Goal: Task Accomplishment & Management: Manage account settings

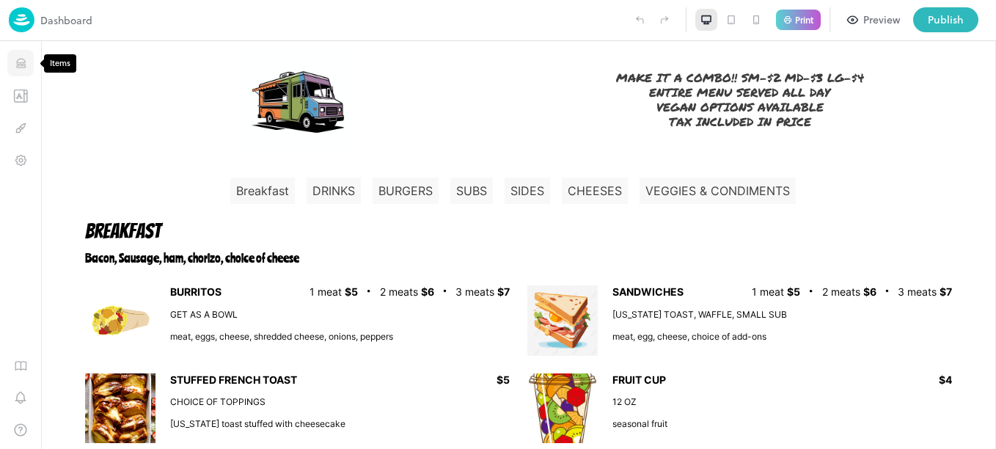
click at [21, 62] on icon "Items" at bounding box center [21, 63] width 14 height 14
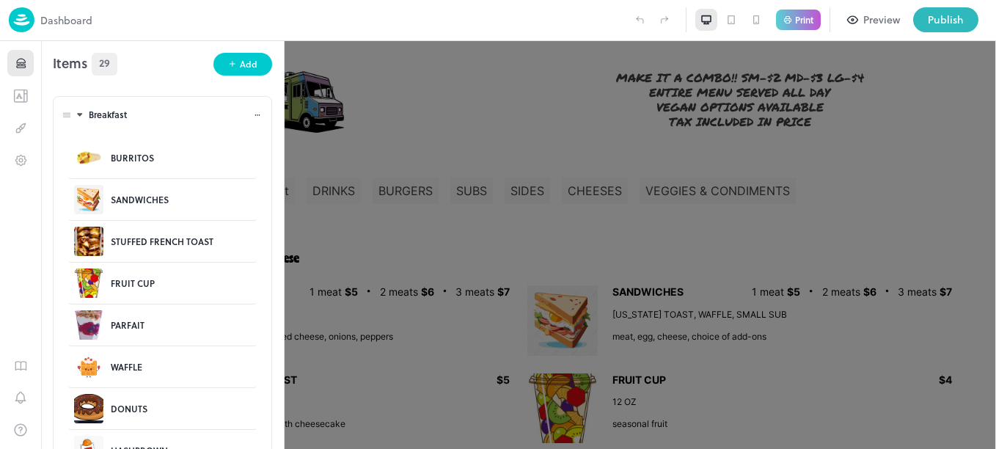
click at [68, 113] on body "**********" at bounding box center [498, 224] width 996 height 449
click at [77, 114] on icon at bounding box center [80, 115] width 10 height 10
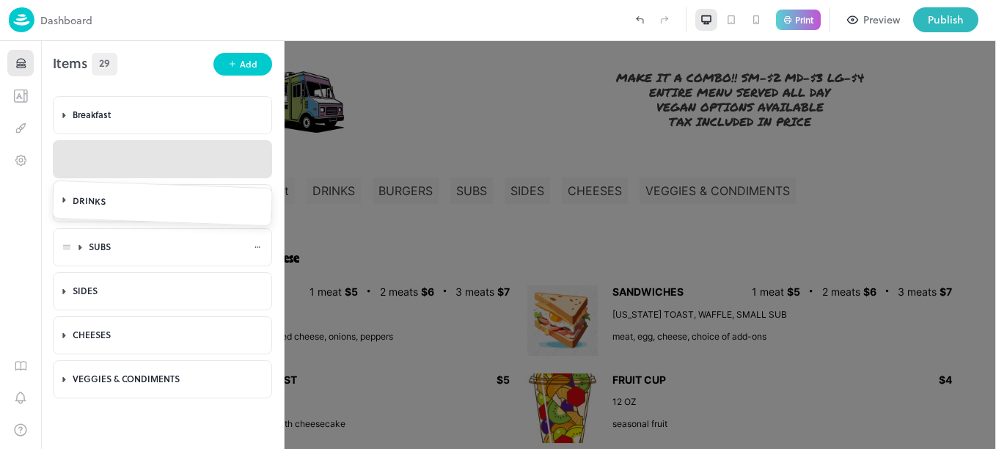
drag, startPoint x: 65, startPoint y: 162, endPoint x: 67, endPoint y: 247, distance: 85.1
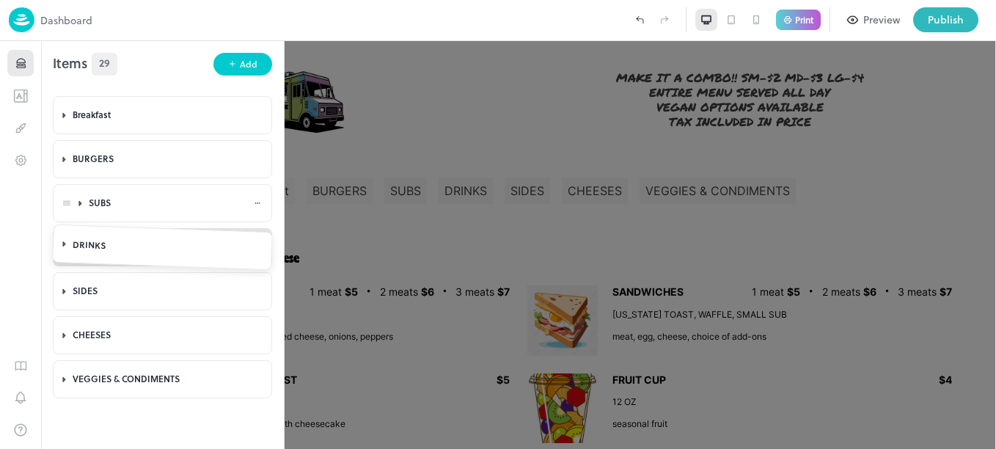
drag, startPoint x: 62, startPoint y: 202, endPoint x: 104, endPoint y: 188, distance: 44.8
click at [69, 161] on body "Dashboard Print Preview Publish 1 Items 29 Add Breakfast BURRITOS SANDWICHES ST…" at bounding box center [498, 224] width 996 height 449
click at [83, 163] on icon at bounding box center [81, 159] width 10 height 10
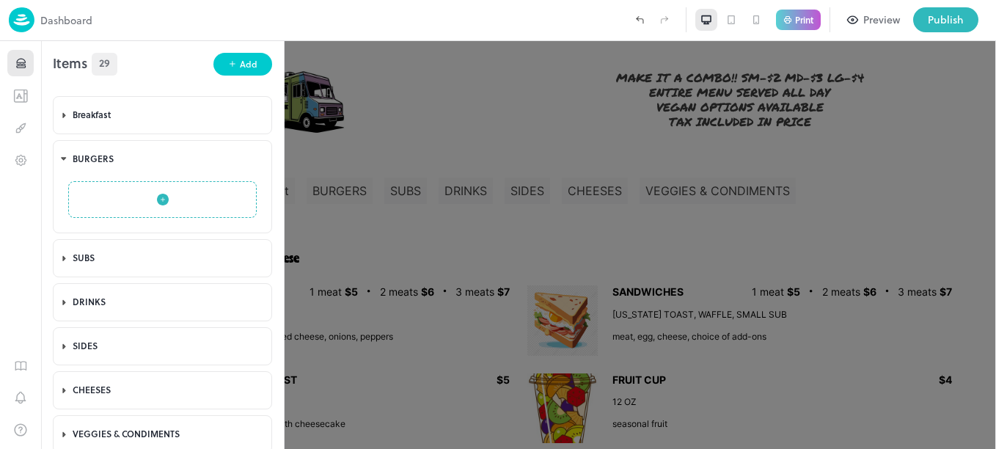
click at [158, 197] on icon "button" at bounding box center [163, 200] width 12 height 12
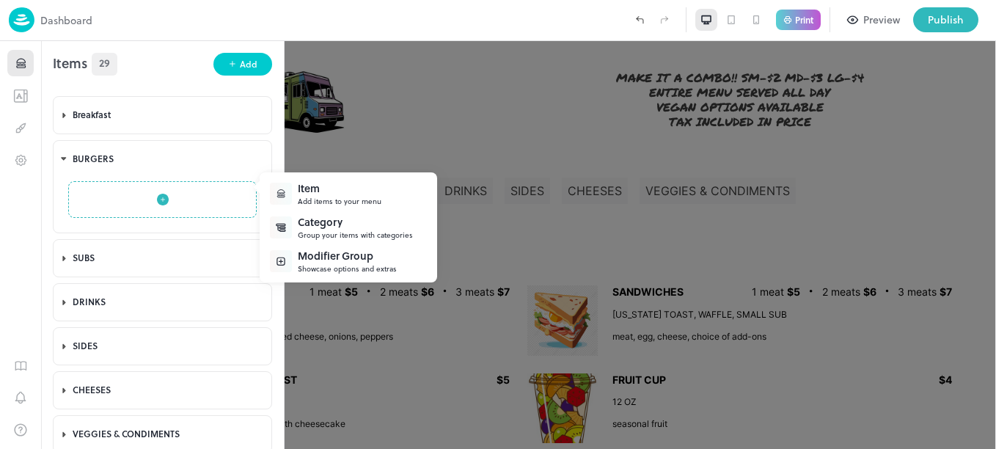
click at [318, 183] on div "Item" at bounding box center [340, 187] width 84 height 15
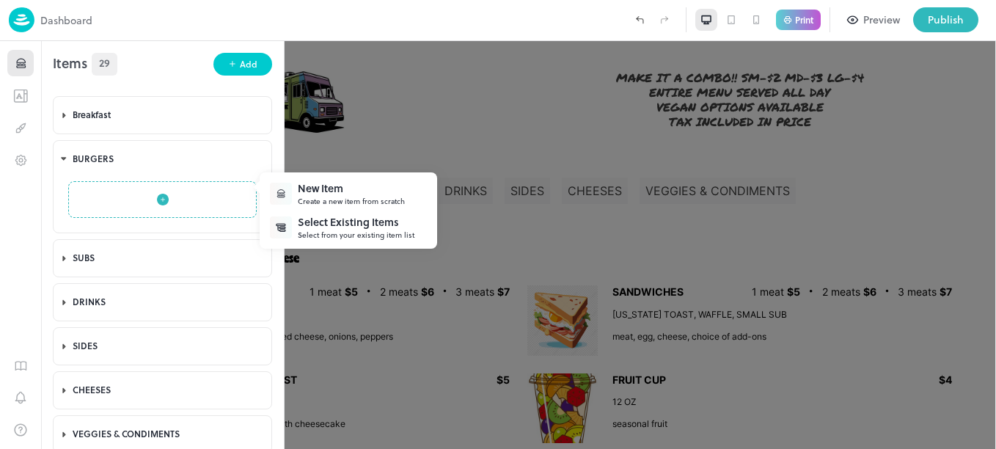
click at [346, 194] on div "New Item" at bounding box center [351, 187] width 107 height 15
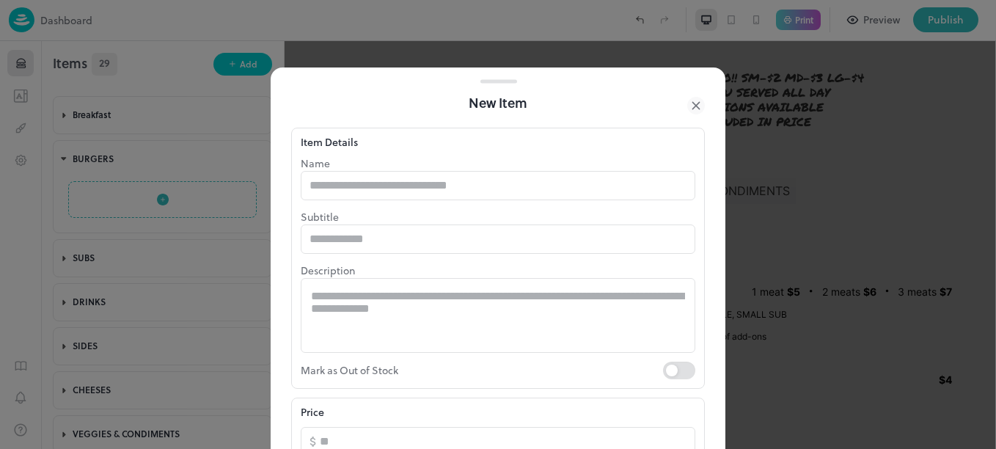
click at [346, 194] on input "text" at bounding box center [498, 185] width 395 height 29
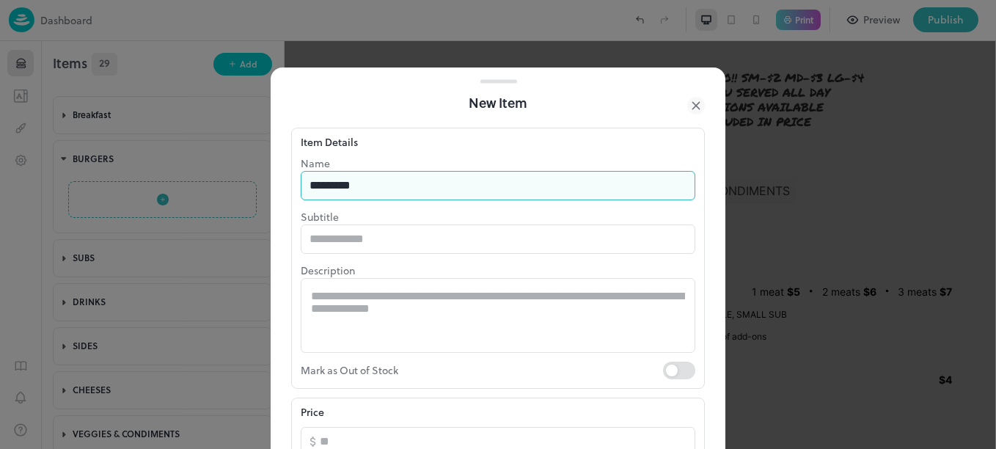
type input "*********"
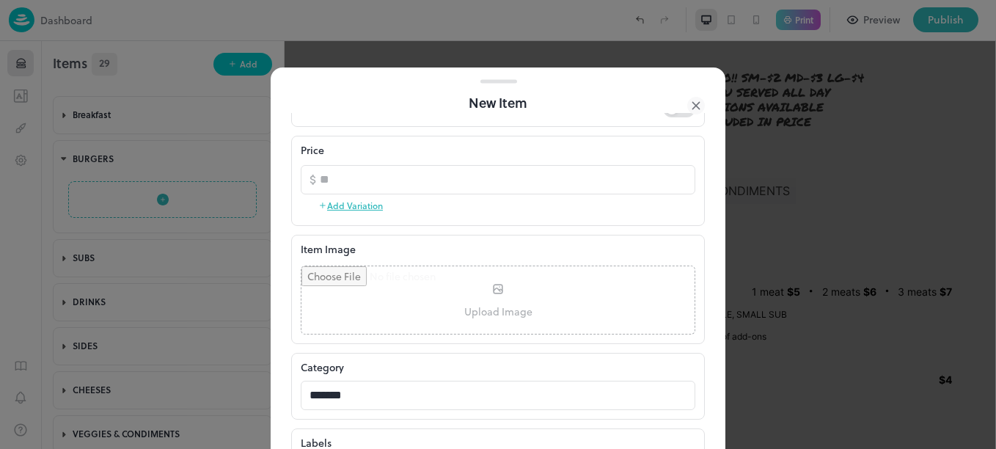
scroll to position [263, 0]
click at [359, 206] on button "Add Variation" at bounding box center [350, 204] width 65 height 22
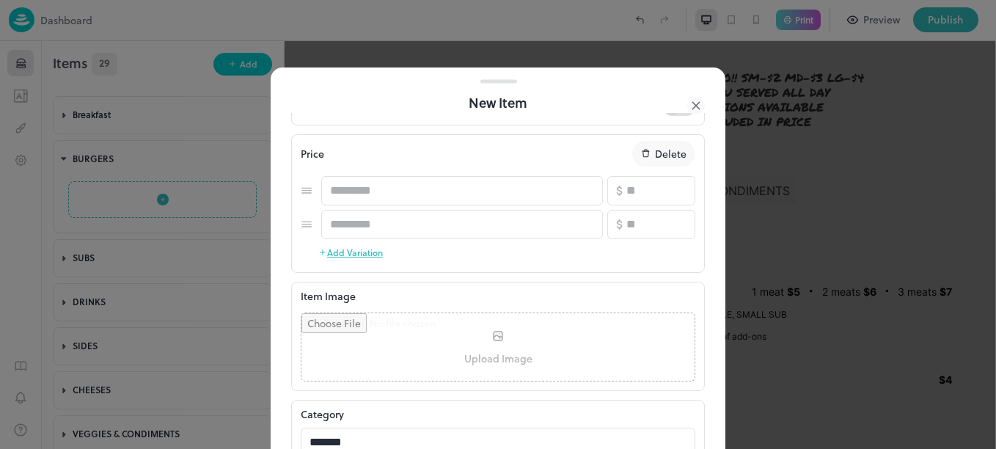
click at [353, 252] on button "Add Variation" at bounding box center [350, 252] width 65 height 22
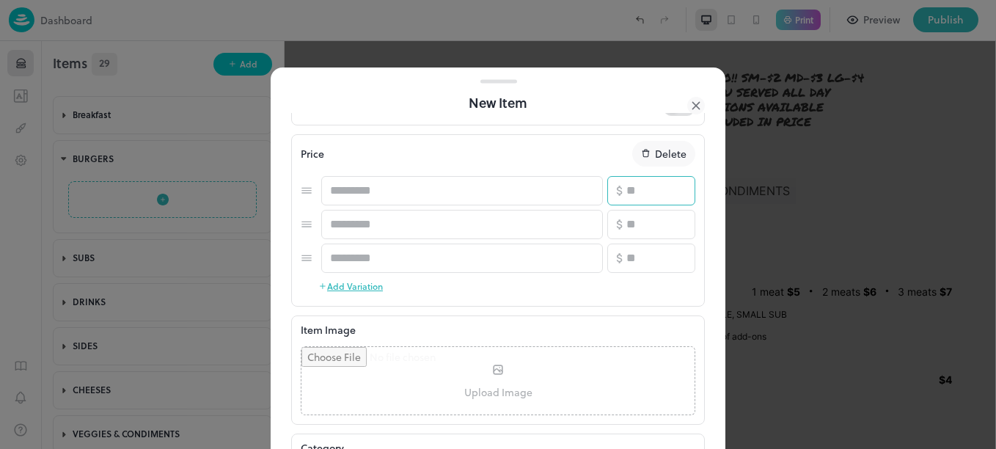
click at [635, 186] on input "number" at bounding box center [660, 190] width 69 height 29
type input "*"
click at [645, 216] on input "number" at bounding box center [660, 224] width 69 height 29
type input "*"
click at [637, 264] on input "number" at bounding box center [660, 258] width 69 height 29
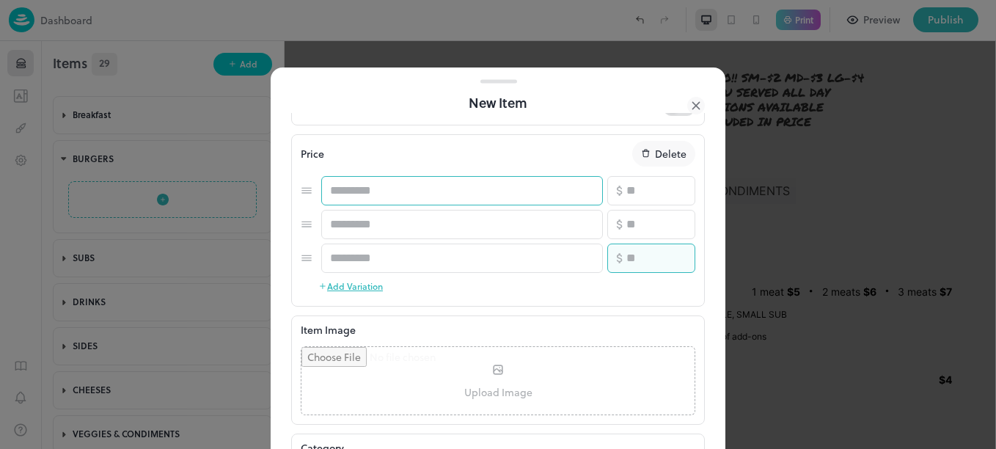
type input "**"
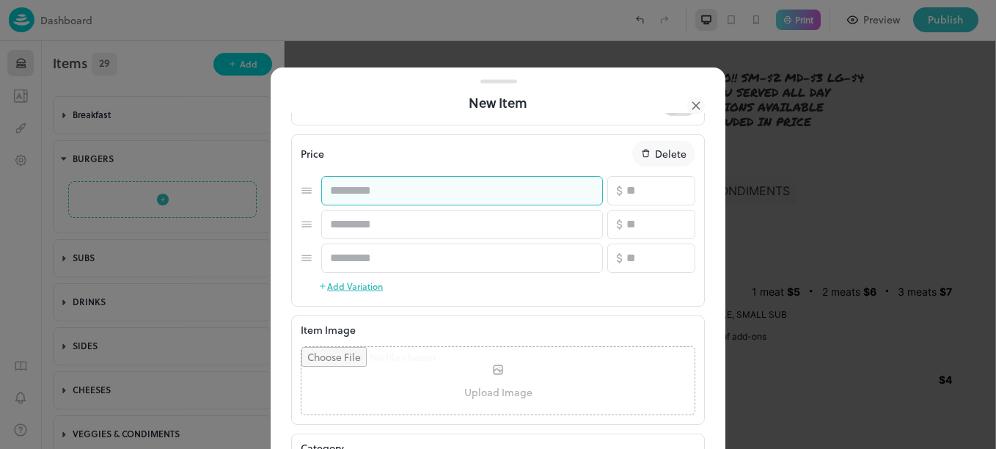
click at [466, 187] on input "text" at bounding box center [462, 190] width 282 height 29
type input "*"
type input "******"
click at [447, 220] on input "text" at bounding box center [462, 224] width 282 height 29
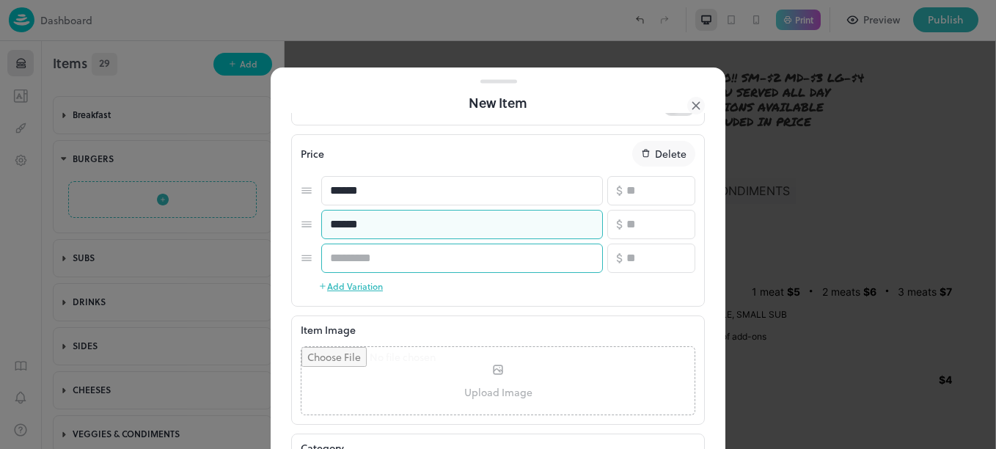
type input "******"
click at [417, 262] on input "text" at bounding box center [462, 258] width 282 height 29
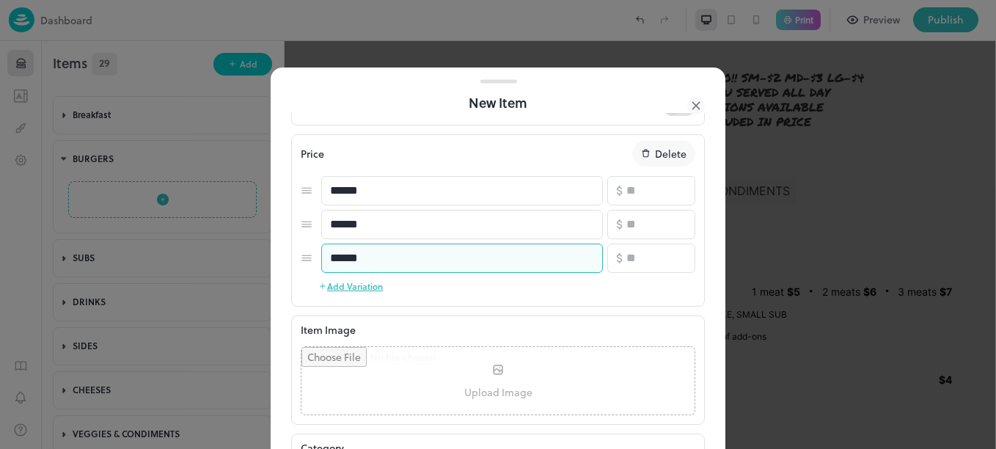
type input "******"
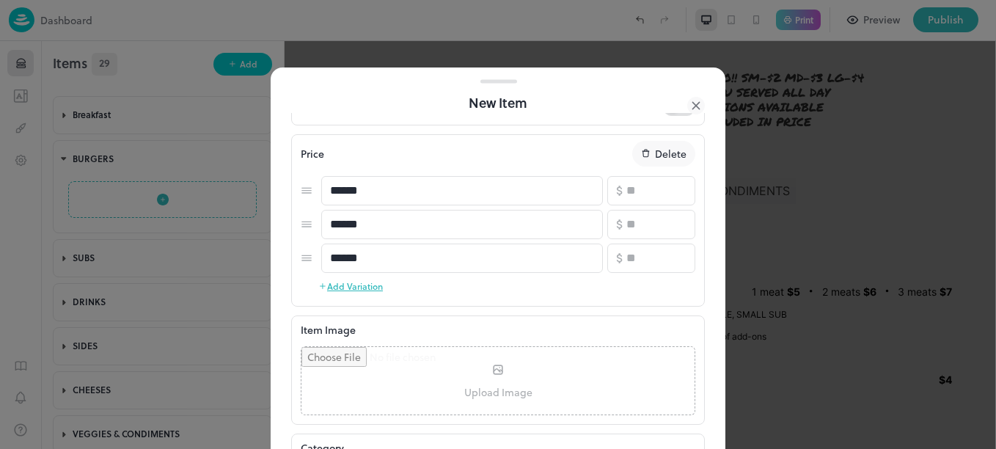
click at [491, 371] on input "file" at bounding box center [497, 380] width 393 height 67
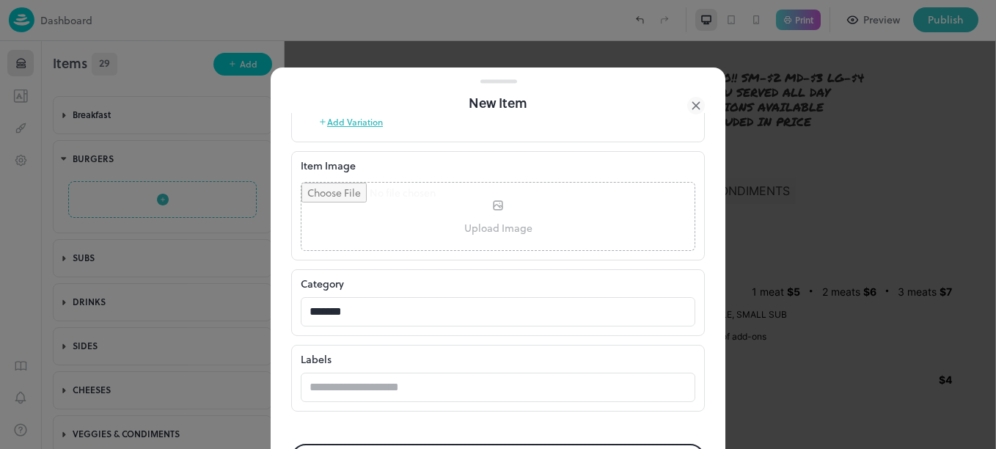
scroll to position [481, 0]
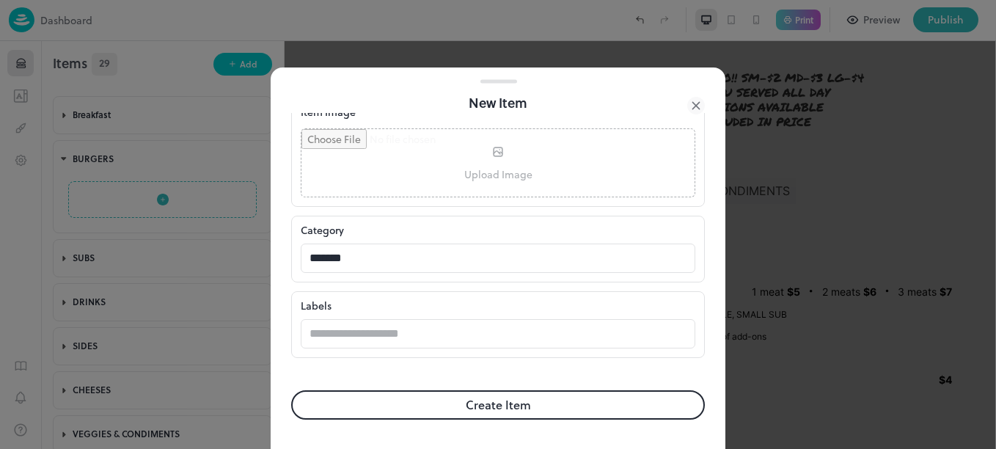
click at [571, 403] on button "Create Item" at bounding box center [498, 404] width 414 height 29
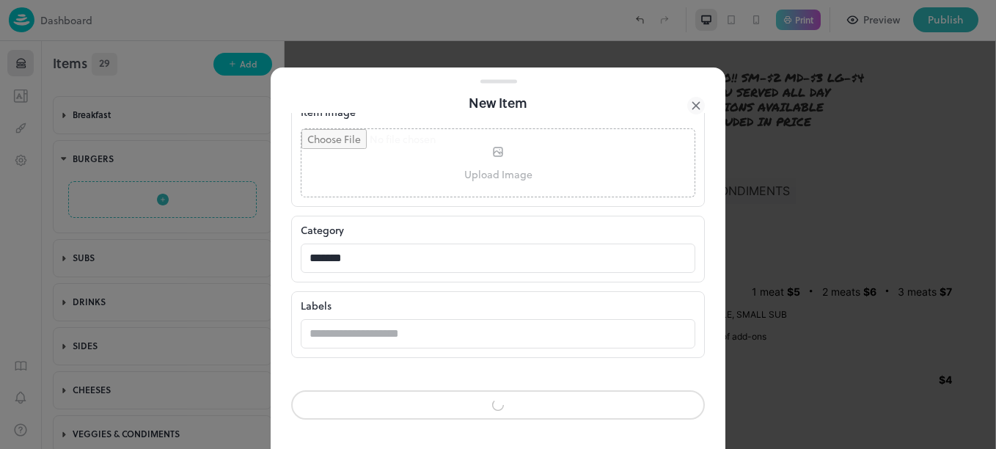
scroll to position [480, 0]
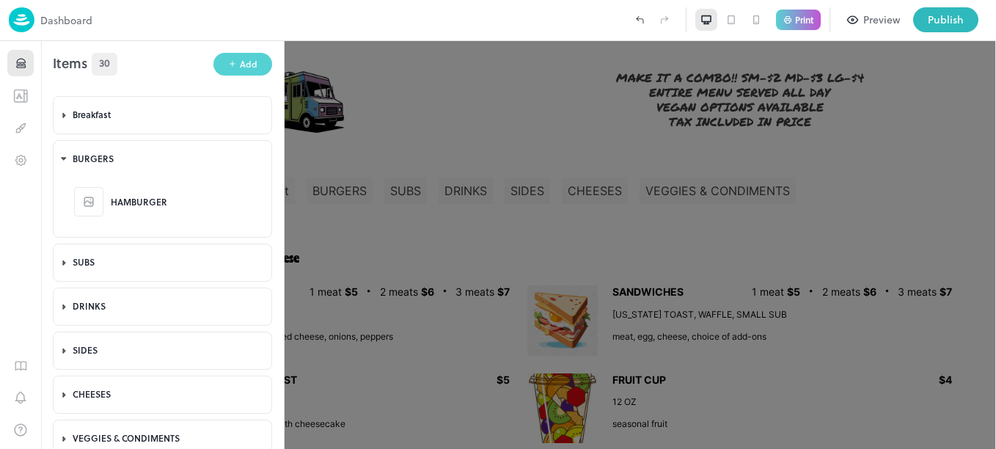
click at [223, 61] on button "Add" at bounding box center [242, 64] width 59 height 23
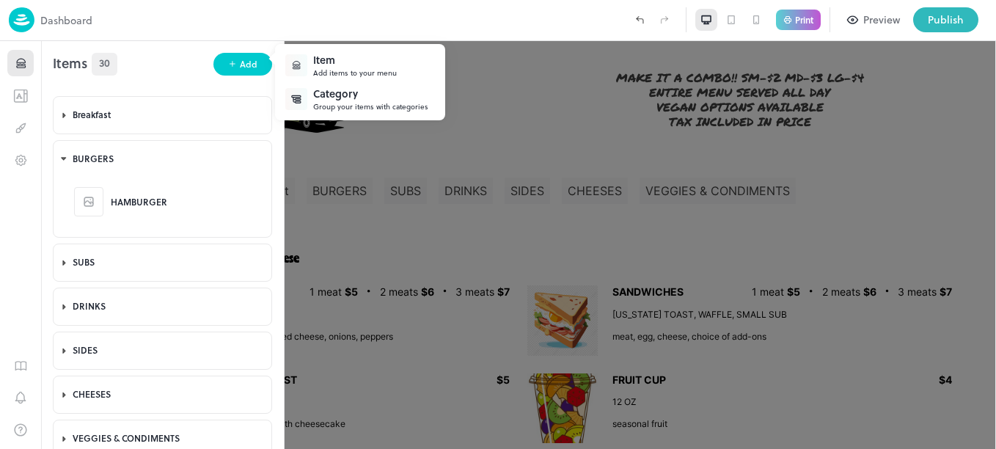
click at [323, 72] on div "Add items to your menu" at bounding box center [355, 72] width 84 height 11
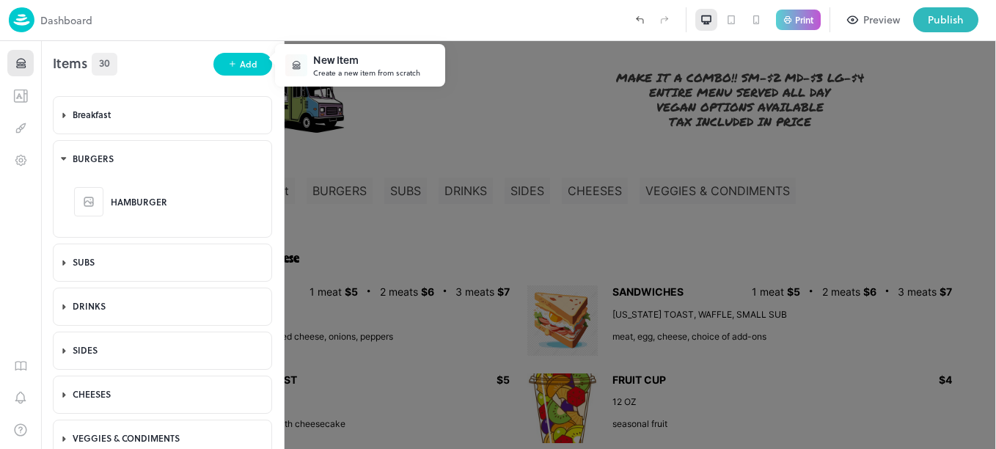
click at [340, 61] on div "New Item" at bounding box center [366, 59] width 107 height 15
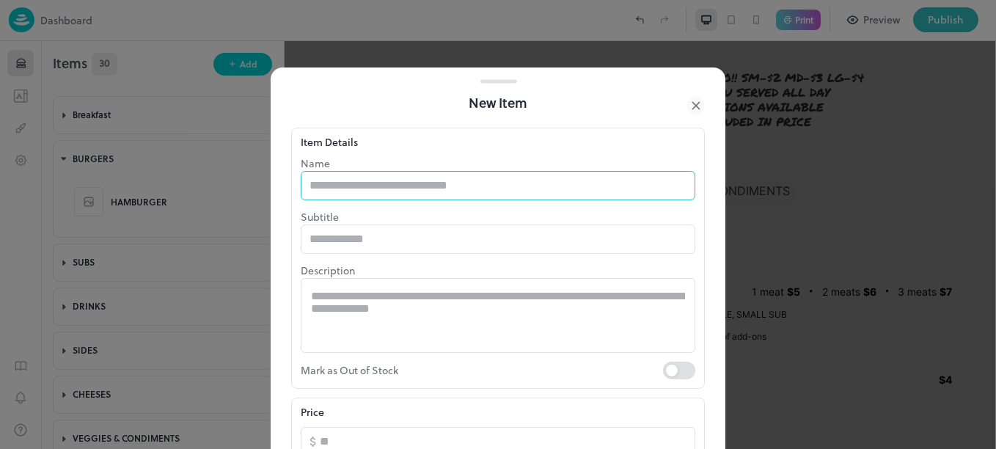
click at [354, 180] on input "text" at bounding box center [498, 185] width 395 height 29
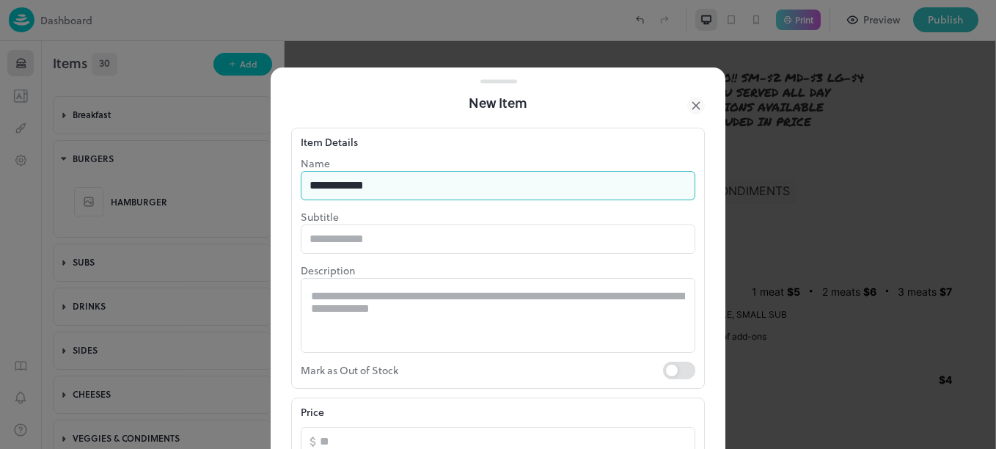
type input "**********"
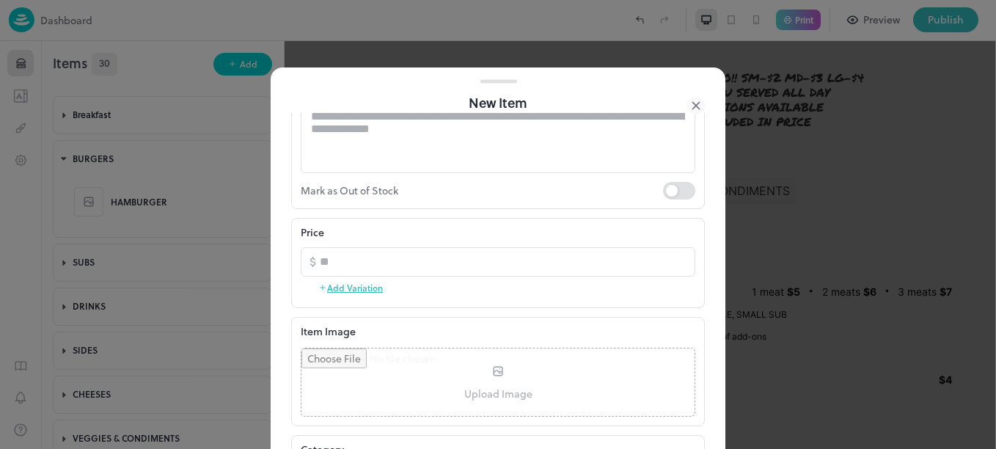
scroll to position [200, 0]
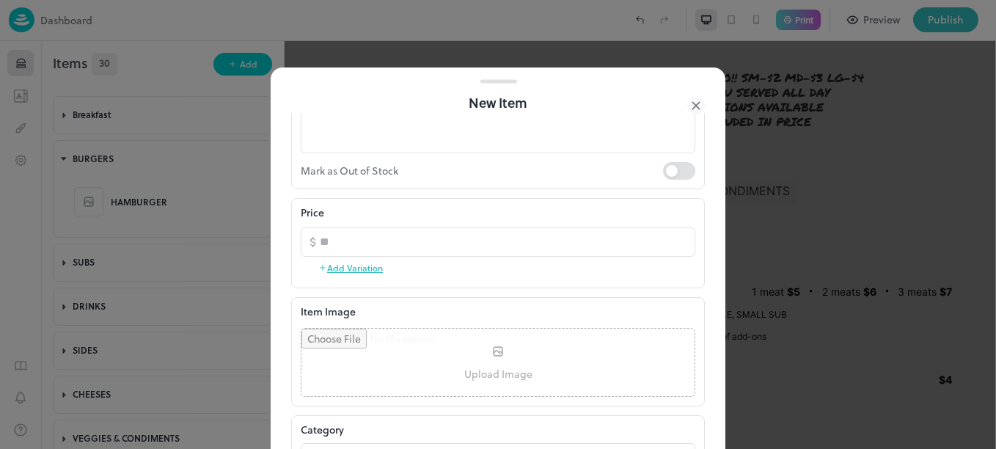
click at [356, 265] on button "Add Variation" at bounding box center [350, 268] width 65 height 22
click at [356, 265] on div "Price Delete ​ ​ ​ ​ ​ ​ Add Variation" at bounding box center [498, 243] width 395 height 76
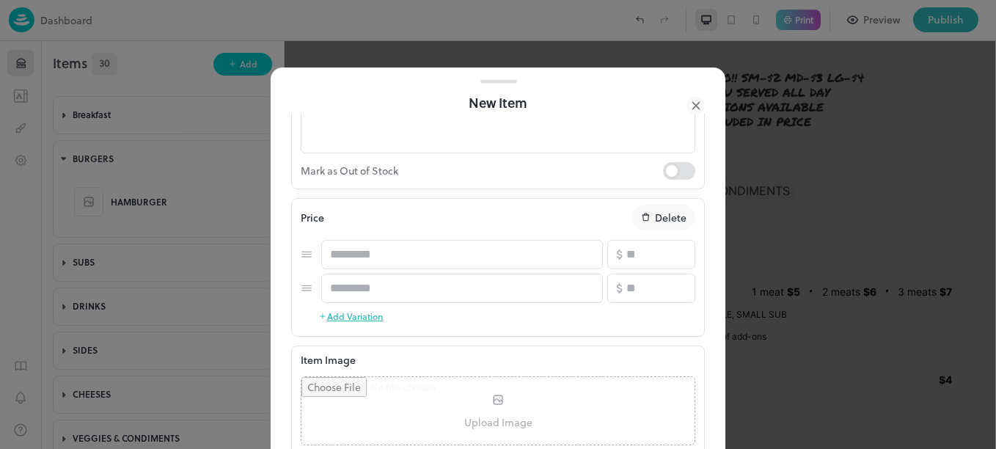
click at [347, 312] on button "Add Variation" at bounding box center [350, 316] width 65 height 22
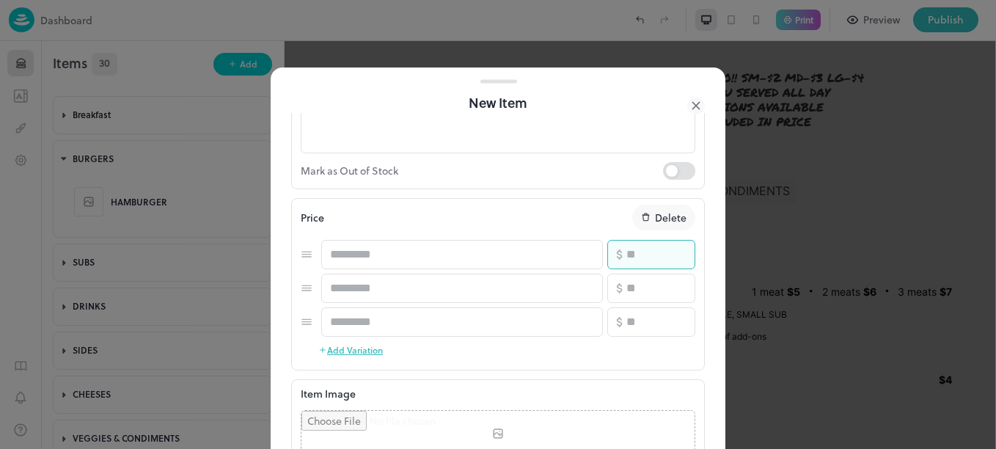
click at [627, 263] on input "number" at bounding box center [660, 254] width 69 height 29
type input "*"
click at [633, 285] on input "number" at bounding box center [660, 288] width 69 height 29
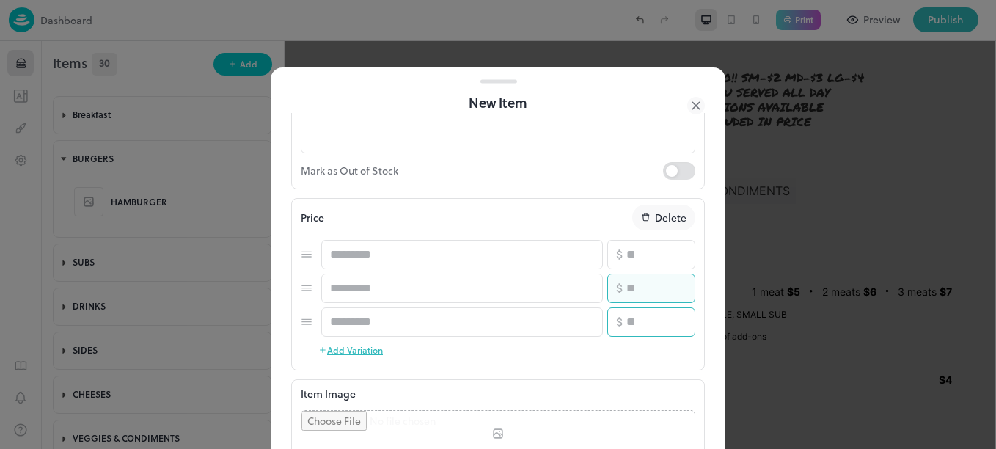
type input "*"
click at [638, 321] on input "number" at bounding box center [660, 321] width 69 height 29
type input "**"
click at [421, 263] on input "text" at bounding box center [462, 254] width 282 height 29
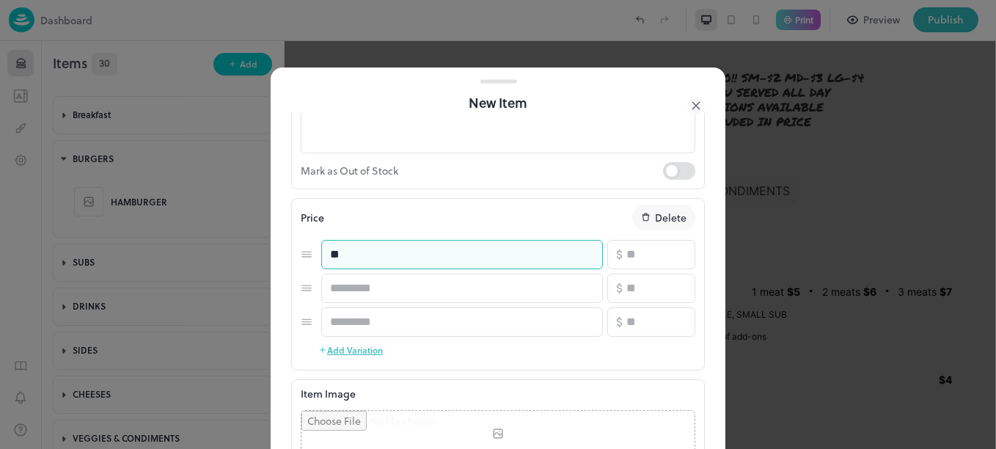
type input "*"
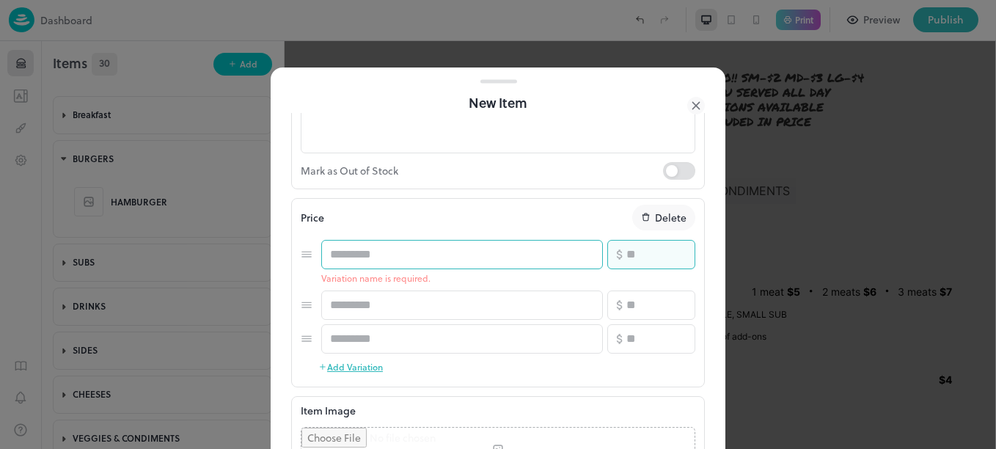
type input "*"
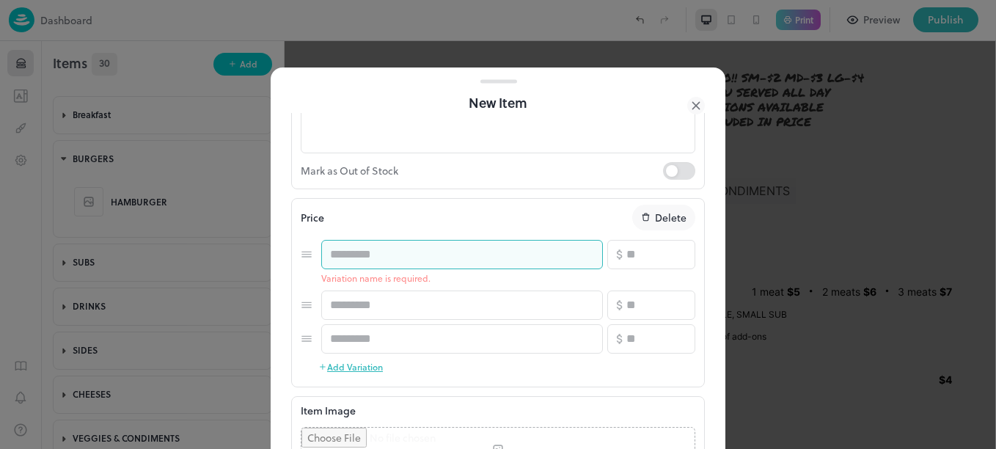
click at [421, 263] on input "text" at bounding box center [462, 254] width 282 height 29
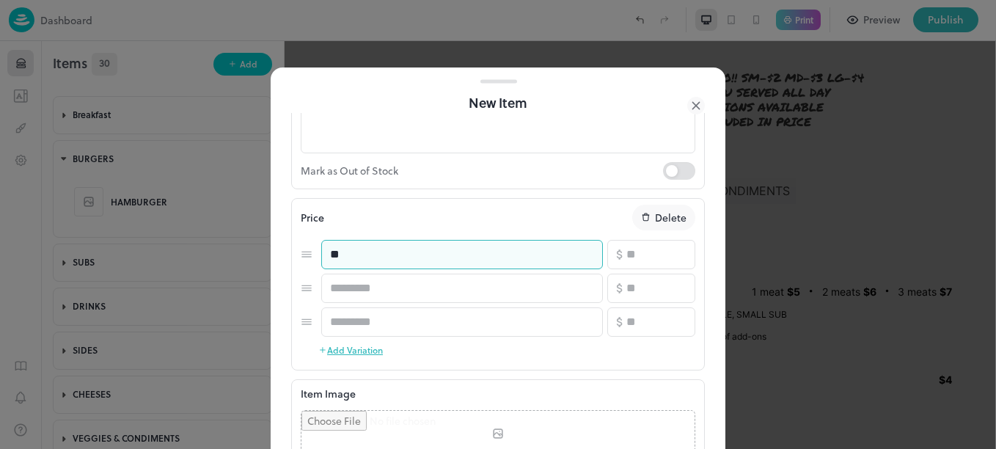
type input "*"
type input "******"
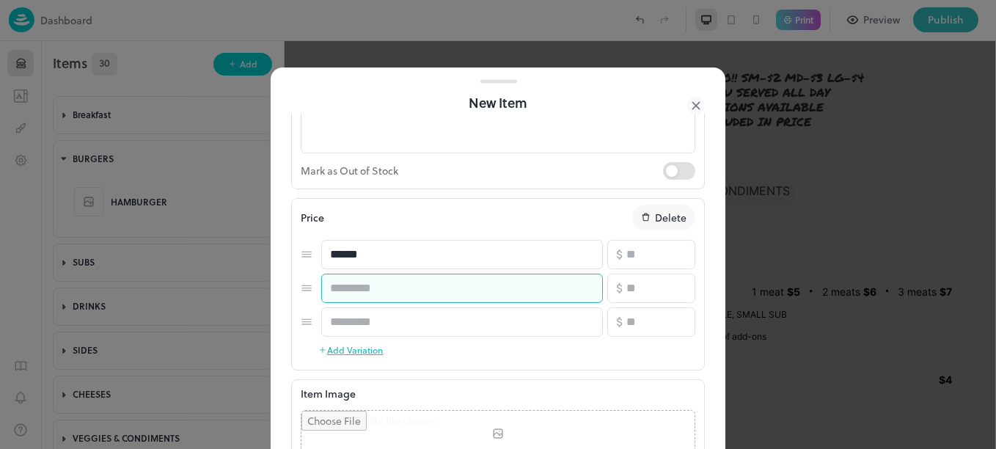
click at [402, 293] on input "text" at bounding box center [462, 288] width 282 height 29
type input "******"
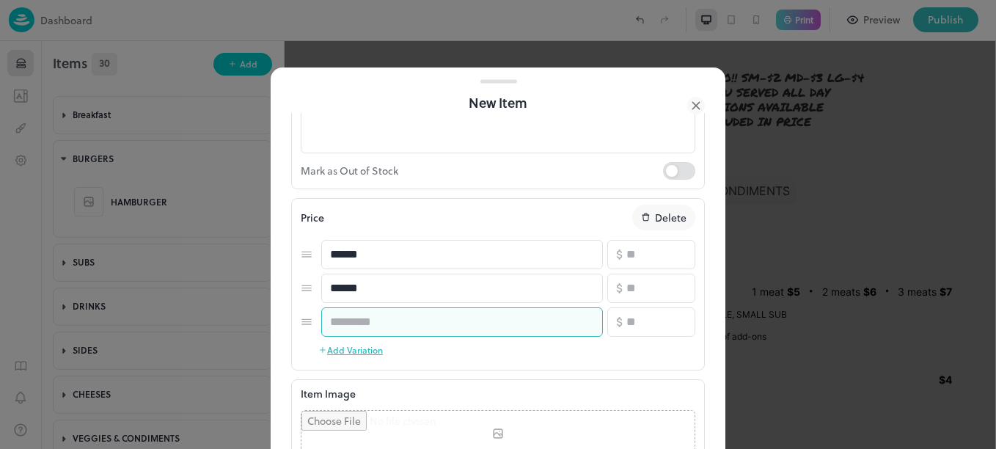
click at [410, 325] on input "text" at bounding box center [462, 321] width 282 height 29
type input "******"
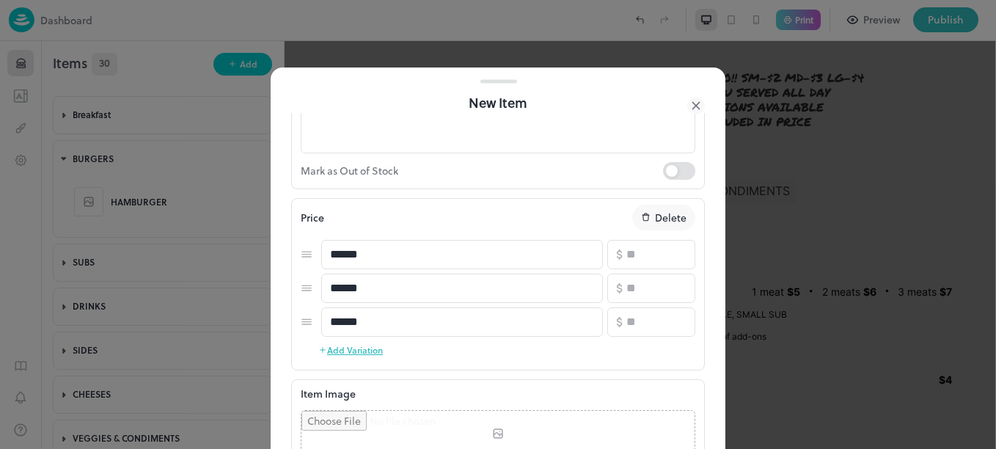
scroll to position [481, 0]
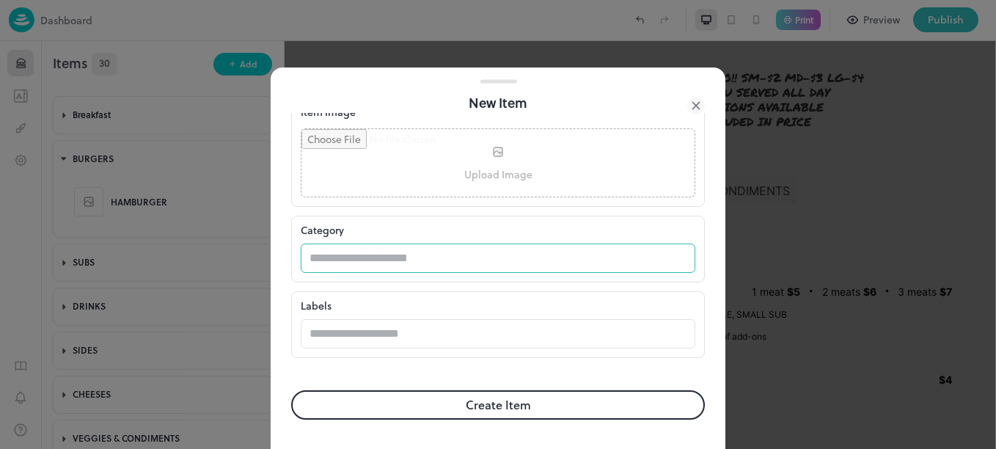
click at [420, 263] on input "text" at bounding box center [484, 258] width 366 height 29
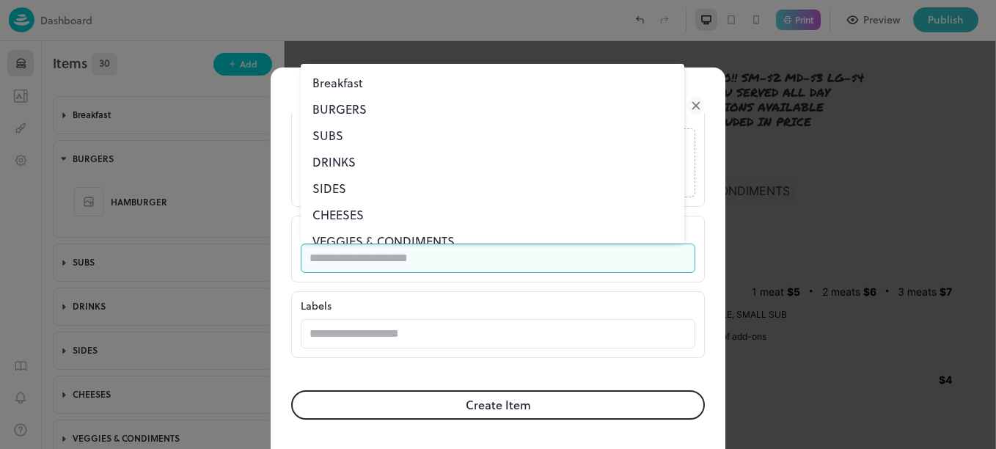
click at [351, 110] on li "BURGERS" at bounding box center [493, 109] width 384 height 26
type input "*******"
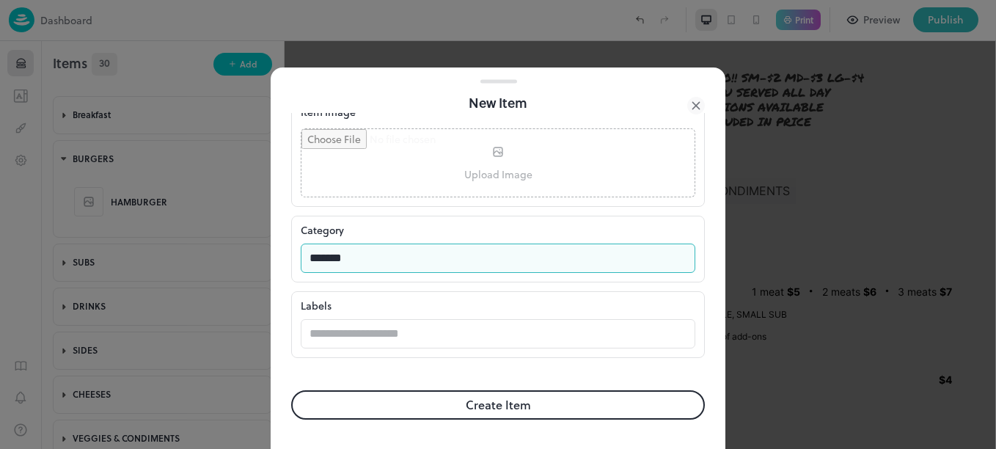
click at [446, 403] on button "Create Item" at bounding box center [498, 404] width 414 height 29
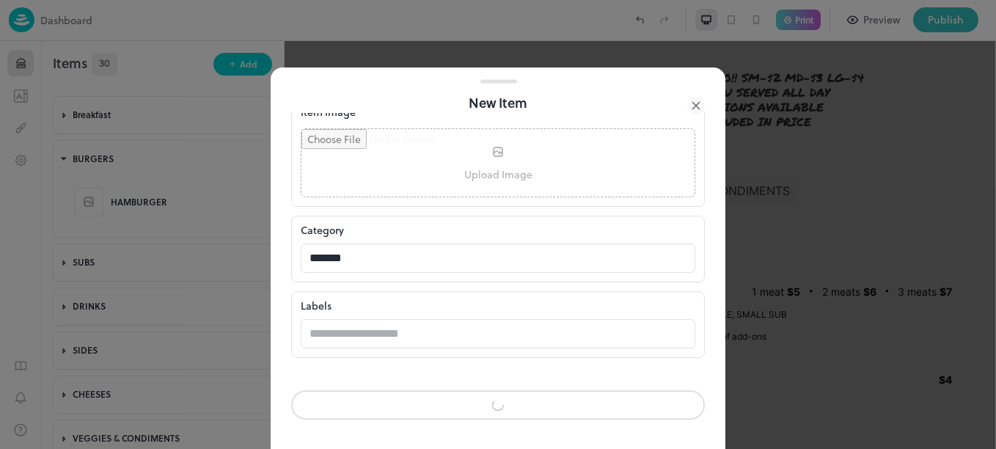
scroll to position [480, 0]
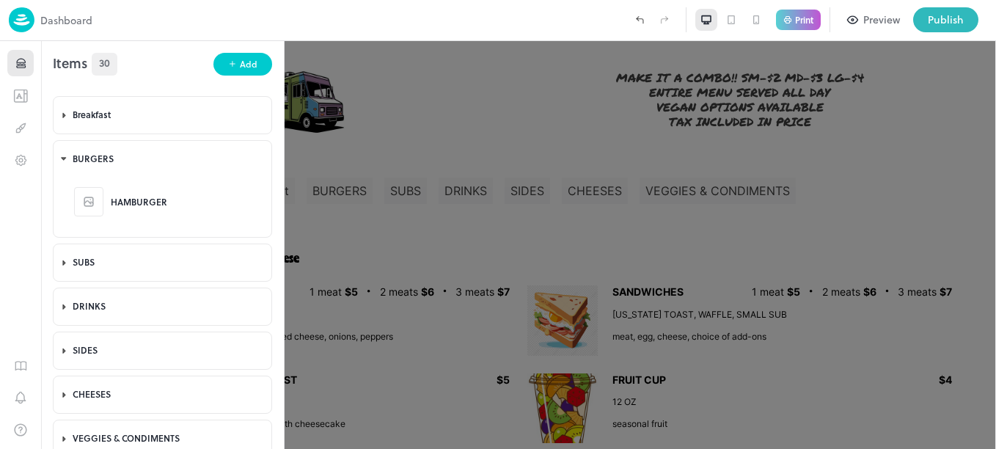
scroll to position [481, 0]
click at [402, 221] on div at bounding box center [498, 224] width 996 height 449
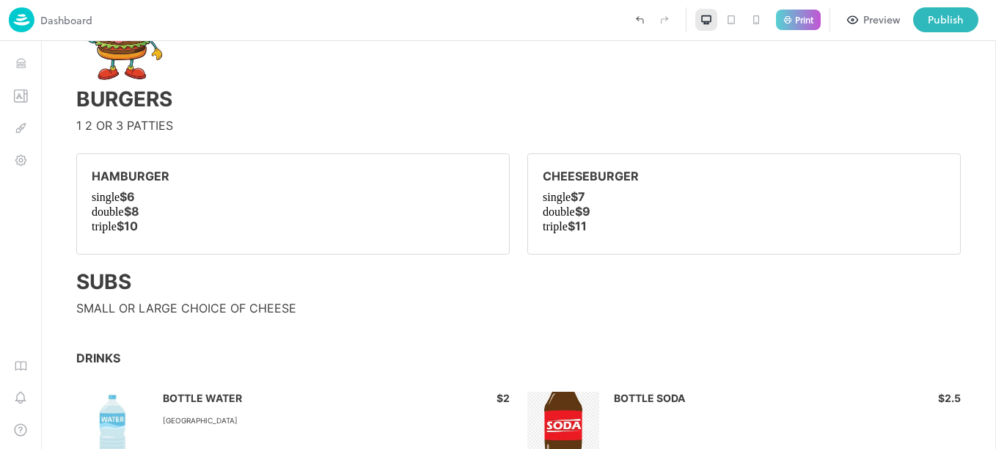
scroll to position [651, 0]
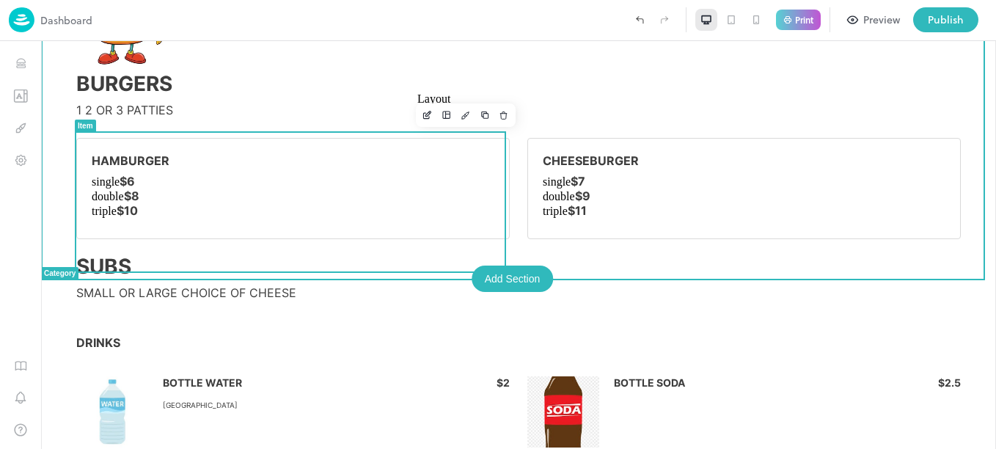
click at [442, 114] on icon "Layout" at bounding box center [447, 115] width 10 height 10
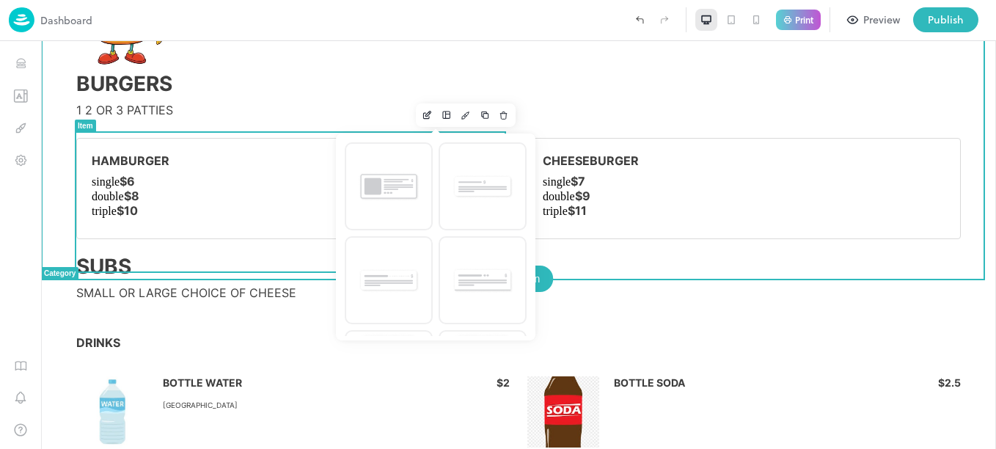
click at [456, 114] on div at bounding box center [518, 245] width 955 height 408
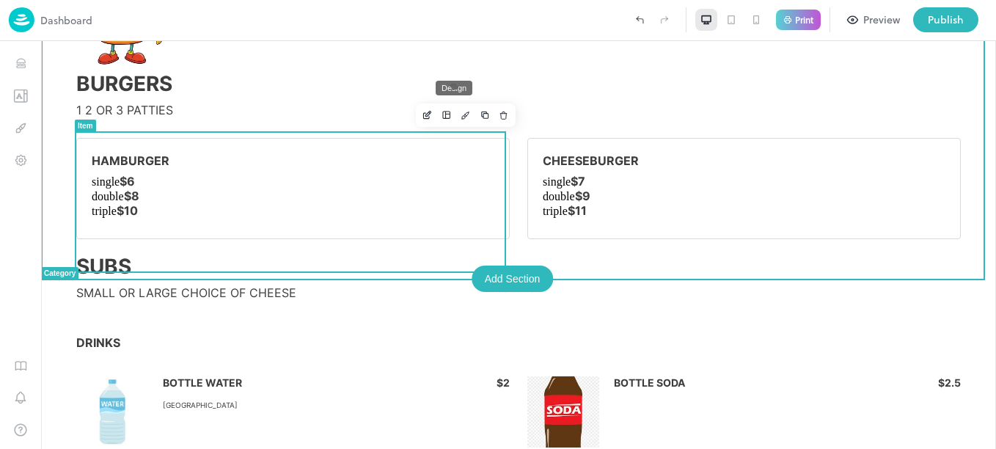
click at [461, 114] on icon "Design" at bounding box center [466, 115] width 10 height 10
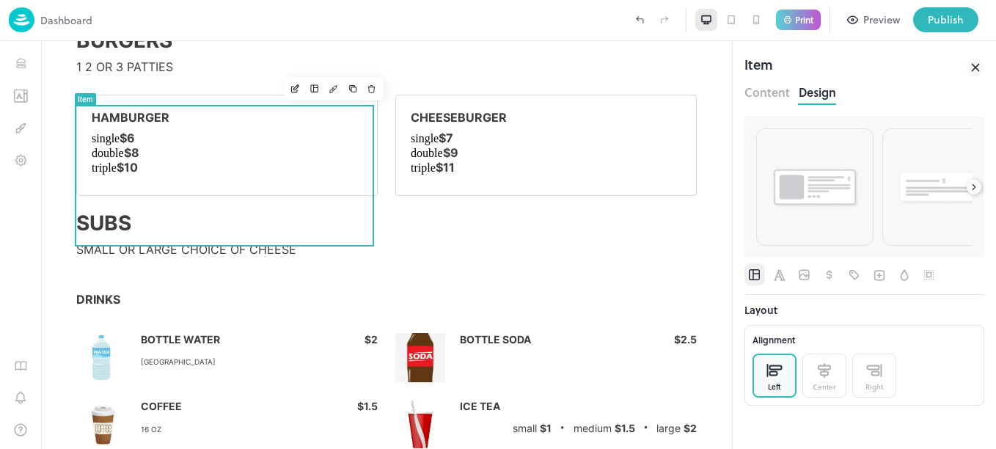
click at [975, 188] on icon at bounding box center [974, 187] width 3 height 5
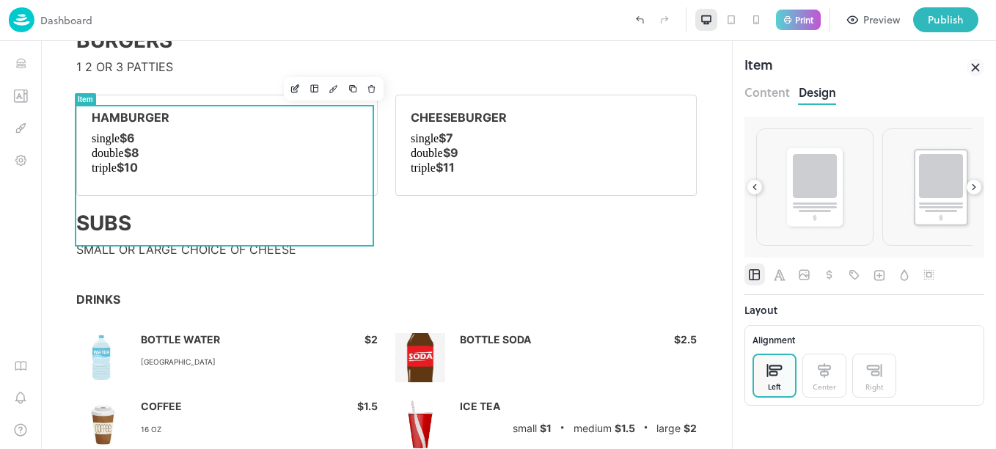
click at [975, 188] on icon at bounding box center [974, 187] width 3 height 5
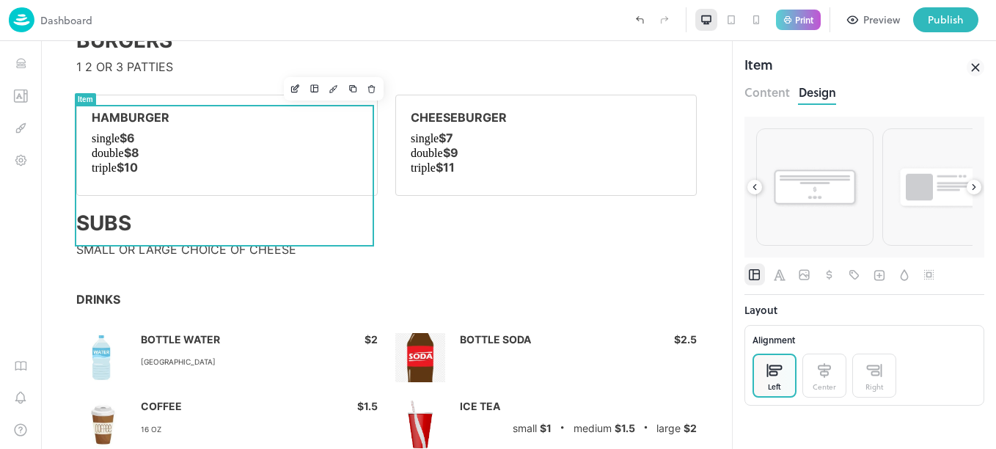
click at [975, 188] on icon at bounding box center [974, 187] width 3 height 5
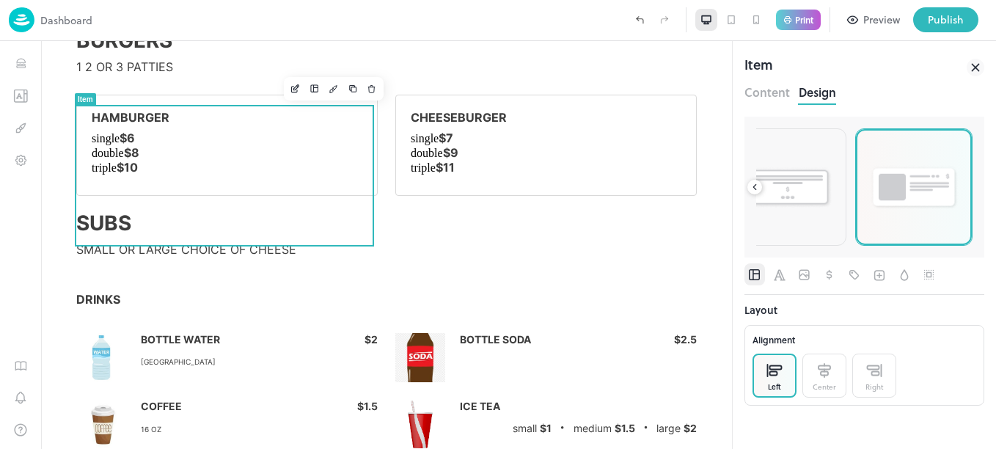
click at [951, 186] on img at bounding box center [913, 187] width 89 height 46
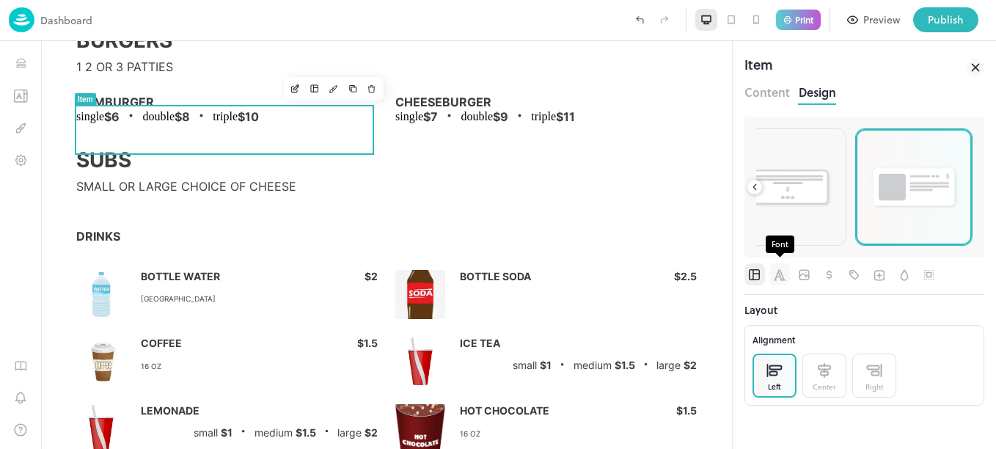
click at [779, 276] on icon "Font" at bounding box center [779, 275] width 15 height 15
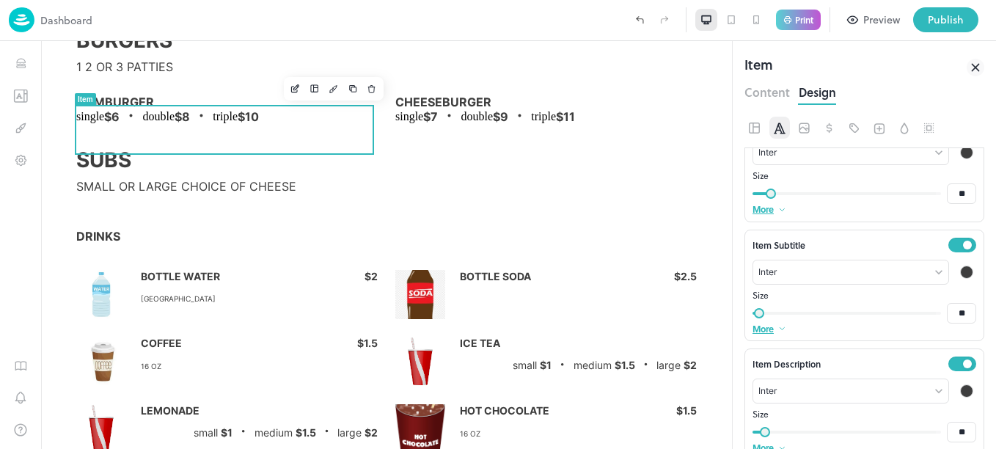
scroll to position [238, 0]
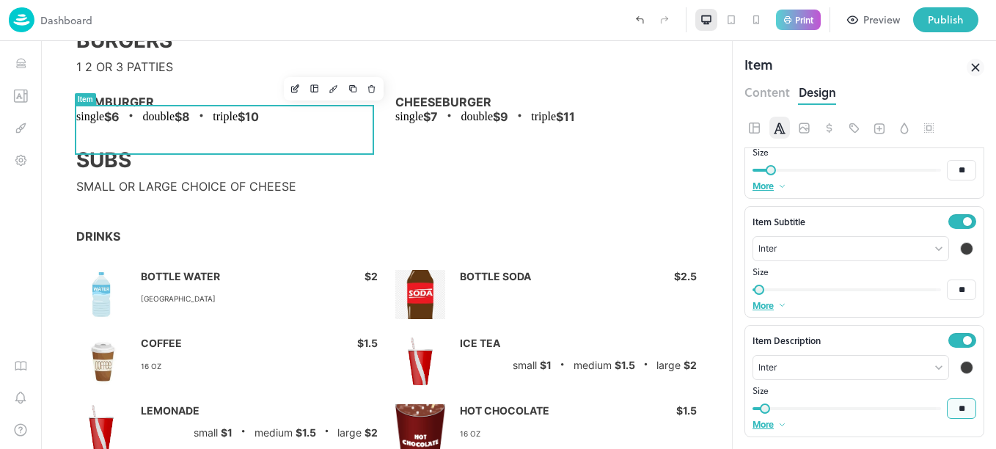
click at [959, 413] on input "**" at bounding box center [961, 408] width 29 height 21
type input "*"
type input "**"
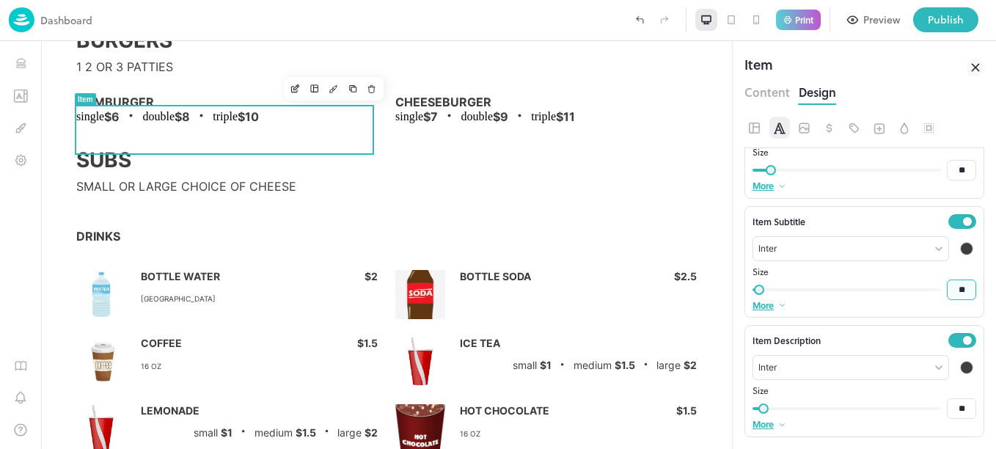
click at [957, 292] on input "**" at bounding box center [961, 289] width 29 height 21
type input "*"
type input "**"
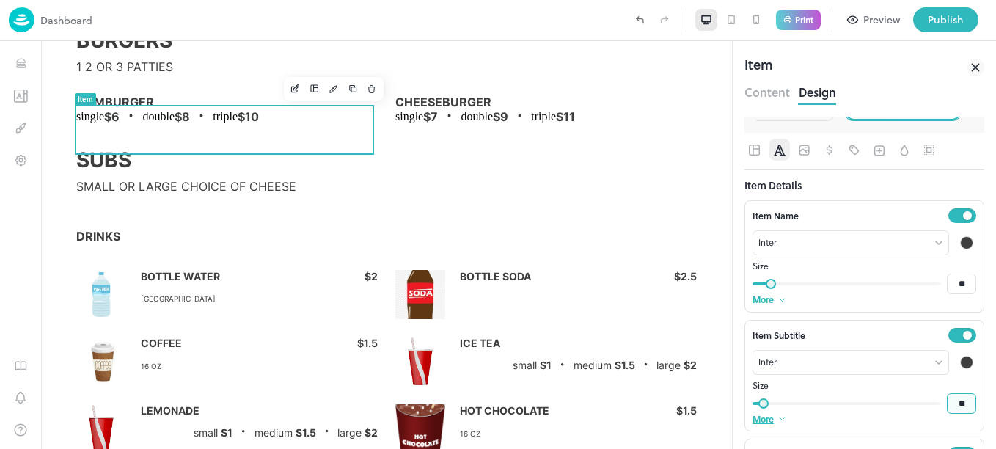
scroll to position [122, 0]
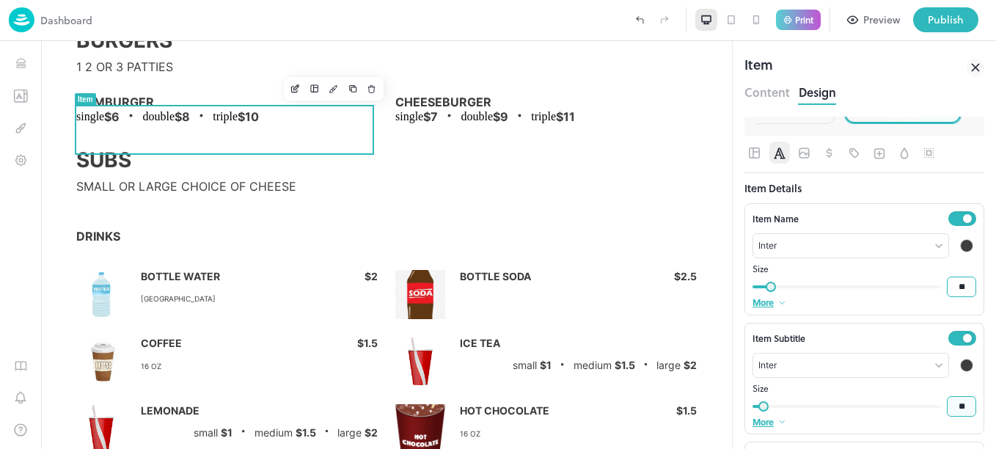
type input "**"
click at [956, 288] on input "**" at bounding box center [961, 287] width 29 height 21
type input "*"
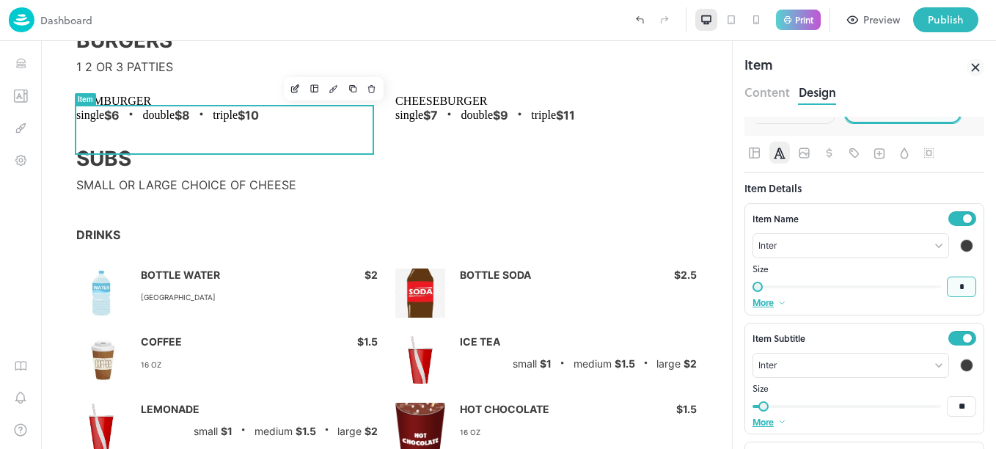
type input "**"
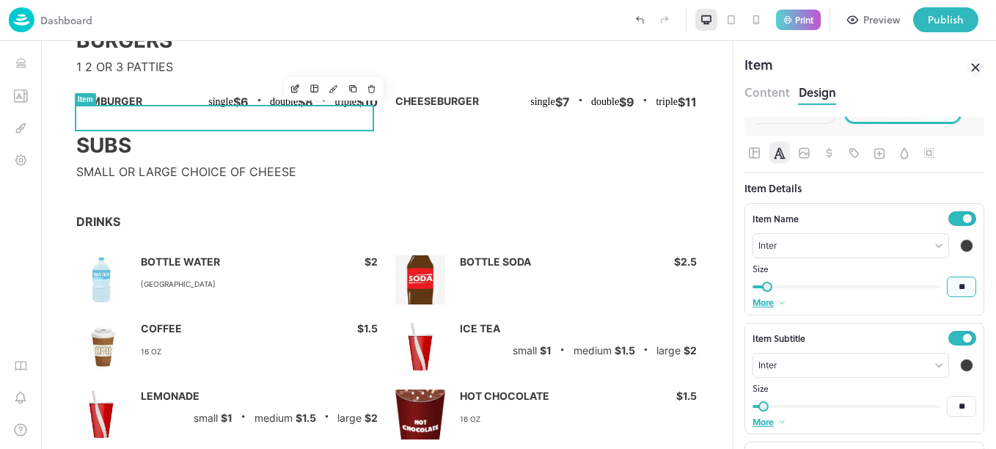
type input "**"
click at [977, 65] on icon at bounding box center [975, 67] width 7 height 7
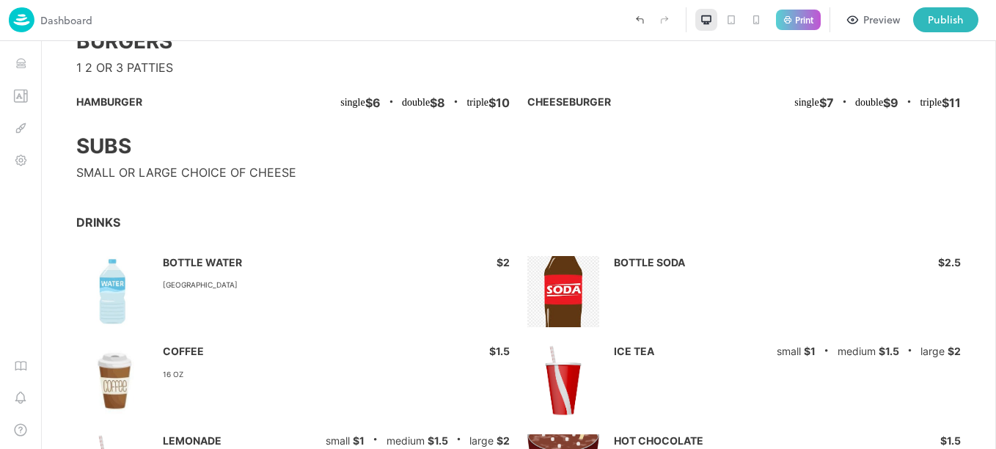
scroll to position [677, 0]
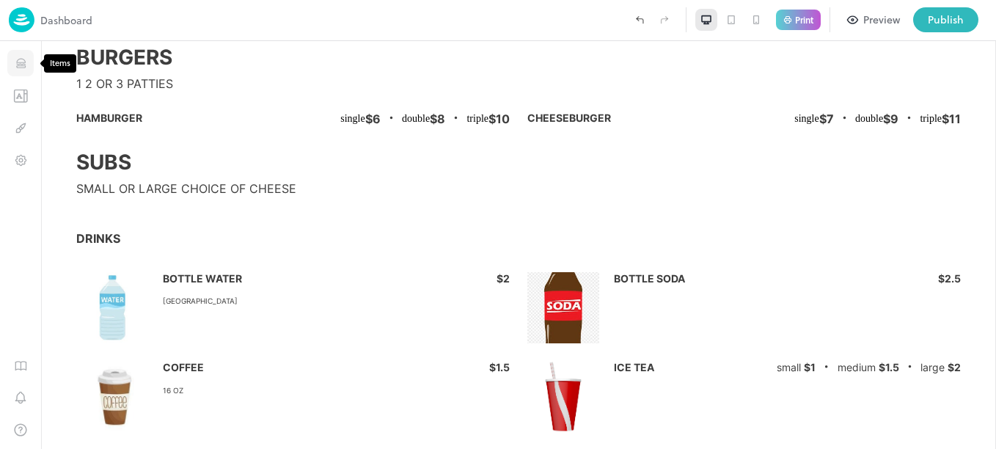
click at [23, 61] on icon "Items" at bounding box center [21, 63] width 14 height 14
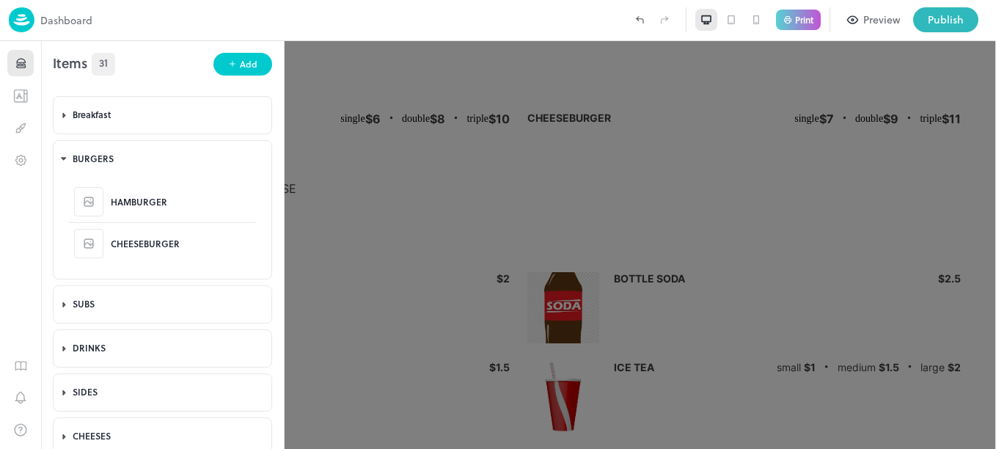
click at [401, 131] on div at bounding box center [498, 224] width 996 height 449
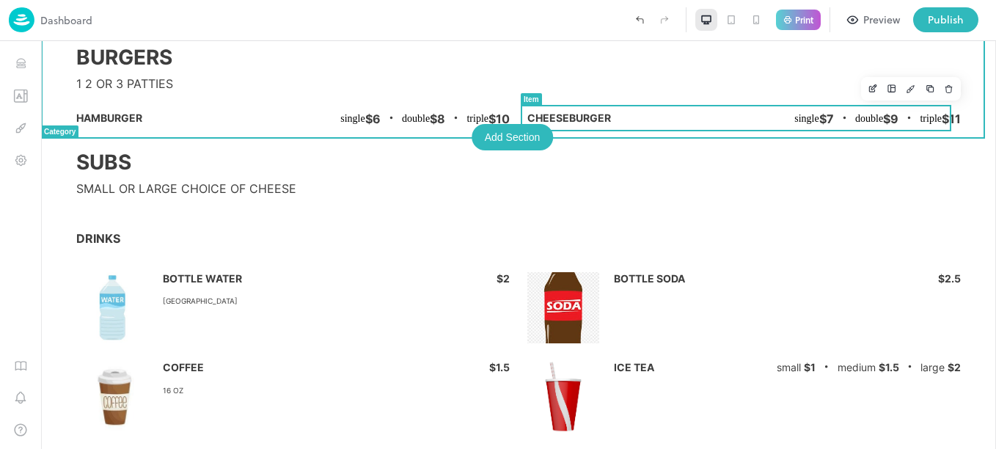
click at [587, 112] on span "CHEESEBURGER" at bounding box center [569, 117] width 84 height 13
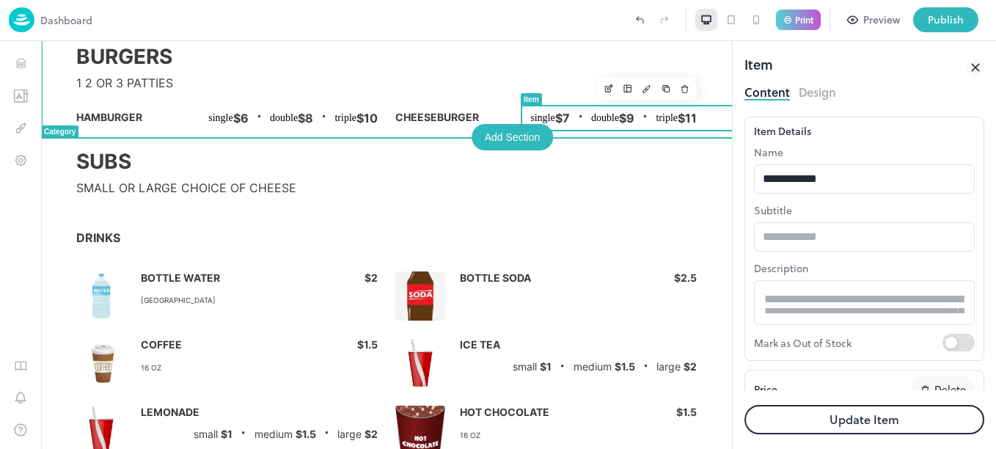
type input "******"
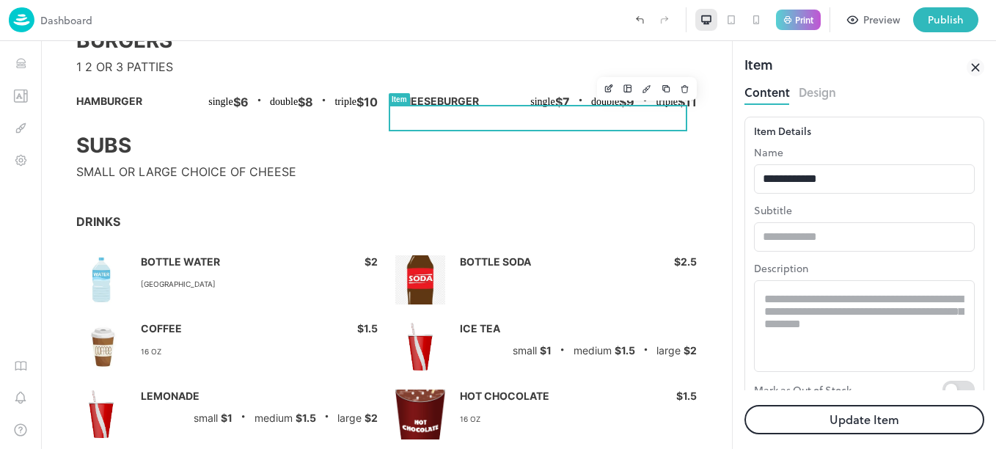
click at [804, 94] on button "Design" at bounding box center [817, 91] width 37 height 20
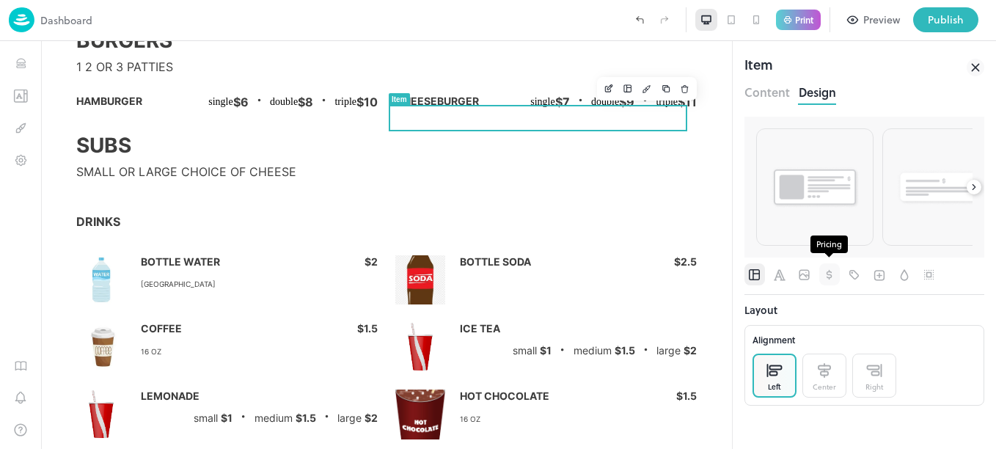
click at [831, 277] on icon "Pricing" at bounding box center [830, 274] width 6 height 10
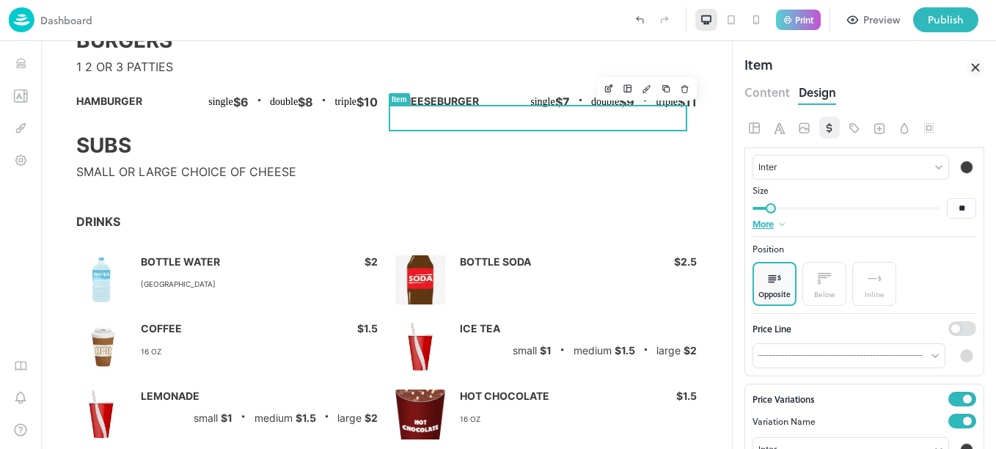
scroll to position [198, 0]
click at [959, 213] on input "**" at bounding box center [961, 210] width 29 height 21
type input "*"
type input "**"
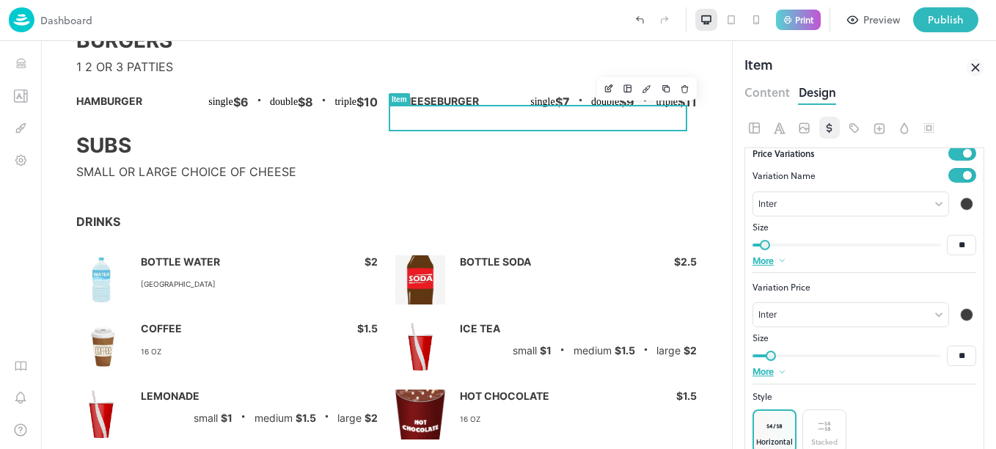
scroll to position [453, 0]
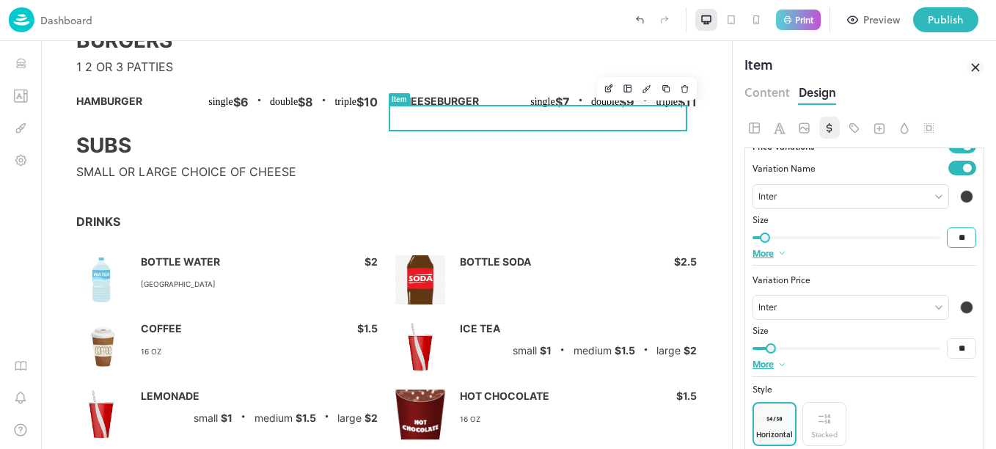
type input "**"
click at [962, 237] on input "**" at bounding box center [961, 237] width 29 height 21
type input "*"
type input "**"
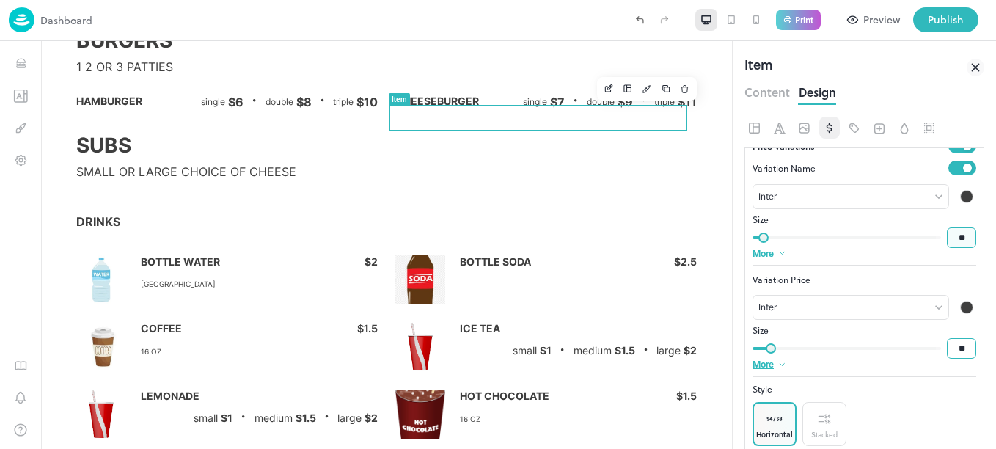
type input "**"
click at [957, 345] on input "**" at bounding box center [961, 348] width 29 height 21
type input "*"
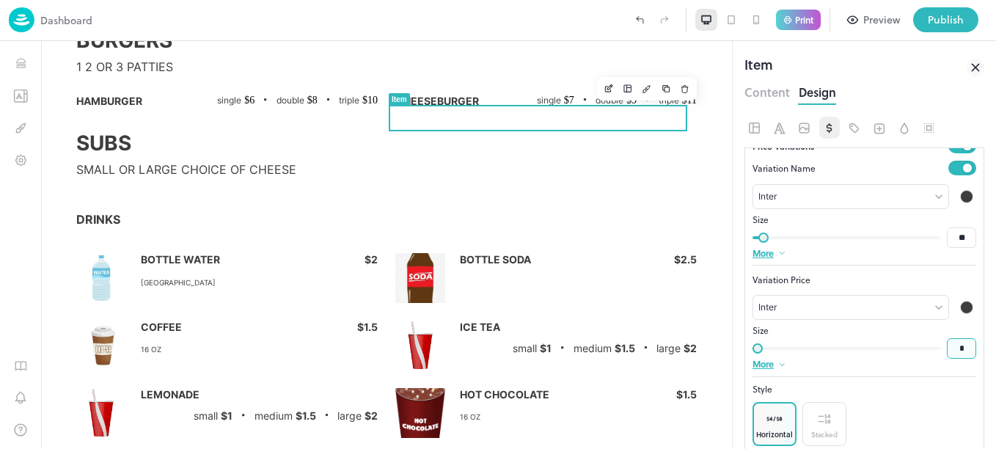
type input "**"
type input "*"
type input "**"
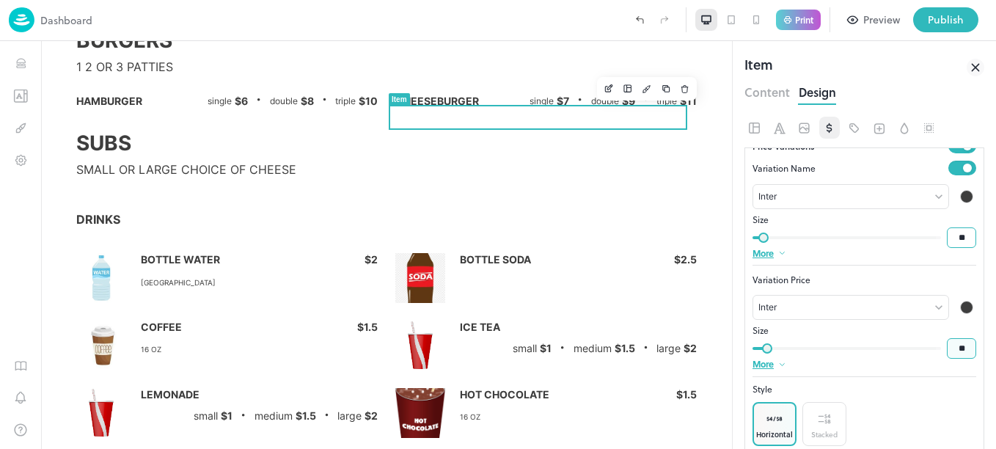
type input "**"
click at [959, 246] on input "**" at bounding box center [961, 237] width 29 height 21
type input "*"
type input "**"
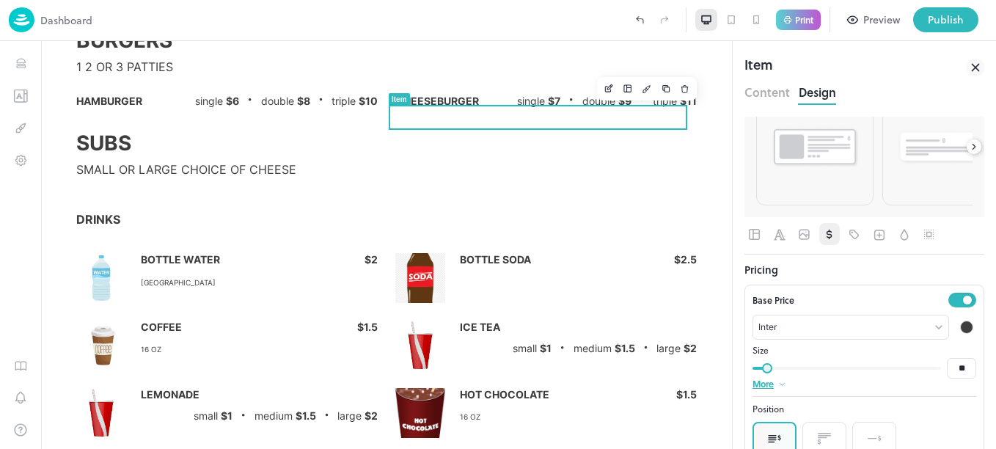
scroll to position [0, 0]
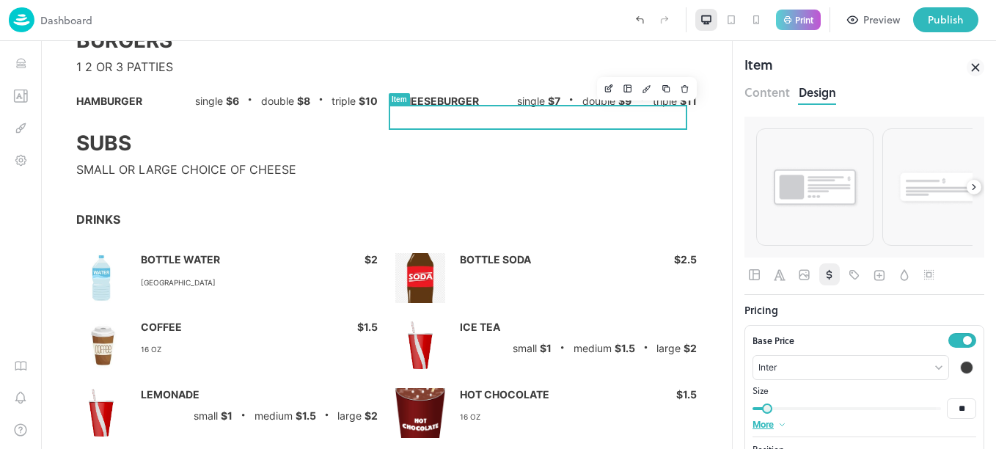
type input "**"
click at [970, 63] on icon at bounding box center [976, 68] width 18 height 18
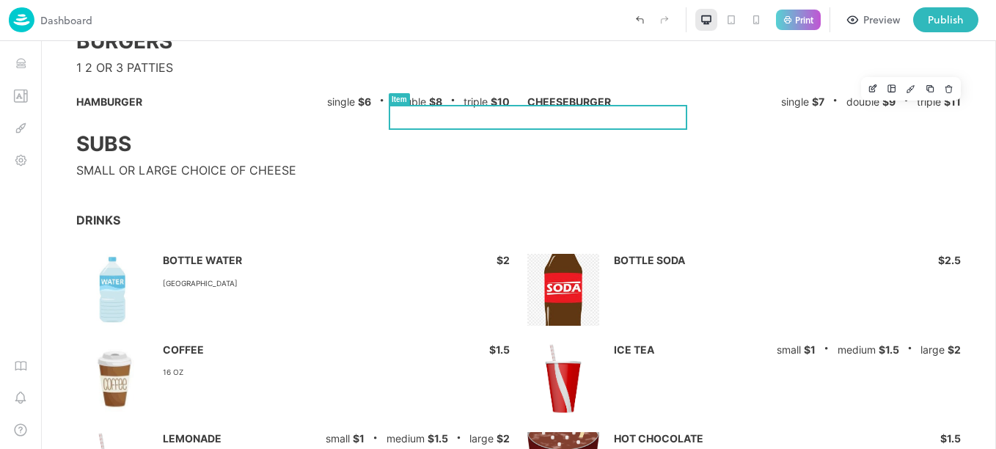
scroll to position [677, 0]
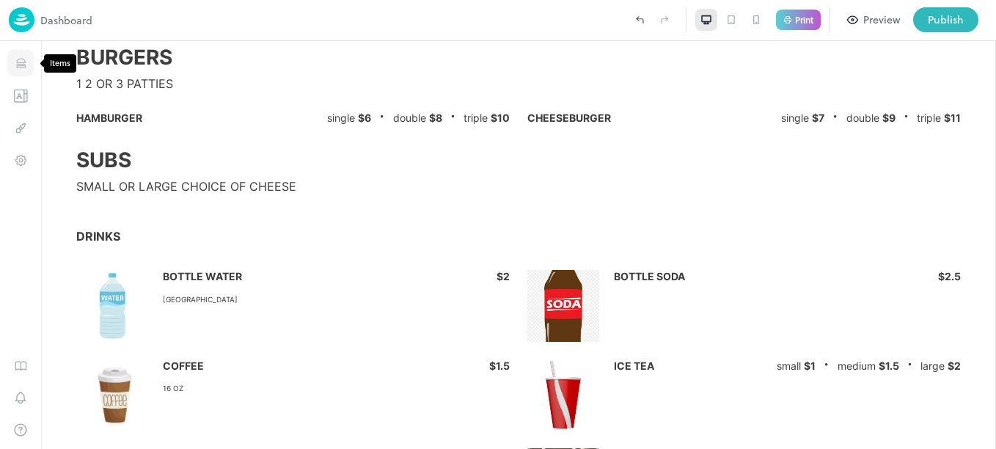
click at [23, 66] on icon "Items" at bounding box center [21, 63] width 14 height 14
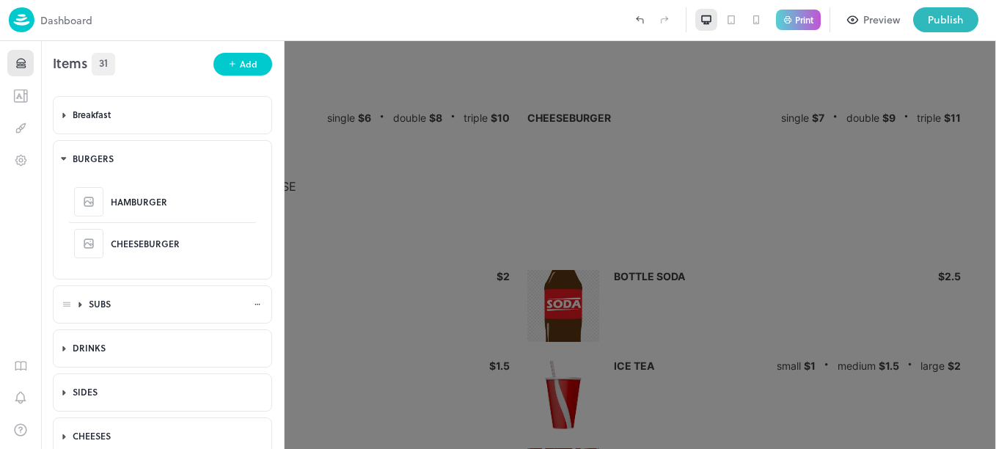
click at [82, 307] on icon at bounding box center [81, 304] width 10 height 10
click at [160, 348] on icon "button" at bounding box center [163, 345] width 12 height 12
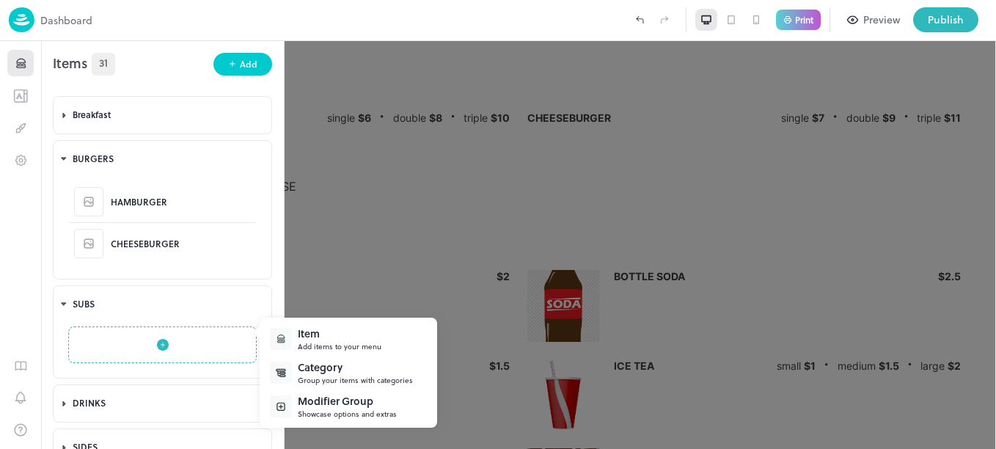
click at [332, 334] on div "Item" at bounding box center [340, 333] width 84 height 15
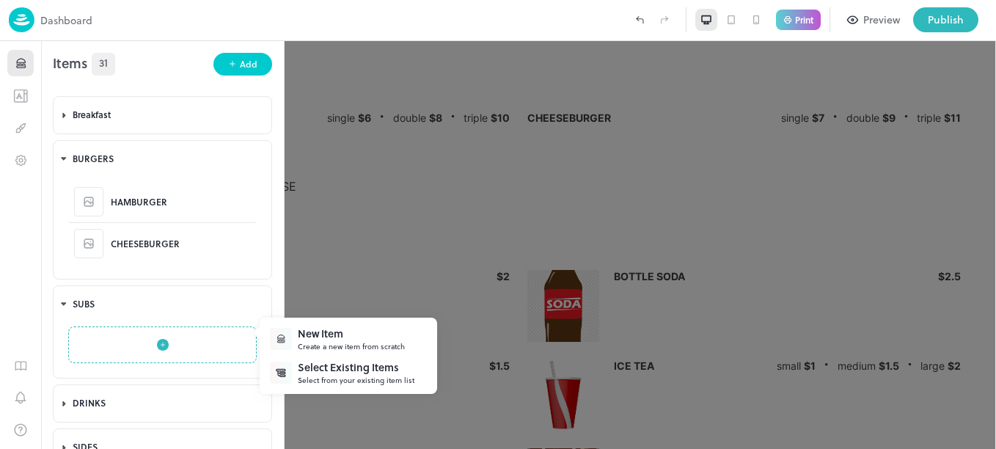
click at [343, 339] on div "New Item" at bounding box center [351, 333] width 107 height 15
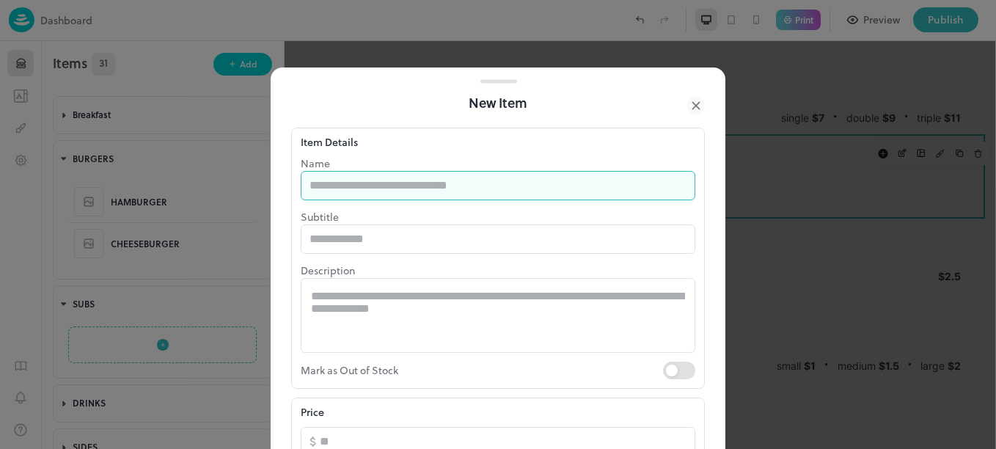
click at [378, 194] on input "text" at bounding box center [498, 185] width 395 height 29
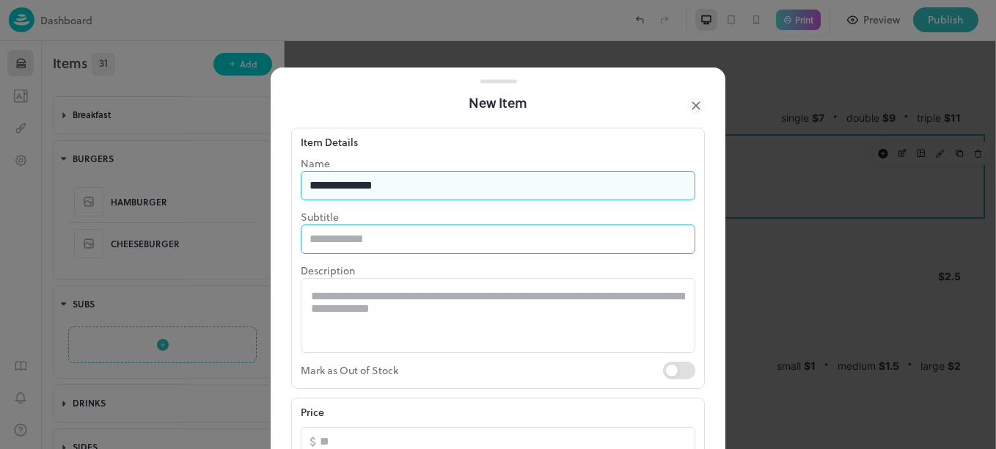
type input "**********"
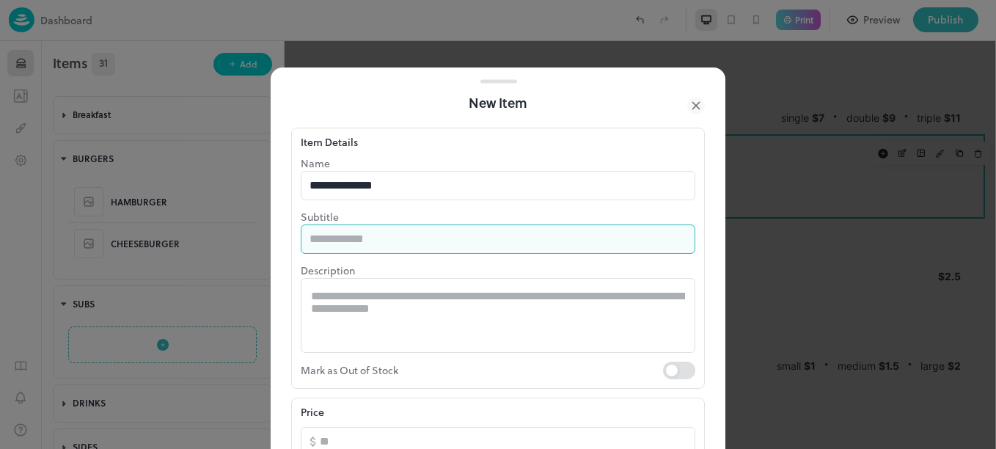
click at [376, 245] on input "text" at bounding box center [498, 238] width 395 height 29
type input "*"
type input "**********"
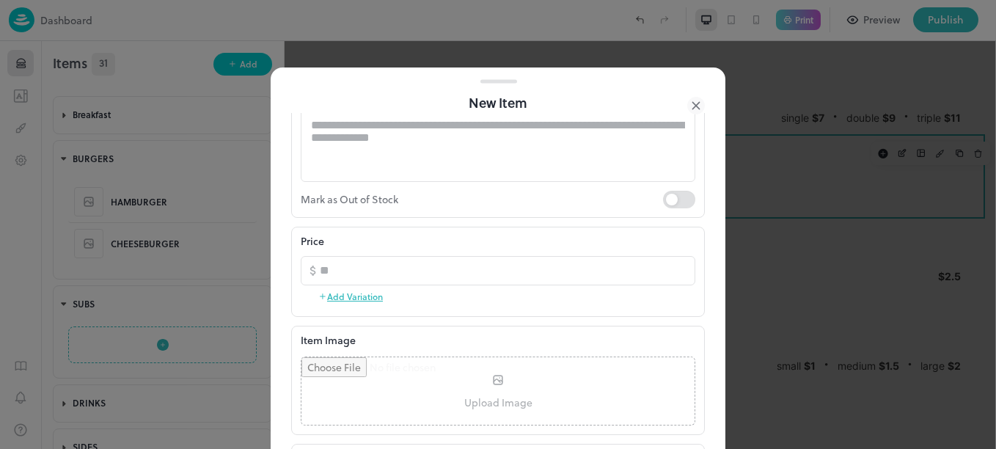
scroll to position [207, 0]
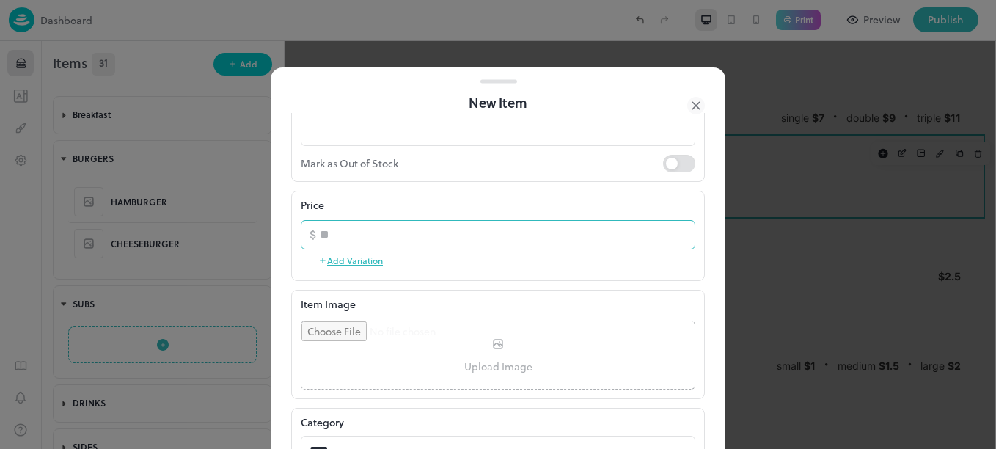
click at [392, 231] on input "number" at bounding box center [508, 234] width 376 height 29
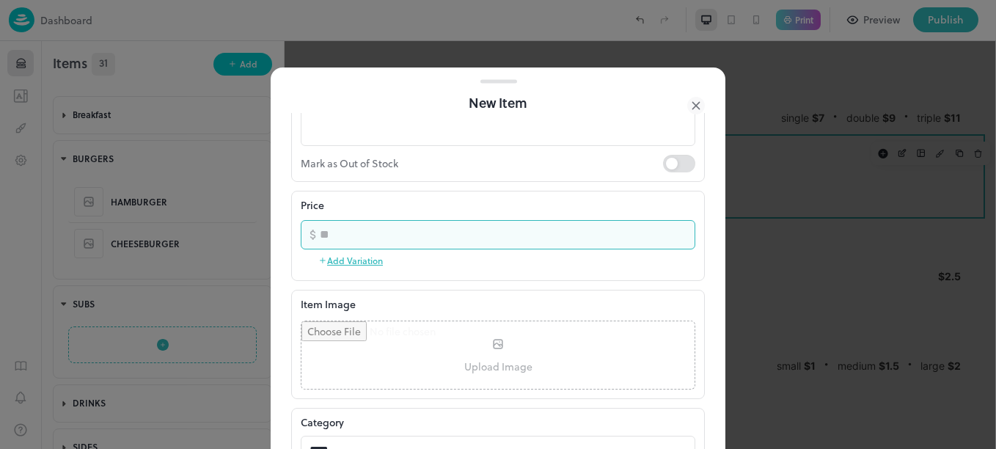
type input "**"
click at [366, 261] on button "Add Variation" at bounding box center [350, 260] width 65 height 22
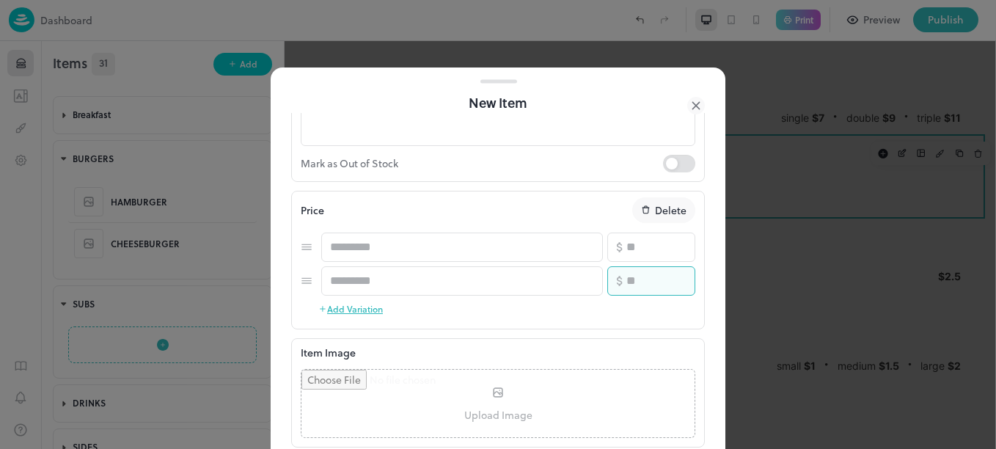
click at [631, 283] on input "number" at bounding box center [660, 280] width 69 height 29
type input "**"
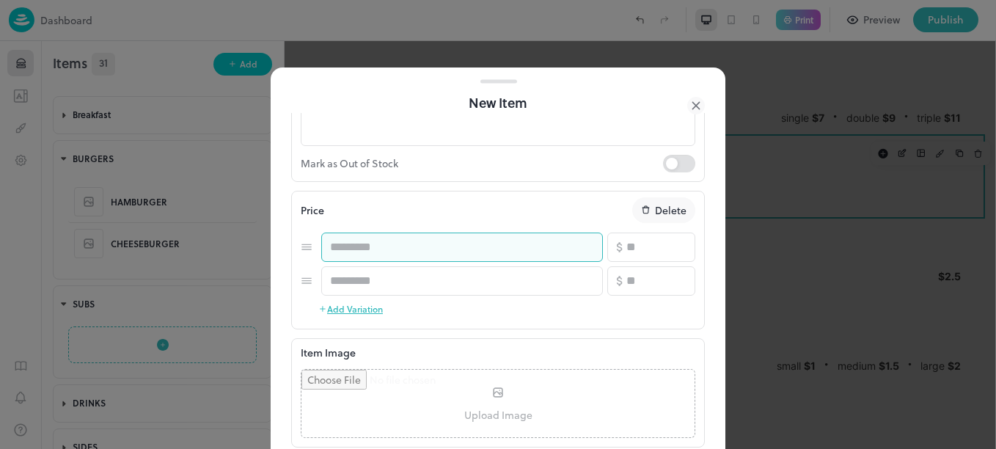
click at [491, 247] on input "text" at bounding box center [462, 247] width 282 height 29
type input "*****"
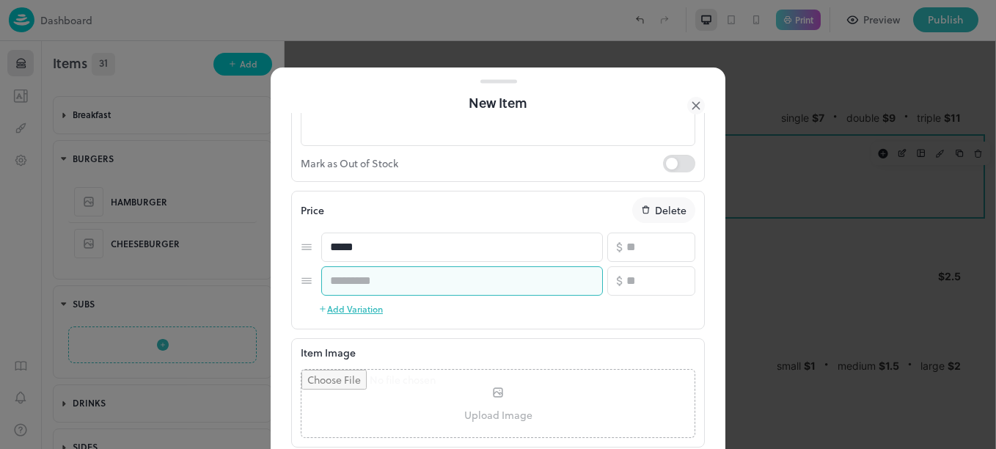
click at [477, 274] on input "text" at bounding box center [462, 280] width 282 height 29
type input "*****"
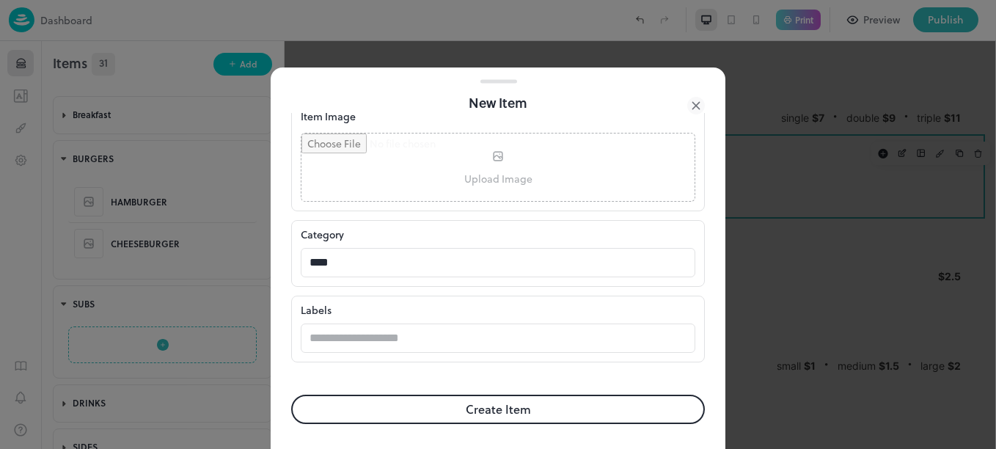
scroll to position [447, 0]
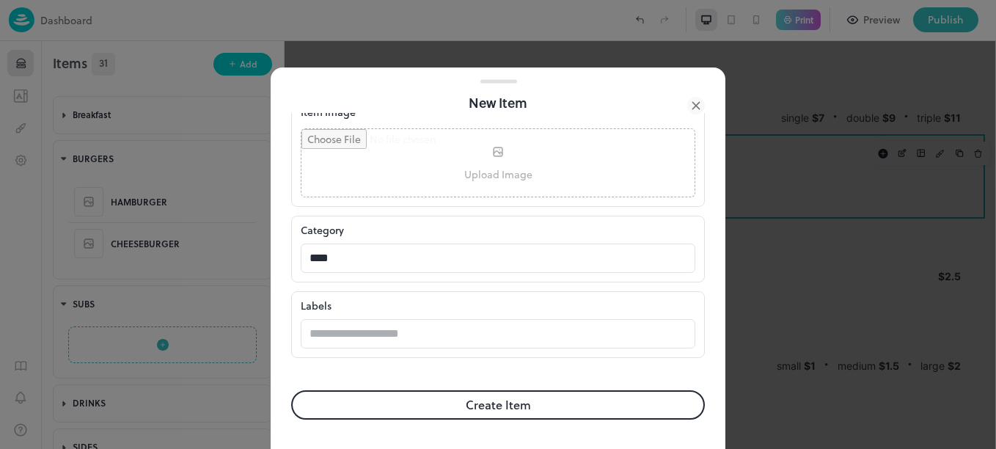
click at [519, 401] on button "Create Item" at bounding box center [498, 404] width 414 height 29
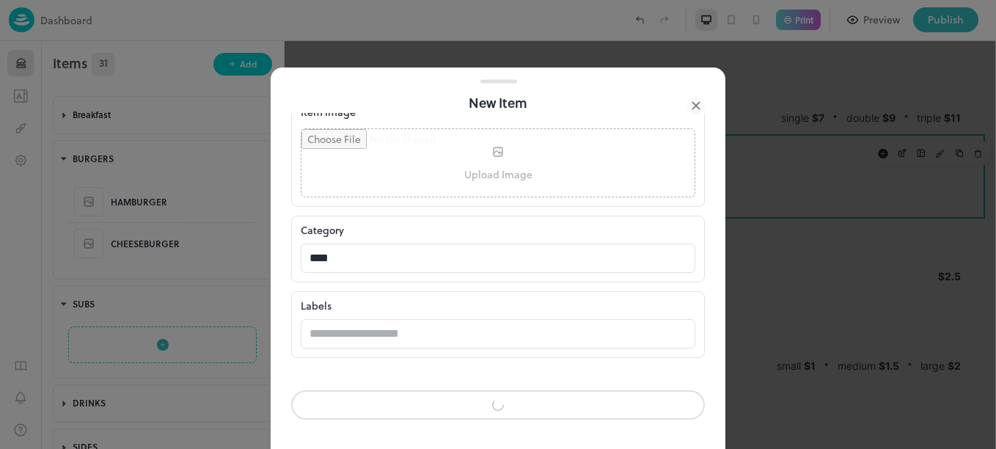
scroll to position [446, 0]
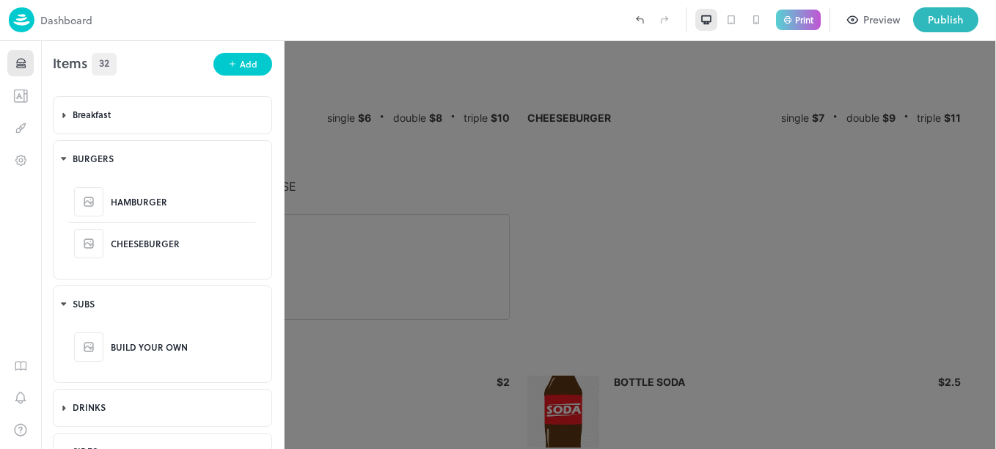
click at [540, 249] on div at bounding box center [498, 224] width 996 height 449
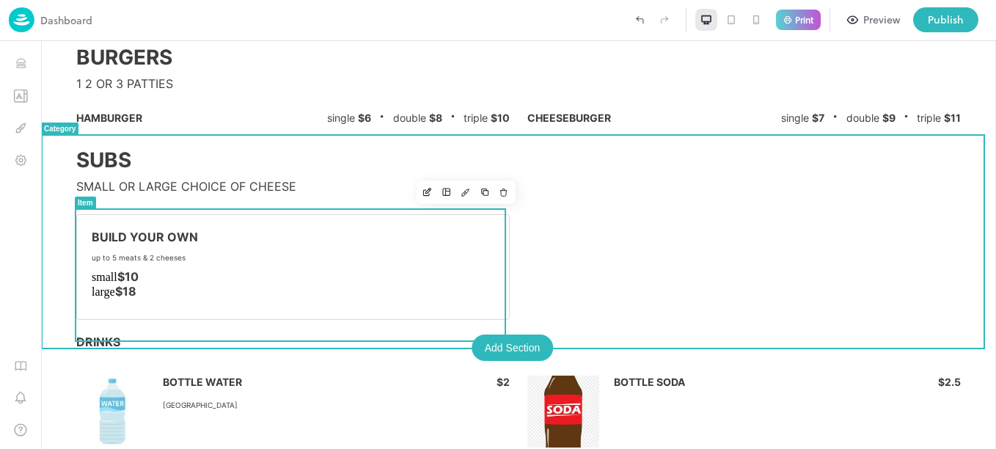
click at [447, 258] on div "BUILD YOUR OWN up to 5 meats & 2 cheeses small $10 large $18" at bounding box center [293, 267] width 403 height 75
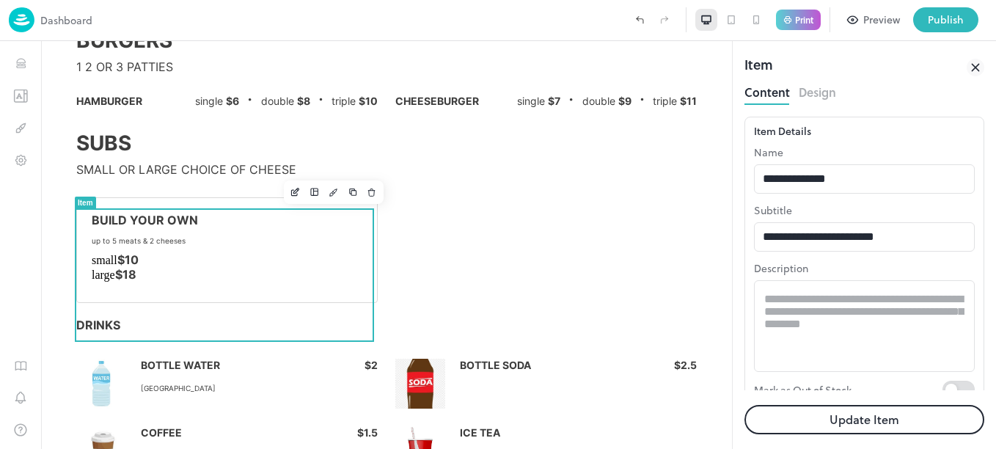
click at [816, 91] on button "Design" at bounding box center [817, 91] width 37 height 20
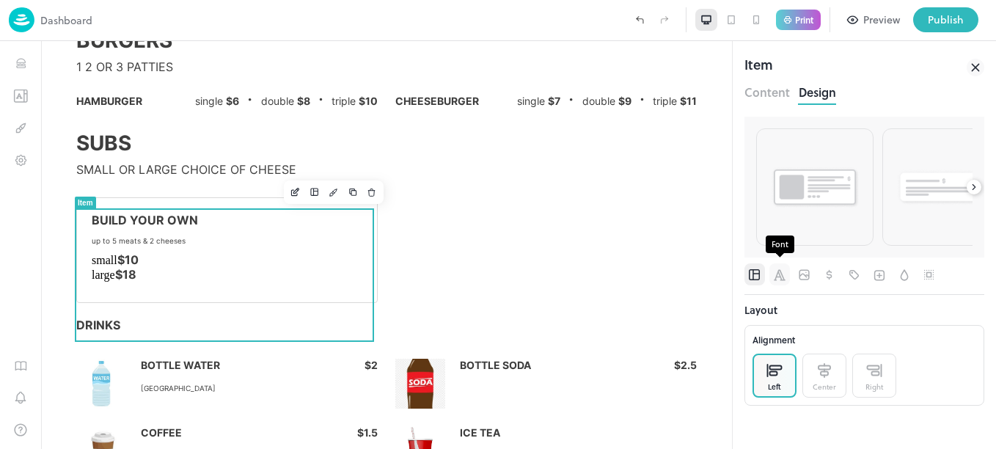
click at [778, 279] on icon "Font" at bounding box center [779, 275] width 15 height 15
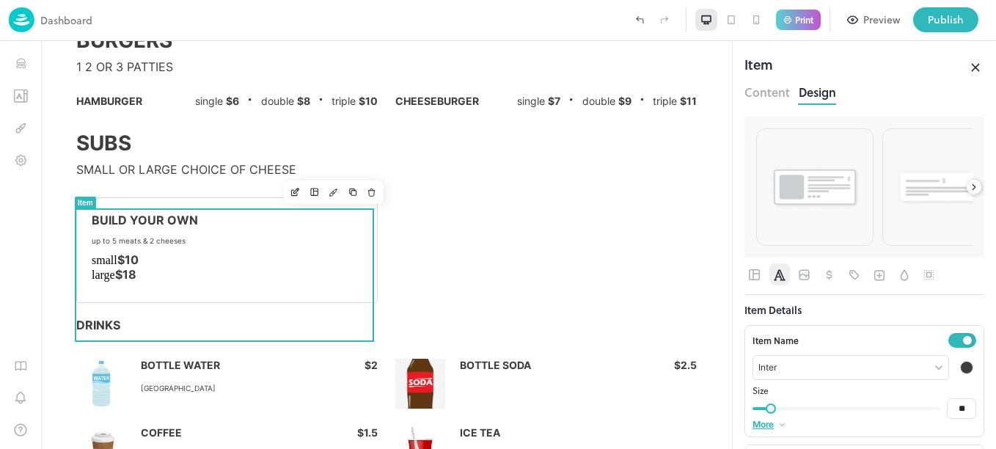
click at [969, 183] on icon at bounding box center [974, 187] width 10 height 10
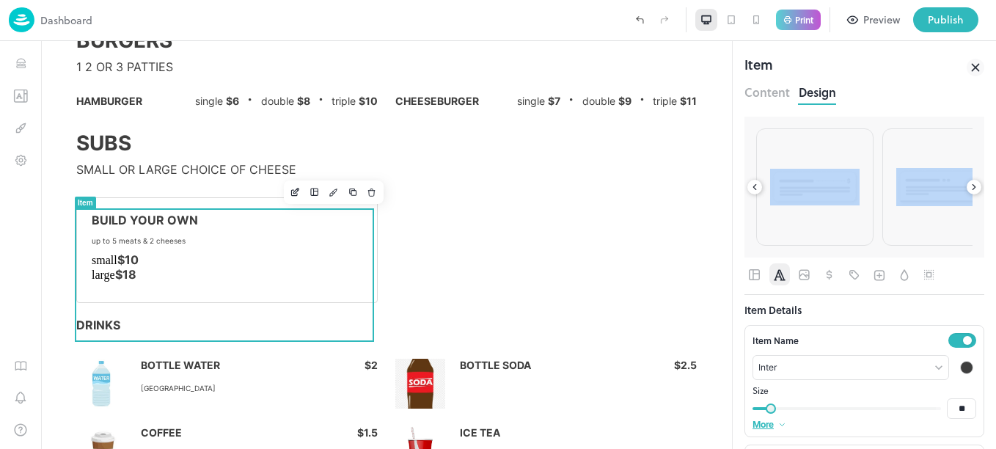
click at [969, 183] on icon at bounding box center [974, 187] width 10 height 10
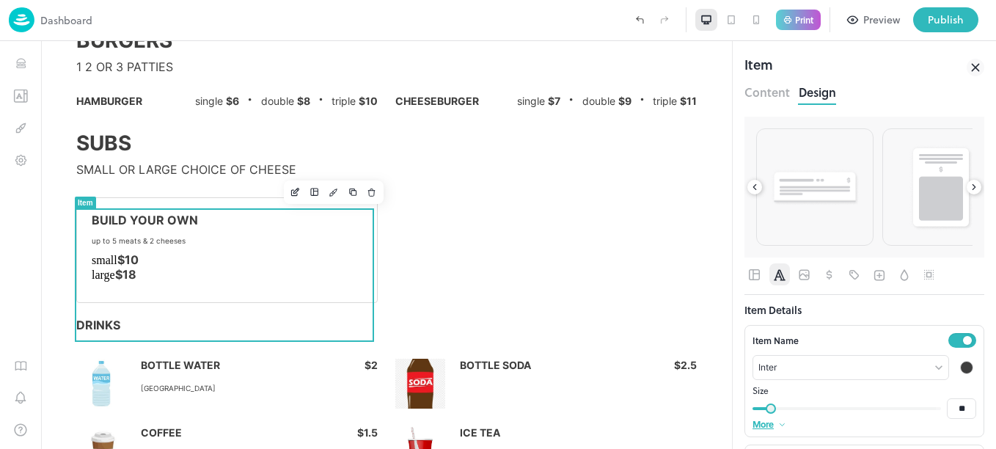
click at [969, 183] on icon at bounding box center [974, 187] width 10 height 10
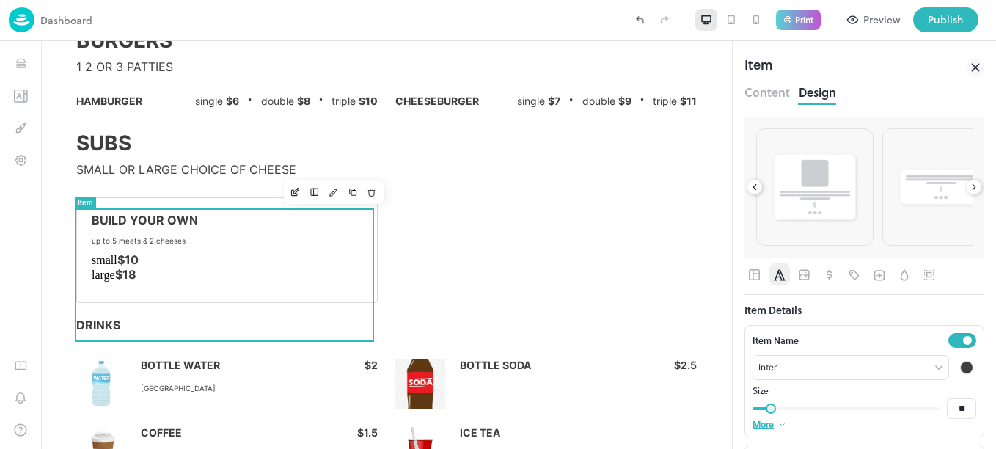
click at [969, 183] on icon at bounding box center [974, 187] width 10 height 10
click at [964, 183] on div at bounding box center [865, 187] width 240 height 141
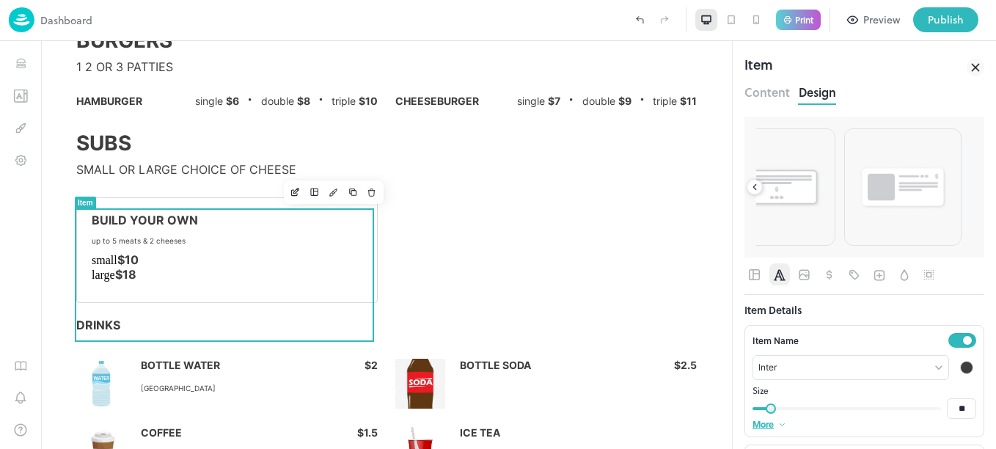
click at [924, 191] on img at bounding box center [902, 187] width 89 height 46
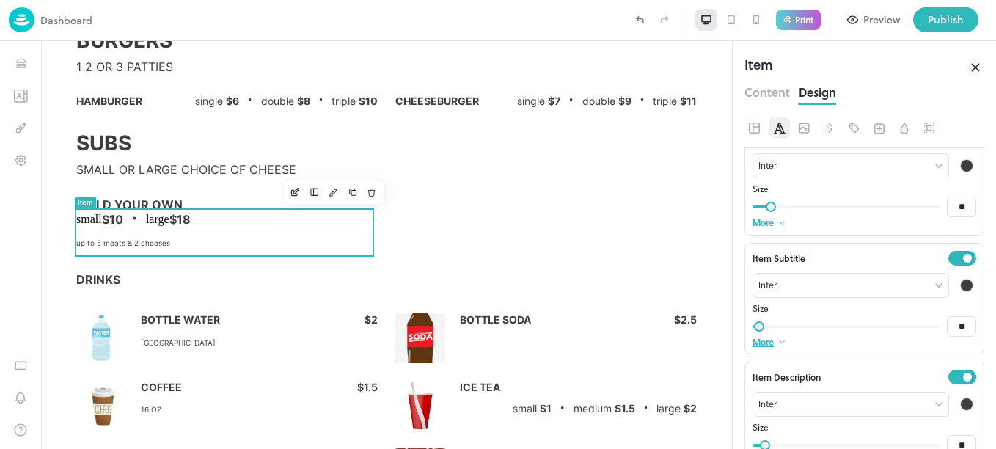
scroll to position [197, 0]
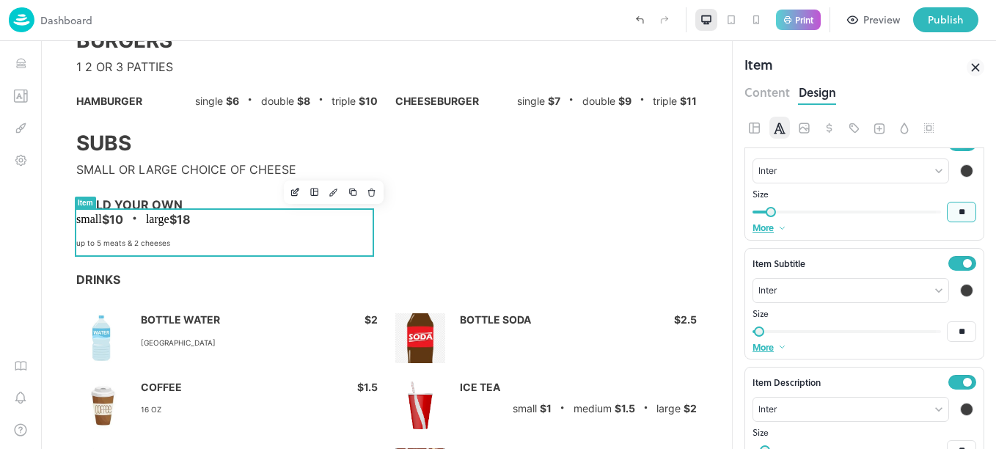
click at [958, 210] on input "**" at bounding box center [961, 212] width 29 height 21
type input "*"
type input "**"
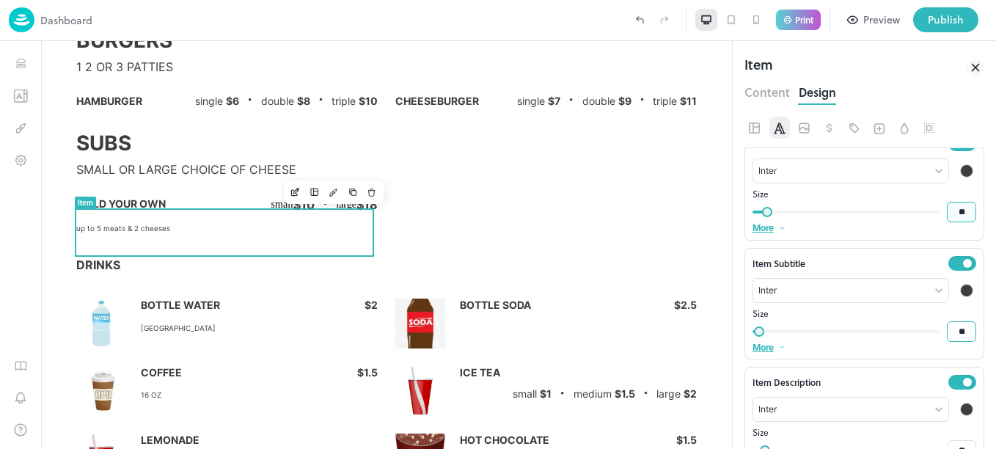
type input "**"
click at [957, 332] on input "**" at bounding box center [961, 331] width 29 height 21
type input "*"
type input "**"
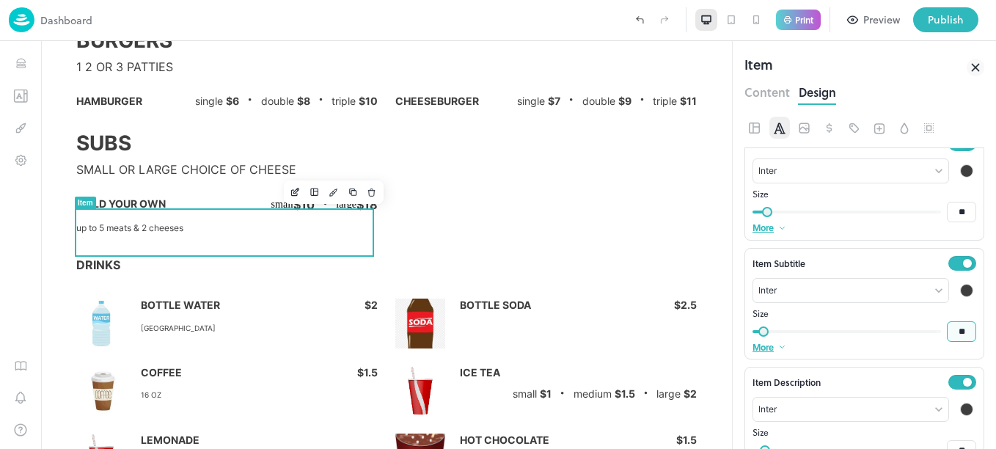
scroll to position [238, 0]
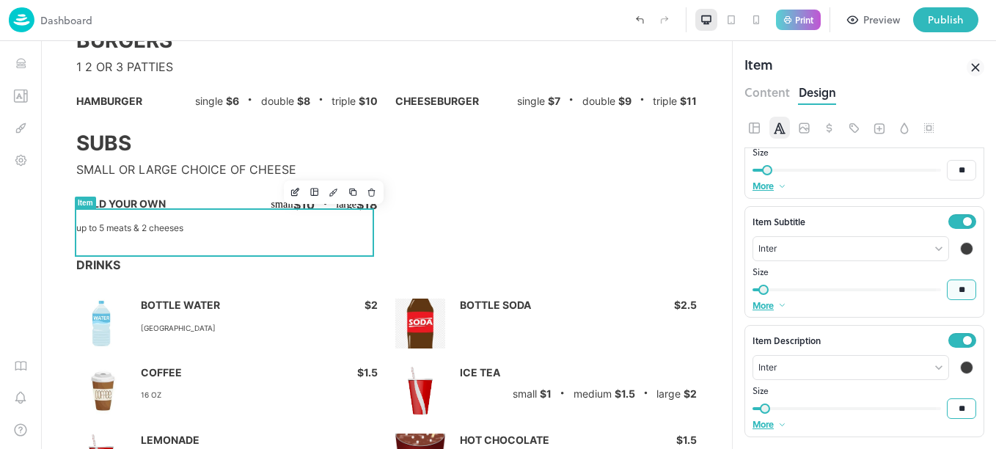
type input "**"
click at [959, 409] on input "**" at bounding box center [961, 408] width 29 height 21
type input "*"
type input "**"
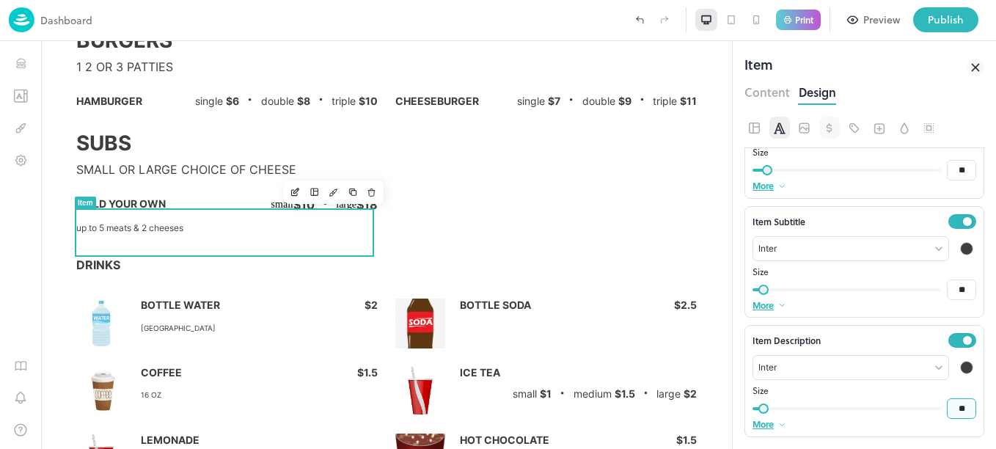
type input "**"
click at [827, 134] on icon "Pricing" at bounding box center [829, 128] width 15 height 15
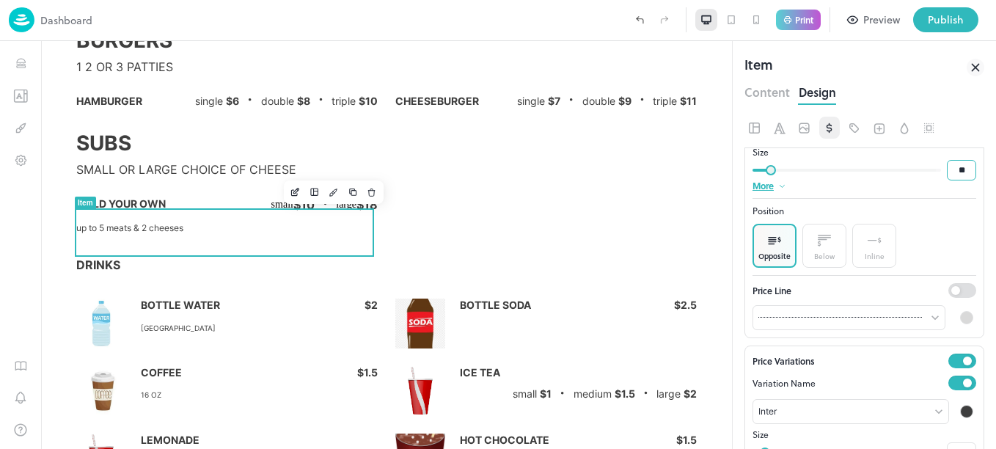
click at [959, 166] on input "**" at bounding box center [961, 170] width 29 height 21
type input "*"
type input "**"
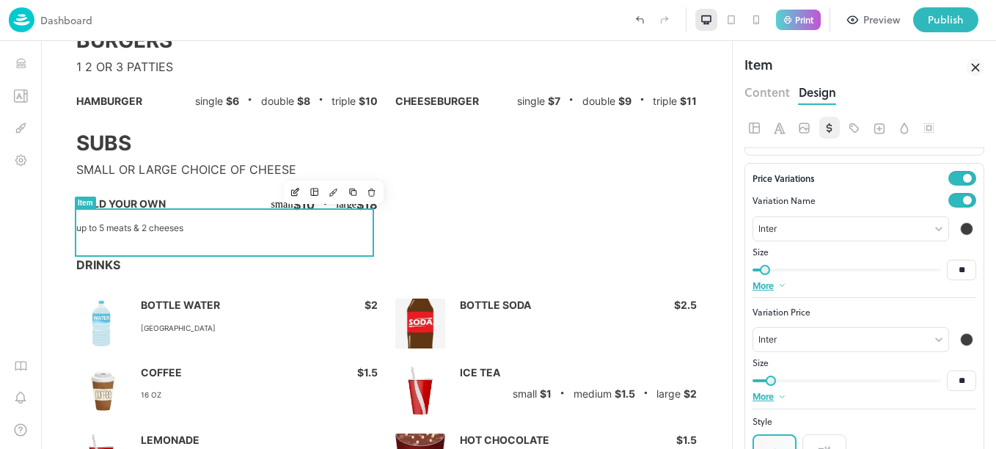
scroll to position [461, 0]
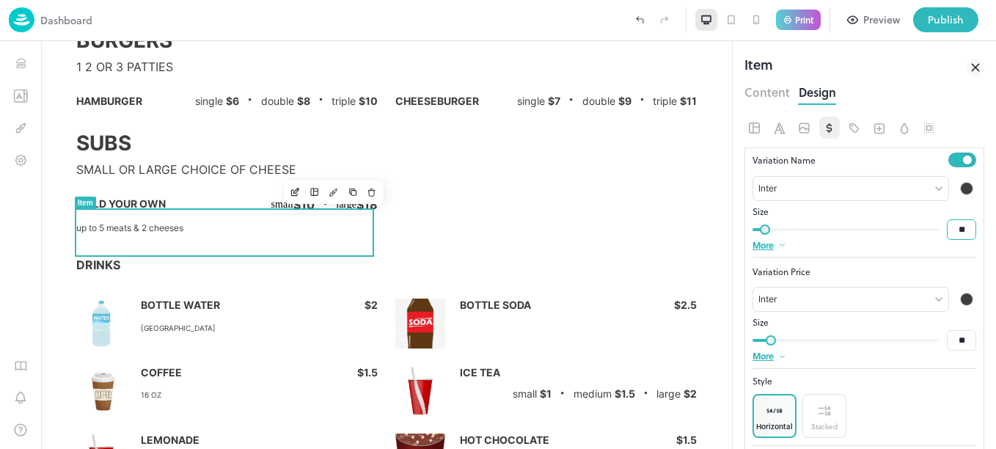
type input "**"
click at [956, 227] on input "**" at bounding box center [961, 229] width 29 height 21
type input "*"
type input "**"
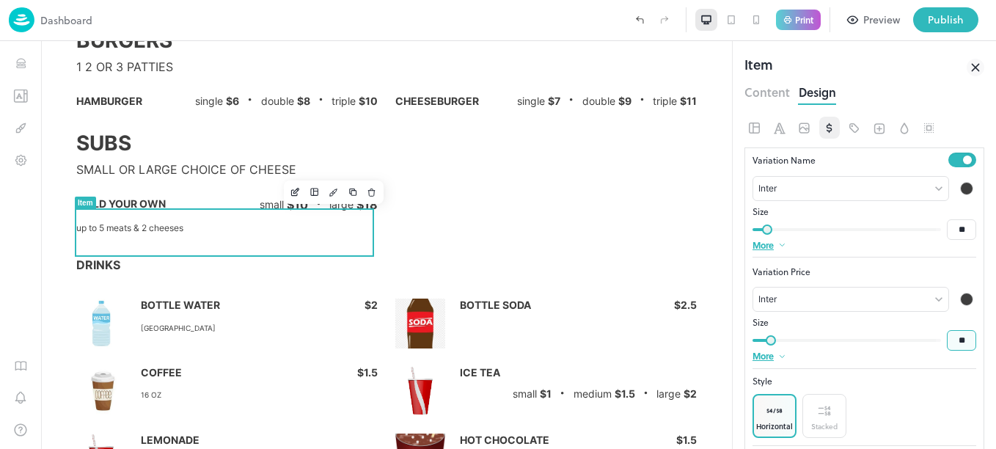
click at [957, 340] on input "**" at bounding box center [961, 340] width 29 height 21
type input "*"
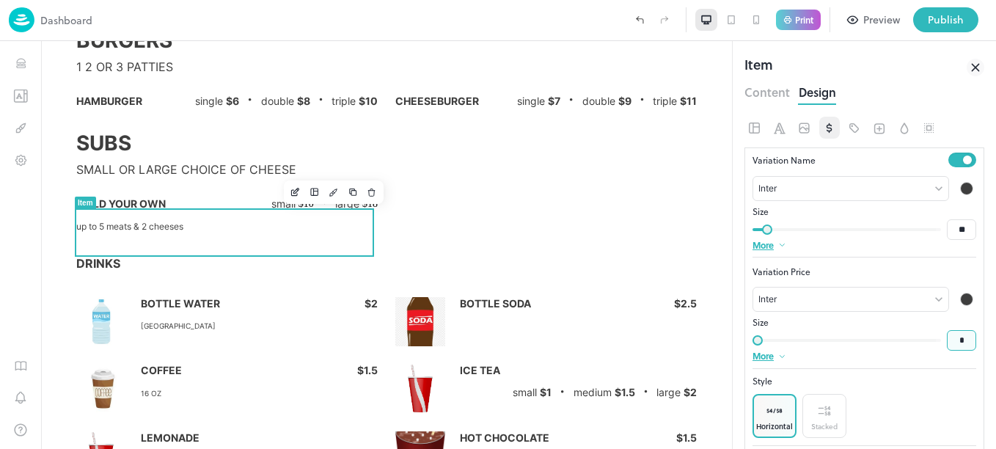
type input "**"
click at [976, 71] on icon at bounding box center [976, 68] width 18 height 18
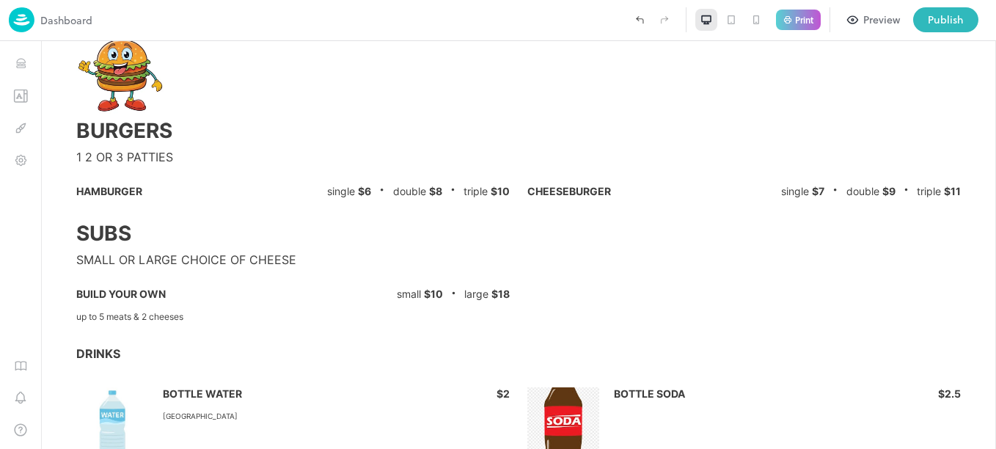
scroll to position [615, 0]
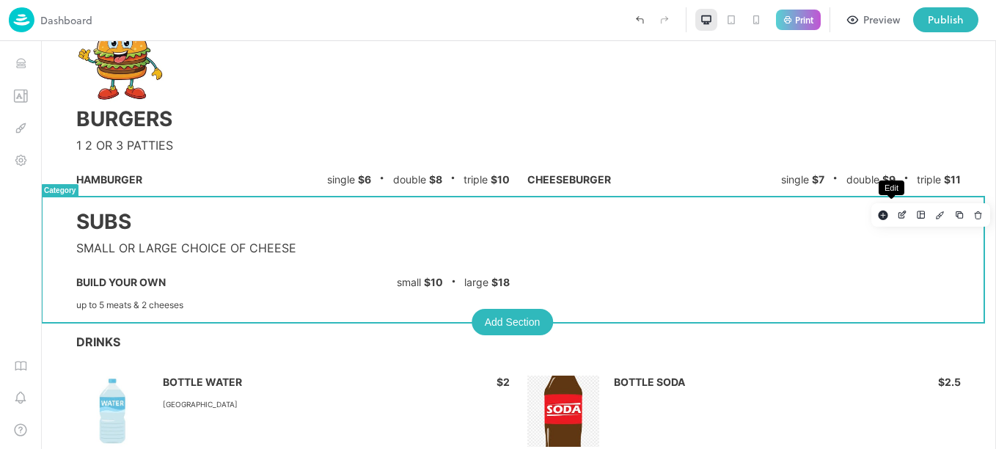
click at [897, 214] on icon "Edit" at bounding box center [902, 215] width 11 height 10
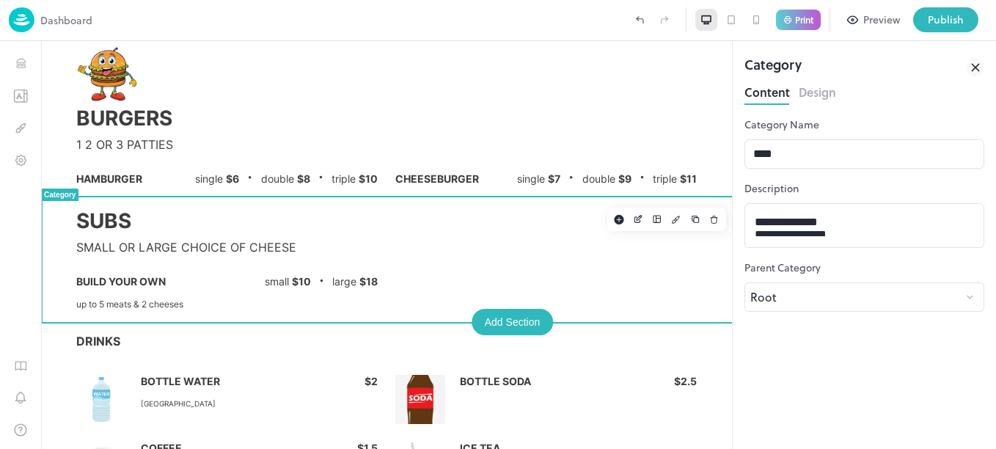
scroll to position [658, 0]
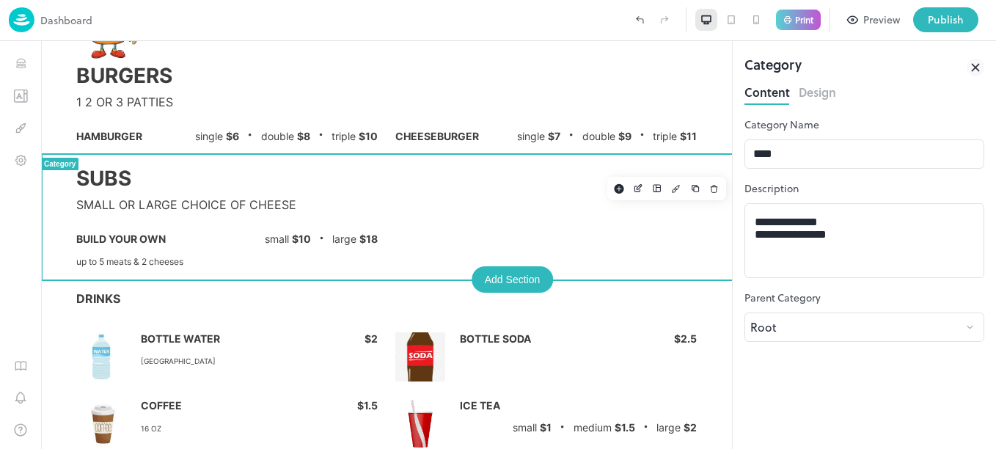
click at [833, 92] on button "Design" at bounding box center [817, 91] width 37 height 20
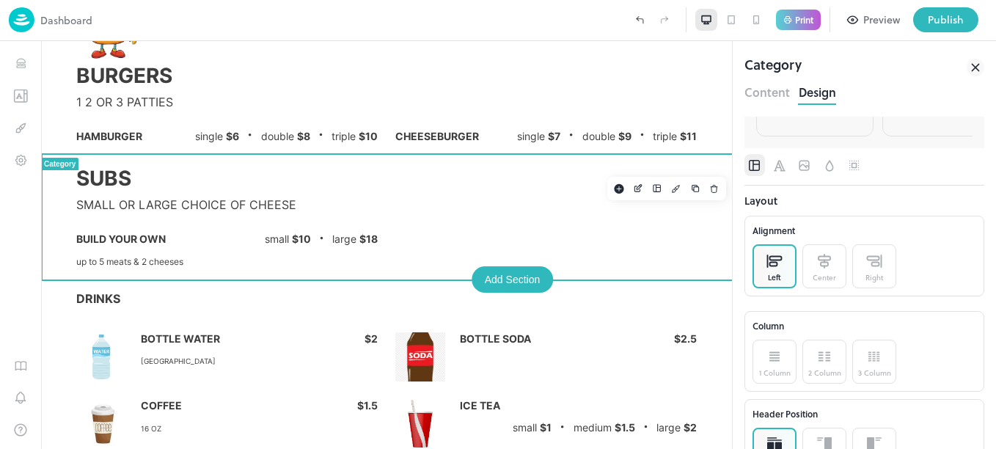
scroll to position [104, 0]
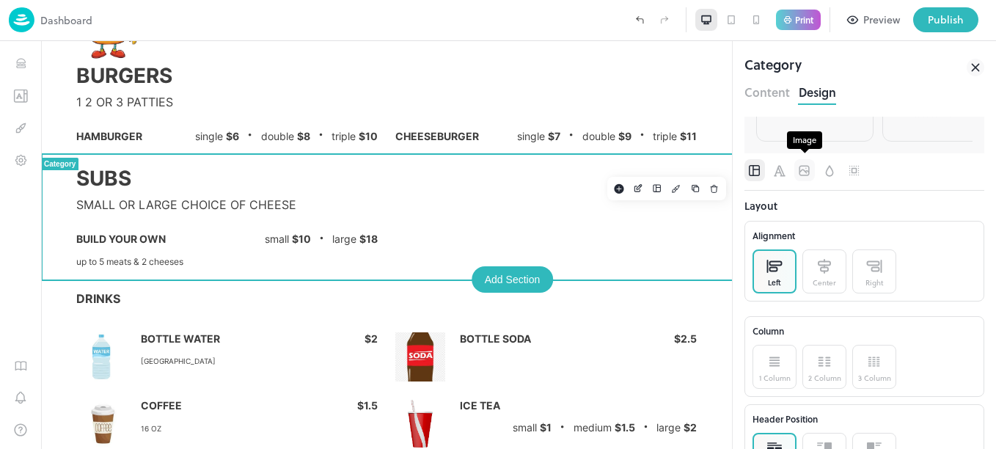
click at [807, 169] on icon "Image" at bounding box center [804, 171] width 15 height 15
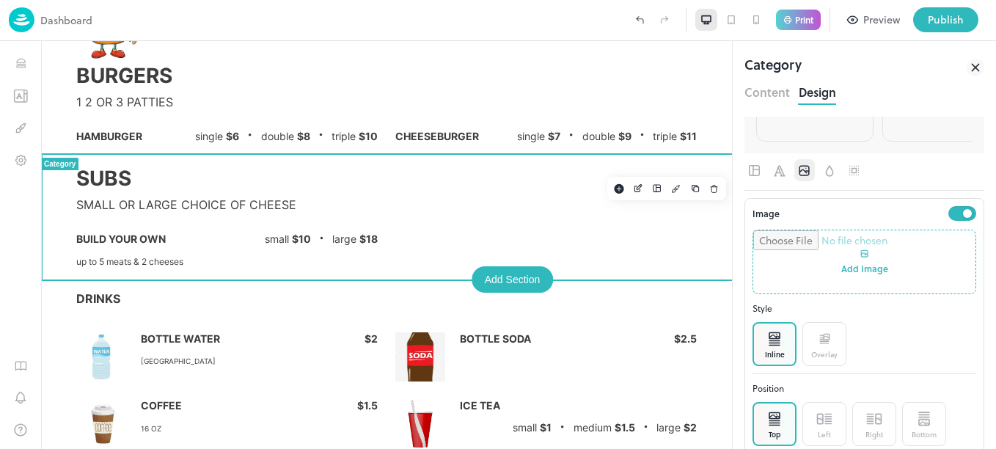
click at [849, 255] on input "file" at bounding box center [864, 261] width 222 height 63
type input "**********"
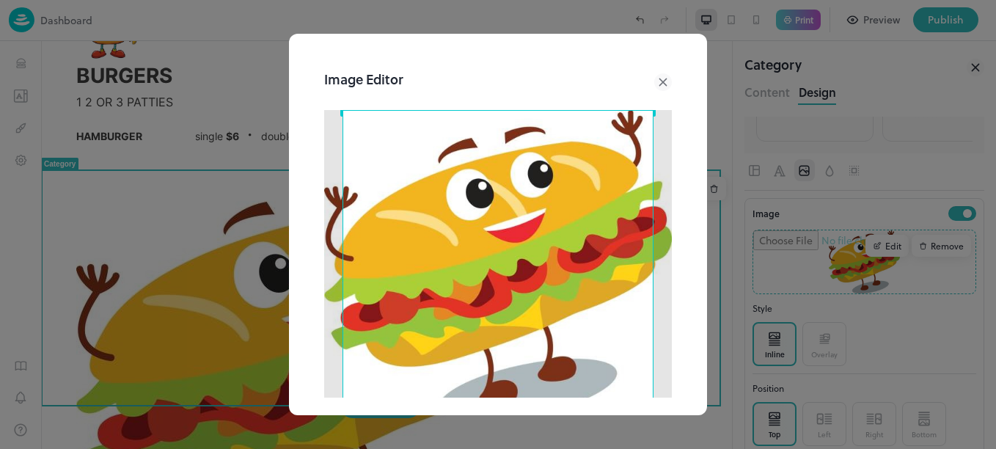
click at [659, 108] on div "Image Editor Crop Ratio 1:1 4:3 3:4 Custom Cancel Apply" at bounding box center [498, 296] width 383 height 491
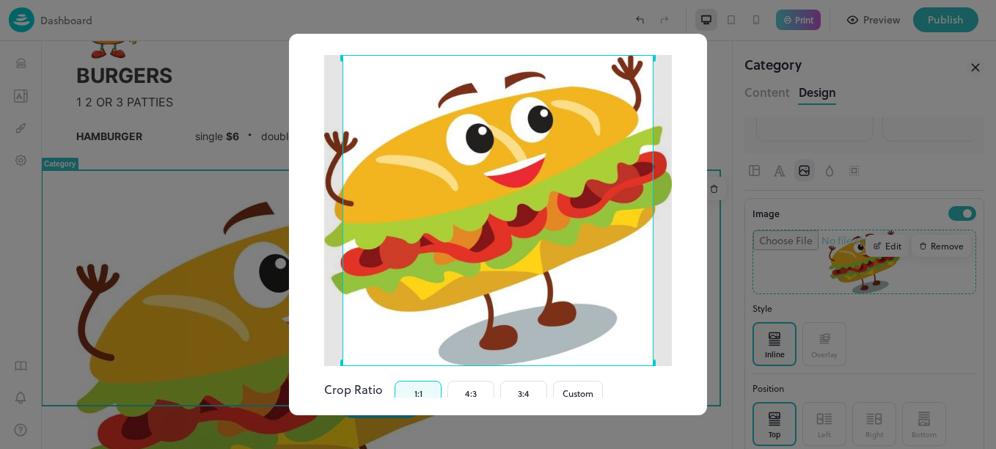
scroll to position [43, 0]
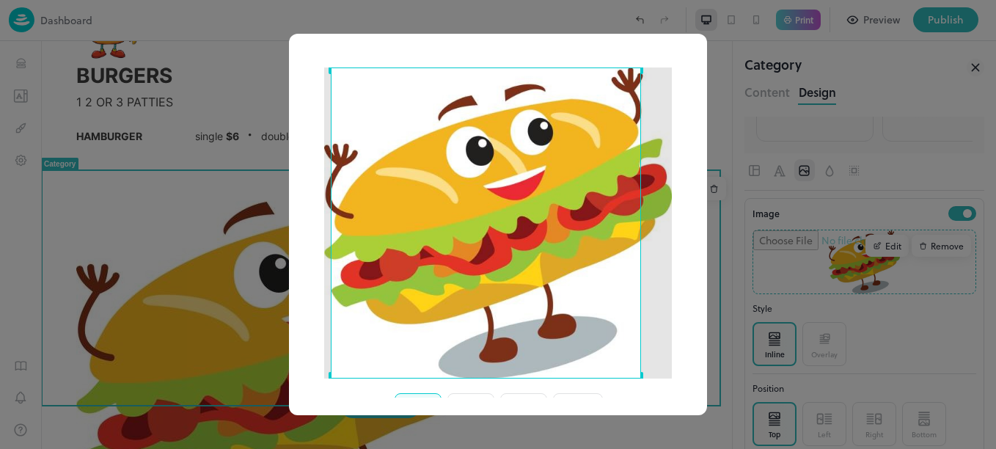
click at [560, 241] on div "Use the arrow keys to move the crop selection area" at bounding box center [486, 222] width 311 height 311
click at [470, 393] on button "4:3" at bounding box center [470, 405] width 47 height 25
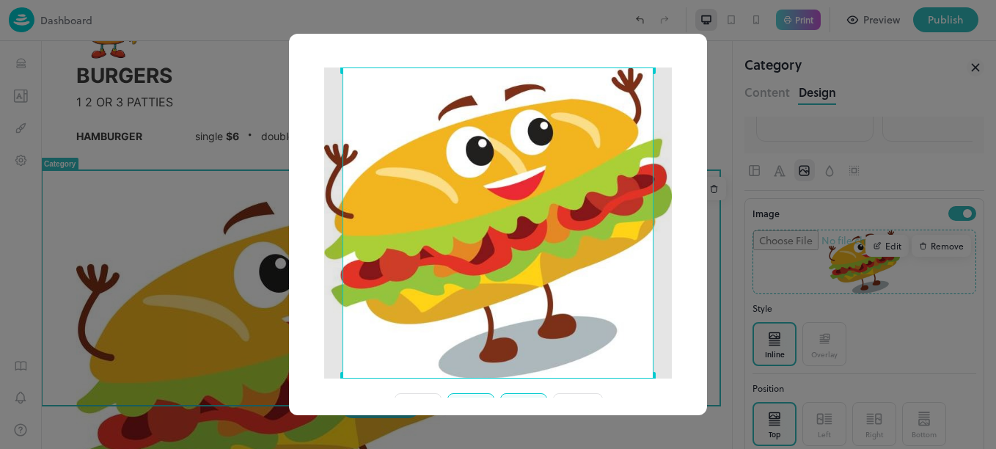
click at [530, 393] on button "3:4" at bounding box center [523, 405] width 47 height 25
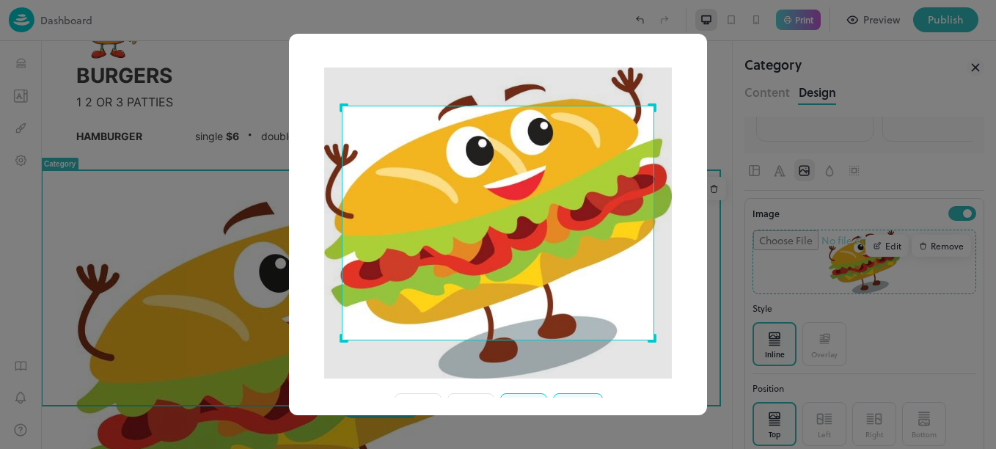
click at [579, 395] on button "Custom" at bounding box center [578, 405] width 50 height 25
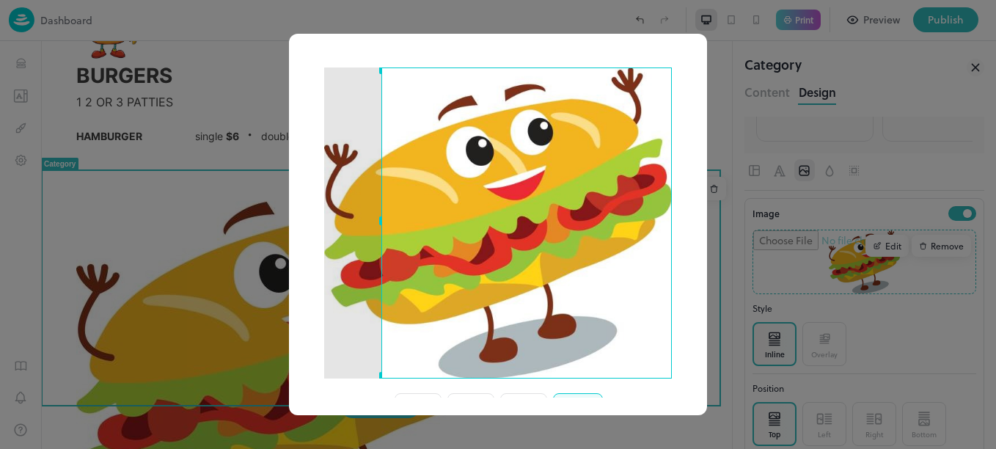
click at [668, 375] on div "Image Editor Crop Ratio 1:1 4:3 3:4 Custom Cancel Apply" at bounding box center [498, 254] width 383 height 491
click at [382, 365] on div "Use the arrow keys to move the crop selection area" at bounding box center [522, 367] width 289 height 4
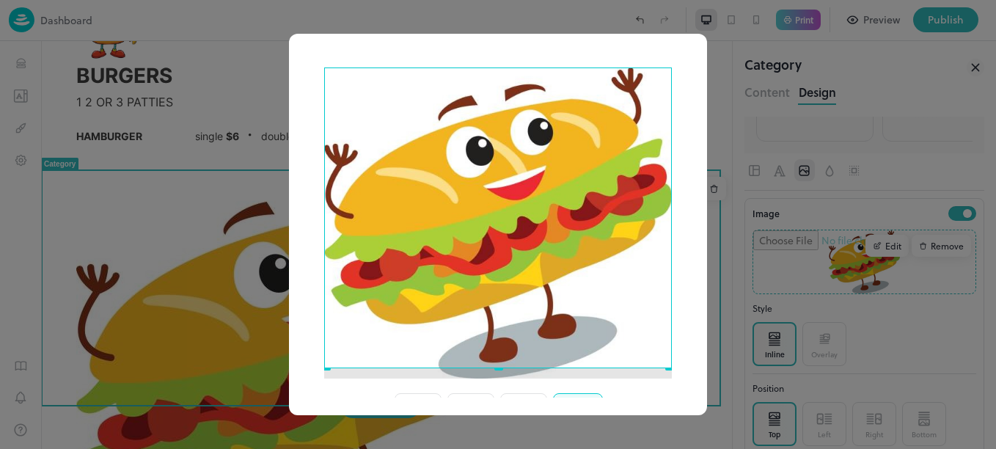
click at [316, 343] on div "Image Editor Crop Ratio 1:1 4:3 3:4 Custom Cancel Apply" at bounding box center [498, 254] width 383 height 491
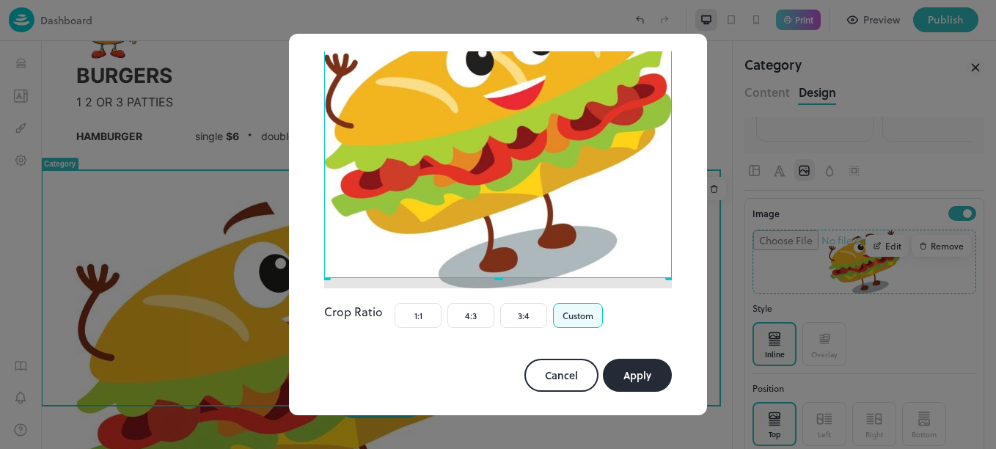
scroll to position [134, 0]
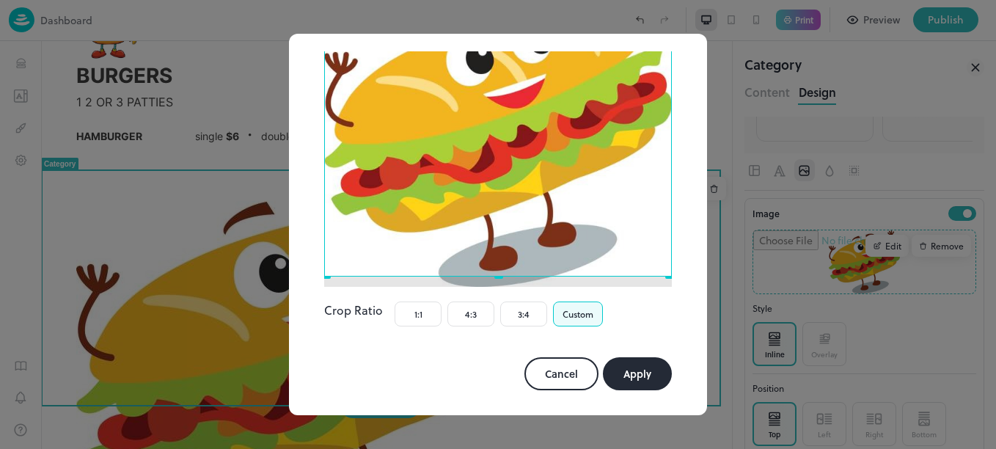
click at [626, 365] on button "Apply" at bounding box center [637, 373] width 69 height 33
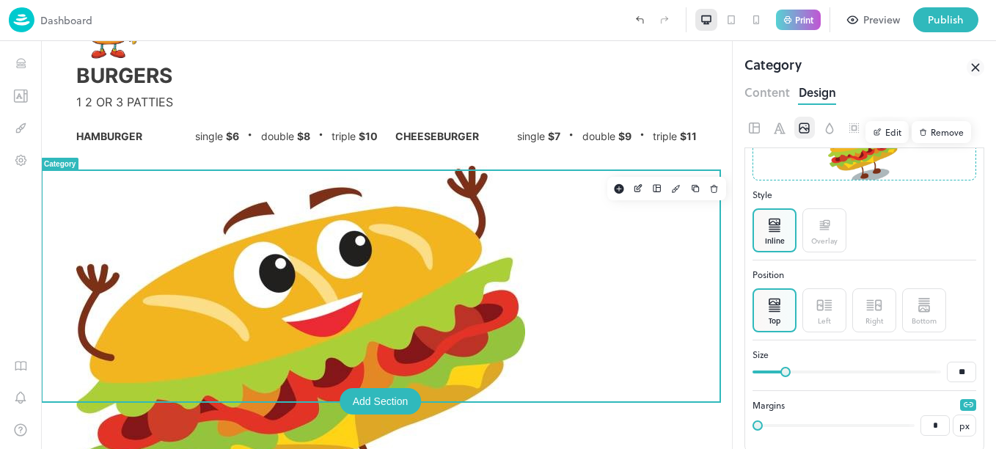
scroll to position [230, 0]
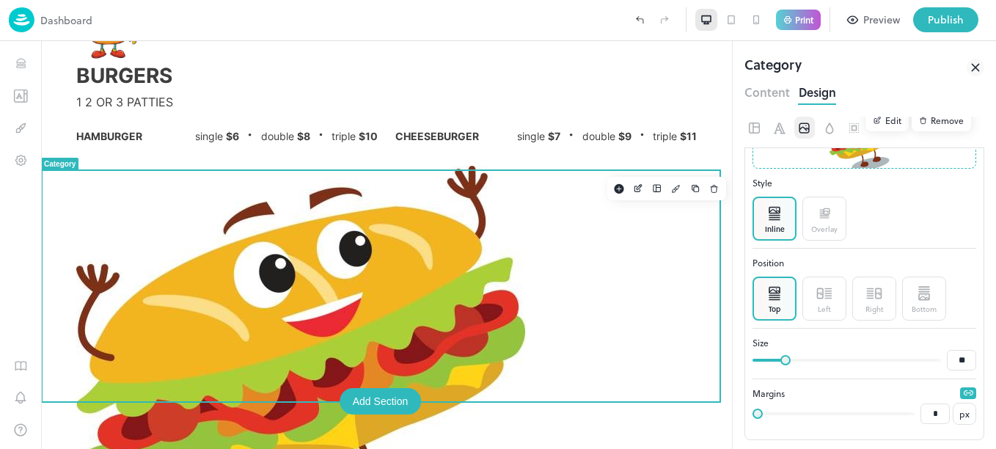
type input "**"
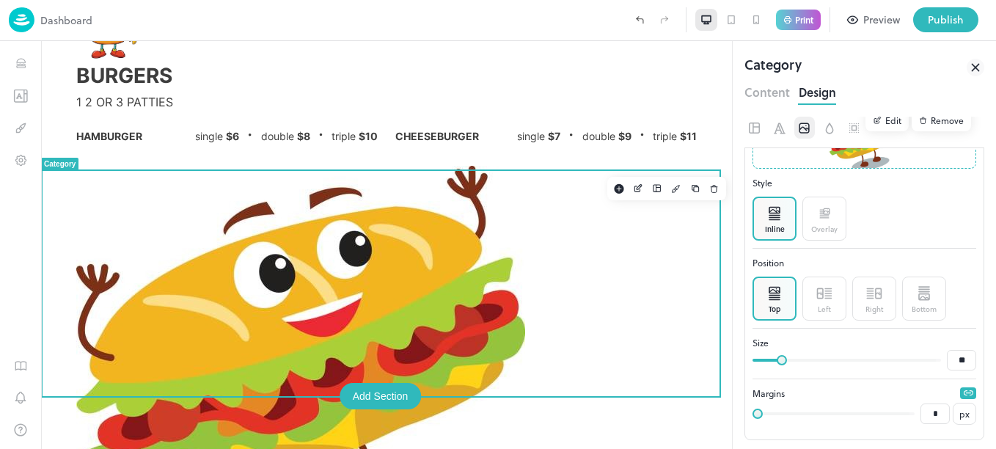
type input "**"
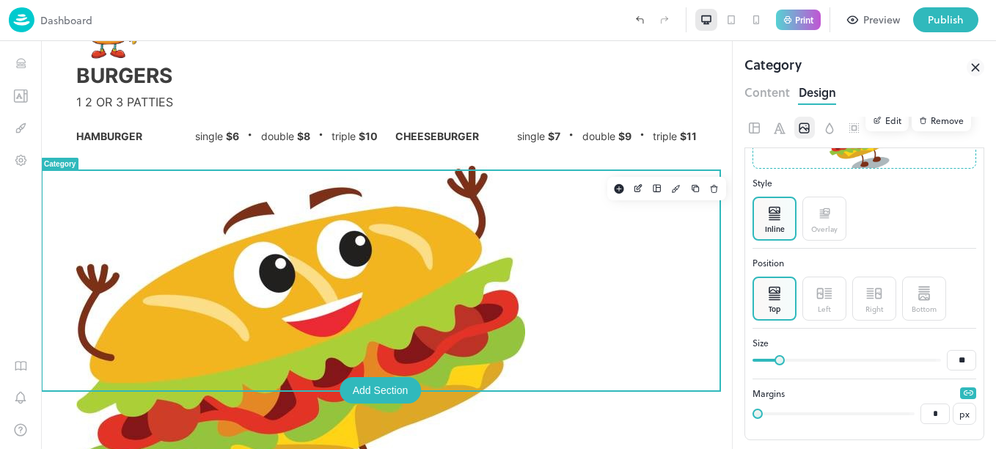
type input "**"
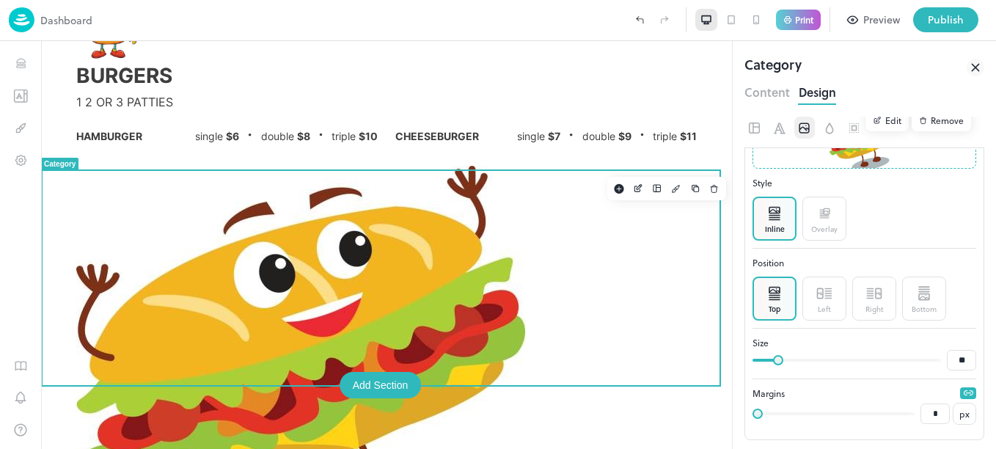
type input "**"
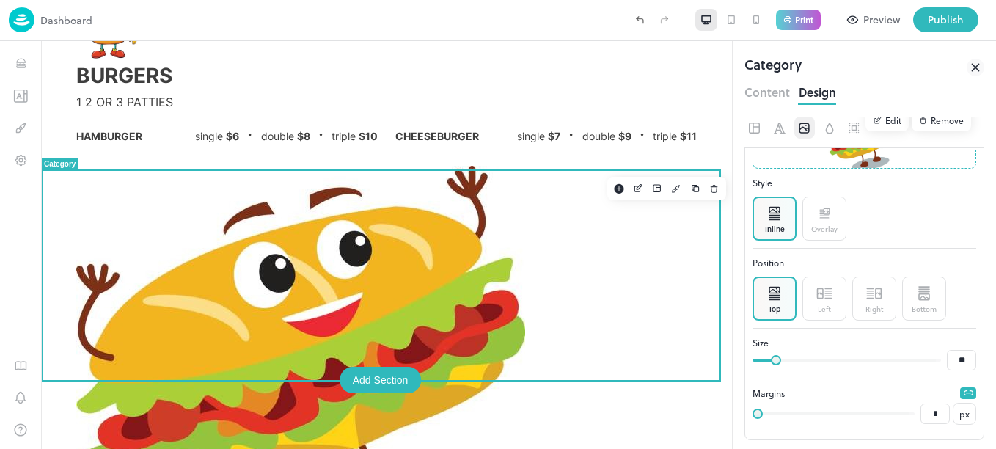
type input "**"
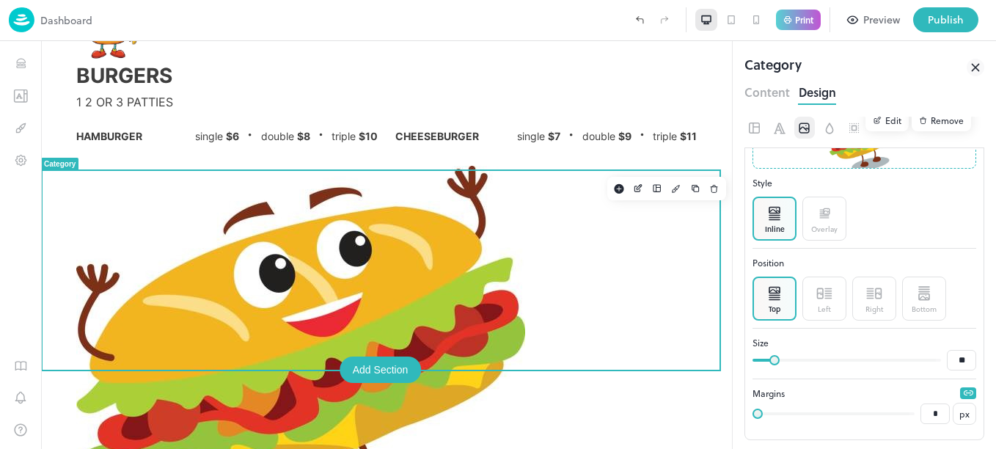
type input "**"
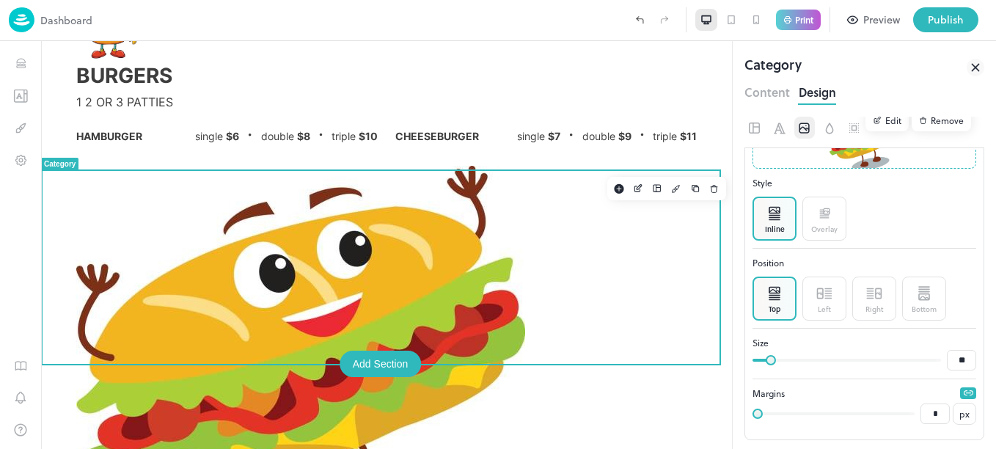
drag, startPoint x: 784, startPoint y: 359, endPoint x: 770, endPoint y: 360, distance: 14.0
click at [770, 360] on span at bounding box center [771, 360] width 10 height 10
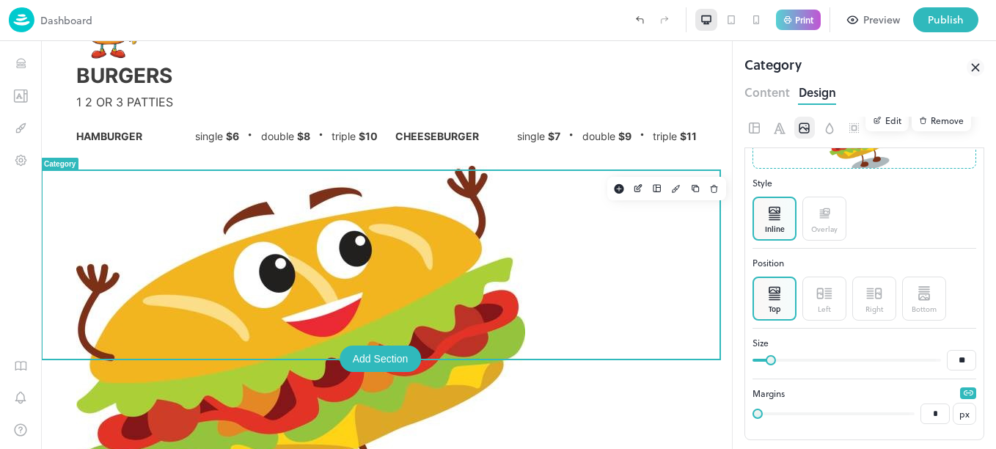
click at [978, 70] on icon at bounding box center [975, 67] width 7 height 7
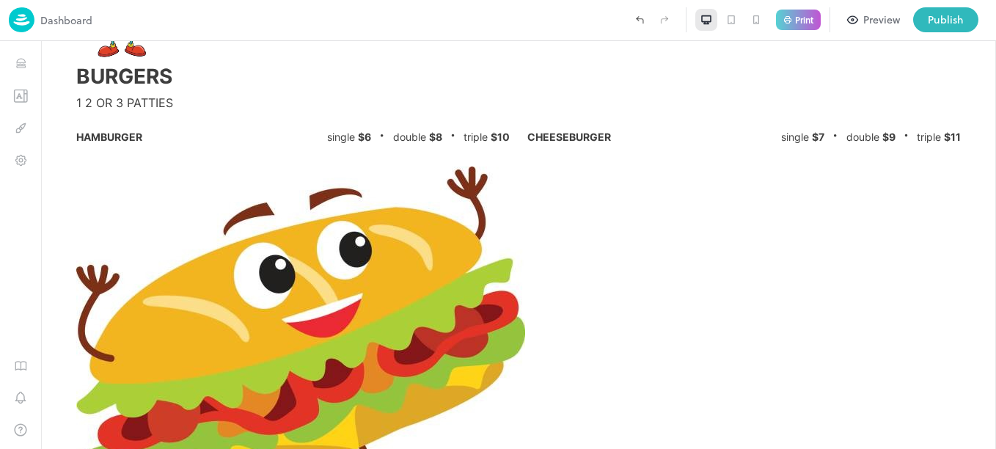
scroll to position [615, 0]
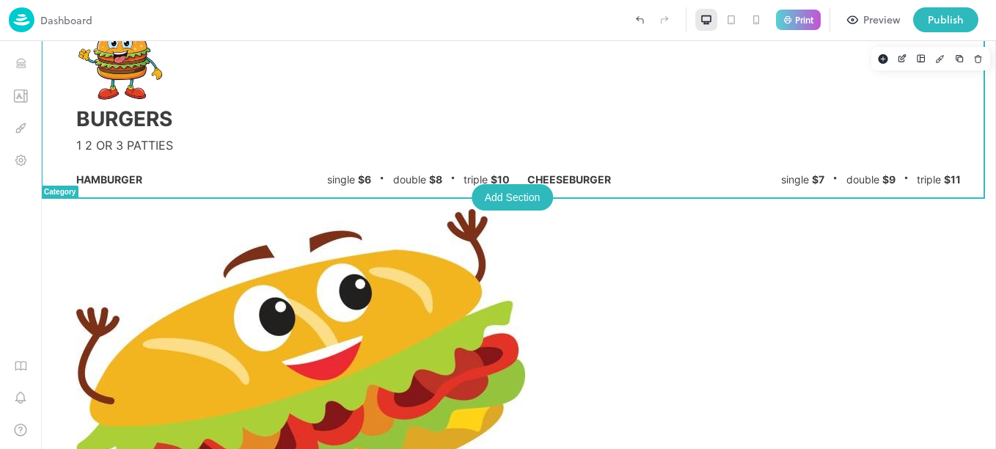
click at [132, 92] on img at bounding box center [120, 62] width 89 height 89
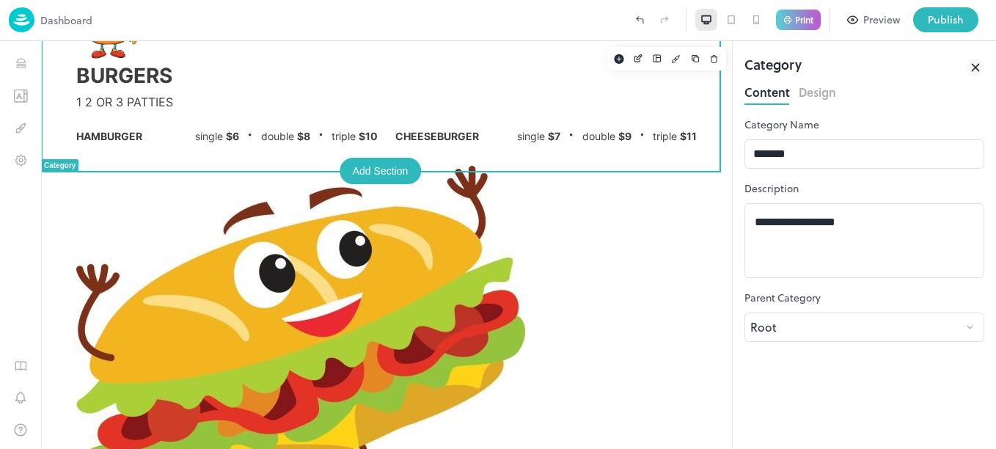
click at [806, 92] on button "Design" at bounding box center [817, 91] width 37 height 20
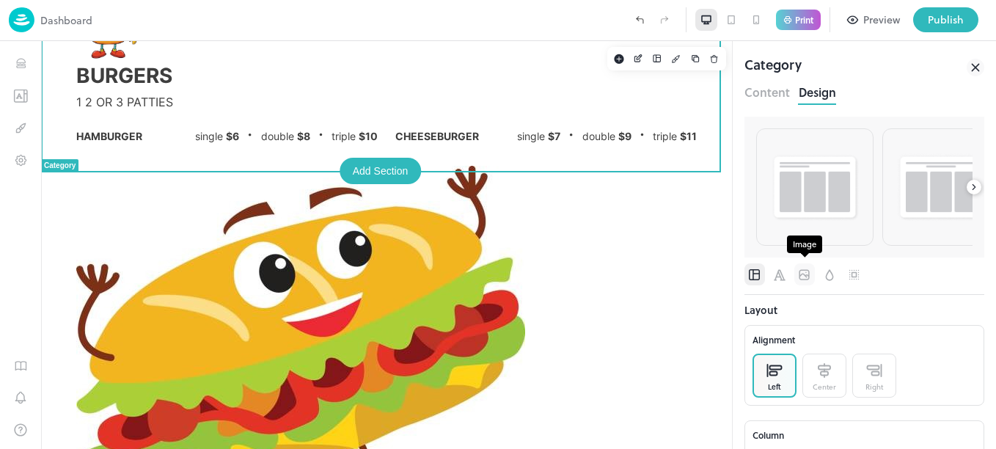
click at [802, 272] on icon "Image" at bounding box center [804, 275] width 15 height 15
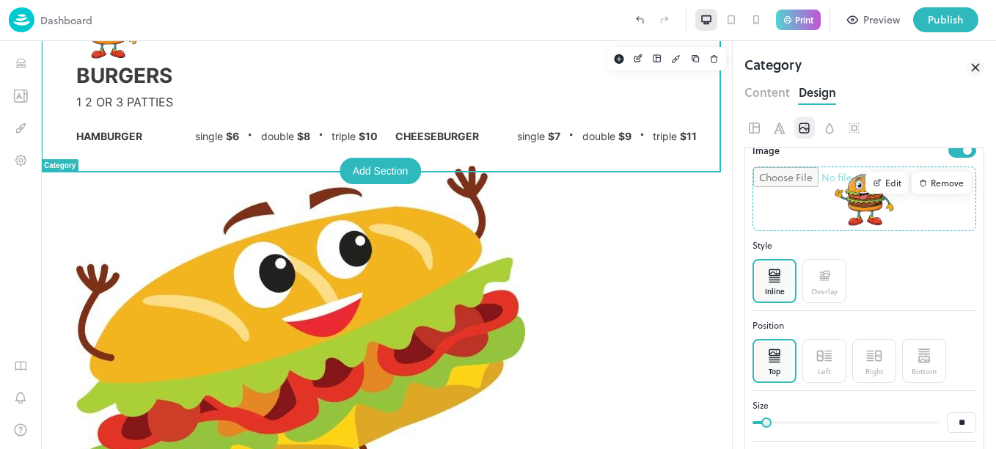
scroll to position [155, 0]
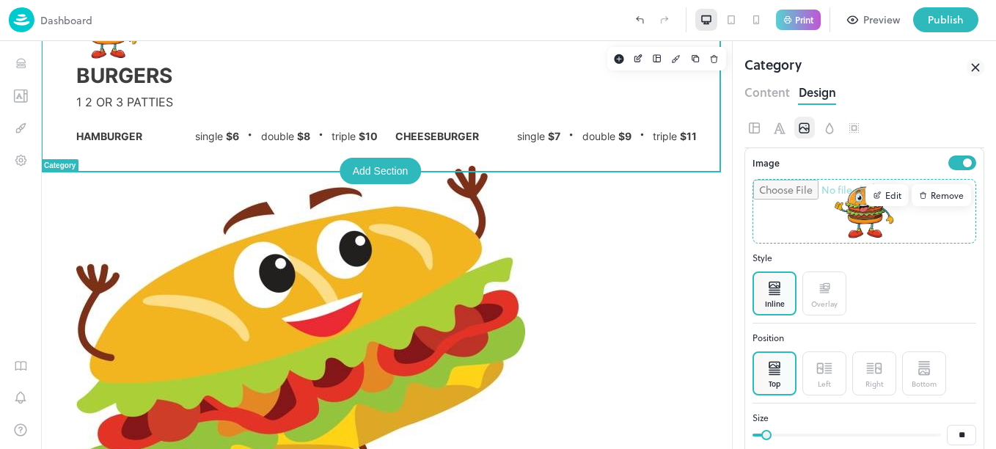
drag, startPoint x: 968, startPoint y: 66, endPoint x: 496, endPoint y: 76, distance: 471.8
click at [968, 66] on icon at bounding box center [976, 68] width 18 height 18
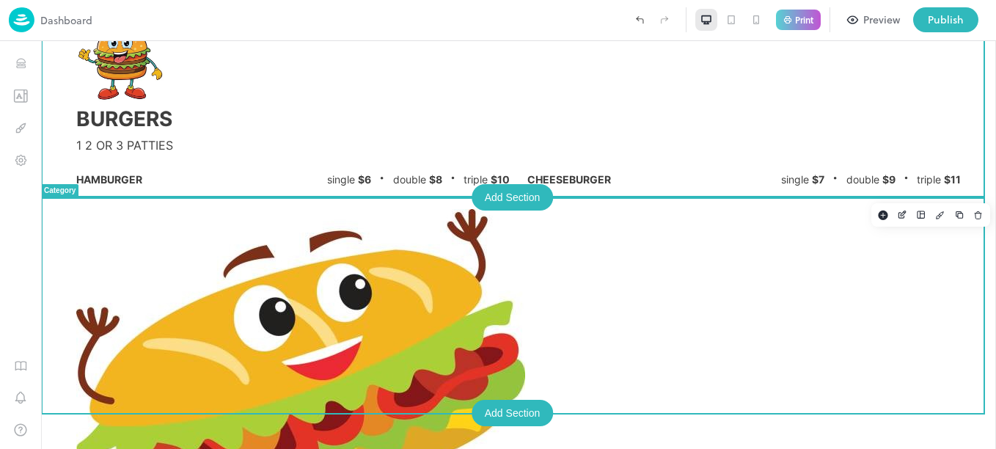
click at [124, 257] on img at bounding box center [300, 403] width 449 height 388
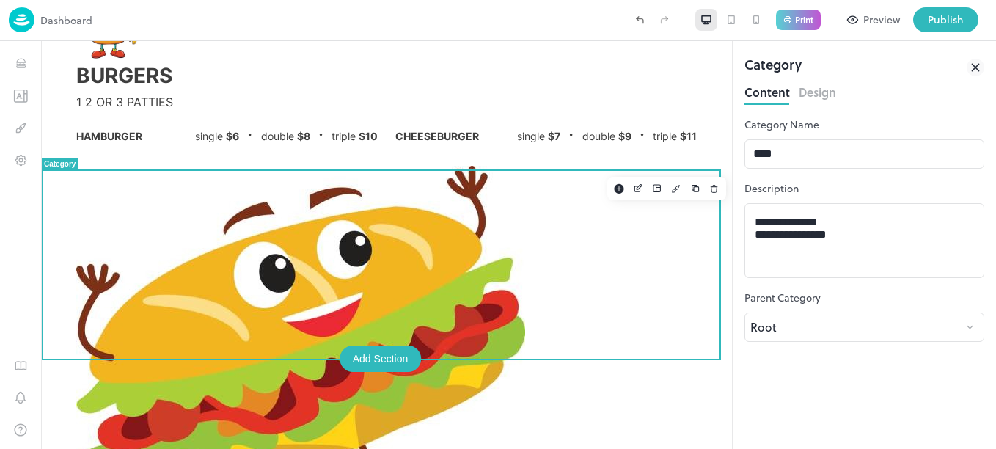
click at [826, 88] on button "Design" at bounding box center [817, 91] width 37 height 20
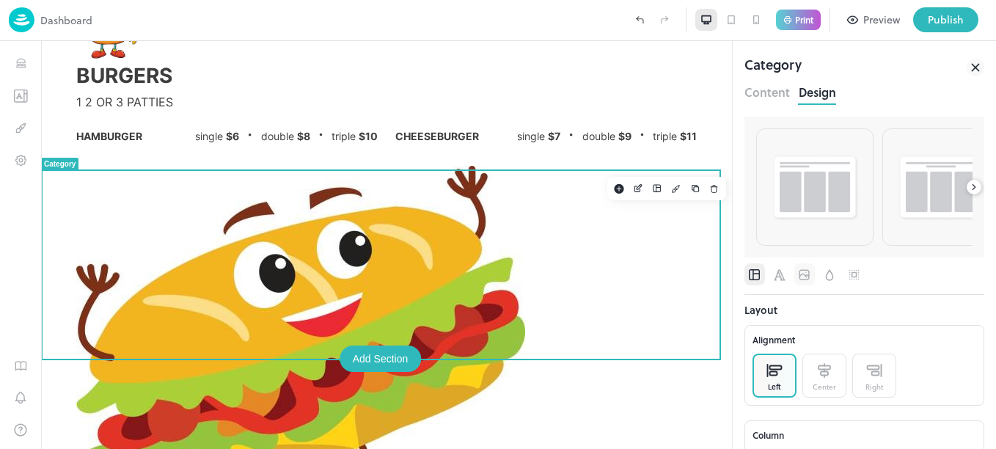
click at [810, 276] on icon "Image" at bounding box center [804, 275] width 15 height 15
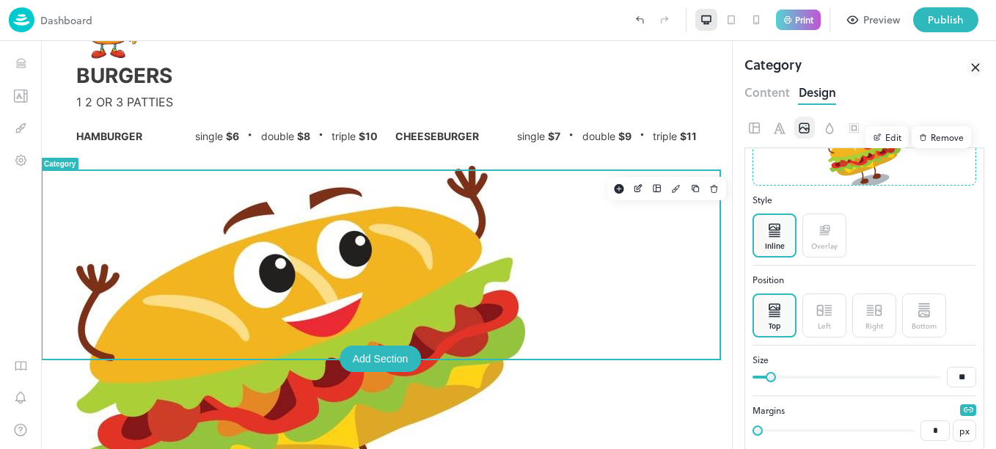
scroll to position [230, 0]
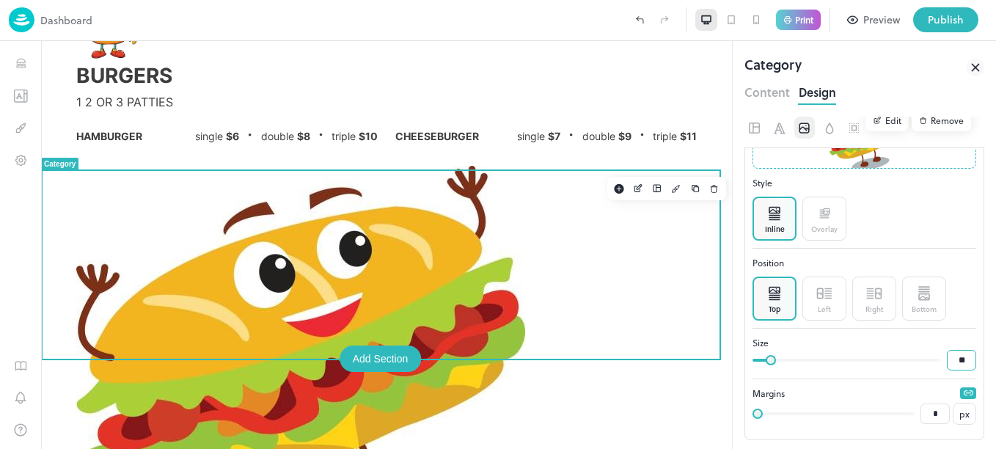
click at [961, 362] on input "**" at bounding box center [961, 360] width 29 height 21
type input "*"
type input "**"
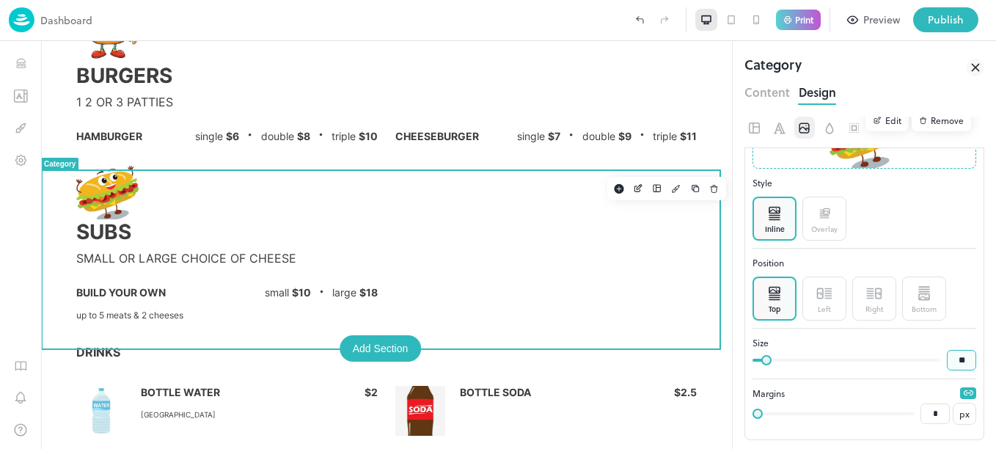
type input "**"
click at [974, 69] on icon at bounding box center [975, 67] width 7 height 7
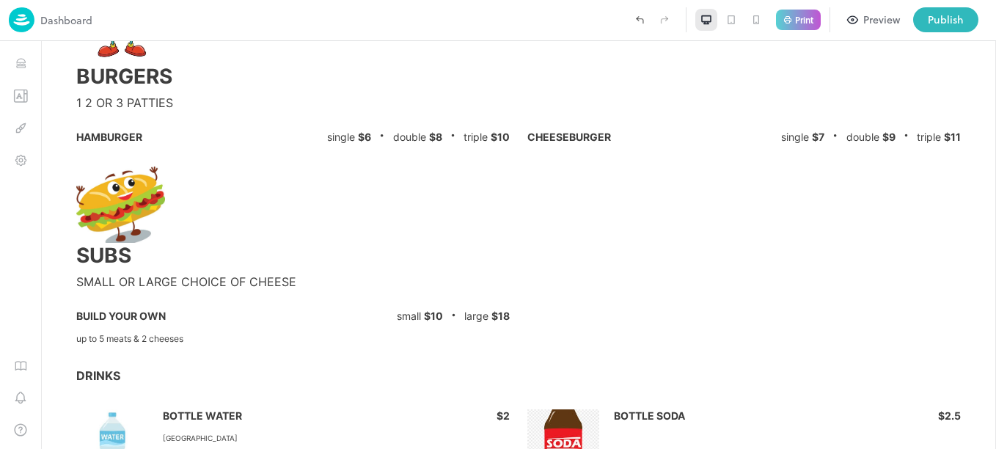
scroll to position [615, 0]
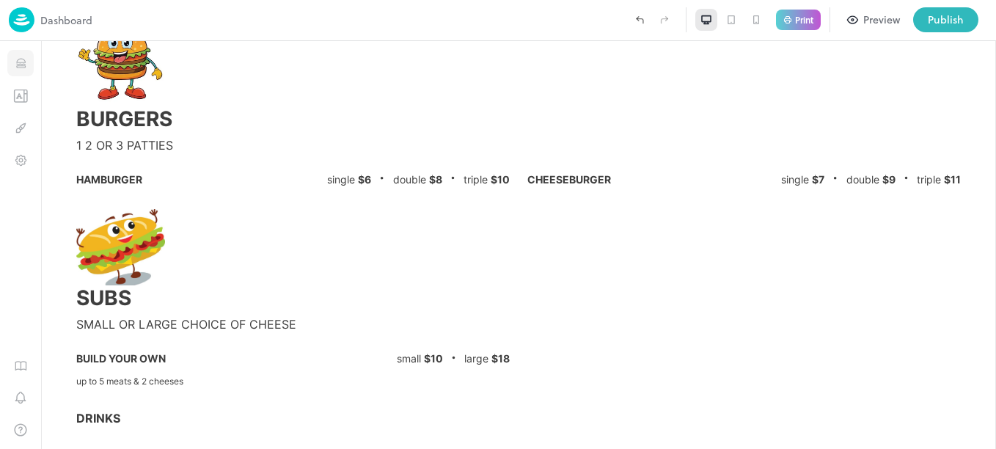
click at [23, 61] on icon "Items" at bounding box center [21, 63] width 14 height 14
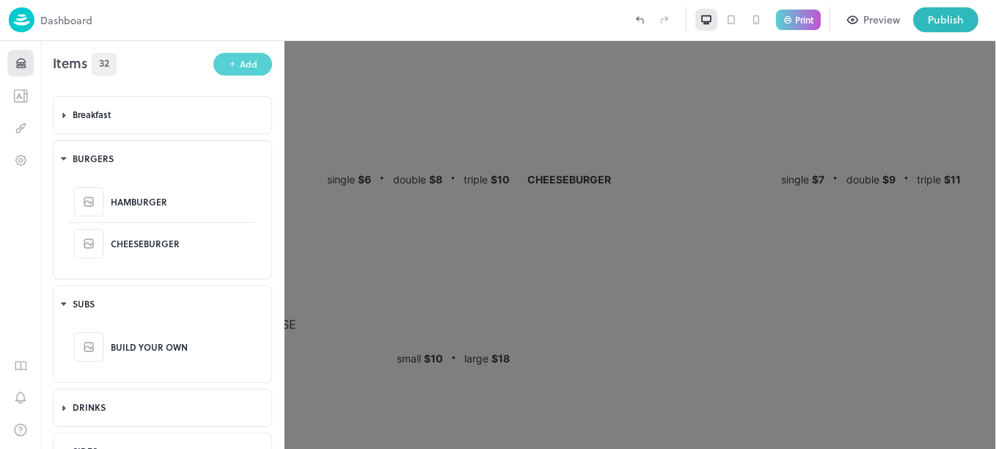
click at [228, 67] on icon "button" at bounding box center [232, 63] width 9 height 9
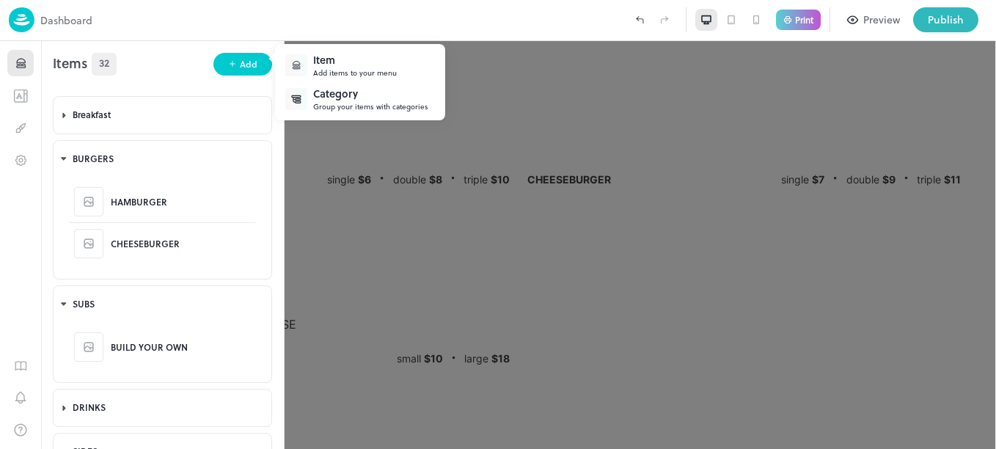
click at [320, 74] on div "Add items to your menu" at bounding box center [355, 72] width 84 height 11
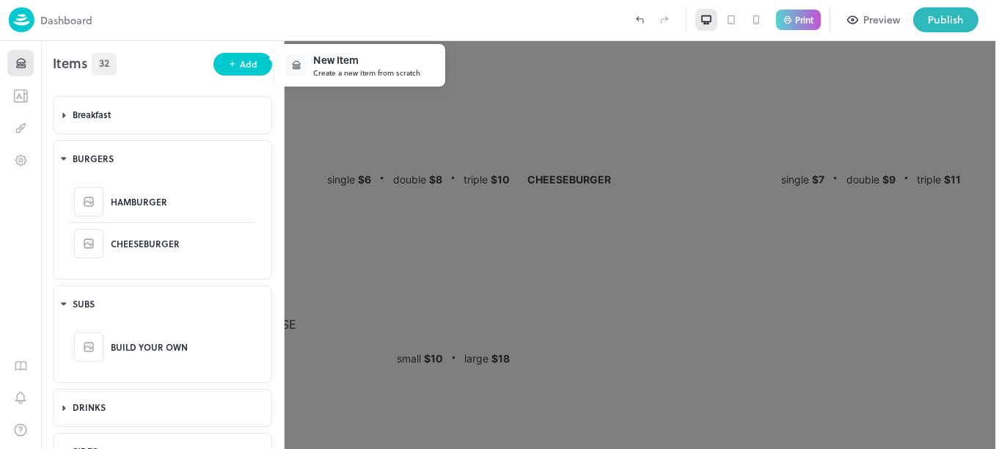
click at [348, 68] on div "Create a new item from scratch" at bounding box center [366, 72] width 107 height 11
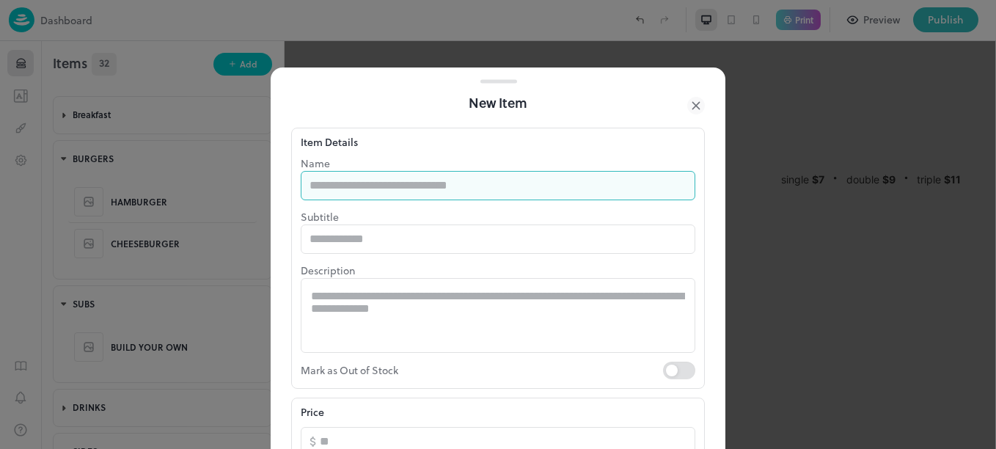
click at [369, 187] on input "text" at bounding box center [498, 185] width 395 height 29
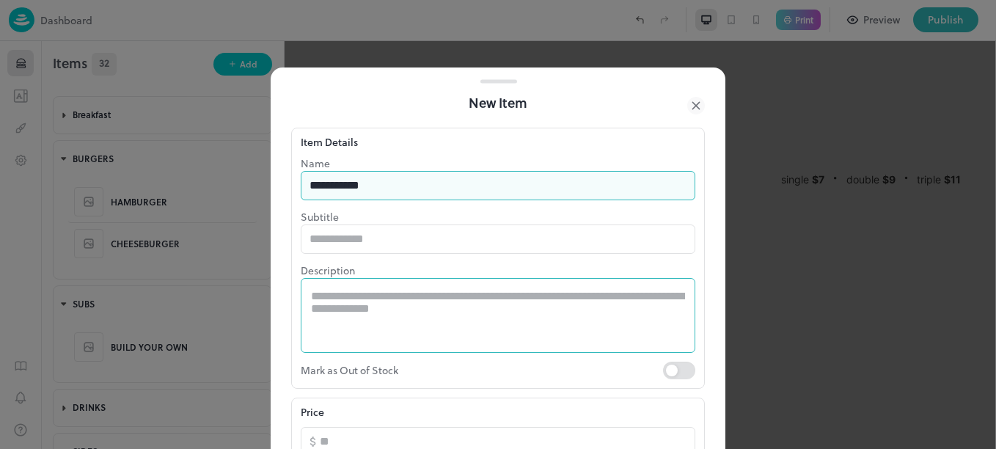
type input "**********"
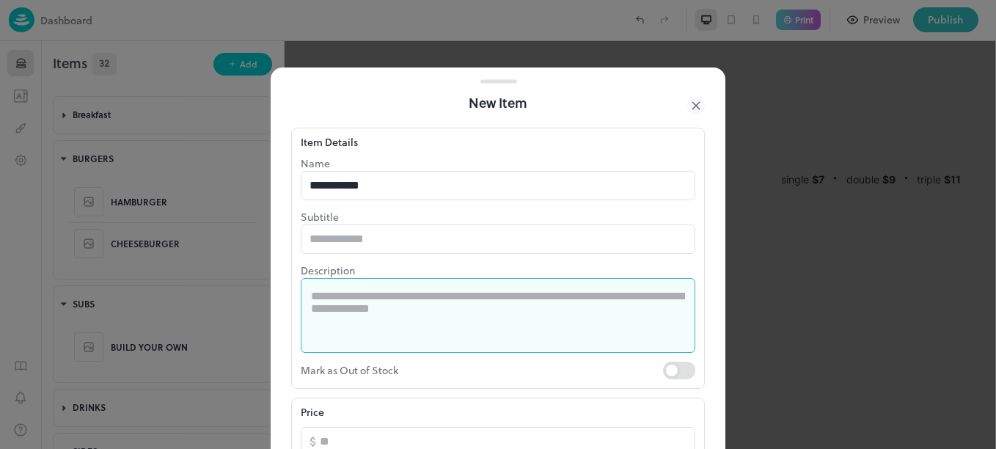
click at [363, 300] on textarea at bounding box center [498, 315] width 374 height 51
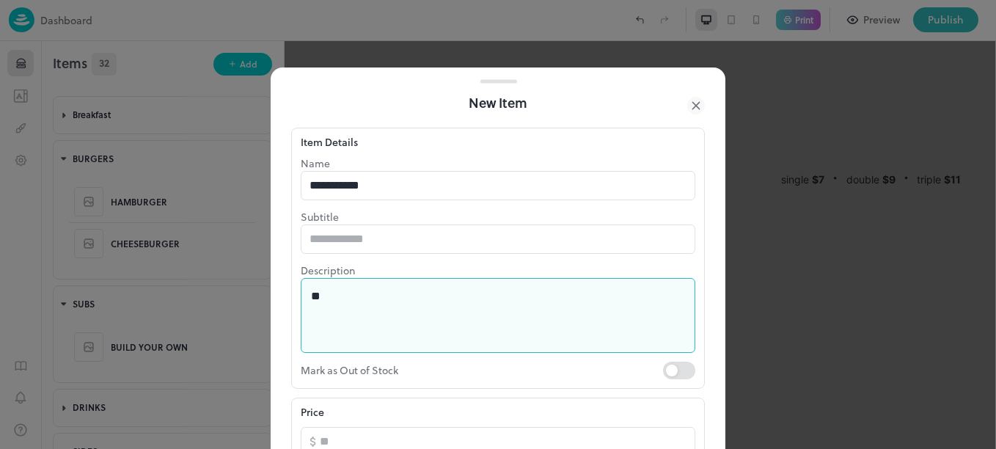
type textarea "*"
type textarea "**********"
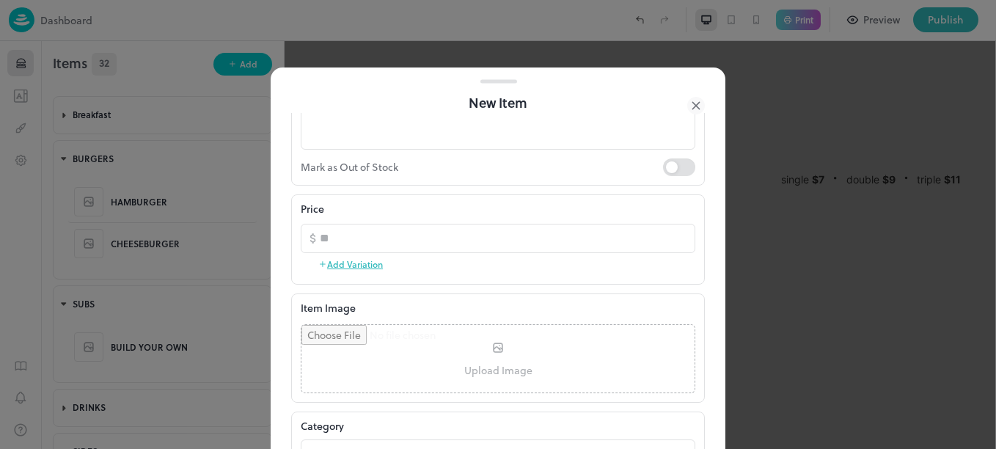
scroll to position [205, 0]
click at [362, 268] on button "Add Variation" at bounding box center [350, 263] width 65 height 22
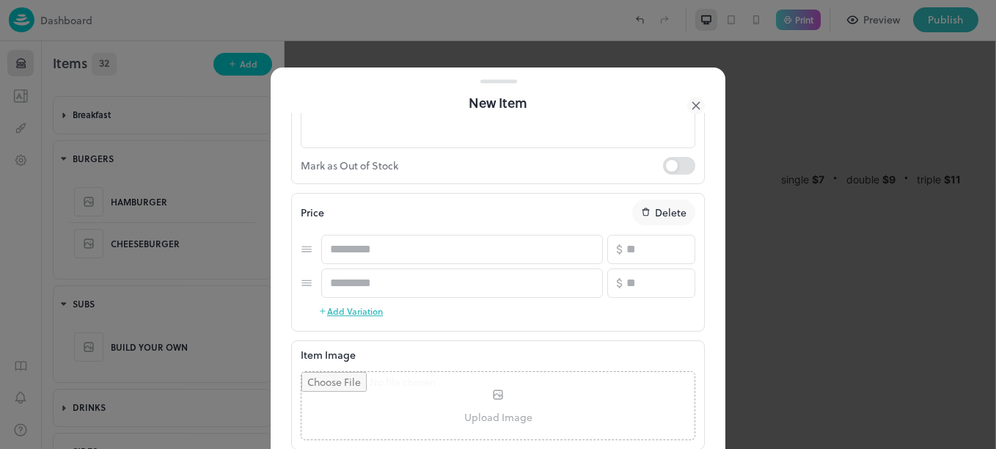
click at [351, 317] on button "Add Variation" at bounding box center [350, 311] width 65 height 22
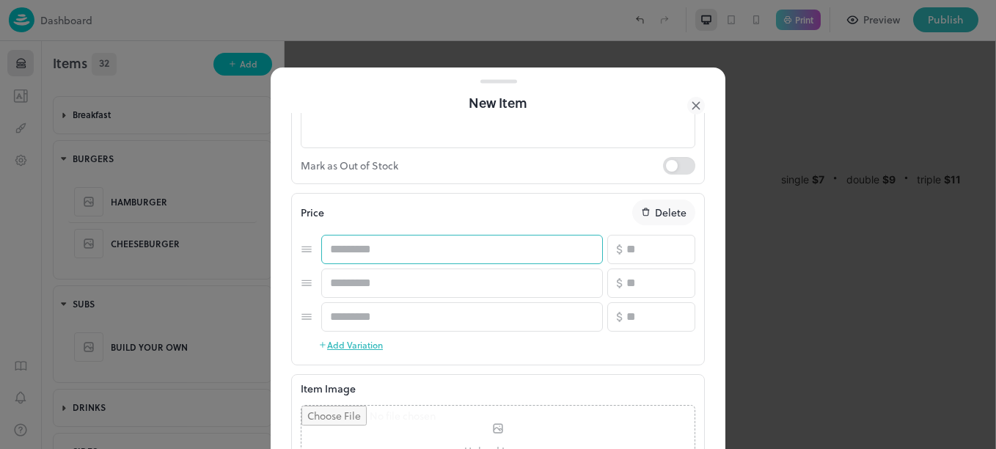
click at [428, 251] on input "text" at bounding box center [462, 249] width 282 height 29
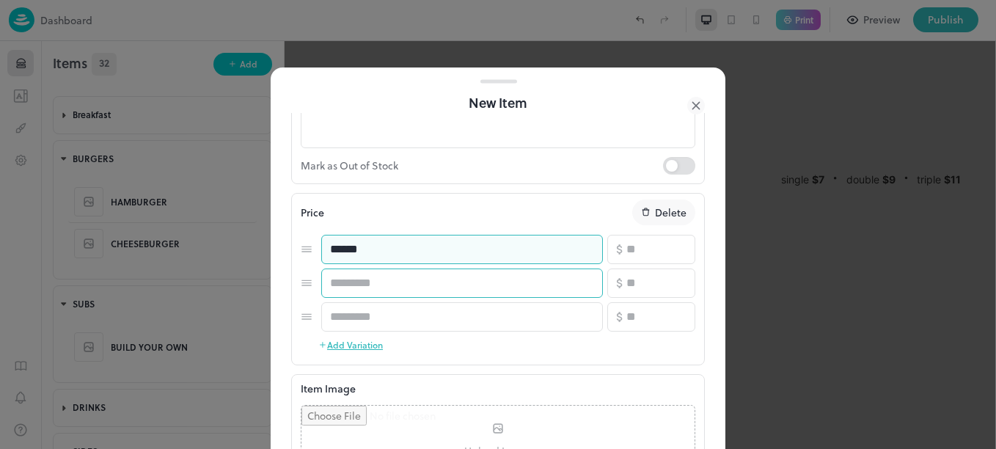
type input "******"
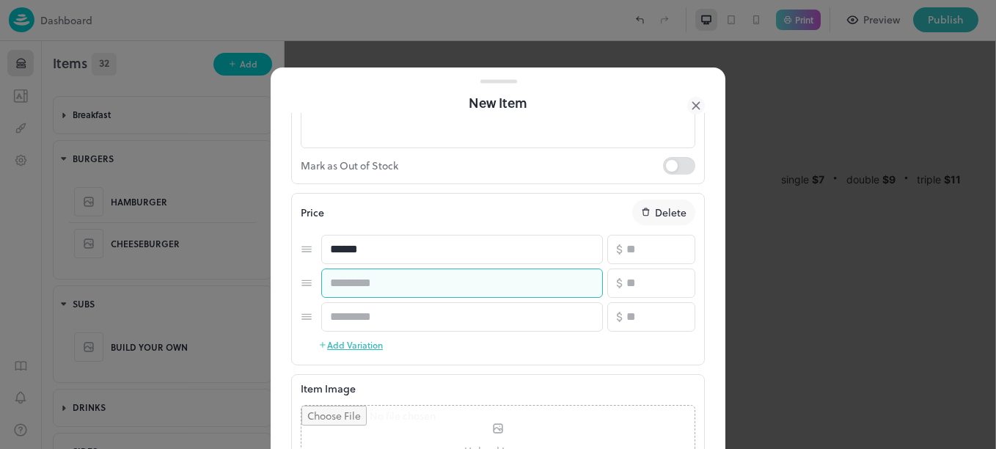
click at [422, 273] on input "text" at bounding box center [462, 282] width 282 height 29
type input "******"
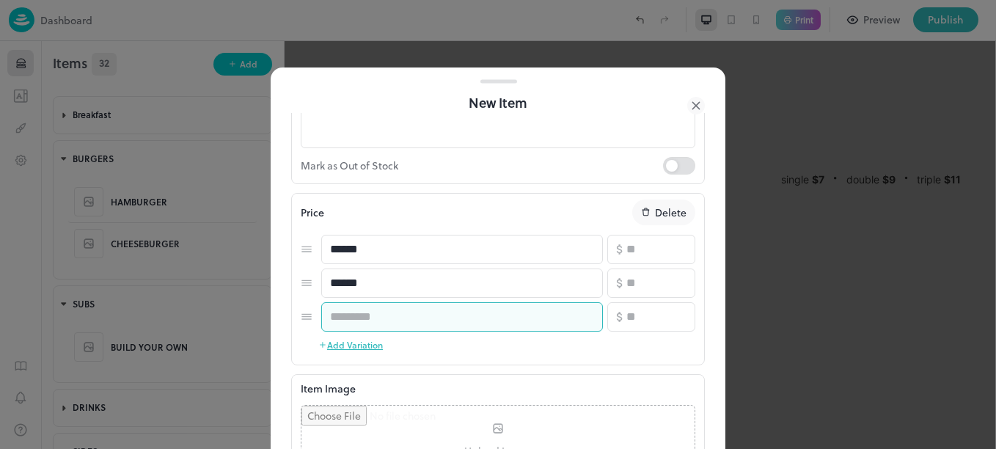
click at [425, 321] on input "text" at bounding box center [462, 316] width 282 height 29
type input "******"
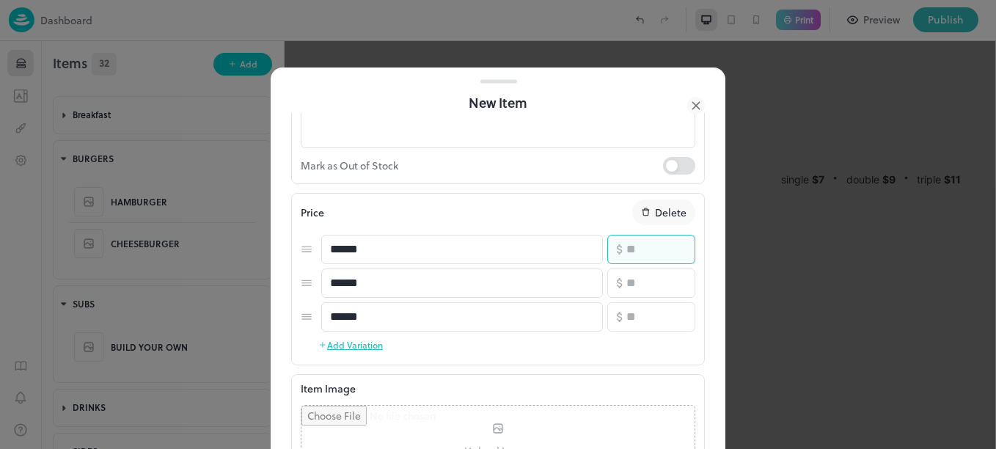
click at [651, 260] on input "number" at bounding box center [660, 249] width 69 height 29
type input "*"
click at [640, 272] on input "number" at bounding box center [660, 282] width 69 height 29
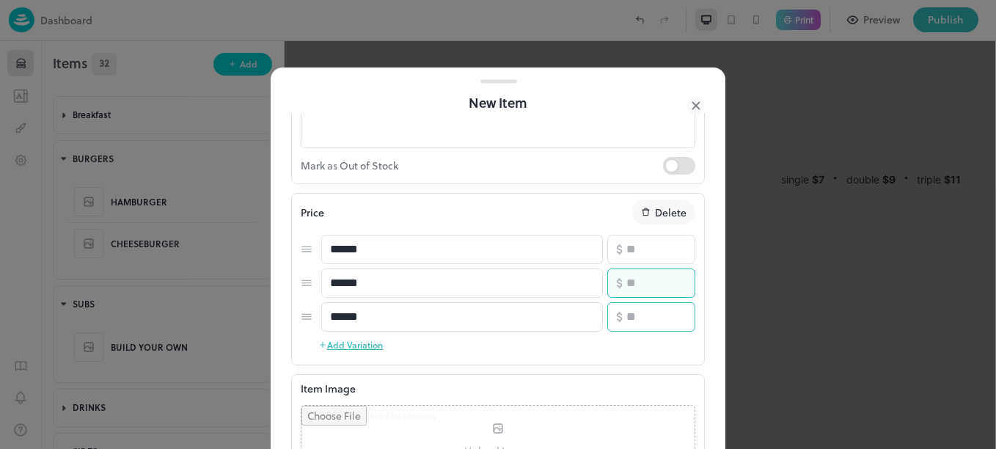
type input "**"
click at [635, 320] on input "number" at bounding box center [660, 316] width 69 height 29
type input "**"
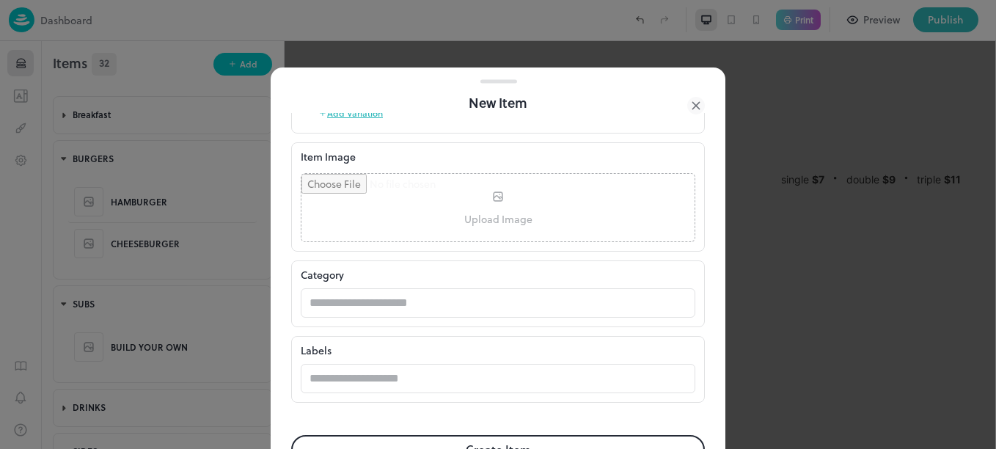
scroll to position [481, 0]
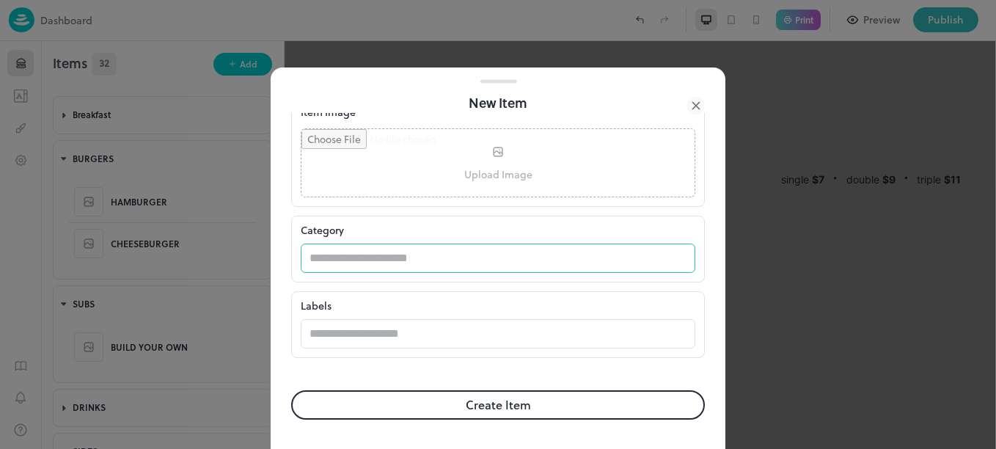
click at [516, 252] on input "text" at bounding box center [484, 258] width 366 height 29
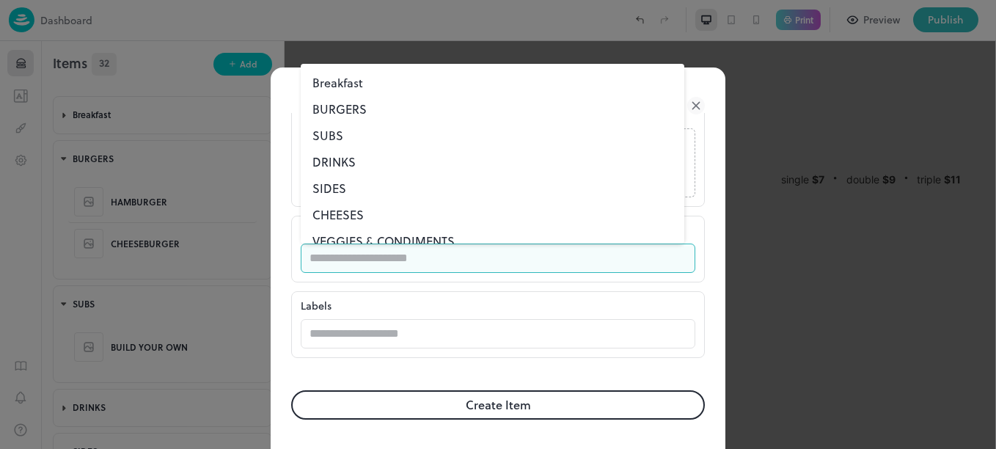
click at [340, 111] on li "BURGERS" at bounding box center [493, 109] width 384 height 26
type input "*******"
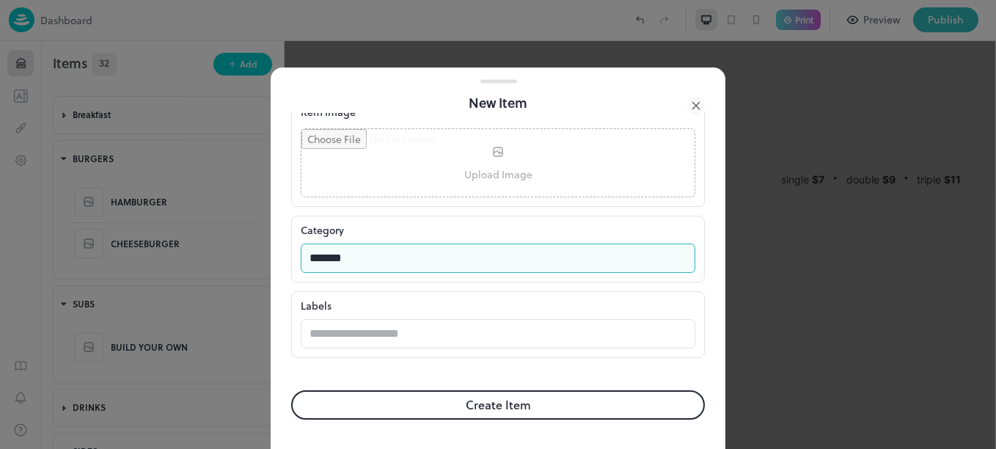
click at [462, 409] on button "Create Item" at bounding box center [498, 404] width 414 height 29
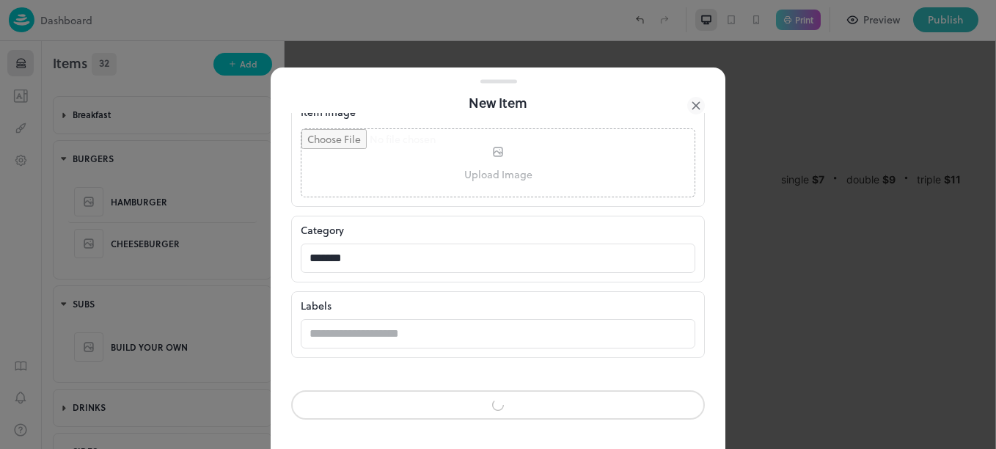
scroll to position [480, 0]
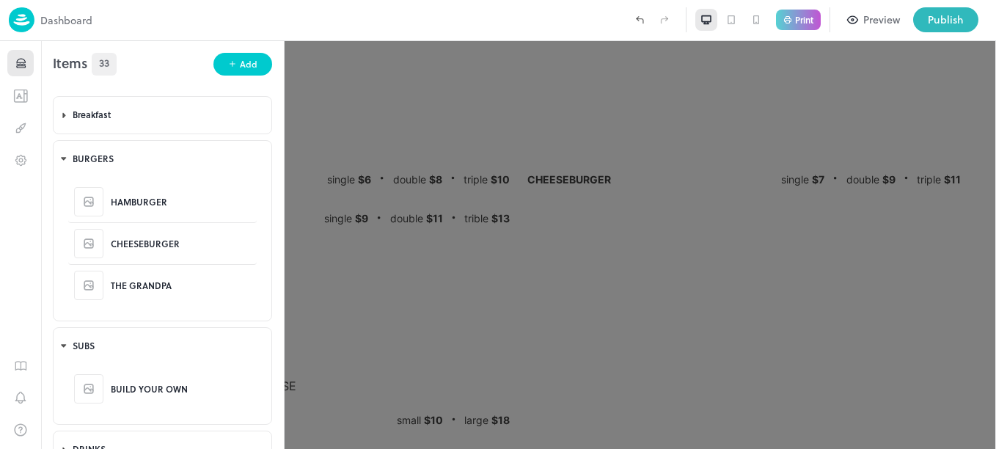
click at [241, 65] on div "Add" at bounding box center [249, 64] width 18 height 14
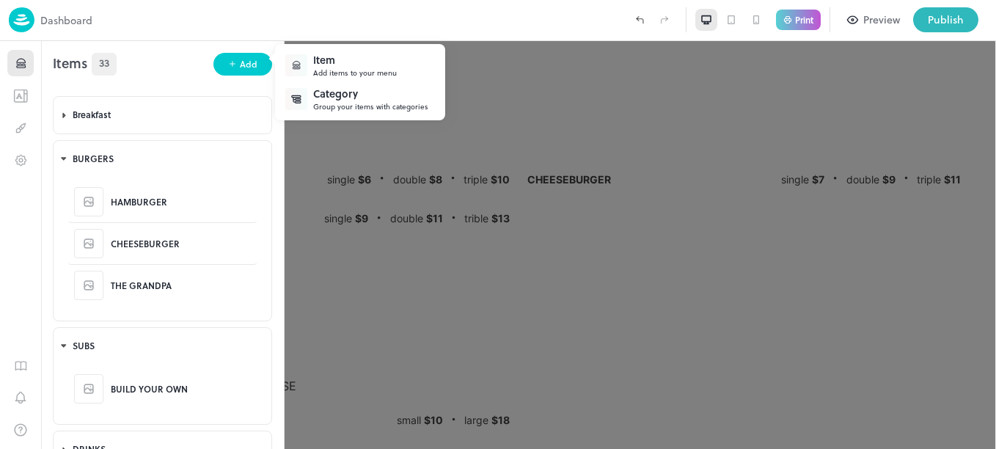
click at [317, 63] on div "Item" at bounding box center [355, 59] width 84 height 15
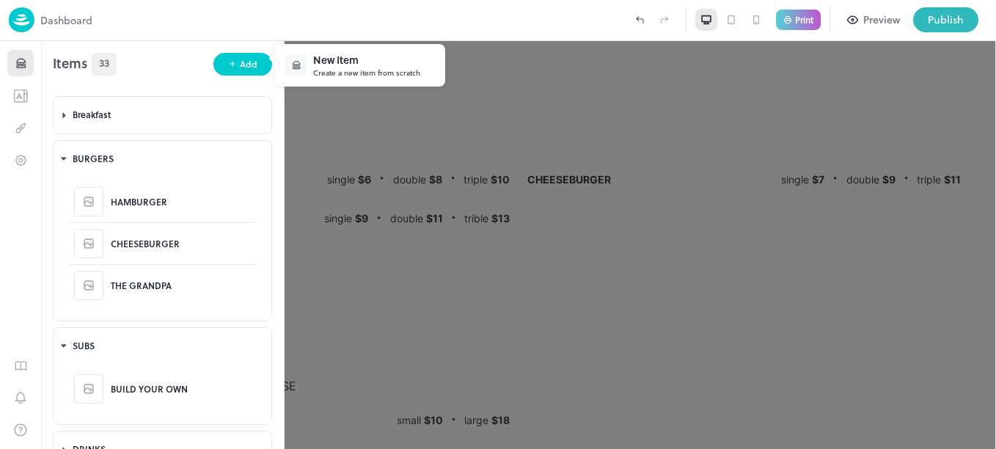
click at [360, 62] on div "New Item" at bounding box center [366, 59] width 107 height 15
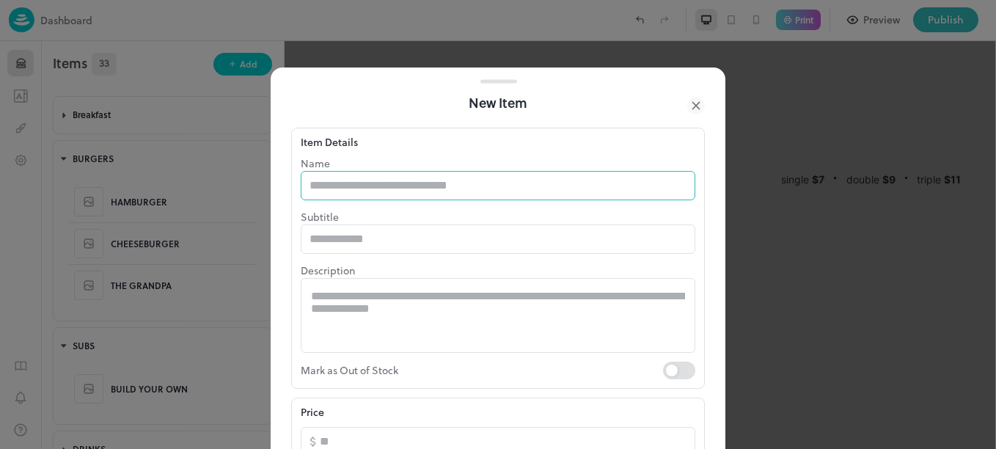
click at [398, 191] on input "text" at bounding box center [498, 185] width 395 height 29
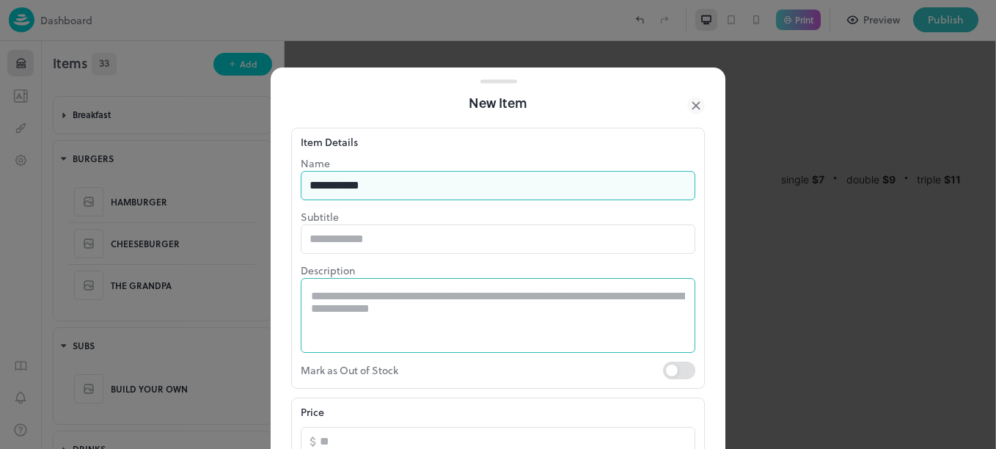
type input "**********"
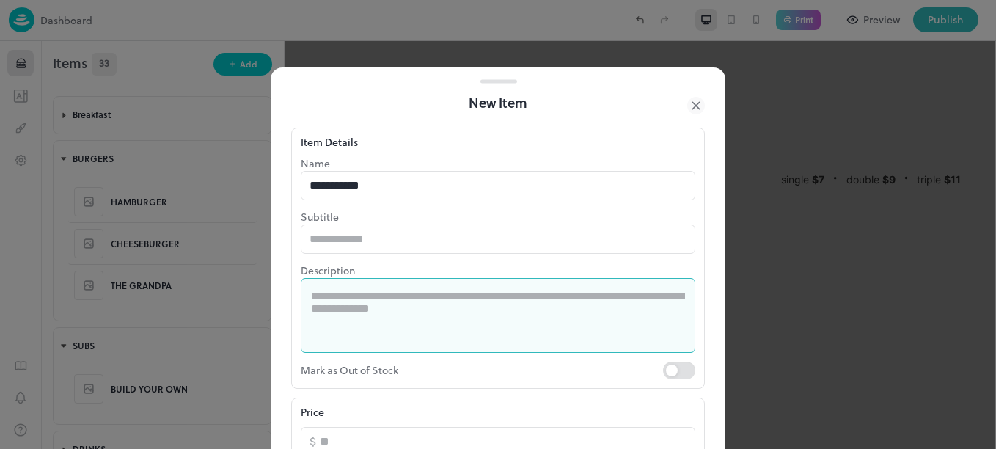
click at [398, 295] on textarea at bounding box center [498, 315] width 374 height 51
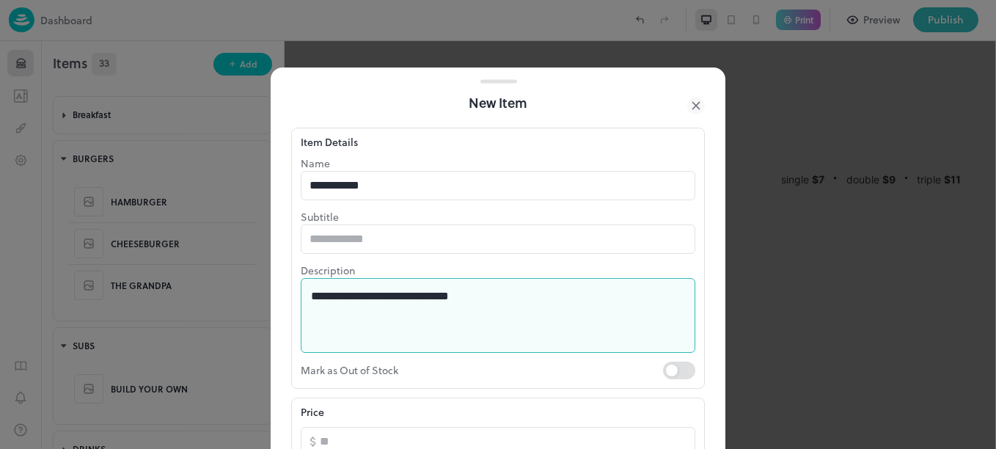
click at [308, 294] on div "**********" at bounding box center [498, 315] width 395 height 75
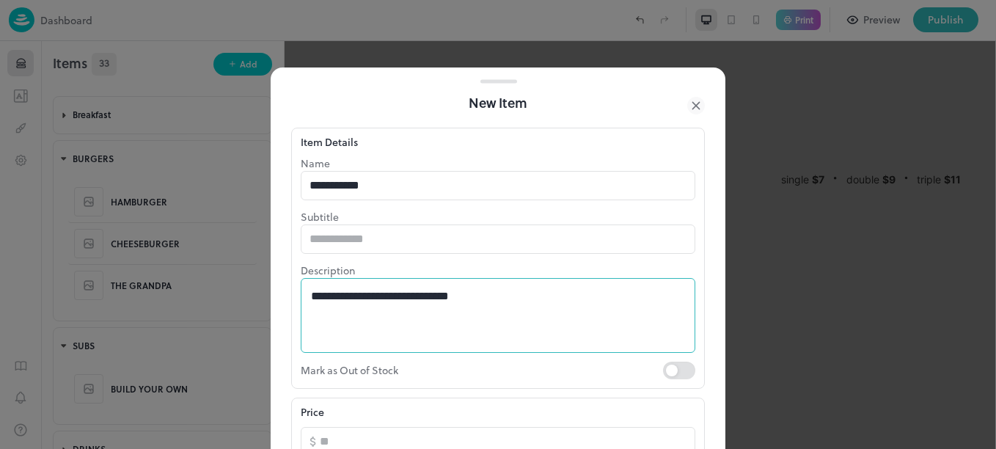
click at [308, 294] on div "**********" at bounding box center [498, 315] width 395 height 75
drag, startPoint x: 310, startPoint y: 299, endPoint x: 444, endPoint y: 323, distance: 135.8
click at [444, 323] on div "**********" at bounding box center [498, 315] width 395 height 75
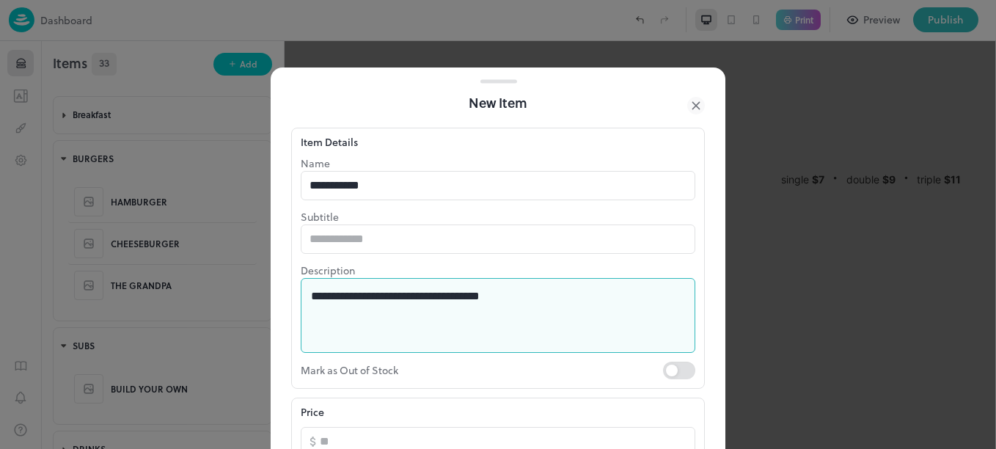
type textarea "**********"
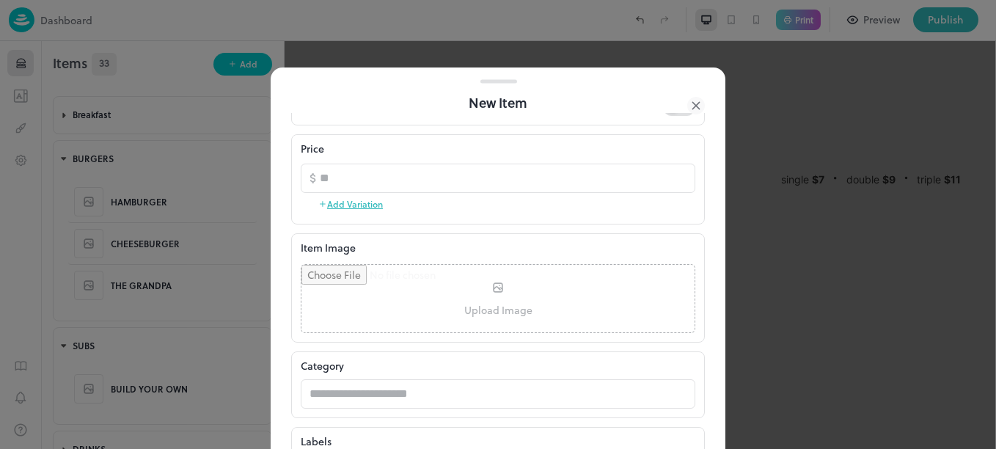
scroll to position [269, 0]
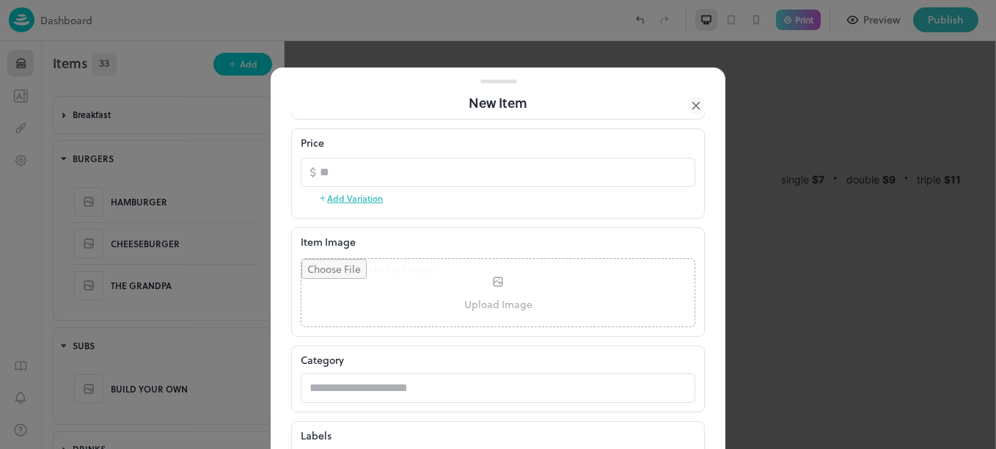
click at [354, 198] on button "Add Variation" at bounding box center [350, 198] width 65 height 22
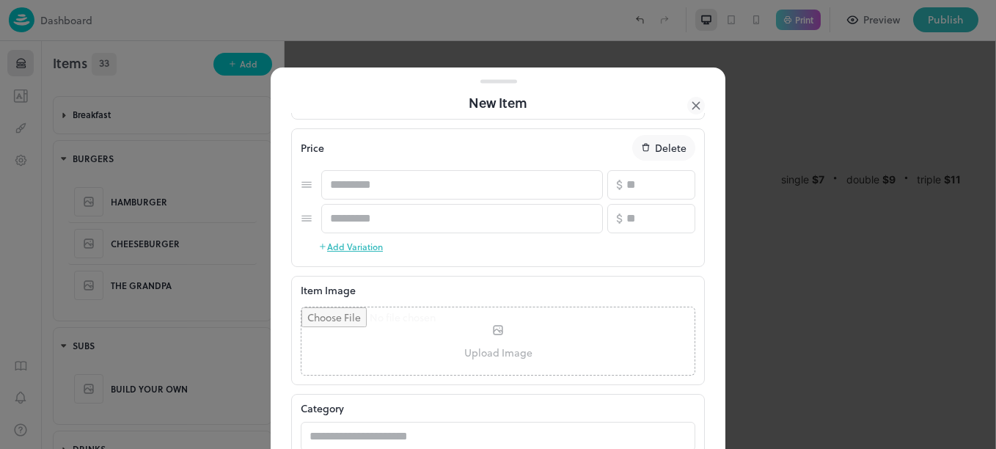
click at [358, 247] on button "Add Variation" at bounding box center [350, 246] width 65 height 22
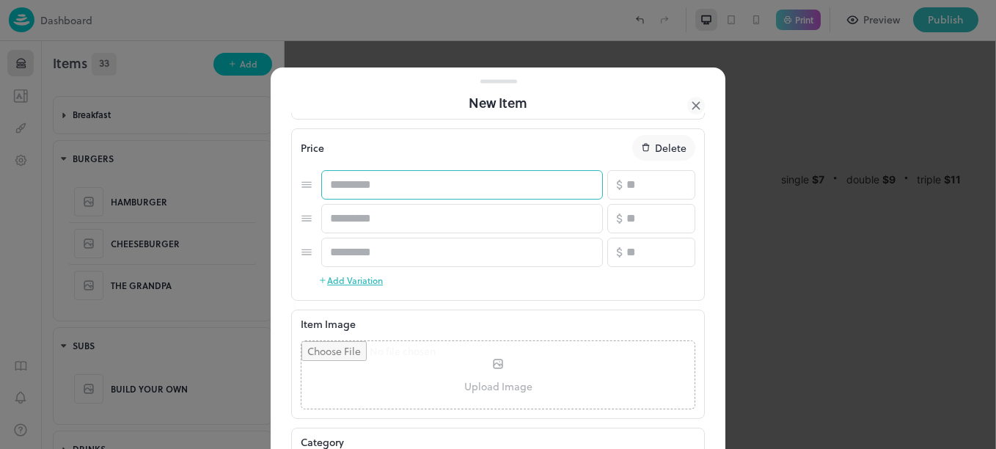
click at [396, 187] on input "text" at bounding box center [462, 184] width 282 height 29
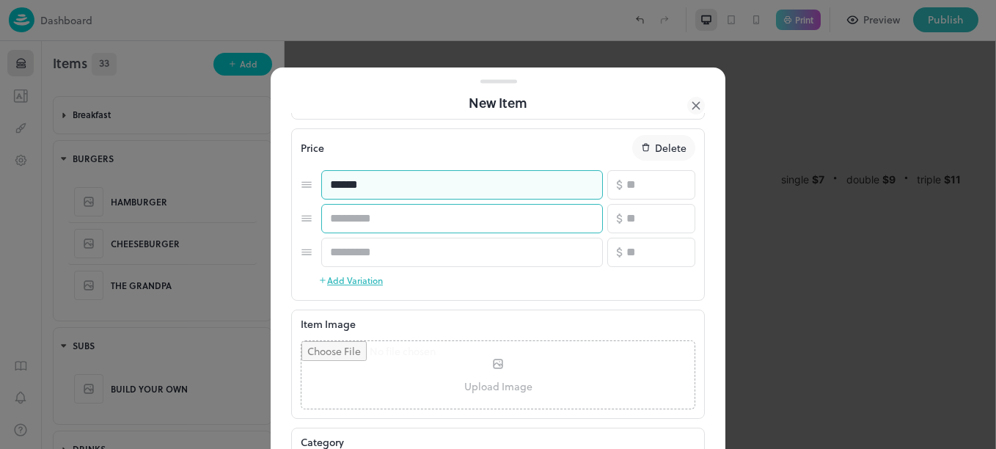
type input "******"
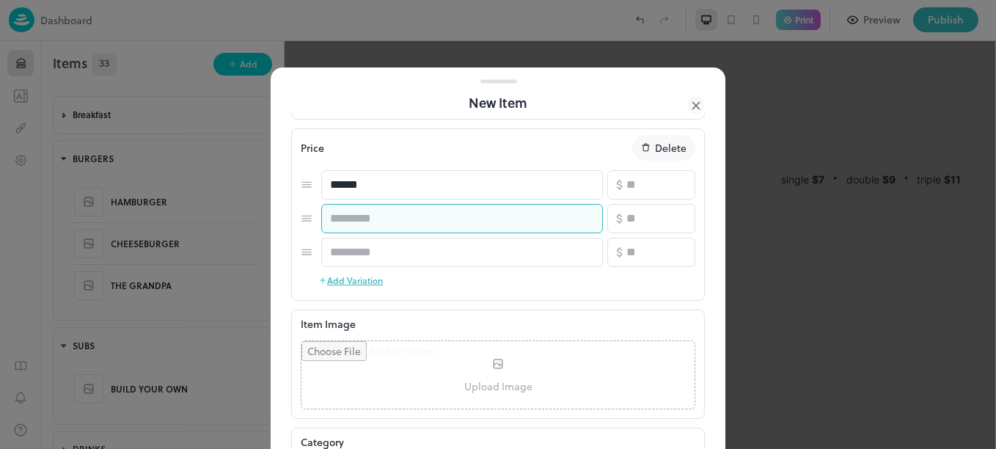
click at [400, 220] on input "text" at bounding box center [462, 218] width 282 height 29
type input "******"
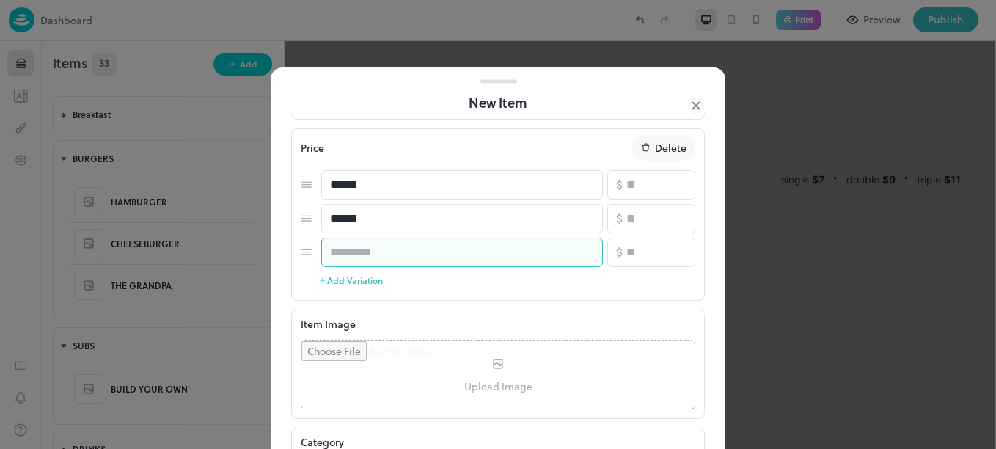
click at [410, 251] on input "text" at bounding box center [462, 252] width 282 height 29
type input "******"
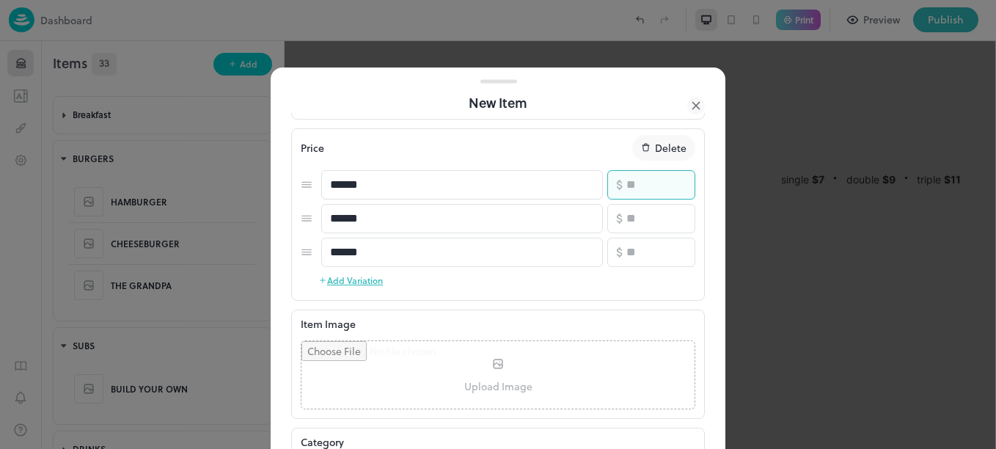
click at [626, 198] on input "number" at bounding box center [660, 184] width 69 height 29
type input "**"
click at [628, 224] on input "number" at bounding box center [660, 218] width 69 height 29
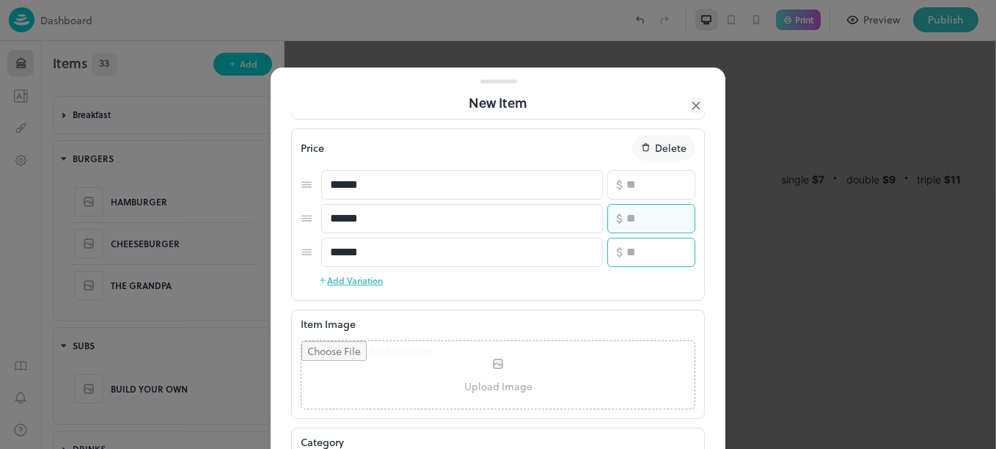
type input "**"
click at [637, 246] on input "number" at bounding box center [660, 252] width 69 height 29
type input "**"
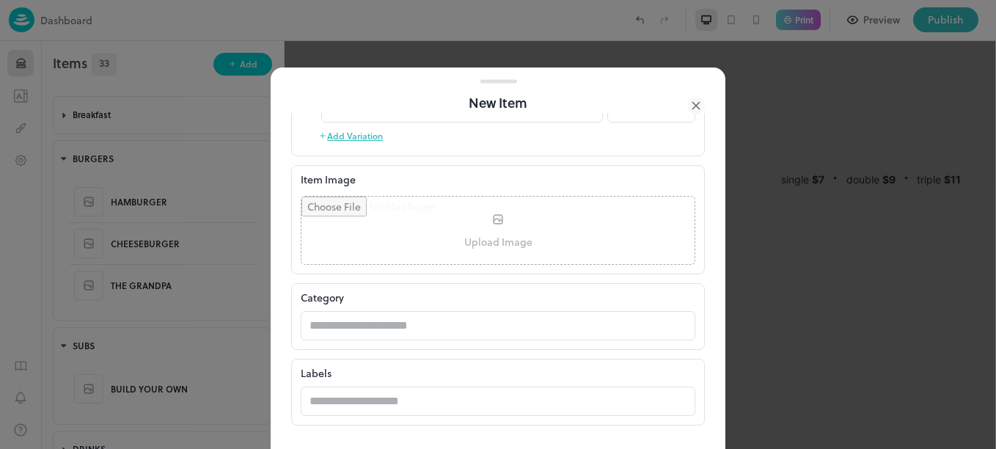
scroll to position [481, 0]
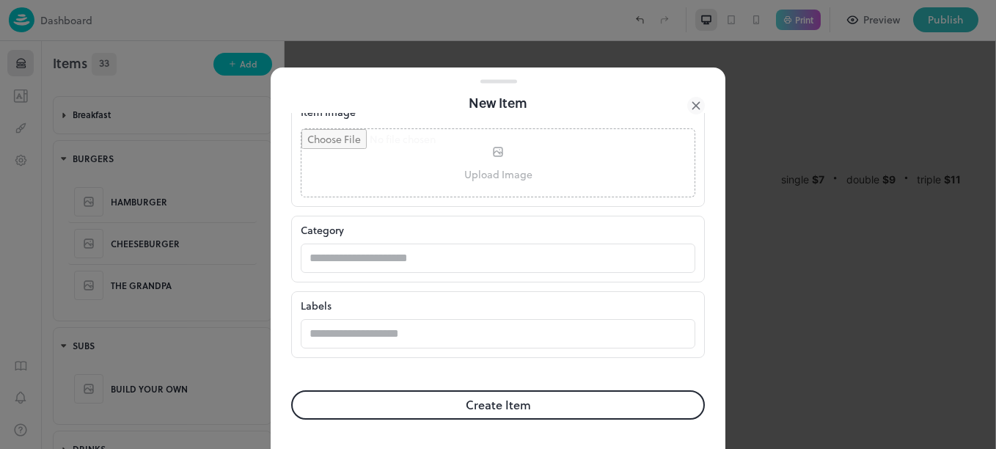
click at [423, 277] on div "Category ​" at bounding box center [498, 249] width 414 height 67
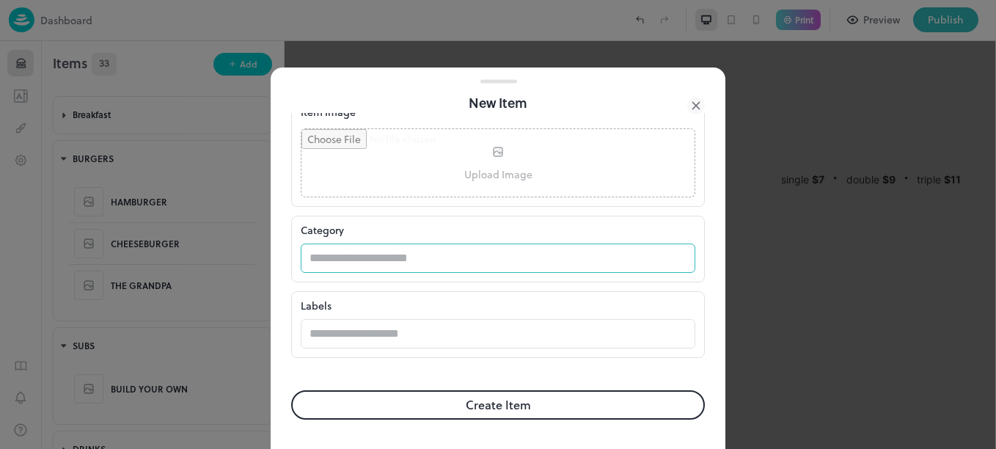
click at [408, 264] on input "text" at bounding box center [484, 258] width 366 height 29
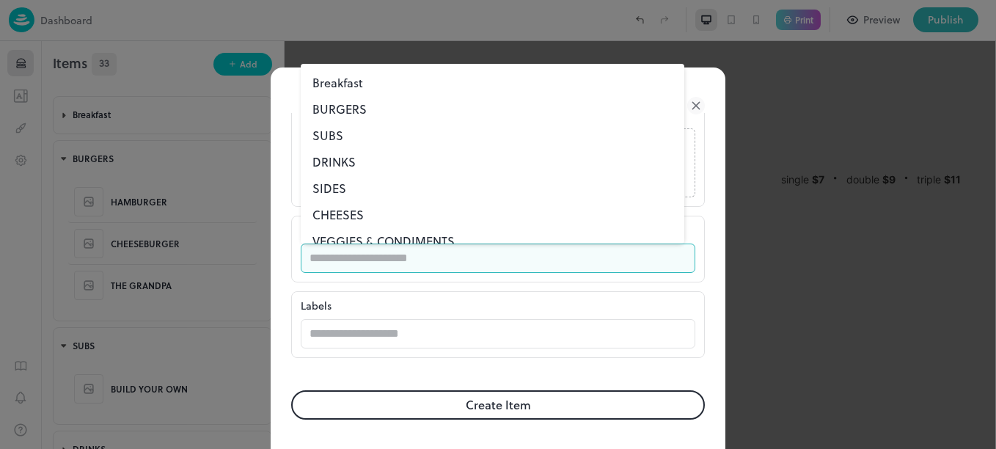
click at [343, 112] on li "BURGERS" at bounding box center [493, 109] width 384 height 26
type input "*******"
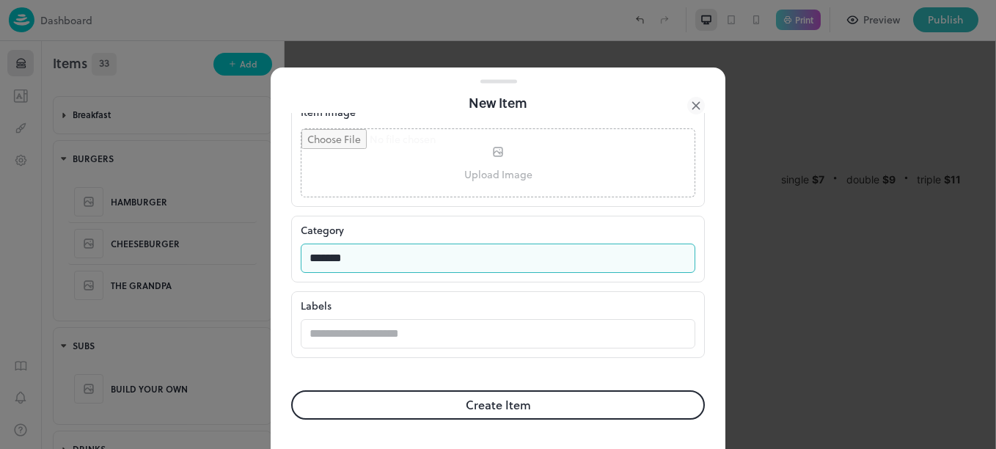
click at [432, 398] on button "Create Item" at bounding box center [498, 404] width 414 height 29
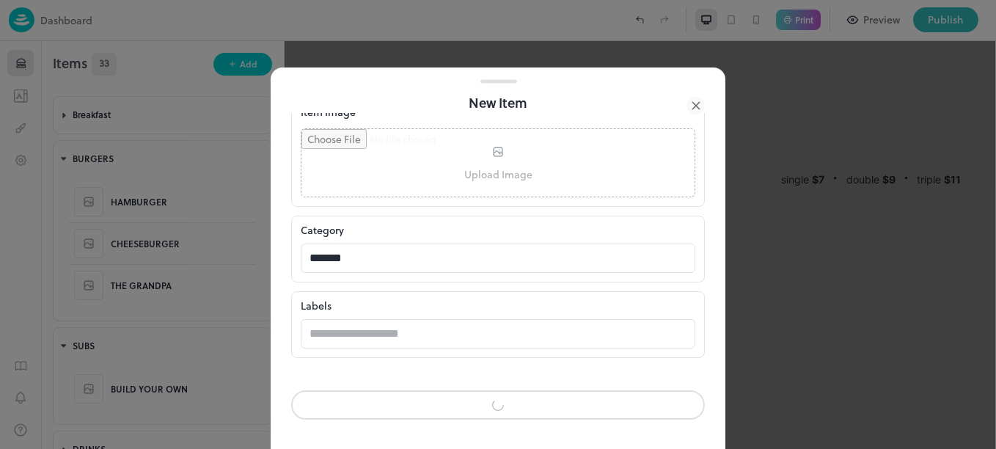
scroll to position [480, 0]
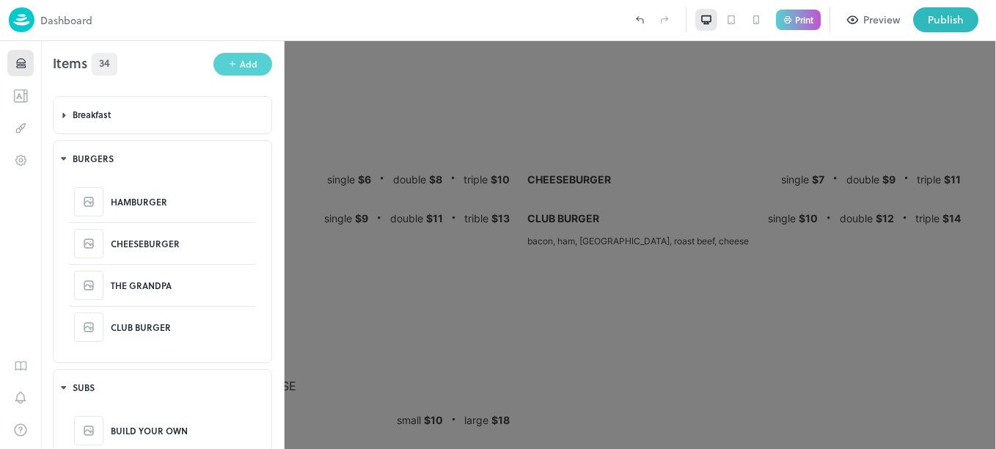
click at [229, 55] on button "Add" at bounding box center [242, 64] width 59 height 23
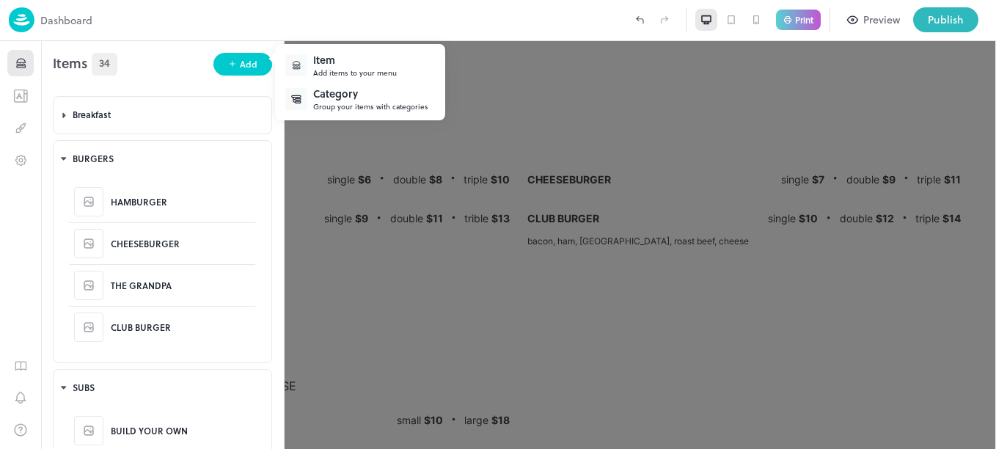
click at [329, 59] on div "Item" at bounding box center [355, 59] width 84 height 15
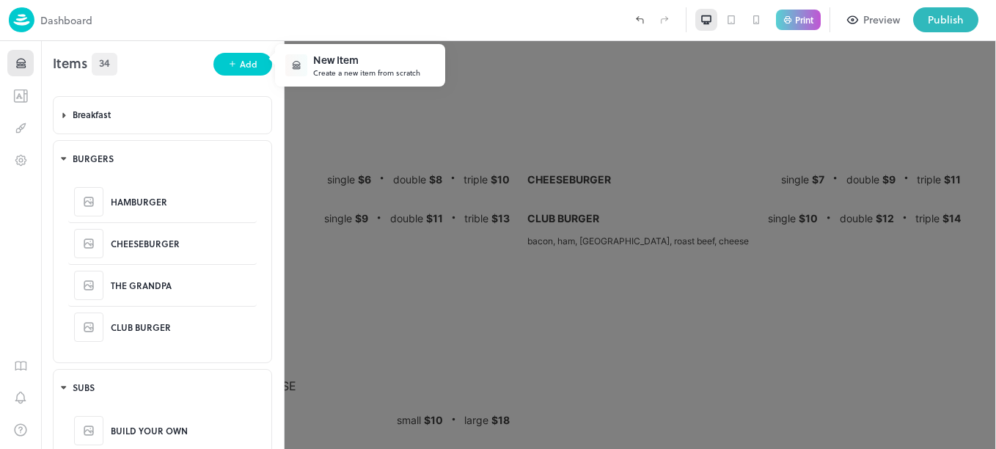
click at [356, 65] on div "New Item" at bounding box center [366, 59] width 107 height 15
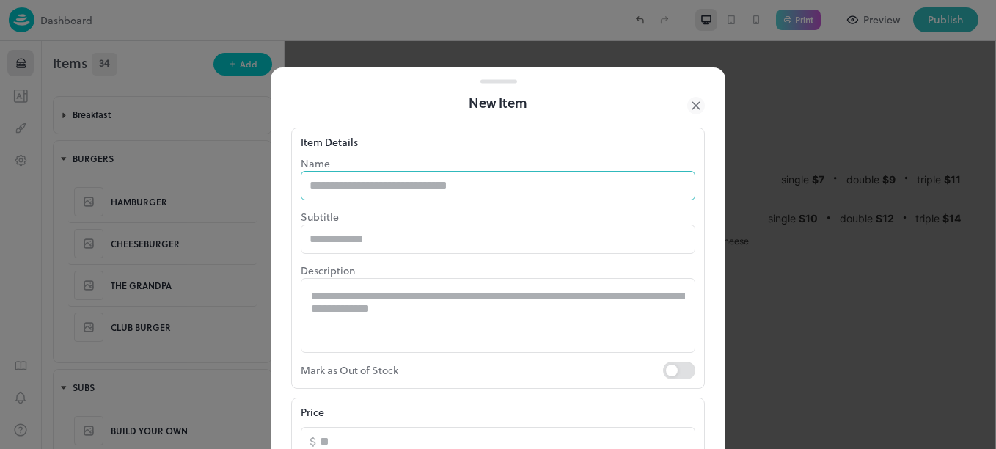
click at [387, 182] on input "text" at bounding box center [498, 185] width 395 height 29
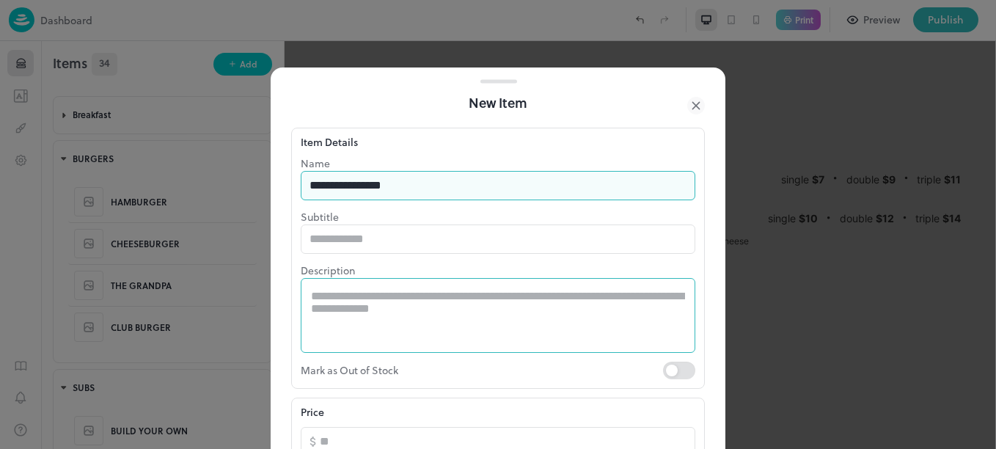
type input "**********"
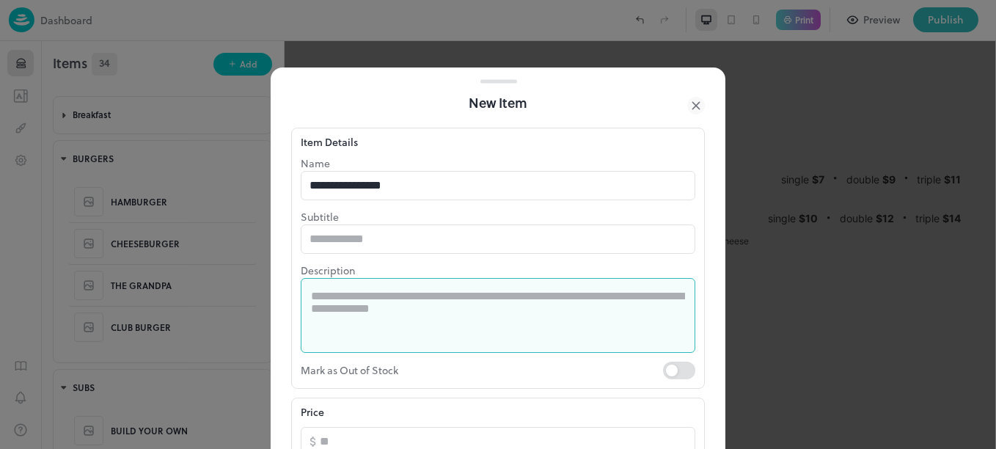
click at [393, 325] on textarea at bounding box center [498, 315] width 374 height 51
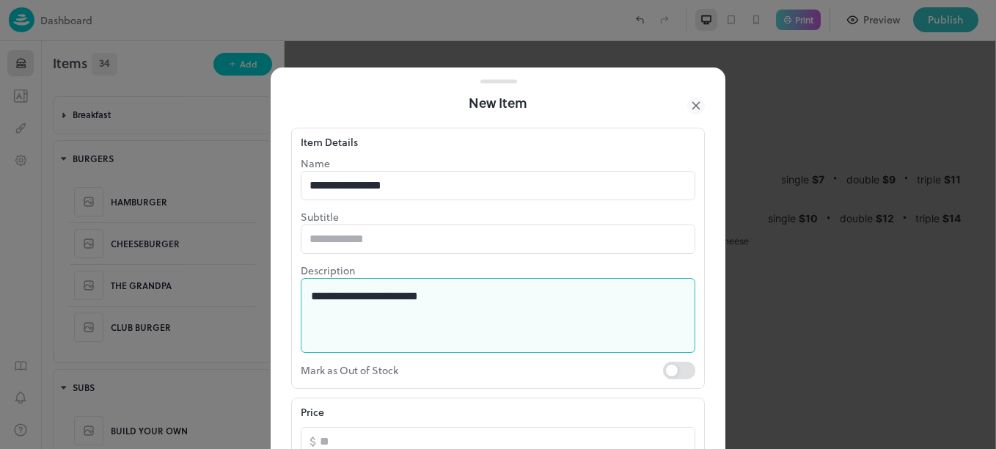
type textarea "**********"
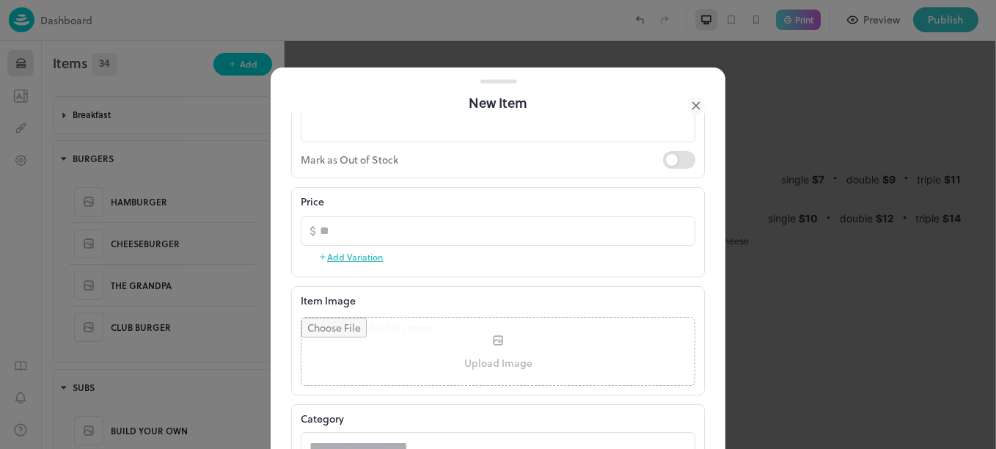
scroll to position [213, 0]
click at [363, 255] on button "Add Variation" at bounding box center [350, 254] width 65 height 22
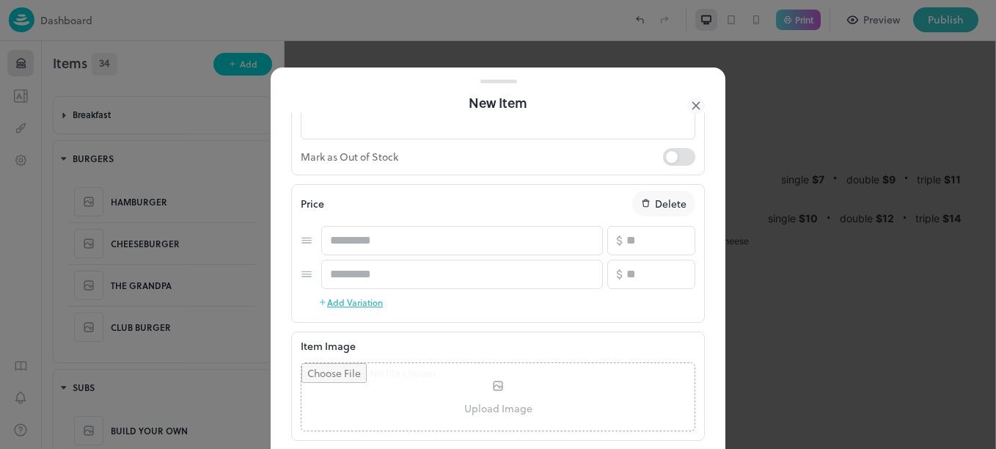
click at [354, 310] on button "Add Variation" at bounding box center [350, 302] width 65 height 22
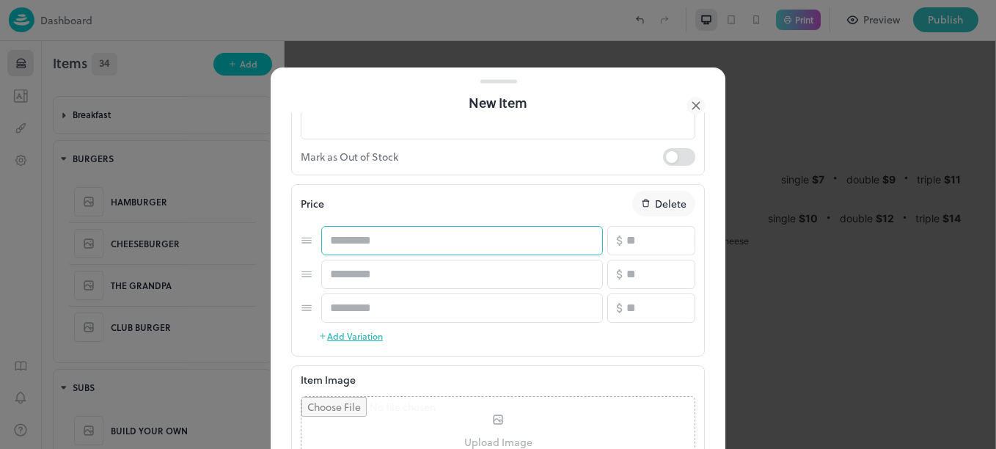
click at [395, 243] on input "text" at bounding box center [462, 240] width 282 height 29
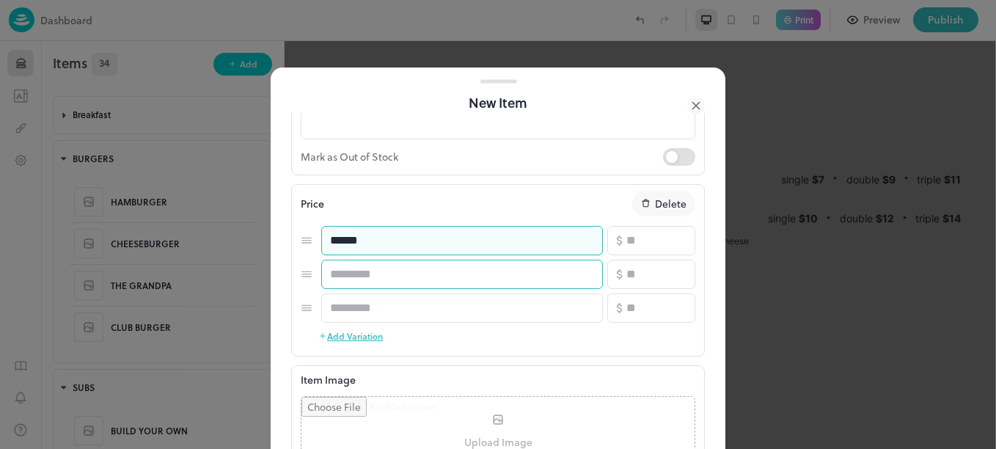
type input "******"
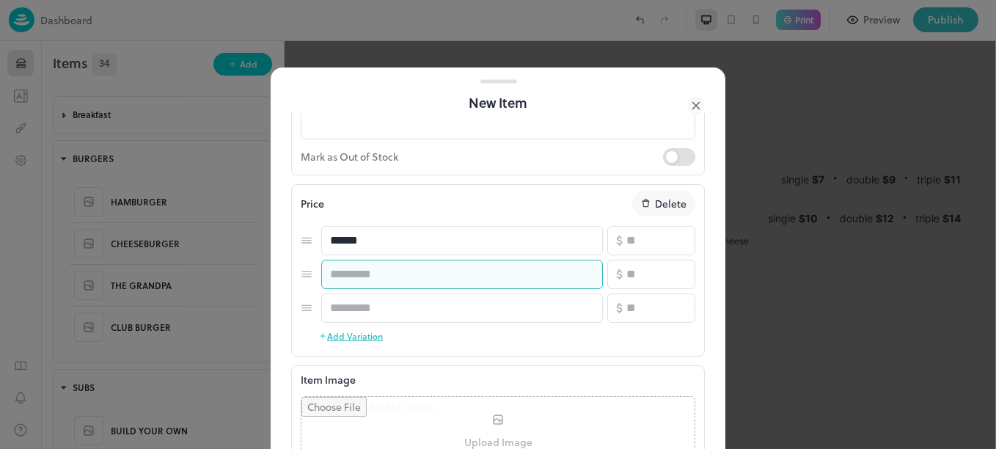
click at [400, 274] on input "text" at bounding box center [462, 274] width 282 height 29
type input "******"
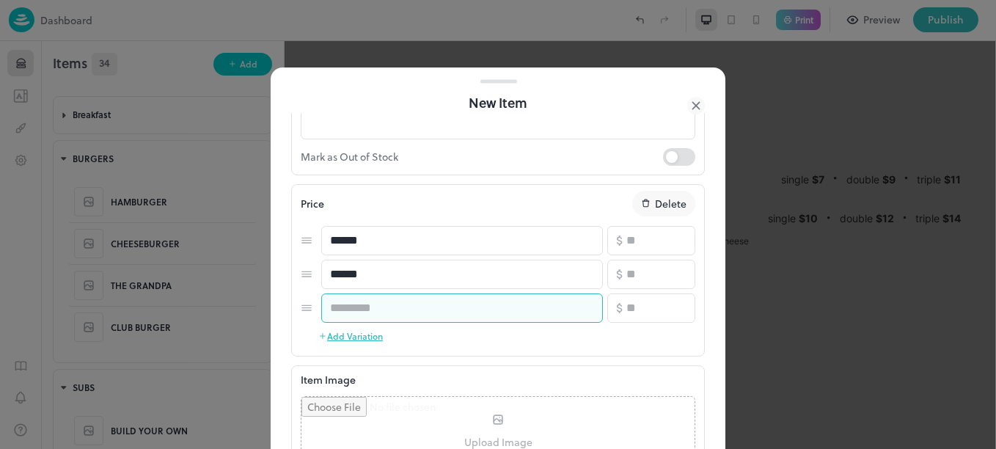
click at [409, 305] on input "text" at bounding box center [462, 307] width 282 height 29
type input "******"
click at [626, 241] on input "number" at bounding box center [660, 240] width 69 height 29
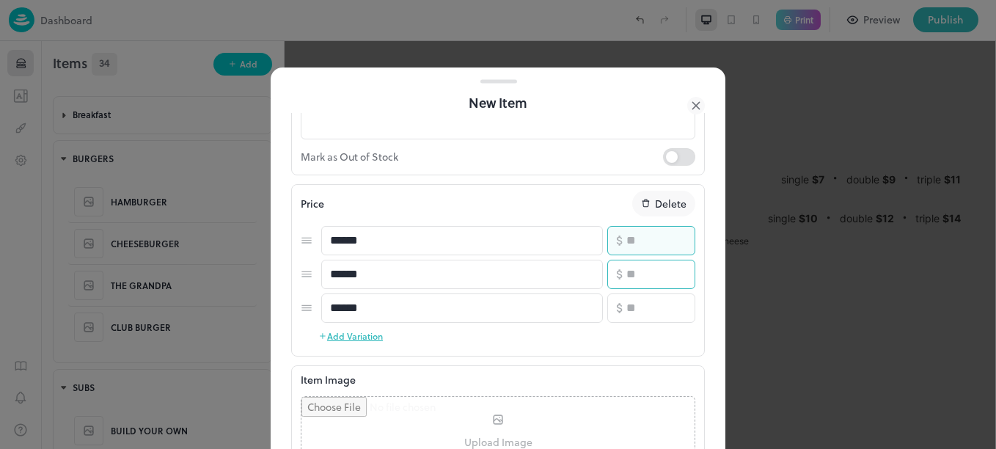
type input "*"
click at [633, 264] on input "number" at bounding box center [660, 274] width 69 height 29
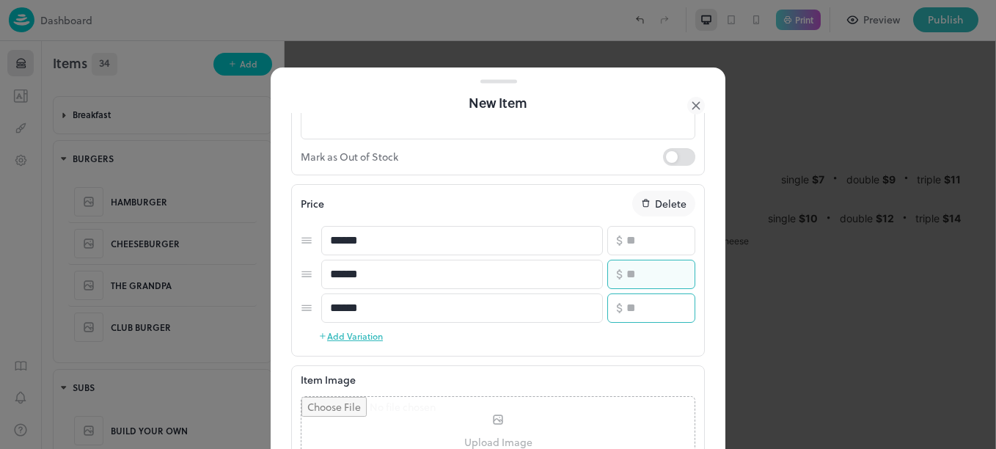
type input "**"
click at [637, 299] on input "number" at bounding box center [660, 307] width 69 height 29
type input "**"
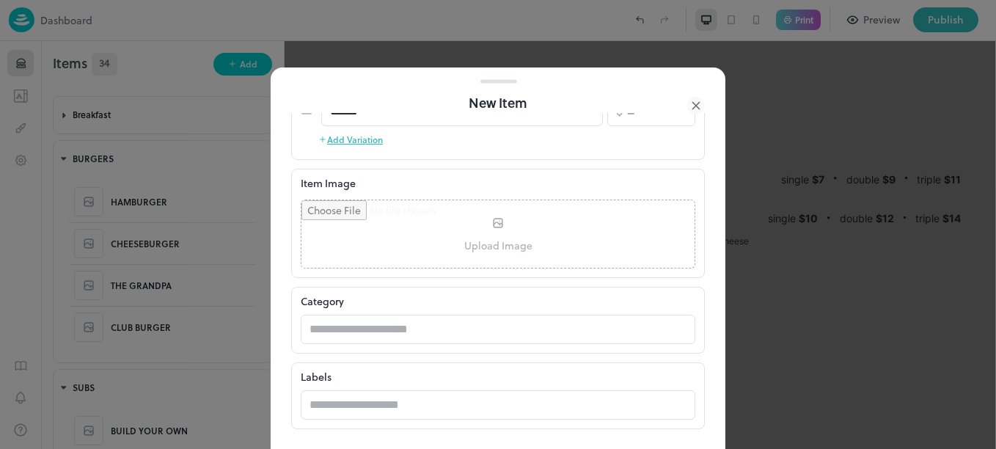
scroll to position [481, 0]
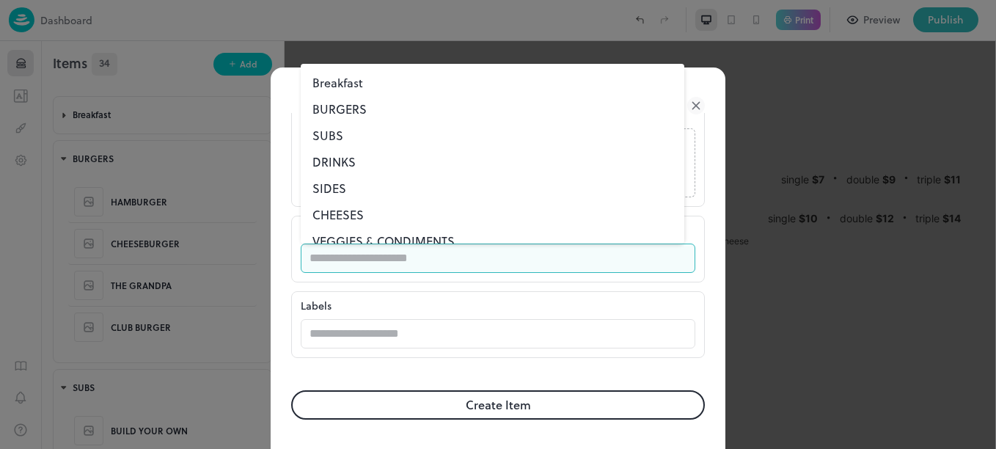
click at [506, 264] on input "text" at bounding box center [484, 258] width 366 height 29
click at [341, 104] on li "BURGERS" at bounding box center [493, 109] width 384 height 26
type input "*******"
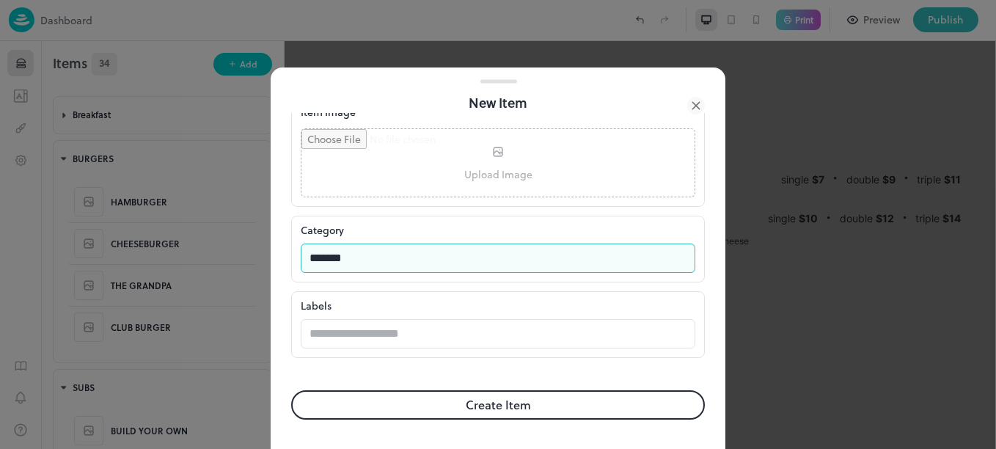
click at [449, 400] on button "Create Item" at bounding box center [498, 404] width 414 height 29
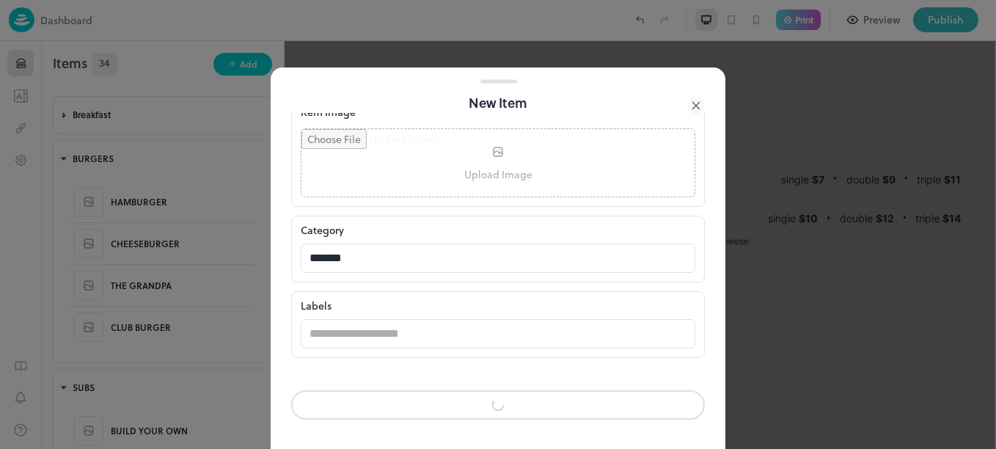
scroll to position [480, 0]
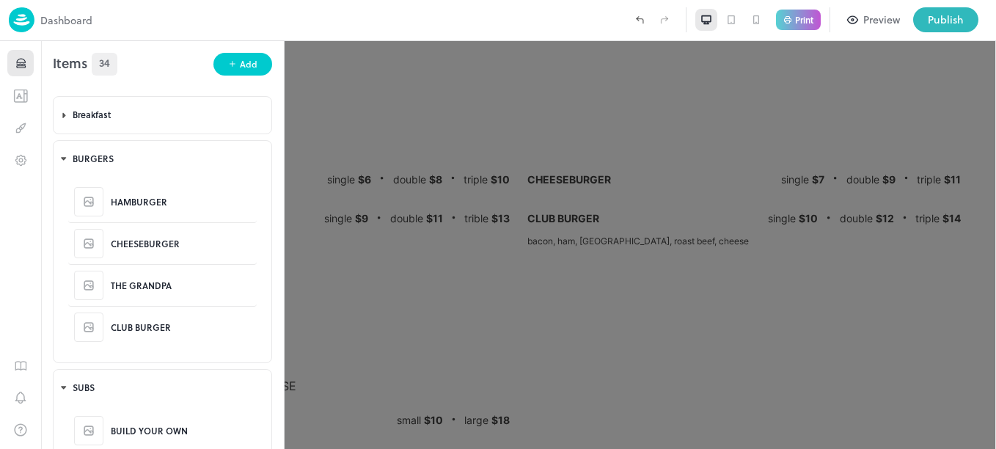
click at [335, 82] on div at bounding box center [498, 224] width 996 height 449
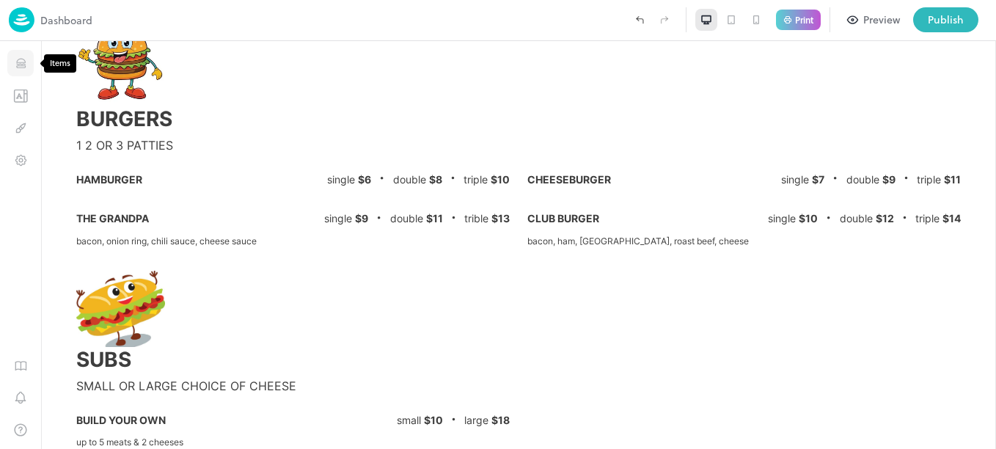
click at [12, 58] on button "Items" at bounding box center [20, 63] width 26 height 26
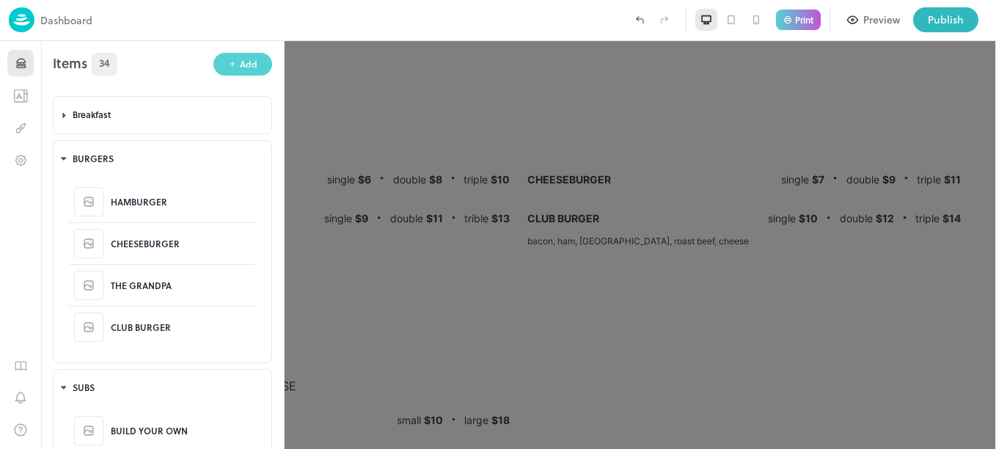
click at [241, 62] on div "Add" at bounding box center [249, 64] width 18 height 14
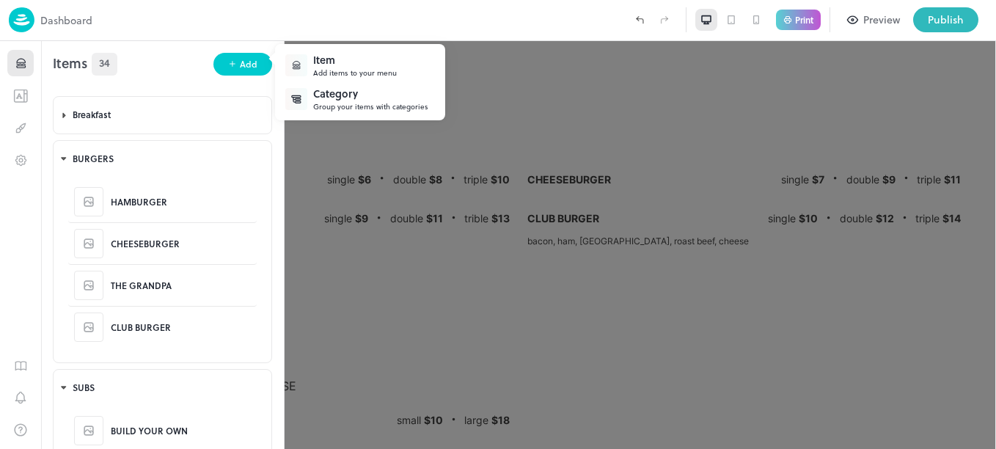
click at [332, 69] on div "Add items to your menu" at bounding box center [355, 72] width 84 height 11
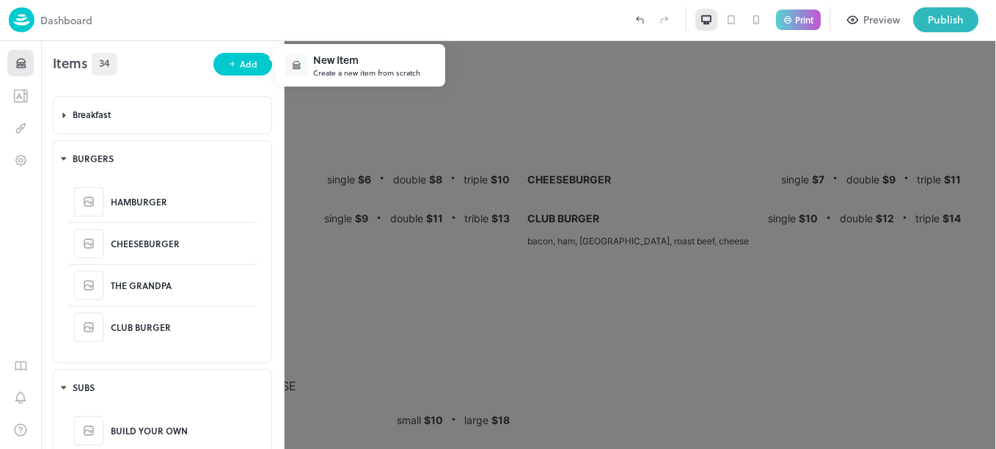
click at [361, 71] on div "Create a new item from scratch" at bounding box center [366, 72] width 107 height 11
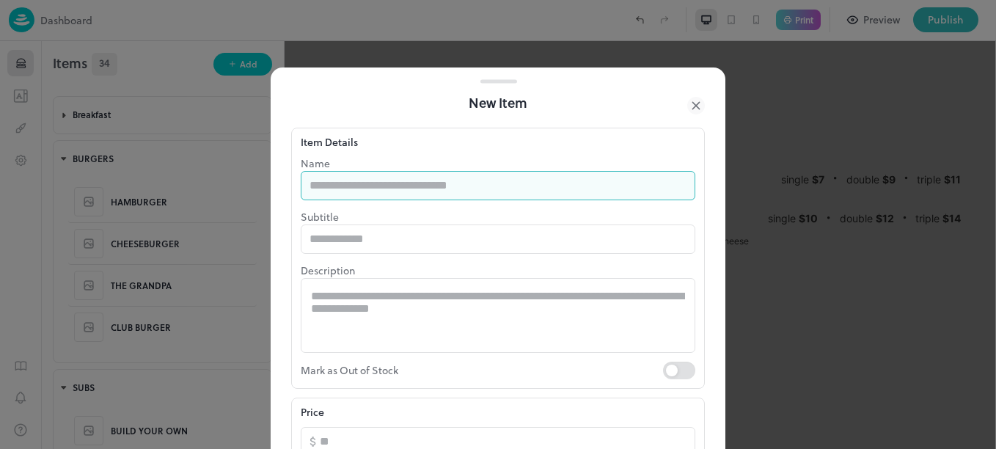
click at [414, 172] on input "text" at bounding box center [498, 185] width 395 height 29
type input "**********"
type input "*"
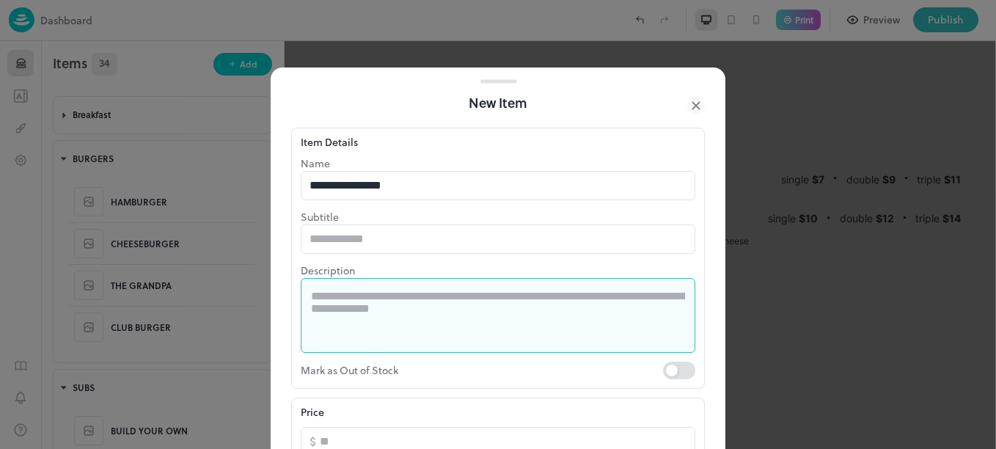
click at [401, 300] on textarea at bounding box center [498, 315] width 374 height 51
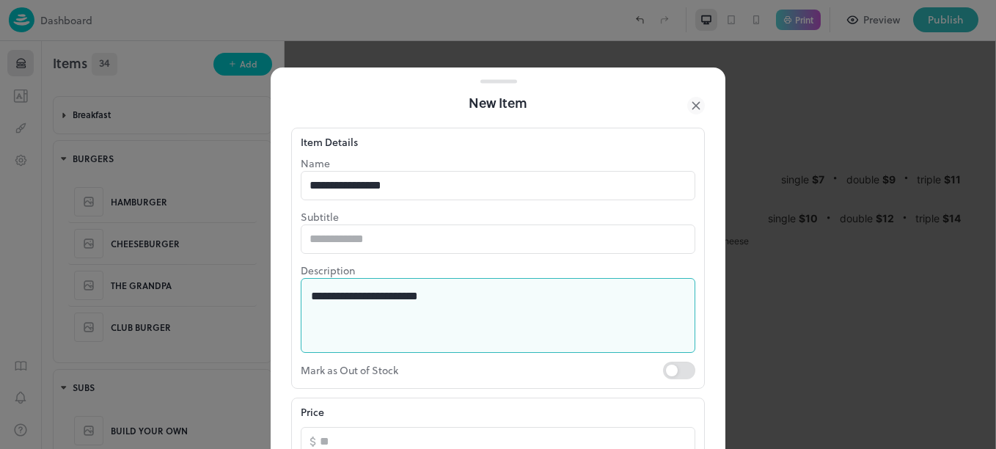
type textarea "**********"
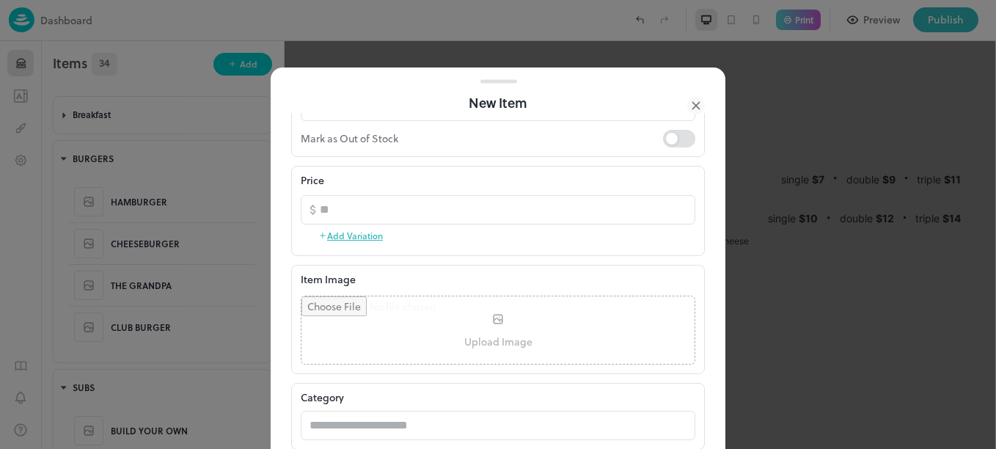
scroll to position [283, 0]
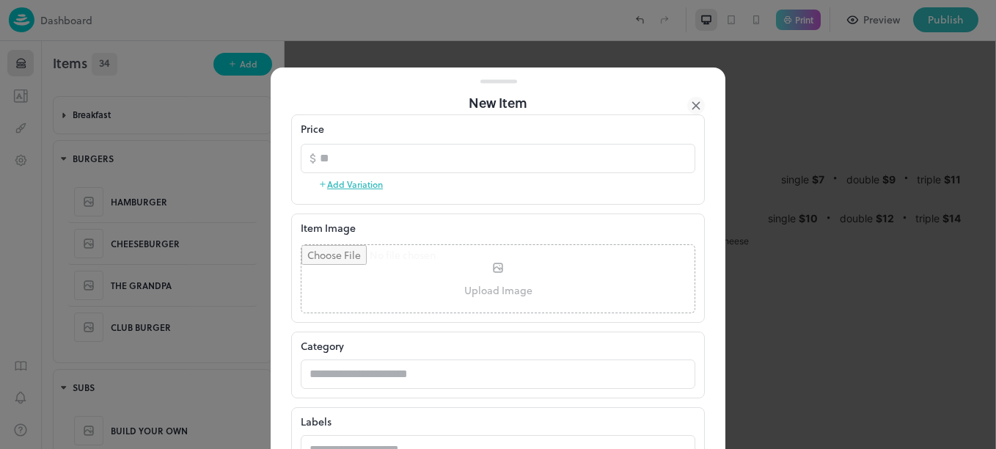
click at [372, 189] on button "Add Variation" at bounding box center [350, 184] width 65 height 22
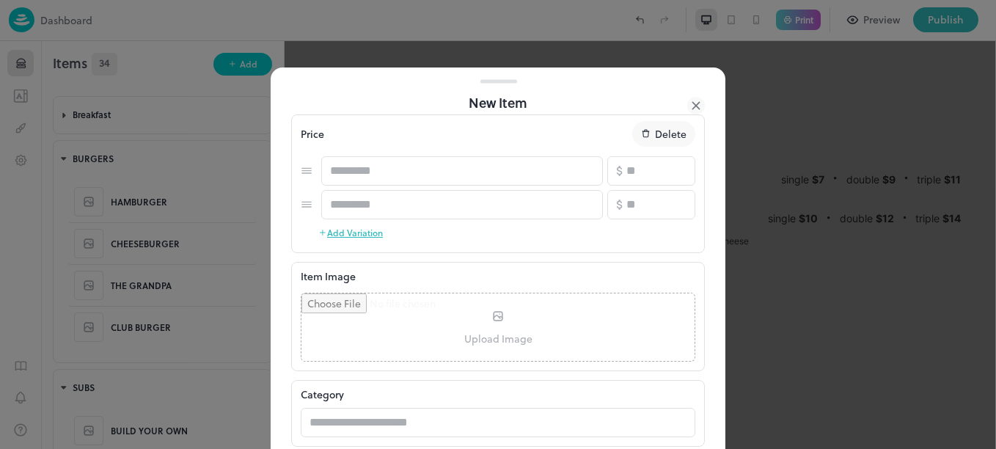
click at [367, 231] on button "Add Variation" at bounding box center [350, 233] width 65 height 22
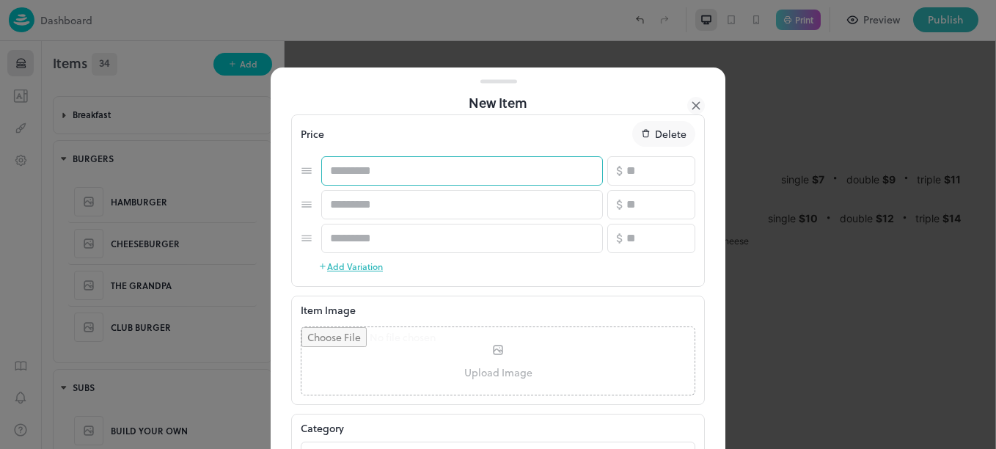
click at [431, 169] on input "text" at bounding box center [462, 170] width 282 height 29
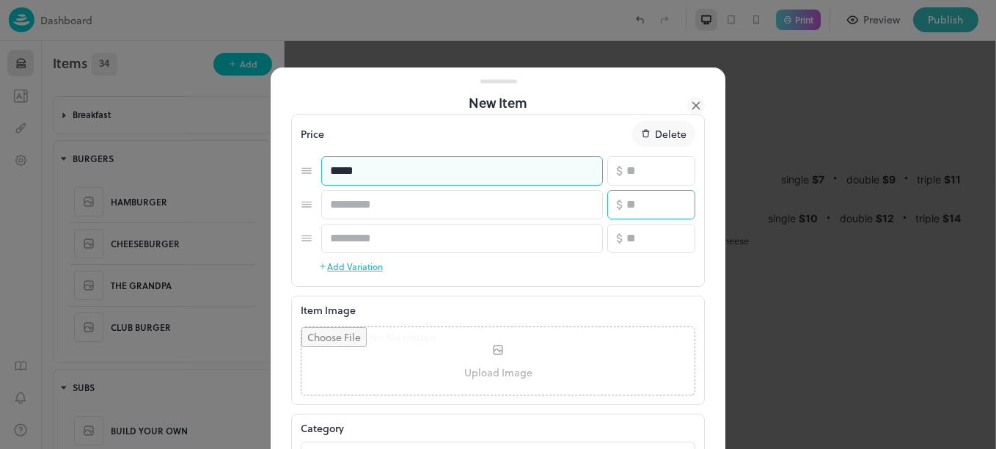
type input "*****"
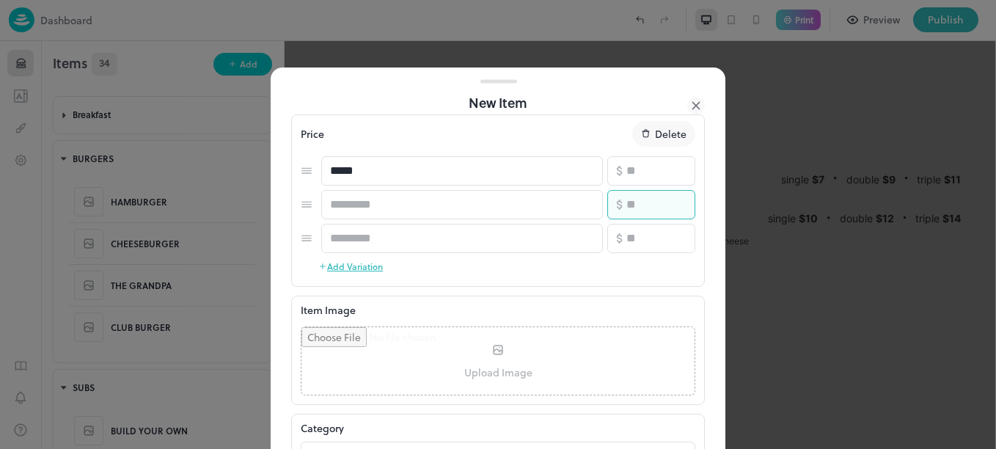
click at [635, 204] on input "number" at bounding box center [660, 204] width 69 height 29
type input "**"
click at [650, 247] on input "number" at bounding box center [660, 238] width 69 height 29
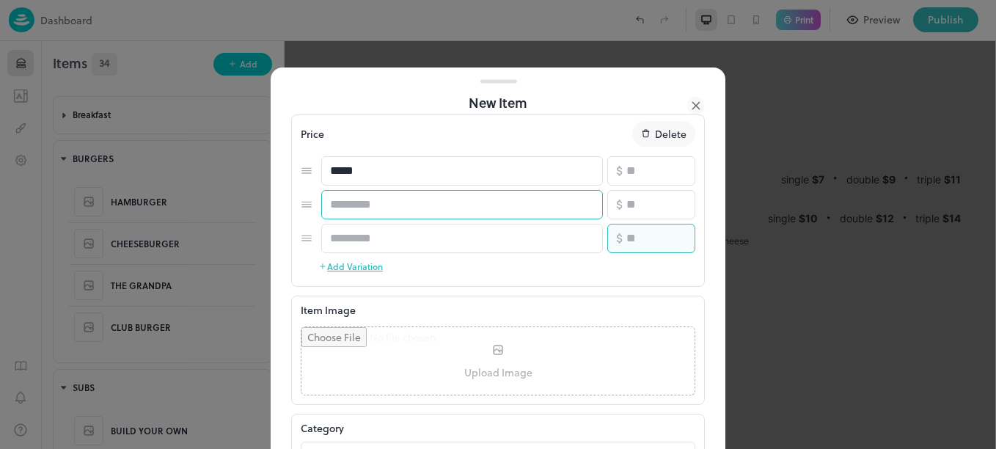
type input "**"
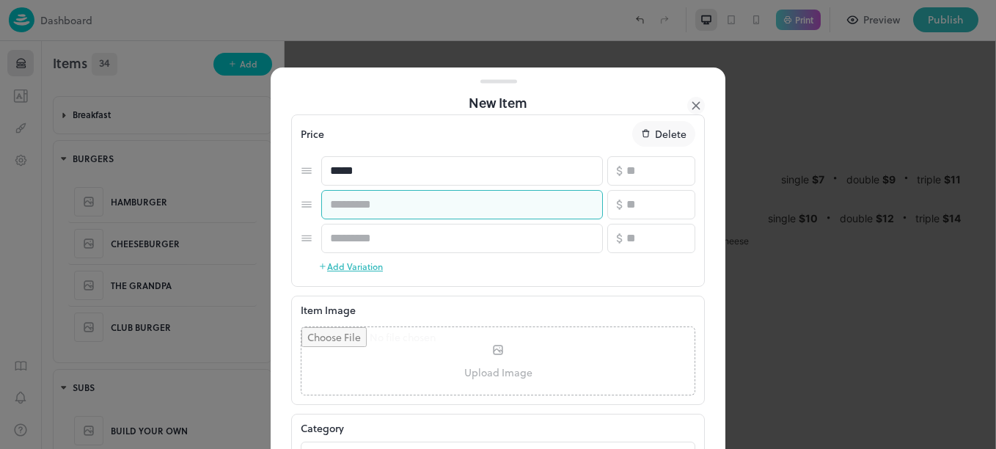
click at [428, 208] on input "text" at bounding box center [462, 204] width 282 height 29
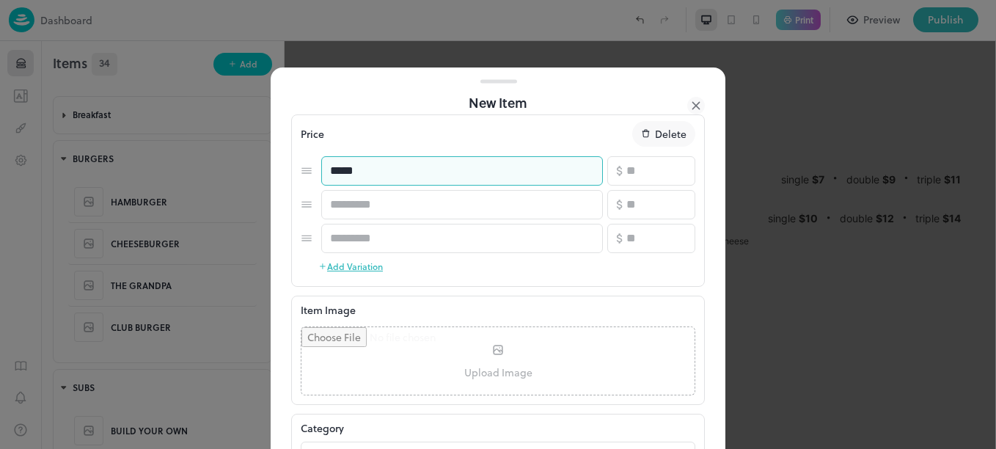
click at [423, 164] on input "*****" at bounding box center [462, 170] width 282 height 29
type input "******"
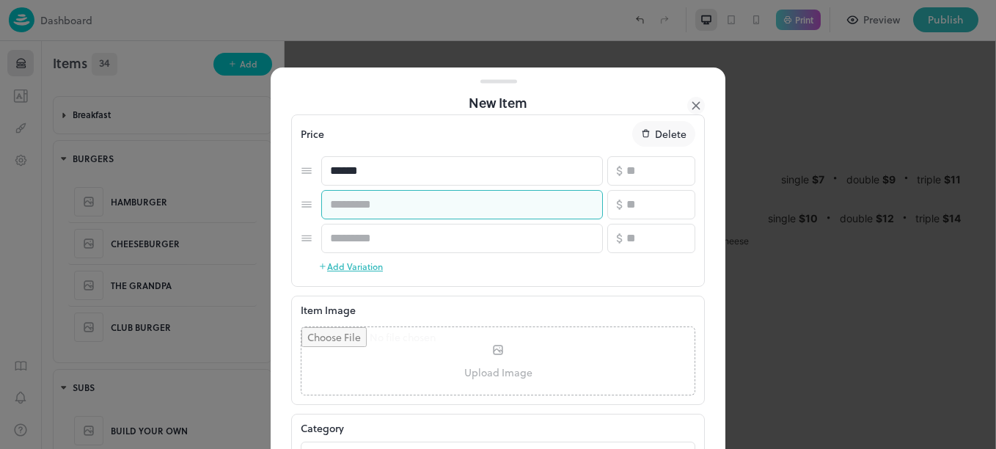
click at [423, 200] on input "text" at bounding box center [462, 204] width 282 height 29
type input "******"
click at [421, 238] on input "text" at bounding box center [462, 238] width 282 height 29
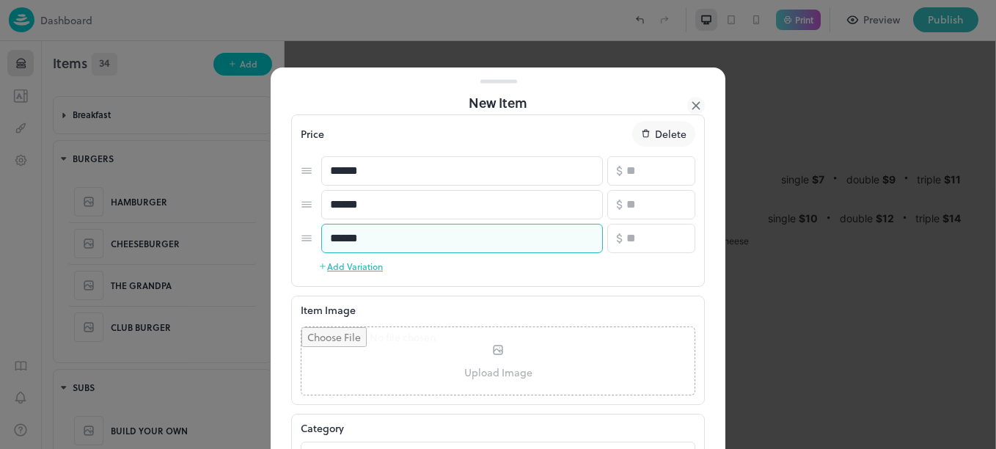
type input "******"
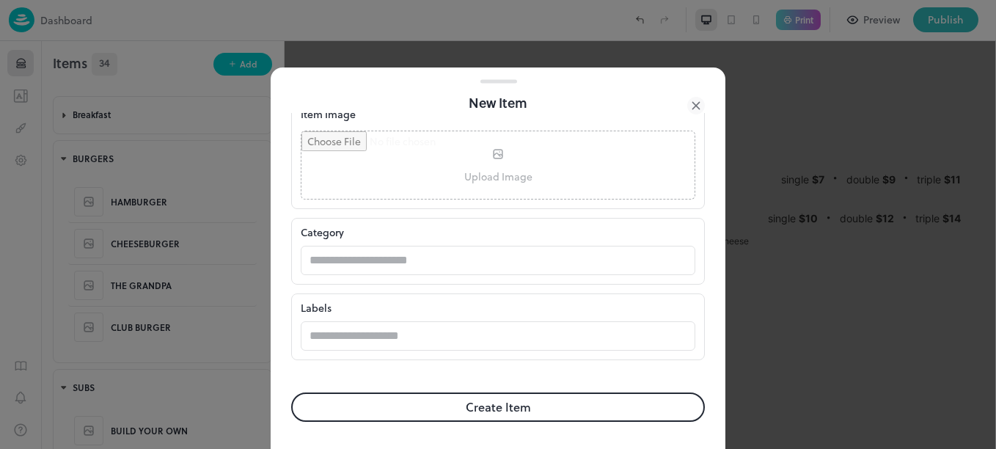
scroll to position [481, 0]
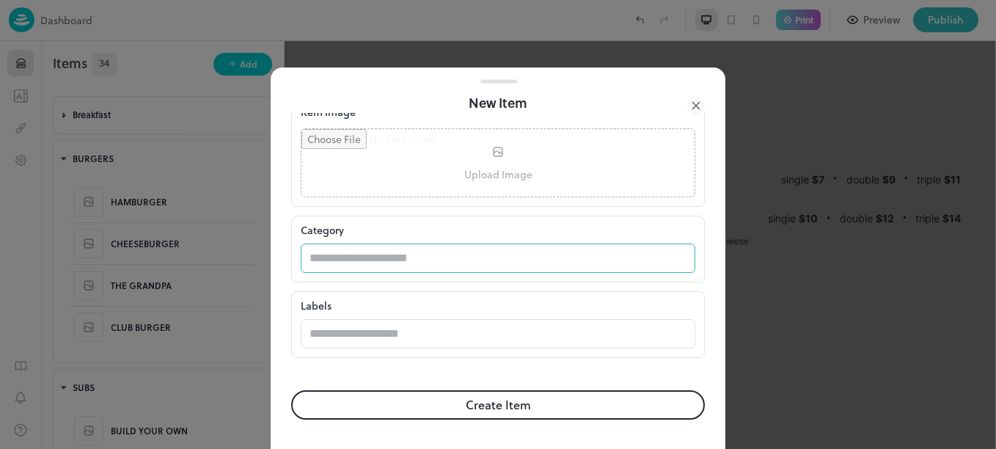
click at [470, 253] on input "text" at bounding box center [484, 258] width 366 height 29
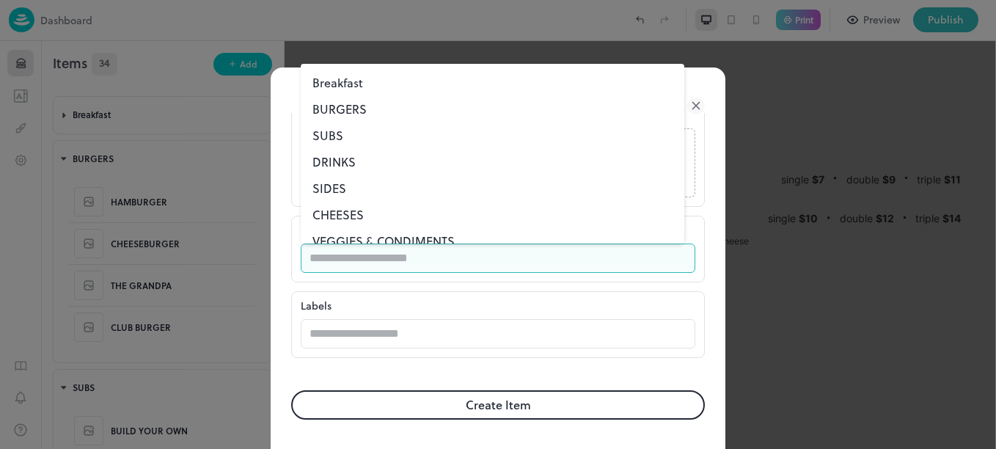
click at [356, 112] on li "BURGERS" at bounding box center [493, 109] width 384 height 26
type input "*******"
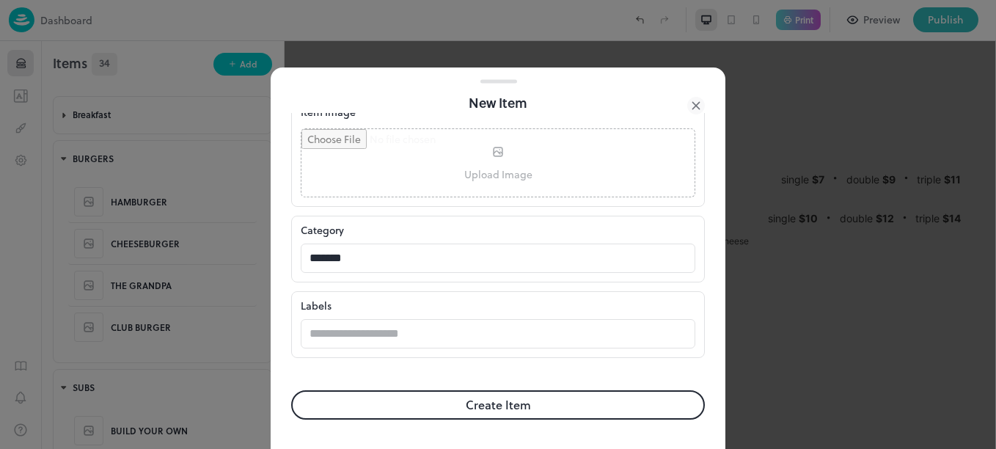
click at [436, 399] on button "Create Item" at bounding box center [498, 404] width 414 height 29
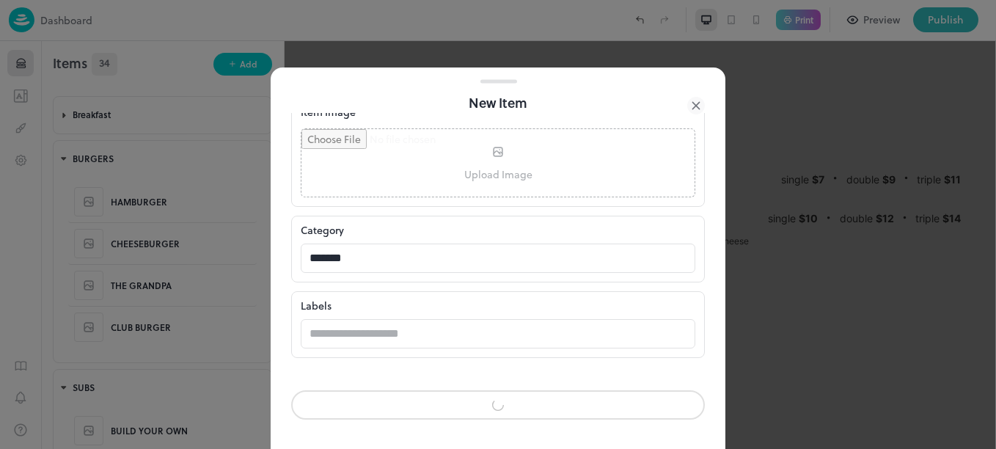
scroll to position [480, 0]
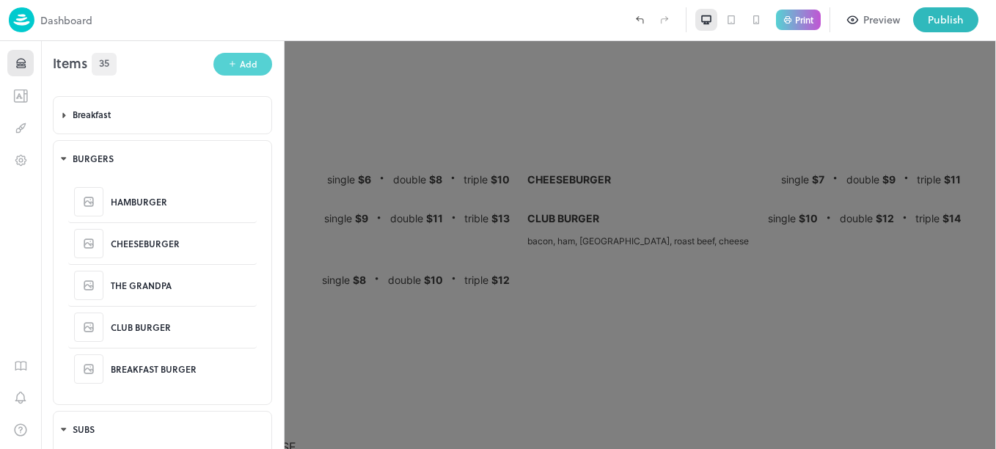
click at [235, 62] on button "Add" at bounding box center [242, 64] width 59 height 23
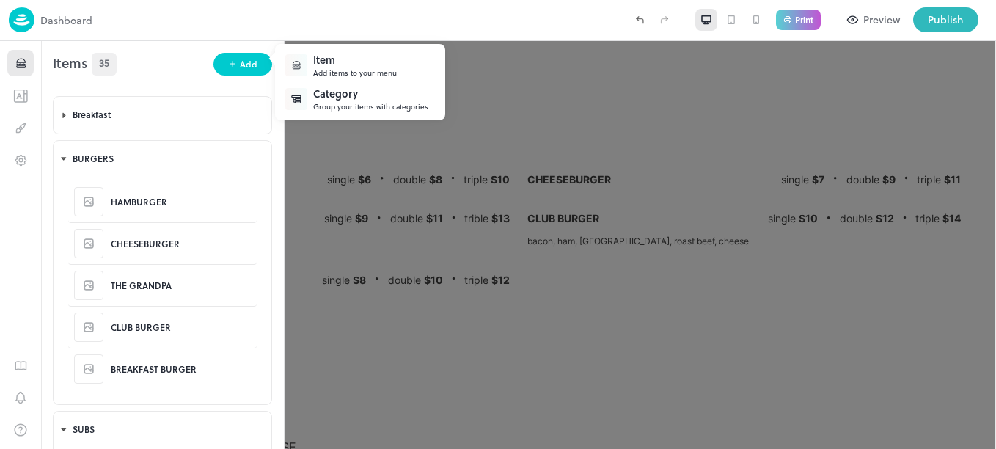
click at [332, 69] on div "Add items to your menu" at bounding box center [355, 72] width 84 height 11
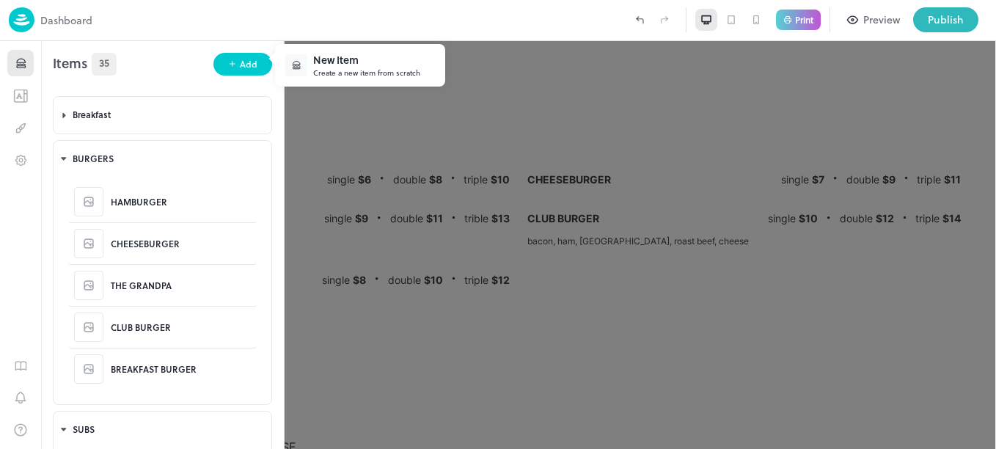
click at [332, 69] on div "Create a new item from scratch" at bounding box center [366, 72] width 107 height 11
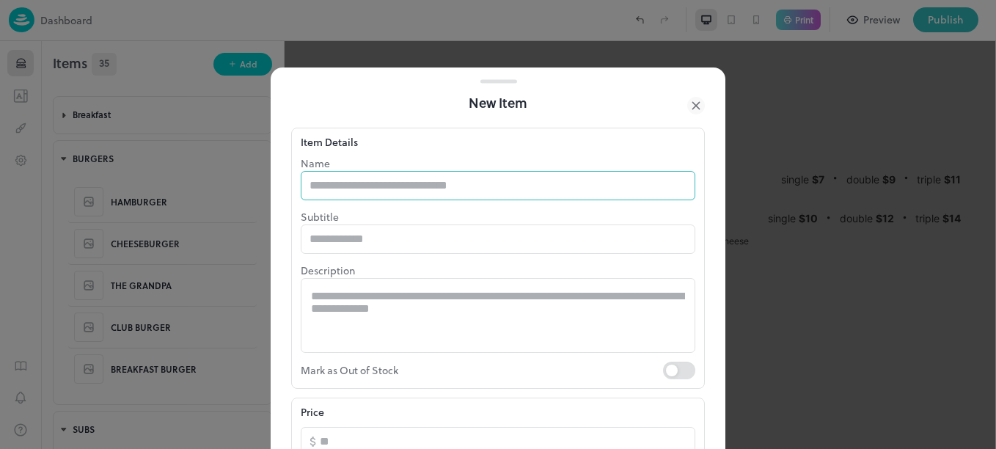
click at [392, 176] on input "text" at bounding box center [498, 185] width 395 height 29
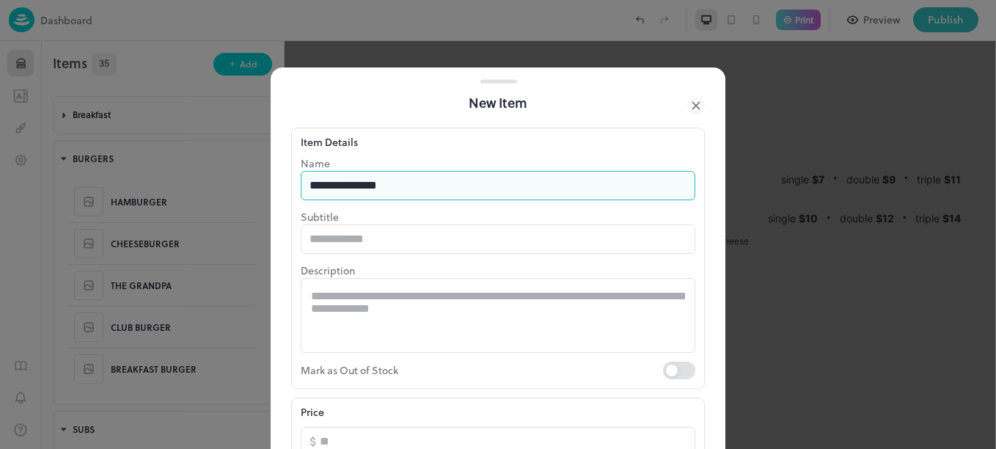
type input "**********"
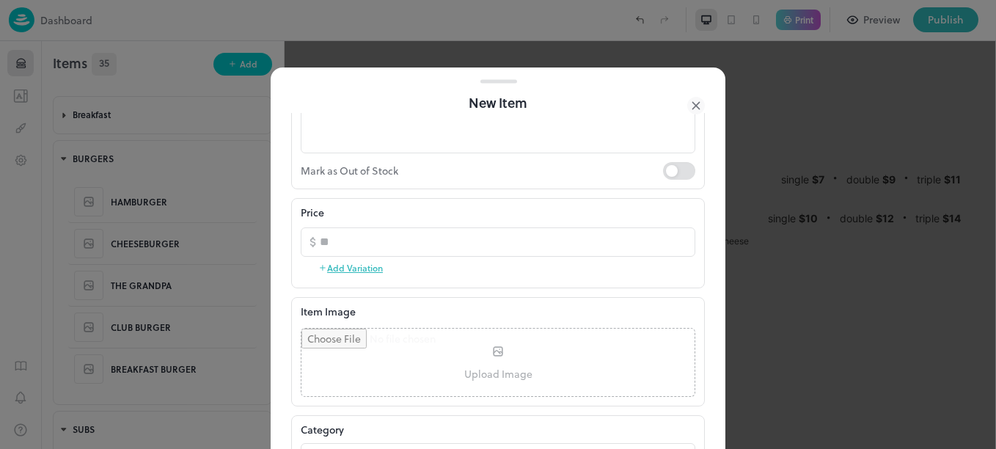
scroll to position [217, 0]
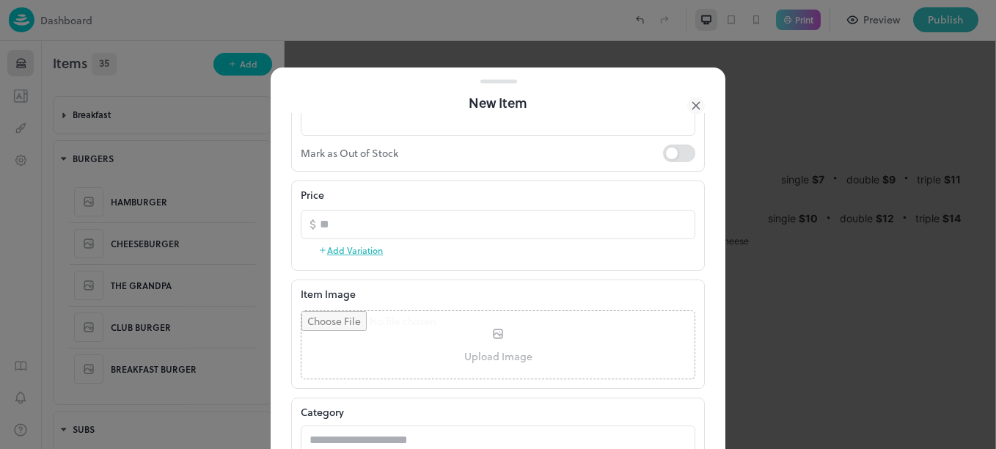
click at [349, 253] on button "Add Variation" at bounding box center [350, 250] width 65 height 22
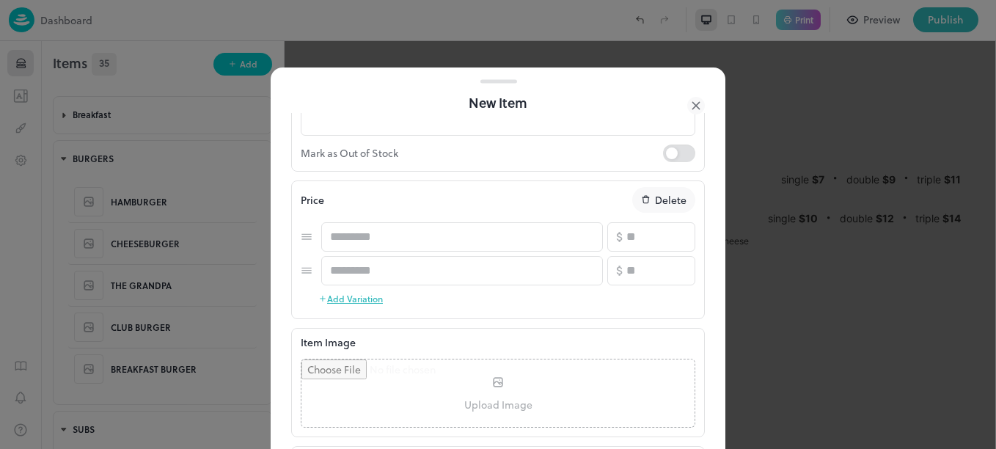
click at [364, 302] on button "Add Variation" at bounding box center [350, 299] width 65 height 22
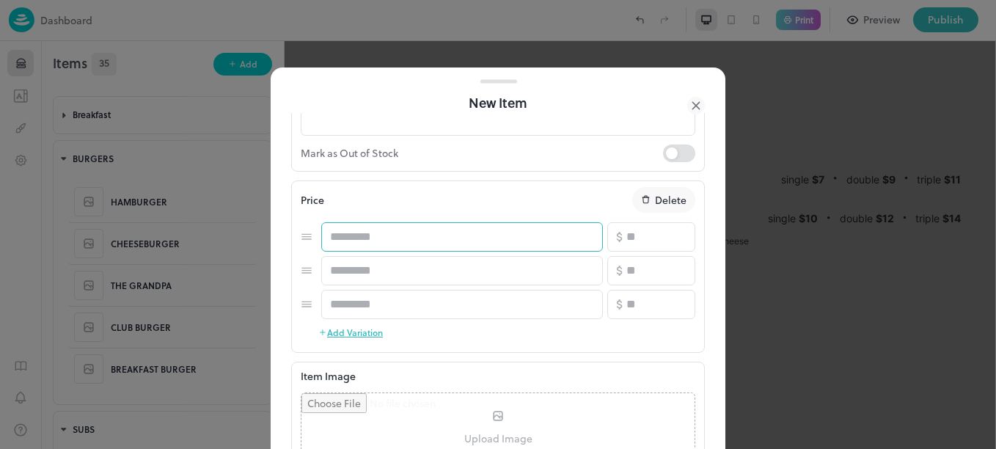
click at [398, 247] on input "text" at bounding box center [462, 236] width 282 height 29
type input "*"
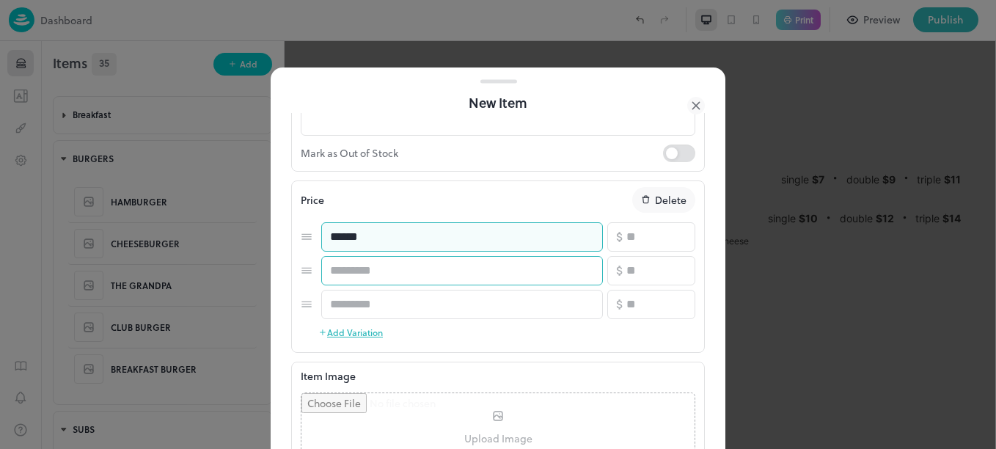
type input "******"
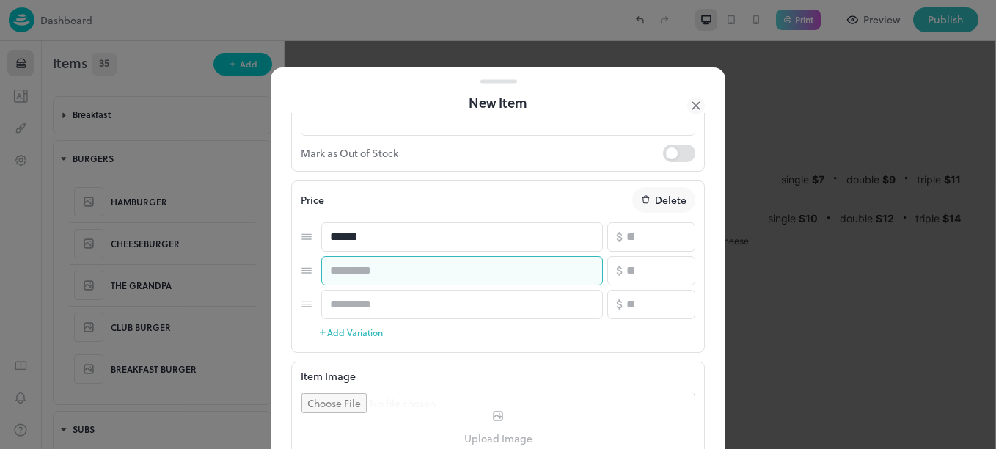
click at [409, 272] on input "text" at bounding box center [462, 270] width 282 height 29
type input "******"
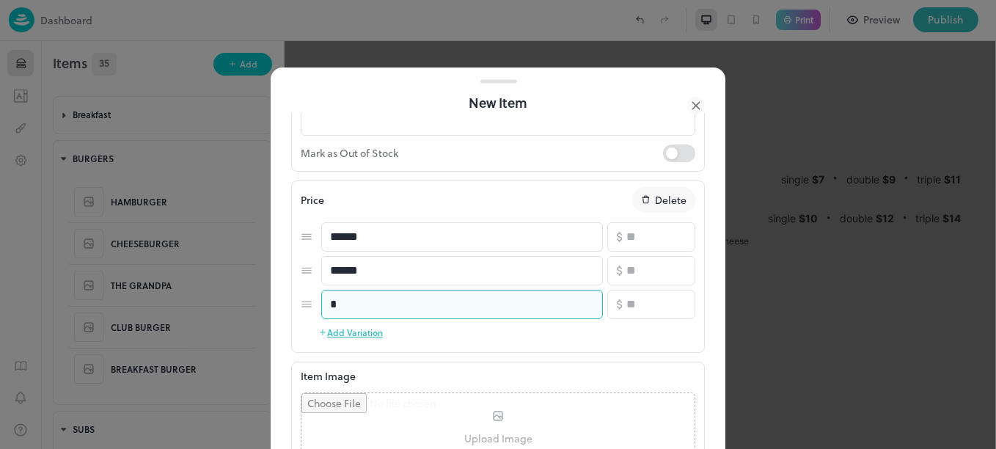
click at [414, 294] on input "*" at bounding box center [462, 304] width 282 height 29
type input "******"
click at [632, 241] on input "number" at bounding box center [660, 236] width 69 height 29
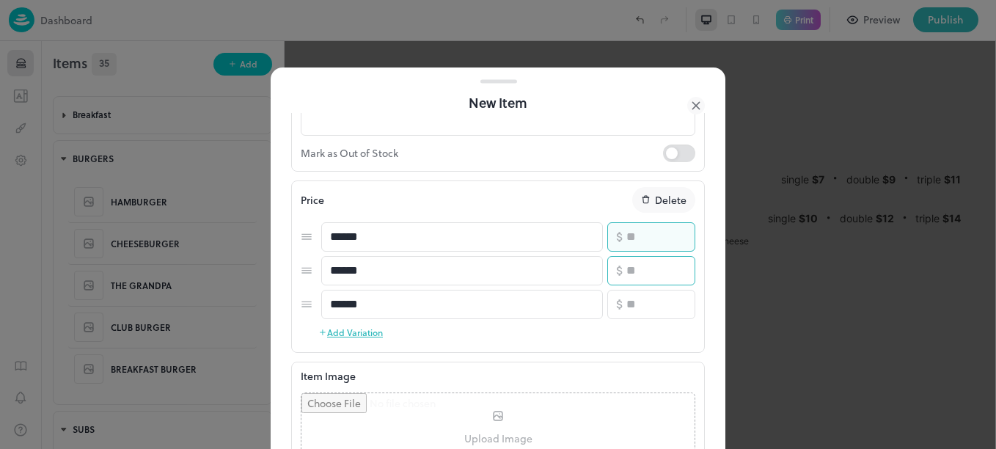
type input "*"
click at [639, 271] on input "number" at bounding box center [660, 270] width 69 height 29
type input "*"
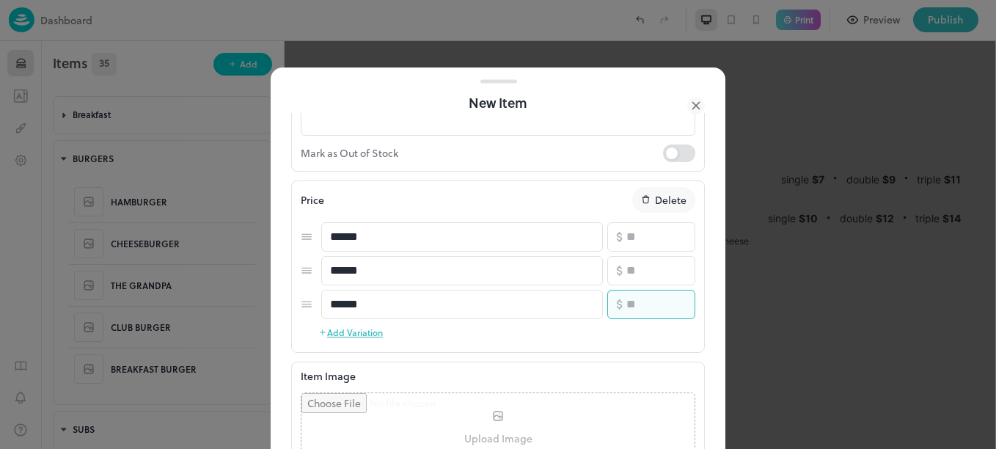
click at [642, 301] on input "number" at bounding box center [660, 304] width 69 height 29
type input "**"
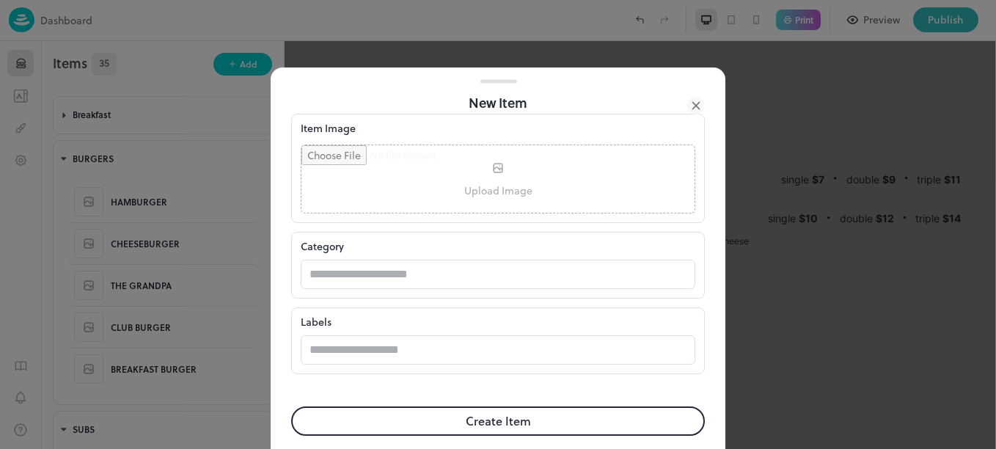
scroll to position [481, 0]
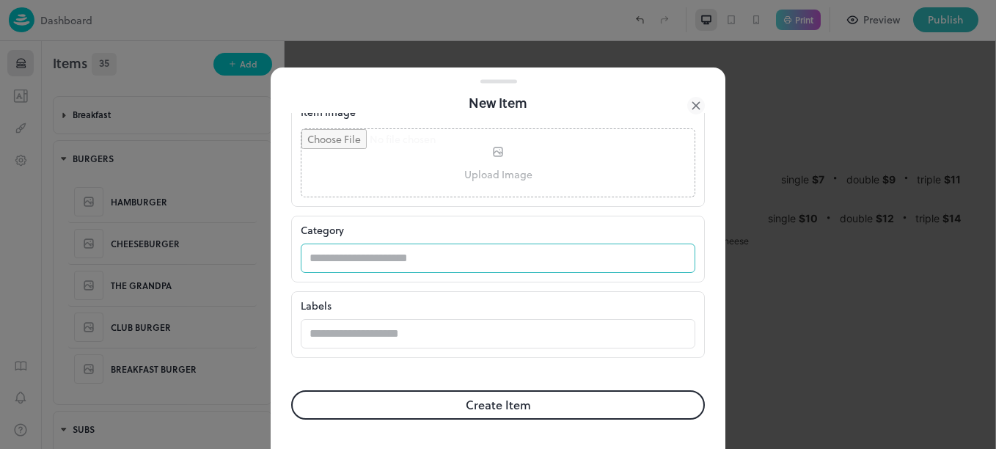
click at [449, 267] on input "text" at bounding box center [484, 258] width 366 height 29
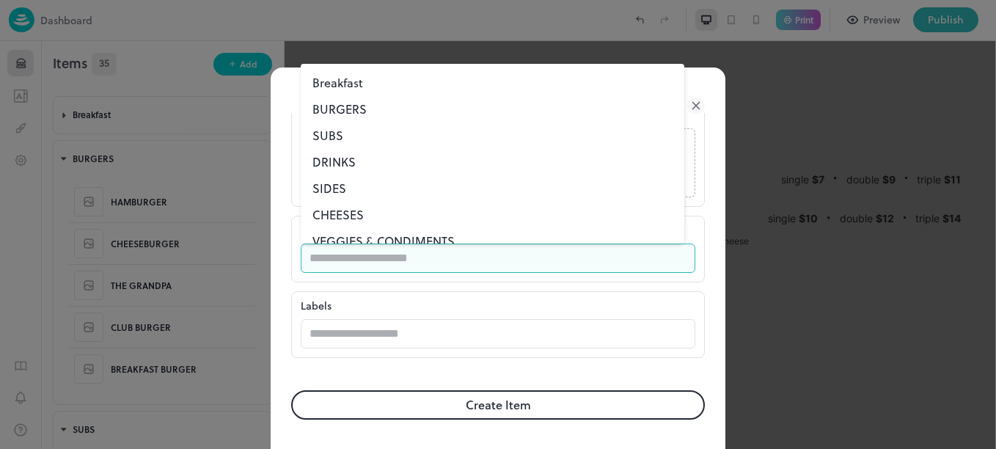
click at [337, 107] on li "BURGERS" at bounding box center [493, 109] width 384 height 26
type input "*******"
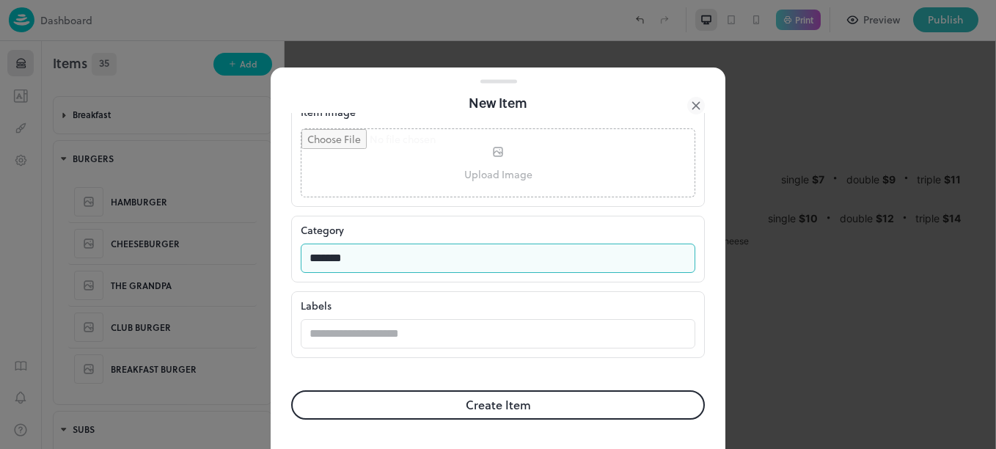
click at [413, 402] on button "Create Item" at bounding box center [498, 404] width 414 height 29
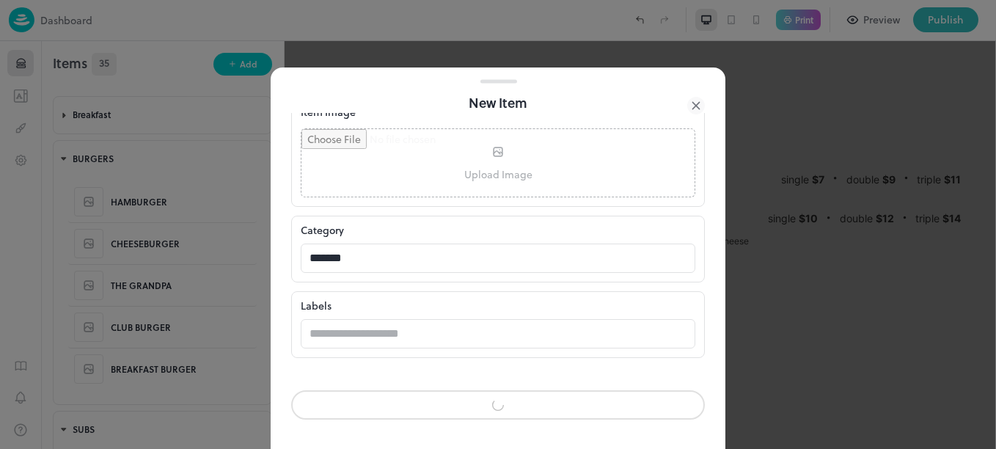
scroll to position [480, 0]
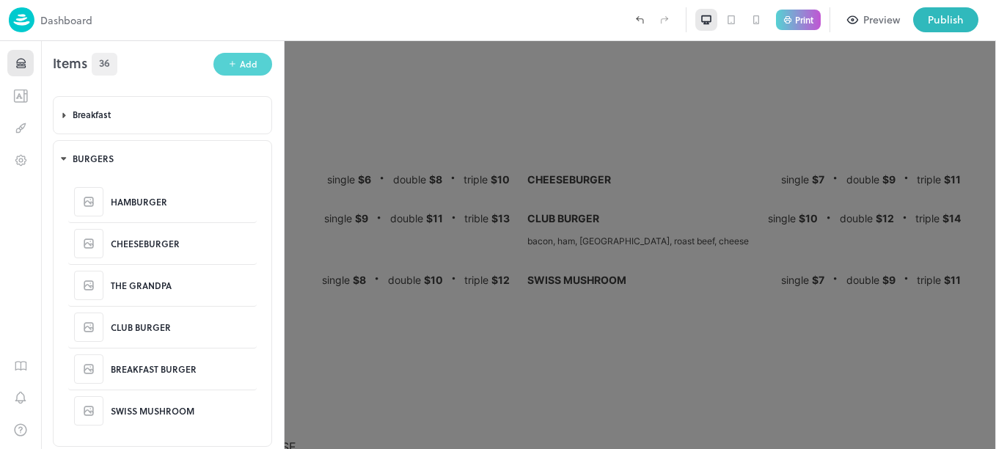
click at [241, 65] on div "Add" at bounding box center [249, 64] width 18 height 14
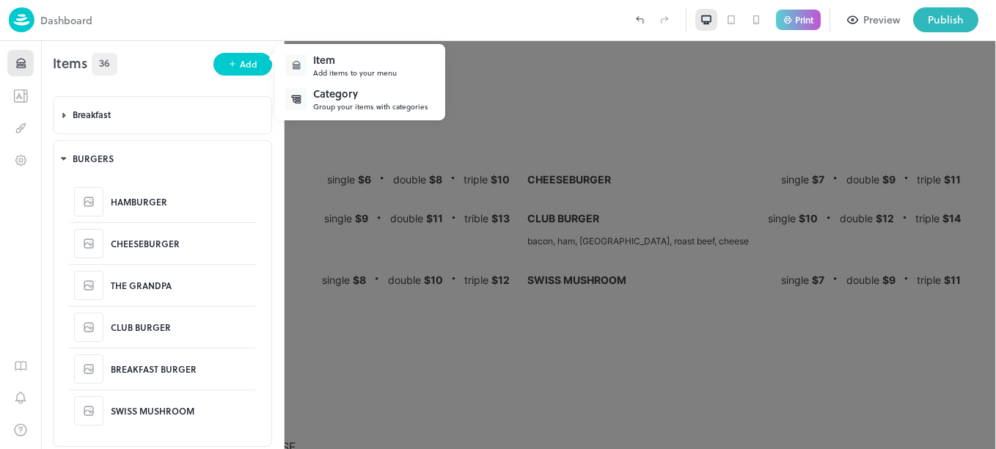
click at [351, 65] on div "Item" at bounding box center [355, 59] width 84 height 15
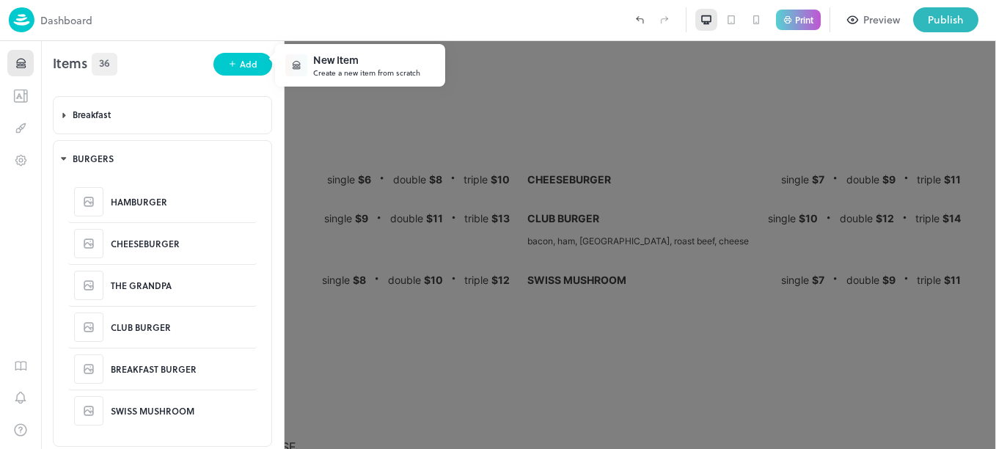
click at [351, 65] on div "New Item" at bounding box center [366, 59] width 107 height 15
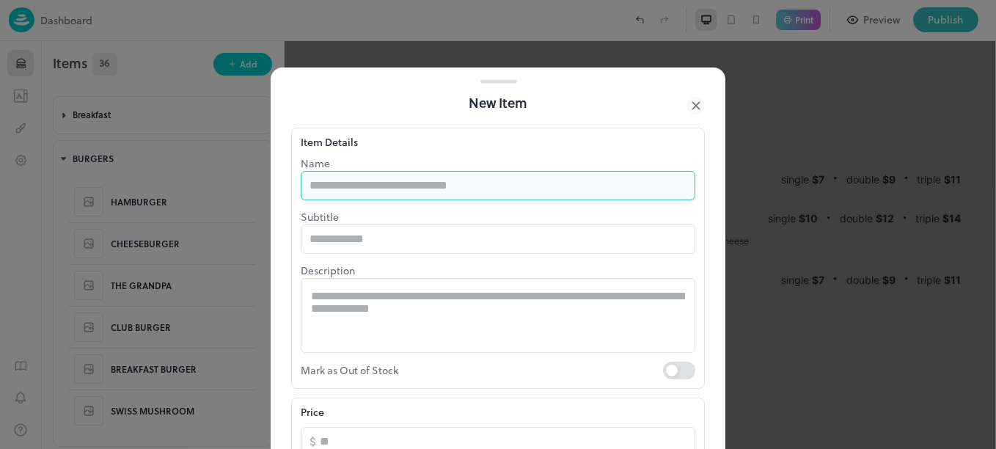
click at [365, 183] on input "text" at bounding box center [498, 185] width 395 height 29
type input "**********"
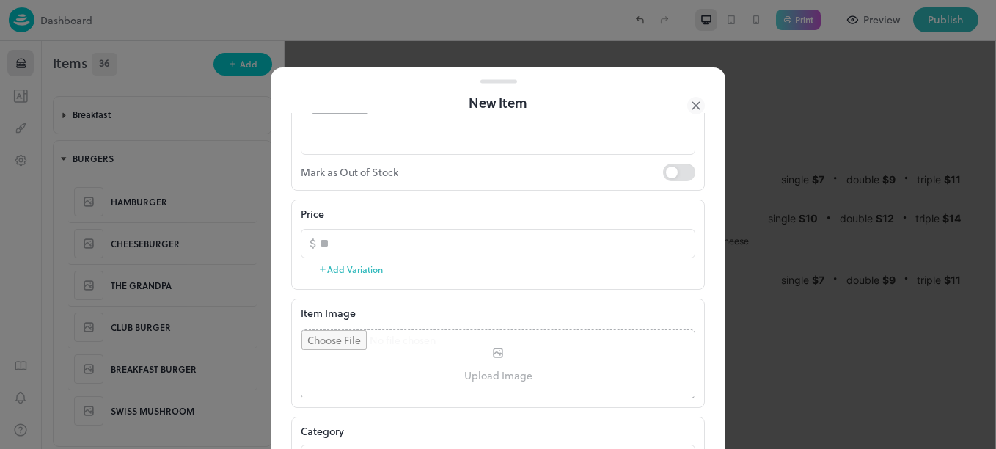
scroll to position [237, 0]
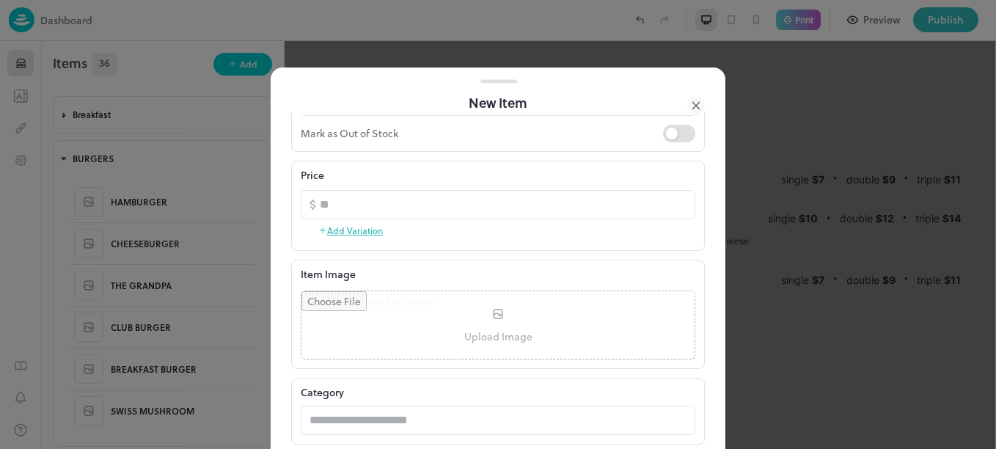
click at [369, 235] on button "Add Variation" at bounding box center [350, 230] width 65 height 22
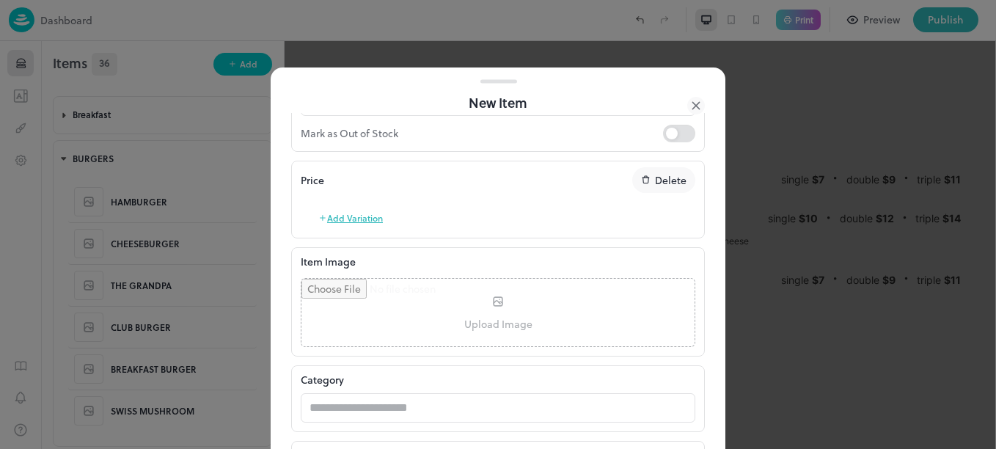
click at [369, 235] on form "**********" at bounding box center [498, 237] width 414 height 723
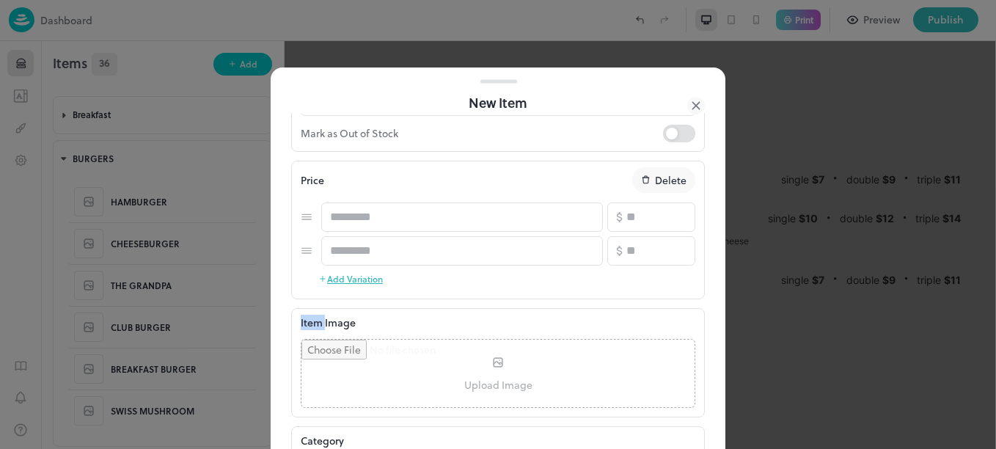
drag, startPoint x: 369, startPoint y: 235, endPoint x: 362, endPoint y: 282, distance: 47.4
click at [362, 282] on button "Add Variation" at bounding box center [350, 279] width 65 height 22
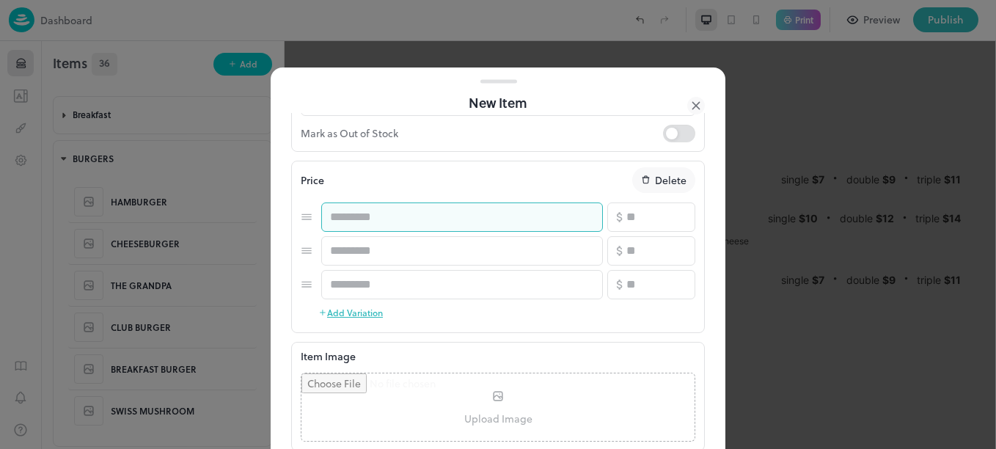
click at [371, 219] on input "text" at bounding box center [462, 216] width 282 height 29
type input "******"
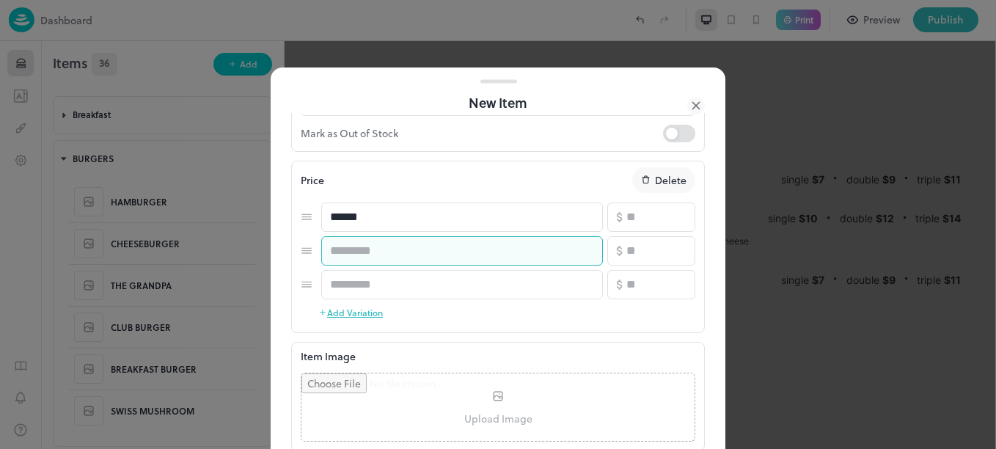
click at [385, 255] on input "text" at bounding box center [462, 250] width 282 height 29
type input "******"
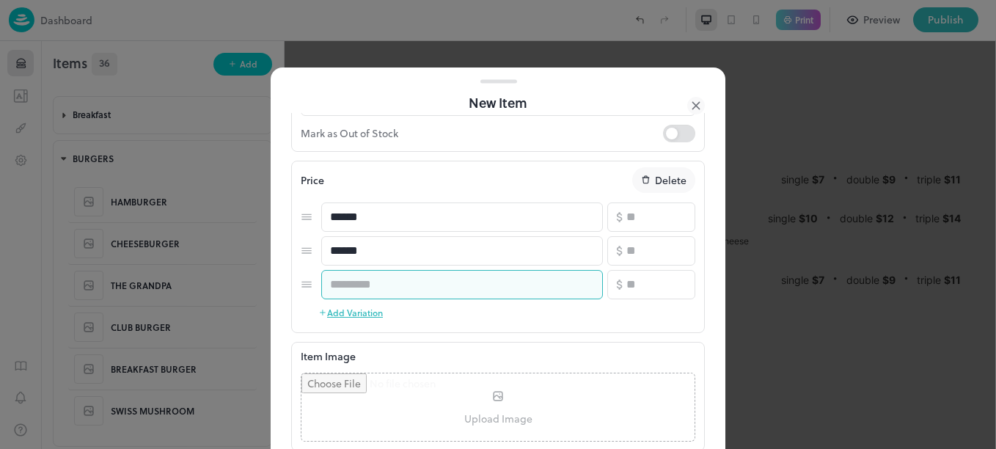
click at [390, 276] on input "text" at bounding box center [462, 284] width 282 height 29
type input "******"
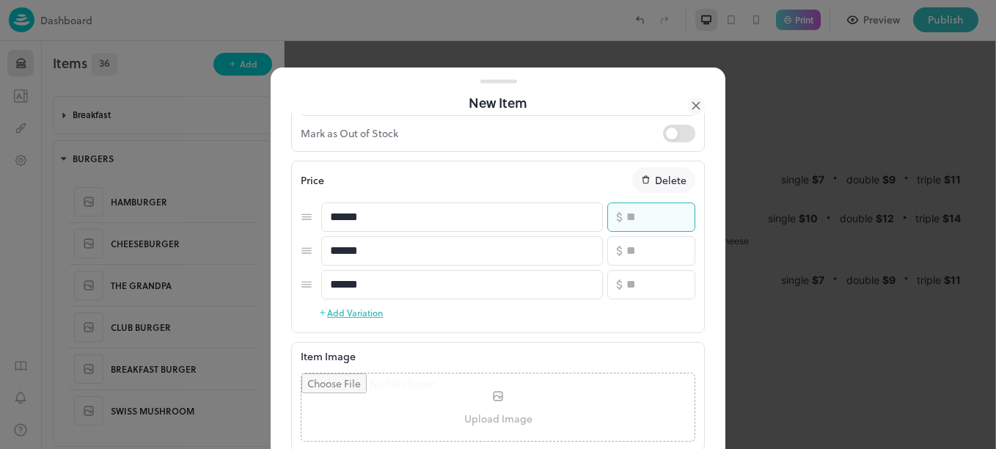
click at [654, 210] on input "number" at bounding box center [660, 216] width 69 height 29
type input "*"
click at [654, 249] on input "number" at bounding box center [660, 250] width 69 height 29
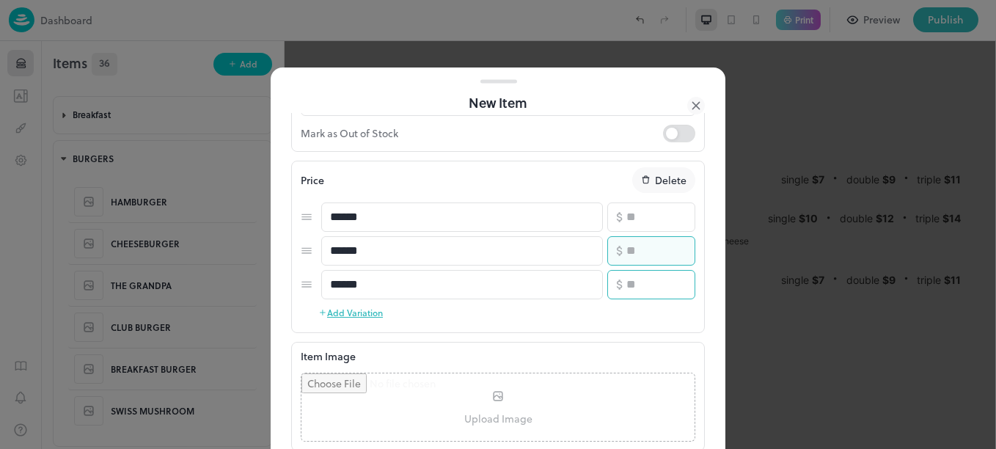
type input "*"
click at [650, 284] on input "number" at bounding box center [660, 284] width 69 height 29
type input "**"
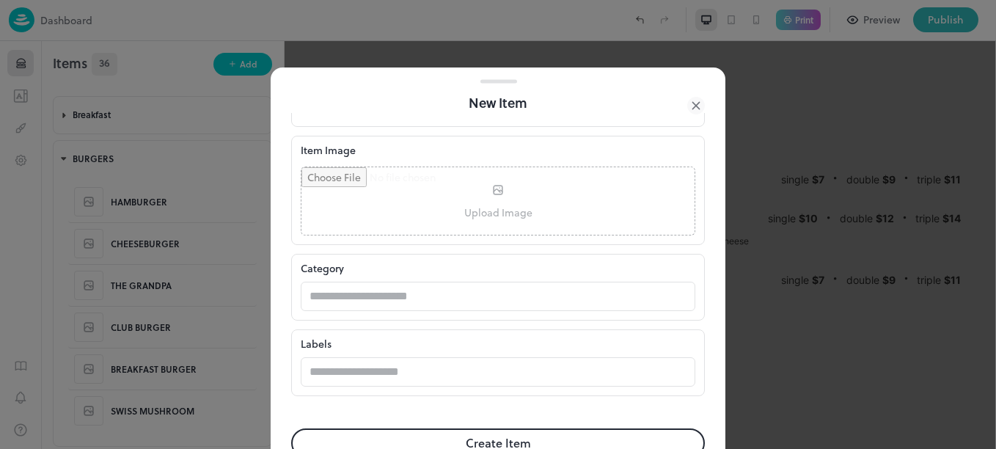
scroll to position [481, 0]
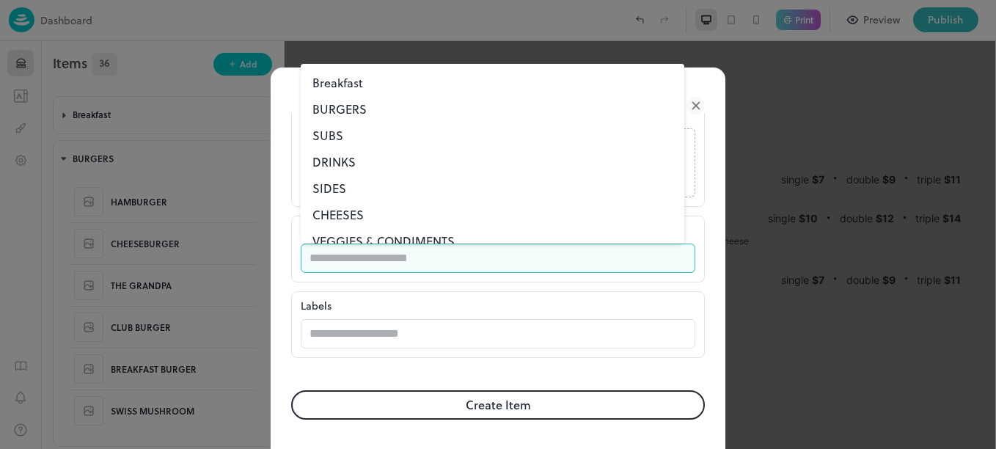
click at [489, 264] on input "text" at bounding box center [484, 258] width 366 height 29
click at [339, 114] on li "BURGERS" at bounding box center [493, 109] width 384 height 26
type input "*******"
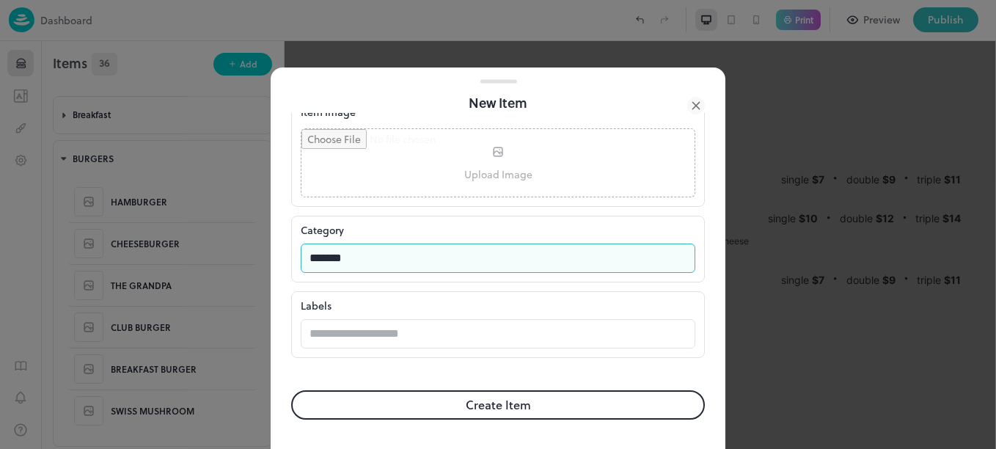
click at [431, 403] on button "Create Item" at bounding box center [498, 404] width 414 height 29
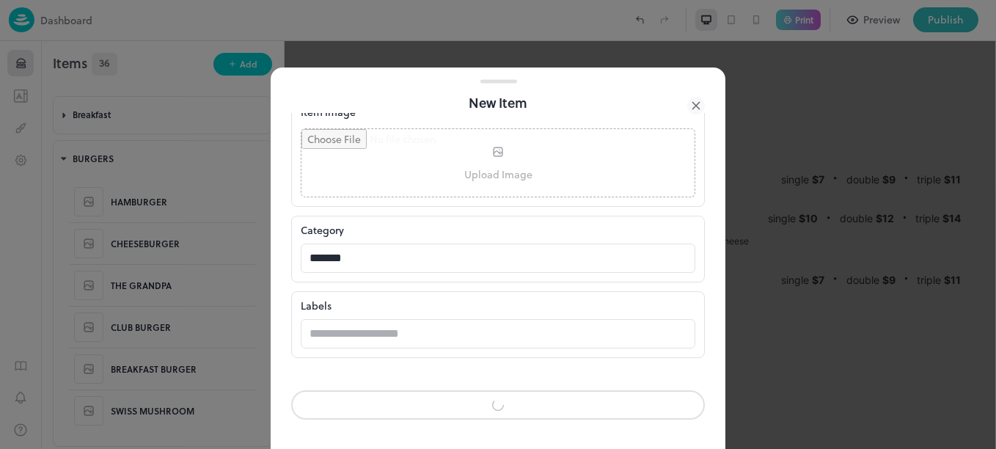
scroll to position [480, 0]
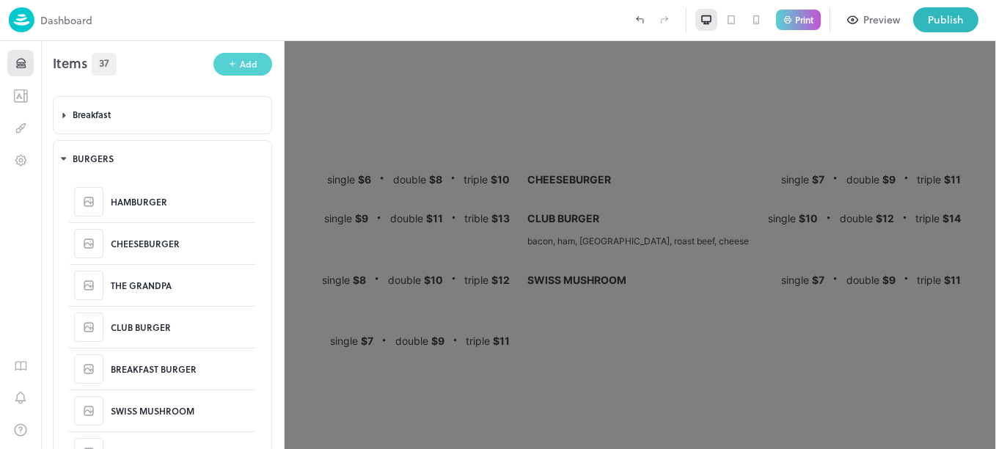
click at [223, 64] on button "Add" at bounding box center [242, 64] width 59 height 23
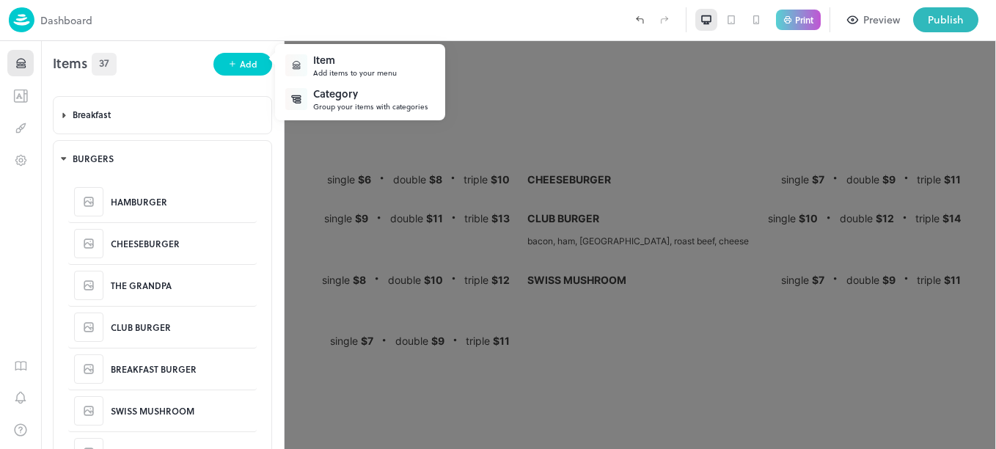
click at [351, 63] on div "Item" at bounding box center [355, 59] width 84 height 15
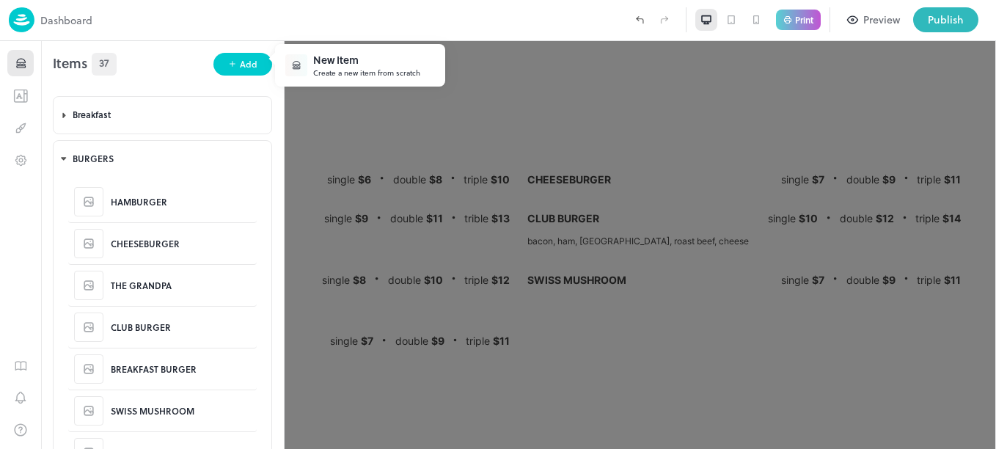
click at [378, 67] on div "New Item" at bounding box center [366, 59] width 107 height 15
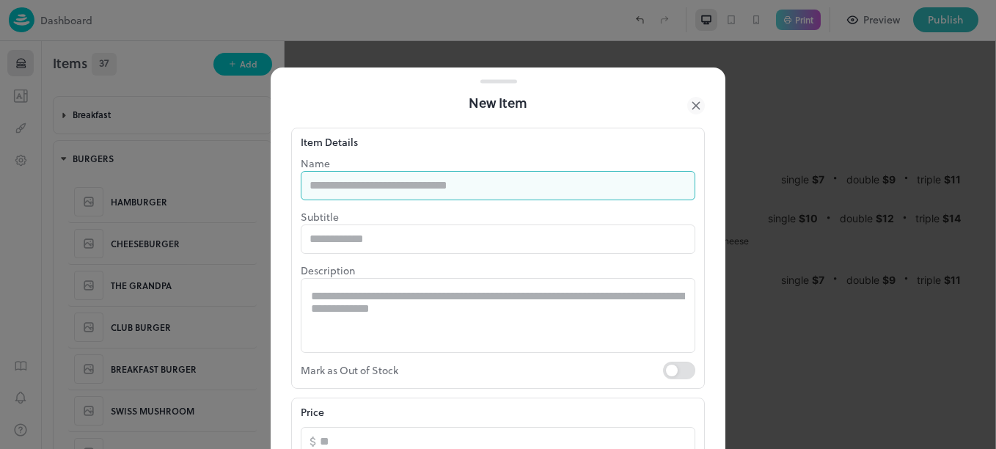
click at [448, 178] on input "text" at bounding box center [498, 185] width 395 height 29
type input "**********"
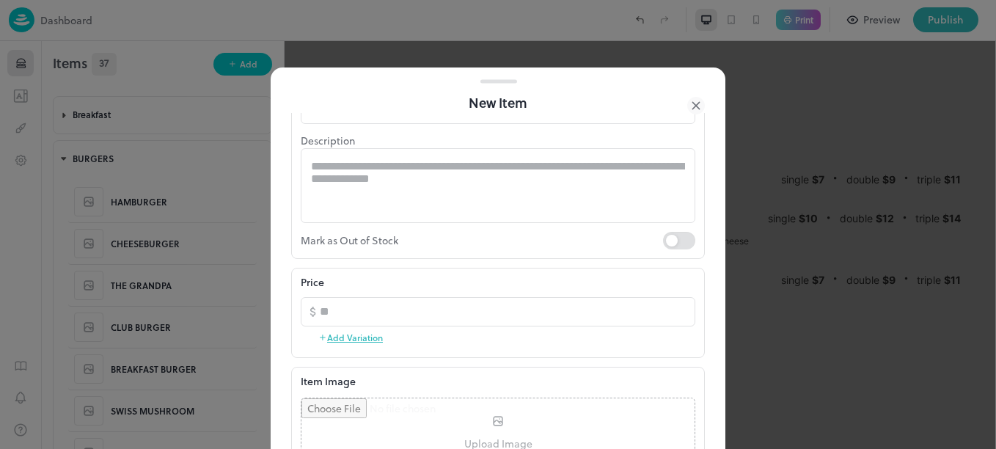
scroll to position [176, 0]
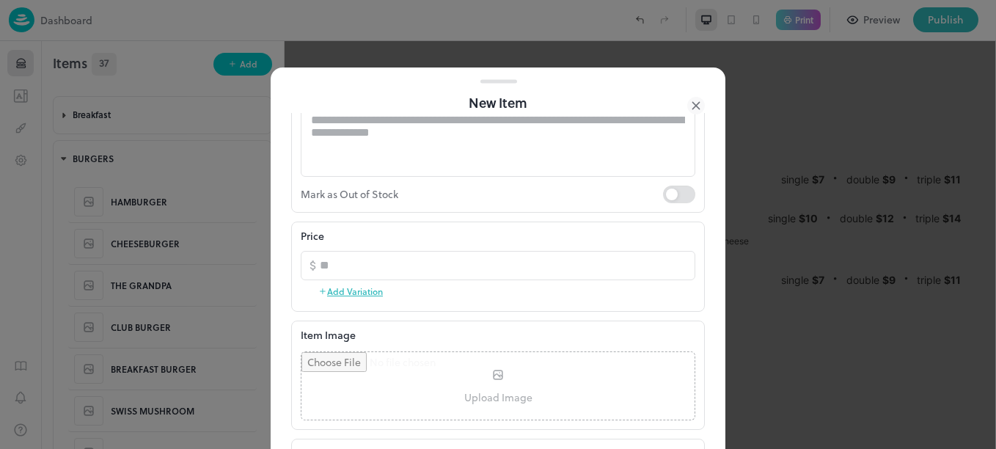
click at [355, 281] on button "Add Variation" at bounding box center [350, 291] width 65 height 22
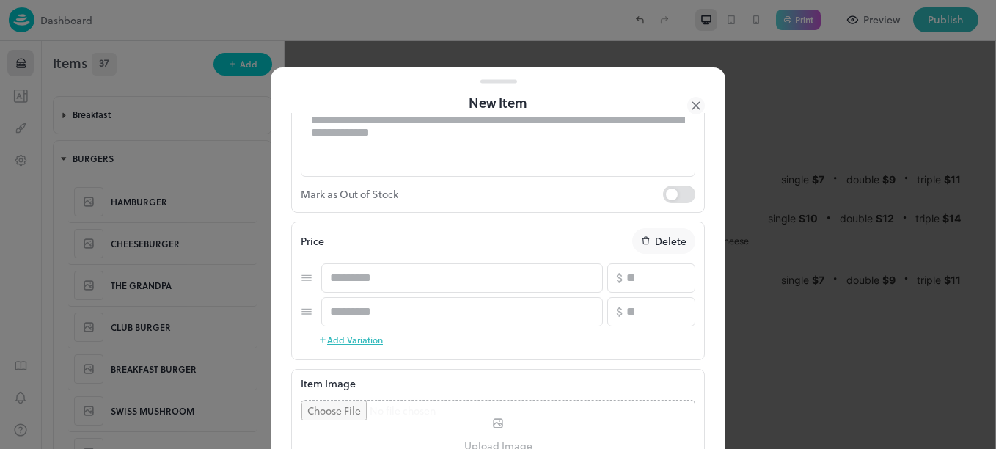
click at [360, 342] on button "Add Variation" at bounding box center [350, 340] width 65 height 22
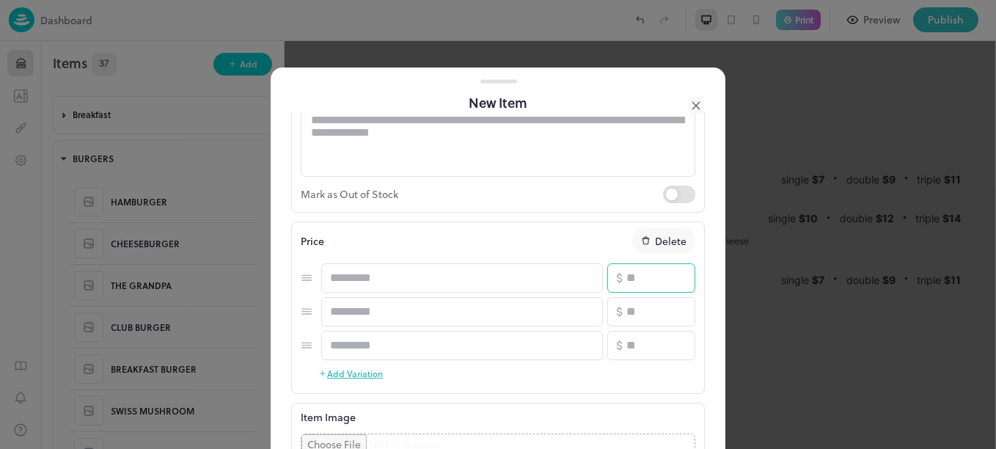
click at [643, 282] on input "number" at bounding box center [660, 277] width 69 height 29
type input "*"
click at [642, 308] on input "number" at bounding box center [660, 311] width 69 height 29
type input "*"
click at [647, 346] on input "number" at bounding box center [660, 345] width 69 height 29
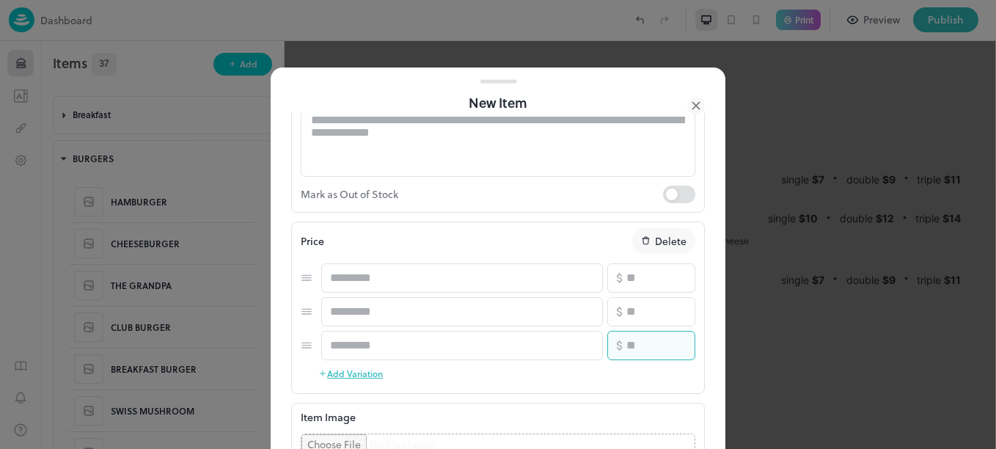
drag, startPoint x: 522, startPoint y: 252, endPoint x: 446, endPoint y: 219, distance: 82.2
click at [446, 219] on form "**********" at bounding box center [498, 345] width 414 height 817
type input "**"
click at [458, 228] on div "Price Delete" at bounding box center [498, 241] width 395 height 26
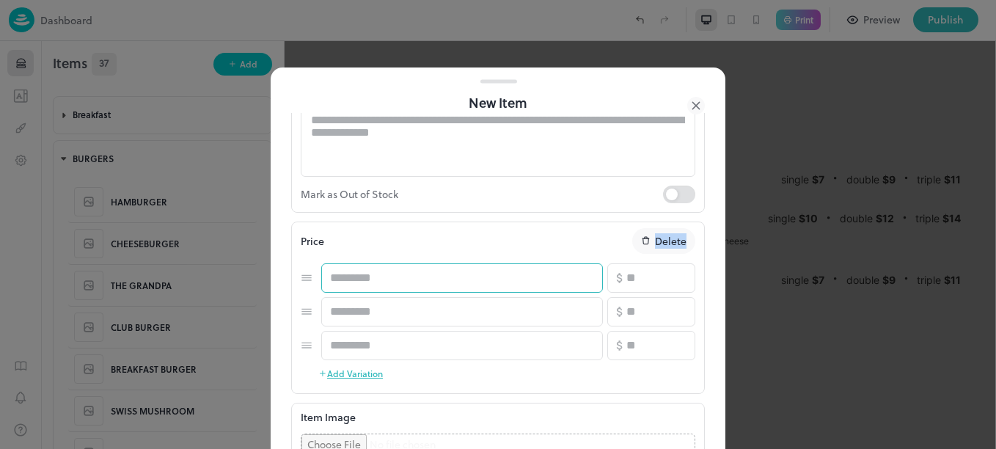
drag, startPoint x: 458, startPoint y: 227, endPoint x: 386, endPoint y: 282, distance: 90.7
click at [386, 282] on div "Price Delete ​ ​ * ​ ​ ​ * ​ ​ ​ ** ​ Add Variation" at bounding box center [498, 306] width 395 height 156
click at [386, 282] on input "text" at bounding box center [462, 277] width 282 height 29
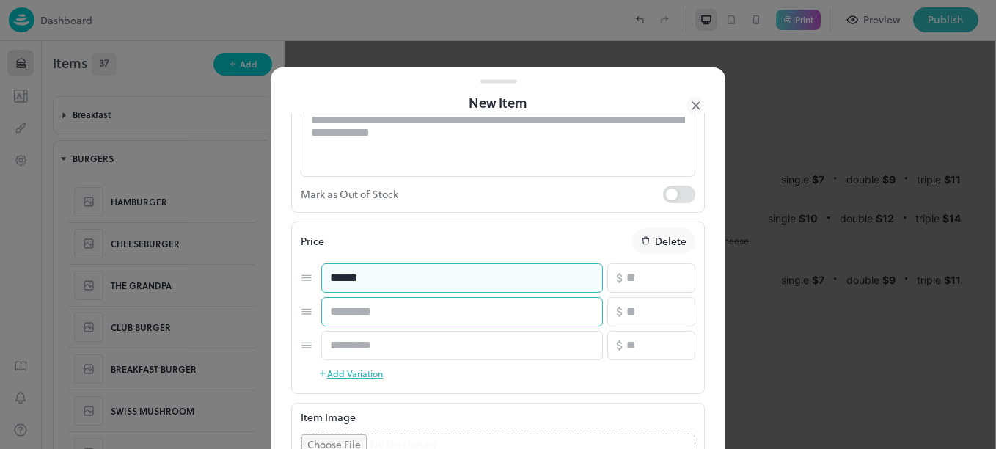
type input "******"
click at [384, 323] on input "text" at bounding box center [462, 311] width 282 height 29
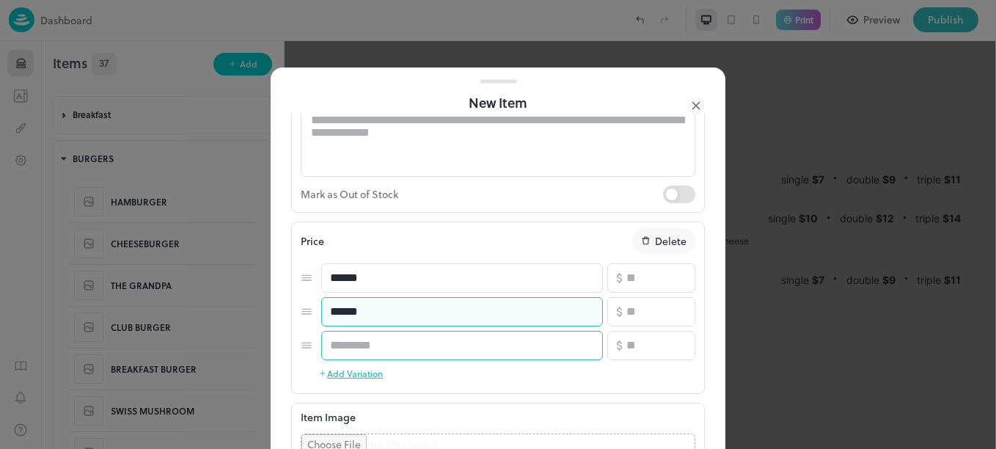
type input "******"
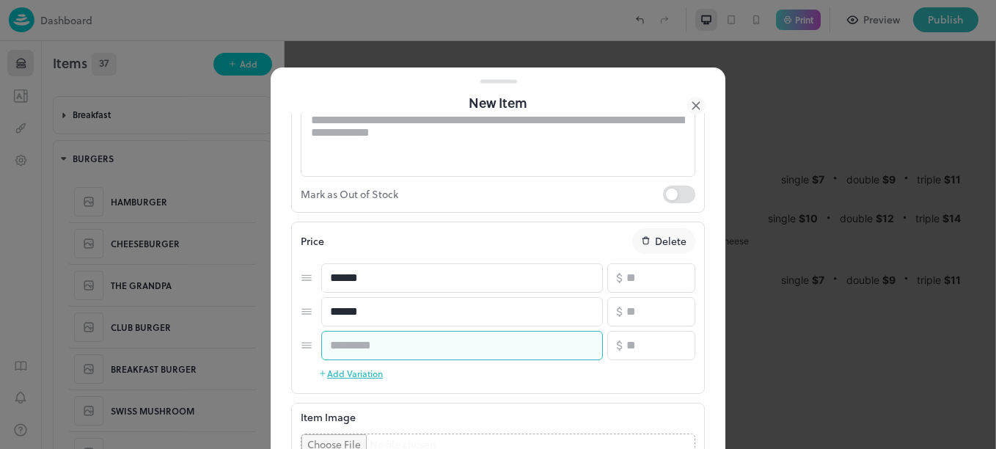
click at [391, 349] on input "text" at bounding box center [462, 345] width 282 height 29
type input "******"
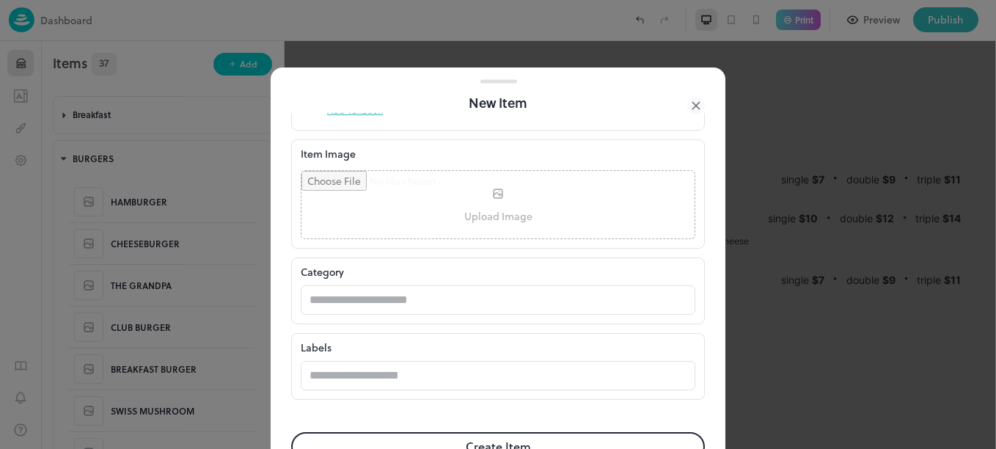
scroll to position [481, 0]
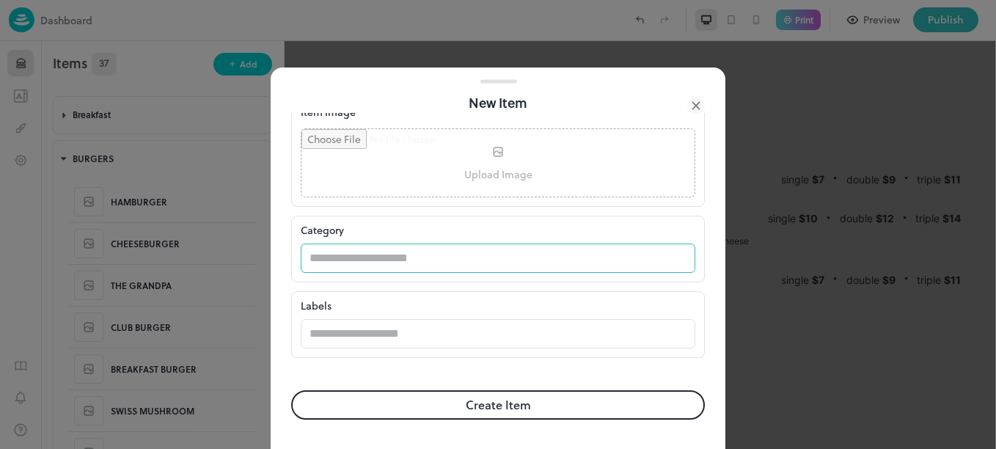
click at [428, 255] on input "text" at bounding box center [484, 258] width 366 height 29
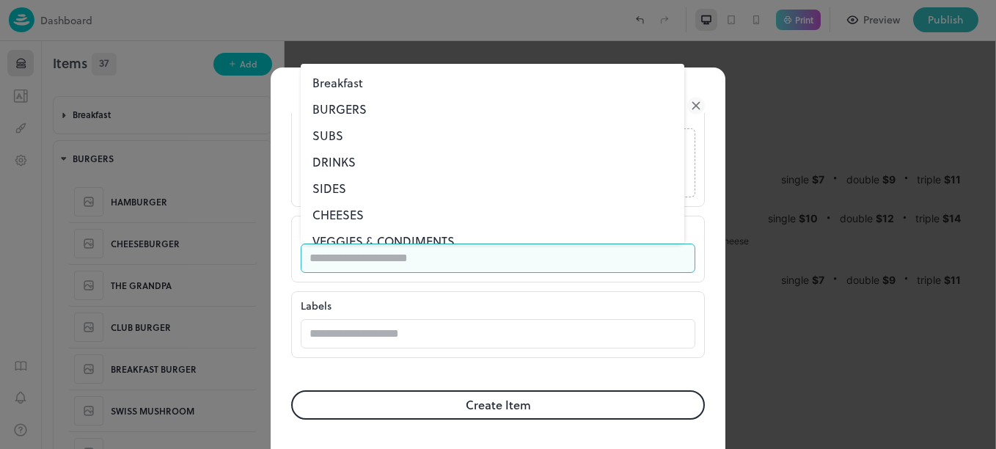
click at [335, 111] on li "BURGERS" at bounding box center [493, 109] width 384 height 26
type input "*******"
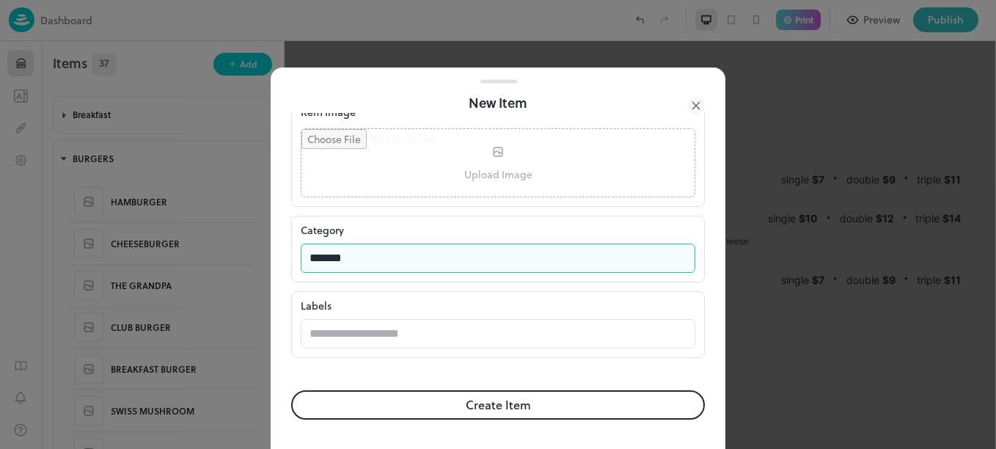
click at [458, 404] on button "Create Item" at bounding box center [498, 404] width 414 height 29
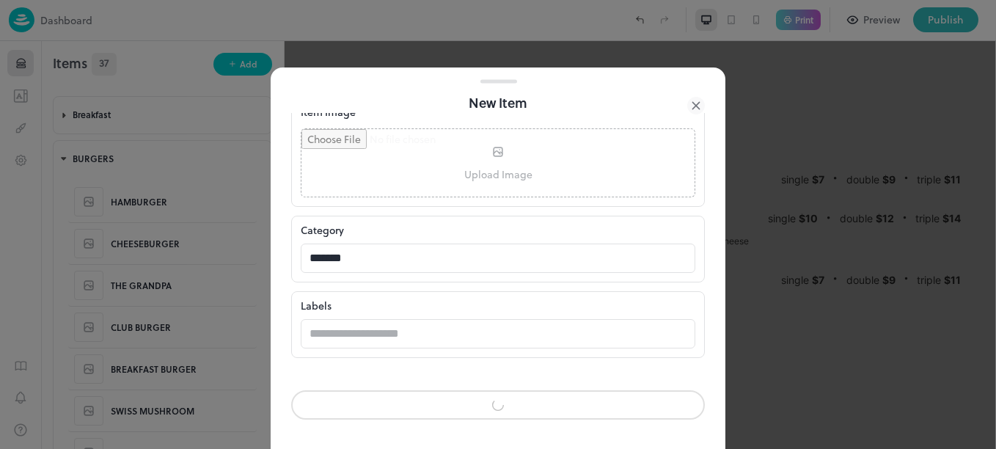
scroll to position [480, 0]
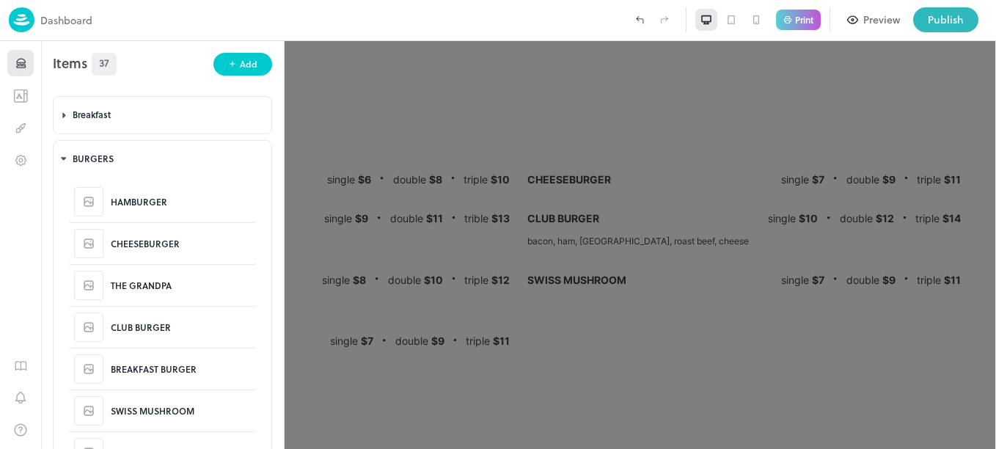
scroll to position [481, 0]
click at [242, 63] on div "Add" at bounding box center [249, 64] width 18 height 14
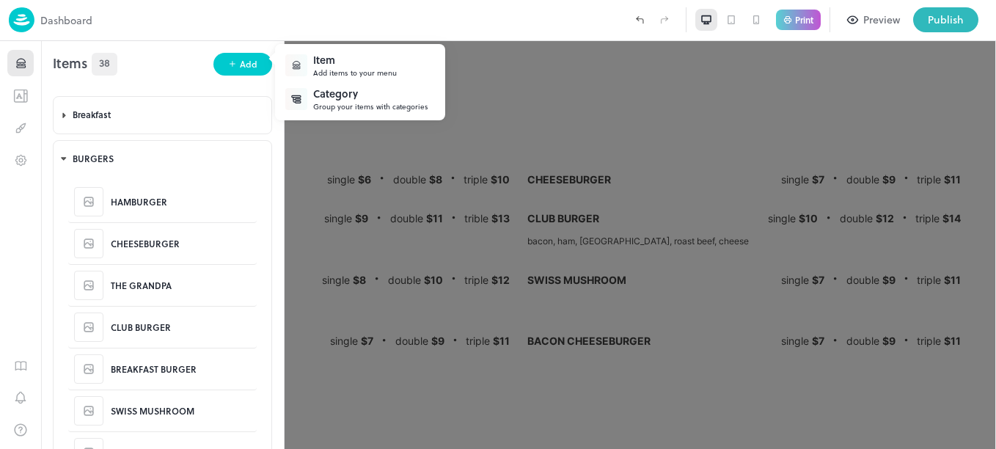
click at [361, 73] on div "Add items to your menu" at bounding box center [355, 72] width 84 height 11
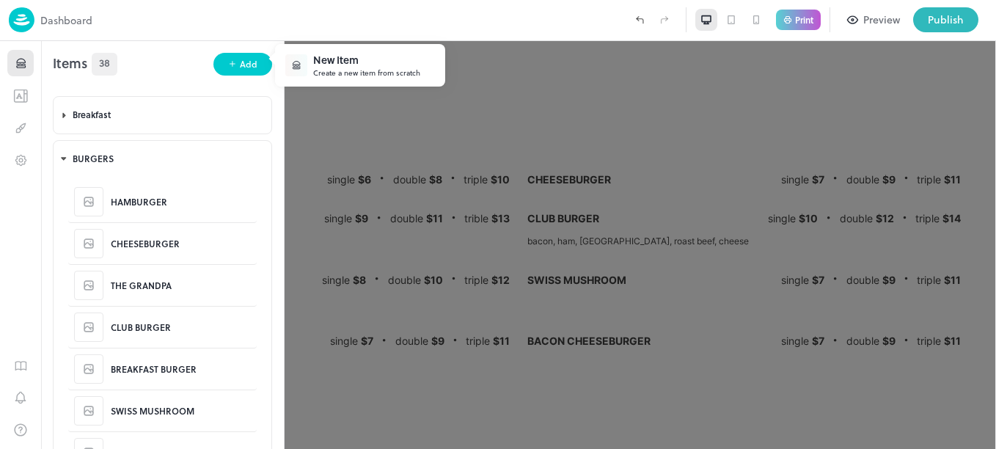
click at [361, 73] on div "Create a new item from scratch" at bounding box center [366, 72] width 107 height 11
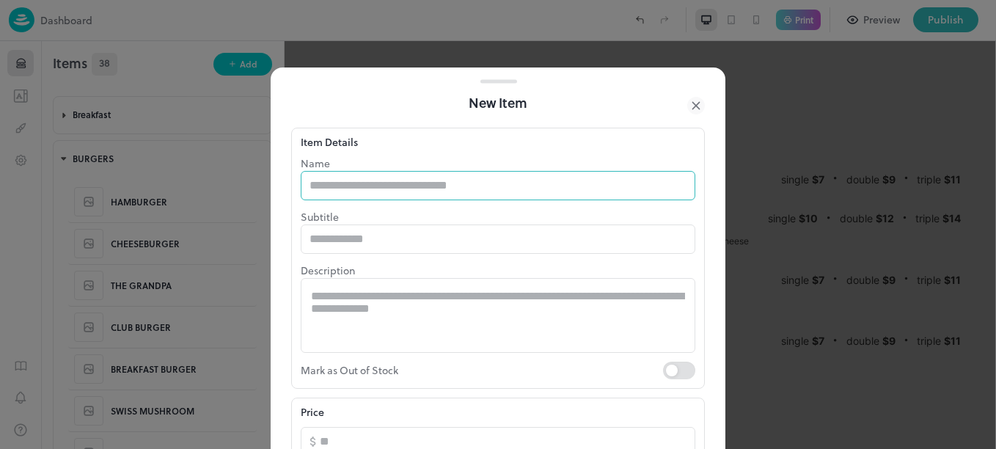
click at [420, 187] on input "text" at bounding box center [498, 185] width 395 height 29
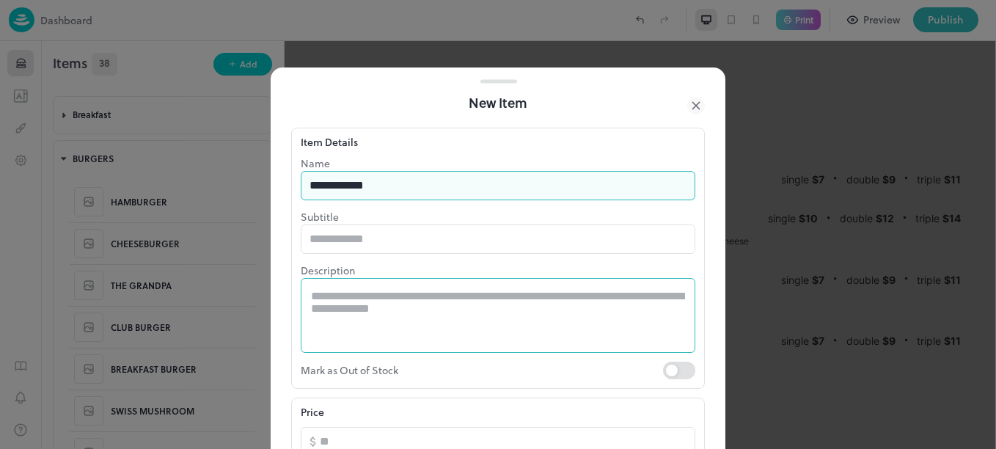
type input "**********"
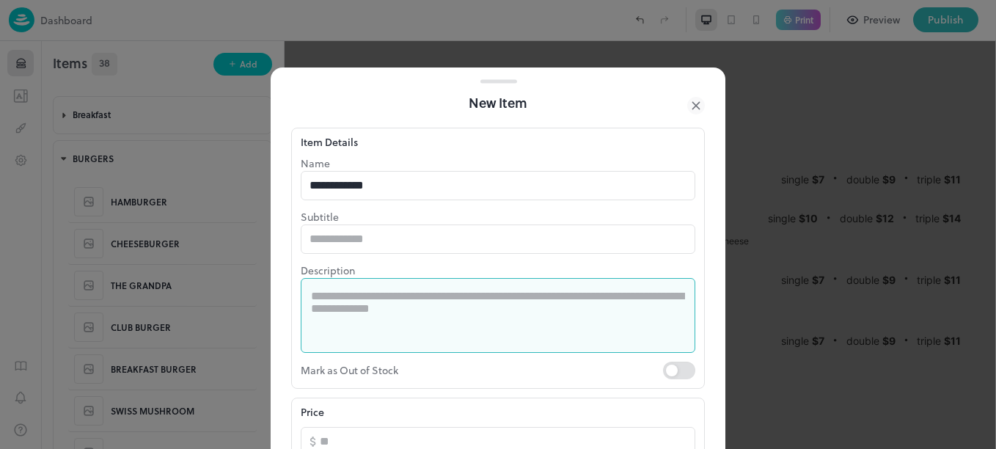
click at [462, 297] on textarea at bounding box center [498, 315] width 374 height 51
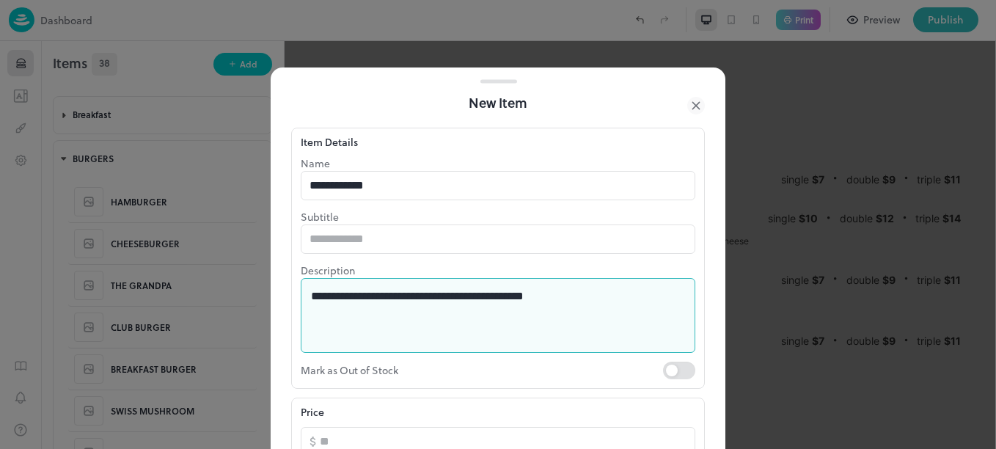
type textarea "**********"
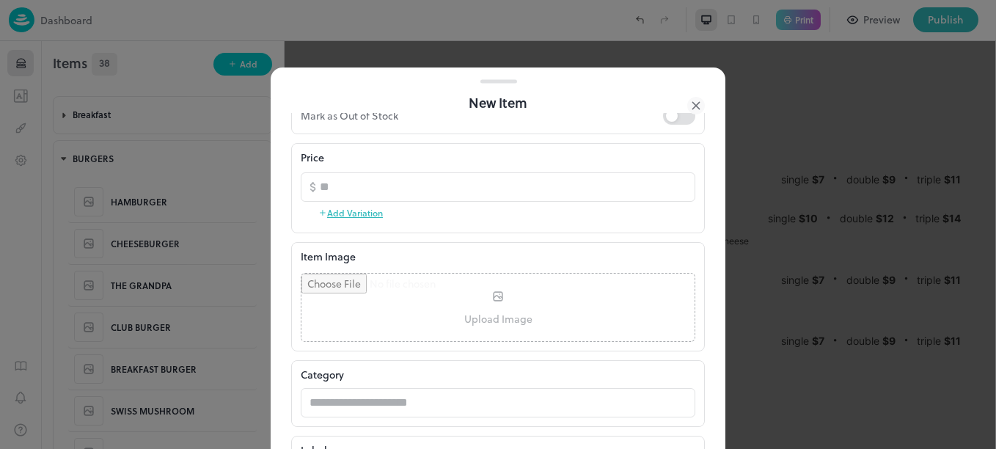
scroll to position [266, 0]
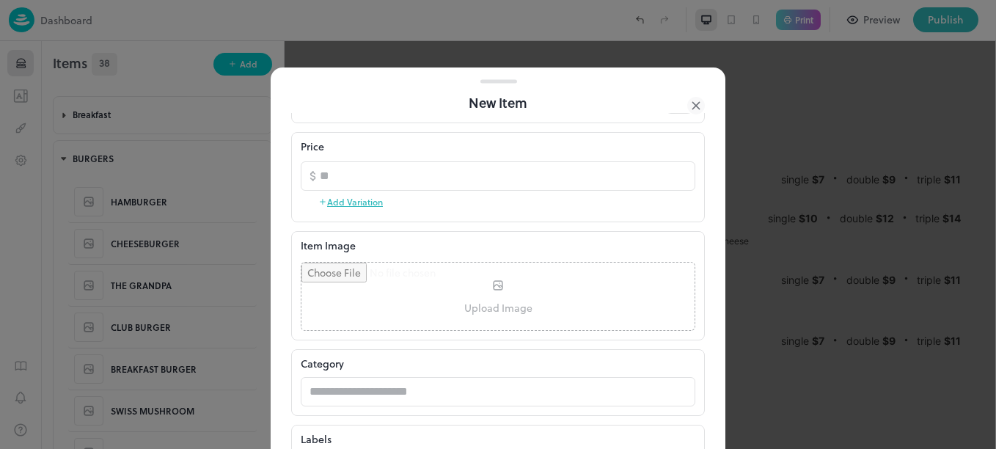
click at [351, 200] on button "Add Variation" at bounding box center [350, 202] width 65 height 22
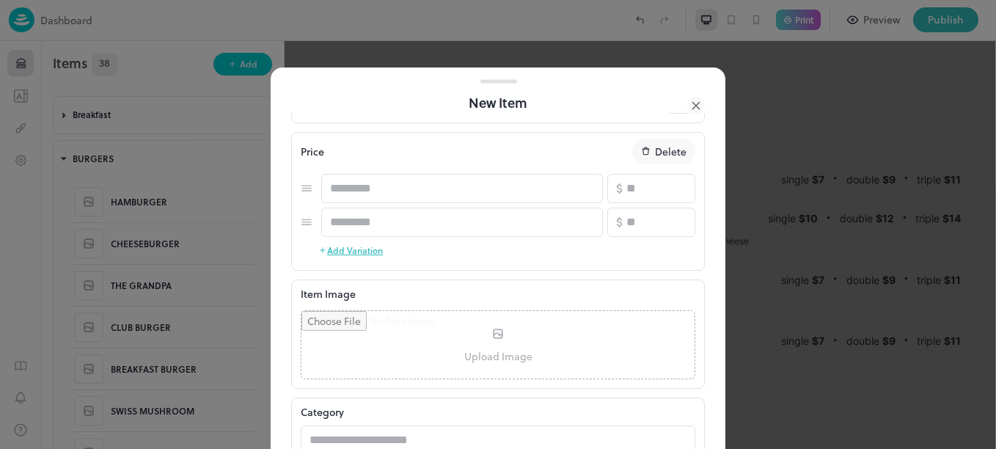
click at [358, 257] on button "Add Variation" at bounding box center [350, 250] width 65 height 22
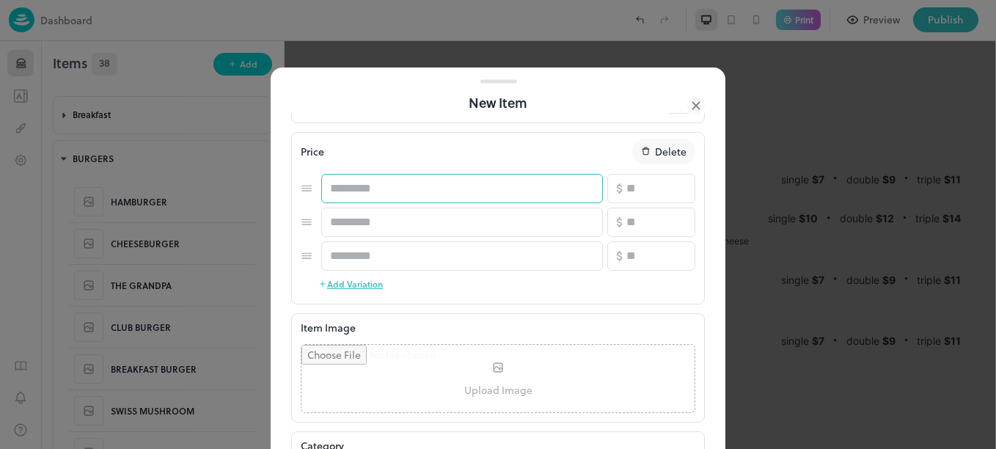
click at [462, 184] on input "text" at bounding box center [462, 188] width 282 height 29
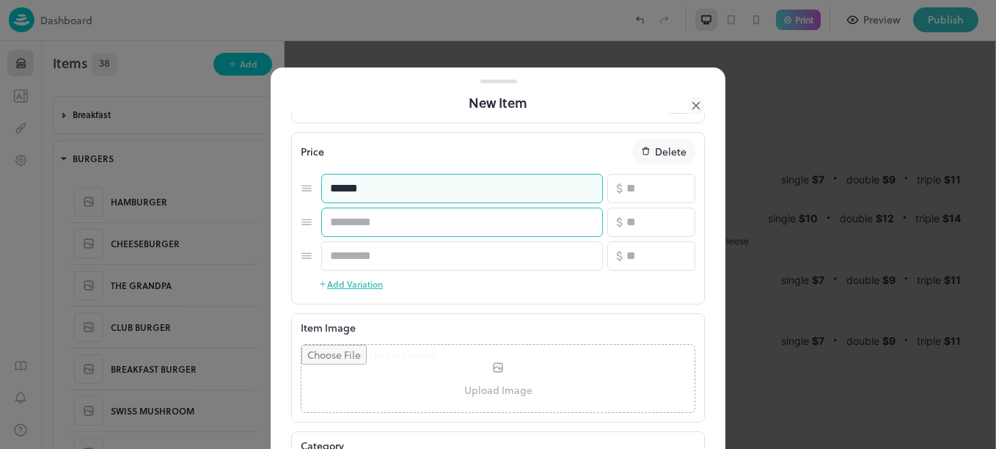
type input "******"
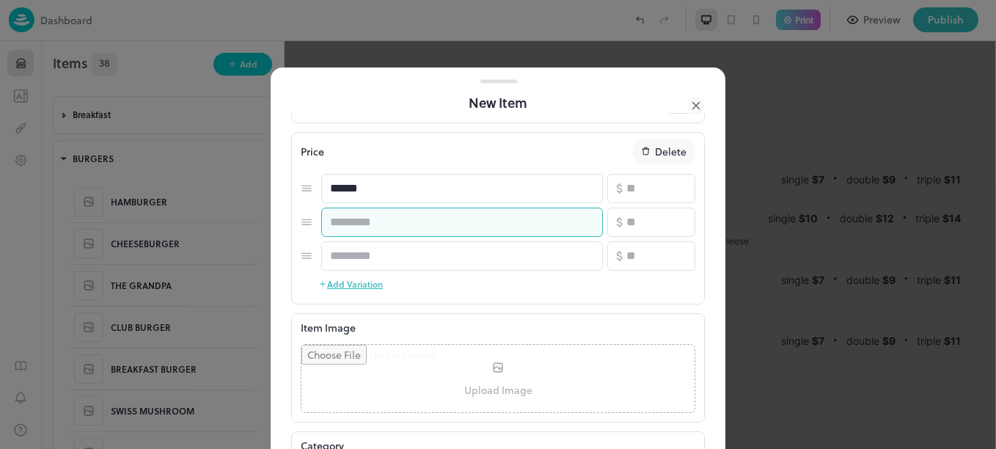
click at [446, 220] on input "text" at bounding box center [462, 222] width 282 height 29
type input "******"
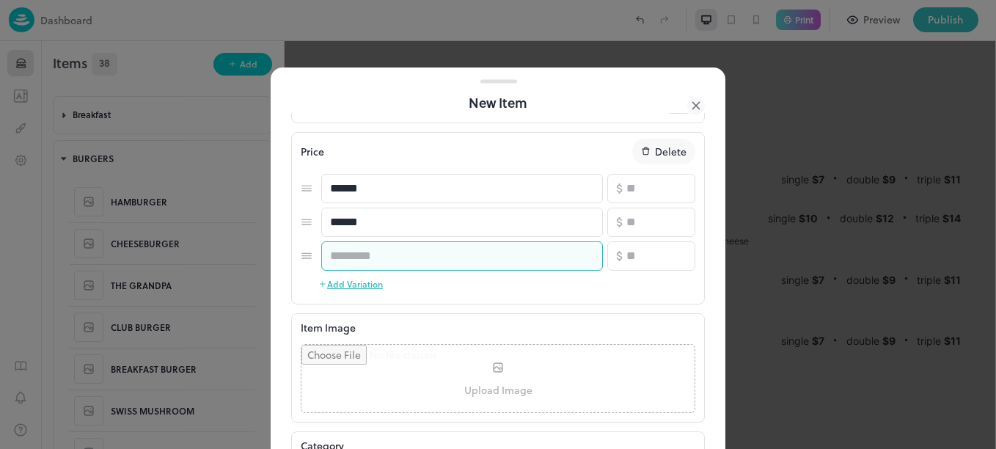
click at [427, 262] on input "text" at bounding box center [462, 255] width 282 height 29
type input "*"
type input "******"
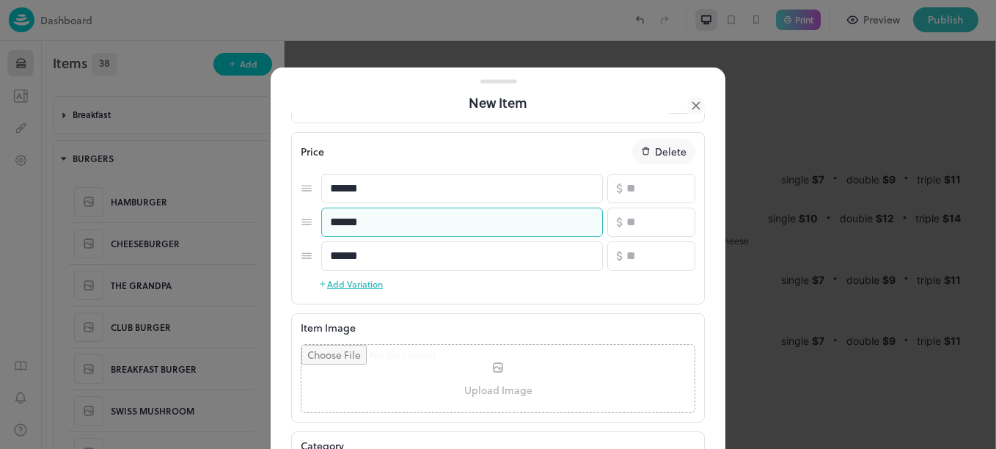
click at [412, 221] on input "******" at bounding box center [462, 222] width 282 height 29
type input "*"
type input "******"
click at [632, 183] on input "number" at bounding box center [660, 188] width 69 height 29
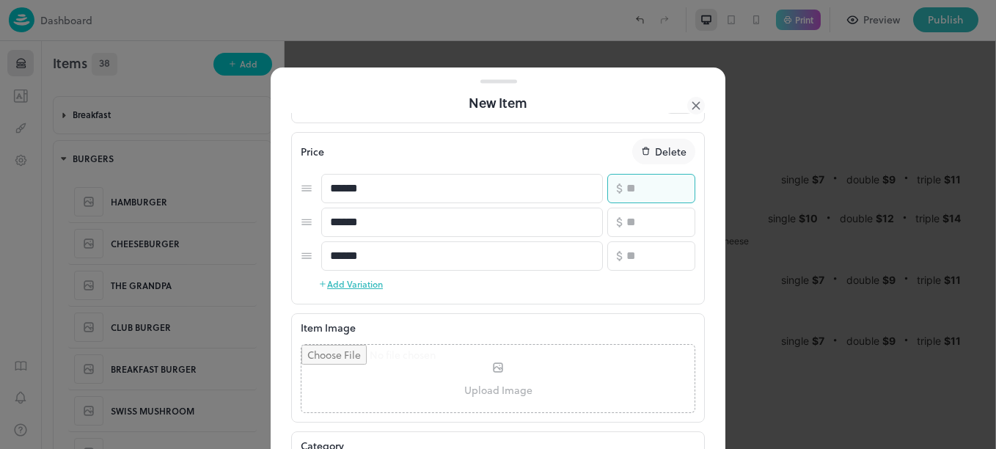
type input "*"
click at [640, 211] on div "****** ​ ​ * ​ ****** ​ ​ ​ ****** ​ ​ ​" at bounding box center [498, 222] width 395 height 101
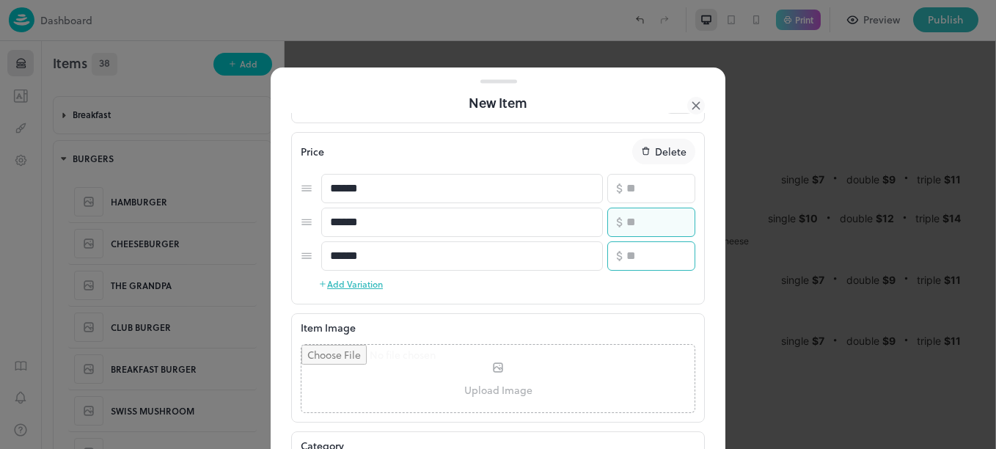
type input "**"
click at [646, 252] on input "number" at bounding box center [660, 255] width 69 height 29
type input "**"
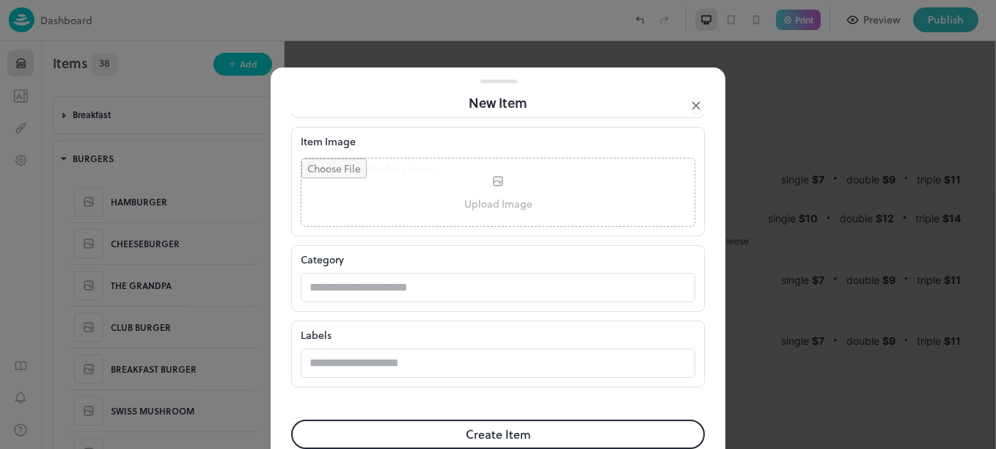
scroll to position [481, 0]
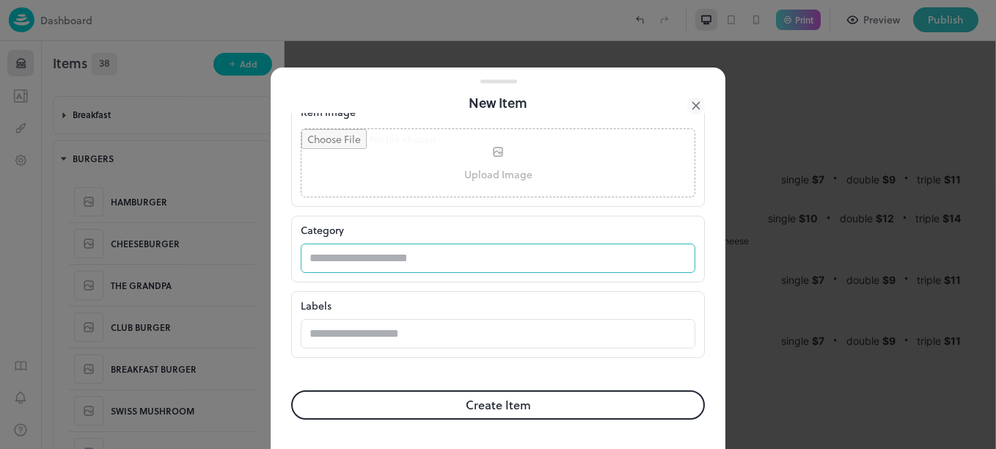
click at [437, 269] on input "text" at bounding box center [484, 258] width 366 height 29
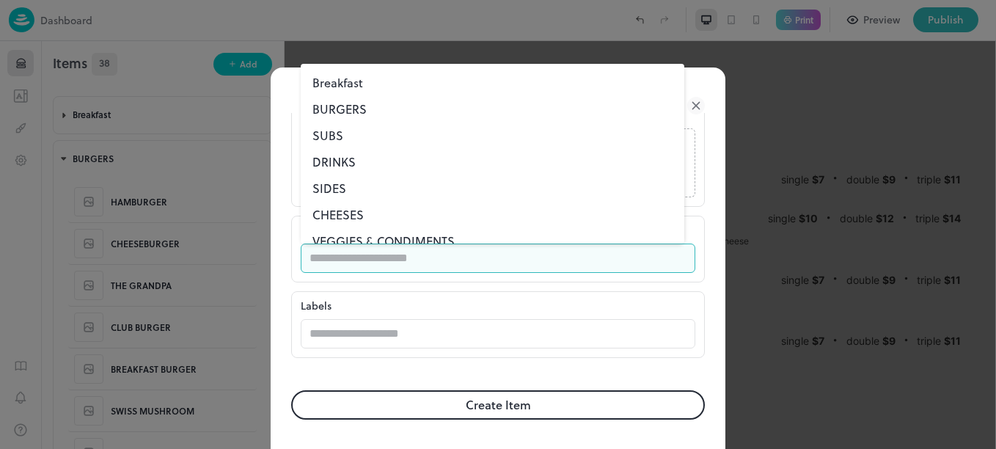
click at [351, 106] on li "BURGERS" at bounding box center [493, 109] width 384 height 26
type input "*******"
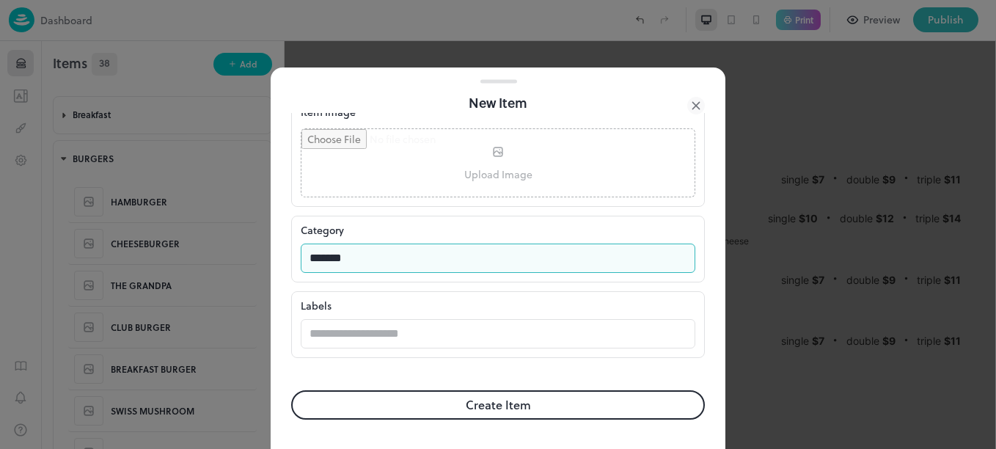
click at [410, 403] on button "Create Item" at bounding box center [498, 404] width 414 height 29
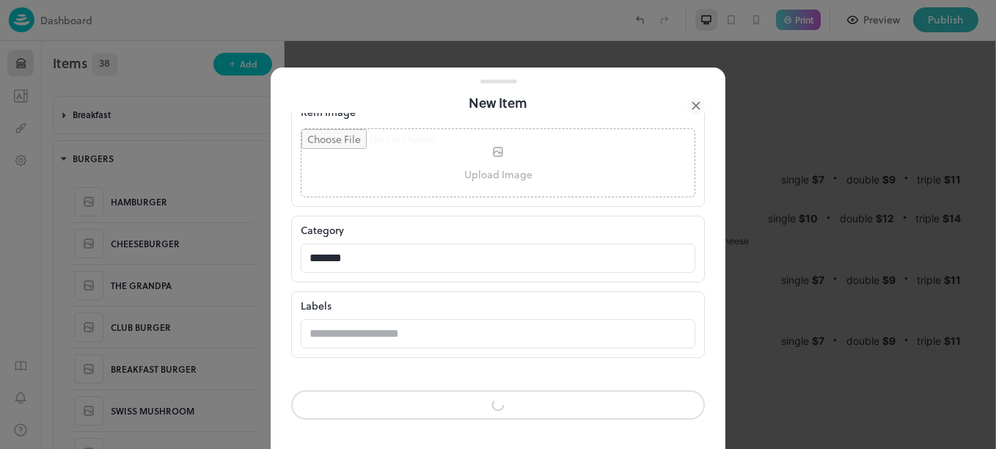
scroll to position [480, 0]
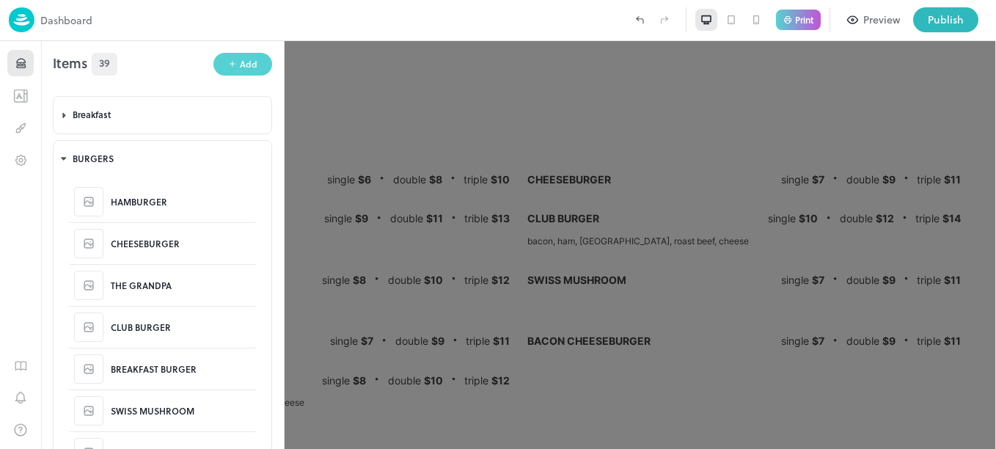
click at [240, 66] on div "Add" at bounding box center [249, 64] width 18 height 14
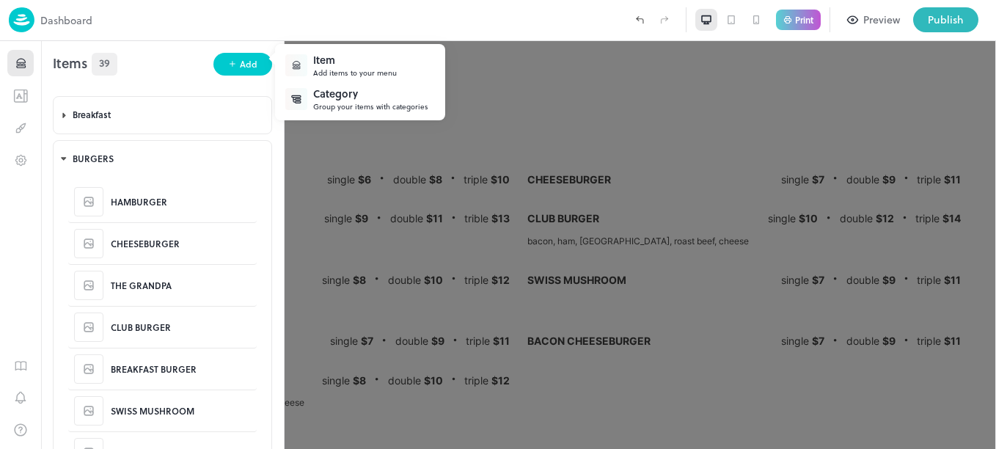
click at [325, 57] on div "Item" at bounding box center [355, 59] width 84 height 15
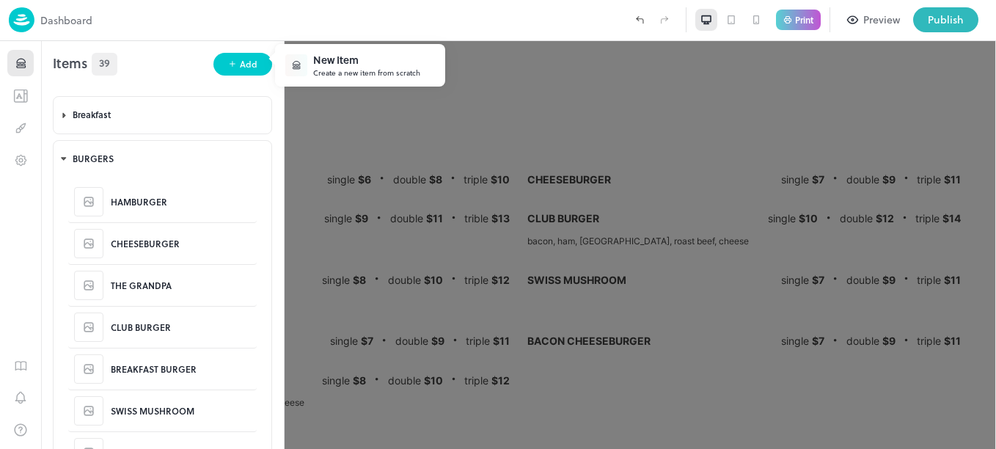
click at [340, 56] on div "New Item" at bounding box center [366, 59] width 107 height 15
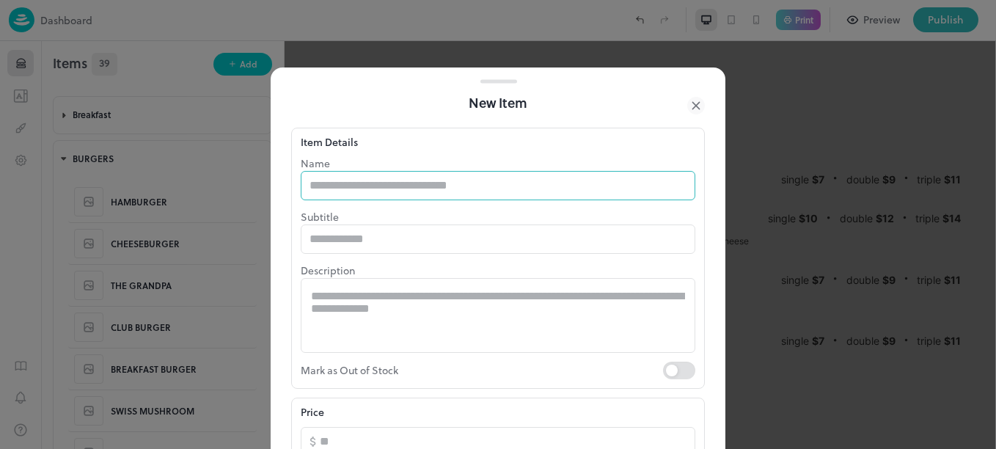
click at [382, 181] on input "text" at bounding box center [498, 185] width 395 height 29
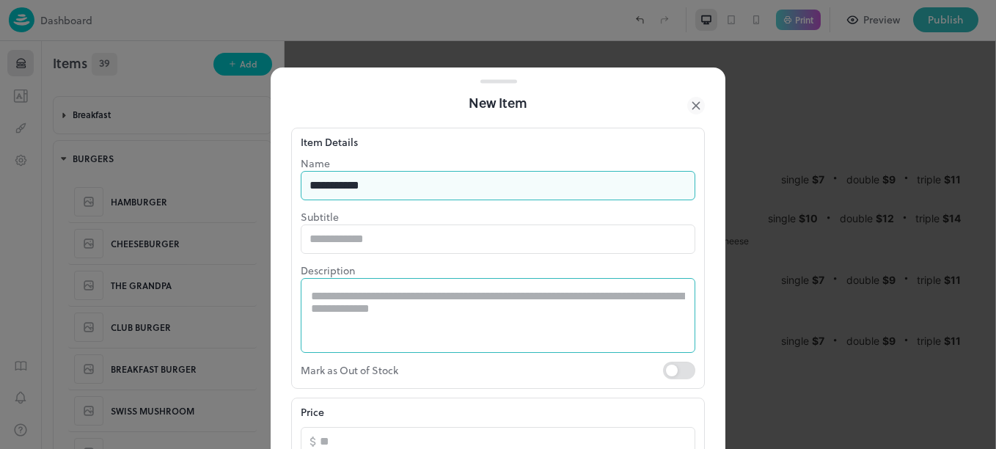
type input "**********"
click at [414, 310] on textarea at bounding box center [498, 315] width 374 height 51
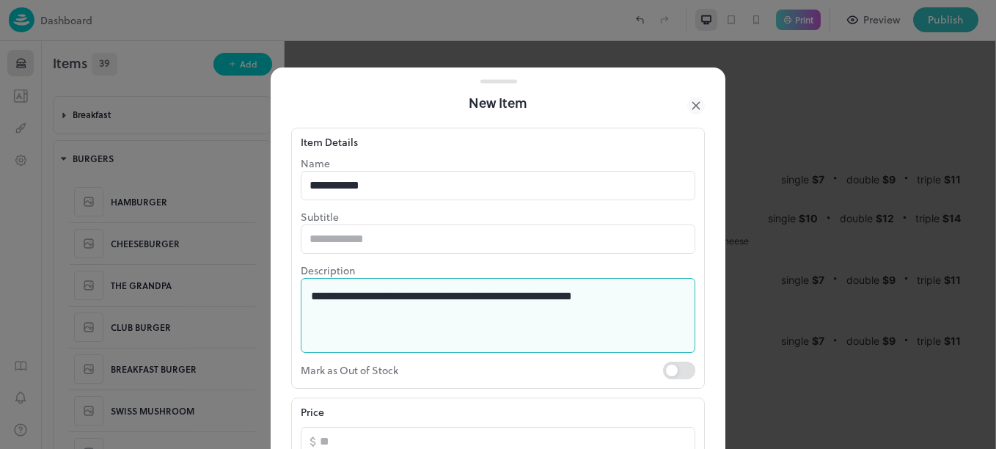
click at [451, 294] on textarea "**********" at bounding box center [492, 315] width 363 height 51
click at [614, 306] on textarea "**********" at bounding box center [492, 315] width 363 height 51
drag, startPoint x: 614, startPoint y: 306, endPoint x: 727, endPoint y: 277, distance: 116.7
click at [727, 277] on div "**********" at bounding box center [498, 224] width 996 height 449
type textarea "**********"
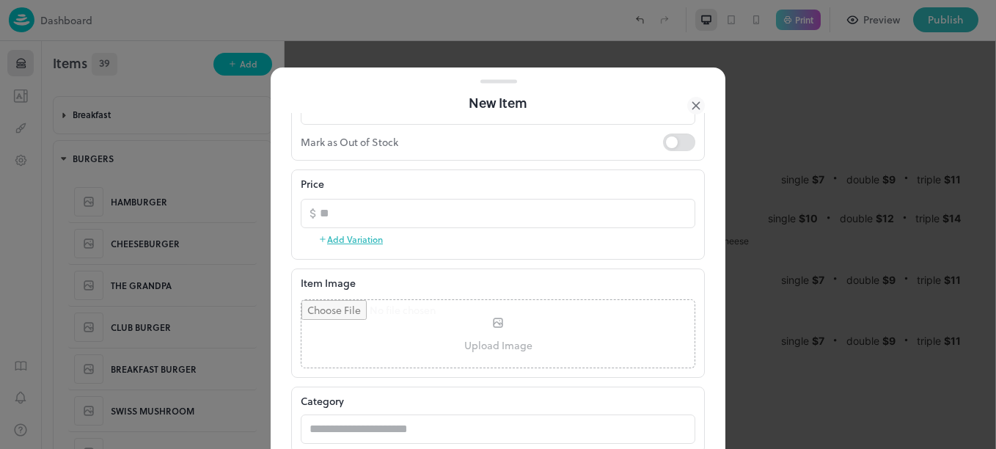
scroll to position [232, 0]
click at [359, 242] on button "Add Variation" at bounding box center [350, 235] width 65 height 22
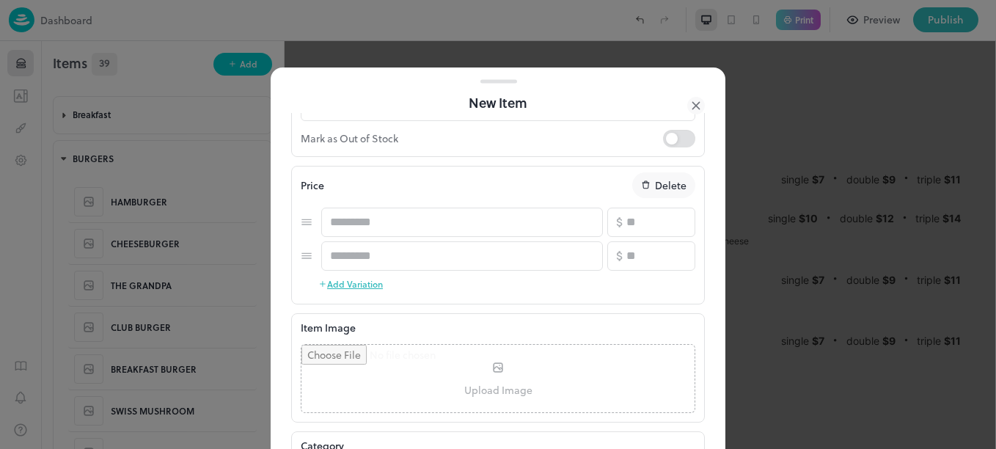
click at [360, 287] on button "Add Variation" at bounding box center [350, 284] width 65 height 22
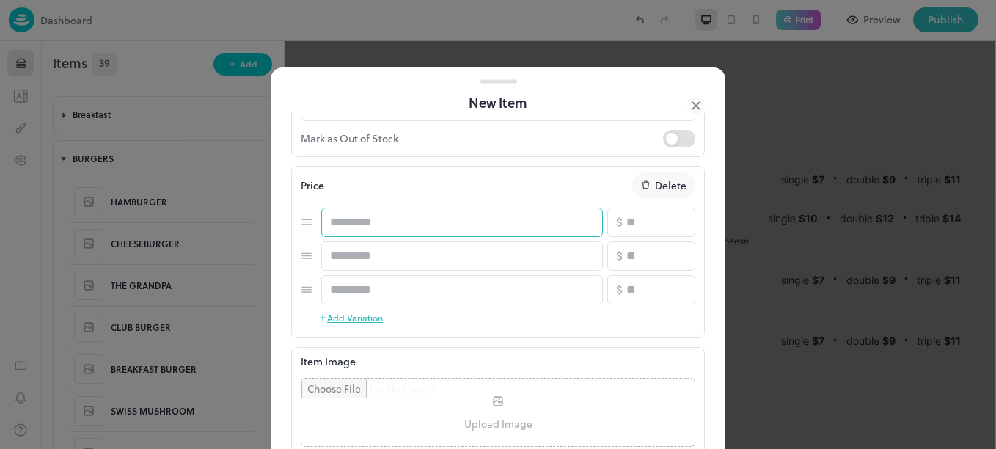
click at [395, 224] on input "text" at bounding box center [462, 222] width 282 height 29
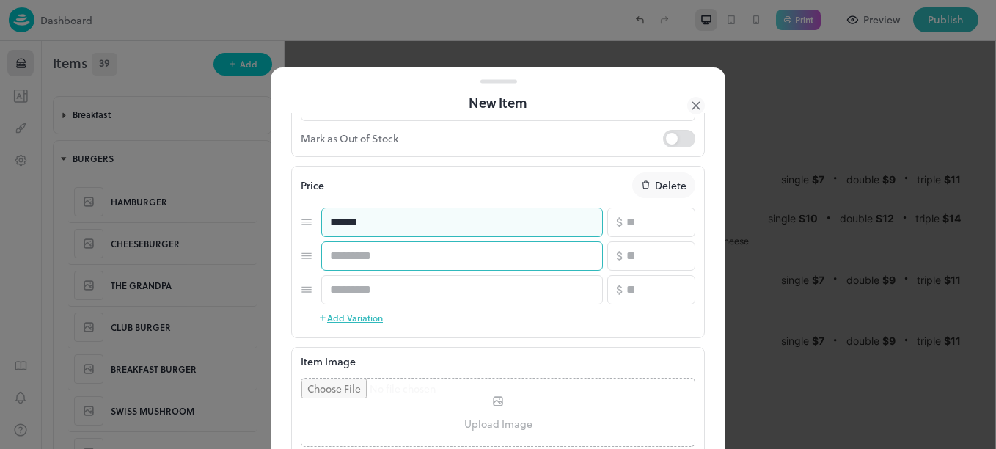
type input "******"
click at [396, 256] on input "text" at bounding box center [462, 255] width 282 height 29
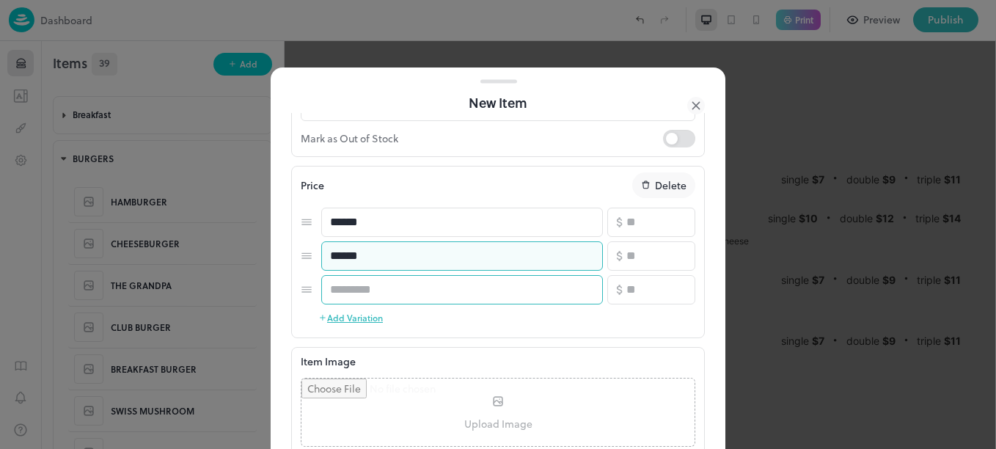
type input "******"
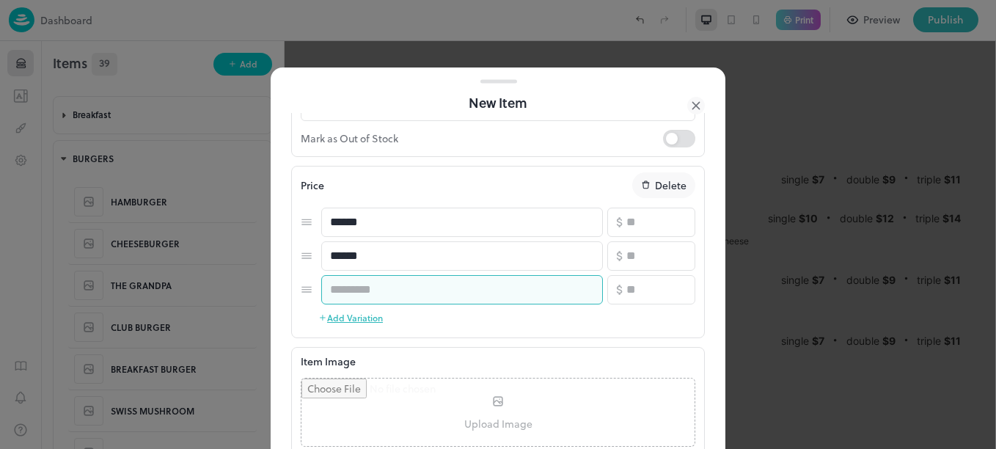
click at [398, 278] on input "text" at bounding box center [462, 289] width 282 height 29
type input "******"
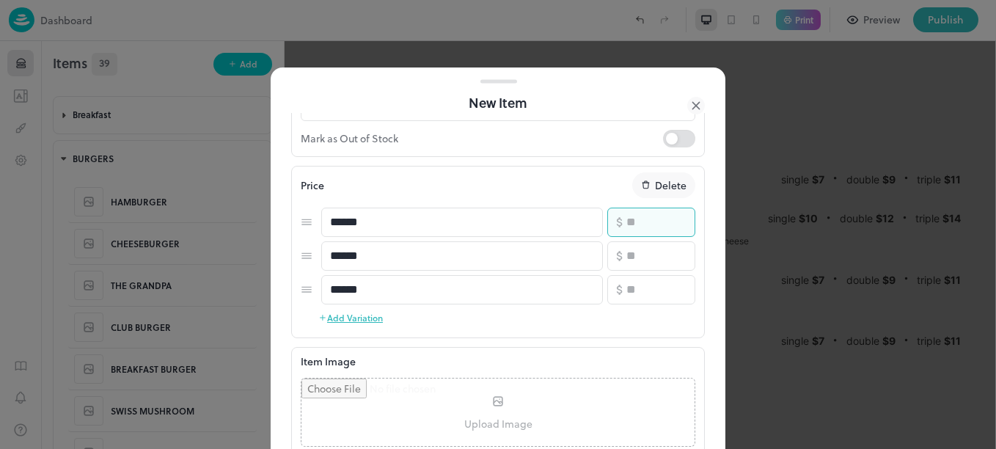
click at [626, 226] on input "number" at bounding box center [660, 222] width 69 height 29
type input "*"
click at [642, 255] on input "number" at bounding box center [660, 255] width 69 height 29
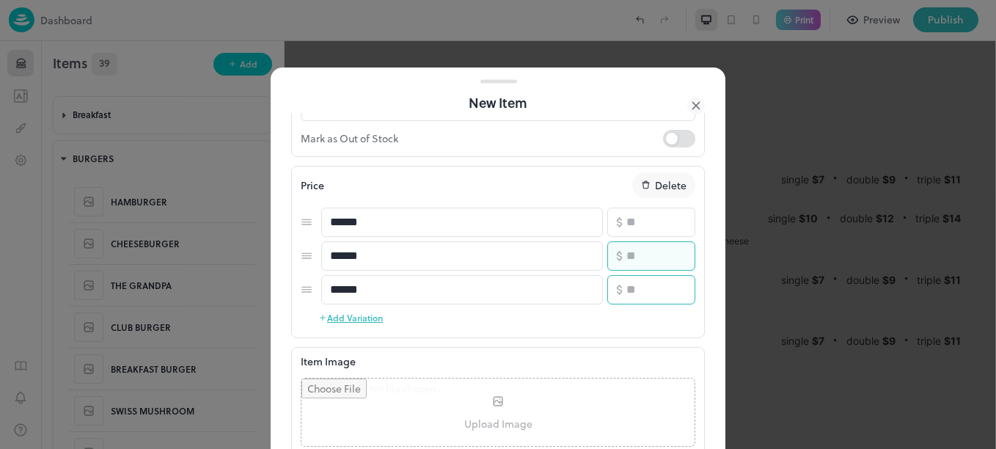
type input "**"
click at [650, 290] on input "number" at bounding box center [660, 289] width 69 height 29
type input "**"
click at [725, 279] on div at bounding box center [498, 224] width 996 height 449
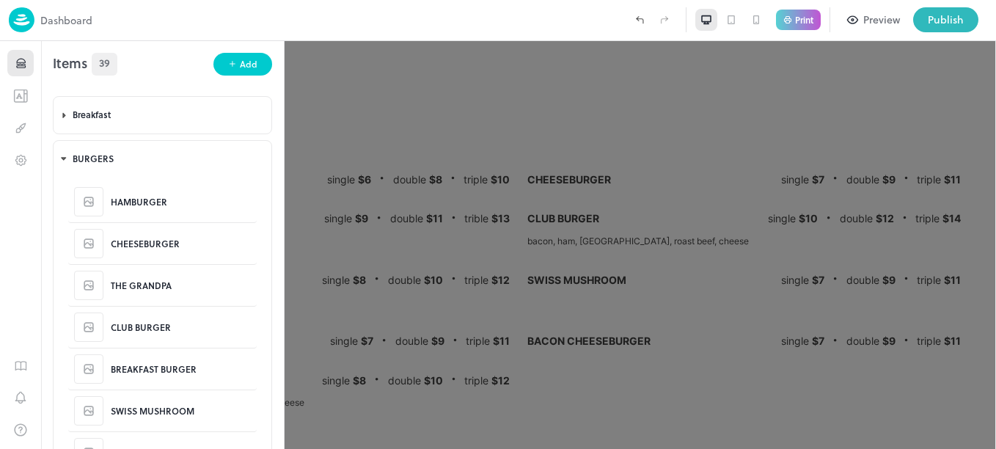
click at [719, 285] on div at bounding box center [498, 224] width 996 height 449
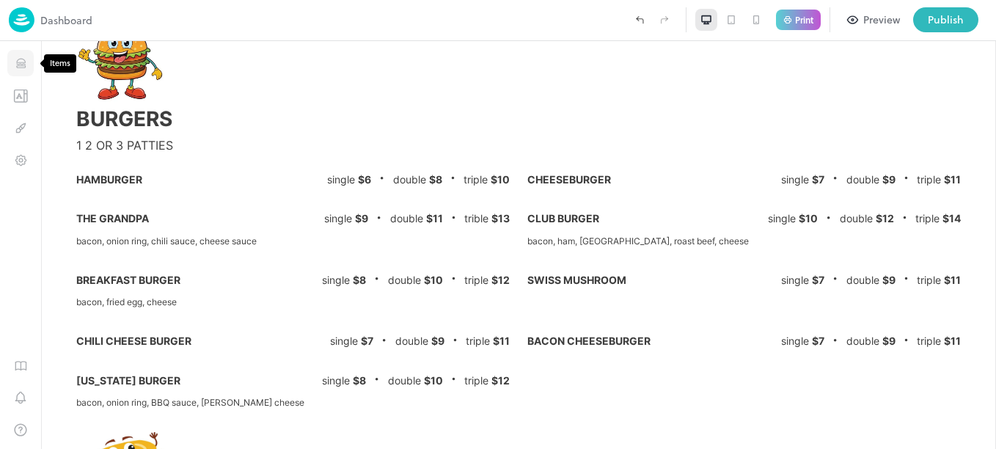
click at [22, 55] on button "Items" at bounding box center [20, 63] width 26 height 26
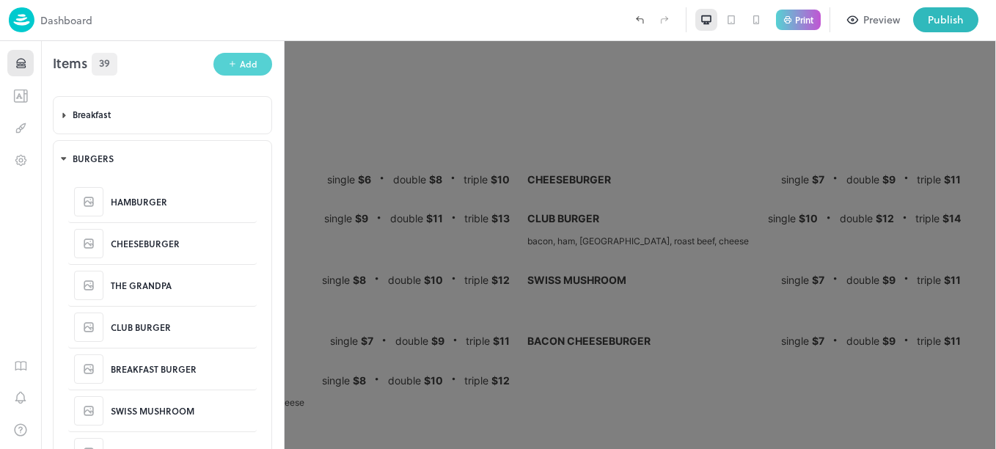
click at [233, 56] on button "Add" at bounding box center [242, 64] width 59 height 23
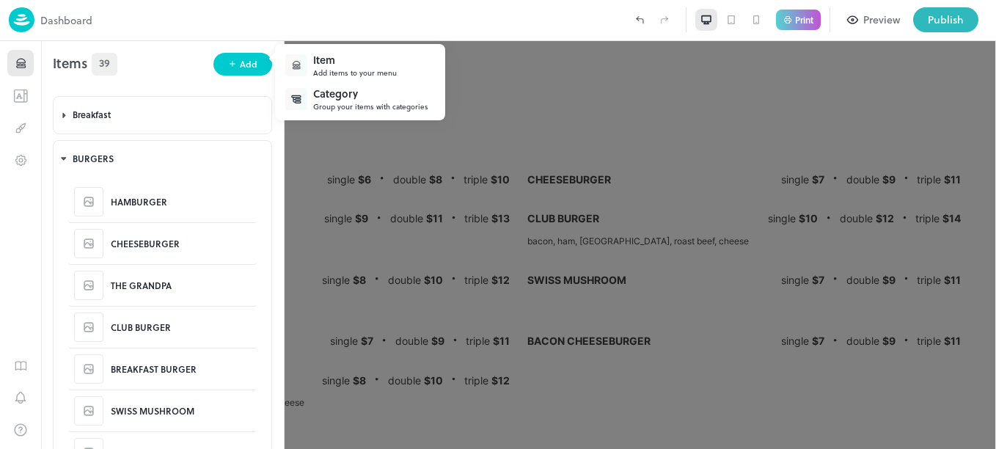
click at [327, 76] on div "Add items to your menu" at bounding box center [355, 72] width 84 height 11
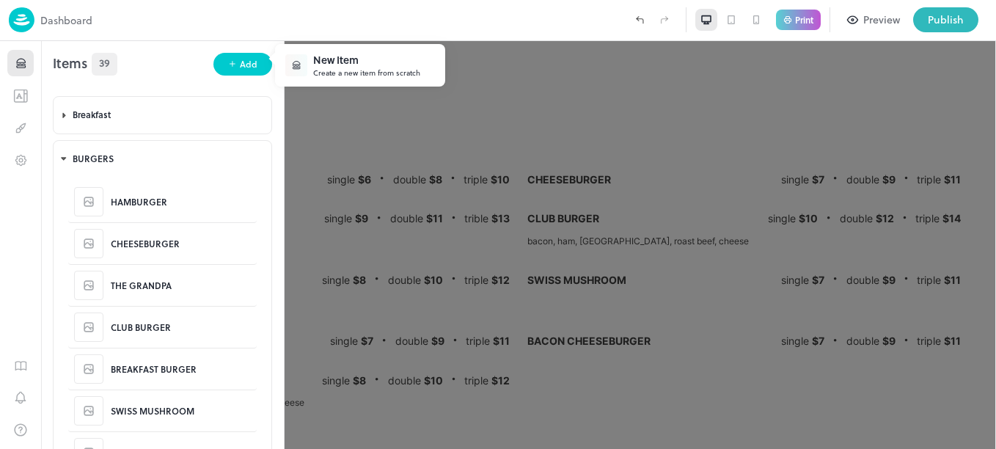
click at [375, 60] on div "New Item" at bounding box center [366, 59] width 107 height 15
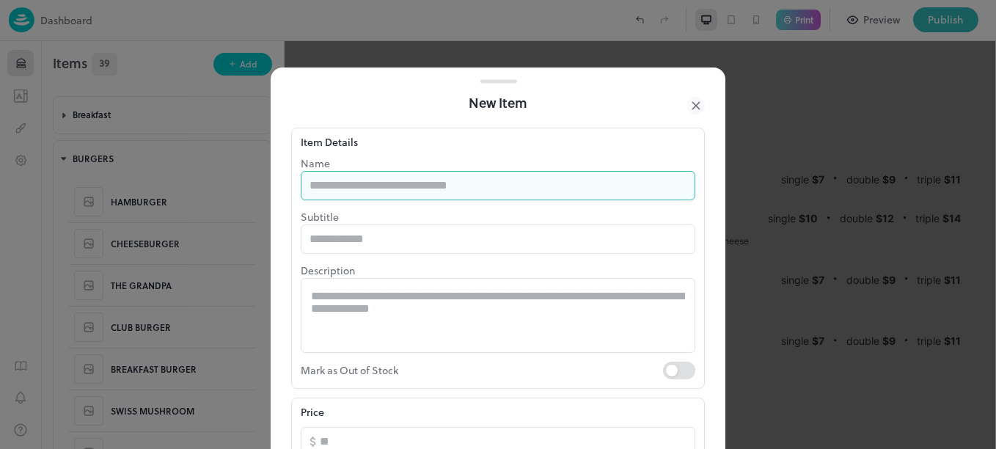
click at [354, 181] on input "text" at bounding box center [498, 185] width 395 height 29
type input "**********"
type input "*"
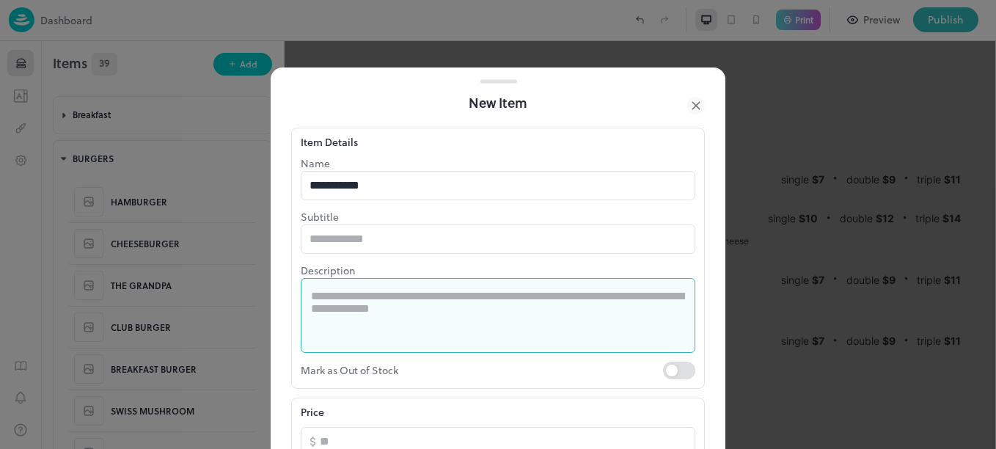
click at [401, 304] on textarea at bounding box center [498, 315] width 374 height 51
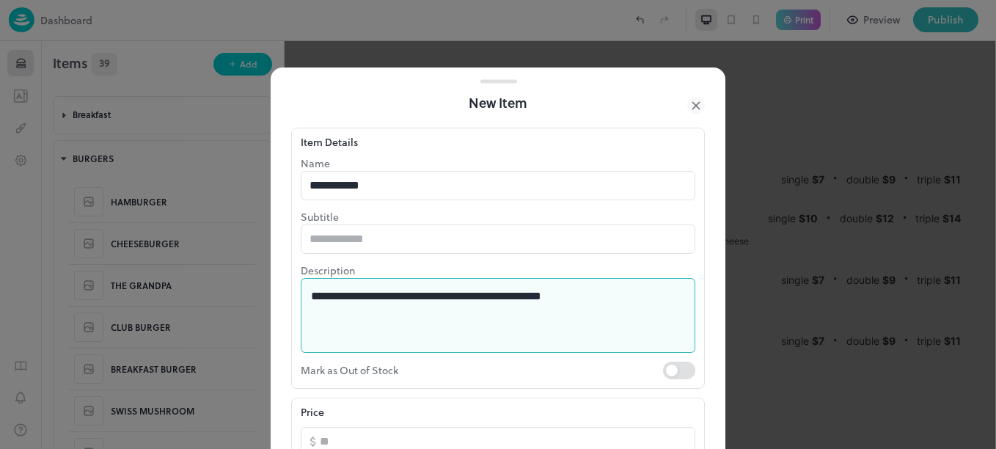
type textarea "**********"
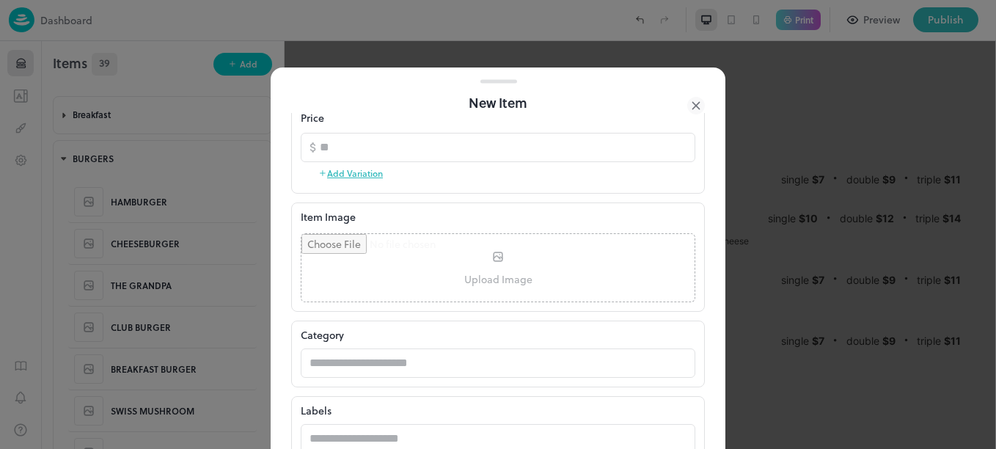
scroll to position [296, 0]
click at [359, 179] on button "Add Variation" at bounding box center [350, 172] width 65 height 22
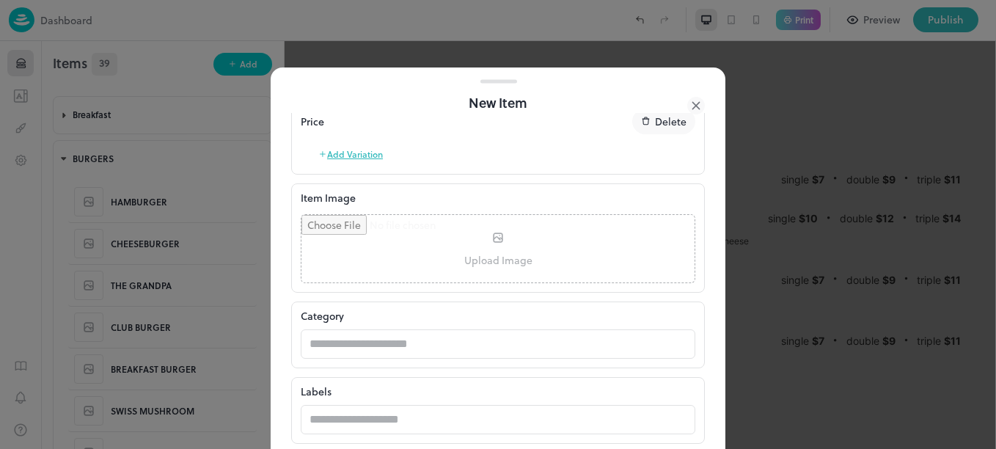
scroll to position [301, 0]
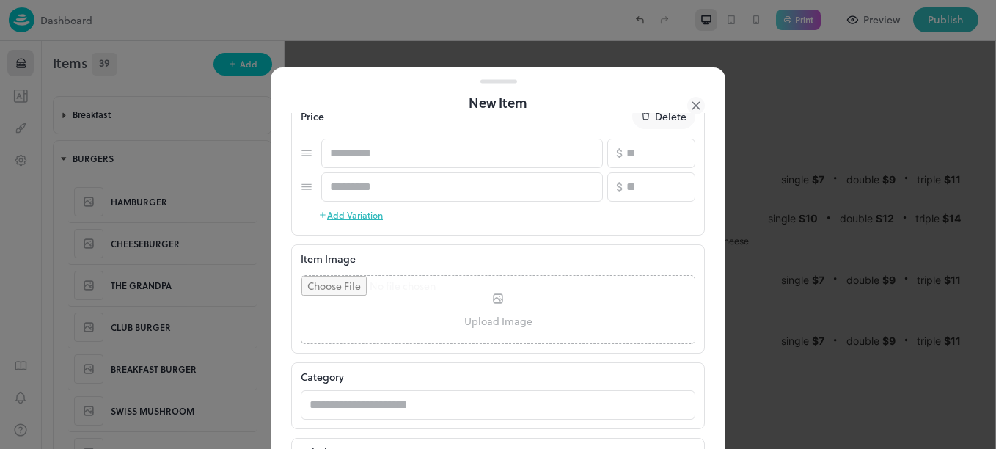
click at [358, 215] on button "Add Variation" at bounding box center [350, 215] width 65 height 22
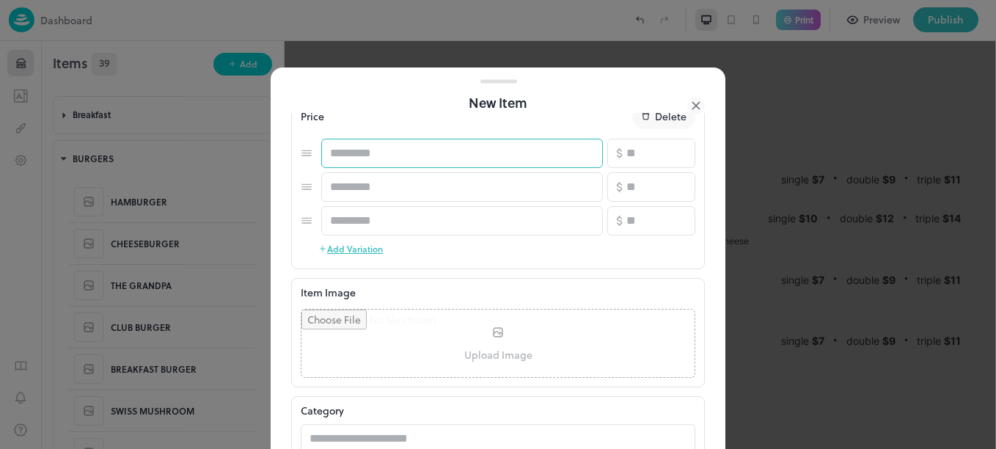
click at [392, 158] on input "text" at bounding box center [462, 153] width 282 height 29
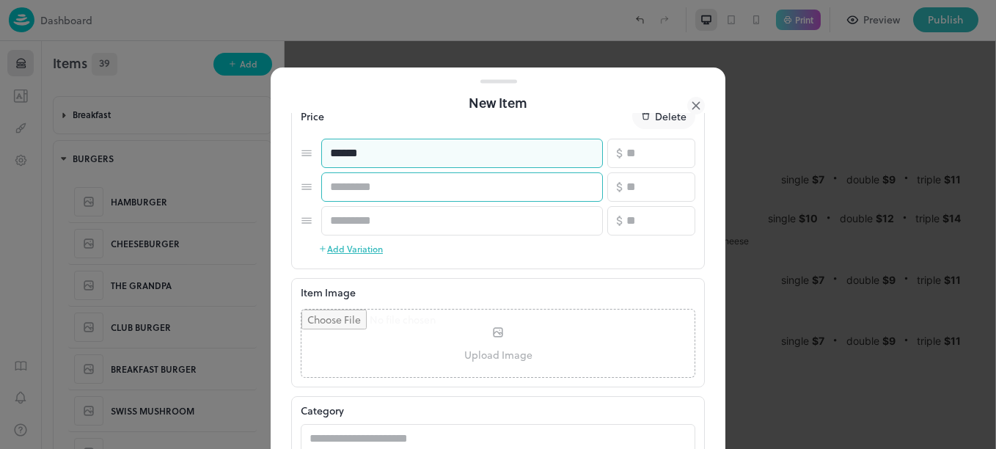
type input "******"
click at [403, 187] on input "text" at bounding box center [462, 186] width 282 height 29
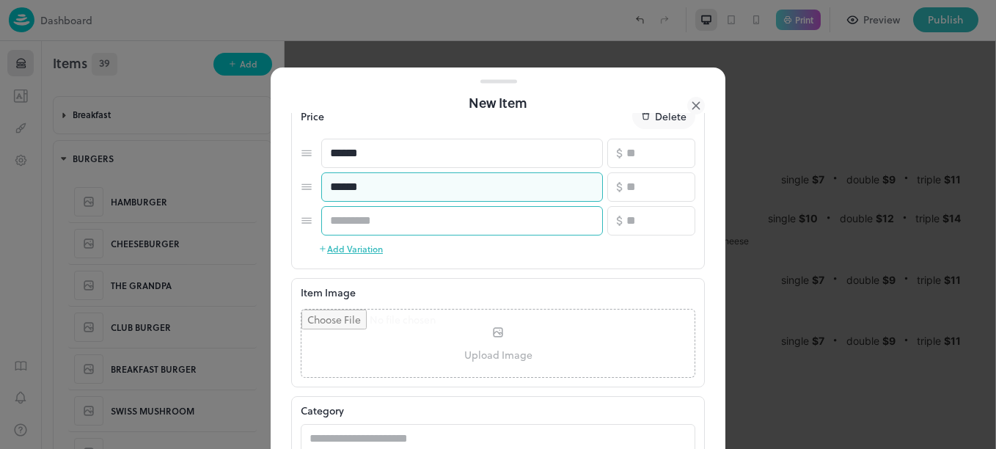
type input "******"
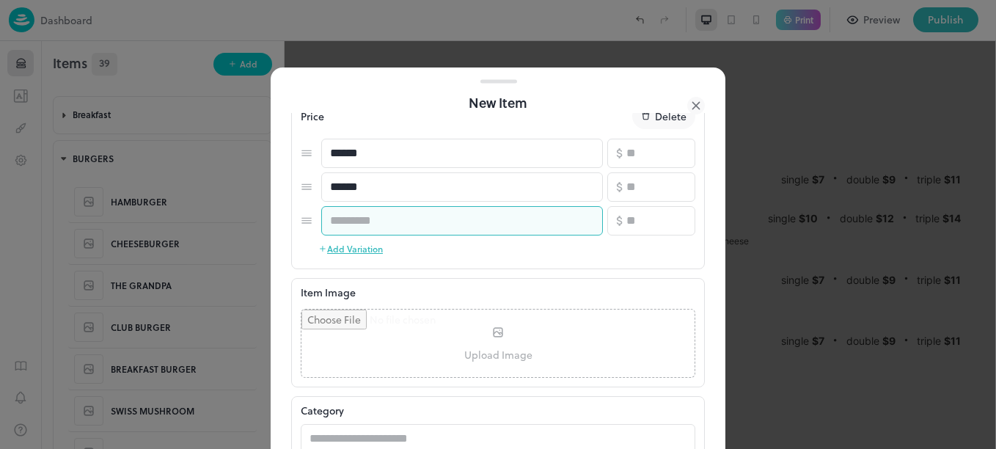
click at [407, 213] on input "text" at bounding box center [462, 220] width 282 height 29
type input "******"
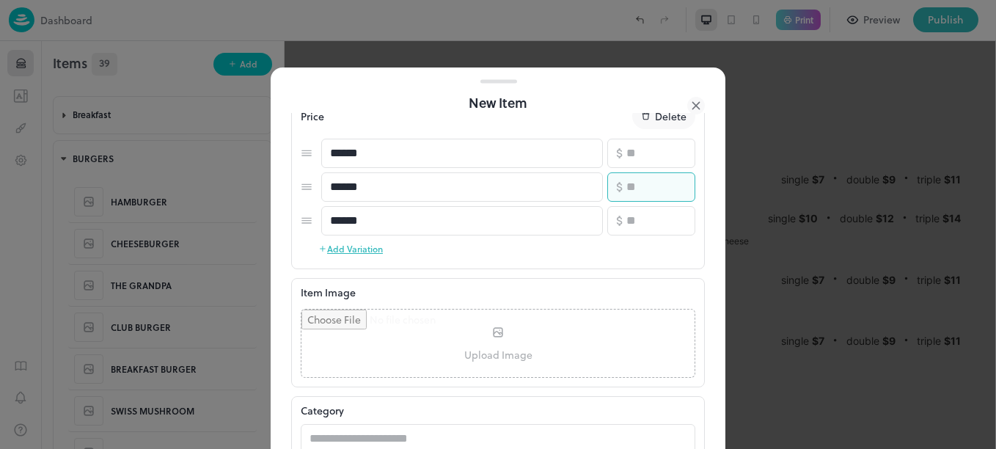
click at [626, 192] on input "number" at bounding box center [660, 186] width 69 height 29
type input "**"
click at [631, 219] on input "number" at bounding box center [660, 220] width 69 height 29
type input "**"
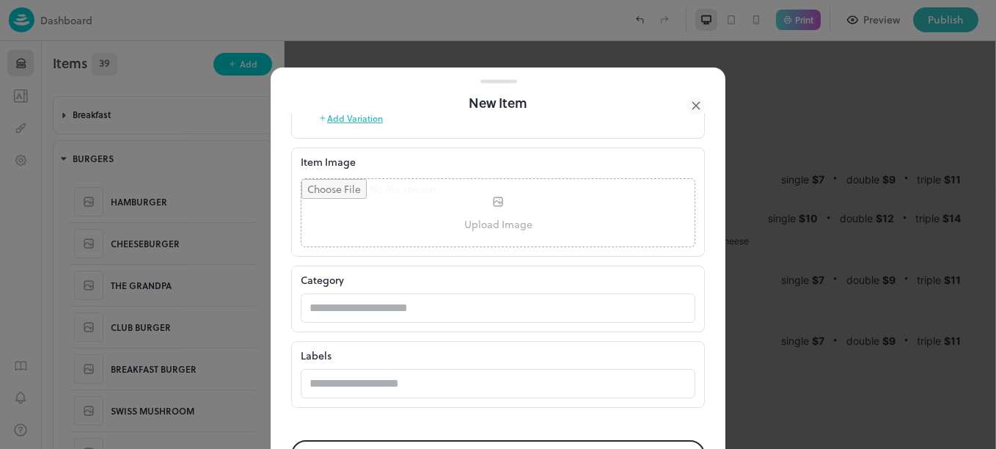
scroll to position [481, 0]
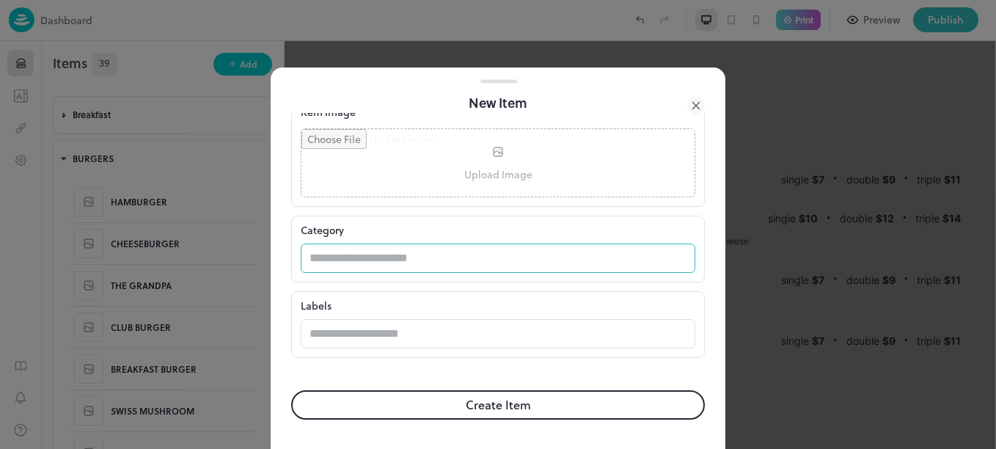
click at [379, 259] on input "text" at bounding box center [484, 258] width 366 height 29
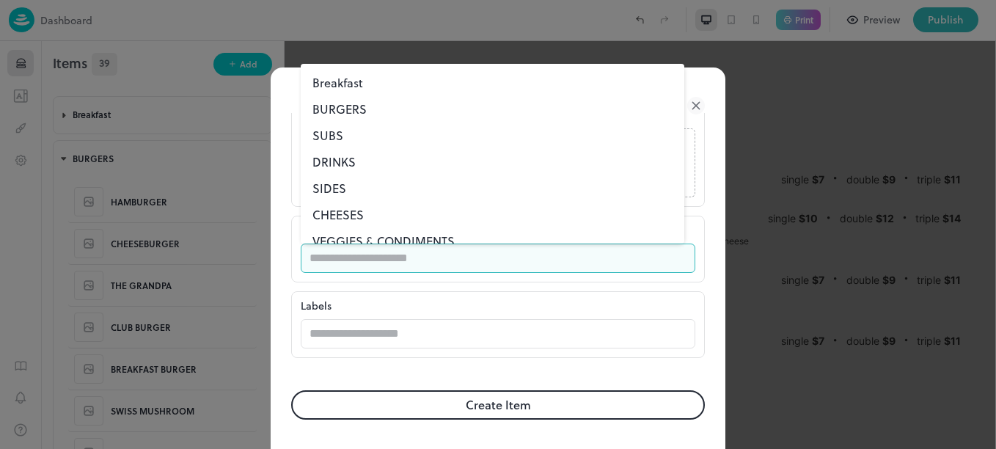
click at [346, 112] on li "BURGERS" at bounding box center [493, 109] width 384 height 26
type input "*******"
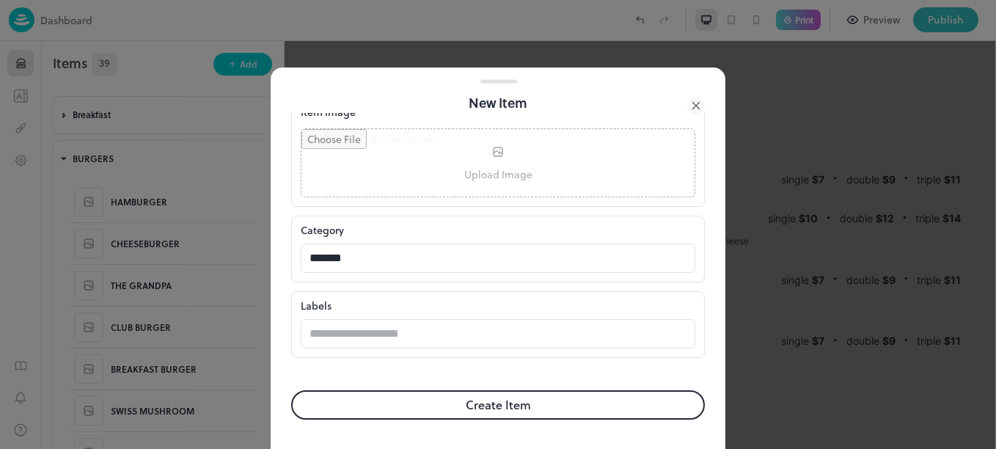
click at [484, 403] on button "Create Item" at bounding box center [498, 404] width 414 height 29
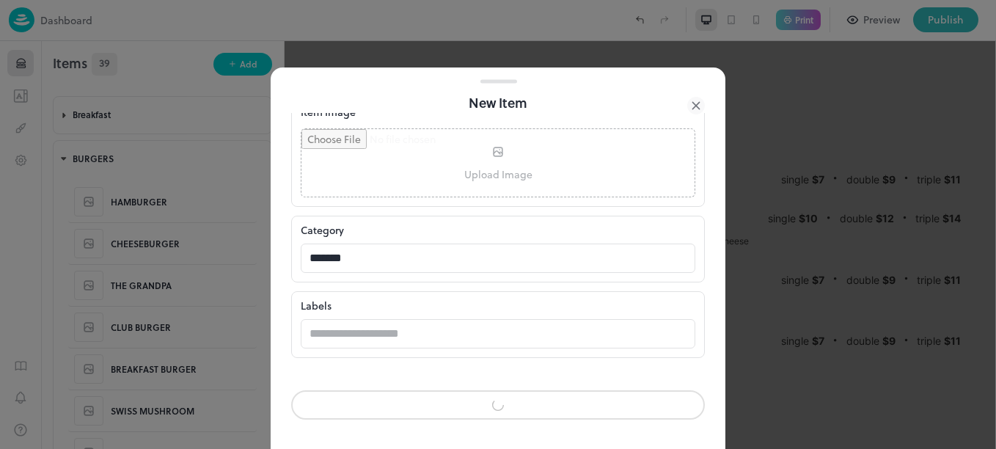
scroll to position [480, 0]
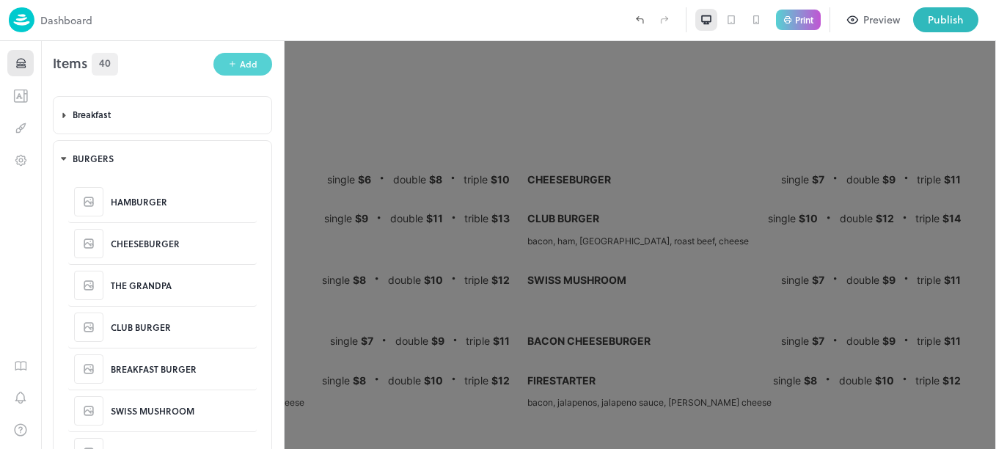
click at [233, 63] on icon "button" at bounding box center [232, 63] width 9 height 9
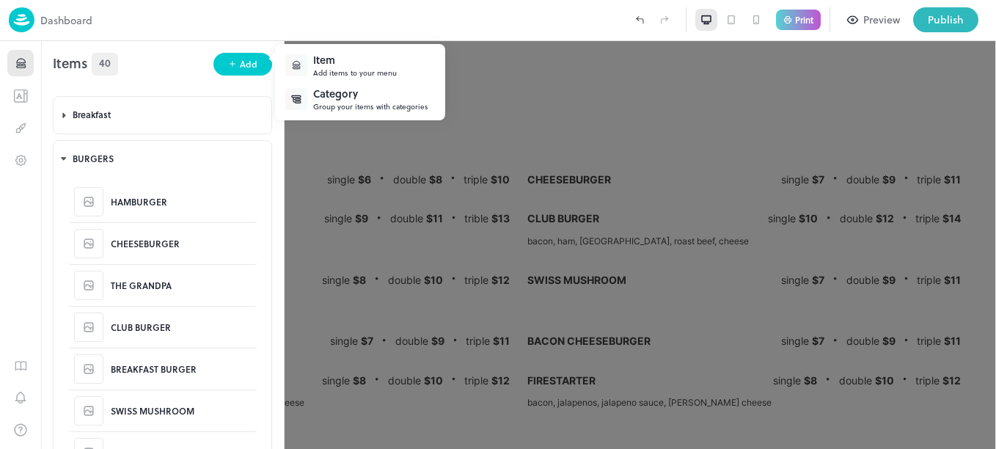
click at [372, 64] on div "Item" at bounding box center [355, 59] width 84 height 15
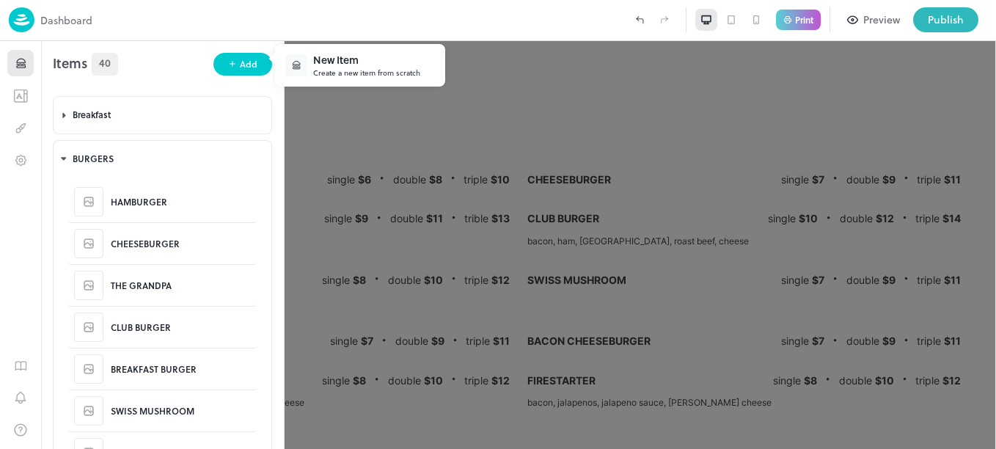
click at [372, 64] on div "New Item" at bounding box center [366, 59] width 107 height 15
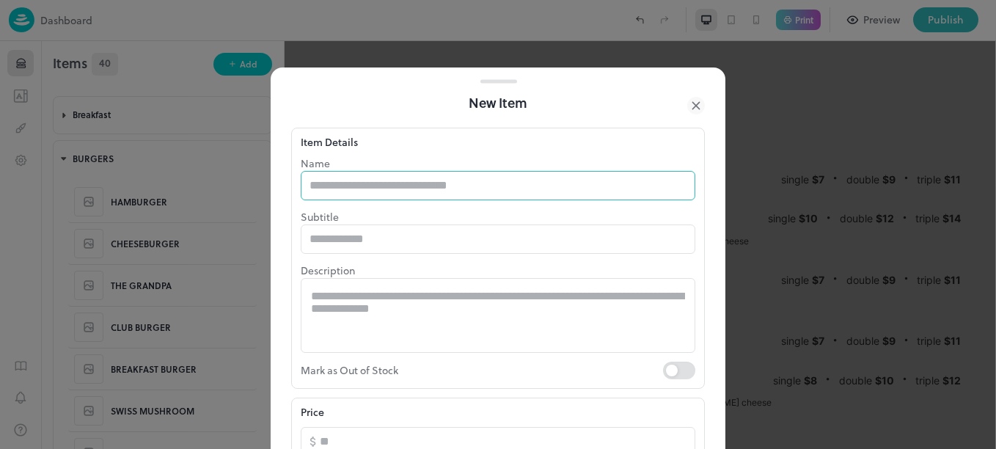
click at [398, 185] on input "text" at bounding box center [498, 185] width 395 height 29
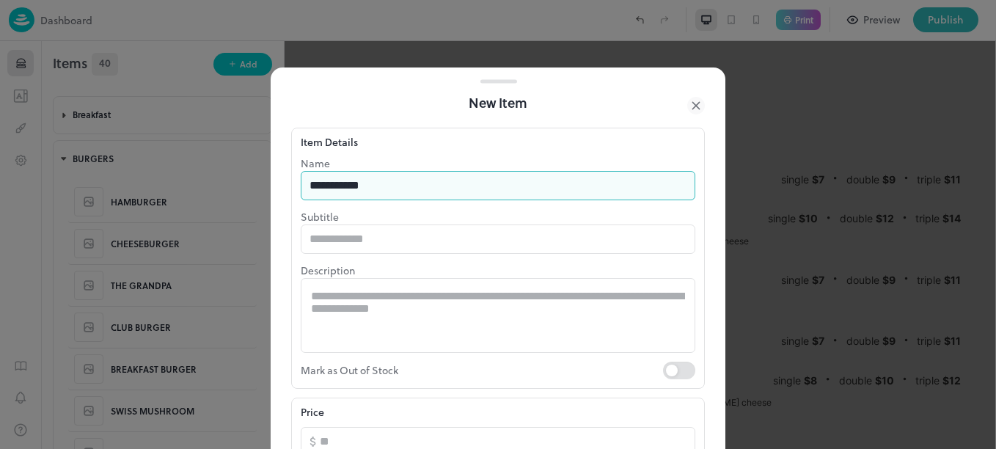
type input "**********"
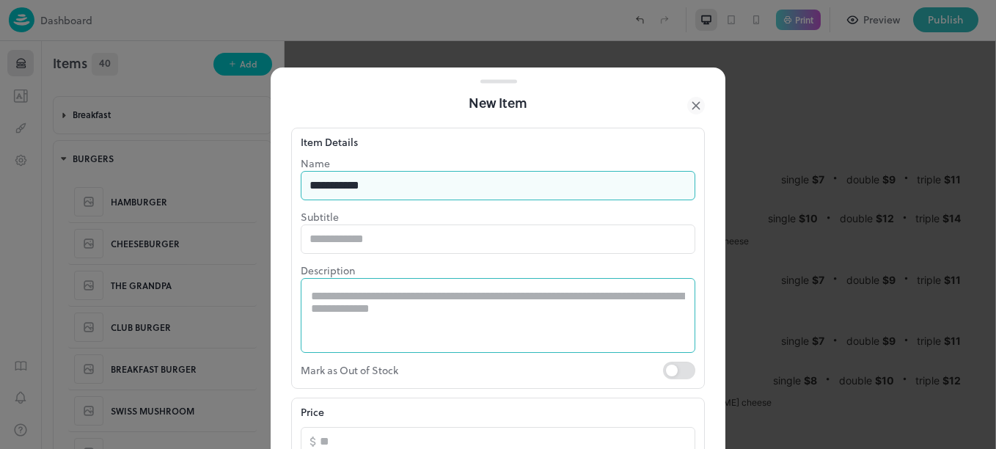
click at [333, 302] on textarea at bounding box center [498, 315] width 374 height 51
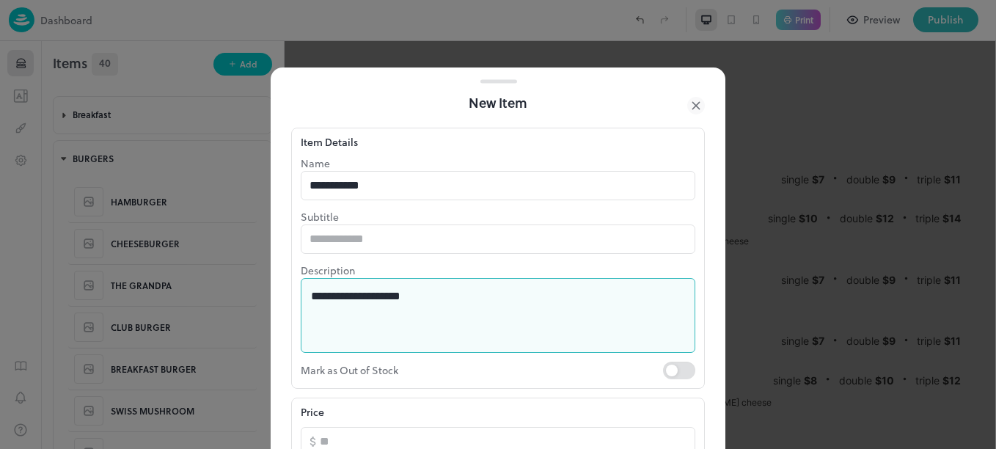
type textarea "**********"
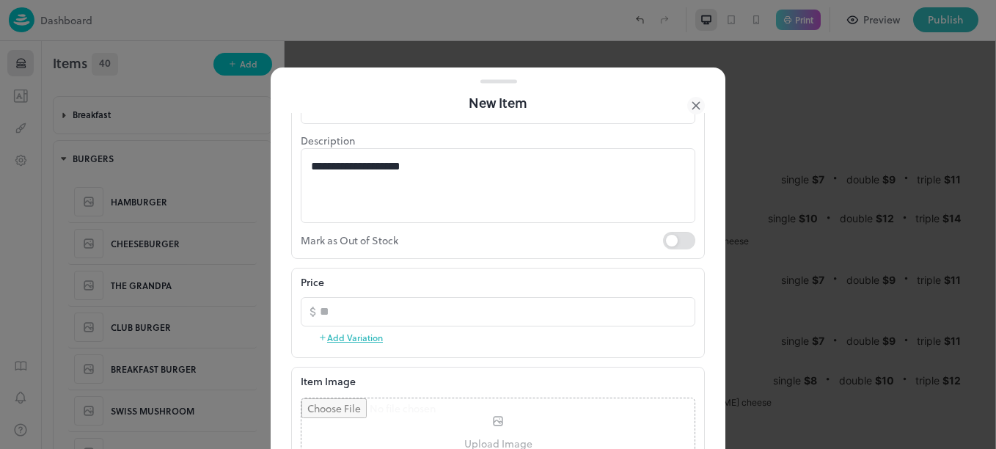
scroll to position [134, 0]
click at [357, 334] on button "Add Variation" at bounding box center [350, 334] width 65 height 22
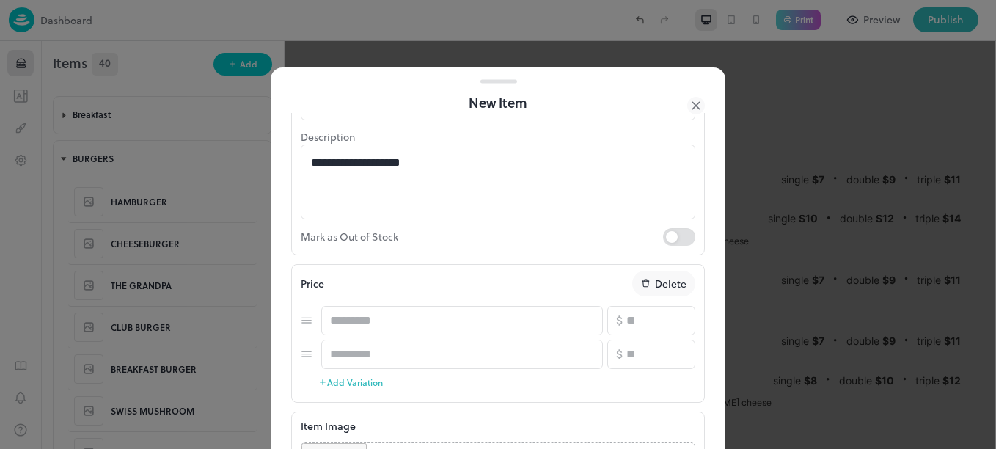
click at [362, 384] on button "Add Variation" at bounding box center [350, 382] width 65 height 22
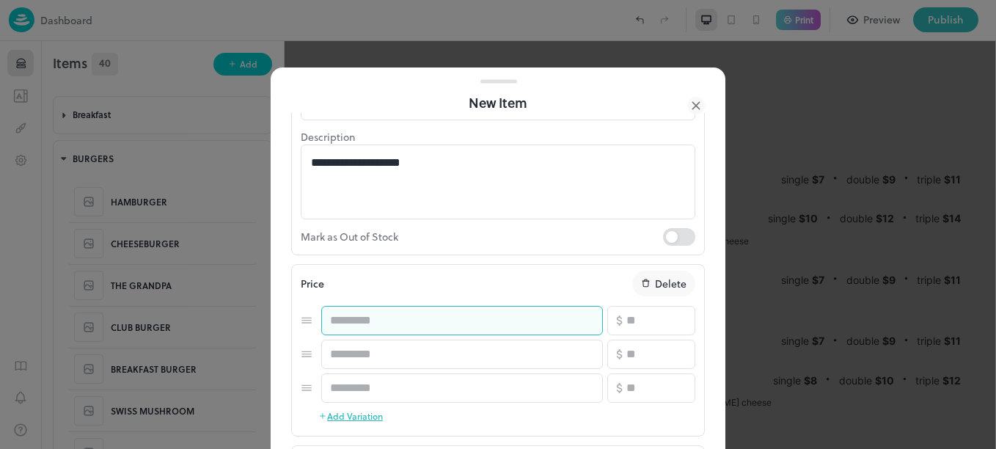
click at [433, 324] on input "text" at bounding box center [462, 320] width 282 height 29
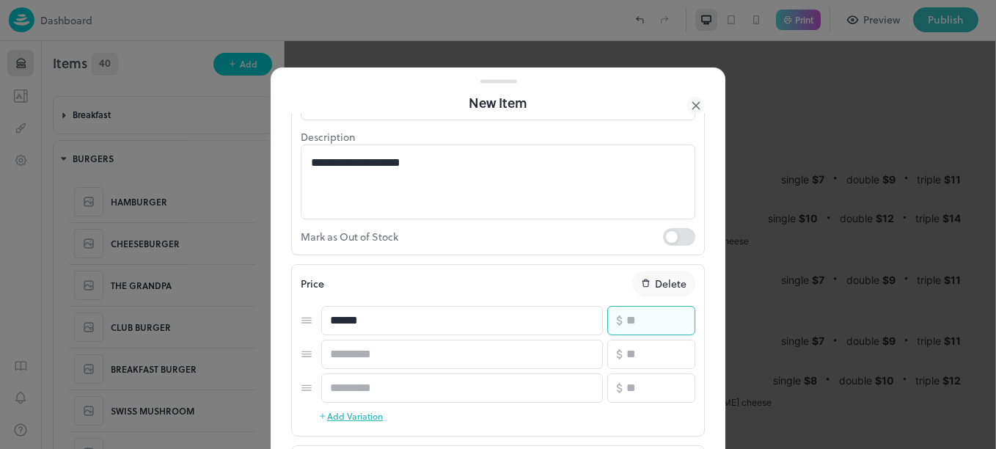
click at [662, 317] on input "number" at bounding box center [660, 320] width 69 height 29
click at [653, 359] on input "number" at bounding box center [660, 354] width 69 height 29
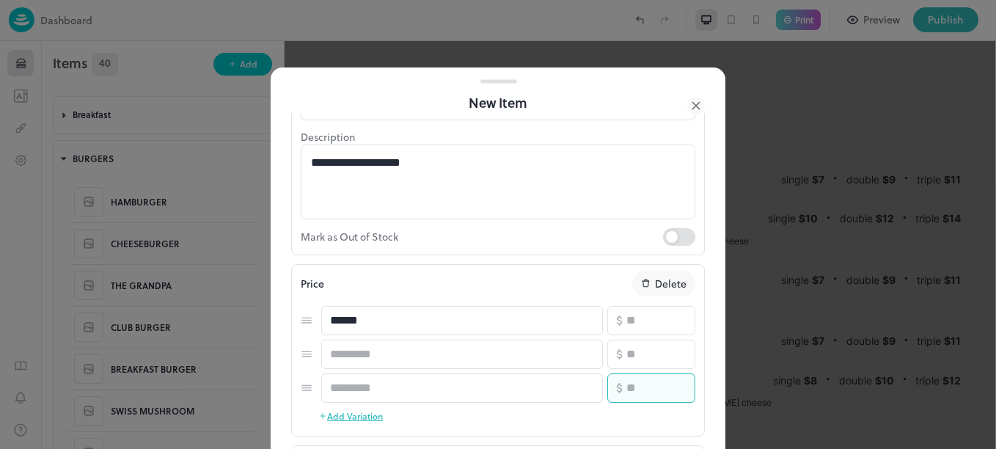
click at [645, 393] on input "number" at bounding box center [660, 387] width 69 height 29
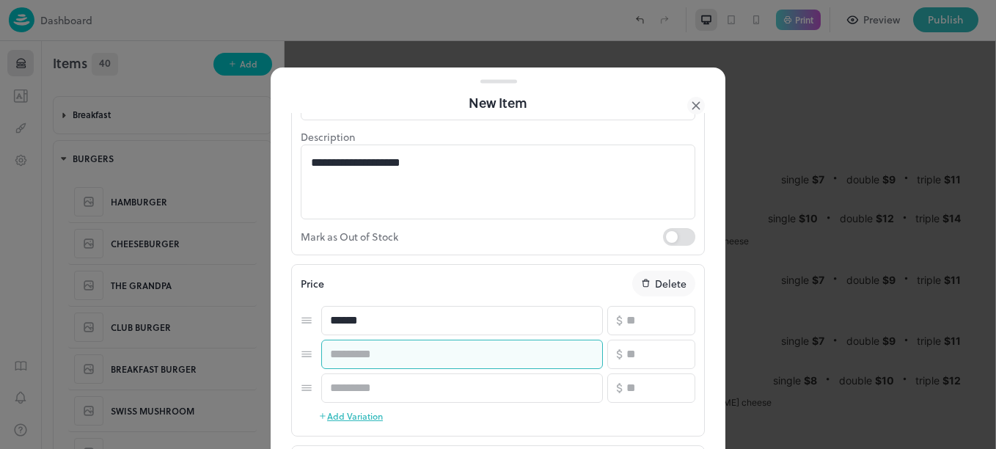
click at [393, 357] on input "text" at bounding box center [462, 354] width 282 height 29
click at [393, 357] on input "*" at bounding box center [462, 354] width 282 height 29
click at [393, 376] on input "text" at bounding box center [462, 387] width 282 height 29
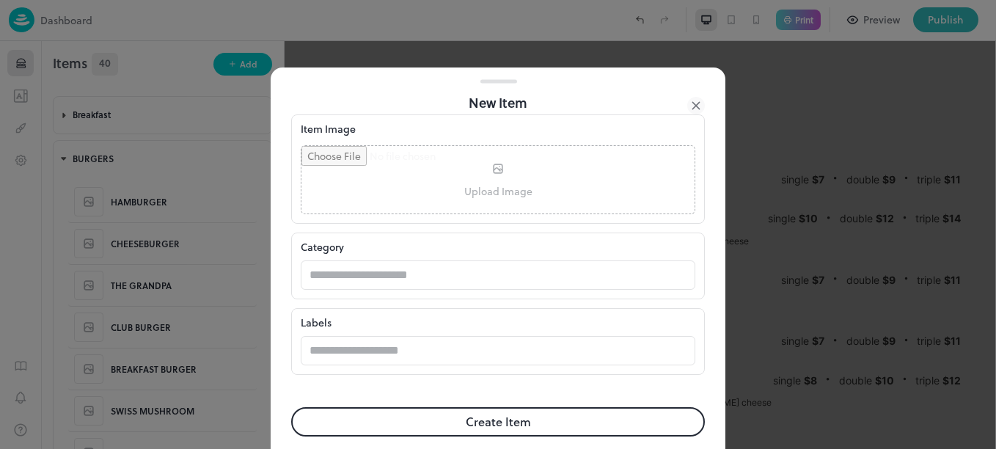
scroll to position [481, 0]
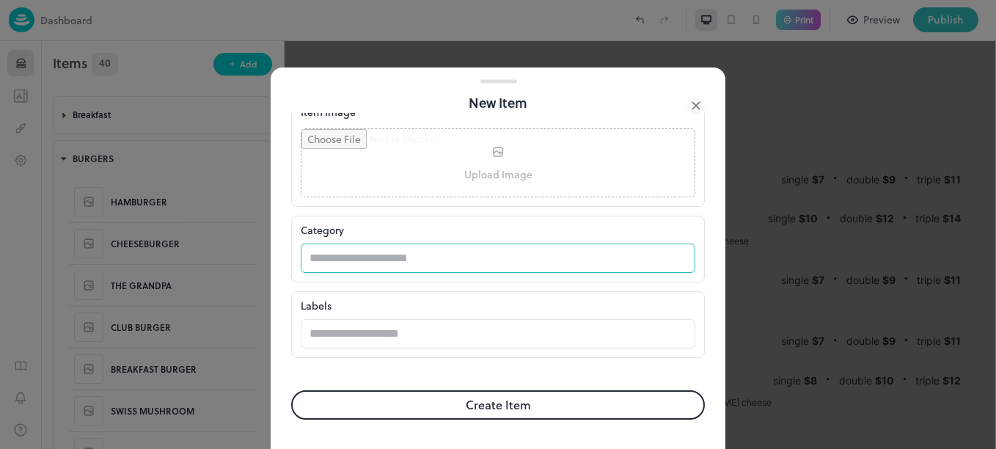
click at [393, 249] on input "text" at bounding box center [484, 258] width 366 height 29
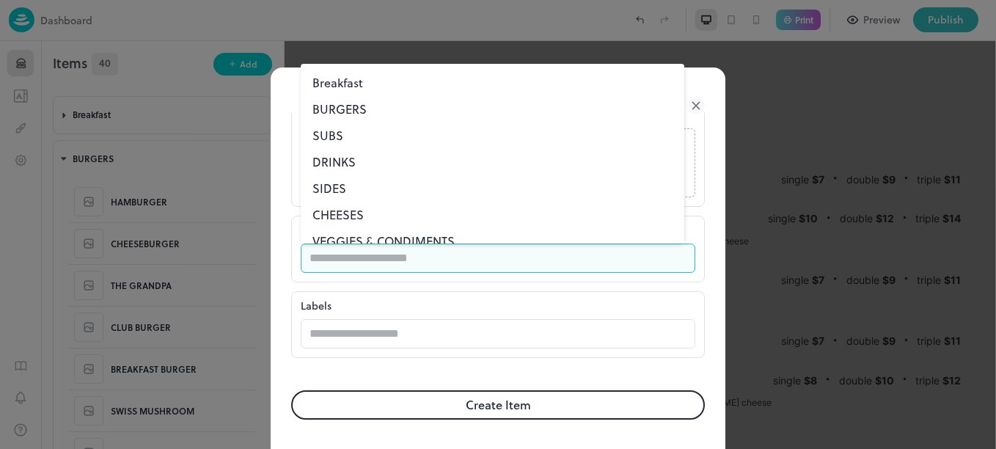
click at [337, 106] on li "BURGERS" at bounding box center [493, 109] width 384 height 26
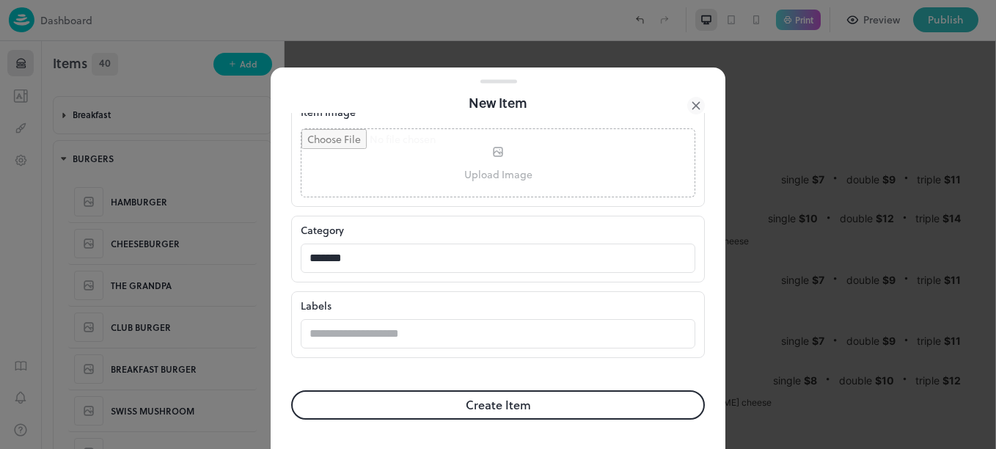
click at [420, 400] on button "Create Item" at bounding box center [498, 404] width 414 height 29
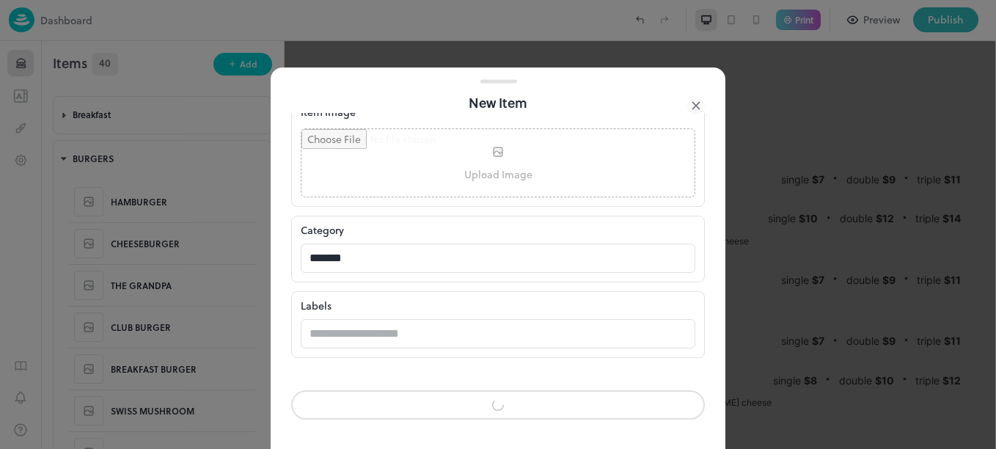
scroll to position [480, 0]
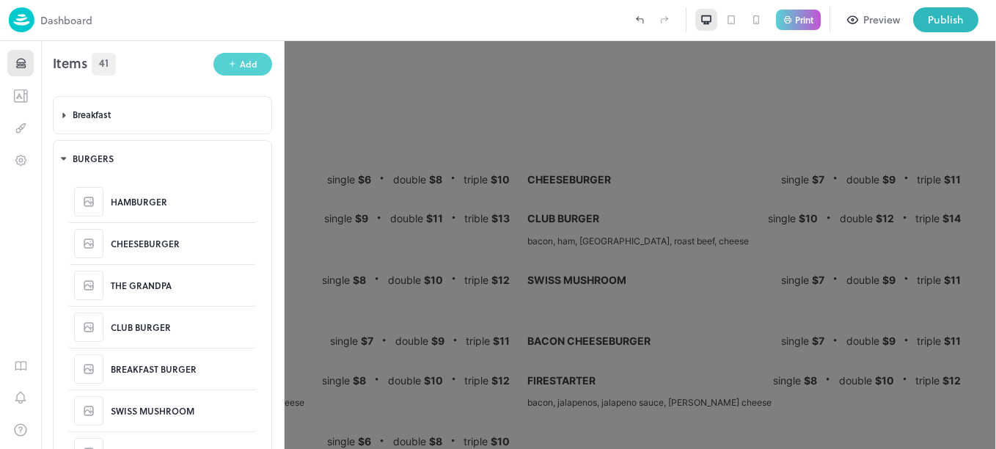
click at [241, 65] on div "Add" at bounding box center [249, 64] width 18 height 14
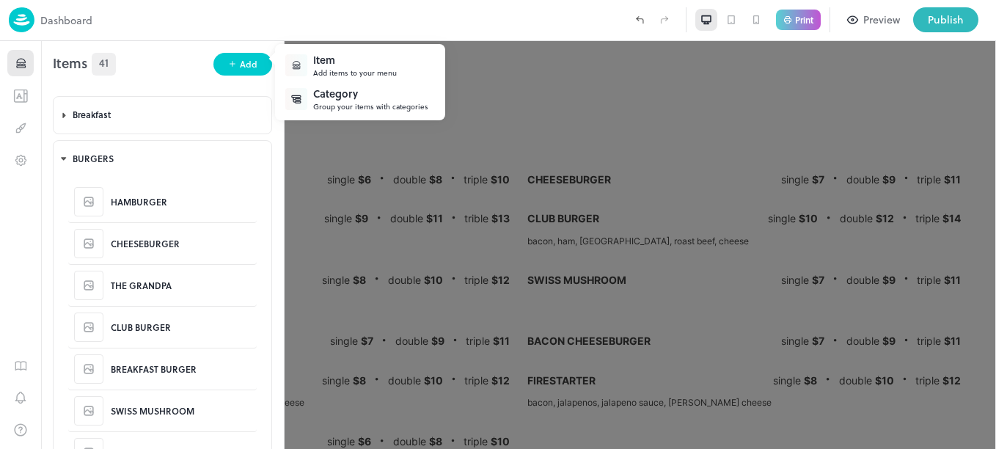
click at [351, 70] on div "Add items to your menu" at bounding box center [355, 72] width 84 height 11
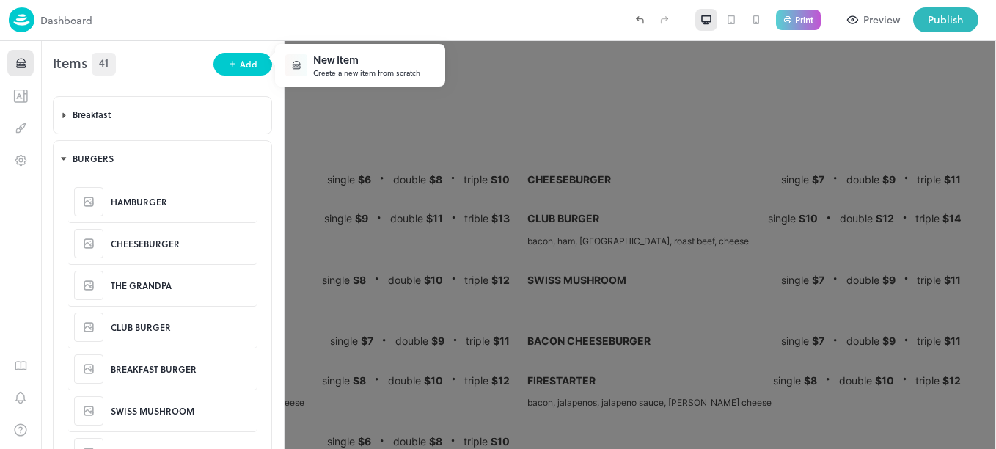
click at [351, 70] on div "Create a new item from scratch" at bounding box center [366, 72] width 107 height 11
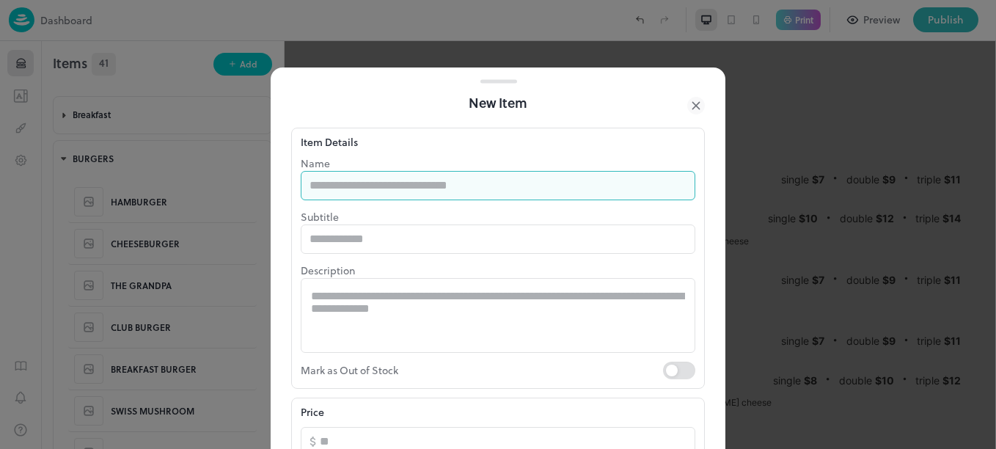
click at [417, 186] on input "text" at bounding box center [498, 185] width 395 height 29
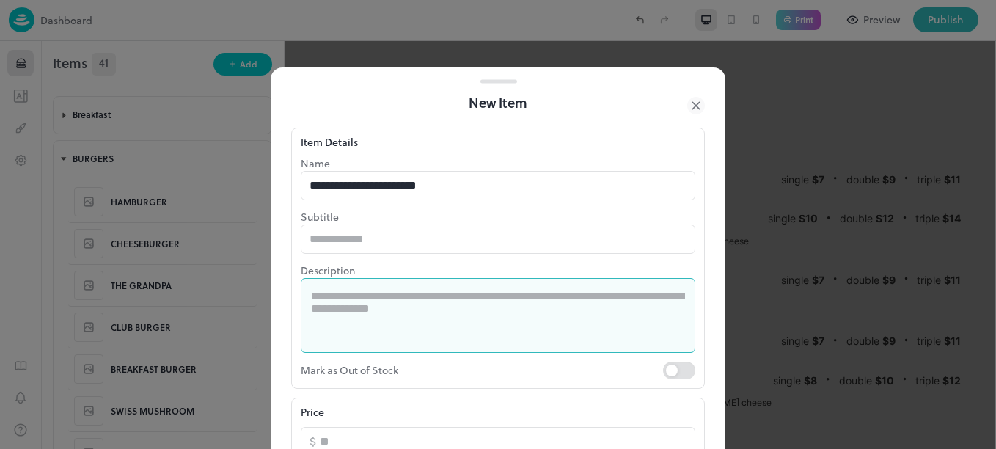
click at [420, 292] on textarea at bounding box center [498, 315] width 374 height 51
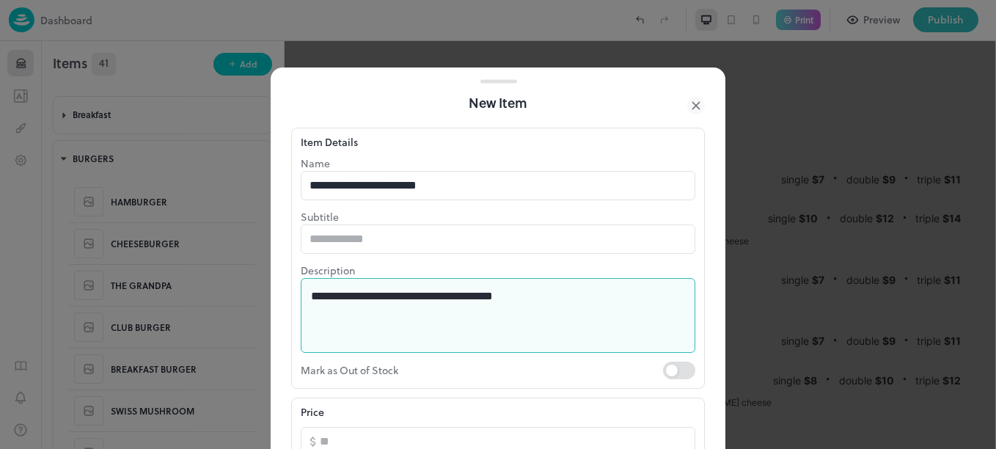
click at [538, 298] on textarea "**********" at bounding box center [492, 315] width 363 height 51
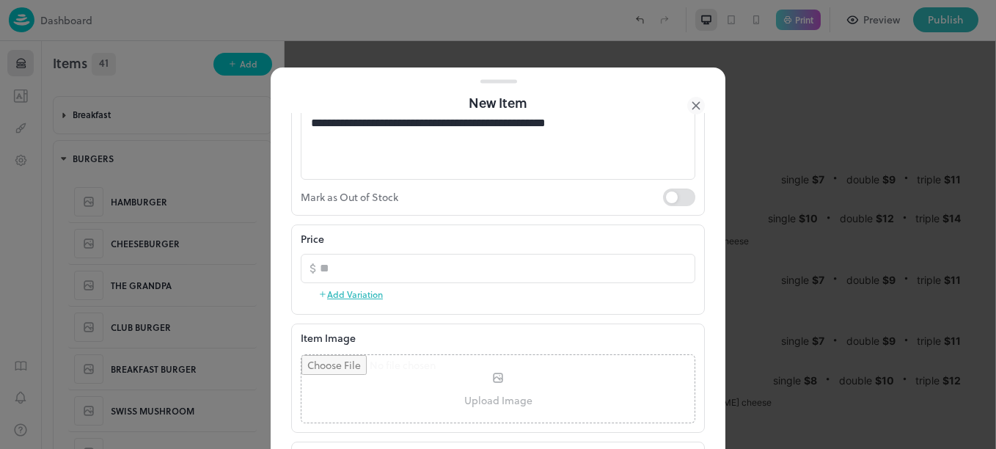
scroll to position [178, 0]
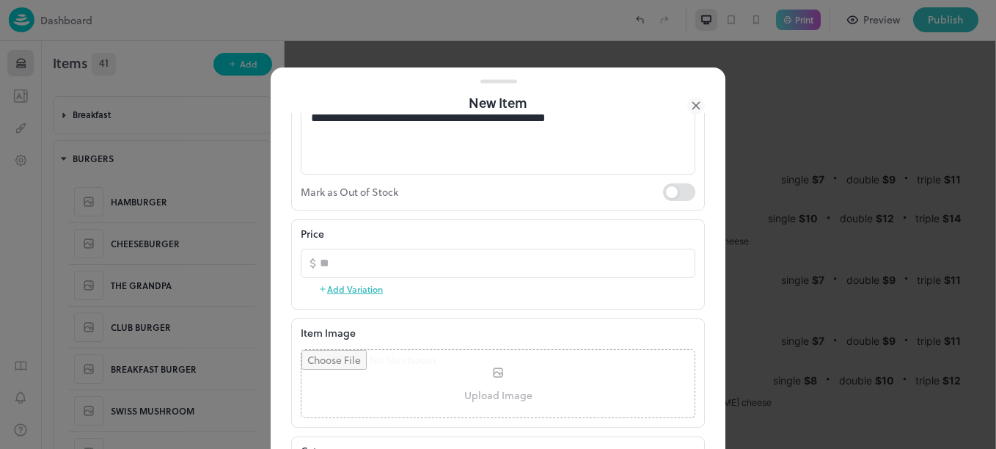
click at [356, 288] on button "Add Variation" at bounding box center [350, 289] width 65 height 22
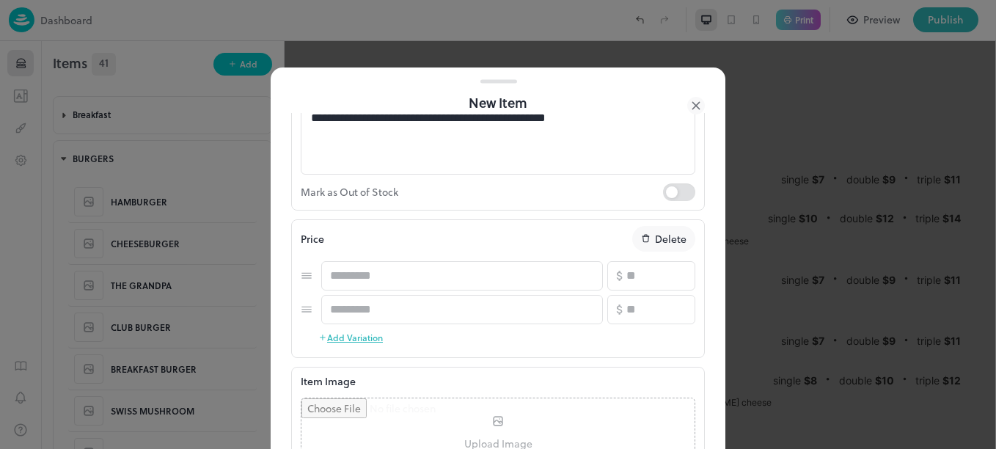
click at [370, 333] on button "Add Variation" at bounding box center [350, 337] width 65 height 22
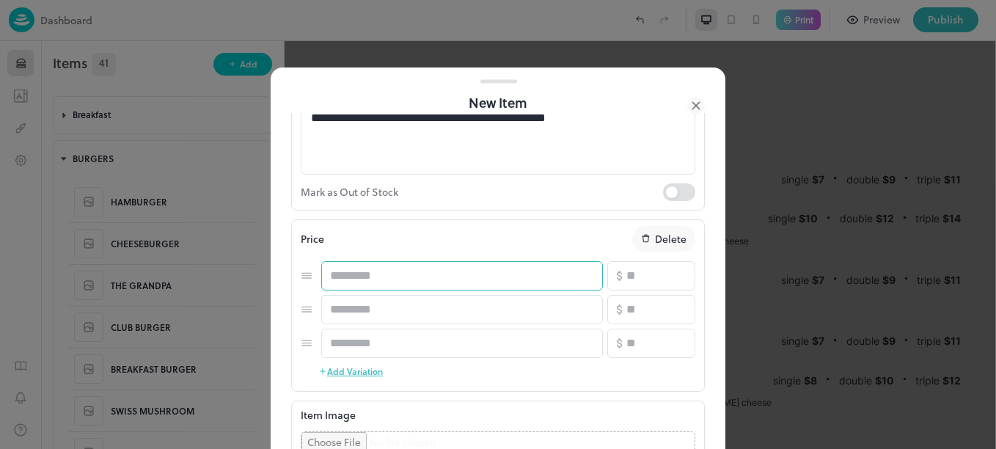
click at [400, 269] on input "text" at bounding box center [462, 275] width 282 height 29
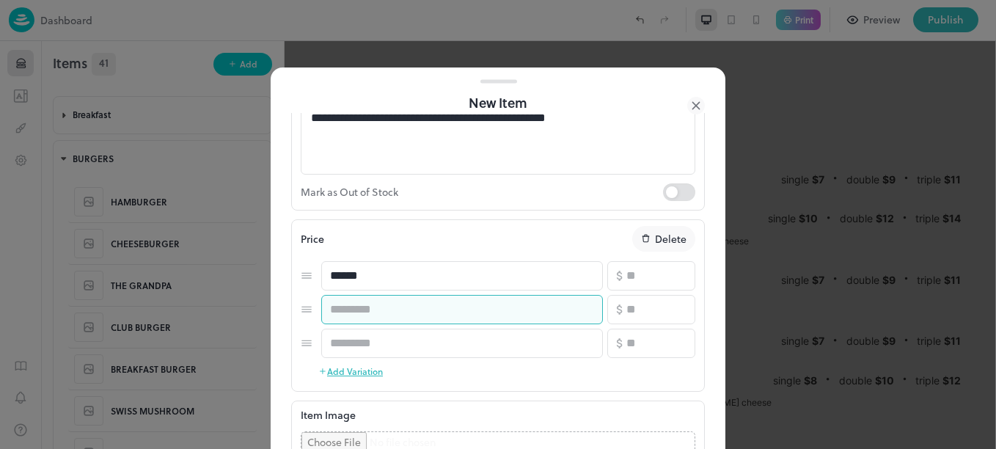
click at [396, 311] on input "text" at bounding box center [462, 309] width 282 height 29
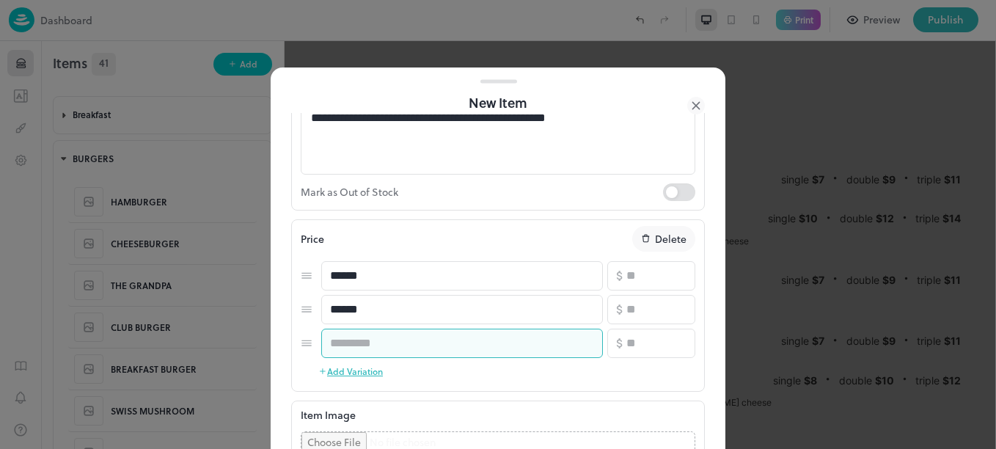
click at [387, 356] on input "text" at bounding box center [462, 343] width 282 height 29
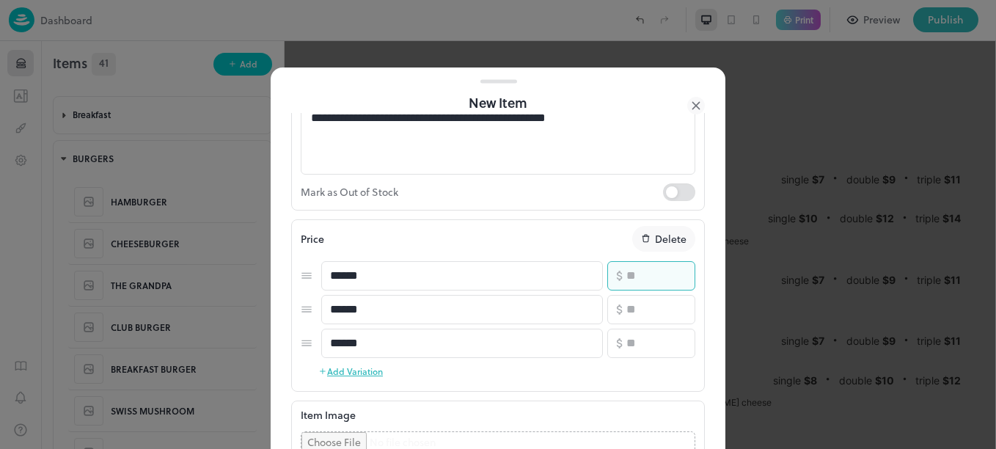
click at [654, 277] on input "number" at bounding box center [660, 275] width 69 height 29
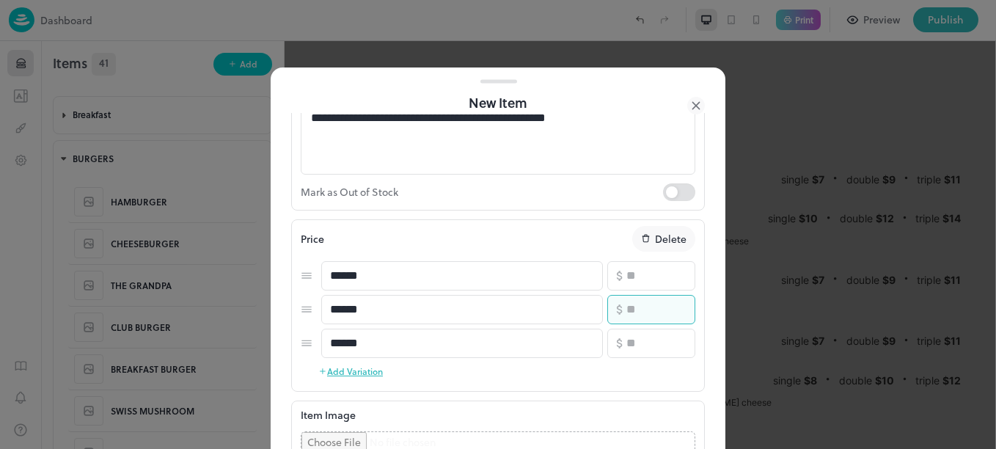
click at [637, 301] on input "number" at bounding box center [660, 309] width 69 height 29
click at [634, 346] on input "number" at bounding box center [660, 343] width 69 height 29
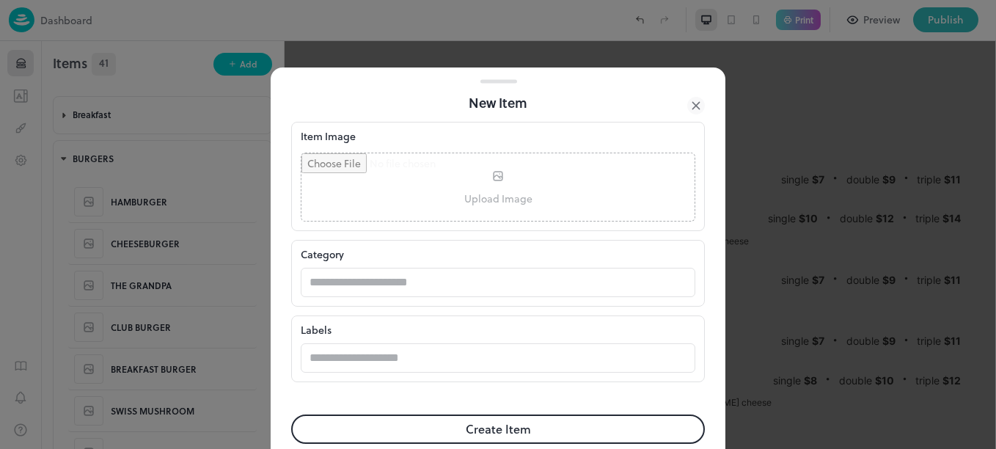
scroll to position [481, 0]
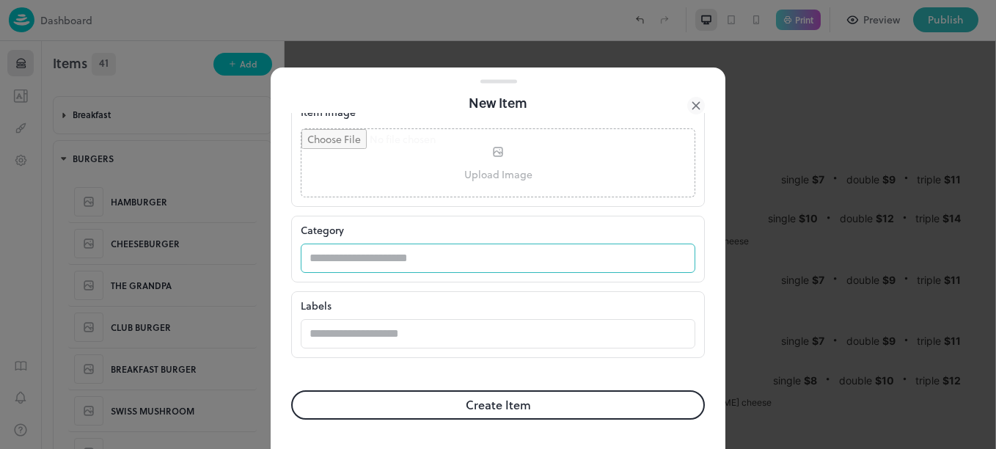
click at [384, 266] on input "text" at bounding box center [484, 258] width 366 height 29
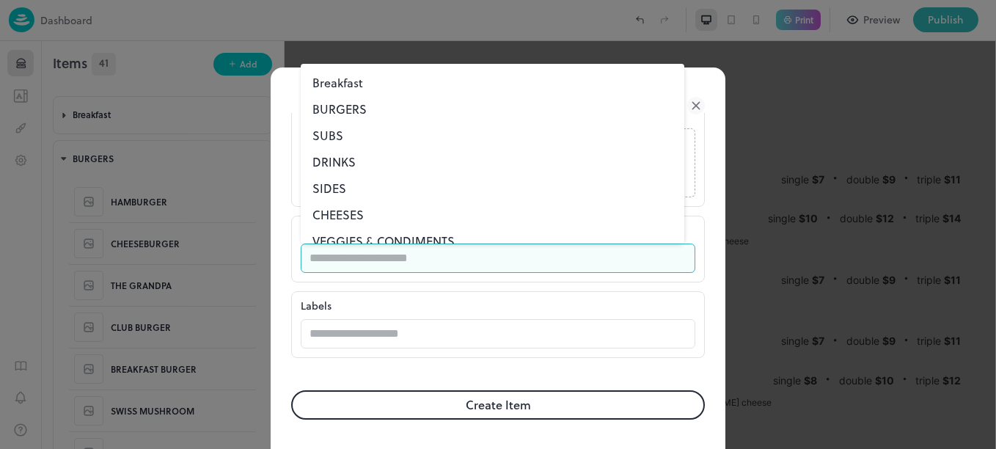
click at [337, 104] on li "BURGERS" at bounding box center [493, 109] width 384 height 26
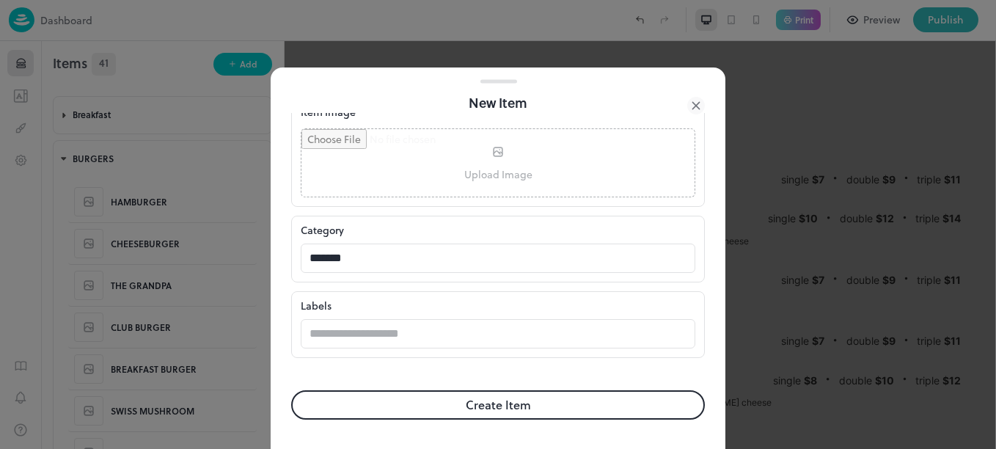
click at [429, 405] on button "Create Item" at bounding box center [498, 404] width 414 height 29
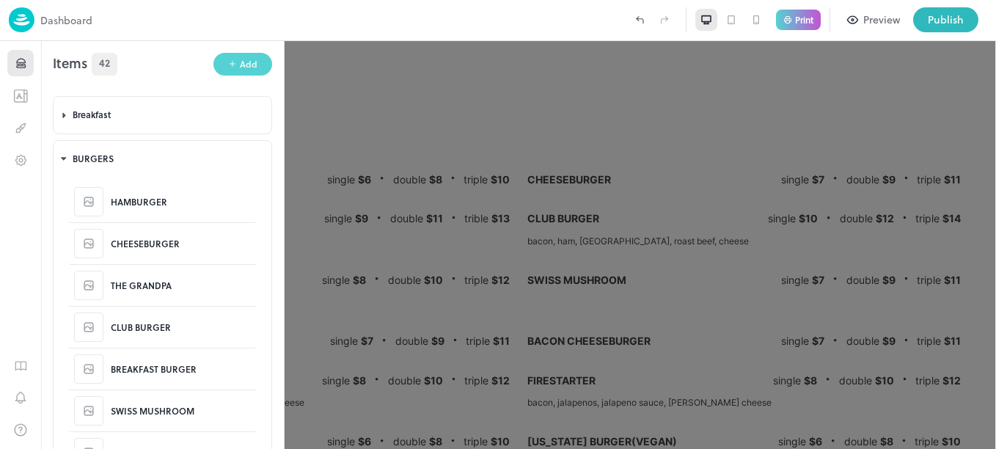
click at [234, 64] on button "Add" at bounding box center [242, 64] width 59 height 23
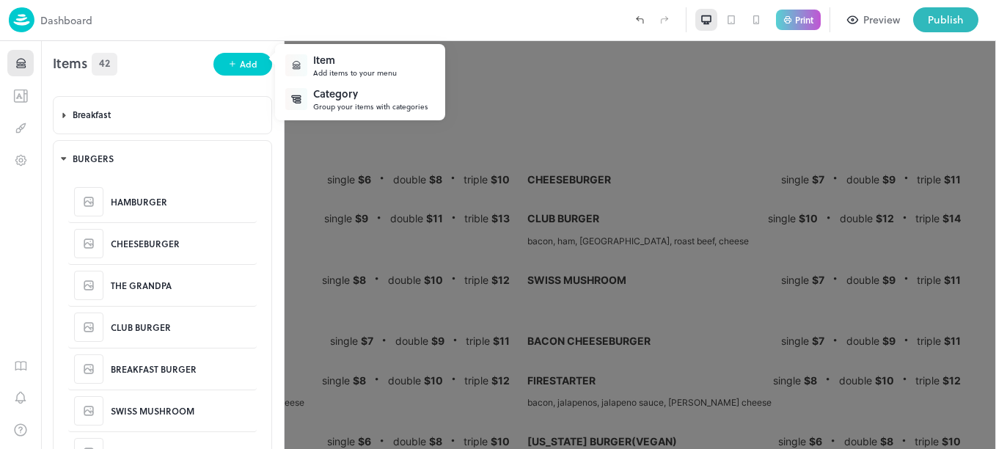
click at [343, 76] on div "Add items to your menu" at bounding box center [355, 72] width 84 height 11
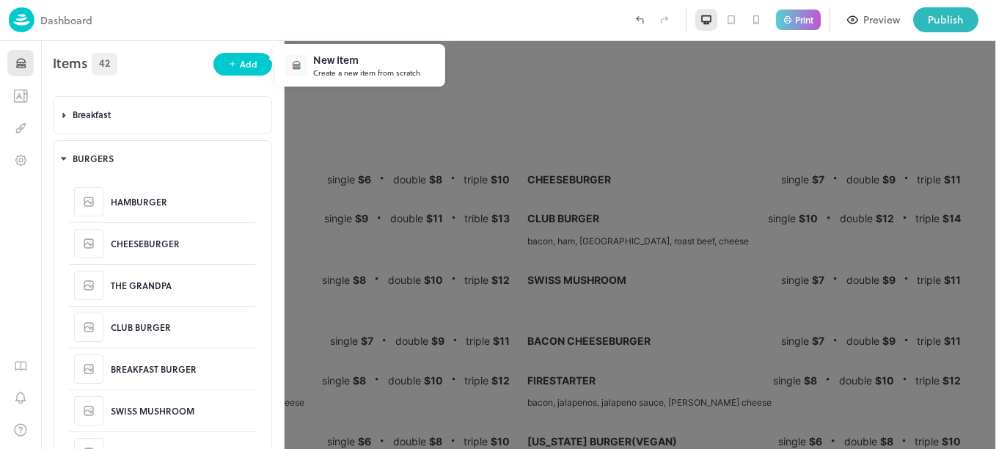
click at [329, 67] on div "New Item" at bounding box center [366, 59] width 107 height 15
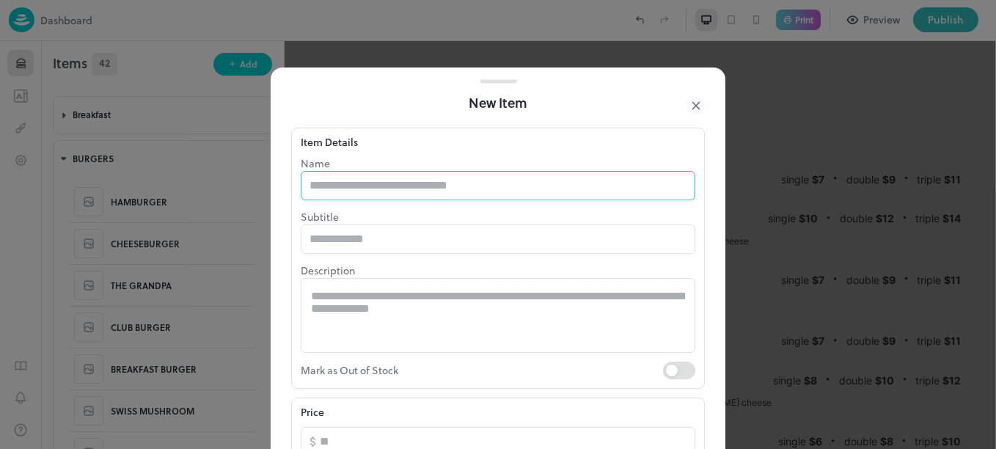
click at [402, 178] on input "text" at bounding box center [498, 185] width 395 height 29
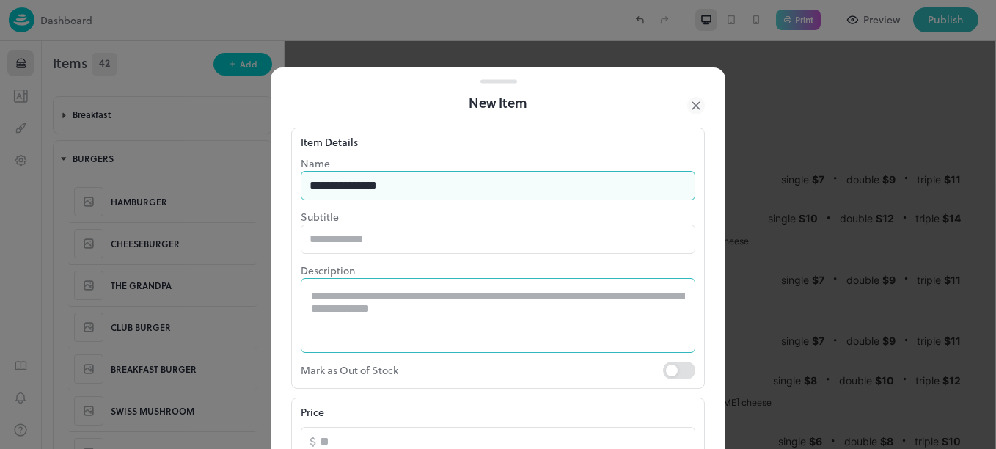
click at [401, 322] on textarea at bounding box center [498, 315] width 374 height 51
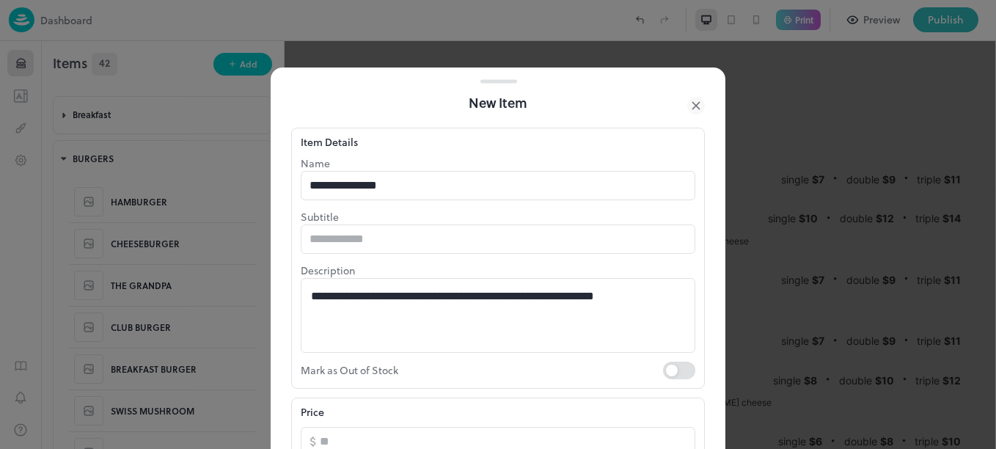
scroll to position [176, 0]
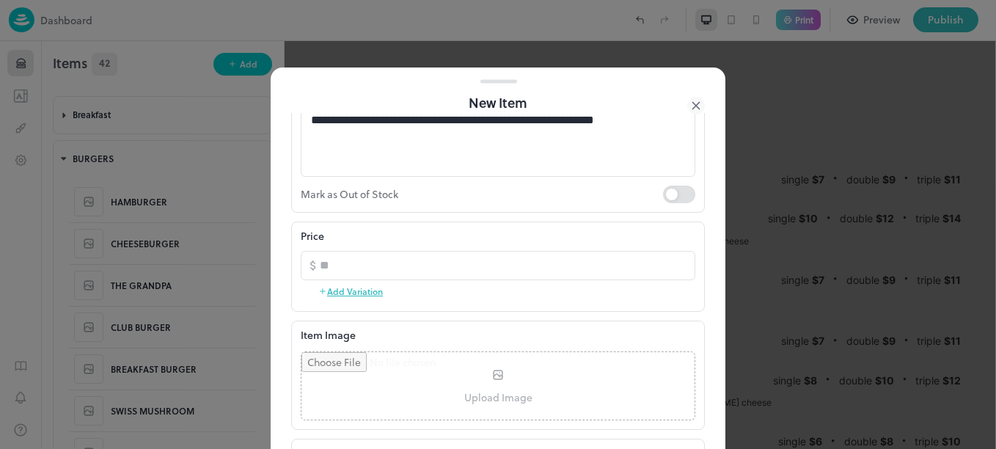
click at [360, 285] on button "Add Variation" at bounding box center [350, 291] width 65 height 22
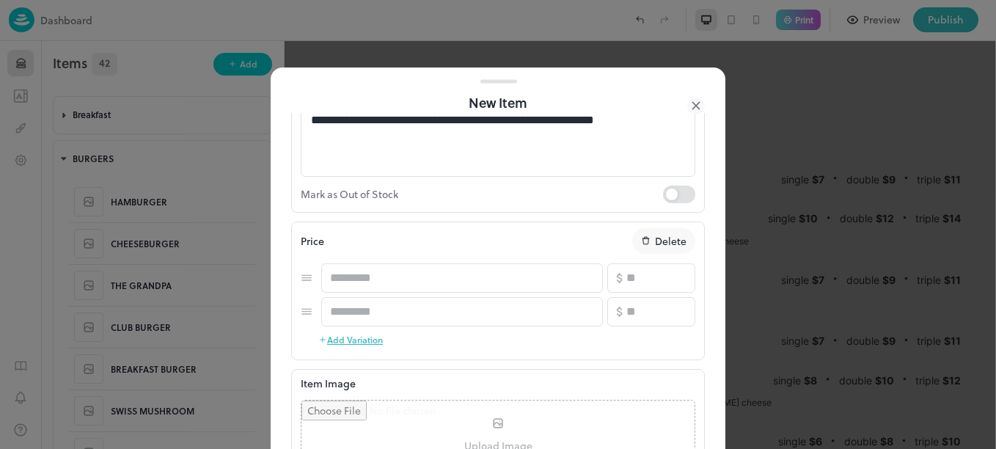
click at [365, 340] on button "Add Variation" at bounding box center [350, 340] width 65 height 22
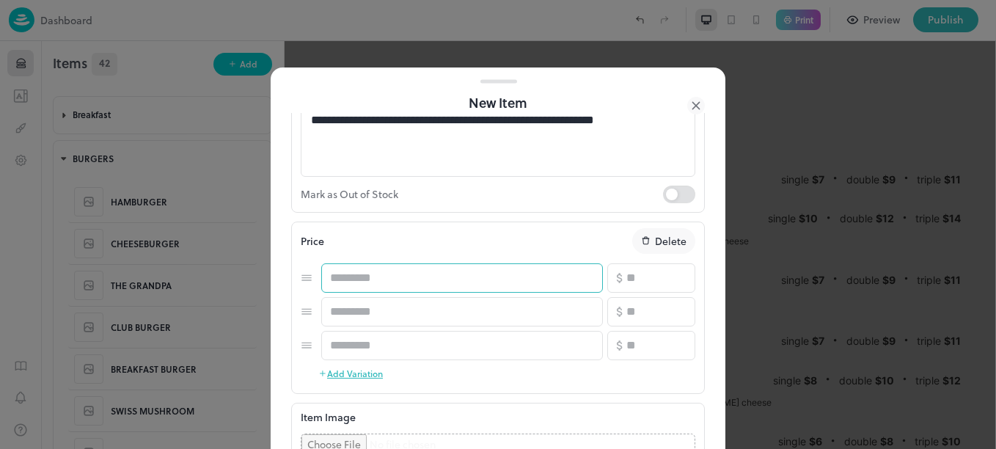
click at [392, 277] on input "text" at bounding box center [462, 277] width 282 height 29
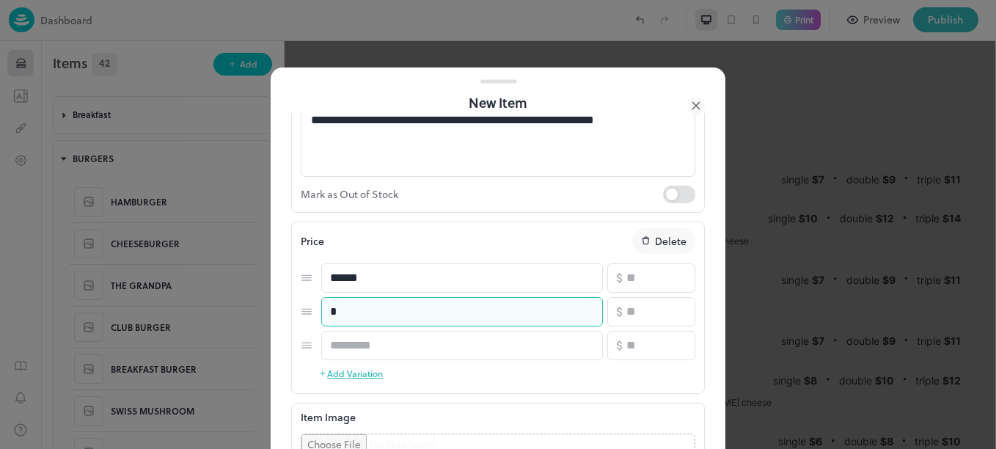
click at [395, 313] on input "*" at bounding box center [462, 311] width 282 height 29
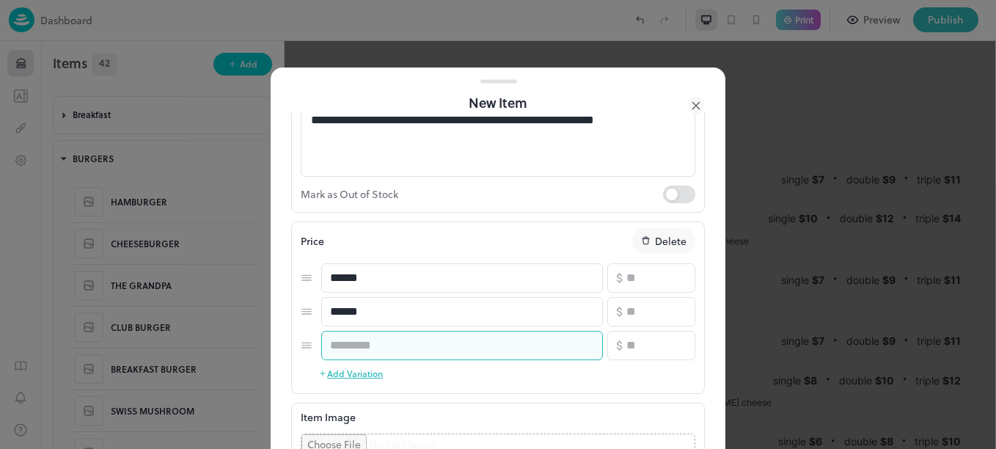
click at [400, 358] on input "text" at bounding box center [462, 345] width 282 height 29
click at [645, 285] on input "number" at bounding box center [660, 277] width 69 height 29
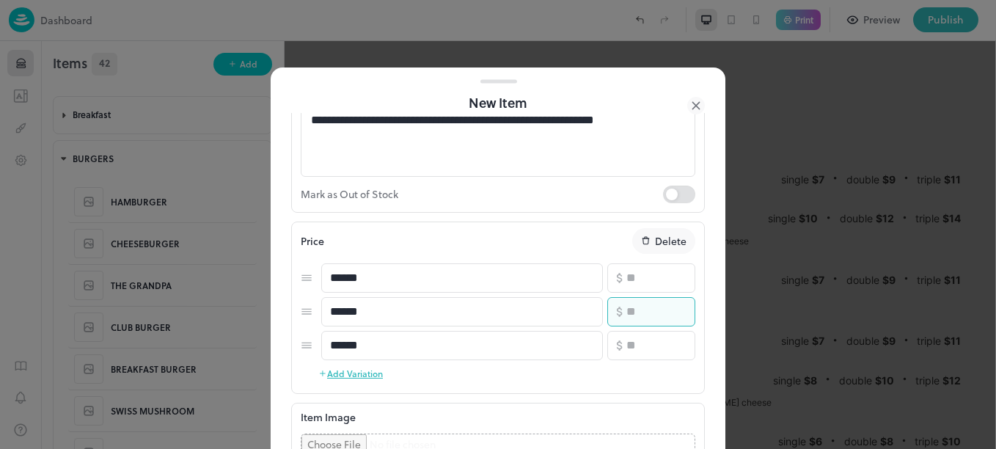
click at [640, 311] on input "number" at bounding box center [660, 311] width 69 height 29
click at [640, 344] on input "number" at bounding box center [660, 345] width 69 height 29
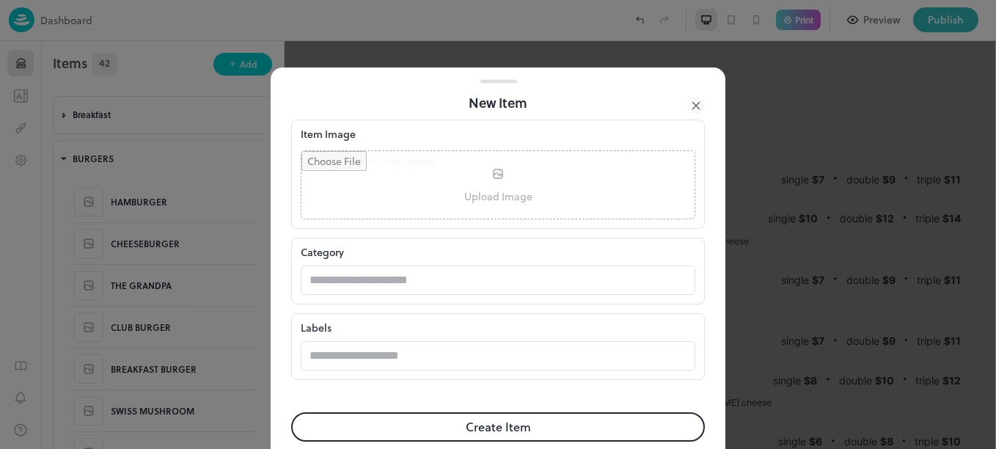
scroll to position [481, 0]
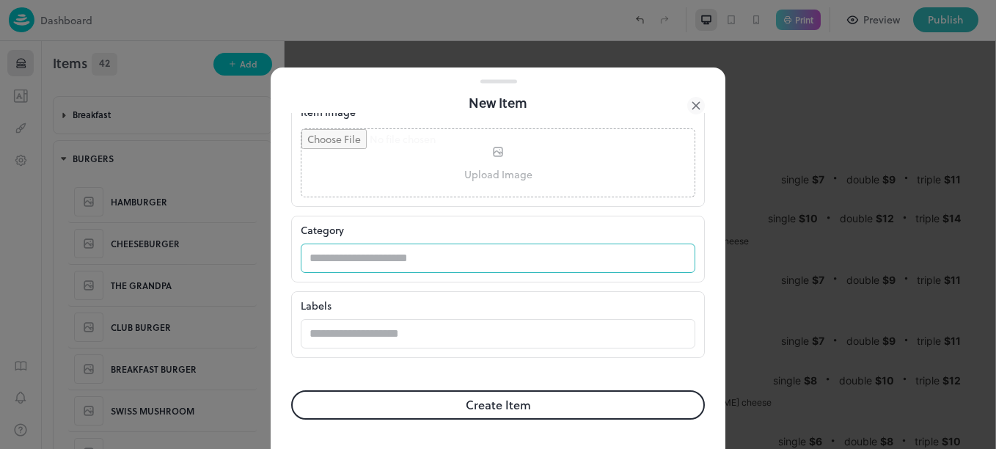
click at [431, 260] on input "text" at bounding box center [484, 258] width 366 height 29
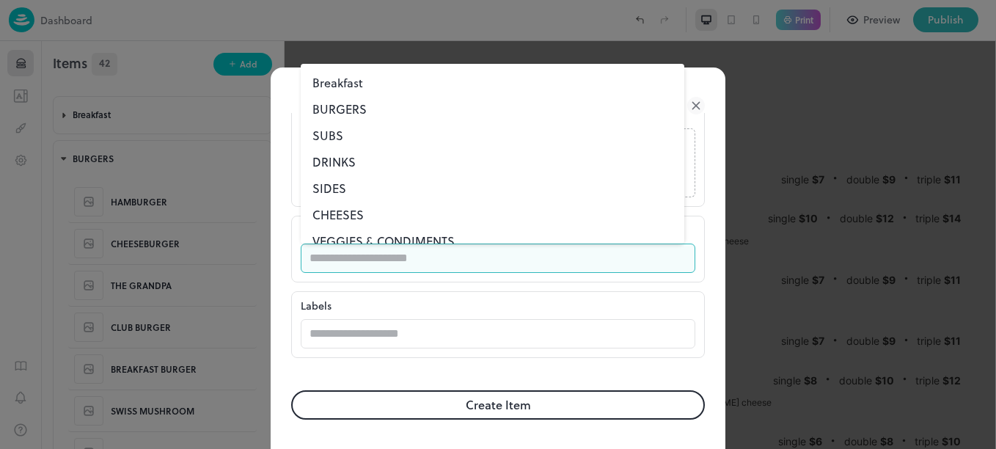
click at [353, 112] on li "BURGERS" at bounding box center [493, 109] width 384 height 26
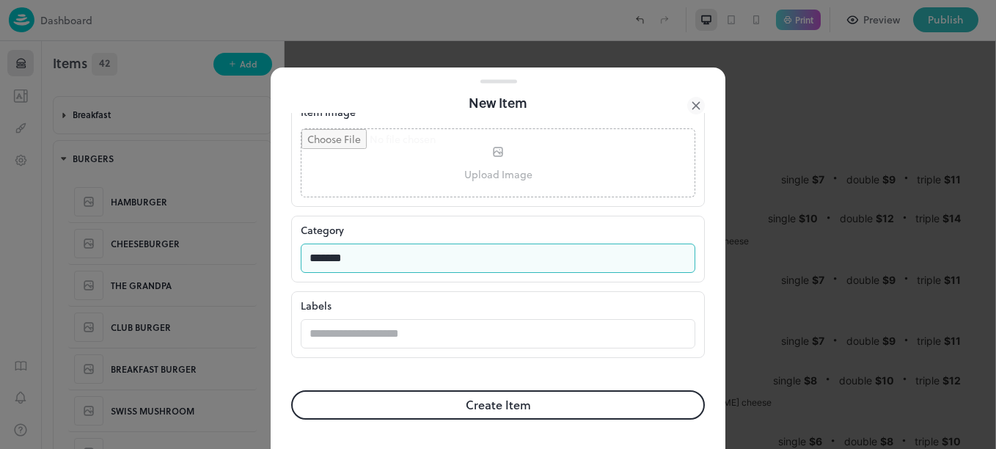
click at [424, 399] on button "Create Item" at bounding box center [498, 404] width 414 height 29
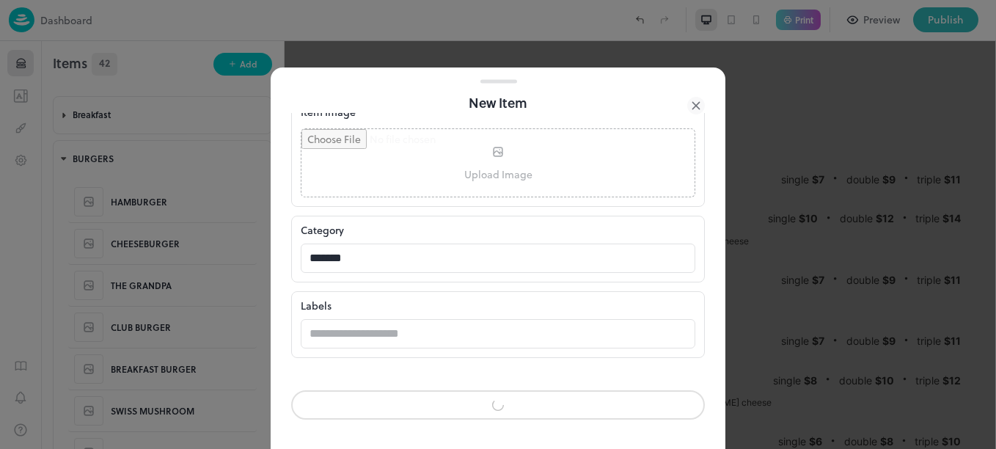
scroll to position [480, 0]
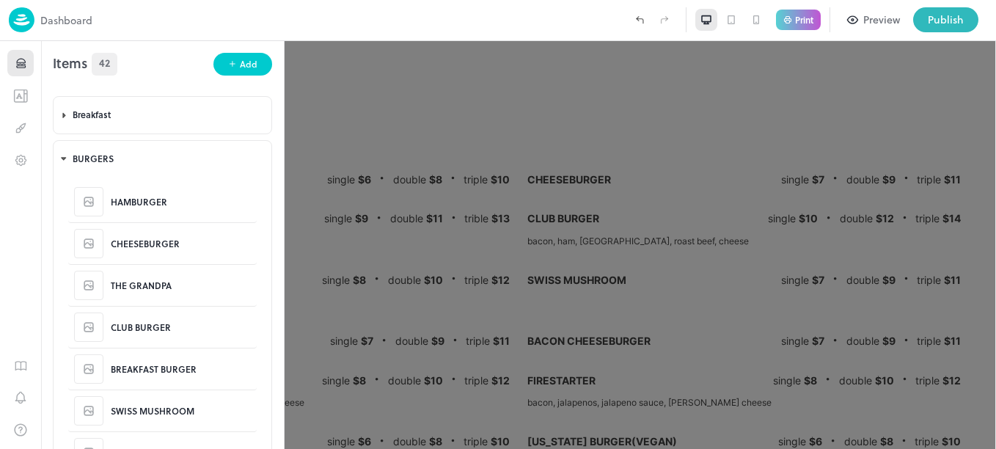
scroll to position [481, 0]
click at [248, 67] on div "Add" at bounding box center [249, 64] width 18 height 14
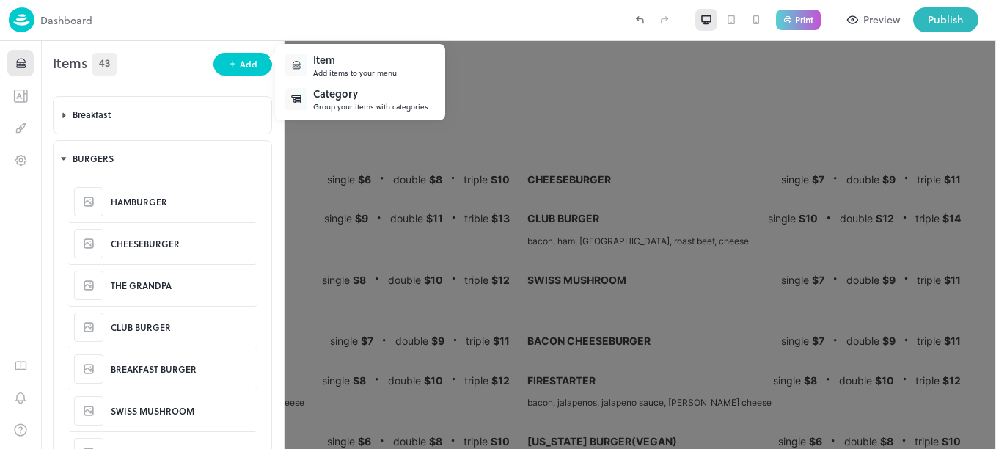
click at [365, 53] on div "Item" at bounding box center [355, 59] width 84 height 15
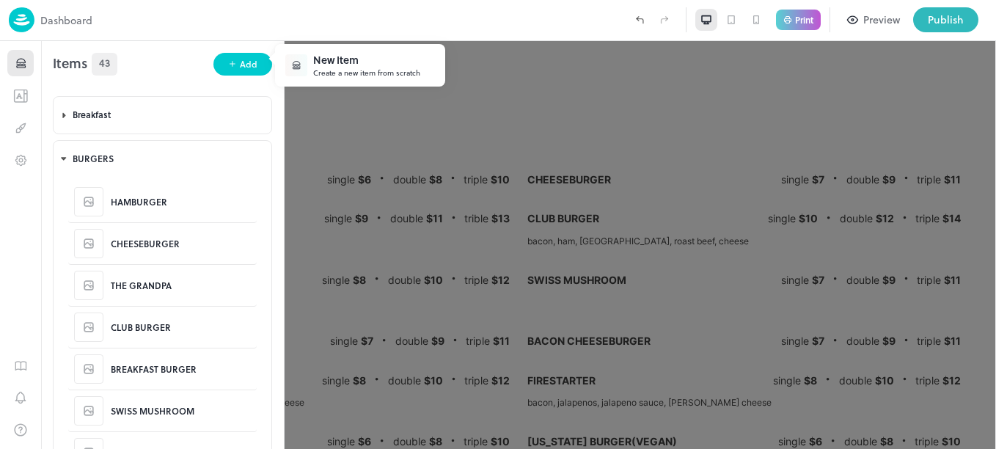
click at [354, 72] on div "Create a new item from scratch" at bounding box center [366, 72] width 107 height 11
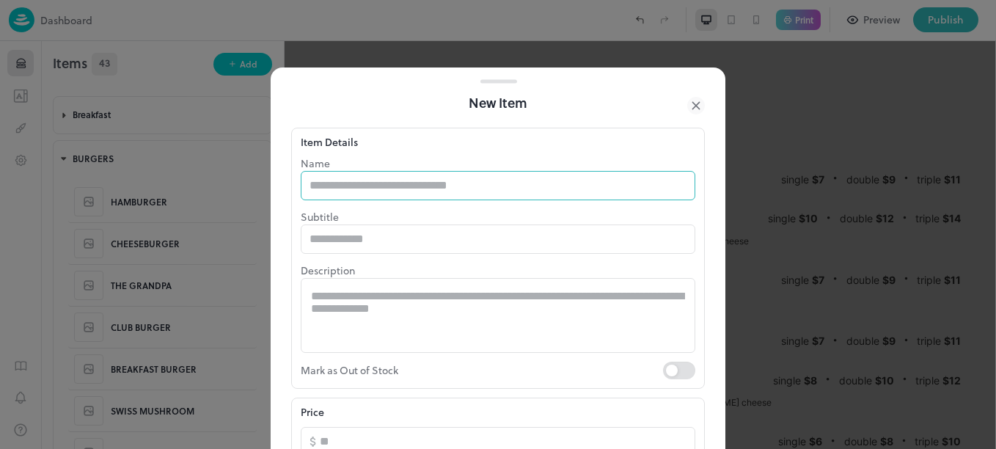
drag, startPoint x: 460, startPoint y: 163, endPoint x: 464, endPoint y: 172, distance: 10.5
click at [464, 172] on div "Name ​" at bounding box center [498, 178] width 395 height 45
click at [464, 172] on input "text" at bounding box center [498, 185] width 395 height 29
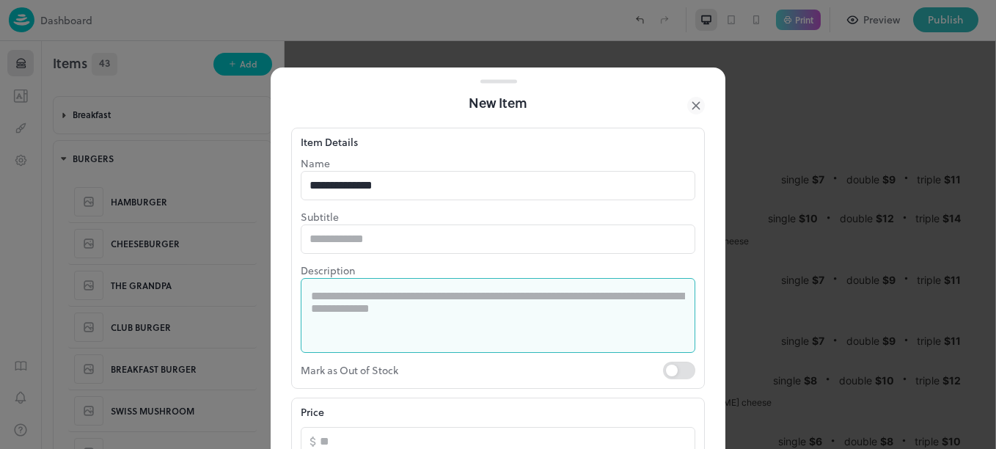
click at [421, 298] on textarea at bounding box center [498, 315] width 374 height 51
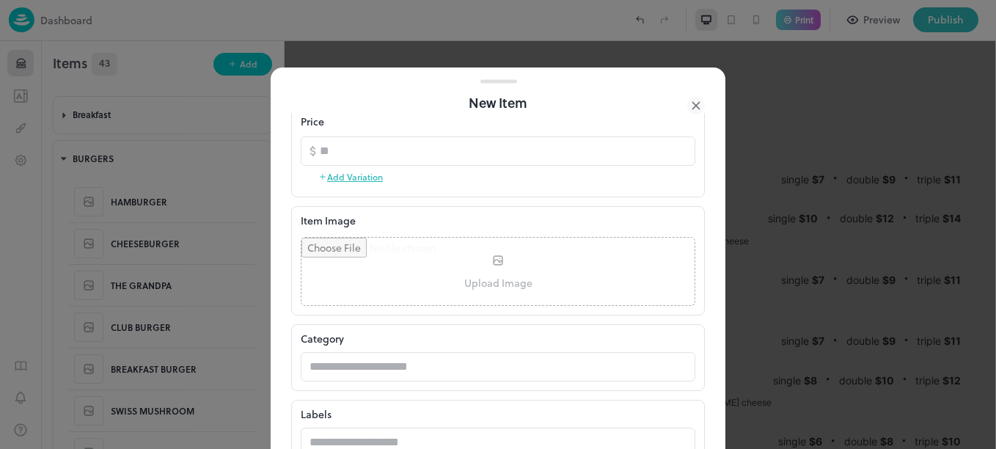
scroll to position [296, 0]
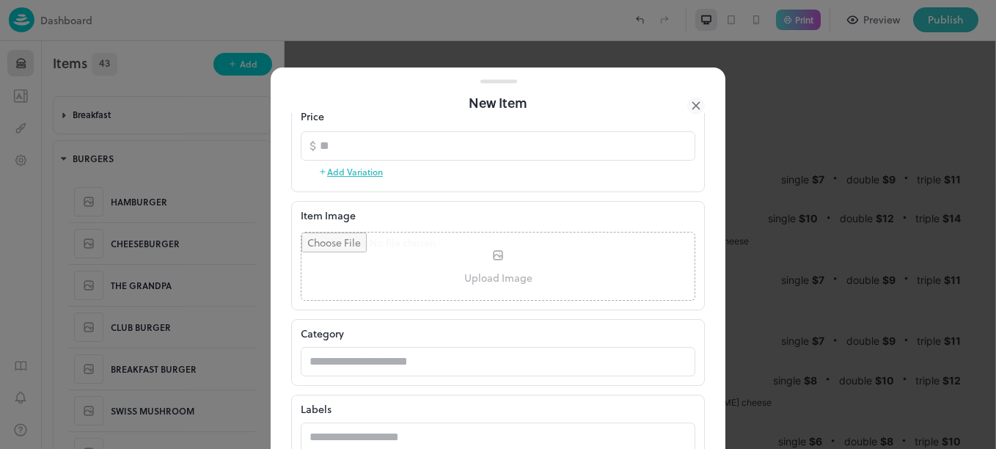
click at [369, 169] on button "Add Variation" at bounding box center [350, 172] width 65 height 22
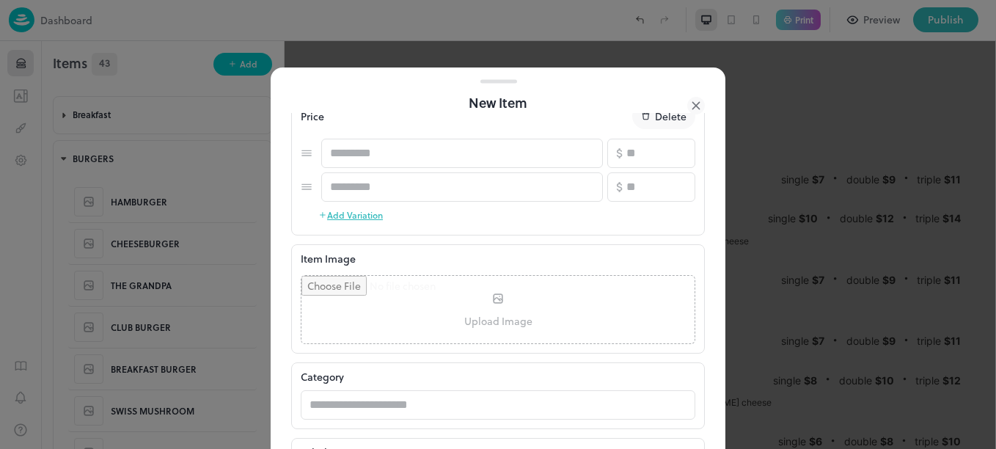
click at [366, 212] on button "Add Variation" at bounding box center [350, 215] width 65 height 22
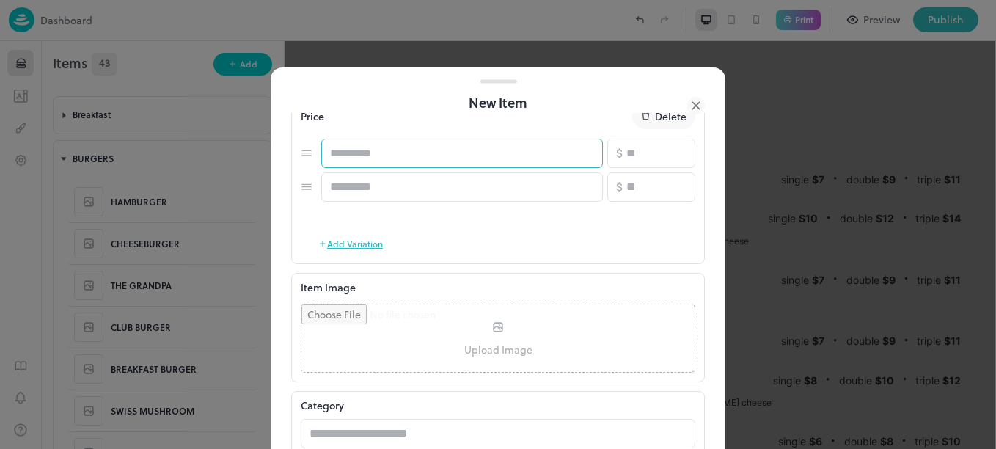
click at [362, 146] on input "text" at bounding box center [462, 153] width 282 height 29
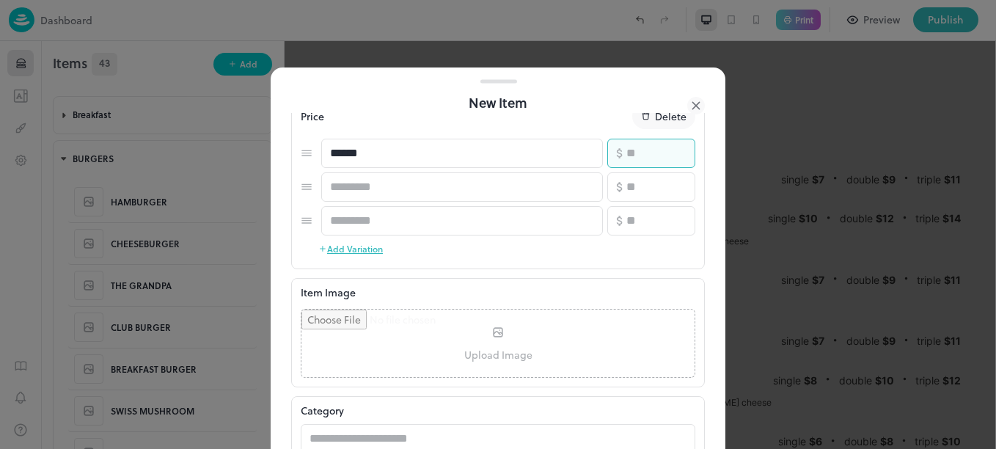
click at [642, 153] on input "number" at bounding box center [660, 153] width 69 height 29
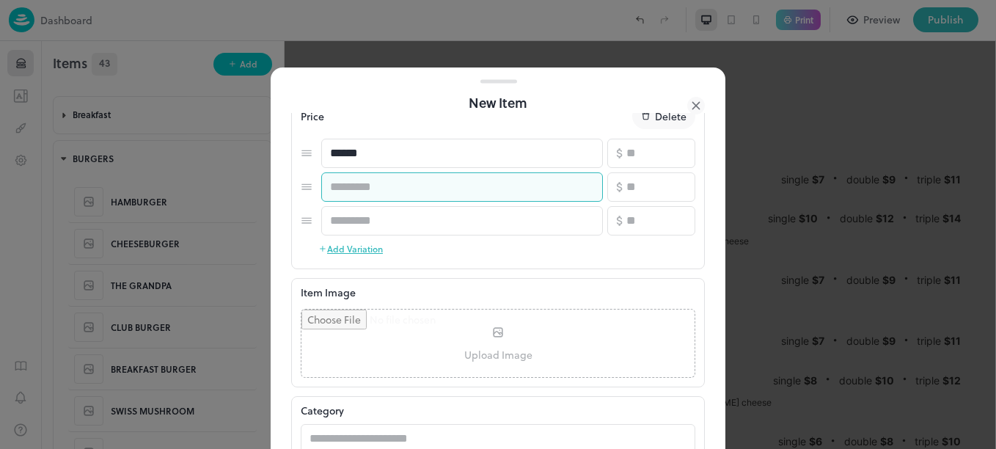
click at [453, 197] on input "text" at bounding box center [462, 186] width 282 height 29
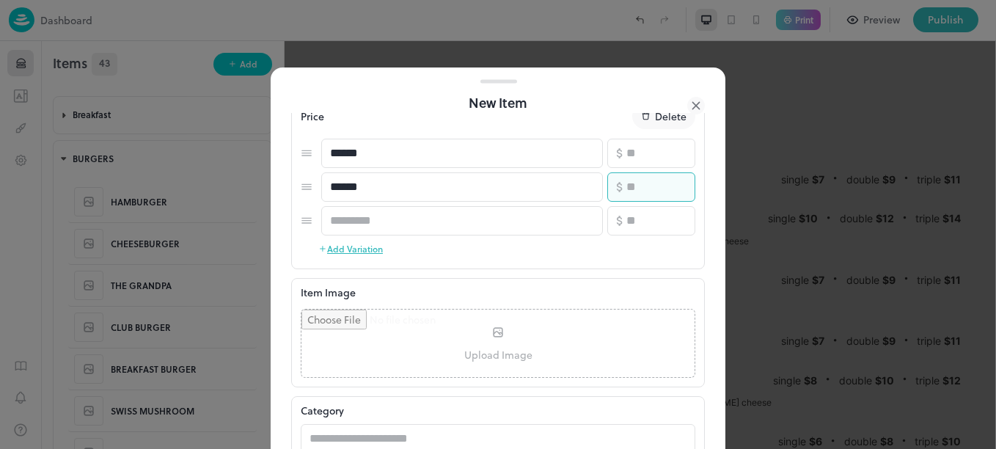
click at [635, 199] on input "number" at bounding box center [660, 186] width 69 height 29
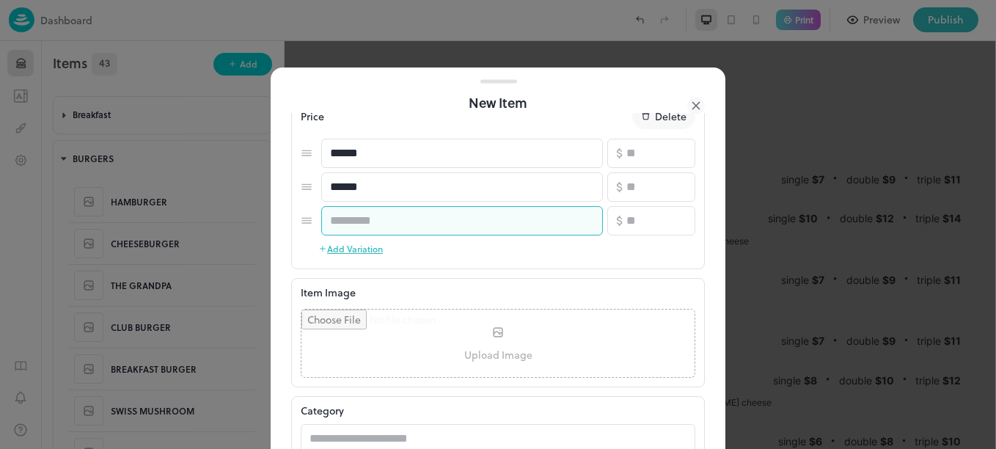
click at [447, 220] on input "text" at bounding box center [462, 220] width 282 height 29
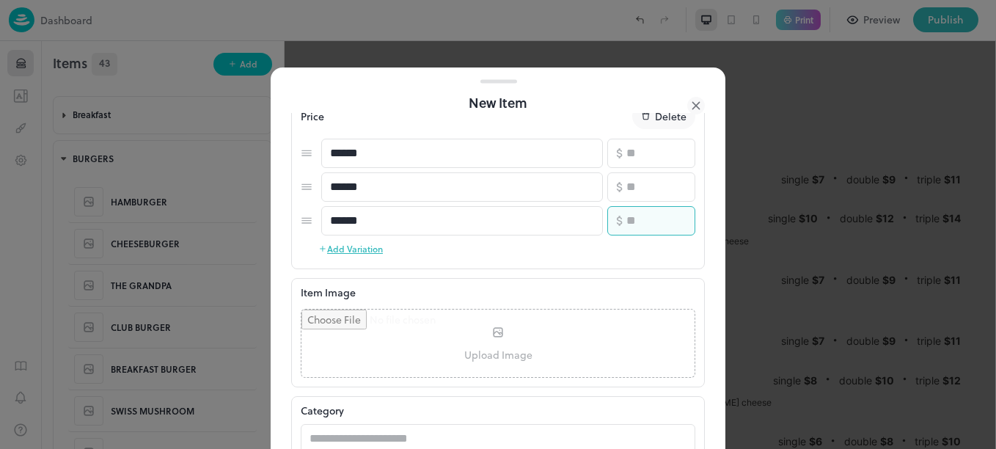
click at [640, 216] on input "number" at bounding box center [660, 220] width 69 height 29
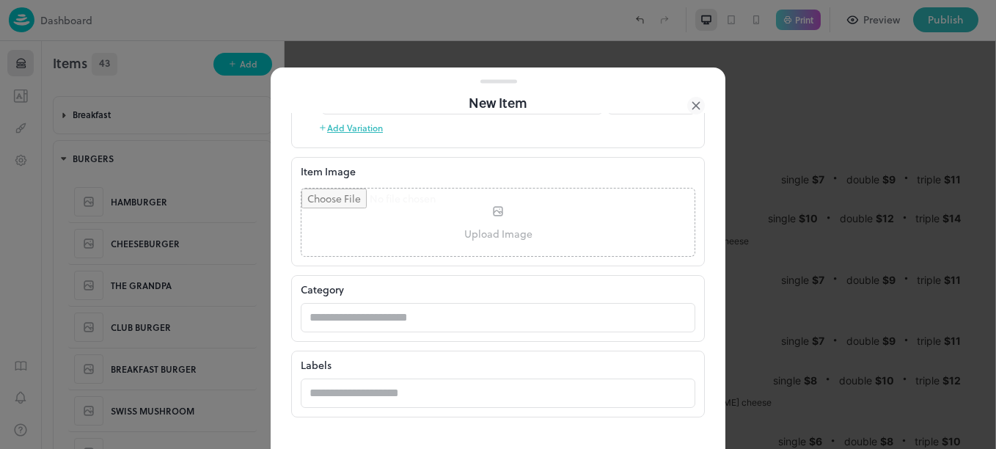
scroll to position [481, 0]
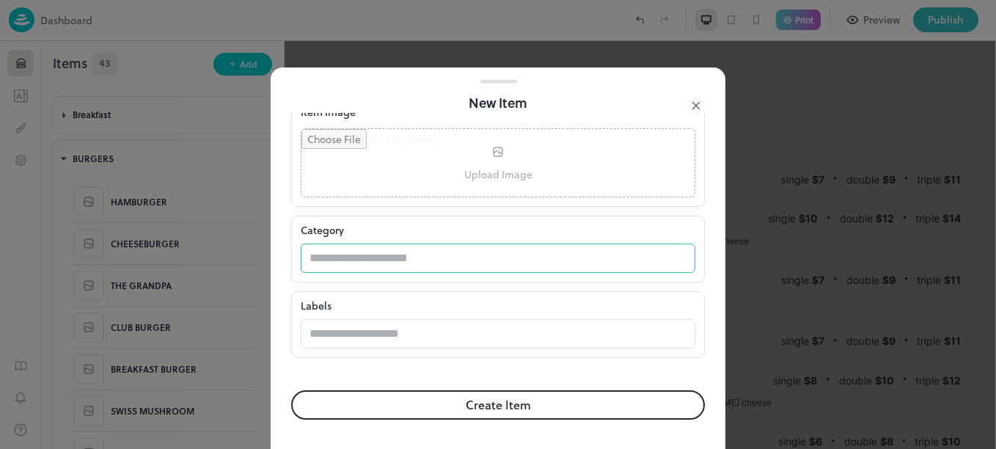
click at [425, 252] on input "text" at bounding box center [484, 258] width 366 height 29
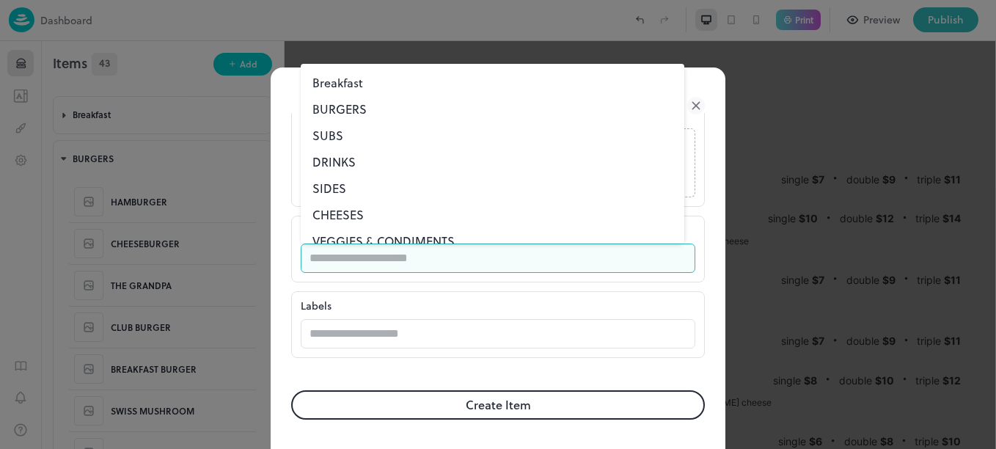
click at [352, 110] on li "BURGERS" at bounding box center [493, 109] width 384 height 26
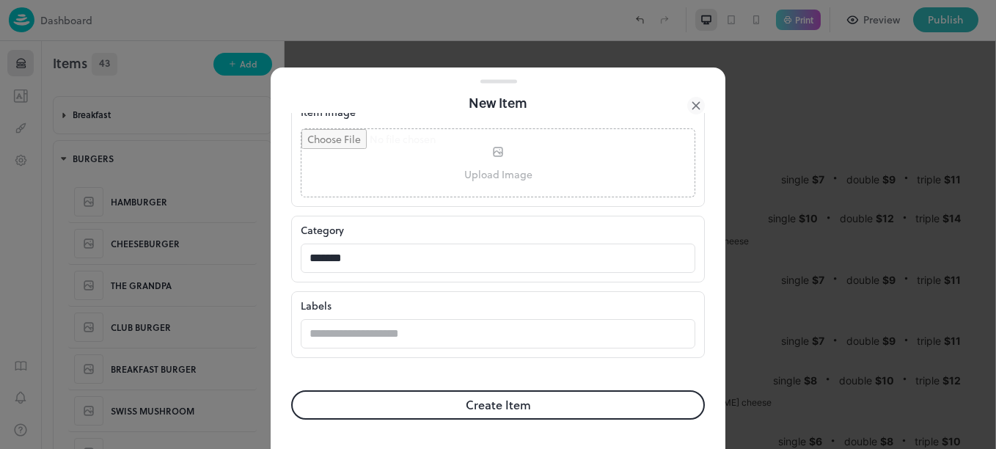
click at [439, 409] on button "Create Item" at bounding box center [498, 404] width 414 height 29
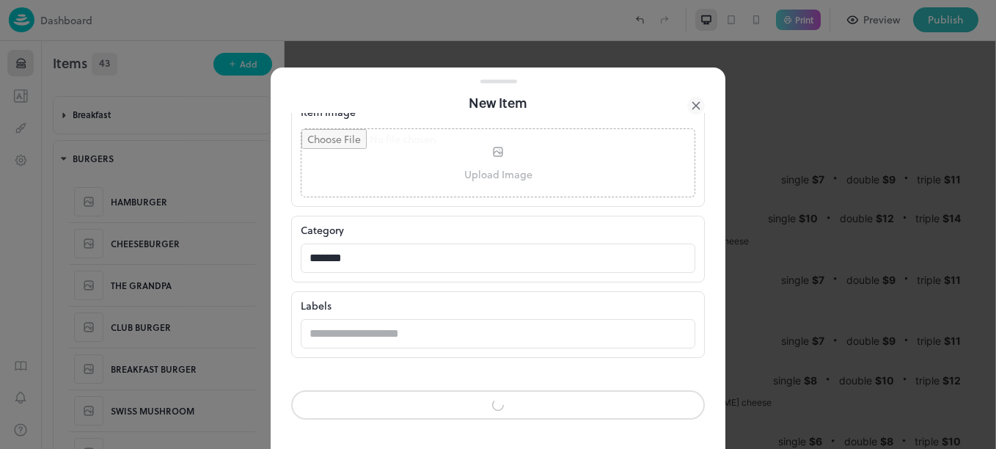
scroll to position [480, 0]
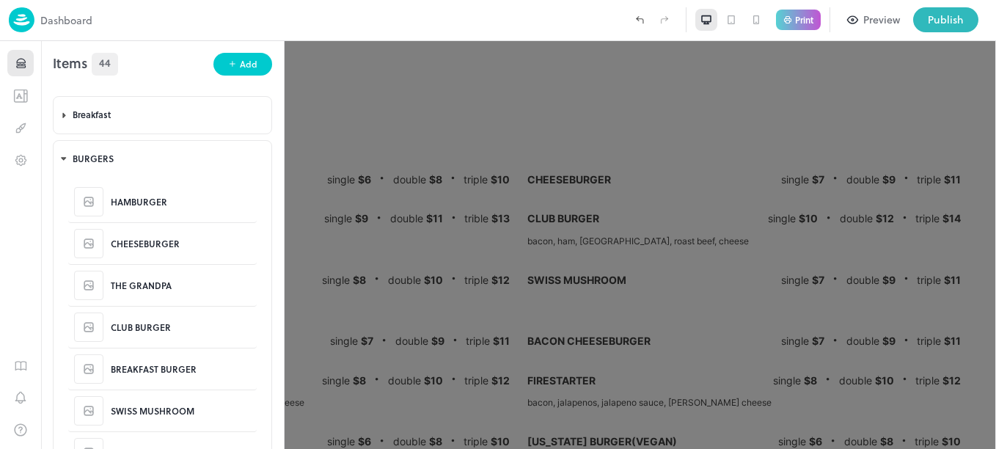
click at [439, 409] on div at bounding box center [498, 224] width 996 height 449
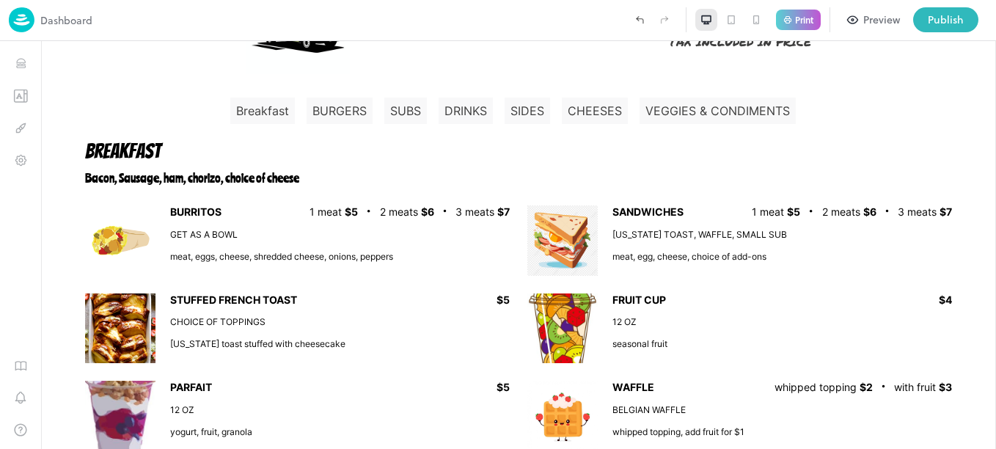
scroll to position [70, 0]
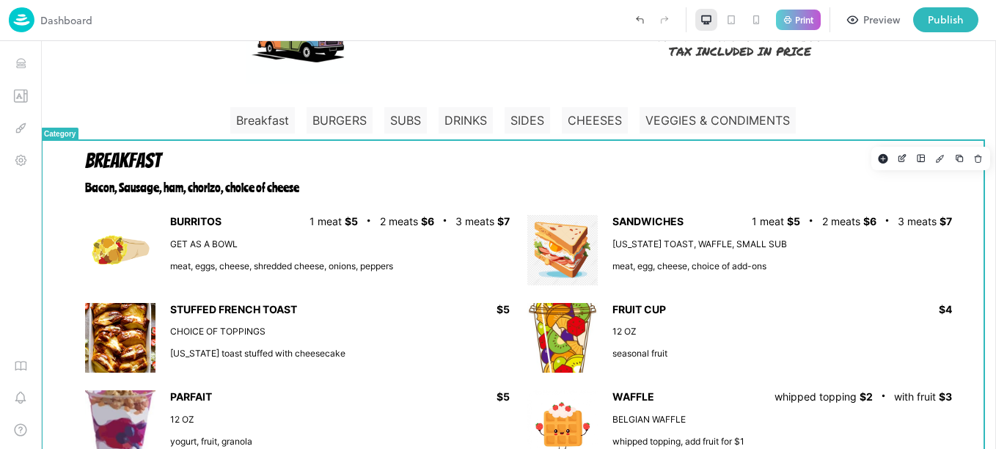
click at [186, 183] on p "Bacon, Sausage, ham, chorizo, choice of cheese" at bounding box center [518, 187] width 867 height 15
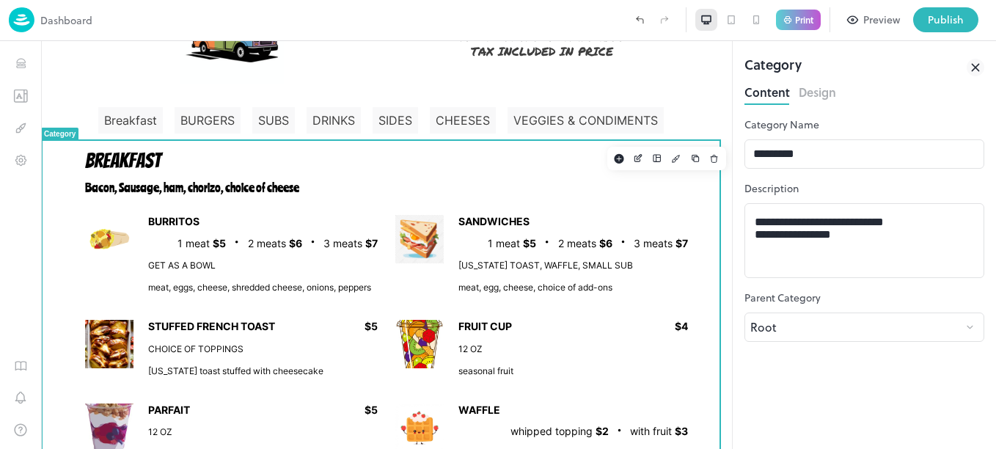
click at [821, 89] on button "Design" at bounding box center [817, 91] width 37 height 20
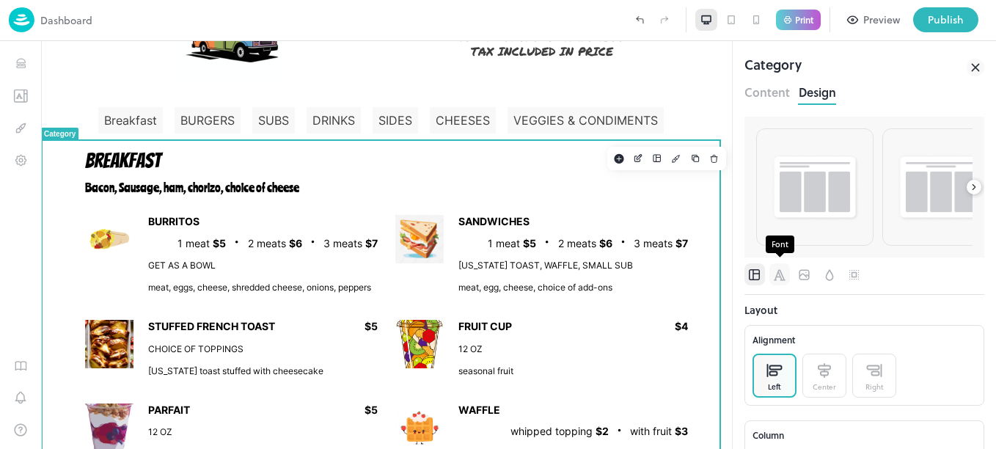
click at [780, 277] on icon "Font" at bounding box center [779, 275] width 15 height 15
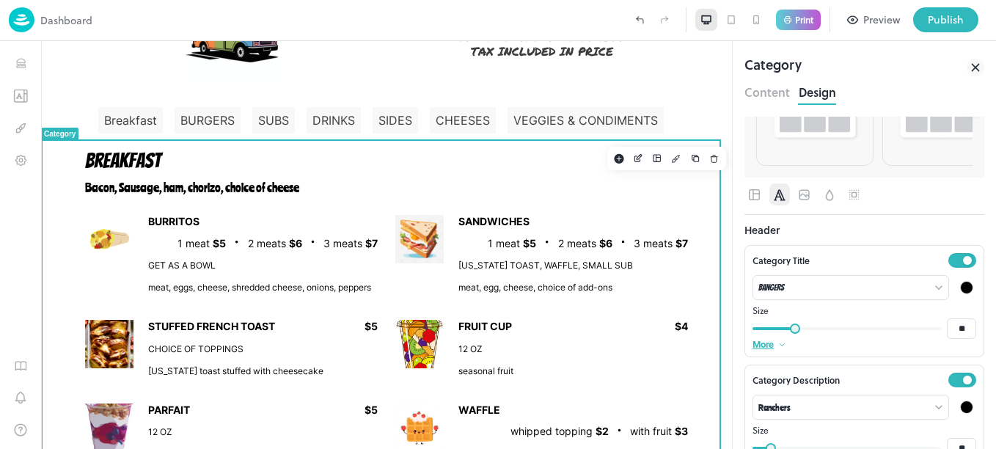
scroll to position [117, 0]
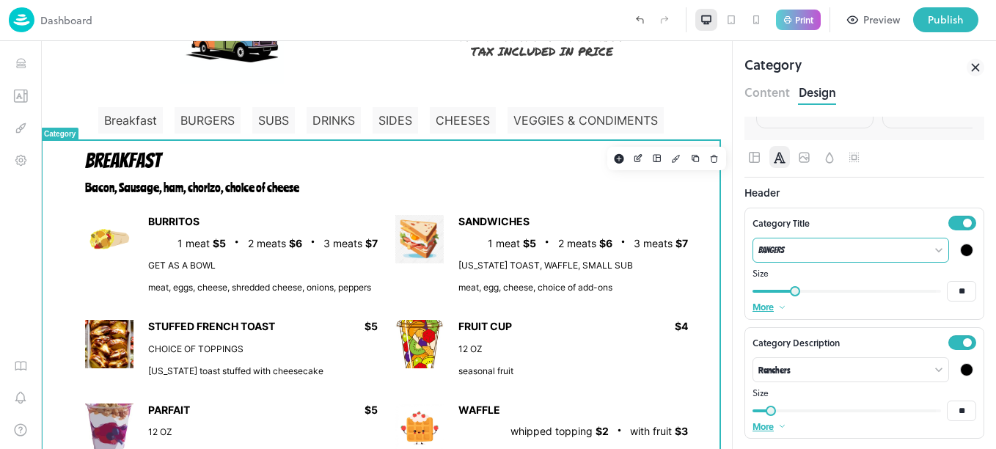
click at [931, 251] on body "Dashboard Print Preview Publish 1 Items 44 Add Breakfast BURRITOS SANDWICHES ST…" at bounding box center [498, 224] width 996 height 449
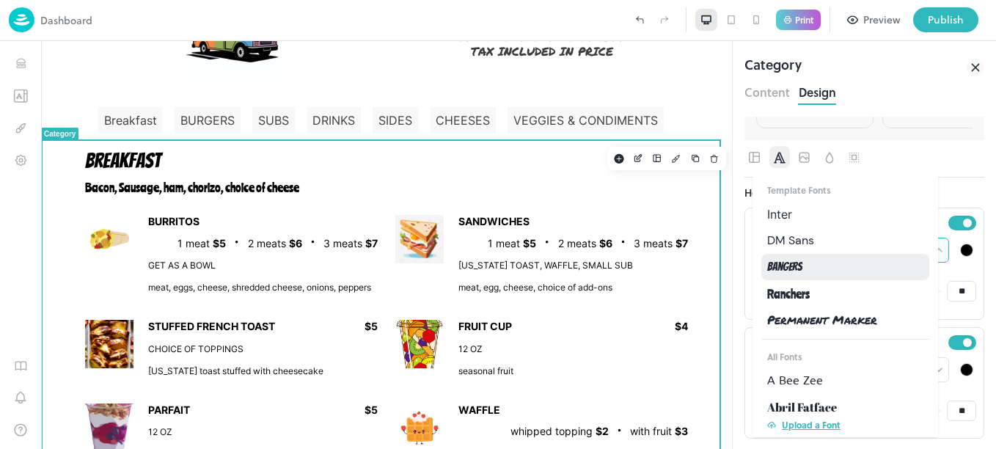
click at [805, 213] on li "Inter" at bounding box center [845, 214] width 168 height 26
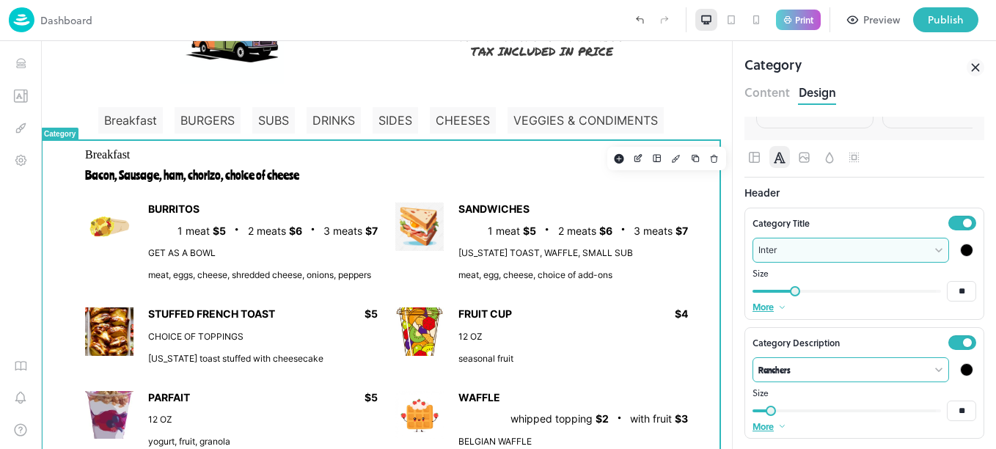
click at [907, 370] on body "Dashboard Print Preview Publish 1 Items 44 Add Breakfast BURRITOS SANDWICHES ST…" at bounding box center [498, 224] width 996 height 449
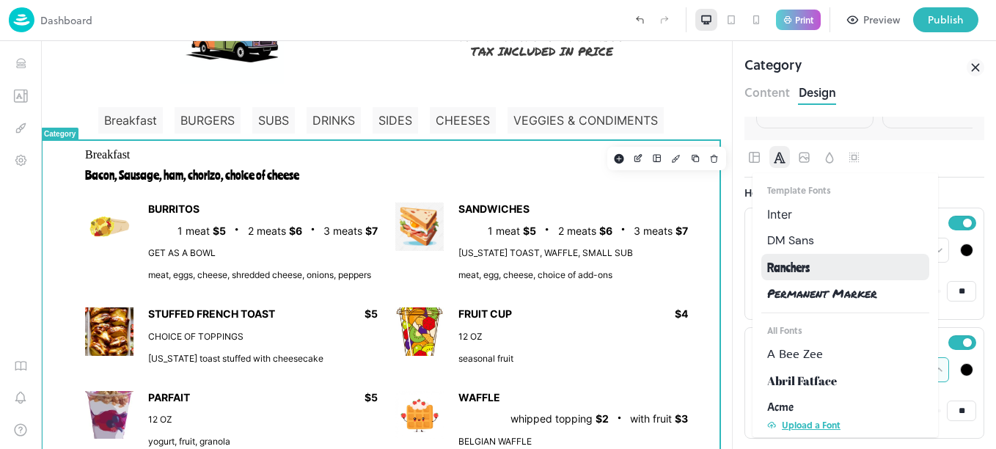
click at [775, 213] on span "Inter" at bounding box center [779, 214] width 25 height 18
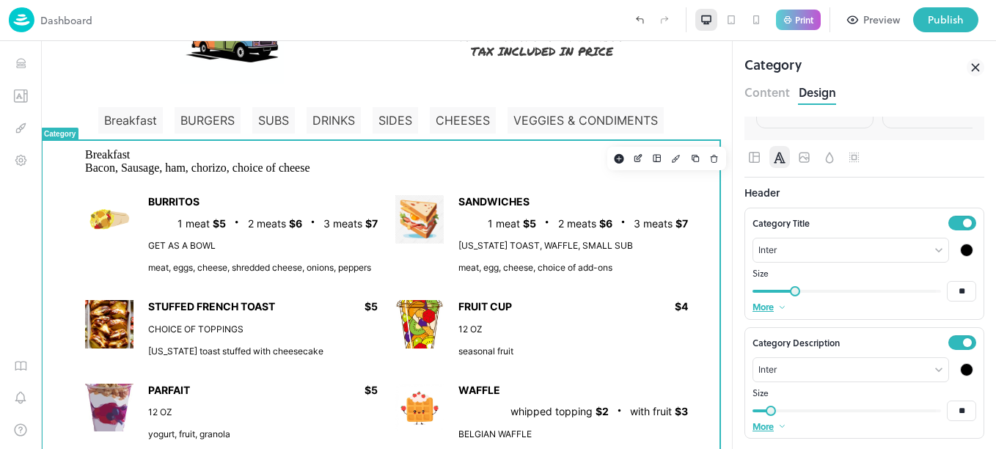
click at [981, 64] on icon at bounding box center [976, 68] width 18 height 18
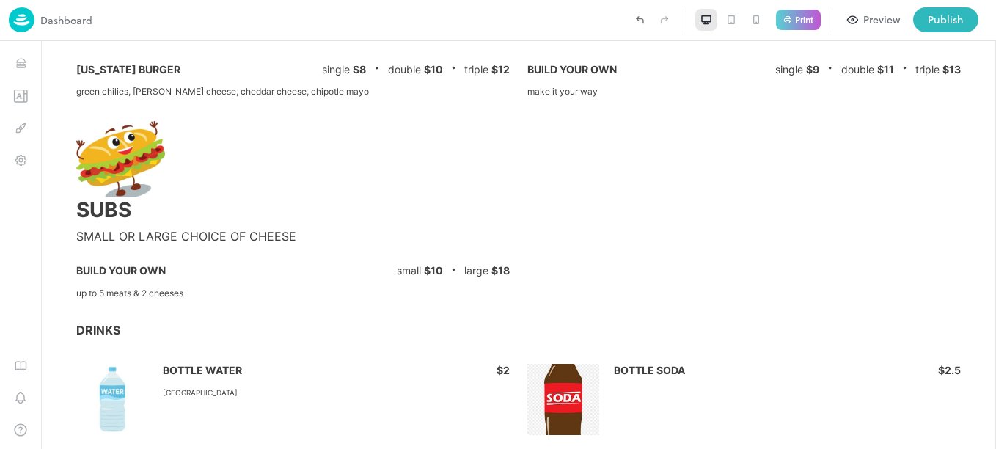
scroll to position [968, 0]
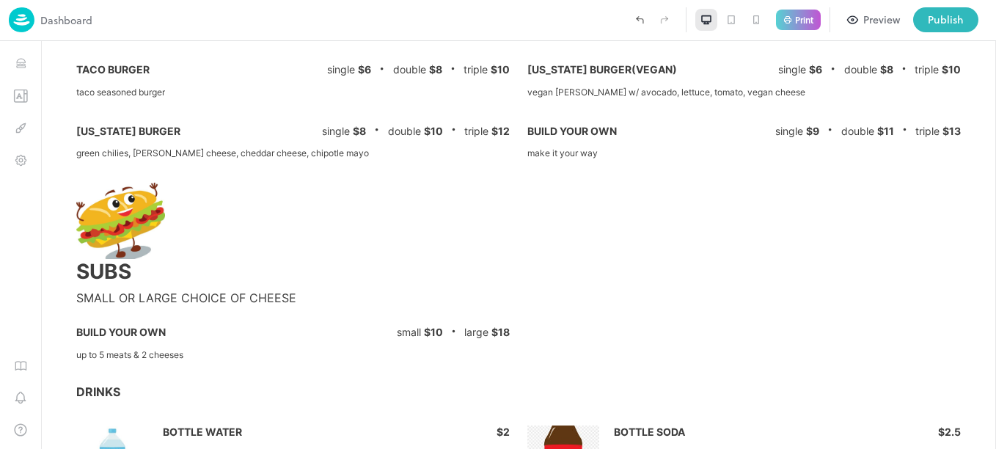
click at [693, 208] on div at bounding box center [518, 221] width 885 height 76
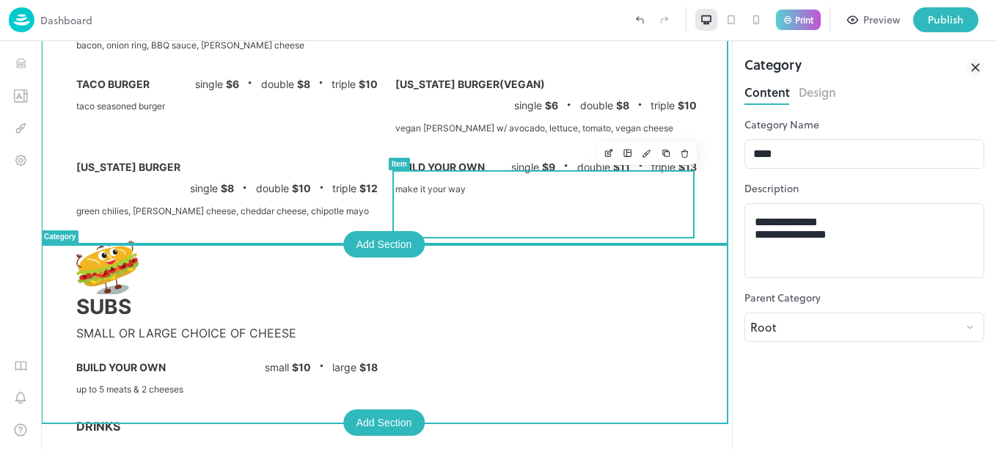
scroll to position [1027, 0]
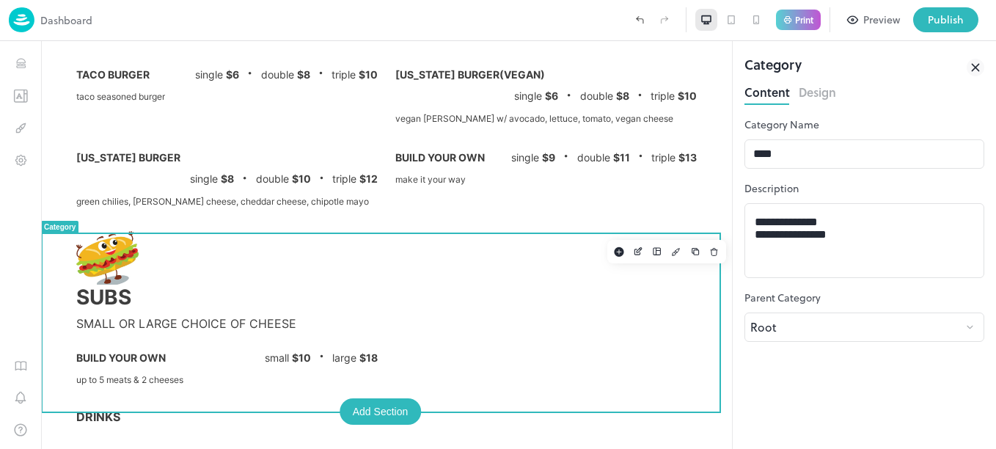
click at [973, 59] on icon at bounding box center [976, 68] width 18 height 18
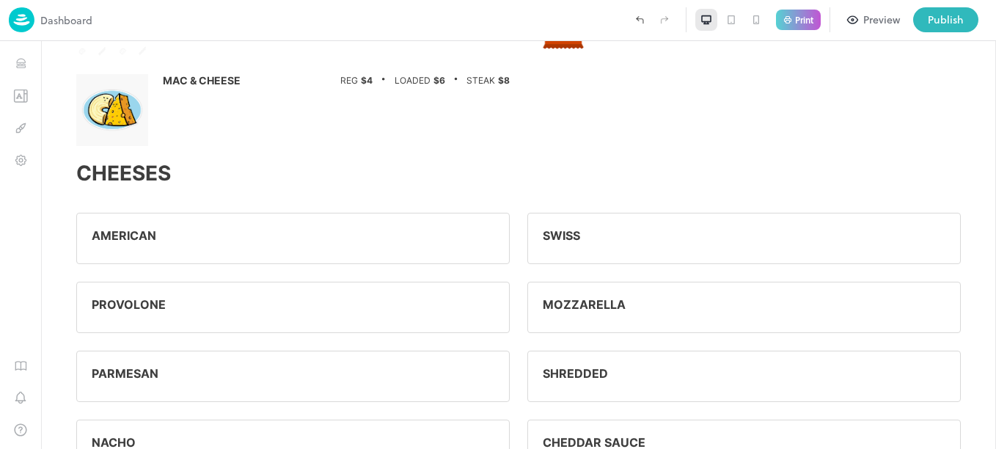
scroll to position [1987, 0]
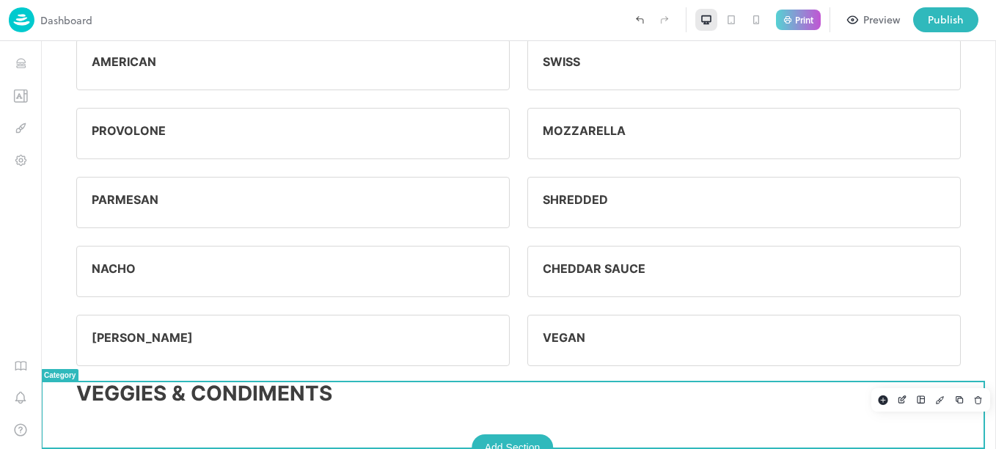
click at [374, 406] on p "VEGGIES & CONDIMENTS" at bounding box center [518, 394] width 885 height 26
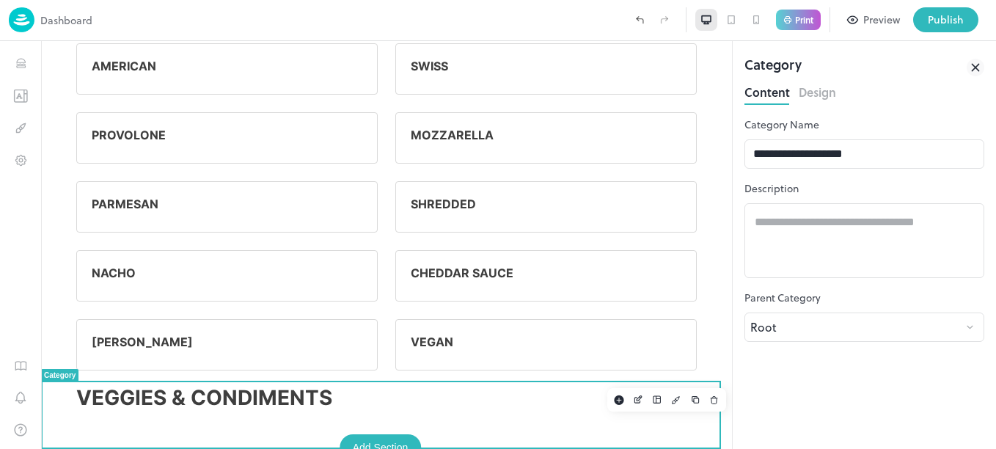
click at [828, 97] on button "Design" at bounding box center [817, 91] width 37 height 20
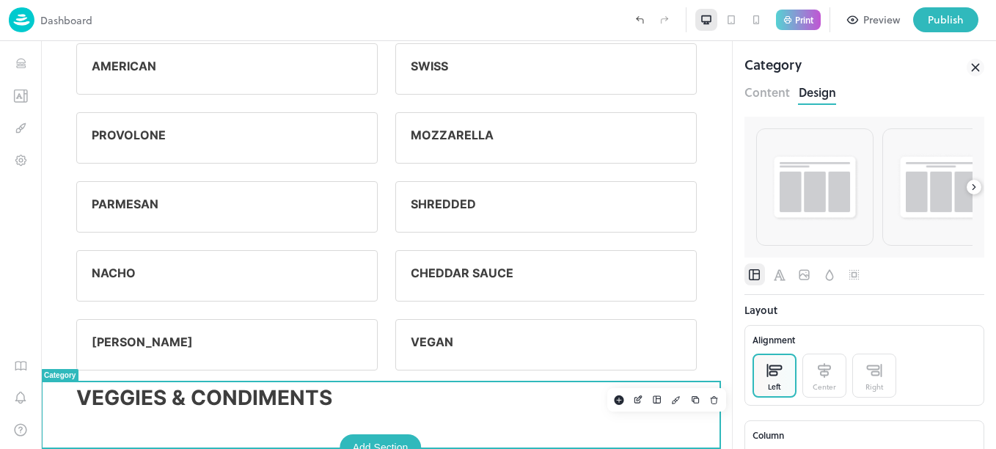
click at [969, 190] on icon at bounding box center [974, 187] width 10 height 10
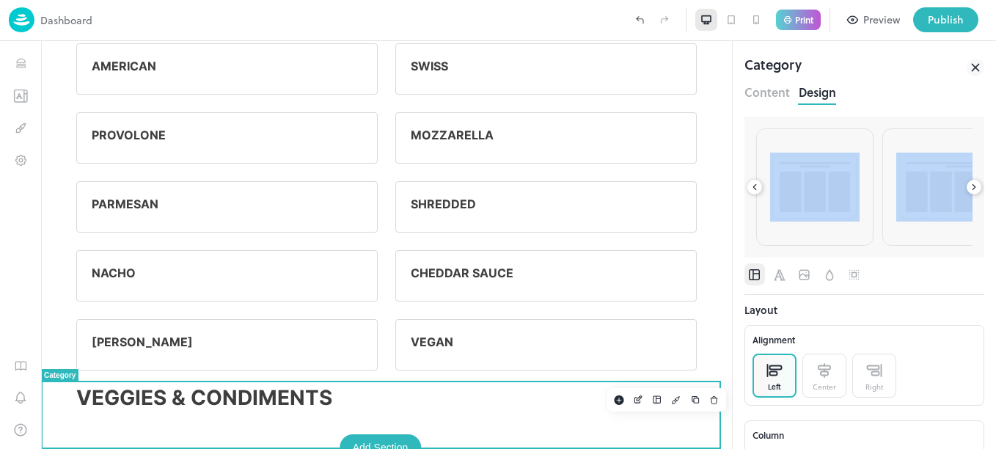
click at [969, 190] on icon at bounding box center [974, 187] width 10 height 10
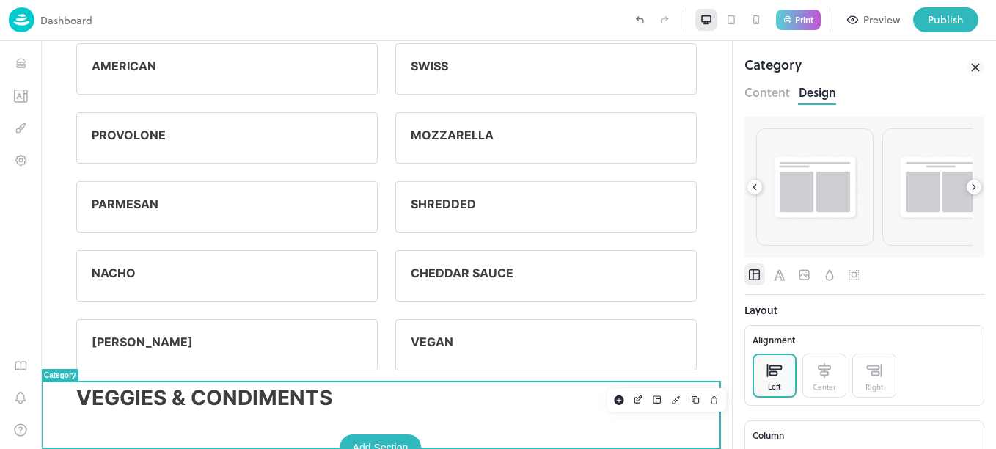
click at [969, 190] on icon at bounding box center [974, 187] width 10 height 10
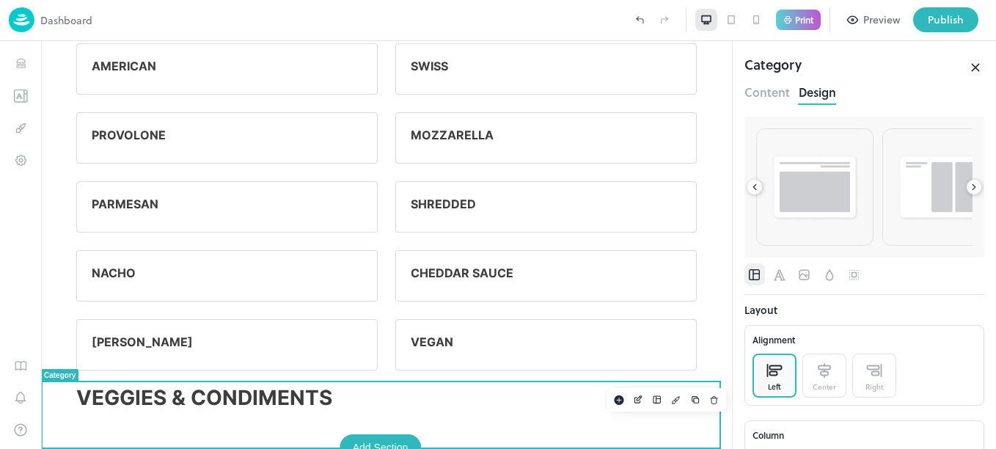
click at [969, 190] on icon at bounding box center [974, 187] width 10 height 10
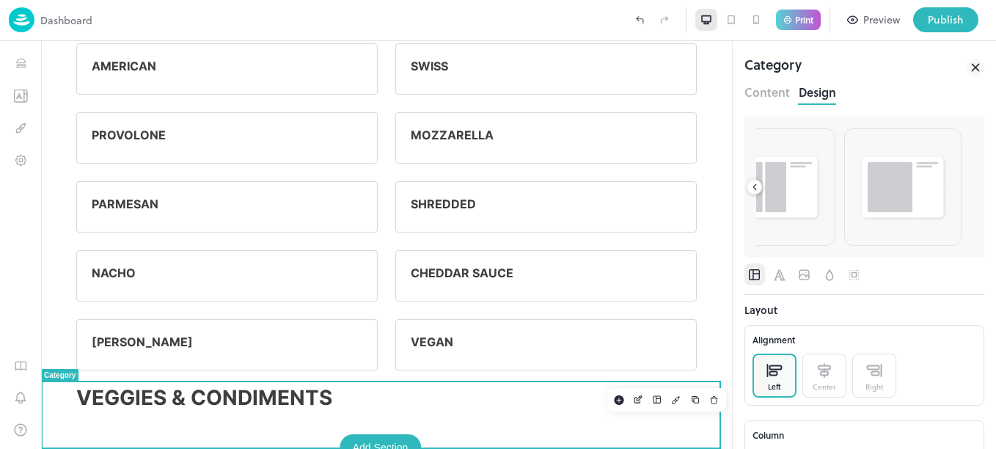
click at [964, 190] on div at bounding box center [865, 187] width 240 height 141
drag, startPoint x: 964, startPoint y: 190, endPoint x: 979, endPoint y: 61, distance: 129.9
click at [979, 61] on icon at bounding box center [976, 68] width 18 height 18
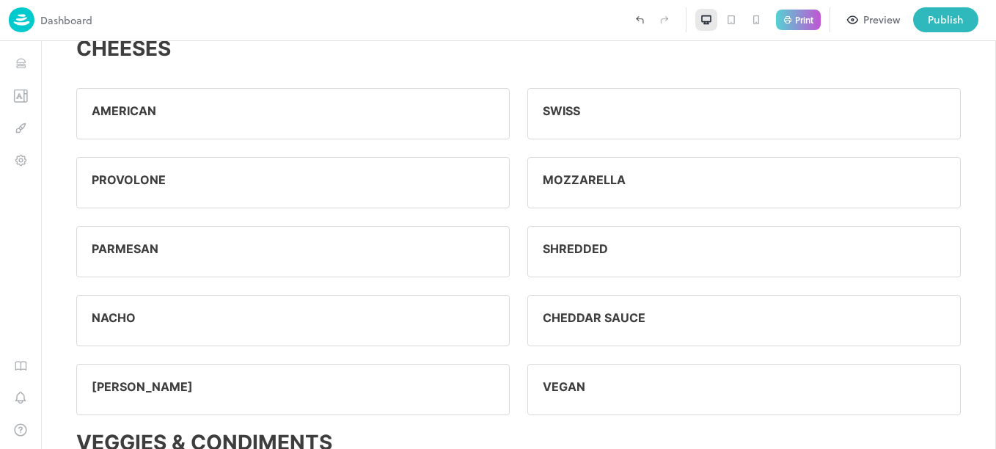
scroll to position [1987, 0]
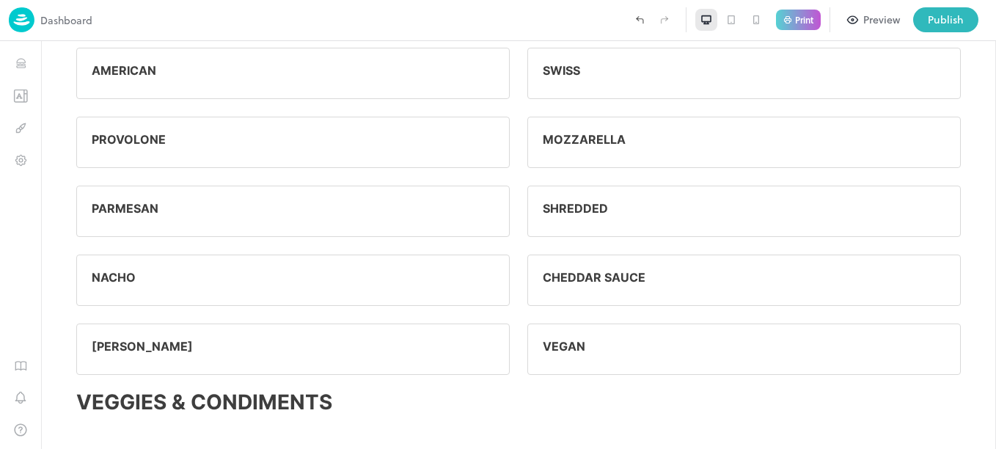
click at [14, 47] on div "1" at bounding box center [20, 245] width 41 height 408
click at [19, 61] on icon "Items" at bounding box center [21, 63] width 14 height 14
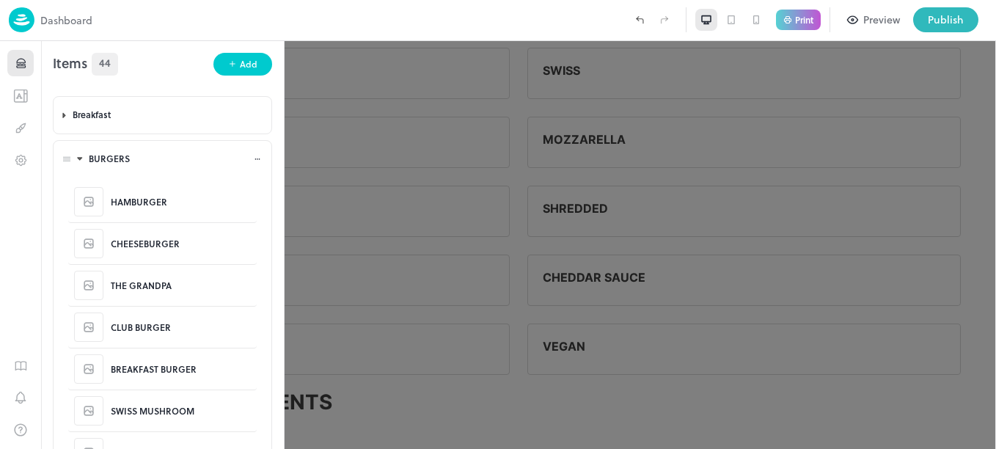
click at [78, 160] on icon at bounding box center [80, 159] width 10 height 10
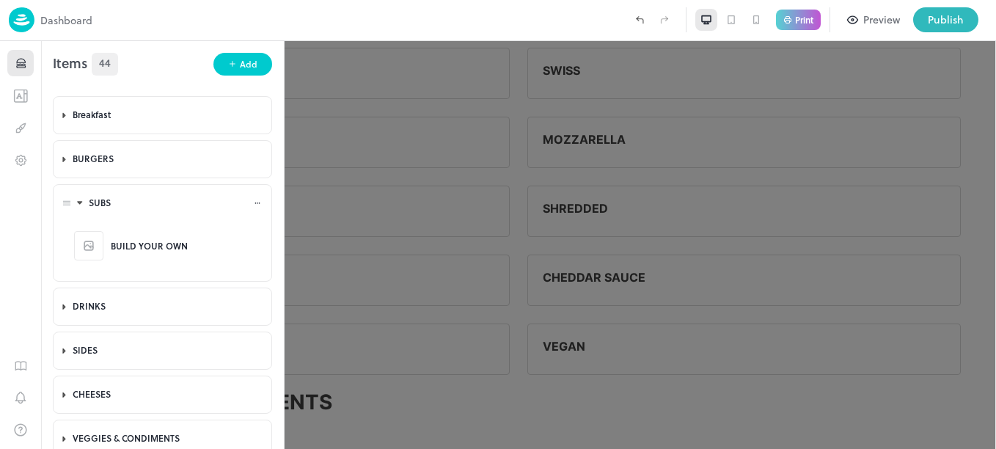
click at [79, 201] on icon at bounding box center [80, 203] width 10 height 10
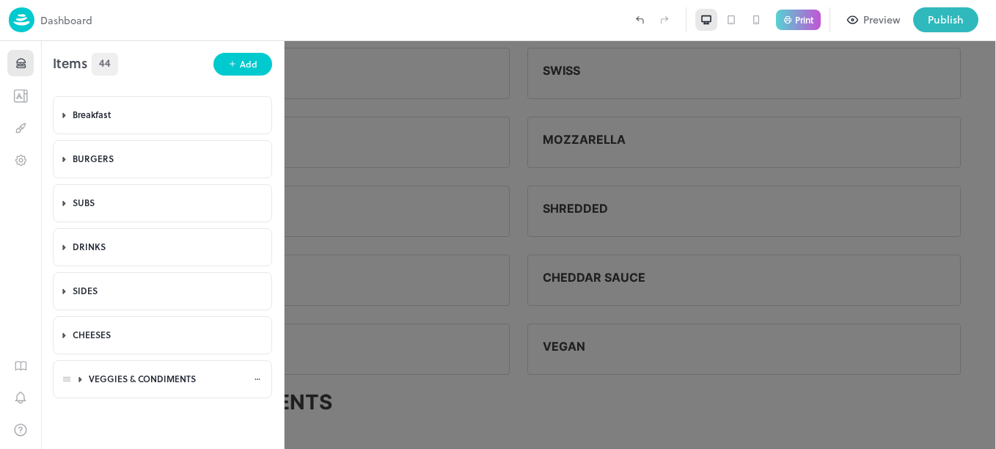
click at [144, 376] on div "VEGGIES & CONDIMENTS" at bounding box center [171, 379] width 164 height 12
click at [161, 422] on icon "button" at bounding box center [163, 420] width 12 height 12
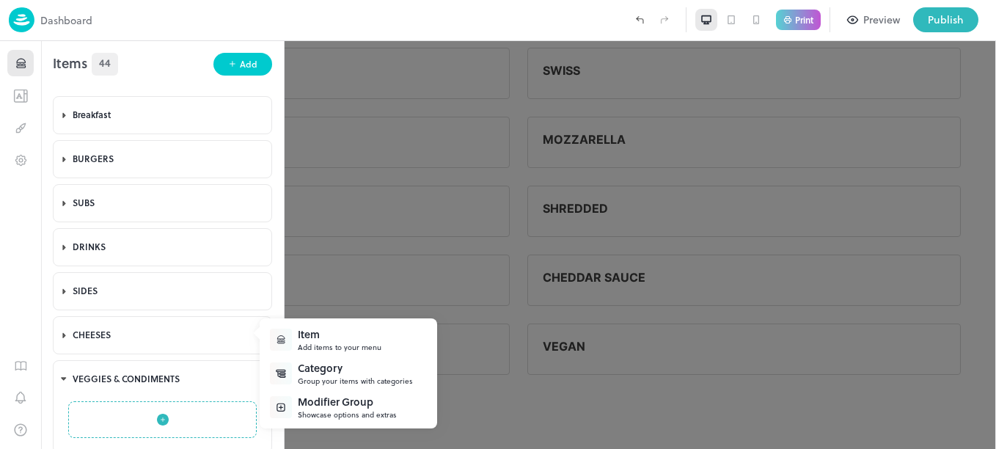
click at [342, 329] on div "Item" at bounding box center [340, 333] width 84 height 15
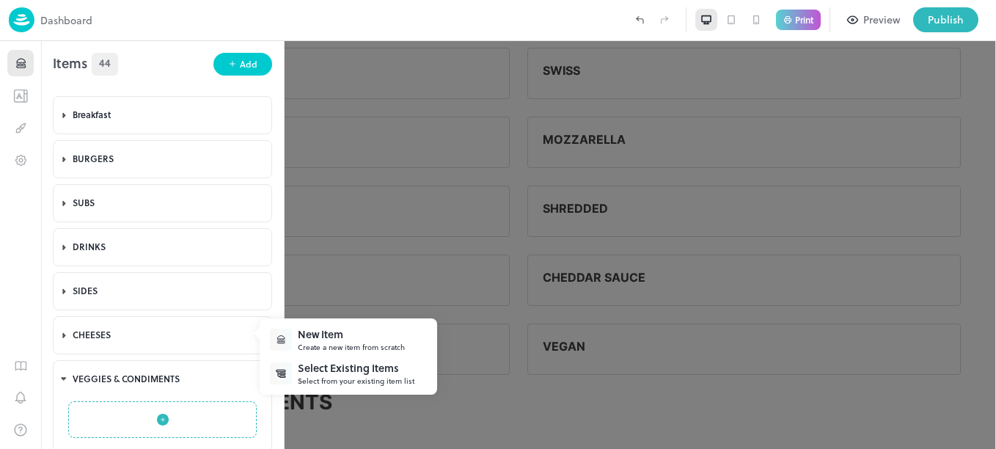
click at [349, 341] on div "New Item" at bounding box center [351, 333] width 107 height 15
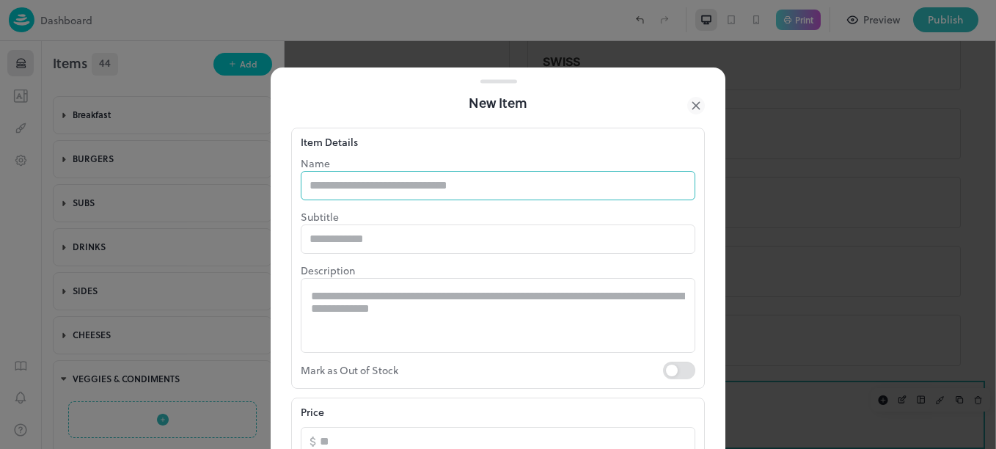
click at [387, 190] on input "text" at bounding box center [498, 185] width 395 height 29
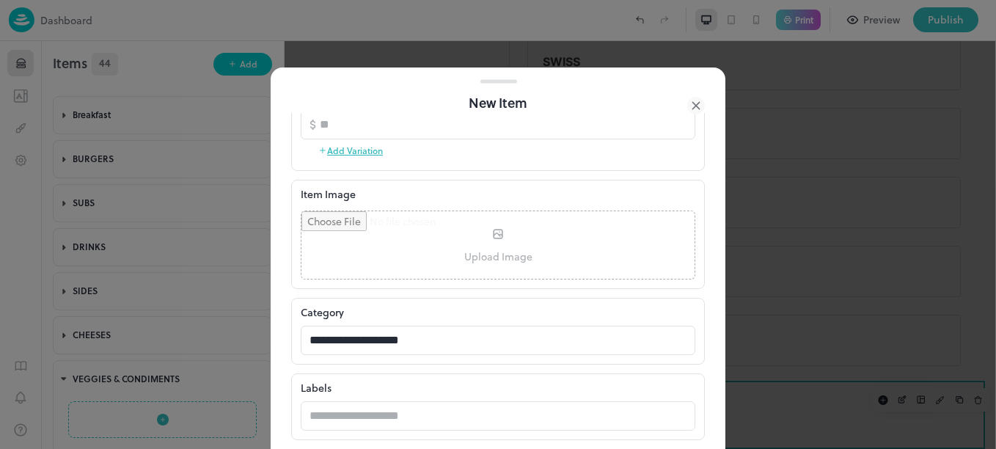
scroll to position [381, 0]
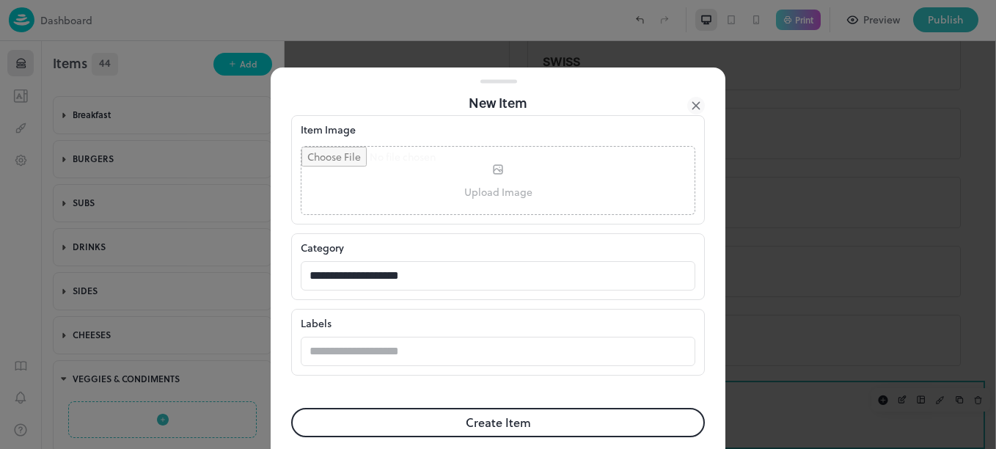
click at [509, 421] on button "Create Item" at bounding box center [498, 422] width 414 height 29
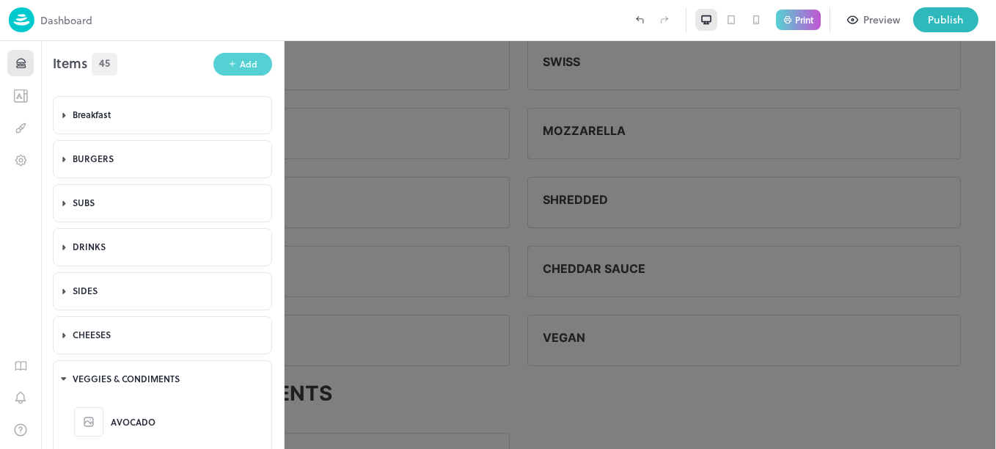
click at [235, 65] on button "Add" at bounding box center [242, 64] width 59 height 23
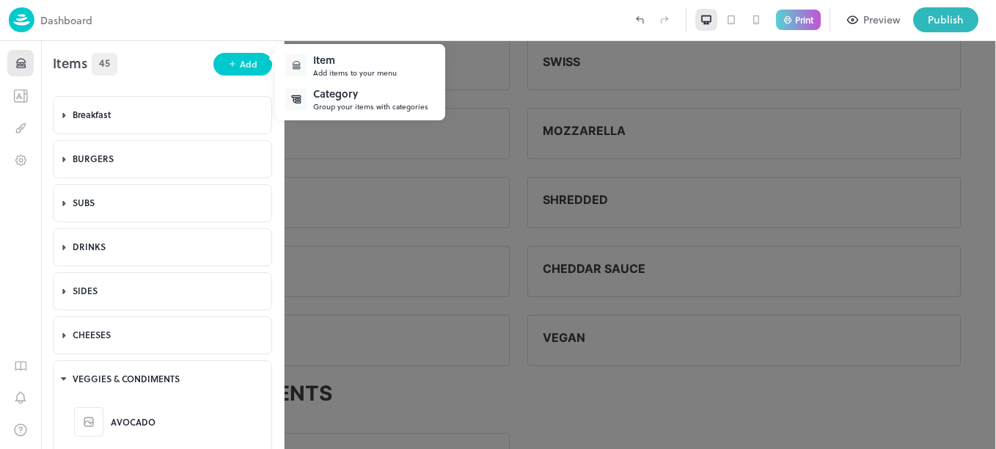
click at [334, 74] on div "Add items to your menu" at bounding box center [355, 72] width 84 height 11
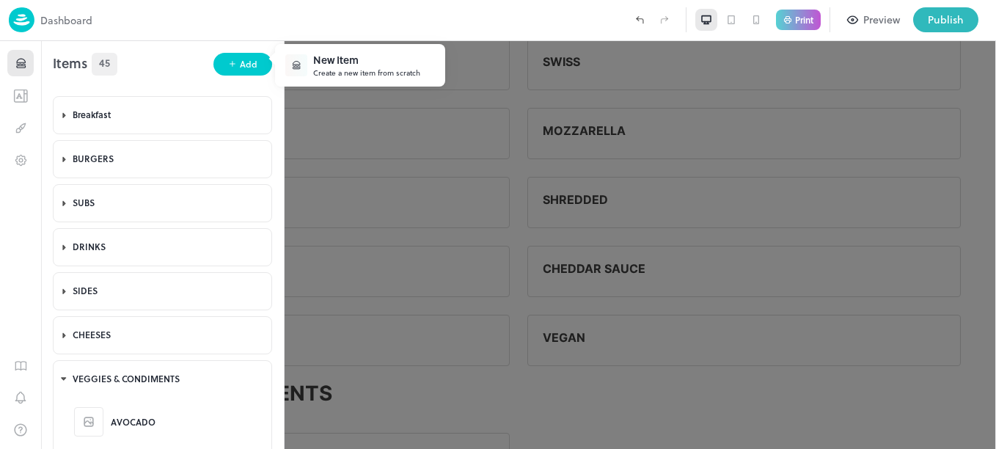
click at [395, 60] on div "New Item" at bounding box center [366, 59] width 107 height 15
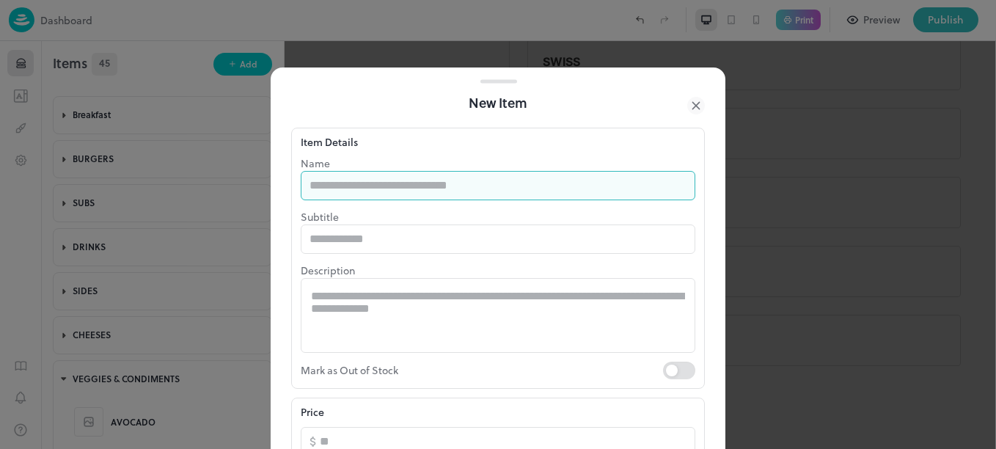
click at [398, 199] on input "text" at bounding box center [498, 185] width 395 height 29
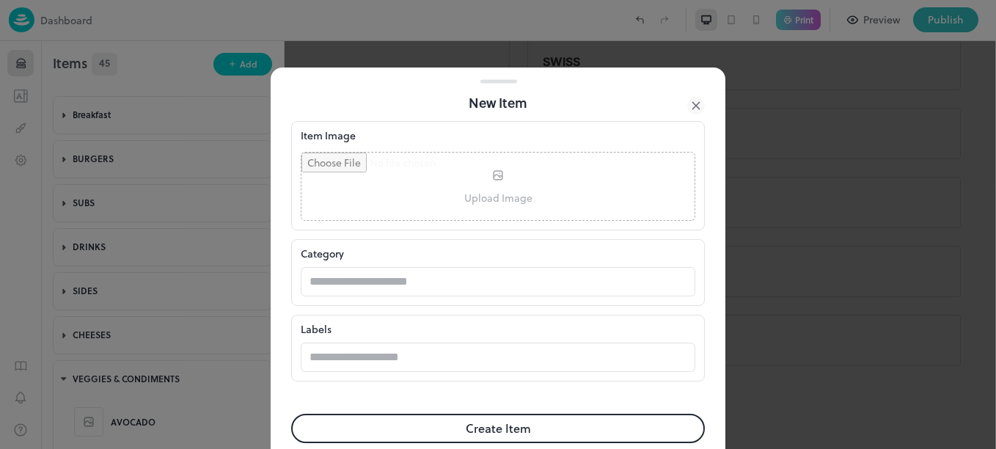
scroll to position [399, 0]
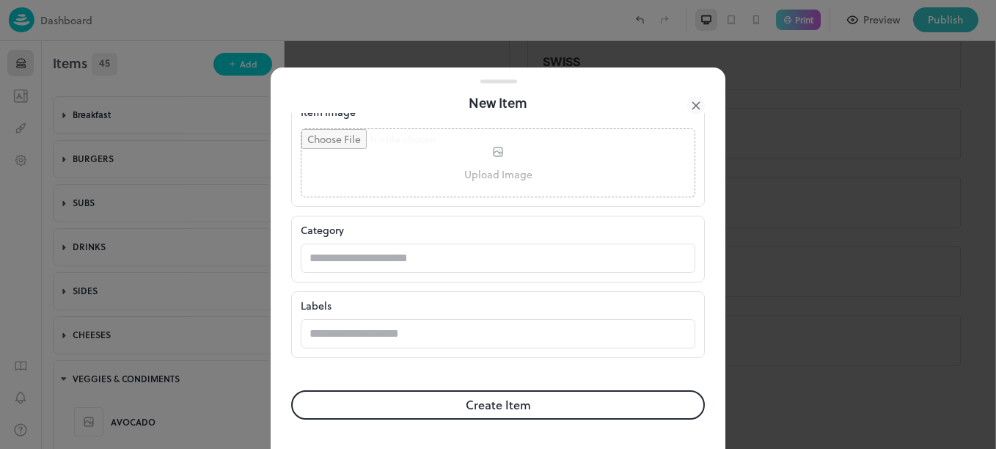
click at [576, 396] on button "Create Item" at bounding box center [498, 404] width 414 height 29
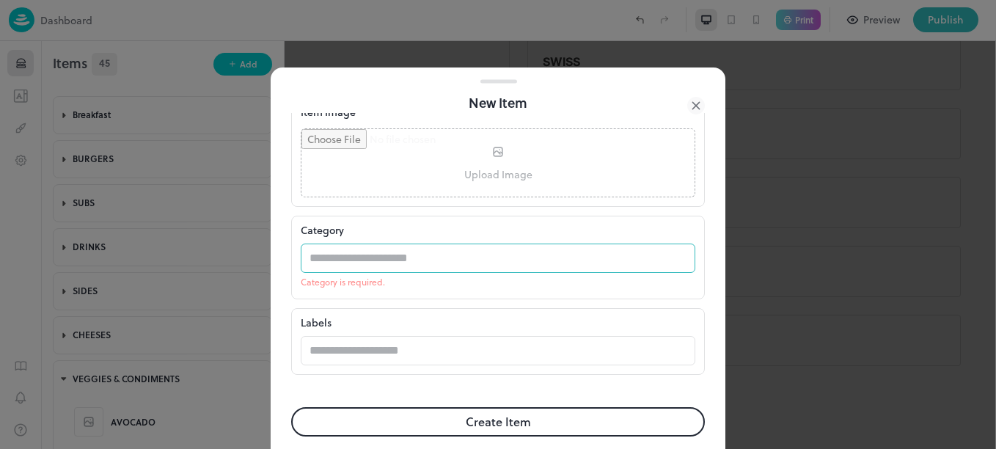
click at [494, 267] on input "text" at bounding box center [484, 258] width 366 height 29
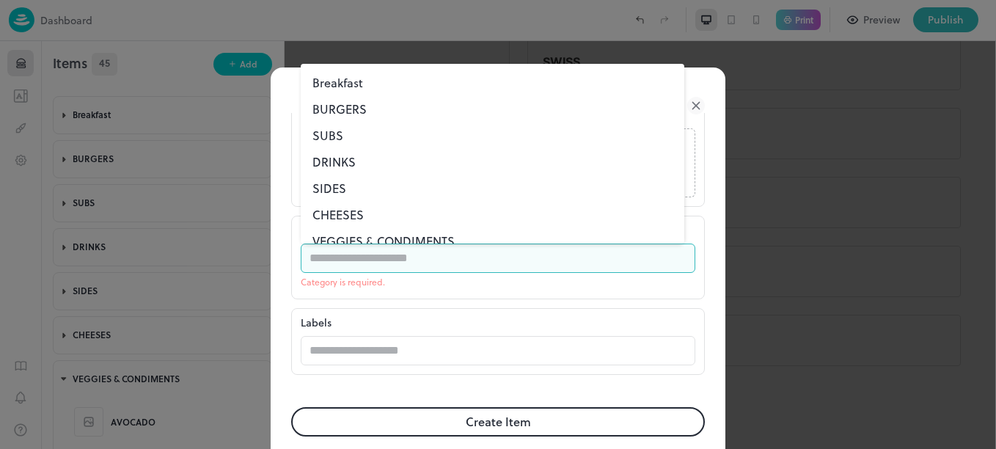
click at [430, 239] on li "VEGGIES & CONDIMENTS" at bounding box center [493, 241] width 384 height 26
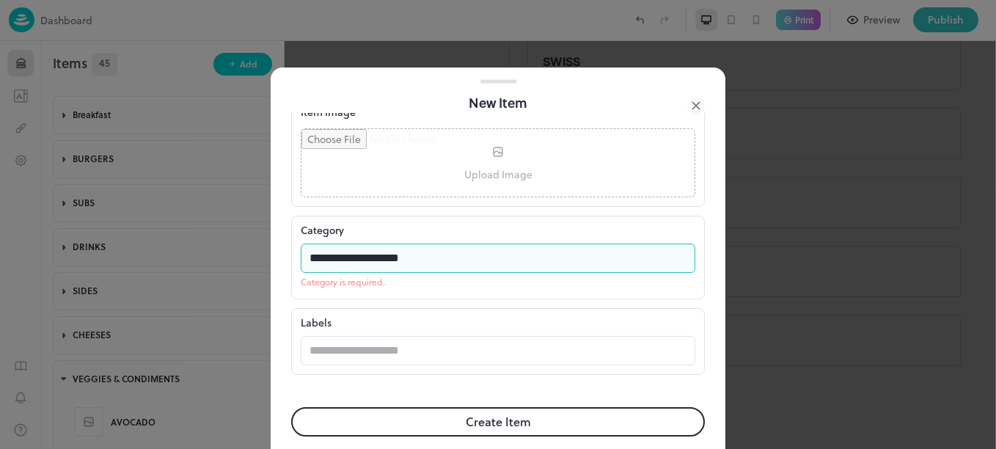
click at [530, 425] on form "**********" at bounding box center [498, 90] width 414 height 752
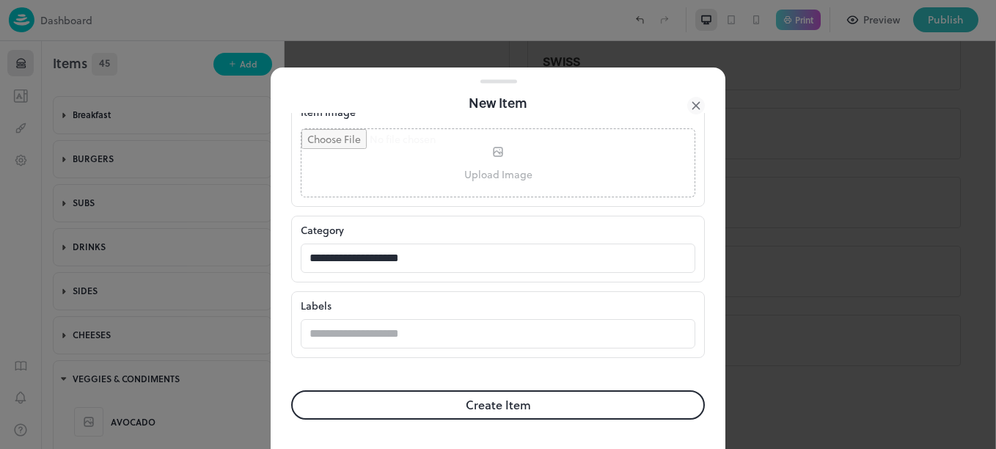
click at [548, 399] on button "Create Item" at bounding box center [498, 404] width 414 height 29
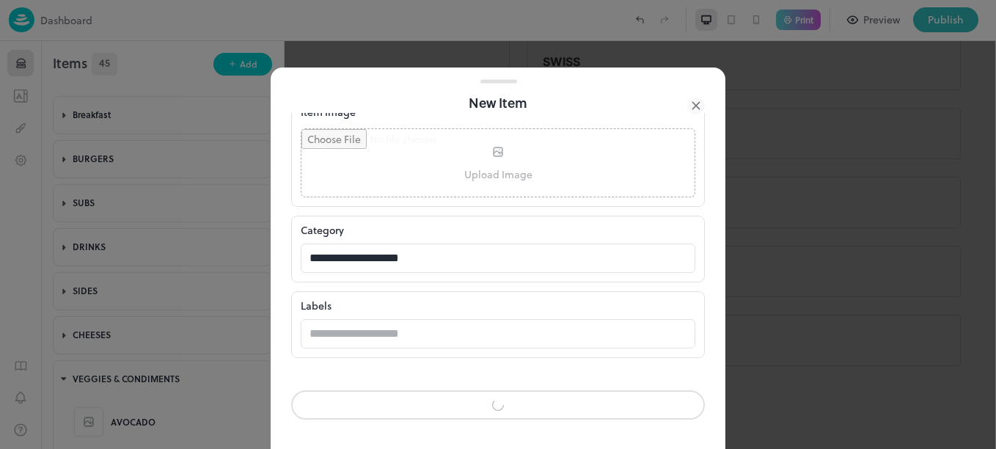
scroll to position [398, 0]
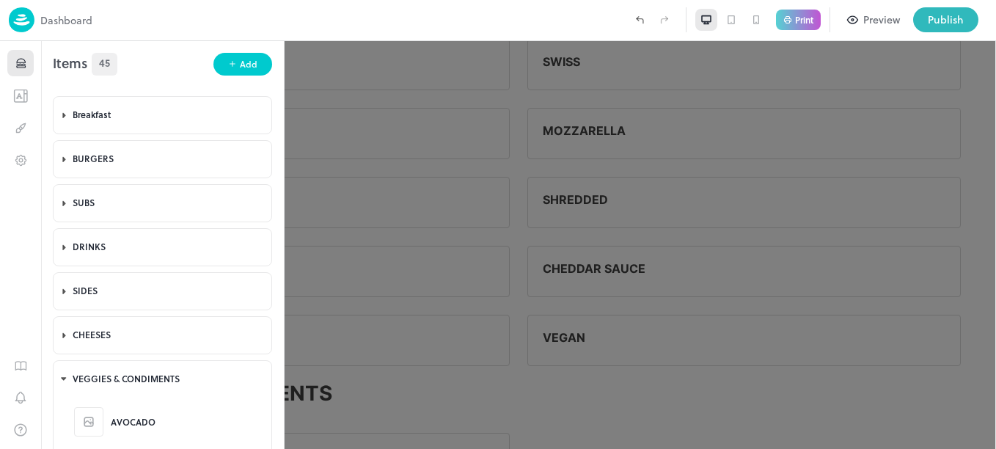
scroll to position [399, 0]
click at [713, 414] on div at bounding box center [498, 224] width 996 height 449
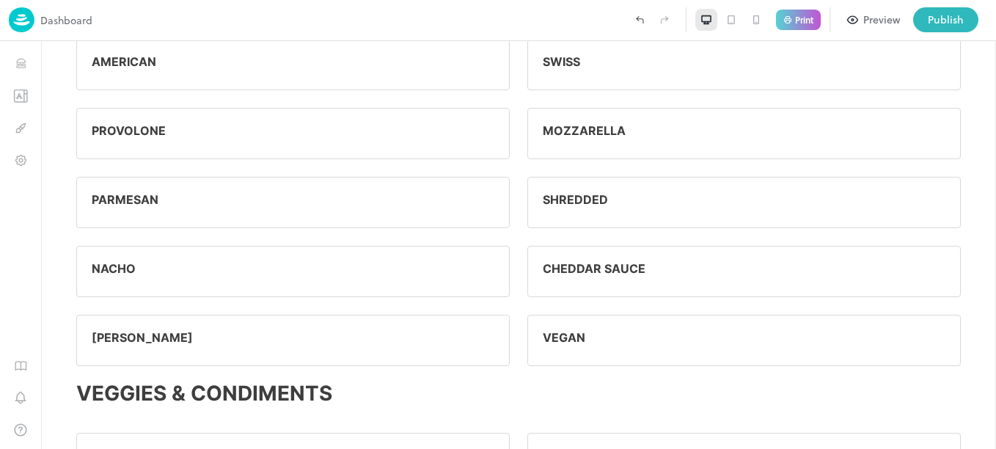
scroll to position [2038, 0]
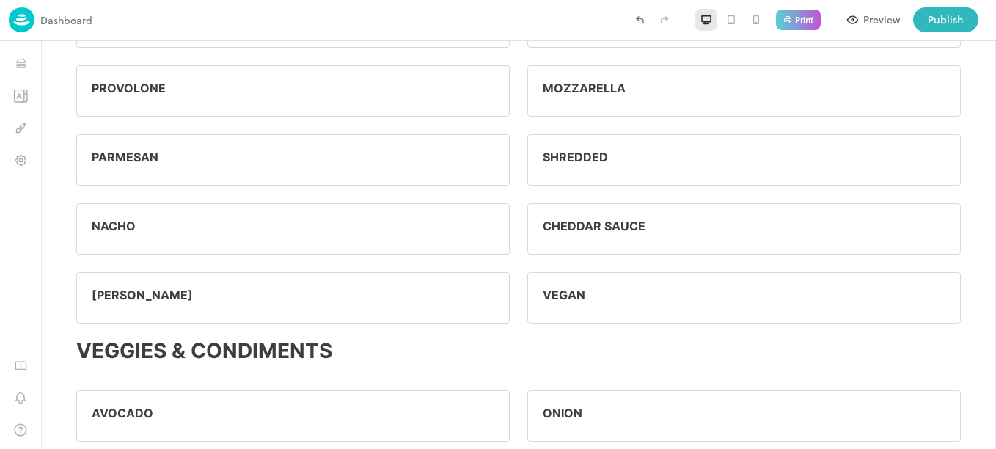
drag, startPoint x: 994, startPoint y: 389, endPoint x: 1036, endPoint y: 458, distance: 81.6
click at [20, 55] on button "Items" at bounding box center [20, 63] width 26 height 26
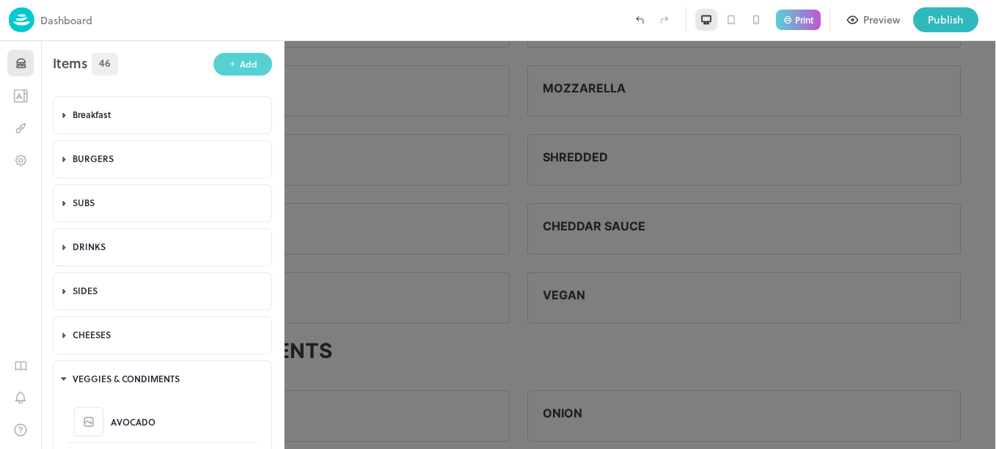
click at [230, 53] on button "Add" at bounding box center [242, 64] width 59 height 23
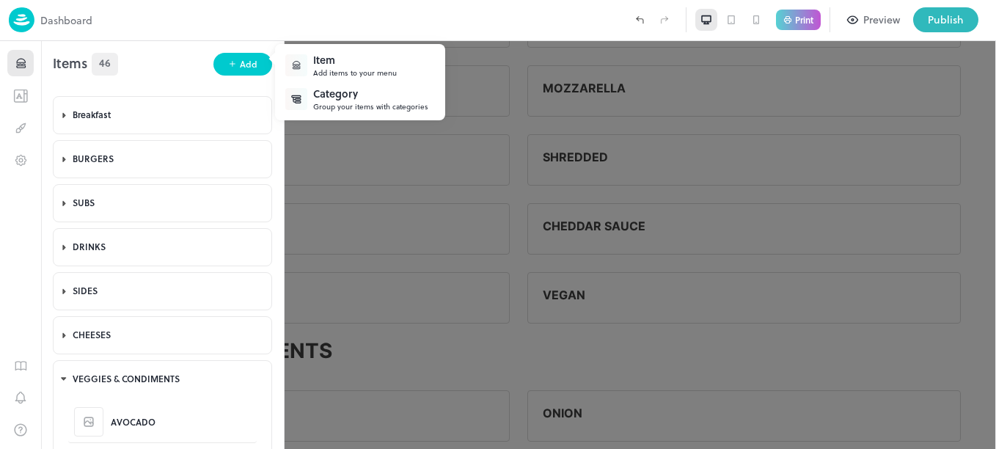
click at [312, 63] on div "Item Add items to your menu" at bounding box center [359, 65] width 161 height 34
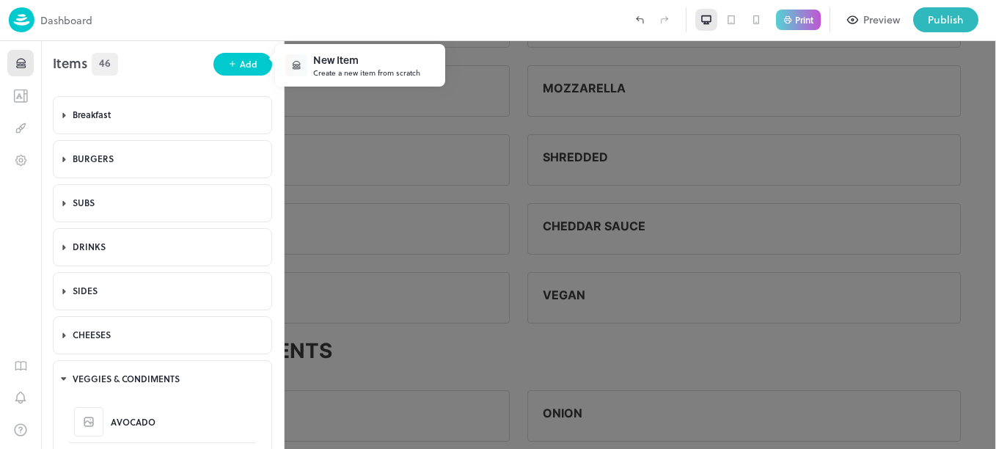
click at [358, 63] on div "New Item" at bounding box center [366, 59] width 107 height 15
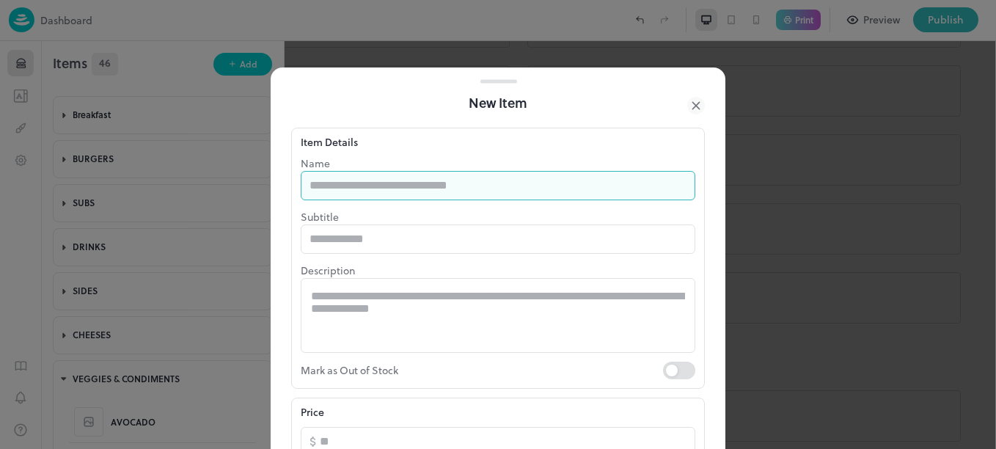
click at [410, 189] on input "text" at bounding box center [498, 185] width 395 height 29
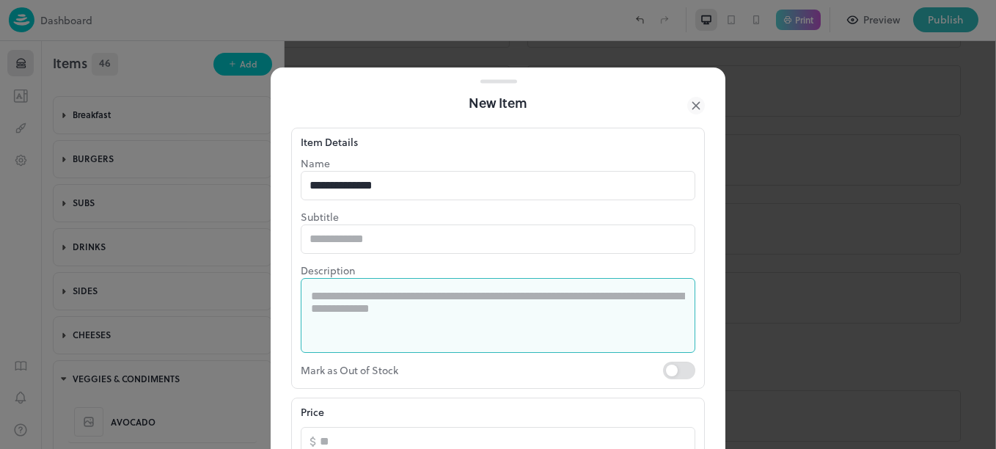
drag, startPoint x: 409, startPoint y: 305, endPoint x: 497, endPoint y: 412, distance: 139.1
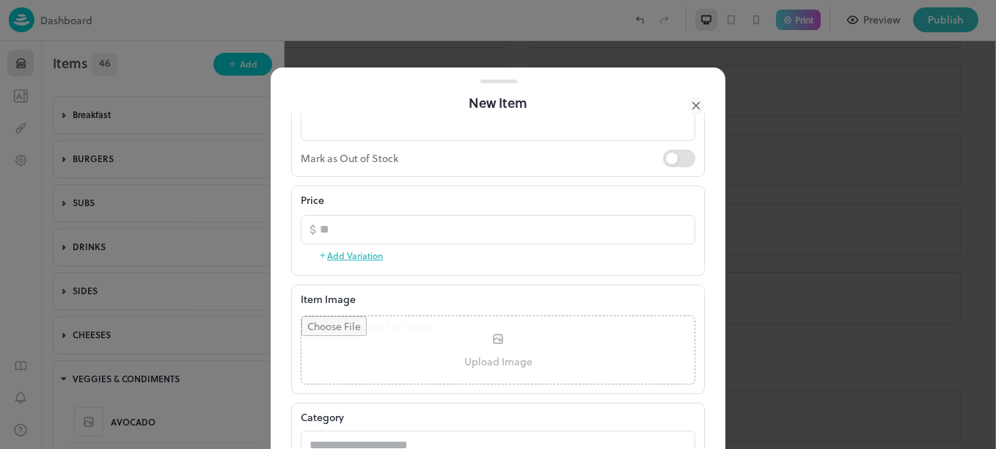
scroll to position [399, 0]
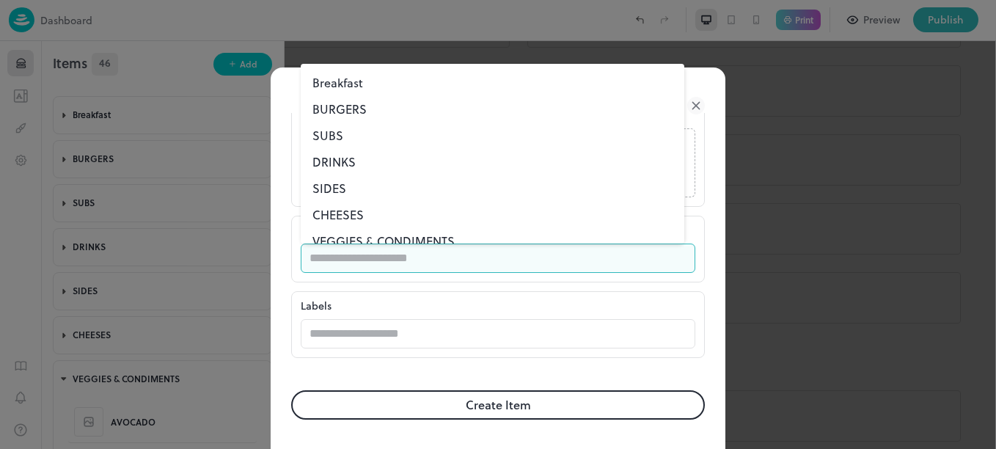
click at [387, 258] on input "text" at bounding box center [484, 258] width 366 height 29
click at [395, 233] on li "VEGGIES & CONDIMENTS" at bounding box center [493, 241] width 384 height 26
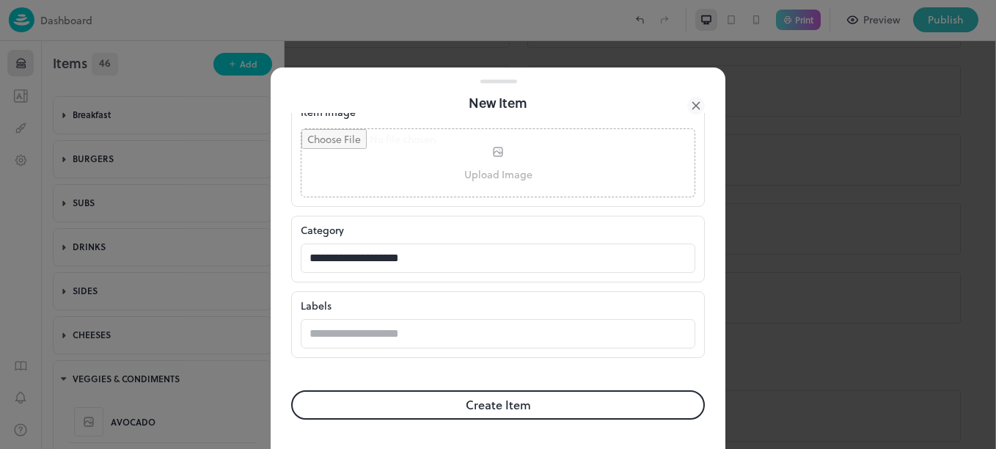
click at [474, 412] on button "Create Item" at bounding box center [498, 404] width 414 height 29
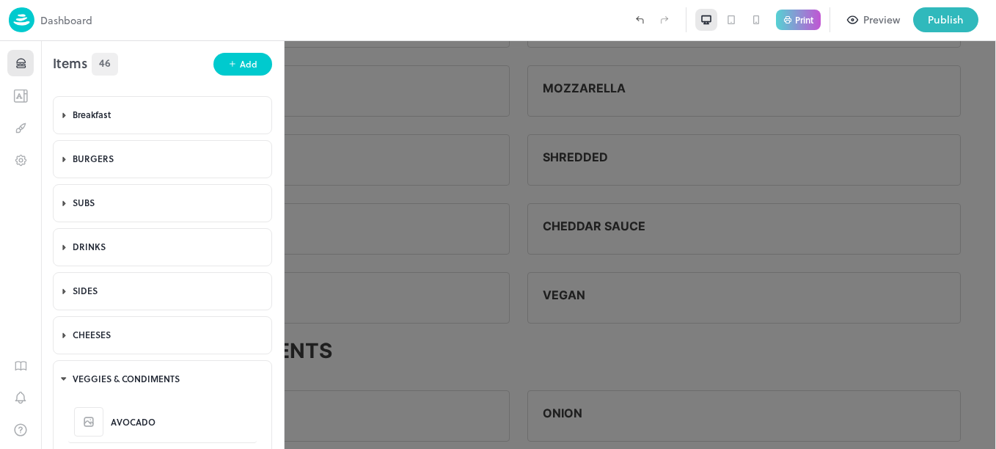
scroll to position [399, 0]
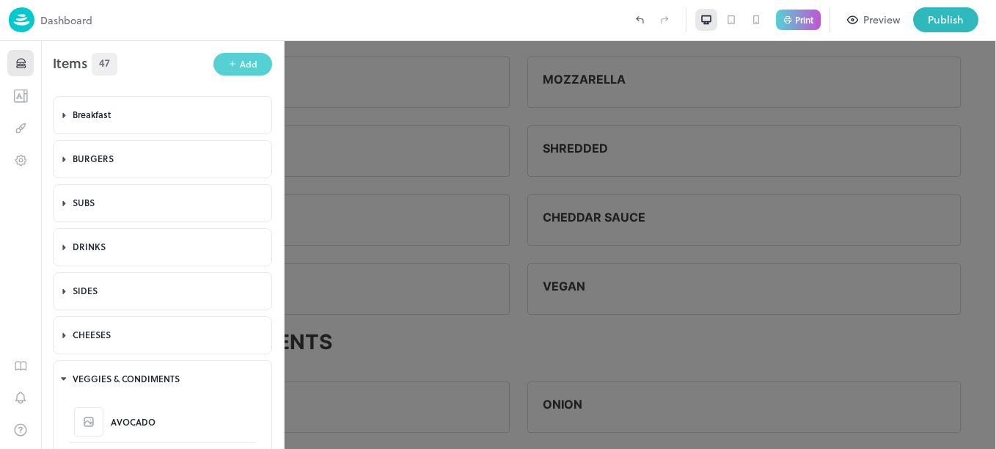
click at [240, 68] on div "Add" at bounding box center [249, 64] width 18 height 14
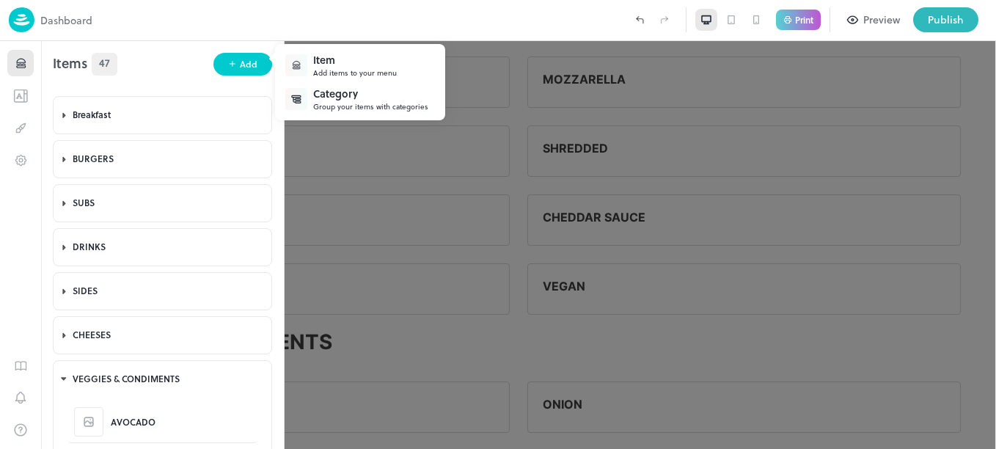
click at [334, 65] on div "Item" at bounding box center [355, 59] width 84 height 15
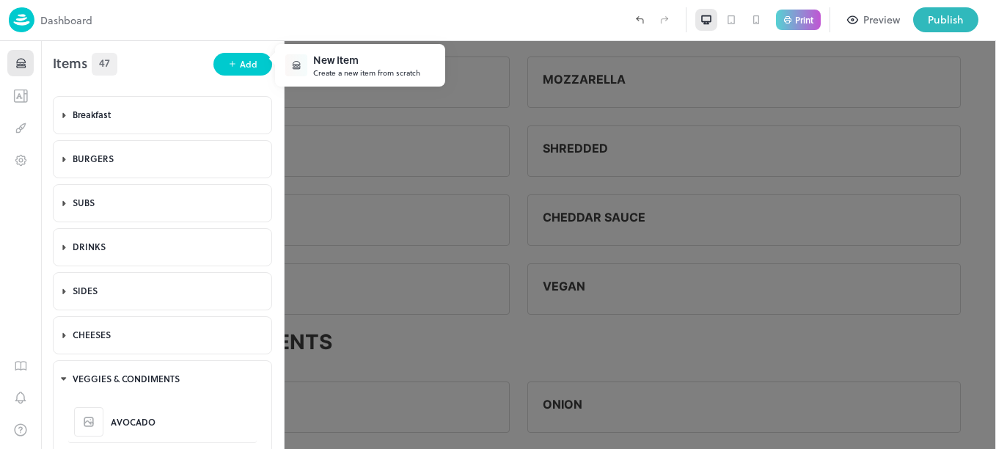
click at [347, 66] on div "New Item" at bounding box center [366, 59] width 107 height 15
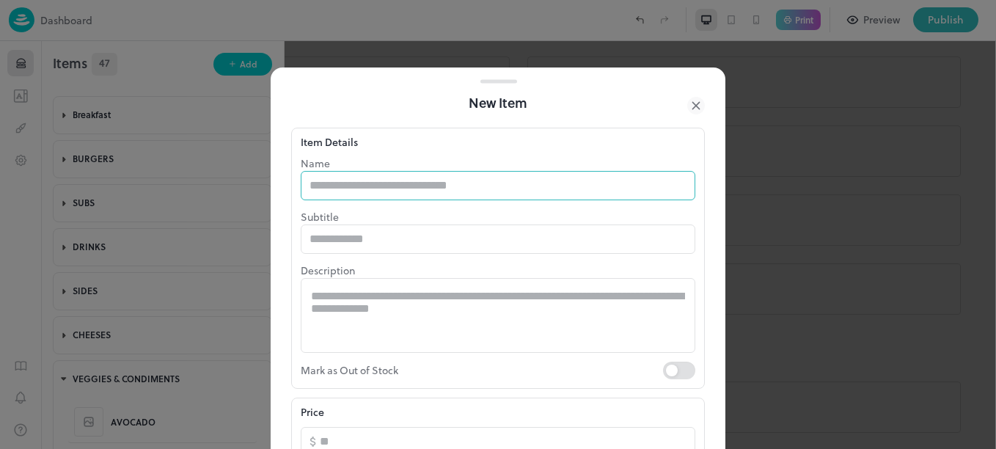
click at [384, 183] on input "text" at bounding box center [498, 185] width 395 height 29
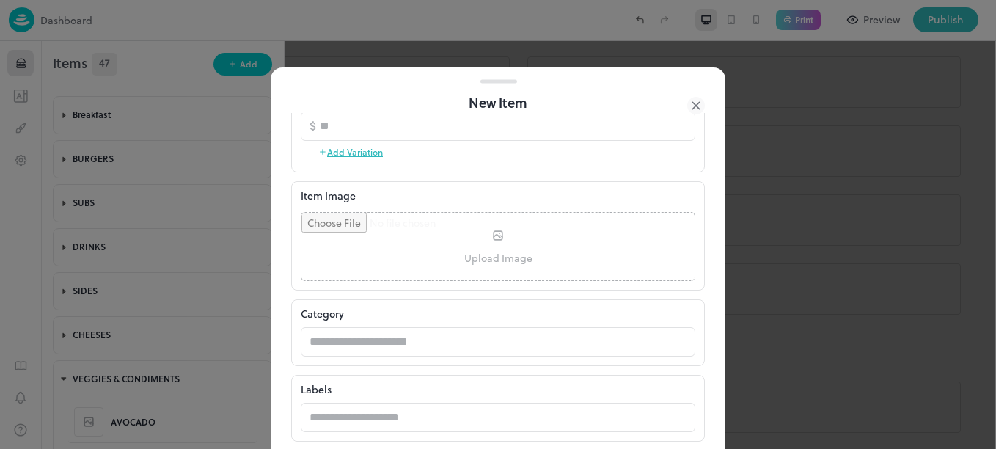
scroll to position [387, 0]
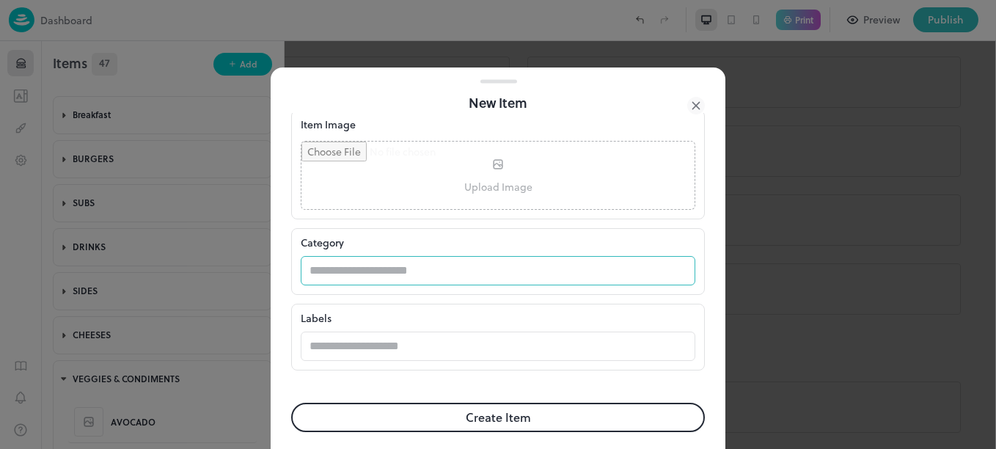
click at [362, 280] on input "text" at bounding box center [484, 270] width 366 height 29
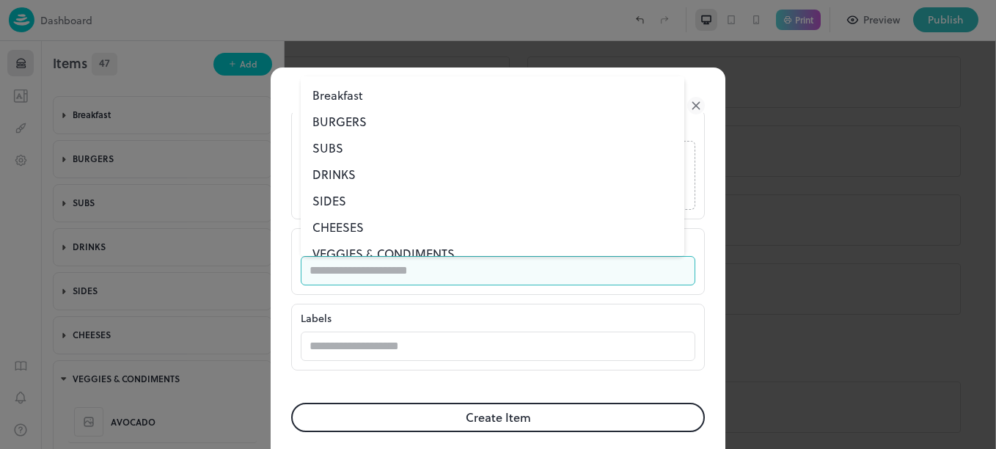
click at [370, 249] on li "VEGGIES & CONDIMENTS" at bounding box center [493, 254] width 384 height 26
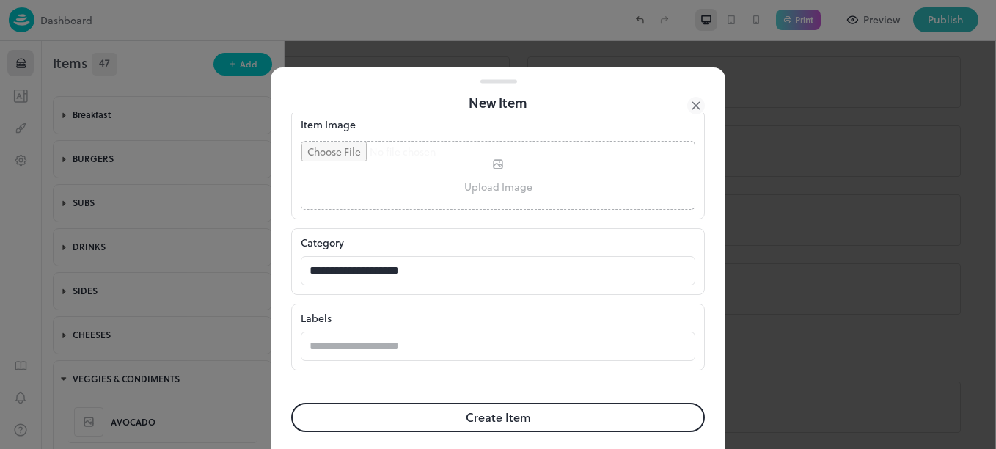
click at [464, 414] on button "Create Item" at bounding box center [498, 417] width 414 height 29
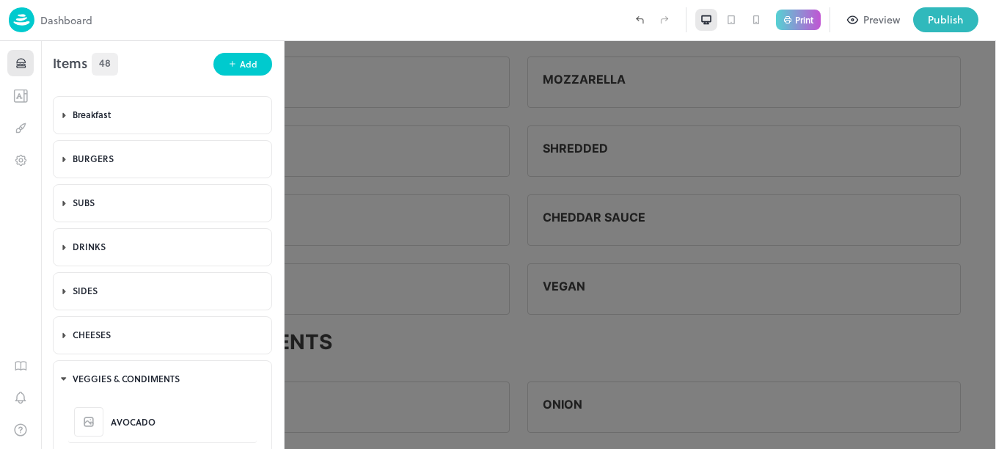
click at [563, 354] on div at bounding box center [498, 224] width 996 height 449
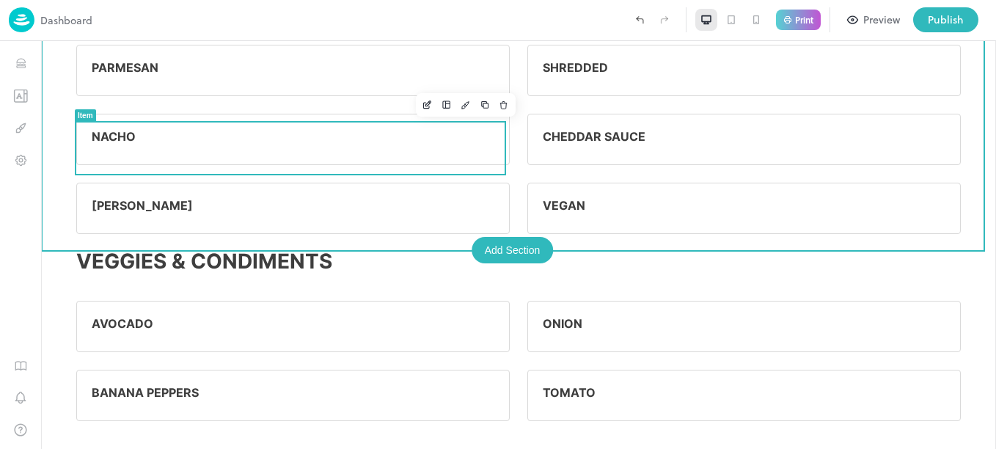
scroll to position [2107, 0]
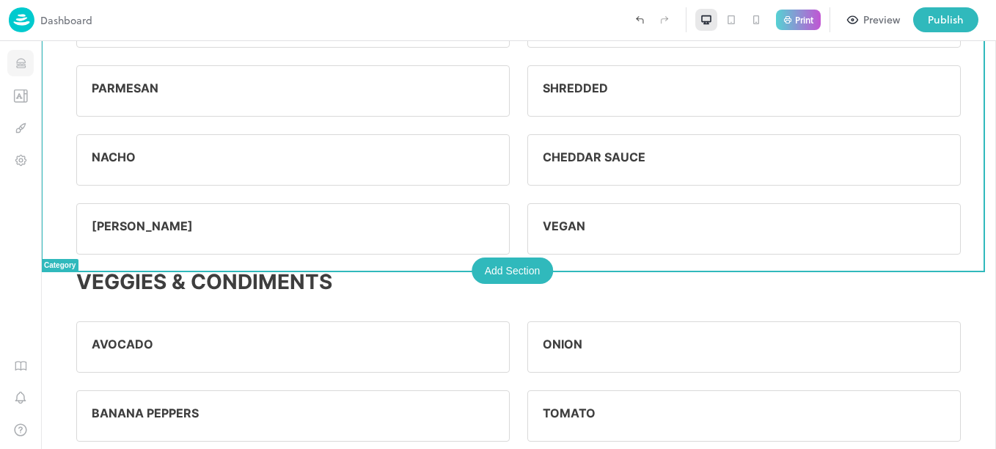
click at [16, 62] on icon "Items" at bounding box center [20, 61] width 9 height 4
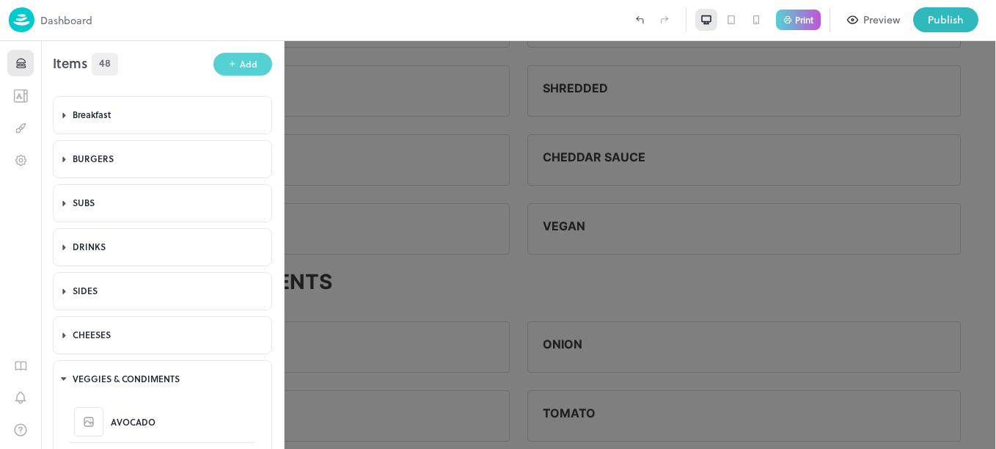
click at [235, 63] on button "Add" at bounding box center [242, 64] width 59 height 23
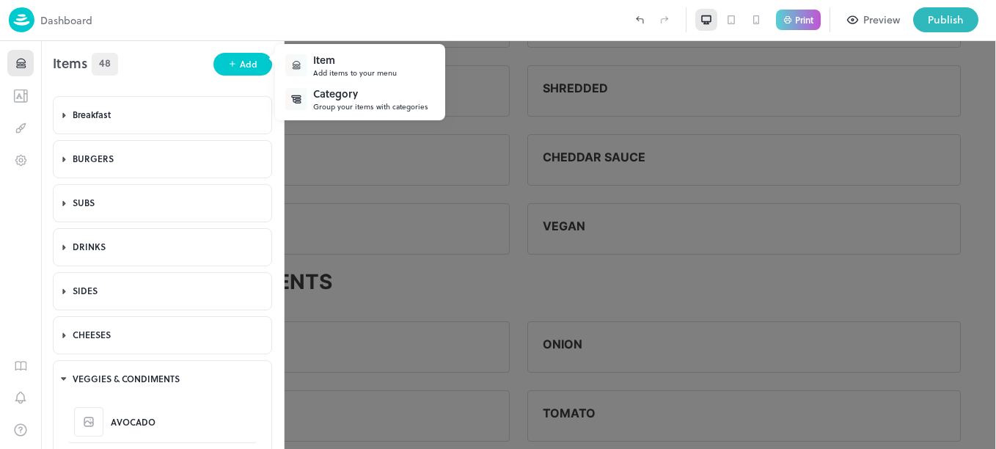
click at [343, 65] on div "Item" at bounding box center [355, 59] width 84 height 15
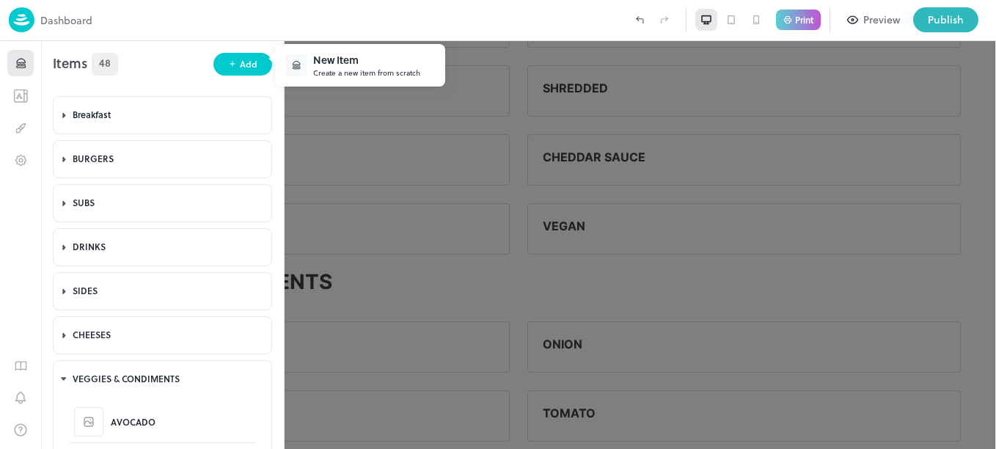
click at [343, 65] on div "New Item" at bounding box center [366, 59] width 107 height 15
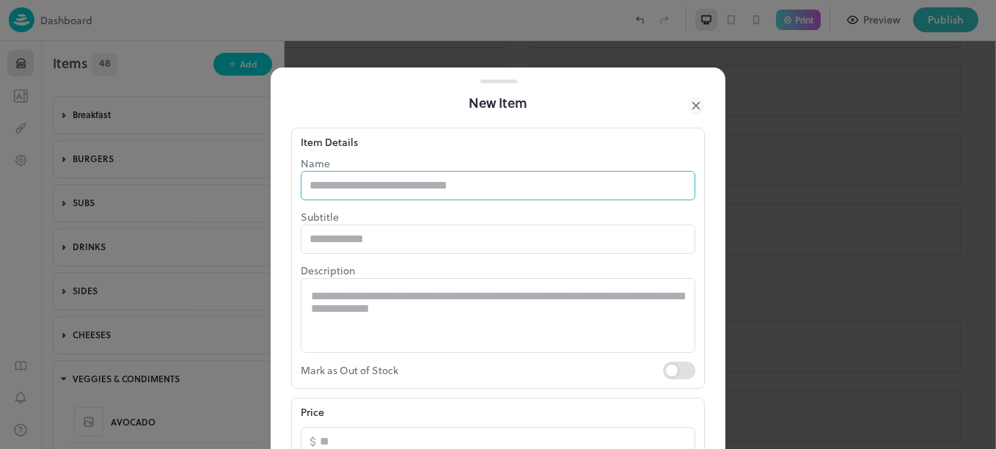
click at [392, 187] on input "text" at bounding box center [498, 185] width 395 height 29
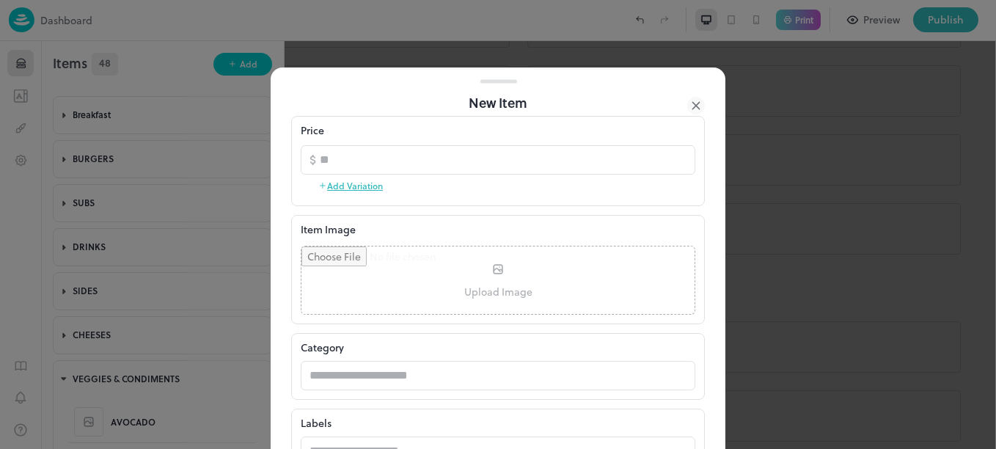
scroll to position [399, 0]
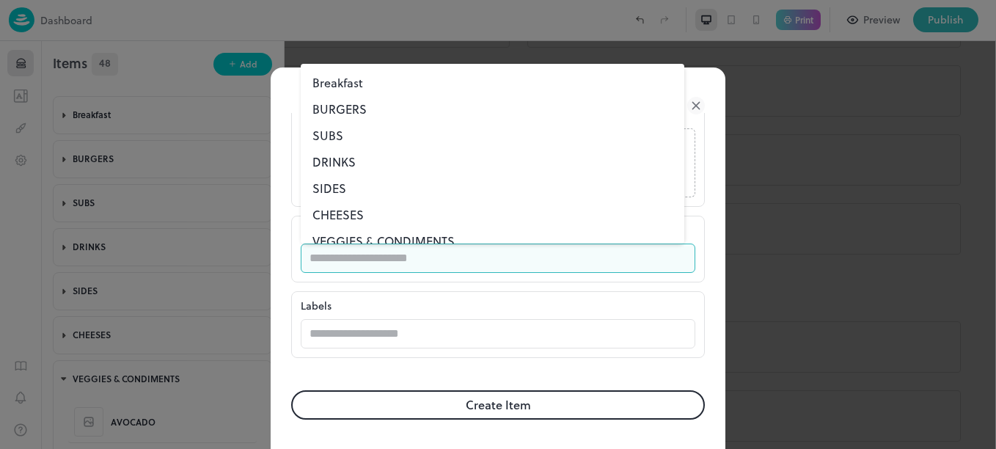
click at [398, 266] on input "text" at bounding box center [484, 258] width 366 height 29
click at [408, 240] on li "VEGGIES & CONDIMENTS" at bounding box center [493, 241] width 384 height 26
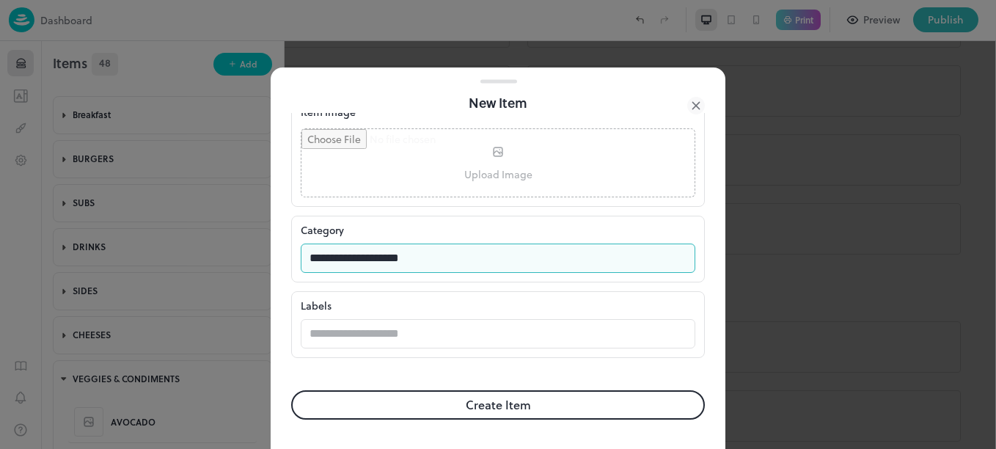
click at [491, 404] on button "Create Item" at bounding box center [498, 404] width 414 height 29
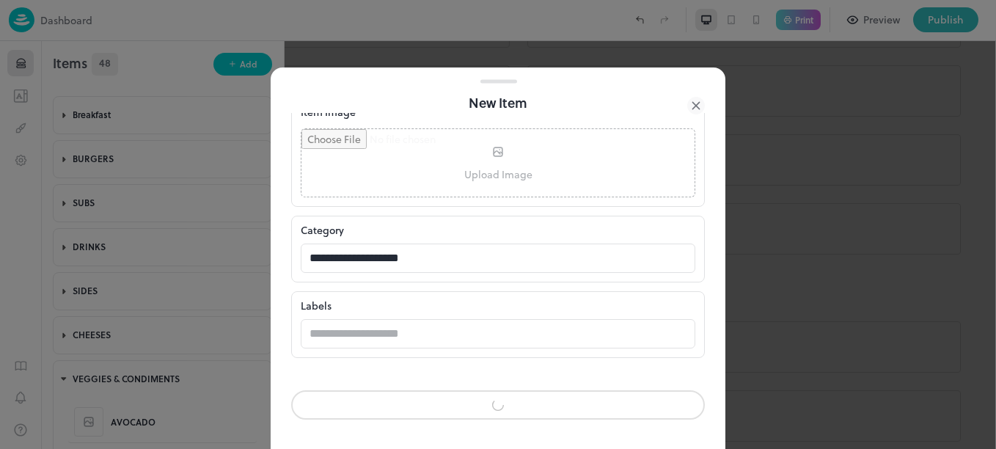
scroll to position [398, 0]
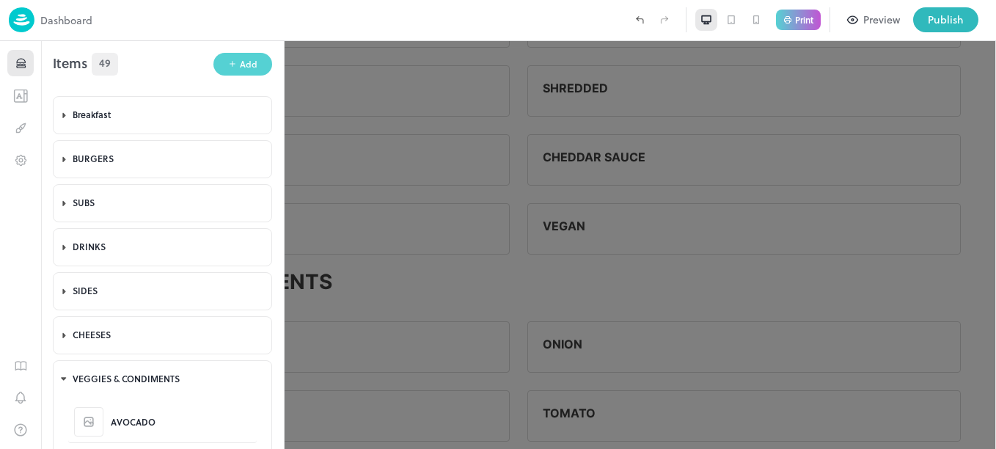
scroll to position [2119, 0]
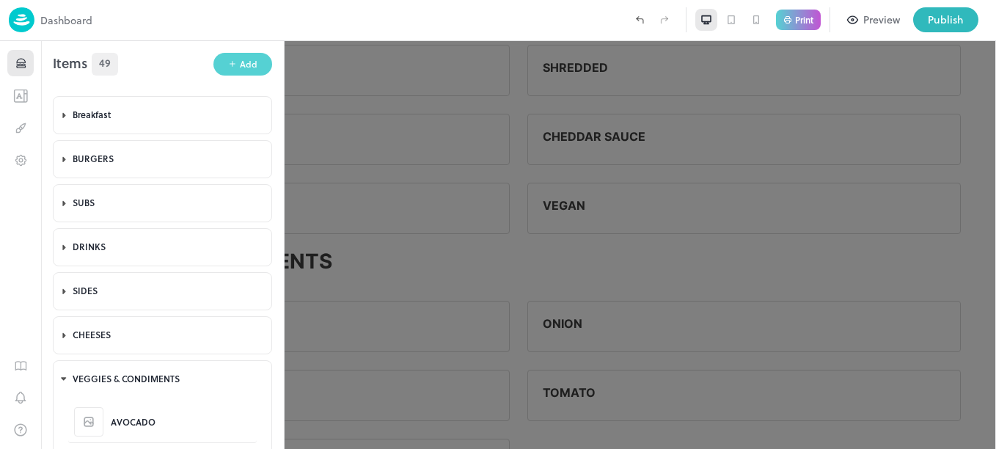
click at [240, 59] on div "Add" at bounding box center [249, 64] width 18 height 14
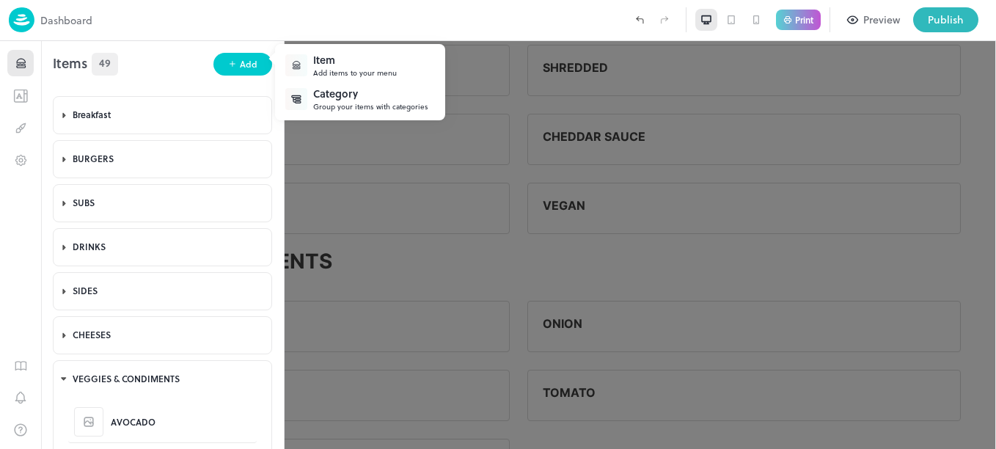
click at [321, 58] on div "Item" at bounding box center [355, 59] width 84 height 15
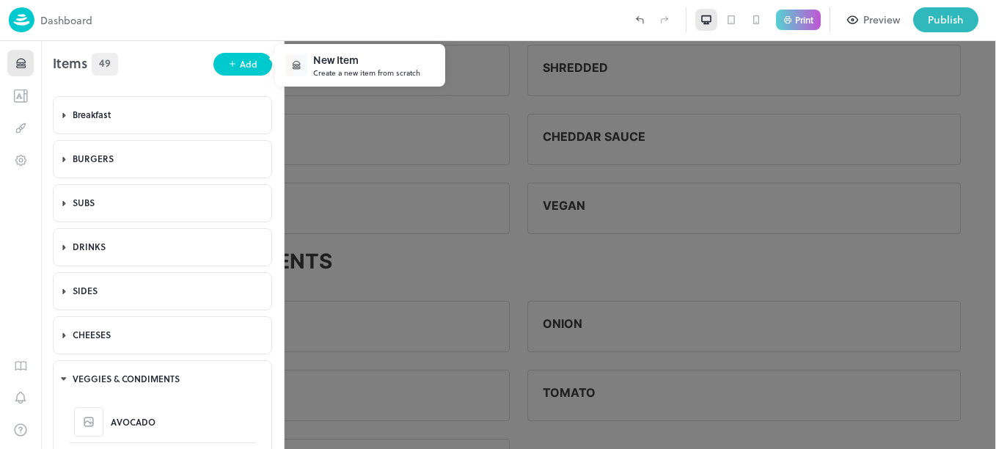
click at [348, 62] on div "New Item" at bounding box center [366, 59] width 107 height 15
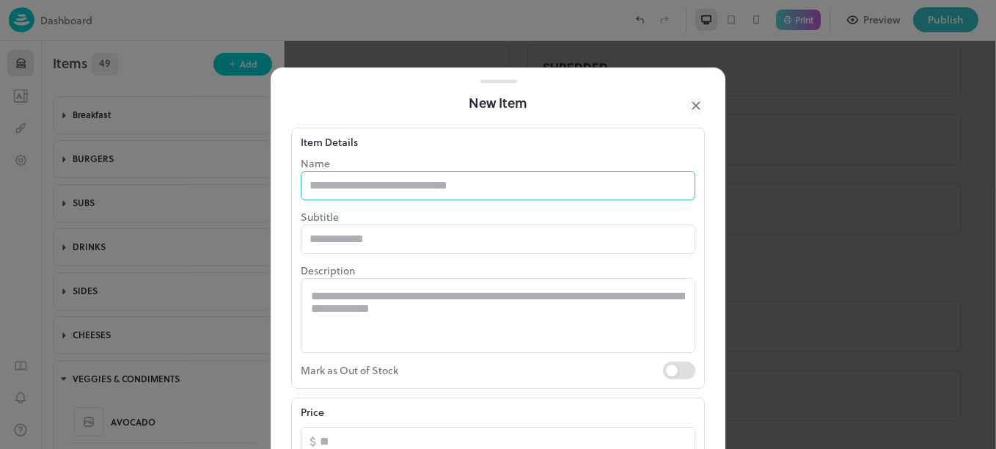
click at [413, 186] on input "text" at bounding box center [498, 185] width 395 height 29
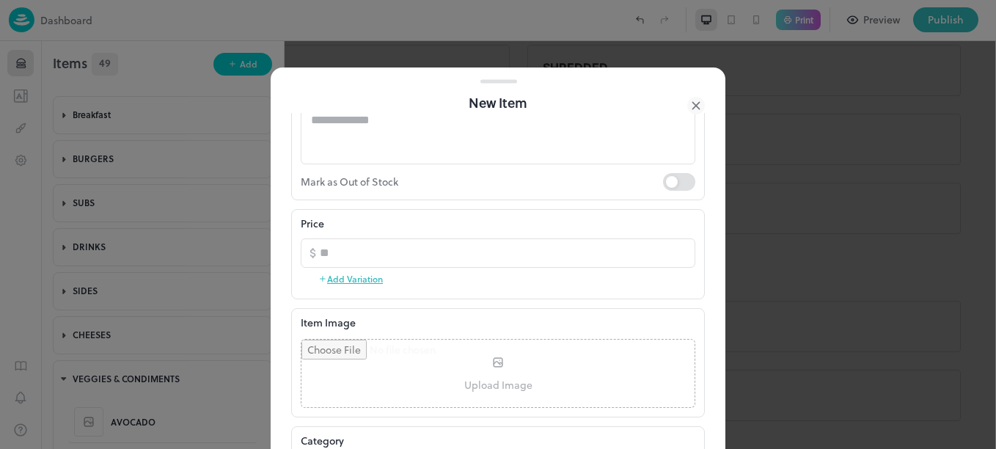
scroll to position [399, 0]
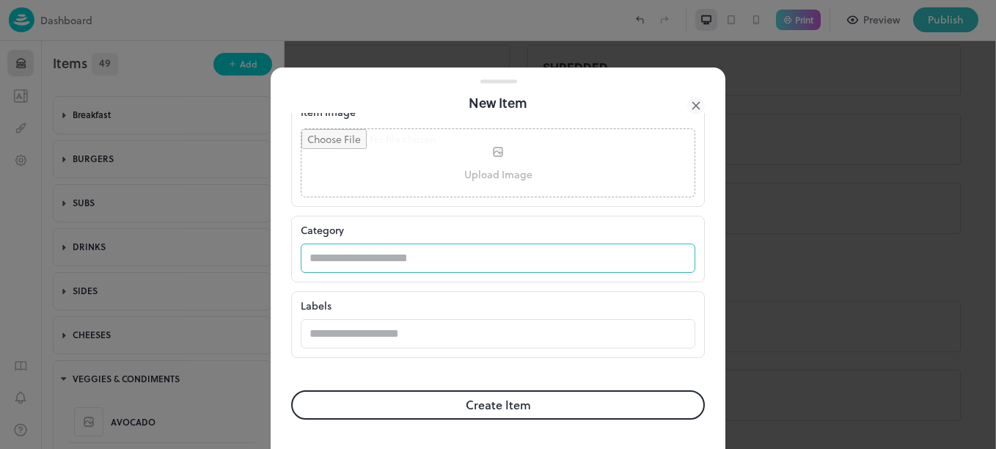
click at [404, 259] on input "text" at bounding box center [484, 258] width 366 height 29
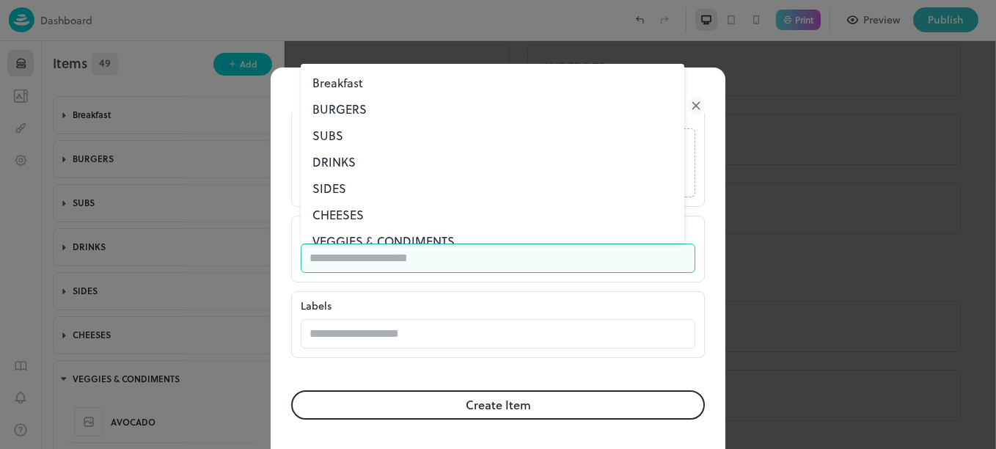
click at [402, 238] on li "VEGGIES & CONDIMENTS" at bounding box center [493, 241] width 384 height 26
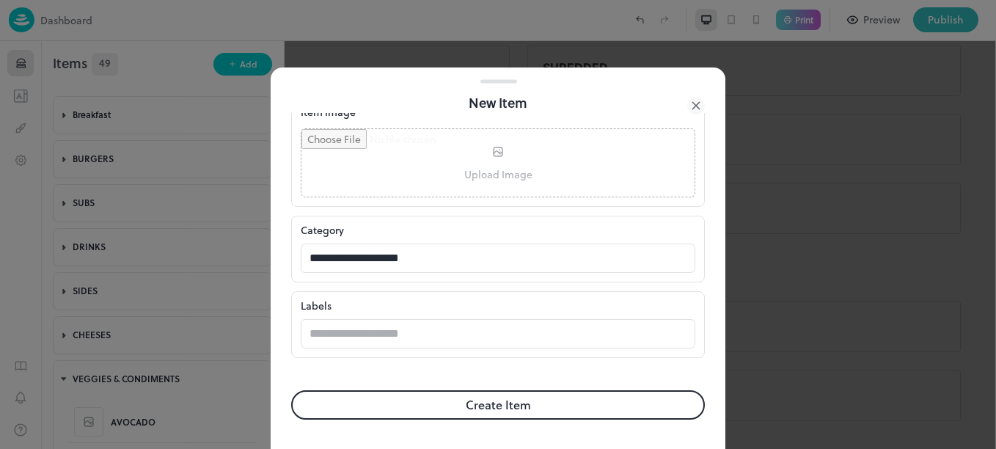
click at [487, 402] on button "Create Item" at bounding box center [498, 404] width 414 height 29
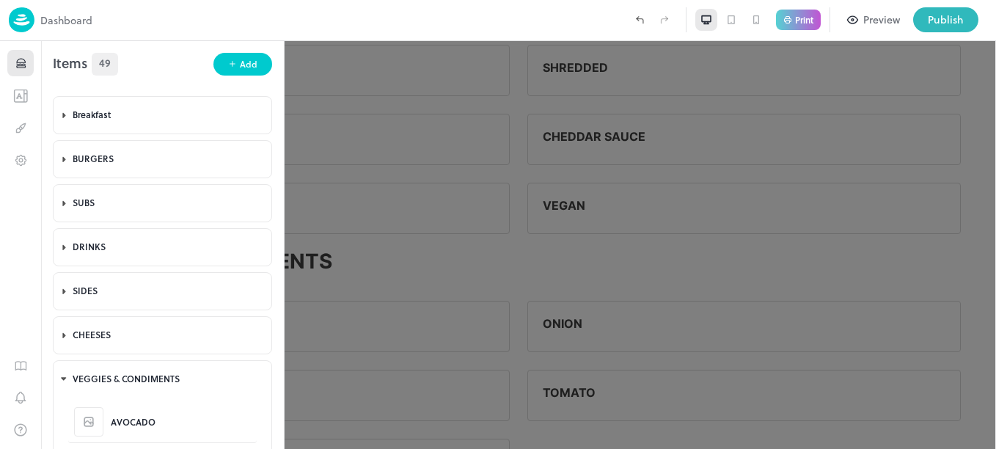
scroll to position [399, 0]
click at [240, 62] on div "Add" at bounding box center [249, 64] width 18 height 14
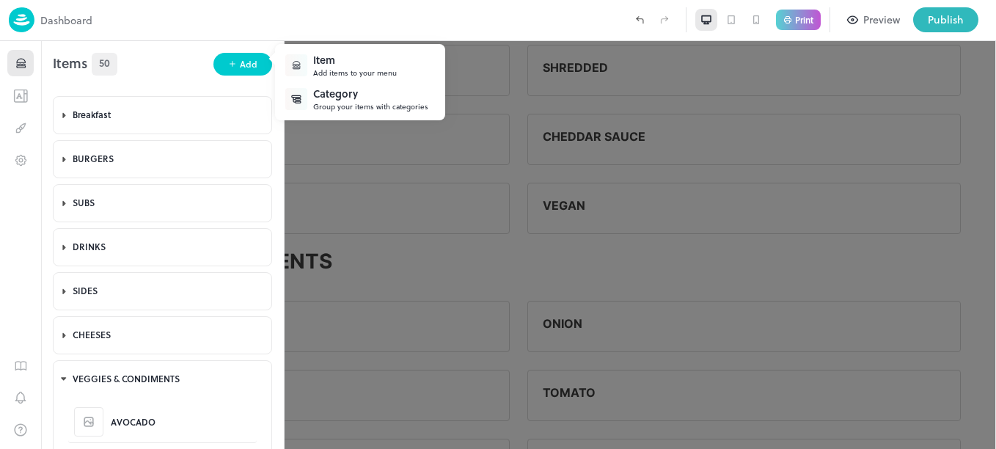
click at [337, 56] on div "Item" at bounding box center [355, 59] width 84 height 15
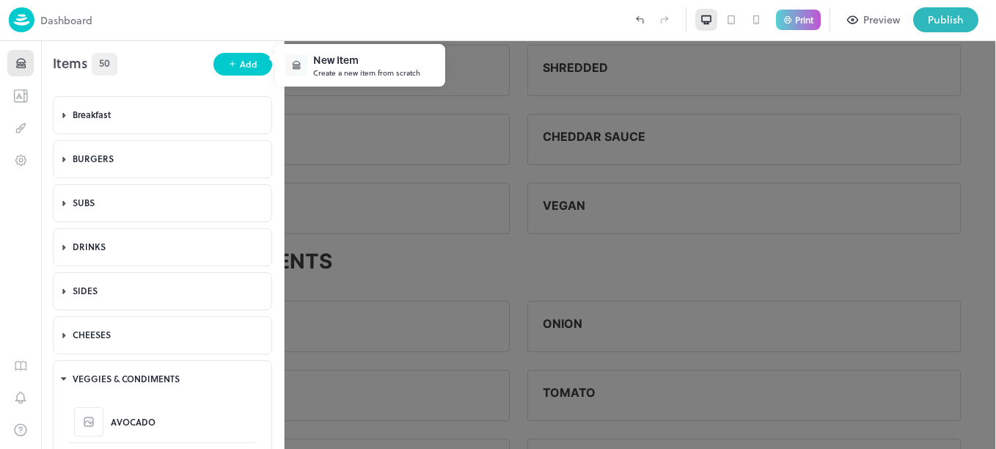
click at [374, 63] on div "New Item" at bounding box center [366, 59] width 107 height 15
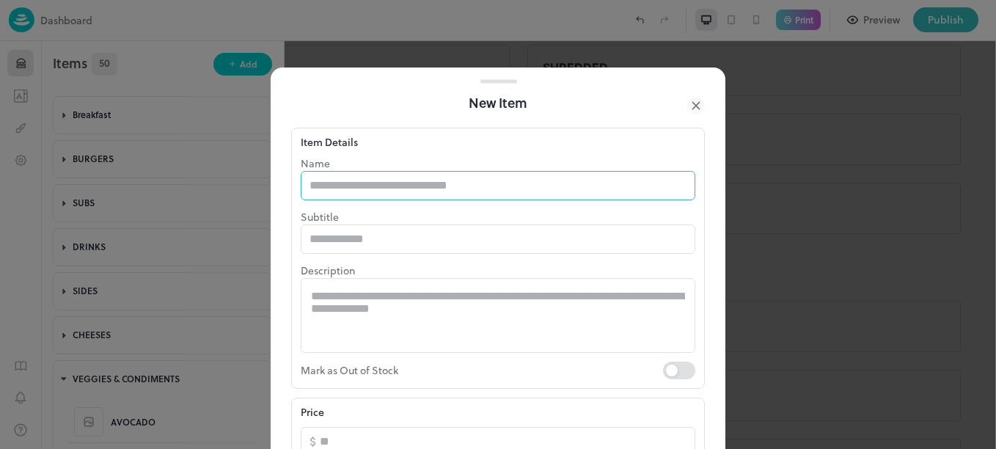
click at [395, 187] on input "text" at bounding box center [498, 185] width 395 height 29
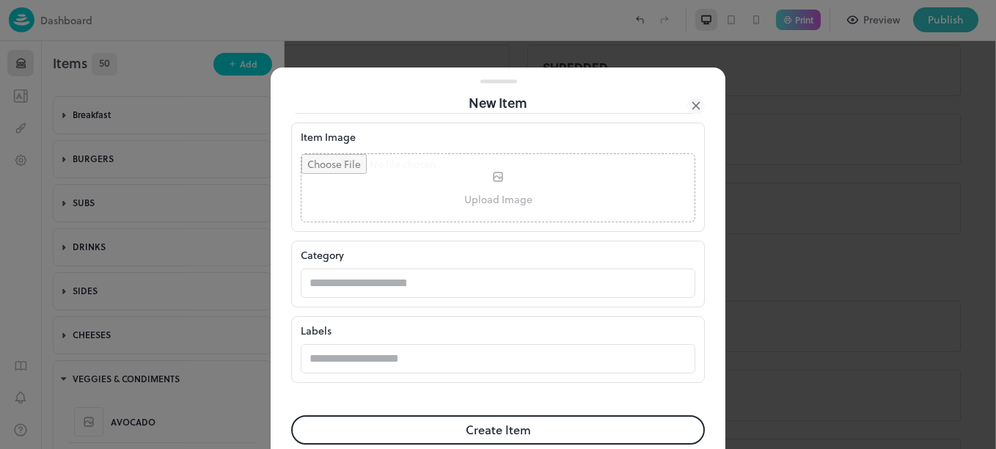
scroll to position [399, 0]
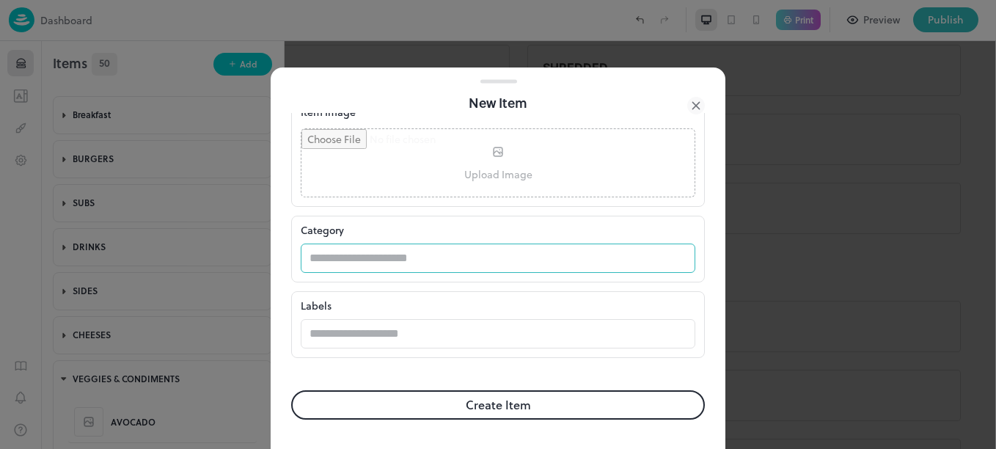
click at [456, 258] on input "text" at bounding box center [484, 258] width 366 height 29
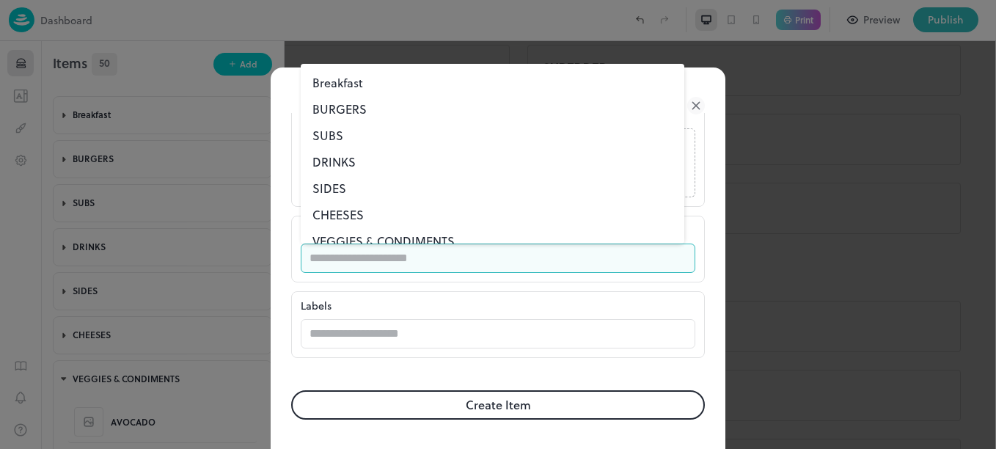
click at [403, 235] on li "VEGGIES & CONDIMENTS" at bounding box center [493, 241] width 384 height 26
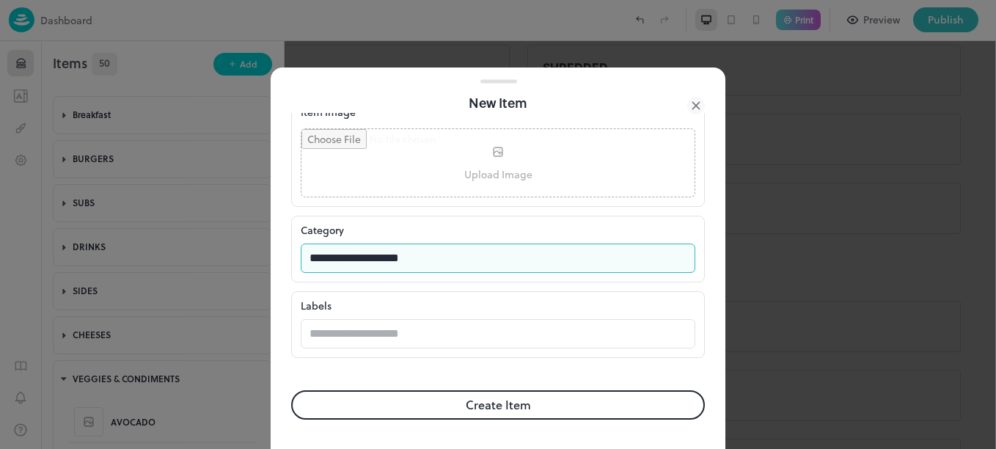
click at [485, 412] on button "Create Item" at bounding box center [498, 404] width 414 height 29
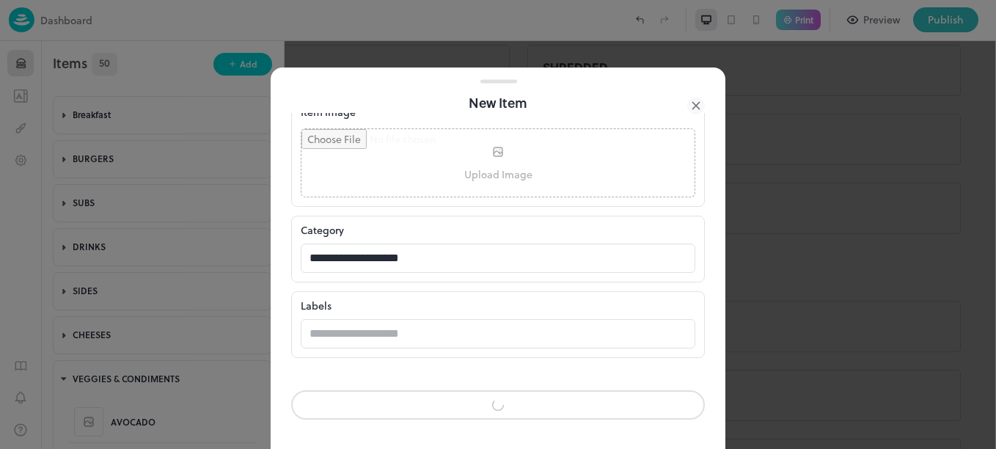
scroll to position [398, 0]
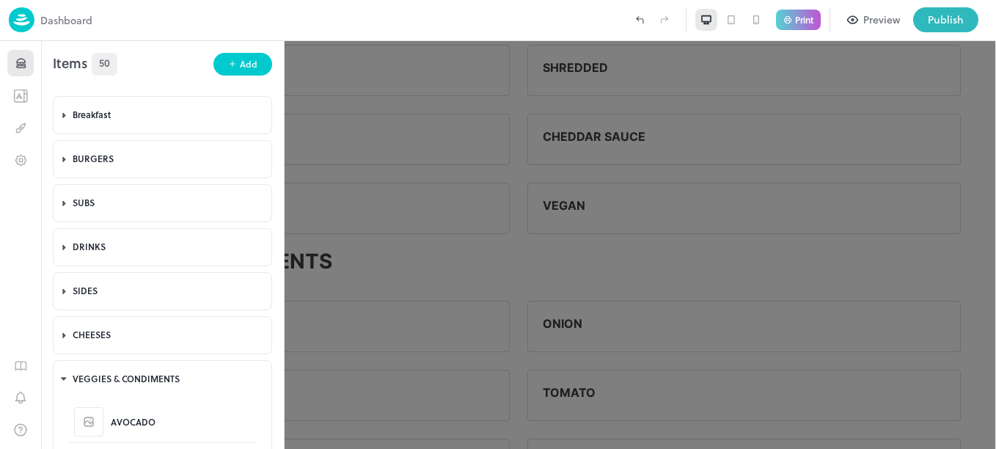
scroll to position [399, 0]
click at [246, 62] on div "Add" at bounding box center [249, 64] width 18 height 14
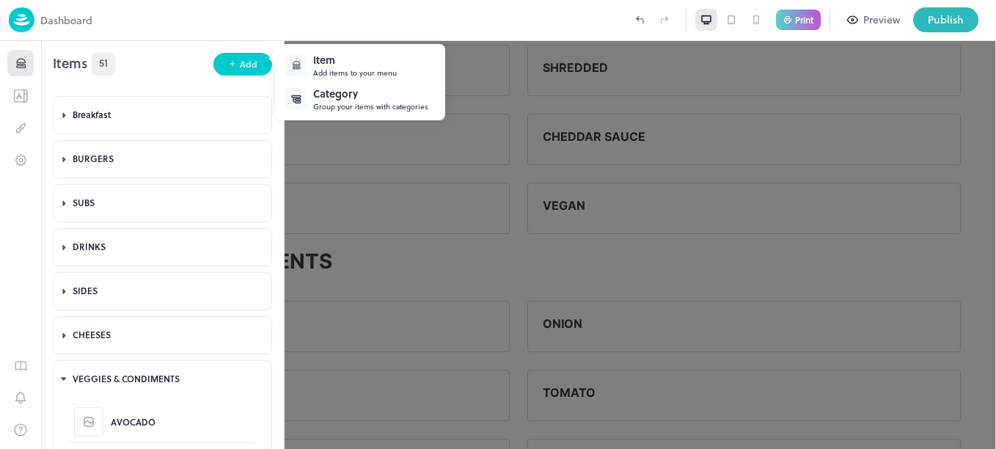
click at [357, 57] on div "Item" at bounding box center [355, 59] width 84 height 15
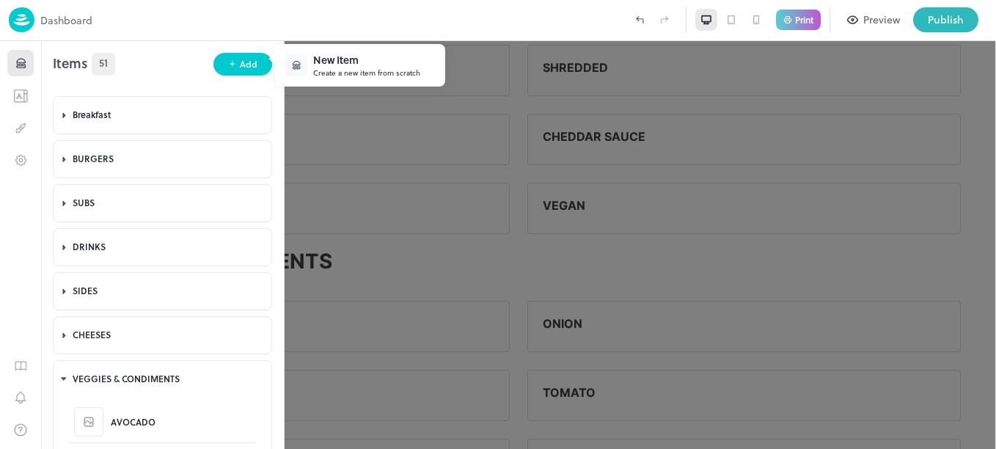
click at [382, 59] on div "New Item" at bounding box center [366, 59] width 107 height 15
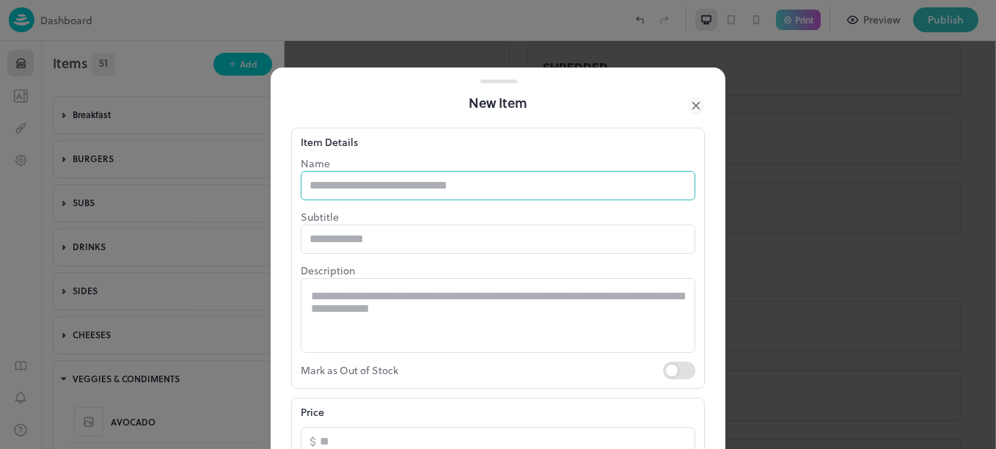
click at [445, 189] on input "text" at bounding box center [498, 185] width 395 height 29
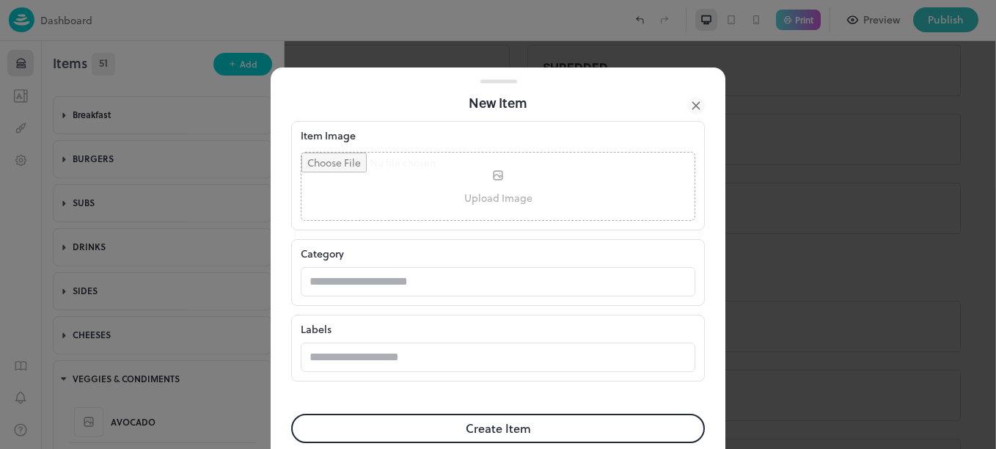
scroll to position [399, 0]
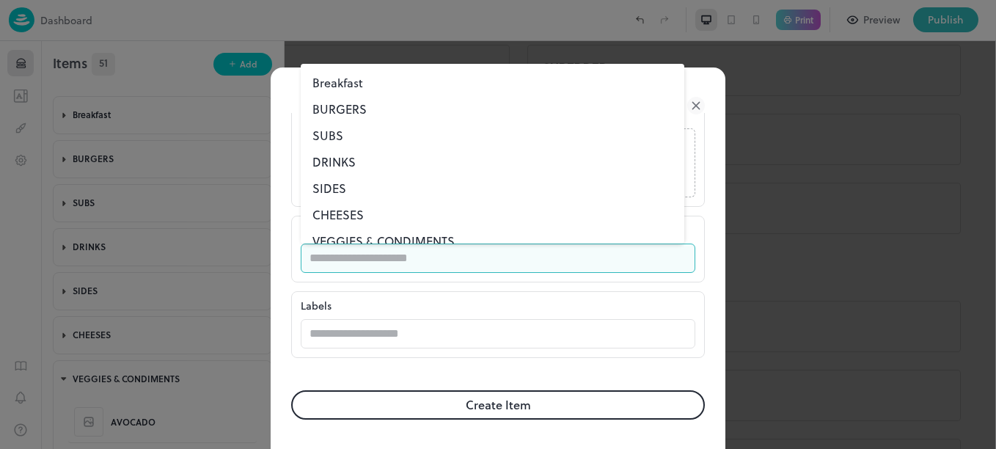
click at [354, 247] on input "text" at bounding box center [484, 258] width 366 height 29
click at [356, 240] on li "VEGGIES & CONDIMENTS" at bounding box center [493, 241] width 384 height 26
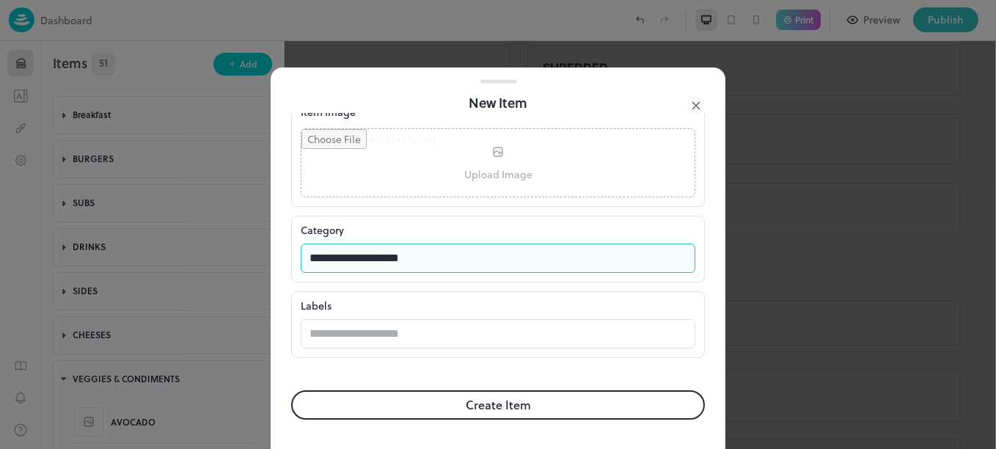
click at [483, 406] on button "Create Item" at bounding box center [498, 404] width 414 height 29
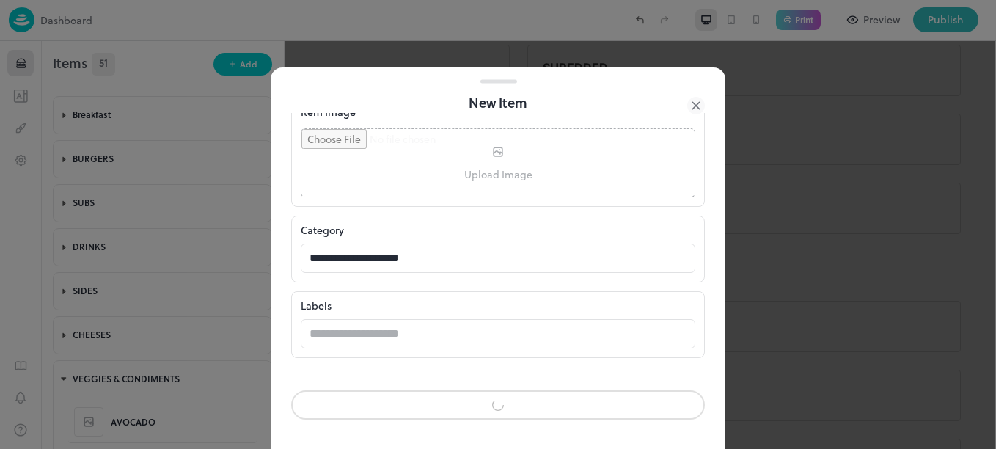
scroll to position [398, 0]
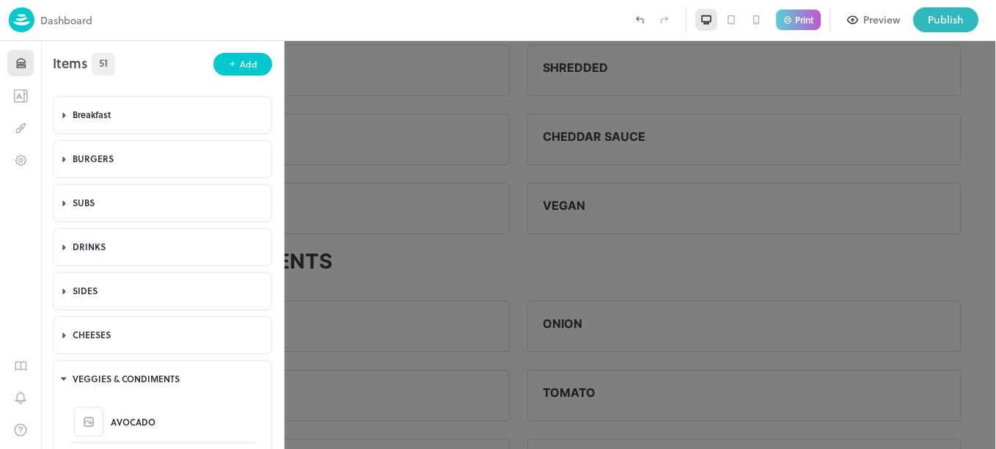
scroll to position [399, 0]
click at [240, 67] on div "Add" at bounding box center [249, 64] width 18 height 14
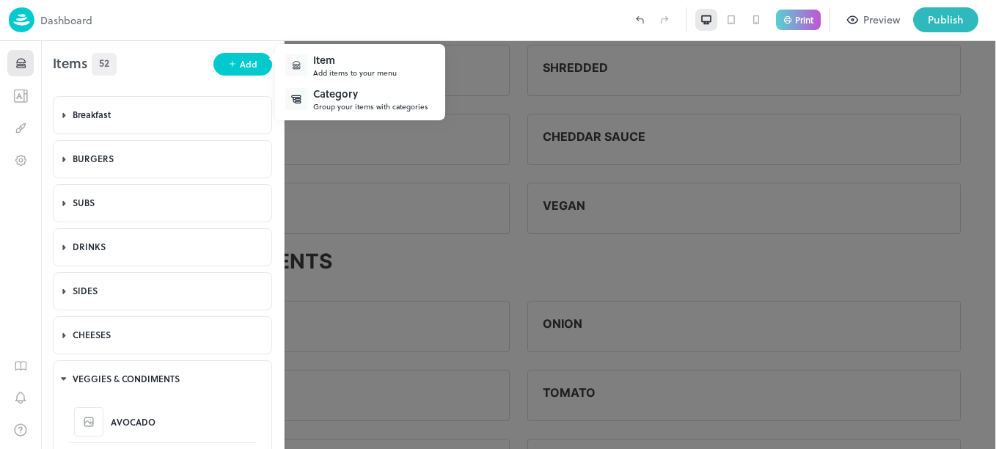
click at [296, 65] on icon at bounding box center [296, 63] width 7 height 3
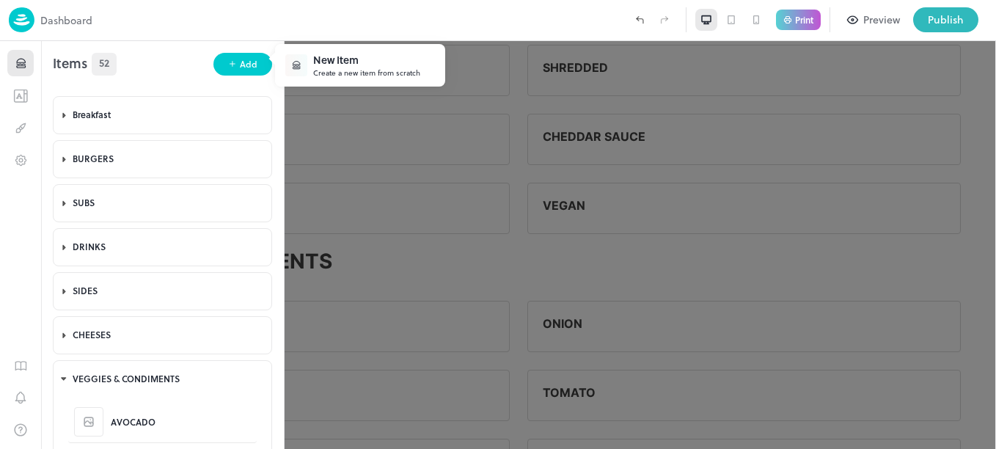
click at [344, 73] on div "Create a new item from scratch" at bounding box center [366, 72] width 107 height 11
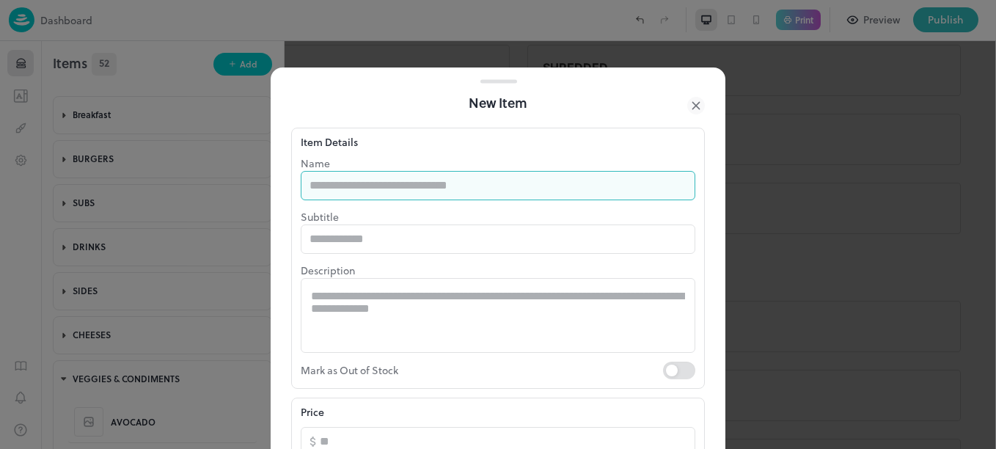
click at [433, 195] on input "text" at bounding box center [498, 185] width 395 height 29
click at [433, 195] on input "*******" at bounding box center [498, 185] width 395 height 29
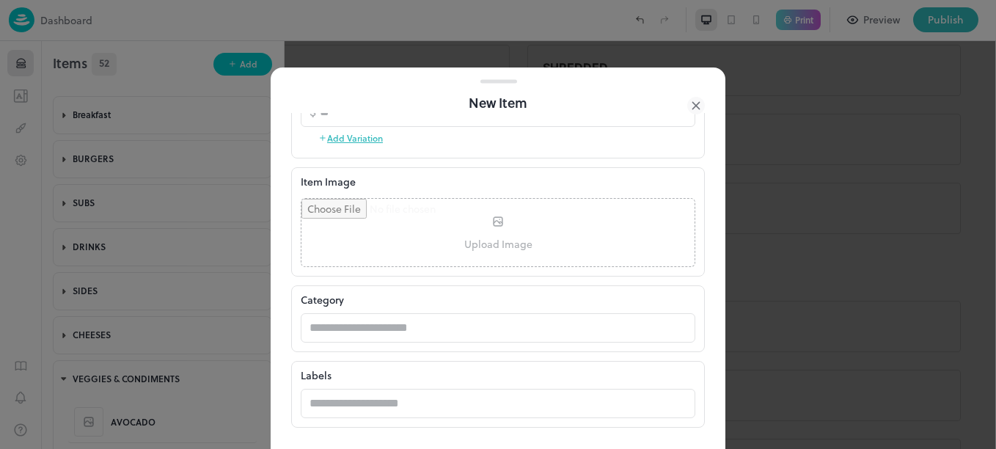
scroll to position [398, 0]
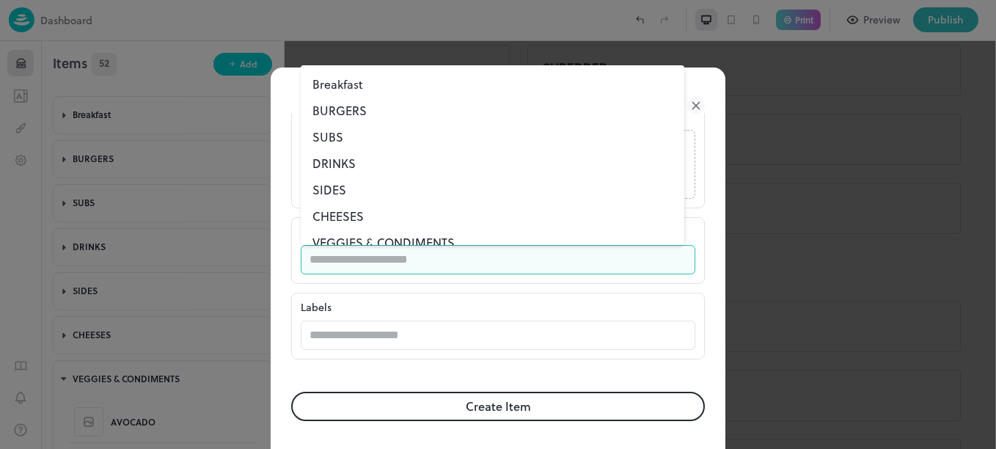
click at [451, 260] on input "text" at bounding box center [484, 259] width 366 height 29
click at [423, 243] on li "VEGGIES & CONDIMENTS" at bounding box center [493, 243] width 384 height 26
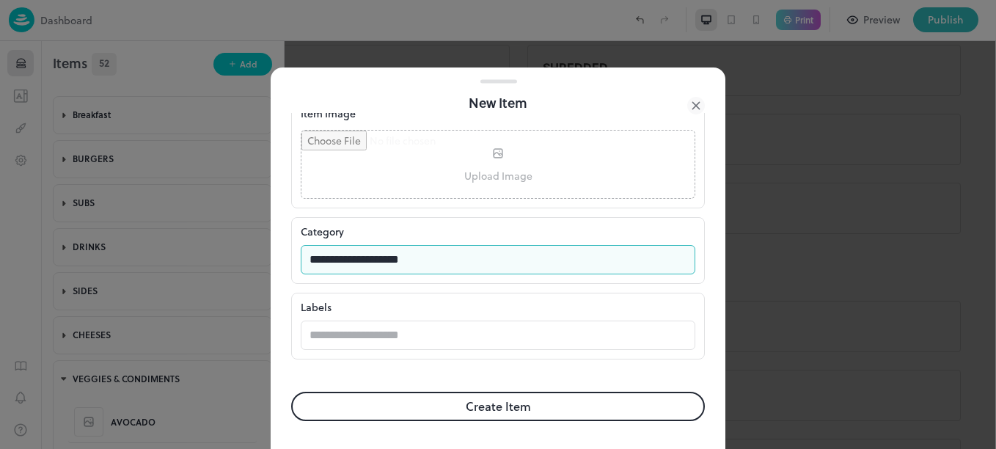
click at [497, 409] on button "Create Item" at bounding box center [498, 406] width 414 height 29
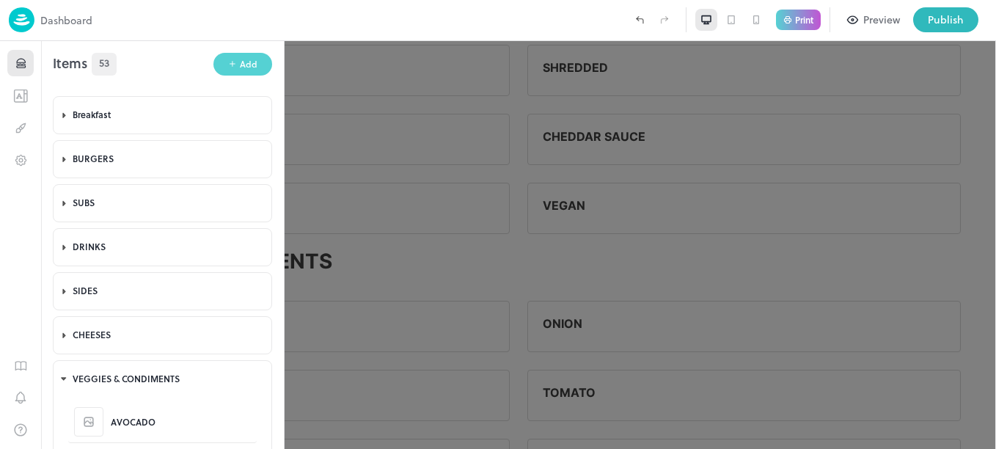
click at [241, 64] on div "Add" at bounding box center [249, 64] width 18 height 14
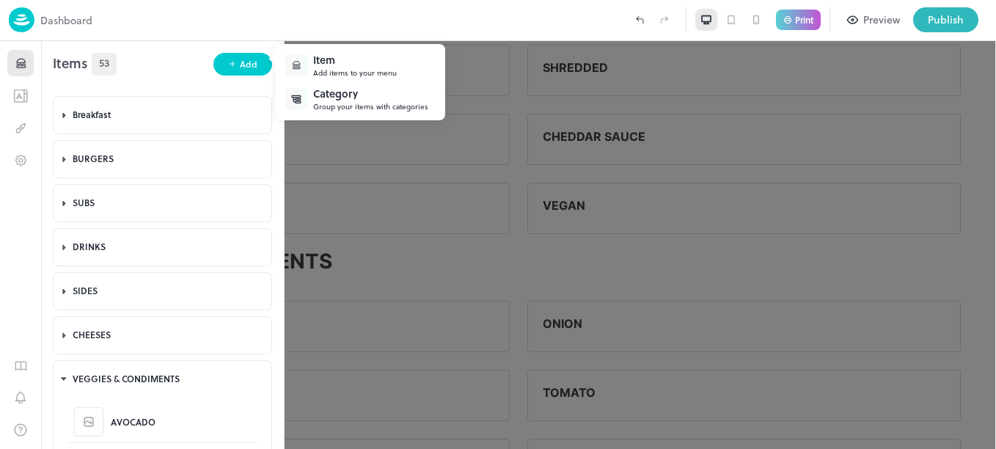
click at [354, 71] on div "Add items to your menu" at bounding box center [355, 72] width 84 height 11
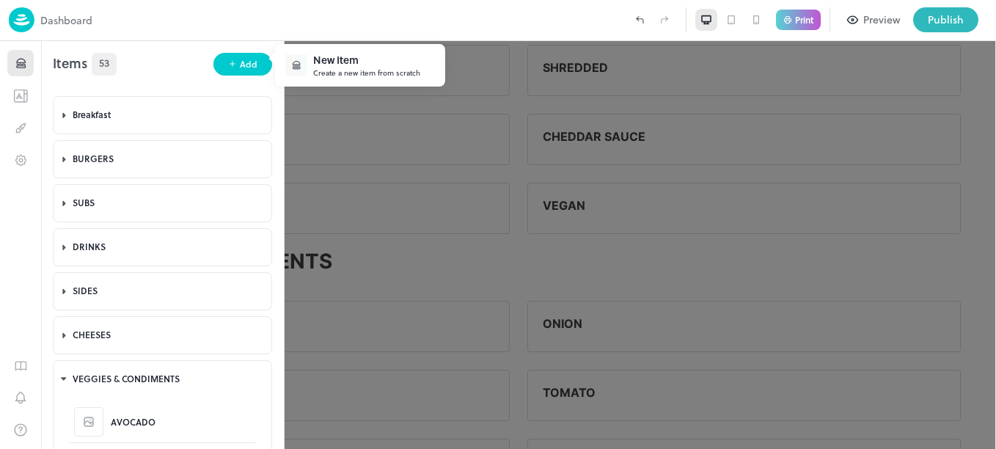
click at [364, 70] on div "Create a new item from scratch" at bounding box center [366, 72] width 107 height 11
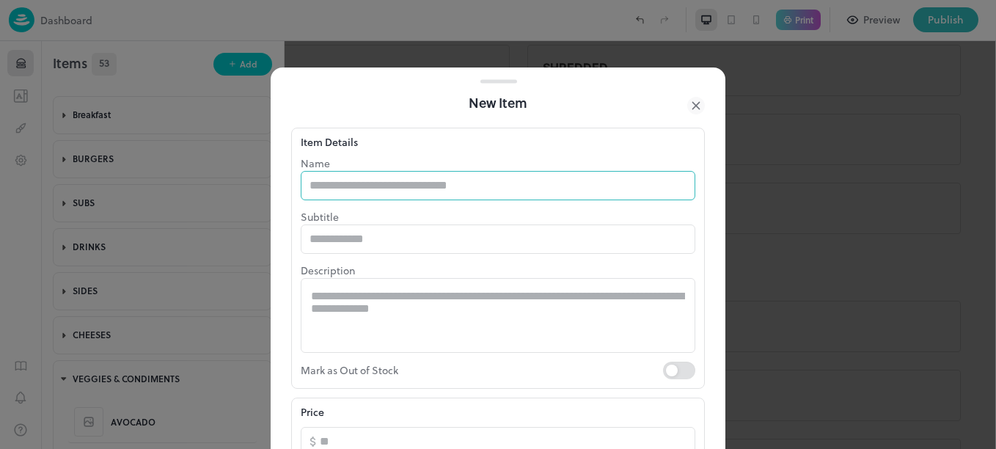
click at [398, 186] on input "text" at bounding box center [498, 185] width 395 height 29
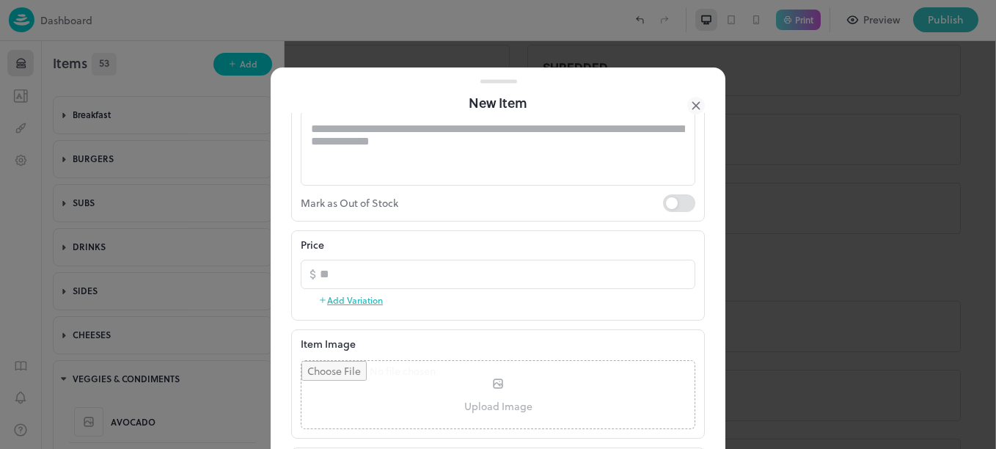
scroll to position [399, 0]
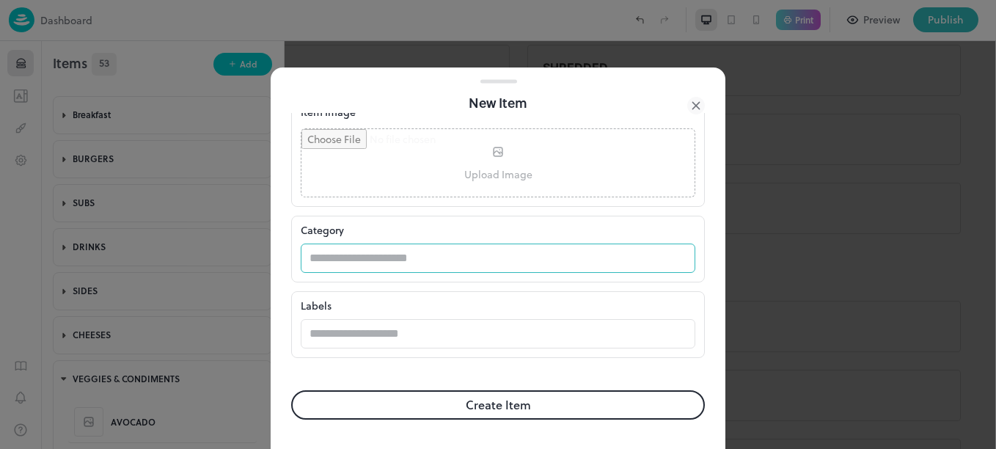
click at [424, 254] on input "text" at bounding box center [484, 258] width 366 height 29
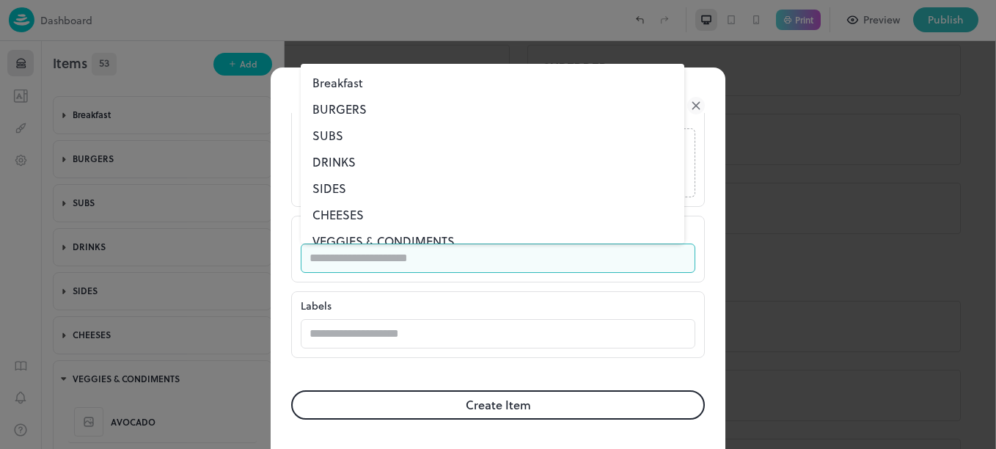
click at [415, 237] on li "VEGGIES & CONDIMENTS" at bounding box center [493, 241] width 384 height 26
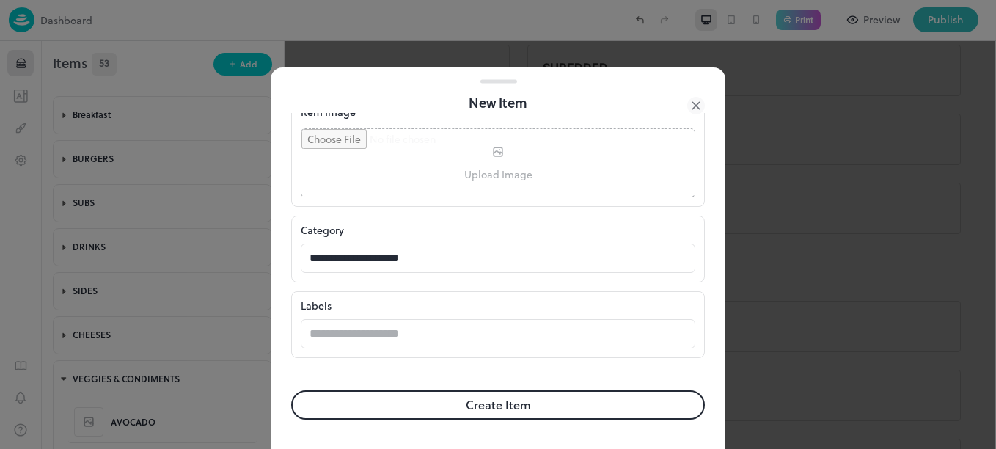
click at [508, 403] on button "Create Item" at bounding box center [498, 404] width 414 height 29
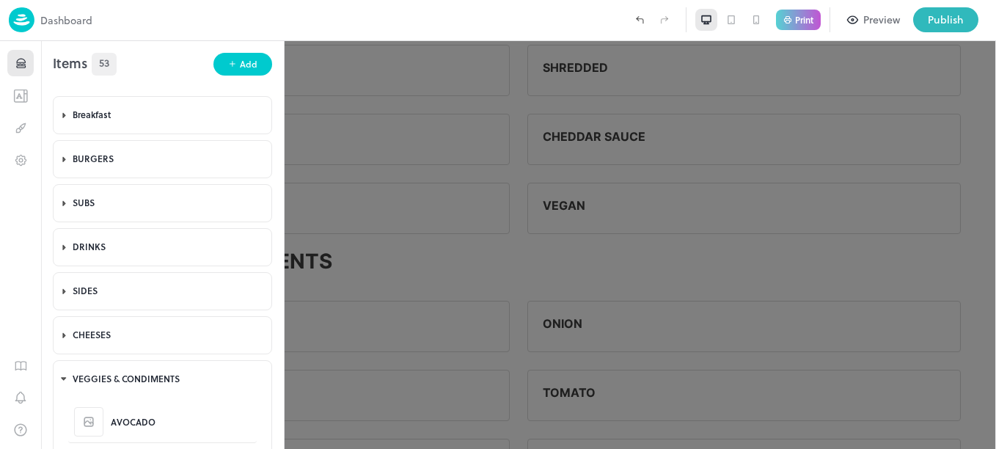
scroll to position [399, 0]
click at [240, 65] on div "Add" at bounding box center [249, 64] width 18 height 14
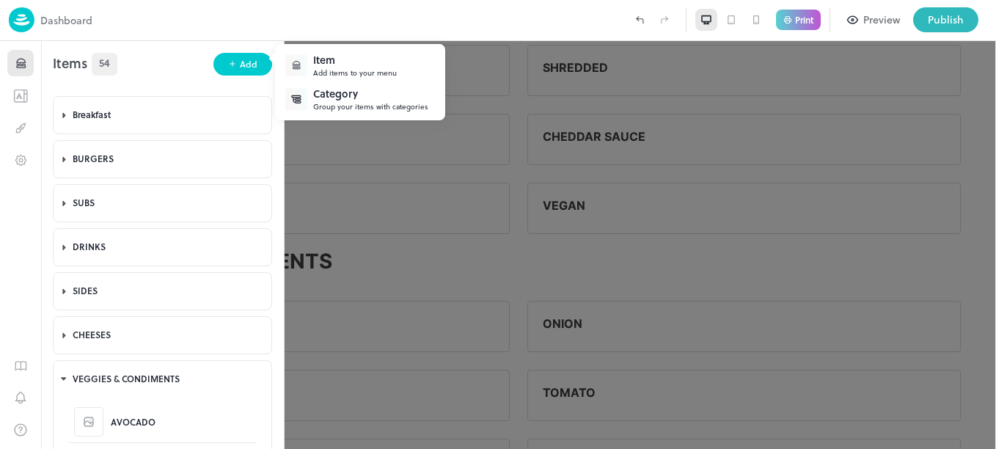
click at [339, 65] on div "Item" at bounding box center [355, 59] width 84 height 15
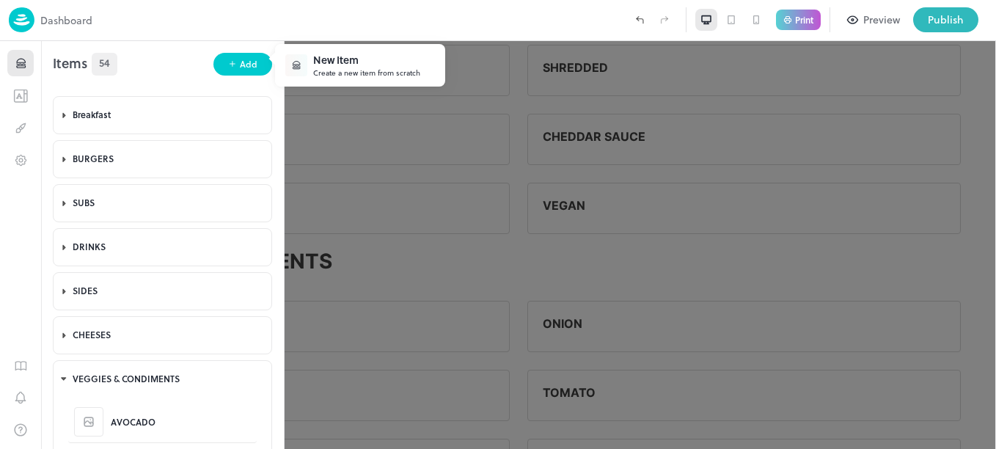
click at [339, 65] on div "New Item" at bounding box center [366, 59] width 107 height 15
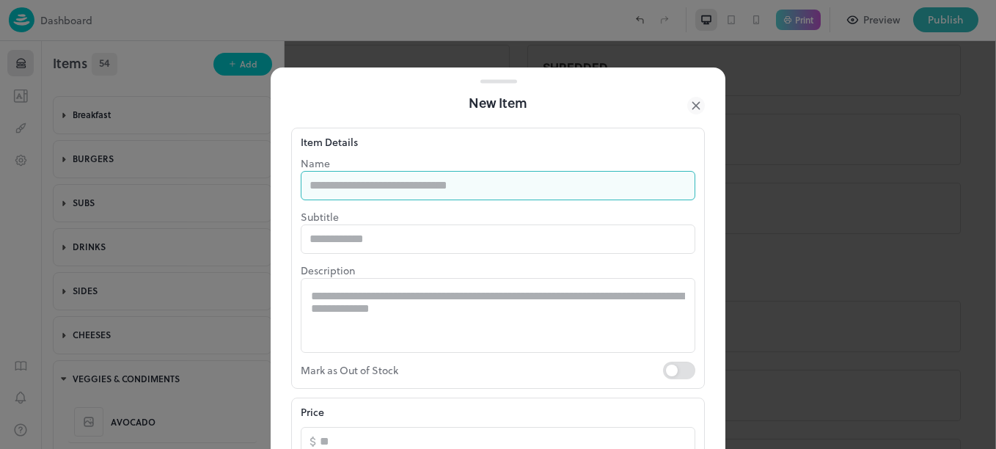
click at [406, 182] on input "text" at bounding box center [498, 185] width 395 height 29
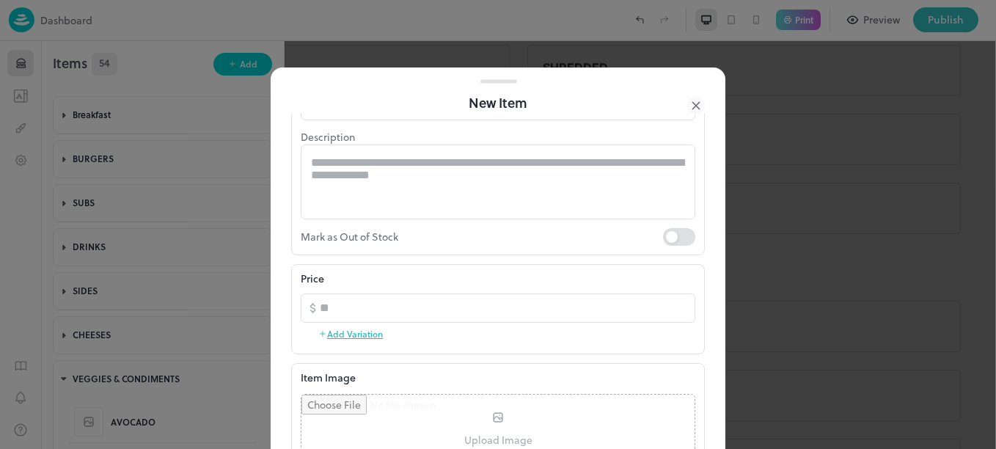
scroll to position [399, 0]
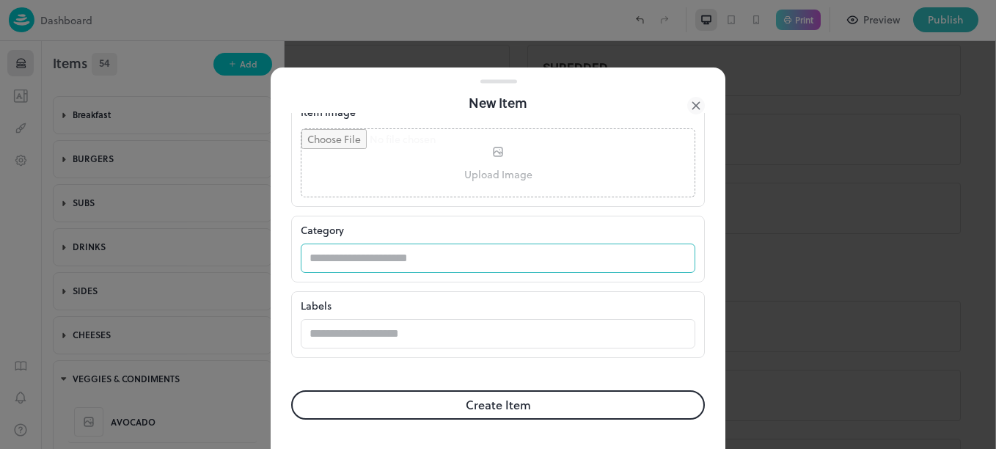
click at [353, 265] on input "text" at bounding box center [484, 258] width 366 height 29
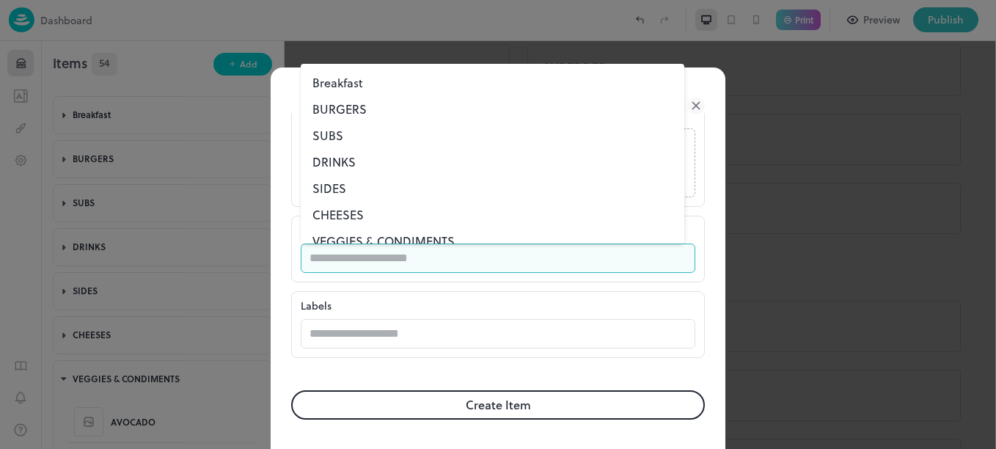
click at [360, 230] on li "VEGGIES & CONDIMENTS" at bounding box center [493, 241] width 384 height 26
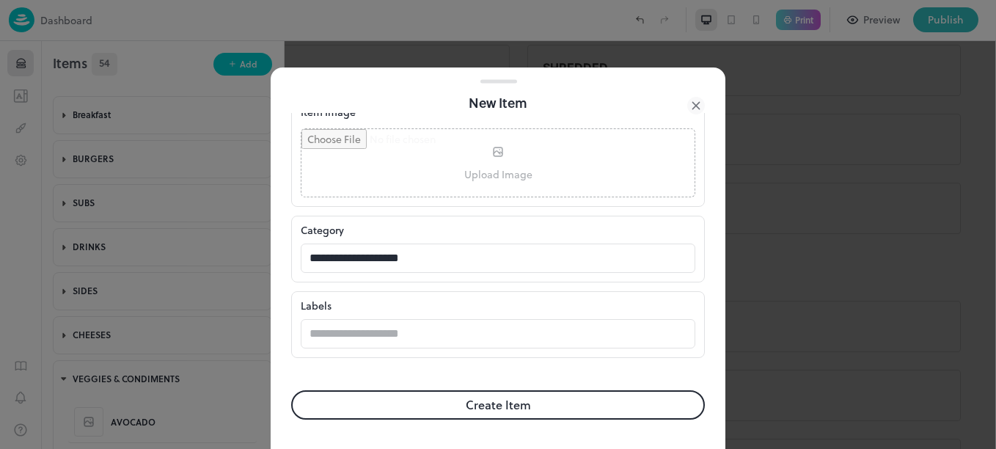
click at [554, 411] on button "Create Item" at bounding box center [498, 404] width 414 height 29
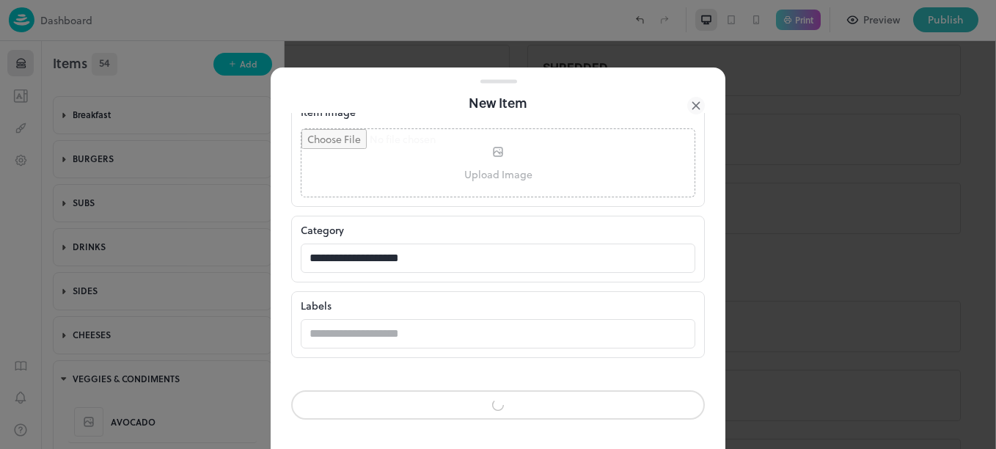
scroll to position [398, 0]
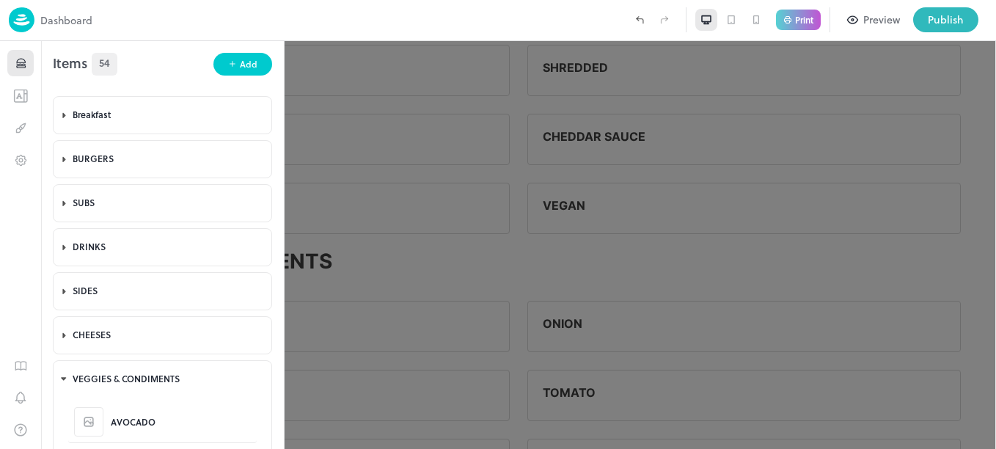
scroll to position [399, 0]
click at [247, 65] on div "Add" at bounding box center [249, 64] width 18 height 14
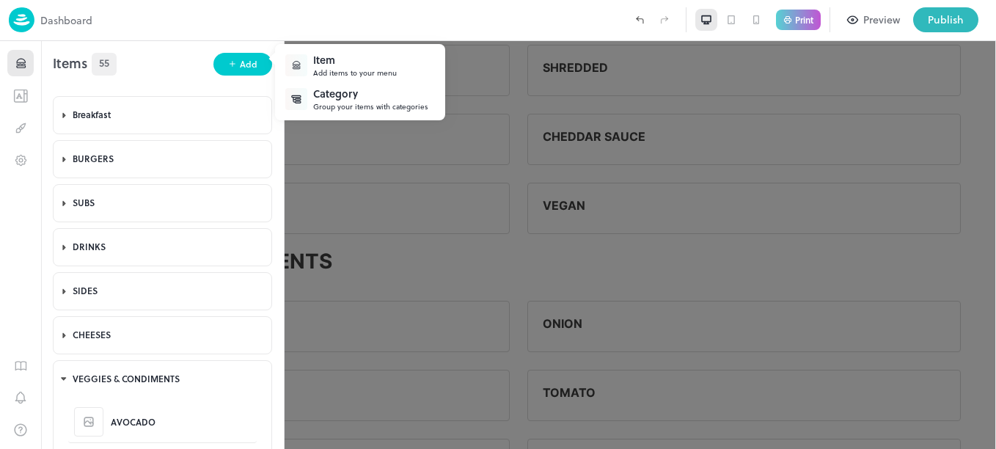
click at [341, 73] on div "Add items to your menu" at bounding box center [355, 72] width 84 height 11
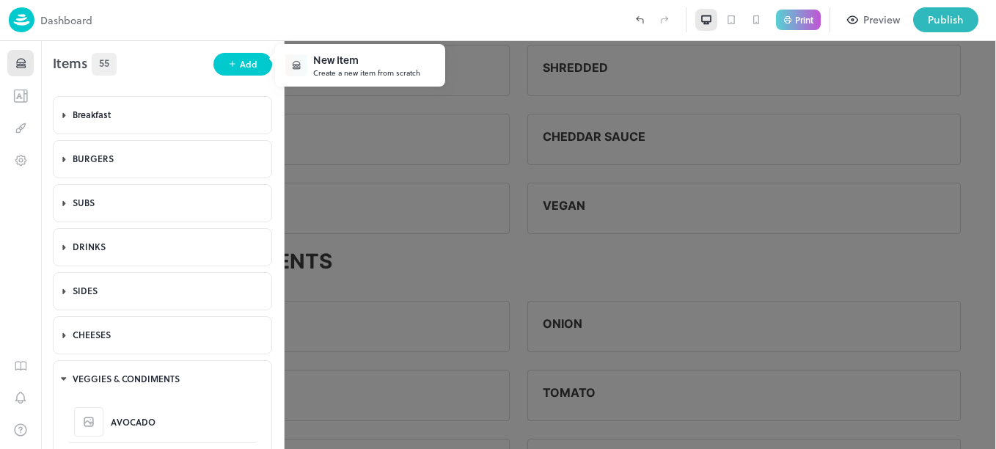
click at [351, 57] on div "New Item" at bounding box center [366, 59] width 107 height 15
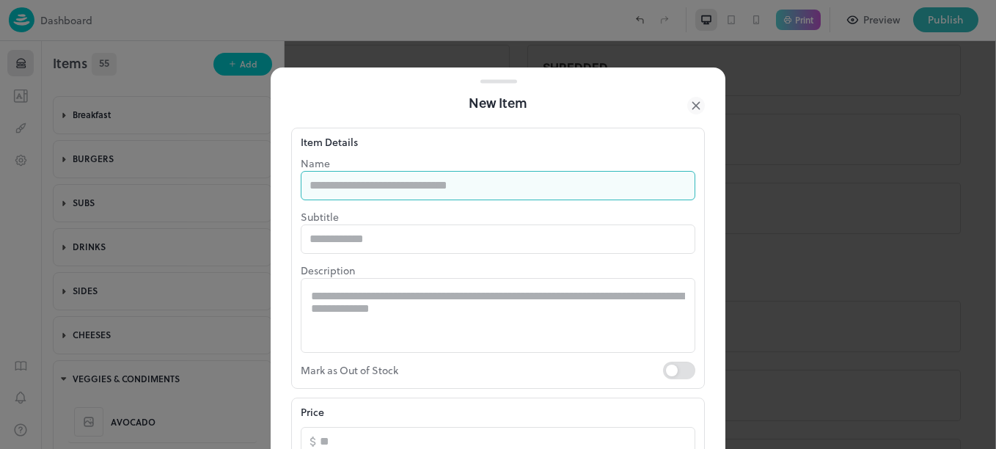
click at [414, 186] on input "text" at bounding box center [498, 185] width 395 height 29
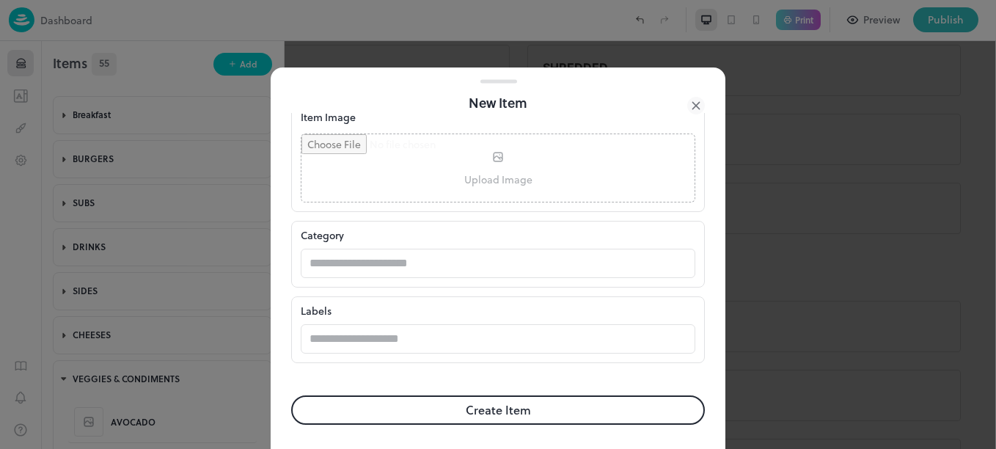
scroll to position [399, 0]
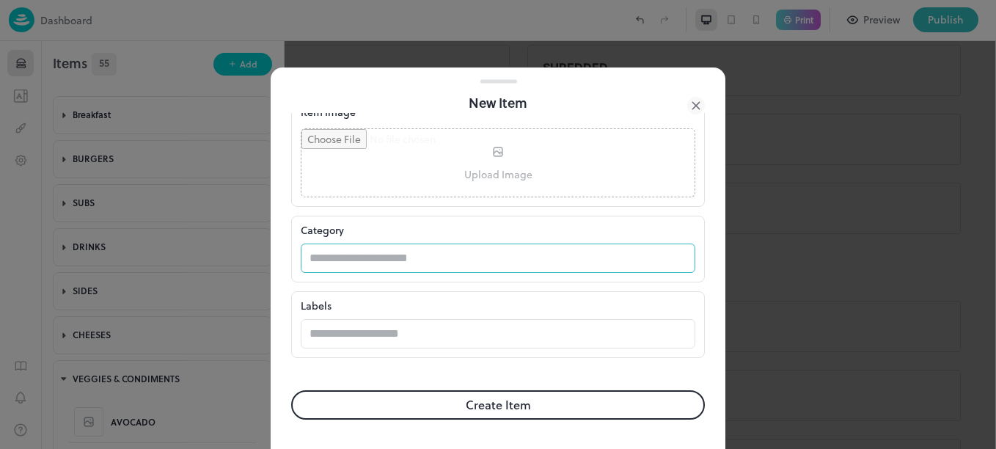
click at [406, 256] on input "text" at bounding box center [484, 258] width 366 height 29
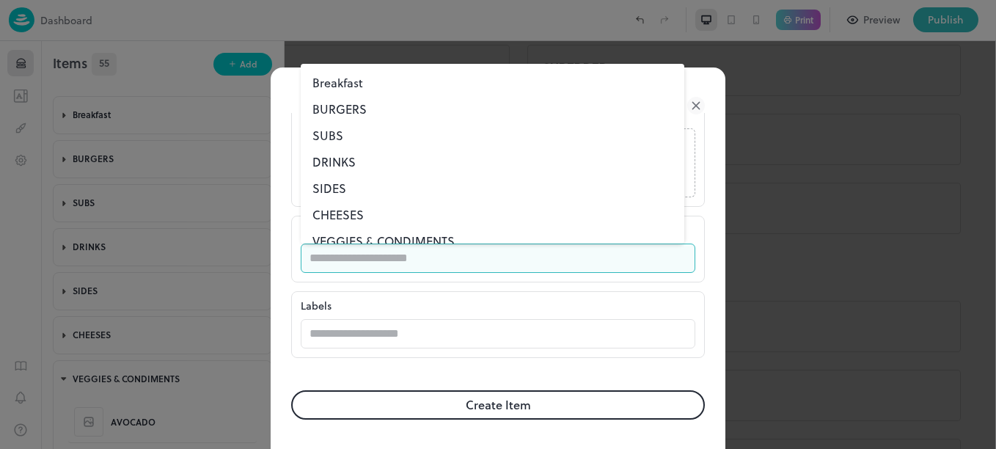
click at [429, 241] on li "VEGGIES & CONDIMENTS" at bounding box center [493, 241] width 384 height 26
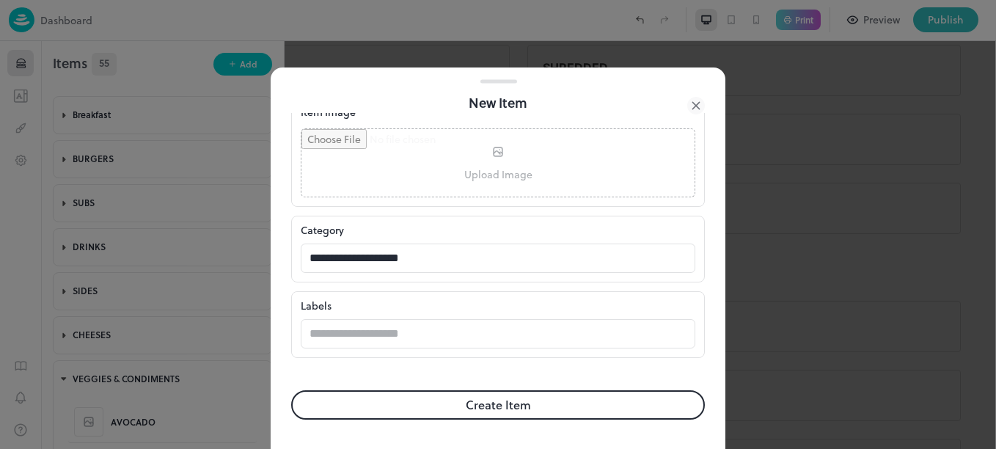
click at [494, 414] on button "Create Item" at bounding box center [498, 404] width 414 height 29
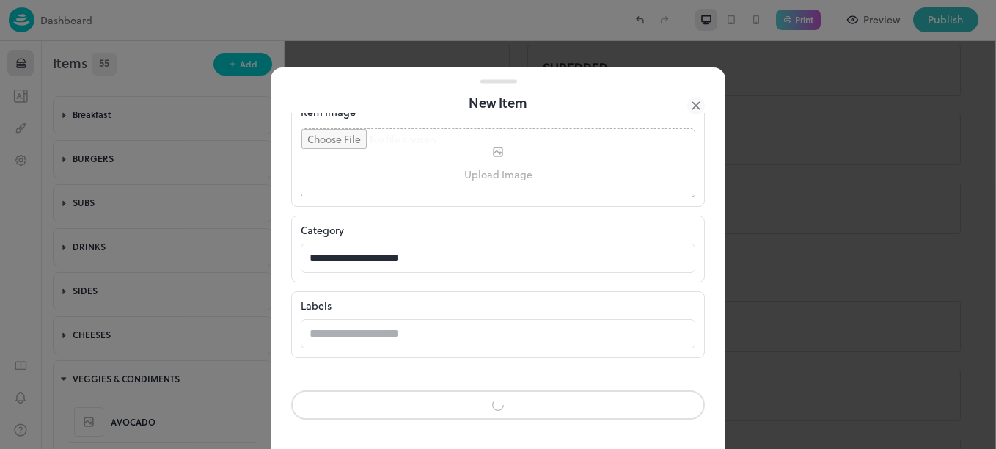
scroll to position [398, 0]
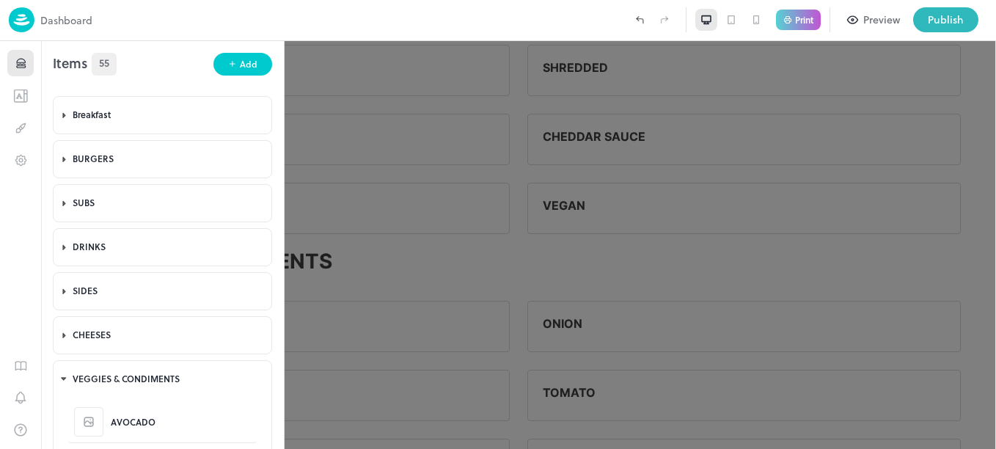
scroll to position [399, 0]
click at [248, 62] on div "Add" at bounding box center [249, 64] width 18 height 14
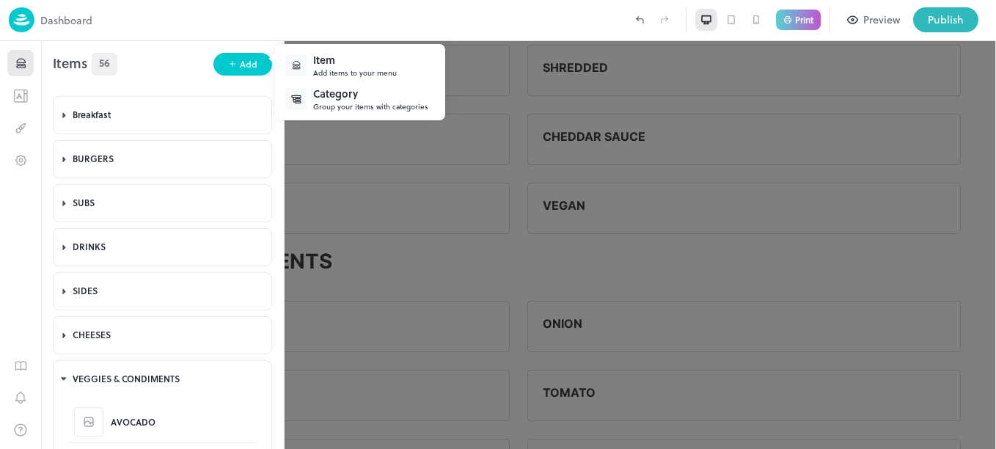
click at [353, 66] on div "Item" at bounding box center [355, 59] width 84 height 15
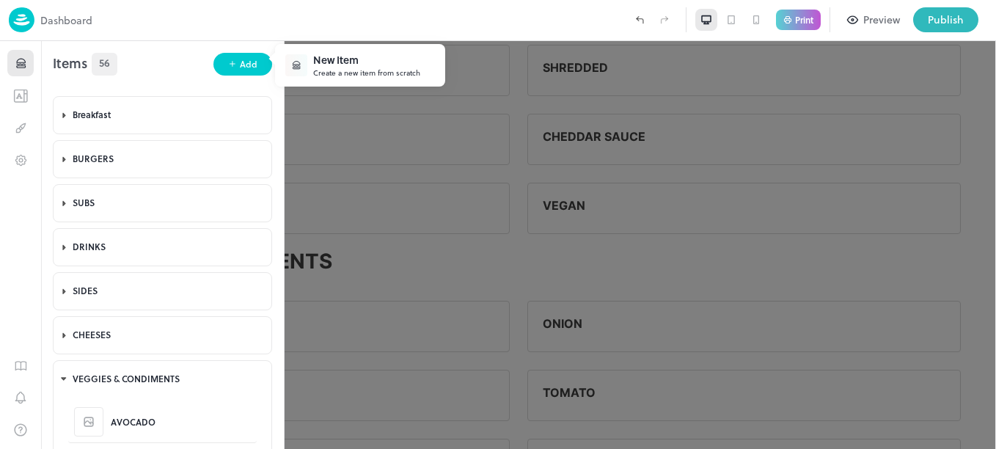
click at [353, 66] on div "New Item" at bounding box center [366, 59] width 107 height 15
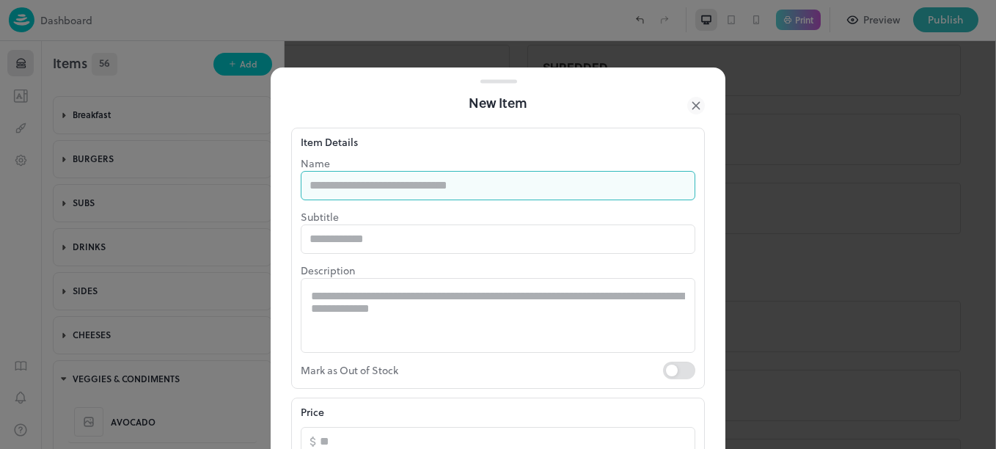
click at [447, 178] on input "text" at bounding box center [498, 185] width 395 height 29
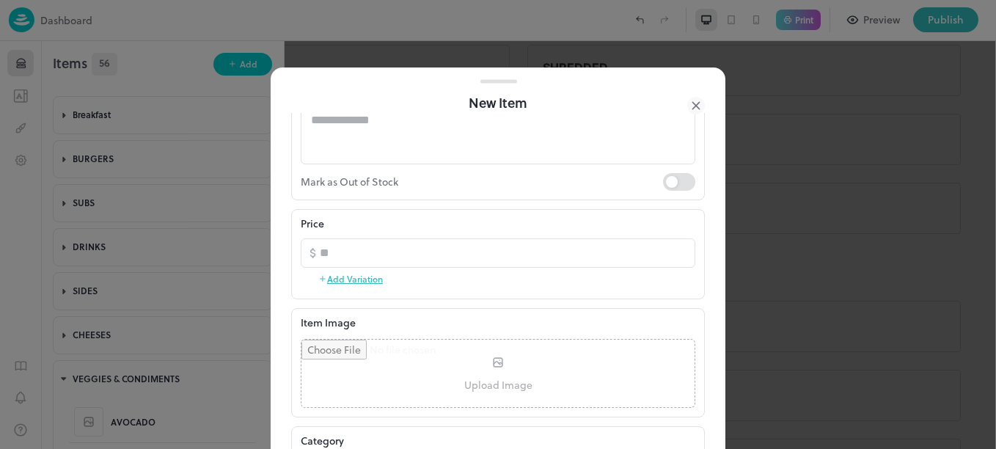
scroll to position [374, 0]
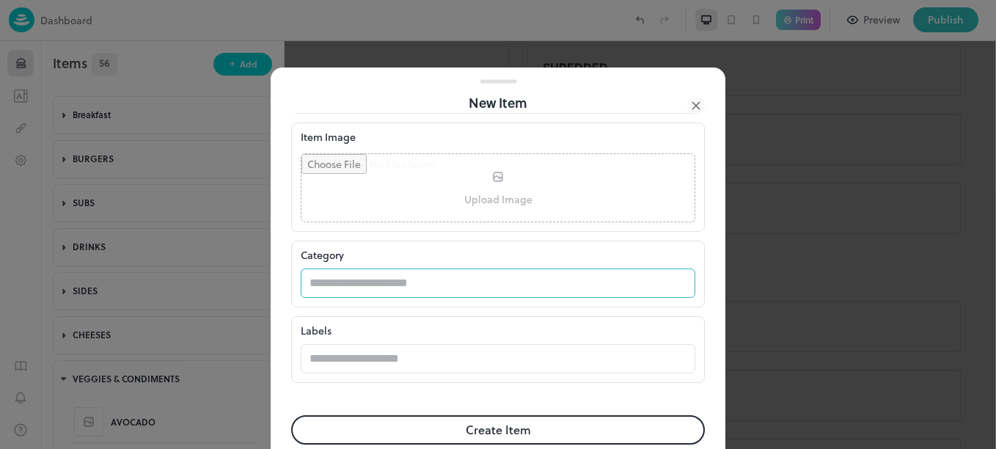
click at [409, 284] on input "text" at bounding box center [484, 282] width 366 height 29
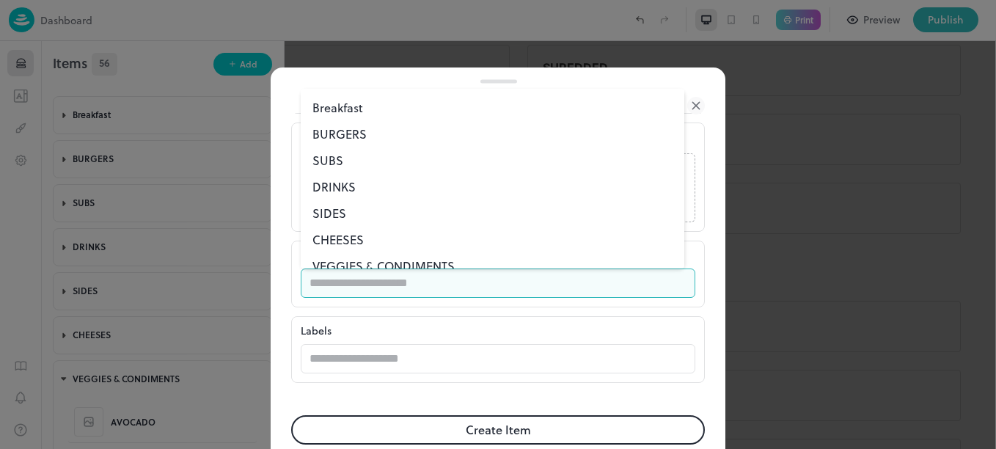
click at [370, 259] on li "VEGGIES & CONDIMENTS" at bounding box center [493, 266] width 384 height 26
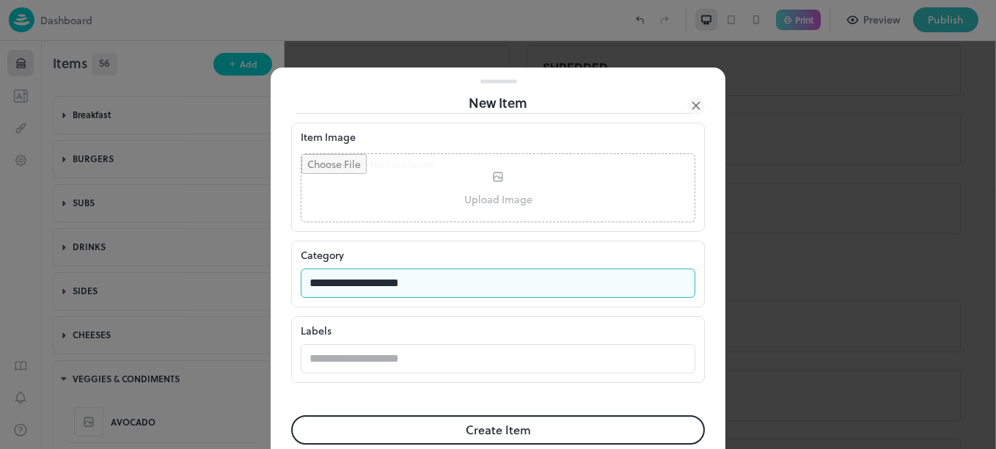
click at [464, 423] on button "Create Item" at bounding box center [498, 429] width 414 height 29
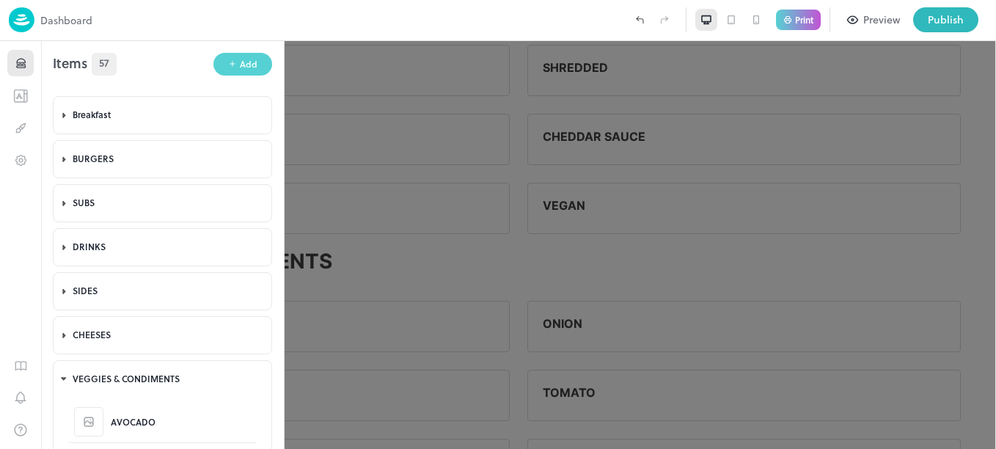
click at [246, 69] on div "Add" at bounding box center [249, 64] width 18 height 14
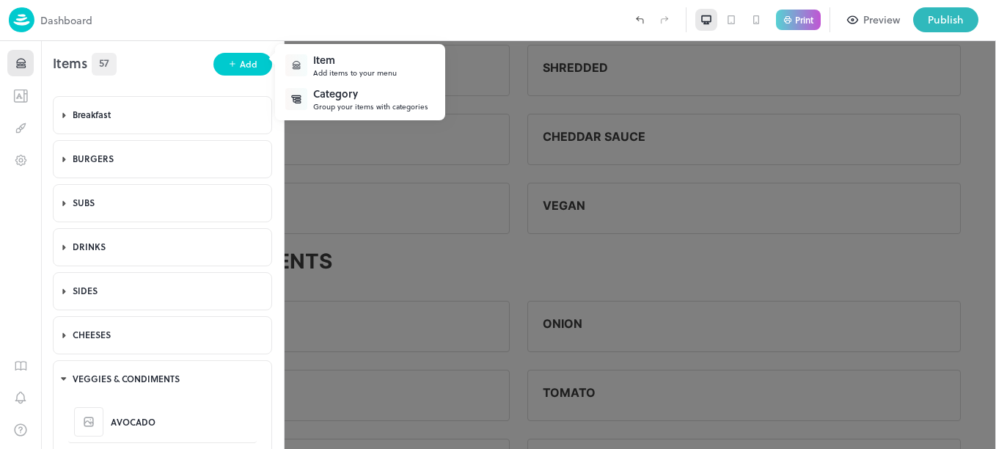
click at [332, 65] on div "Item" at bounding box center [355, 59] width 84 height 15
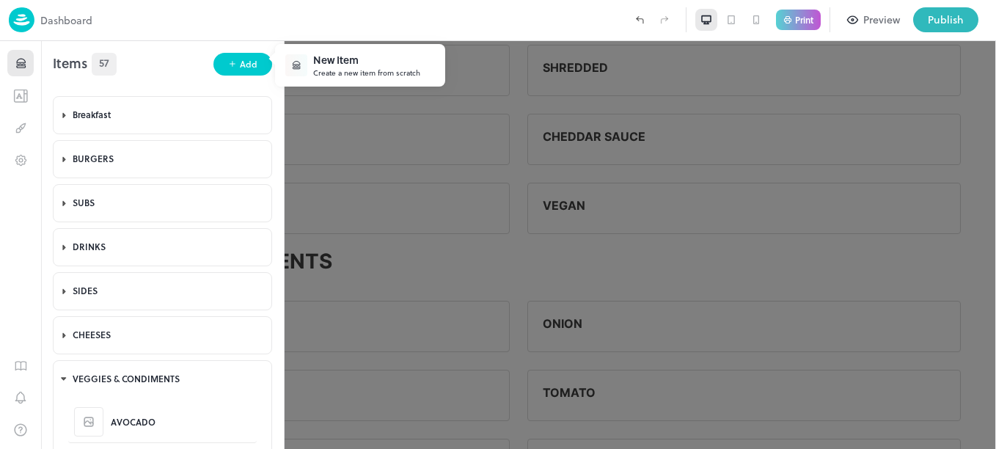
click at [360, 70] on div "Create a new item from scratch" at bounding box center [366, 72] width 107 height 11
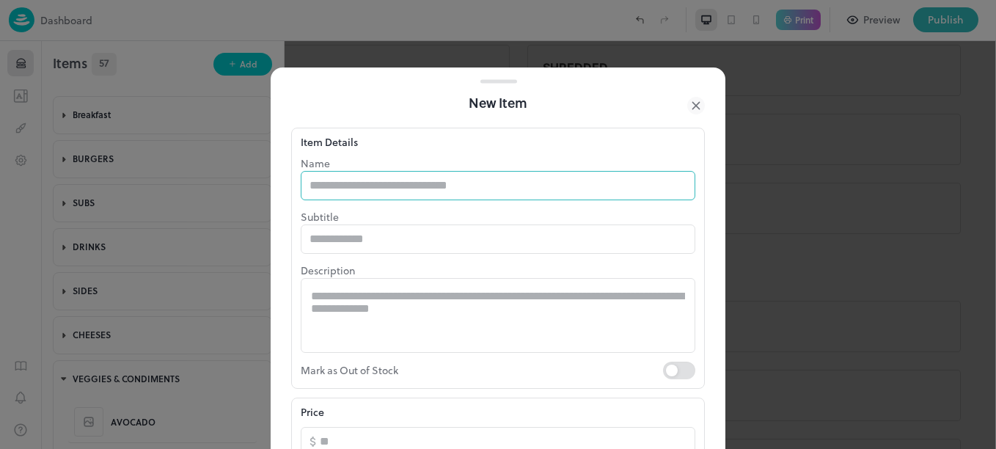
click at [386, 194] on input "text" at bounding box center [498, 185] width 395 height 29
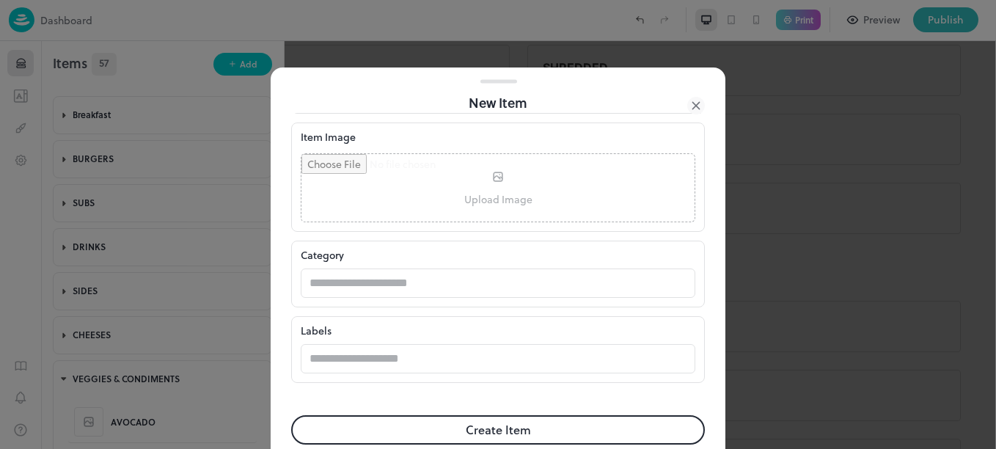
scroll to position [399, 0]
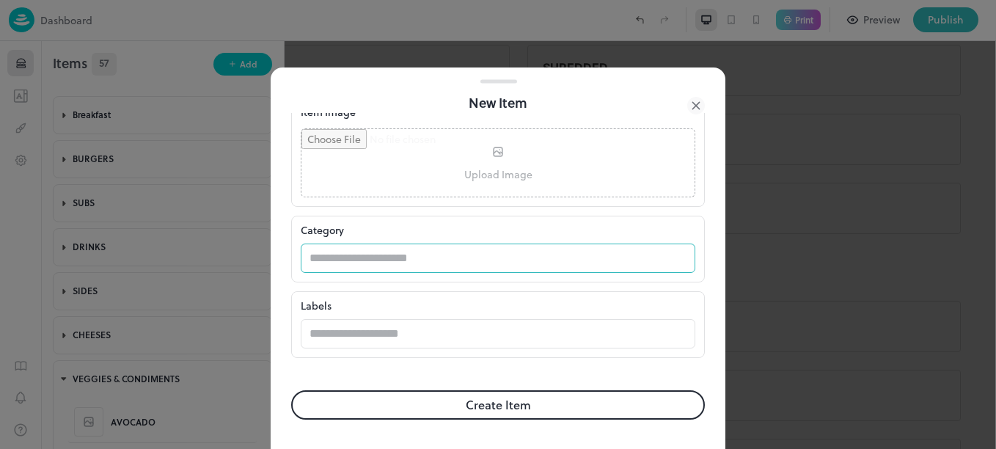
click at [440, 252] on input "text" at bounding box center [484, 258] width 366 height 29
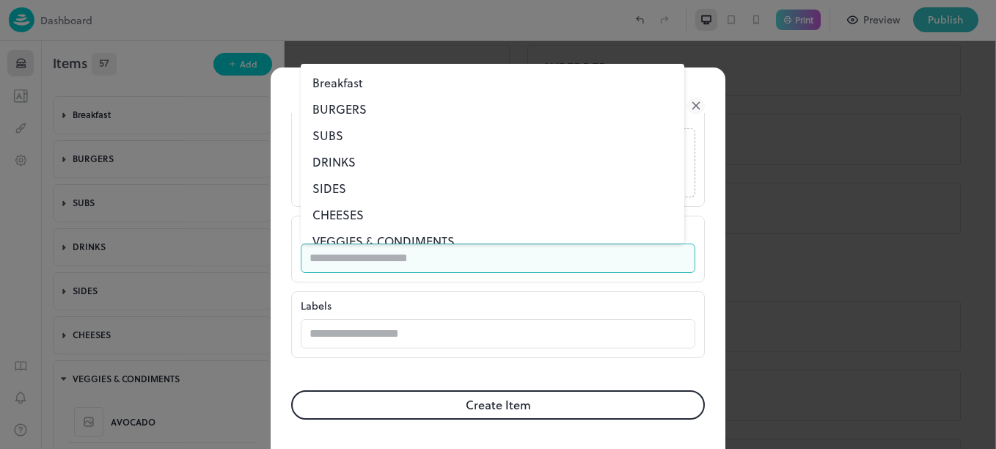
click at [409, 239] on li "VEGGIES & CONDIMENTS" at bounding box center [493, 241] width 384 height 26
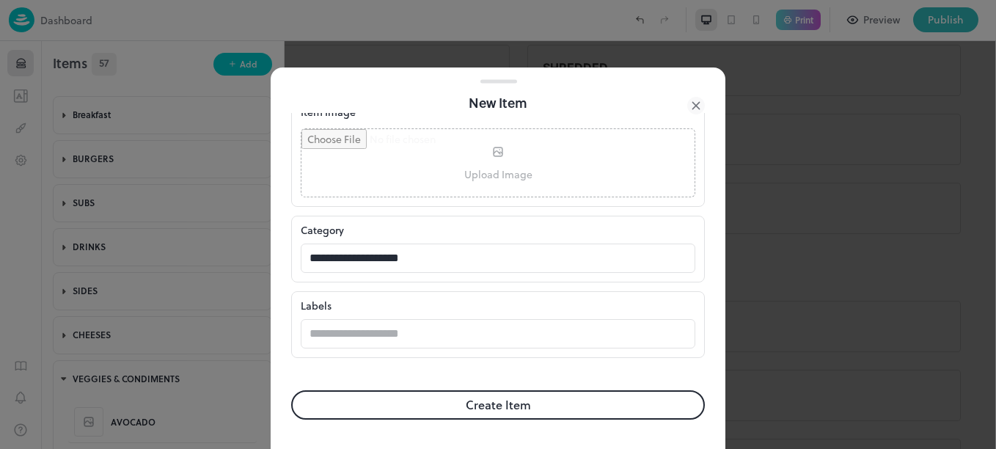
click at [456, 401] on button "Create Item" at bounding box center [498, 404] width 414 height 29
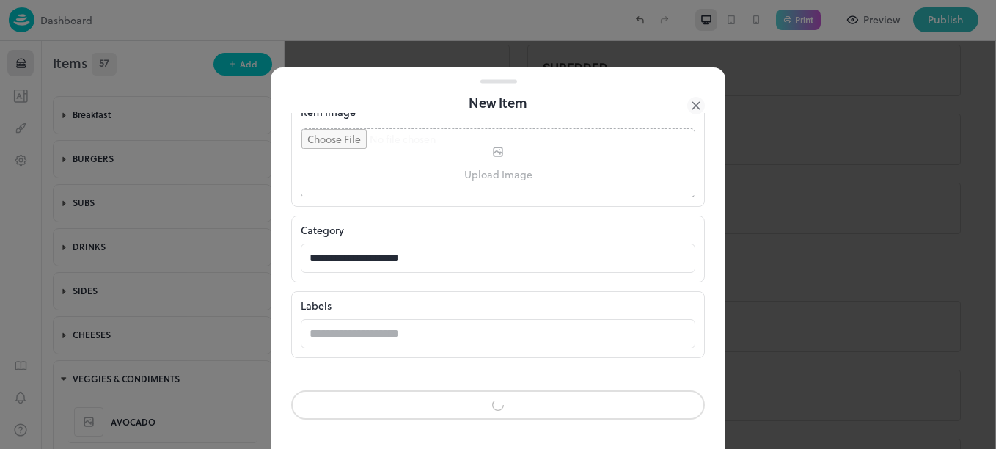
scroll to position [398, 0]
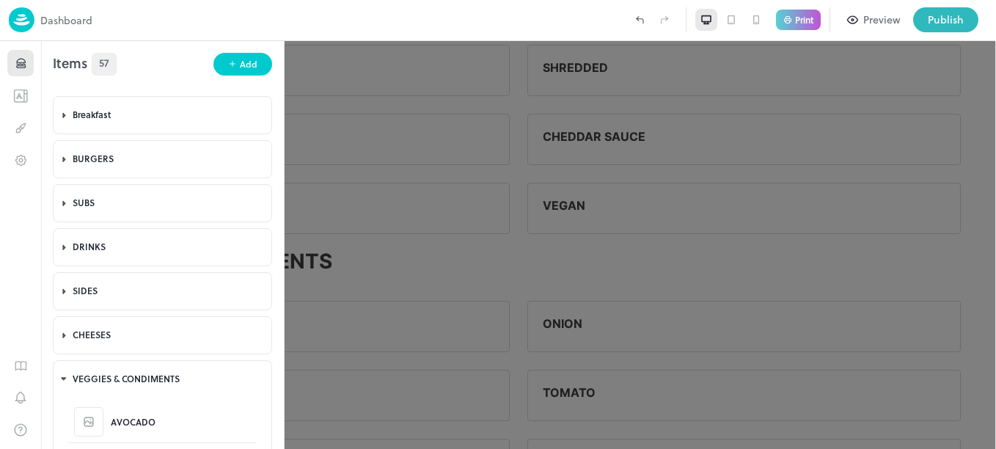
scroll to position [399, 0]
click at [244, 59] on div "Add" at bounding box center [249, 64] width 18 height 14
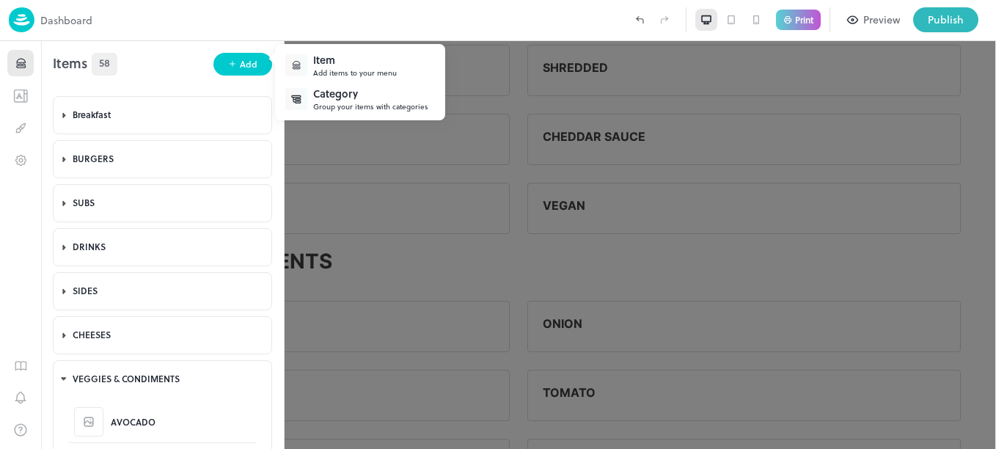
click at [340, 66] on div "Item" at bounding box center [355, 59] width 84 height 15
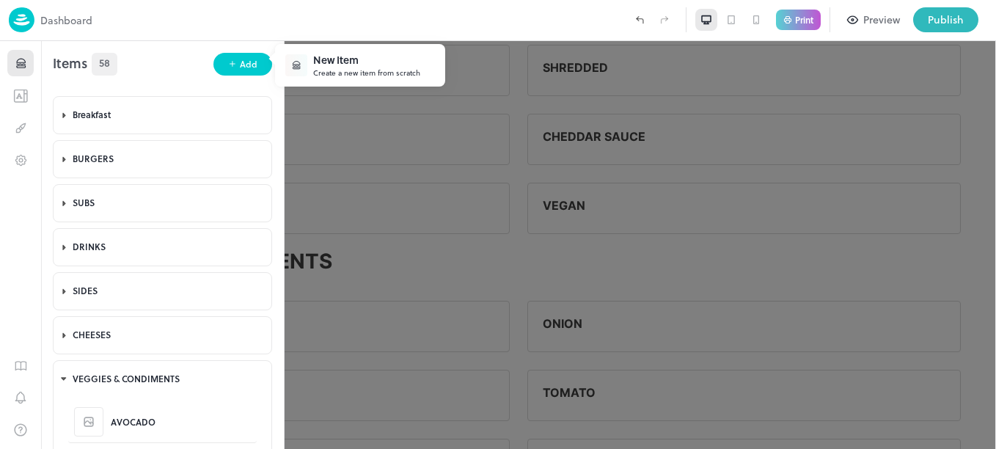
click at [369, 70] on div "Create a new item from scratch" at bounding box center [366, 72] width 107 height 11
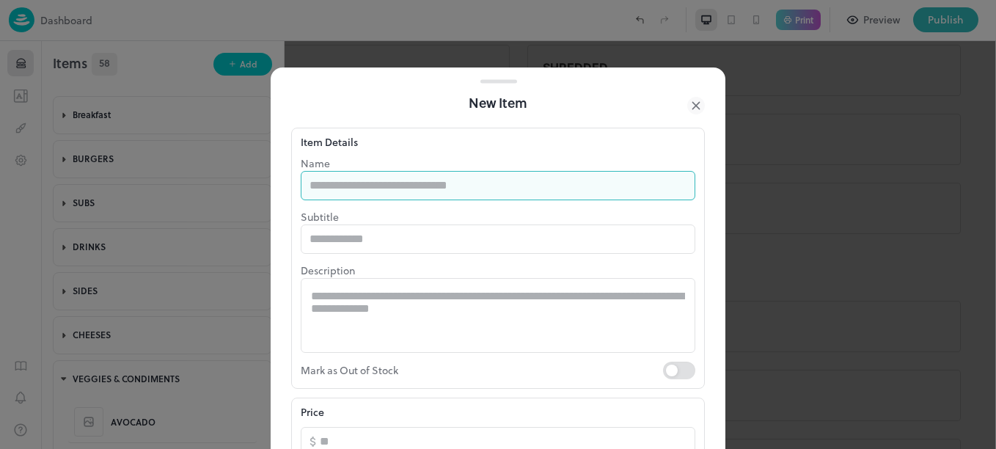
click at [389, 187] on input "text" at bounding box center [498, 185] width 395 height 29
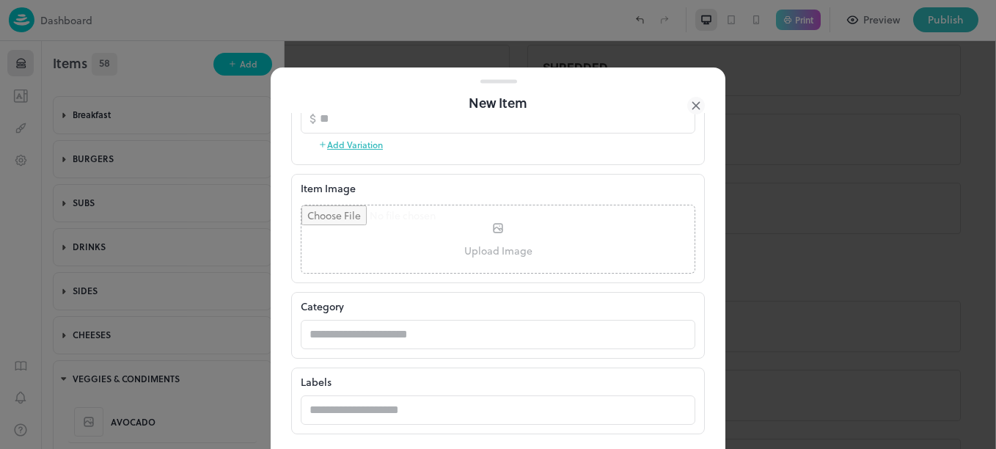
scroll to position [399, 0]
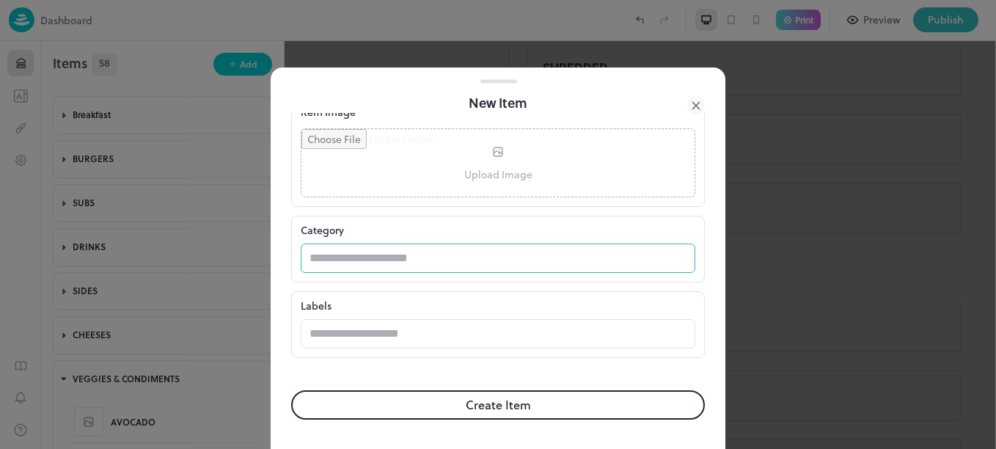
click at [450, 266] on input "text" at bounding box center [484, 258] width 366 height 29
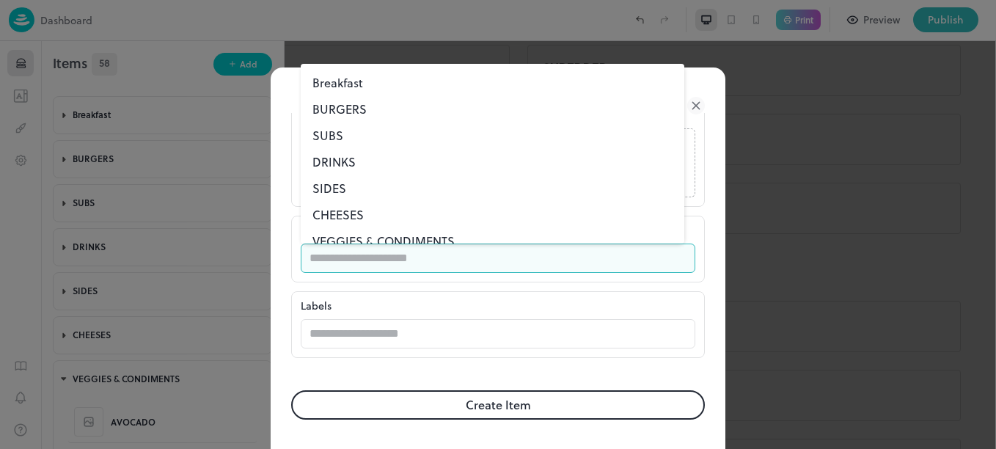
click at [417, 246] on input "text" at bounding box center [484, 258] width 366 height 29
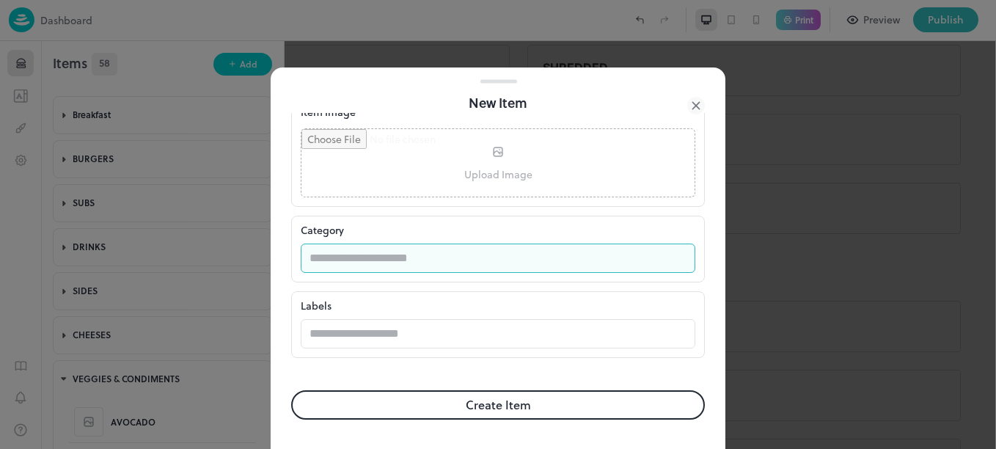
click at [420, 259] on input "text" at bounding box center [484, 258] width 366 height 29
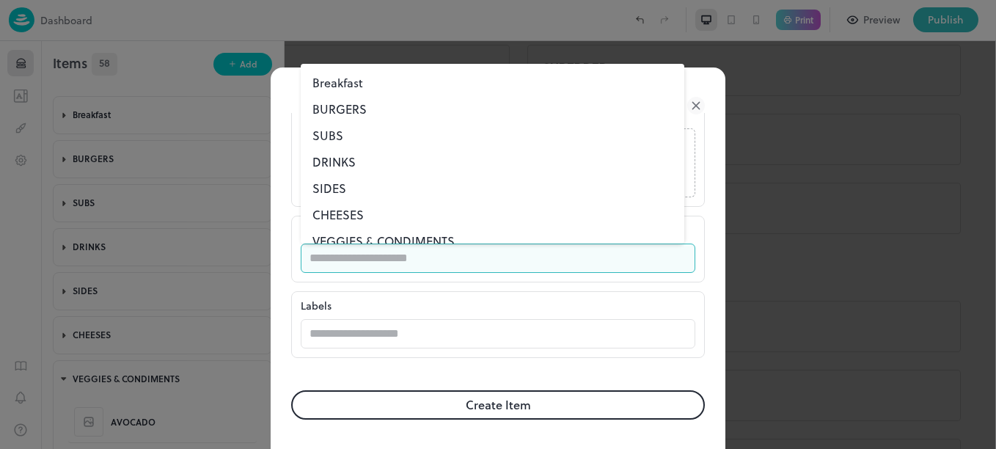
click at [412, 235] on li "VEGGIES & CONDIMENTS" at bounding box center [493, 241] width 384 height 26
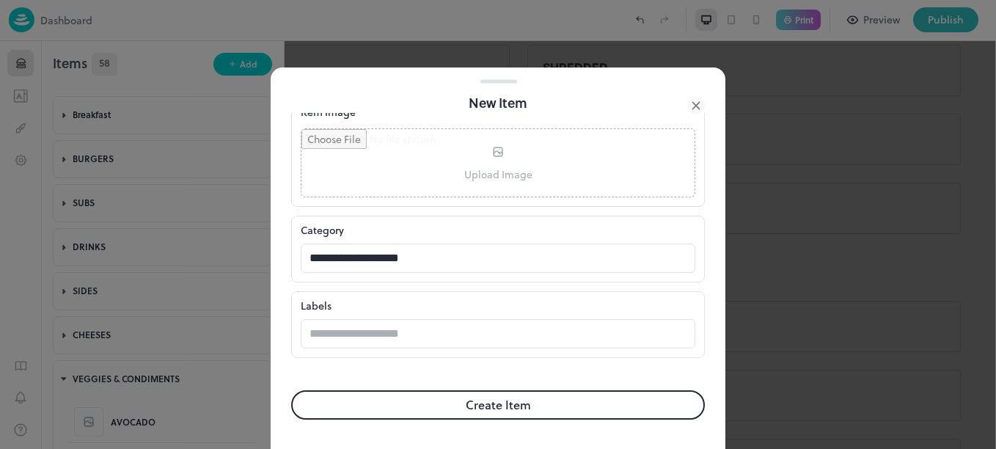
click at [486, 406] on button "Create Item" at bounding box center [498, 404] width 414 height 29
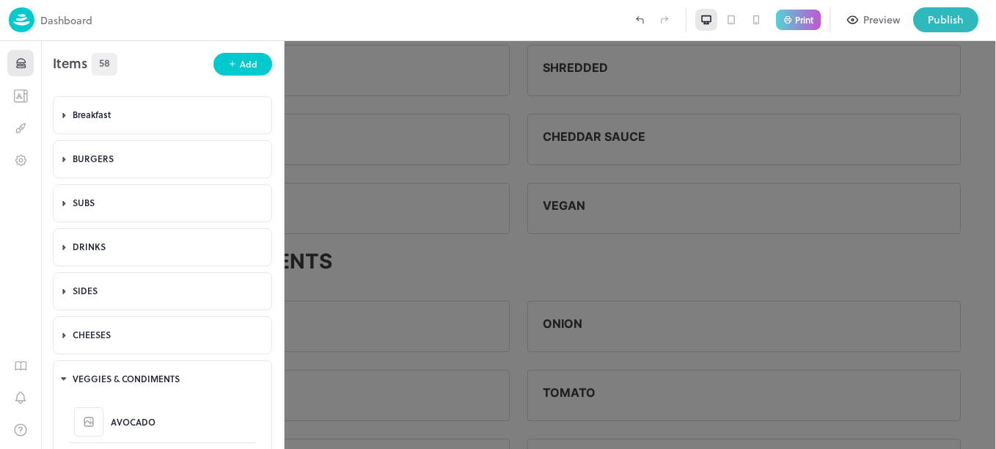
scroll to position [399, 0]
click at [241, 65] on div "Add" at bounding box center [249, 64] width 18 height 14
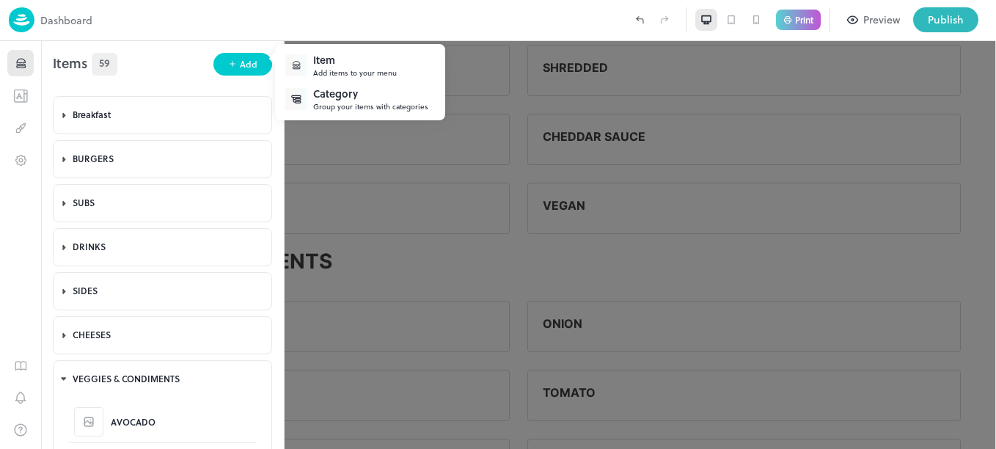
click at [319, 54] on div "Item" at bounding box center [355, 59] width 84 height 15
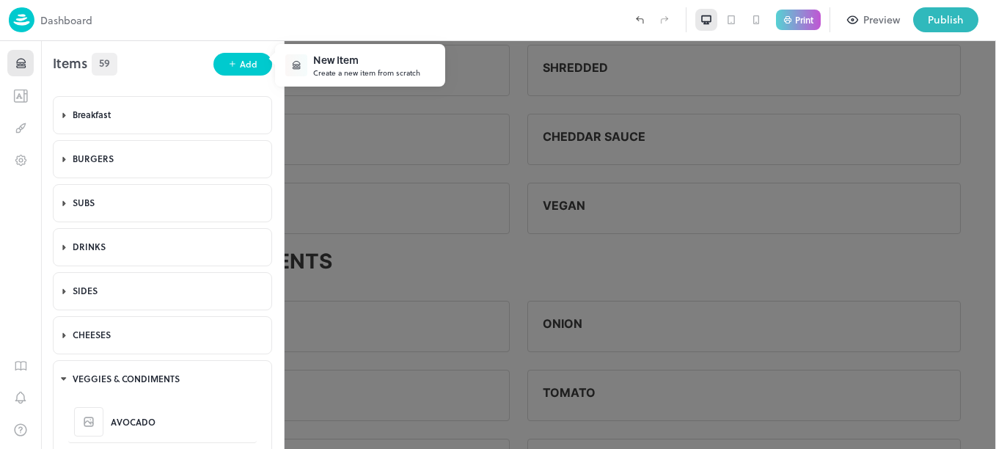
click at [366, 67] on div "New Item" at bounding box center [366, 59] width 107 height 15
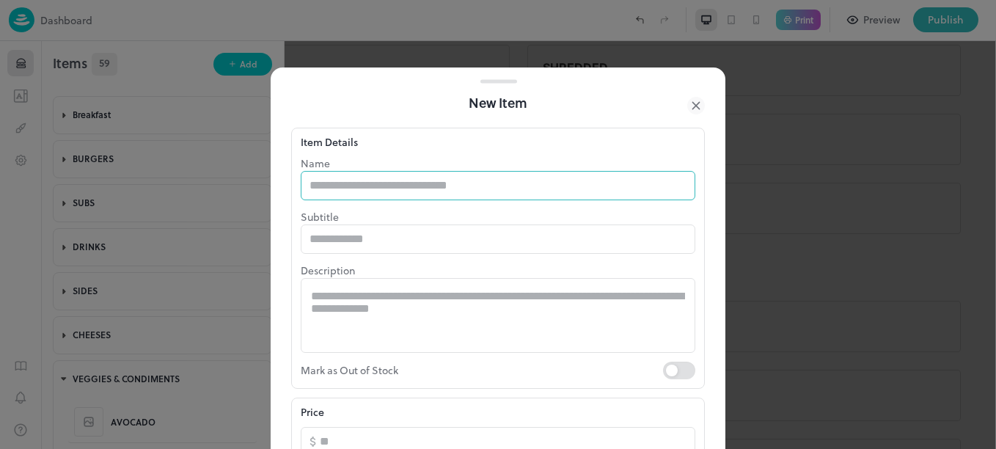
click at [410, 178] on input "text" at bounding box center [498, 185] width 395 height 29
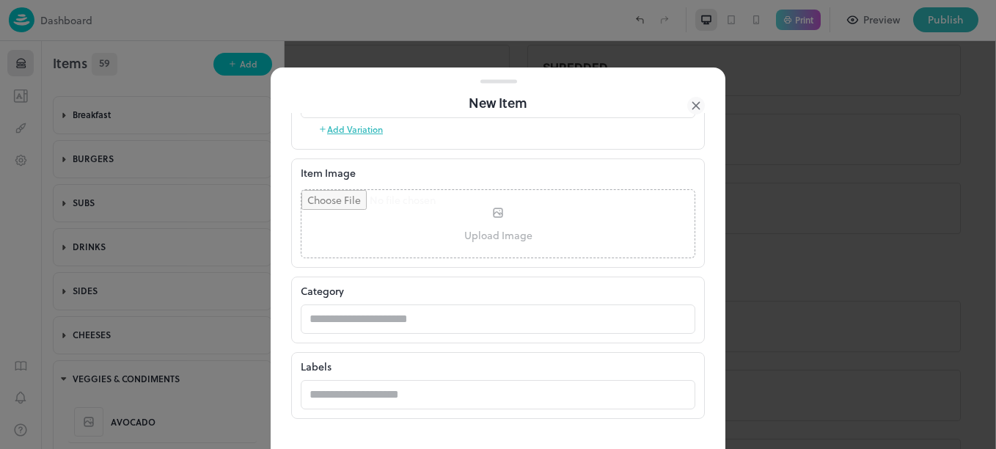
scroll to position [399, 0]
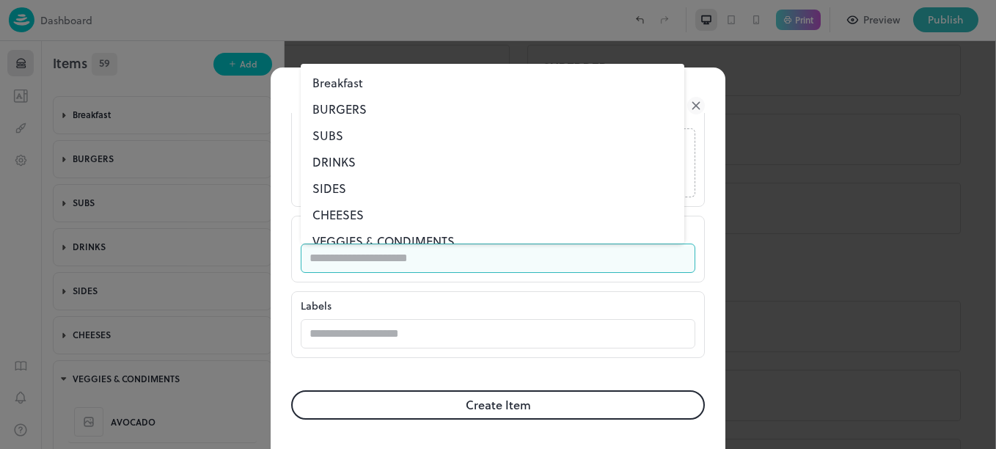
click at [438, 244] on input "text" at bounding box center [484, 258] width 366 height 29
click at [415, 239] on li "VEGGIES & CONDIMENTS" at bounding box center [493, 241] width 384 height 26
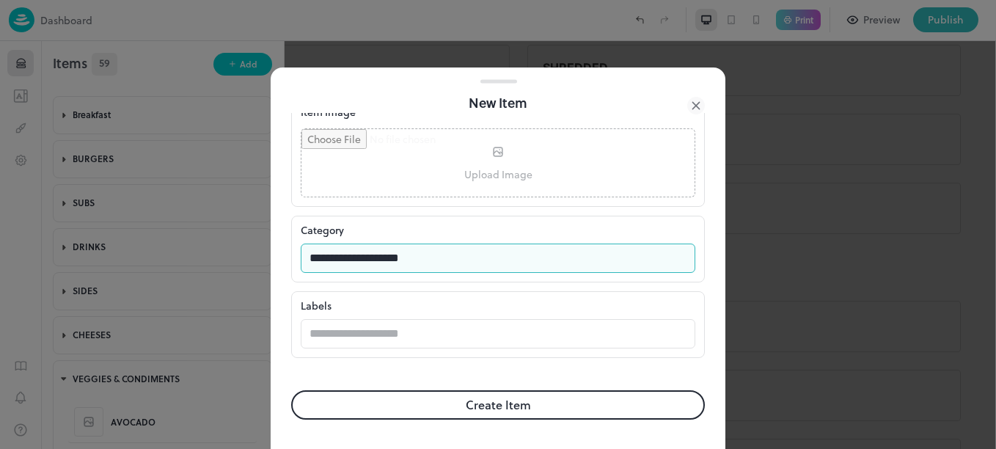
click at [489, 412] on button "Create Item" at bounding box center [498, 404] width 414 height 29
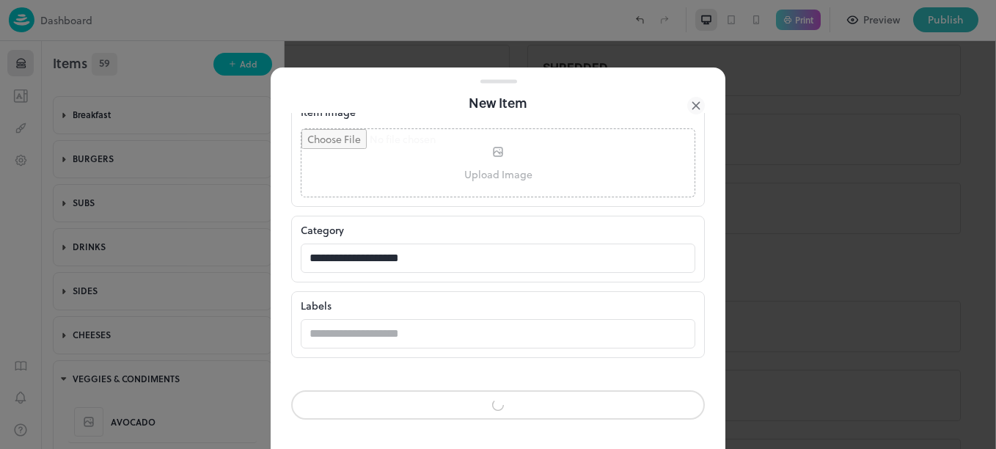
scroll to position [398, 0]
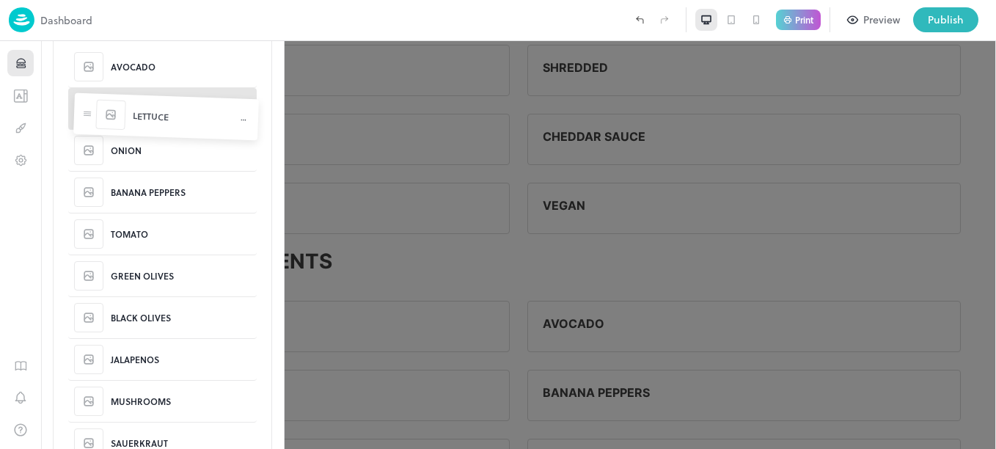
scroll to position [355, 0]
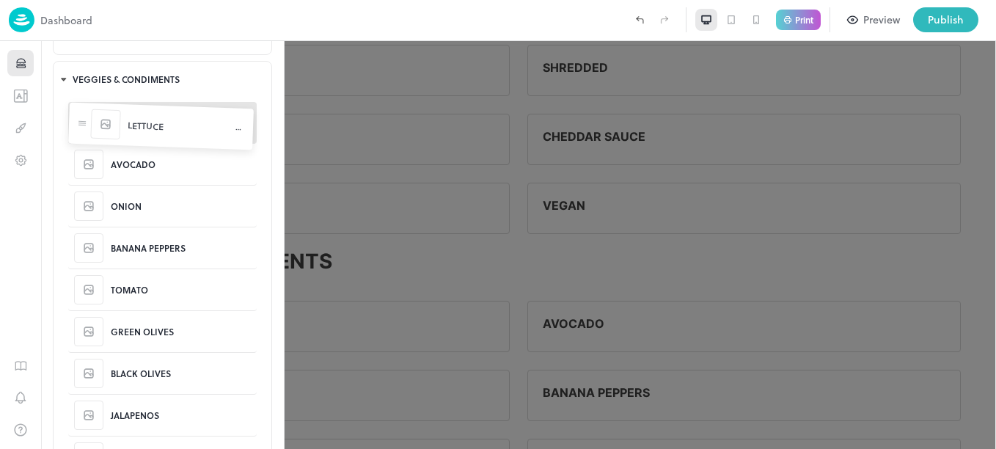
drag, startPoint x: 84, startPoint y: 367, endPoint x: 82, endPoint y: 113, distance: 254.5
drag, startPoint x: 82, startPoint y: 290, endPoint x: 84, endPoint y: 159, distance: 131.3
click at [84, 159] on body "Dashboard Print Preview Publish 1 Items 60 Add Breakfast BURRITOS SANDWICHES ST…" at bounding box center [498, 224] width 996 height 449
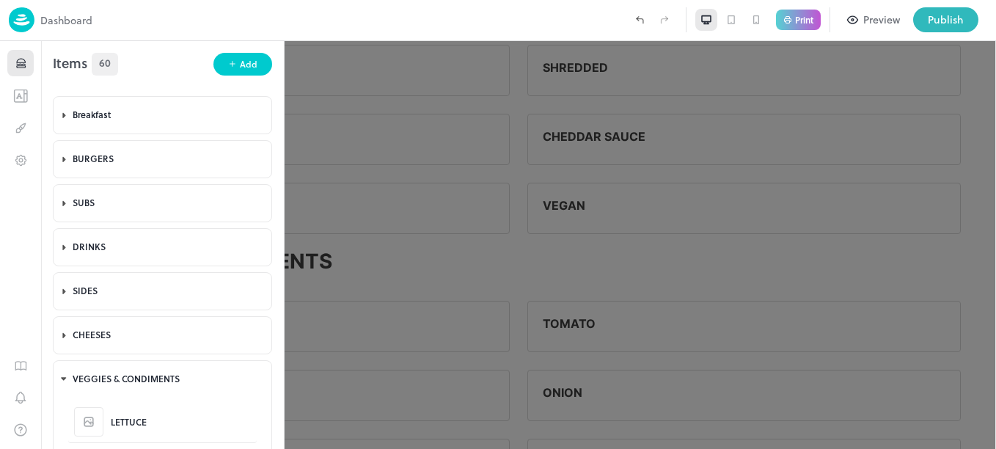
click at [235, 52] on div "Items 60 Add" at bounding box center [162, 58] width 243 height 34
click at [240, 65] on div "Add" at bounding box center [249, 64] width 18 height 14
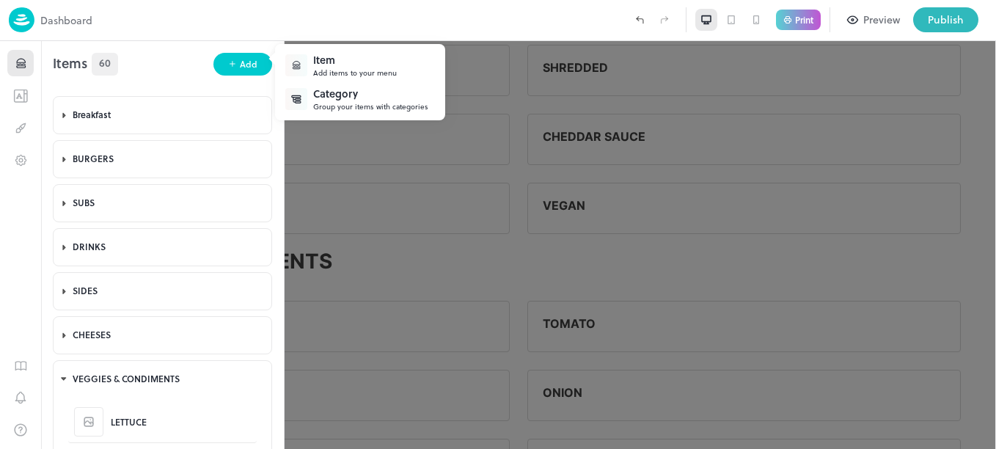
click at [322, 61] on div "Item" at bounding box center [355, 59] width 84 height 15
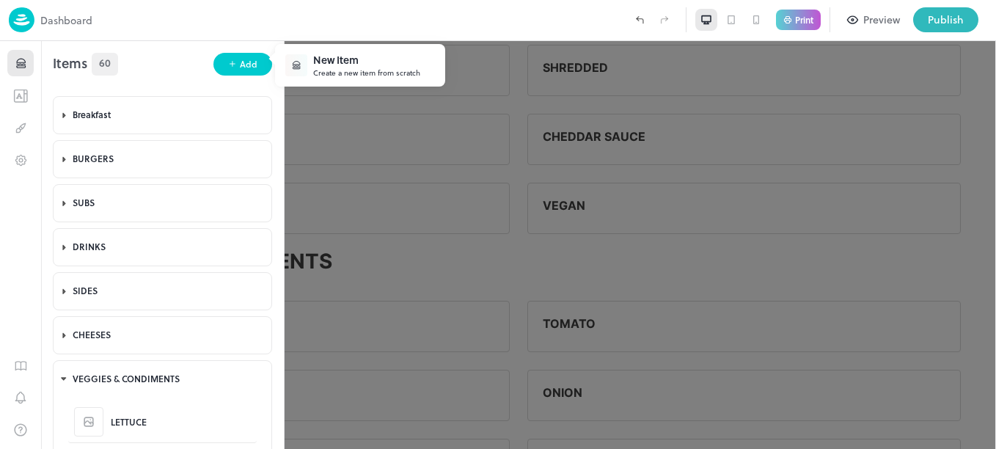
click at [333, 65] on div "New Item" at bounding box center [366, 59] width 107 height 15
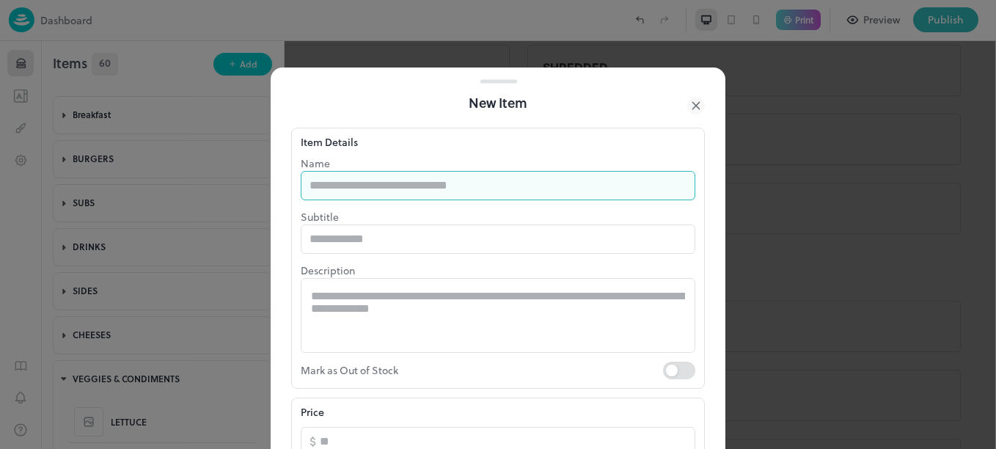
click at [370, 181] on input "text" at bounding box center [498, 185] width 395 height 29
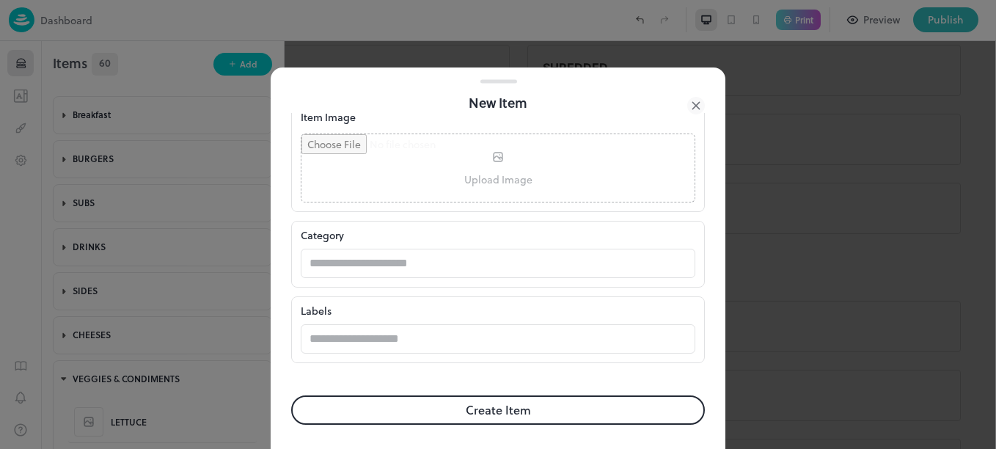
scroll to position [399, 0]
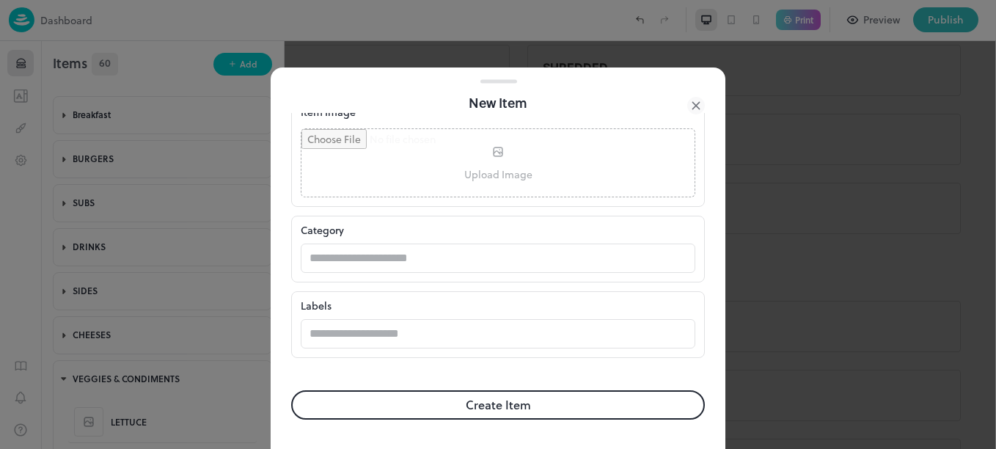
click at [373, 273] on div "Category ​" at bounding box center [498, 249] width 414 height 67
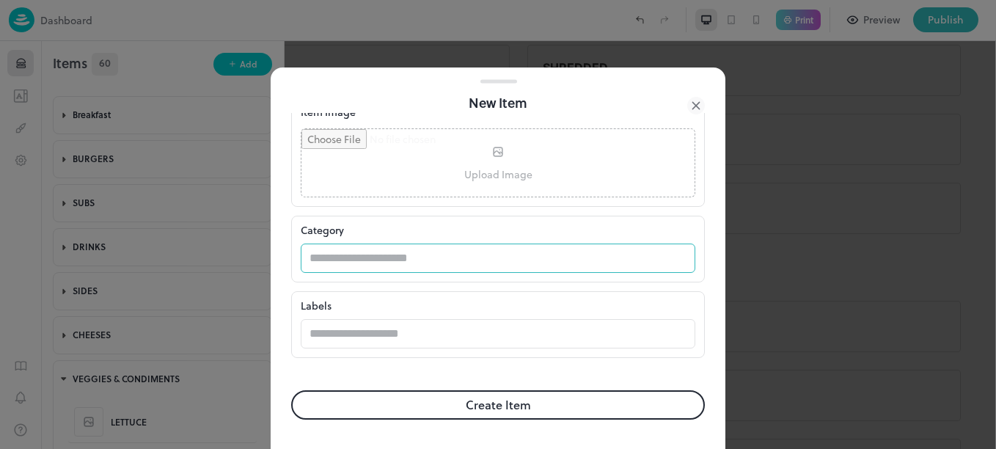
click at [385, 263] on input "text" at bounding box center [484, 258] width 366 height 29
click at [412, 246] on input "text" at bounding box center [484, 258] width 366 height 29
click at [409, 252] on input "text" at bounding box center [484, 258] width 366 height 29
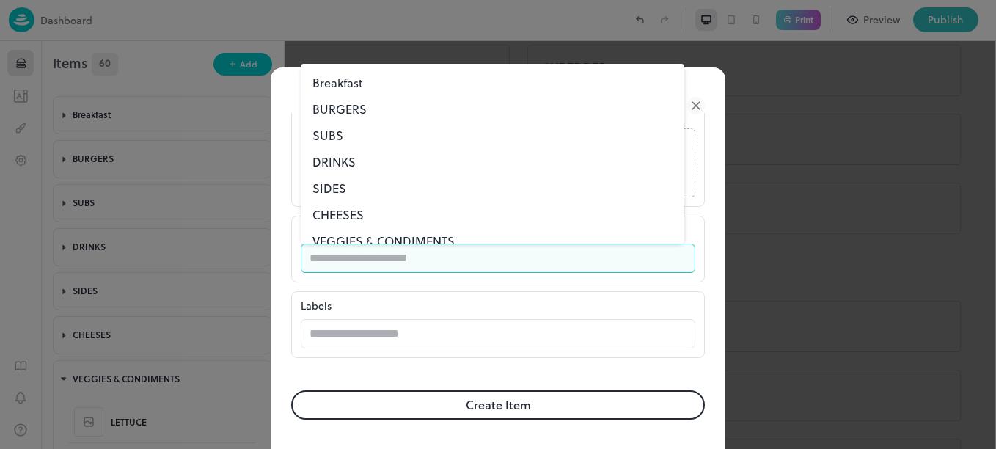
click at [417, 241] on li "VEGGIES & CONDIMENTS" at bounding box center [493, 241] width 384 height 26
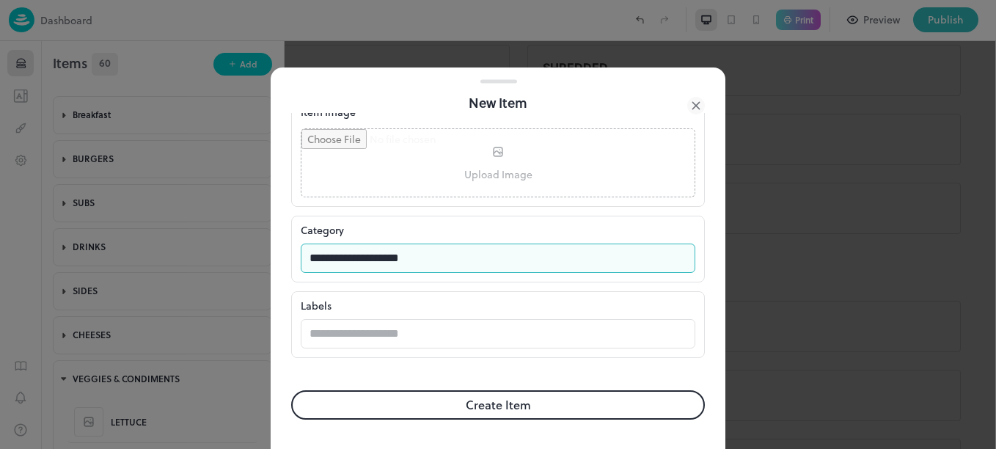
click at [491, 406] on button "Create Item" at bounding box center [498, 404] width 414 height 29
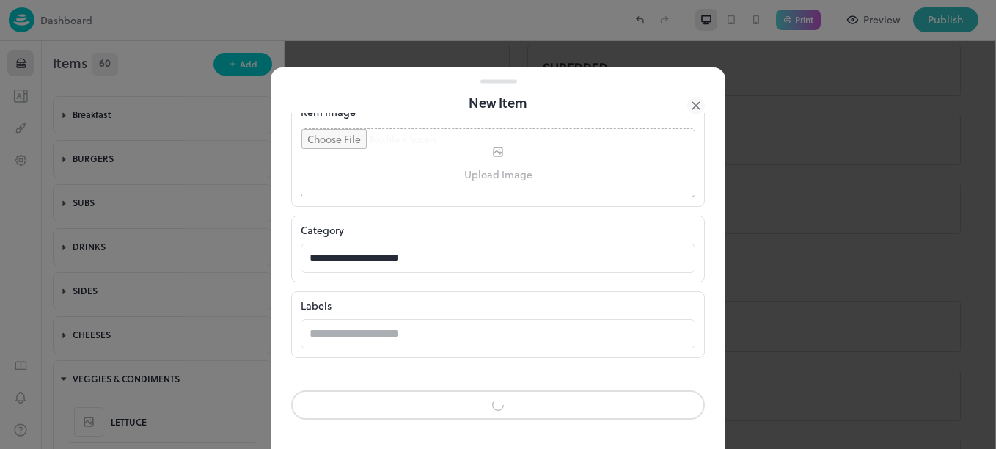
scroll to position [398, 0]
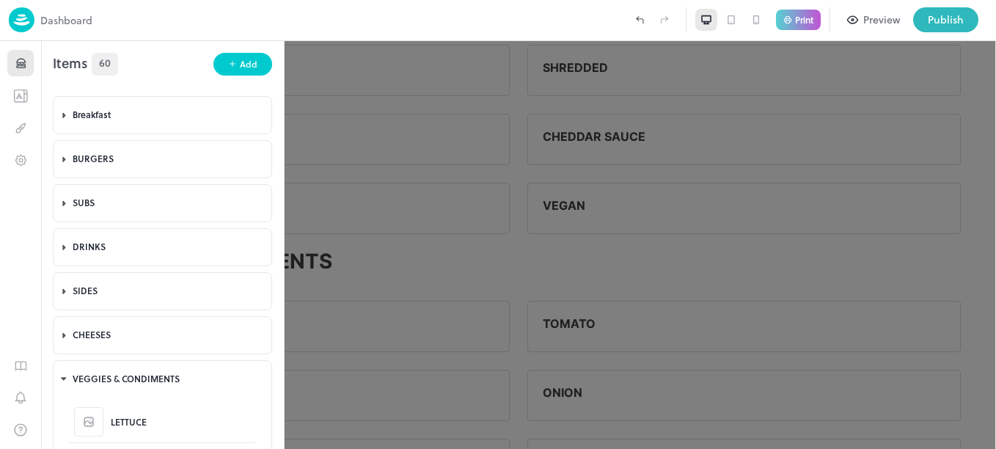
scroll to position [399, 0]
click at [247, 66] on div "Add" at bounding box center [249, 64] width 18 height 14
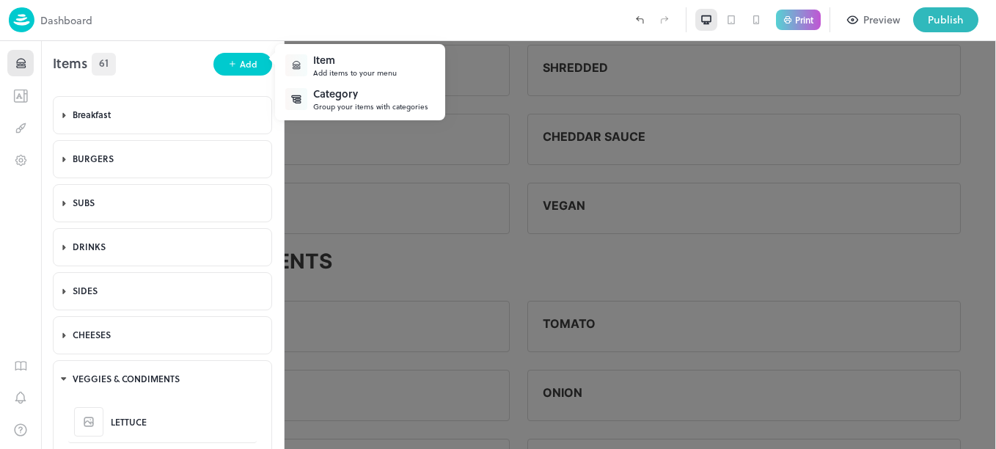
click at [329, 61] on div "Item" at bounding box center [355, 59] width 84 height 15
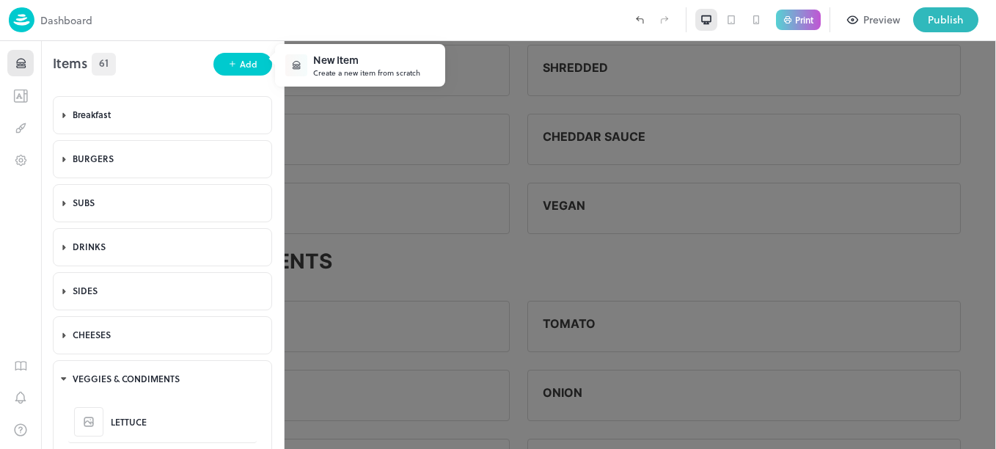
click at [361, 66] on div "New Item" at bounding box center [366, 59] width 107 height 15
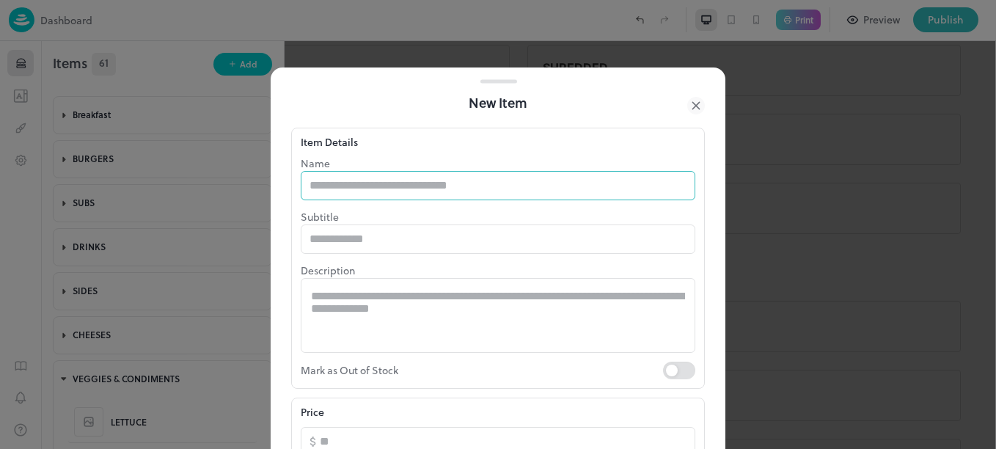
click at [413, 185] on input "text" at bounding box center [498, 185] width 395 height 29
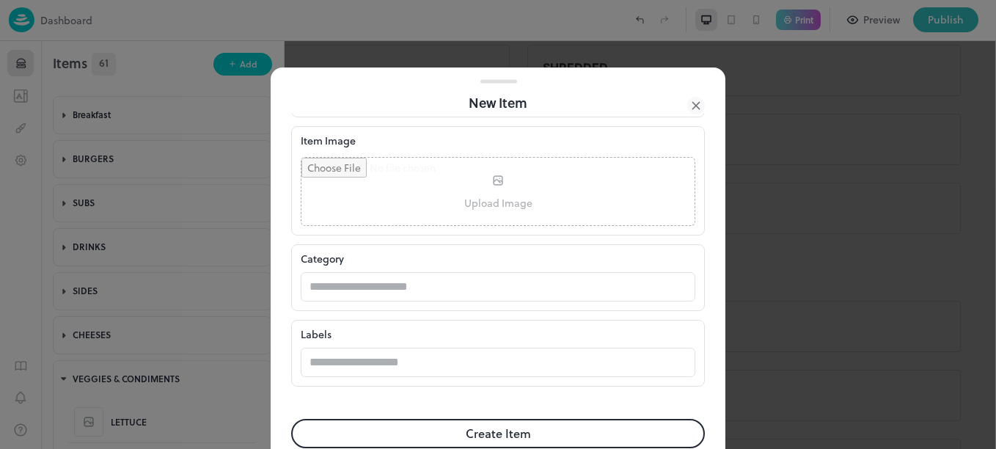
scroll to position [376, 0]
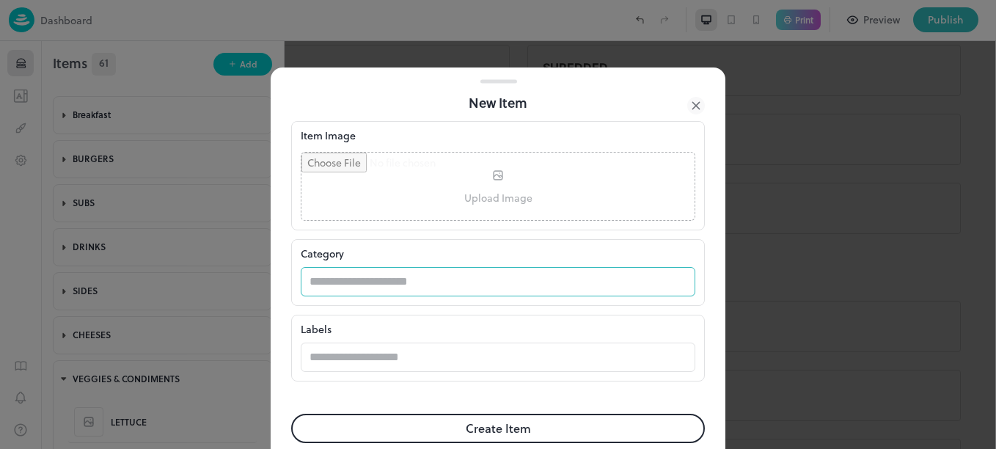
click at [390, 274] on input "text" at bounding box center [484, 281] width 366 height 29
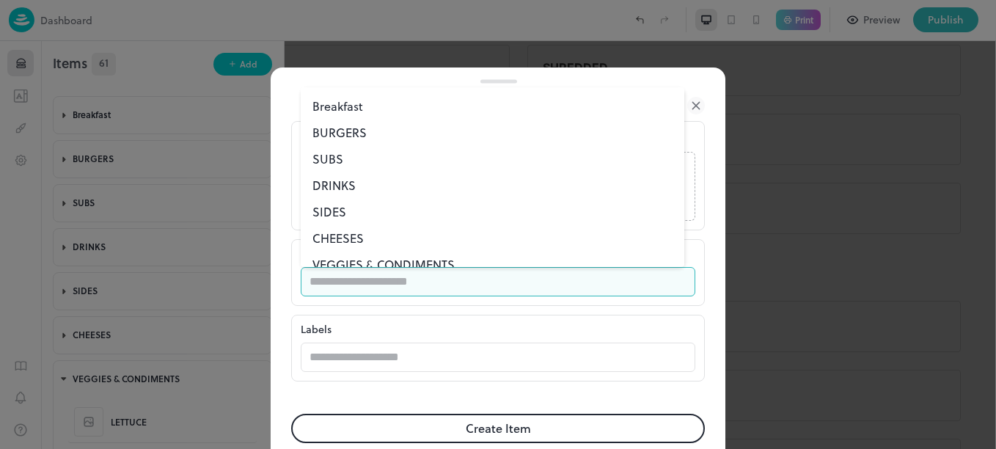
click at [384, 259] on li "VEGGIES & CONDIMENTS" at bounding box center [493, 265] width 384 height 26
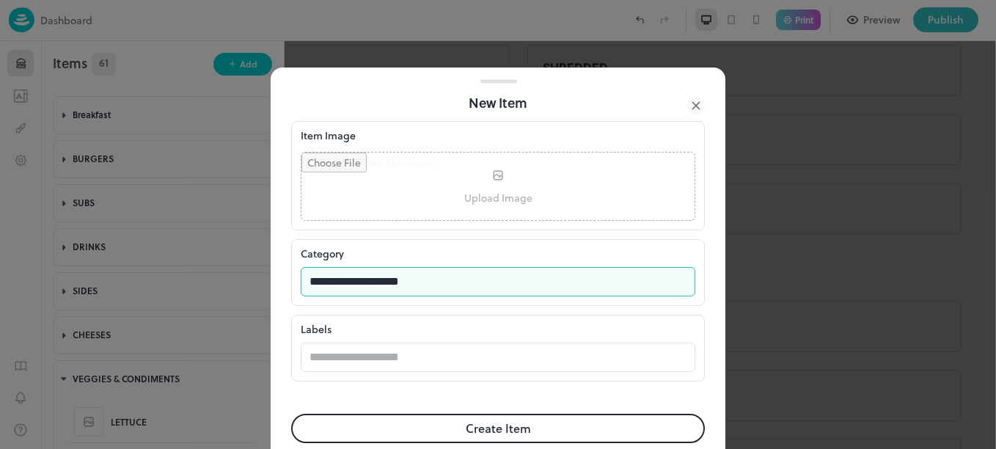
click at [474, 428] on button "Create Item" at bounding box center [498, 428] width 414 height 29
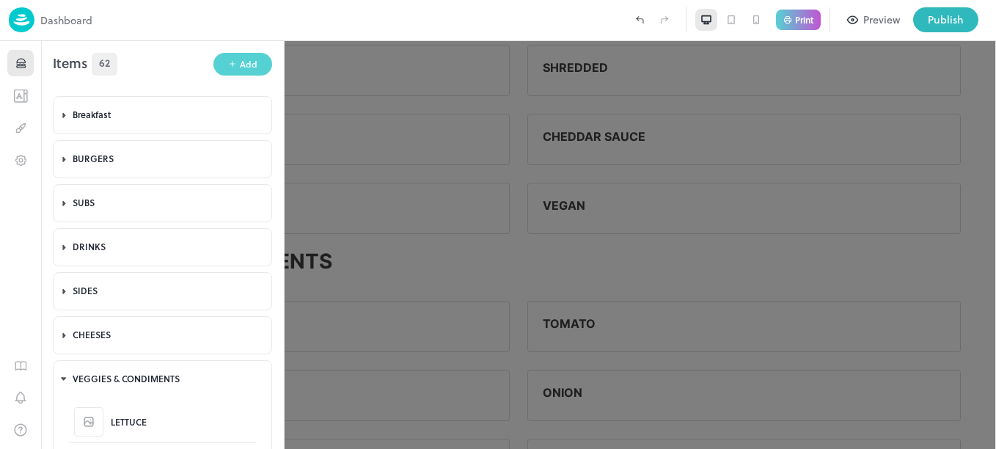
click at [241, 67] on div "Add" at bounding box center [249, 64] width 18 height 14
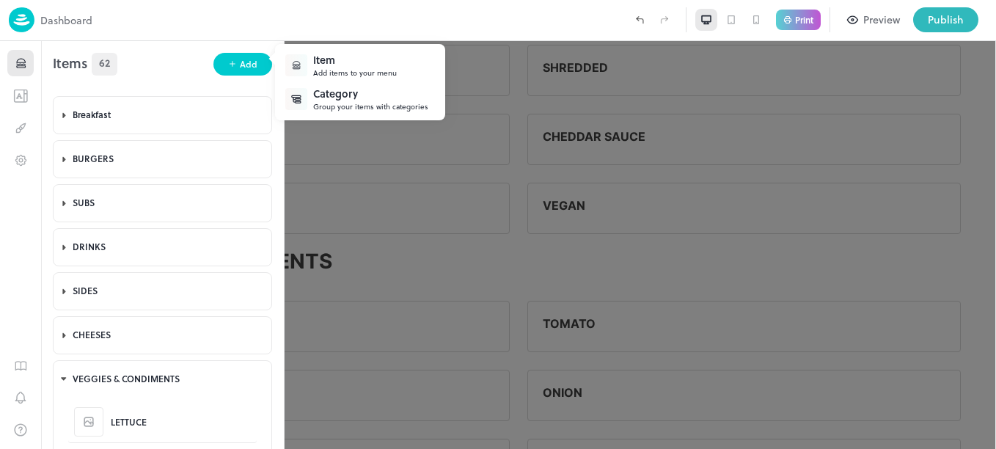
click at [343, 57] on div "Item" at bounding box center [355, 59] width 84 height 15
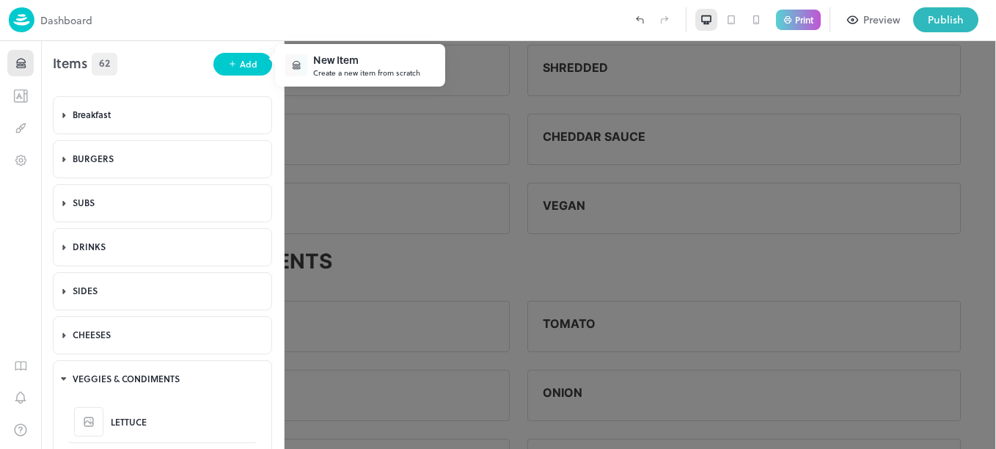
click at [359, 57] on div "New Item" at bounding box center [366, 59] width 107 height 15
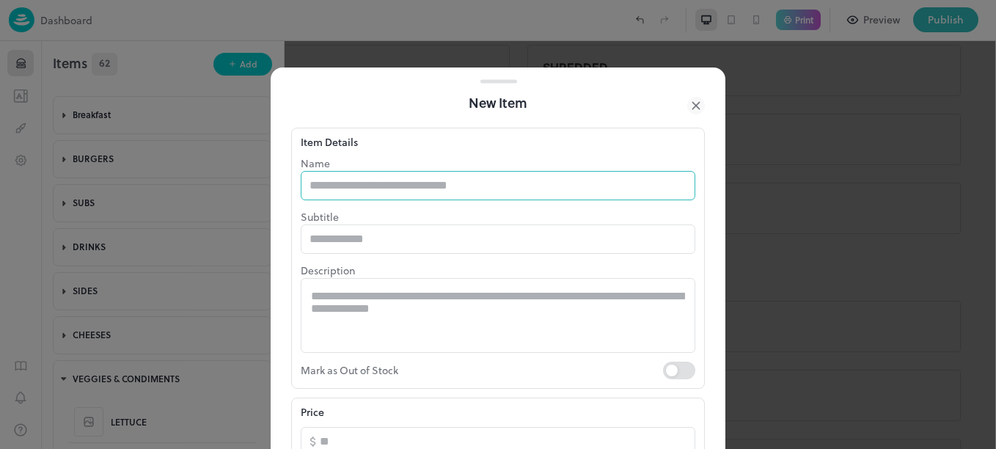
click at [420, 186] on input "text" at bounding box center [498, 185] width 395 height 29
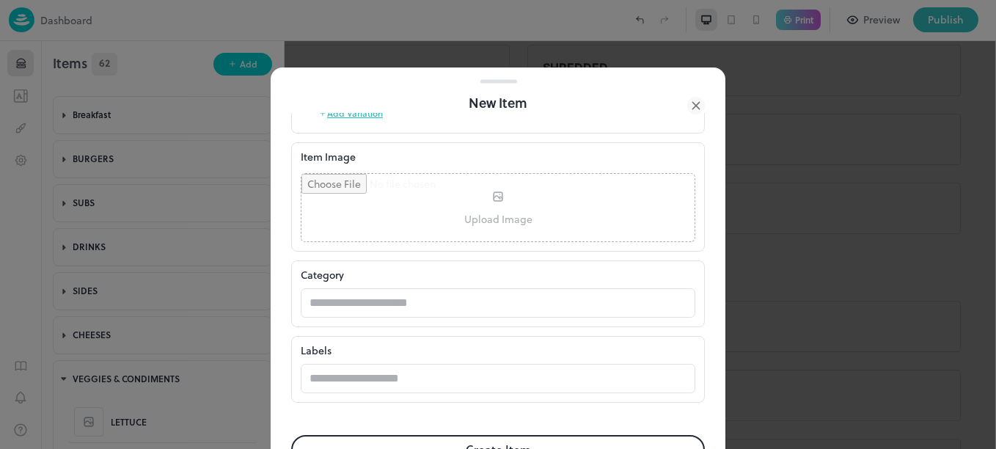
scroll to position [399, 0]
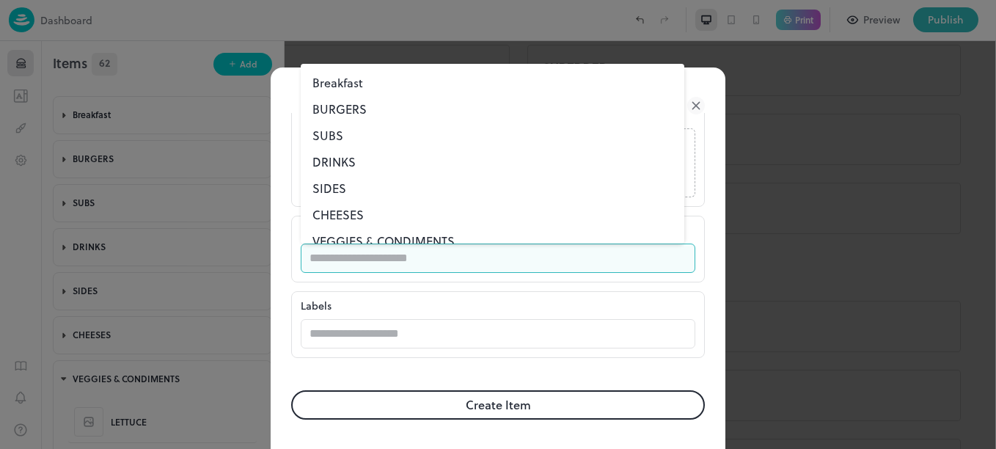
click at [384, 257] on input "text" at bounding box center [484, 258] width 366 height 29
click at [367, 233] on li "VEGGIES & CONDIMENTS" at bounding box center [493, 241] width 384 height 26
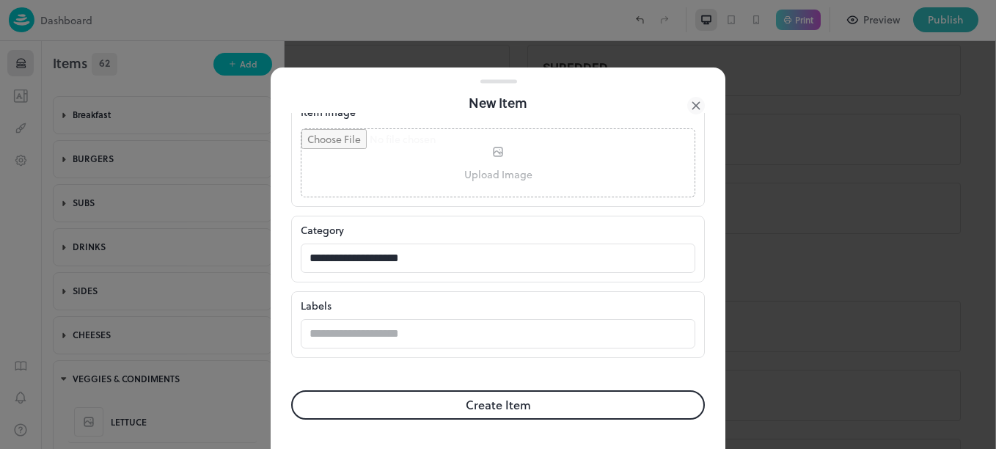
click at [474, 401] on button "Create Item" at bounding box center [498, 404] width 414 height 29
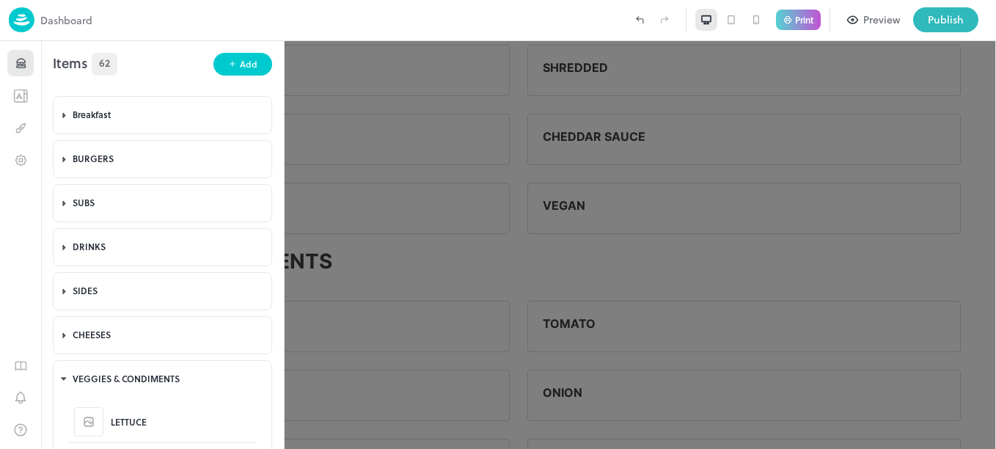
scroll to position [399, 0]
click at [231, 64] on icon "button" at bounding box center [232, 64] width 5 height 0
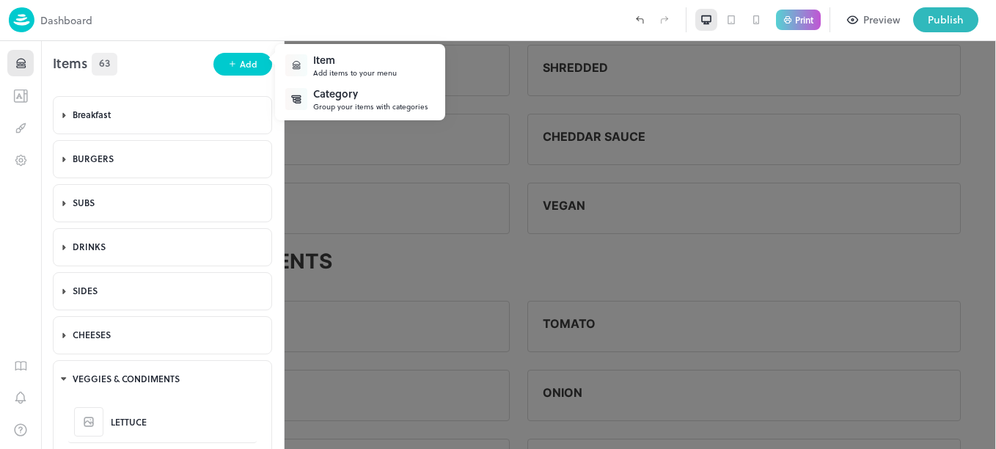
click at [360, 61] on div "Item" at bounding box center [355, 59] width 84 height 15
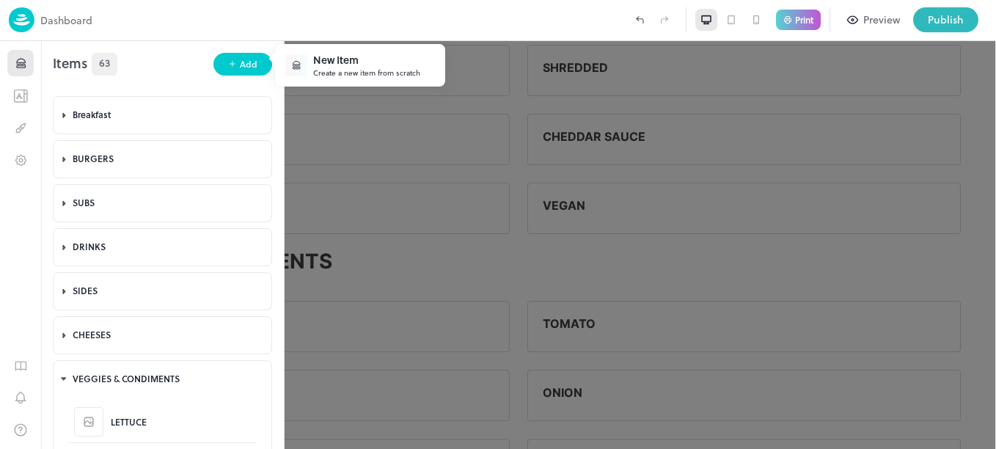
click at [360, 61] on div "New Item" at bounding box center [366, 59] width 107 height 15
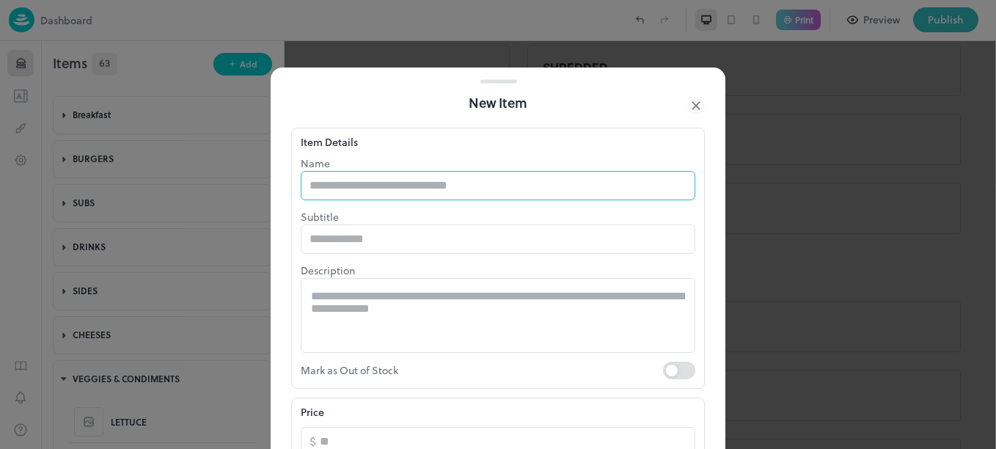
click at [387, 184] on input "text" at bounding box center [498, 185] width 395 height 29
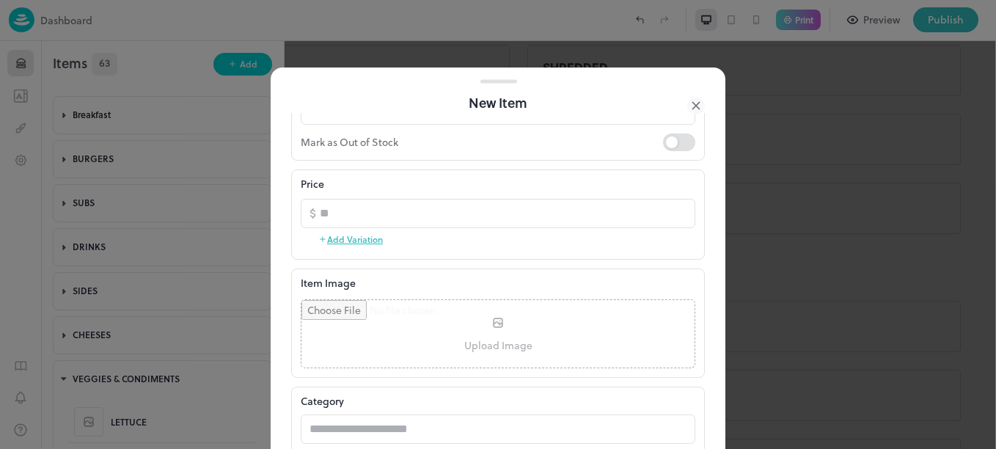
scroll to position [246, 0]
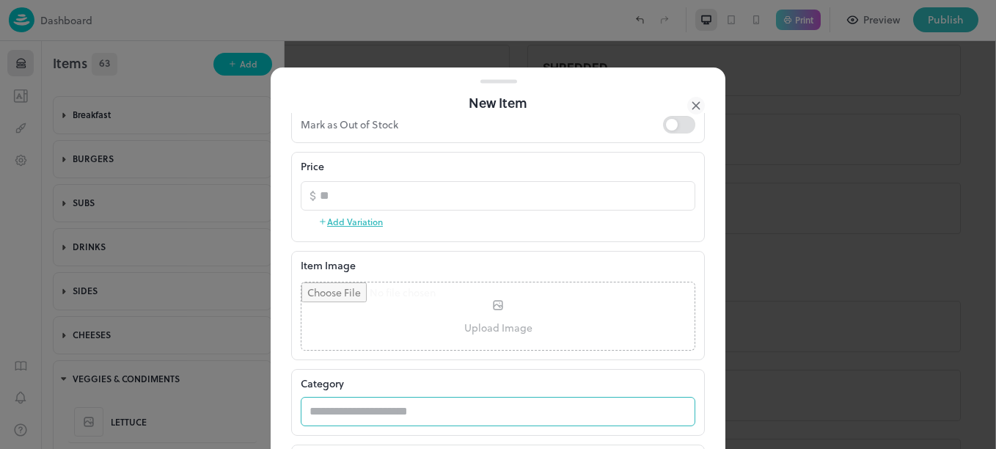
click at [376, 413] on input "text" at bounding box center [484, 411] width 366 height 29
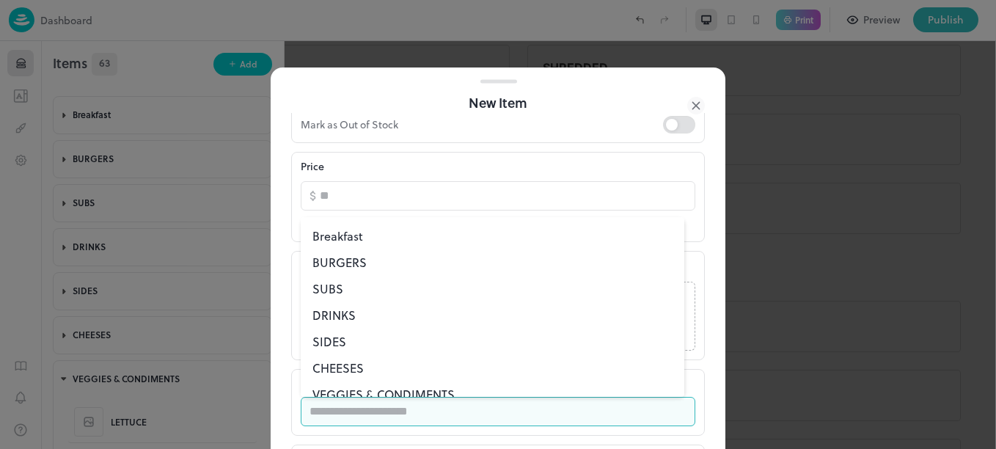
click at [376, 392] on li "VEGGIES & CONDIMENTS" at bounding box center [493, 394] width 384 height 26
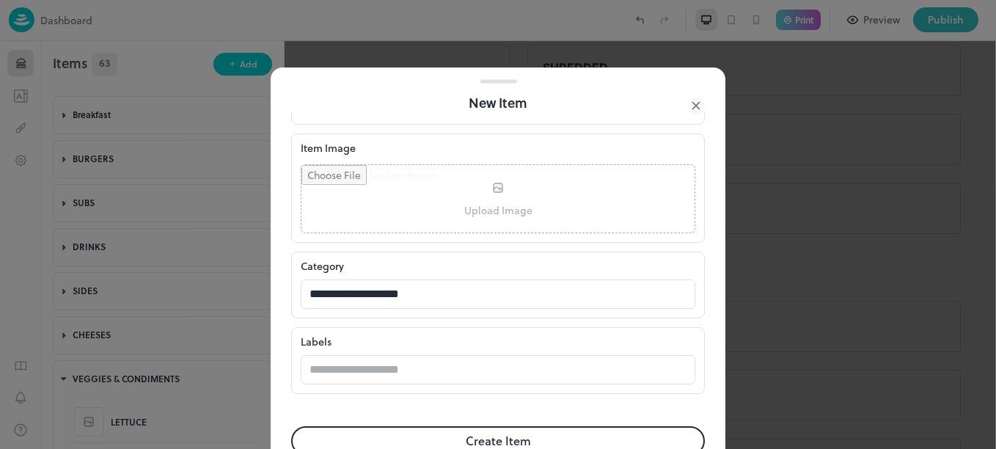
scroll to position [399, 0]
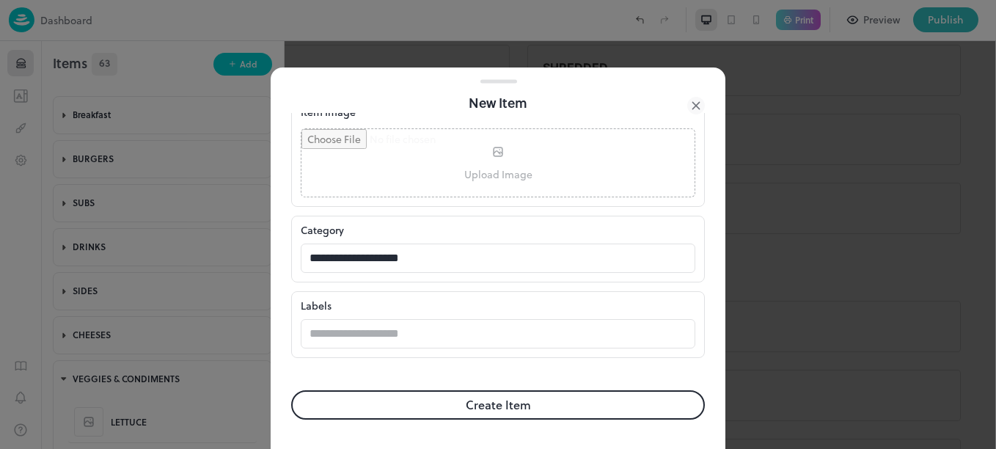
click at [557, 405] on button "Create Item" at bounding box center [498, 404] width 414 height 29
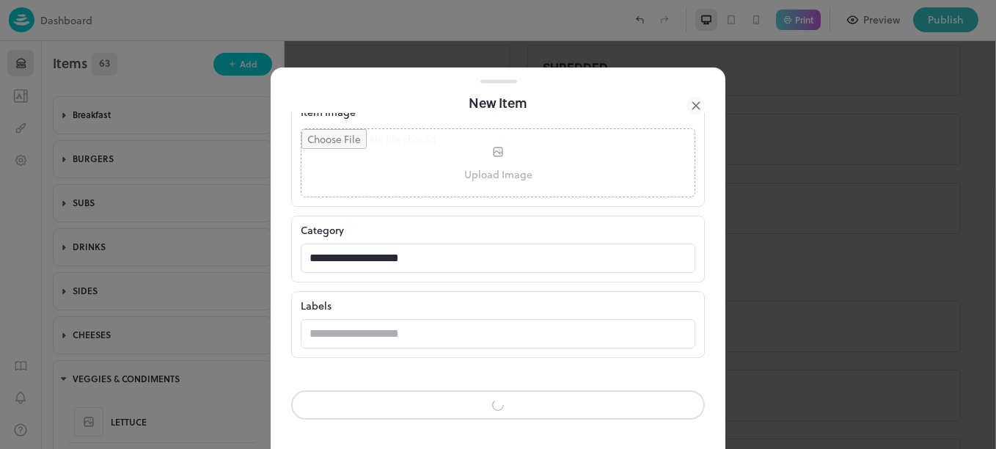
scroll to position [398, 0]
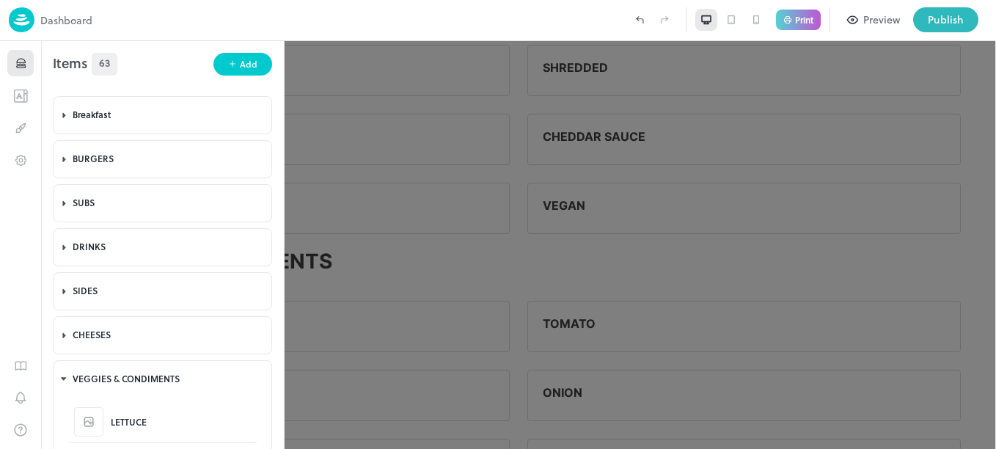
scroll to position [399, 0]
click at [238, 56] on button "Add" at bounding box center [242, 64] width 59 height 23
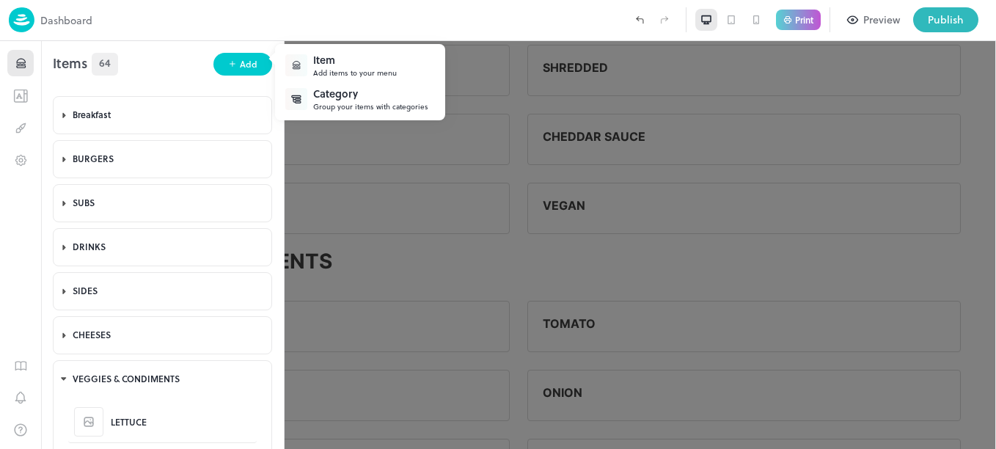
click at [343, 64] on div "Item" at bounding box center [355, 59] width 84 height 15
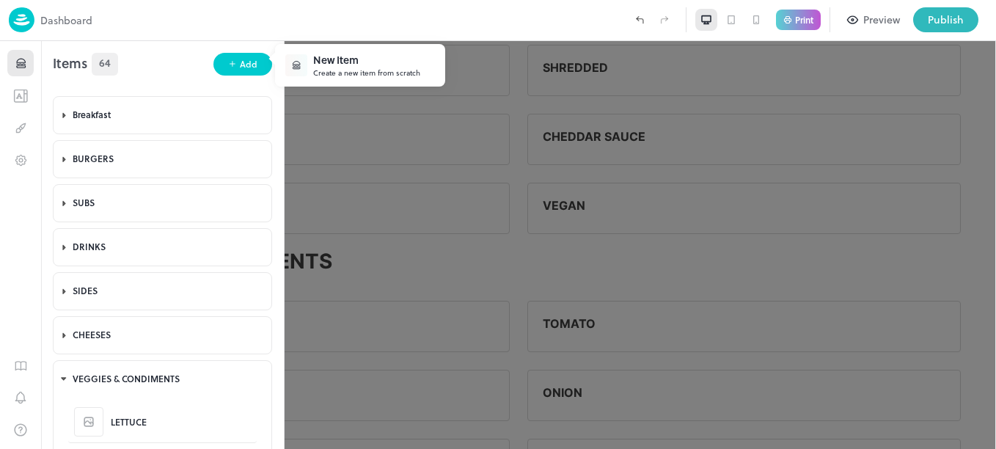
click at [367, 67] on div "Create a new item from scratch" at bounding box center [366, 72] width 107 height 11
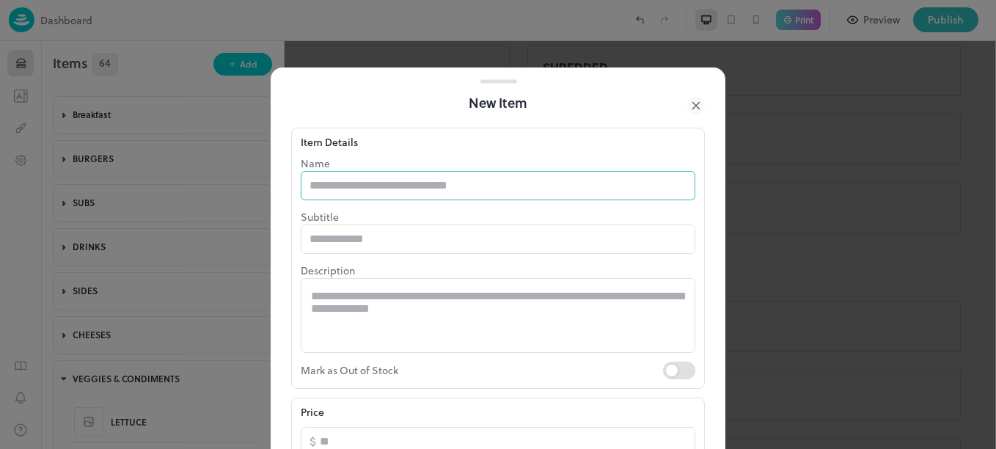
click at [414, 194] on input "text" at bounding box center [498, 185] width 395 height 29
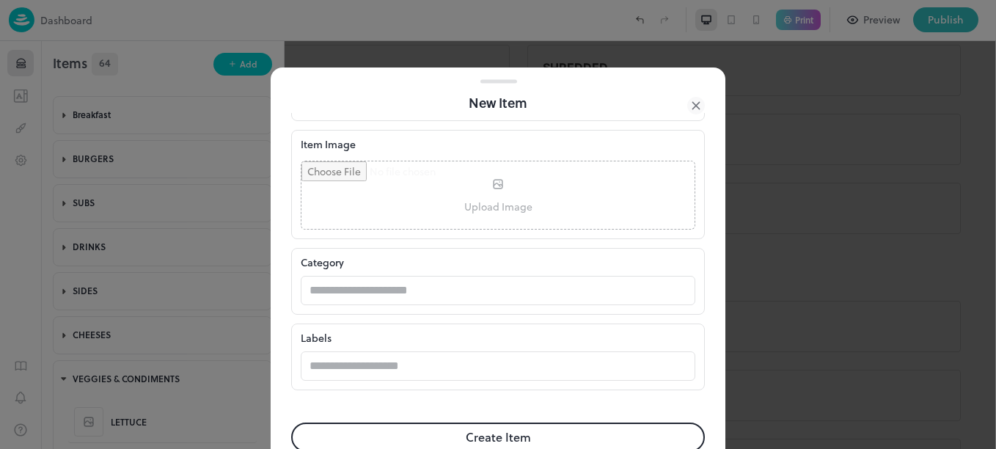
scroll to position [399, 0]
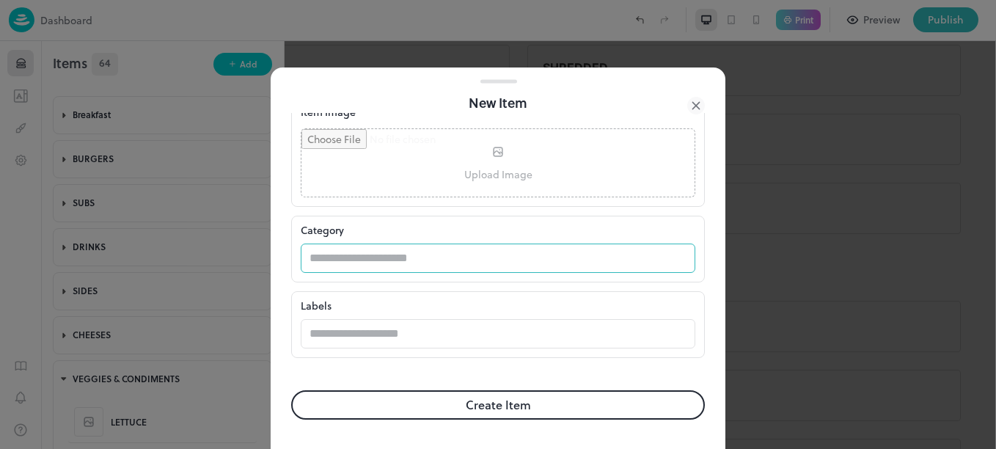
click at [546, 269] on input "text" at bounding box center [484, 258] width 366 height 29
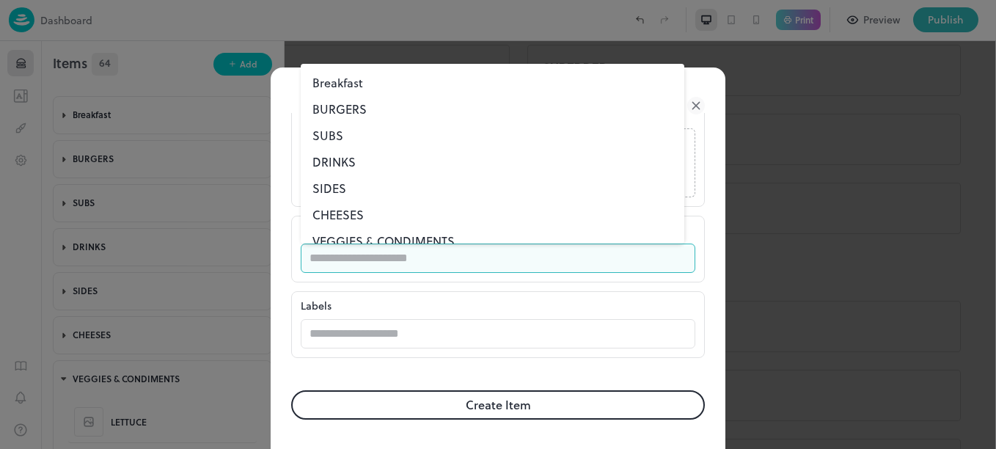
click at [472, 235] on li "VEGGIES & CONDIMENTS" at bounding box center [493, 241] width 384 height 26
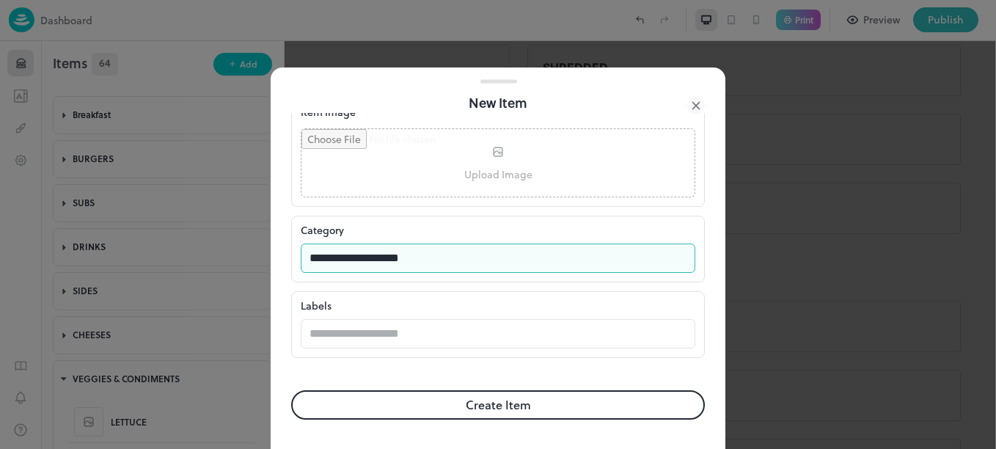
click at [512, 407] on button "Create Item" at bounding box center [498, 404] width 414 height 29
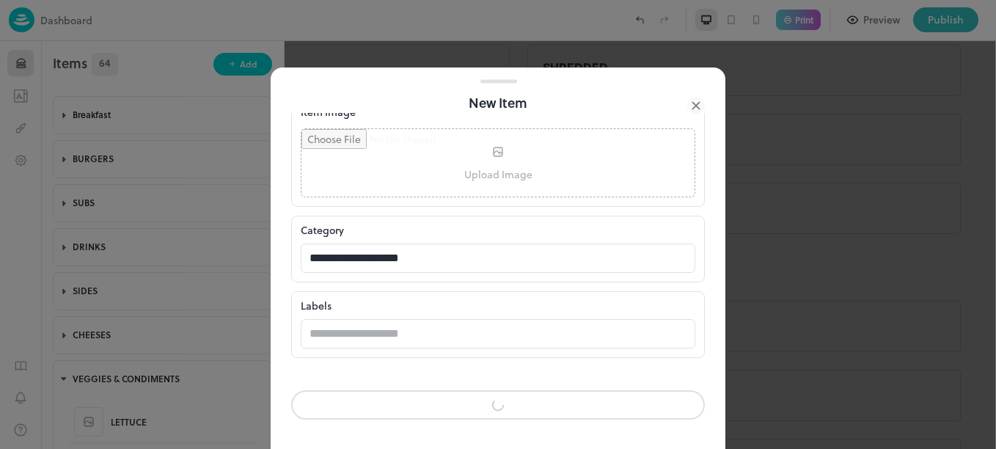
scroll to position [398, 0]
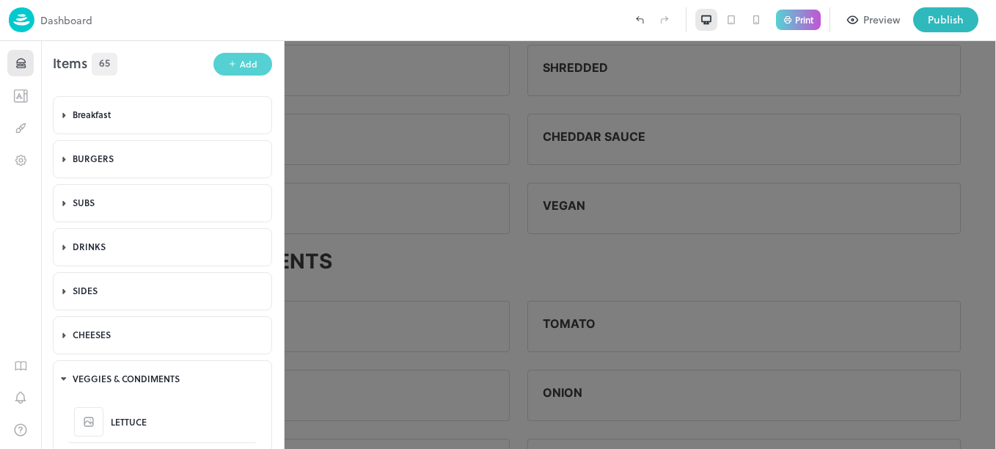
click at [245, 62] on div "Add" at bounding box center [249, 64] width 18 height 14
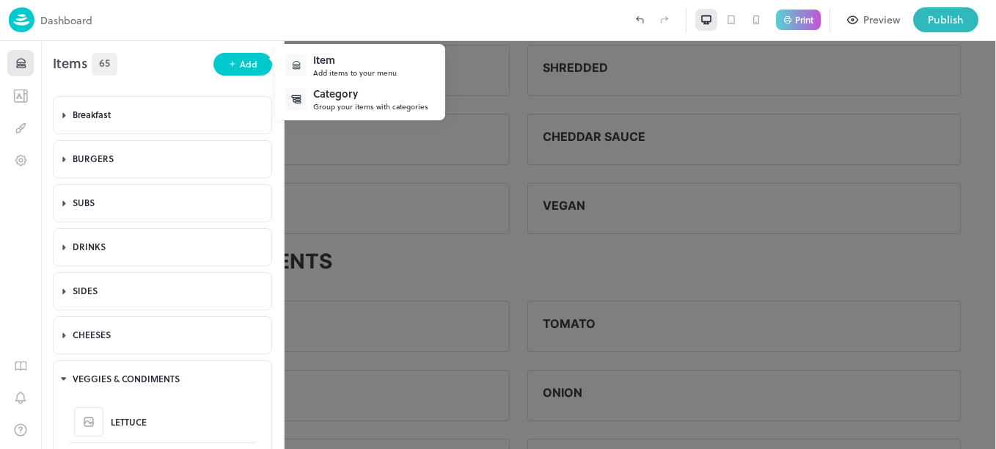
click at [345, 55] on div "Item" at bounding box center [355, 59] width 84 height 15
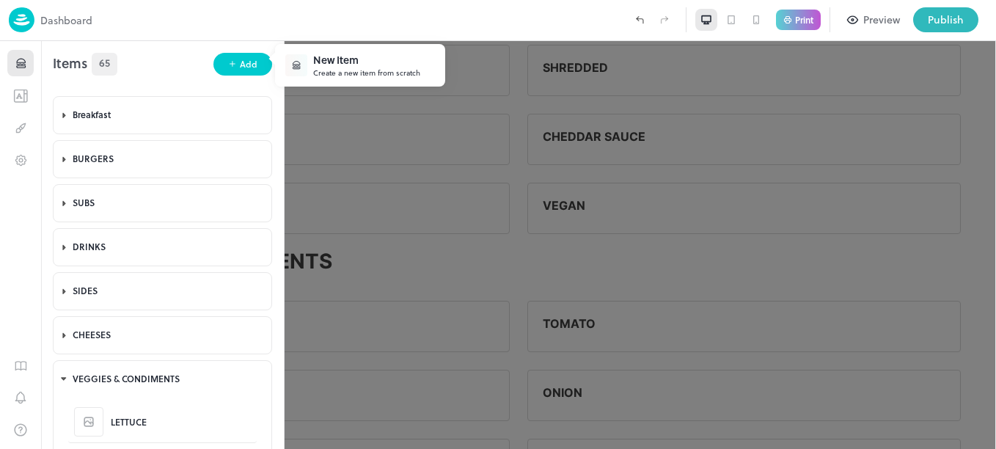
click at [373, 69] on div "Create a new item from scratch" at bounding box center [366, 72] width 107 height 11
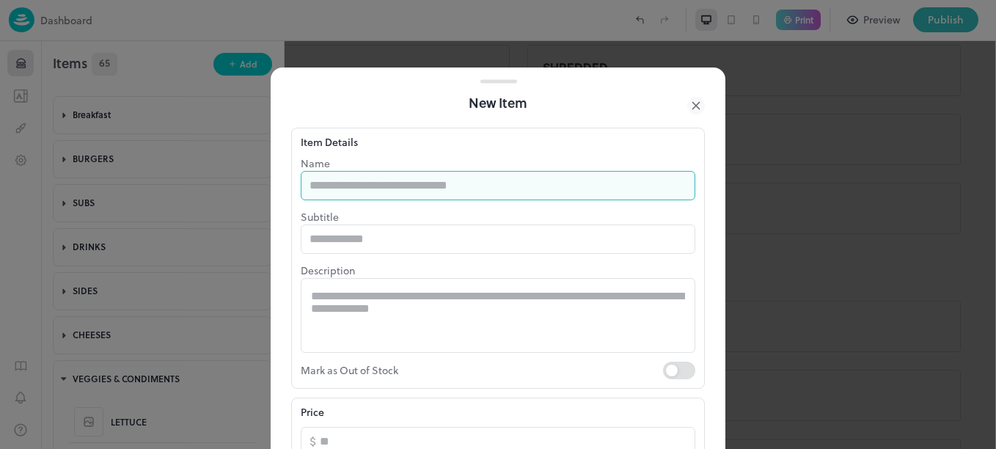
click at [436, 191] on input "text" at bounding box center [498, 185] width 395 height 29
click at [436, 191] on input "*********" at bounding box center [498, 185] width 395 height 29
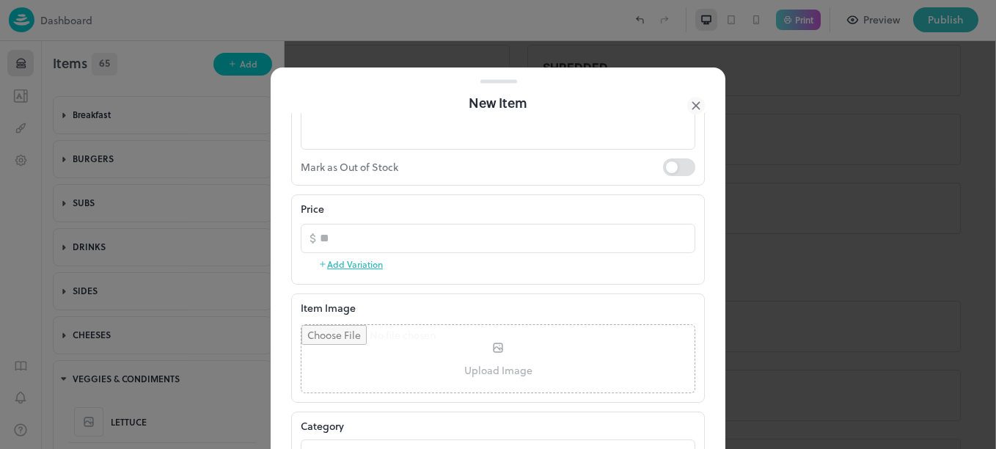
scroll to position [399, 0]
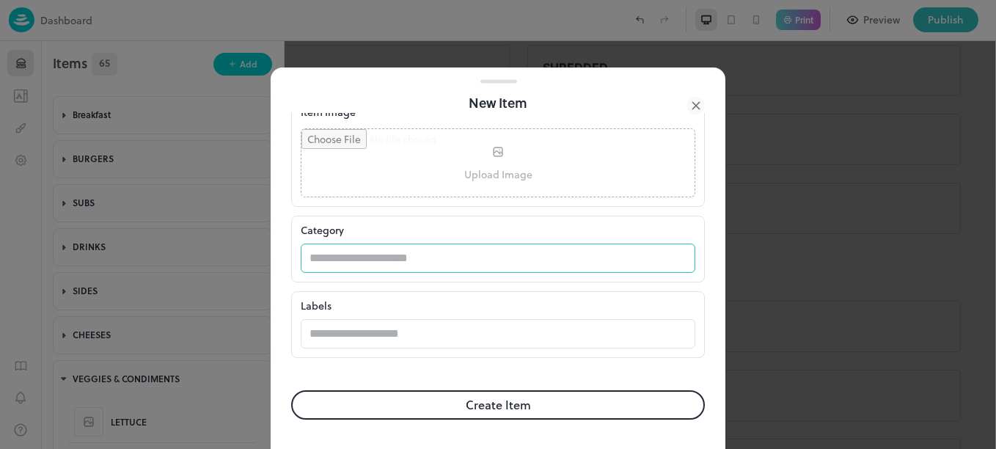
click at [436, 263] on input "text" at bounding box center [484, 258] width 366 height 29
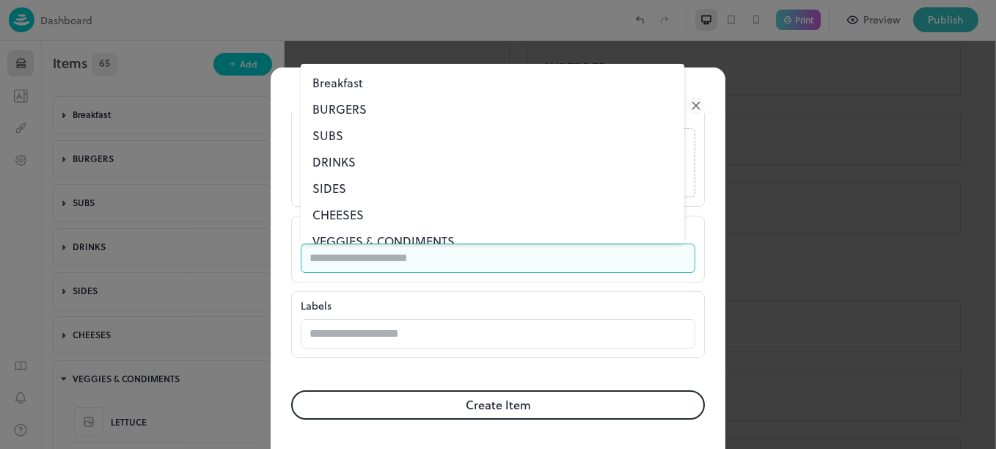
click at [414, 243] on li "VEGGIES & CONDIMENTS" at bounding box center [493, 241] width 384 height 26
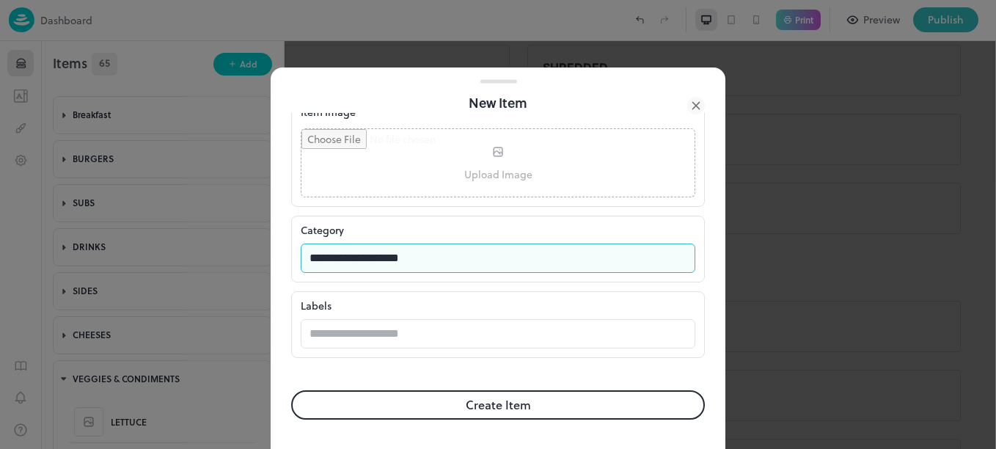
click at [488, 397] on button "Create Item" at bounding box center [498, 404] width 414 height 29
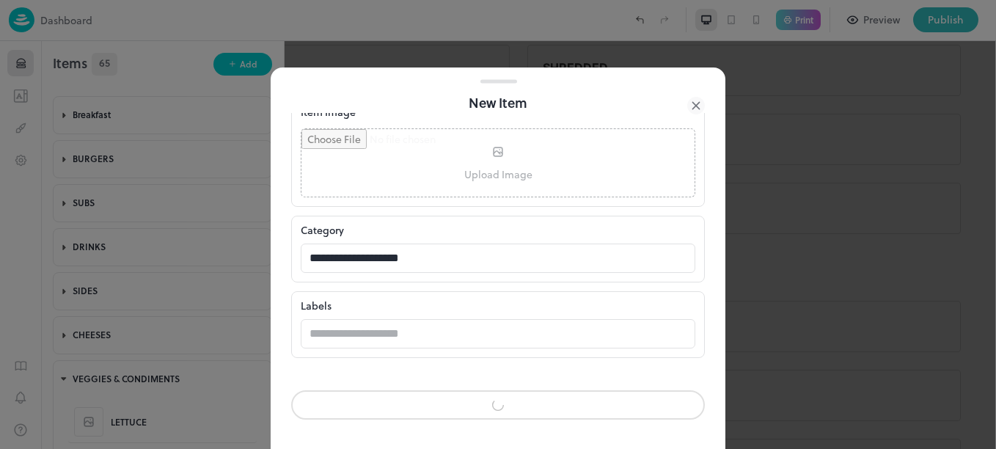
scroll to position [398, 0]
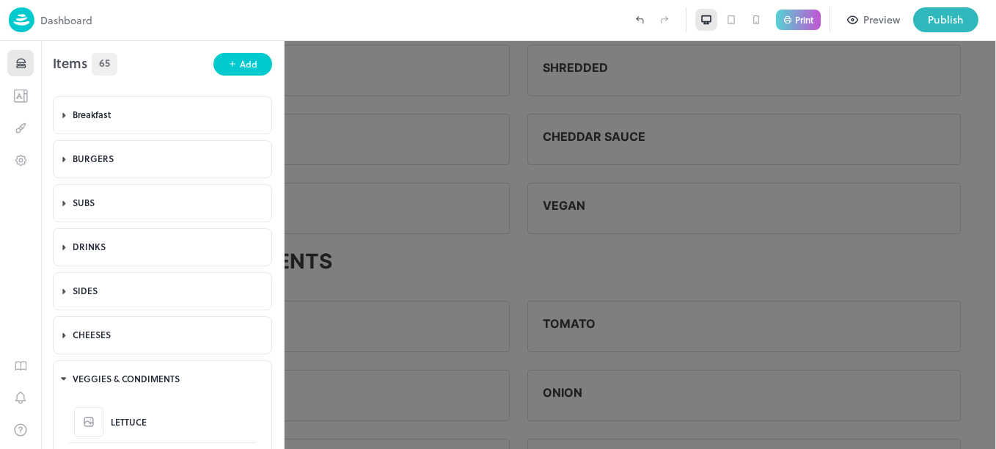
scroll to position [399, 0]
click at [232, 52] on div "Items 66 Add" at bounding box center [162, 58] width 243 height 34
click at [240, 63] on div "Add" at bounding box center [249, 64] width 18 height 14
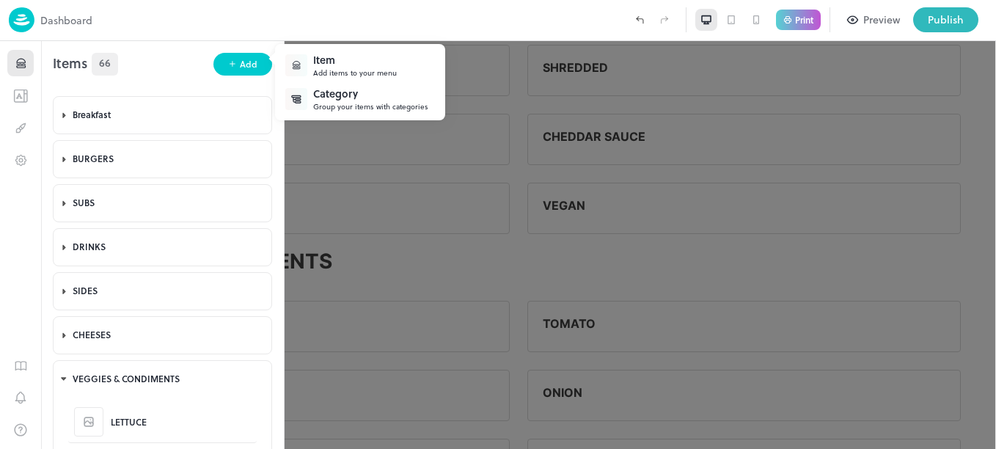
click at [337, 59] on div "Item" at bounding box center [355, 59] width 84 height 15
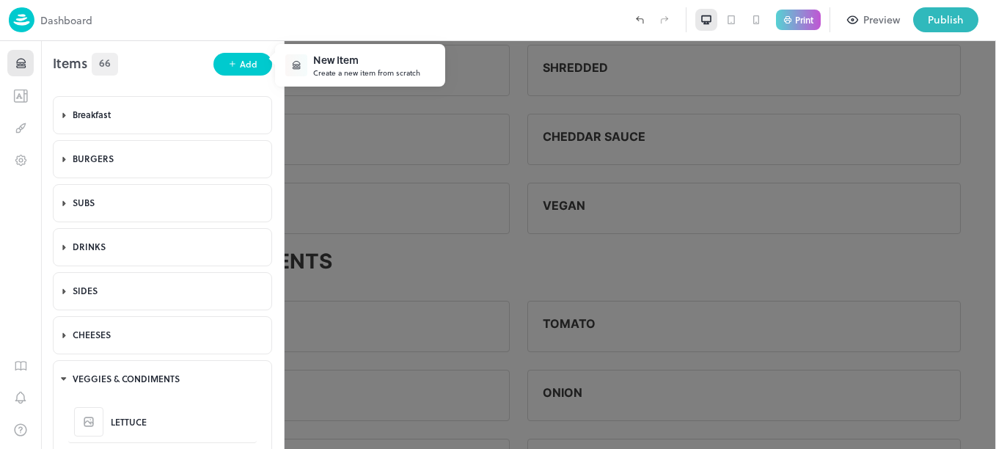
click at [350, 63] on div "New Item" at bounding box center [366, 59] width 107 height 15
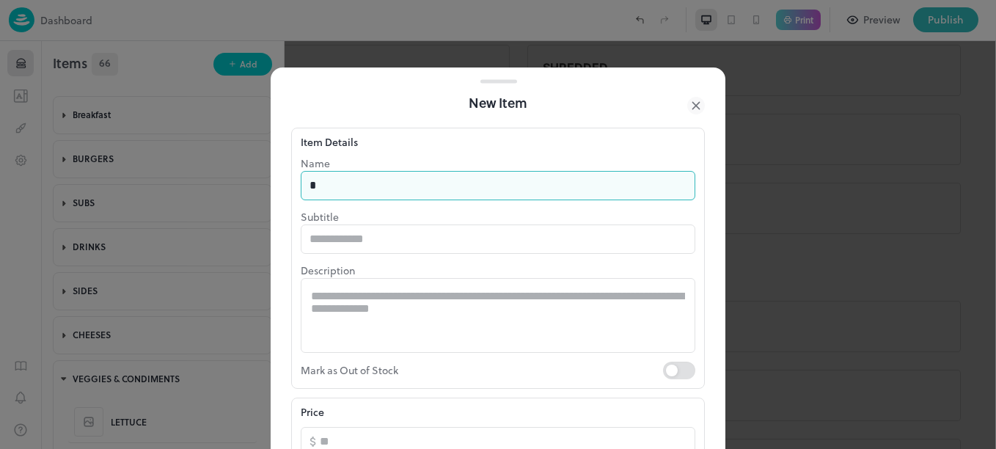
click at [398, 186] on input "*" at bounding box center [498, 185] width 395 height 29
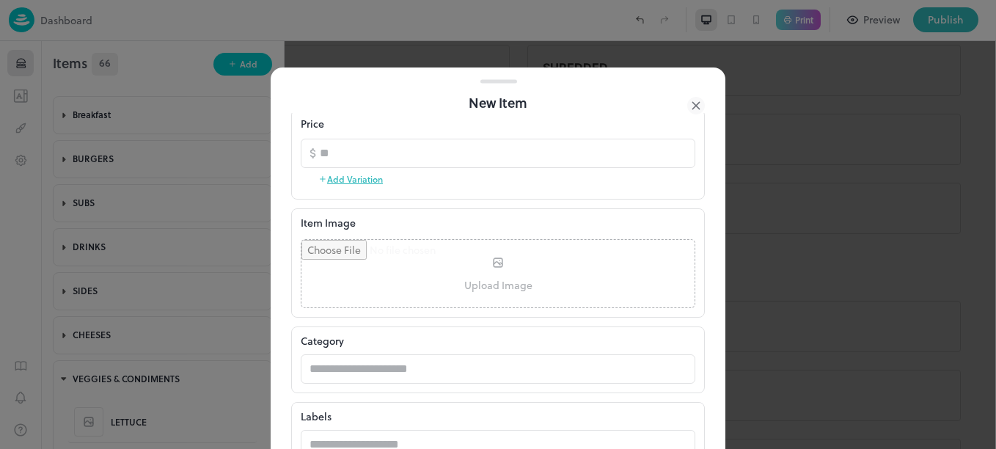
scroll to position [399, 0]
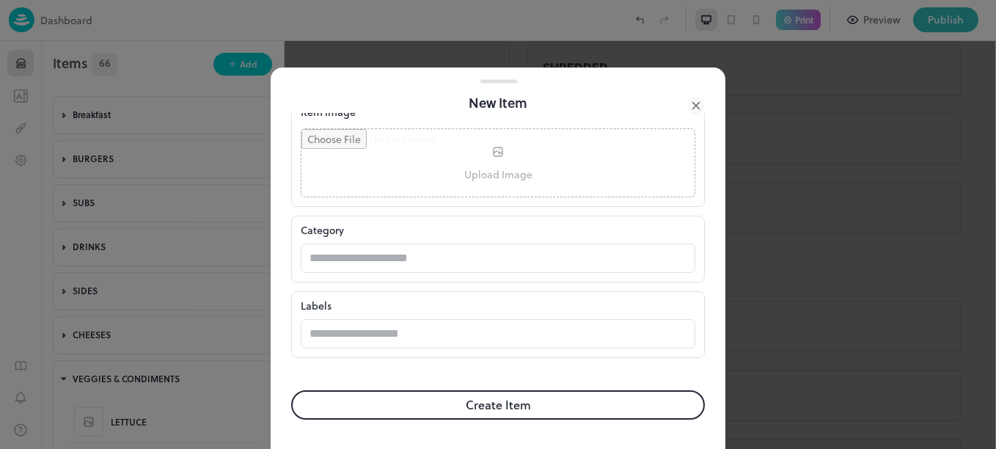
drag, startPoint x: 729, startPoint y: 390, endPoint x: 582, endPoint y: 350, distance: 152.0
click at [582, 350] on div "New Item Item Details Name ***** ​ Subtitle ​ Description * ​ Mark as Out of St…" at bounding box center [498, 224] width 996 height 449
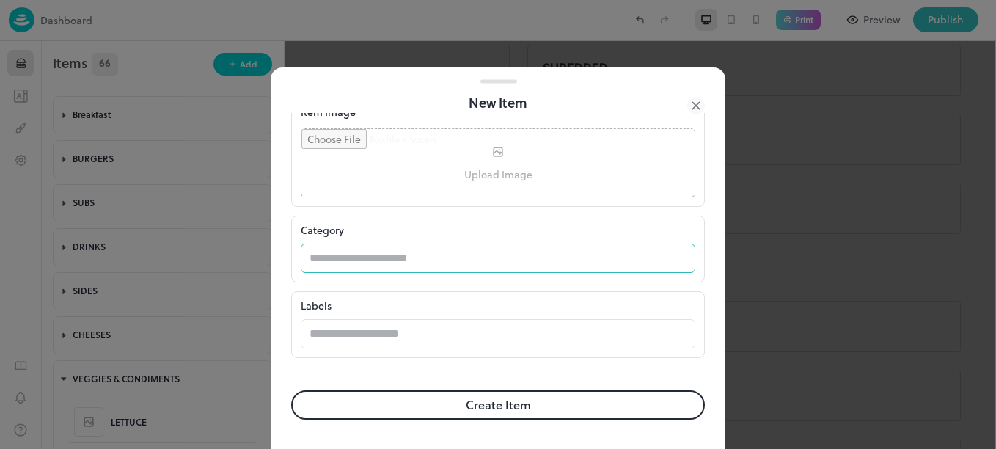
click at [552, 259] on input "text" at bounding box center [484, 258] width 366 height 29
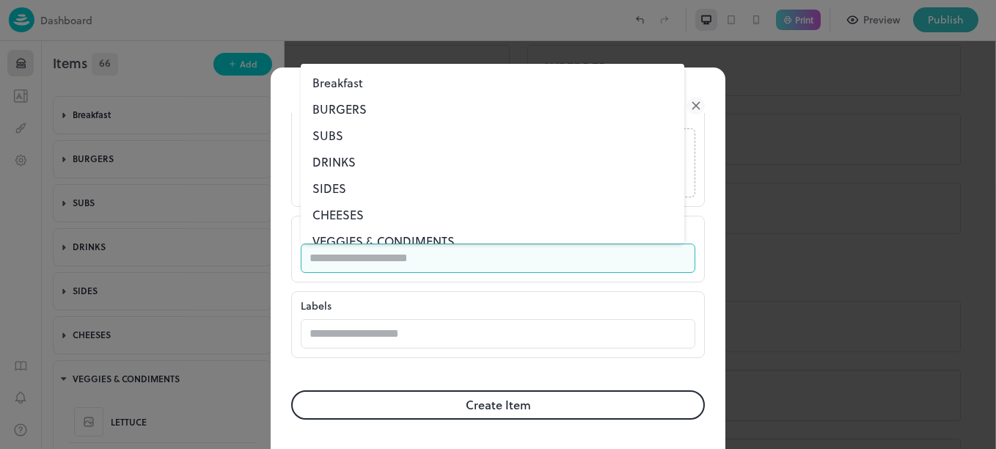
click at [433, 234] on li "VEGGIES & CONDIMENTS" at bounding box center [493, 241] width 384 height 26
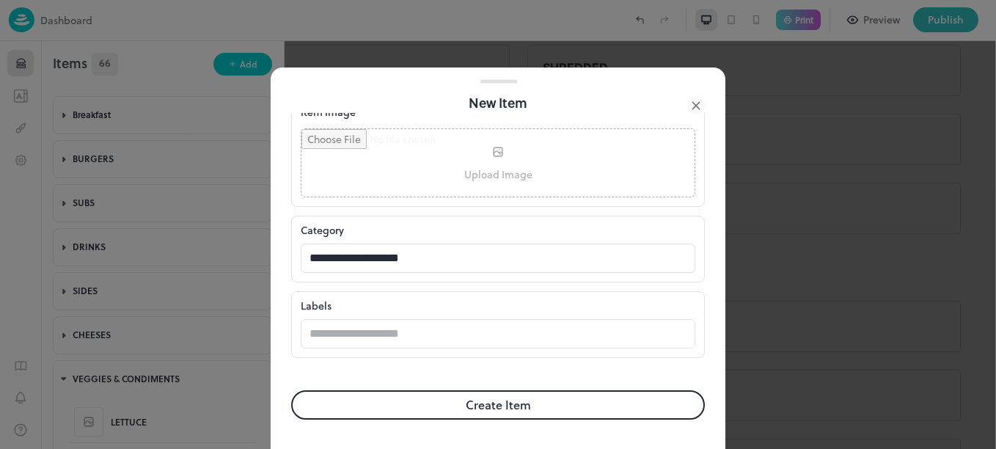
click at [534, 400] on button "Create Item" at bounding box center [498, 404] width 414 height 29
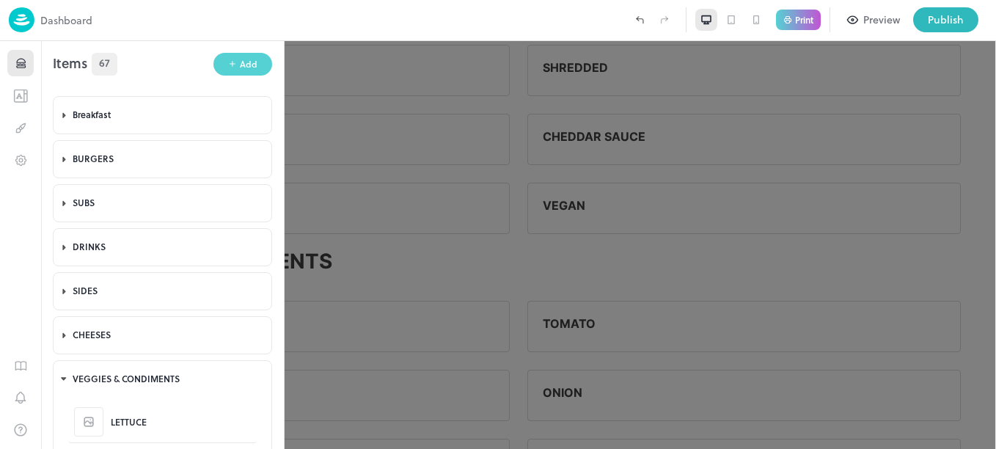
click at [233, 59] on icon "button" at bounding box center [232, 63] width 9 height 9
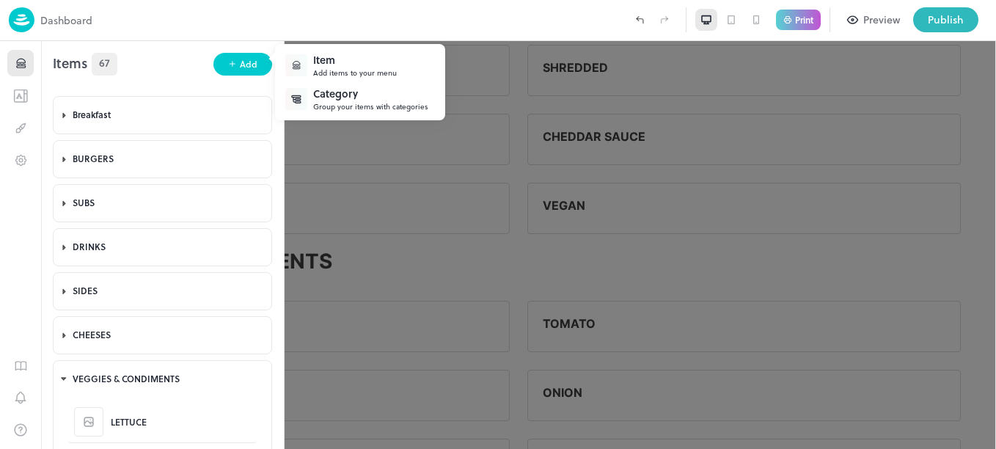
click at [359, 65] on div "Item" at bounding box center [355, 59] width 84 height 15
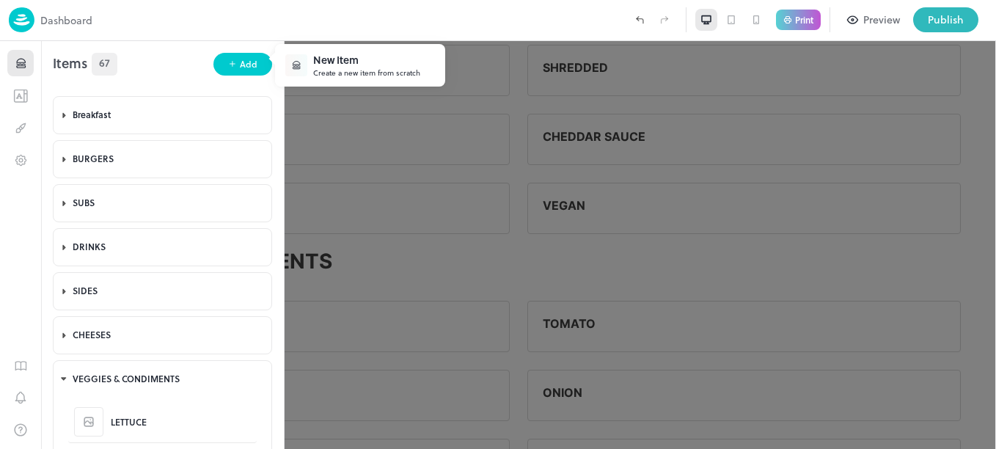
click at [352, 58] on div "New Item" at bounding box center [366, 59] width 107 height 15
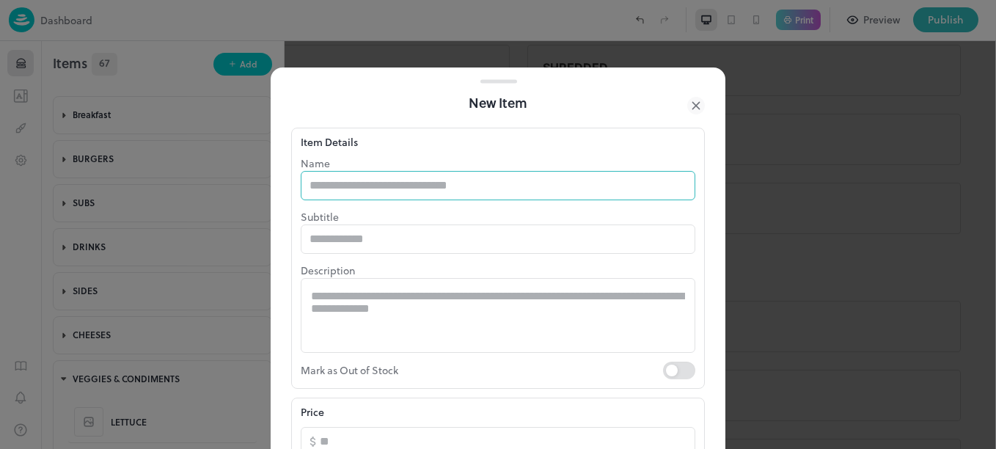
click at [374, 186] on input "text" at bounding box center [498, 185] width 395 height 29
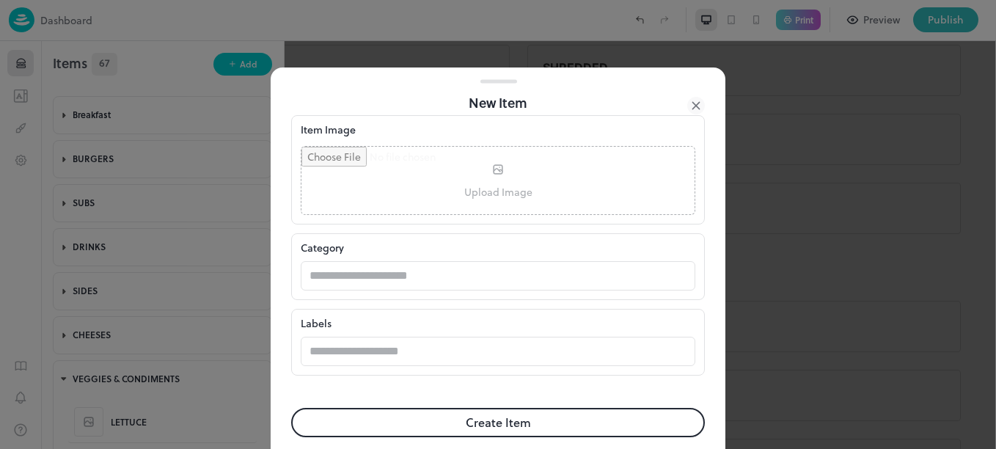
scroll to position [399, 0]
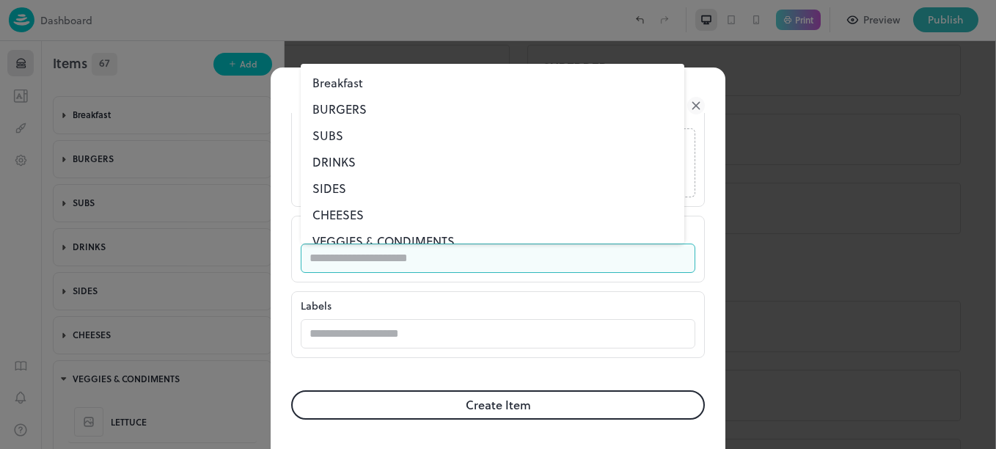
click at [452, 255] on input "text" at bounding box center [484, 258] width 366 height 29
click at [400, 239] on li "VEGGIES & CONDIMENTS" at bounding box center [493, 241] width 384 height 26
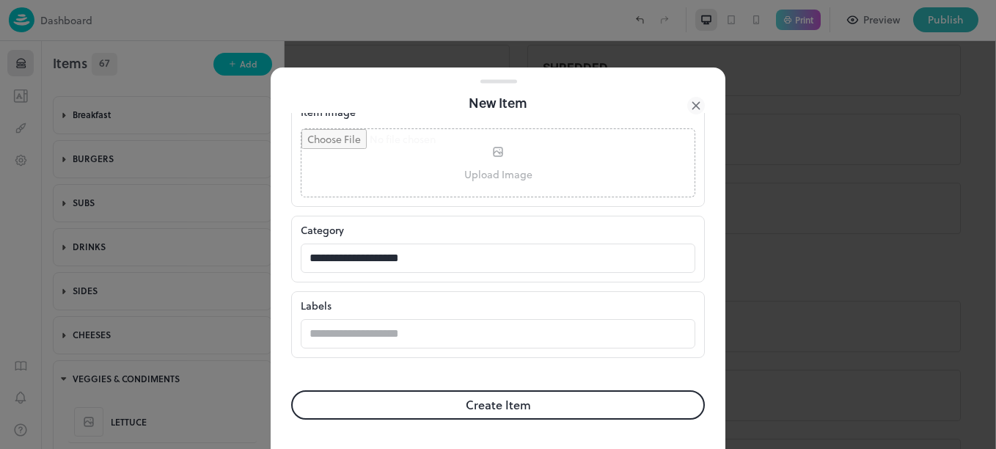
click at [489, 403] on button "Create Item" at bounding box center [498, 404] width 414 height 29
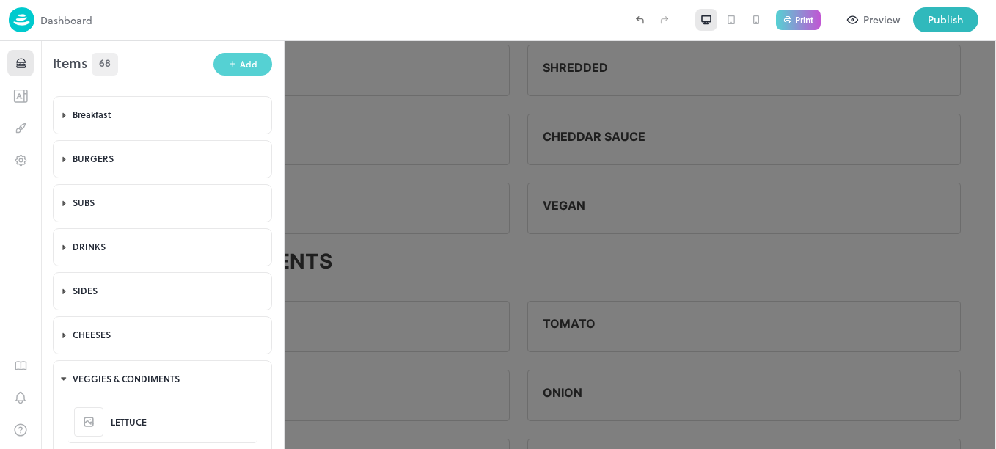
click at [240, 61] on div "Add" at bounding box center [249, 64] width 18 height 14
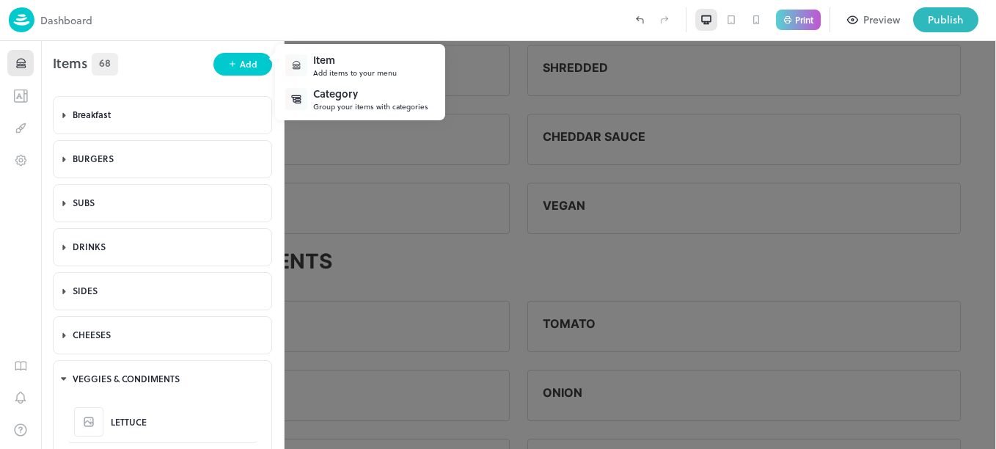
click at [340, 62] on div "Item" at bounding box center [355, 59] width 84 height 15
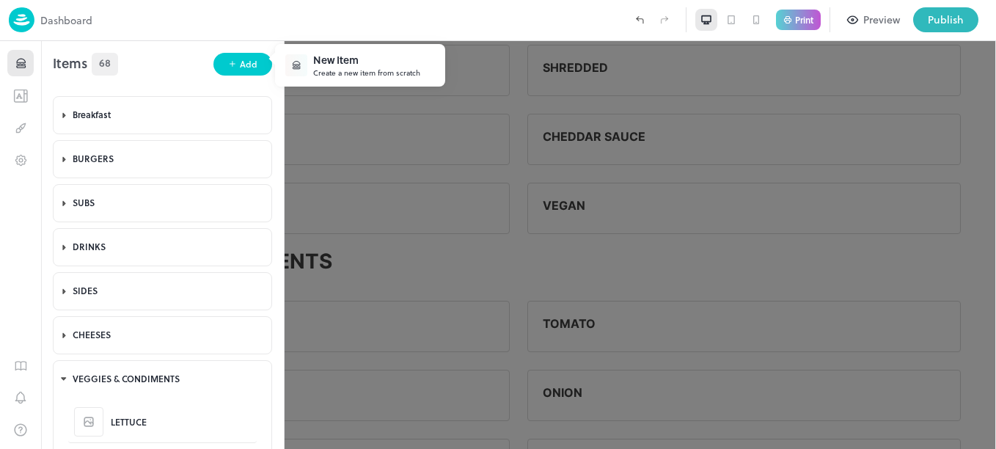
click at [348, 67] on div "Create a new item from scratch" at bounding box center [366, 72] width 107 height 11
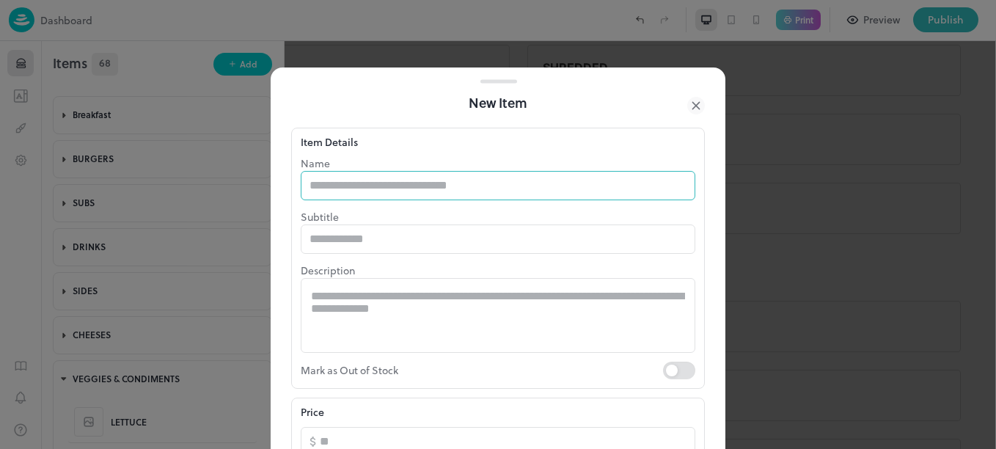
click at [417, 194] on input "text" at bounding box center [498, 185] width 395 height 29
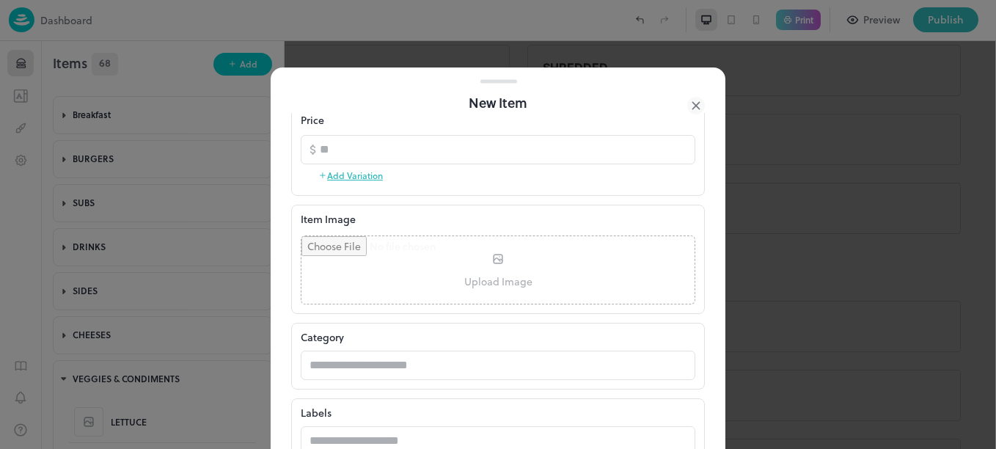
scroll to position [399, 0]
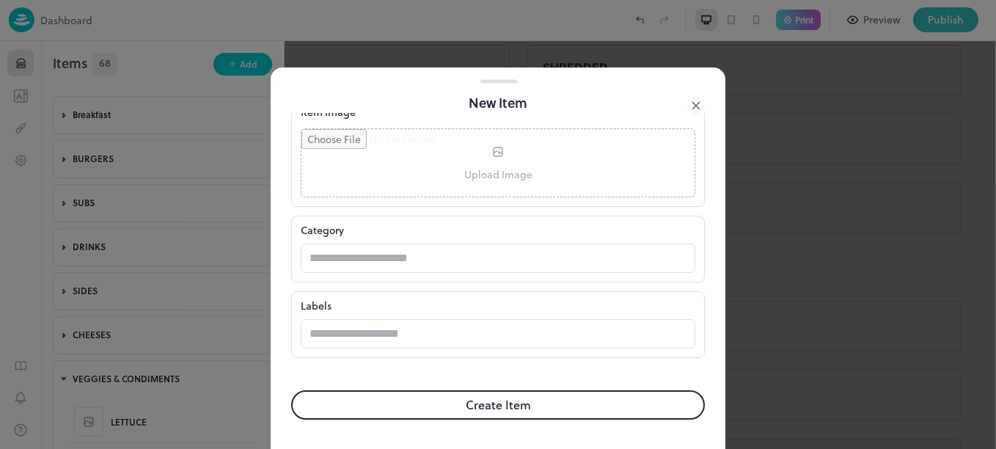
click at [497, 409] on button "Create Item" at bounding box center [498, 404] width 414 height 29
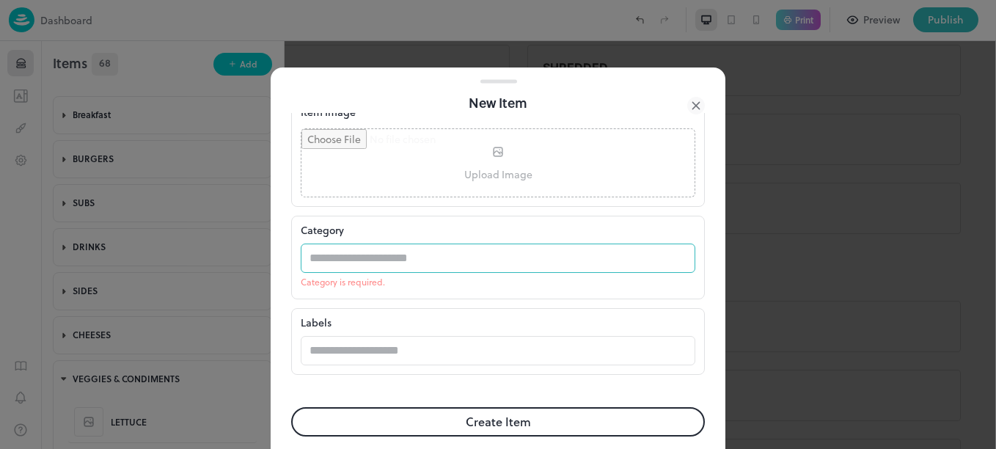
click at [402, 253] on input "text" at bounding box center [484, 258] width 366 height 29
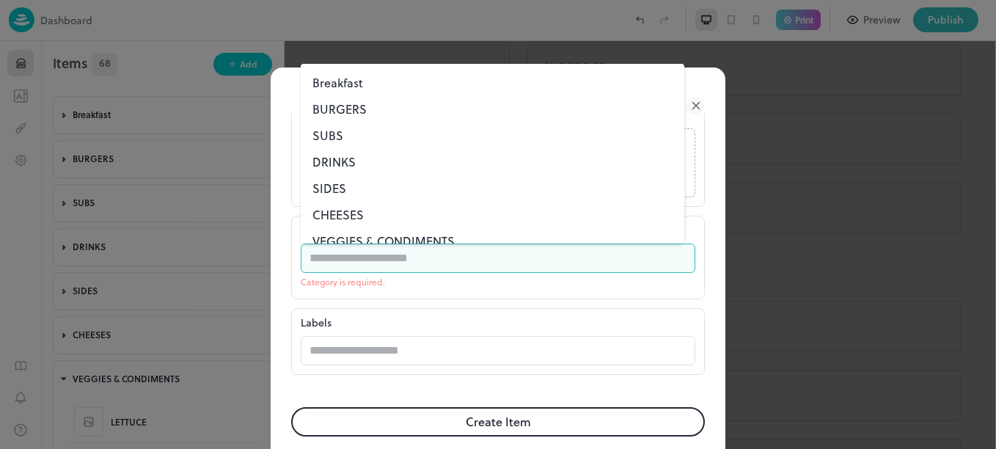
click at [384, 238] on li "VEGGIES & CONDIMENTS" at bounding box center [493, 241] width 384 height 26
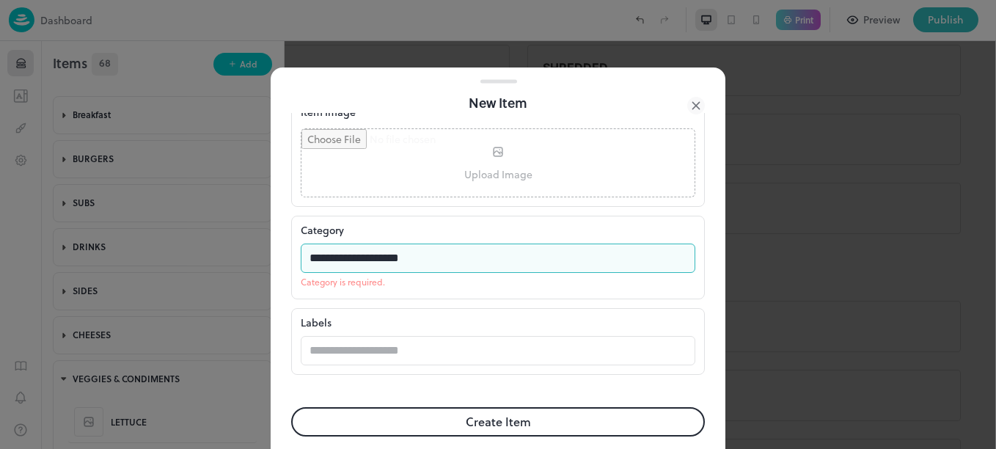
click at [501, 420] on form "**********" at bounding box center [498, 90] width 414 height 752
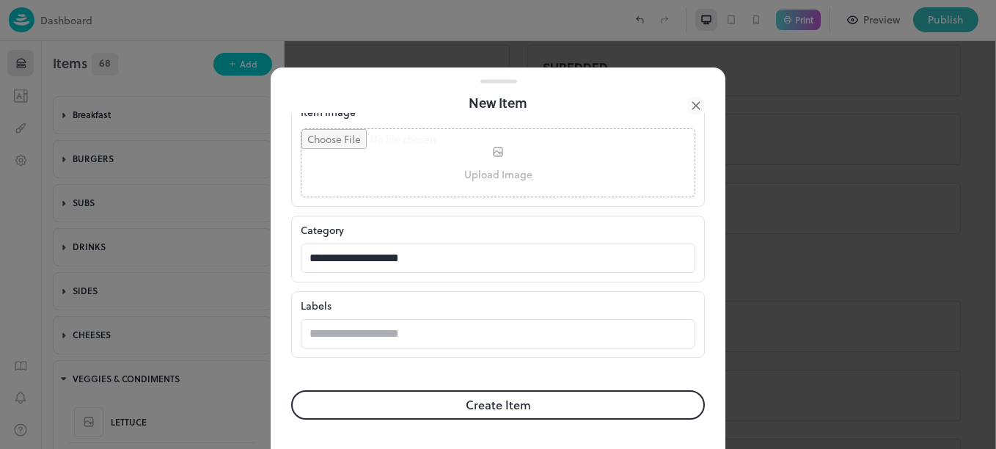
click at [519, 398] on button "Create Item" at bounding box center [498, 404] width 414 height 29
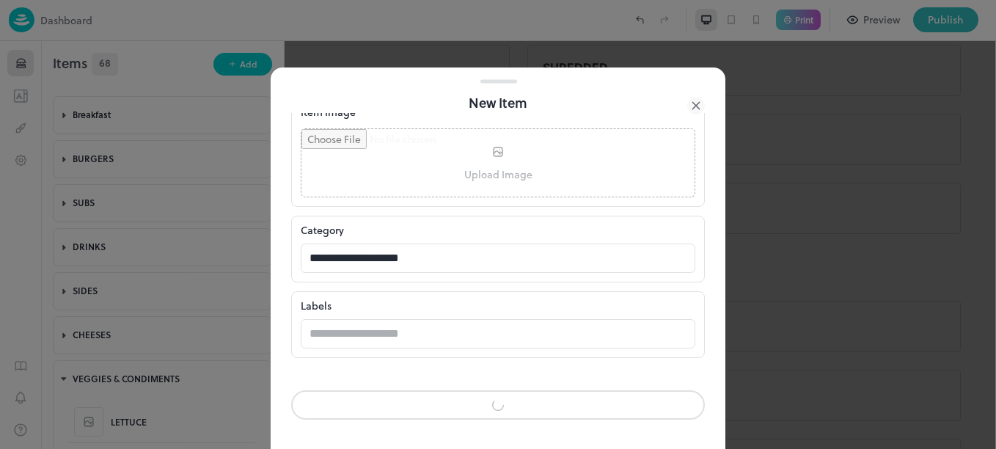
scroll to position [398, 0]
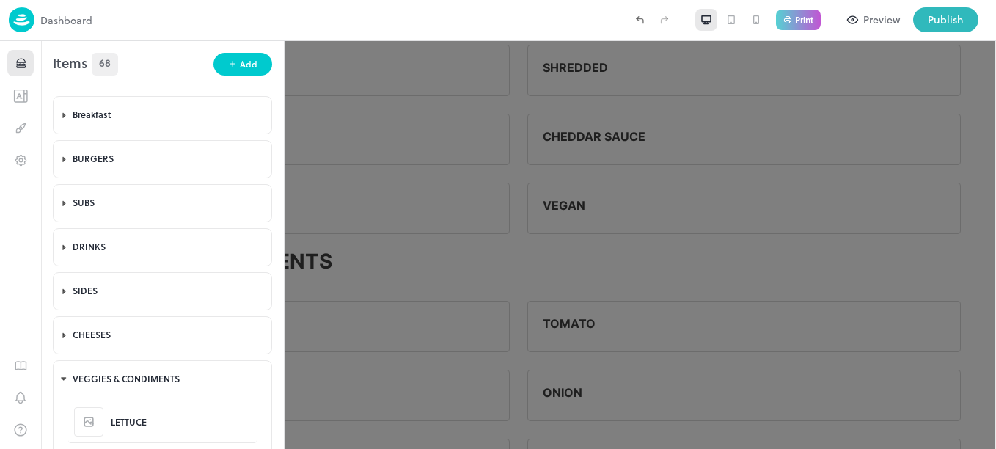
scroll to position [399, 0]
click at [242, 59] on div "Add" at bounding box center [249, 64] width 18 height 14
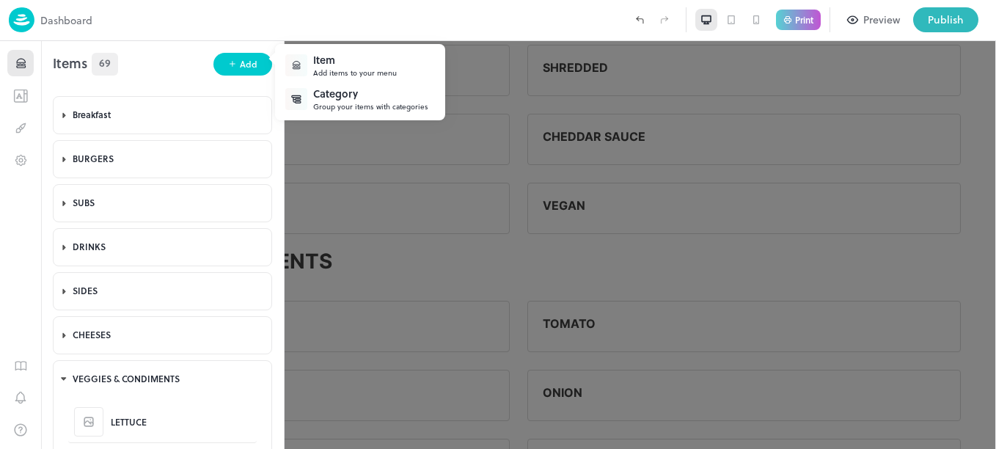
click at [325, 62] on div "Item" at bounding box center [355, 59] width 84 height 15
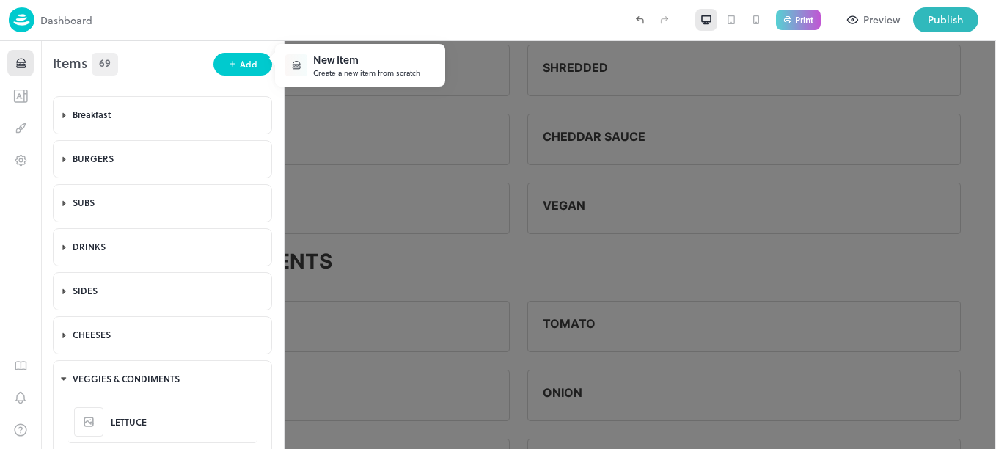
click at [369, 71] on div "Create a new item from scratch" at bounding box center [366, 72] width 107 height 11
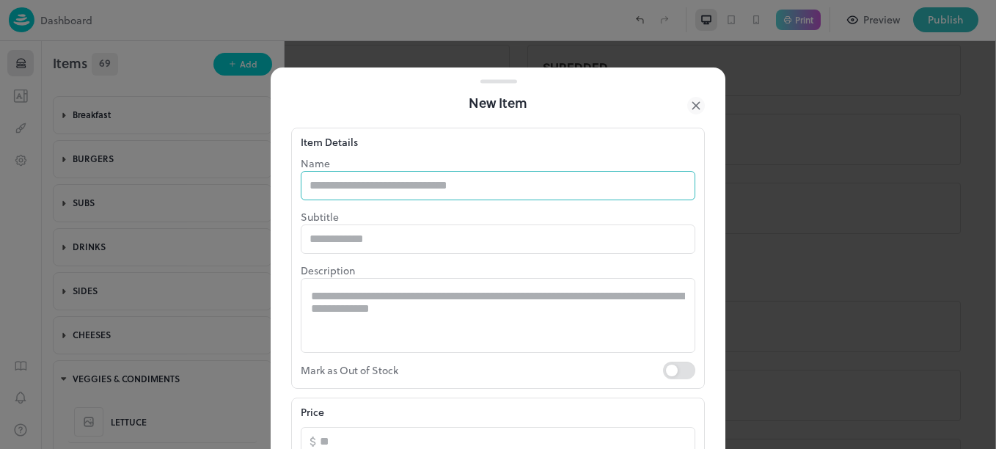
click at [429, 196] on input "text" at bounding box center [498, 185] width 395 height 29
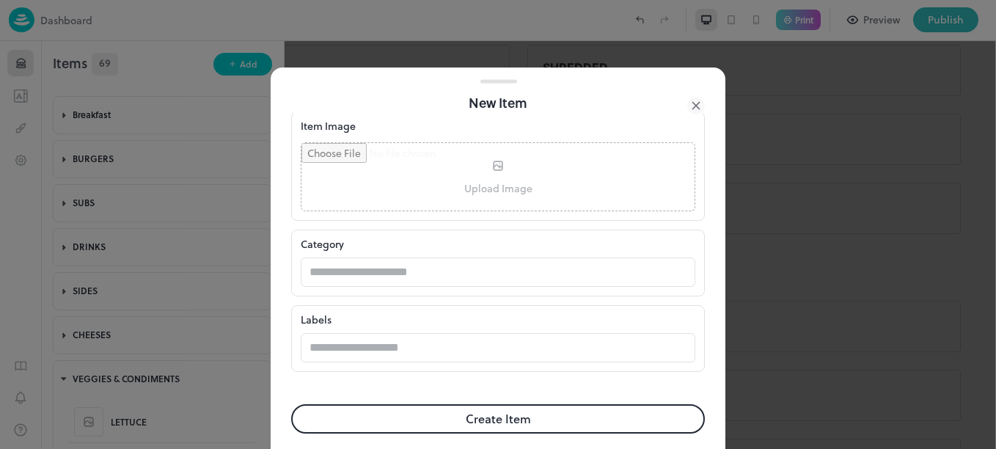
scroll to position [399, 0]
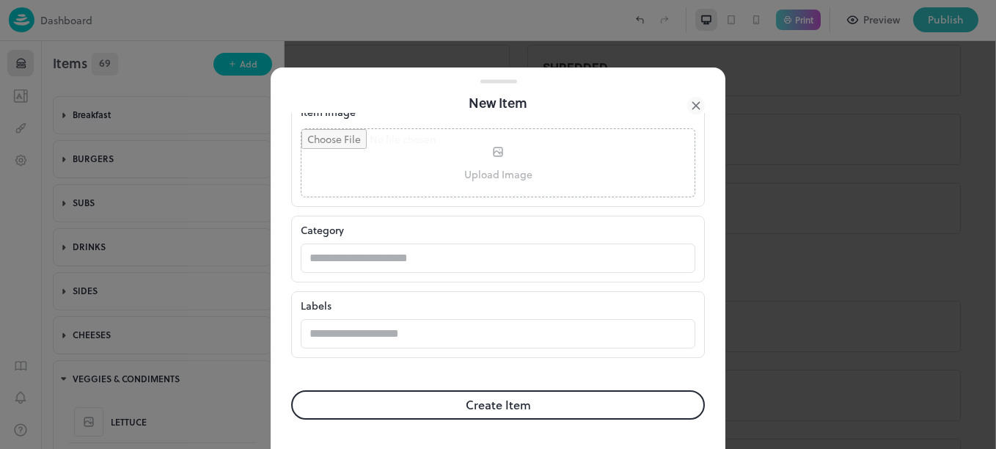
click at [735, 376] on div at bounding box center [498, 224] width 996 height 449
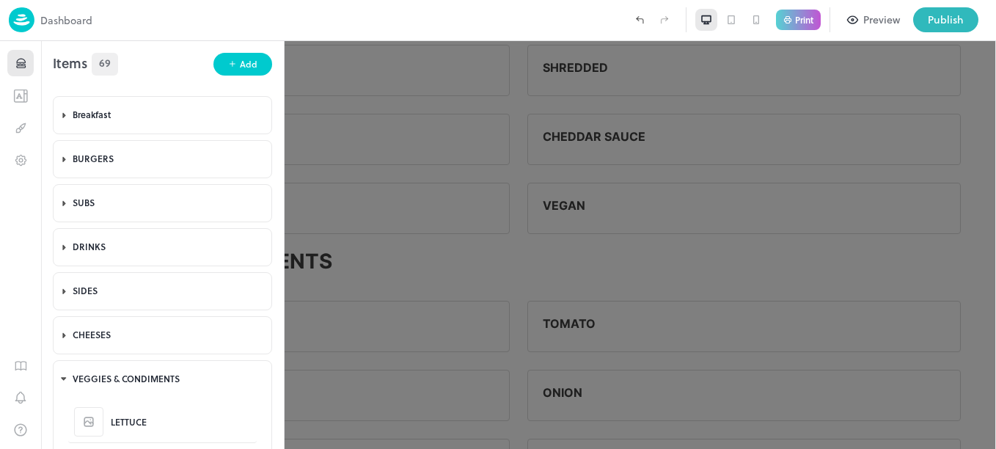
click at [645, 289] on div at bounding box center [498, 224] width 996 height 449
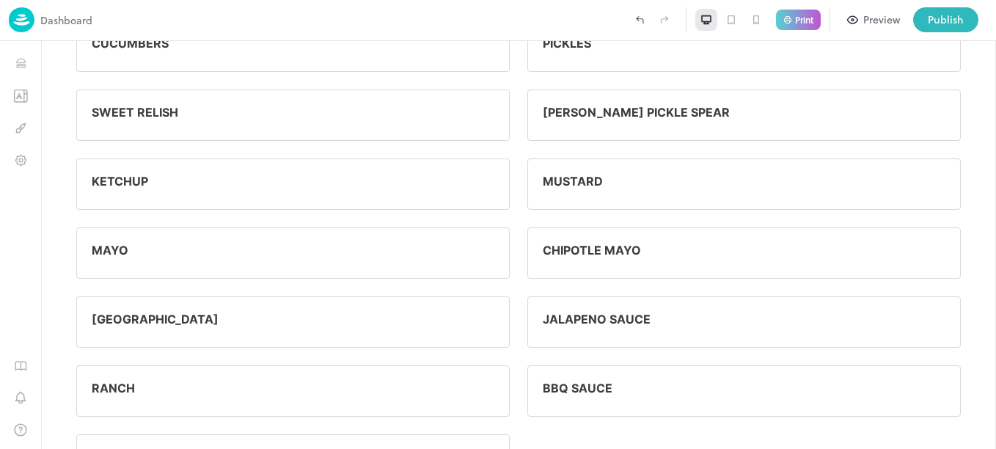
scroll to position [2866, 0]
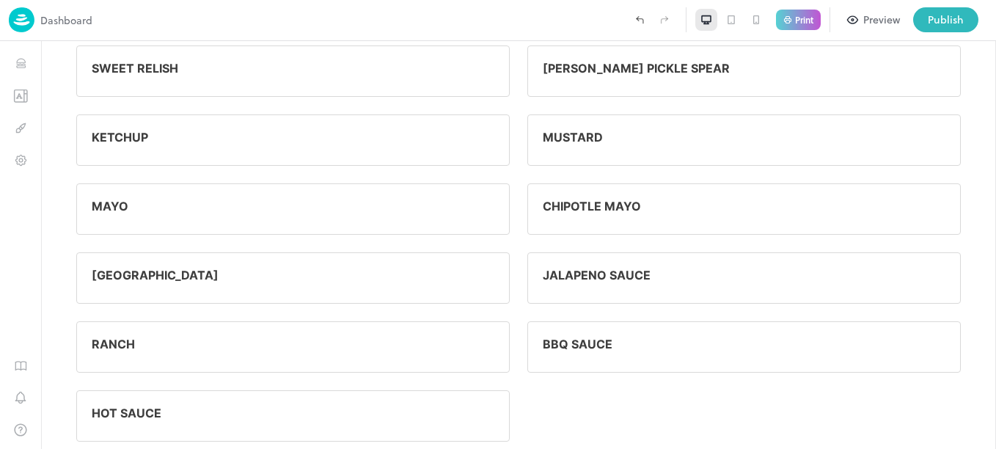
drag, startPoint x: 993, startPoint y: 320, endPoint x: 1036, endPoint y: 461, distance: 148.0
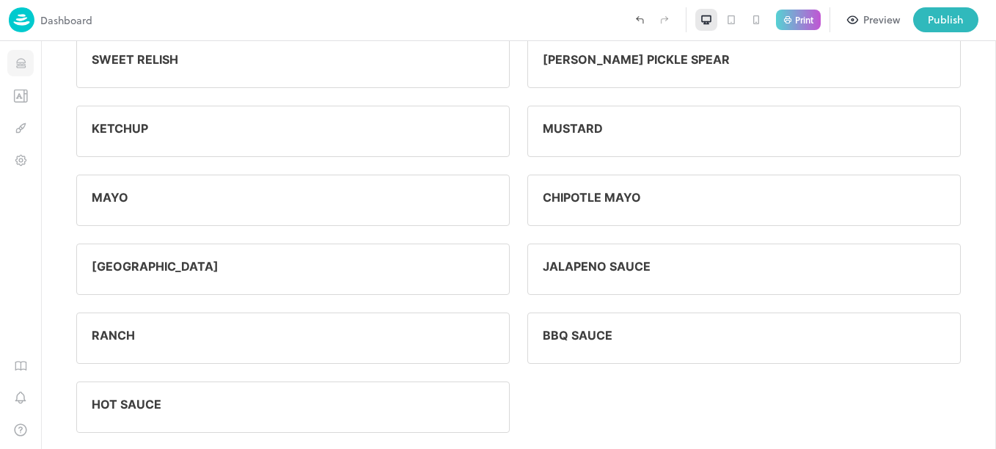
click at [17, 64] on icon "Items" at bounding box center [20, 64] width 9 height 1
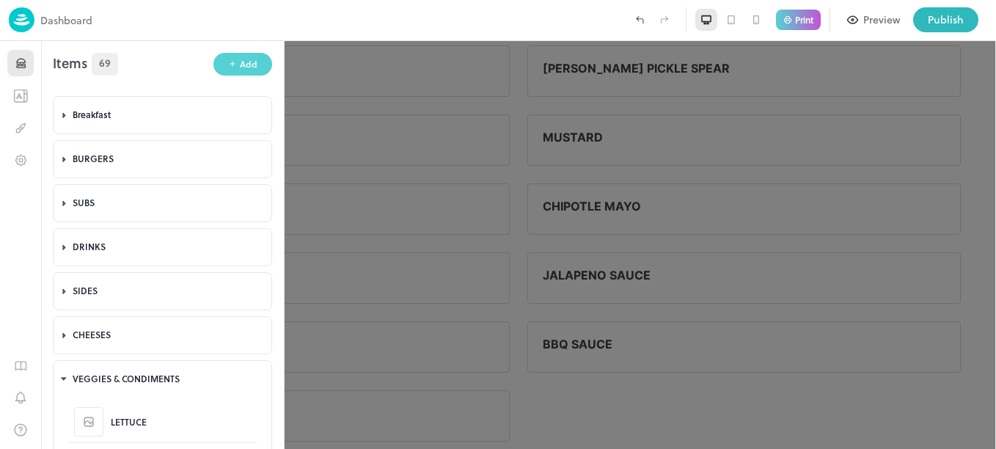
click at [240, 63] on div "Add" at bounding box center [249, 64] width 18 height 14
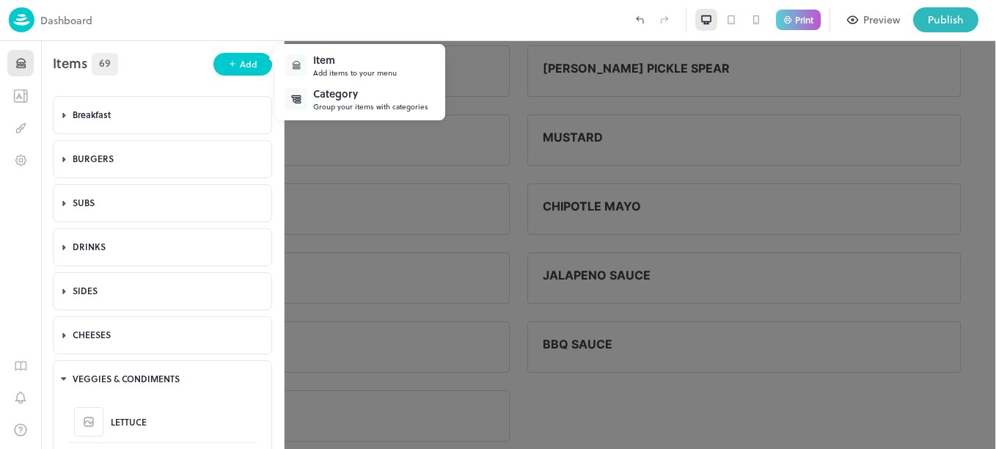
click at [336, 65] on div "Item" at bounding box center [355, 59] width 84 height 15
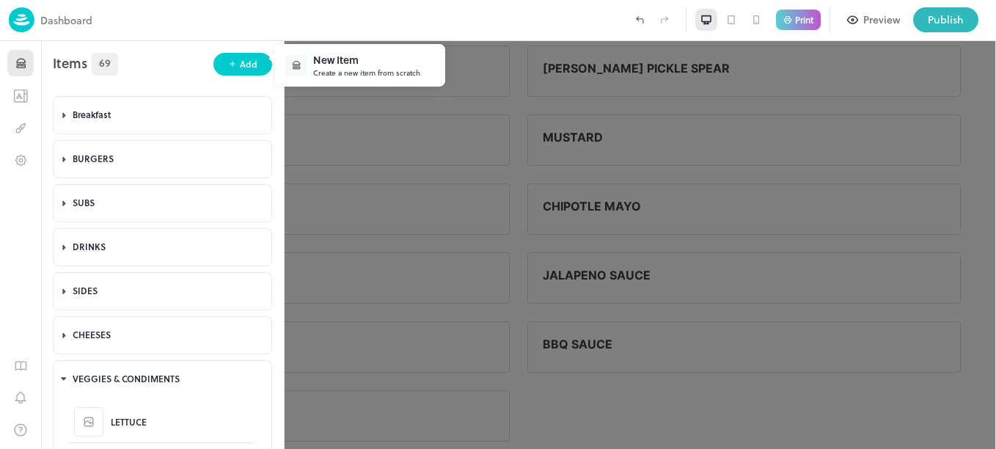
click at [336, 65] on div "New Item" at bounding box center [366, 59] width 107 height 15
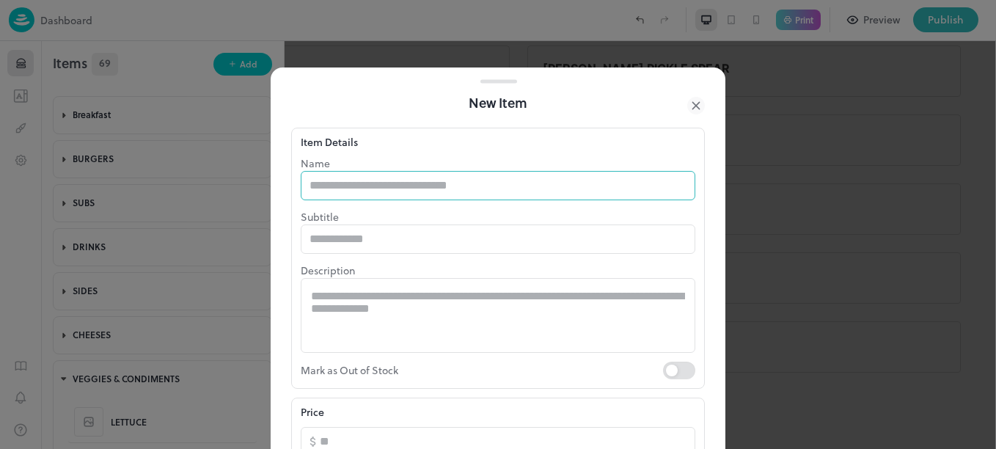
click at [381, 194] on input "text" at bounding box center [498, 185] width 395 height 29
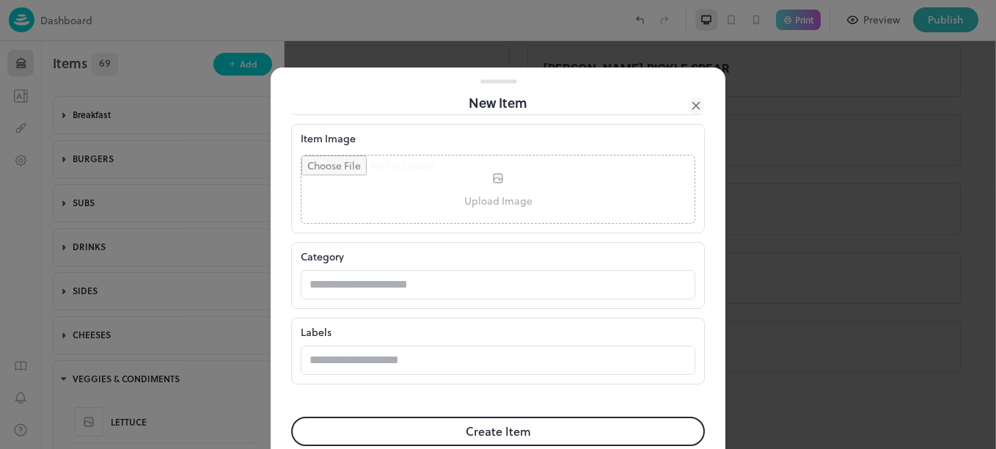
scroll to position [399, 0]
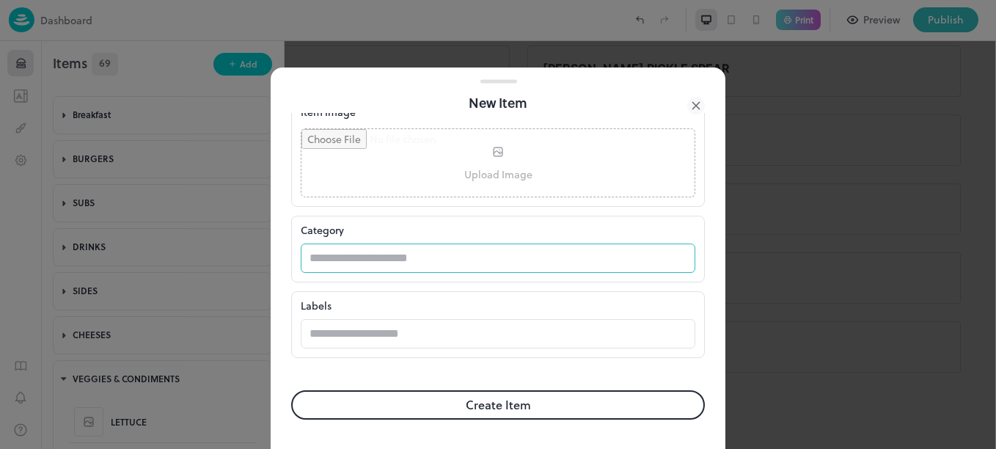
click at [423, 260] on input "text" at bounding box center [484, 258] width 366 height 29
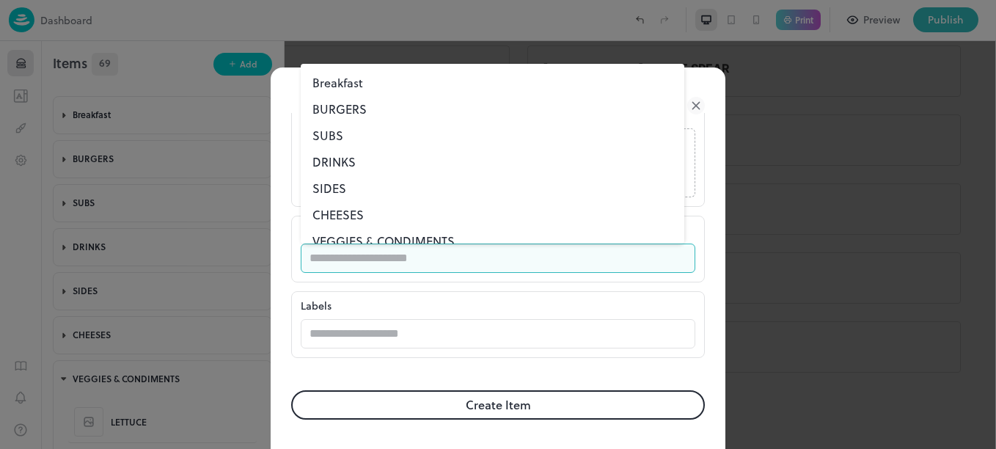
click at [399, 240] on li "VEGGIES & CONDIMENTS" at bounding box center [493, 241] width 384 height 26
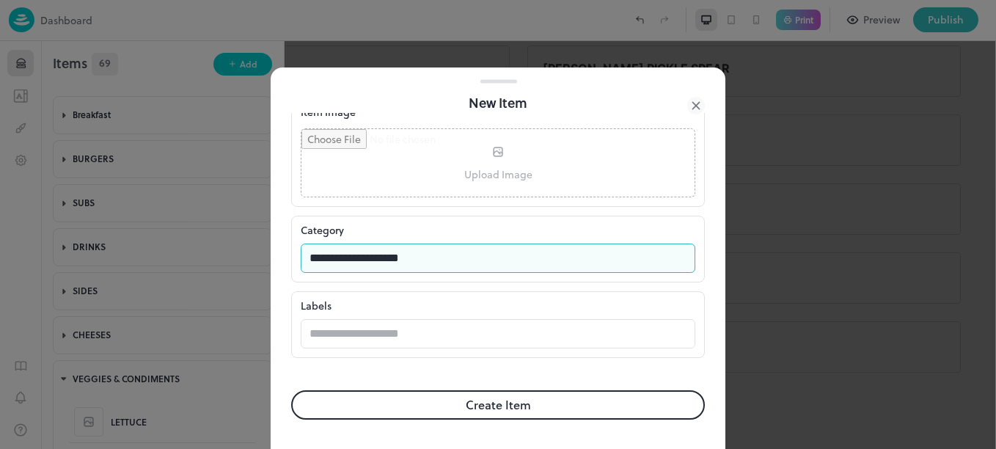
click at [452, 399] on button "Create Item" at bounding box center [498, 404] width 414 height 29
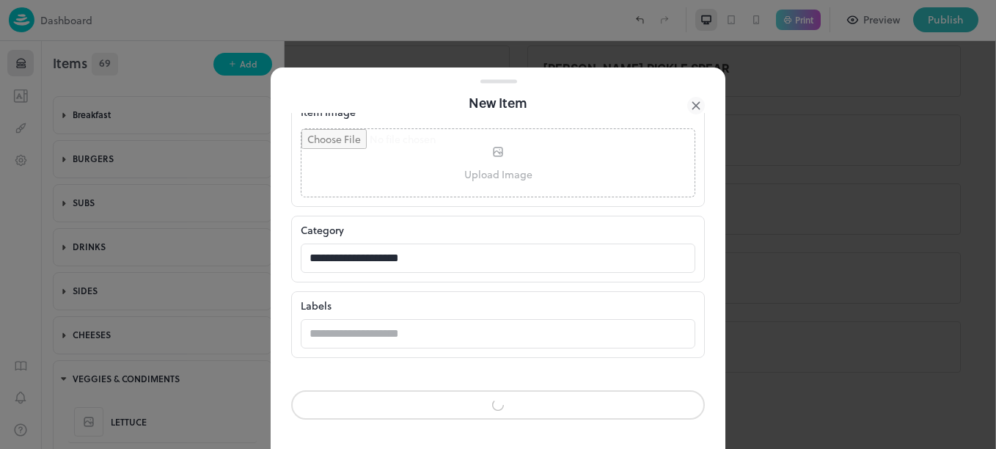
scroll to position [398, 0]
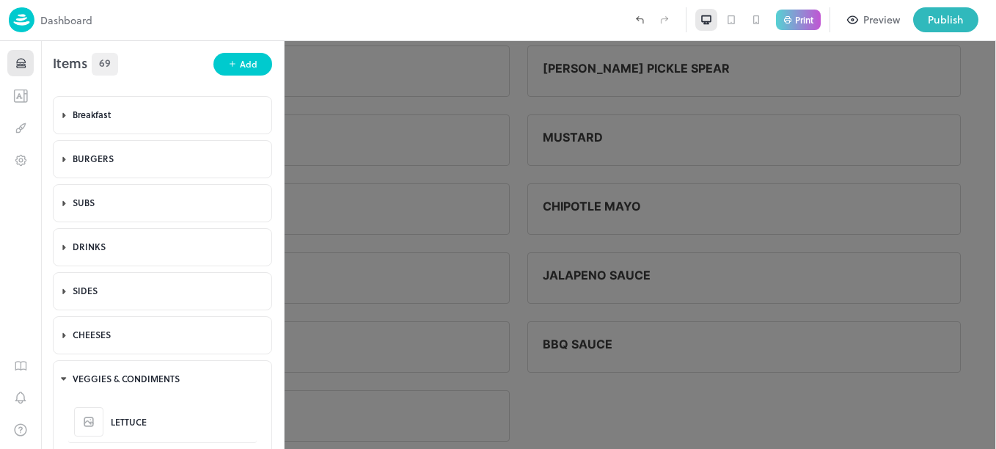
scroll to position [399, 0]
click at [231, 54] on button "Add" at bounding box center [242, 64] width 59 height 23
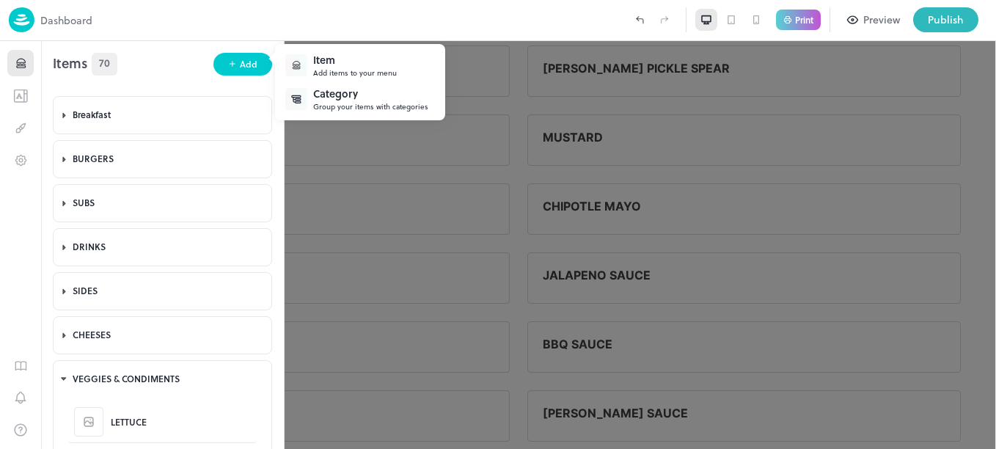
click at [322, 59] on div "Item" at bounding box center [355, 59] width 84 height 15
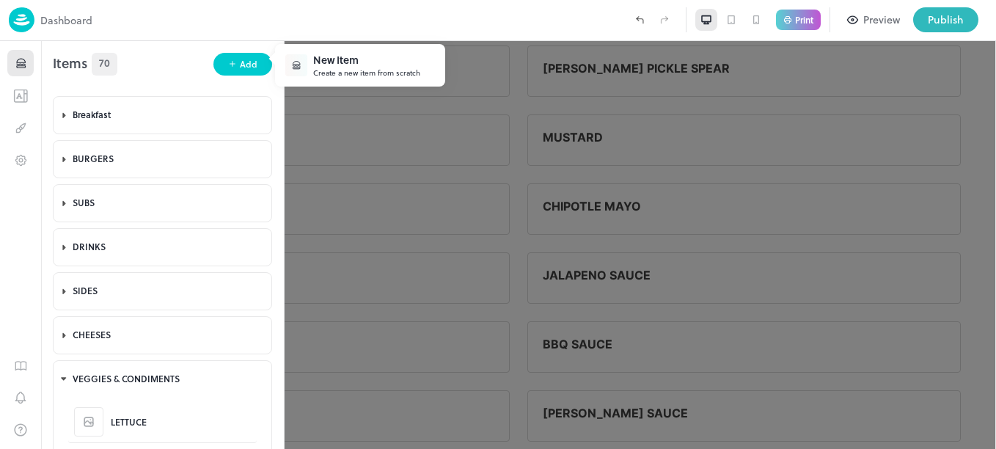
click at [355, 66] on div "New Item" at bounding box center [366, 59] width 107 height 15
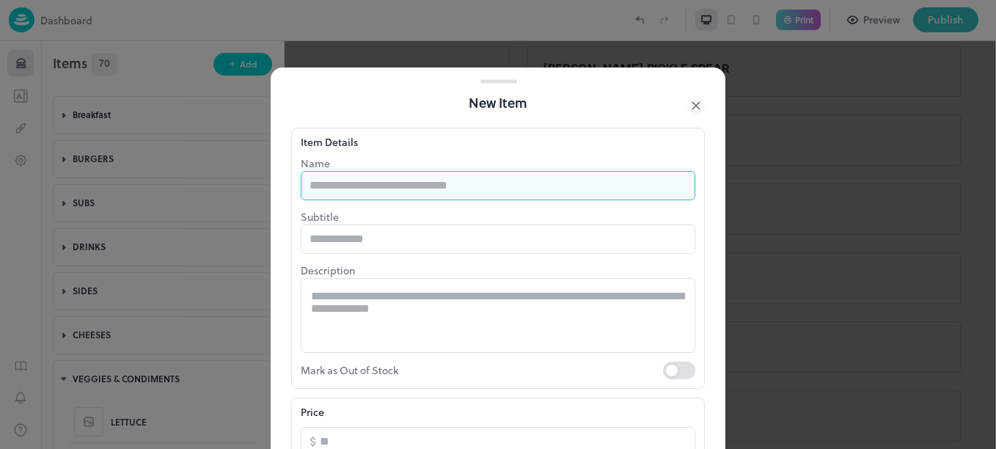
click at [395, 183] on input "text" at bounding box center [498, 185] width 395 height 29
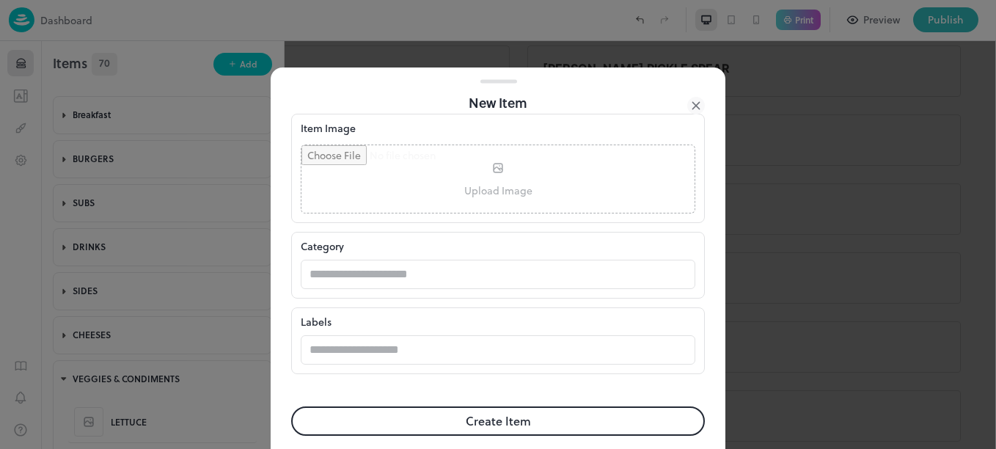
scroll to position [399, 0]
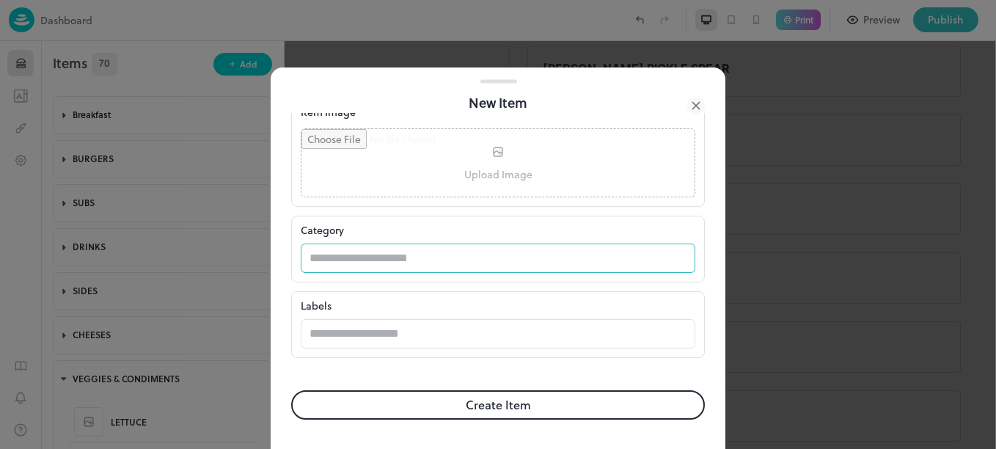
click at [423, 263] on input "text" at bounding box center [484, 258] width 366 height 29
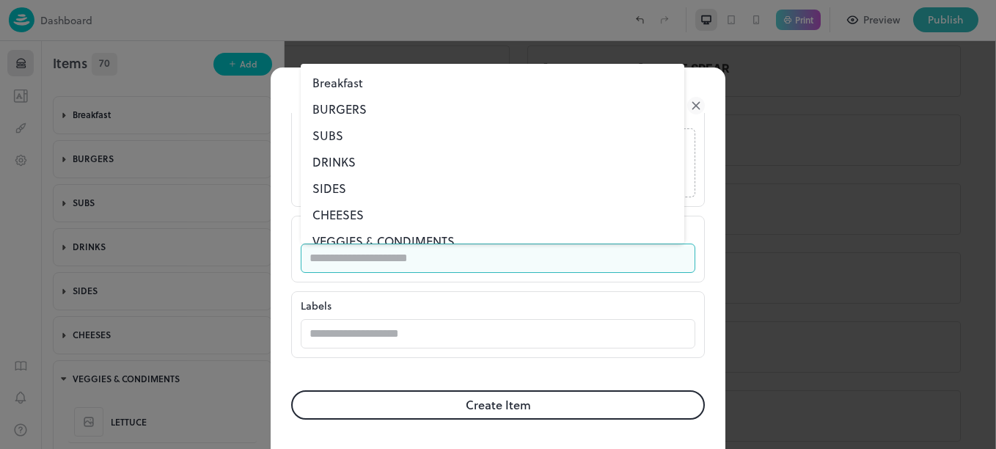
click at [412, 243] on li "VEGGIES & CONDIMENTS" at bounding box center [493, 241] width 384 height 26
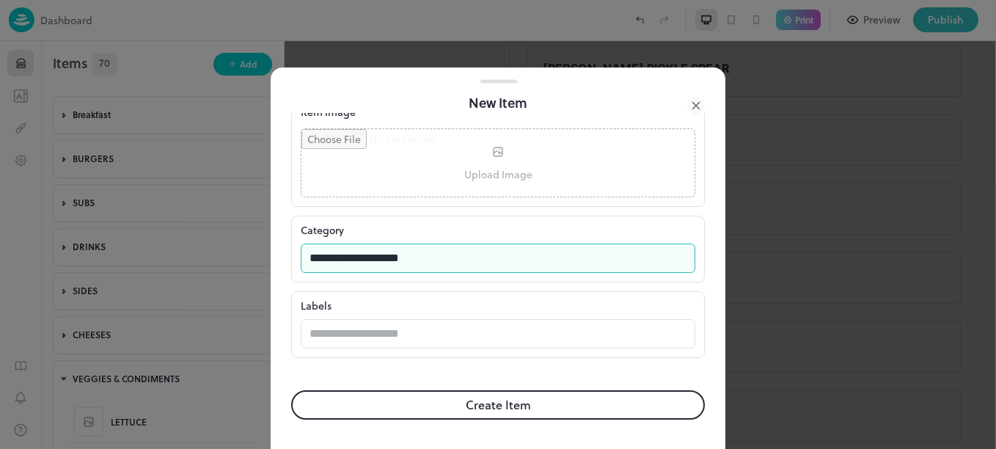
click at [463, 405] on button "Create Item" at bounding box center [498, 404] width 414 height 29
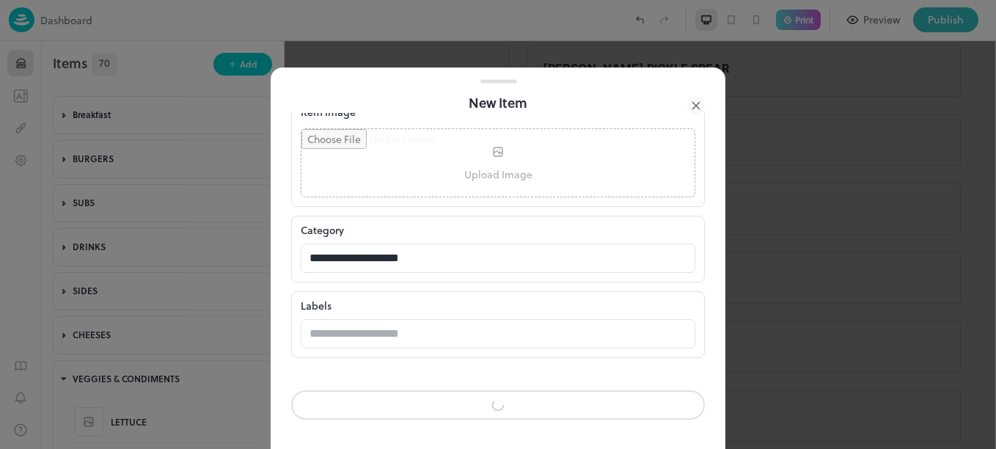
scroll to position [398, 0]
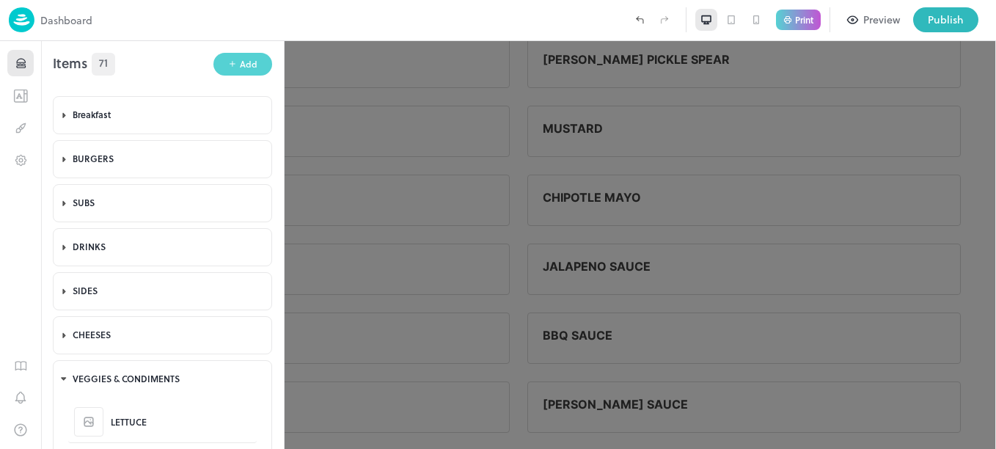
click at [242, 59] on div "Add" at bounding box center [249, 64] width 18 height 14
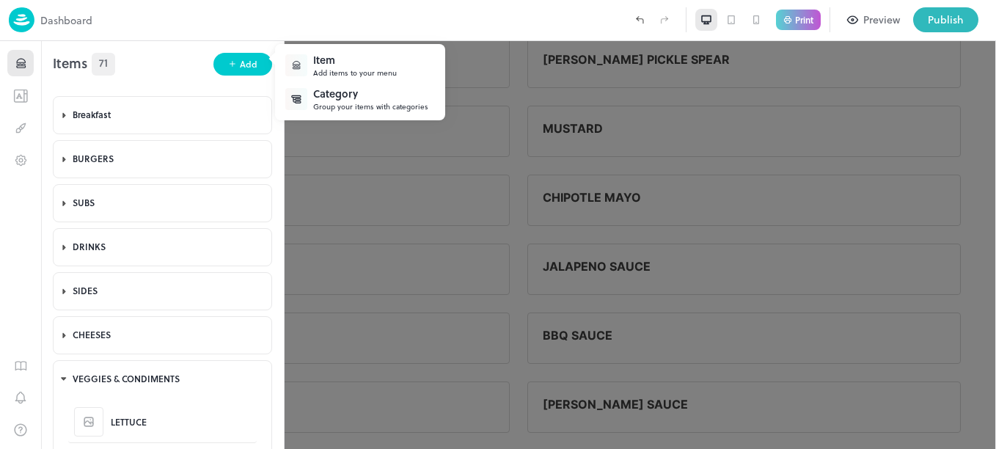
click at [329, 72] on div "Add items to your menu" at bounding box center [355, 72] width 84 height 11
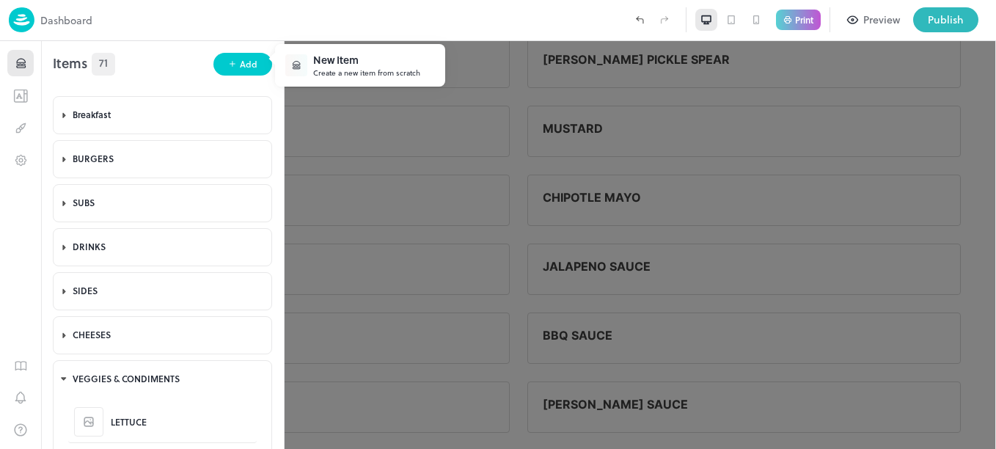
click at [351, 68] on div "Create a new item from scratch" at bounding box center [366, 72] width 107 height 11
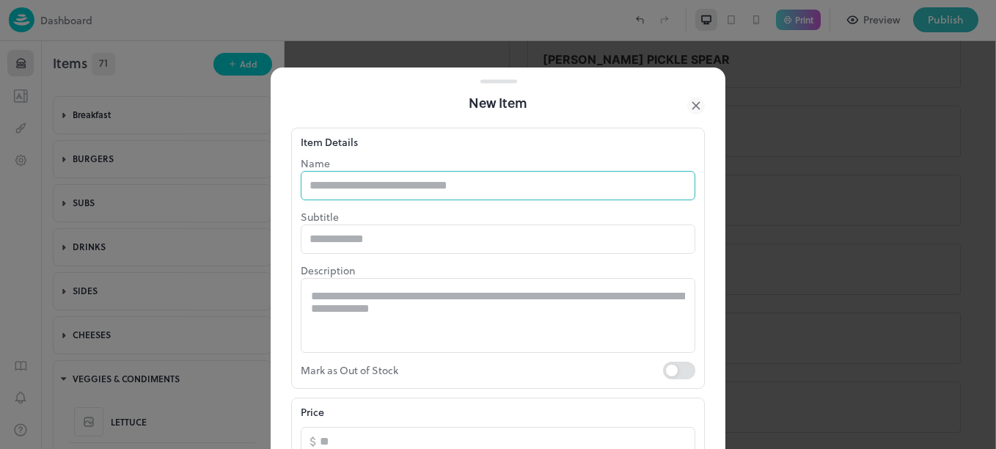
click at [435, 197] on input "text" at bounding box center [498, 185] width 395 height 29
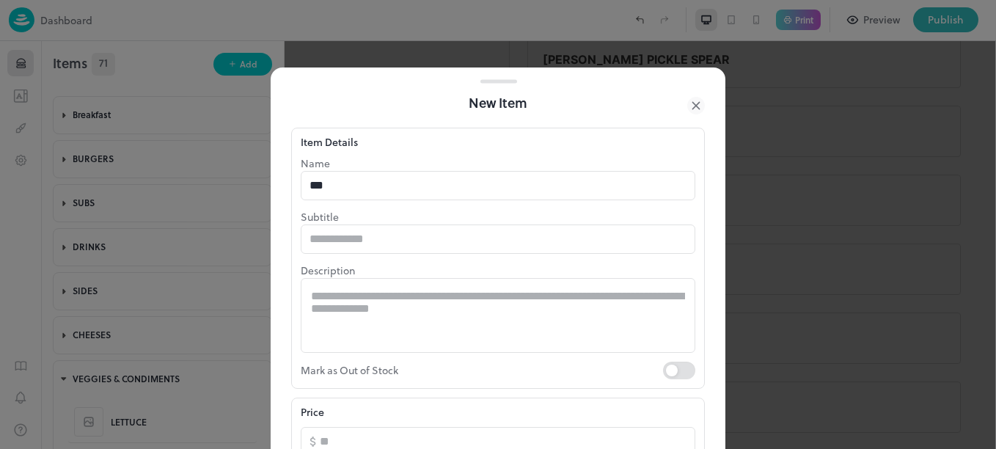
drag, startPoint x: 725, startPoint y: 230, endPoint x: 719, endPoint y: 247, distance: 18.8
click at [719, 247] on div "New Item Item Details Name *** ​ Subtitle ​ Description * ​ Mark as Out of Stoc…" at bounding box center [498, 224] width 996 height 449
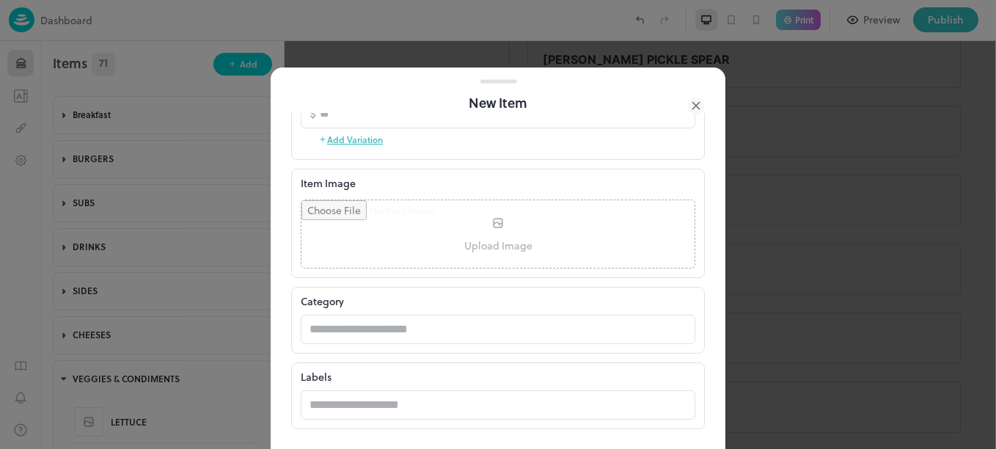
scroll to position [399, 0]
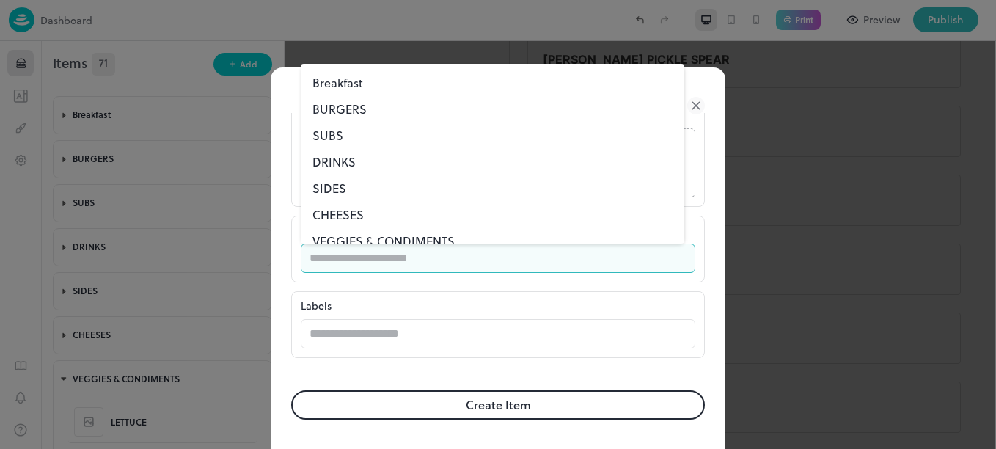
click at [493, 250] on input "text" at bounding box center [484, 258] width 366 height 29
click at [440, 239] on li "VEGGIES & CONDIMENTS" at bounding box center [493, 241] width 384 height 26
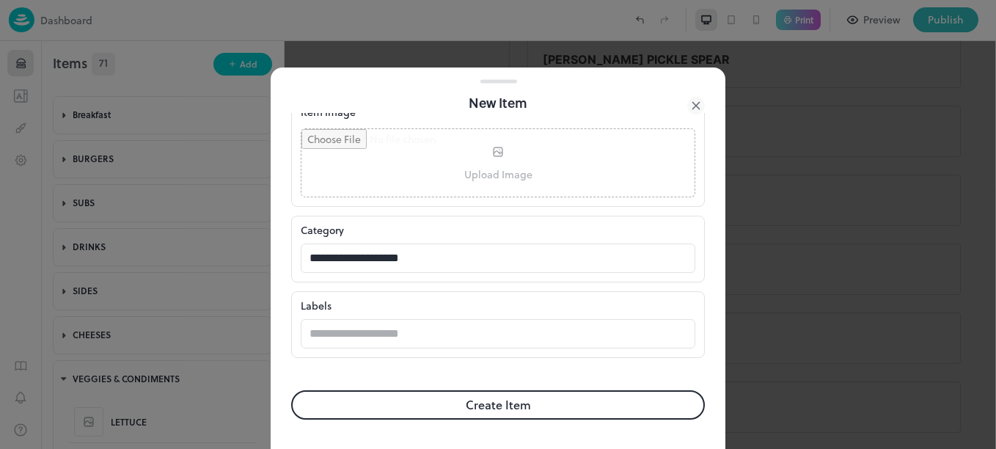
click at [480, 398] on button "Create Item" at bounding box center [498, 404] width 414 height 29
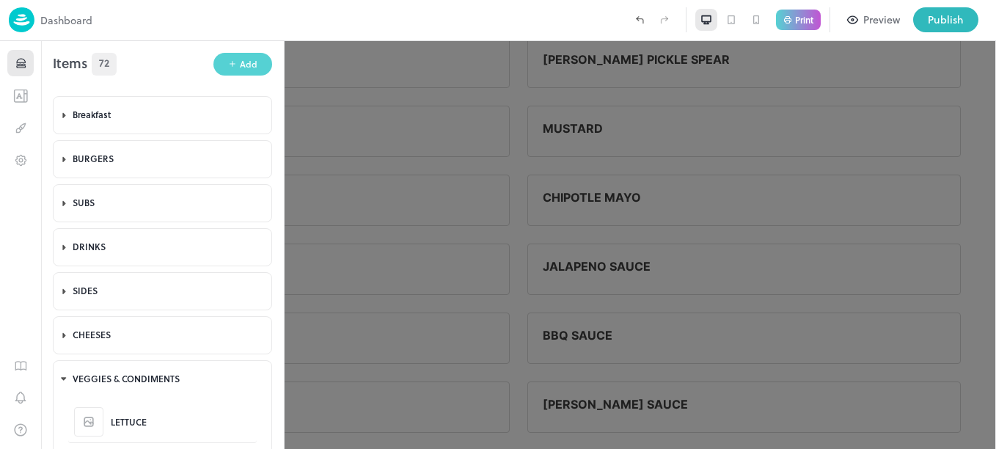
click at [219, 62] on button "Add" at bounding box center [242, 64] width 59 height 23
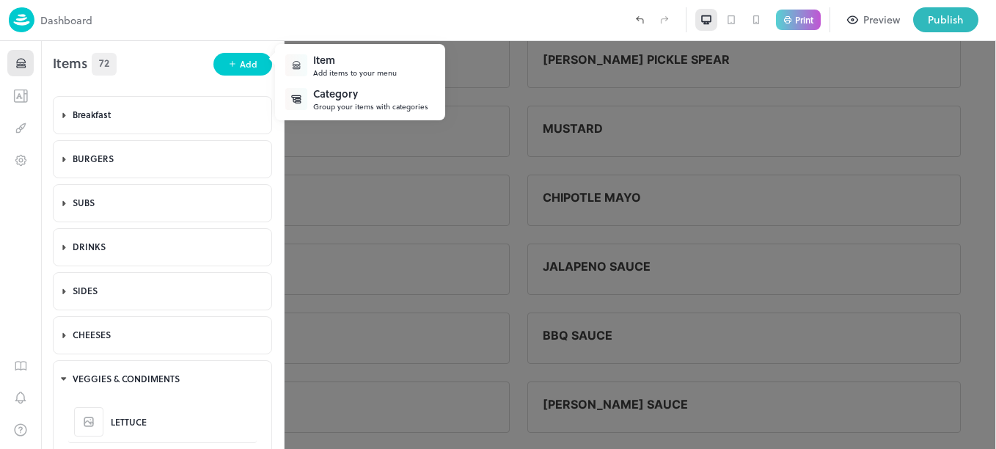
click at [334, 66] on div "Item" at bounding box center [355, 59] width 84 height 15
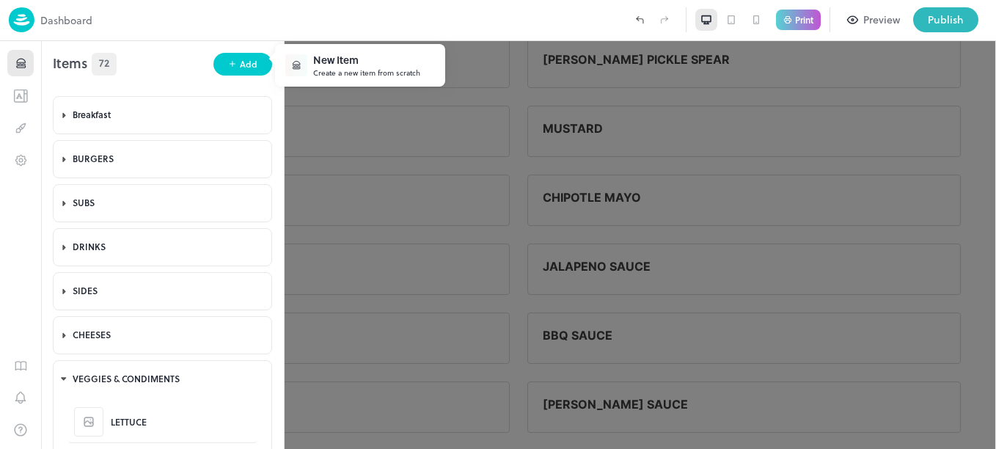
click at [372, 62] on div "New Item" at bounding box center [366, 59] width 107 height 15
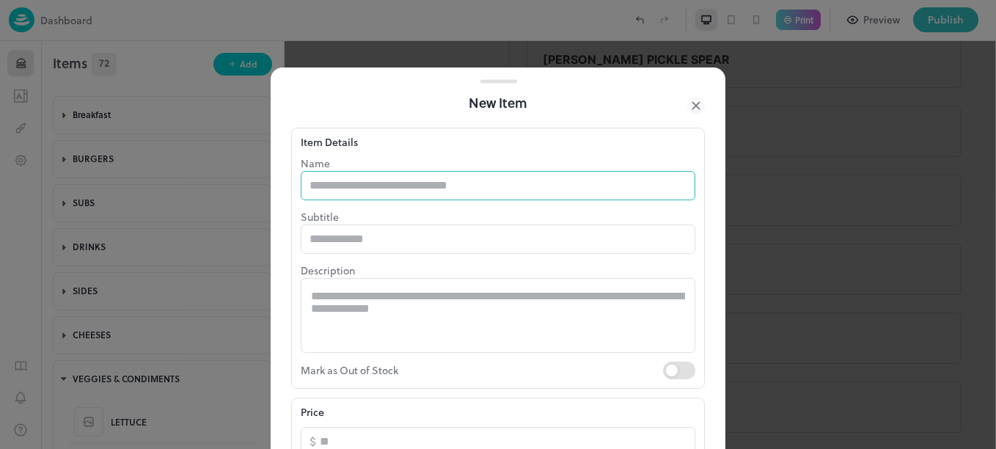
click at [417, 188] on input "text" at bounding box center [498, 185] width 395 height 29
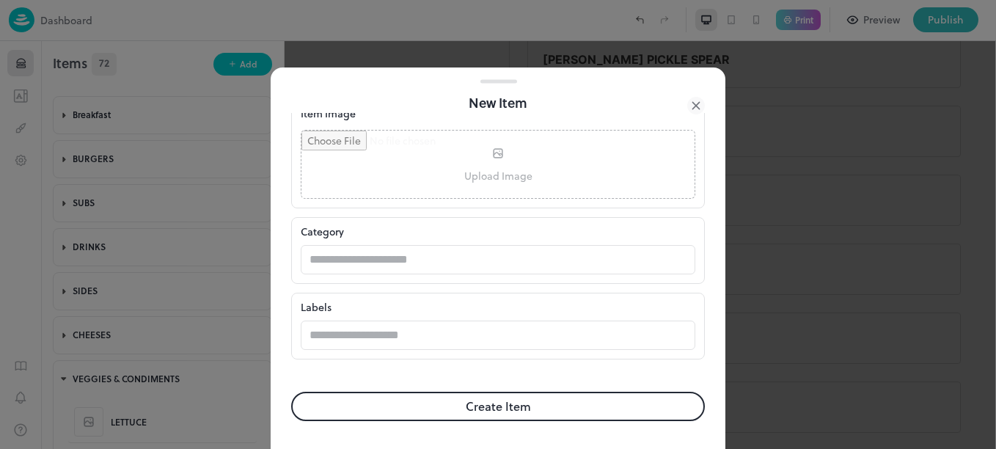
scroll to position [399, 0]
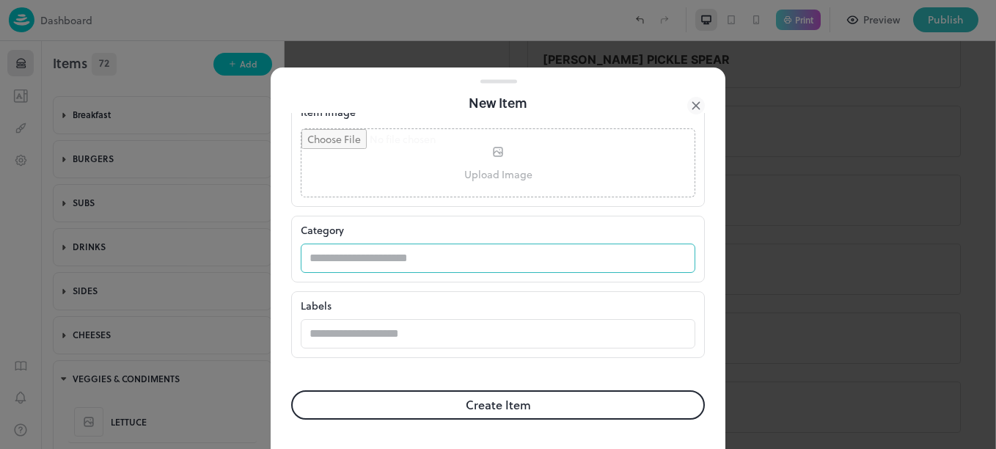
click at [483, 251] on input "text" at bounding box center [484, 258] width 366 height 29
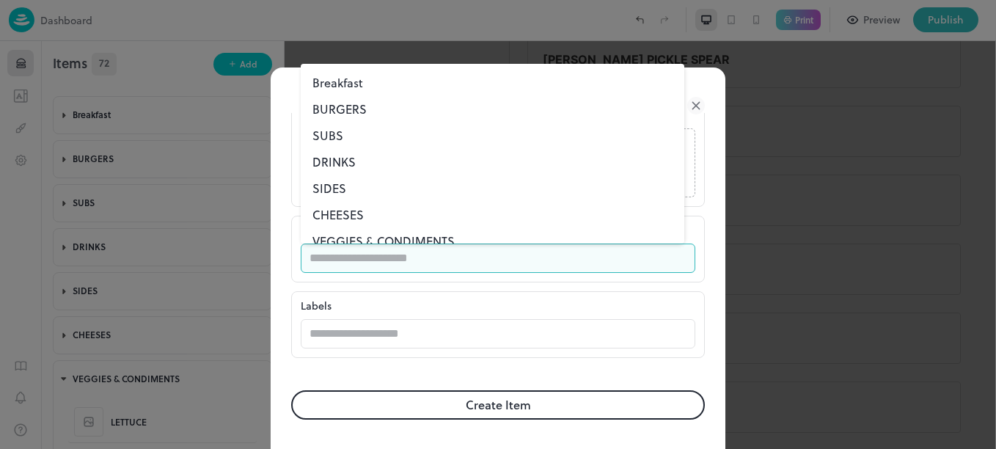
click at [453, 237] on li "VEGGIES & CONDIMENTS" at bounding box center [493, 241] width 384 height 26
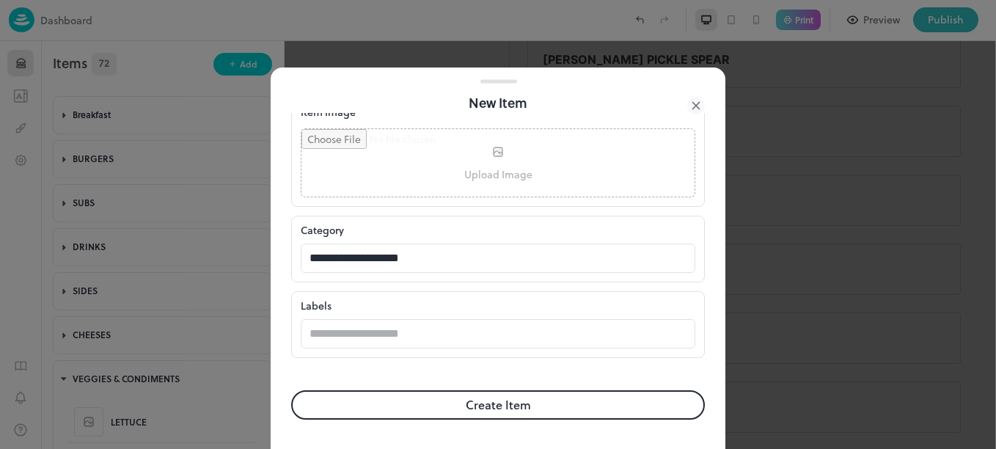
click at [502, 405] on button "Create Item" at bounding box center [498, 404] width 414 height 29
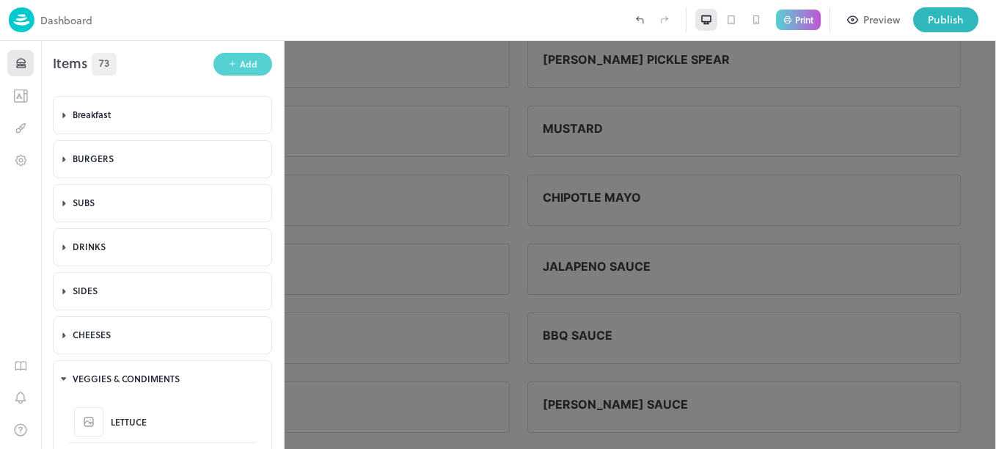
click at [242, 67] on div "Add" at bounding box center [249, 64] width 18 height 14
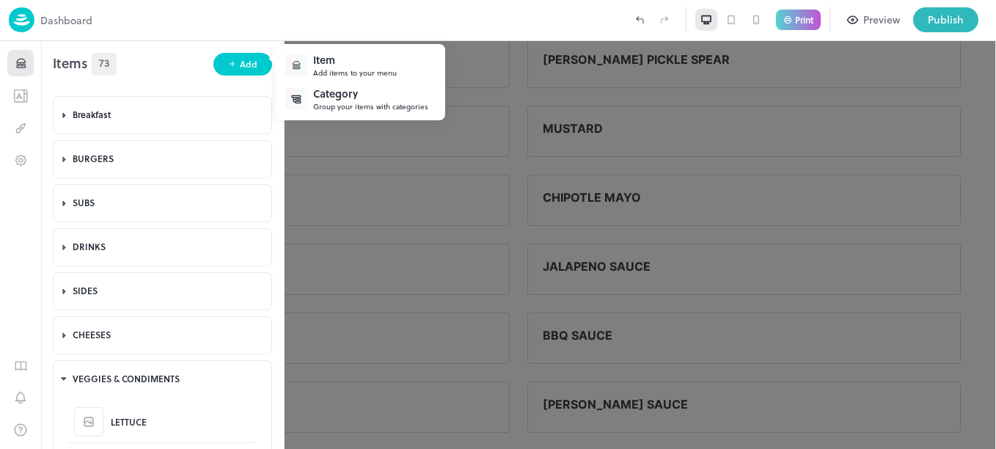
click at [337, 77] on div "Add items to your menu" at bounding box center [355, 72] width 84 height 11
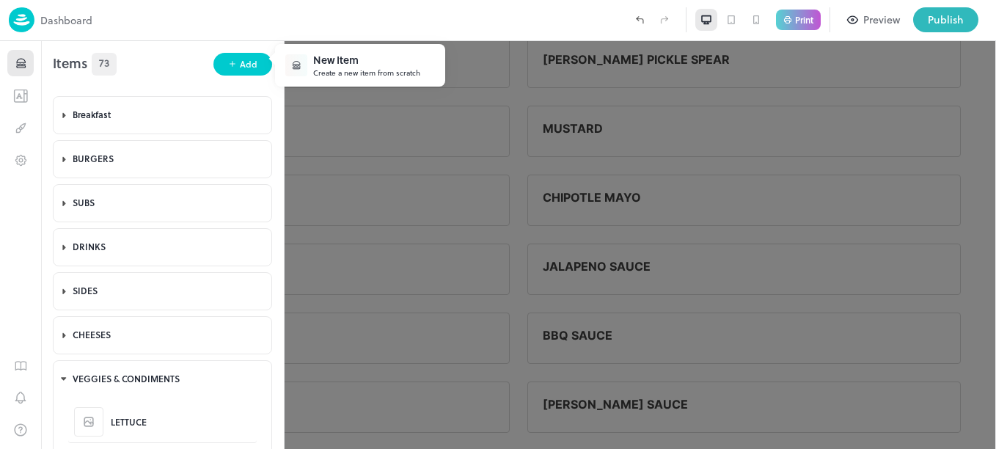
click at [357, 71] on div "Create a new item from scratch" at bounding box center [366, 72] width 107 height 11
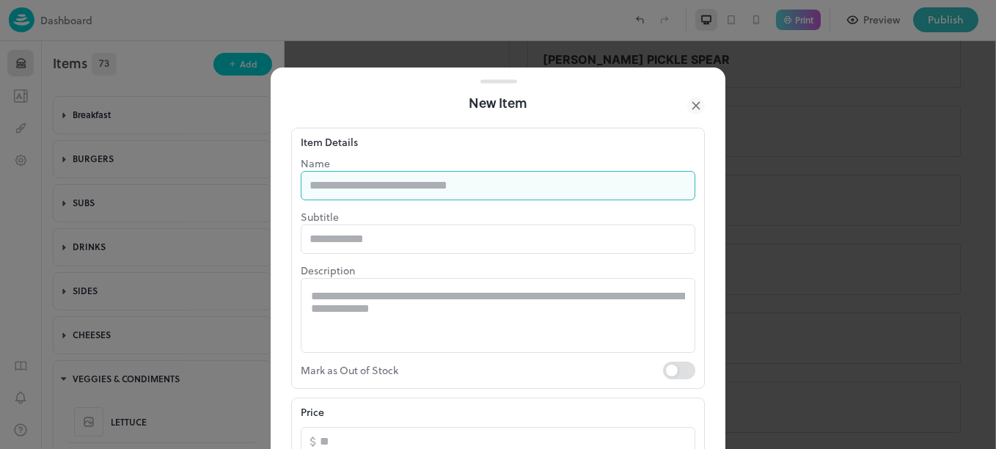
click at [402, 180] on input "text" at bounding box center [498, 185] width 395 height 29
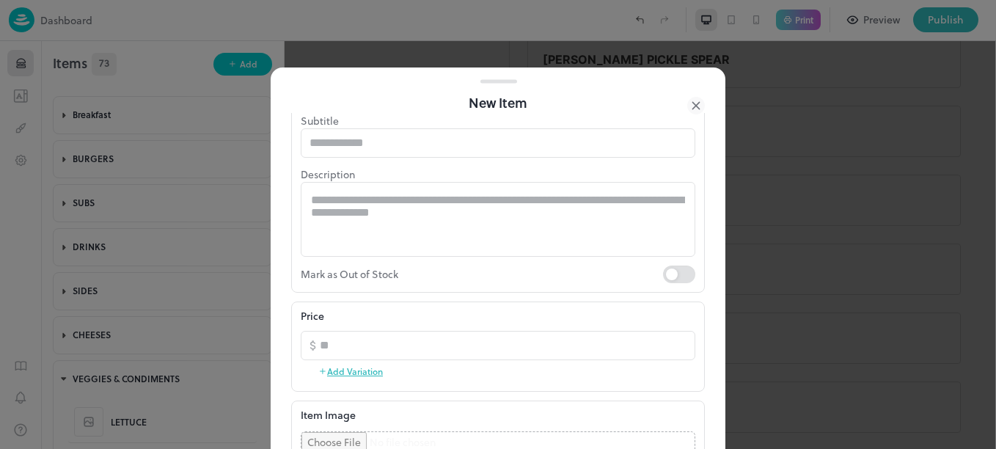
scroll to position [399, 0]
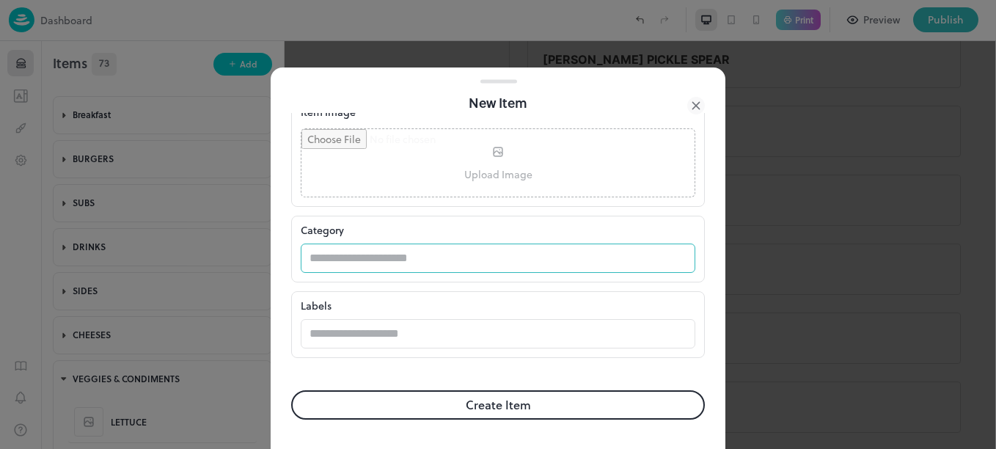
click at [508, 256] on input "text" at bounding box center [484, 258] width 366 height 29
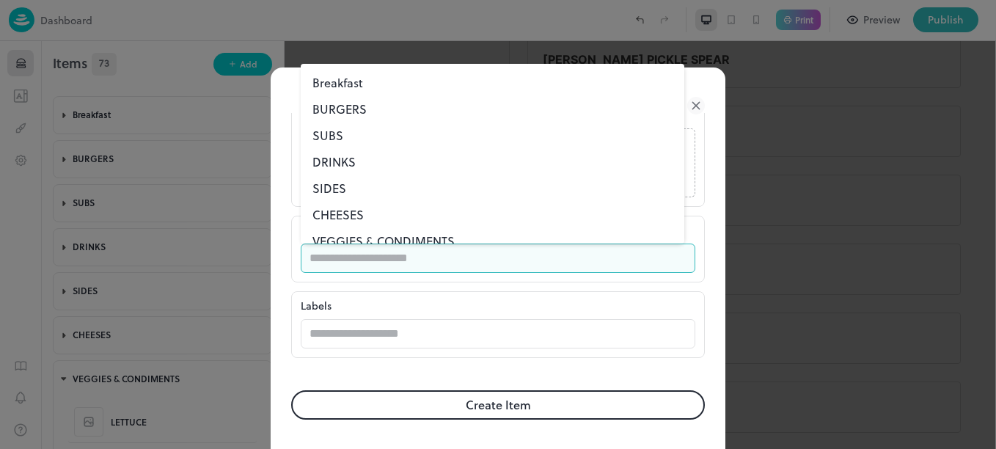
click at [460, 230] on li "VEGGIES & CONDIMENTS" at bounding box center [493, 241] width 384 height 26
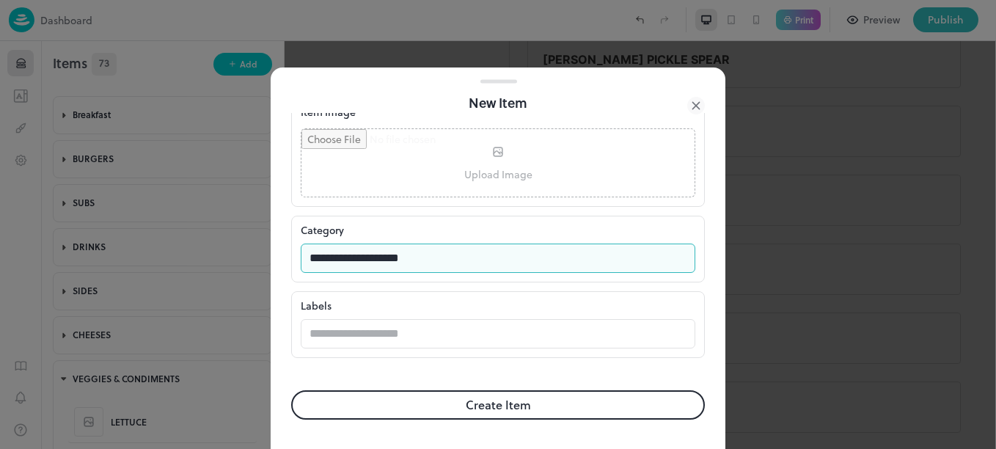
click at [518, 407] on button "Create Item" at bounding box center [498, 404] width 414 height 29
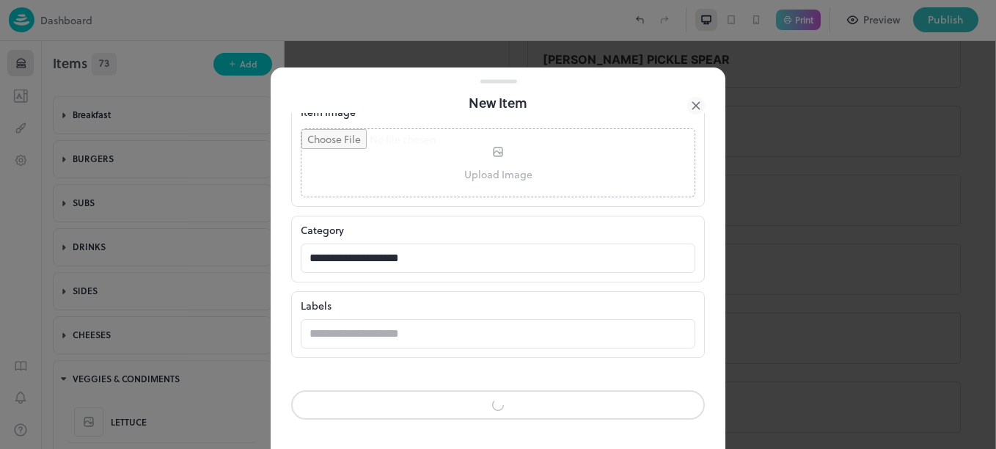
scroll to position [398, 0]
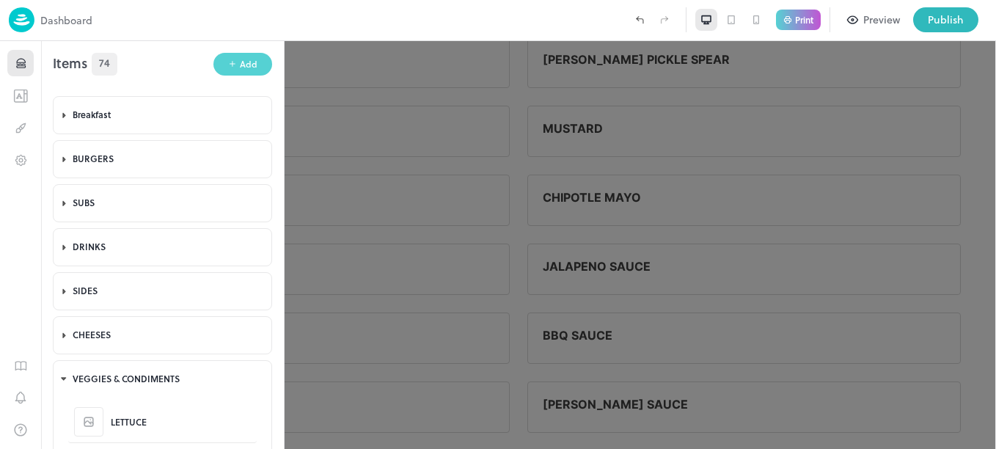
click at [246, 70] on div "Add" at bounding box center [249, 64] width 18 height 14
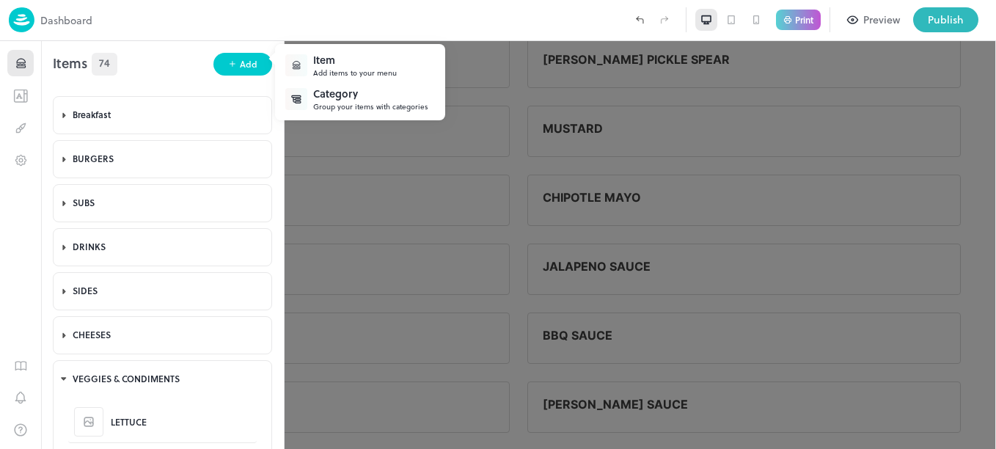
click at [351, 60] on div "Item" at bounding box center [355, 59] width 84 height 15
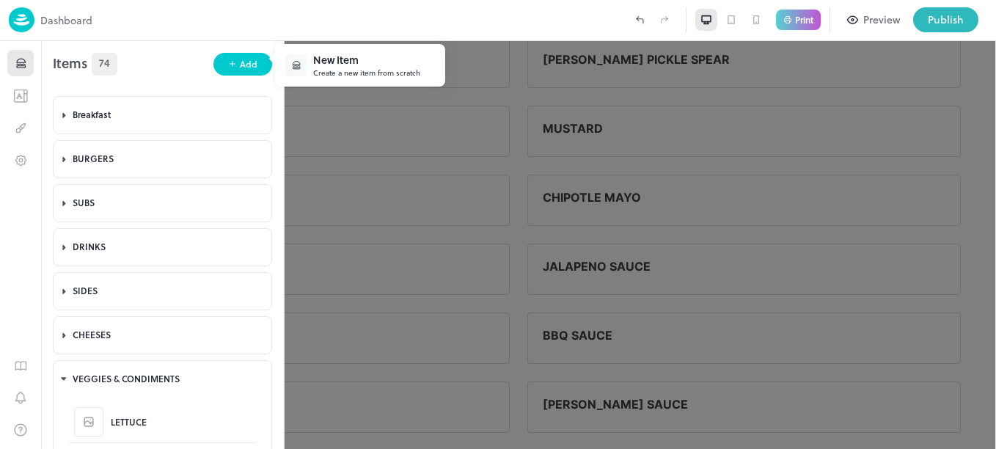
click at [381, 70] on div "Create a new item from scratch" at bounding box center [366, 72] width 107 height 11
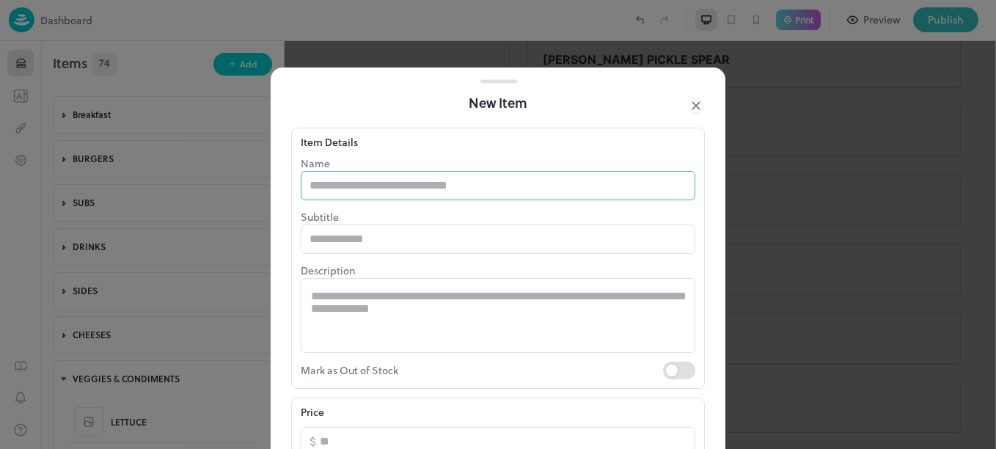
click at [456, 186] on input "text" at bounding box center [498, 185] width 395 height 29
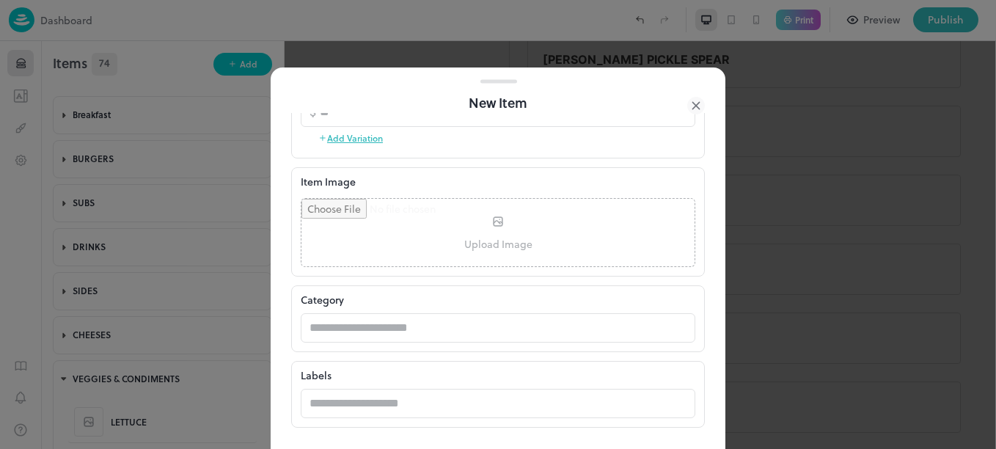
scroll to position [399, 0]
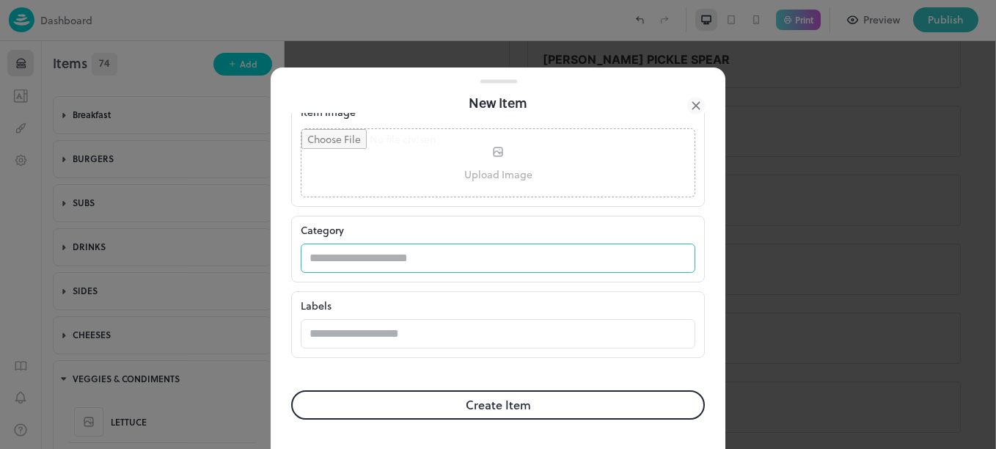
click at [475, 263] on input "text" at bounding box center [484, 258] width 366 height 29
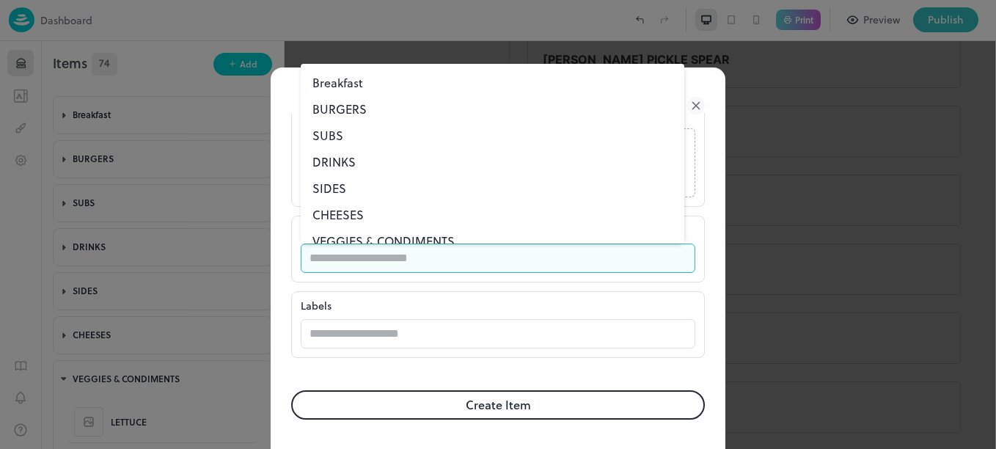
click at [434, 241] on li "VEGGIES & CONDIMENTS" at bounding box center [493, 241] width 384 height 26
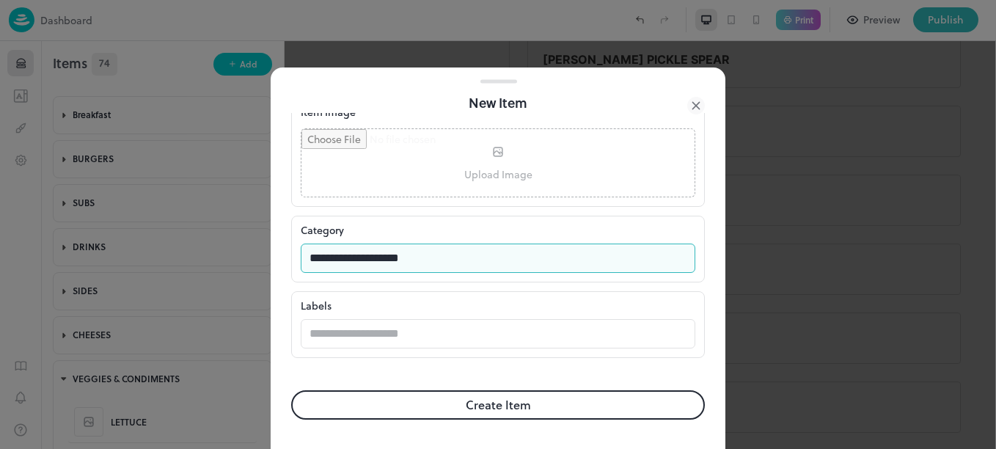
click at [482, 400] on button "Create Item" at bounding box center [498, 404] width 414 height 29
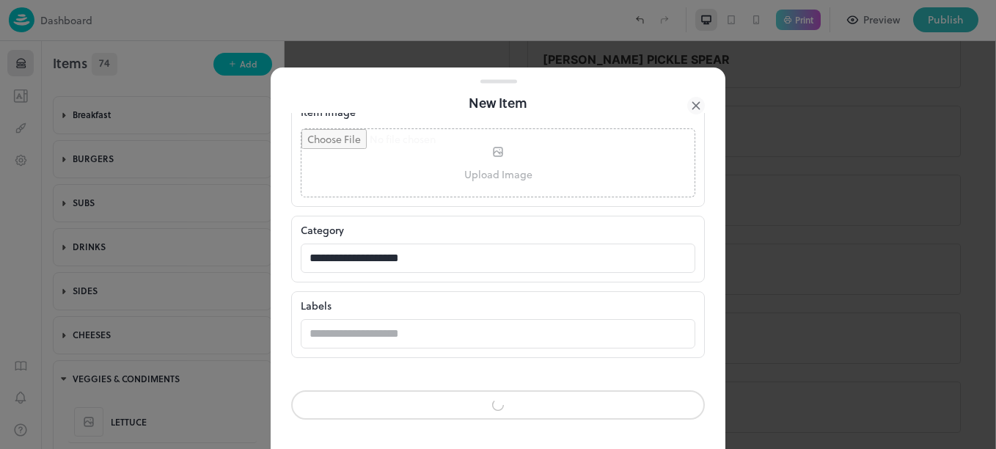
scroll to position [398, 0]
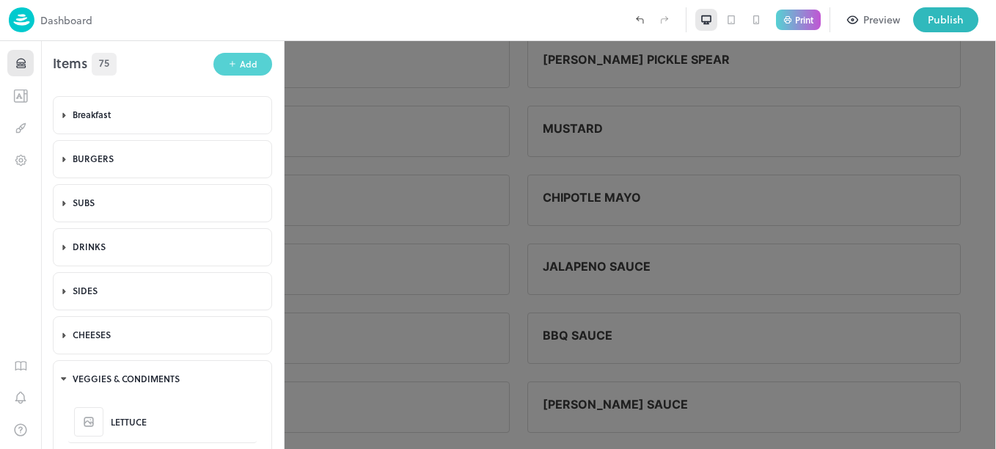
click at [230, 62] on icon "button" at bounding box center [232, 63] width 9 height 9
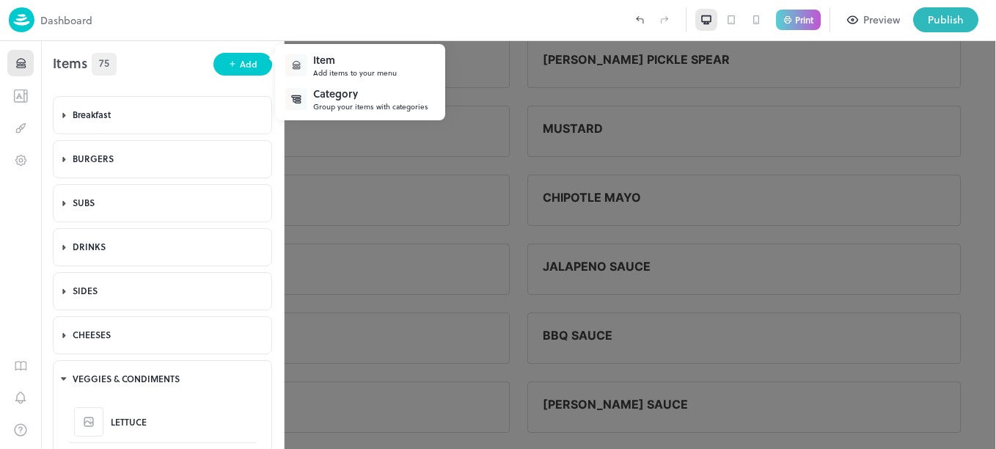
click at [360, 76] on div "Add items to your menu" at bounding box center [355, 72] width 84 height 11
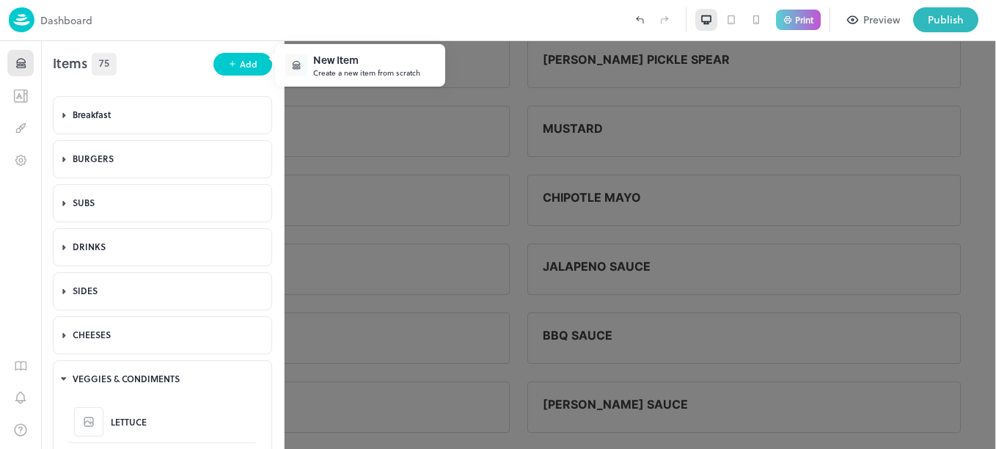
click at [390, 70] on div "Create a new item from scratch" at bounding box center [366, 72] width 107 height 11
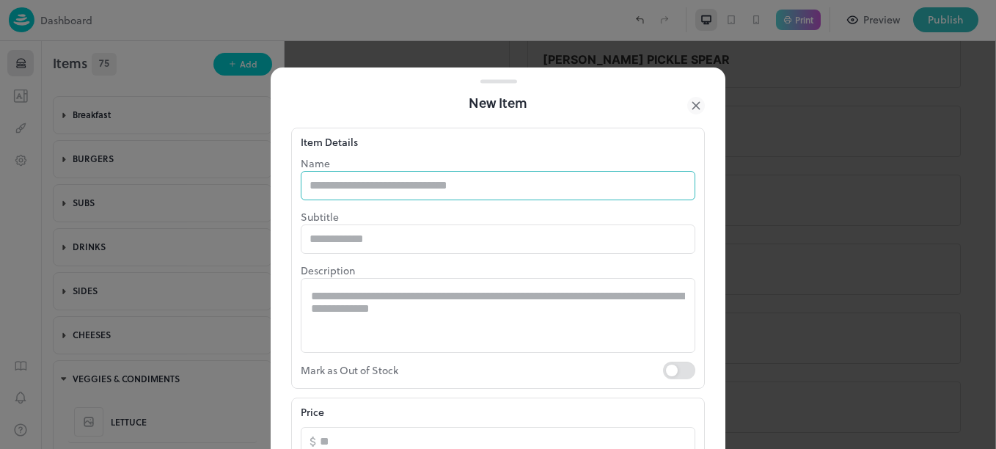
click at [457, 175] on input "text" at bounding box center [498, 185] width 395 height 29
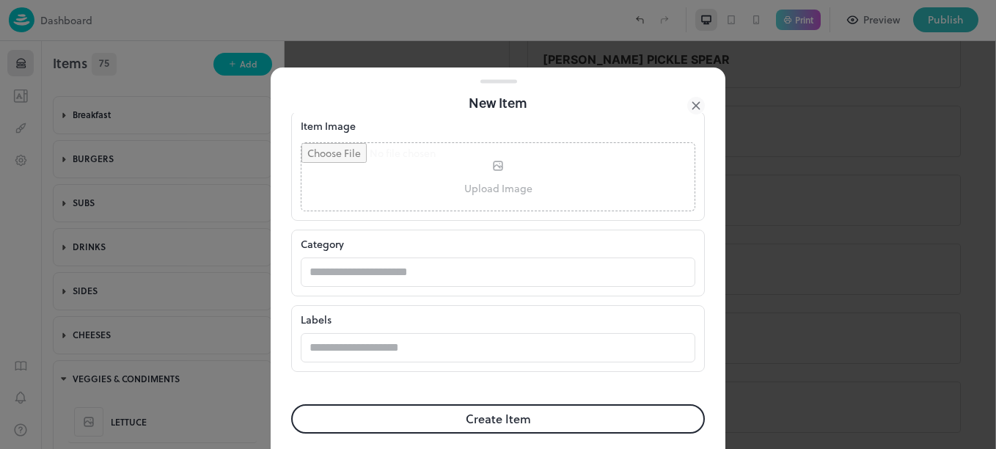
scroll to position [399, 0]
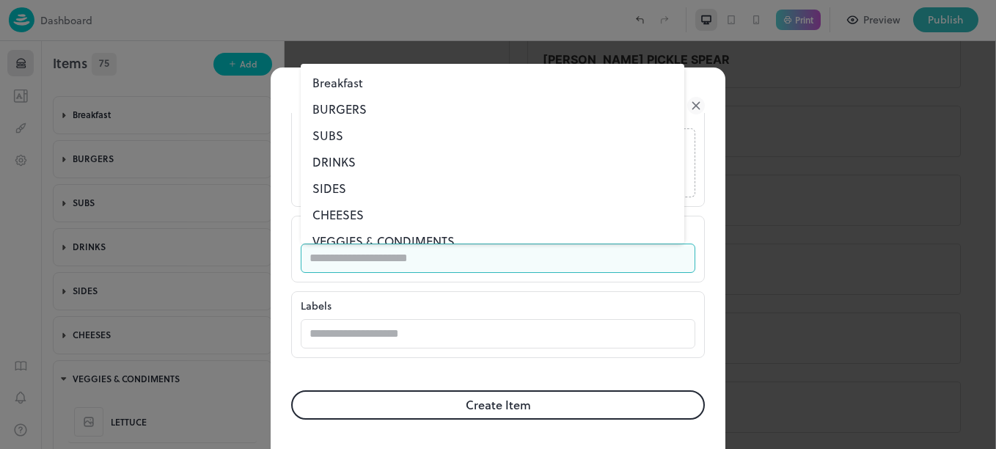
click at [452, 254] on input "text" at bounding box center [484, 258] width 366 height 29
click at [409, 241] on li "VEGGIES & CONDIMENTS" at bounding box center [493, 241] width 384 height 26
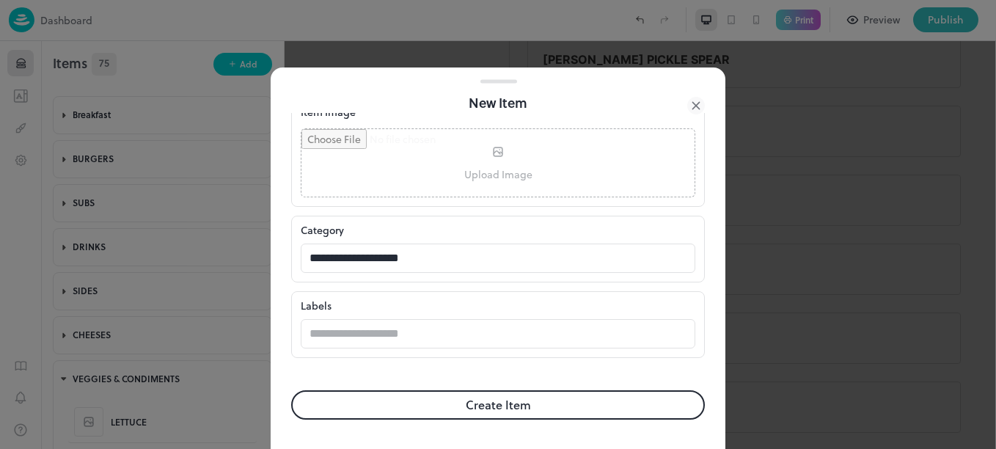
click at [497, 396] on button "Create Item" at bounding box center [498, 404] width 414 height 29
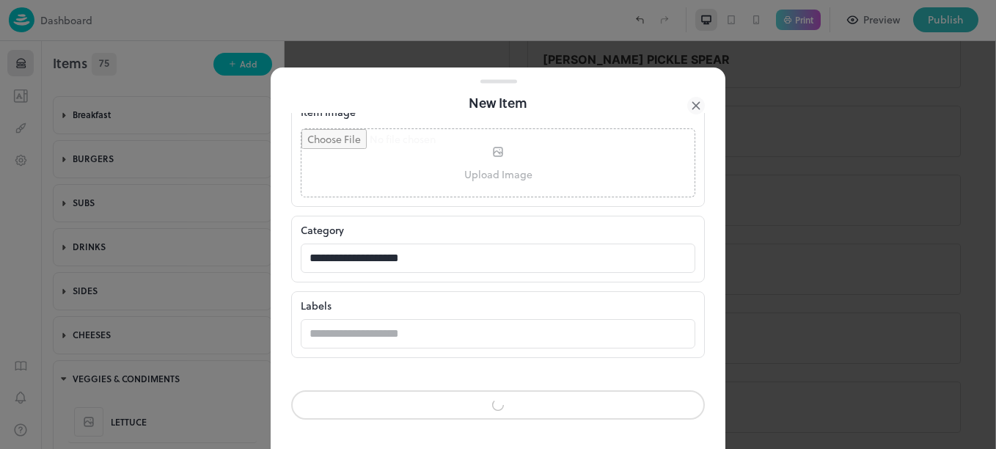
scroll to position [398, 0]
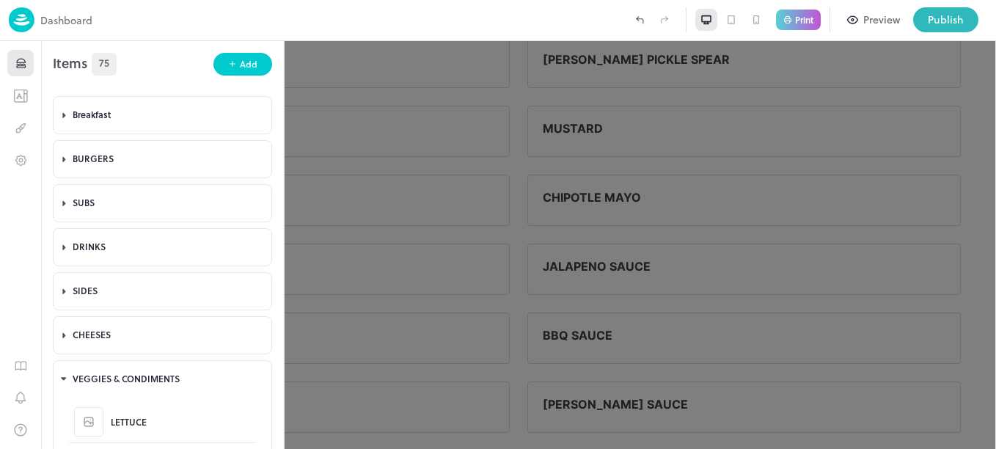
scroll to position [399, 0]
click at [524, 293] on div at bounding box center [498, 224] width 996 height 449
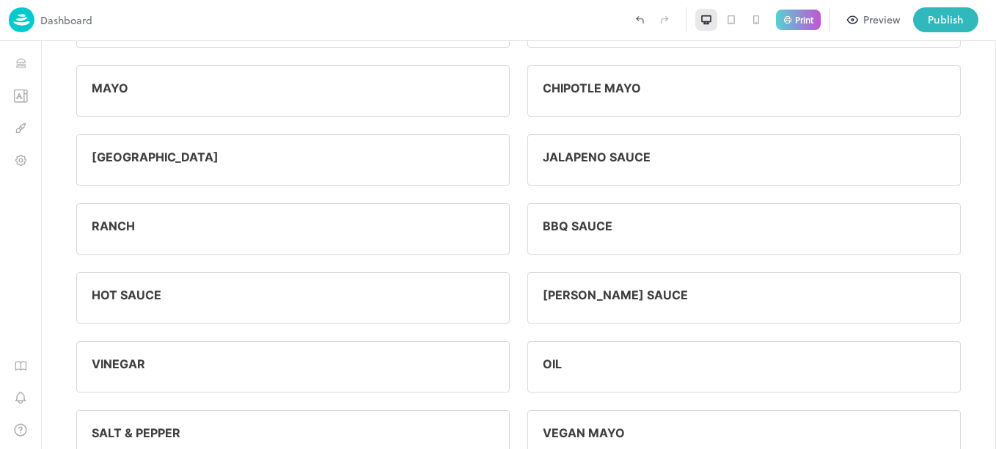
scroll to position [3073, 0]
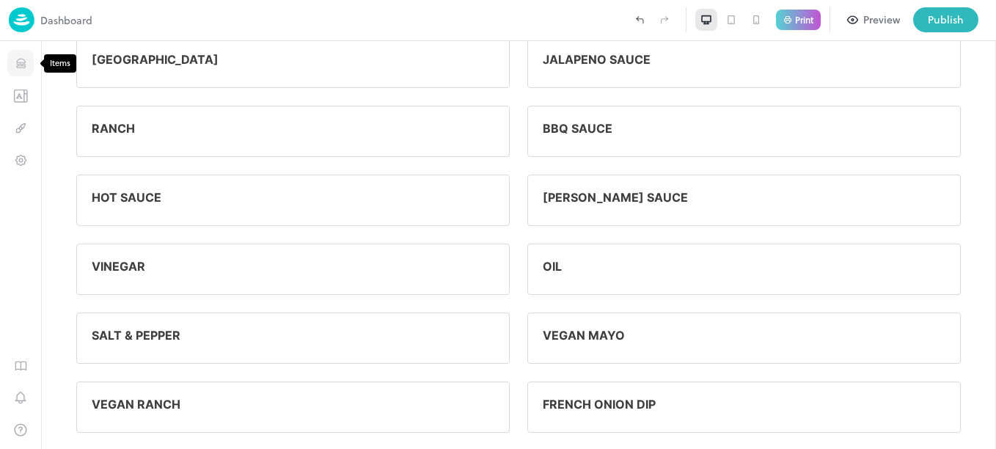
click at [17, 65] on icon "Items" at bounding box center [21, 63] width 14 height 14
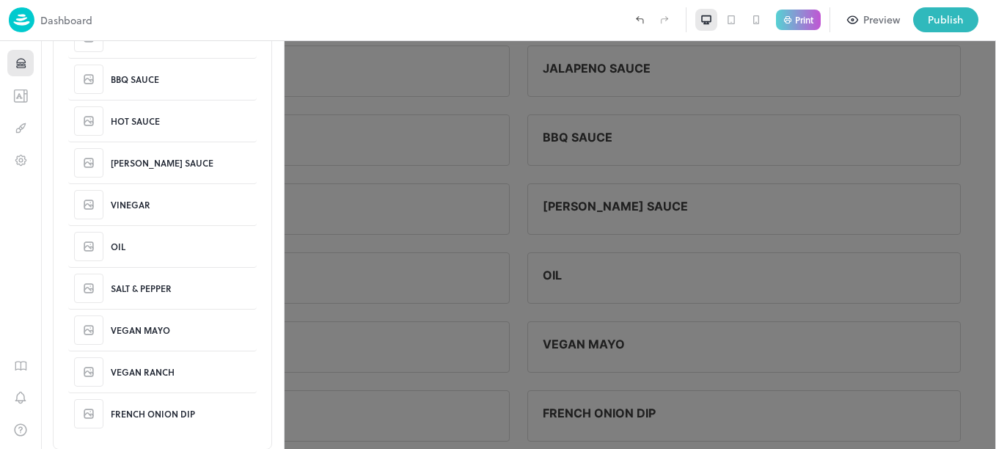
scroll to position [1308, 0]
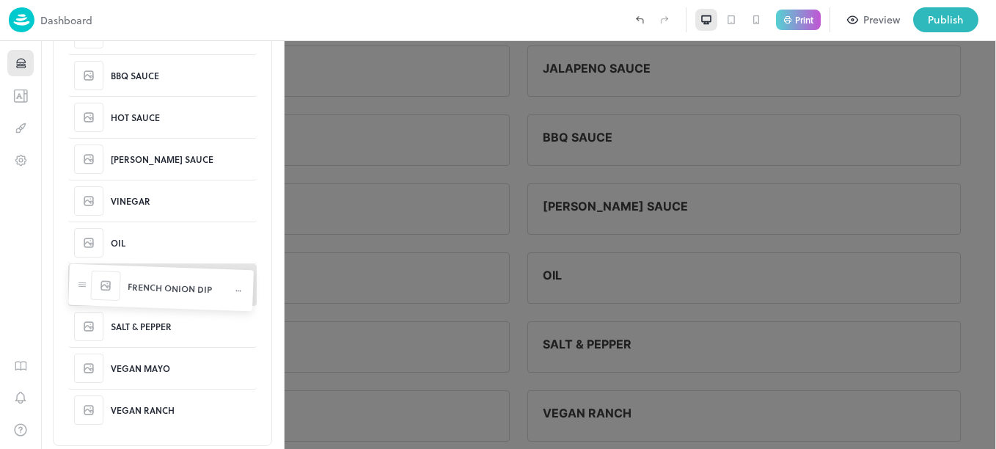
drag, startPoint x: 75, startPoint y: 409, endPoint x: 77, endPoint y: 278, distance: 130.6
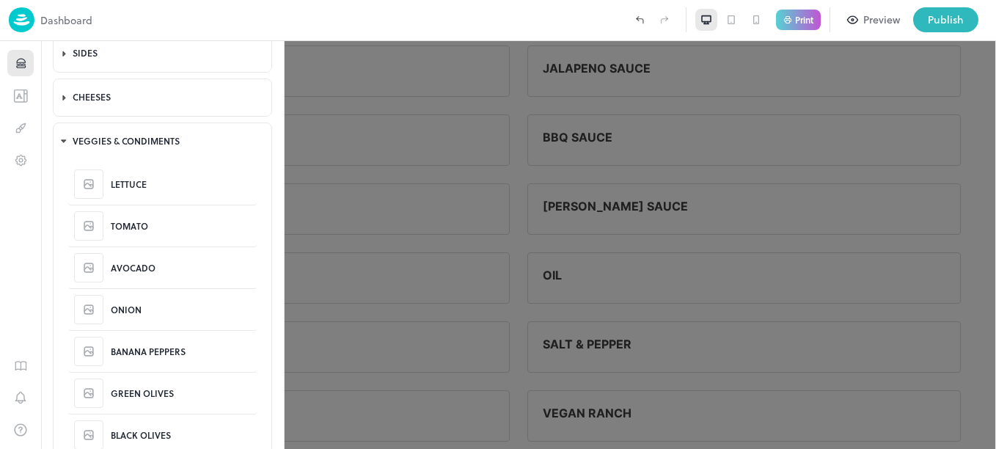
scroll to position [213, 0]
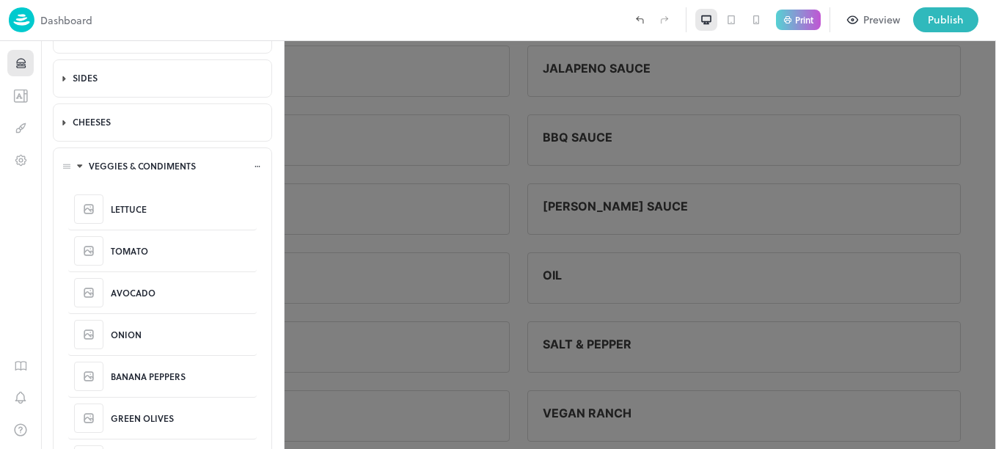
click at [80, 162] on icon at bounding box center [80, 166] width 10 height 10
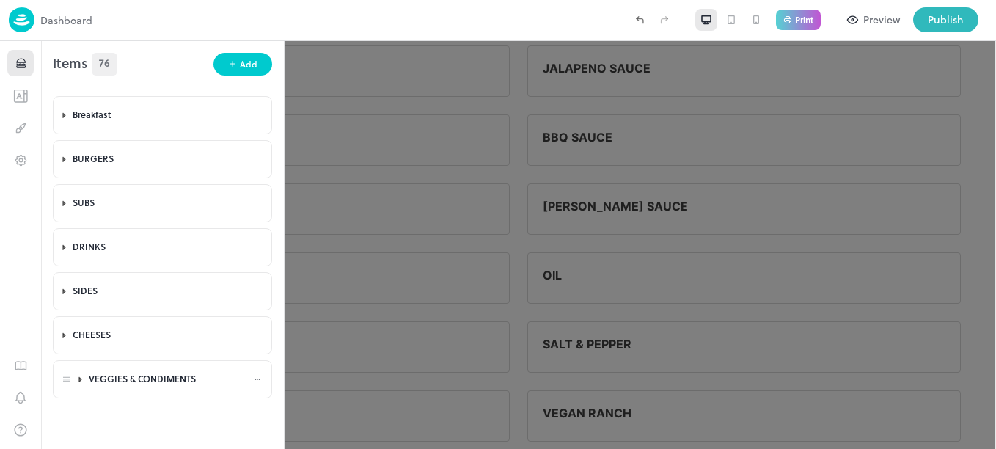
scroll to position [0, 0]
click at [244, 70] on div "Add" at bounding box center [249, 64] width 18 height 14
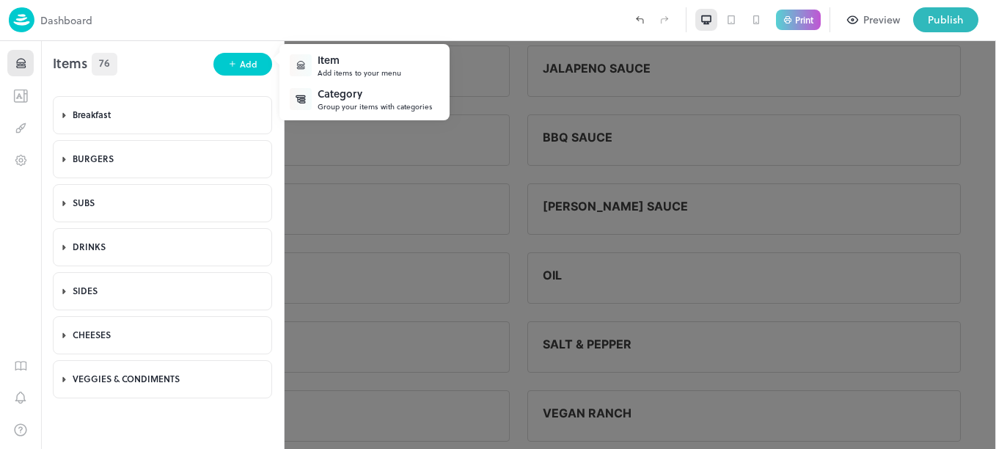
click at [340, 98] on div "Category" at bounding box center [375, 93] width 115 height 15
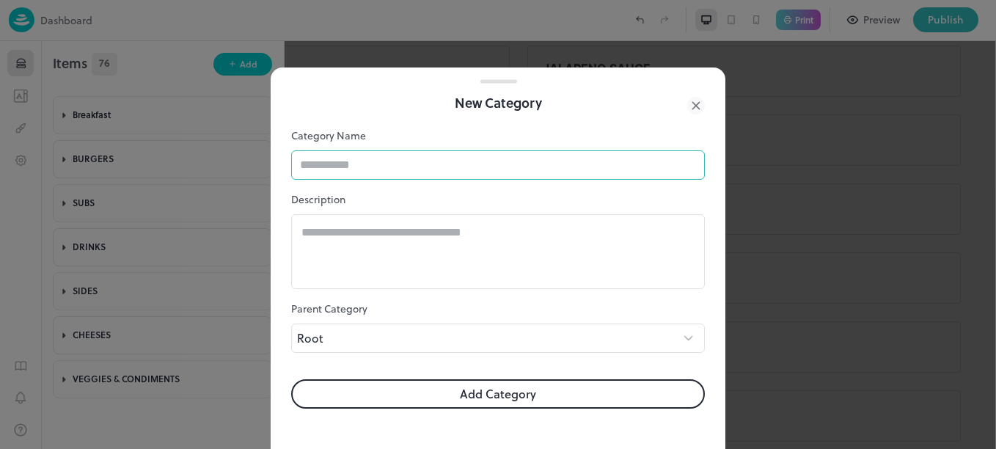
click at [378, 169] on input "text" at bounding box center [498, 164] width 414 height 29
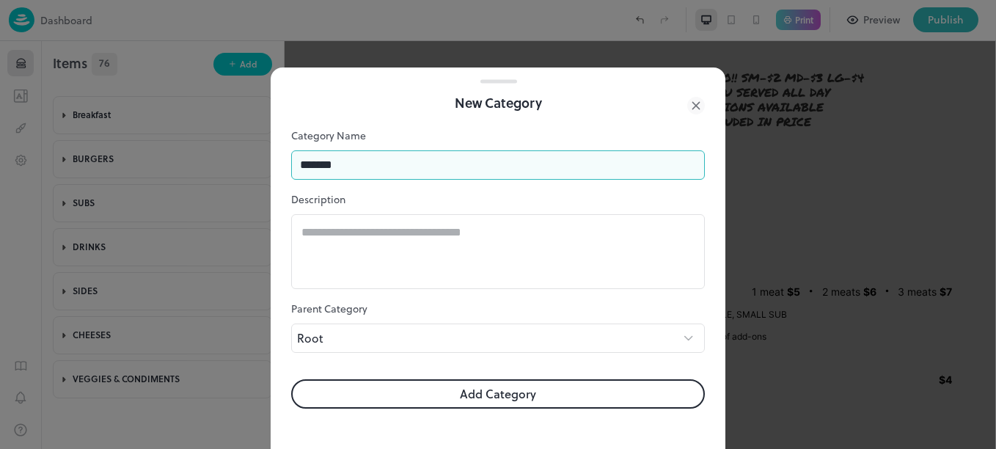
scroll to position [3073, 0]
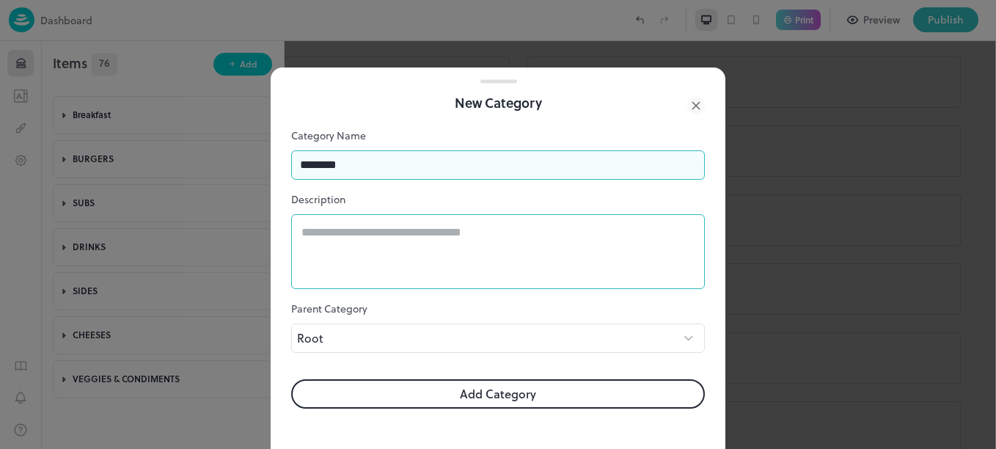
type input "********"
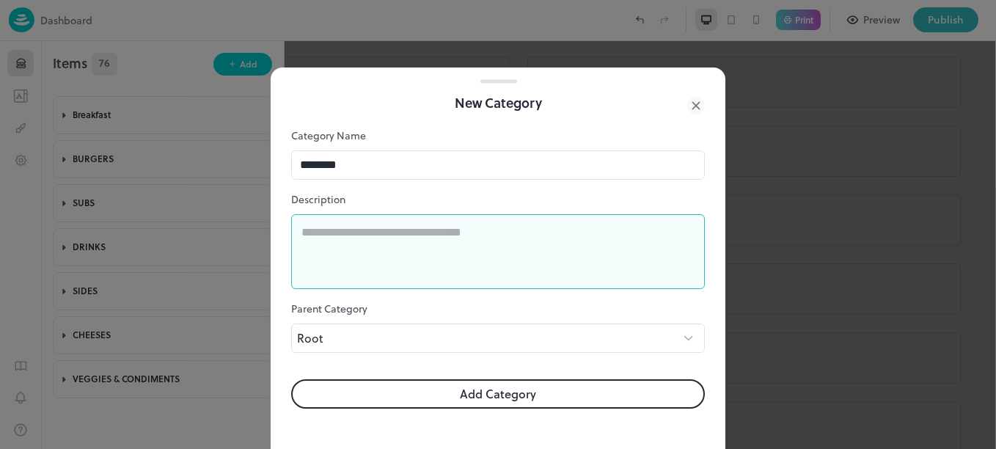
click at [412, 230] on textarea at bounding box center [497, 251] width 393 height 51
type textarea "**********"
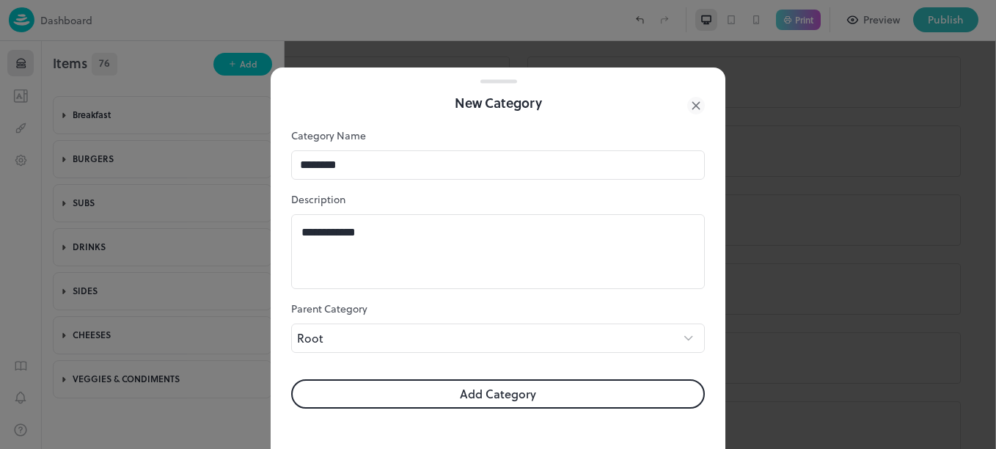
click at [536, 384] on button "Add Category" at bounding box center [498, 393] width 414 height 29
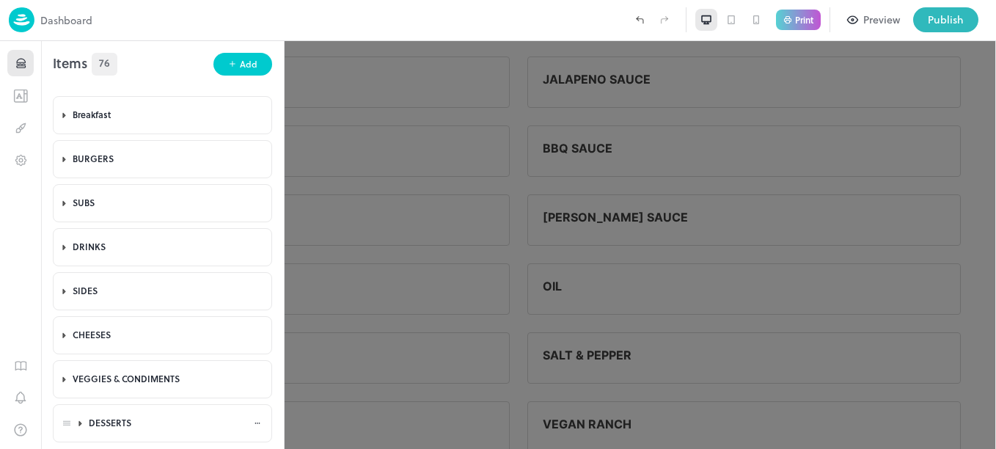
click at [139, 422] on div "DESSERTS" at bounding box center [171, 423] width 164 height 12
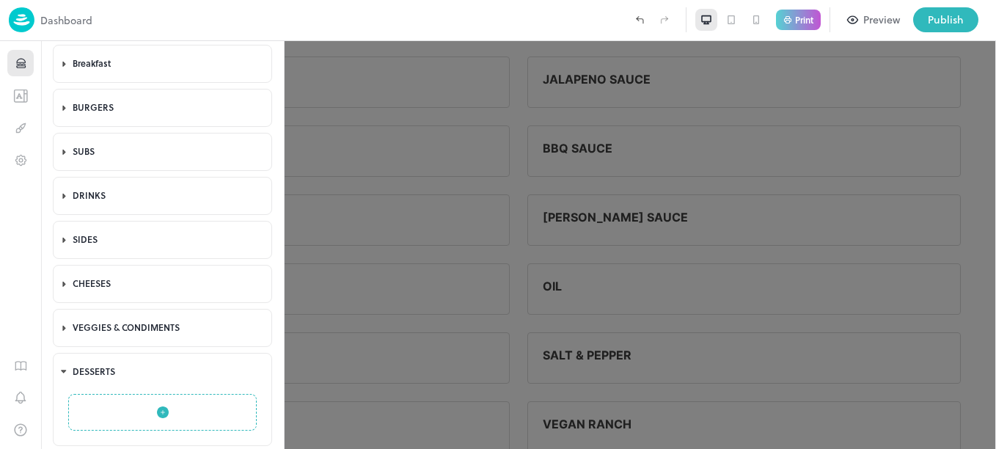
click at [163, 406] on icon "button" at bounding box center [163, 412] width 12 height 12
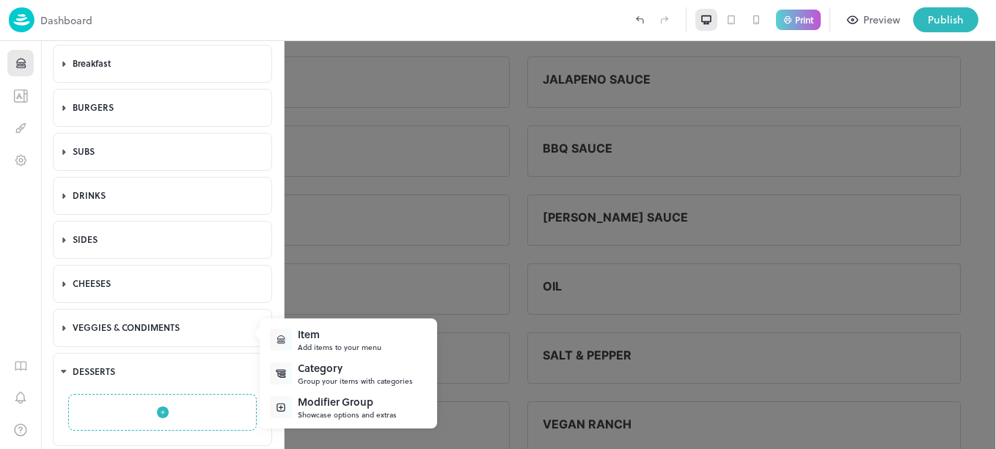
click at [347, 340] on div "Item" at bounding box center [340, 333] width 84 height 15
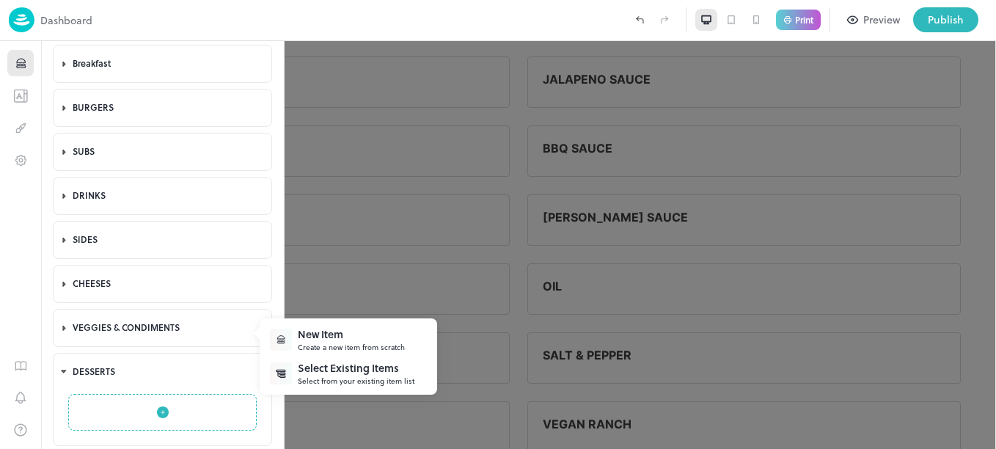
click at [365, 337] on div "New Item" at bounding box center [351, 333] width 107 height 15
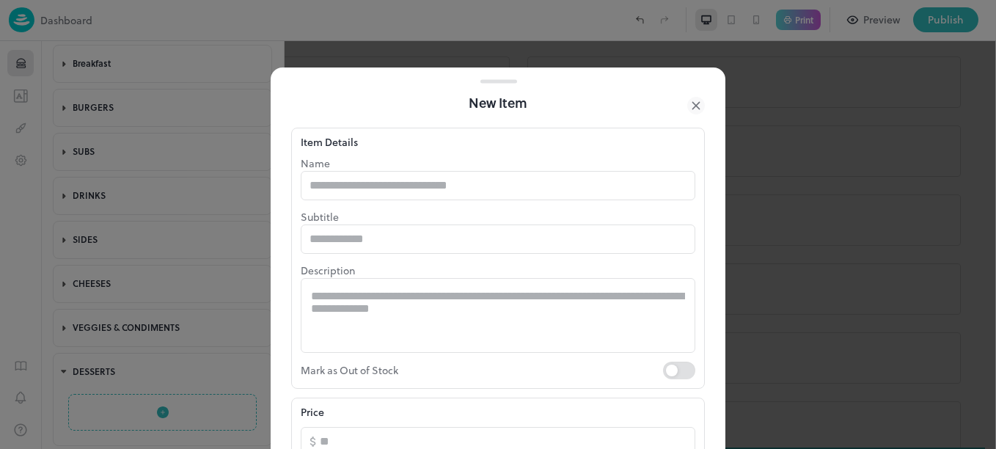
type input "********"
click at [391, 187] on input "text" at bounding box center [498, 185] width 395 height 29
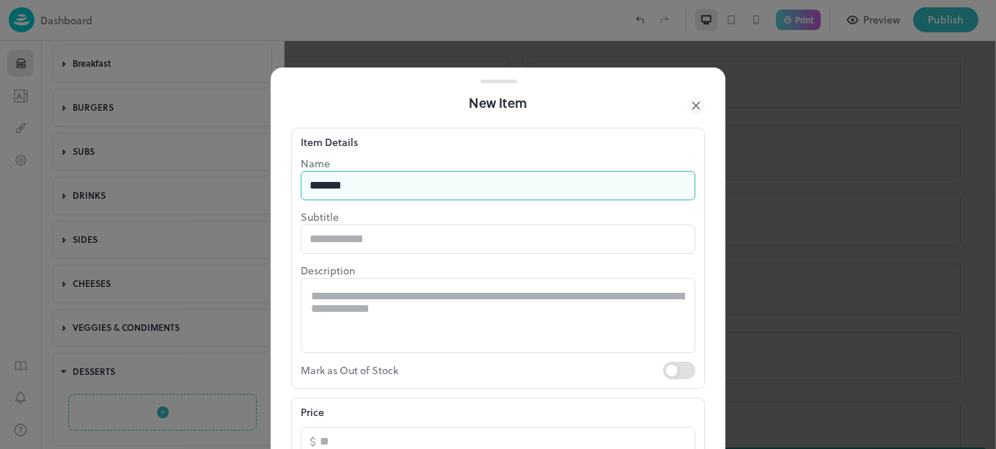
type input "*******"
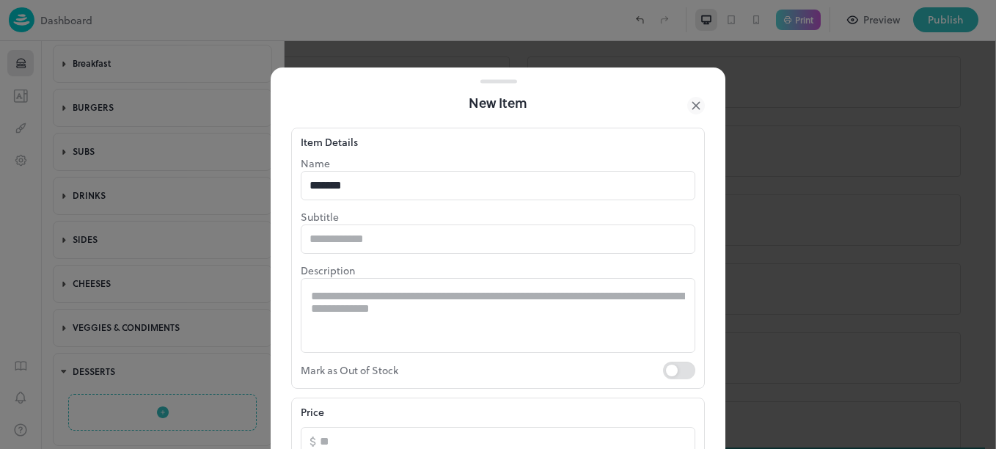
scroll to position [207, 0]
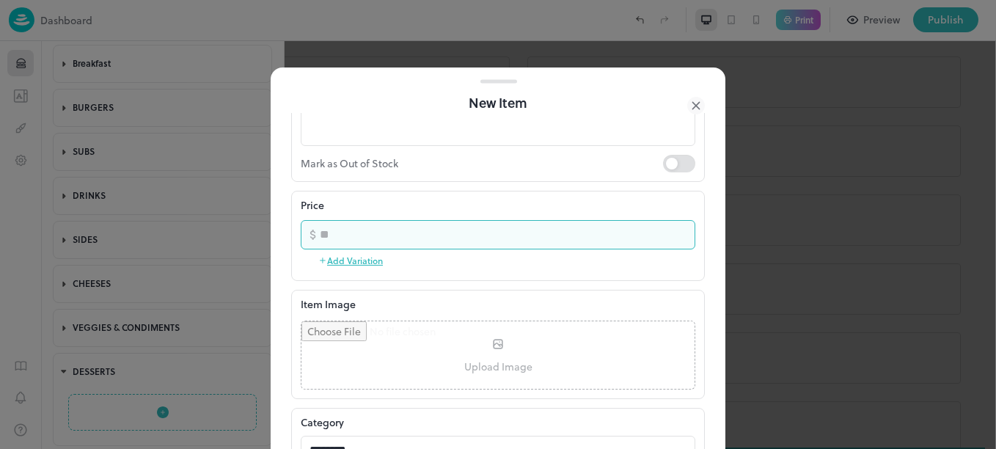
click at [343, 230] on input "number" at bounding box center [508, 234] width 376 height 29
type input "*"
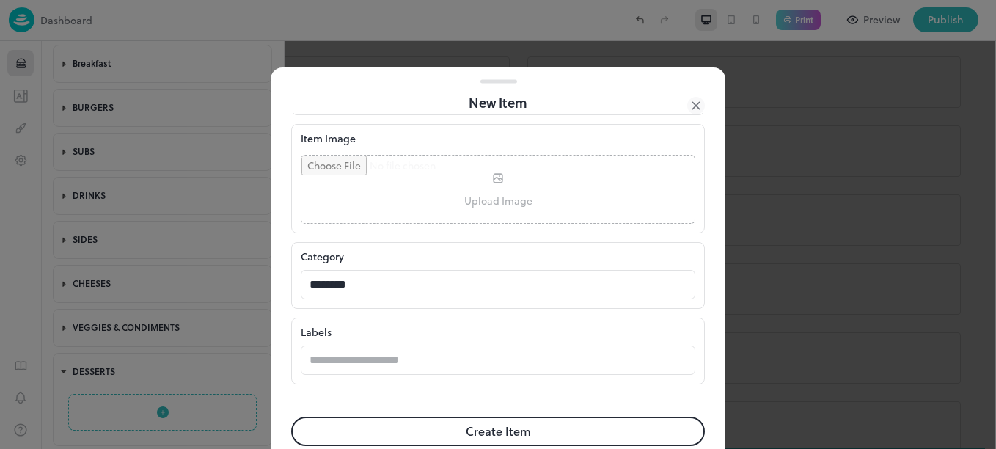
scroll to position [399, 0]
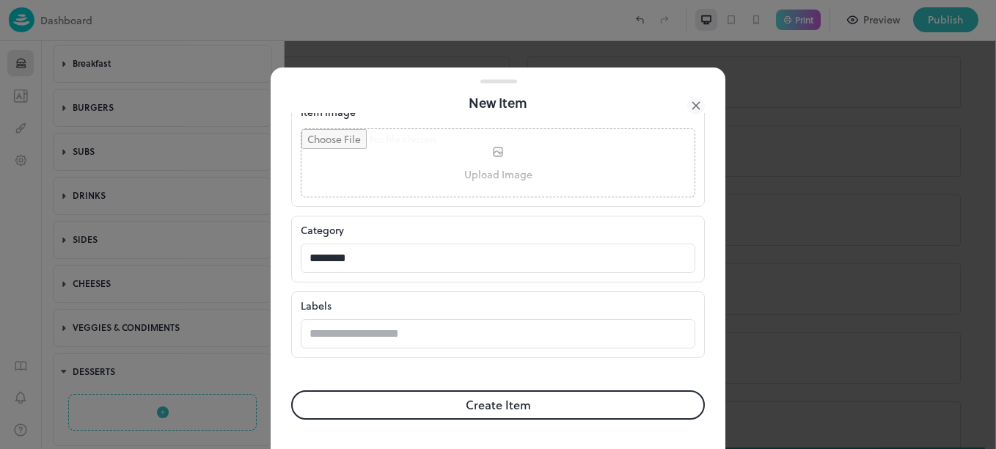
click at [549, 403] on button "Create Item" at bounding box center [498, 404] width 414 height 29
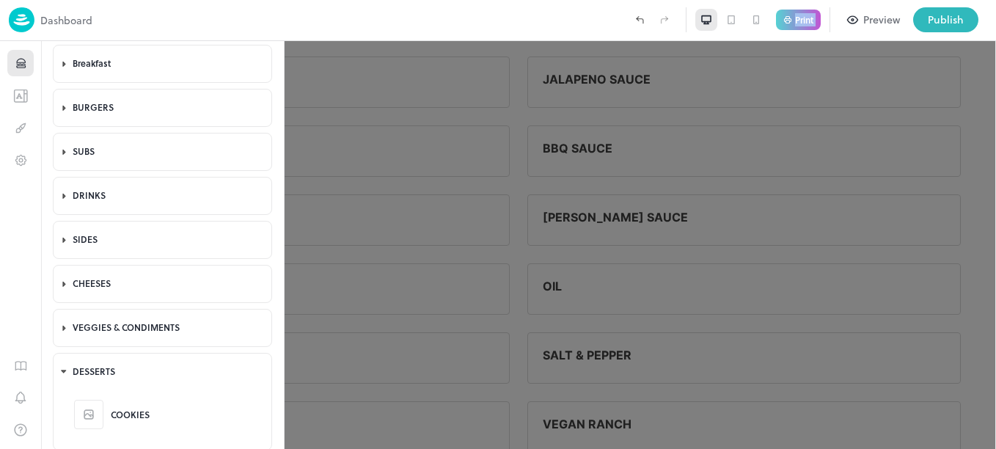
drag, startPoint x: 285, startPoint y: 118, endPoint x: 275, endPoint y: 35, distance: 83.5
click at [275, 35] on div "Dashboard Print Preview Publish 1 Items 77 Add Breakfast BURRITOS SANDWICHES ST…" at bounding box center [498, 224] width 996 height 449
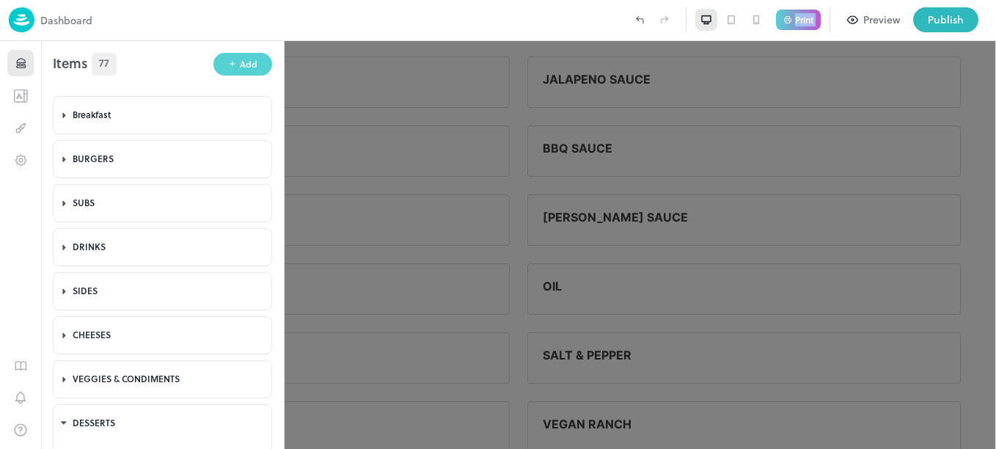
click at [240, 60] on div "Add" at bounding box center [249, 64] width 18 height 14
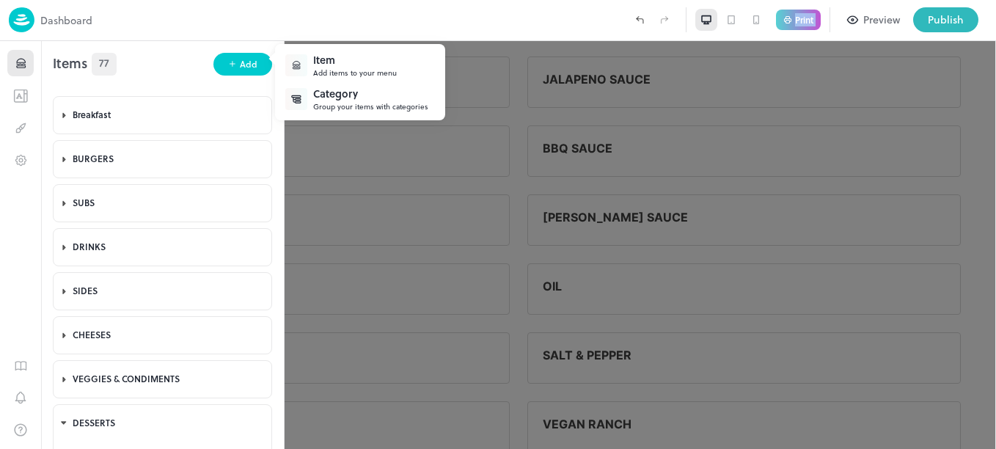
click at [343, 63] on div "Item" at bounding box center [355, 59] width 84 height 15
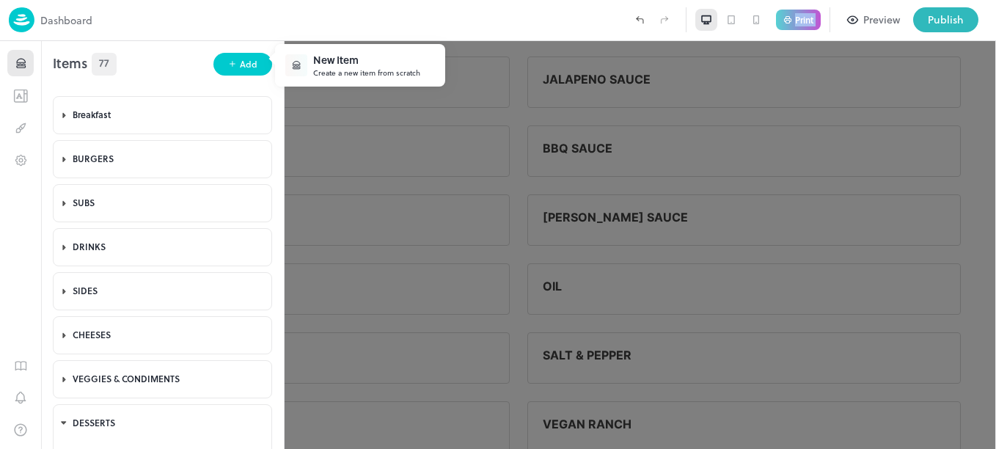
click at [343, 63] on div "New Item" at bounding box center [366, 59] width 107 height 15
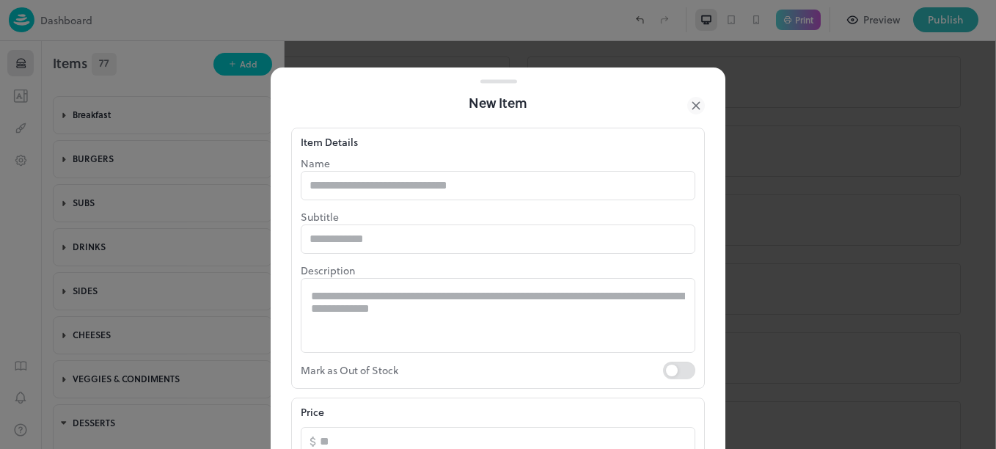
click at [383, 150] on div "Item Details Name ​ Subtitle ​ Description * ​ Mark as Out of Stock" at bounding box center [498, 258] width 414 height 261
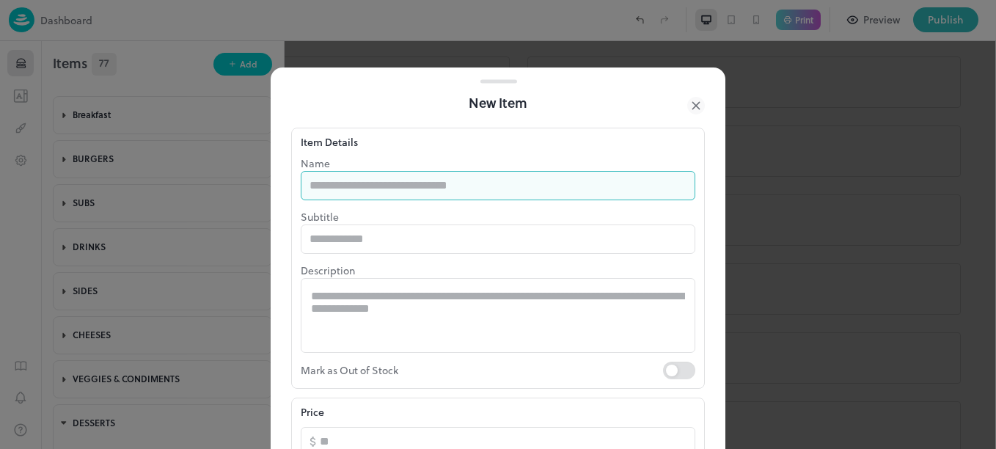
click at [390, 179] on input "text" at bounding box center [498, 185] width 395 height 29
type input "********"
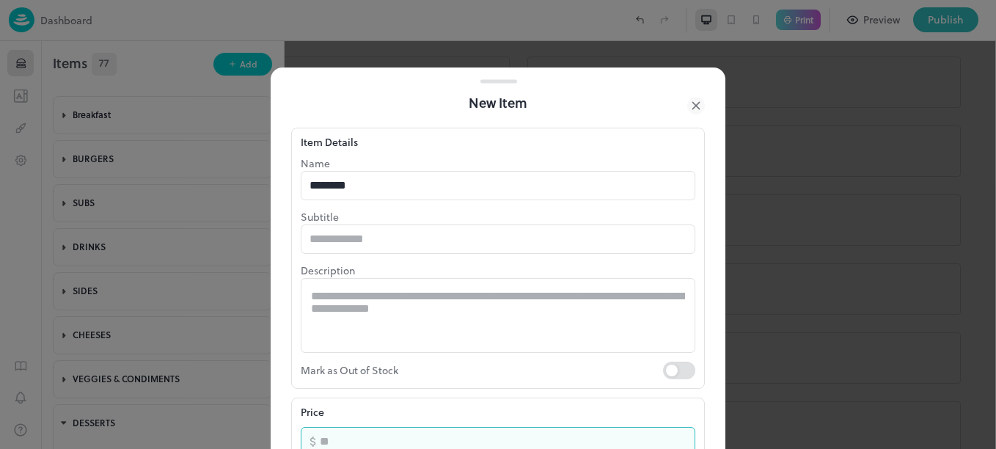
click at [405, 439] on input "number" at bounding box center [508, 441] width 376 height 29
type input "*"
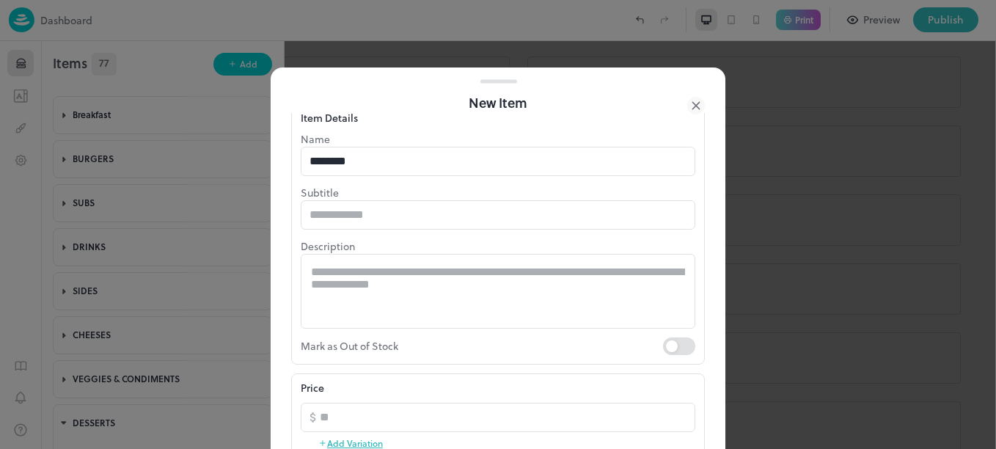
scroll to position [0, 0]
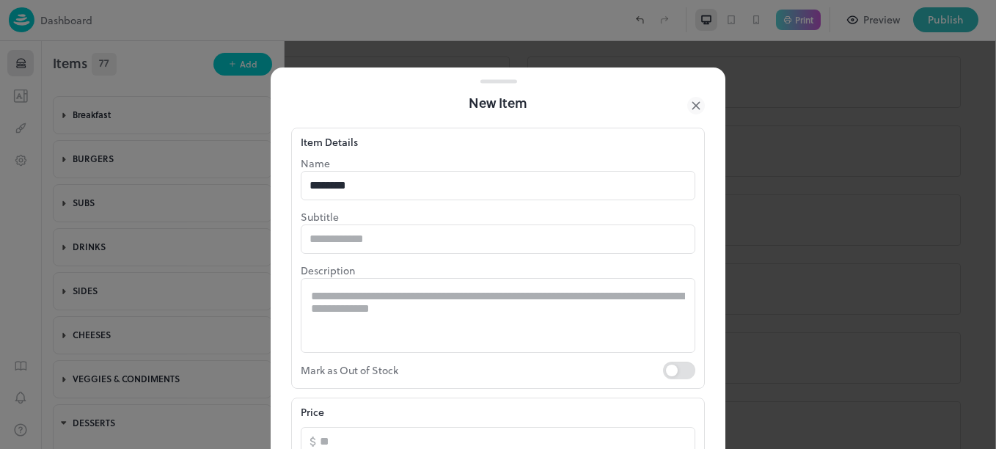
click at [522, 162] on p "Name" at bounding box center [498, 163] width 395 height 15
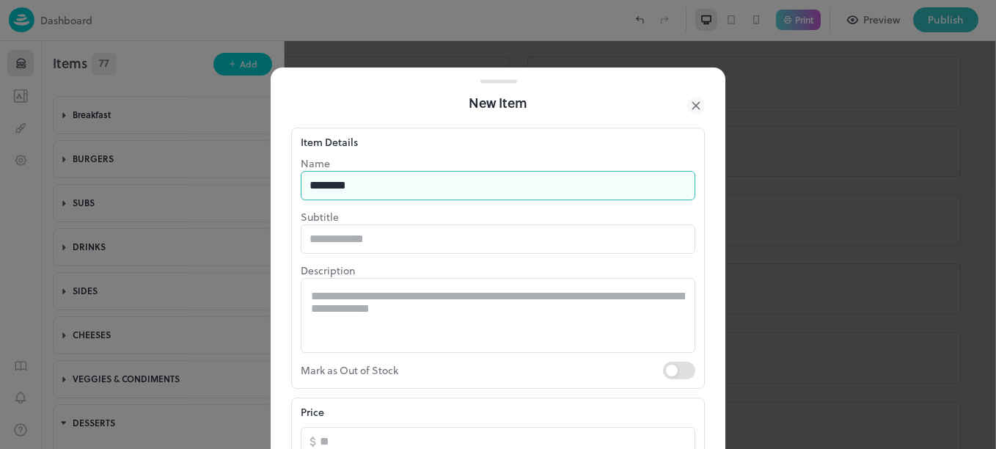
click at [492, 183] on input "********" at bounding box center [498, 185] width 395 height 29
type input "*******"
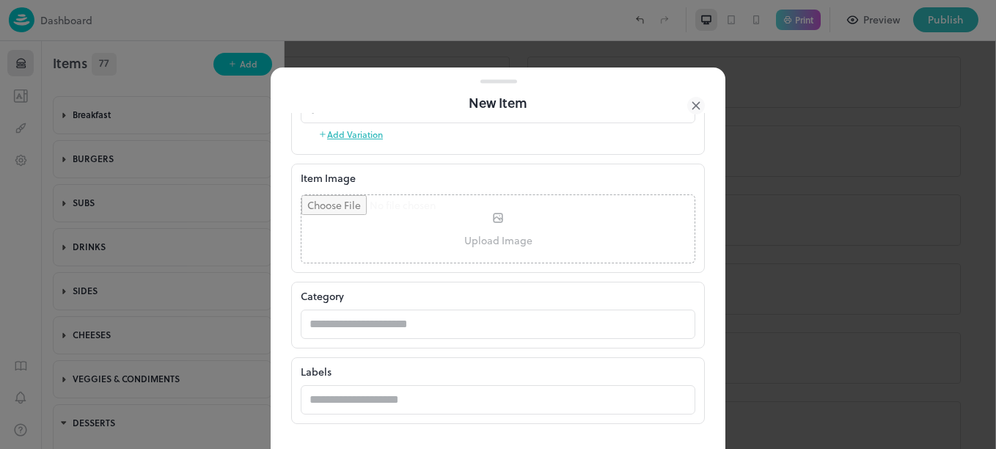
scroll to position [399, 0]
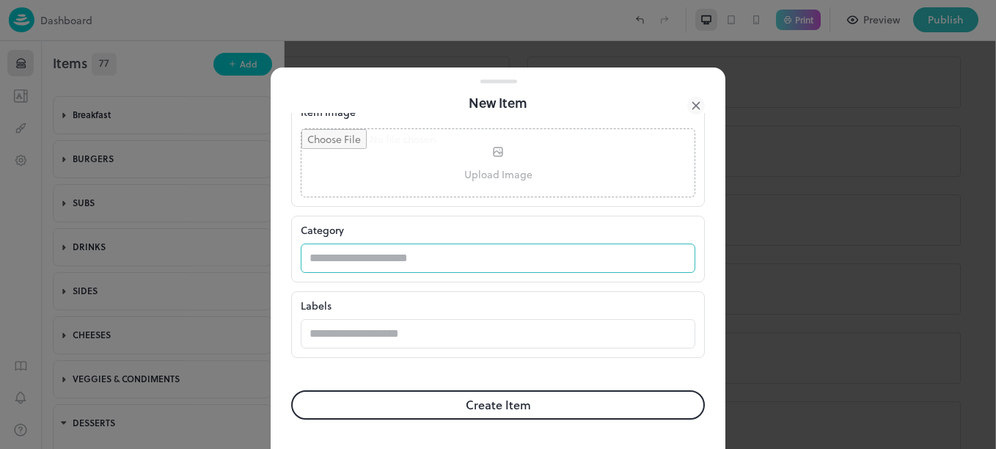
click at [497, 257] on input "text" at bounding box center [484, 258] width 366 height 29
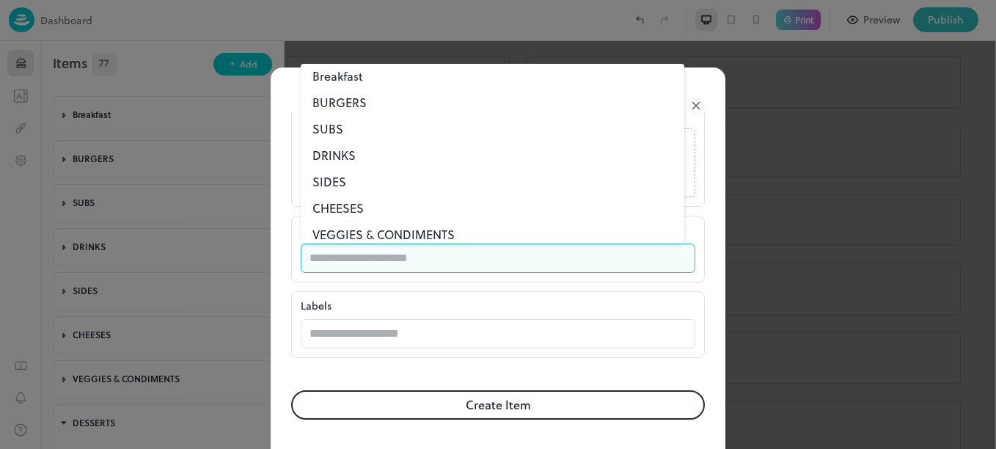
scroll to position [43, 0]
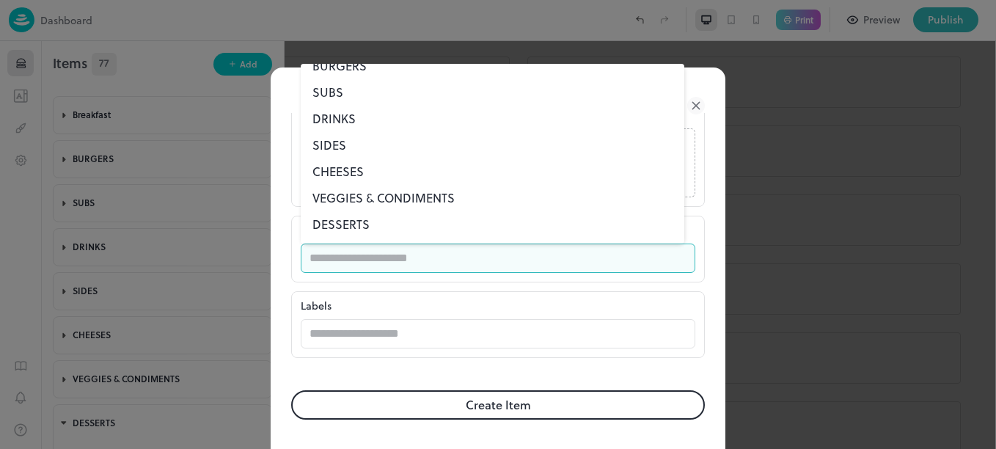
click at [350, 230] on li "DESSERTS" at bounding box center [493, 224] width 384 height 26
type input "********"
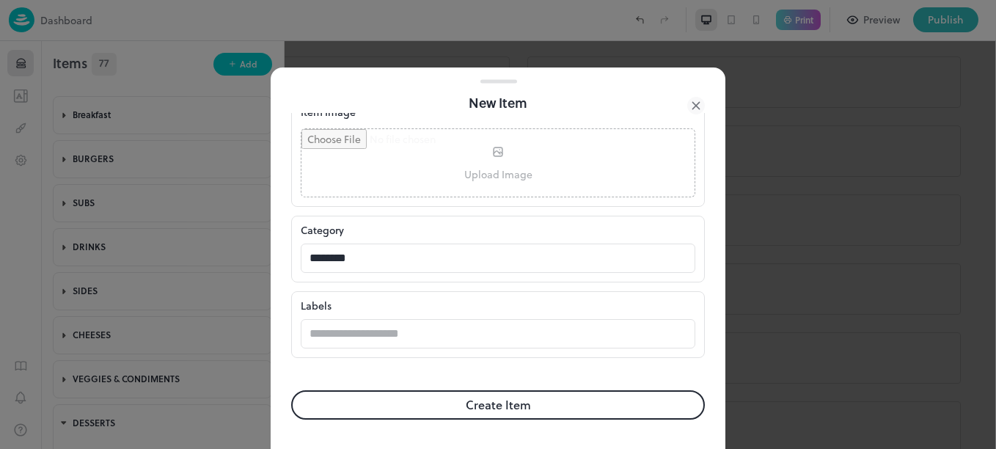
click at [508, 410] on button "Create Item" at bounding box center [498, 404] width 414 height 29
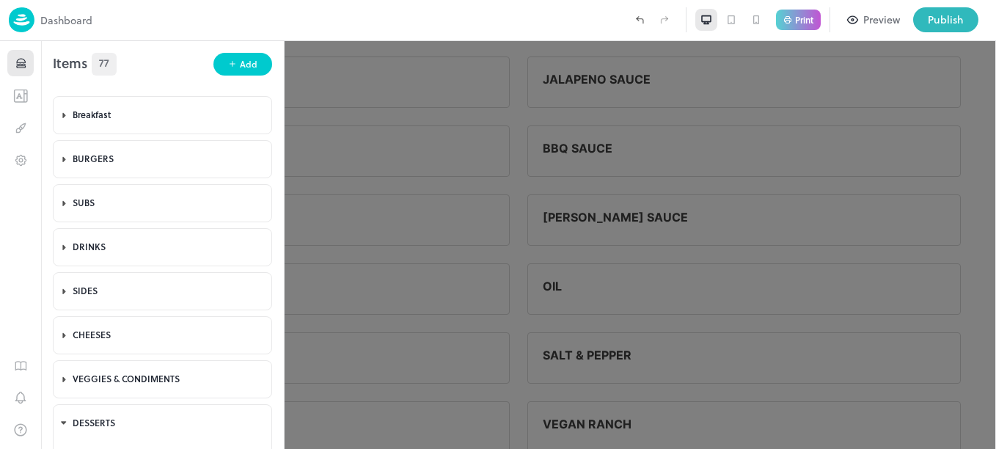
scroll to position [399, 0]
click at [122, 117] on div "Breakfast" at bounding box center [171, 115] width 164 height 12
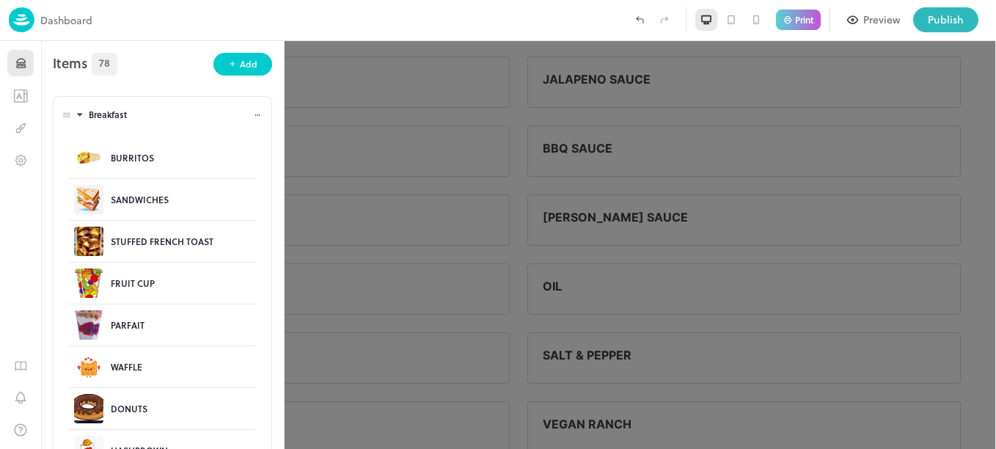
click at [107, 117] on div "Breakfast" at bounding box center [171, 115] width 164 height 12
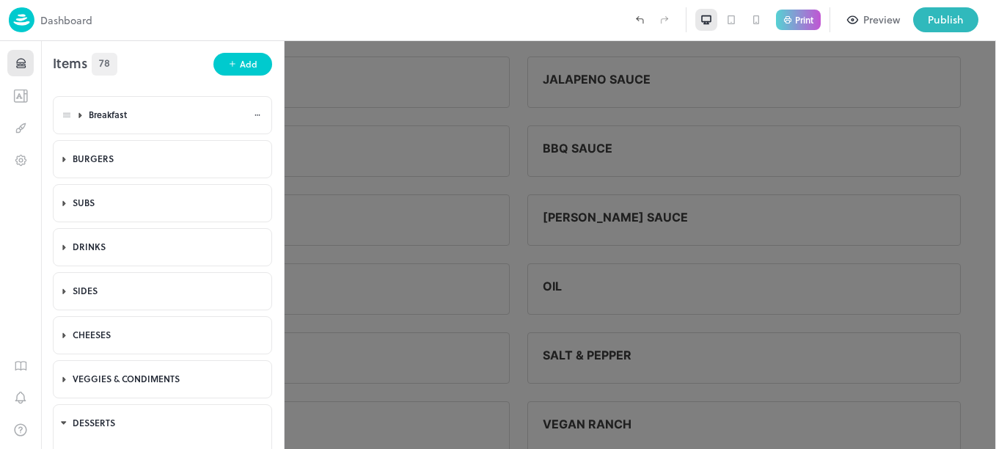
click at [255, 114] on icon at bounding box center [257, 115] width 9 height 9
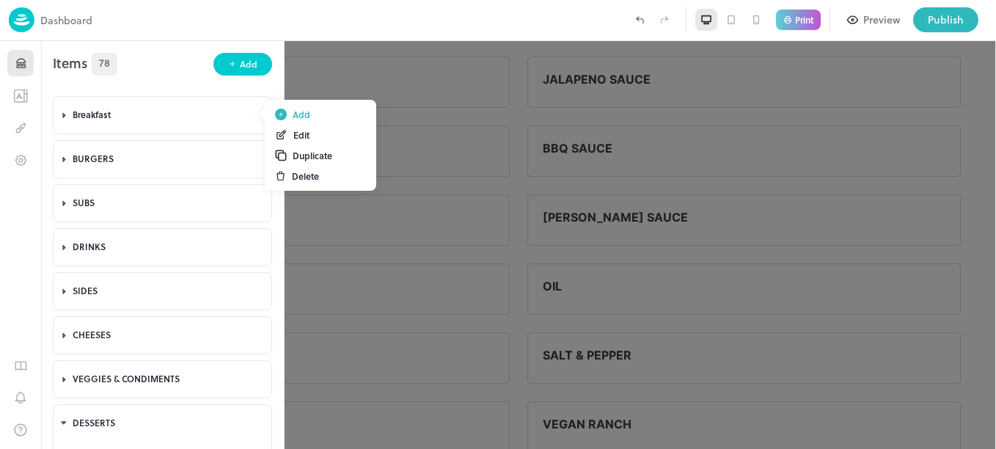
click at [299, 136] on div "Edit" at bounding box center [301, 134] width 16 height 13
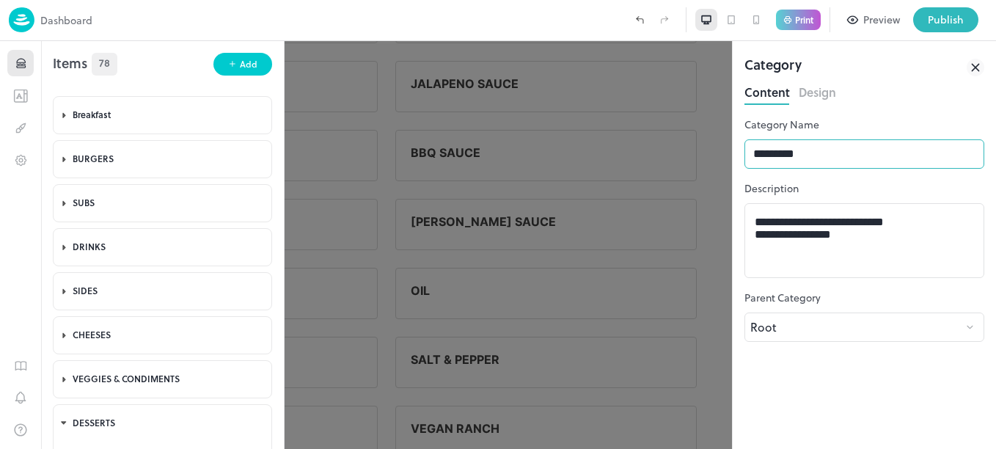
click at [808, 164] on input "*********" at bounding box center [865, 153] width 240 height 29
type input "*********"
click at [976, 66] on icon at bounding box center [975, 67] width 7 height 7
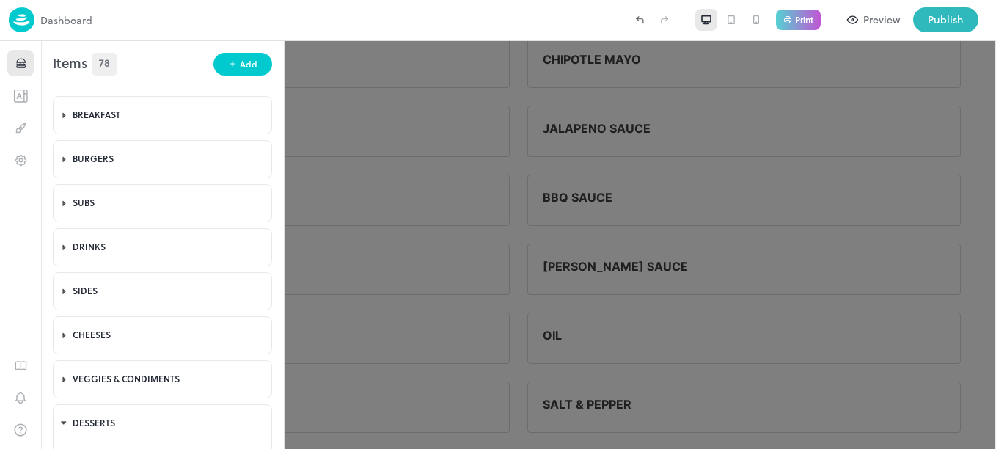
scroll to position [3073, 0]
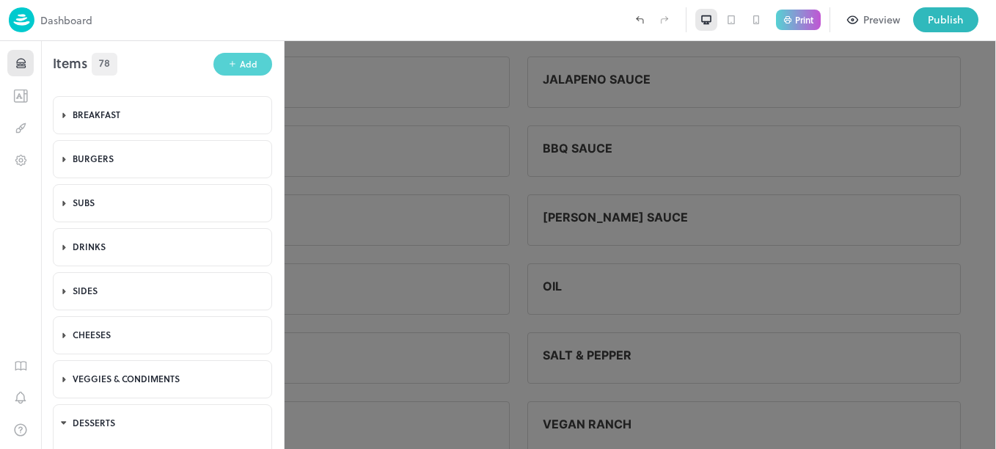
click at [240, 64] on div "Add" at bounding box center [249, 64] width 18 height 14
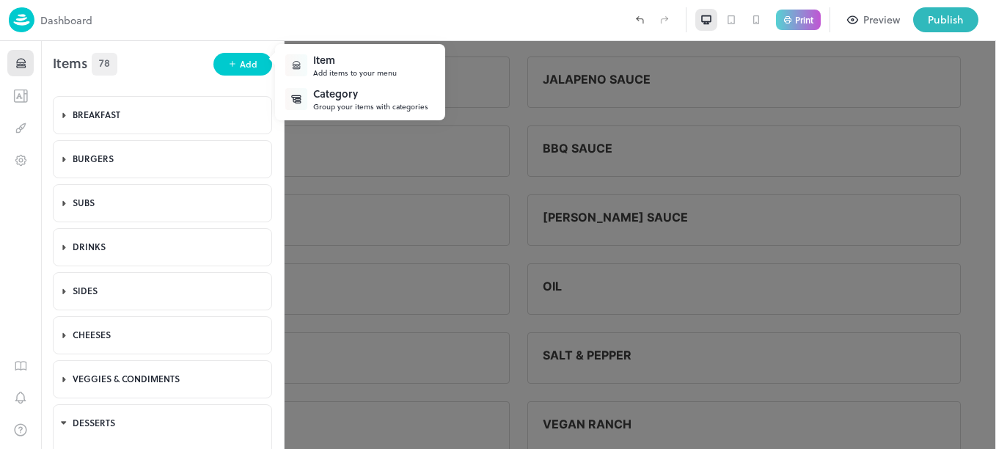
click at [345, 62] on div "Item" at bounding box center [355, 59] width 84 height 15
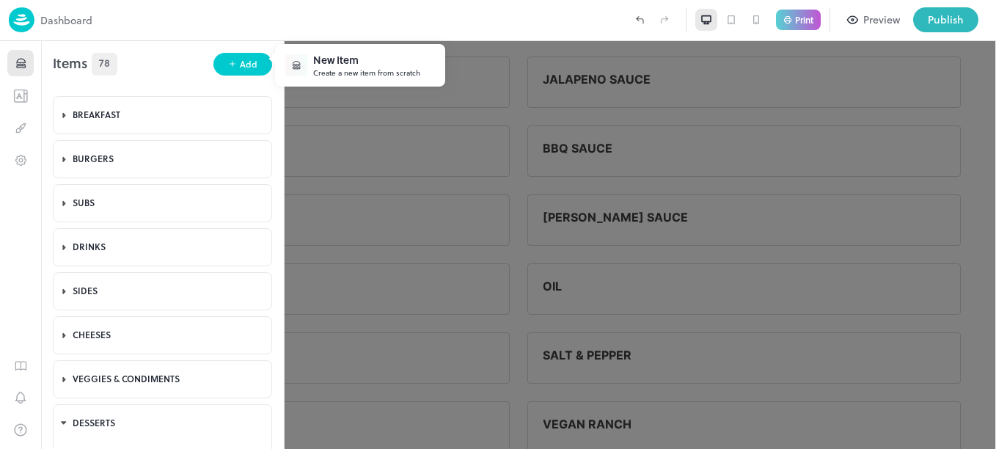
click at [357, 62] on div "New Item" at bounding box center [366, 59] width 107 height 15
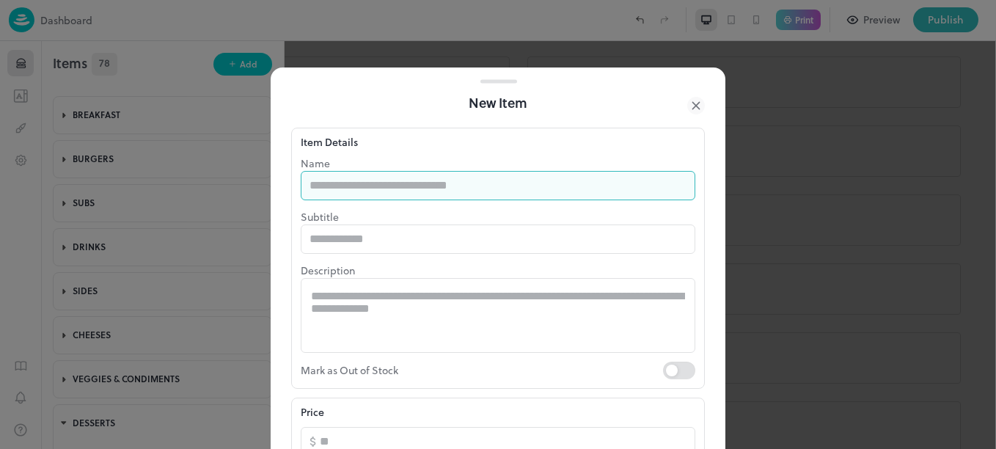
click at [394, 196] on input "text" at bounding box center [498, 185] width 395 height 29
type input "********"
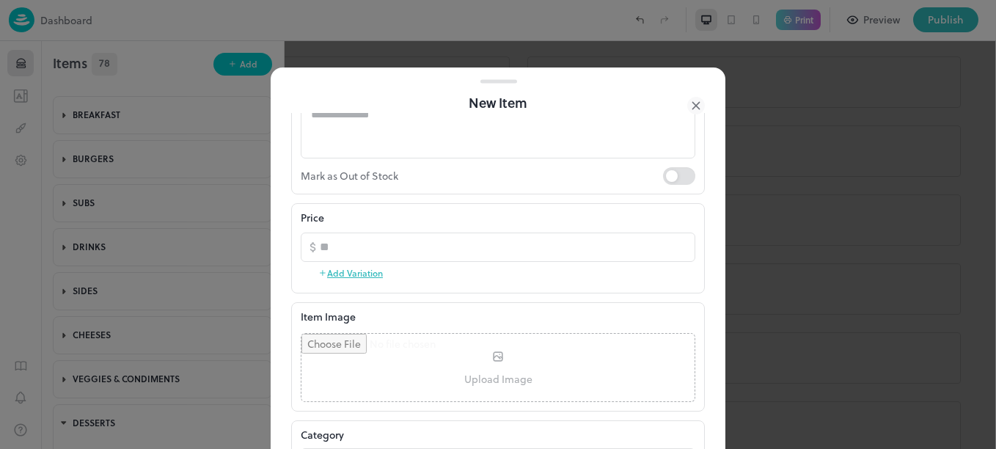
scroll to position [249, 0]
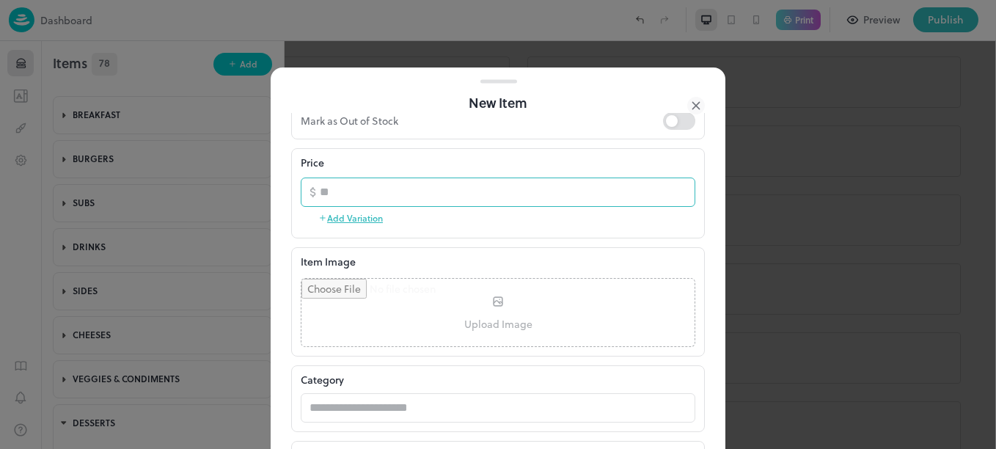
click at [437, 179] on input "number" at bounding box center [508, 192] width 376 height 29
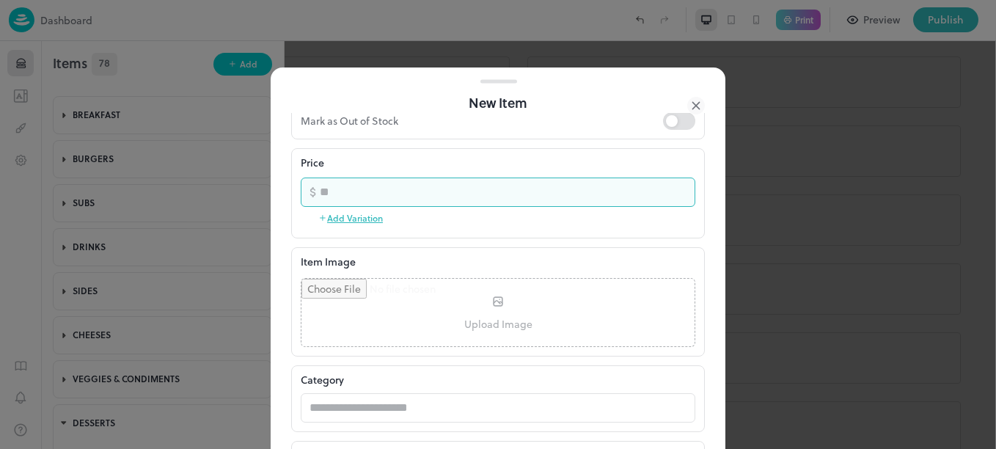
type input "*"
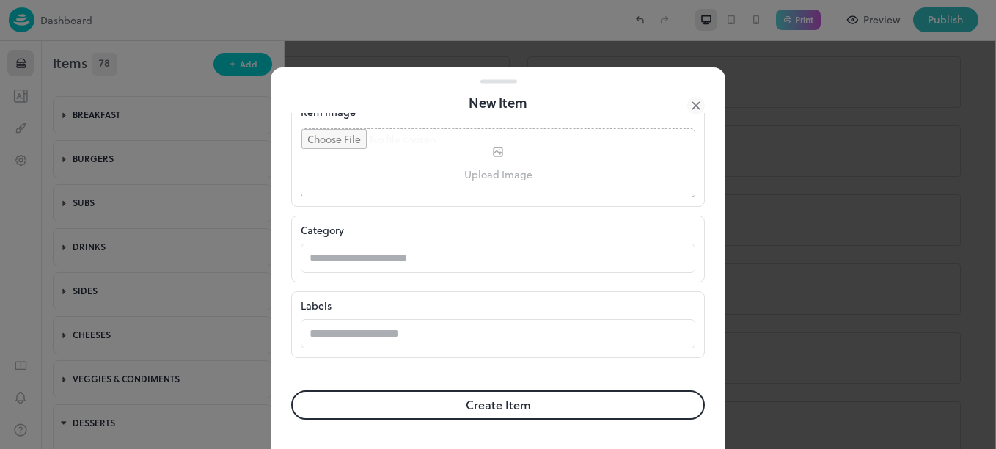
scroll to position [390, 0]
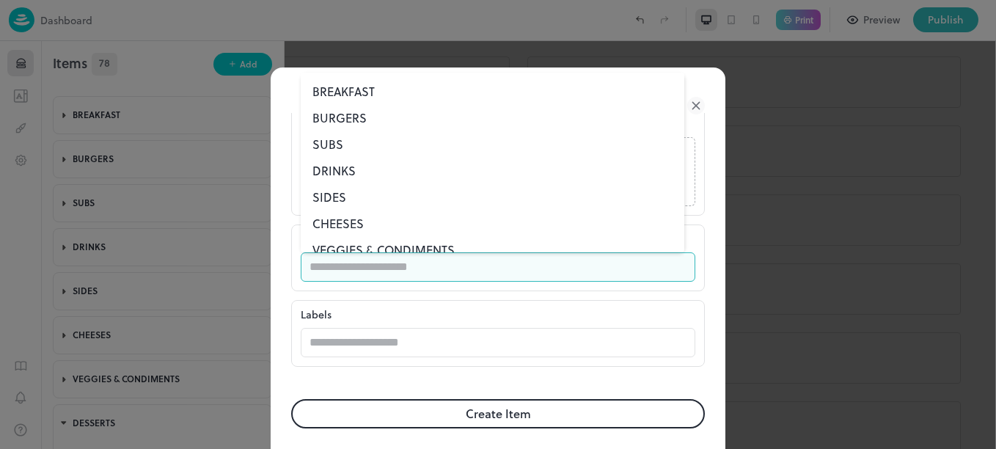
click at [539, 272] on input "text" at bounding box center [484, 266] width 366 height 29
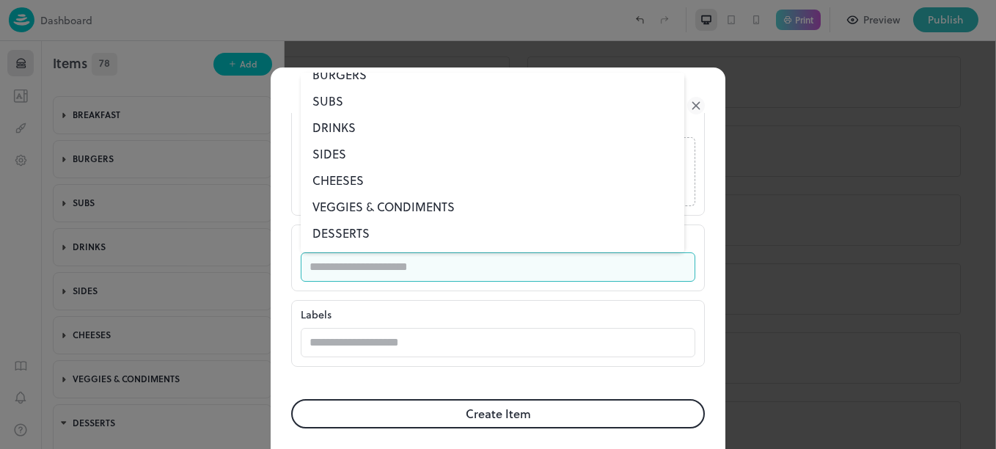
click at [425, 232] on li "DESSERTS" at bounding box center [493, 233] width 384 height 26
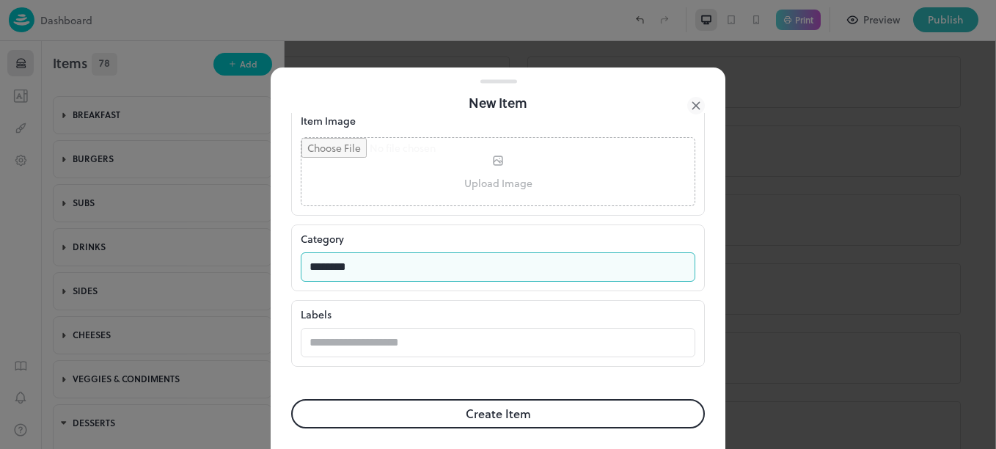
type input "********"
click at [515, 413] on button "Create Item" at bounding box center [498, 413] width 414 height 29
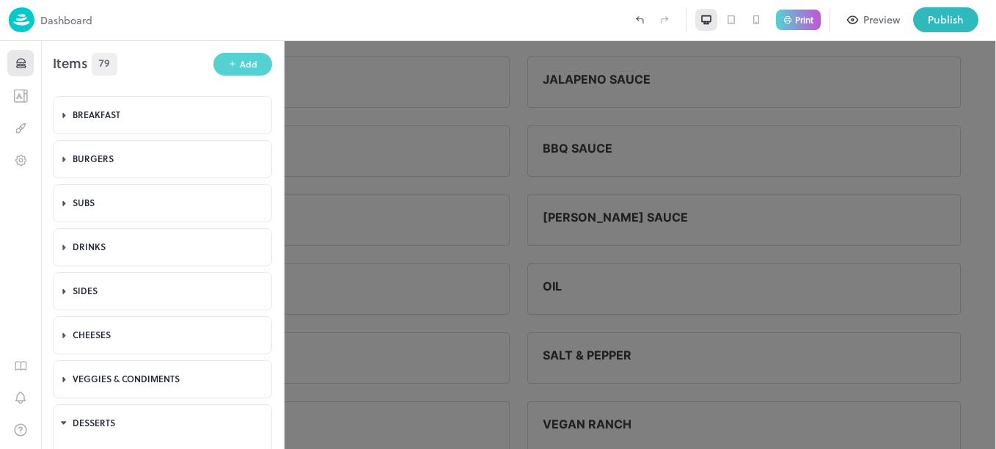
click at [240, 64] on div "Add" at bounding box center [249, 64] width 18 height 14
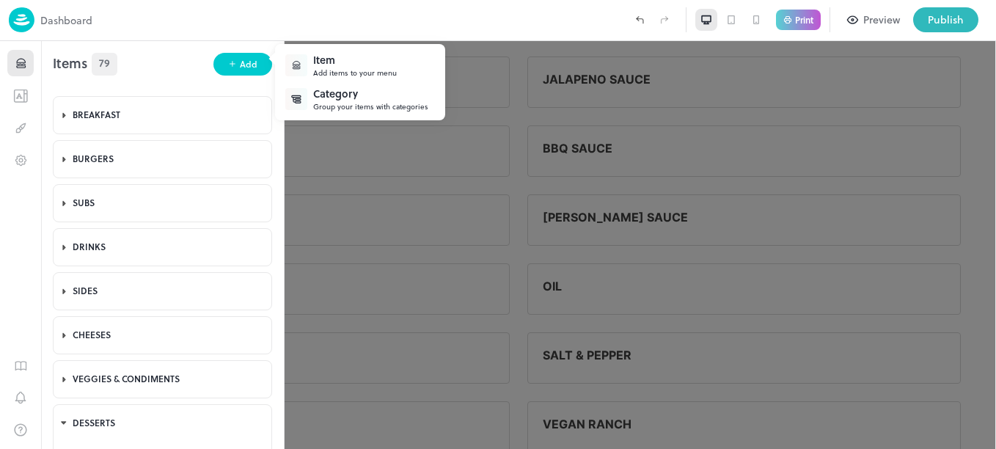
click at [335, 70] on div "Add items to your menu" at bounding box center [355, 72] width 84 height 11
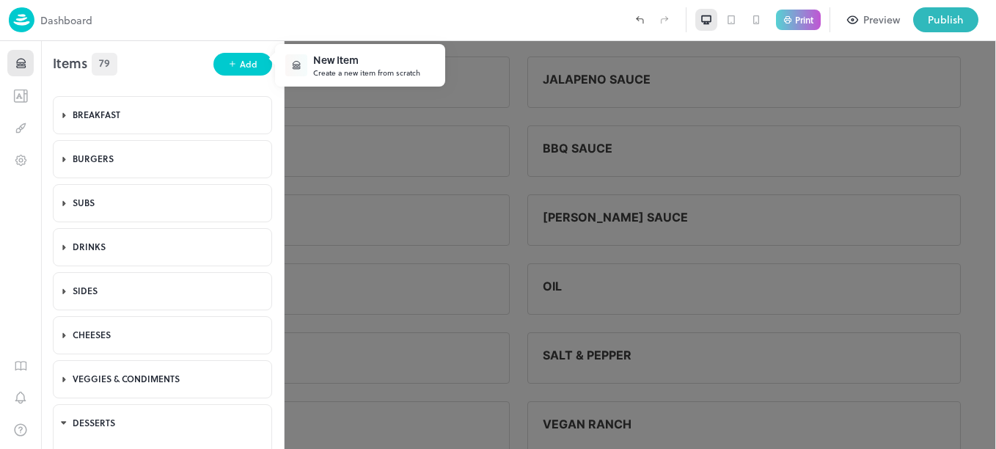
click at [355, 70] on div "Create a new item from scratch" at bounding box center [366, 72] width 107 height 11
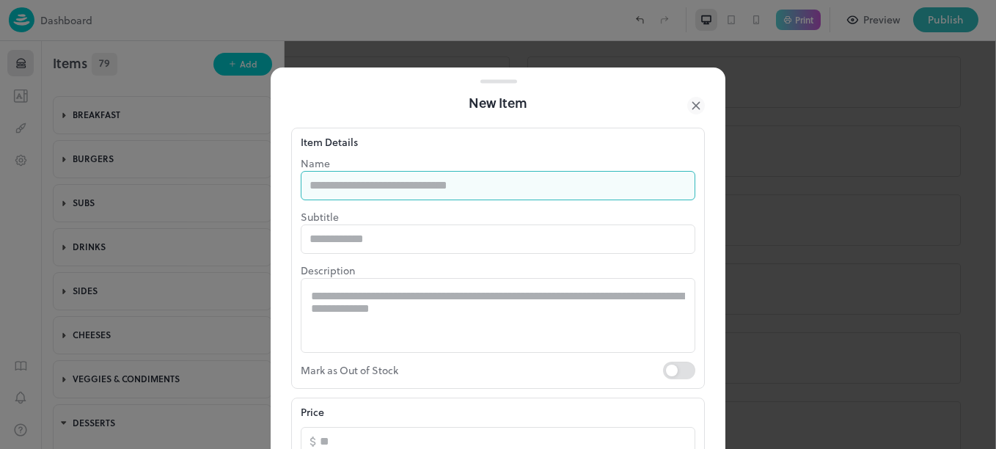
click at [420, 181] on input "text" at bounding box center [498, 185] width 395 height 29
type input "*********"
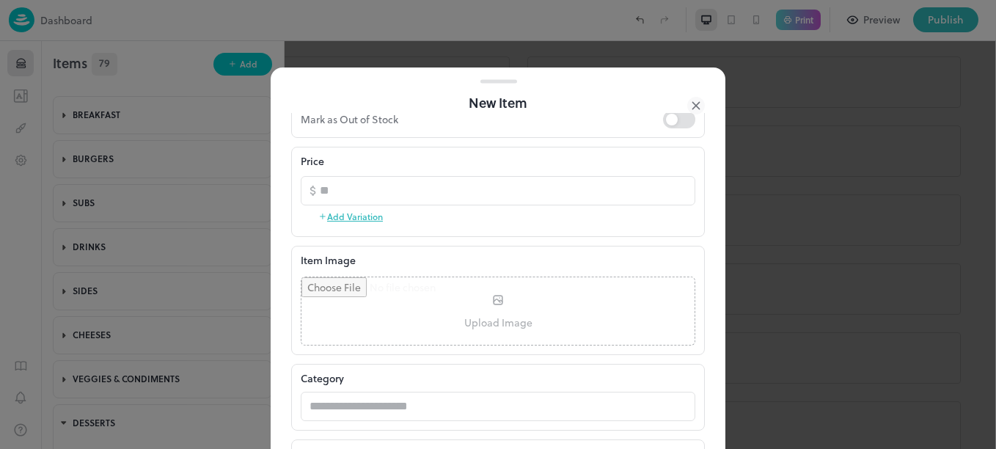
scroll to position [253, 0]
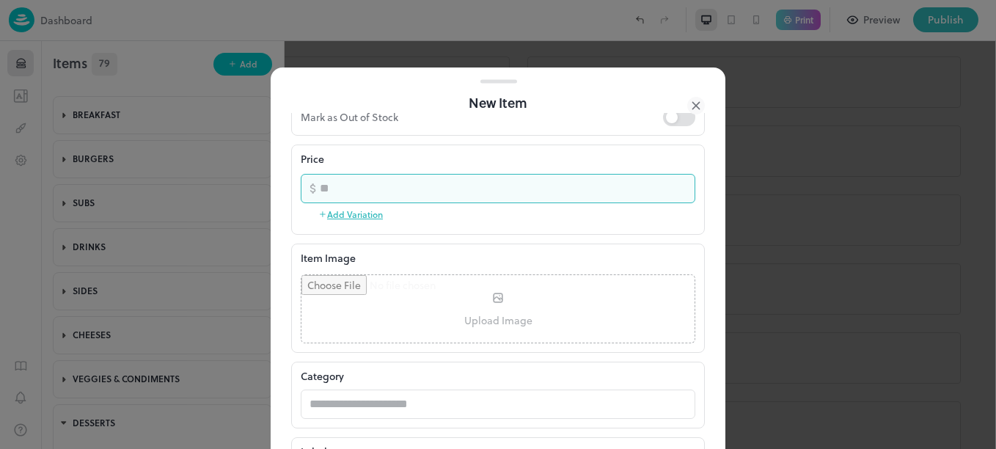
click at [559, 196] on input "number" at bounding box center [508, 188] width 376 height 29
type input "*"
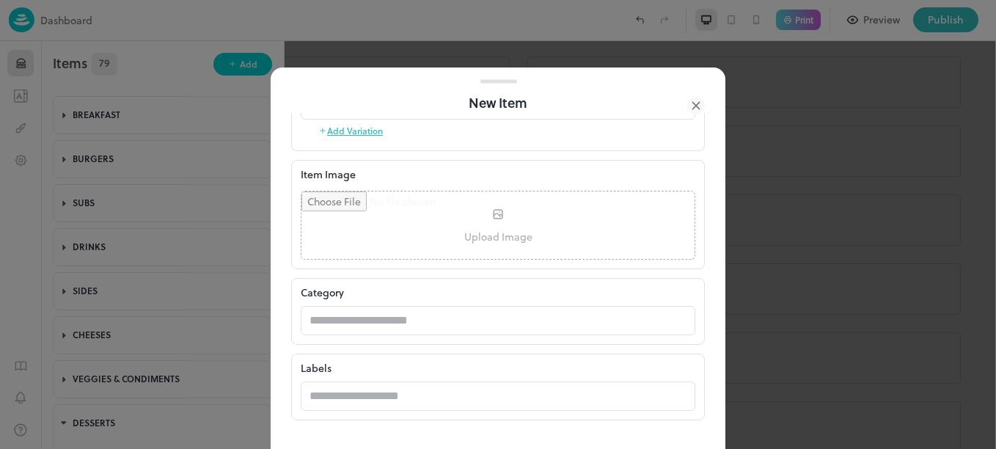
scroll to position [370, 0]
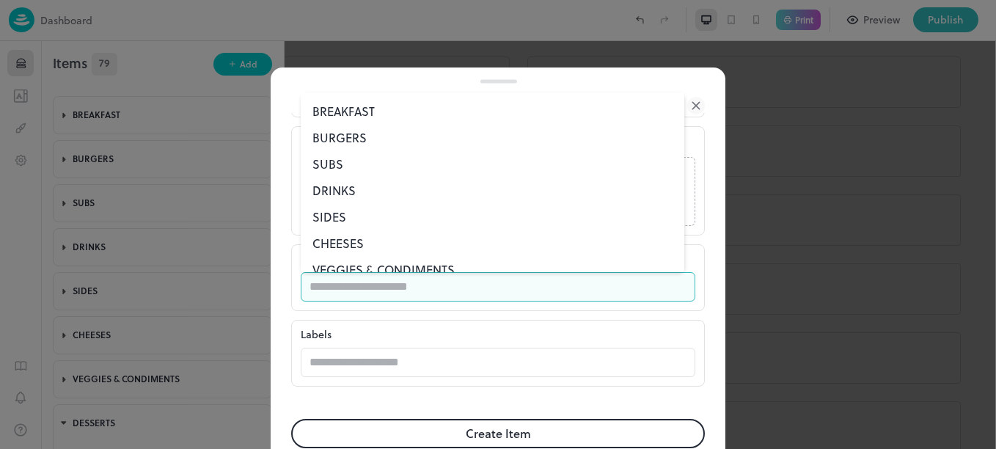
click at [561, 292] on input "text" at bounding box center [484, 286] width 366 height 29
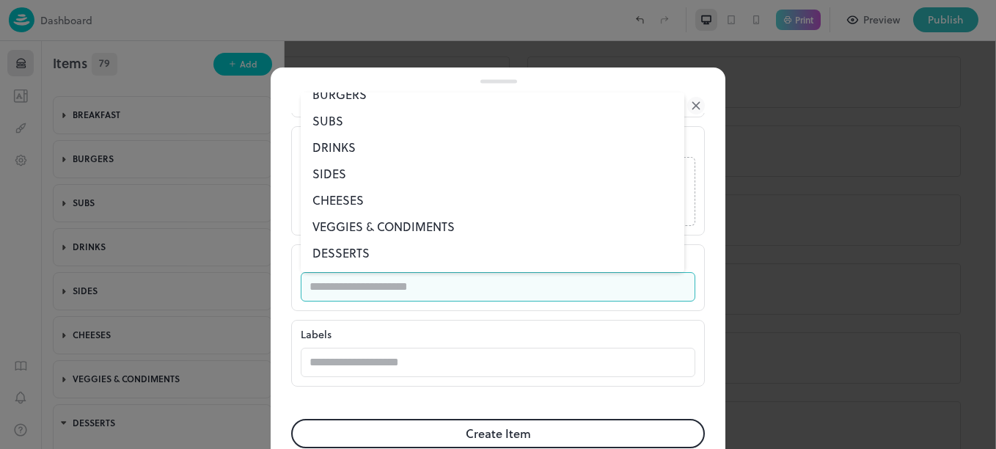
click at [489, 249] on li "DESSERTS" at bounding box center [493, 253] width 384 height 26
type input "********"
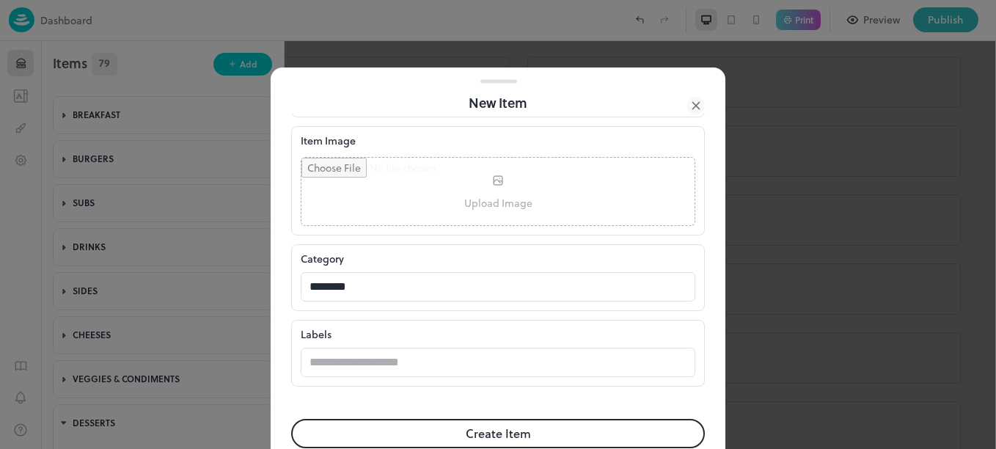
click at [535, 442] on button "Create Item" at bounding box center [498, 433] width 414 height 29
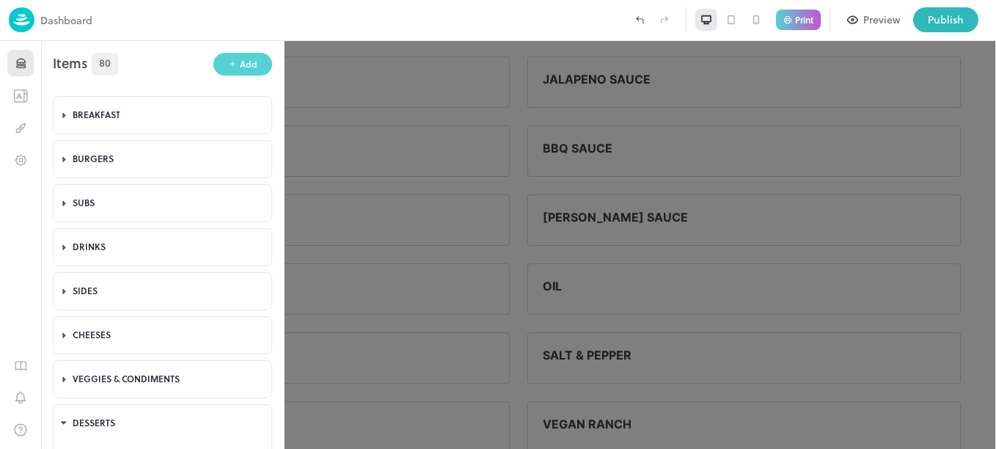
click at [240, 65] on div "Add" at bounding box center [249, 64] width 18 height 14
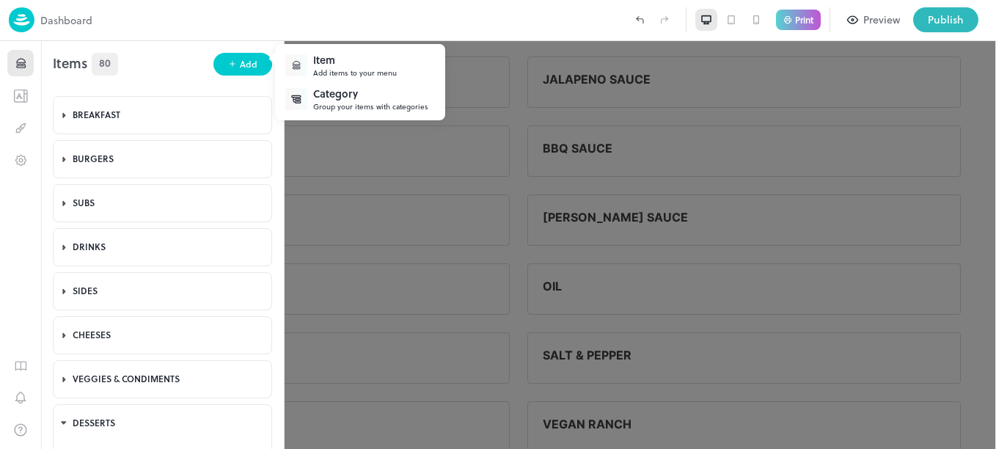
click at [240, 68] on div at bounding box center [498, 224] width 996 height 449
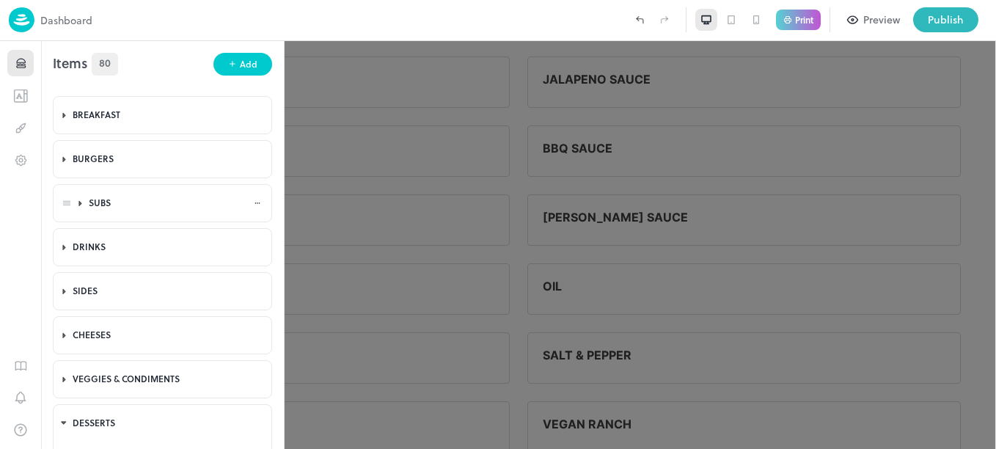
click at [76, 204] on icon at bounding box center [81, 203] width 10 height 10
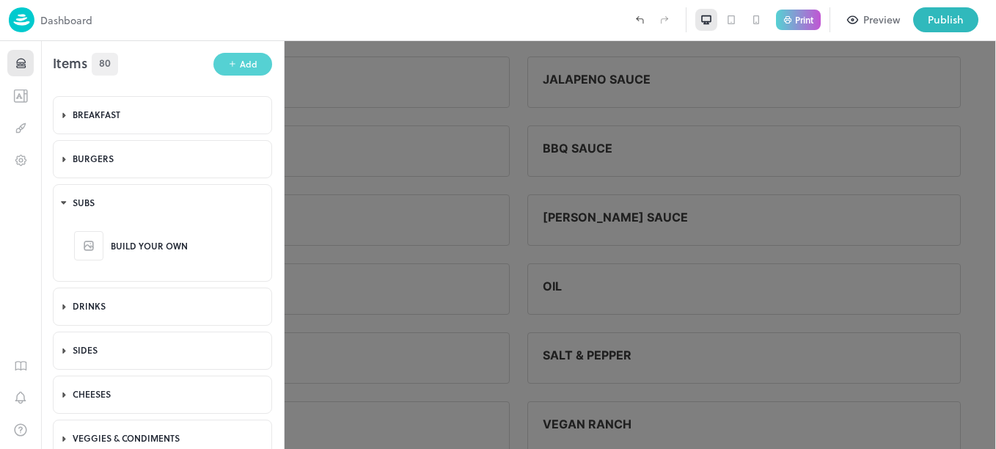
click at [244, 61] on div "Add" at bounding box center [249, 64] width 18 height 14
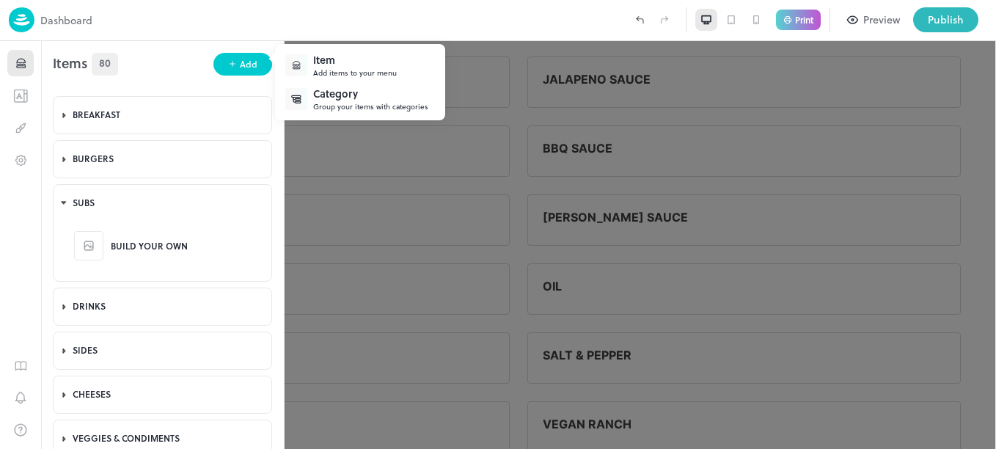
click at [347, 71] on div "Add items to your menu" at bounding box center [355, 72] width 84 height 11
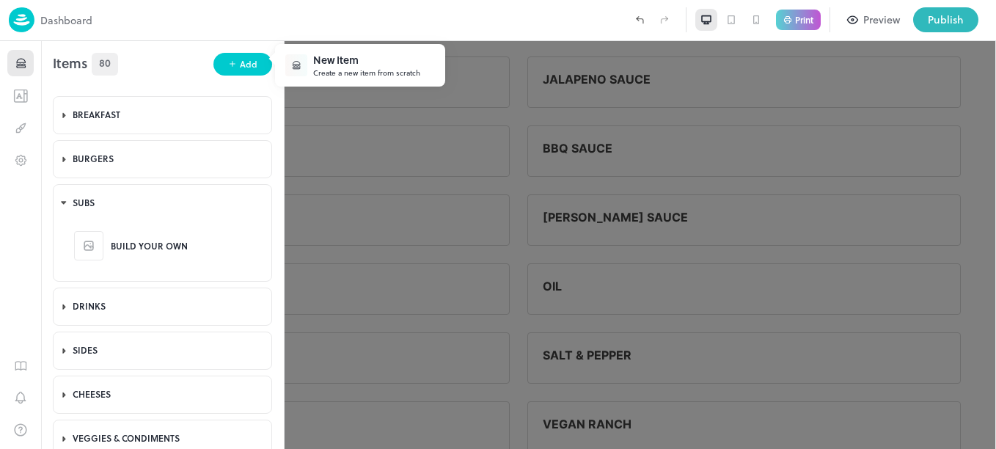
click at [347, 71] on div "Create a new item from scratch" at bounding box center [366, 72] width 107 height 11
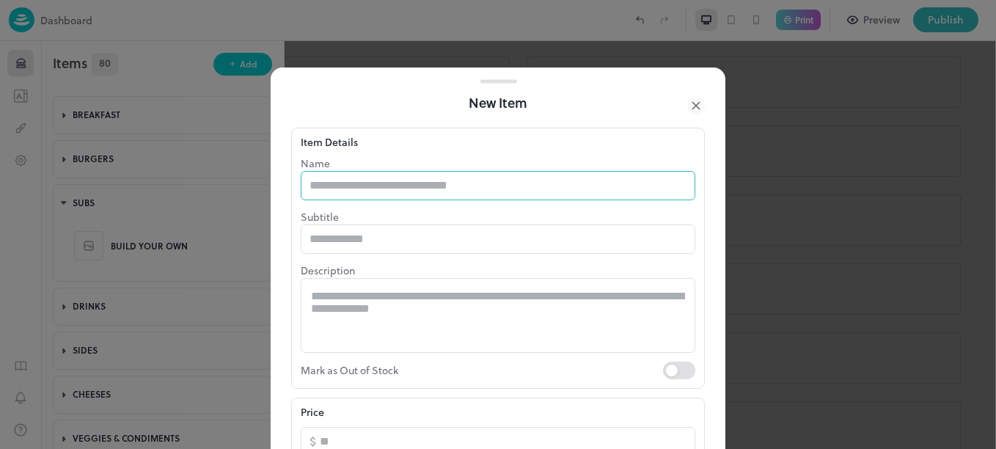
click at [367, 186] on input "text" at bounding box center [498, 185] width 395 height 29
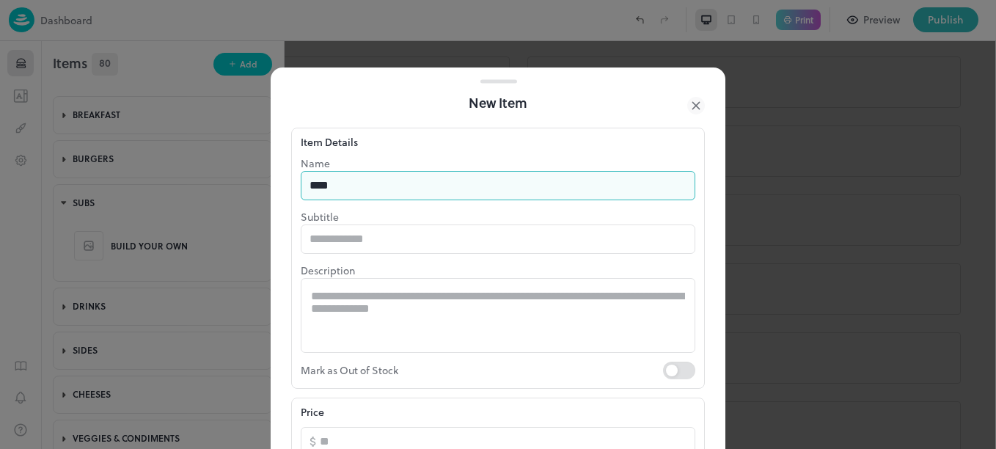
type input "***"
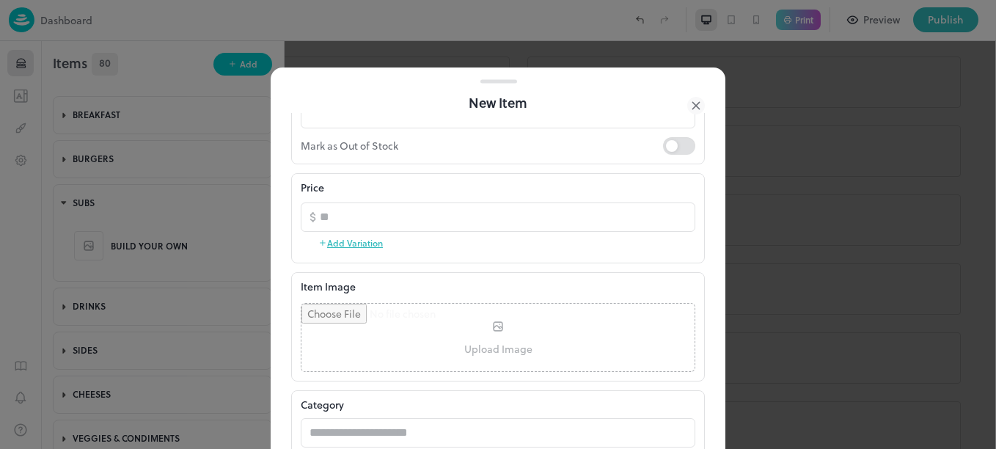
scroll to position [232, 0]
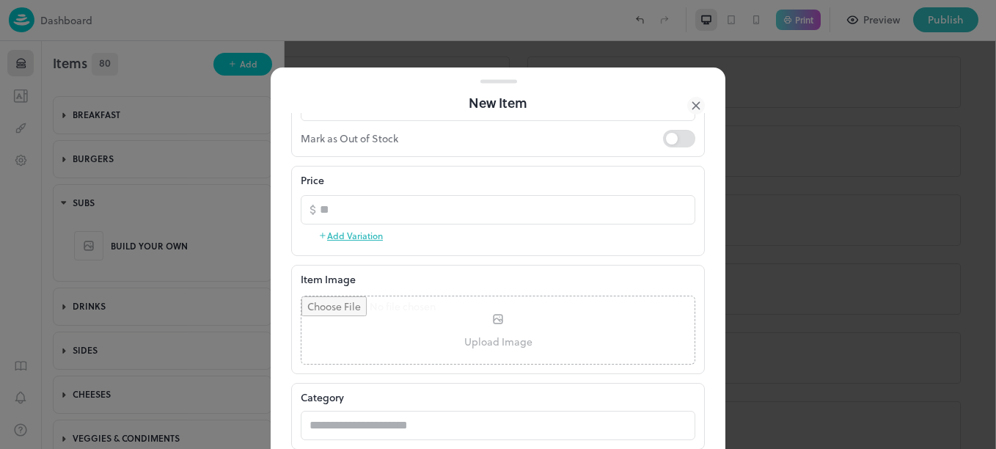
click at [349, 235] on button "Add Variation" at bounding box center [350, 235] width 65 height 22
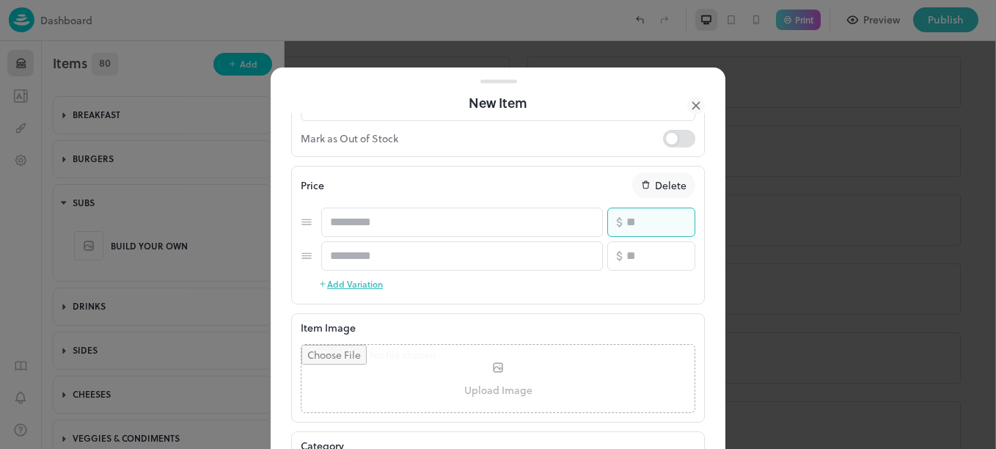
click at [639, 233] on input "number" at bounding box center [660, 222] width 69 height 29
type input "*"
click at [644, 260] on input "number" at bounding box center [660, 255] width 69 height 29
type input "*"
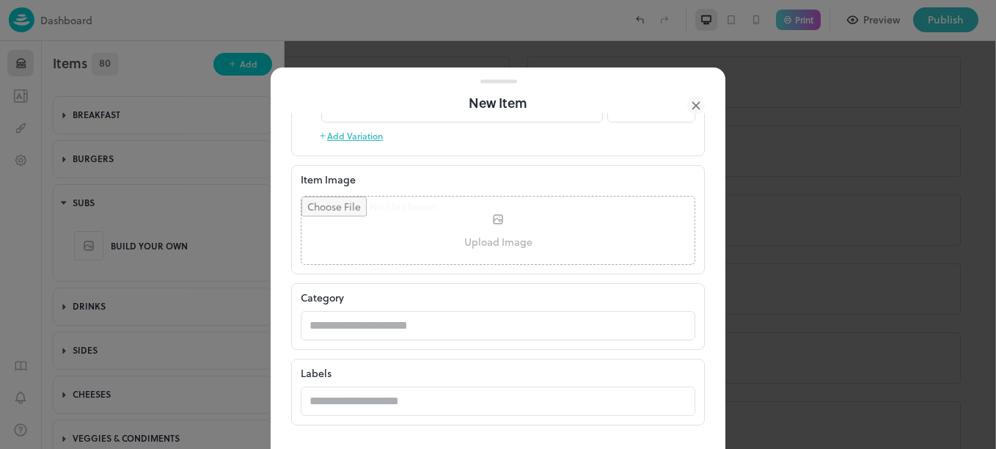
scroll to position [434, 0]
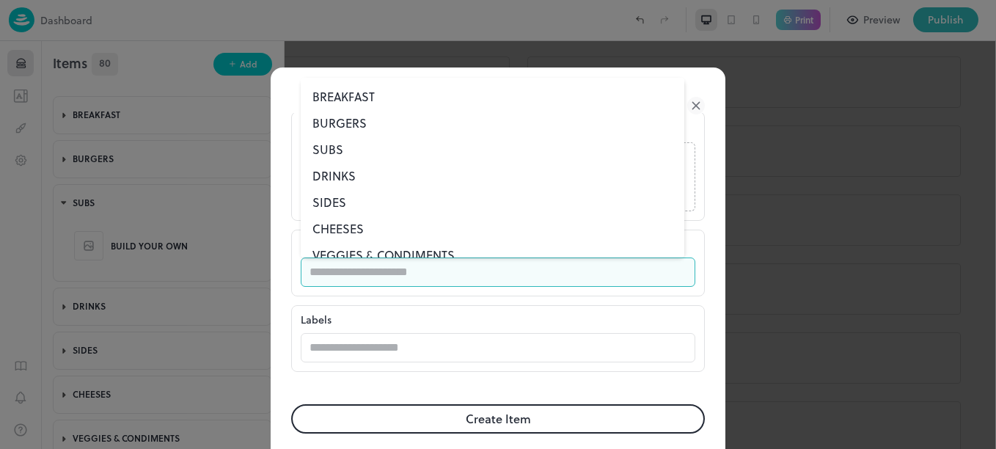
click at [601, 276] on input "text" at bounding box center [484, 271] width 366 height 29
click at [329, 150] on li "SUBS" at bounding box center [493, 149] width 384 height 26
type input "****"
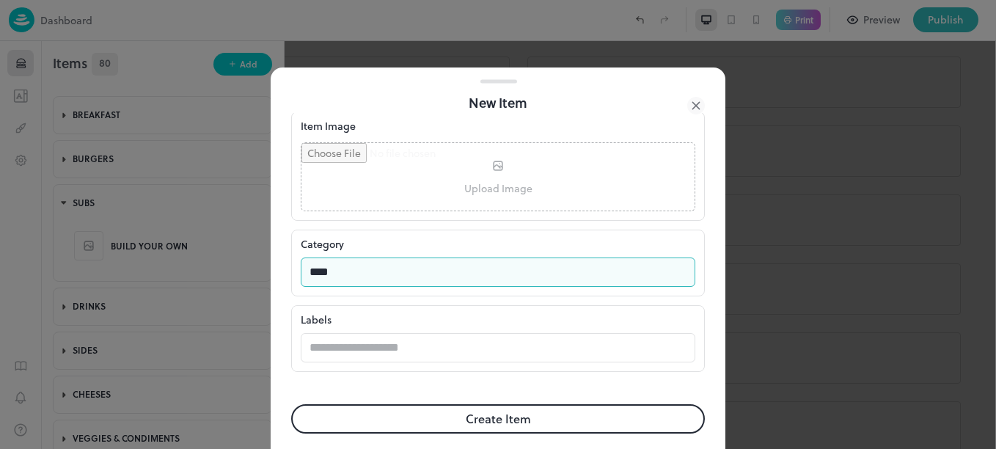
click at [497, 417] on button "Create Item" at bounding box center [498, 418] width 414 height 29
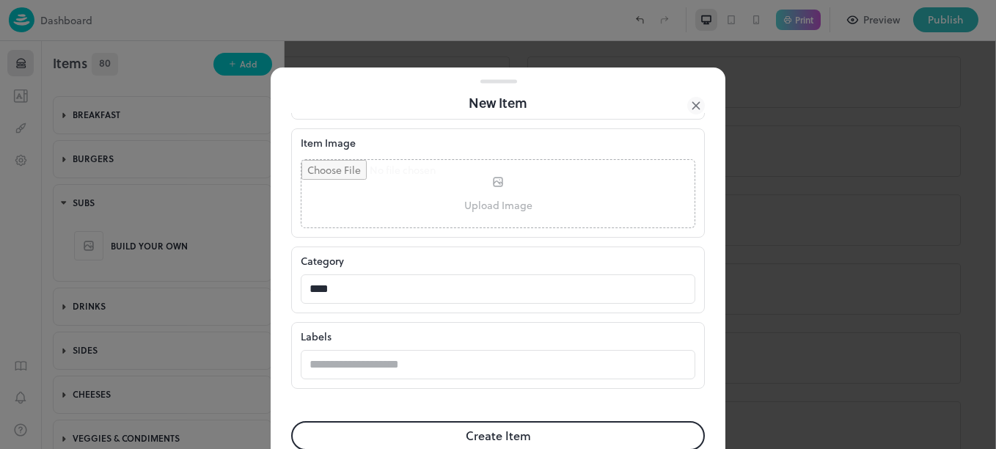
scroll to position [450, 0]
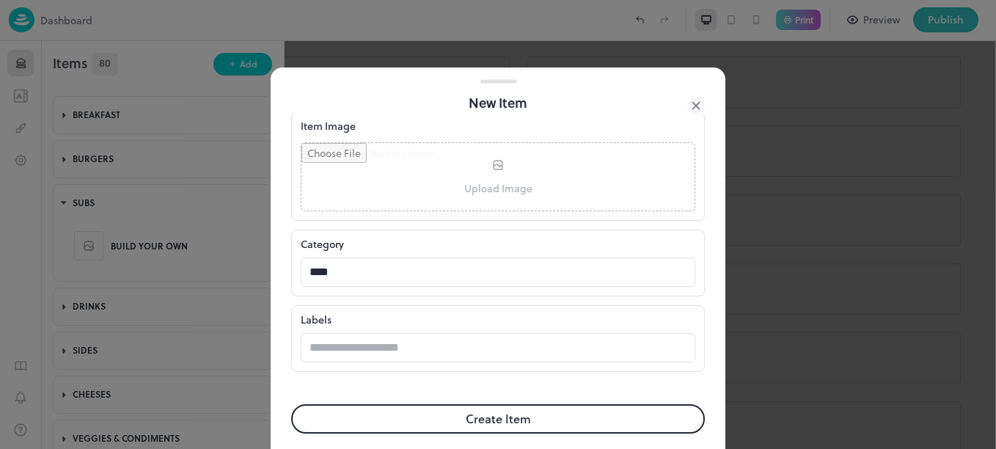
click at [467, 419] on button "Create Item" at bounding box center [498, 418] width 414 height 29
click at [554, 419] on button "Create Item" at bounding box center [498, 418] width 414 height 29
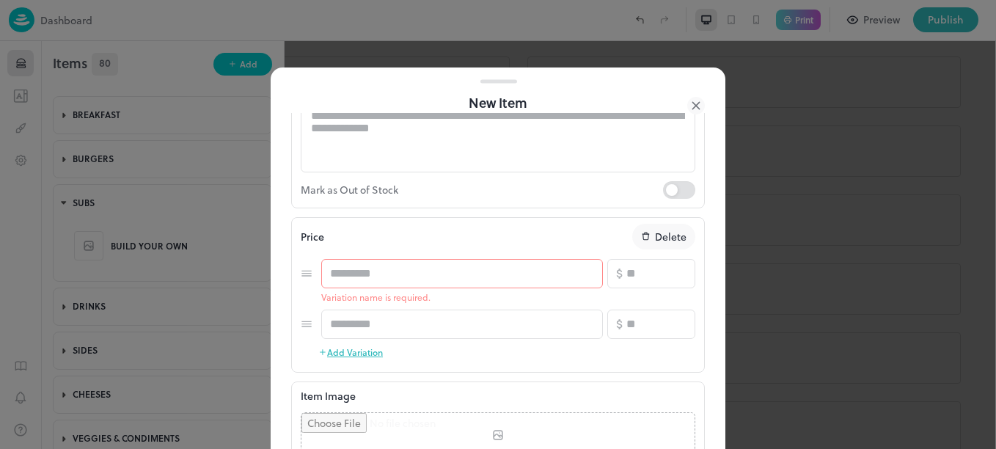
scroll to position [153, 0]
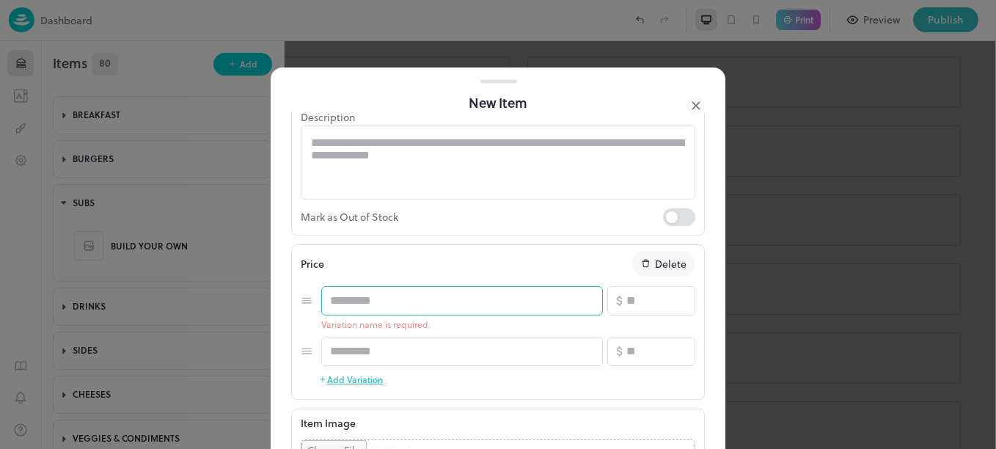
click at [373, 307] on input "text" at bounding box center [462, 300] width 282 height 29
type input "*"
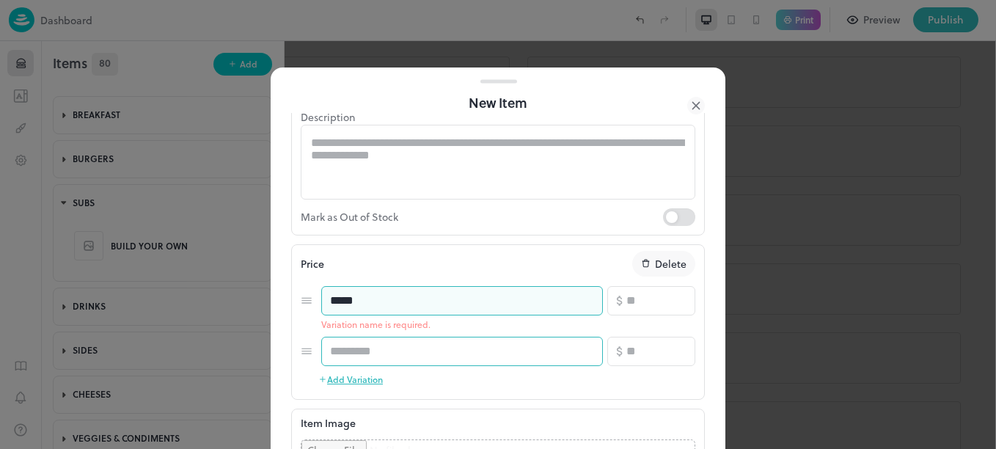
type input "*****"
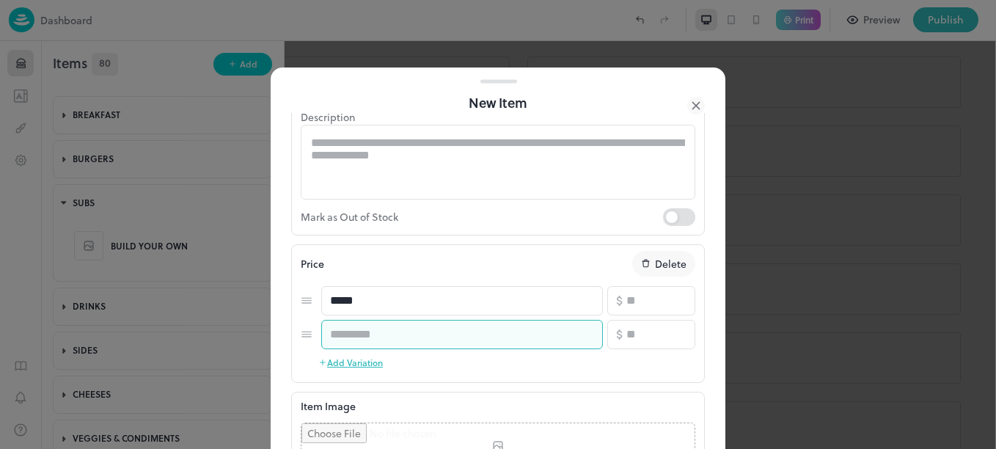
click at [387, 358] on div "Price Delete ***** ​ ​ * ​ ​ ​ * ​ Add Variation" at bounding box center [498, 312] width 395 height 122
type input "*****"
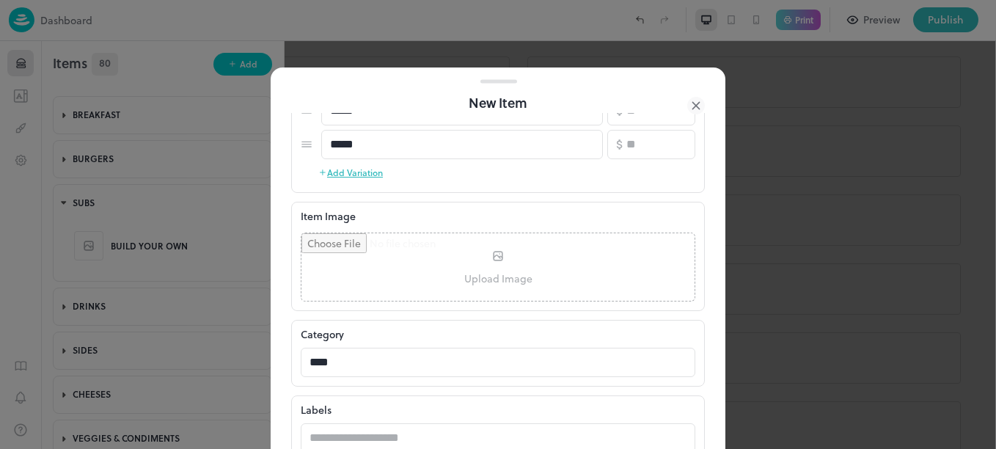
scroll to position [447, 0]
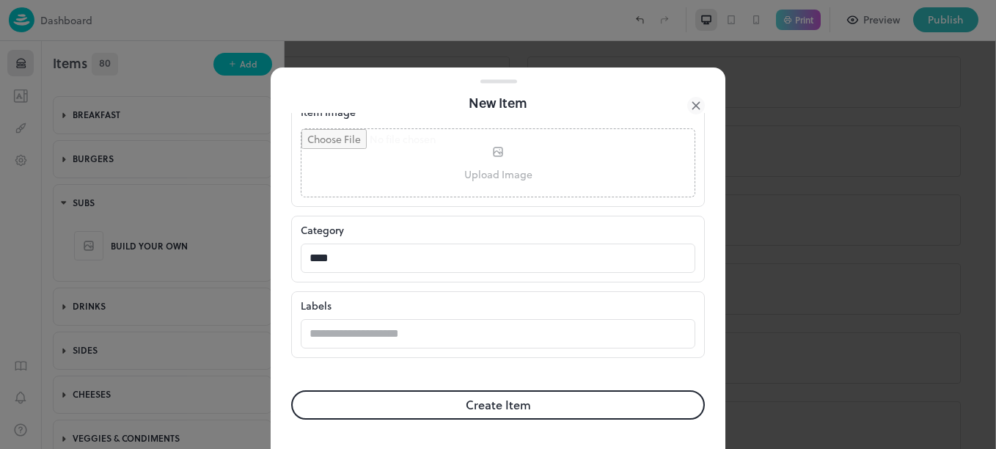
click at [604, 409] on button "Create Item" at bounding box center [498, 404] width 414 height 29
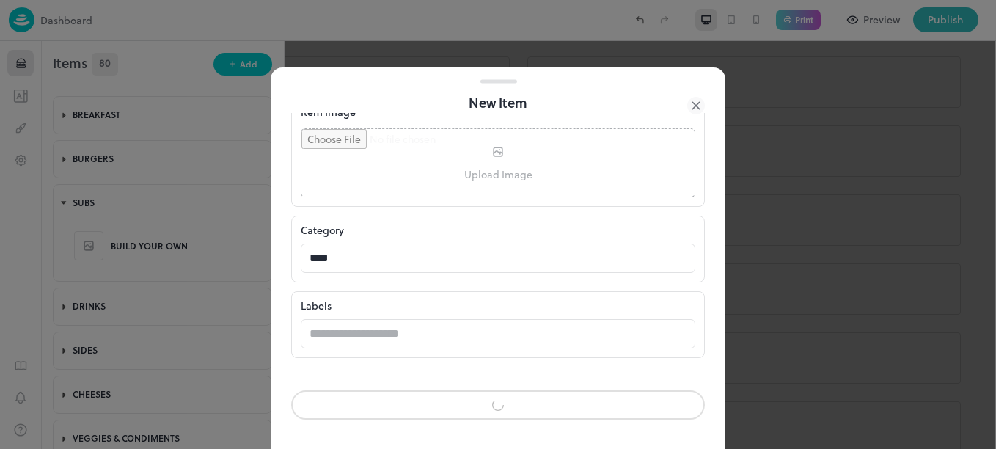
scroll to position [446, 0]
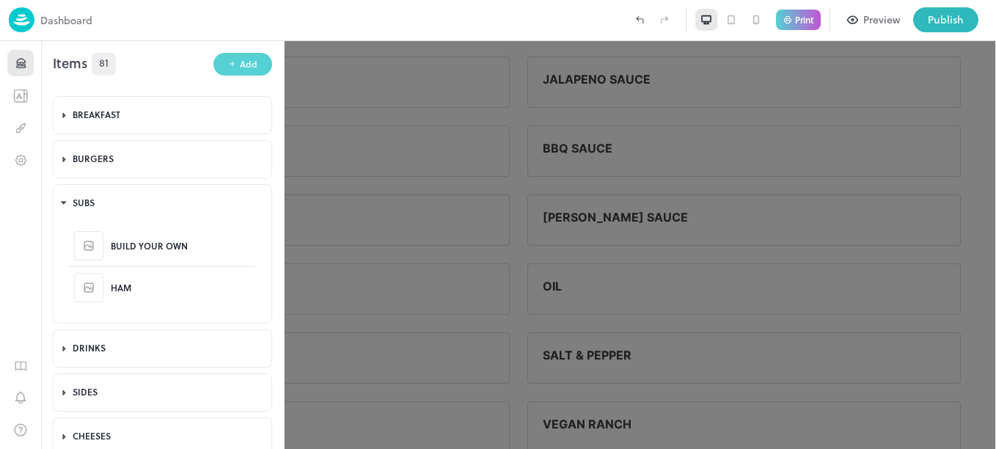
click at [240, 64] on div "Add" at bounding box center [249, 64] width 18 height 14
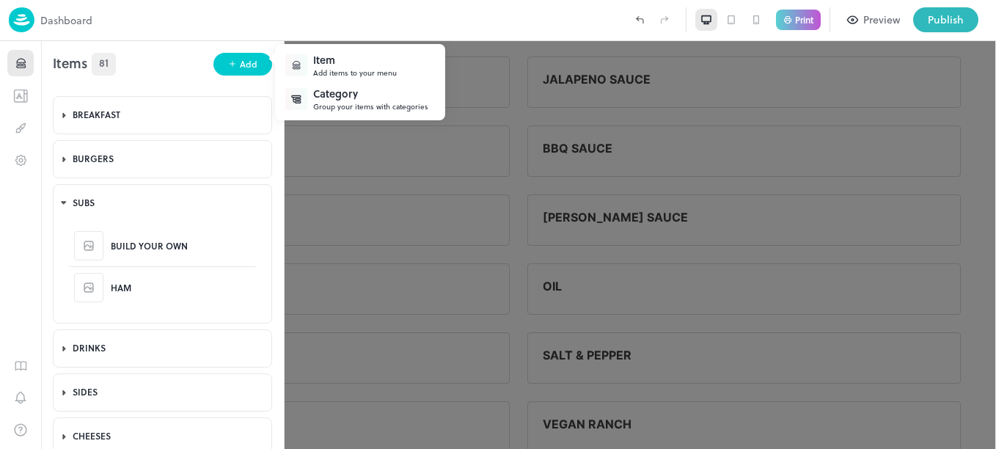
click at [348, 65] on div "Item" at bounding box center [355, 59] width 84 height 15
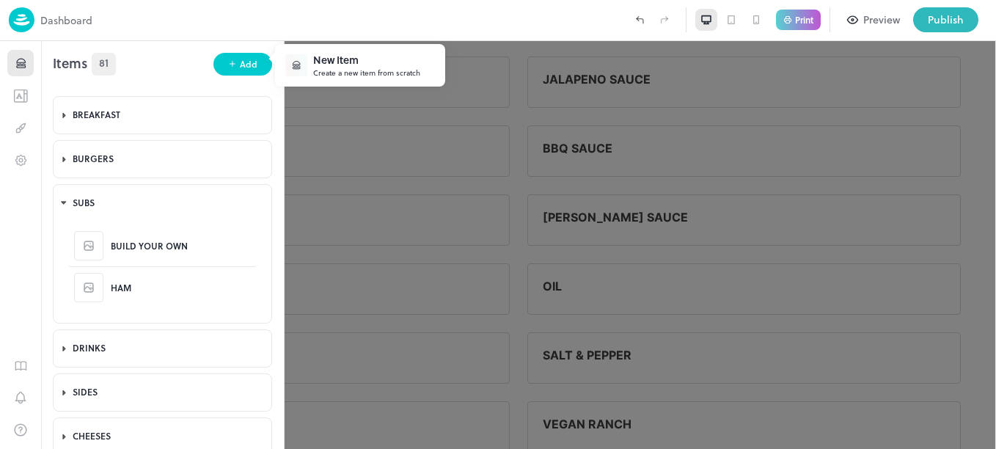
click at [348, 65] on div "New Item" at bounding box center [366, 59] width 107 height 15
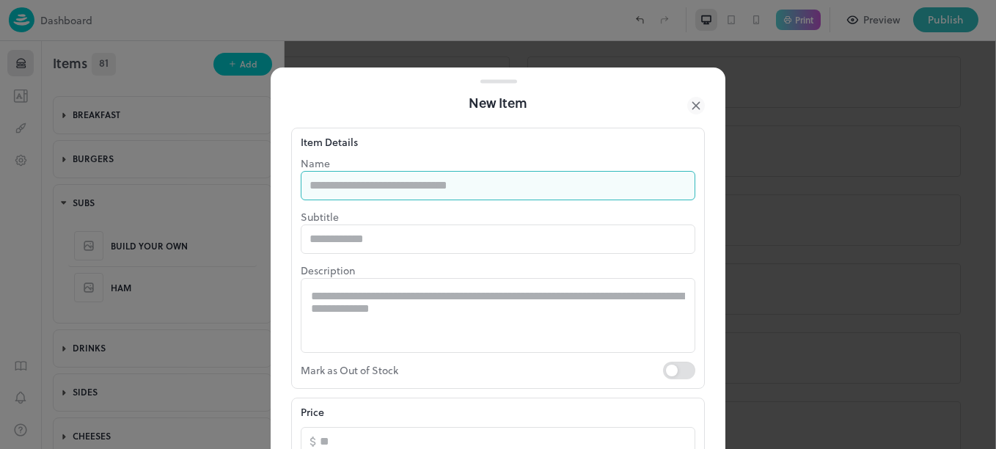
click at [412, 183] on input "text" at bounding box center [498, 185] width 395 height 29
type input "******"
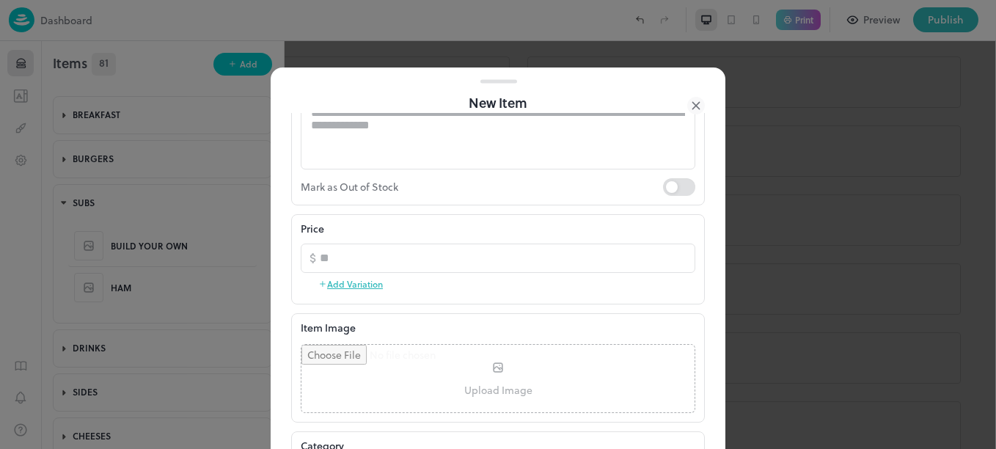
scroll to position [205, 0]
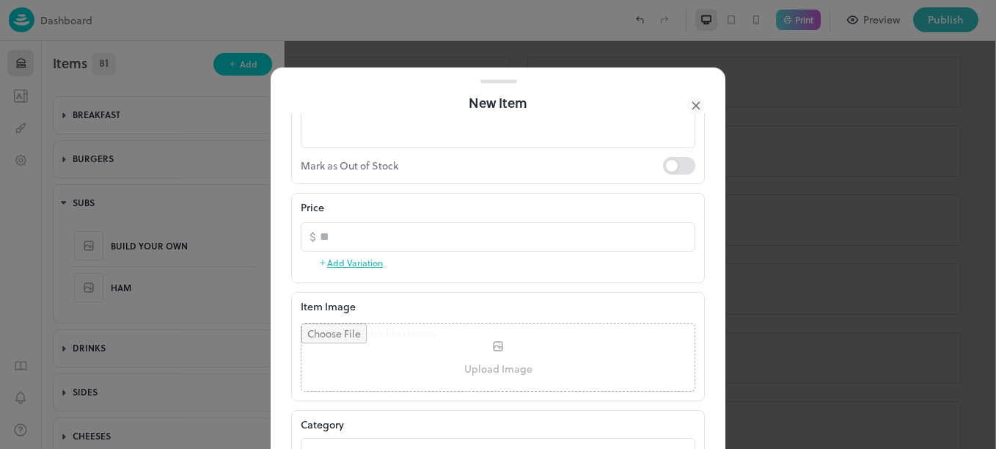
click at [368, 263] on button "Add Variation" at bounding box center [350, 263] width 65 height 22
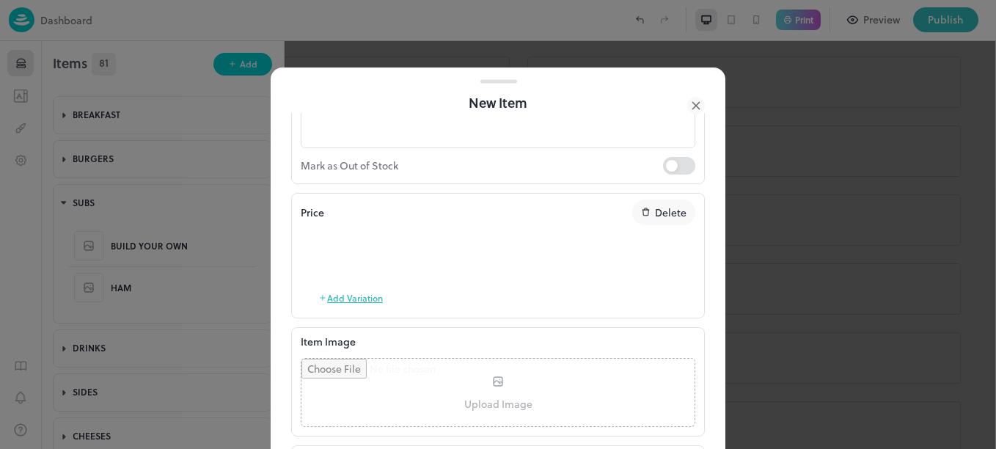
click at [368, 263] on input "text" at bounding box center [462, 249] width 282 height 29
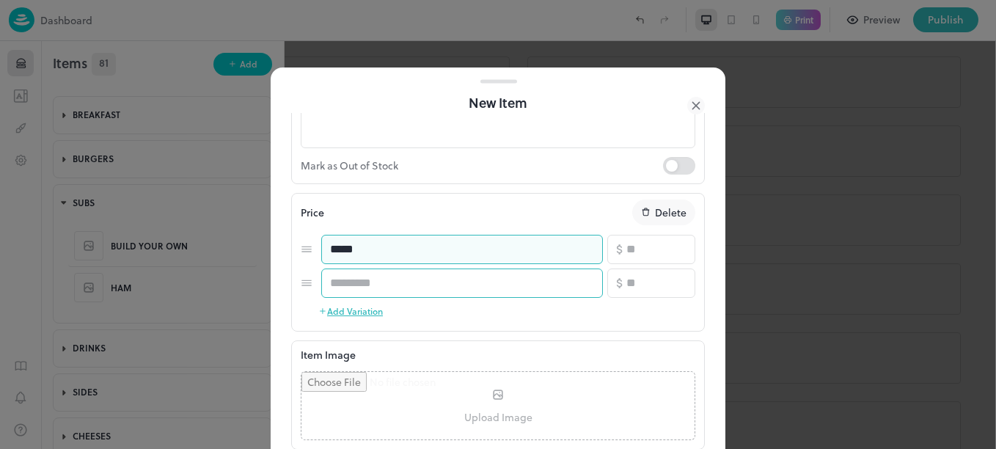
type input "*****"
click at [405, 284] on input "text" at bounding box center [462, 282] width 282 height 29
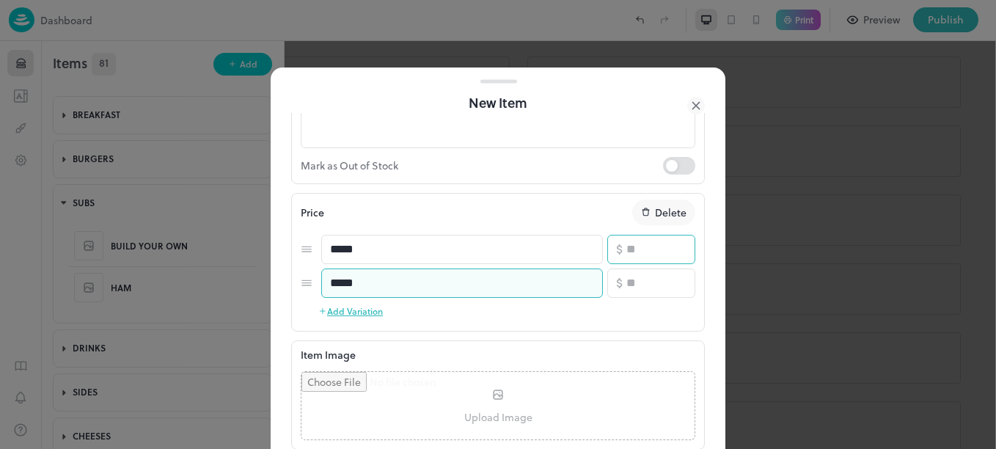
type input "*****"
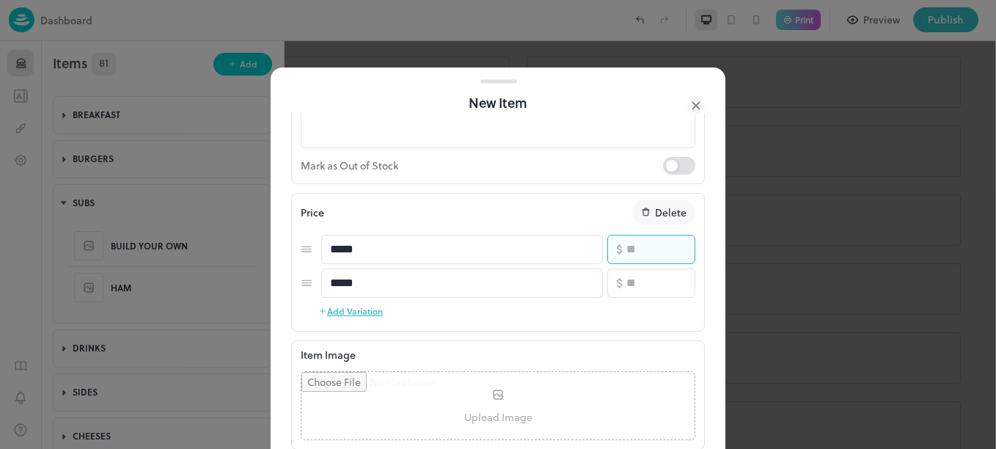
click at [635, 249] on input "number" at bounding box center [660, 249] width 69 height 29
type input "*"
click at [640, 275] on input "number" at bounding box center [660, 282] width 69 height 29
type input "*"
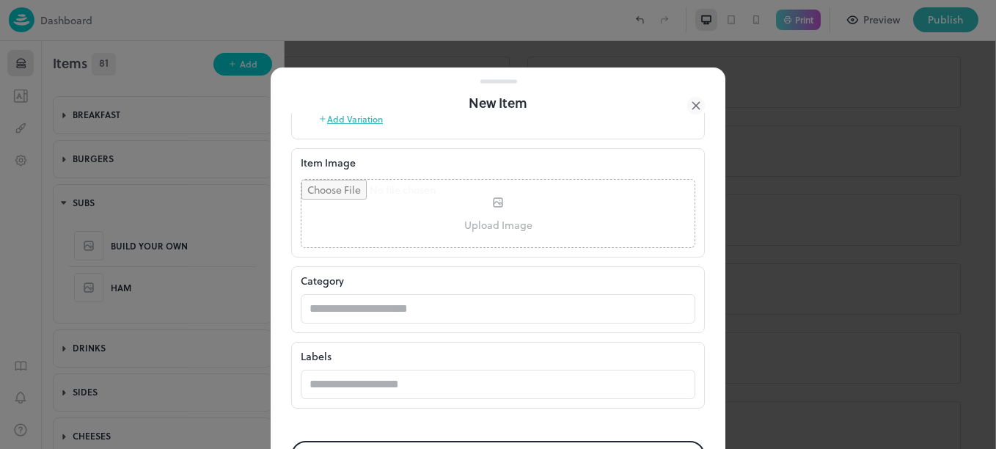
scroll to position [447, 0]
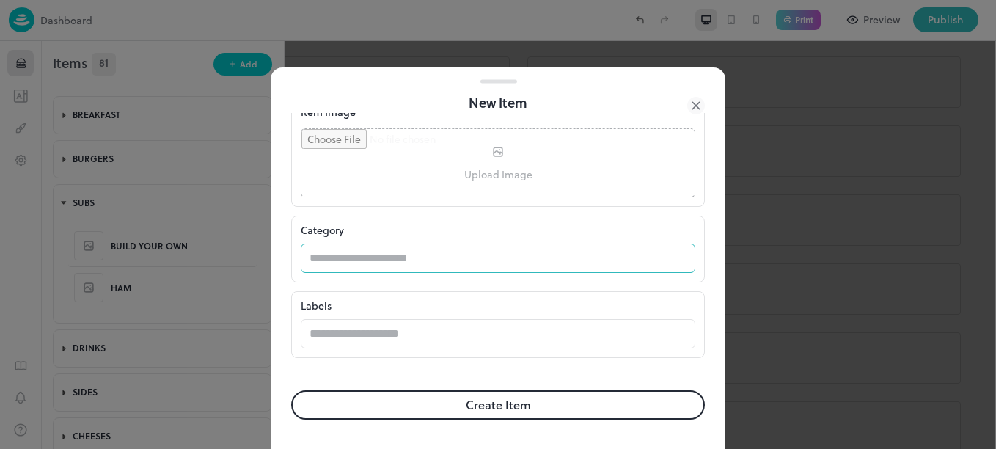
click at [456, 268] on input "text" at bounding box center [484, 258] width 366 height 29
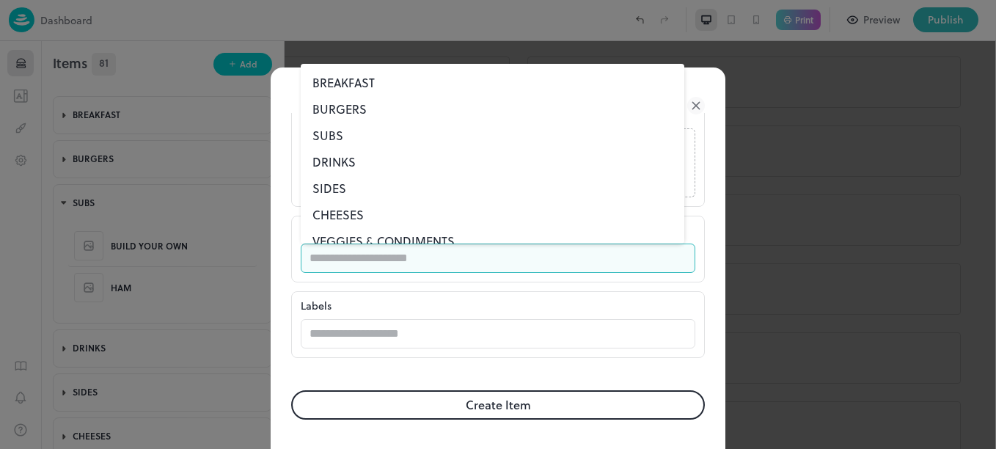
click at [334, 137] on li "SUBS" at bounding box center [493, 135] width 384 height 26
type input "****"
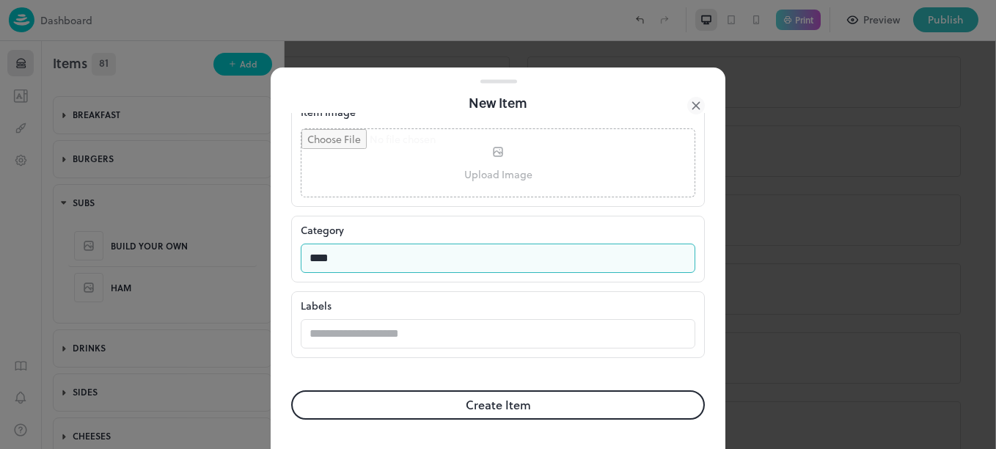
click at [442, 395] on button "Create Item" at bounding box center [498, 404] width 414 height 29
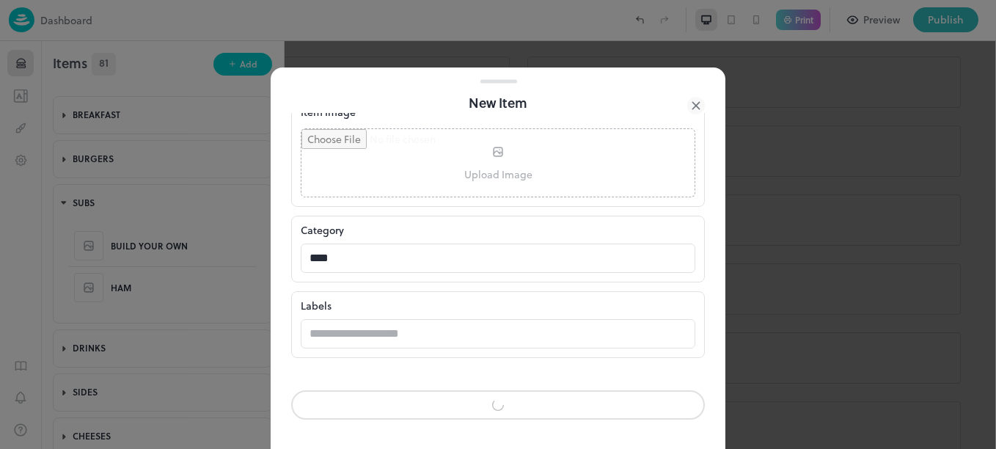
scroll to position [446, 0]
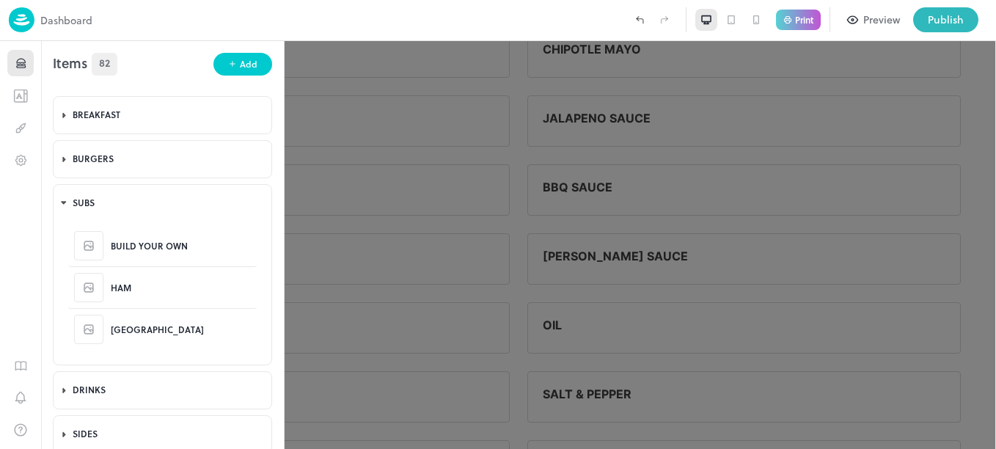
scroll to position [3112, 0]
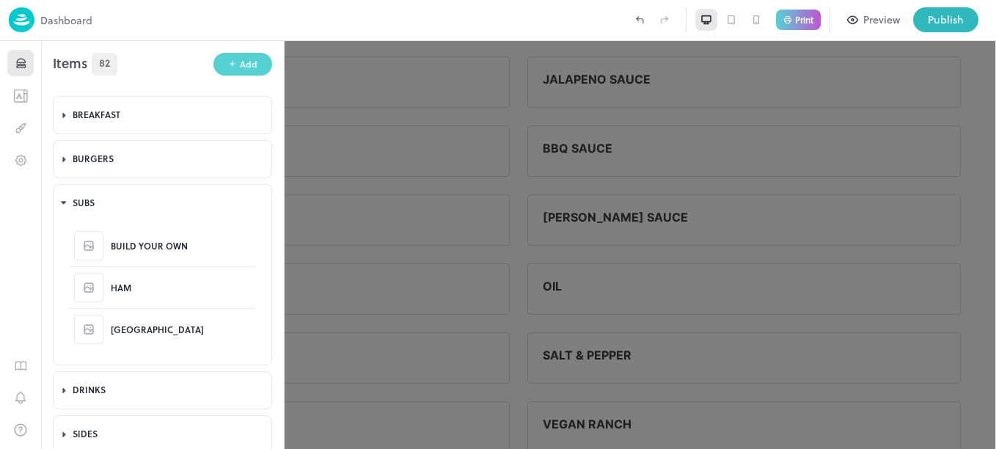
click at [248, 72] on button "Add" at bounding box center [242, 64] width 59 height 23
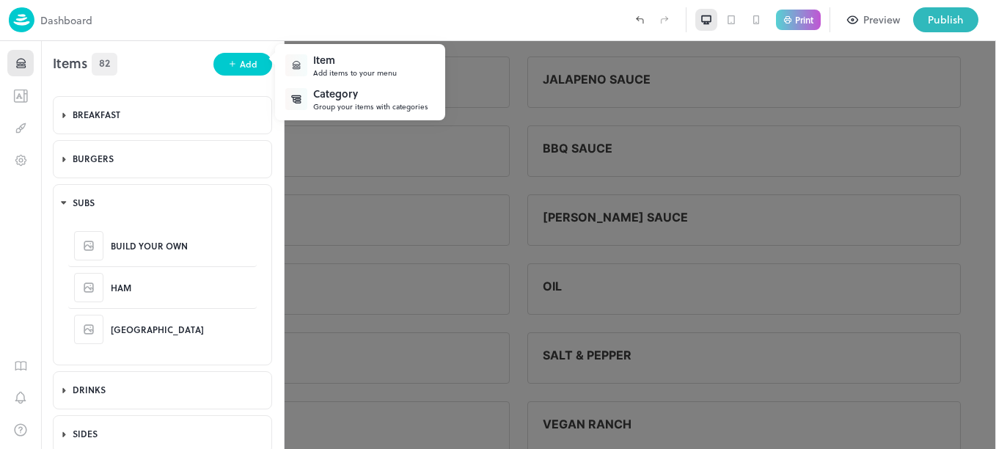
click at [386, 63] on div "Item" at bounding box center [355, 59] width 84 height 15
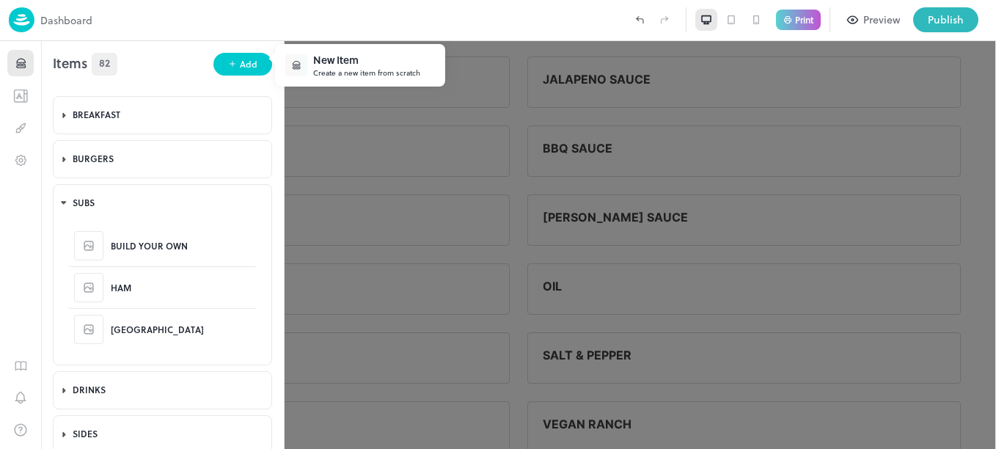
click at [337, 65] on div "New Item" at bounding box center [366, 59] width 107 height 15
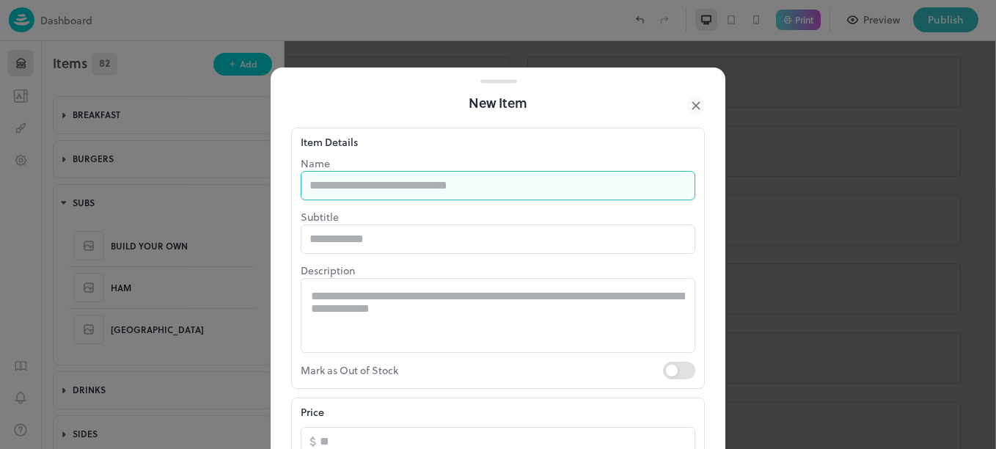
click at [403, 183] on input "text" at bounding box center [498, 185] width 395 height 29
type input "**********"
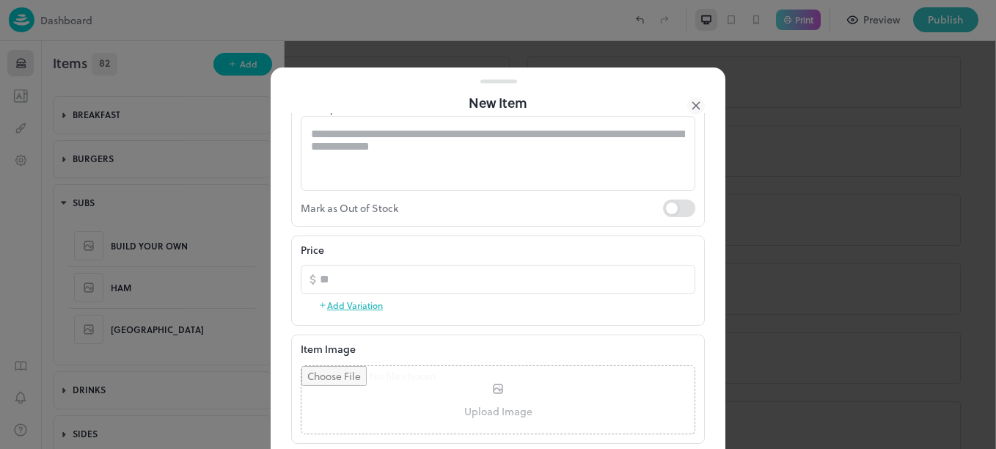
scroll to position [164, 0]
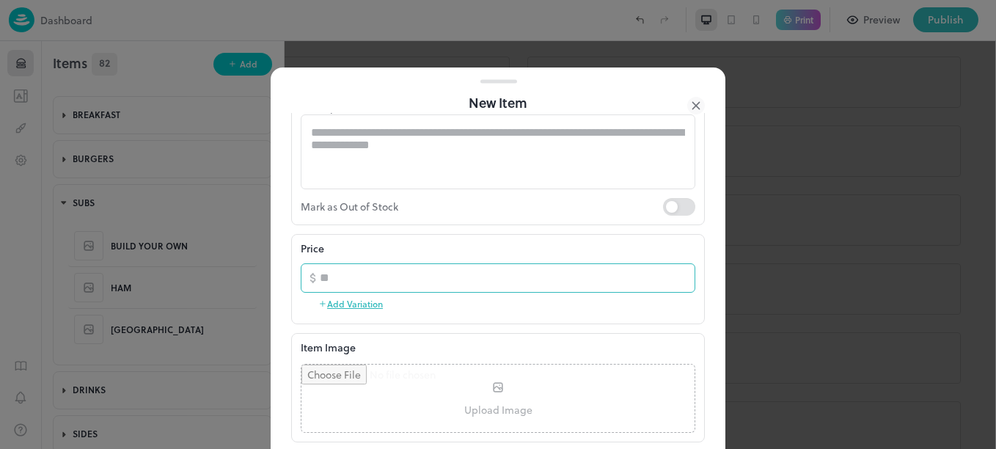
click at [383, 279] on input "number" at bounding box center [508, 277] width 376 height 29
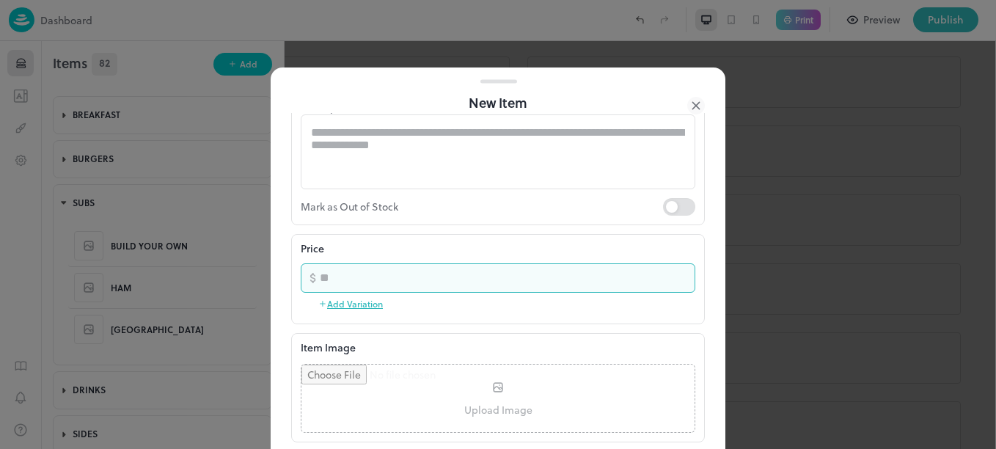
click at [357, 307] on button "Add Variation" at bounding box center [350, 304] width 65 height 22
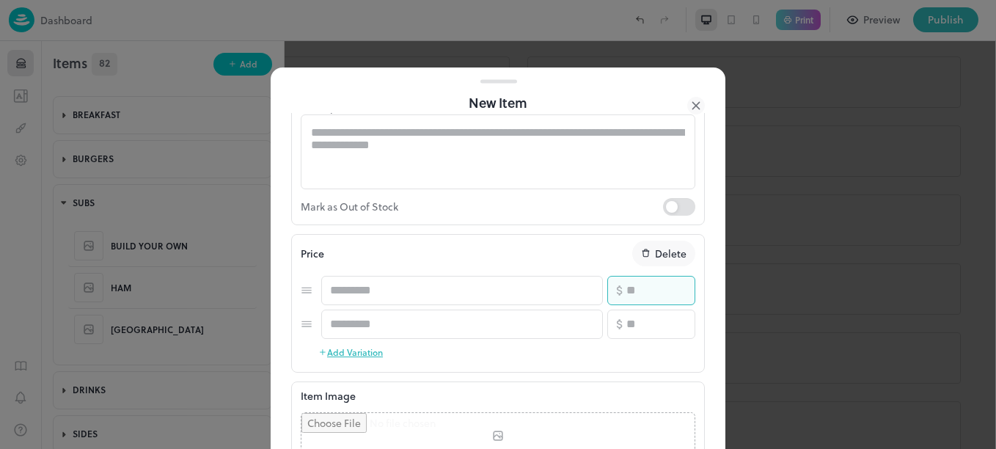
click at [629, 296] on input "number" at bounding box center [660, 290] width 69 height 29
type input "*"
click at [634, 321] on input "number" at bounding box center [660, 324] width 69 height 29
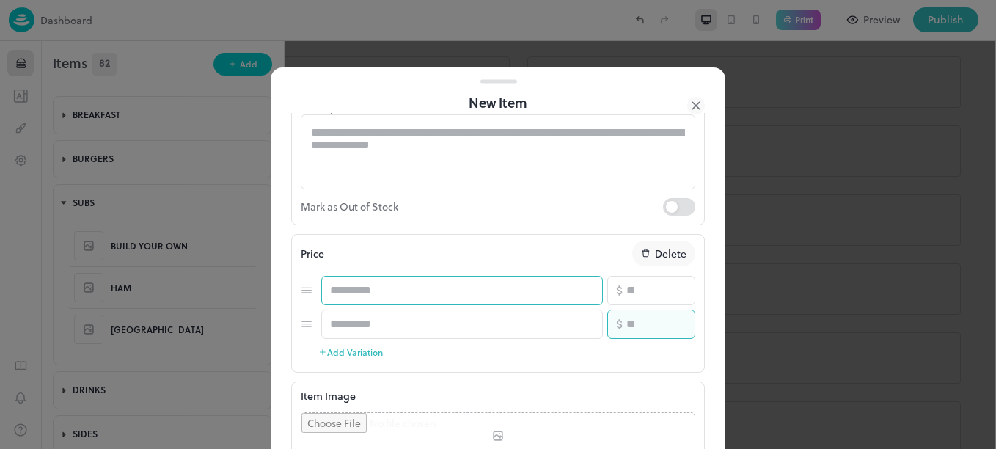
type input "**"
click at [509, 290] on input "text" at bounding box center [462, 290] width 282 height 29
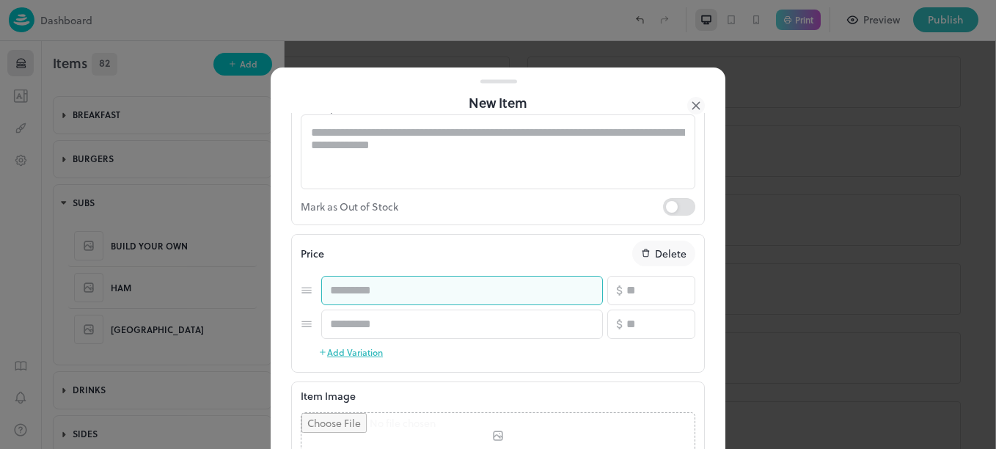
type input "*"
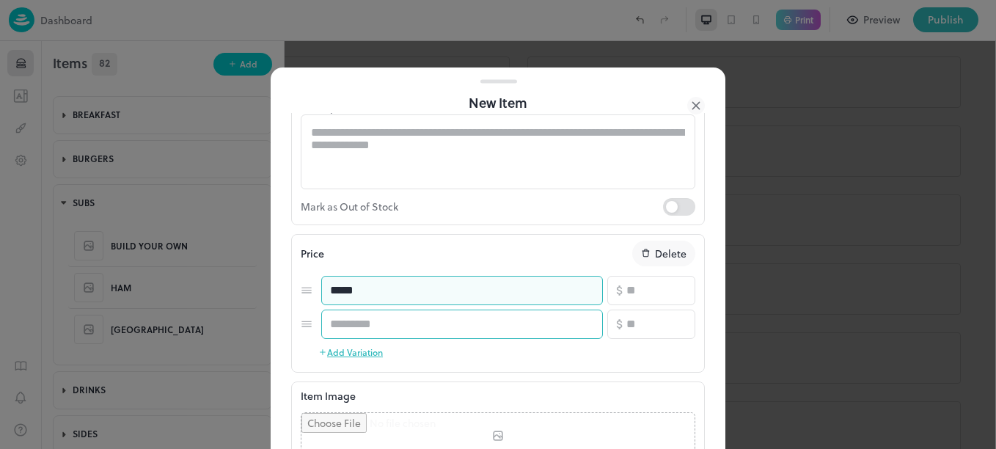
type input "*****"
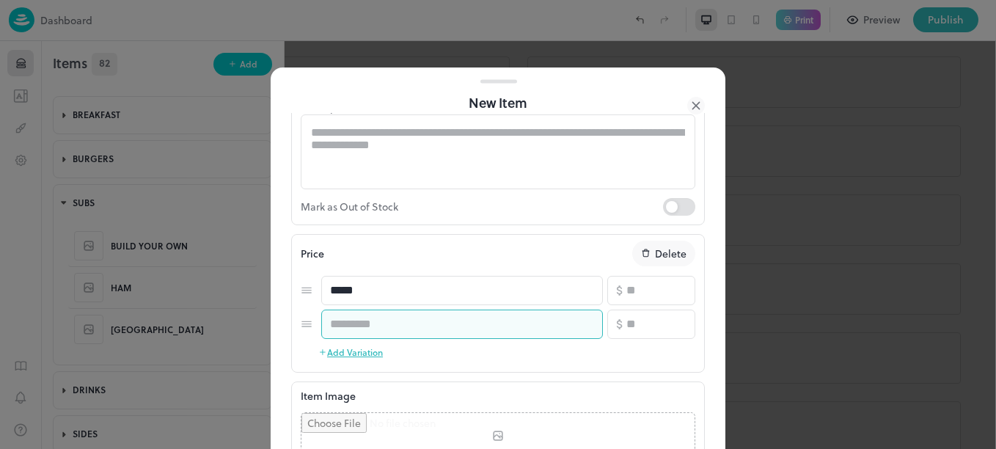
click at [497, 331] on input "text" at bounding box center [462, 324] width 282 height 29
type input "*****"
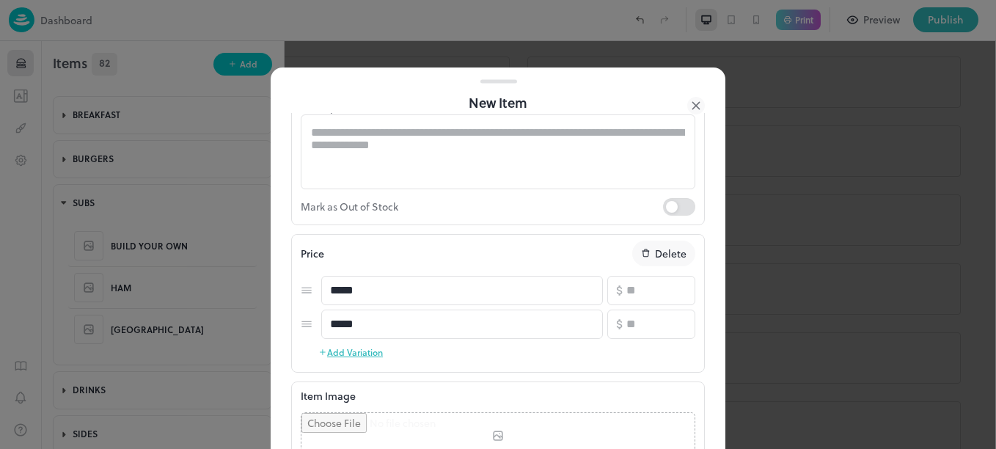
click at [714, 275] on div "**********" at bounding box center [498, 340] width 455 height 783
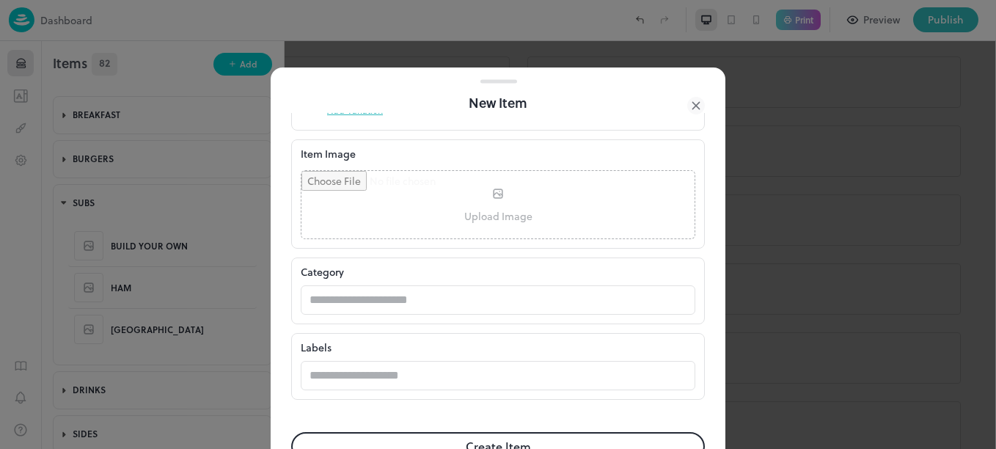
scroll to position [447, 0]
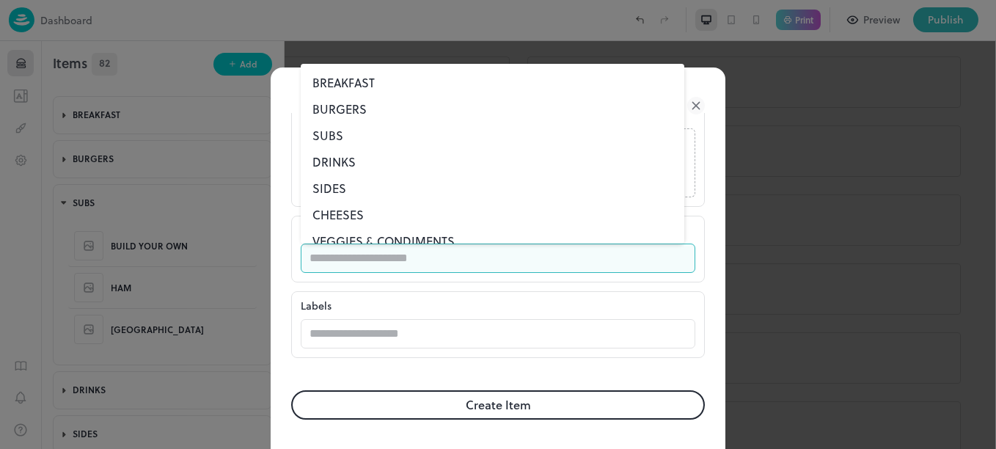
click at [517, 260] on input "text" at bounding box center [484, 258] width 366 height 29
click at [332, 131] on li "SUBS" at bounding box center [493, 135] width 384 height 26
type input "****"
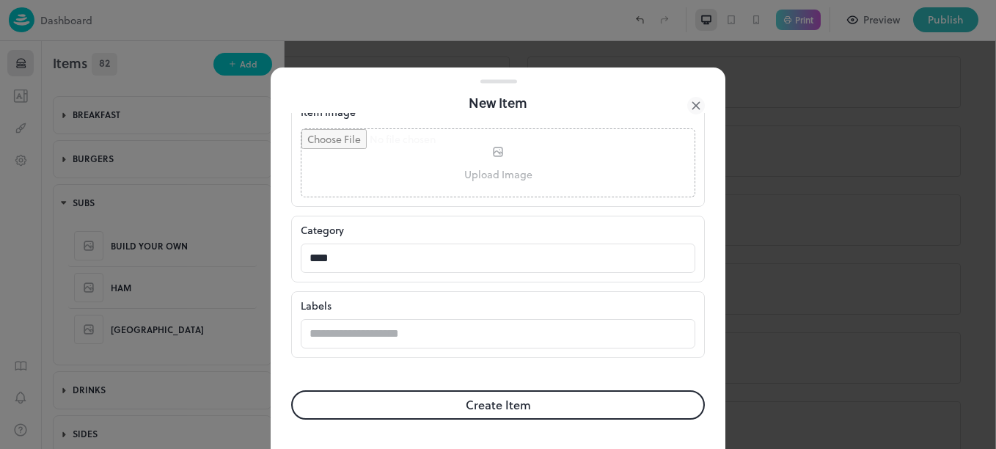
click at [418, 413] on button "Create Item" at bounding box center [498, 404] width 414 height 29
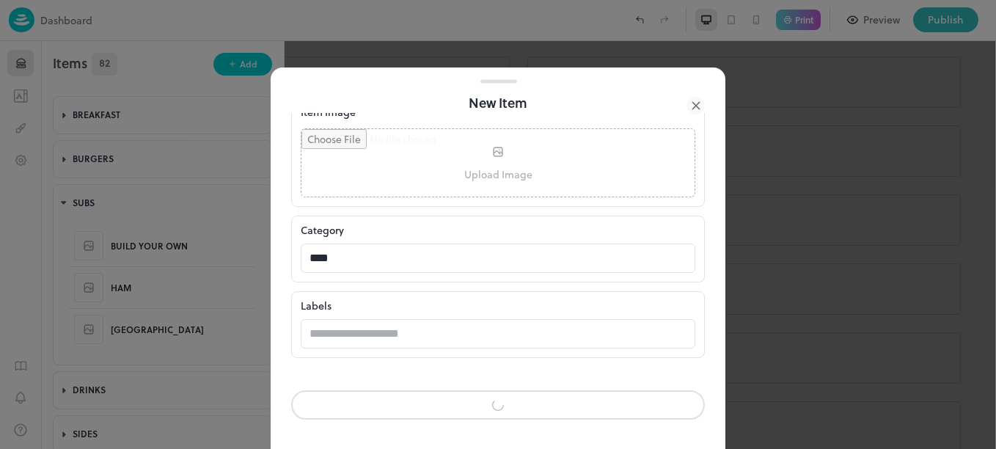
scroll to position [446, 0]
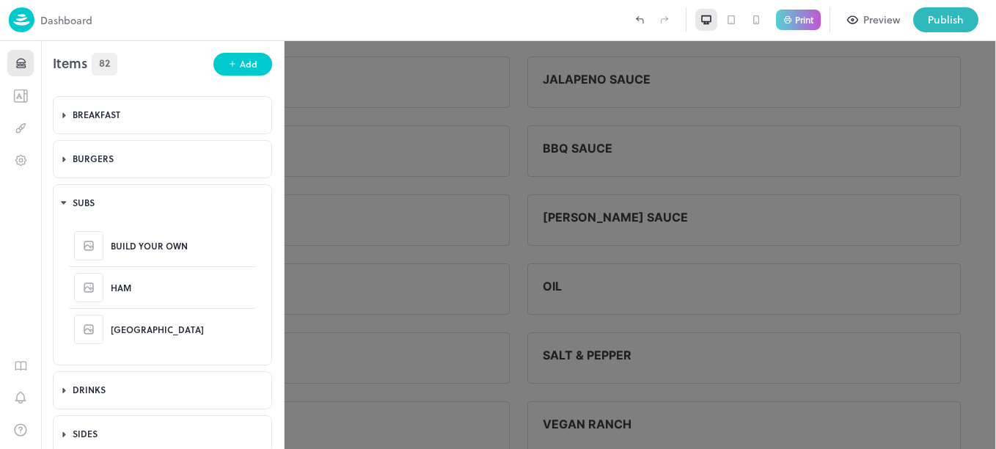
scroll to position [447, 0]
click at [227, 59] on button "Add" at bounding box center [242, 64] width 59 height 23
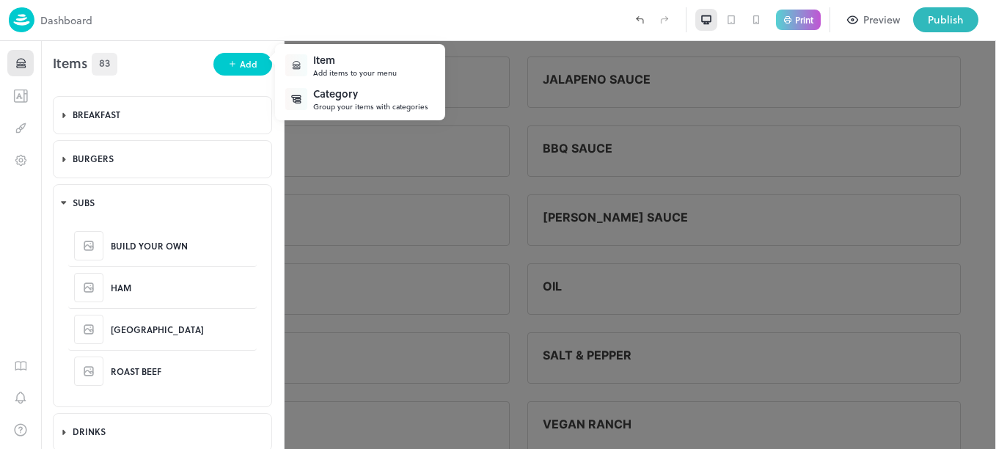
click at [346, 67] on div "Add items to your menu" at bounding box center [355, 72] width 84 height 11
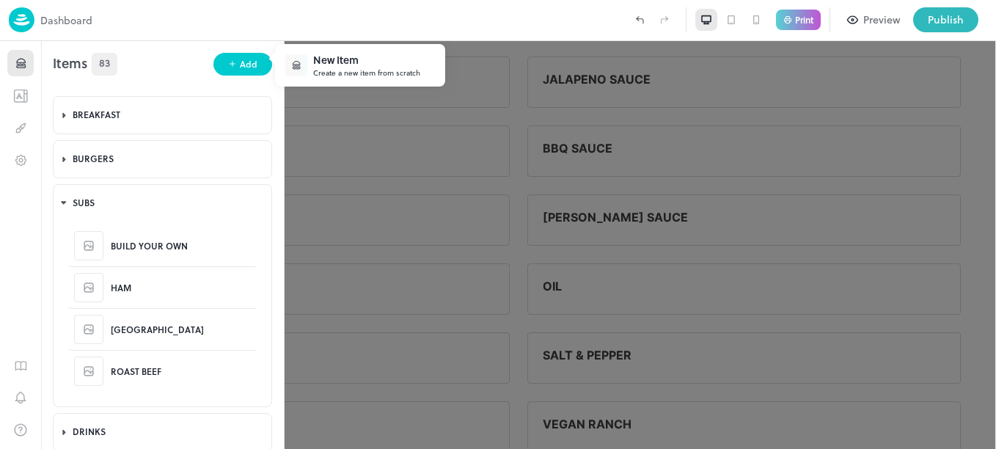
click at [395, 76] on div "Create a new item from scratch" at bounding box center [366, 72] width 107 height 11
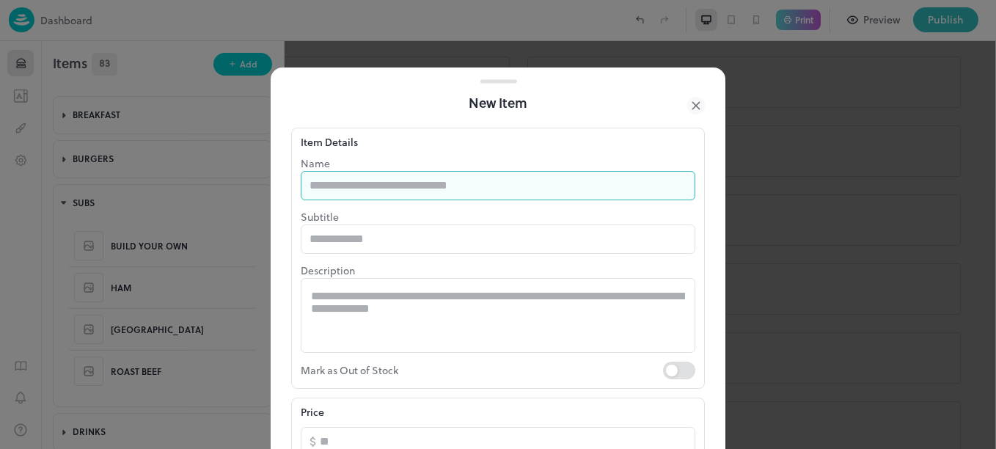
click at [418, 181] on input "text" at bounding box center [498, 185] width 395 height 29
type input "**********"
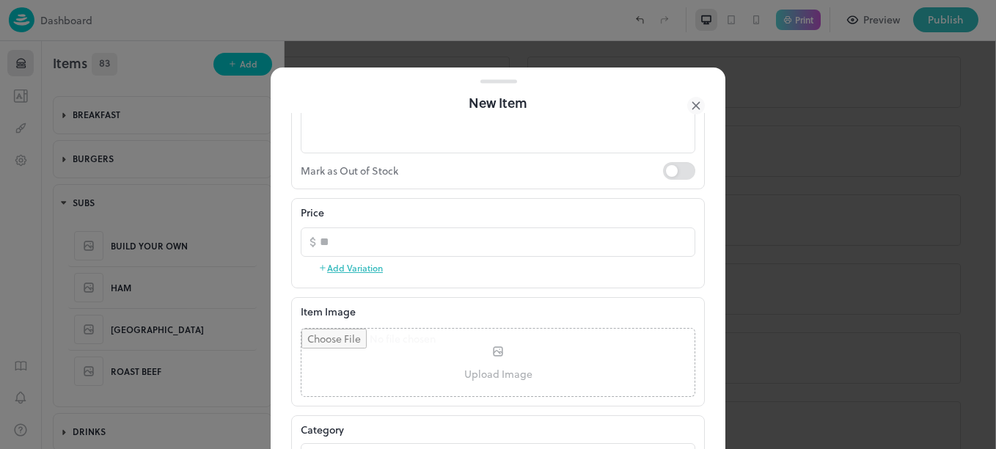
scroll to position [208, 0]
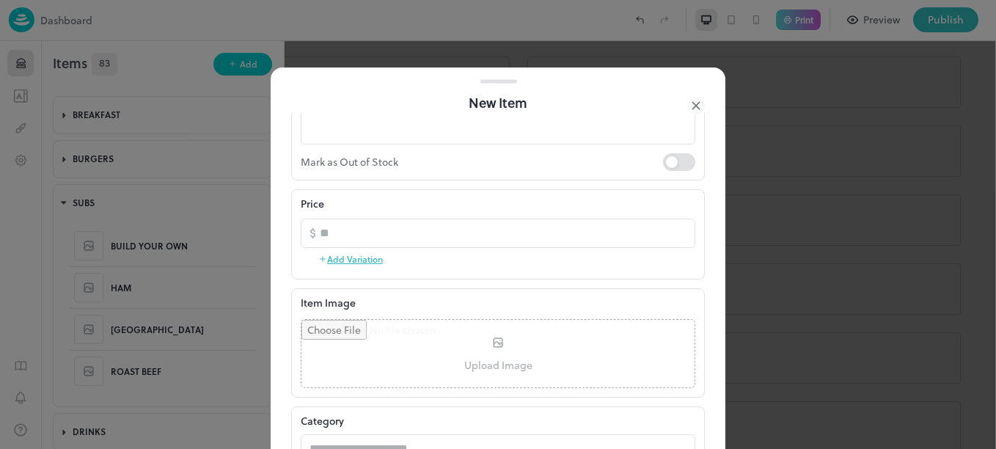
click at [348, 253] on button "Add Variation" at bounding box center [350, 259] width 65 height 22
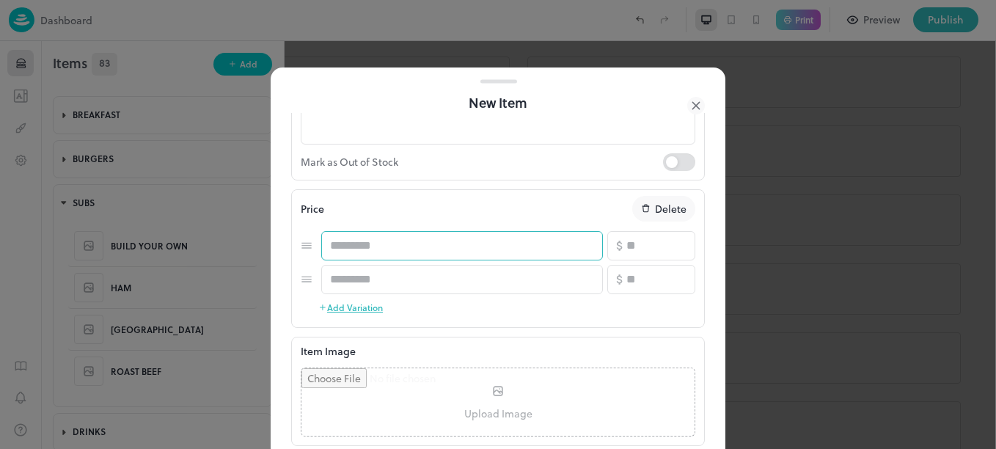
click at [358, 252] on input "text" at bounding box center [462, 245] width 282 height 29
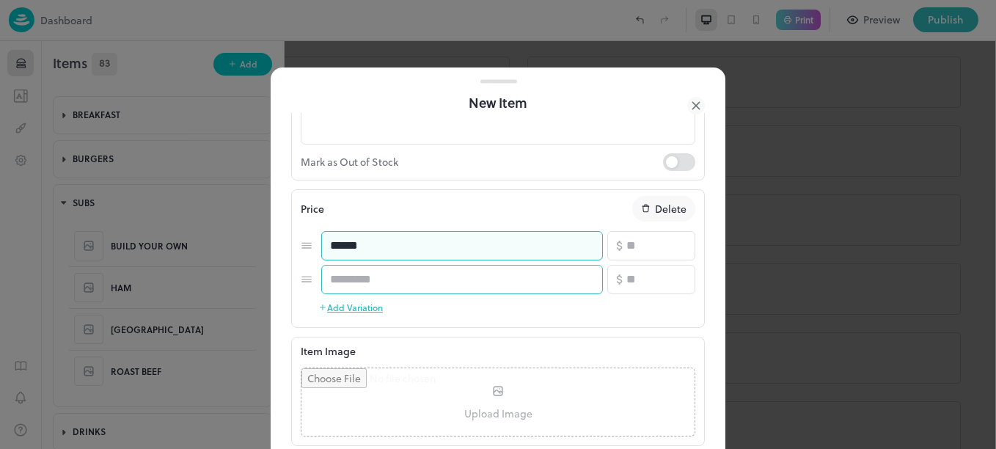
type input "*****"
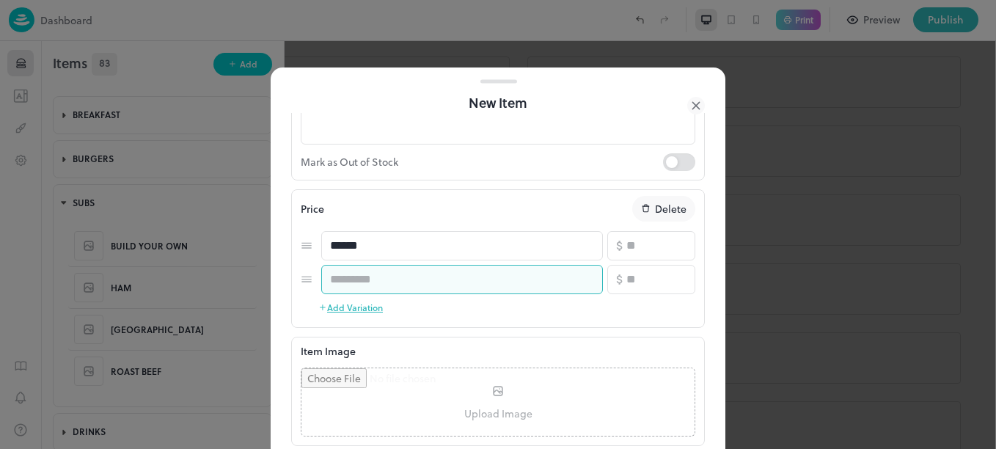
click at [384, 290] on input "text" at bounding box center [462, 279] width 282 height 29
type input "*"
type input "*****"
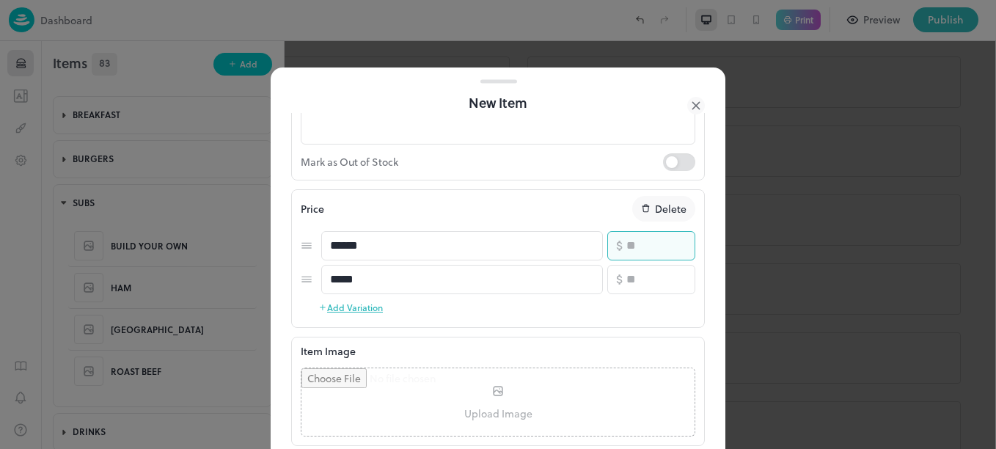
click at [649, 246] on input "number" at bounding box center [660, 245] width 69 height 29
type input "*"
click at [655, 281] on input "number" at bounding box center [660, 279] width 69 height 29
type input "**"
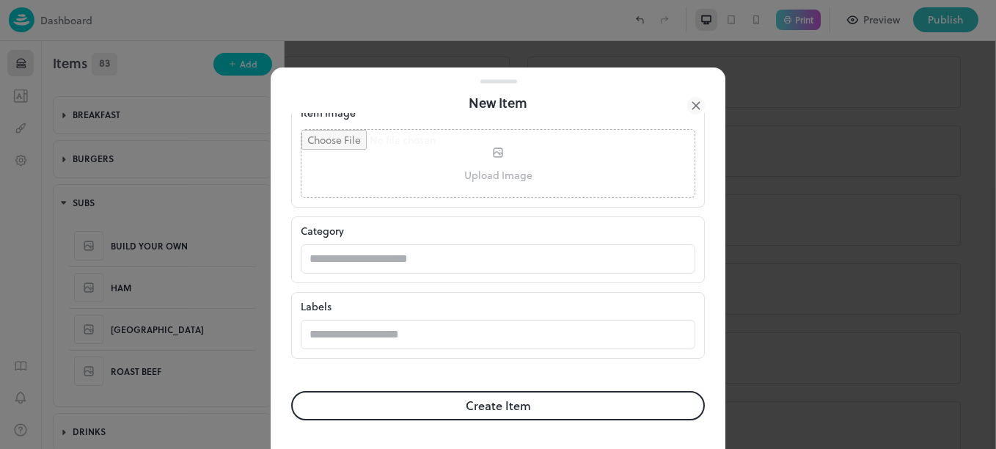
scroll to position [447, 0]
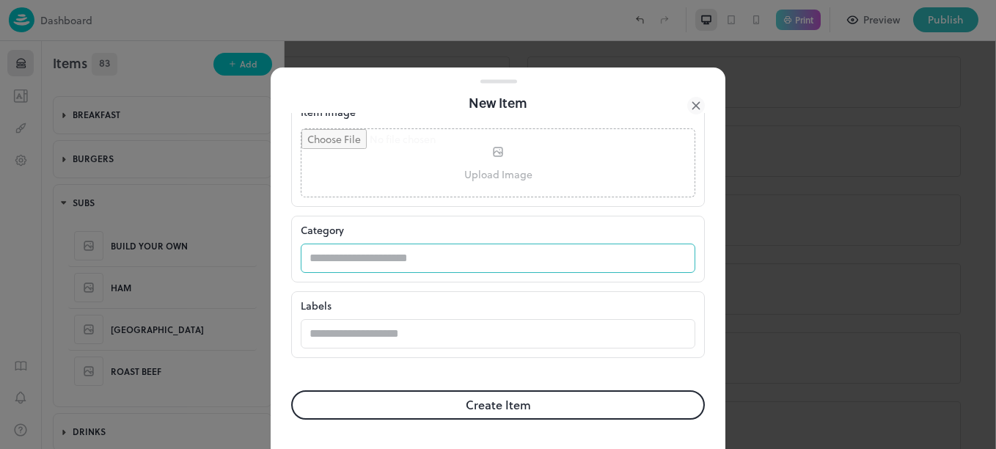
click at [480, 263] on input "text" at bounding box center [484, 258] width 366 height 29
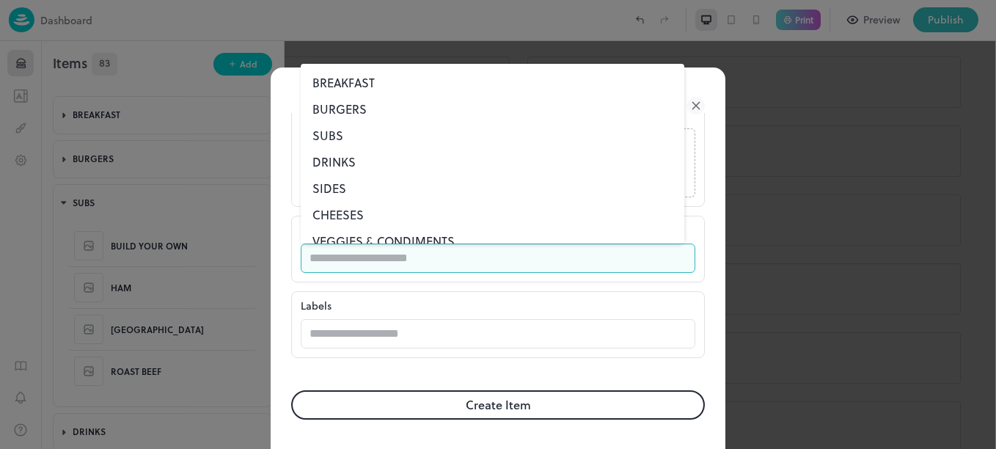
click at [337, 137] on li "SUBS" at bounding box center [493, 135] width 384 height 26
type input "****"
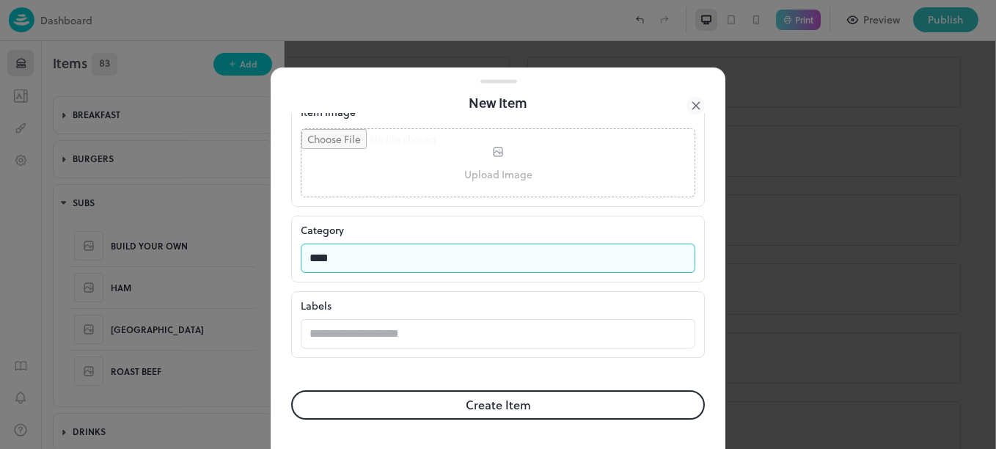
click at [500, 398] on button "Create Item" at bounding box center [498, 404] width 414 height 29
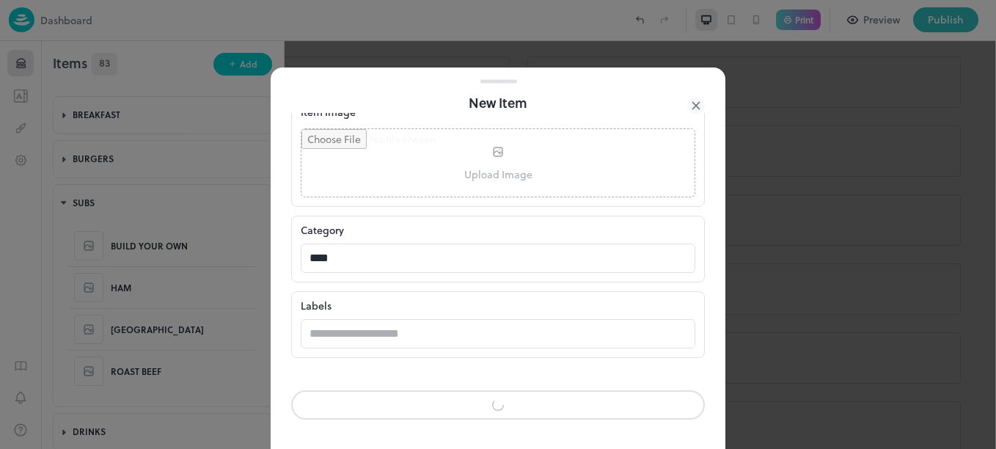
scroll to position [446, 0]
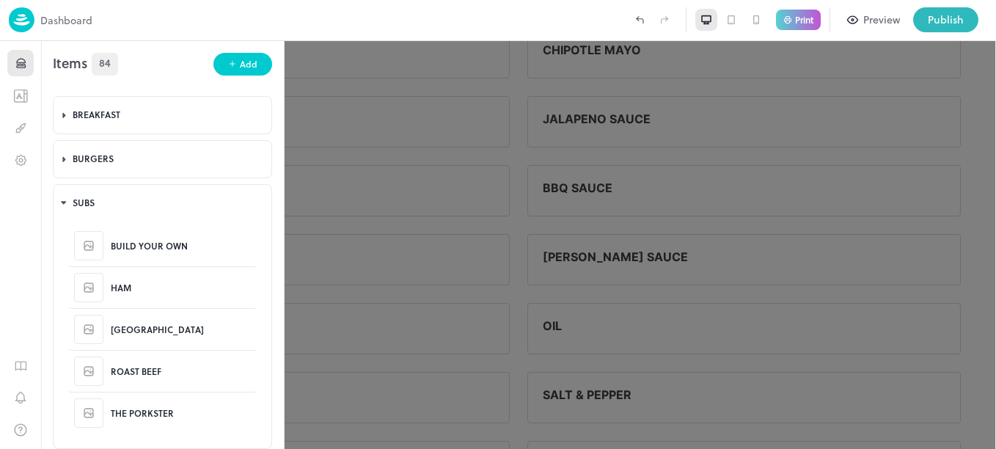
scroll to position [3151, 0]
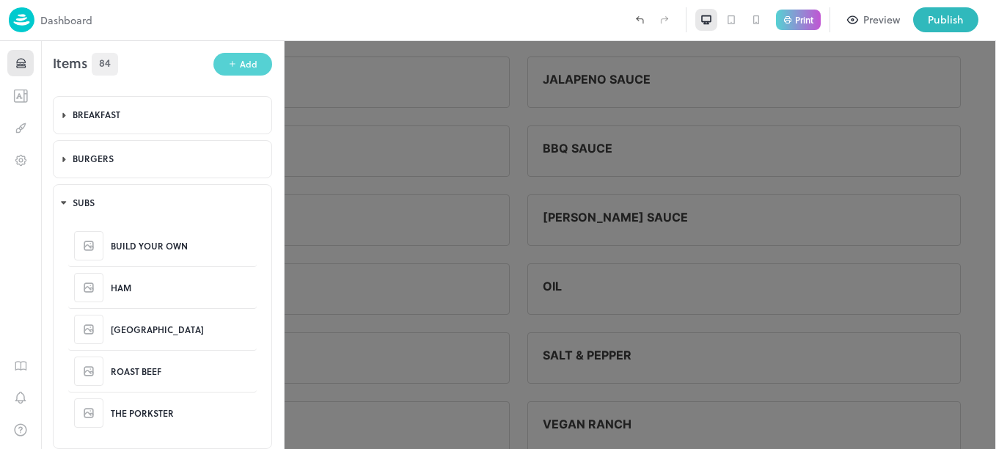
click at [230, 59] on button "Add" at bounding box center [242, 64] width 59 height 23
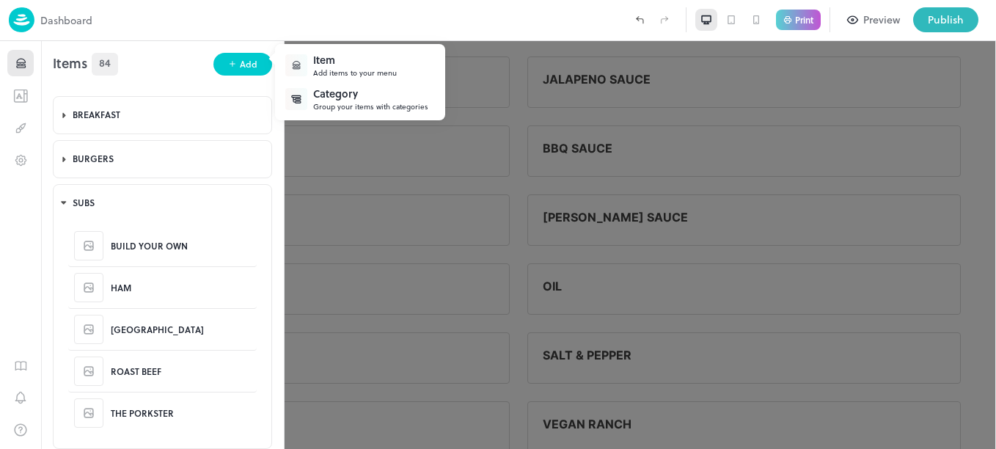
click at [306, 62] on div at bounding box center [296, 65] width 22 height 22
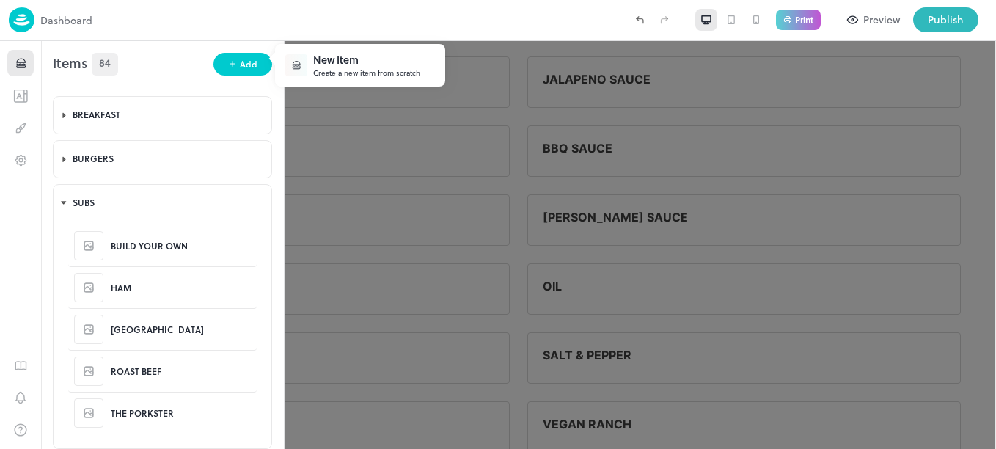
click at [337, 63] on div "New Item" at bounding box center [366, 59] width 107 height 15
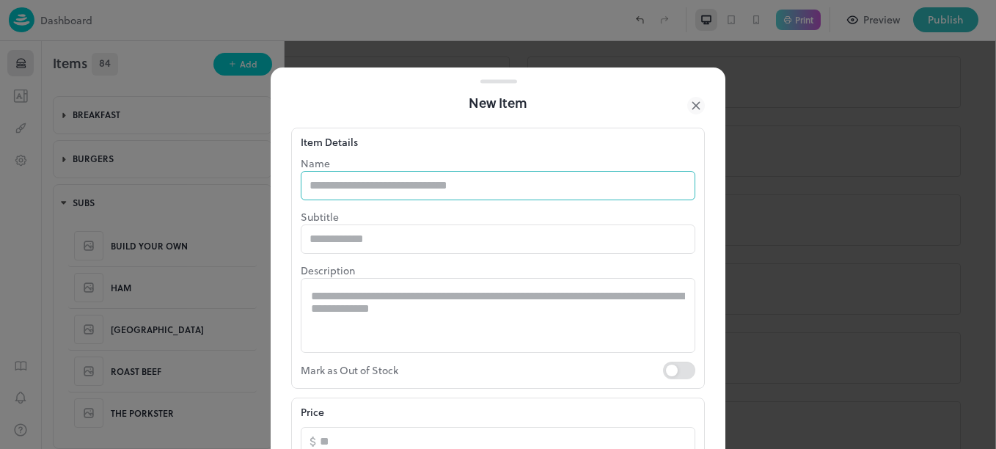
click at [423, 184] on input "text" at bounding box center [498, 185] width 395 height 29
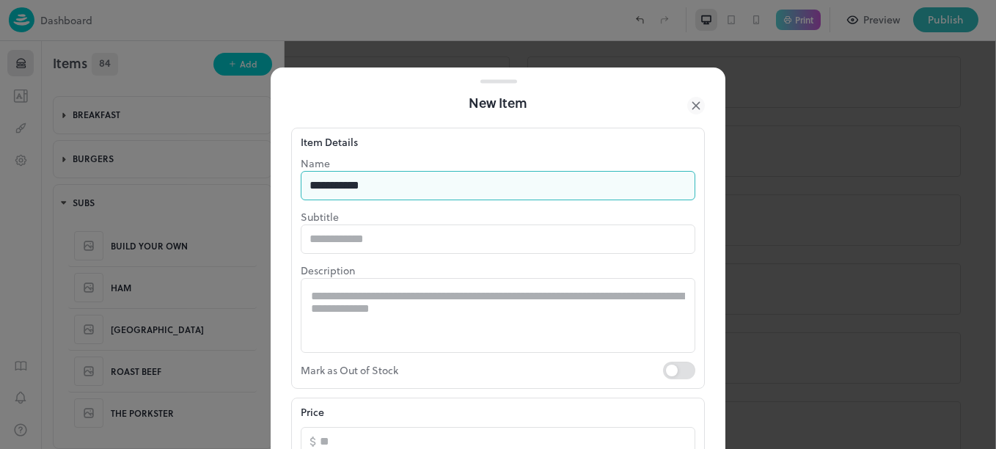
type input "**********"
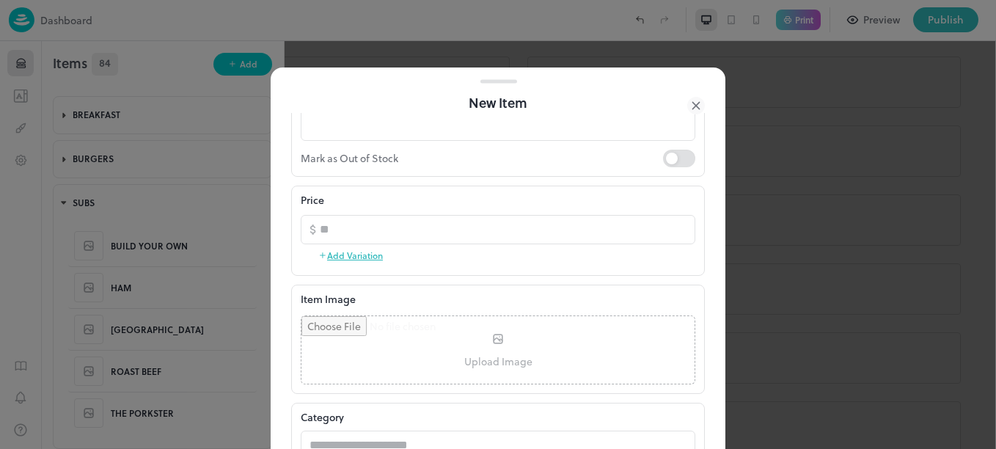
scroll to position [233, 0]
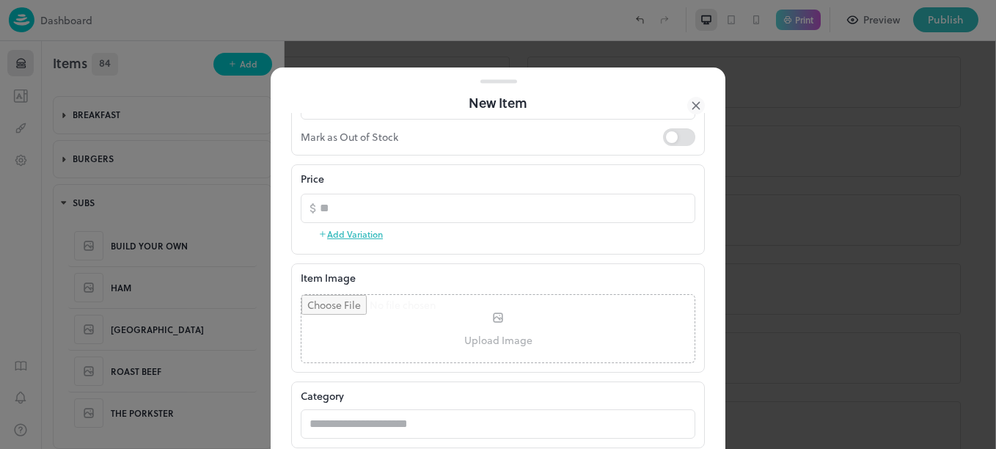
click at [363, 240] on button "Add Variation" at bounding box center [350, 234] width 65 height 22
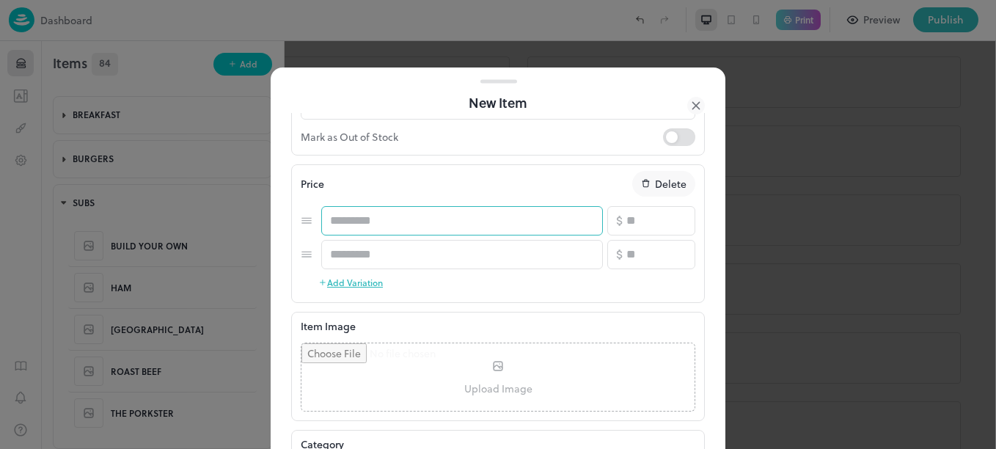
click at [354, 220] on input "text" at bounding box center [462, 220] width 282 height 29
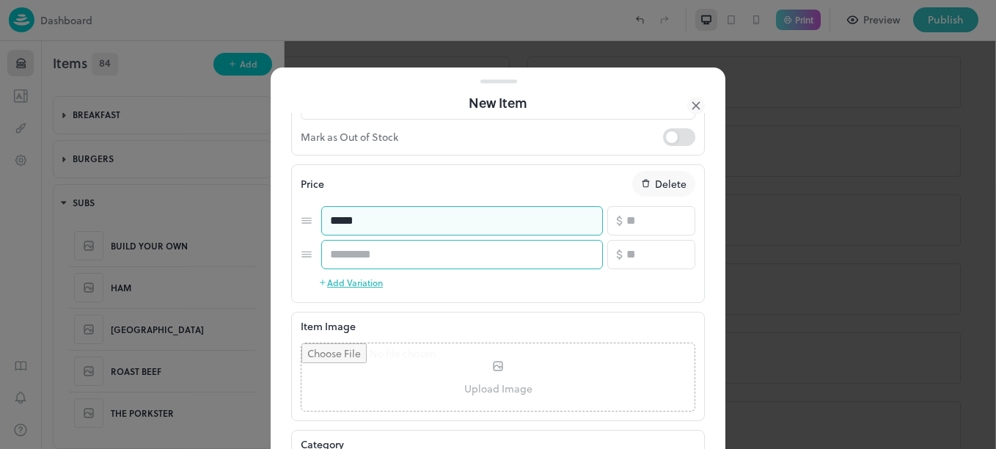
type input "*****"
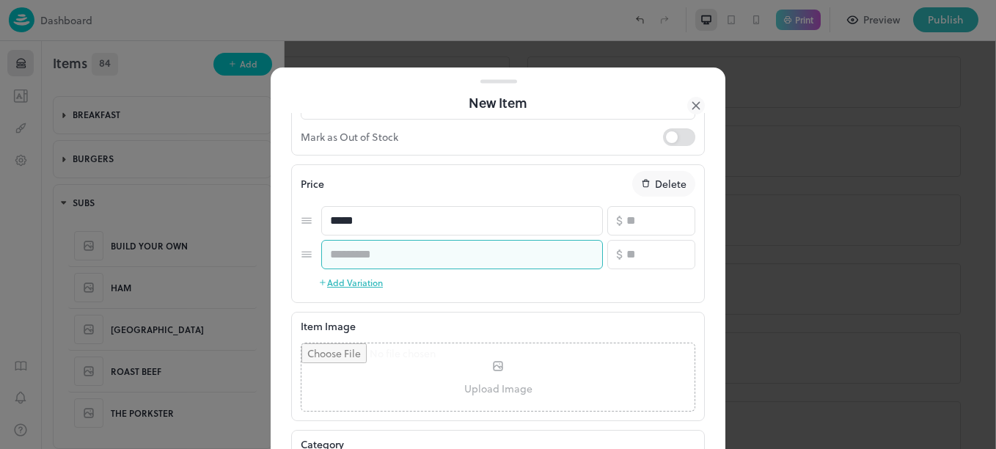
click at [370, 251] on input "text" at bounding box center [462, 254] width 282 height 29
type input "*****"
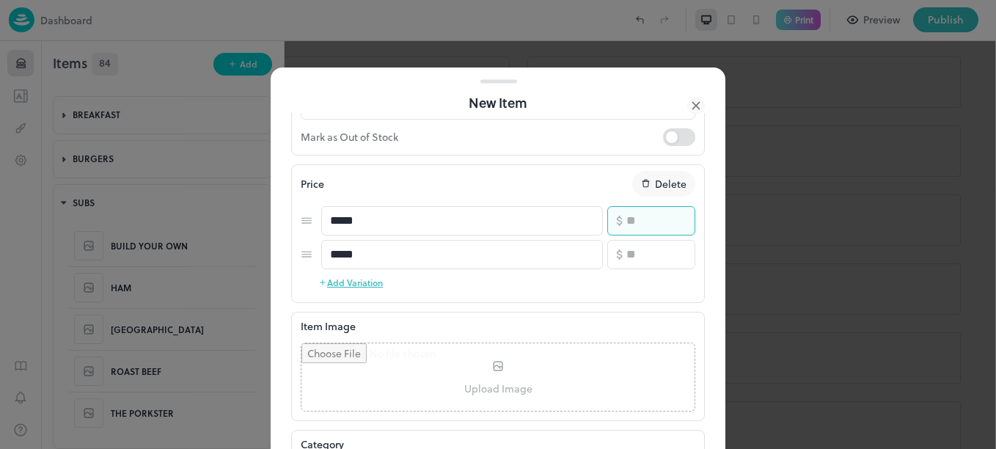
click at [626, 230] on input "number" at bounding box center [660, 220] width 69 height 29
type input "*"
click at [646, 250] on input "number" at bounding box center [660, 254] width 69 height 29
type input "**"
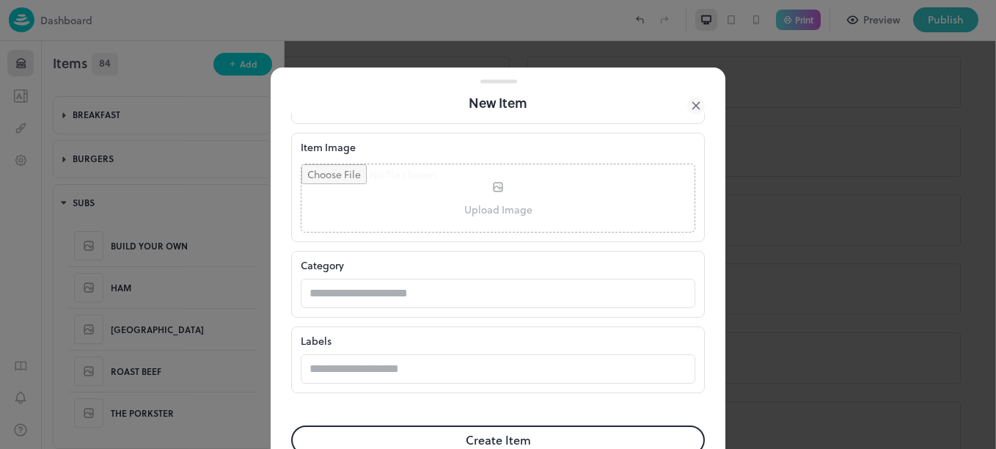
scroll to position [447, 0]
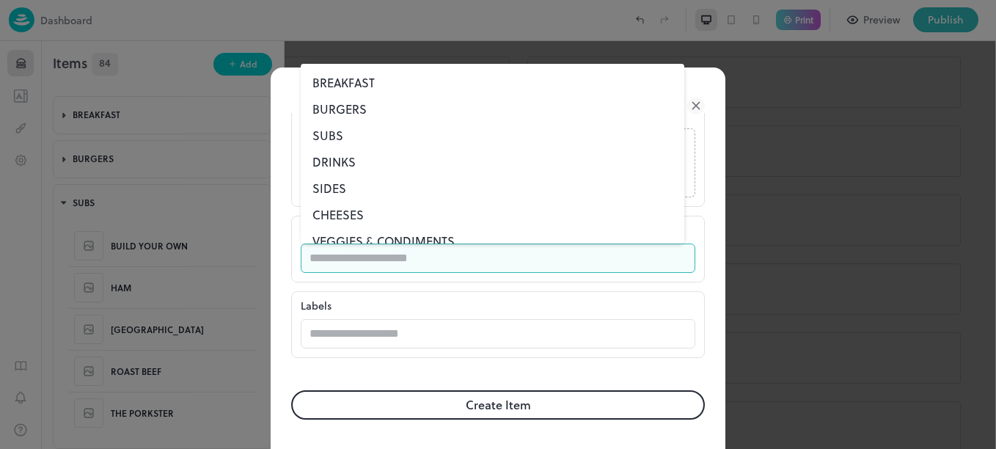
click at [485, 254] on input "text" at bounding box center [484, 258] width 366 height 29
click at [338, 137] on li "SUBS" at bounding box center [493, 135] width 384 height 26
type input "****"
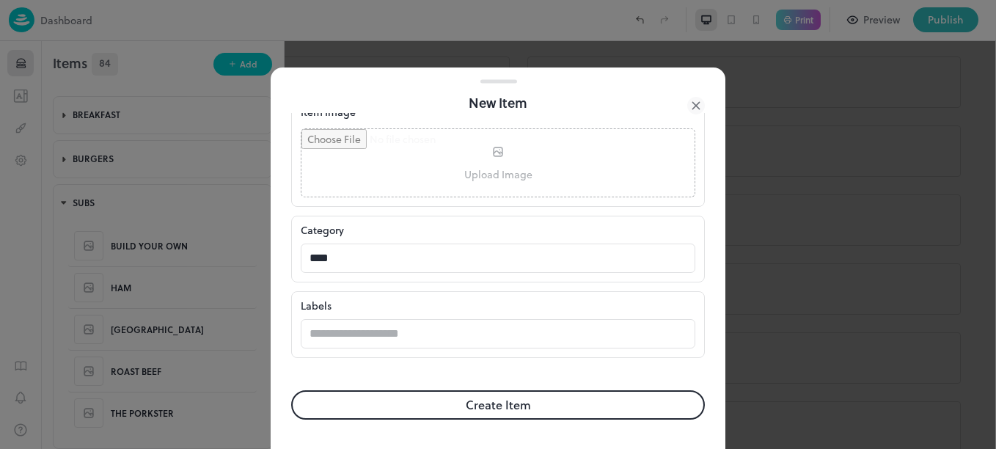
click at [431, 408] on button "Create Item" at bounding box center [498, 404] width 414 height 29
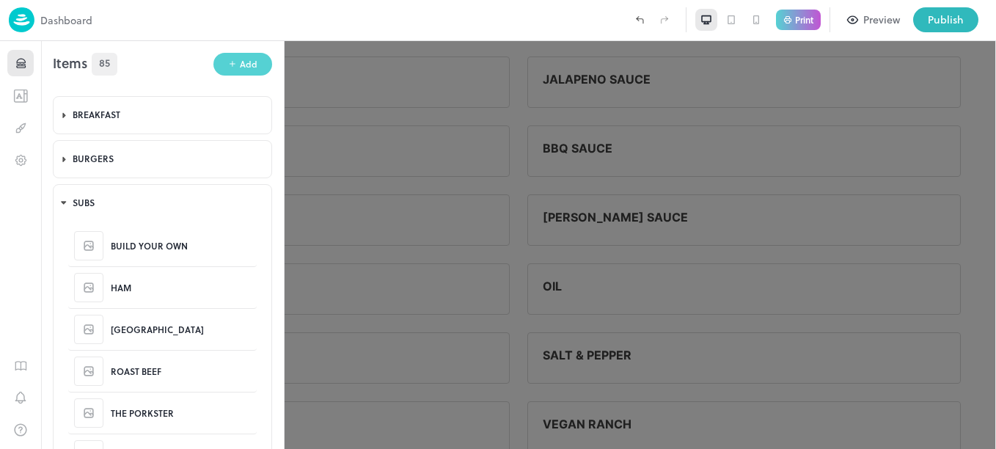
click at [240, 60] on div "Add" at bounding box center [249, 64] width 18 height 14
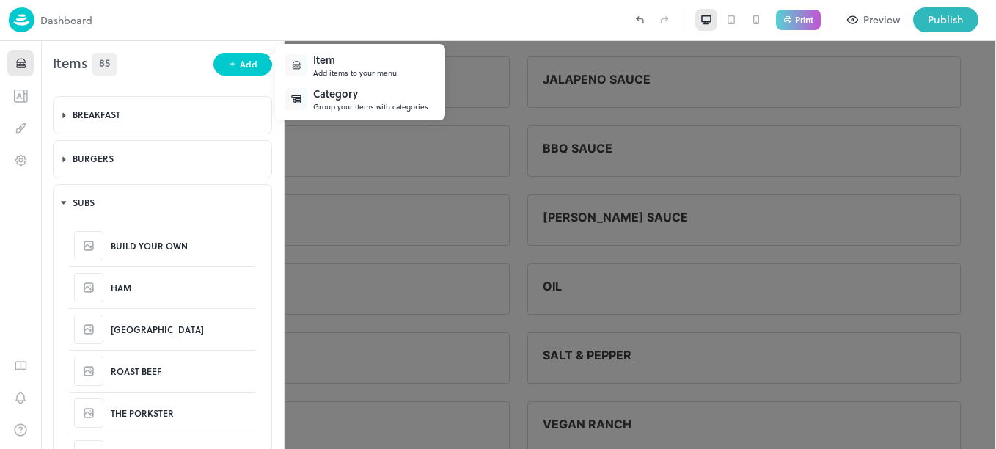
click at [354, 65] on div "Item" at bounding box center [355, 59] width 84 height 15
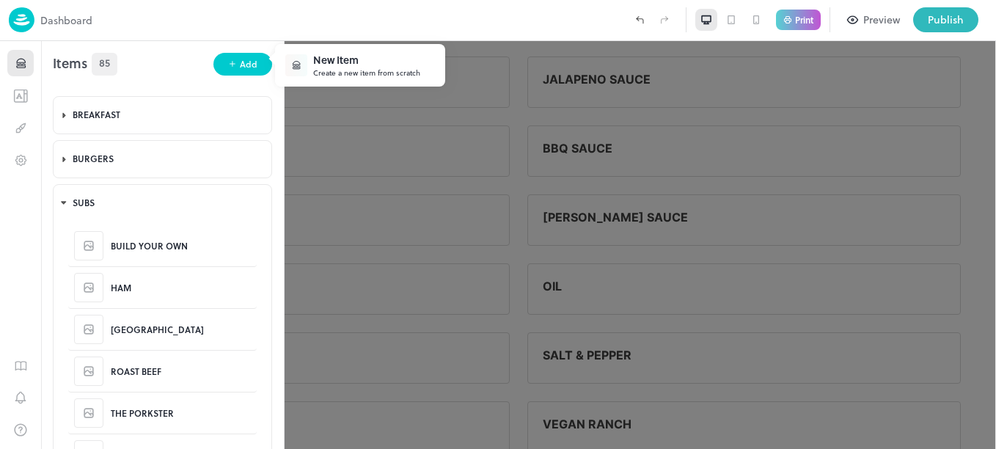
click at [371, 67] on div "Create a new item from scratch" at bounding box center [366, 72] width 107 height 11
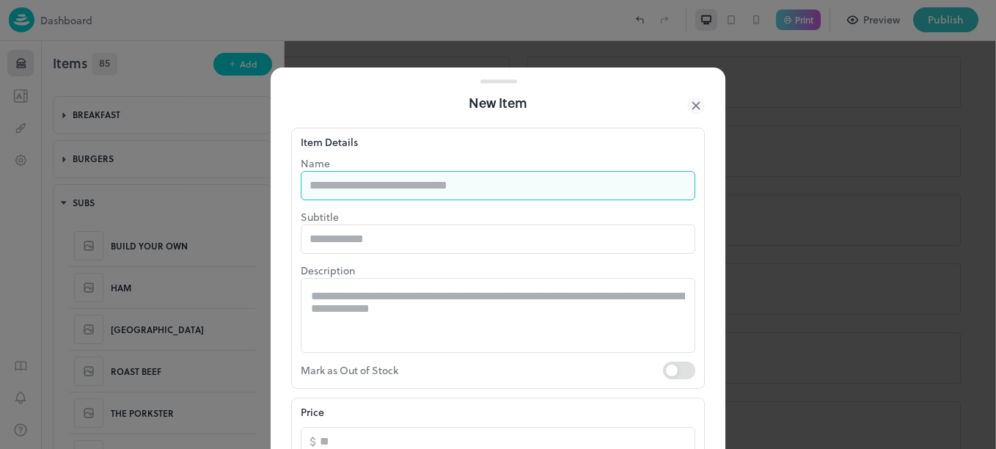
click at [386, 185] on input "text" at bounding box center [498, 185] width 395 height 29
click at [412, 181] on input "****" at bounding box center [498, 185] width 395 height 29
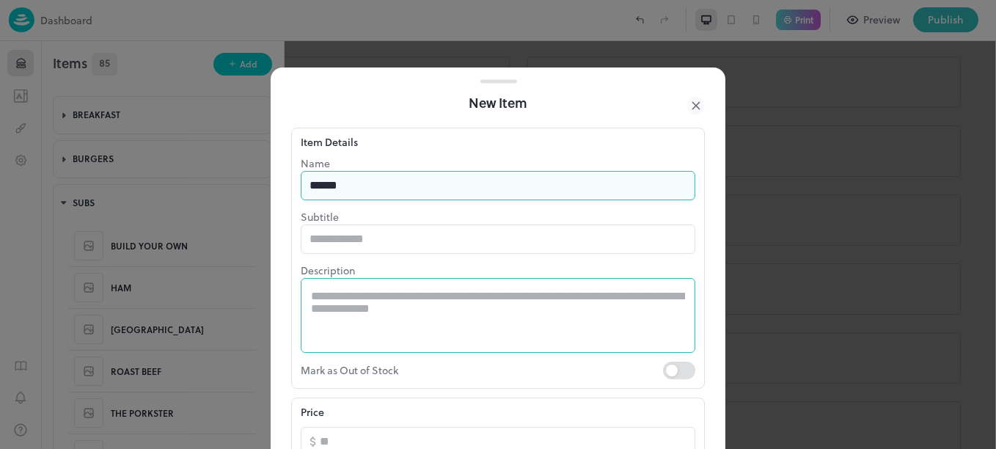
type input "****"
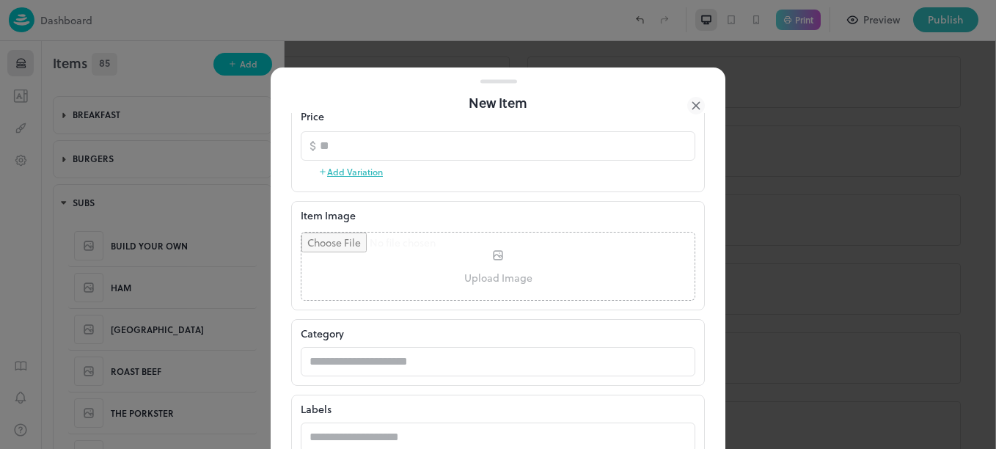
scroll to position [307, 0]
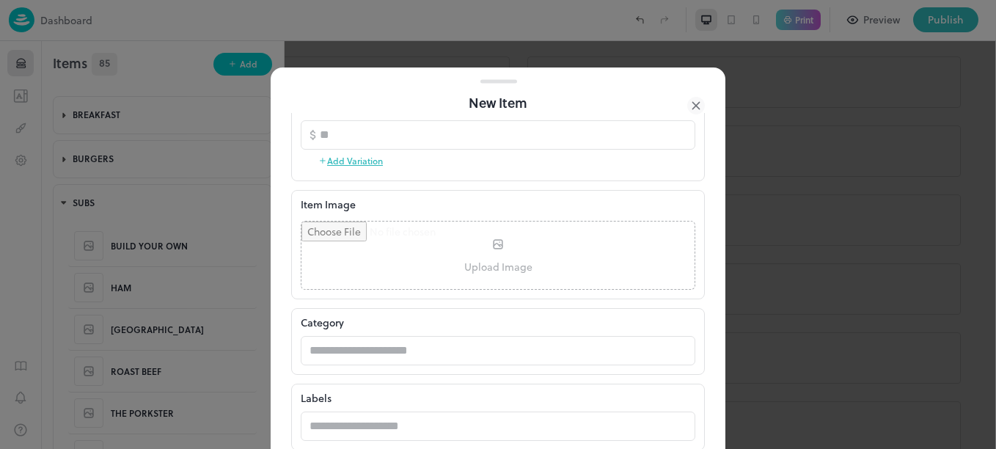
click at [370, 158] on button "Add Variation" at bounding box center [350, 161] width 65 height 22
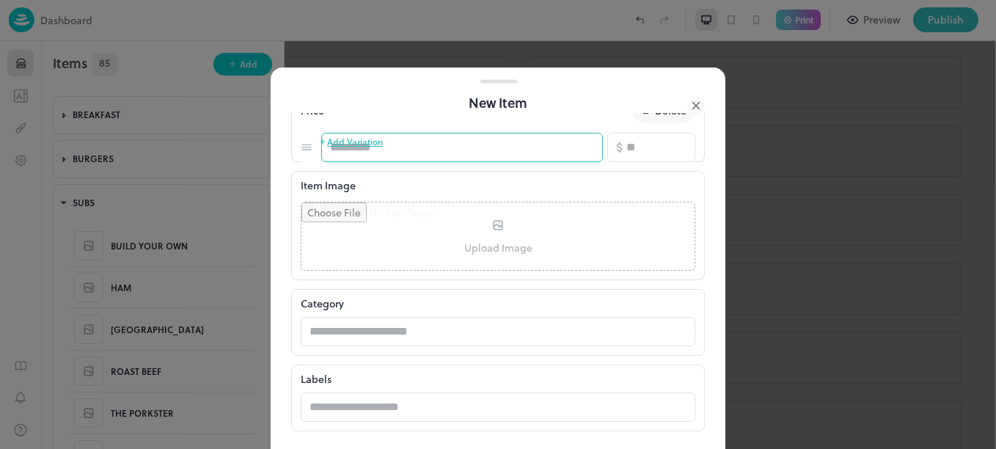
scroll to position [288, 0]
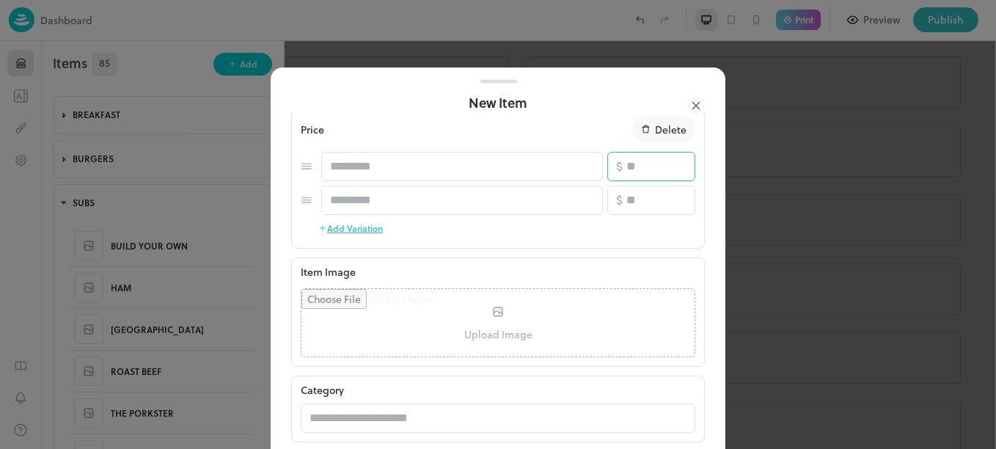
click at [640, 172] on input "number" at bounding box center [660, 166] width 69 height 29
type input "*"
click at [639, 201] on input "number" at bounding box center [660, 200] width 69 height 29
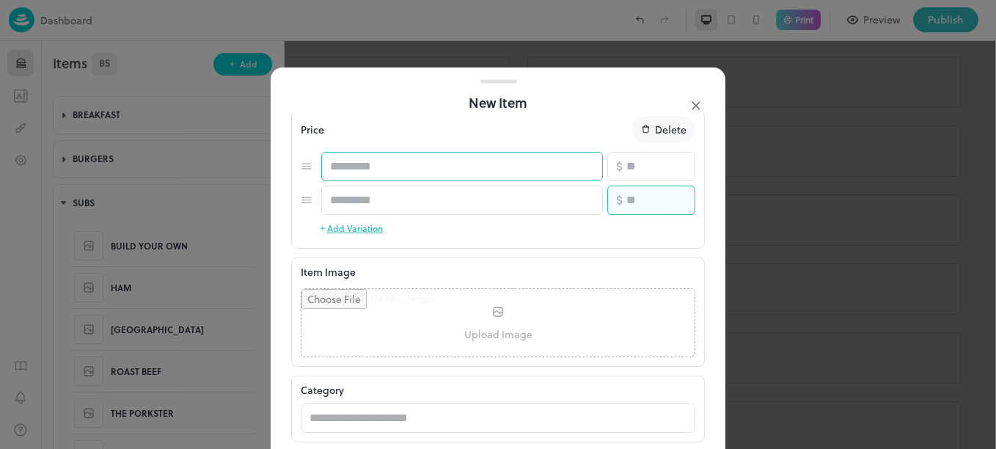
type input "**"
click at [465, 164] on input "text" at bounding box center [462, 166] width 282 height 29
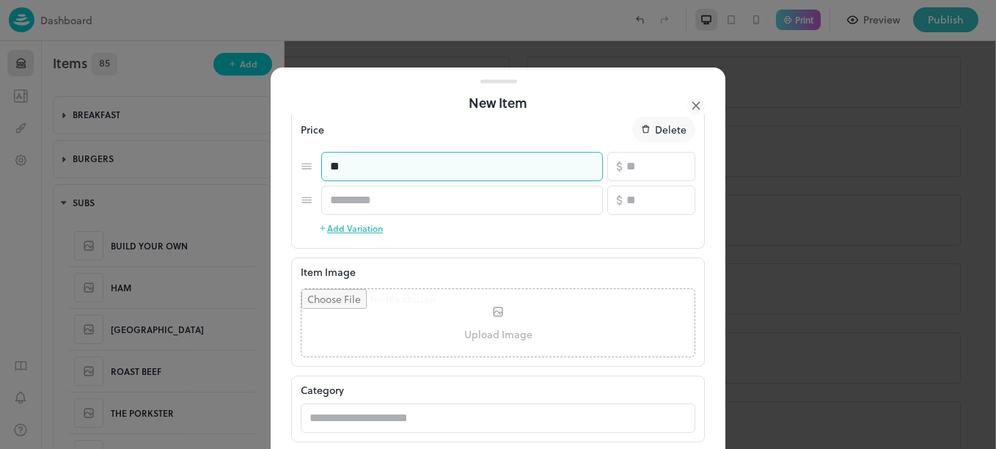
type input "*"
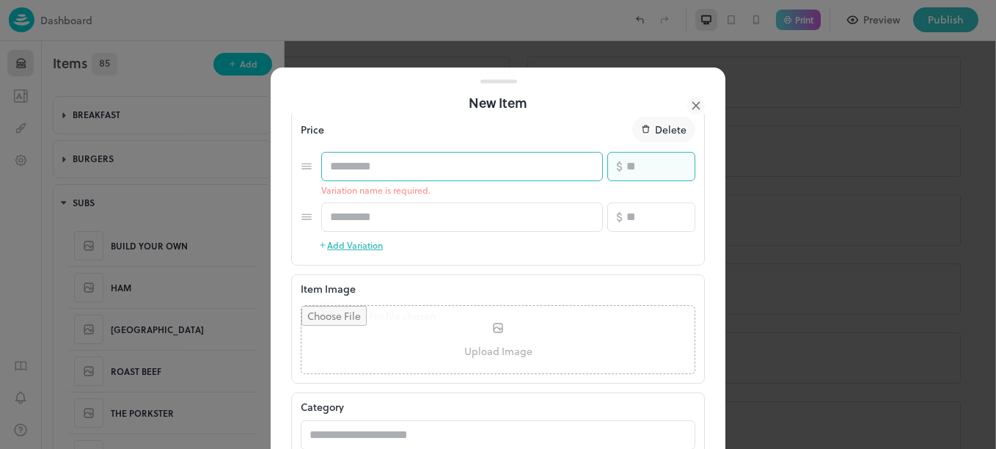
type input "*"
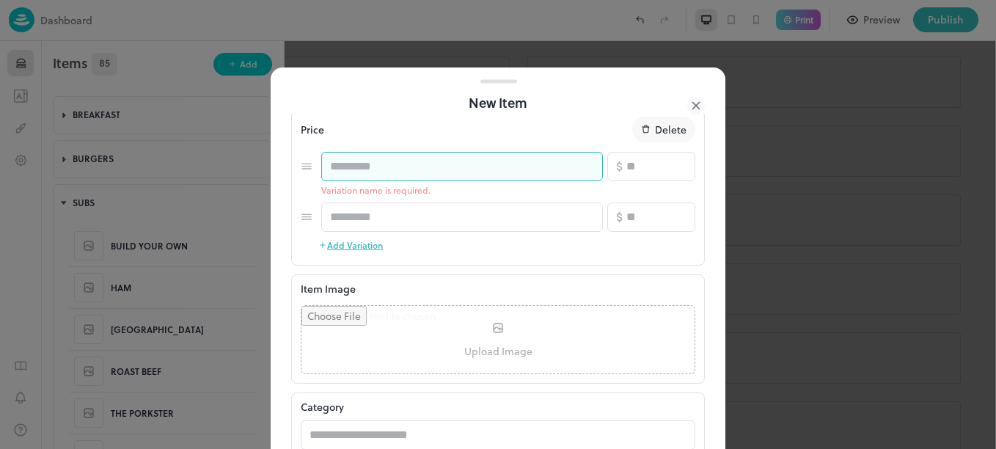
click at [452, 167] on input "text" at bounding box center [462, 166] width 282 height 29
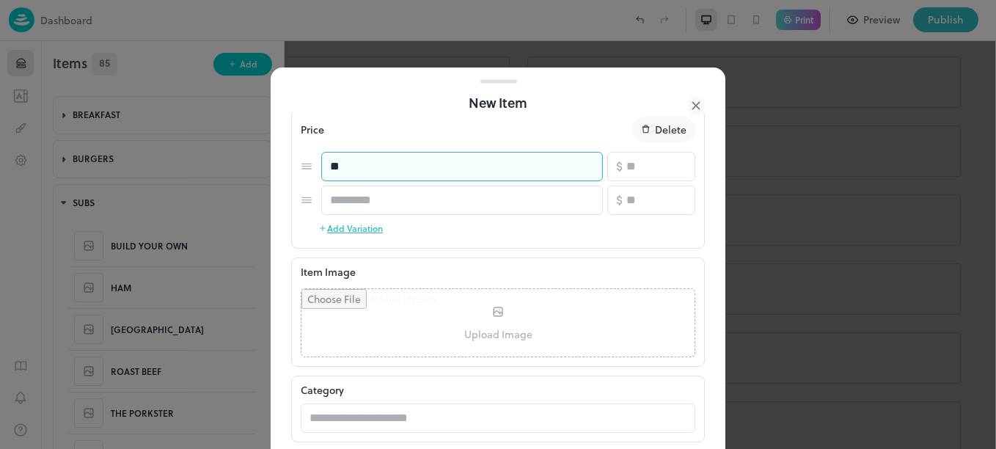
type input "*"
type input "*****"
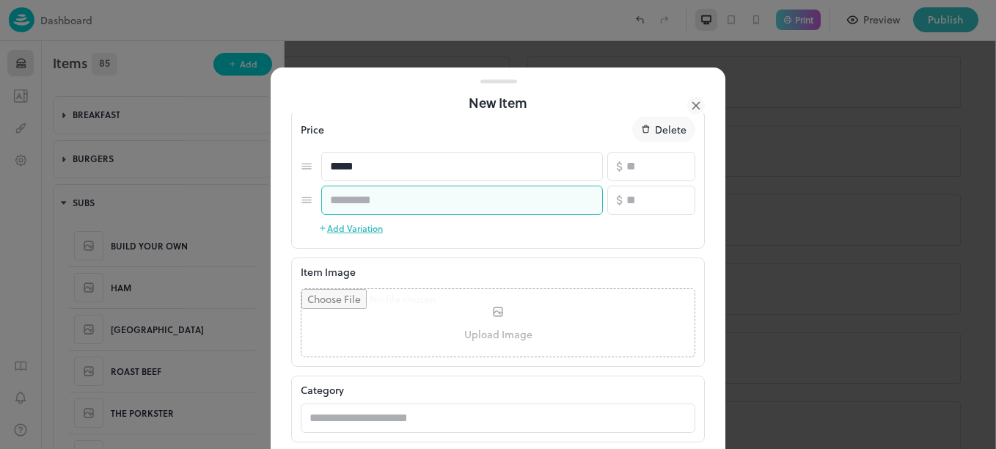
click at [439, 194] on input "text" at bounding box center [462, 200] width 282 height 29
type input "*"
type input "*****"
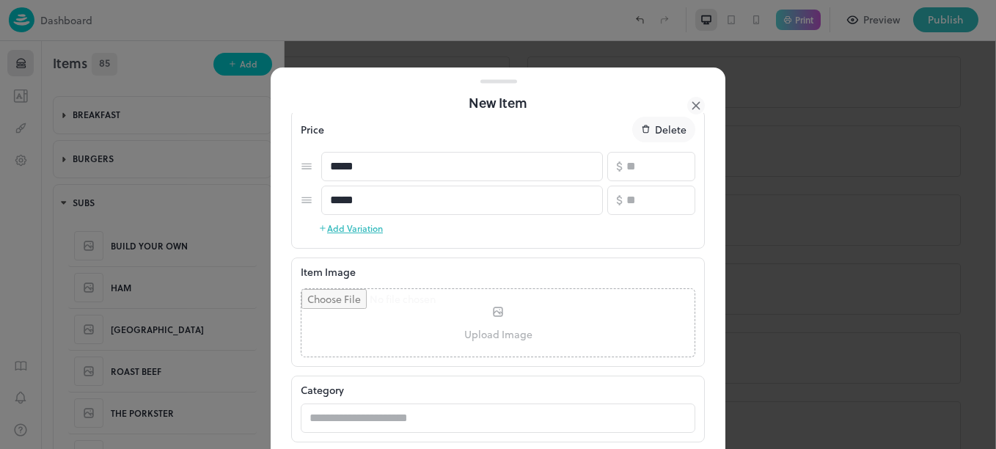
scroll to position [447, 0]
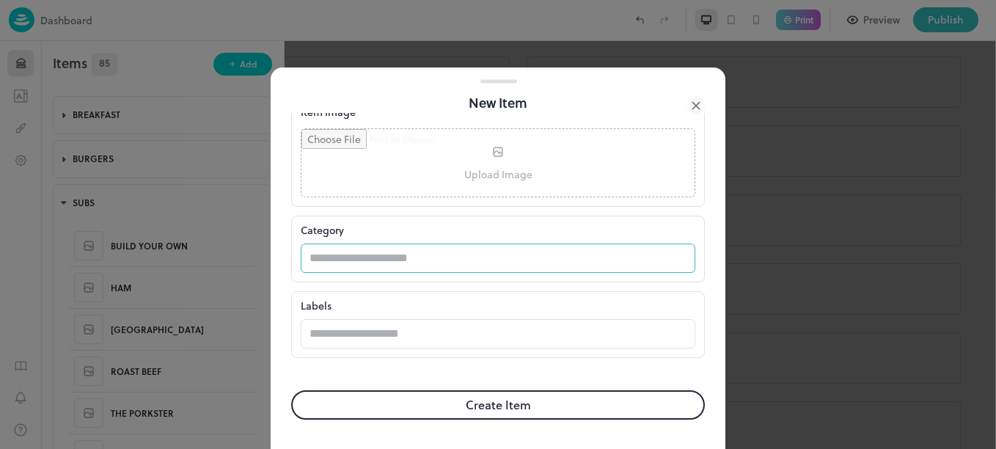
click at [428, 257] on input "text" at bounding box center [484, 258] width 366 height 29
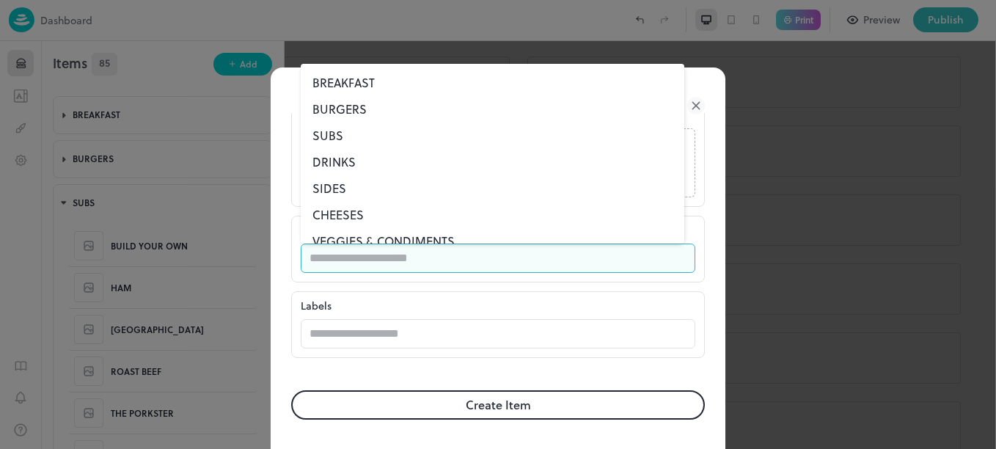
click at [326, 139] on li "SUBS" at bounding box center [493, 135] width 384 height 26
type input "****"
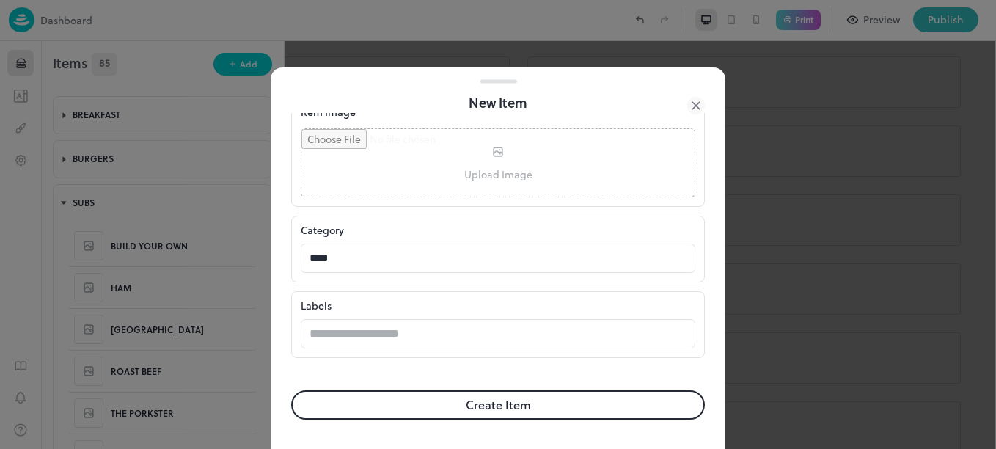
click at [420, 402] on button "Create Item" at bounding box center [498, 404] width 414 height 29
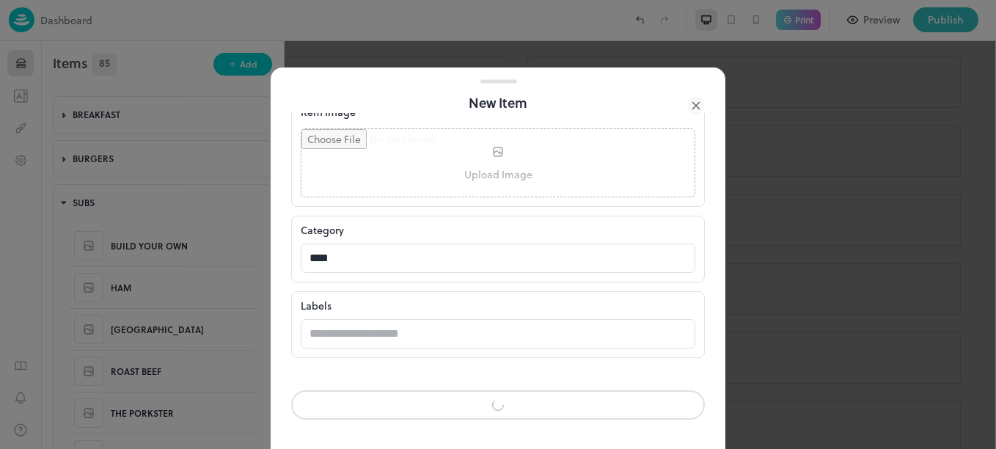
scroll to position [446, 0]
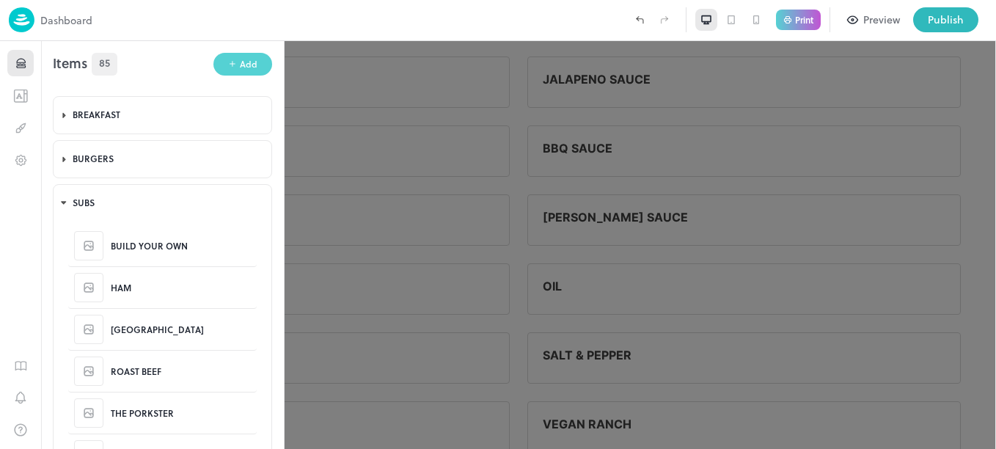
click at [241, 65] on div "Add" at bounding box center [249, 64] width 18 height 14
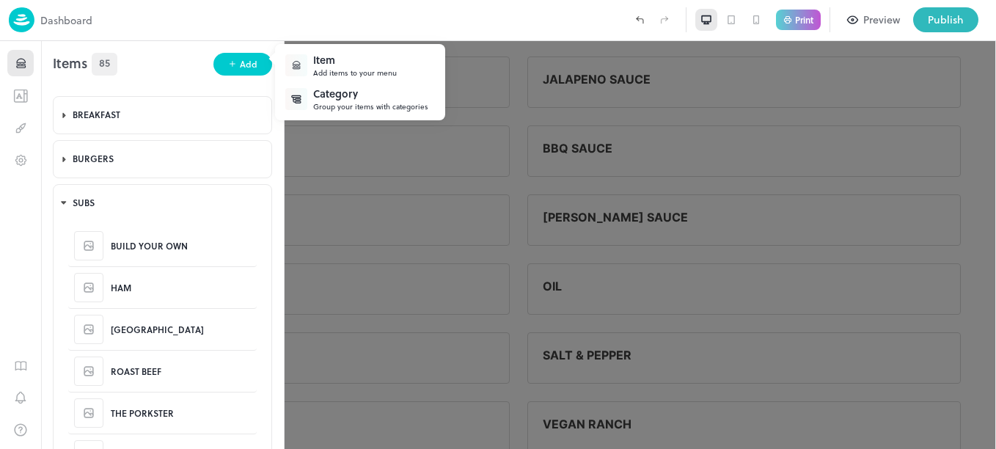
click at [331, 61] on div "Item" at bounding box center [355, 59] width 84 height 15
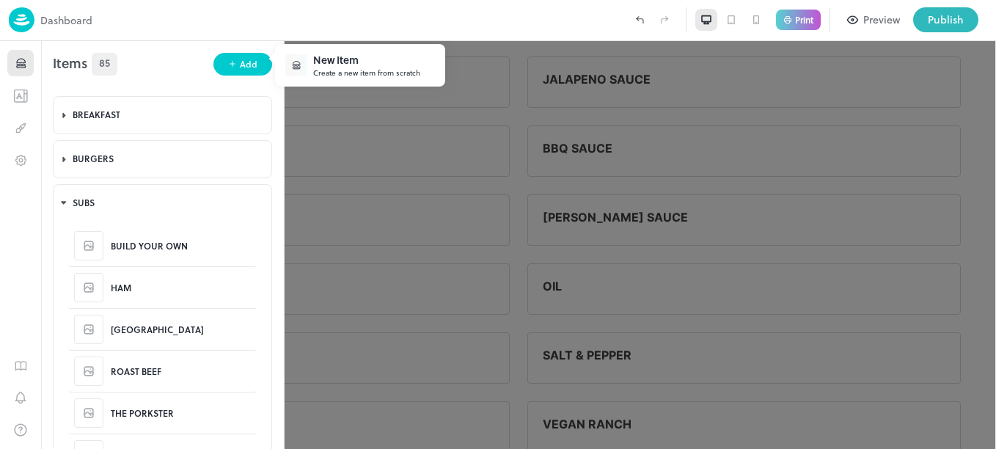
click at [356, 68] on div "Create a new item from scratch" at bounding box center [366, 72] width 107 height 11
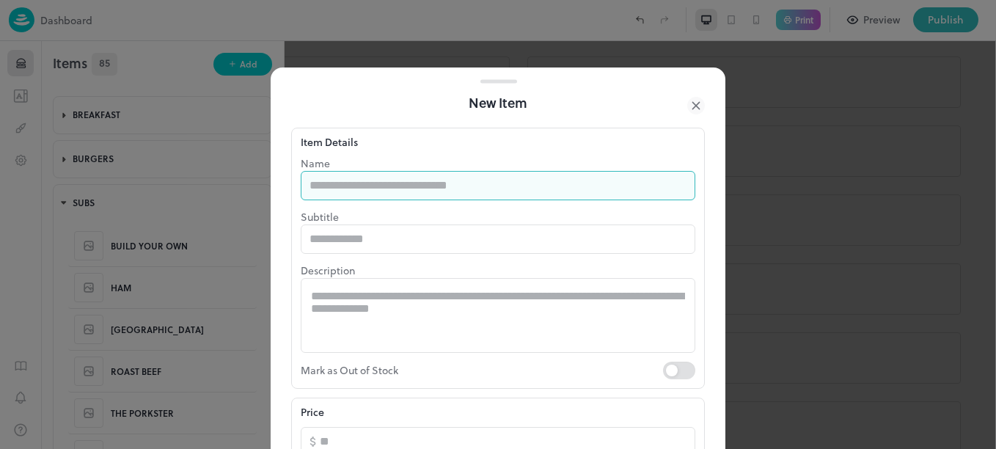
click at [386, 186] on input "text" at bounding box center [498, 185] width 395 height 29
type input "********"
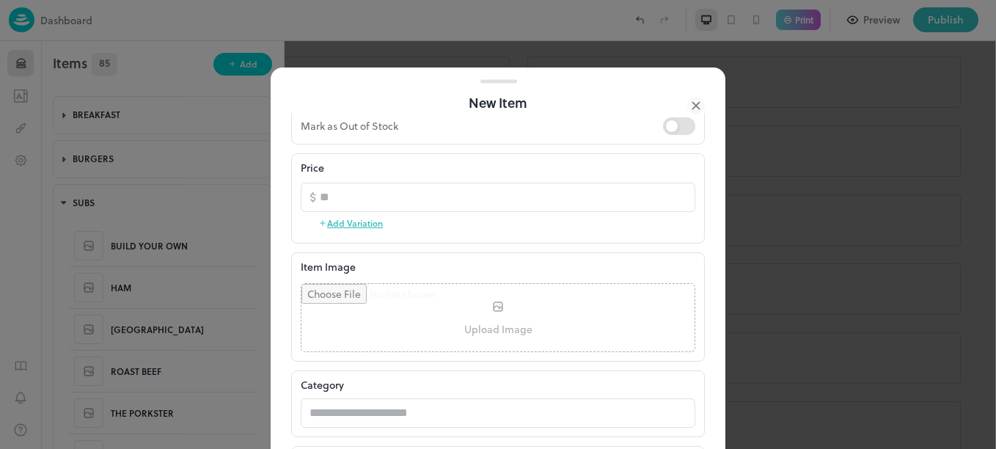
scroll to position [249, 0]
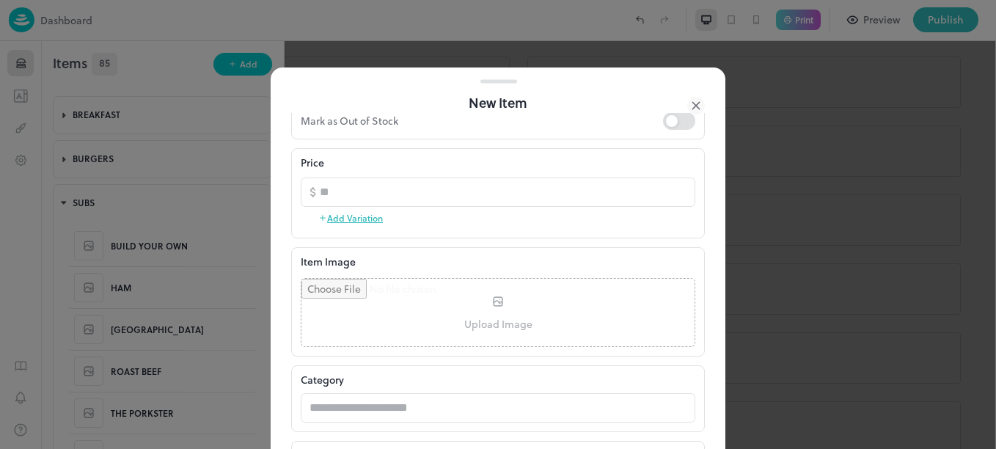
click at [362, 213] on button "Add Variation" at bounding box center [350, 218] width 65 height 22
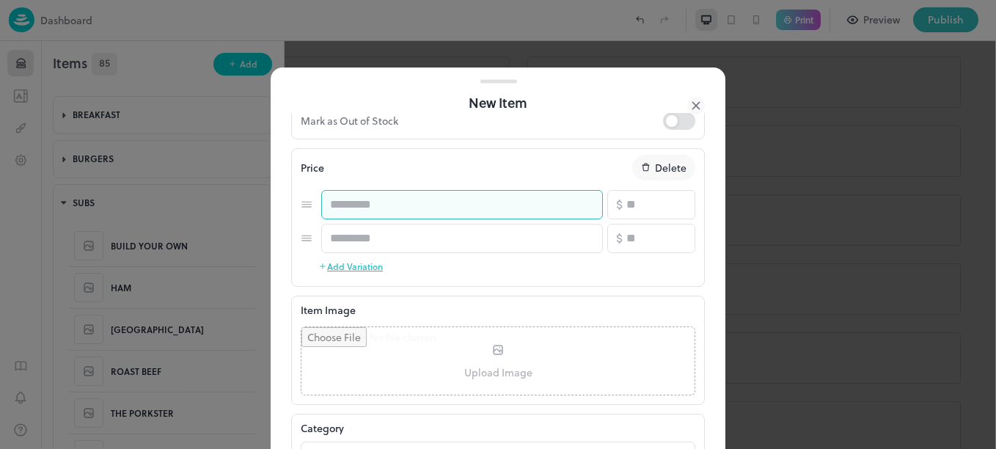
click at [404, 205] on input "text" at bounding box center [462, 204] width 282 height 29
click at [404, 205] on input "*" at bounding box center [462, 204] width 282 height 29
type input "*****"
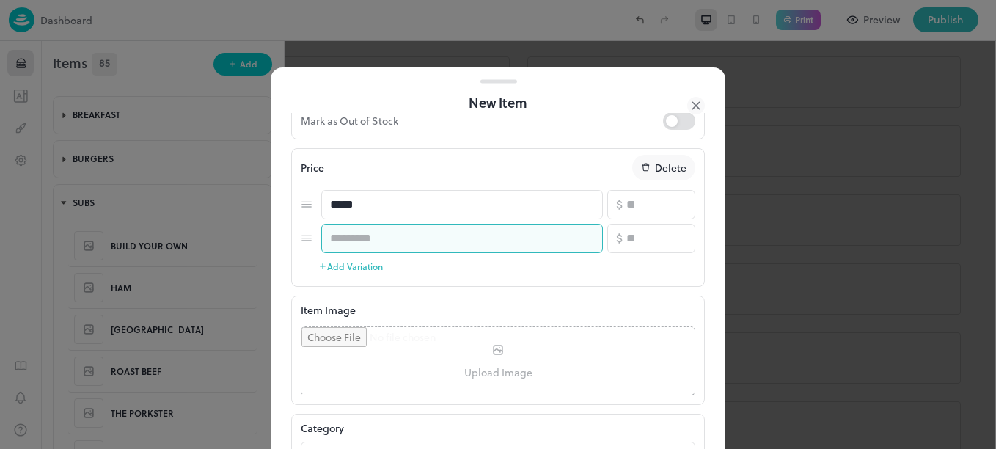
click at [407, 248] on input "text" at bounding box center [462, 238] width 282 height 29
type input "*****"
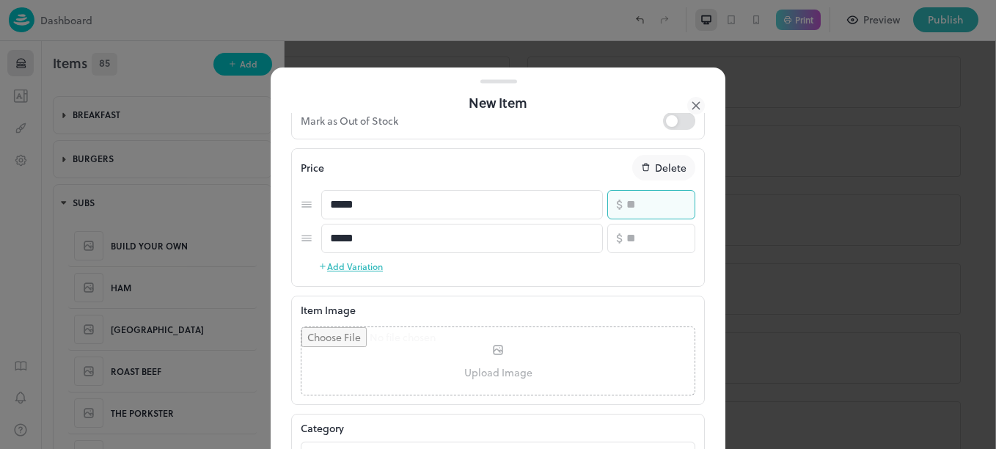
click at [646, 210] on input "number" at bounding box center [660, 204] width 69 height 29
type input "*"
click at [643, 250] on input "number" at bounding box center [660, 238] width 69 height 29
type input "**"
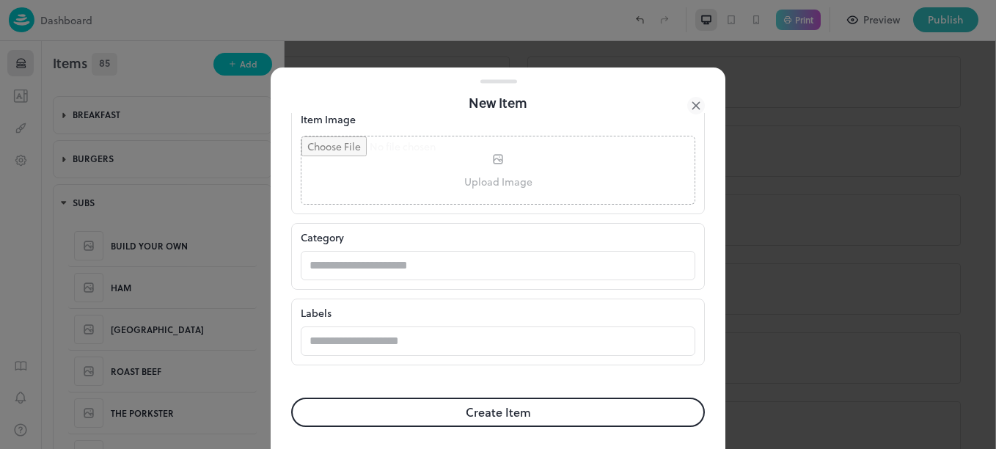
scroll to position [447, 0]
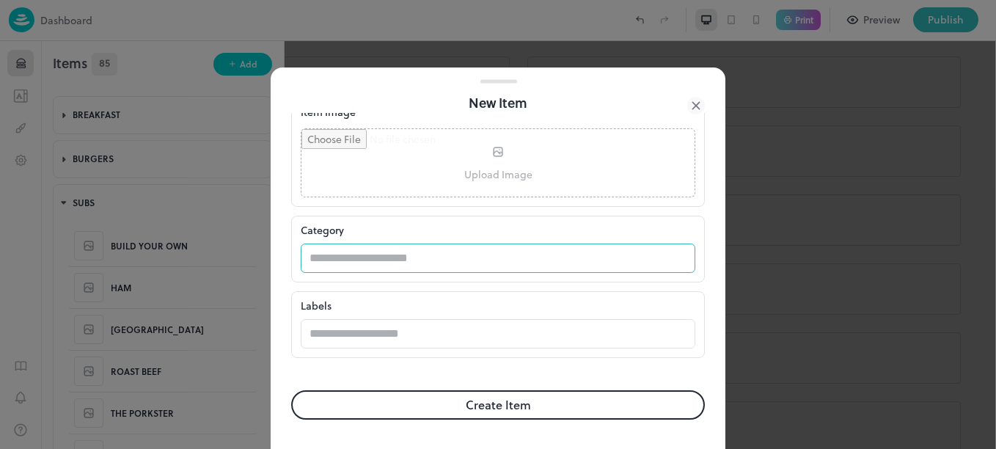
click at [466, 255] on input "text" at bounding box center [484, 258] width 366 height 29
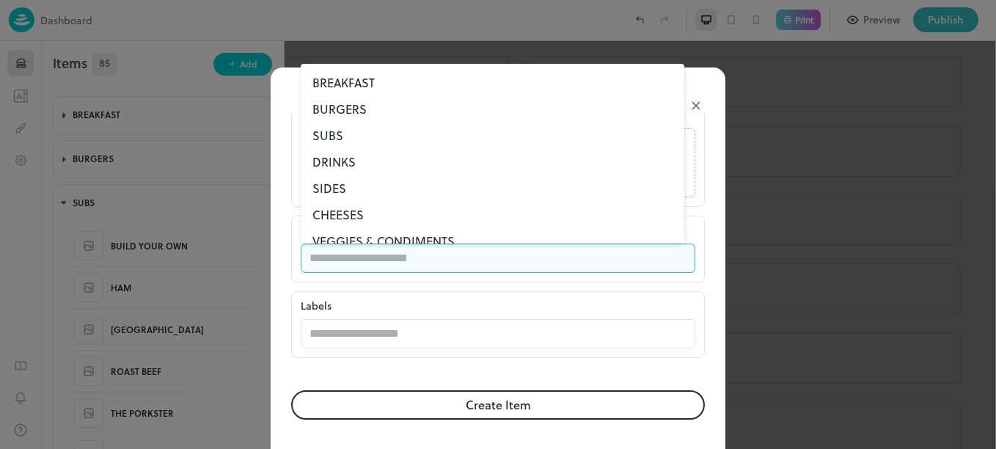
click at [315, 133] on li "SUBS" at bounding box center [493, 135] width 384 height 26
type input "****"
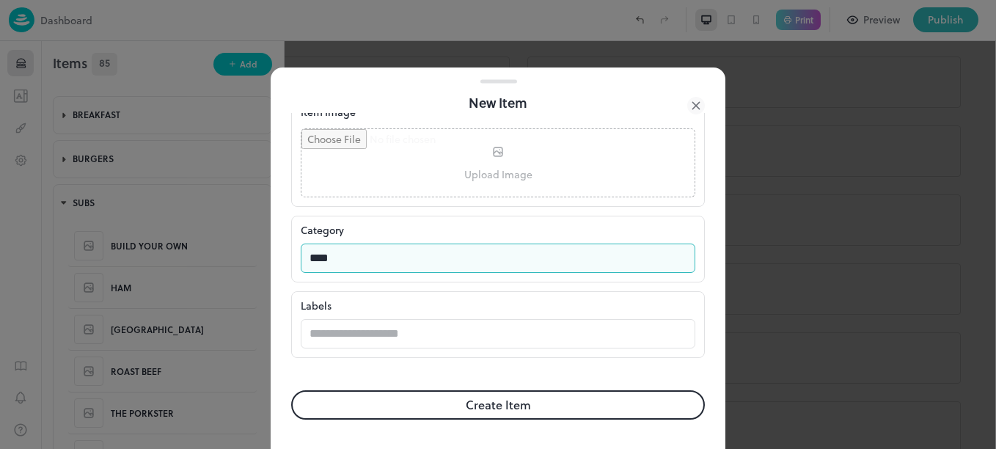
click at [428, 392] on button "Create Item" at bounding box center [498, 404] width 414 height 29
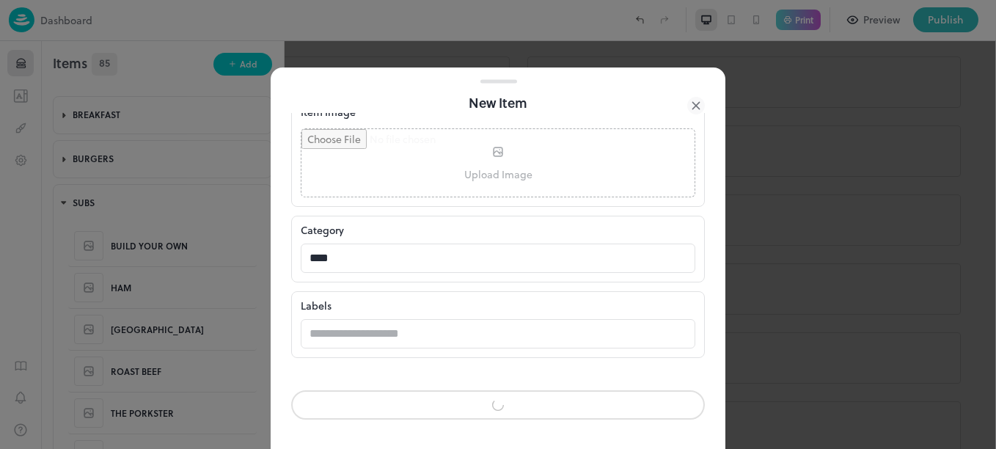
scroll to position [446, 0]
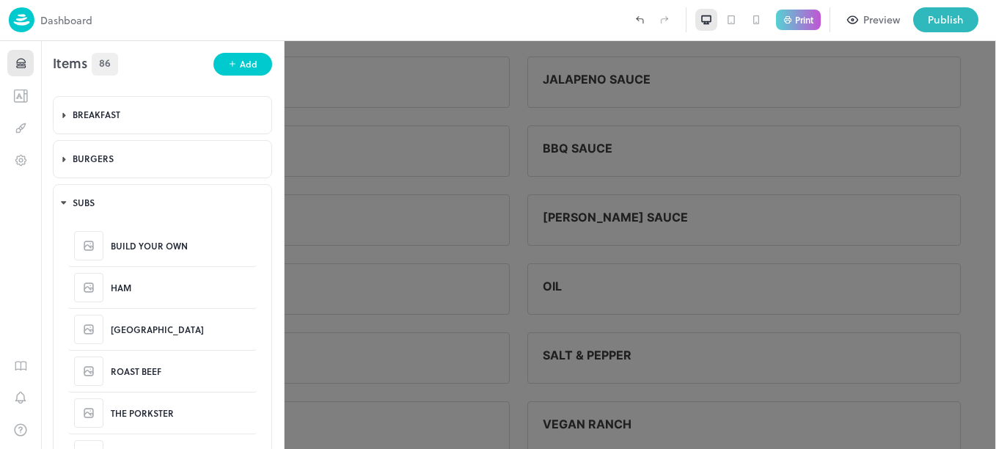
scroll to position [3190, 0]
click at [246, 70] on div "Add" at bounding box center [249, 64] width 18 height 14
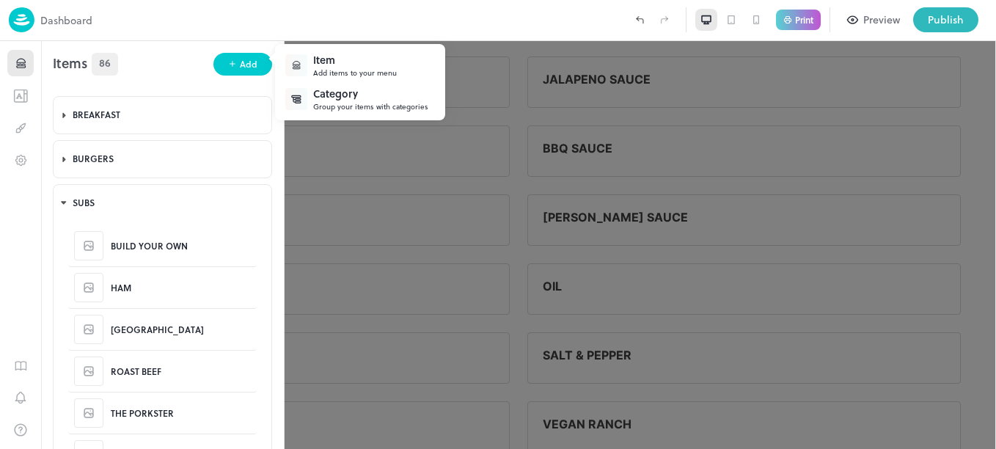
click at [342, 74] on div "Add items to your menu" at bounding box center [355, 72] width 84 height 11
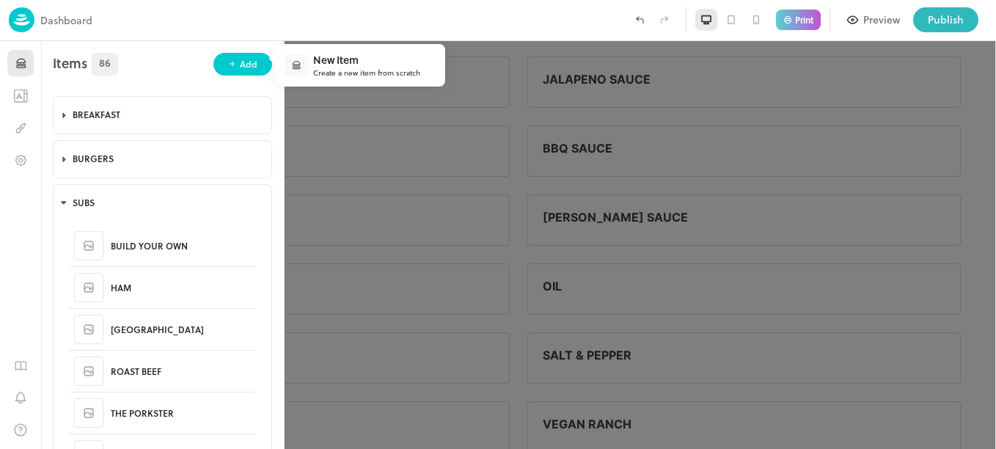
click at [380, 74] on div "Create a new item from scratch" at bounding box center [366, 72] width 107 height 11
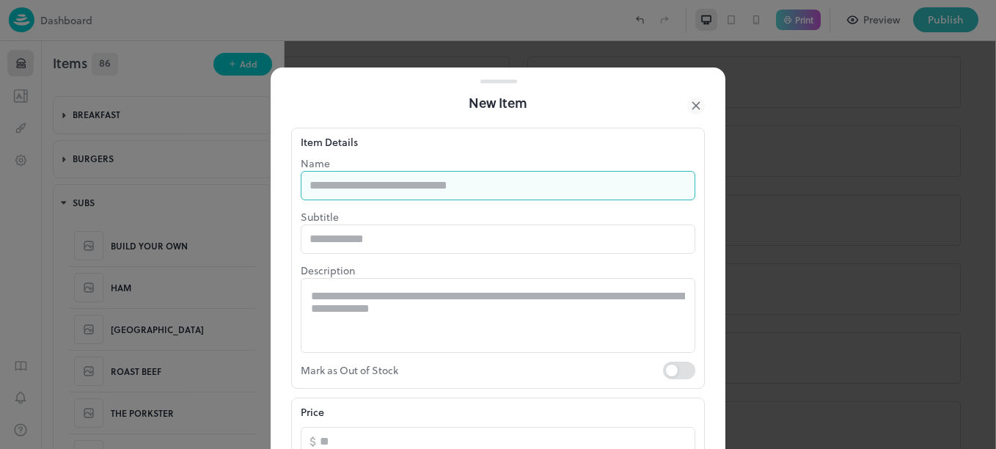
click at [404, 185] on input "text" at bounding box center [498, 185] width 395 height 29
type input "******"
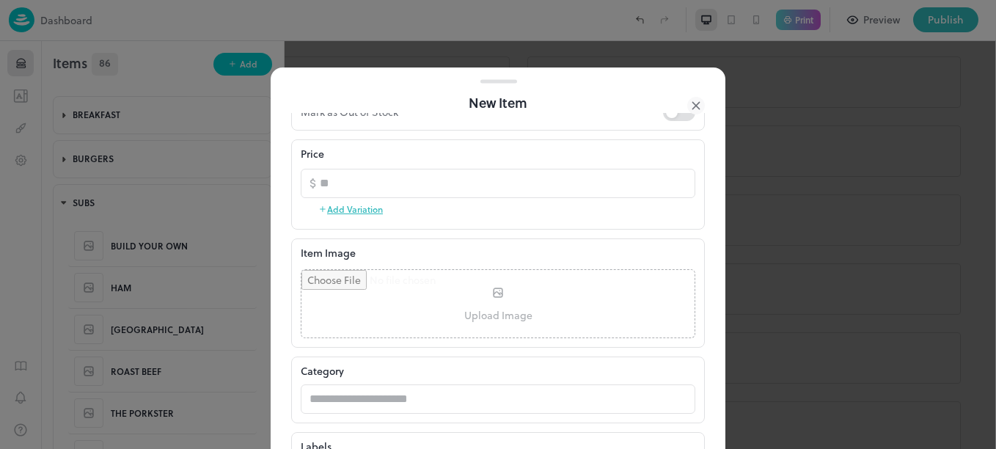
scroll to position [276, 0]
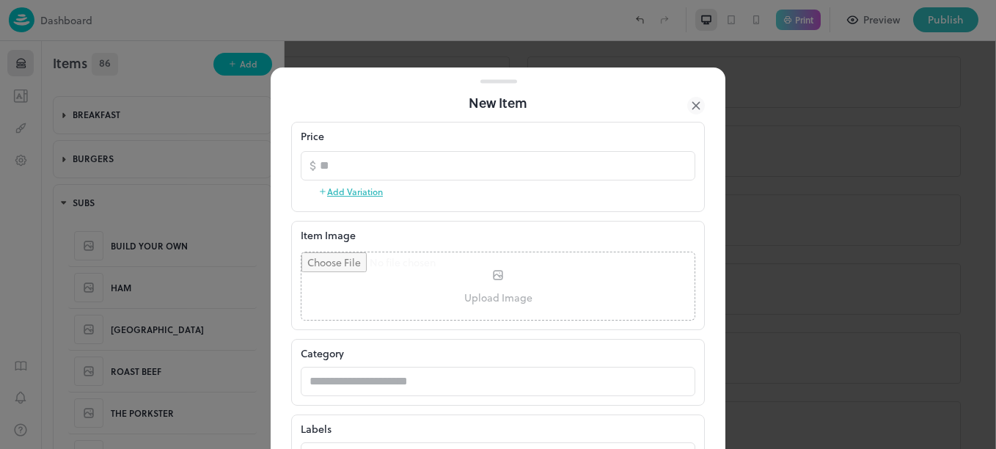
click at [360, 189] on button "Add Variation" at bounding box center [350, 191] width 65 height 22
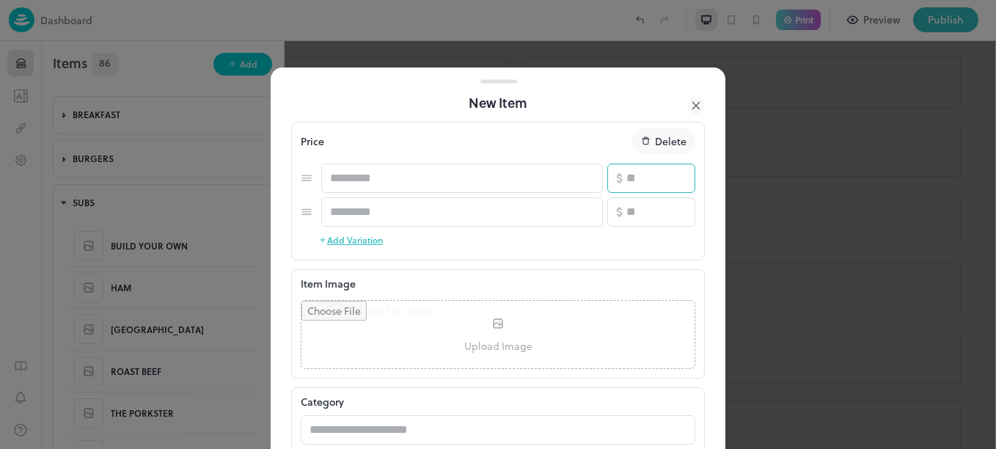
click at [643, 184] on input "number" at bounding box center [660, 178] width 69 height 29
type input "*"
click at [643, 216] on input "number" at bounding box center [660, 211] width 69 height 29
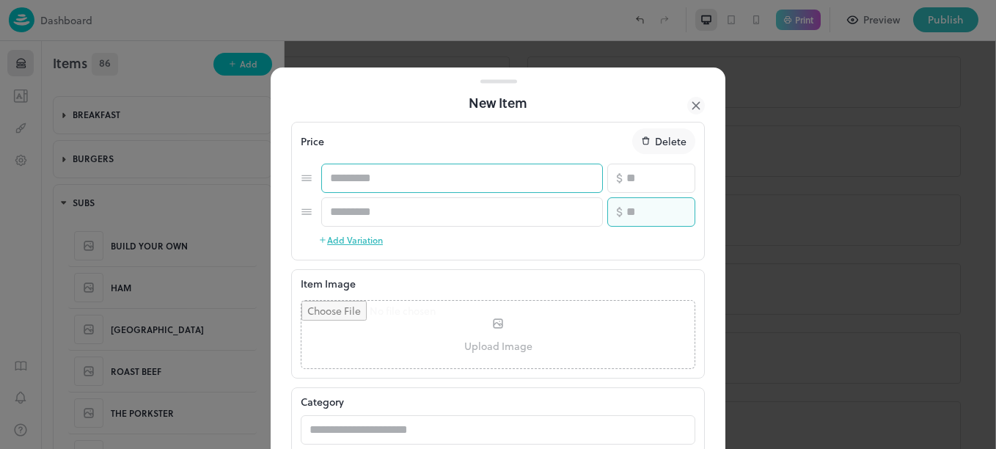
type input "*"
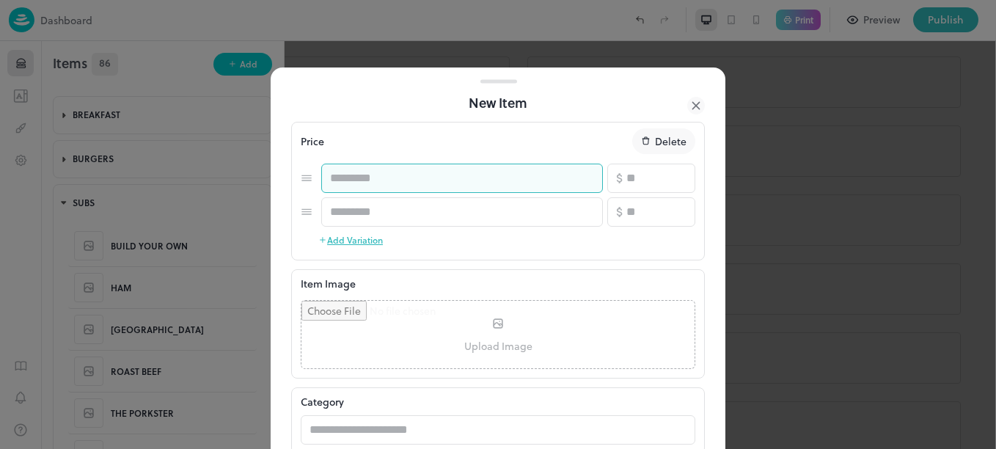
click at [480, 169] on input "text" at bounding box center [462, 178] width 282 height 29
type input "*****"
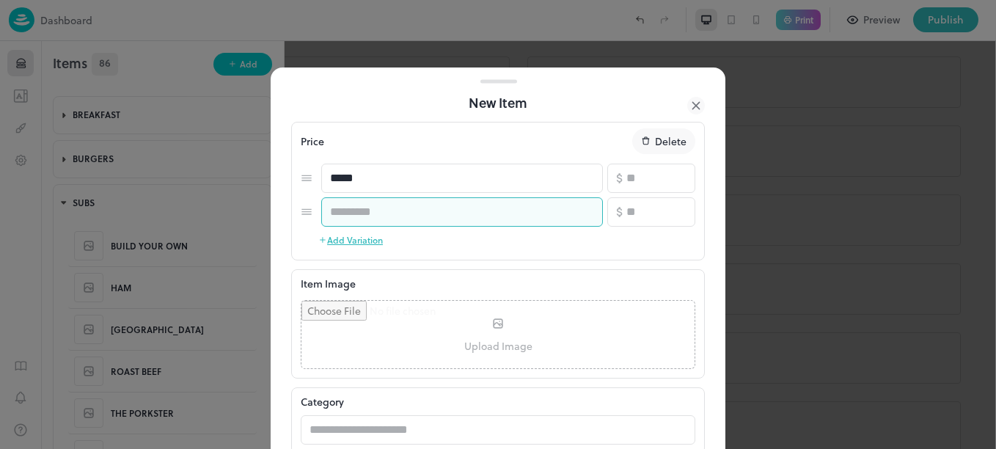
click at [481, 218] on input "text" at bounding box center [462, 211] width 282 height 29
type input "*****"
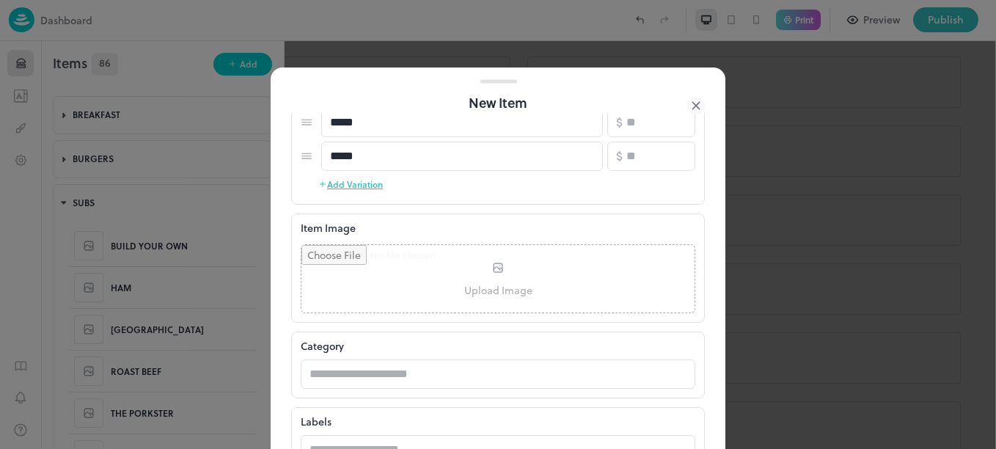
scroll to position [447, 0]
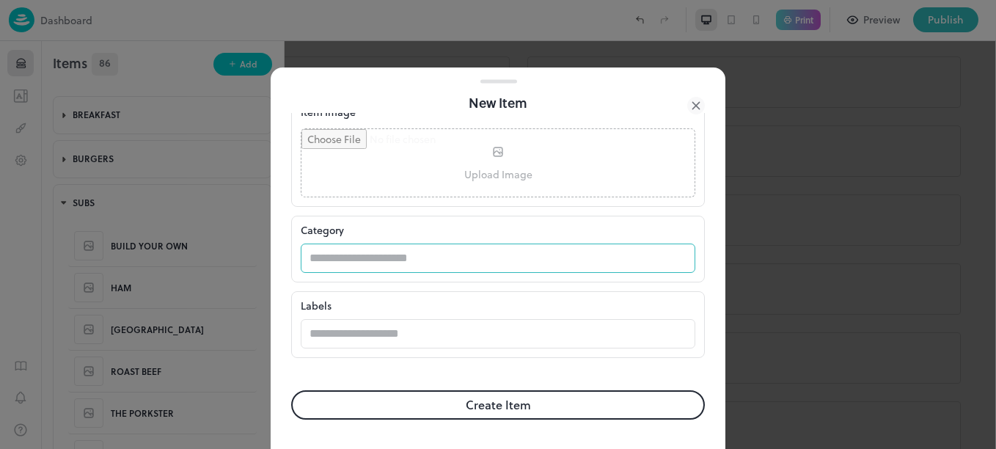
click at [467, 260] on input "text" at bounding box center [484, 258] width 366 height 29
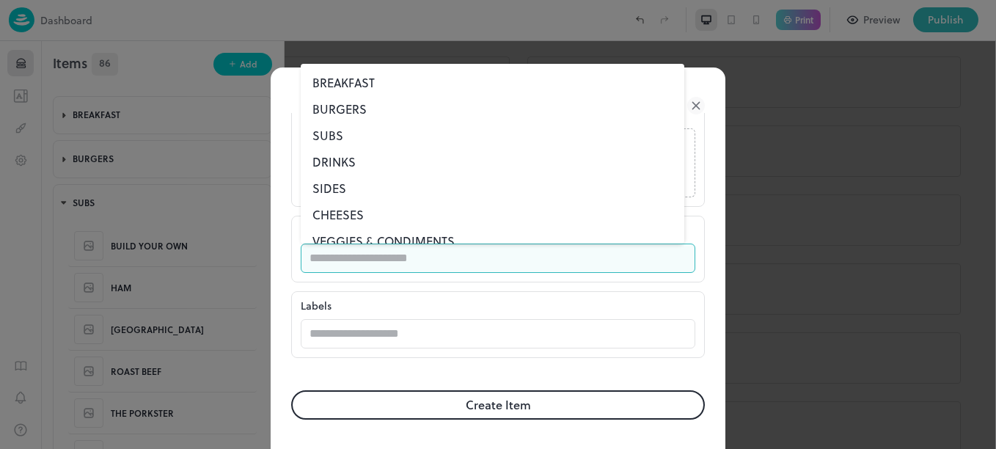
click at [333, 131] on li "SUBS" at bounding box center [493, 135] width 384 height 26
type input "****"
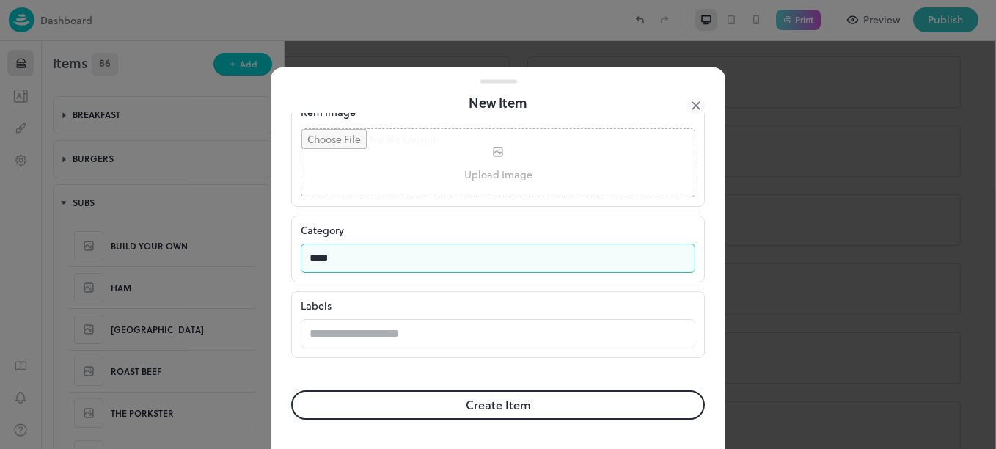
click at [392, 413] on button "Create Item" at bounding box center [498, 404] width 414 height 29
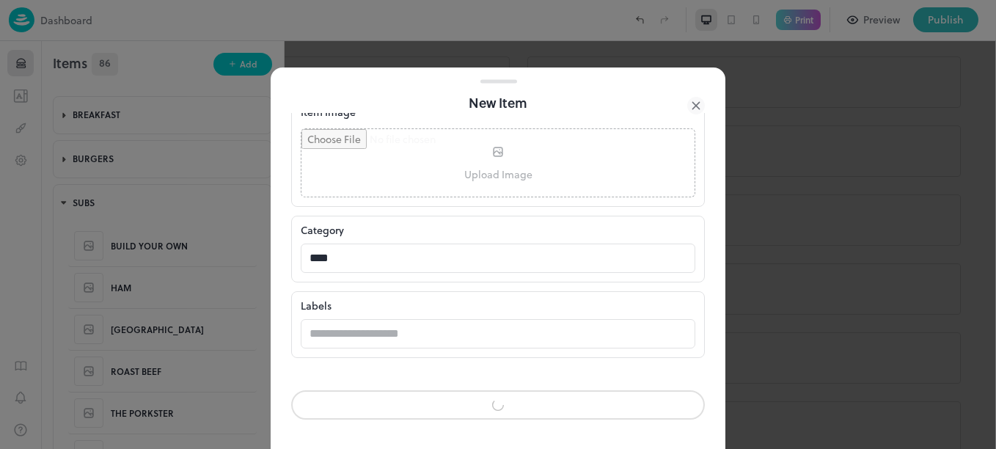
scroll to position [446, 0]
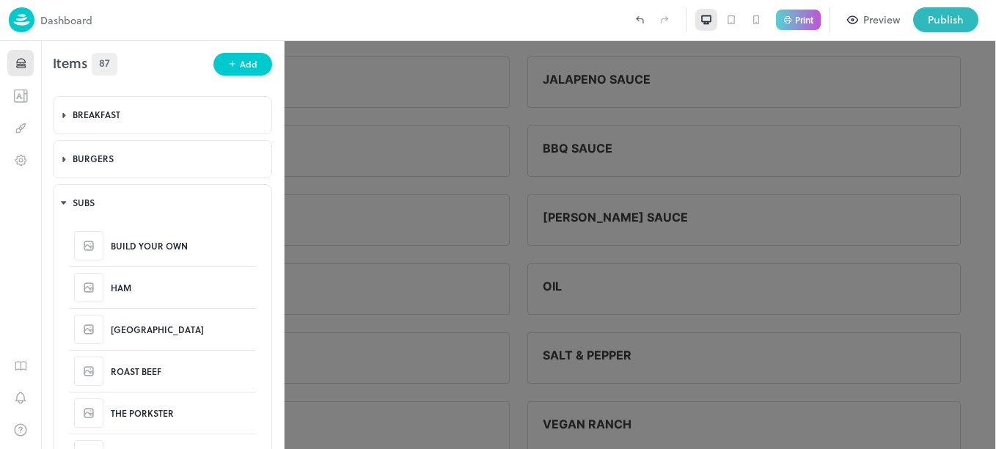
click at [242, 65] on div "Add" at bounding box center [249, 64] width 18 height 14
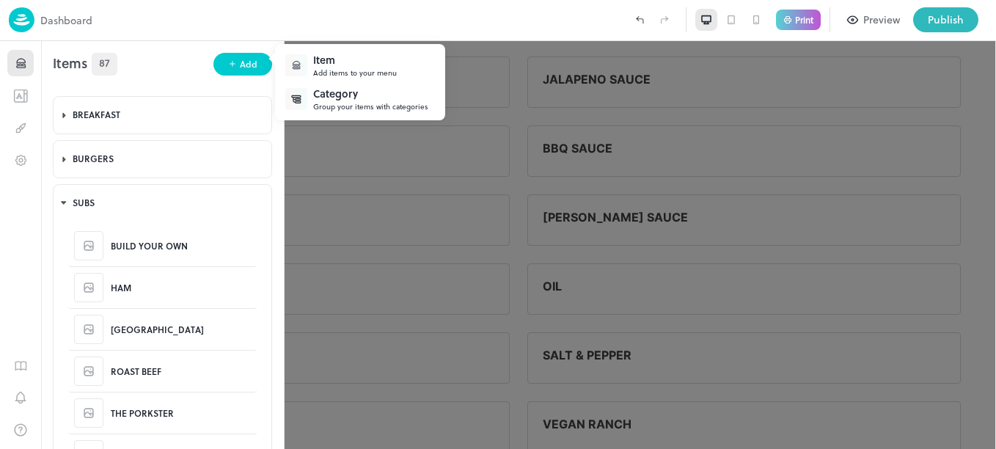
click at [363, 61] on div "Item" at bounding box center [355, 59] width 84 height 15
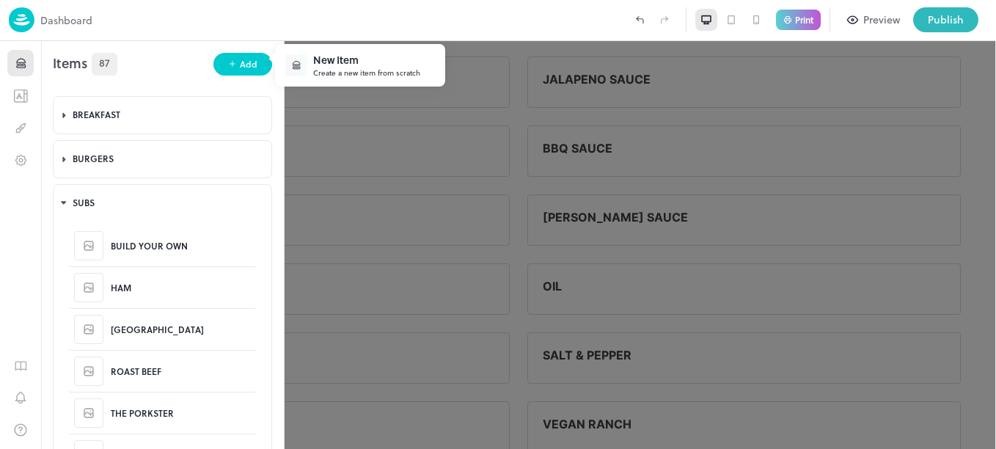
click at [390, 65] on div "New Item" at bounding box center [366, 59] width 107 height 15
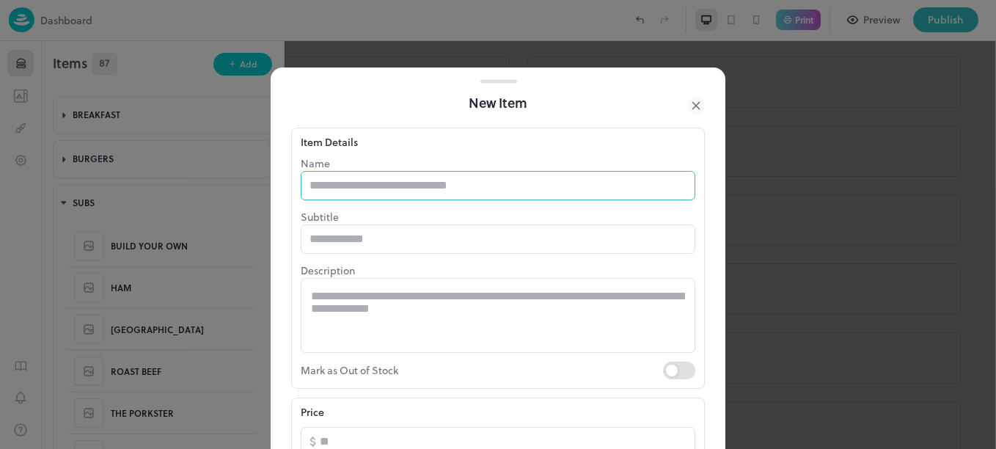
click at [470, 197] on input "text" at bounding box center [498, 185] width 395 height 29
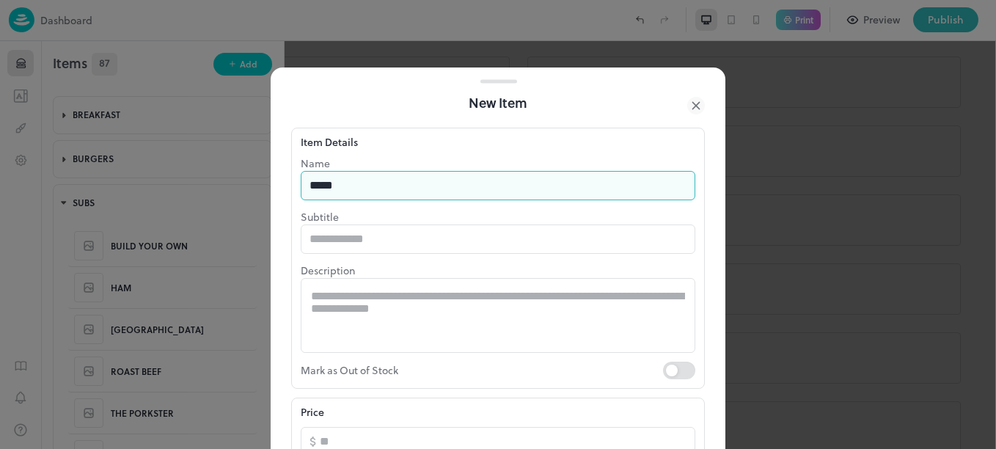
type input "*****"
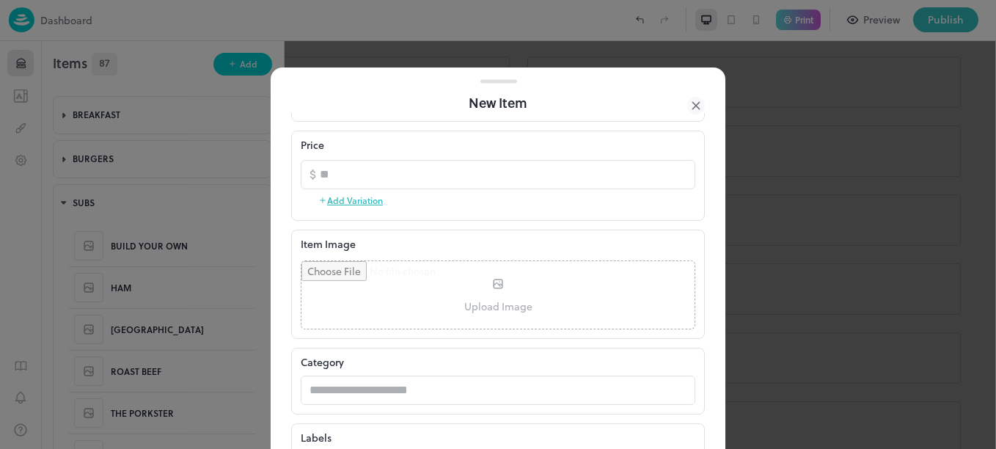
scroll to position [269, 0]
click at [369, 203] on button "Add Variation" at bounding box center [350, 198] width 65 height 22
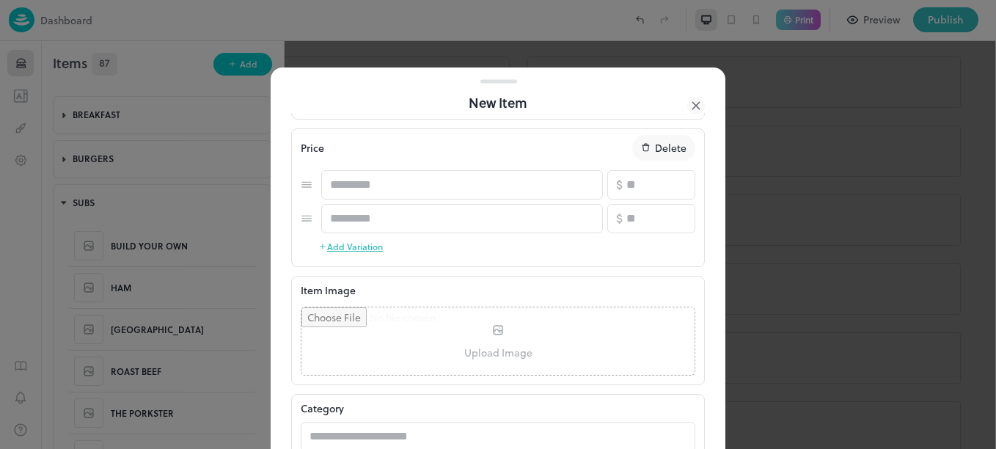
click at [363, 249] on button "Add Variation" at bounding box center [350, 246] width 65 height 22
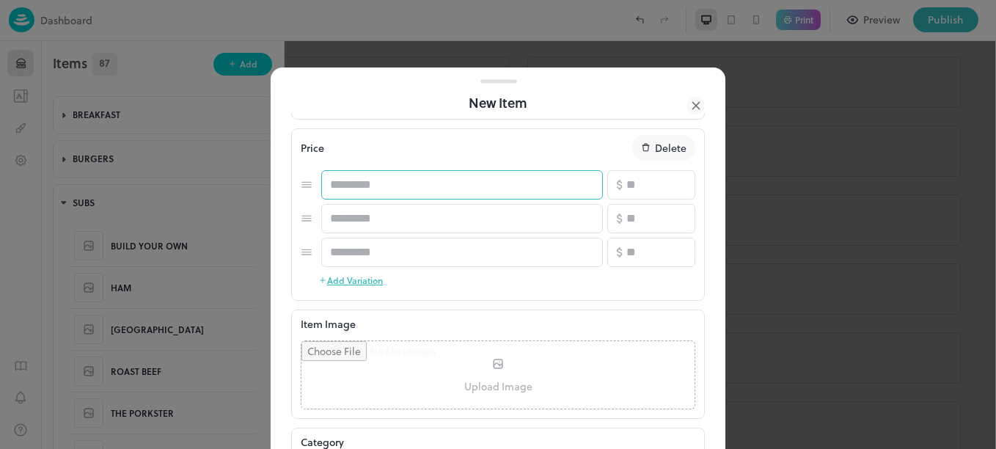
click at [401, 185] on input "text" at bounding box center [462, 184] width 282 height 29
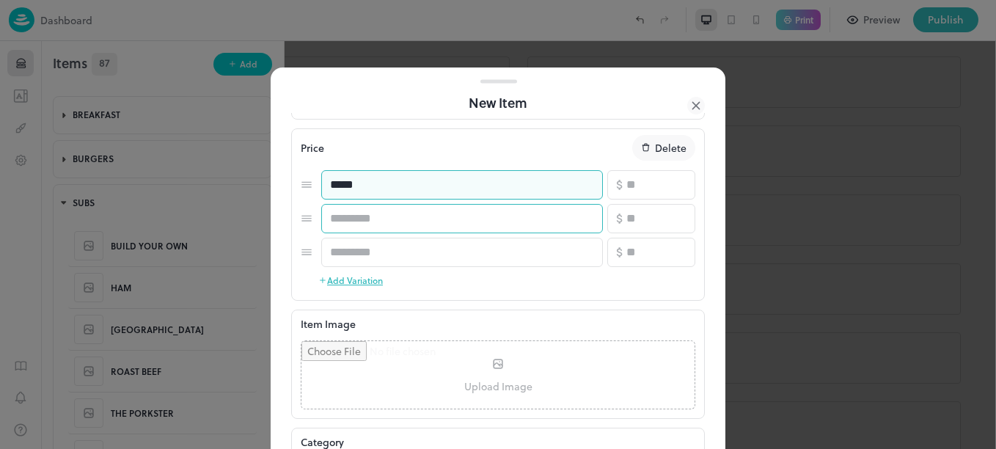
type input "*****"
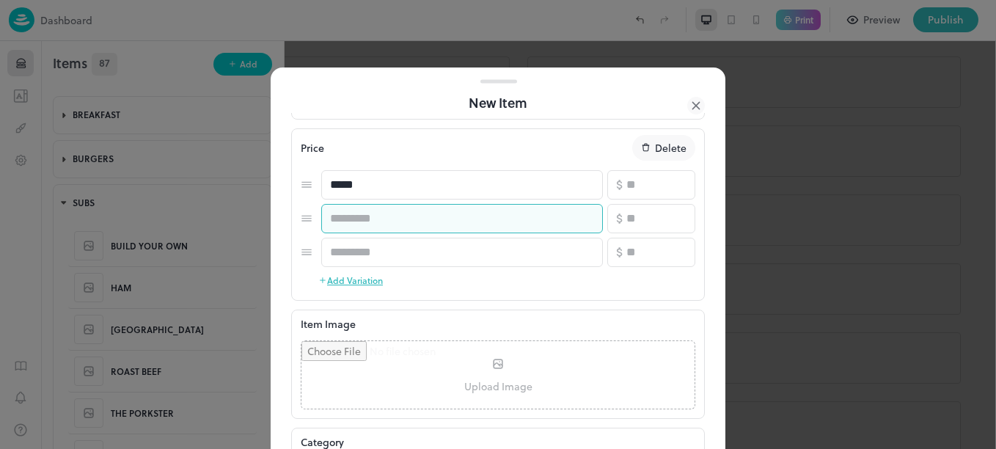
click at [403, 217] on input "text" at bounding box center [462, 218] width 282 height 29
type input "*********"
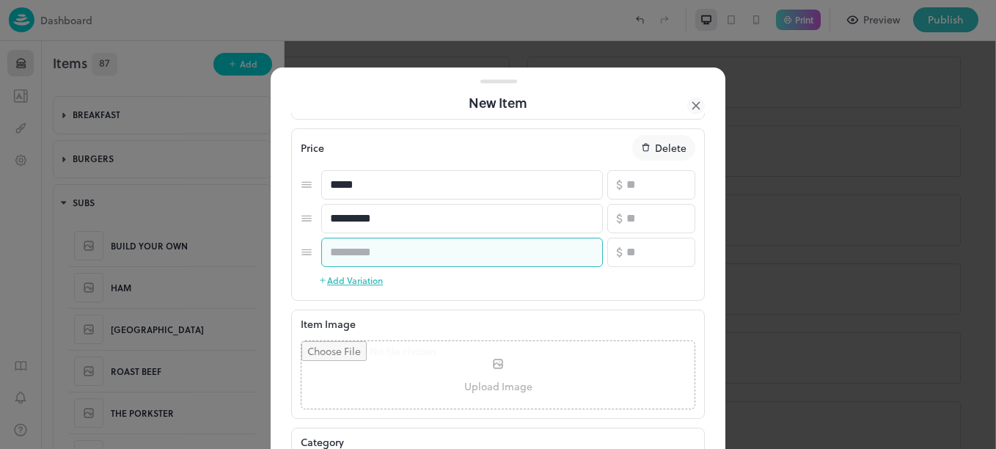
click at [410, 255] on input "text" at bounding box center [462, 252] width 282 height 29
type input "*****"
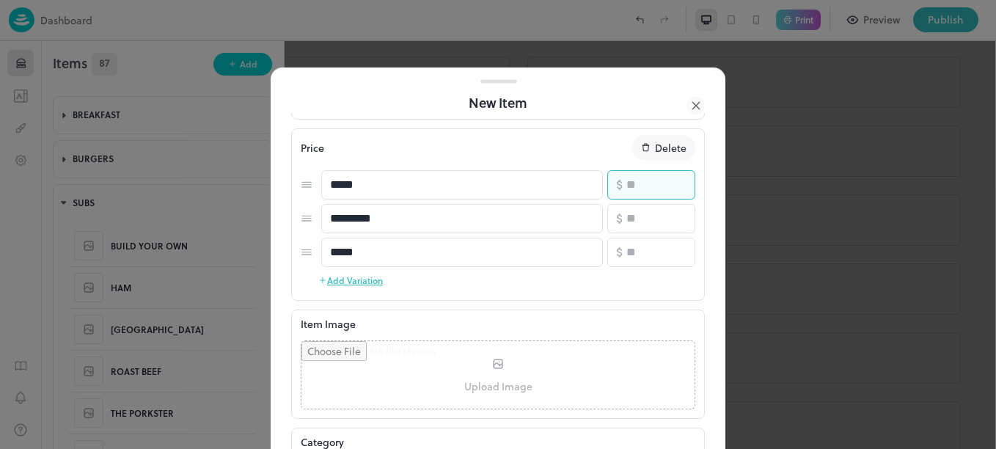
click at [663, 182] on input "number" at bounding box center [660, 184] width 69 height 29
type input "*"
click at [659, 213] on input "number" at bounding box center [660, 218] width 69 height 29
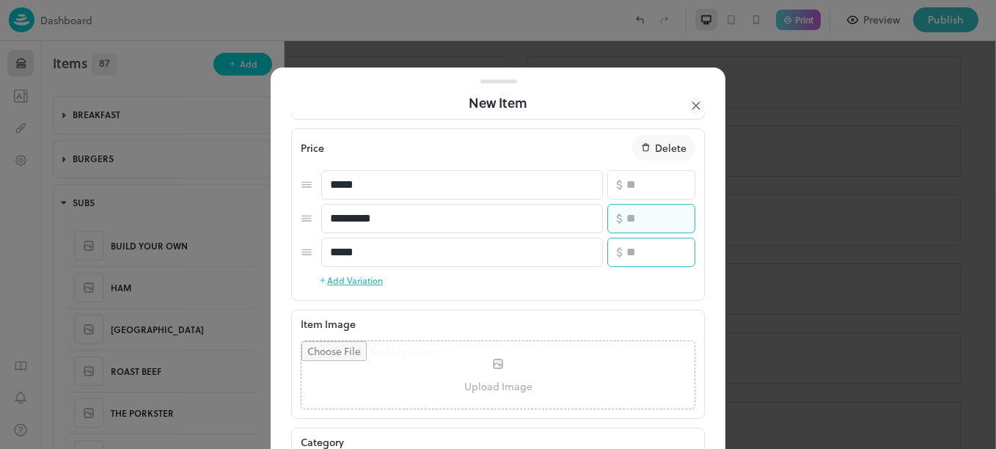
type input "*"
click at [644, 251] on input "number" at bounding box center [660, 252] width 69 height 29
type input "*"
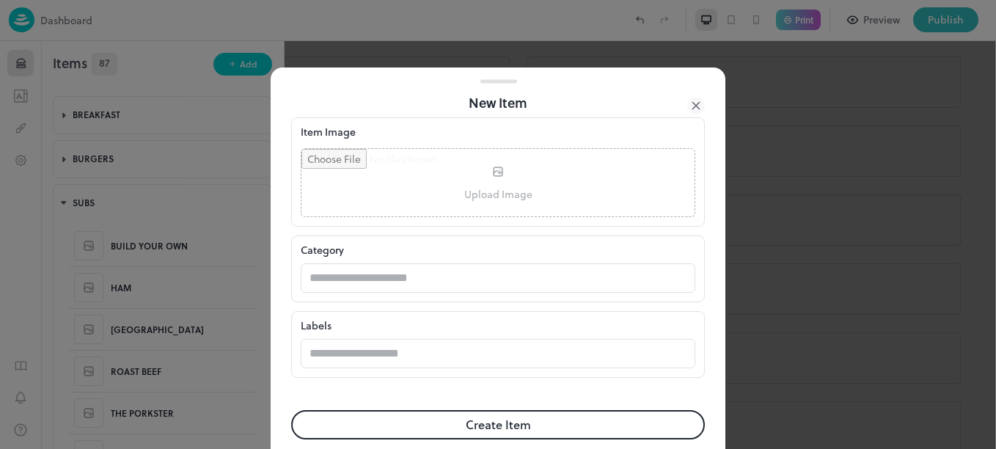
scroll to position [481, 0]
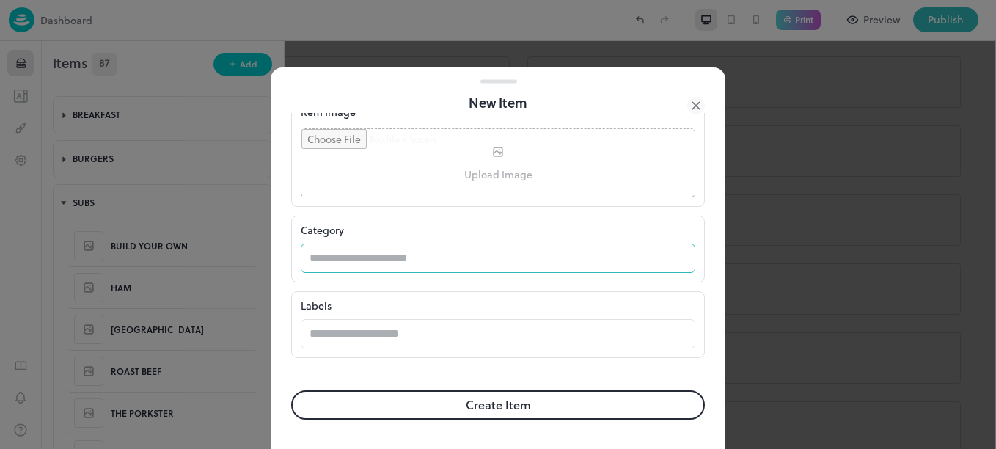
click at [491, 262] on input "text" at bounding box center [484, 258] width 366 height 29
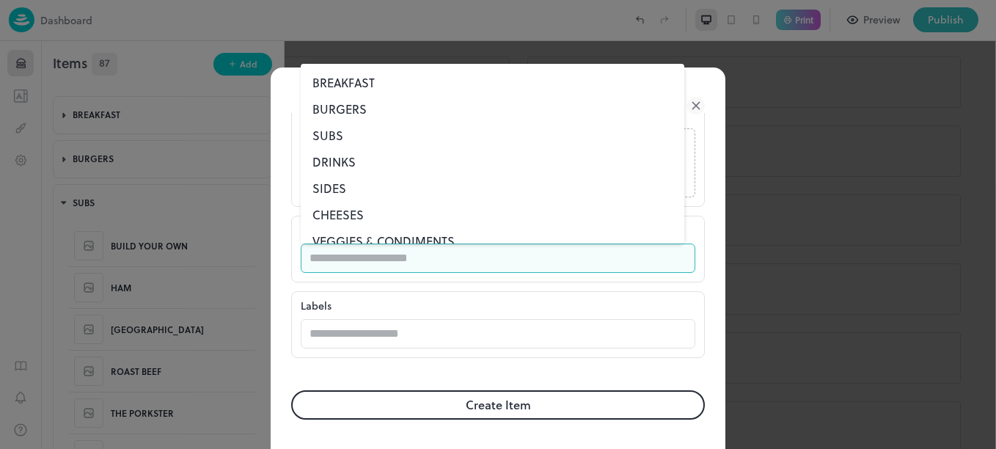
click at [329, 131] on li "SUBS" at bounding box center [493, 135] width 384 height 26
type input "****"
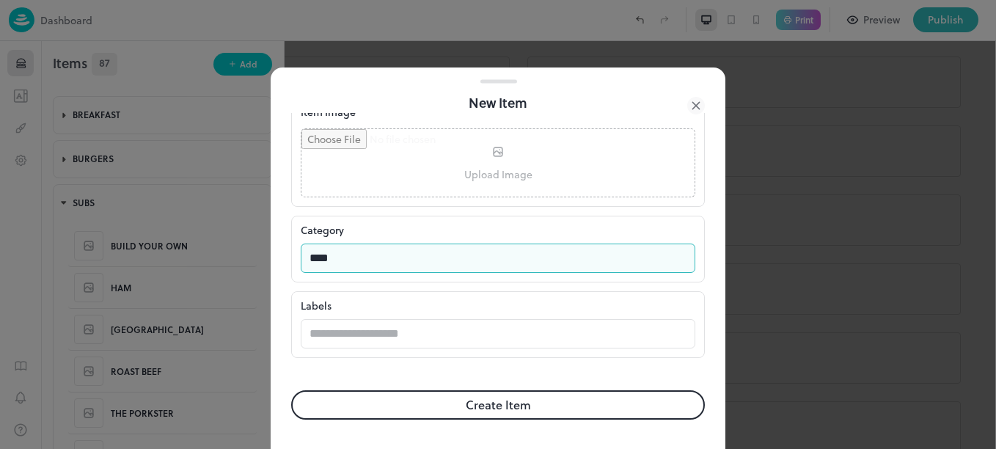
click at [432, 403] on button "Create Item" at bounding box center [498, 404] width 414 height 29
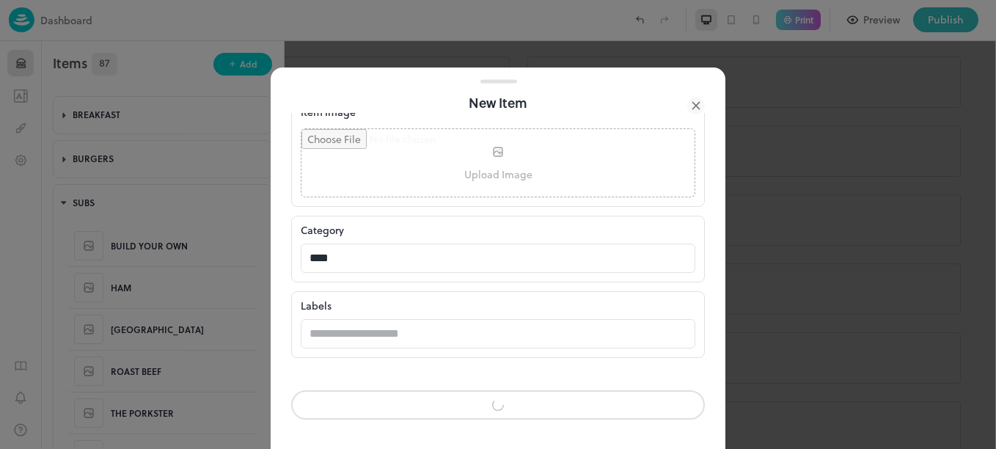
scroll to position [480, 0]
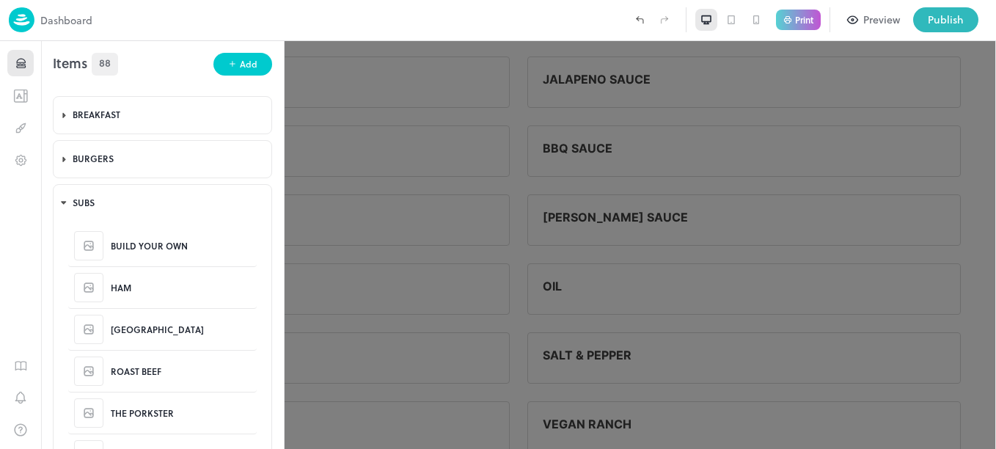
scroll to position [3230, 0]
click at [241, 70] on div "Add" at bounding box center [249, 64] width 18 height 14
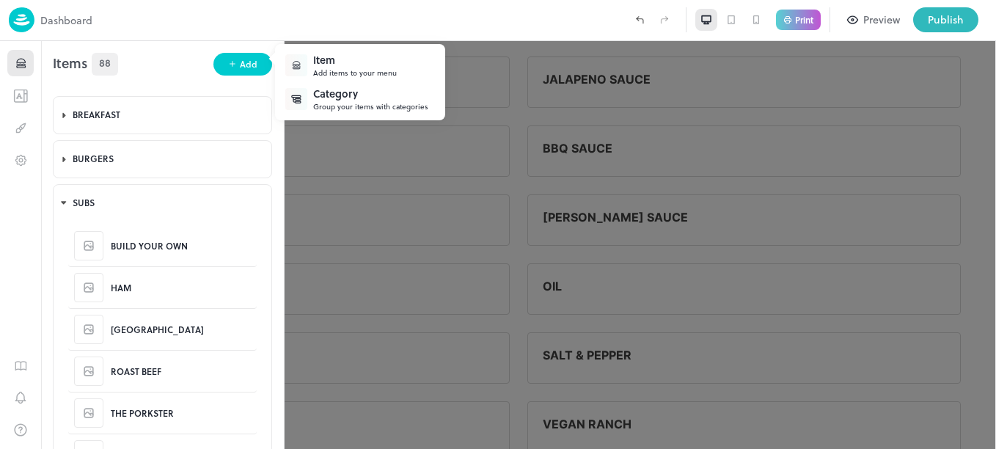
click at [334, 56] on div "Item" at bounding box center [355, 59] width 84 height 15
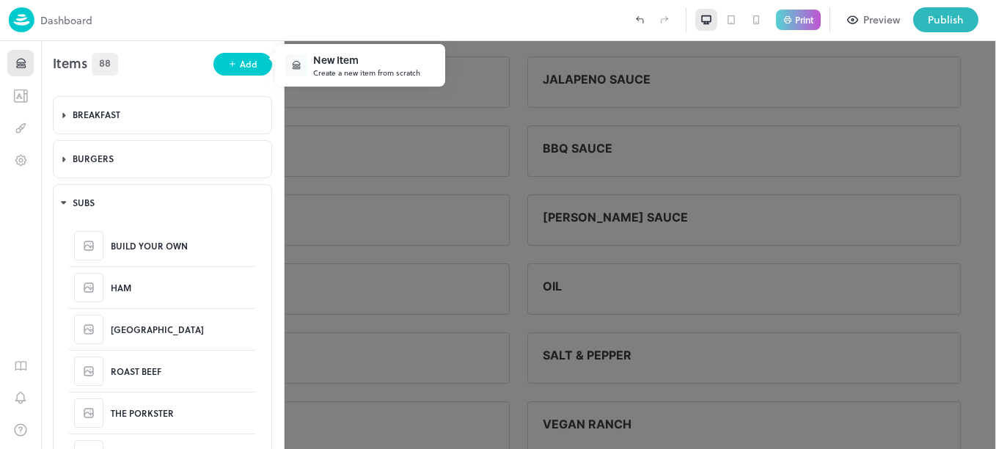
click at [360, 65] on div "New Item" at bounding box center [366, 59] width 107 height 15
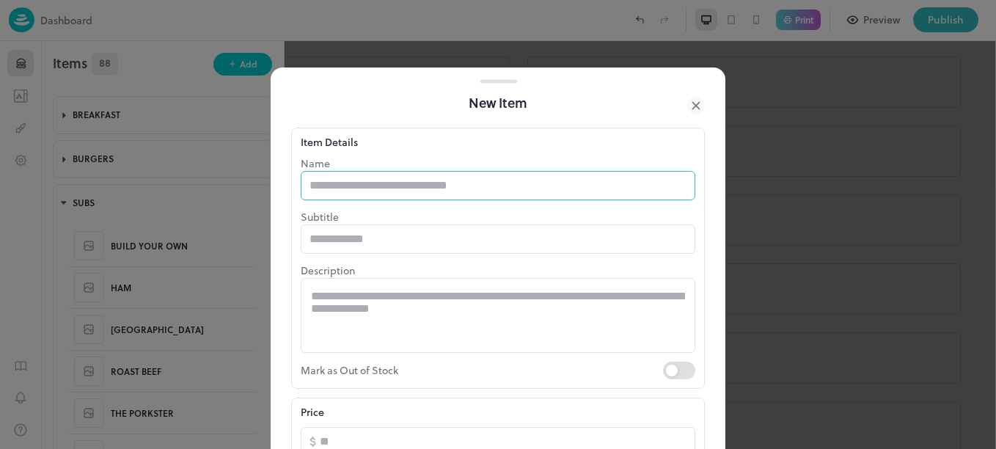
drag, startPoint x: 360, startPoint y: 65, endPoint x: 414, endPoint y: 178, distance: 125.0
click at [414, 178] on div "New Item Item Details Name ​ Subtitle ​ Description * ​ Mark as Out of Stock Pr…" at bounding box center [498, 224] width 996 height 449
click at [414, 178] on input "text" at bounding box center [498, 185] width 395 height 29
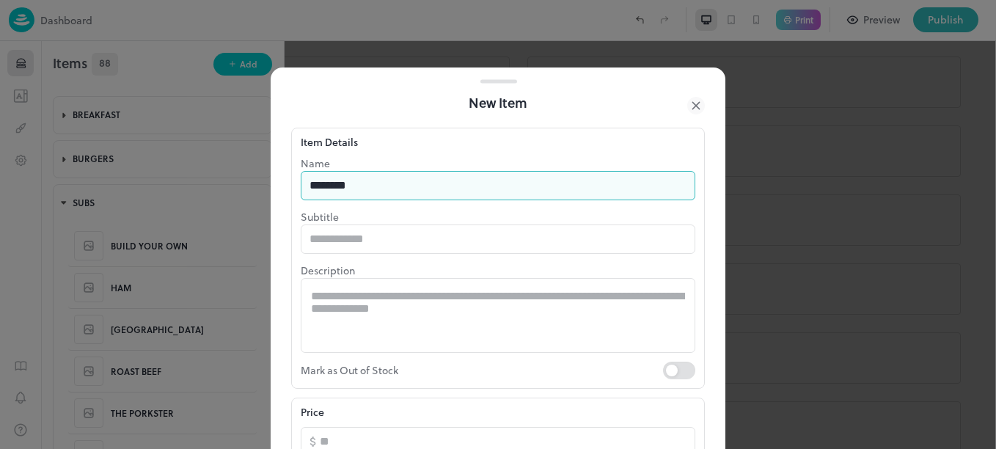
type input "********"
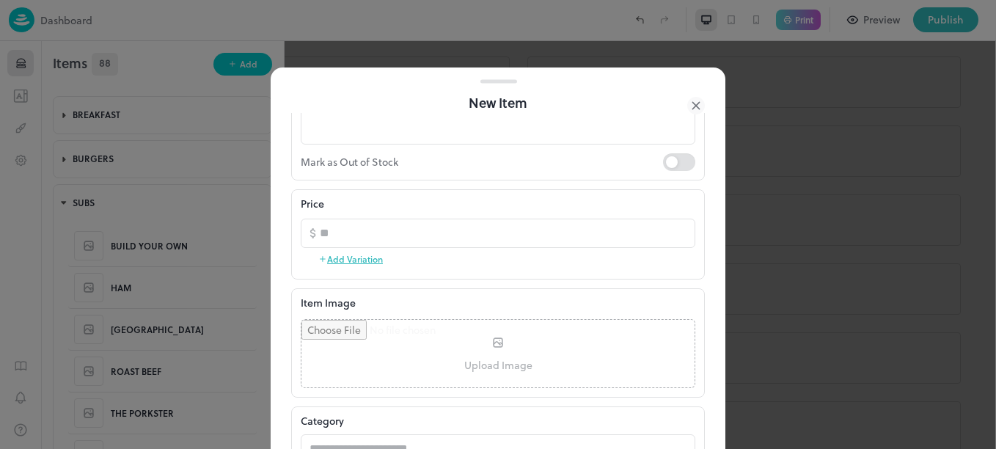
scroll to position [211, 0]
click at [369, 257] on button "Add Variation" at bounding box center [350, 257] width 65 height 22
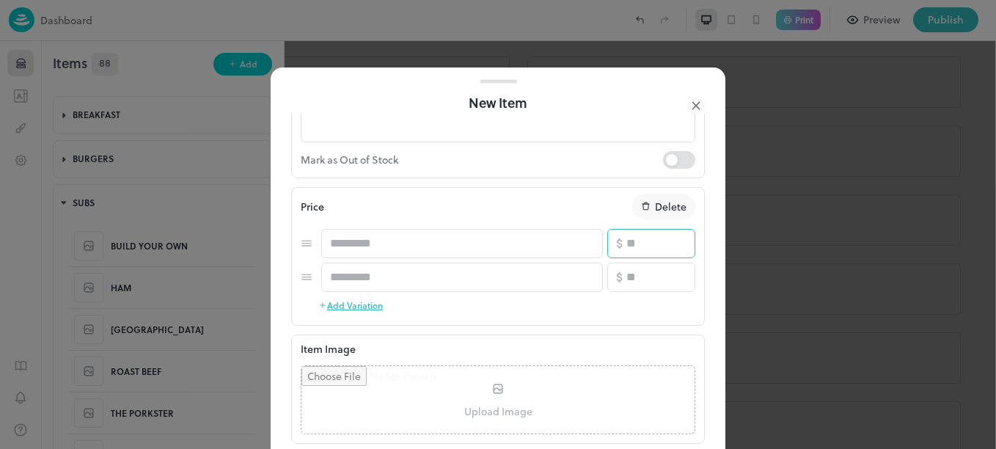
click at [640, 242] on input "number" at bounding box center [660, 243] width 69 height 29
type input "*"
click at [639, 276] on input "number" at bounding box center [660, 277] width 69 height 29
type input "**"
click at [452, 242] on input "text" at bounding box center [462, 243] width 282 height 29
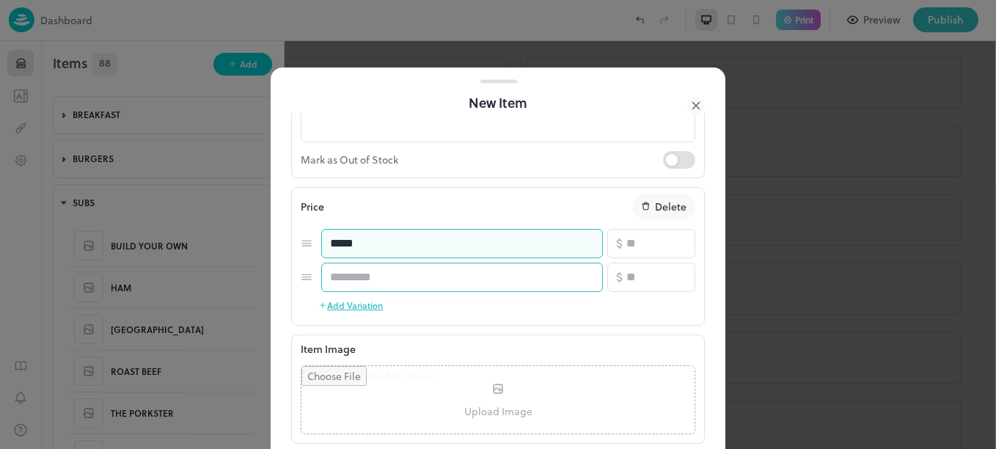
type input "*****"
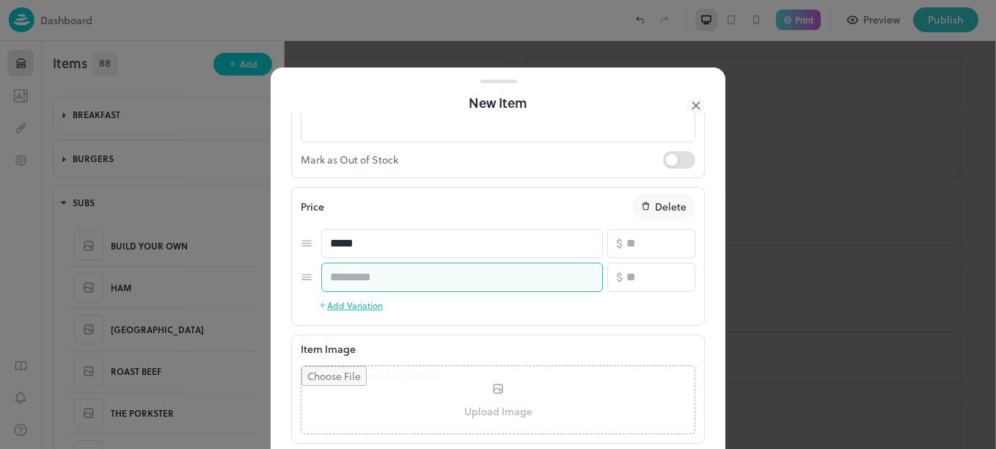
click at [455, 266] on input "text" at bounding box center [462, 277] width 282 height 29
type input "*****"
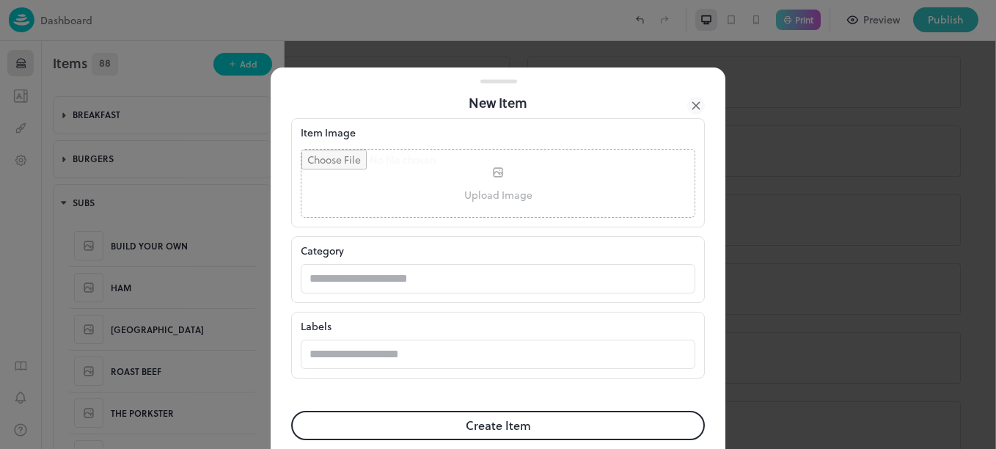
scroll to position [447, 0]
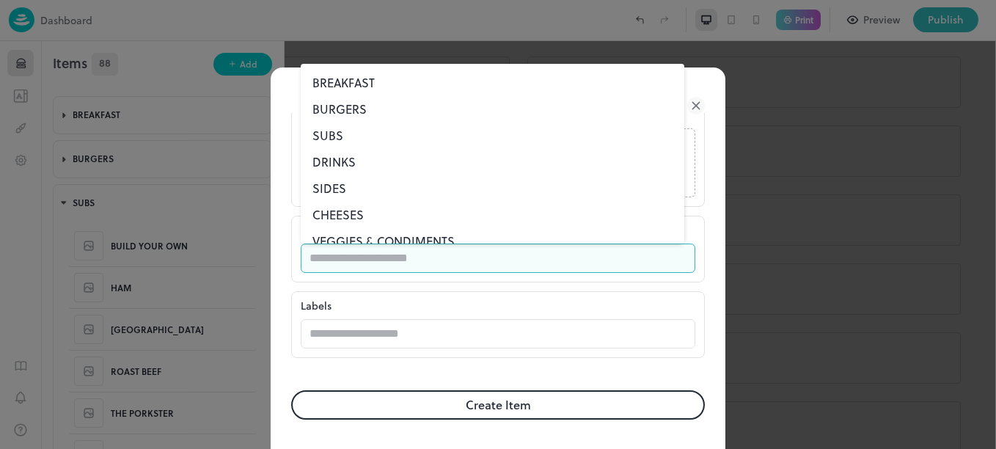
click at [448, 255] on input "text" at bounding box center [484, 258] width 366 height 29
click at [323, 136] on li "SUBS" at bounding box center [493, 135] width 384 height 26
type input "****"
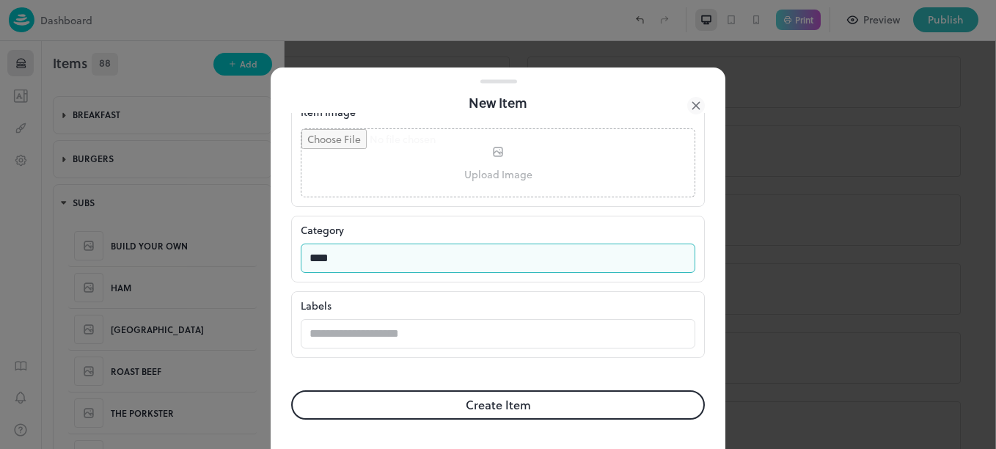
click at [414, 404] on button "Create Item" at bounding box center [498, 404] width 414 height 29
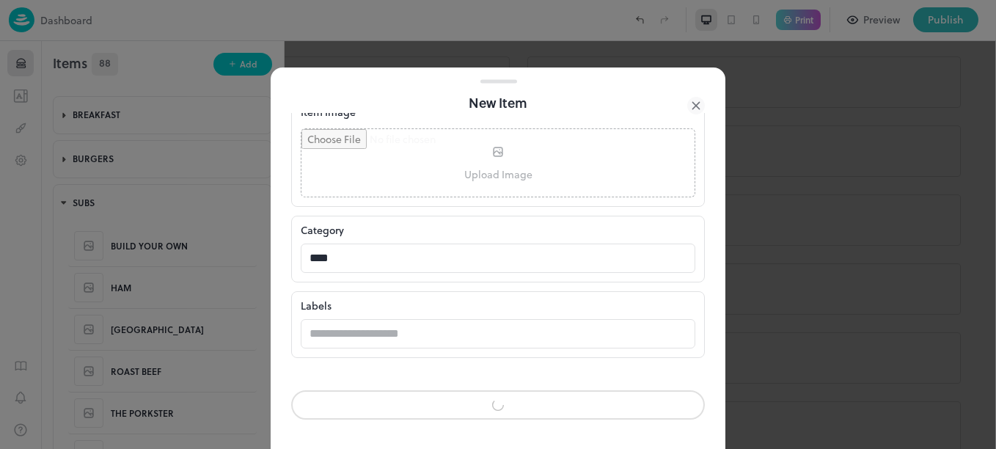
scroll to position [446, 0]
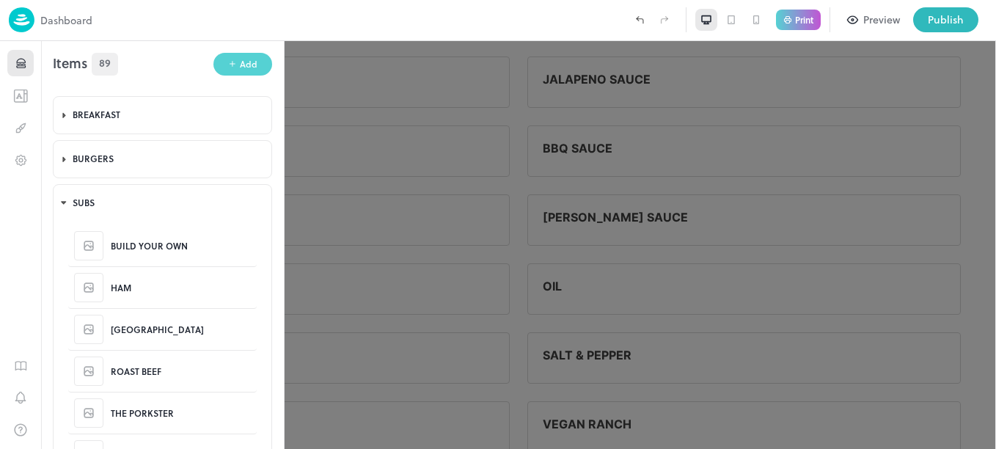
click at [244, 75] on button "Add" at bounding box center [242, 64] width 59 height 23
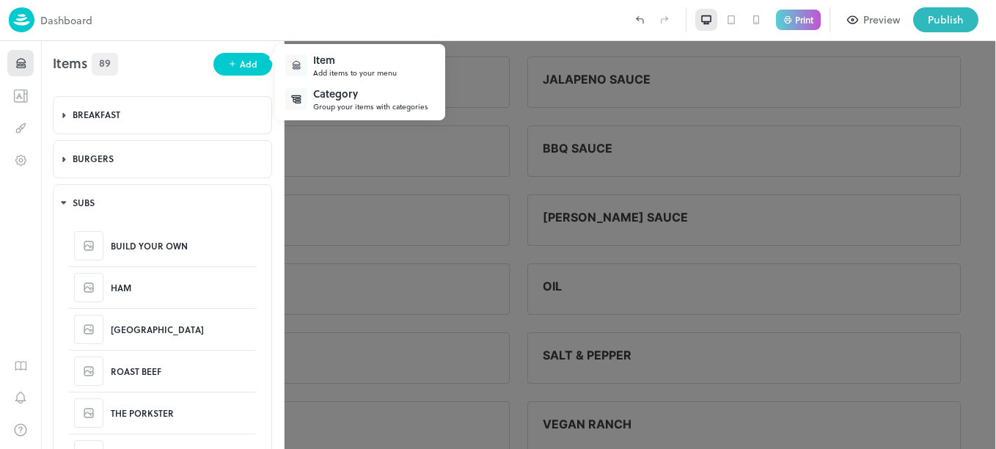
click at [325, 74] on div "Add items to your menu" at bounding box center [355, 72] width 84 height 11
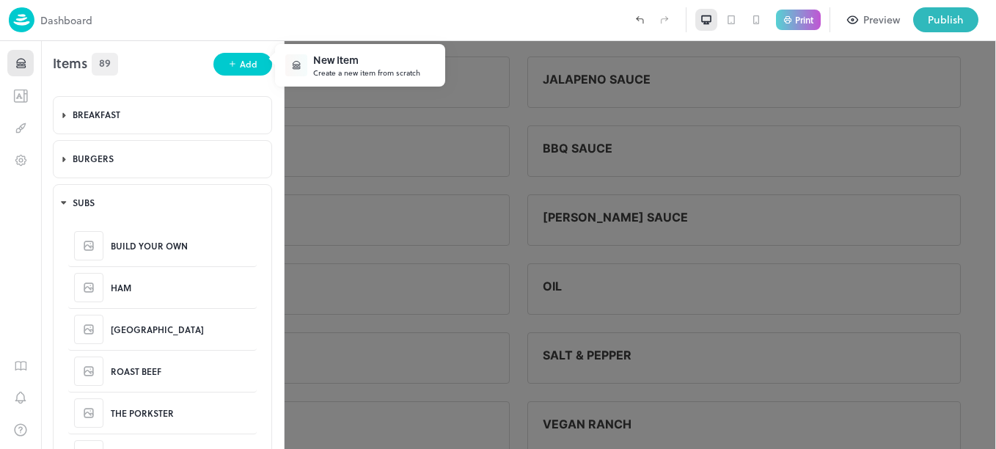
click at [360, 75] on div "Create a new item from scratch" at bounding box center [366, 72] width 107 height 11
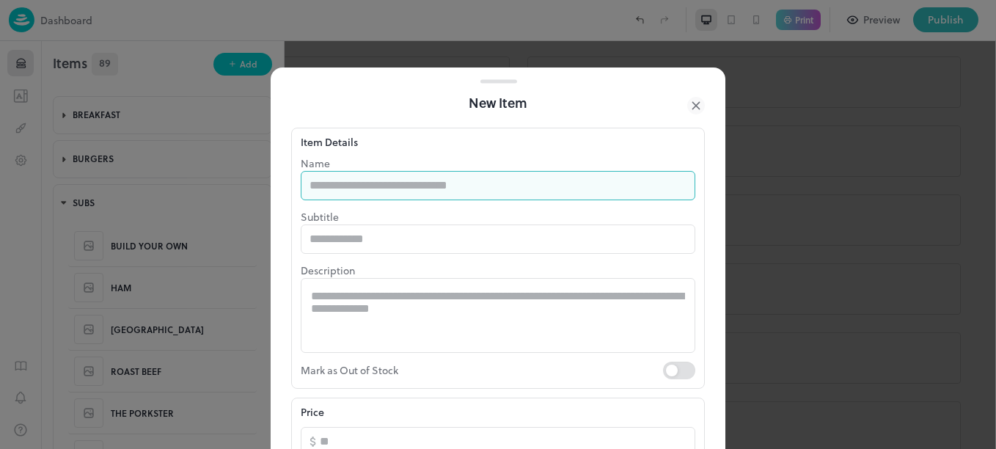
click at [450, 186] on input "text" at bounding box center [498, 185] width 395 height 29
type input "**********"
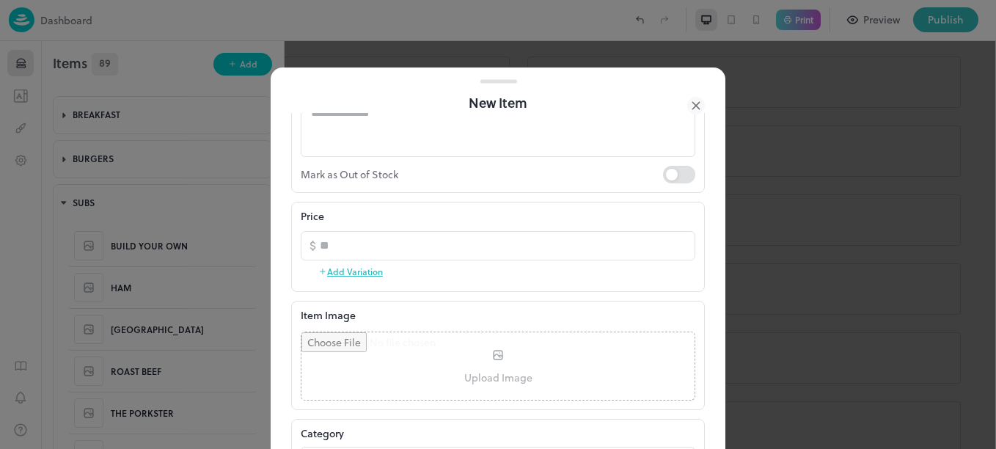
scroll to position [200, 0]
click at [370, 267] on button "Add Variation" at bounding box center [350, 268] width 65 height 22
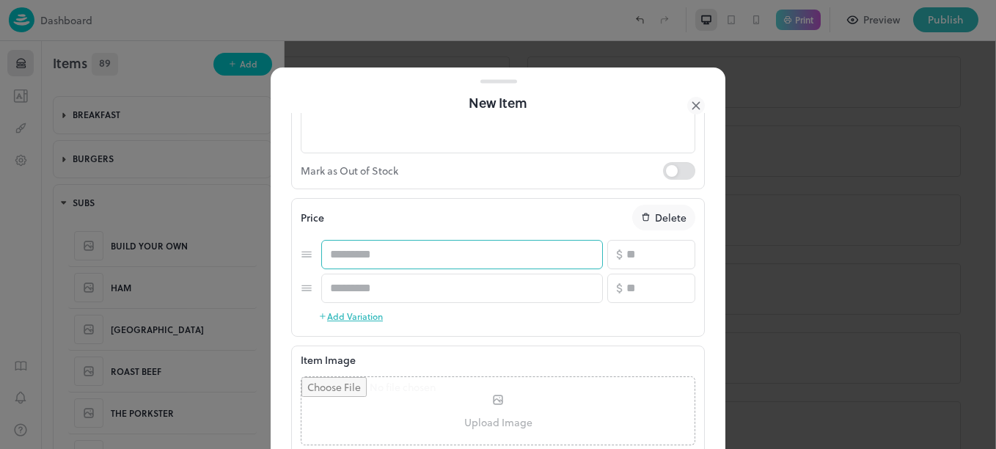
click at [384, 249] on input "text" at bounding box center [462, 254] width 282 height 29
type input "*****"
drag, startPoint x: 400, startPoint y: 305, endPoint x: 419, endPoint y: 293, distance: 22.8
click at [419, 293] on div "Price Delete ***** ​ ​ ​ ​ ​ ​ Add Variation" at bounding box center [498, 266] width 395 height 122
click at [419, 293] on input "text" at bounding box center [462, 288] width 282 height 29
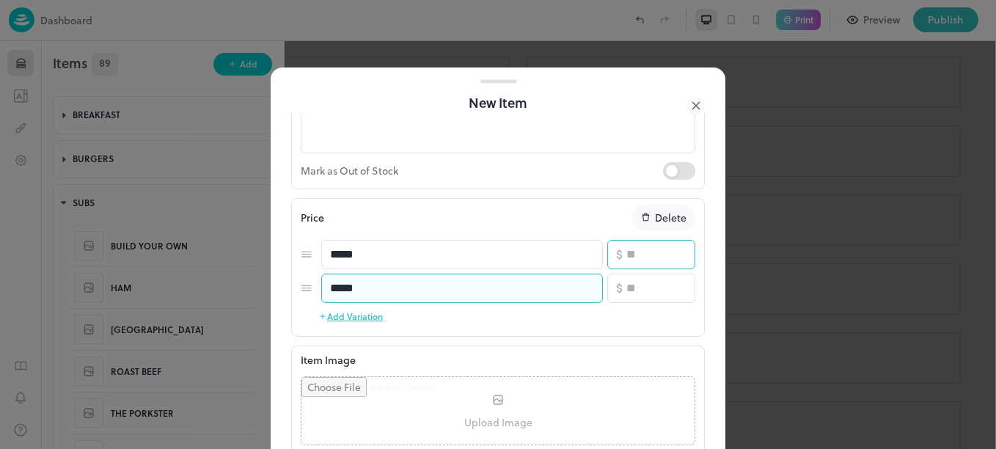
type input "*****"
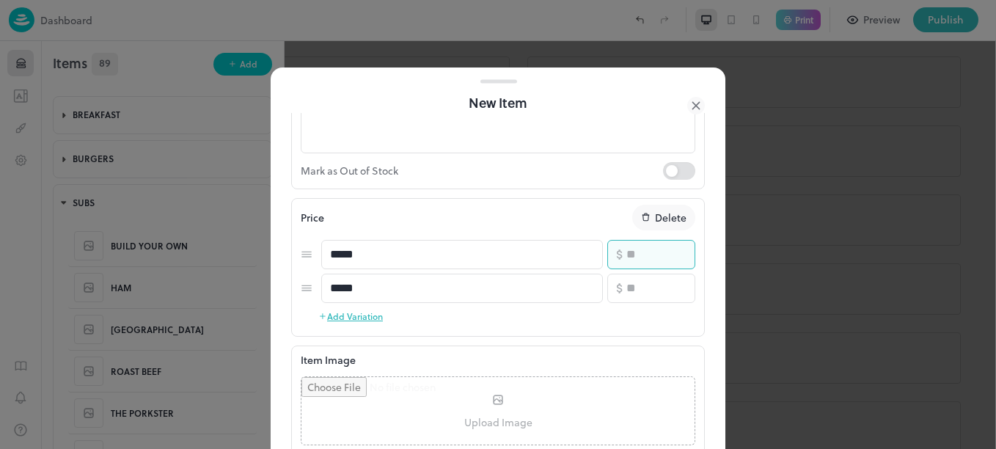
click at [646, 240] on input "number" at bounding box center [660, 254] width 69 height 29
type input "*"
click at [646, 288] on input "number" at bounding box center [660, 288] width 69 height 29
type input "**"
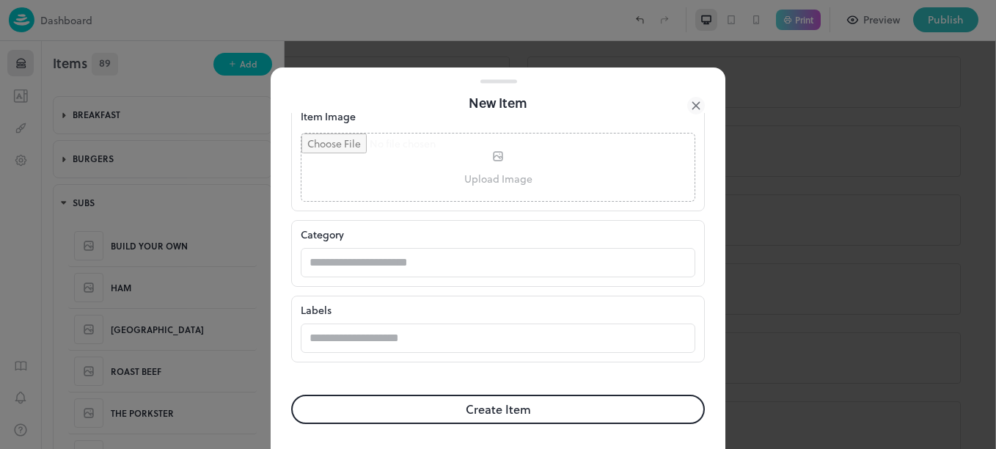
scroll to position [447, 0]
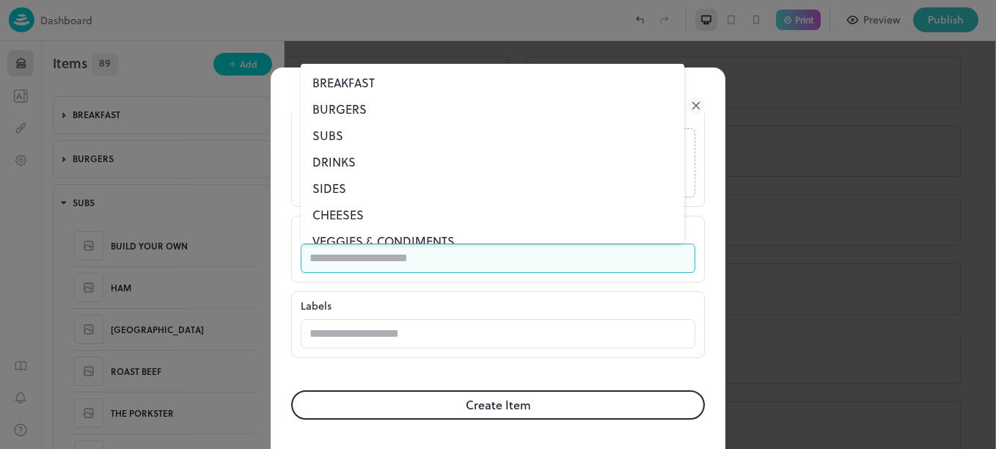
click at [428, 259] on input "text" at bounding box center [484, 258] width 366 height 29
click at [331, 143] on li "SUBS" at bounding box center [493, 135] width 384 height 26
type input "****"
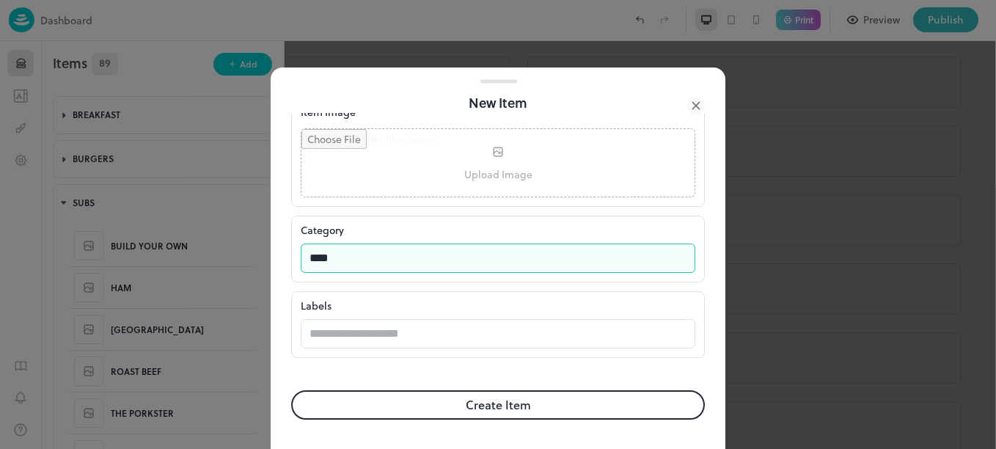
click at [418, 401] on button "Create Item" at bounding box center [498, 404] width 414 height 29
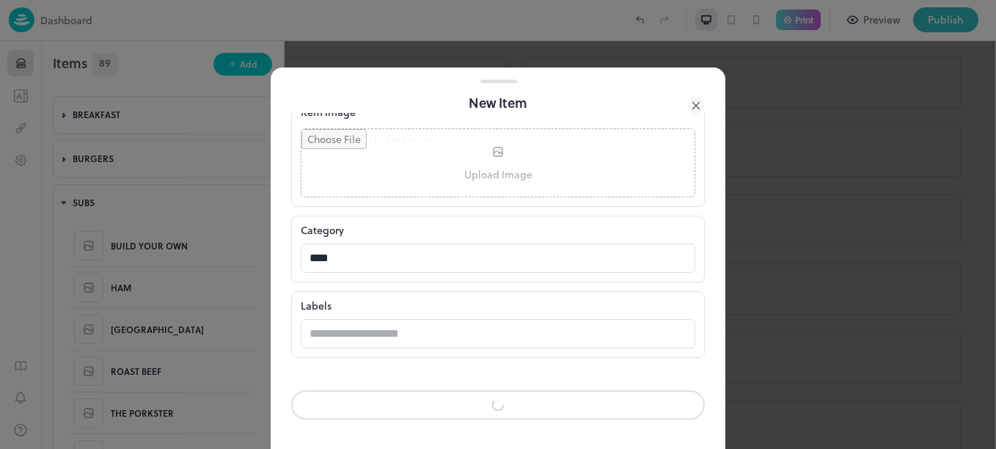
scroll to position [446, 0]
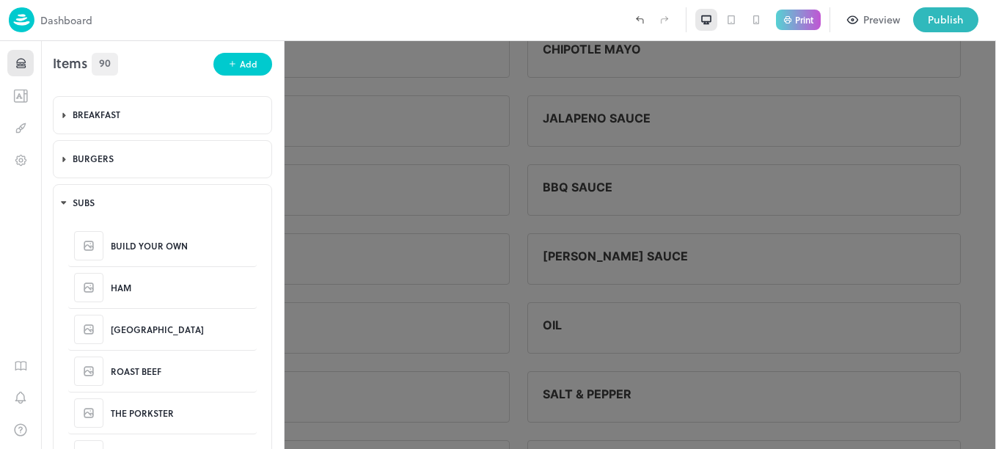
scroll to position [3269, 0]
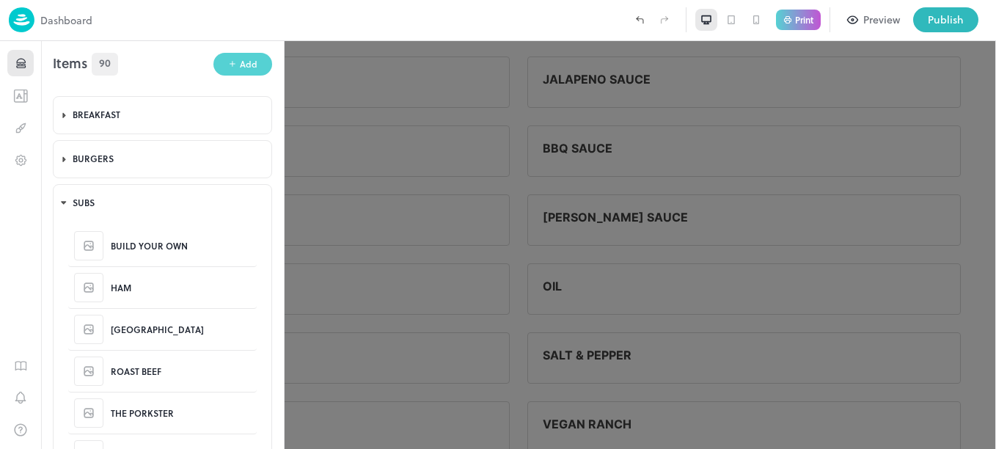
click at [241, 66] on div "Add" at bounding box center [249, 64] width 18 height 14
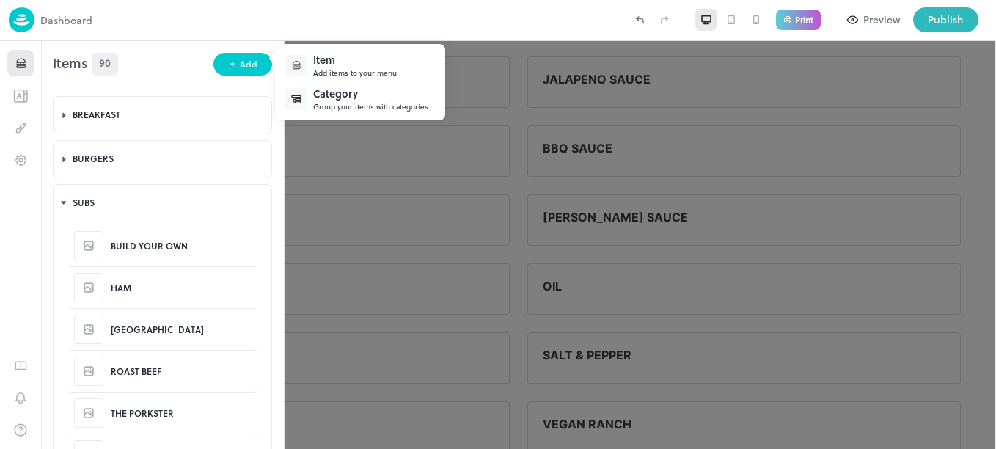
click at [339, 67] on div "Item" at bounding box center [355, 59] width 84 height 15
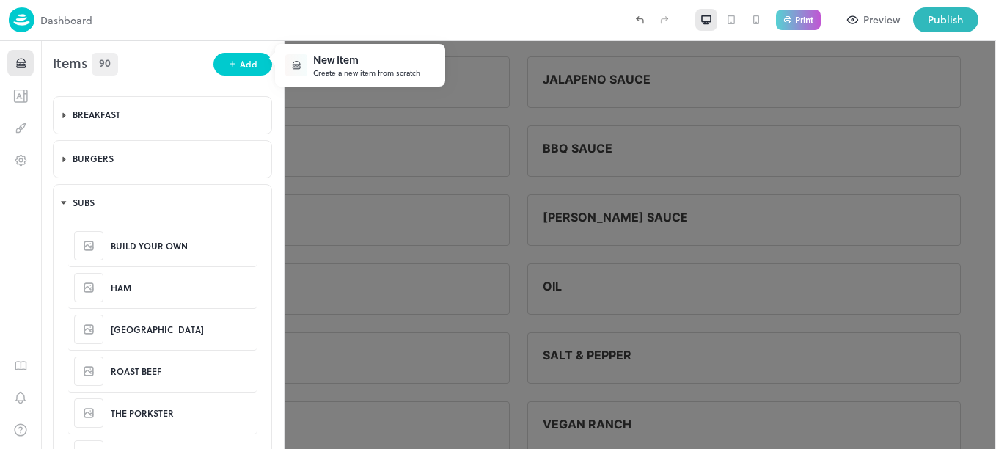
click at [382, 67] on div "Create a new item from scratch" at bounding box center [366, 72] width 107 height 11
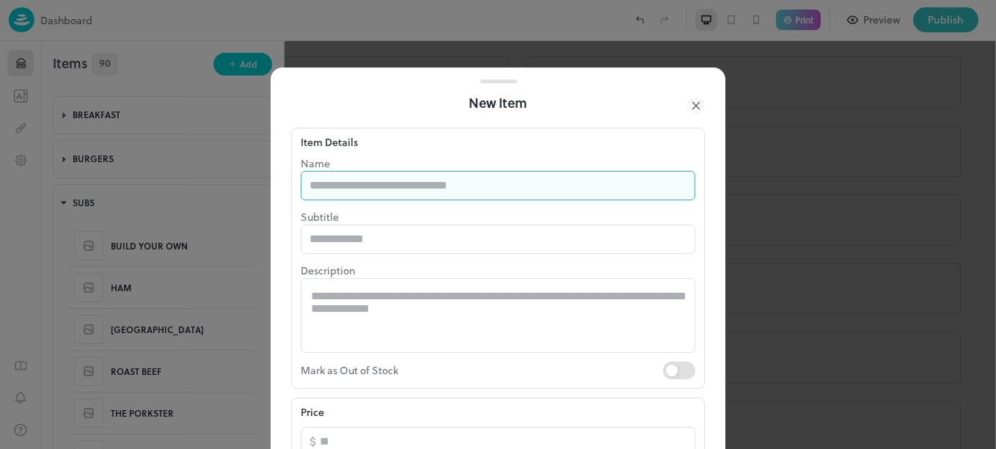
click at [439, 183] on input "text" at bounding box center [498, 185] width 395 height 29
type input "***"
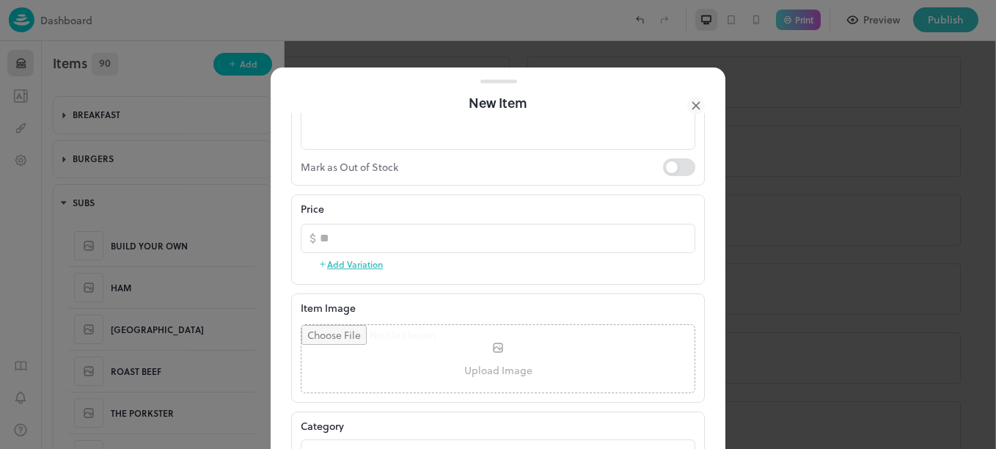
scroll to position [208, 0]
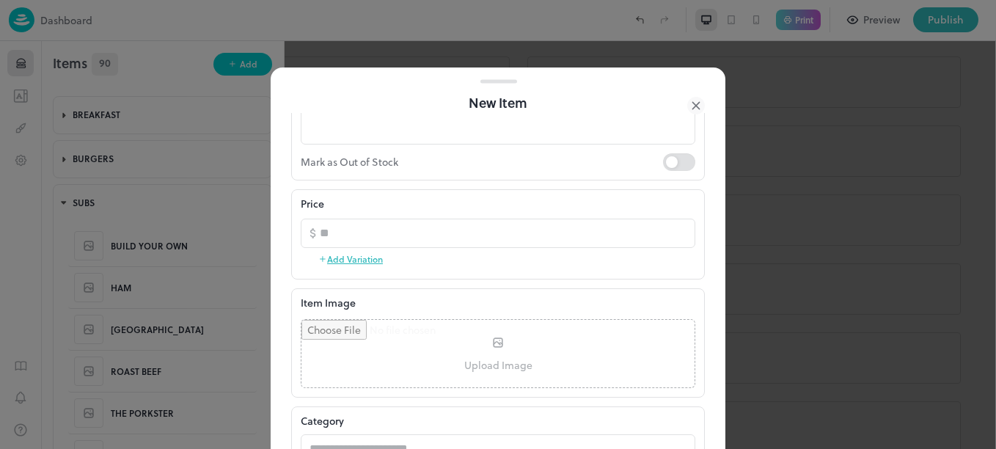
click at [379, 260] on button "Add Variation" at bounding box center [350, 259] width 65 height 22
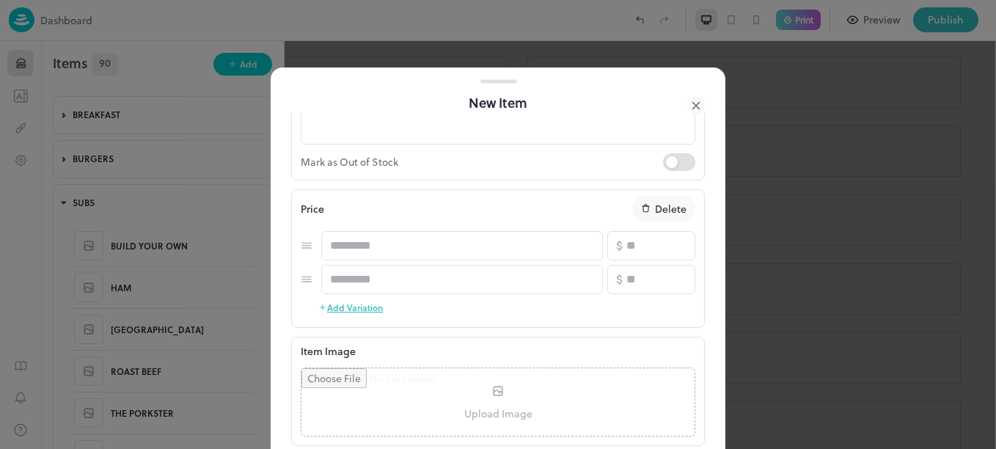
click at [373, 311] on button "Add Variation" at bounding box center [350, 307] width 65 height 22
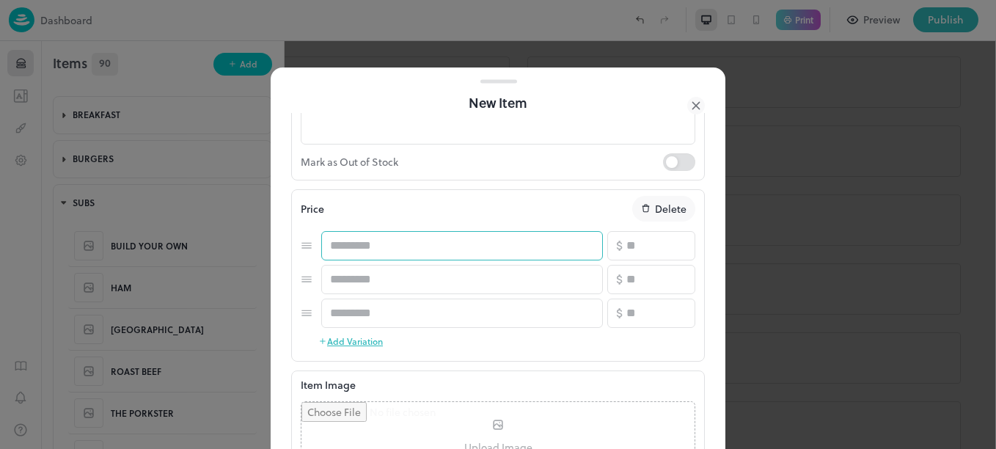
click at [409, 252] on input "text" at bounding box center [462, 245] width 282 height 29
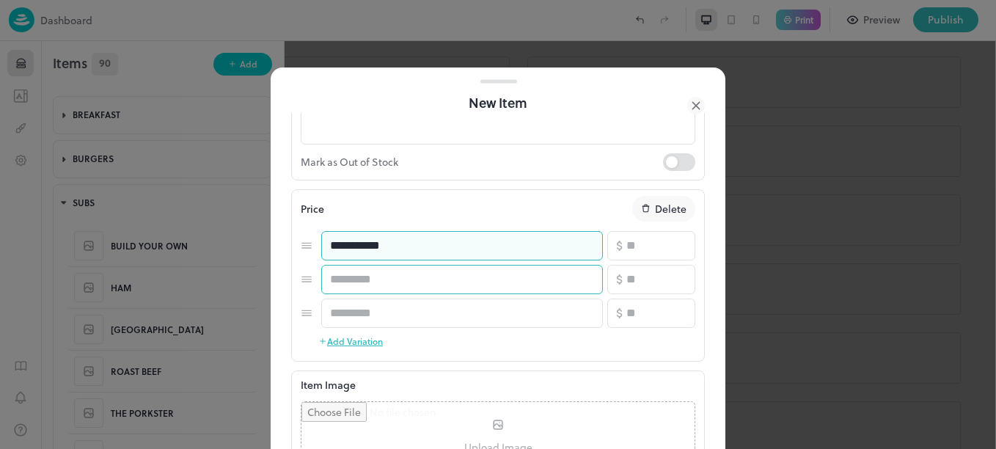
type input "**********"
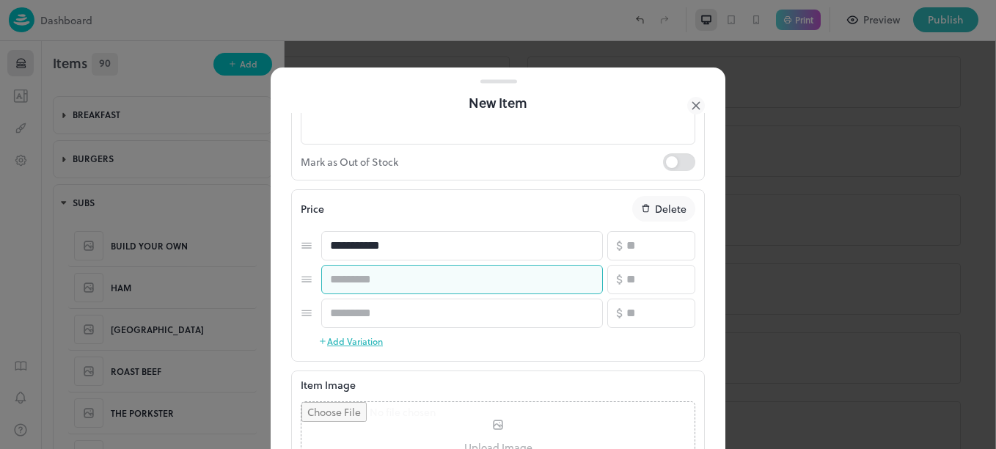
click at [415, 279] on input "text" at bounding box center [462, 279] width 282 height 29
type input "*****"
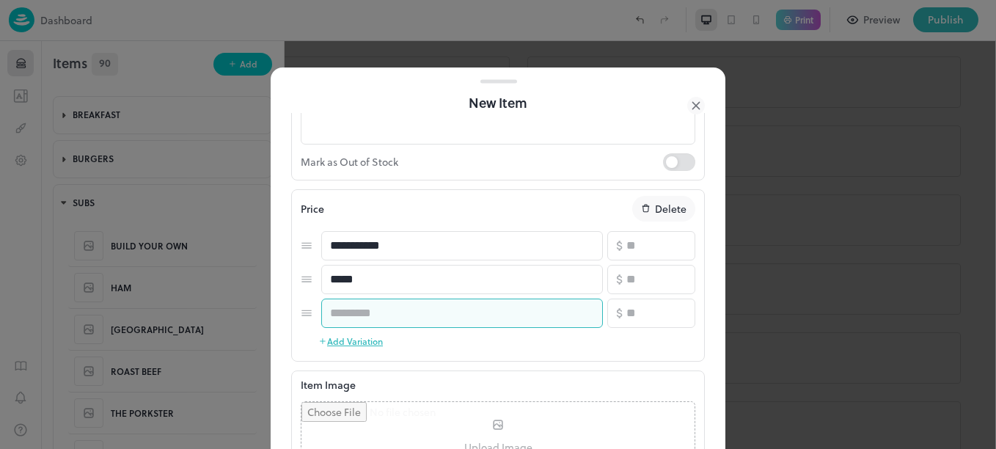
click at [427, 325] on input "text" at bounding box center [462, 313] width 282 height 29
type input "*****"
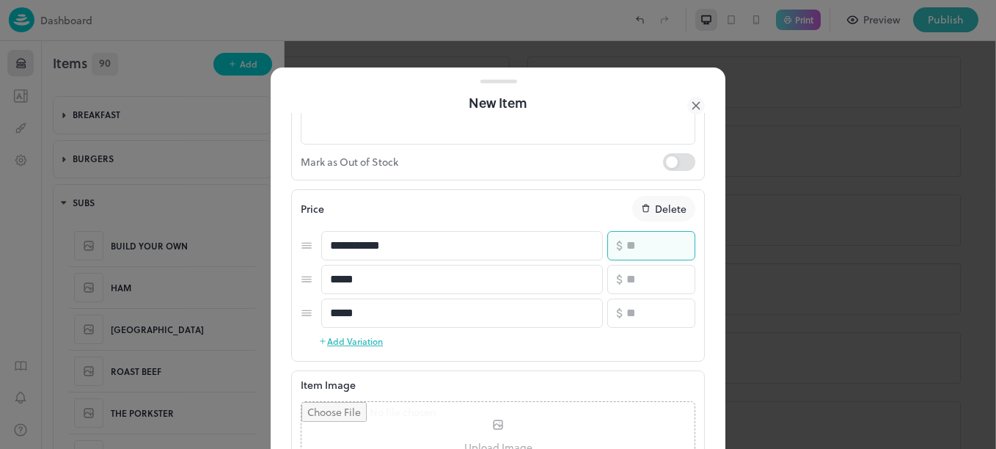
click at [646, 253] on input "number" at bounding box center [660, 245] width 69 height 29
type input "*"
click at [649, 274] on input "number" at bounding box center [660, 279] width 69 height 29
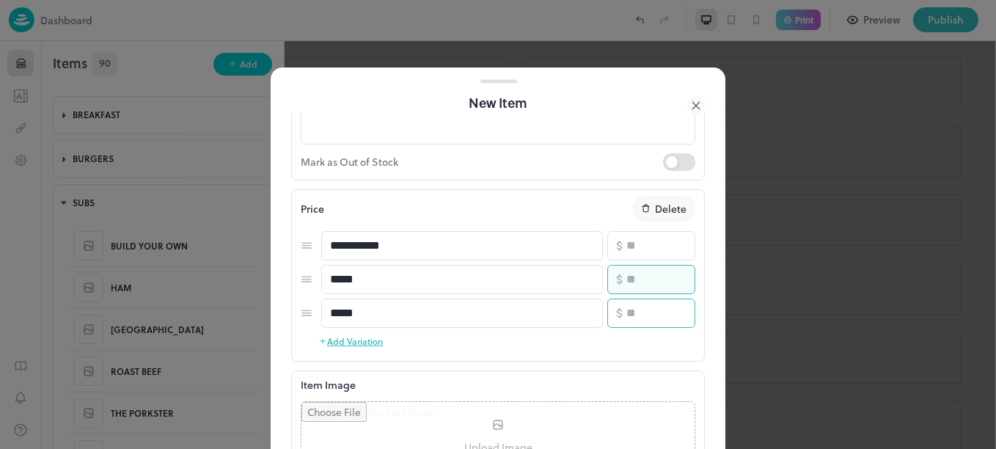
type input "*"
click at [648, 315] on input "number" at bounding box center [660, 313] width 69 height 29
type input "**"
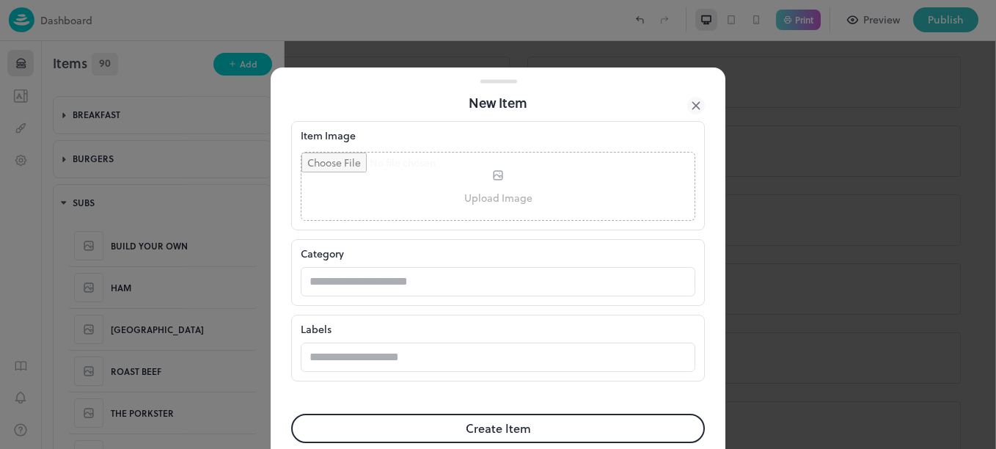
scroll to position [481, 0]
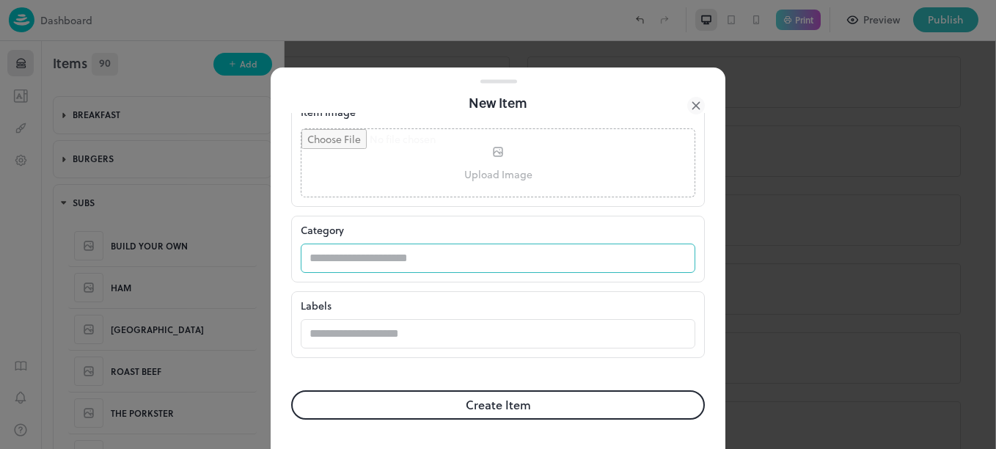
click at [401, 262] on input "text" at bounding box center [484, 258] width 366 height 29
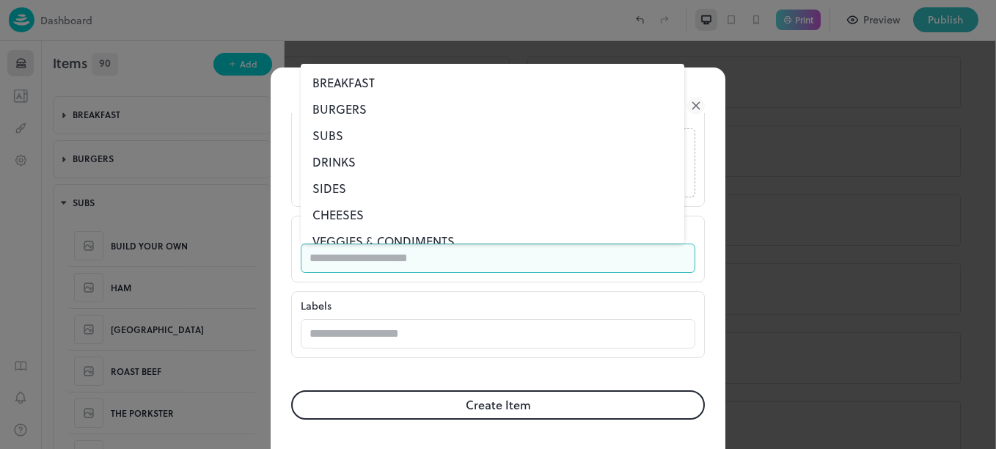
click at [332, 136] on li "SUBS" at bounding box center [493, 135] width 384 height 26
type input "****"
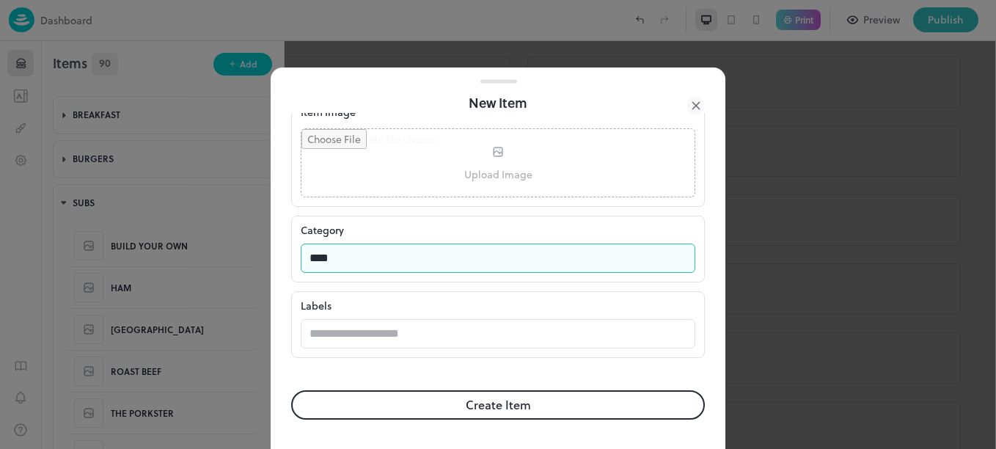
click at [435, 406] on button "Create Item" at bounding box center [498, 404] width 414 height 29
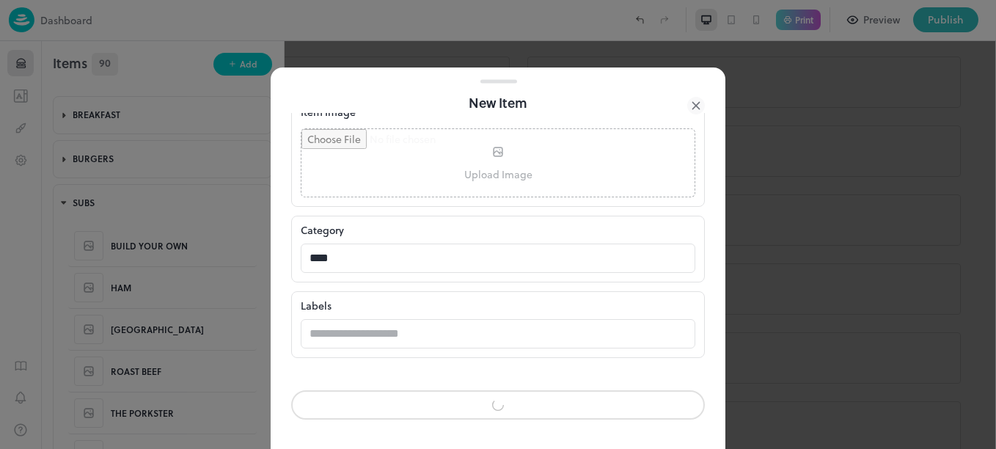
scroll to position [480, 0]
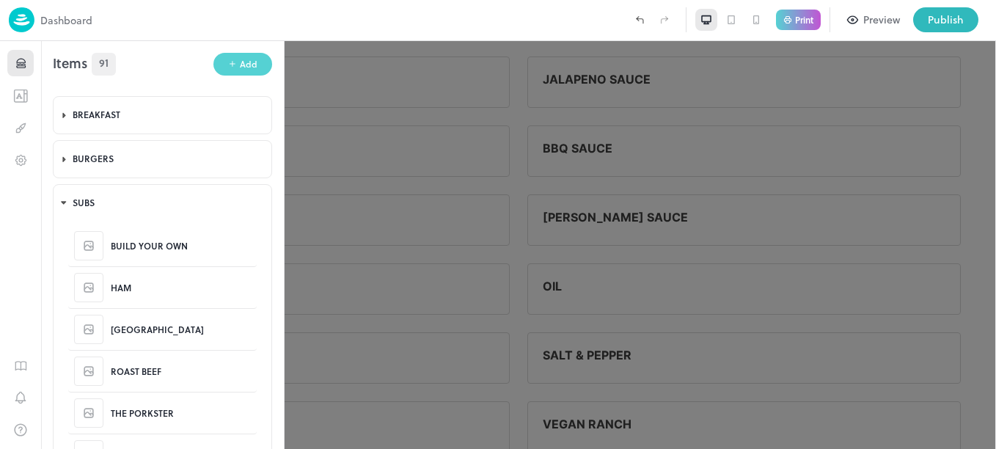
click at [257, 65] on button "Add" at bounding box center [242, 64] width 59 height 23
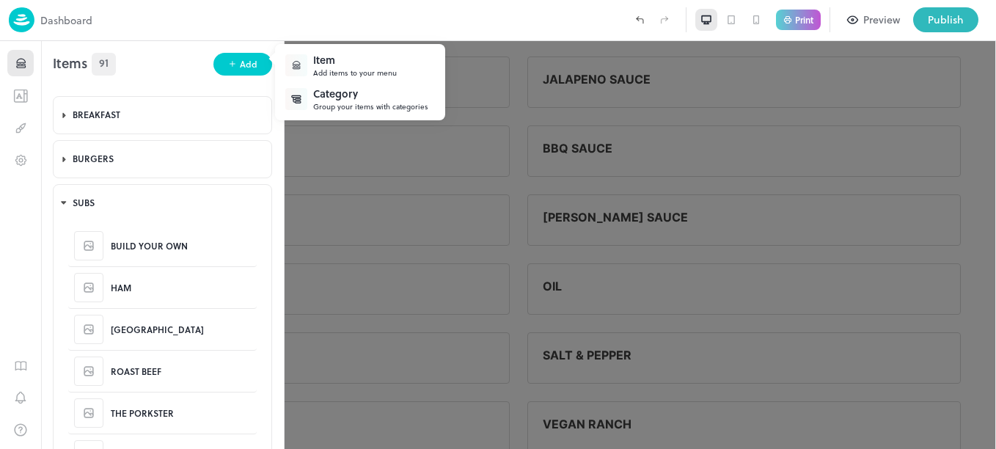
click at [343, 51] on div "Item Add items to your menu" at bounding box center [359, 65] width 161 height 34
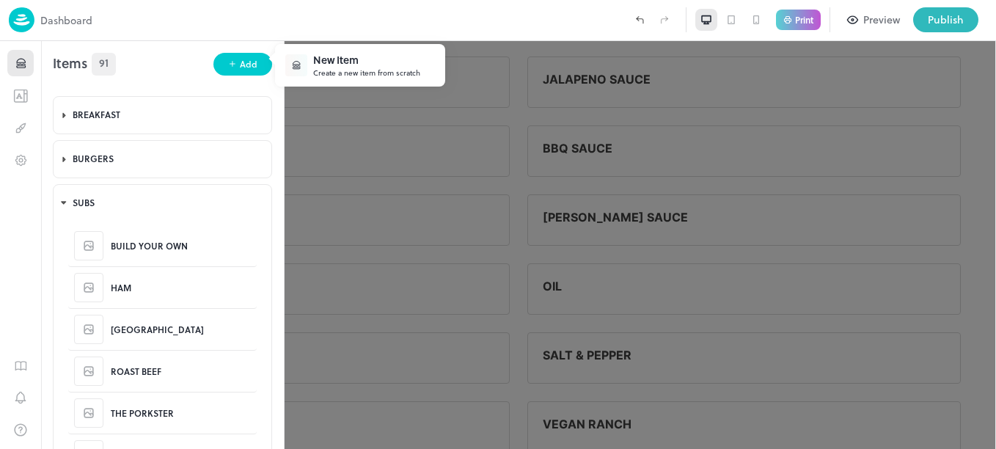
click at [352, 60] on div "New Item" at bounding box center [366, 59] width 107 height 15
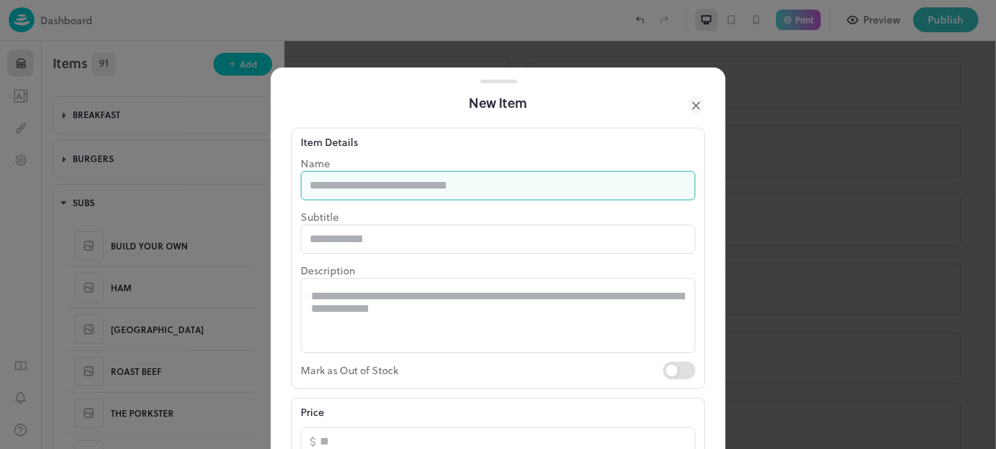
click at [430, 180] on input "text" at bounding box center [498, 185] width 395 height 29
type input "*****"
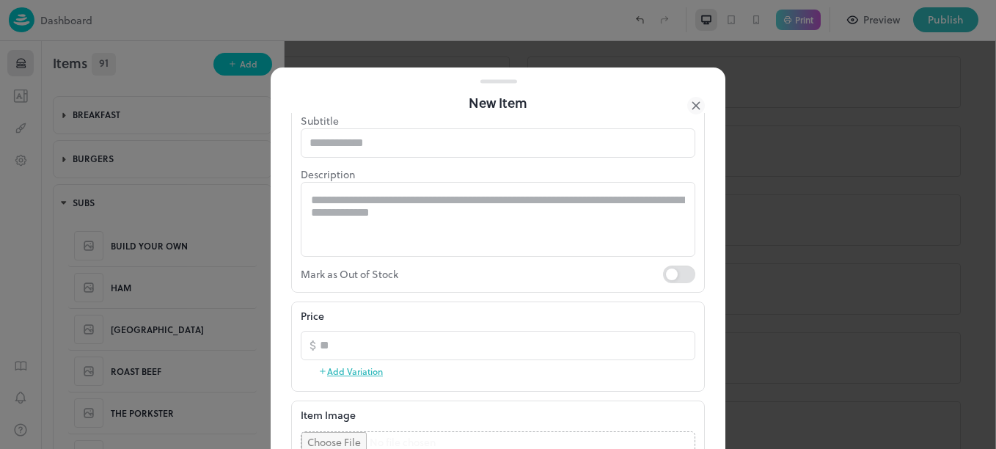
scroll to position [173, 0]
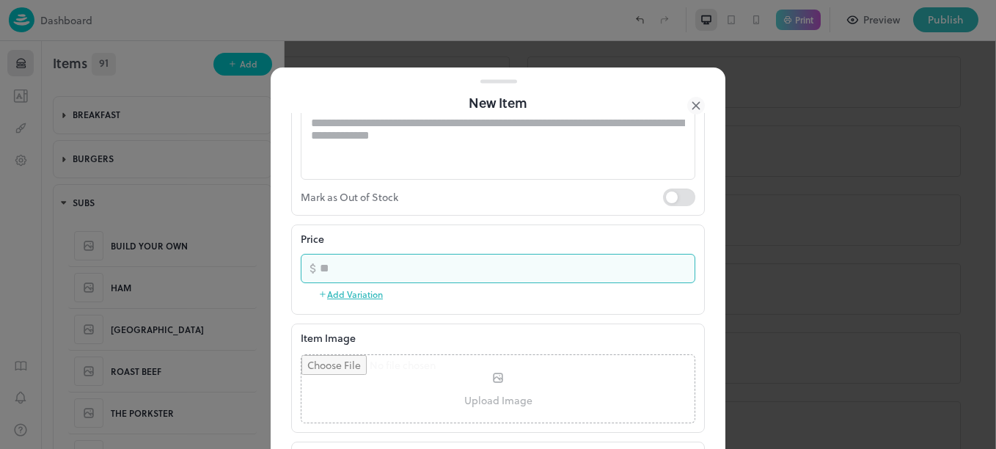
click at [396, 266] on input "number" at bounding box center [508, 268] width 376 height 29
type input "*"
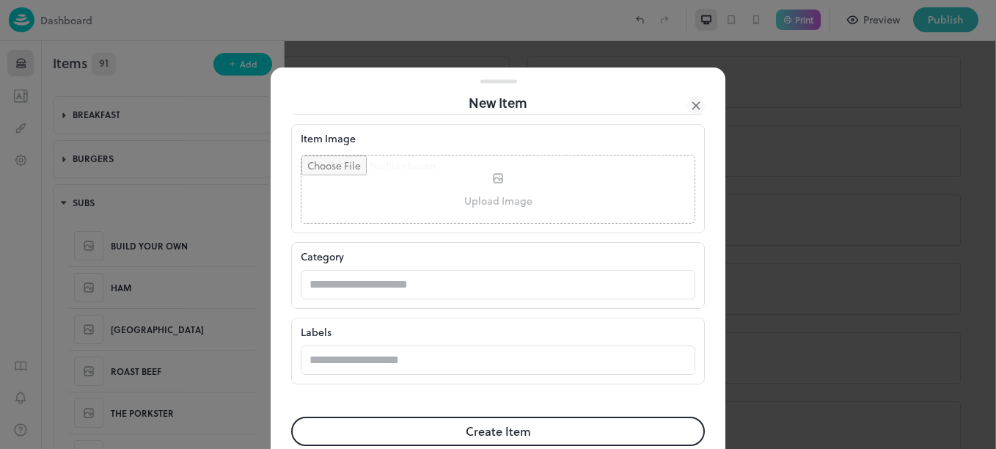
scroll to position [374, 0]
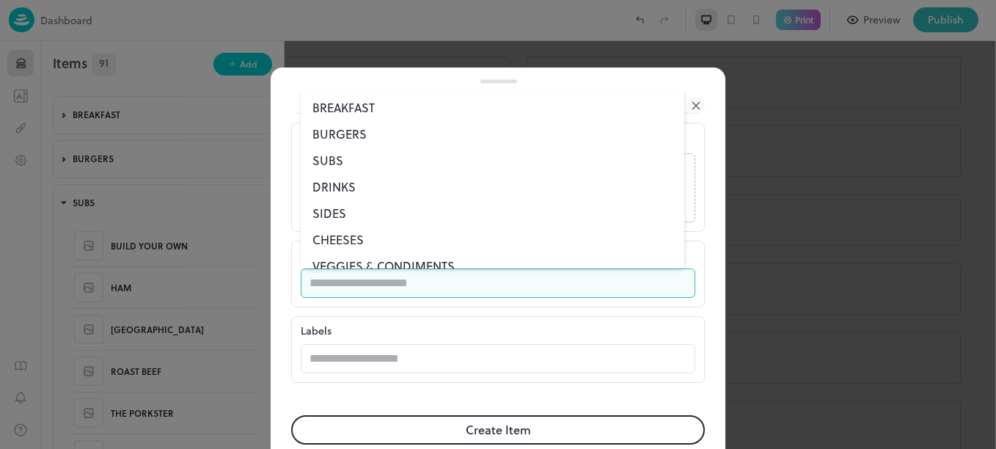
click at [443, 278] on input "text" at bounding box center [484, 282] width 366 height 29
click at [332, 162] on li "SUBS" at bounding box center [493, 160] width 384 height 26
type input "****"
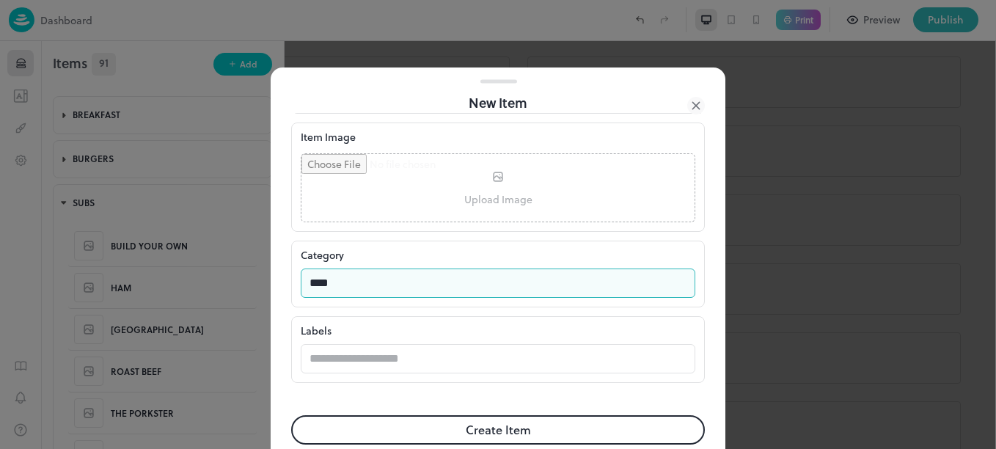
click at [438, 414] on form "Item Details Name ***** ​ Subtitle ​ Description * ​ Mark as Out of Stock Price…" at bounding box center [498, 106] width 414 height 735
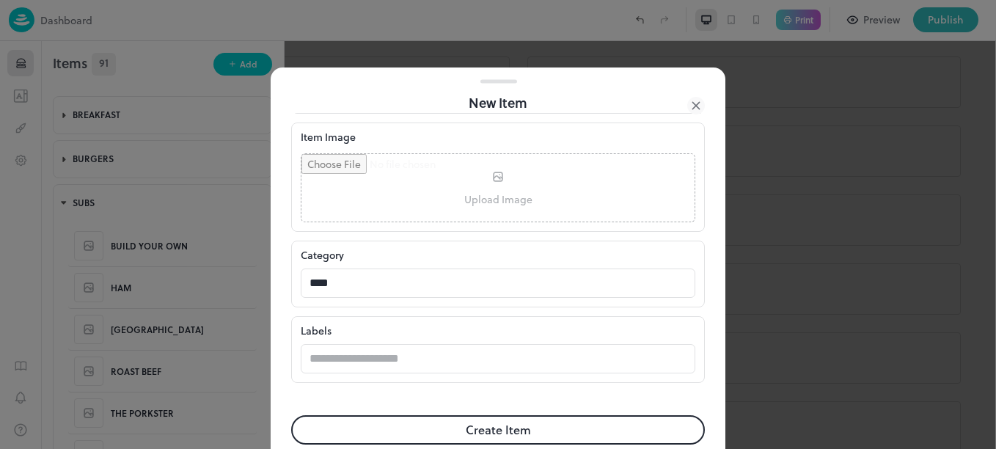
click at [458, 426] on button "Create Item" at bounding box center [498, 429] width 414 height 29
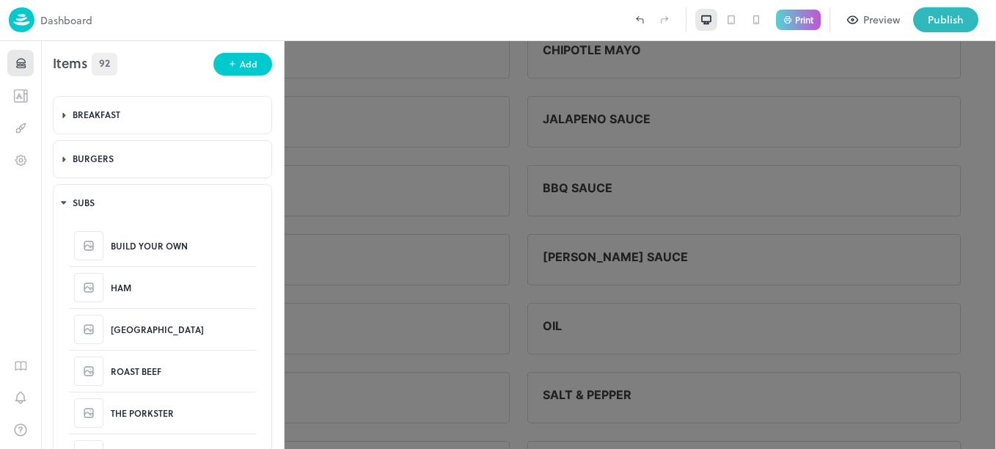
scroll to position [3308, 0]
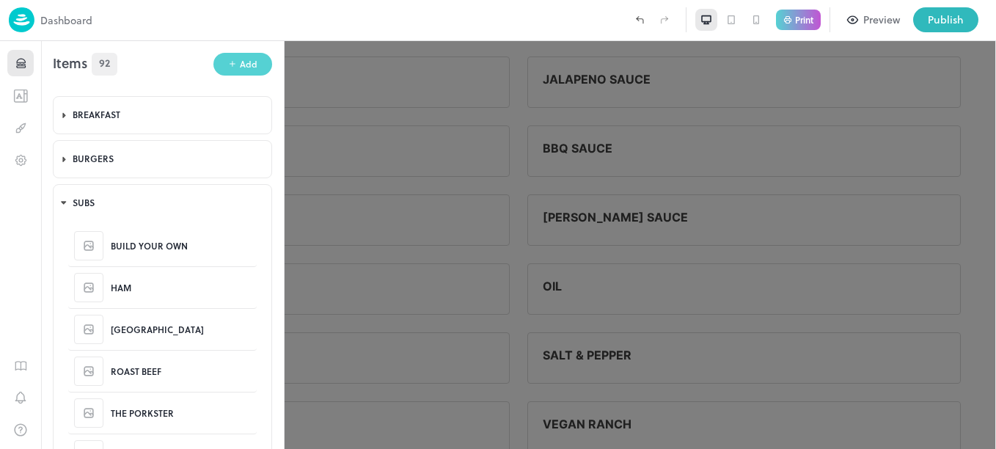
click at [240, 65] on div "Add" at bounding box center [249, 64] width 18 height 14
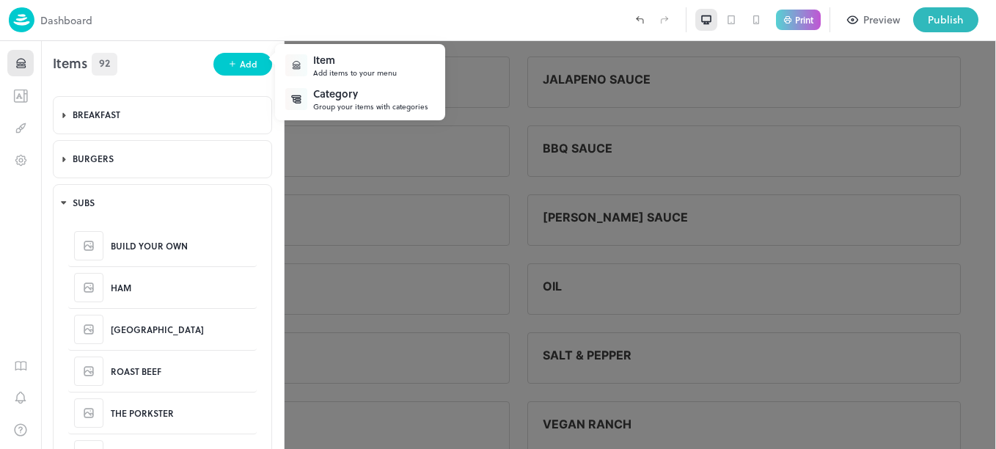
click at [337, 62] on div "Item" at bounding box center [355, 59] width 84 height 15
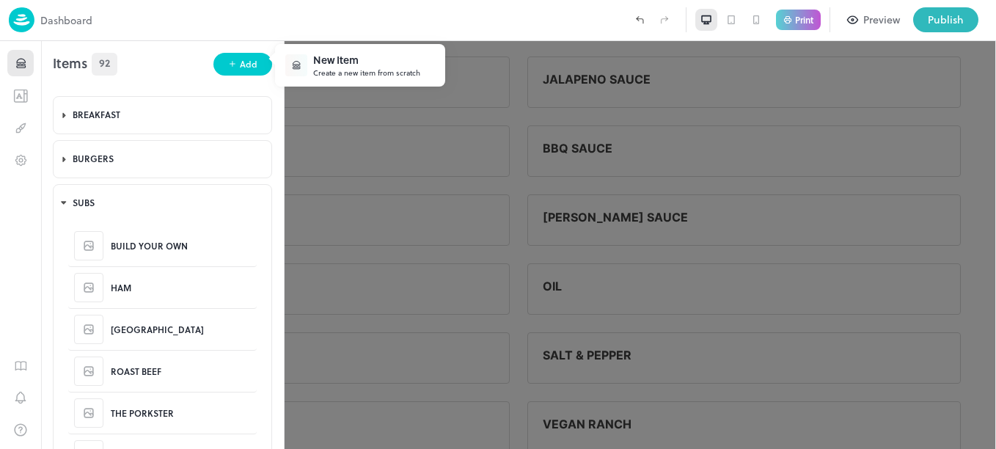
click at [358, 68] on div "Create a new item from scratch" at bounding box center [366, 72] width 107 height 11
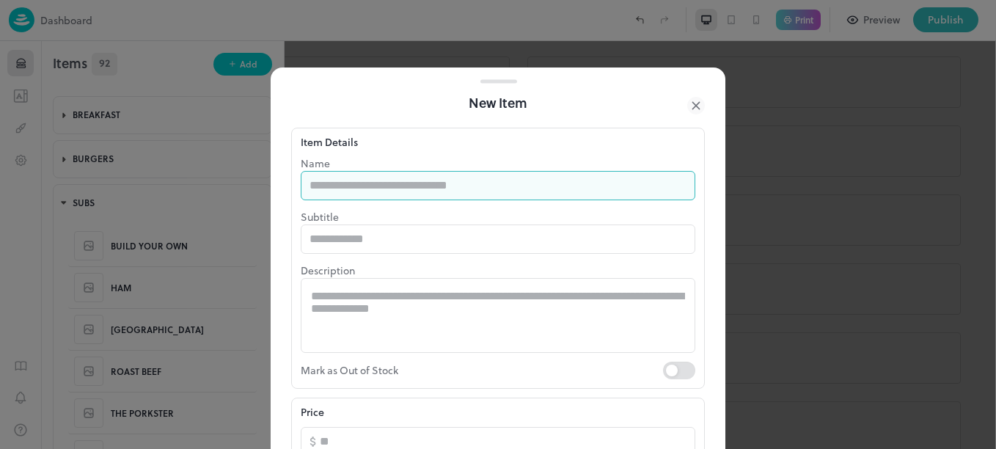
click at [392, 191] on input "text" at bounding box center [498, 185] width 395 height 29
type input "**********"
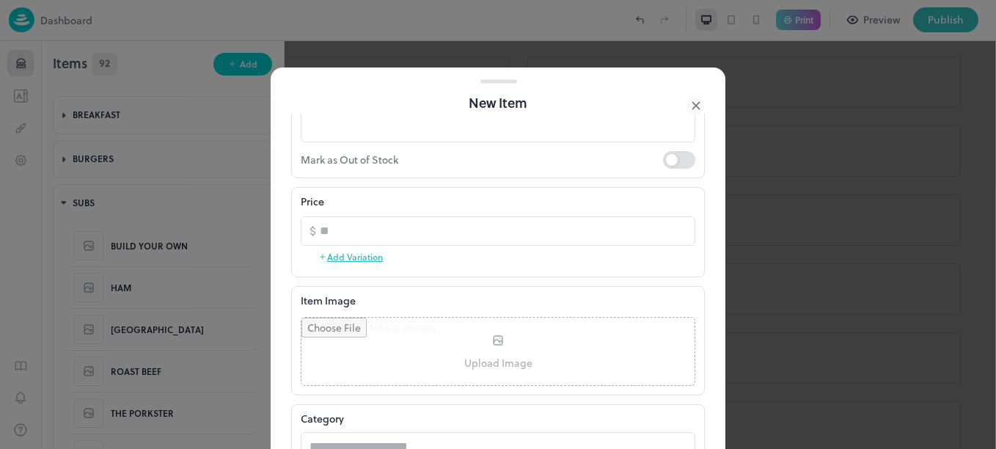
scroll to position [212, 0]
click at [368, 256] on button "Add Variation" at bounding box center [350, 255] width 65 height 22
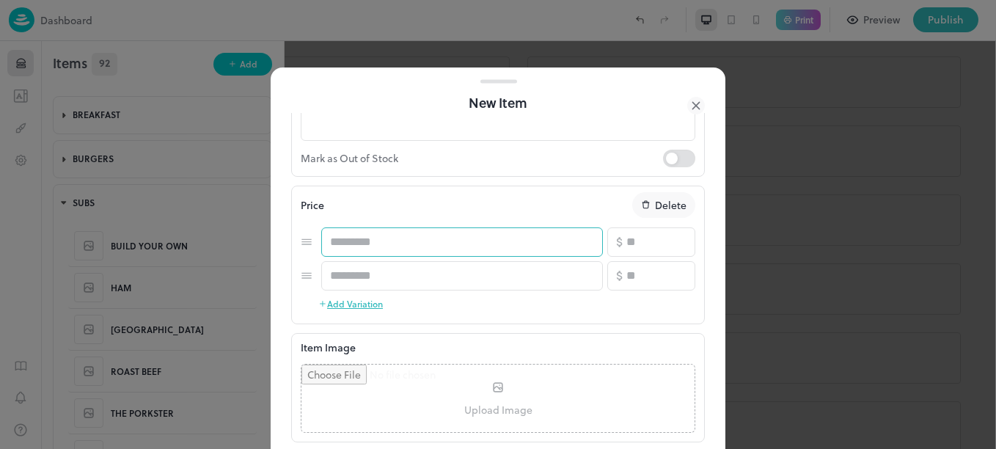
click at [399, 243] on input "text" at bounding box center [462, 241] width 282 height 29
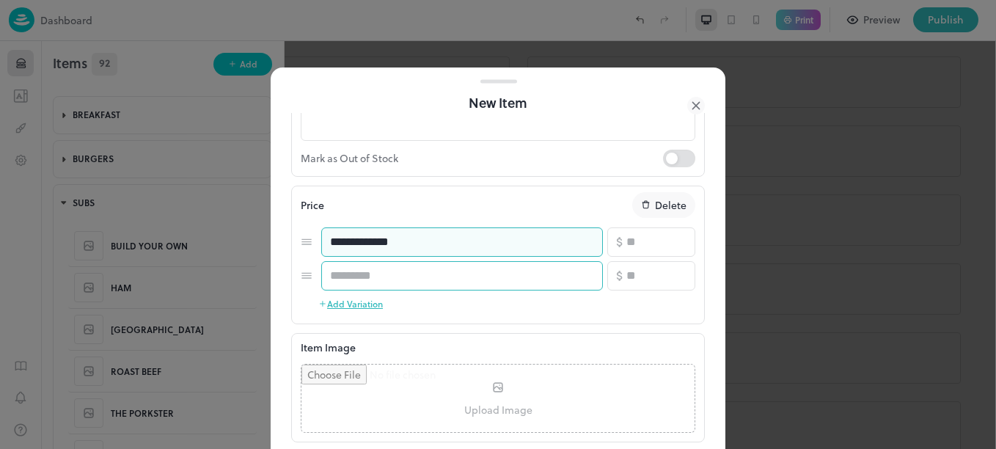
type input "**********"
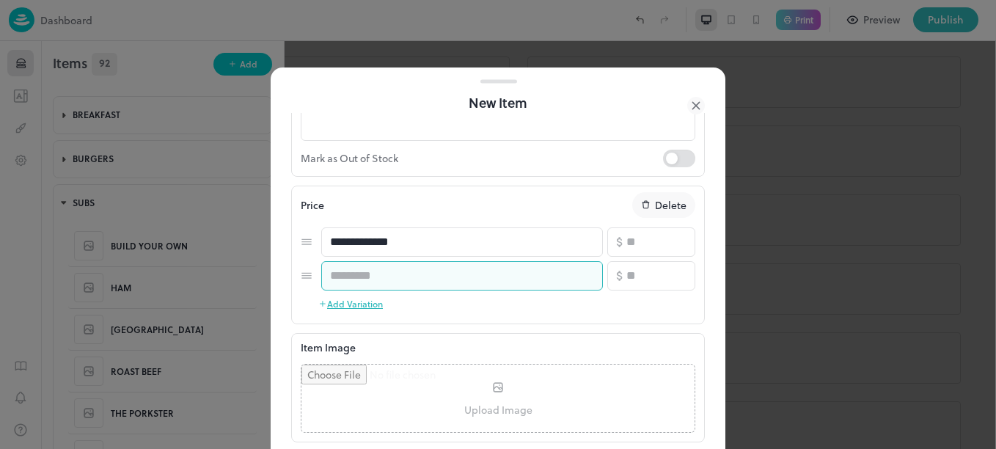
click at [402, 270] on input "text" at bounding box center [462, 275] width 282 height 29
type input "*"
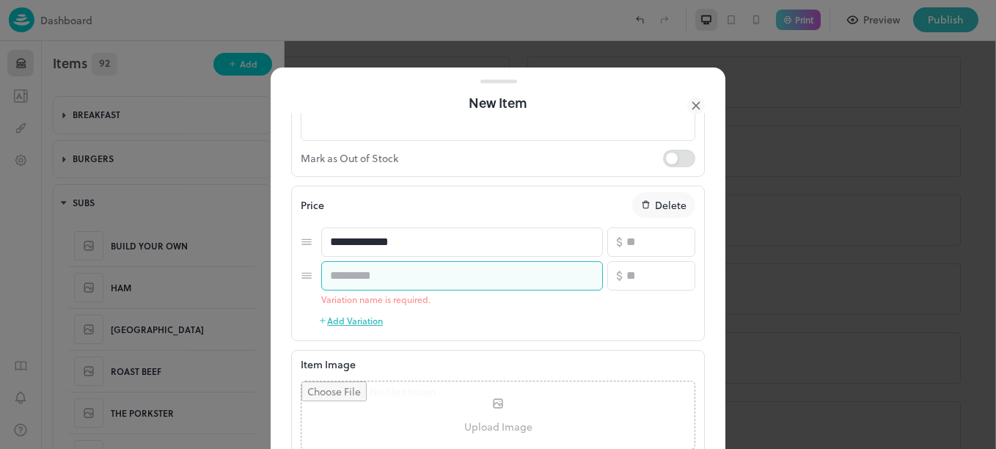
type input "*"
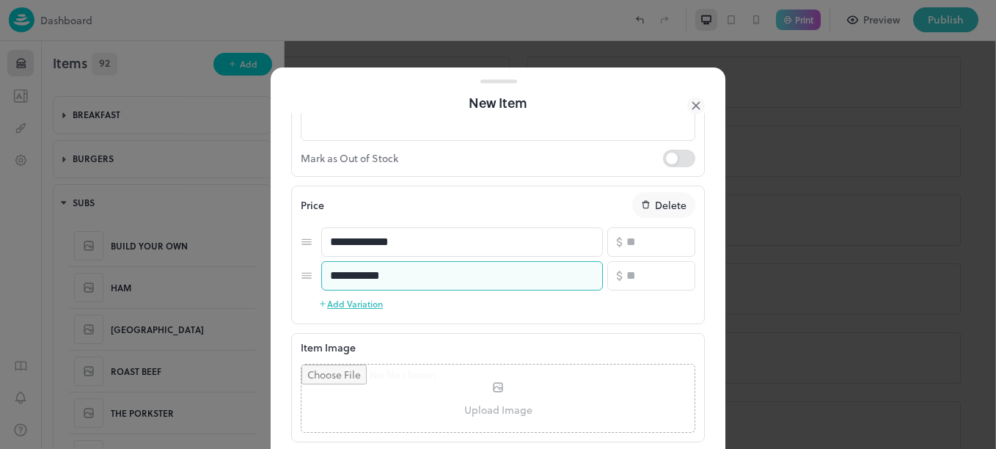
type input "**********"
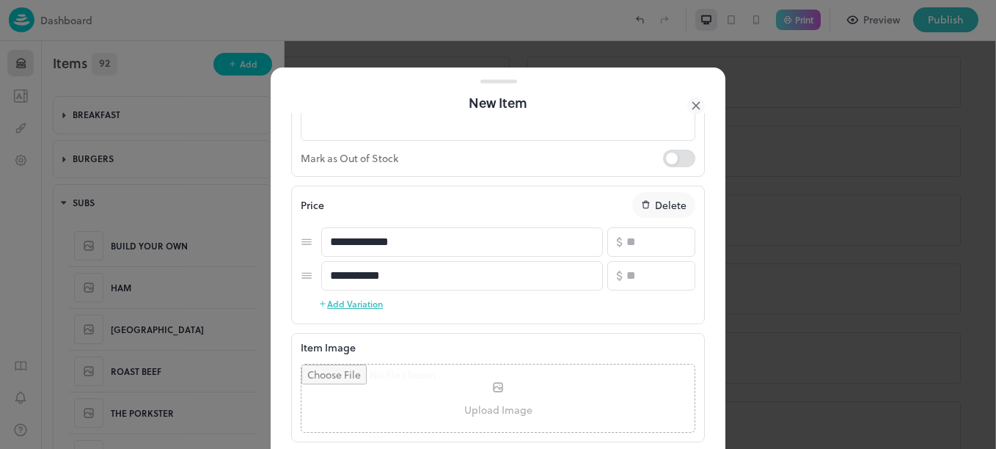
click at [359, 304] on button "Add Variation" at bounding box center [350, 304] width 65 height 22
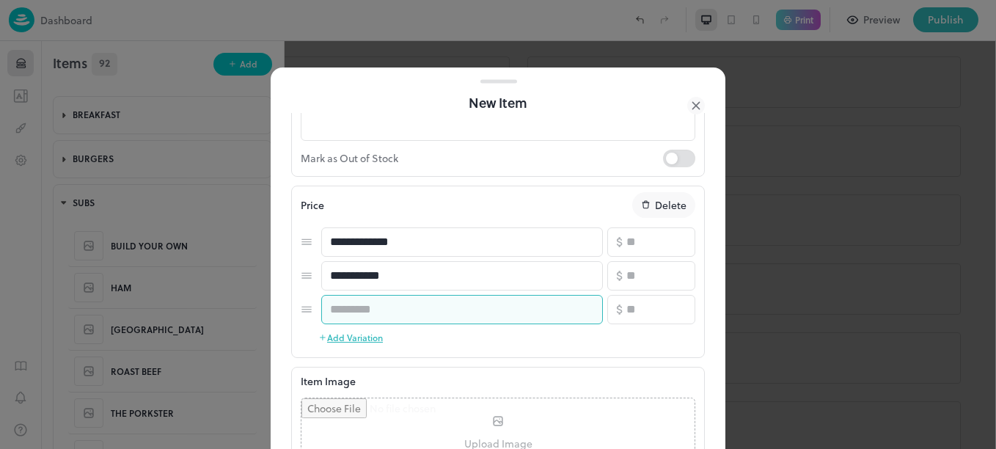
click at [384, 307] on input "text" at bounding box center [462, 309] width 282 height 29
type input "**********"
click at [359, 340] on button "Add Variation" at bounding box center [350, 337] width 65 height 22
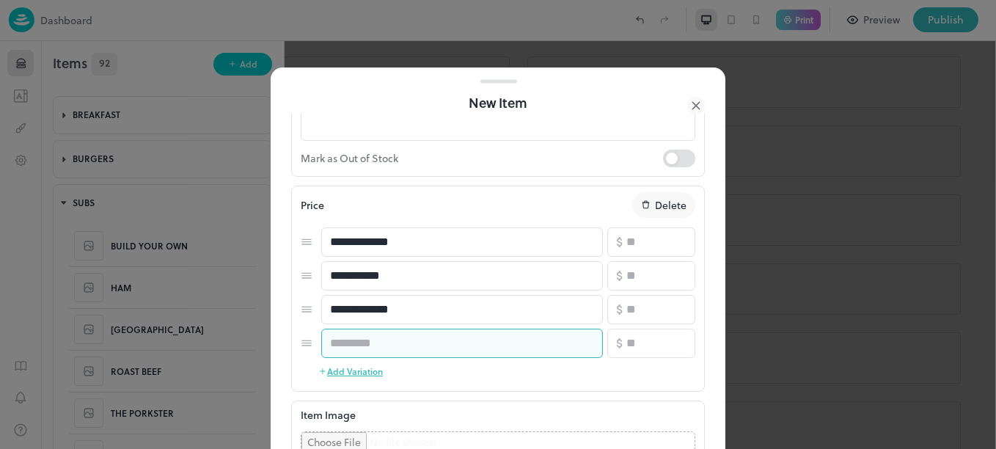
click at [371, 345] on input "text" at bounding box center [462, 343] width 282 height 29
type input "**********"
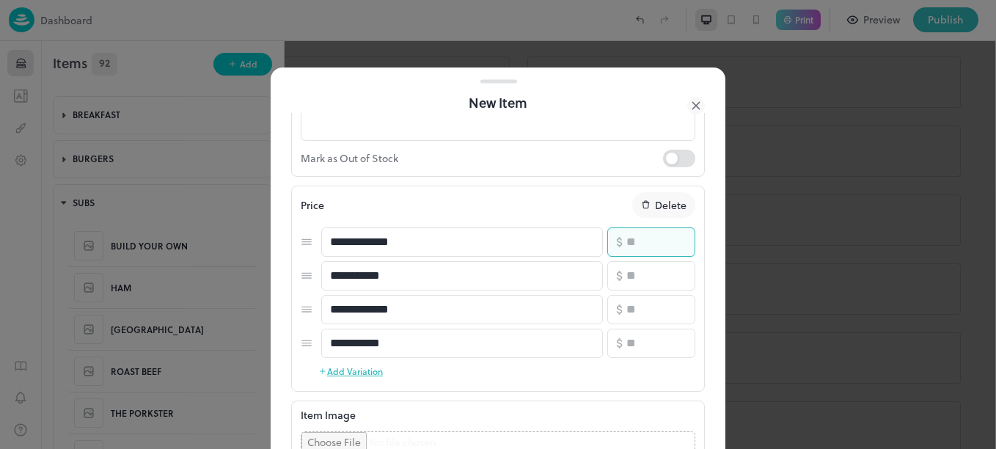
click at [656, 240] on input "number" at bounding box center [660, 241] width 69 height 29
type input "*"
click at [641, 271] on input "number" at bounding box center [660, 275] width 69 height 29
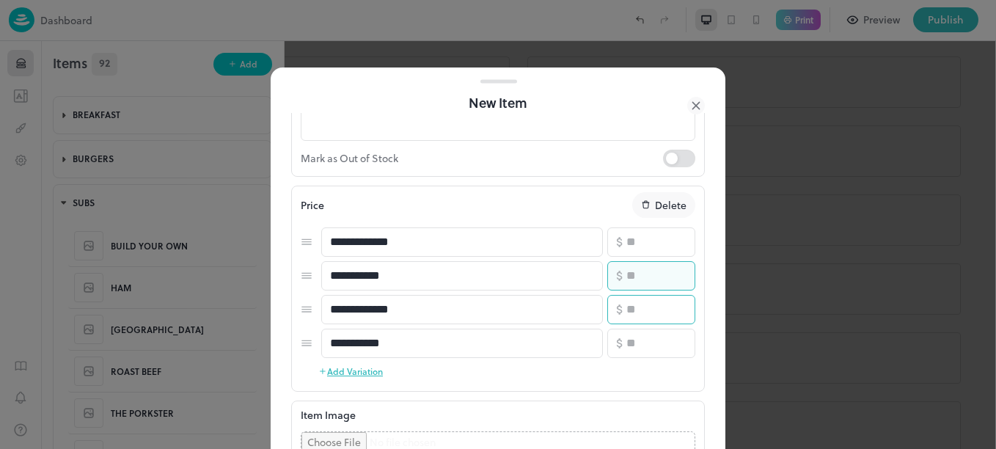
click at [633, 310] on input "number" at bounding box center [660, 309] width 69 height 29
click at [634, 281] on input "**" at bounding box center [660, 275] width 69 height 29
type input "*"
type input "**"
click at [637, 312] on input "number" at bounding box center [660, 309] width 69 height 29
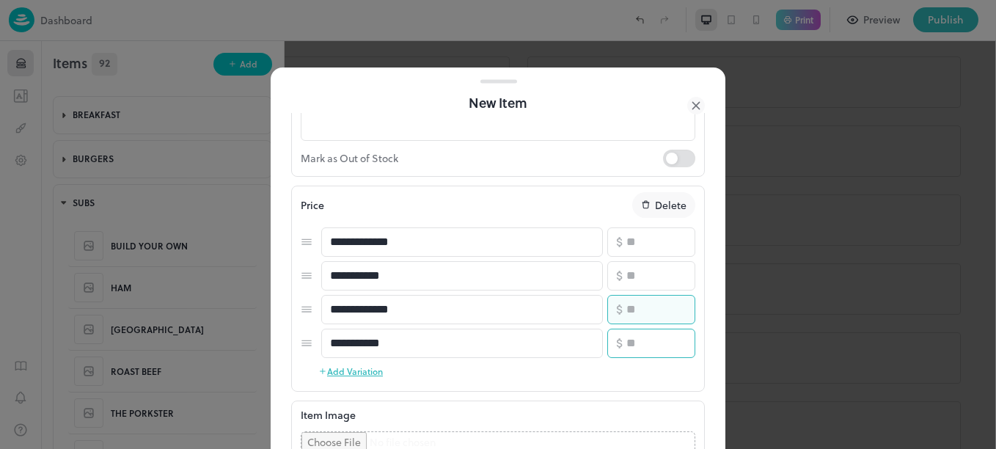
type input "**"
click at [636, 349] on input "number" at bounding box center [660, 343] width 69 height 29
type input "**"
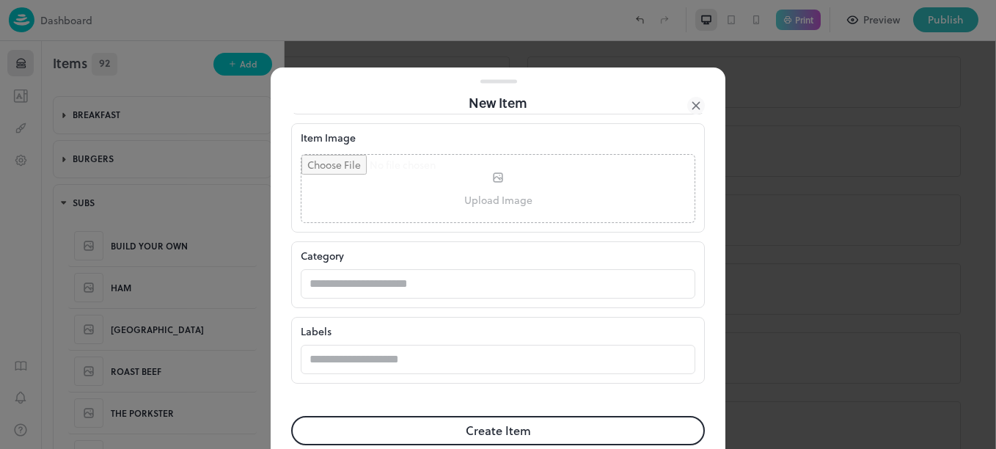
scroll to position [495, 0]
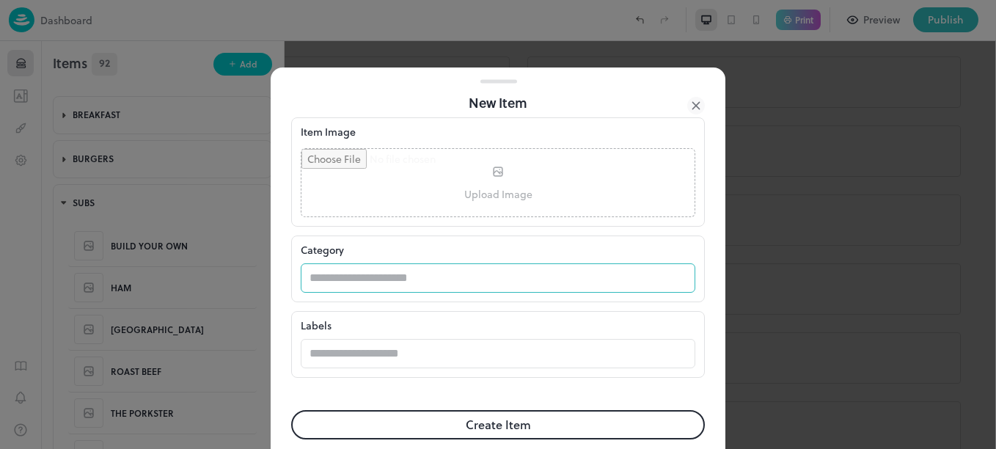
click at [423, 278] on input "text" at bounding box center [484, 277] width 366 height 29
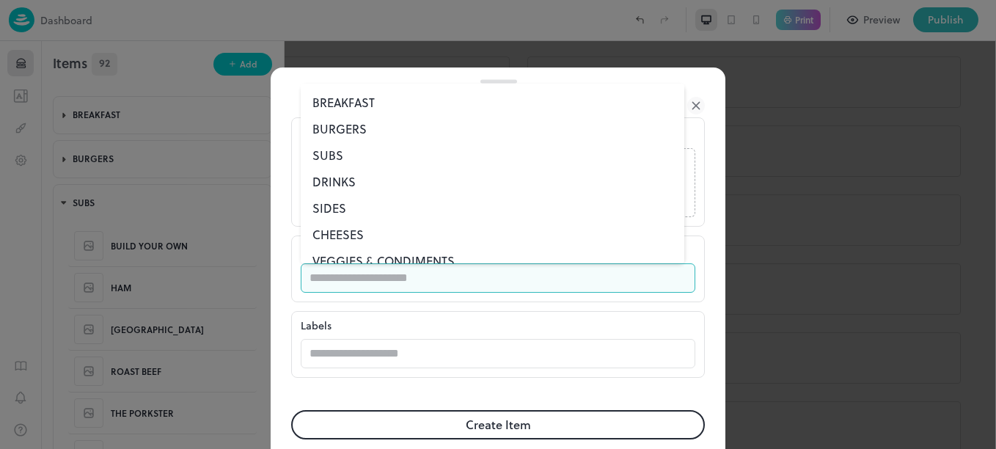
click at [326, 159] on li "SUBS" at bounding box center [493, 155] width 384 height 26
type input "****"
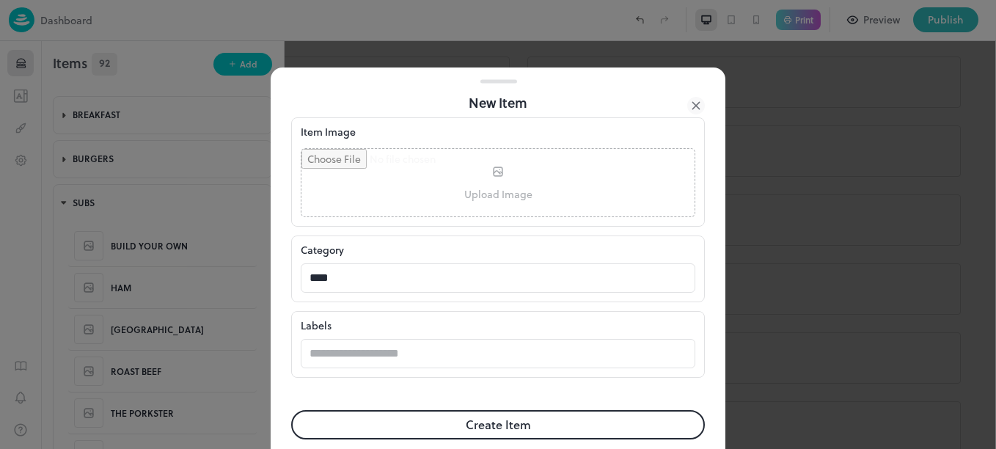
click at [456, 420] on button "Create Item" at bounding box center [498, 424] width 414 height 29
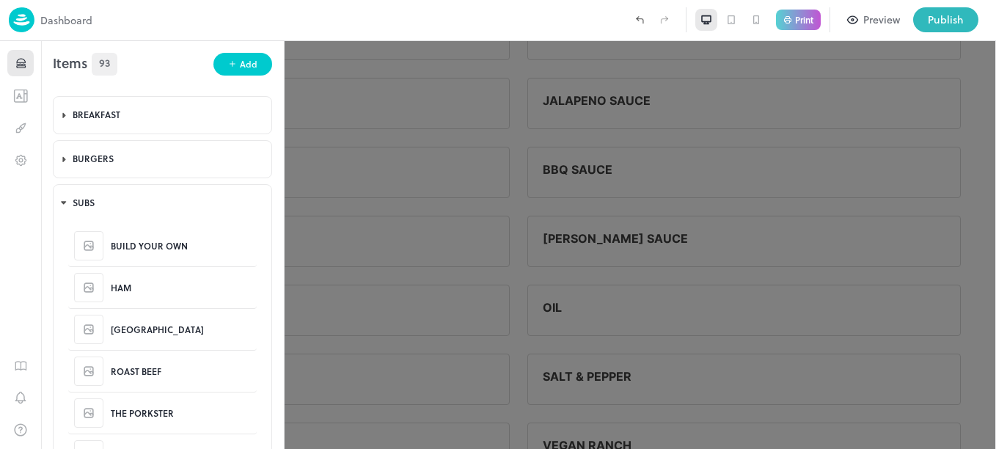
scroll to position [3329, 0]
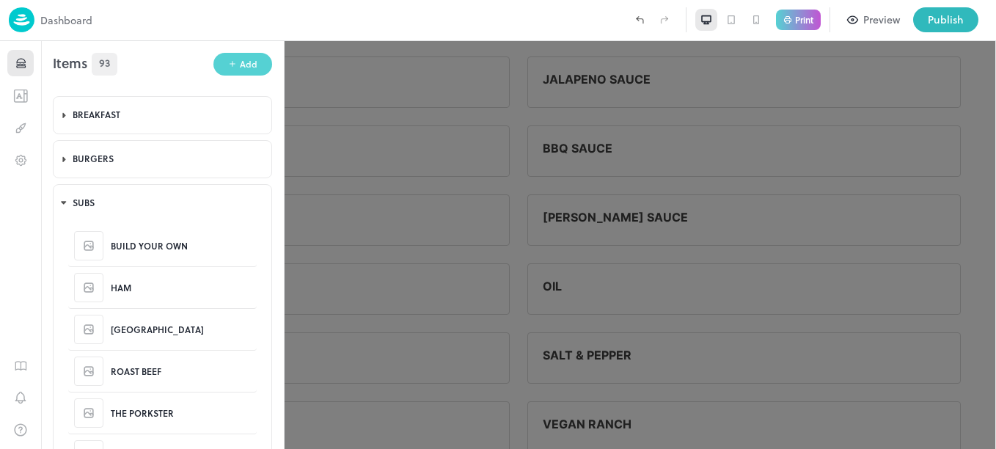
click at [235, 68] on button "Add" at bounding box center [242, 64] width 59 height 23
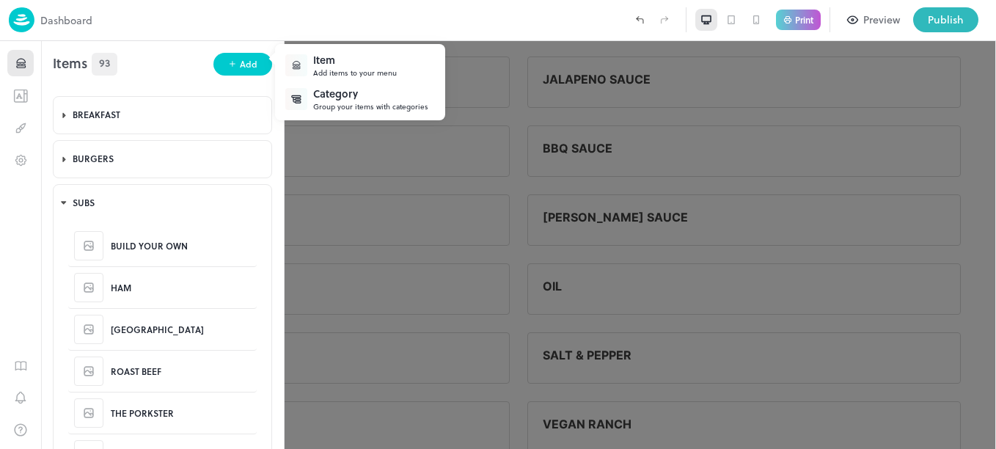
click at [342, 76] on div "Add items to your menu" at bounding box center [355, 72] width 84 height 11
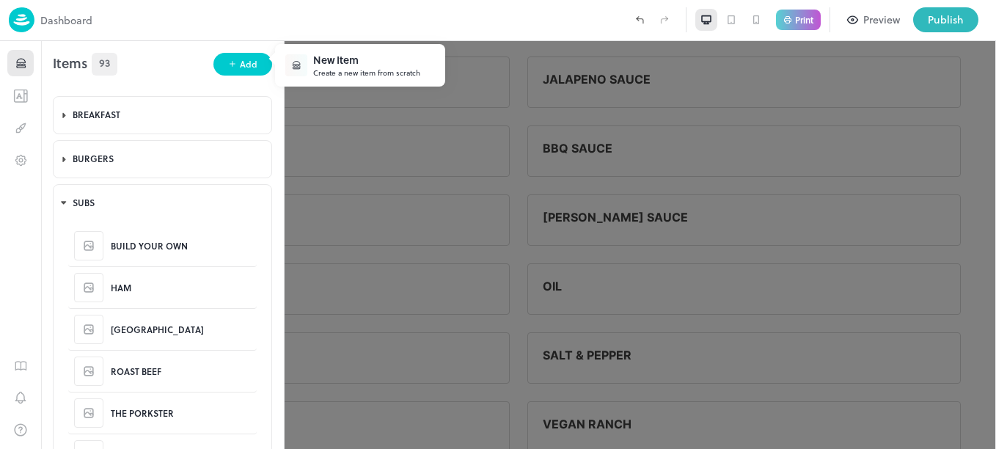
click at [377, 76] on div "Create a new item from scratch" at bounding box center [366, 72] width 107 height 11
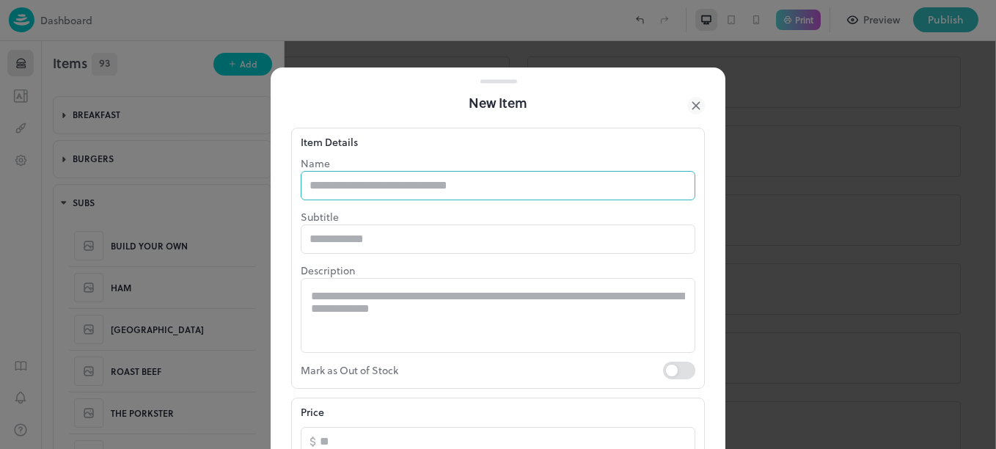
click at [395, 191] on input "text" at bounding box center [498, 185] width 395 height 29
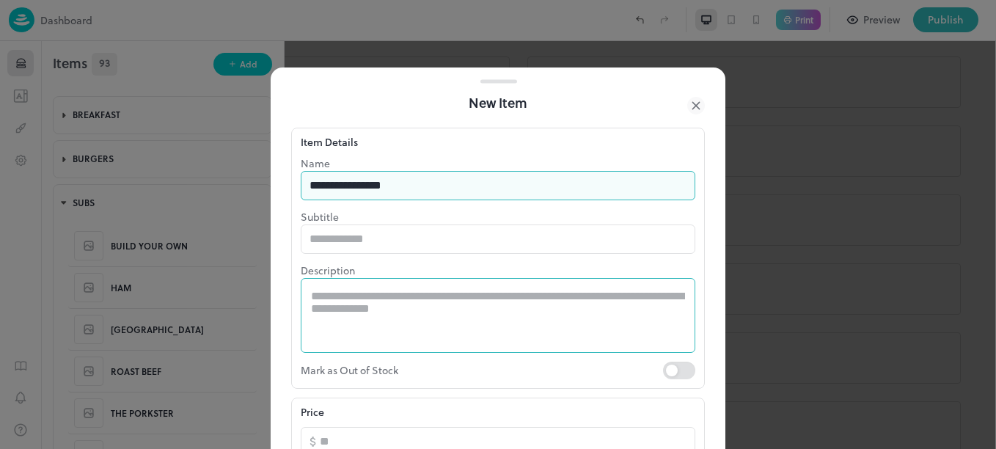
type input "**********"
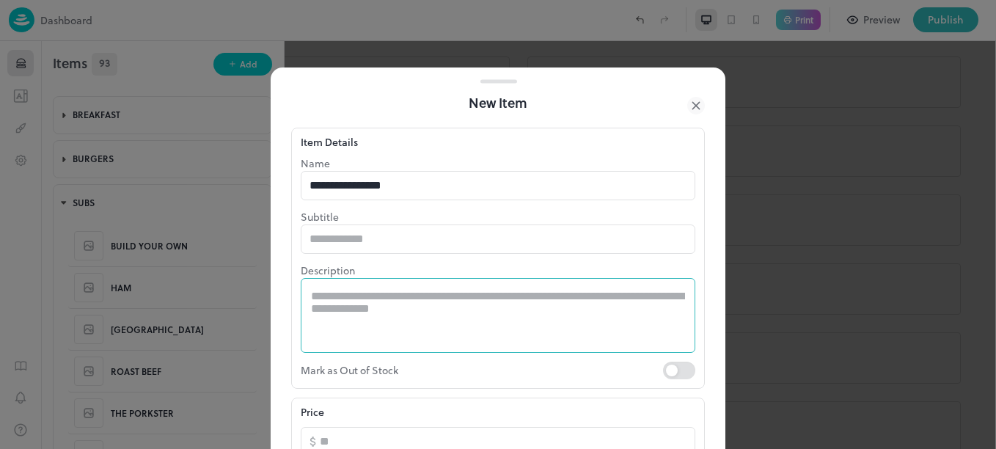
click at [445, 281] on div "* ​" at bounding box center [498, 315] width 395 height 75
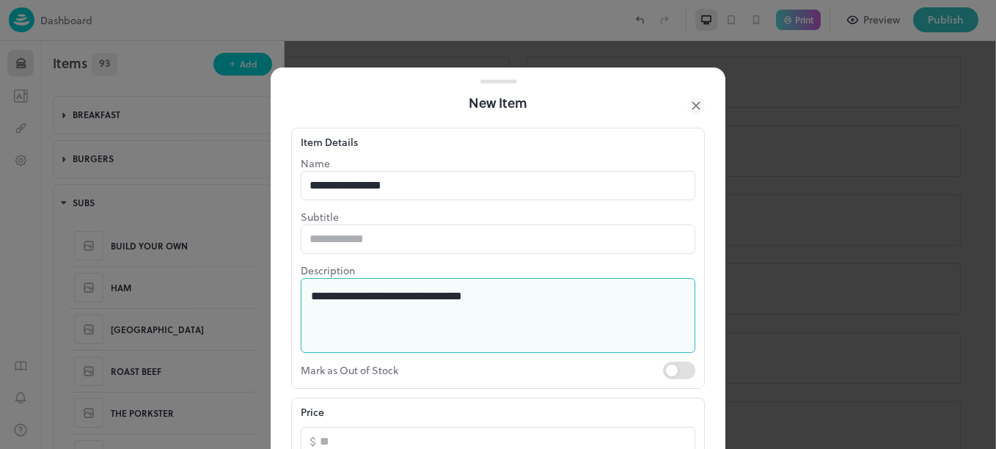
click at [445, 281] on div "**********" at bounding box center [498, 315] width 395 height 75
type textarea "**********"
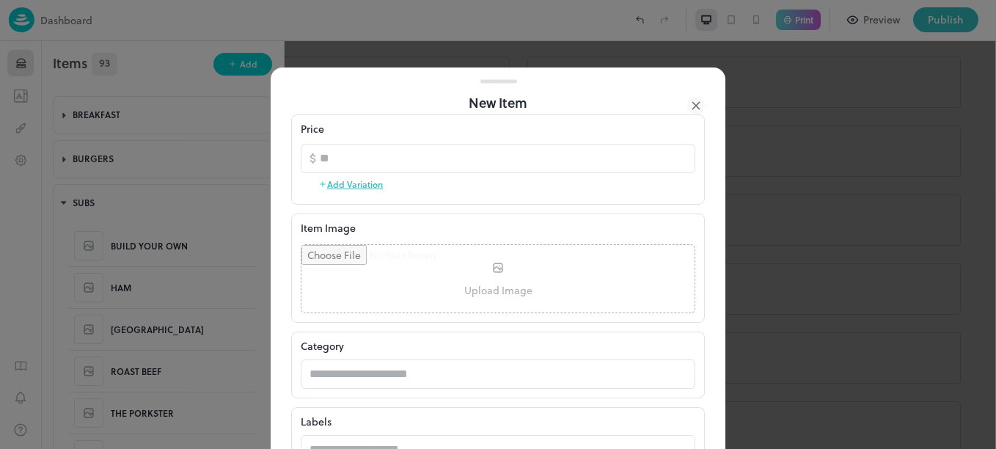
scroll to position [285, 0]
click at [365, 186] on button "Add Variation" at bounding box center [350, 182] width 65 height 22
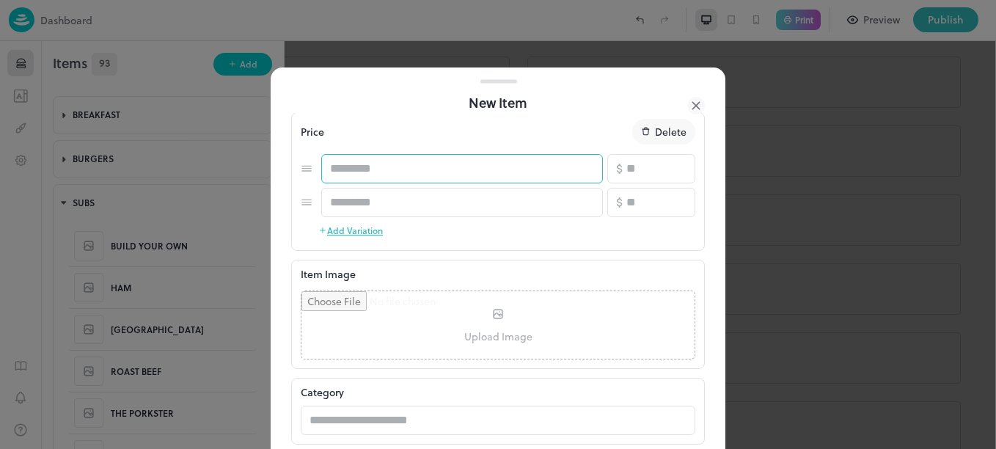
click at [422, 161] on input "text" at bounding box center [462, 168] width 282 height 29
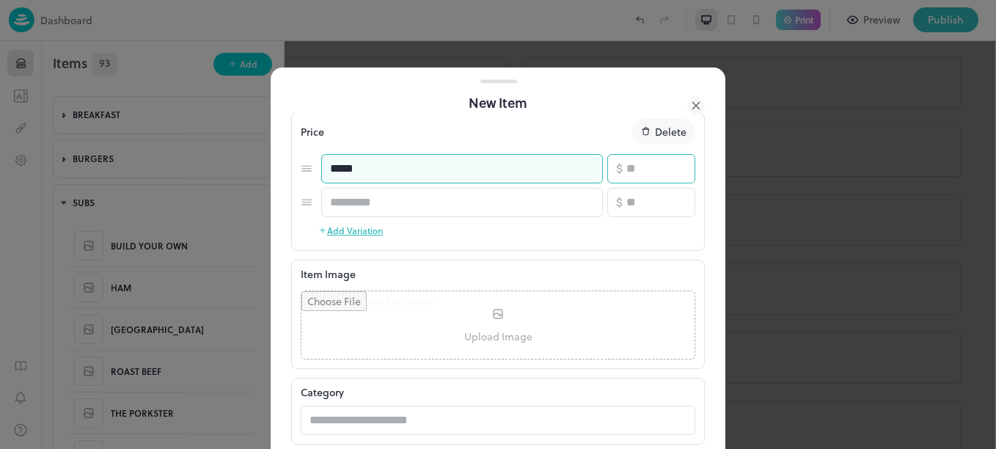
type input "*****"
click at [641, 166] on input "number" at bounding box center [660, 168] width 69 height 29
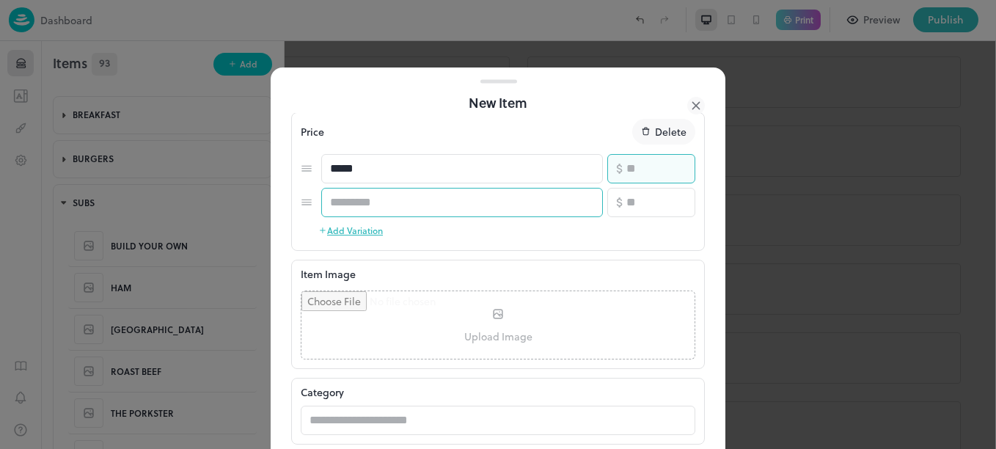
type input "**"
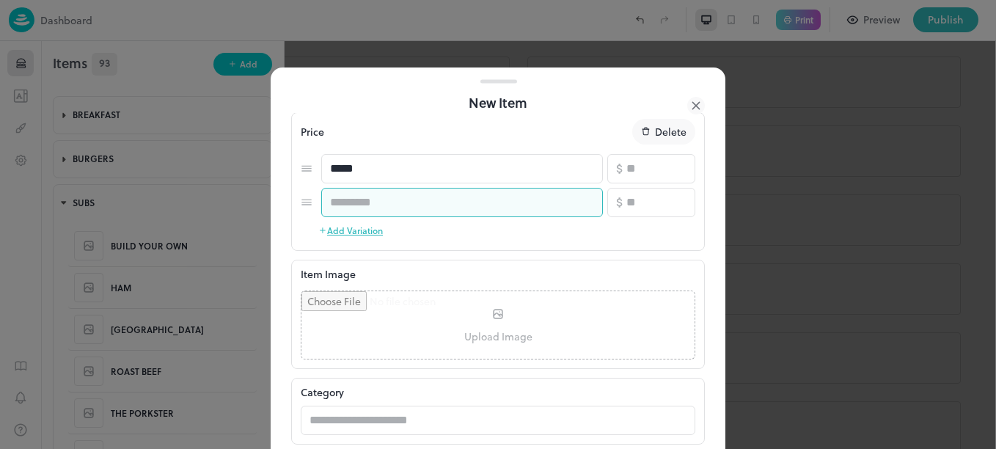
click at [441, 210] on input "text" at bounding box center [462, 202] width 282 height 29
type input "*****"
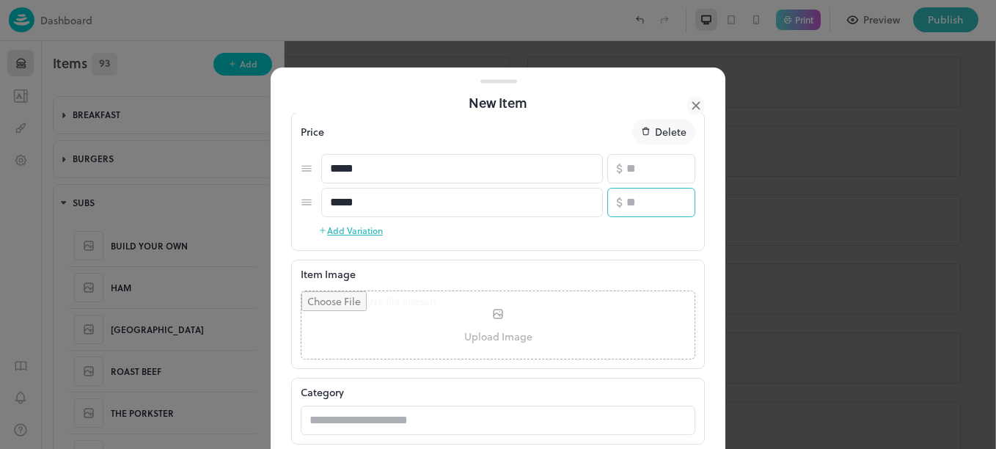
click at [614, 198] on icon at bounding box center [619, 202] width 13 height 13
click at [653, 194] on input "number" at bounding box center [660, 202] width 69 height 29
type input "**"
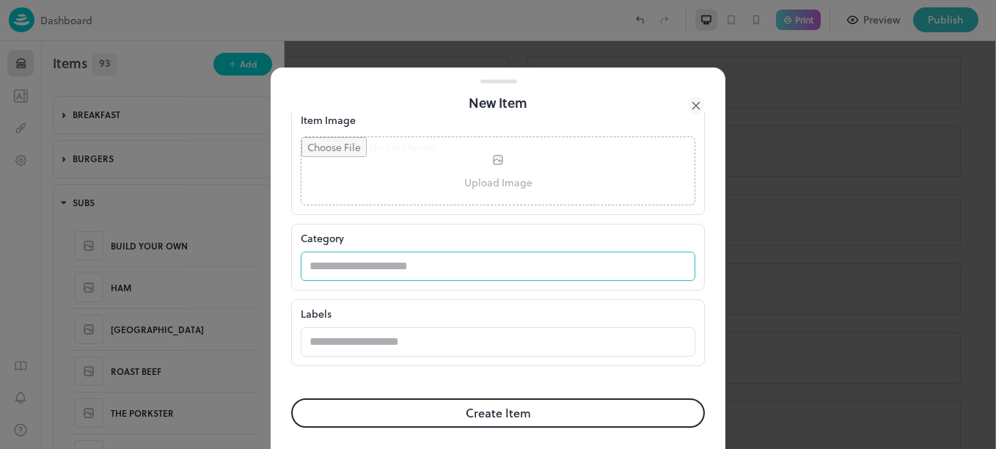
click at [402, 271] on input "text" at bounding box center [484, 266] width 366 height 29
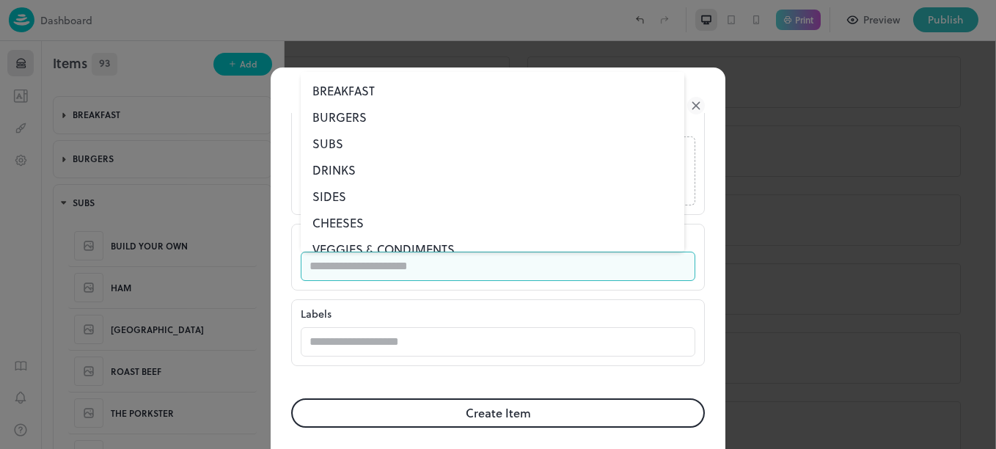
click at [332, 150] on li "SUBS" at bounding box center [493, 144] width 384 height 26
type input "****"
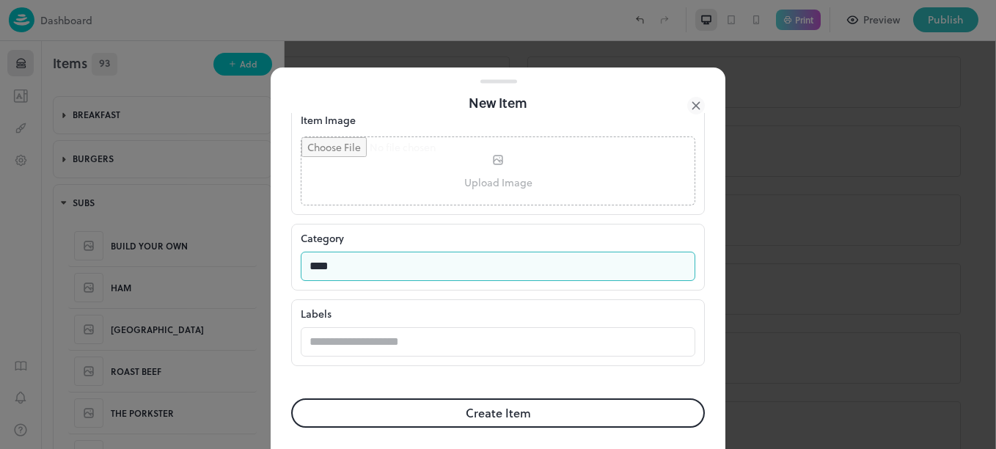
click at [446, 403] on button "Create Item" at bounding box center [498, 412] width 414 height 29
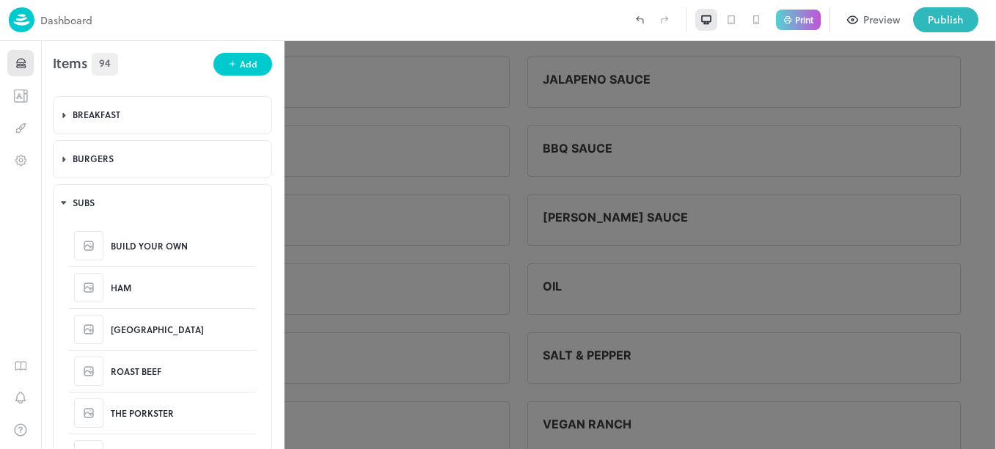
scroll to position [3391, 0]
click at [172, 427] on div "THE PORKSTER" at bounding box center [161, 412] width 143 height 29
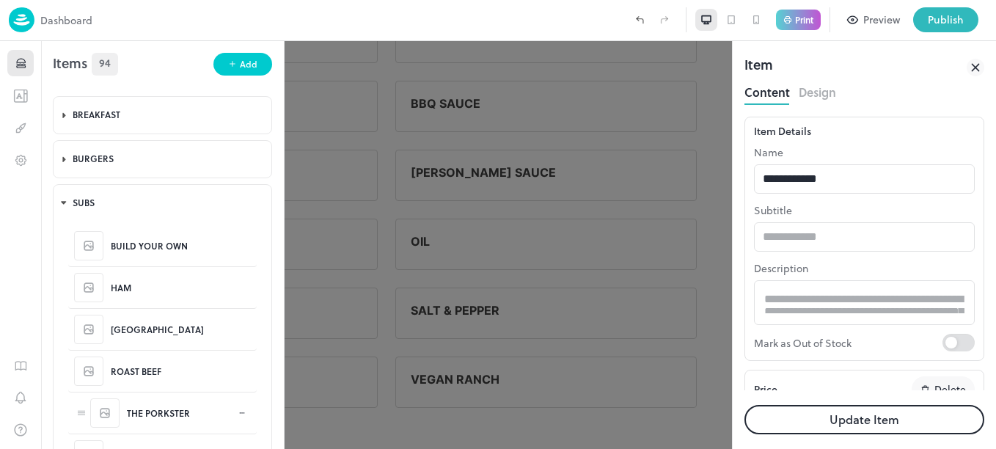
type input "*****"
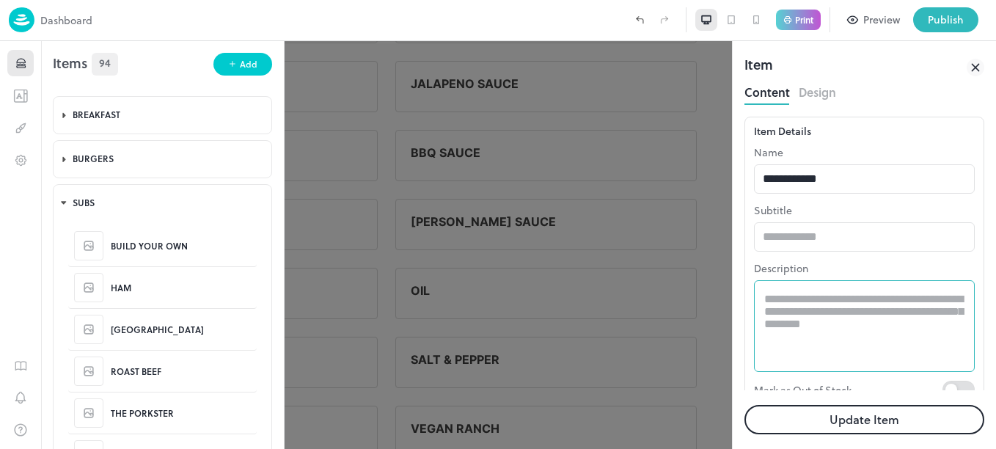
click at [827, 356] on textarea at bounding box center [864, 326] width 200 height 67
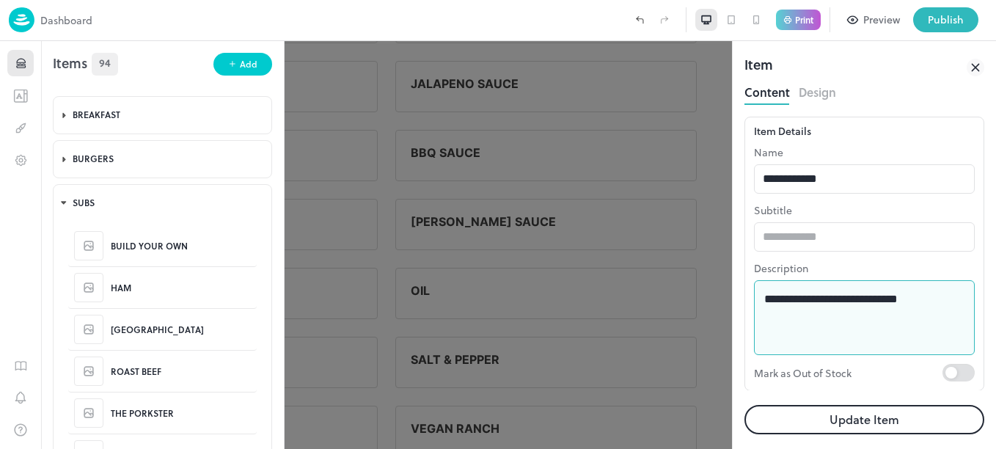
type textarea "**********"
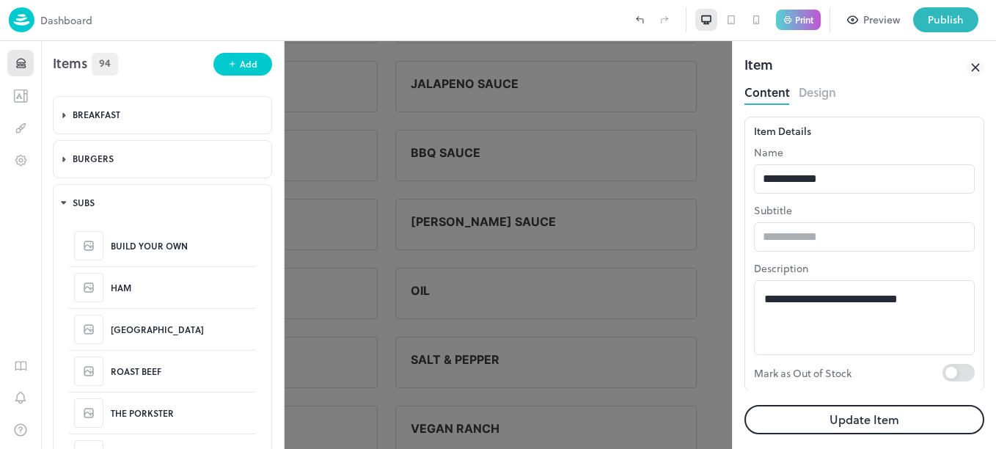
click at [872, 415] on button "Update Item" at bounding box center [865, 419] width 240 height 29
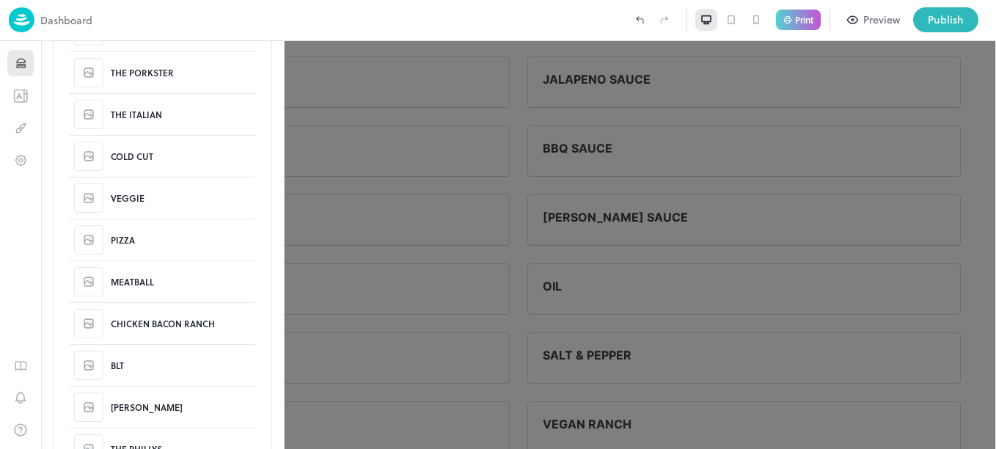
scroll to position [351, 0]
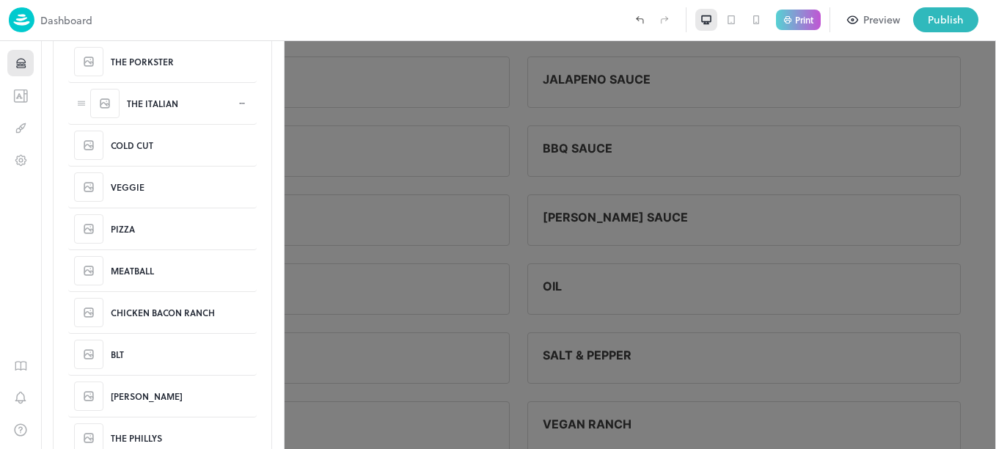
click at [178, 106] on div "THE ITALIAN" at bounding box center [161, 103] width 143 height 29
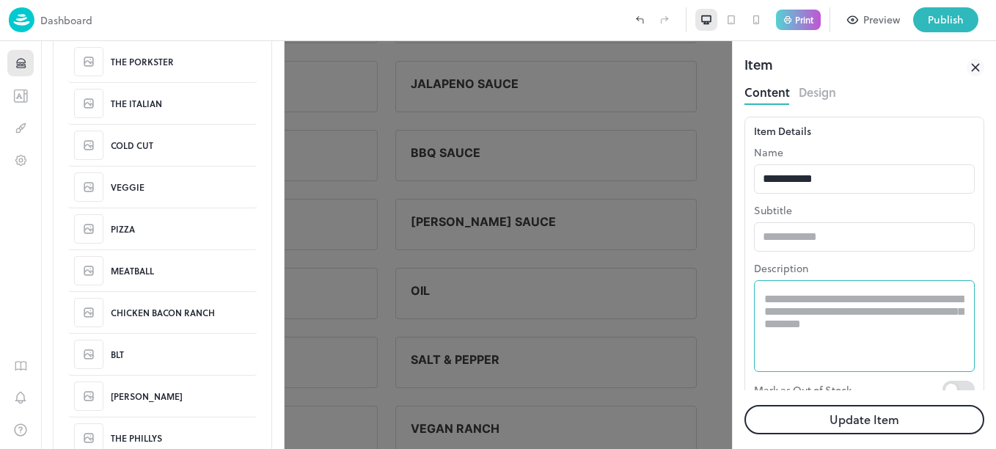
click at [830, 313] on textarea at bounding box center [864, 326] width 200 height 67
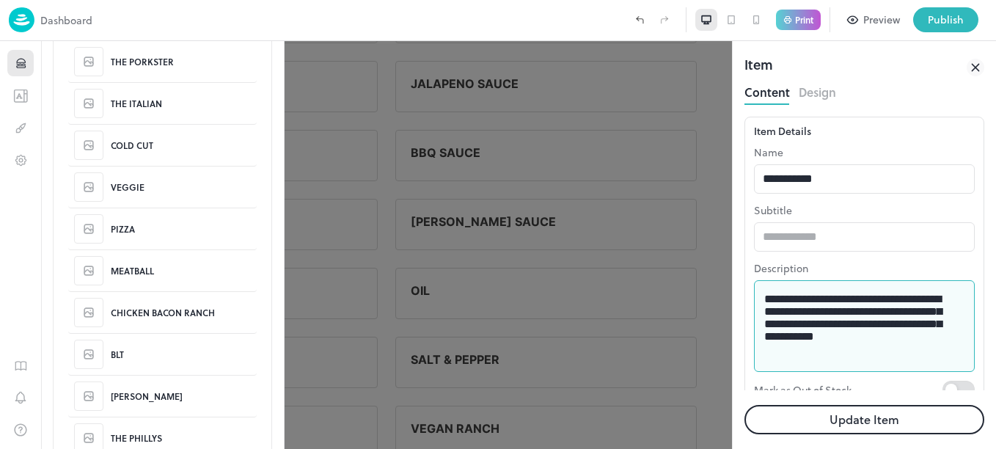
scroll to position [17, 0]
type textarea "**********"
click at [899, 419] on button "Update Item" at bounding box center [865, 419] width 240 height 29
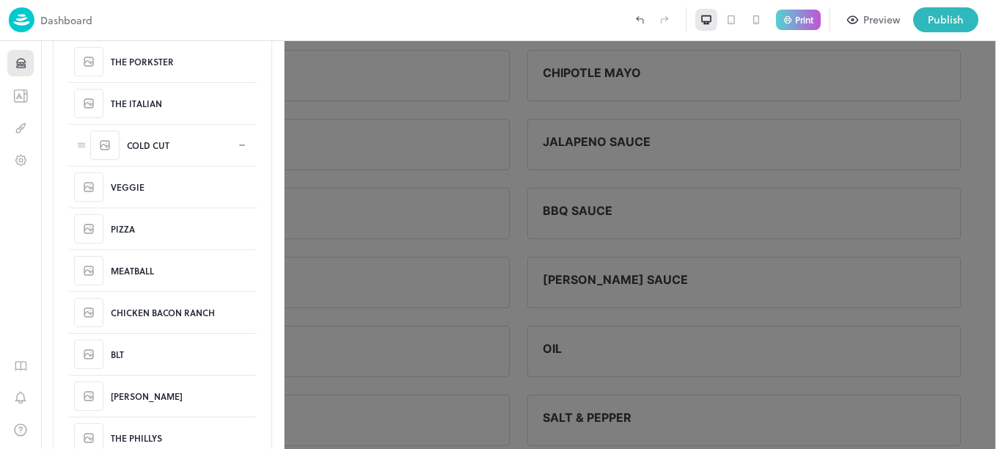
scroll to position [3426, 0]
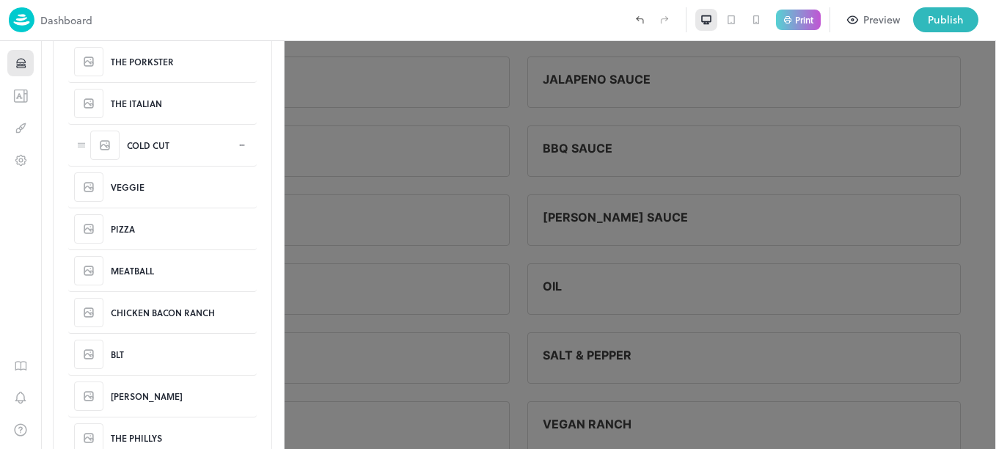
click at [146, 145] on div "COLD CUT" at bounding box center [148, 145] width 43 height 13
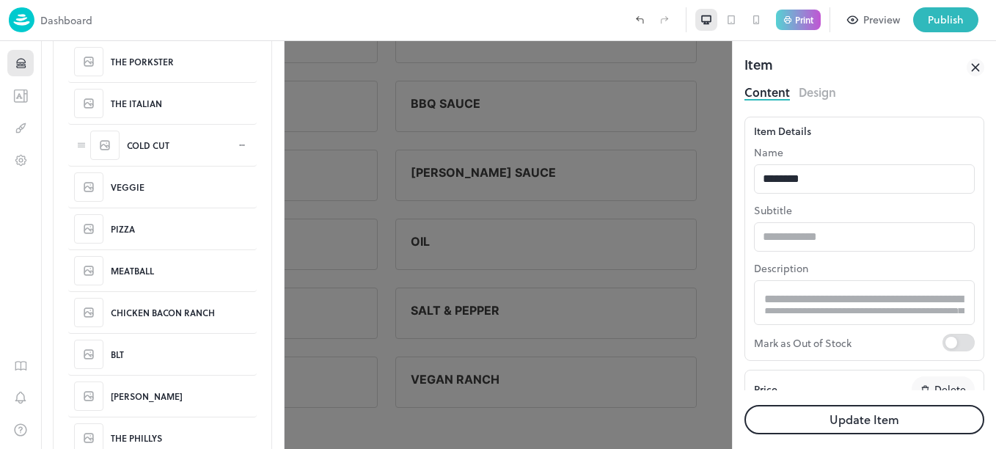
type input "*****"
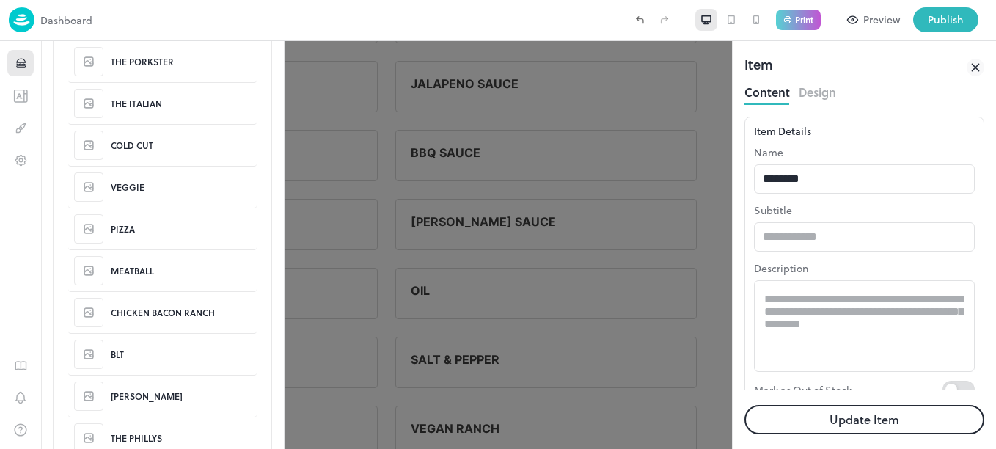
click at [975, 68] on icon at bounding box center [975, 67] width 7 height 7
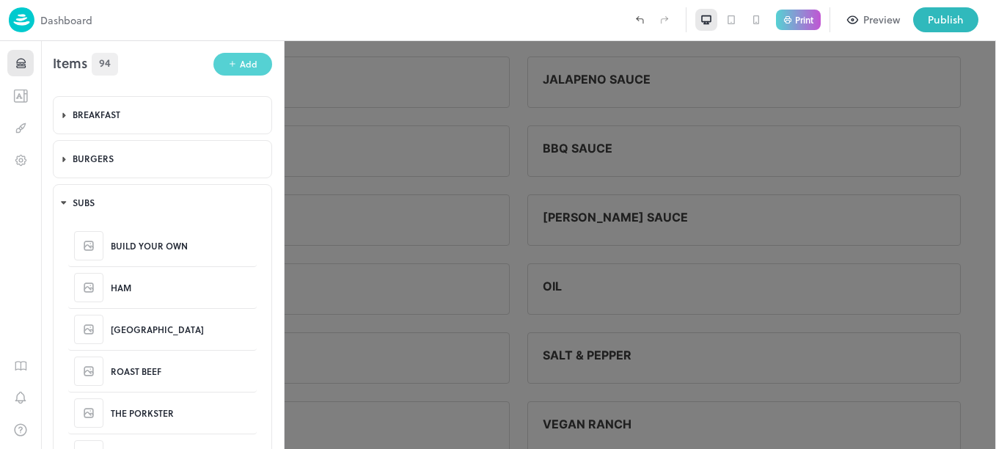
click at [235, 56] on button "Add" at bounding box center [242, 64] width 59 height 23
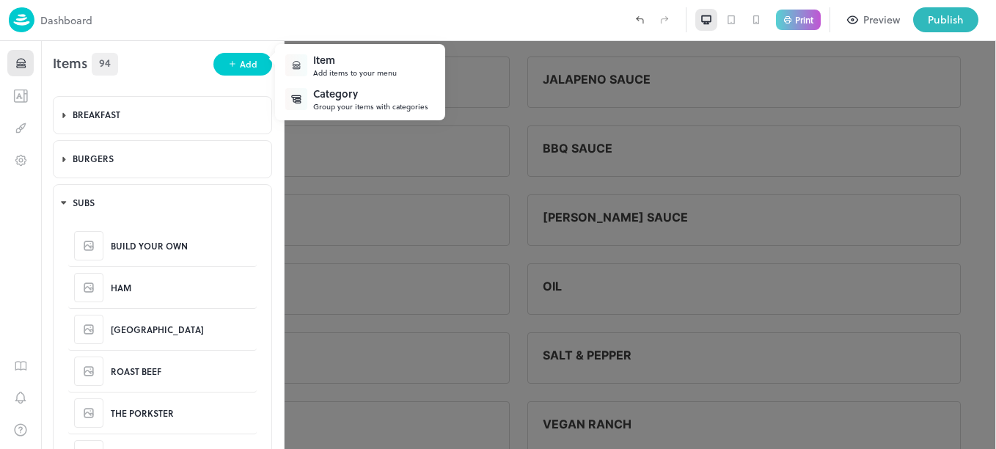
click at [354, 62] on div "Item" at bounding box center [355, 59] width 84 height 15
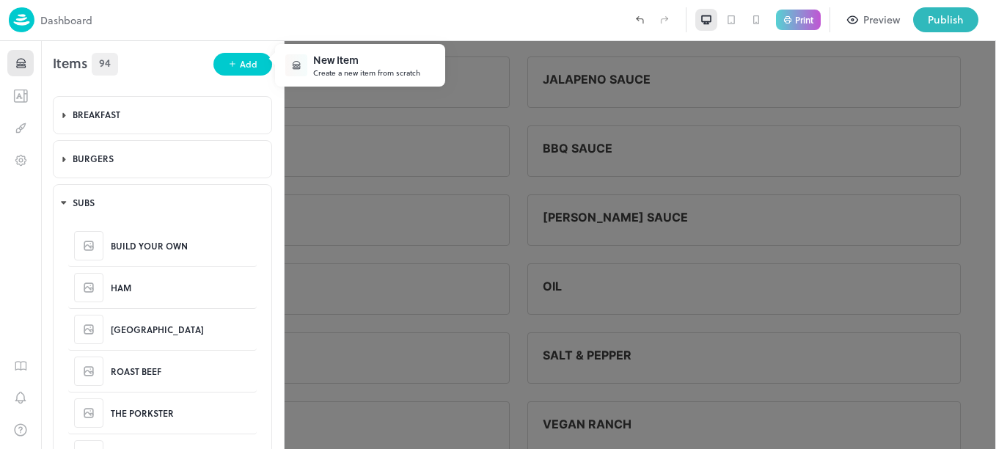
click at [368, 64] on div "New Item" at bounding box center [366, 59] width 107 height 15
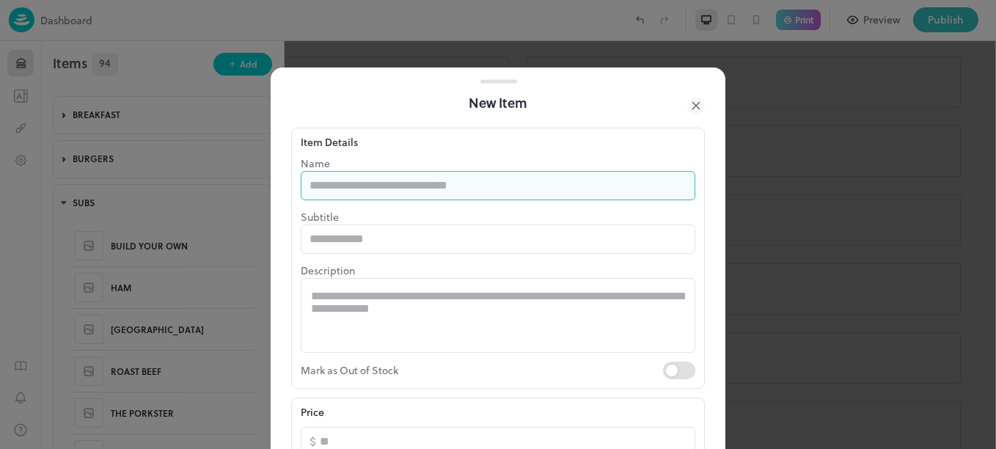
click at [418, 183] on input "text" at bounding box center [498, 185] width 395 height 29
type input "****"
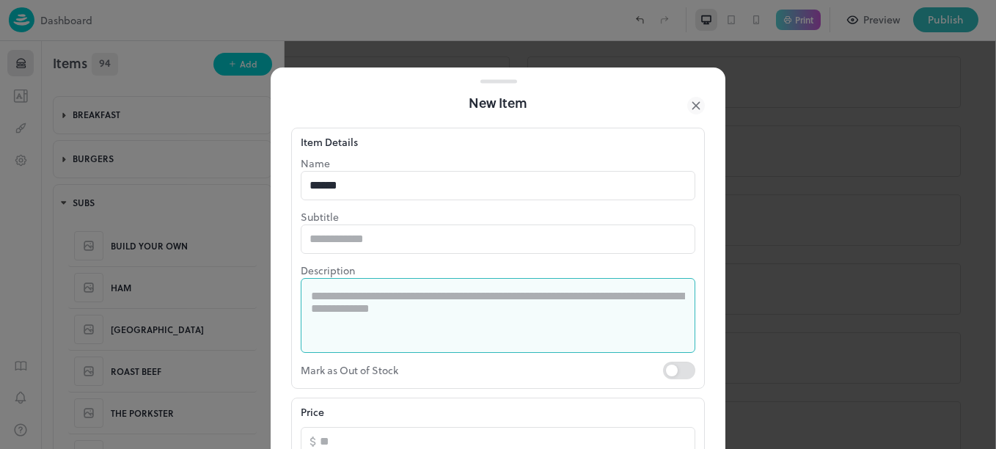
click at [376, 301] on textarea at bounding box center [498, 315] width 374 height 51
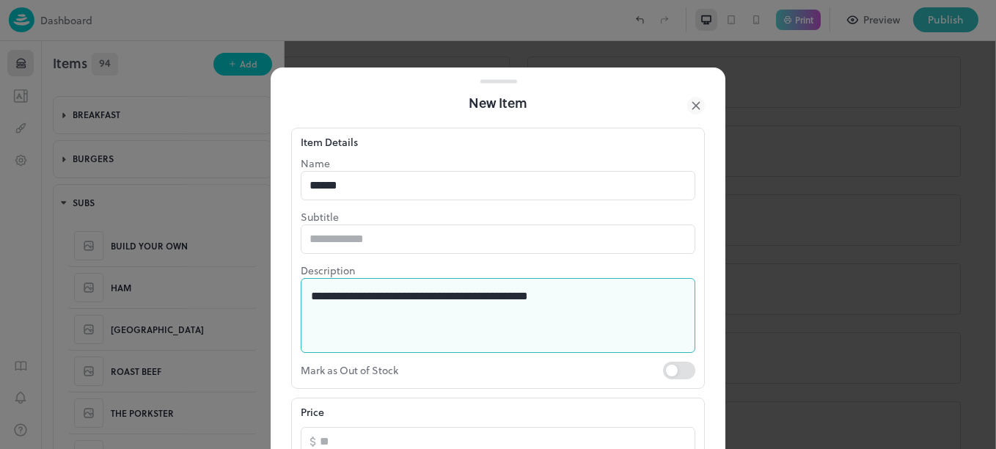
type textarea "**********"
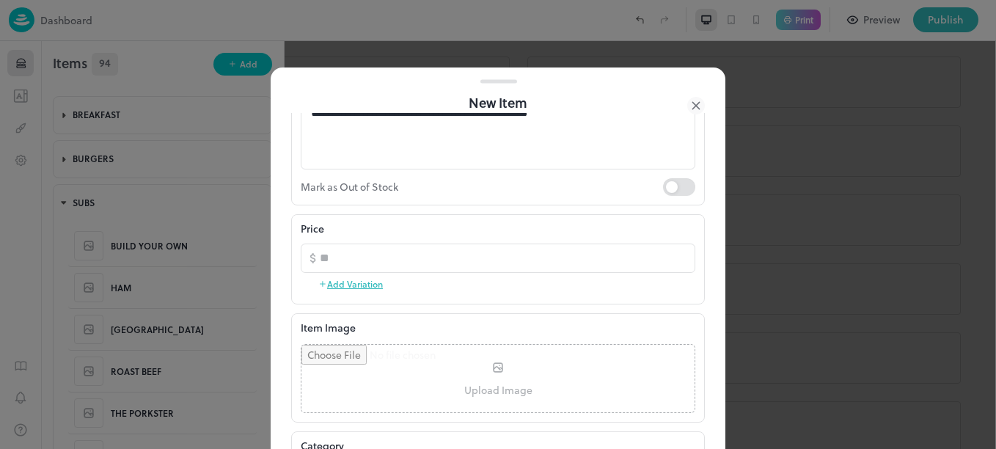
scroll to position [207, 0]
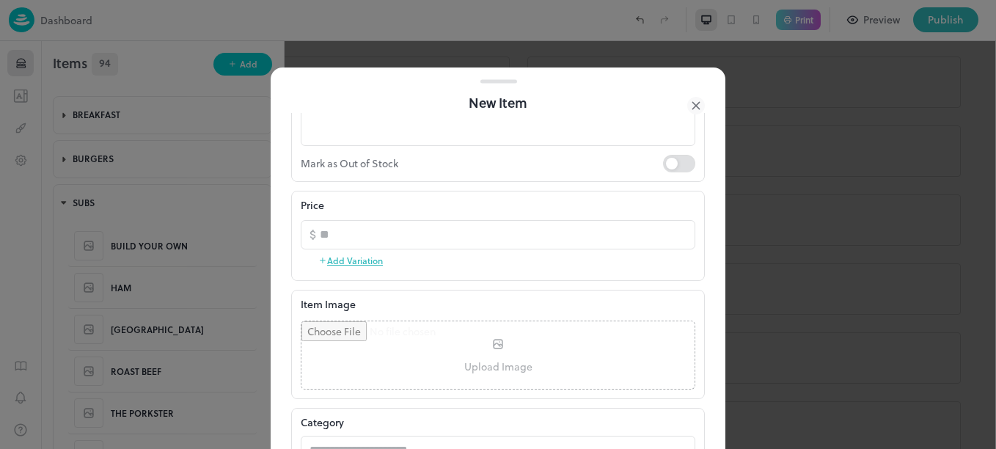
click at [362, 259] on button "Add Variation" at bounding box center [350, 260] width 65 height 22
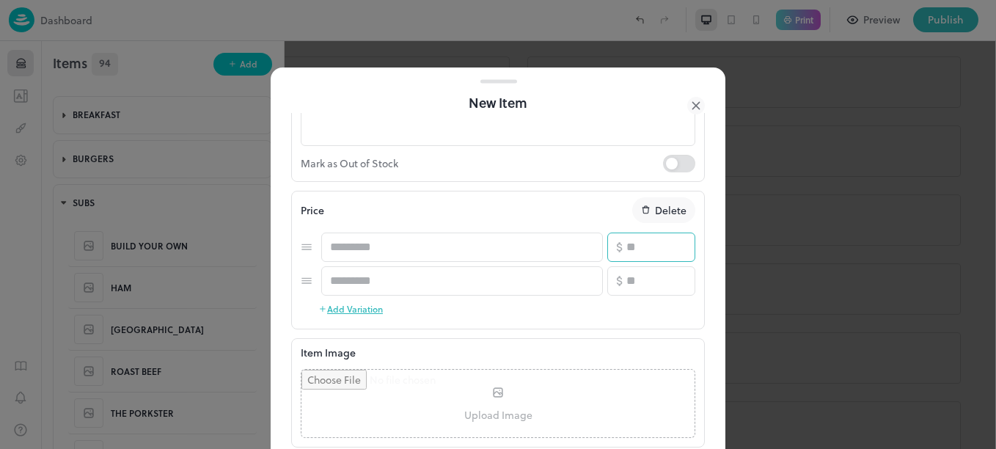
click at [645, 255] on input "number" at bounding box center [660, 247] width 69 height 29
type input "*"
click at [646, 282] on input "number" at bounding box center [660, 280] width 69 height 29
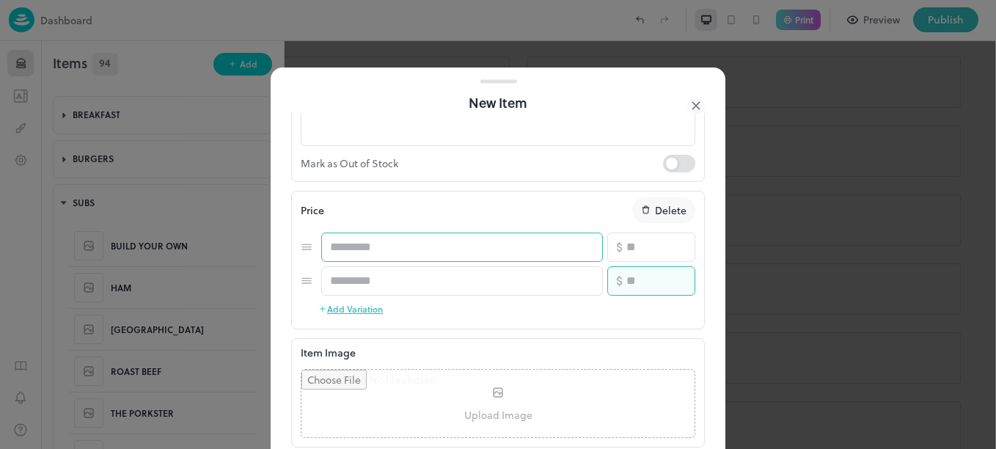
type input "**"
click at [419, 248] on input "text" at bounding box center [462, 247] width 282 height 29
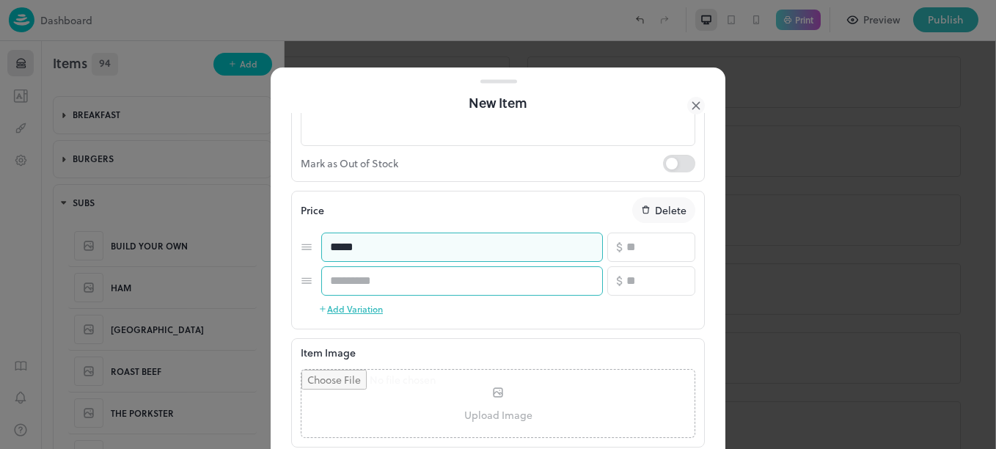
type input "*****"
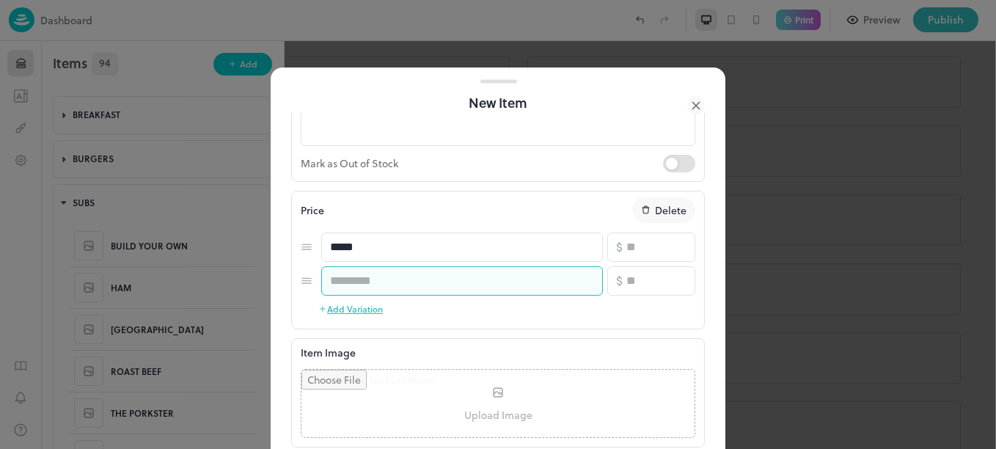
click at [417, 274] on input "text" at bounding box center [462, 280] width 282 height 29
type input "*****"
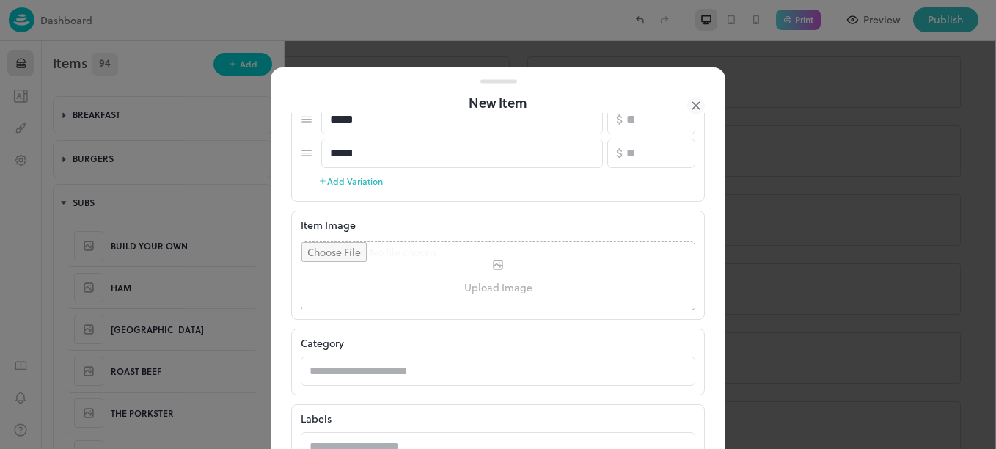
scroll to position [374, 0]
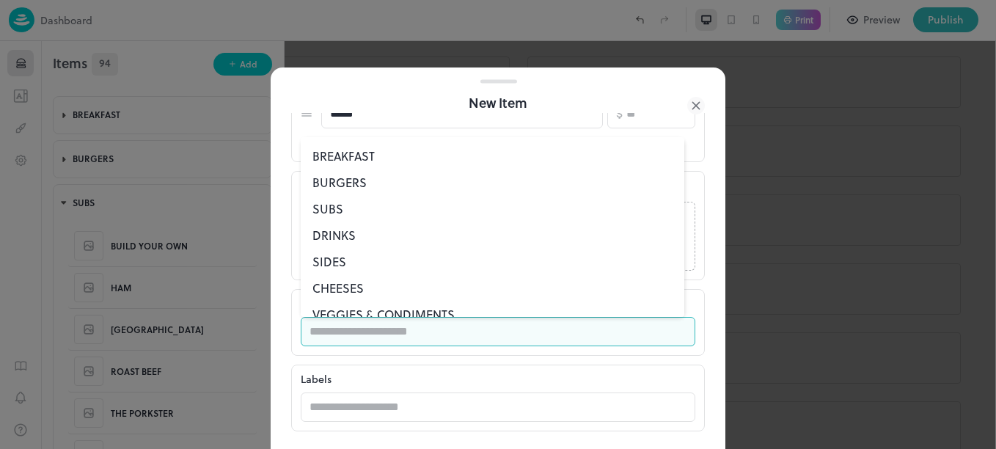
click at [337, 327] on input "text" at bounding box center [484, 331] width 366 height 29
click at [336, 211] on li "SUBS" at bounding box center [493, 209] width 384 height 26
type input "****"
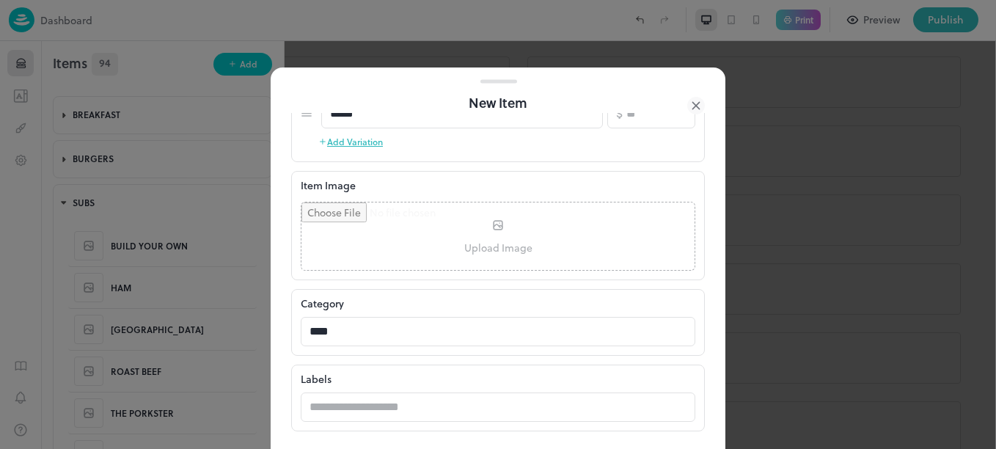
scroll to position [447, 0]
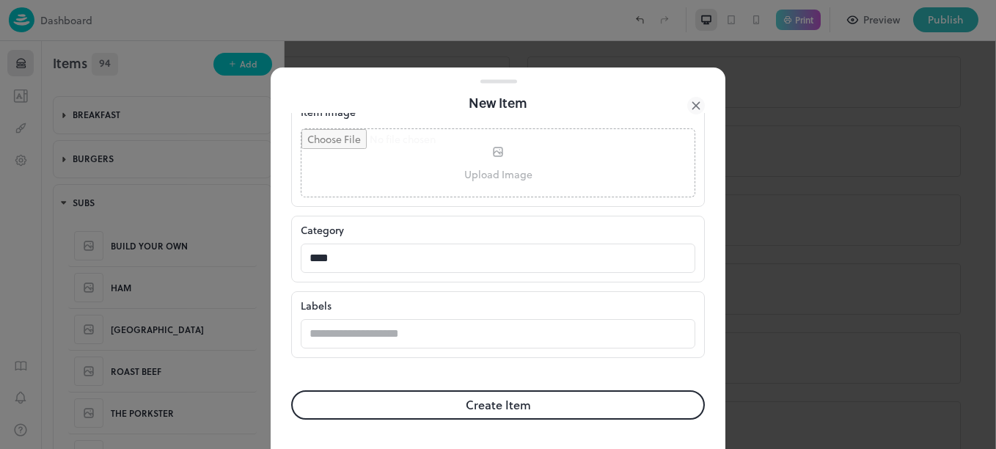
click at [513, 409] on button "Create Item" at bounding box center [498, 404] width 414 height 29
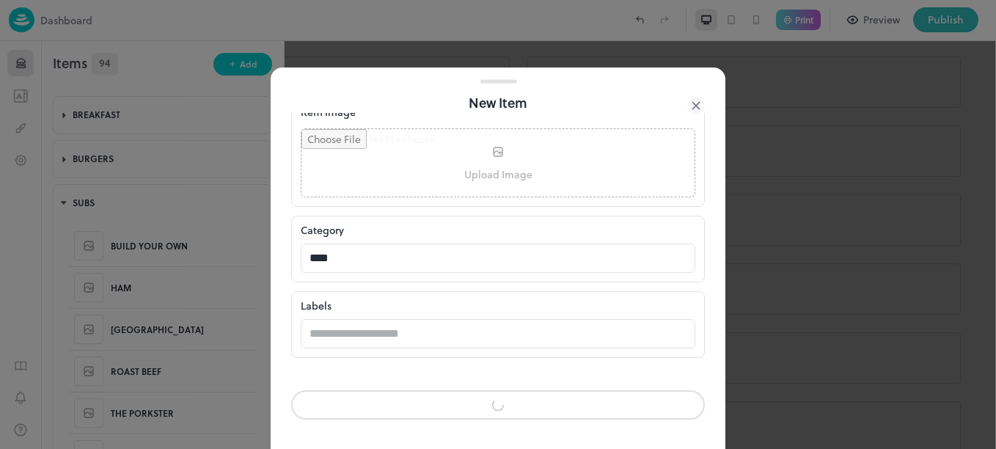
scroll to position [446, 0]
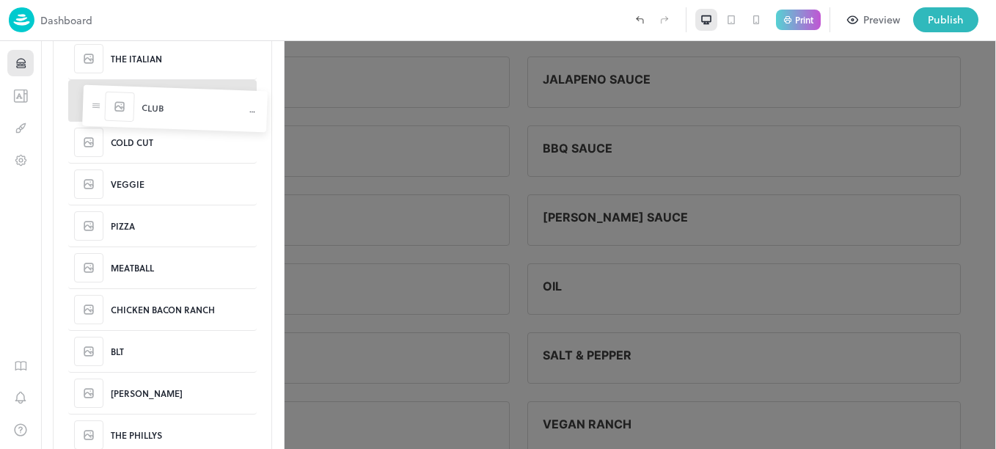
scroll to position [392, 0]
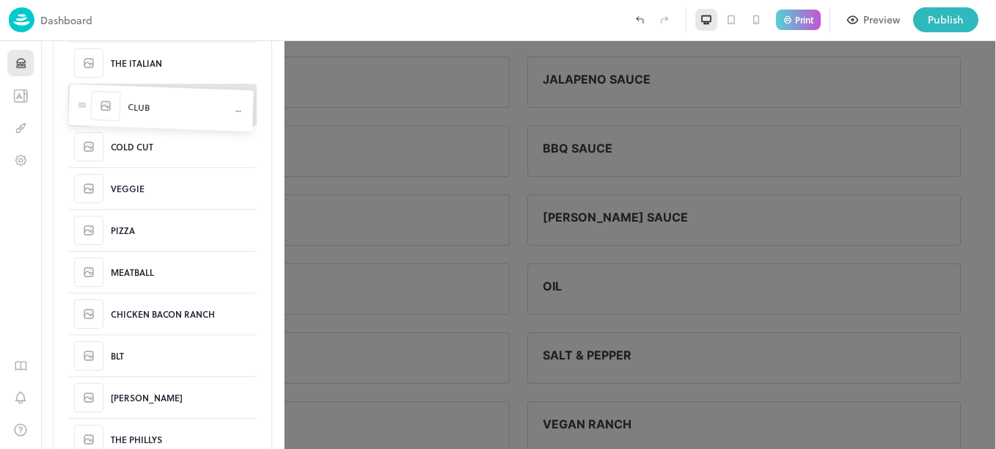
drag, startPoint x: 77, startPoint y: 383, endPoint x: 90, endPoint y: 121, distance: 262.2
click at [150, 150] on div "COLD CUT" at bounding box center [148, 146] width 43 height 13
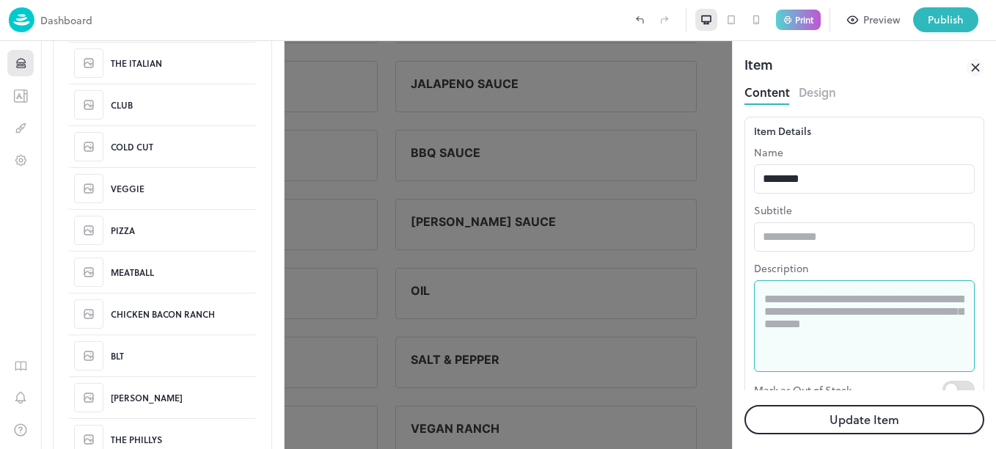
click at [855, 308] on textarea at bounding box center [864, 326] width 200 height 67
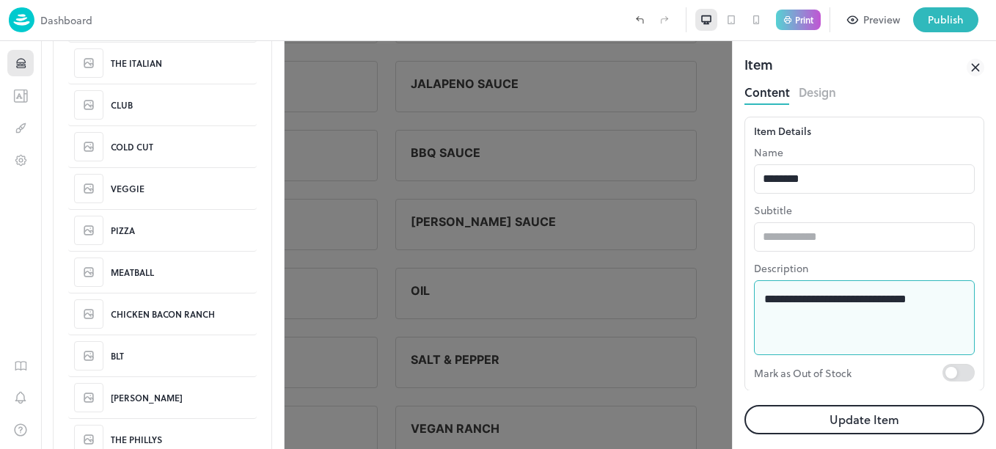
type textarea "**********"
click at [899, 428] on button "Update Item" at bounding box center [865, 419] width 240 height 29
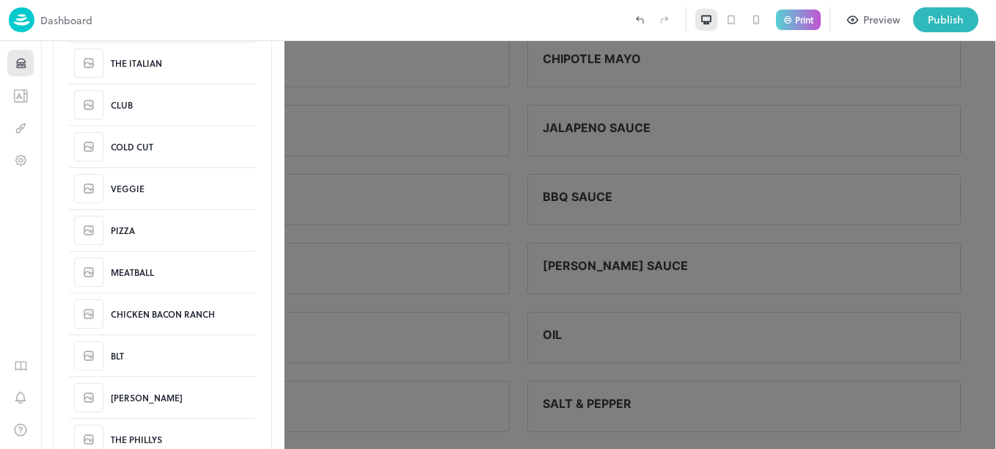
scroll to position [3426, 0]
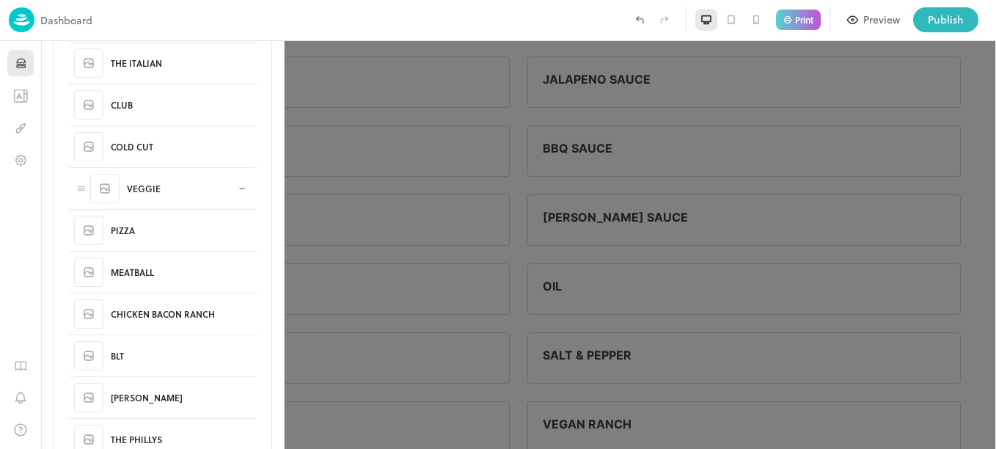
click at [151, 187] on div "VEGGIE" at bounding box center [144, 188] width 34 height 13
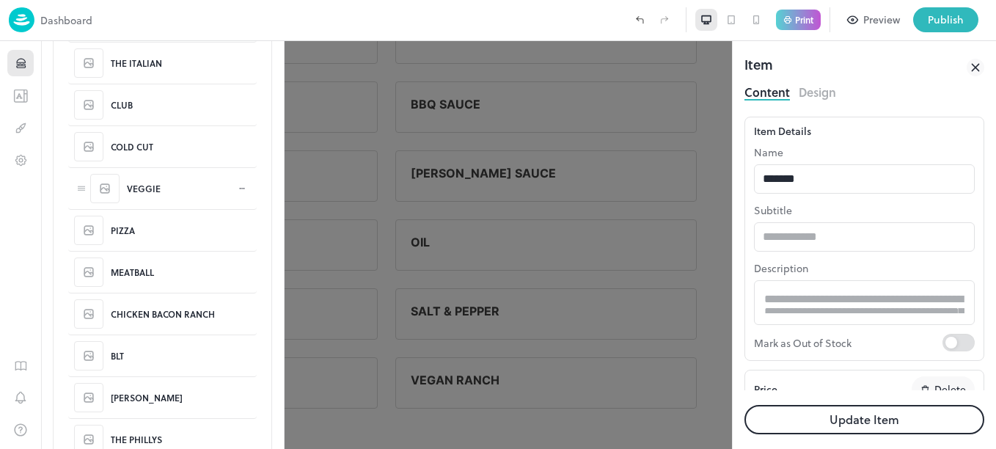
type input "*****"
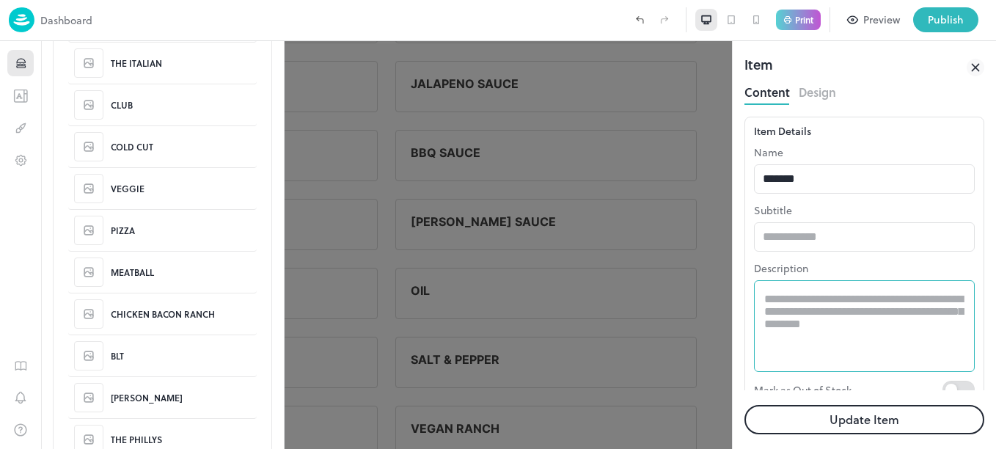
click at [870, 363] on div "* ​" at bounding box center [864, 326] width 221 height 92
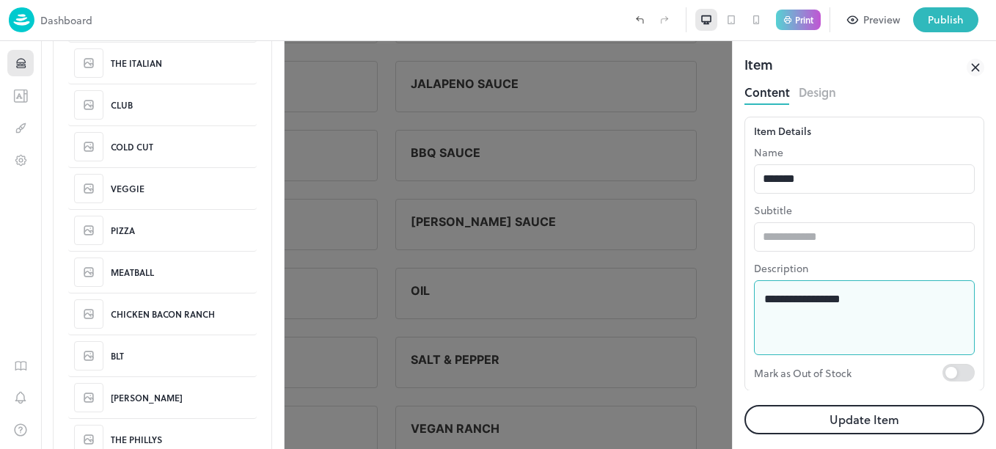
type textarea "**********"
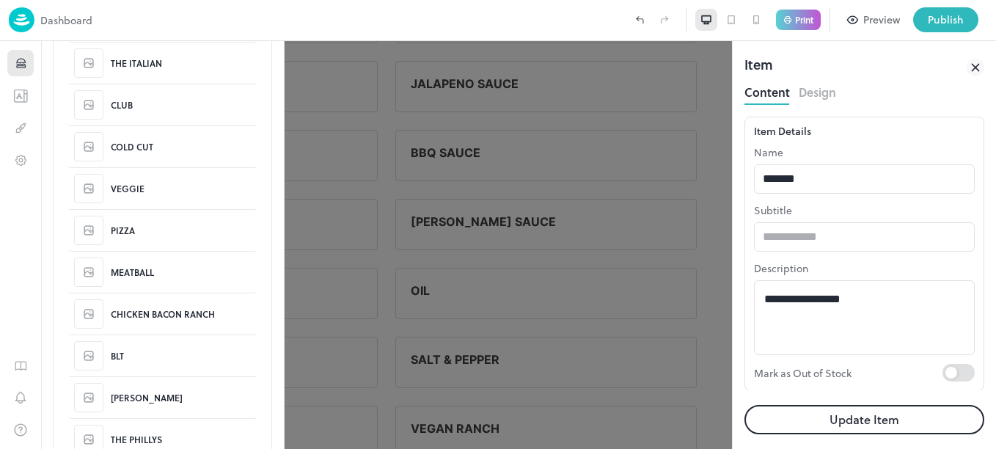
click at [885, 416] on button "Update Item" at bounding box center [865, 419] width 240 height 29
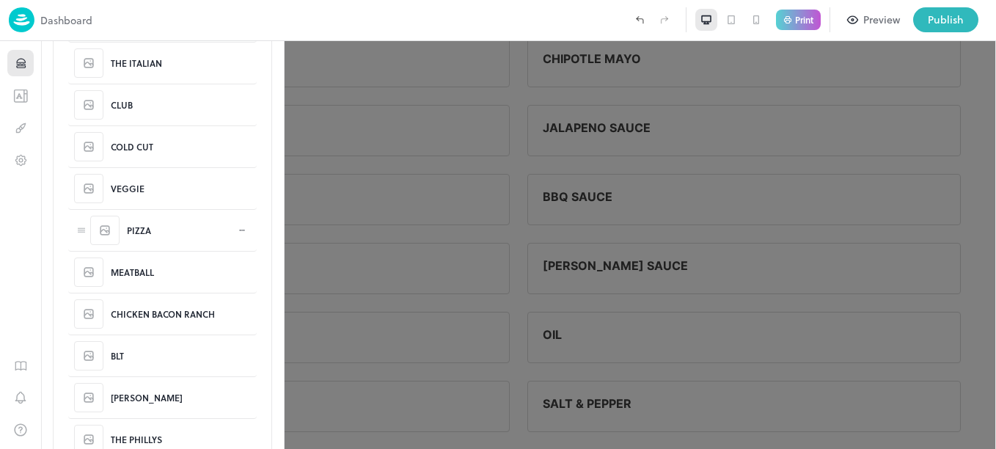
scroll to position [3448, 0]
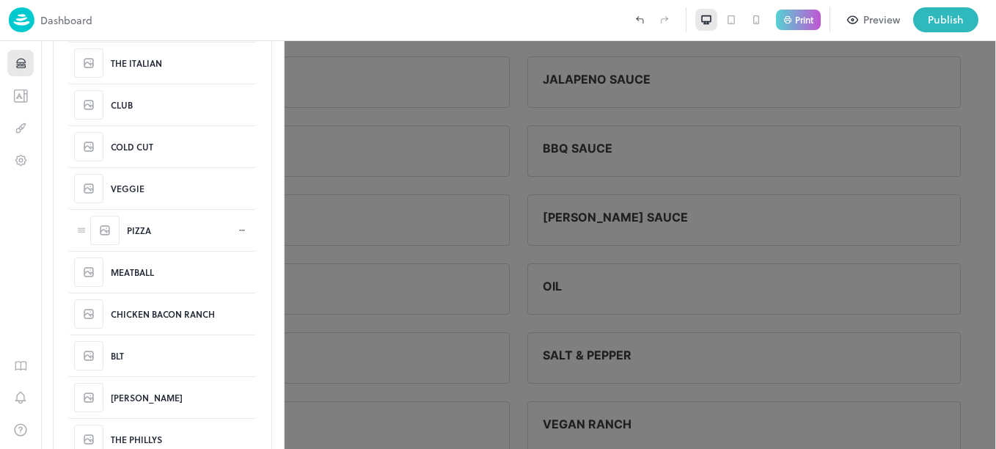
click at [134, 234] on div "PIZZA" at bounding box center [139, 230] width 24 height 13
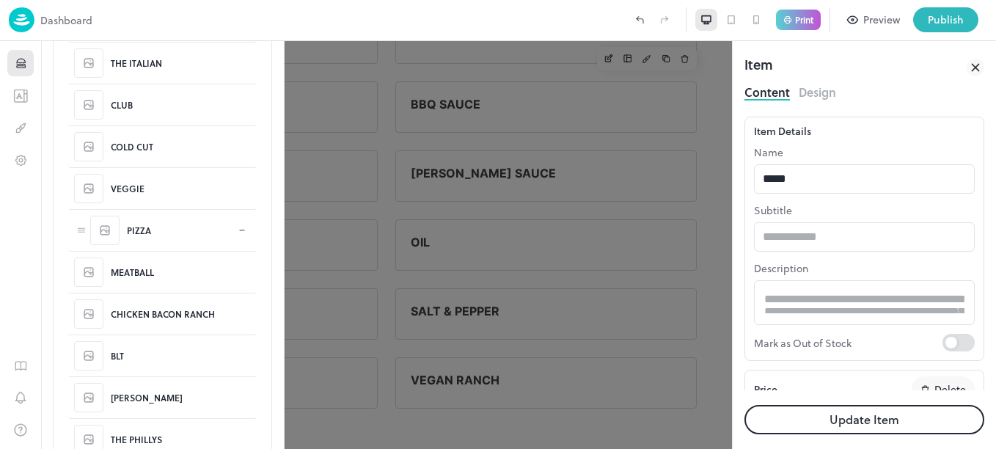
type input "*****"
type input "*********"
type input "*****"
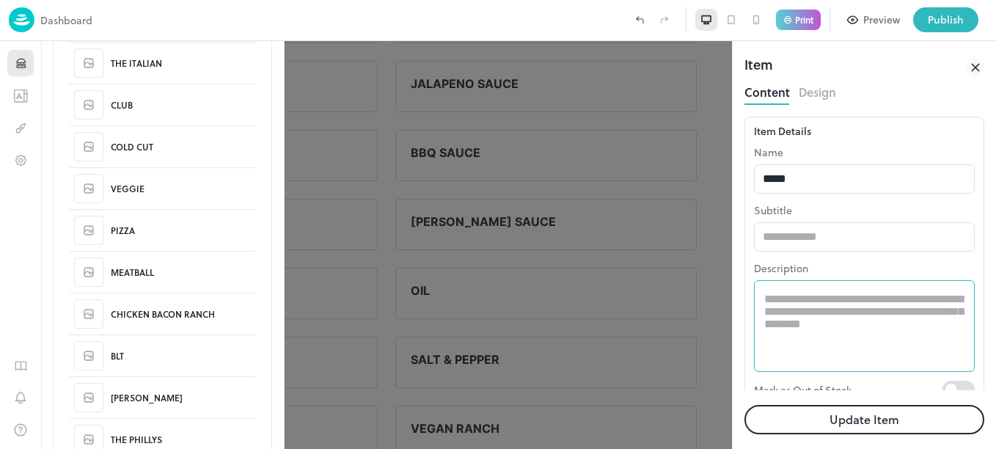
click at [855, 303] on textarea at bounding box center [864, 326] width 200 height 67
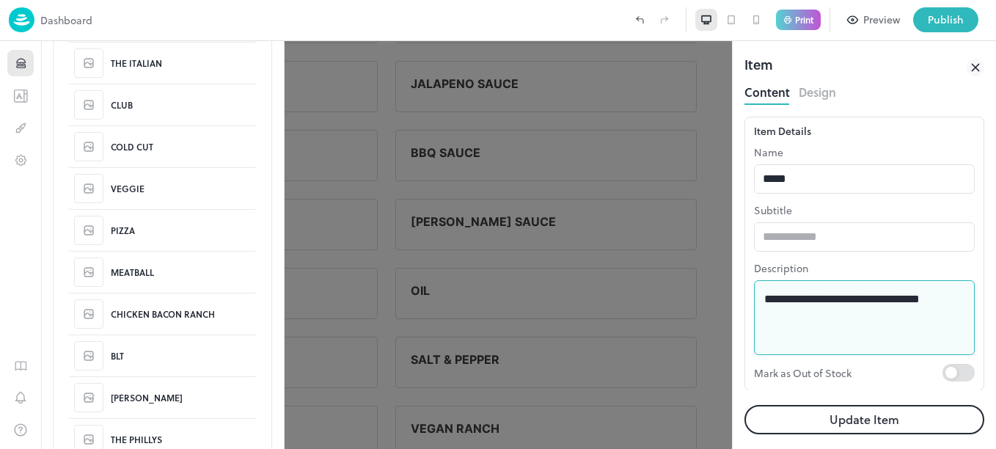
type textarea "**********"
click at [896, 420] on button "Update Item" at bounding box center [865, 419] width 240 height 29
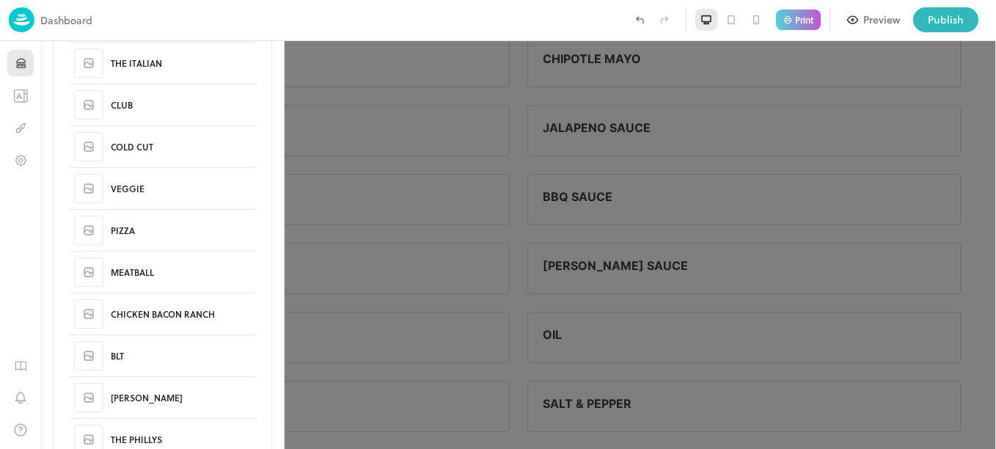
scroll to position [3448, 0]
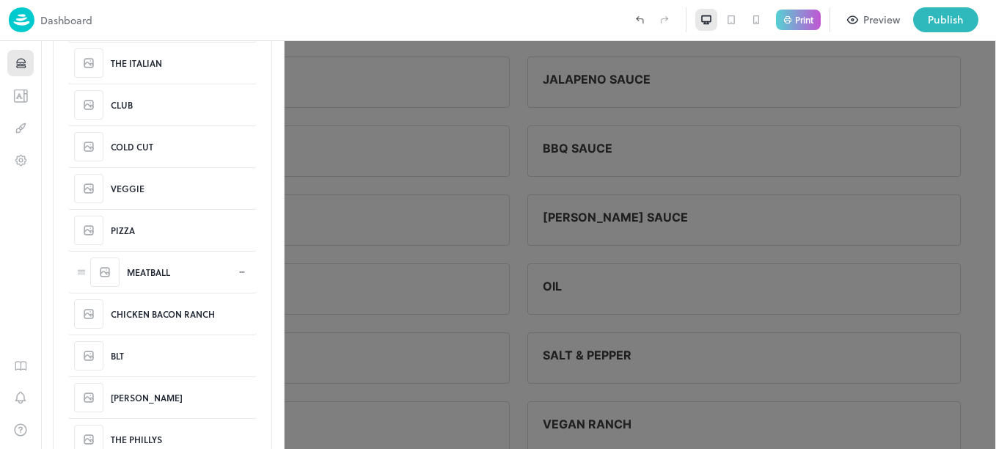
click at [169, 277] on div "MEATBALL" at bounding box center [148, 272] width 43 height 13
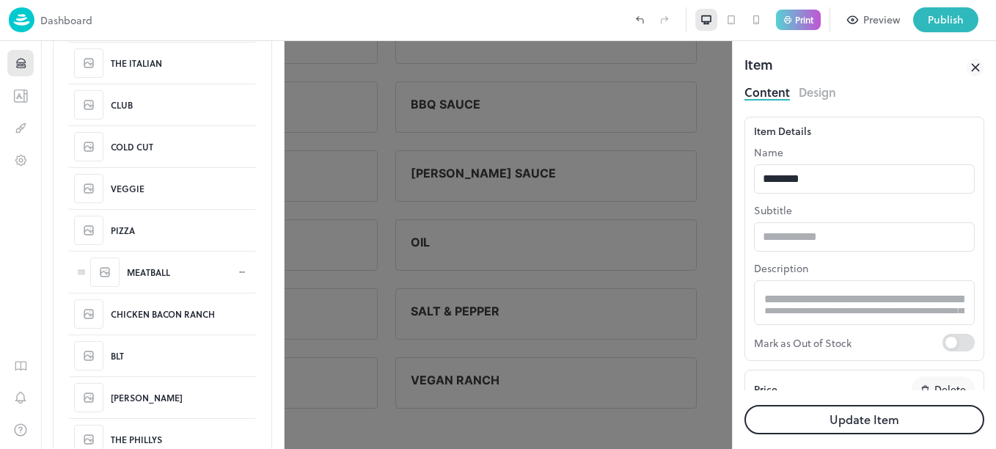
type input "*****"
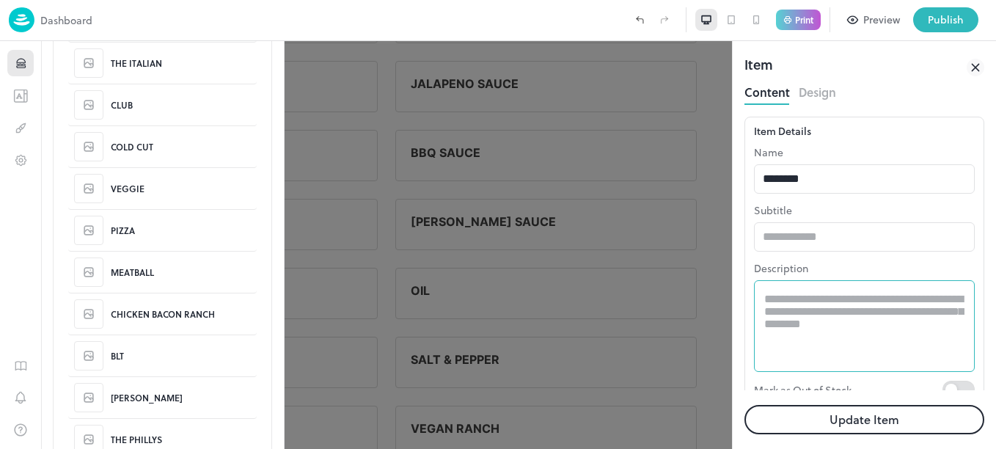
click at [855, 321] on textarea at bounding box center [864, 326] width 200 height 67
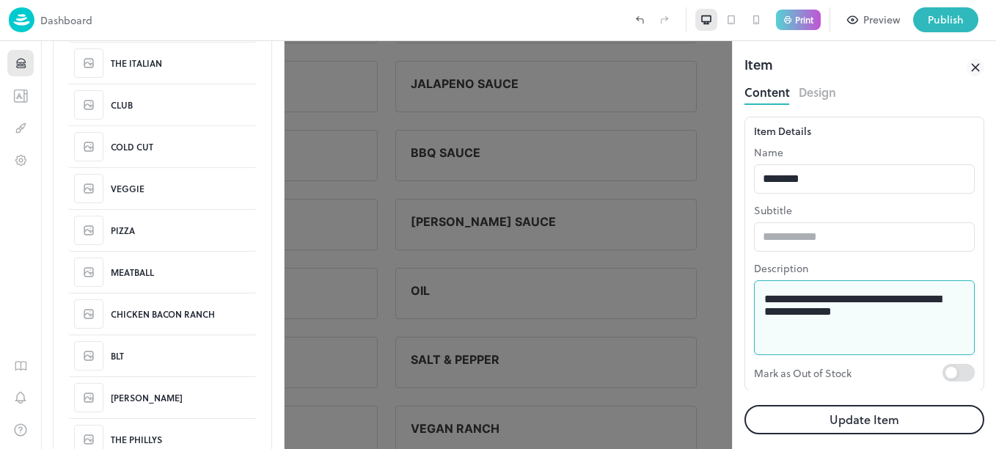
type textarea "**********"
click at [896, 421] on button "Update Item" at bounding box center [865, 419] width 240 height 29
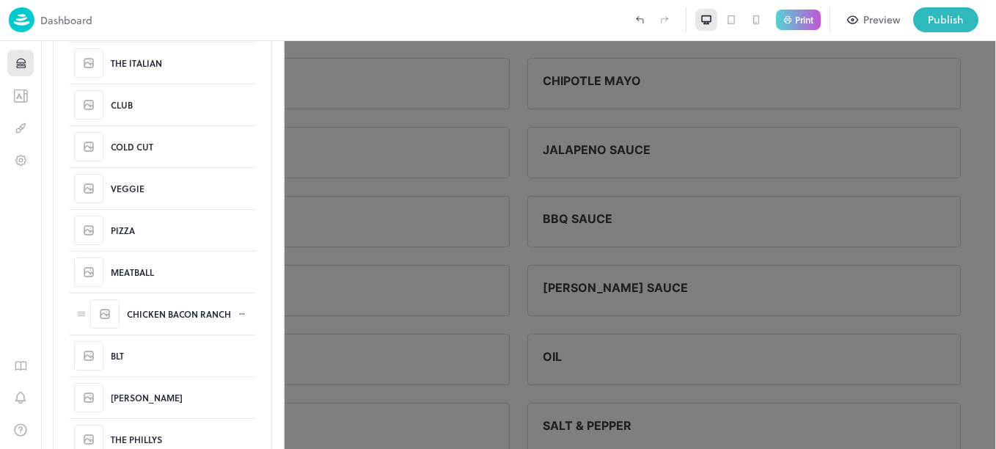
scroll to position [3470, 0]
click at [168, 321] on div "CHICKEN BACON RANCH" at bounding box center [179, 313] width 104 height 13
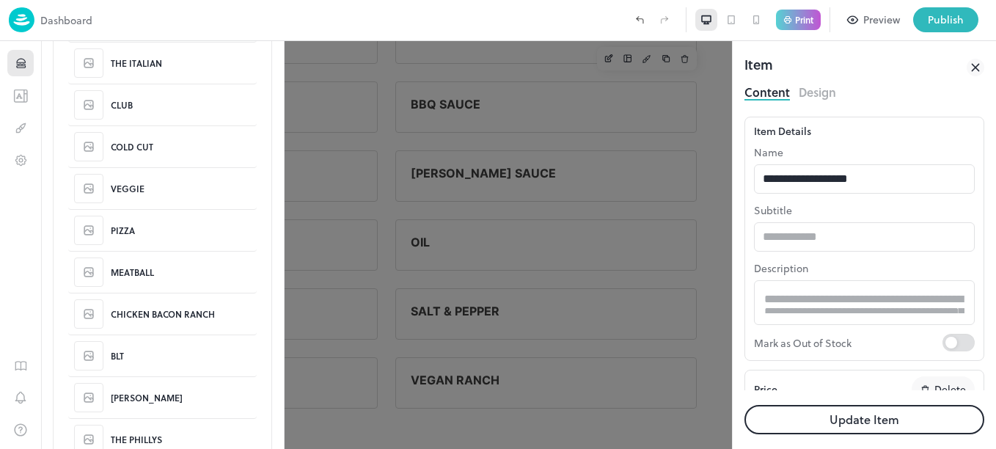
type input "*****"
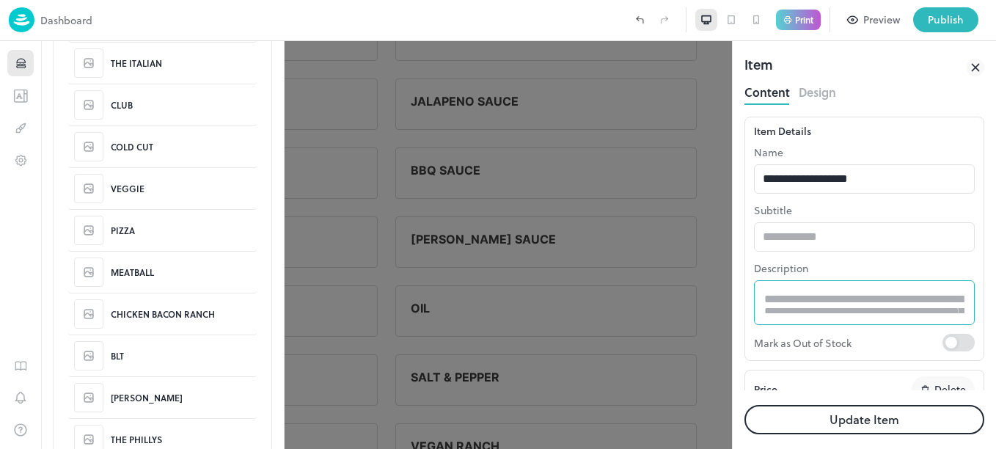
scroll to position [3422, 0]
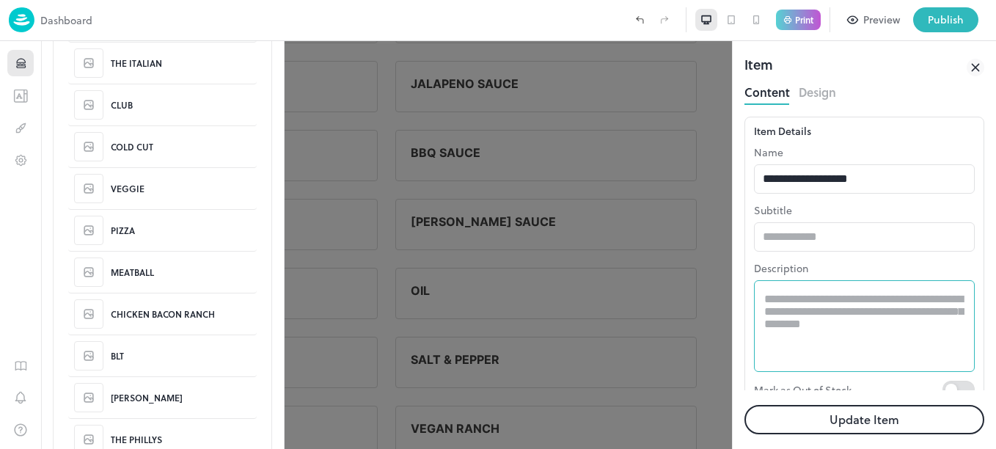
click at [879, 297] on textarea at bounding box center [864, 326] width 200 height 67
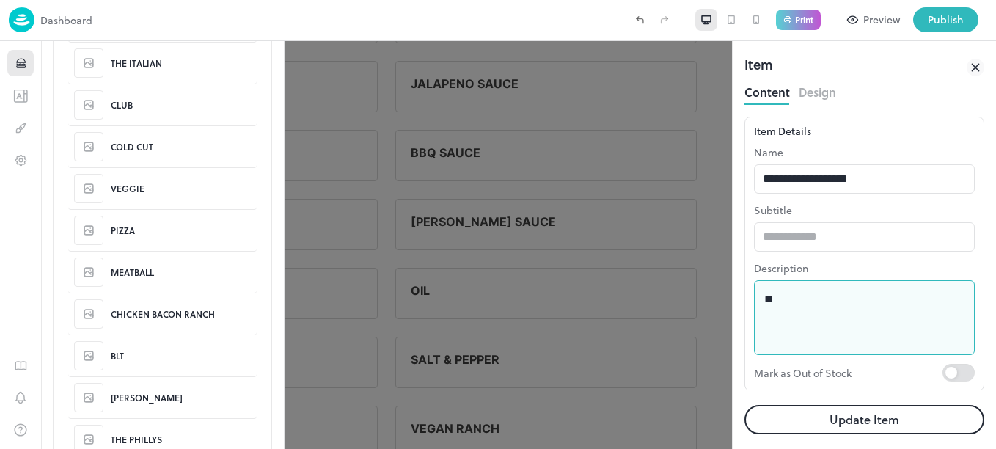
type textarea "*"
type textarea "**********"
click at [862, 422] on button "Update Item" at bounding box center [865, 419] width 240 height 29
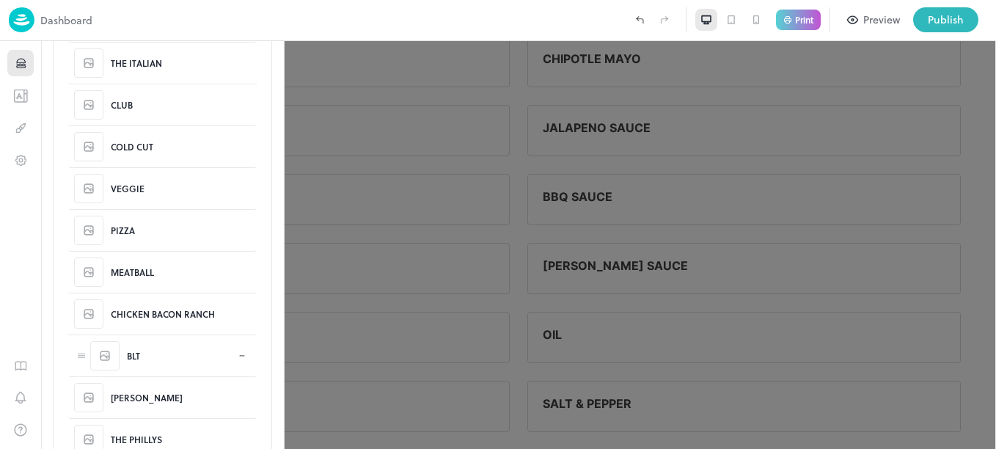
scroll to position [3470, 0]
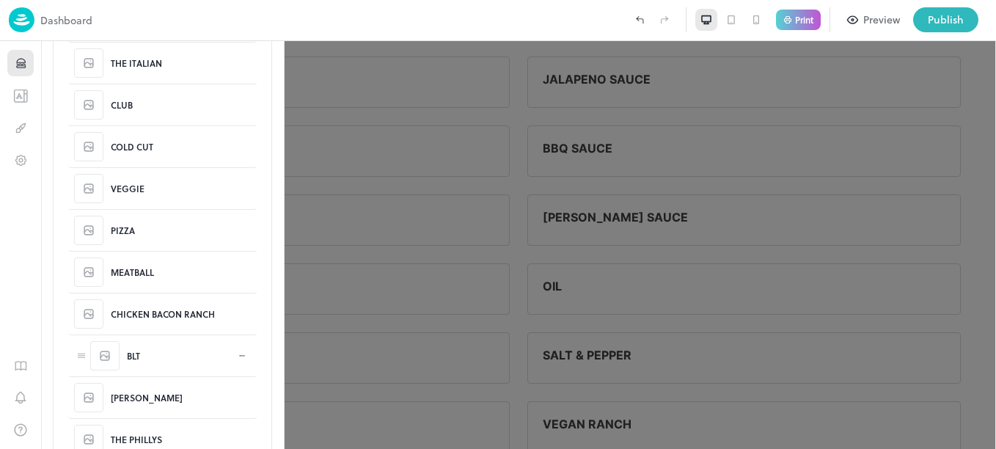
click at [125, 351] on div "BLT" at bounding box center [161, 355] width 143 height 29
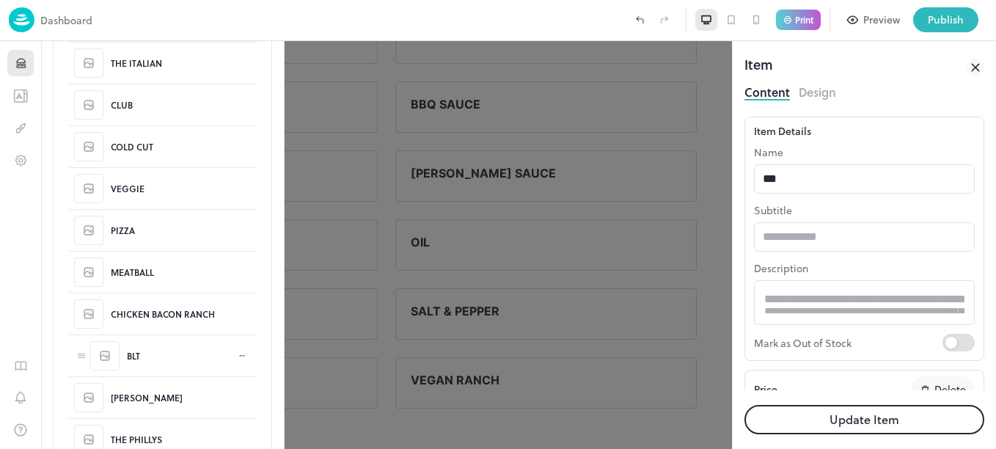
type input "**********"
type input "*****"
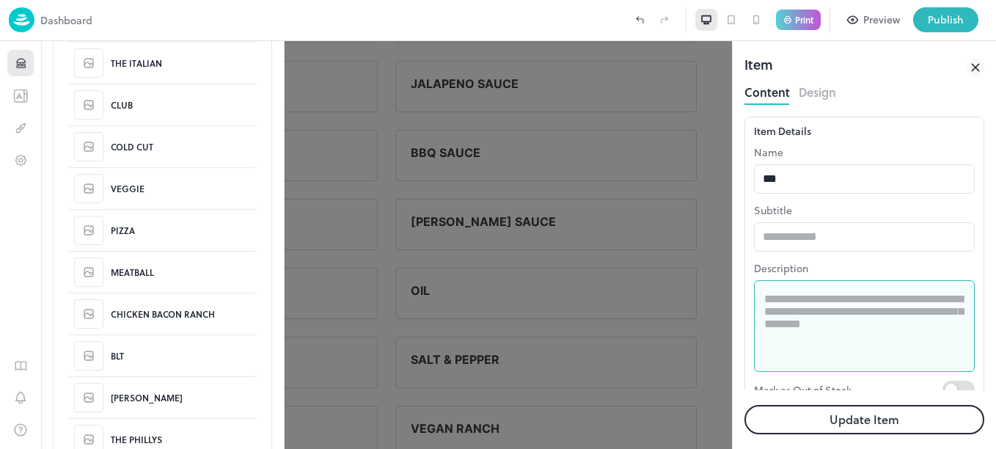
click at [789, 317] on textarea at bounding box center [864, 326] width 200 height 67
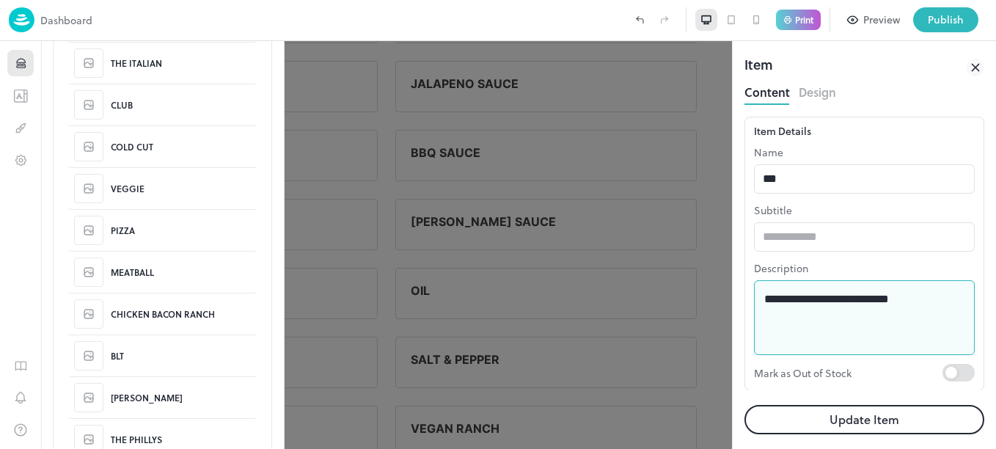
type textarea "**********"
click at [902, 410] on button "Update Item" at bounding box center [865, 419] width 240 height 29
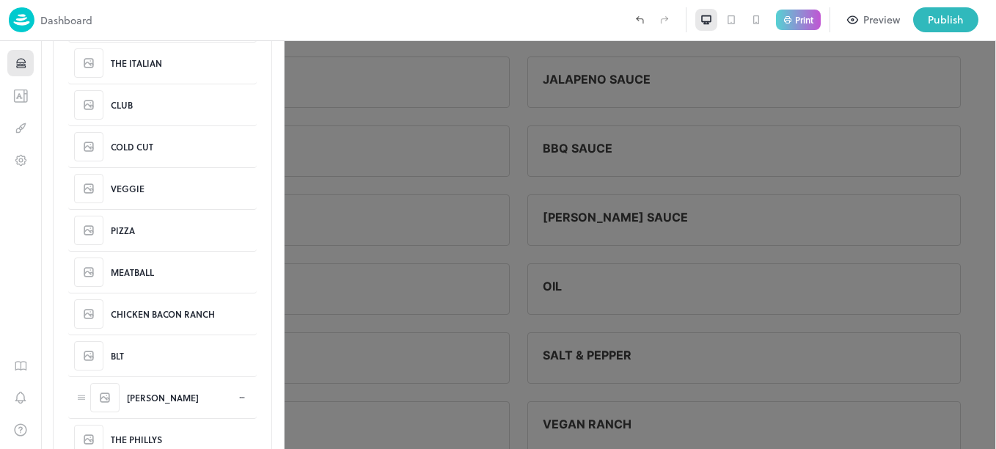
scroll to position [3492, 0]
click at [154, 400] on div "RUBEN" at bounding box center [163, 397] width 72 height 13
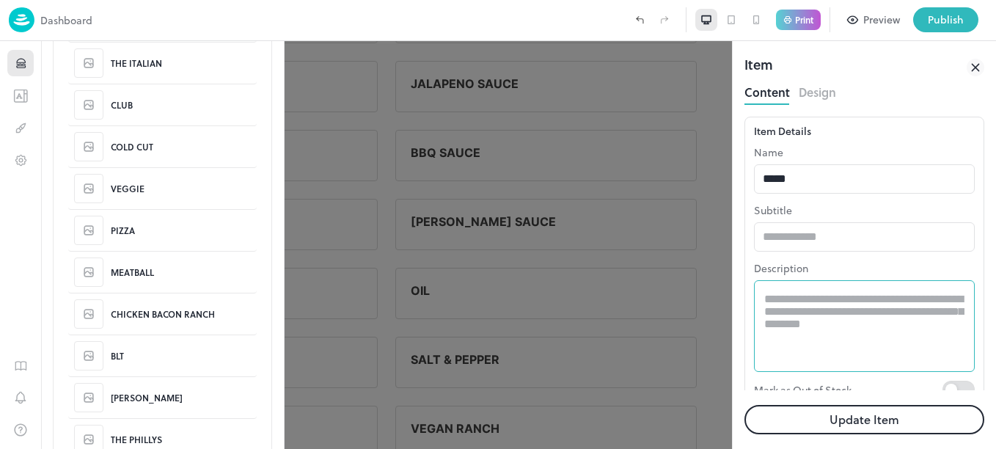
click at [835, 316] on textarea at bounding box center [864, 326] width 200 height 67
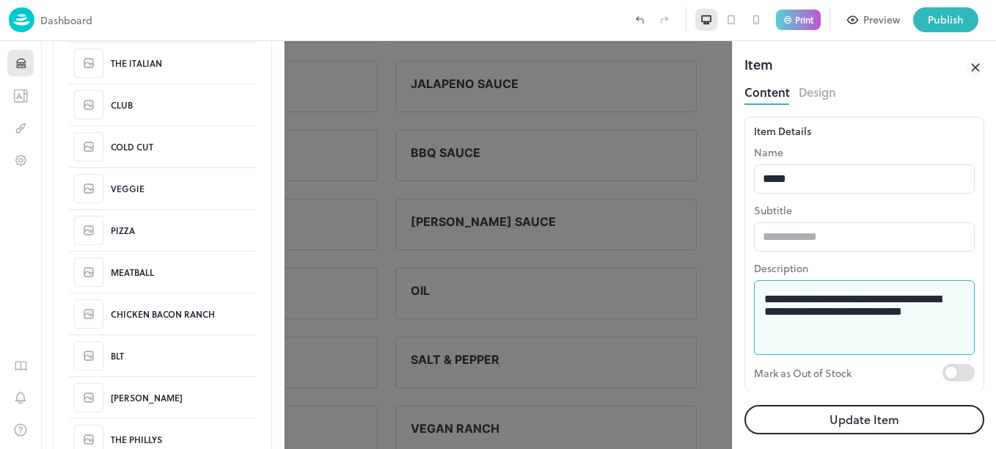
type textarea "**********"
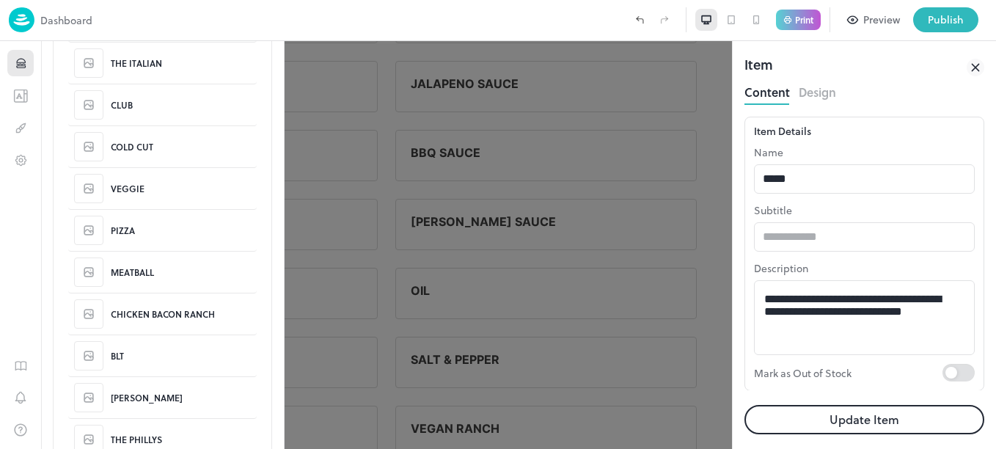
click at [887, 415] on button "Update Item" at bounding box center [865, 419] width 240 height 29
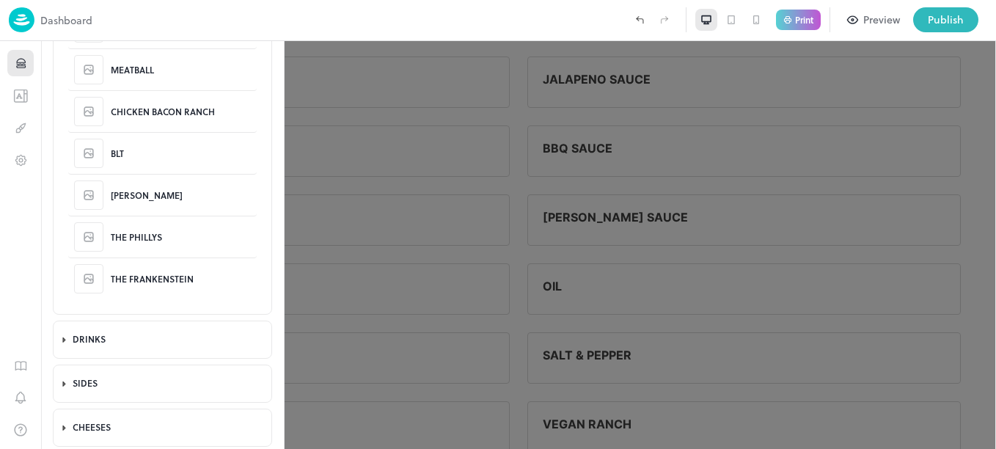
scroll to position [609, 0]
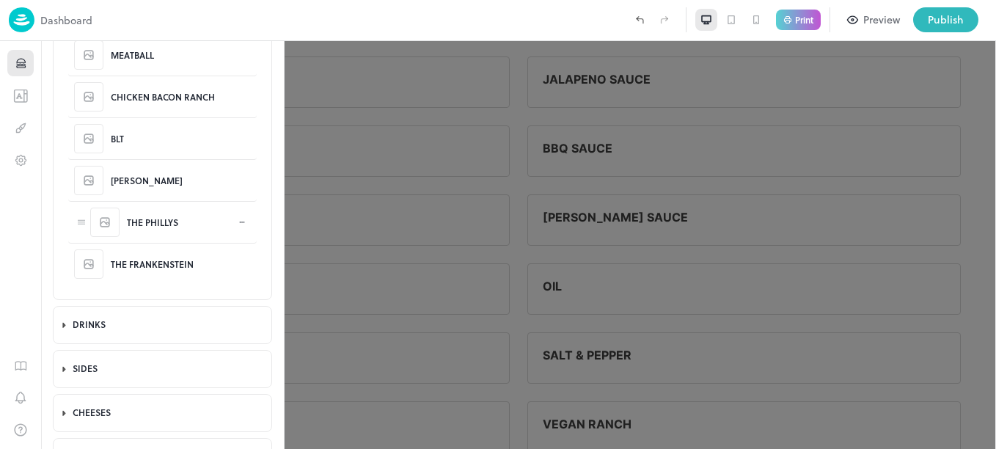
click at [191, 218] on div "THE PHILLYS" at bounding box center [161, 222] width 143 height 29
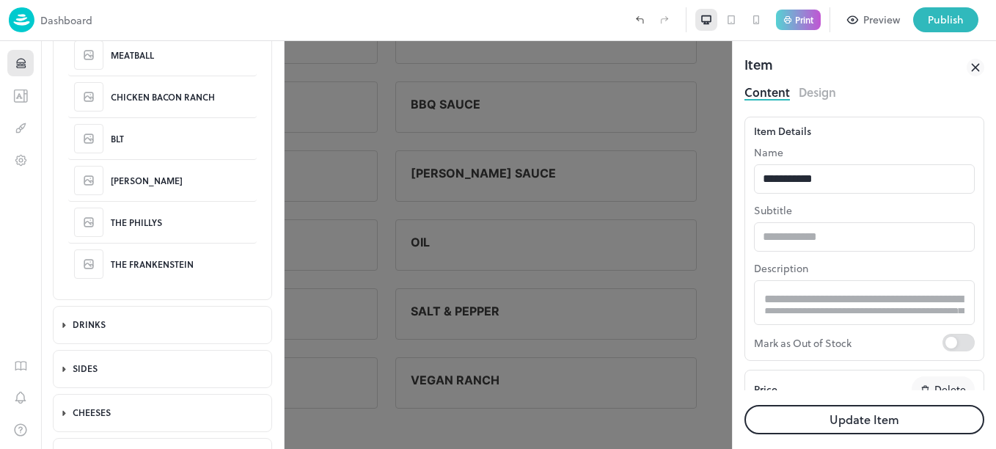
scroll to position [3444, 0]
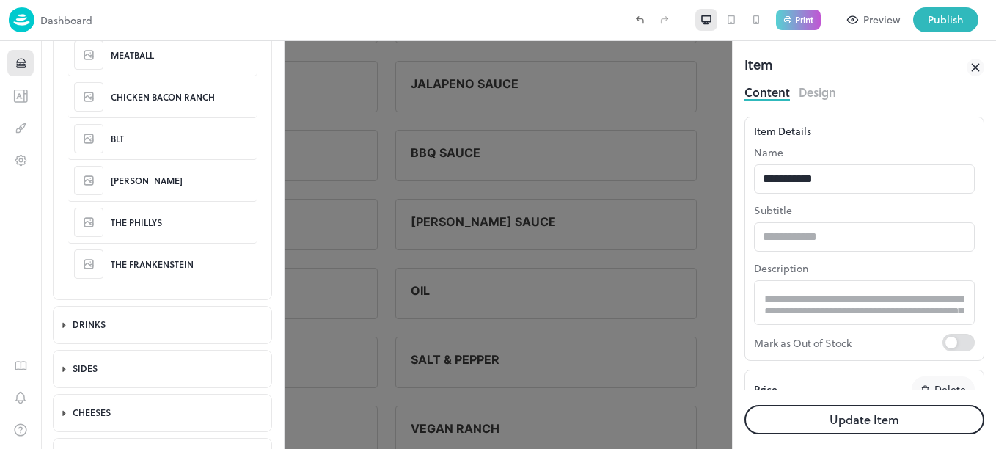
type input "**********"
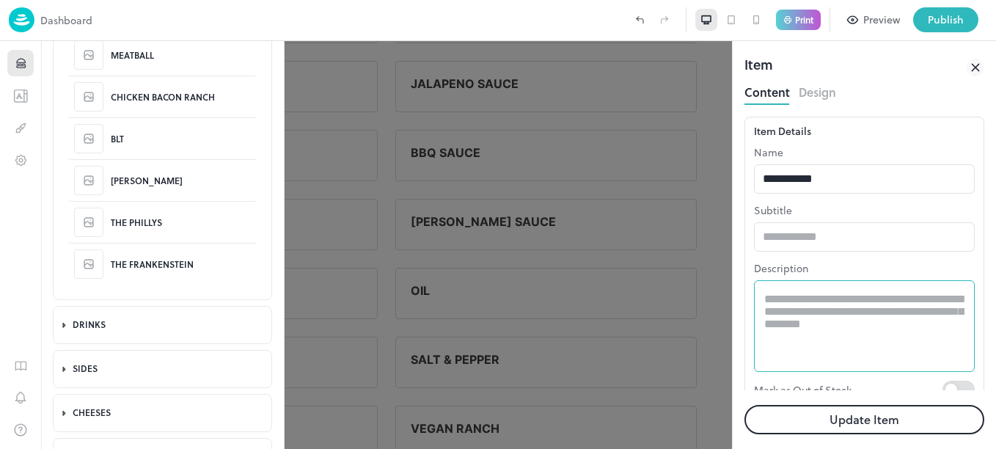
click at [895, 329] on textarea at bounding box center [864, 326] width 200 height 67
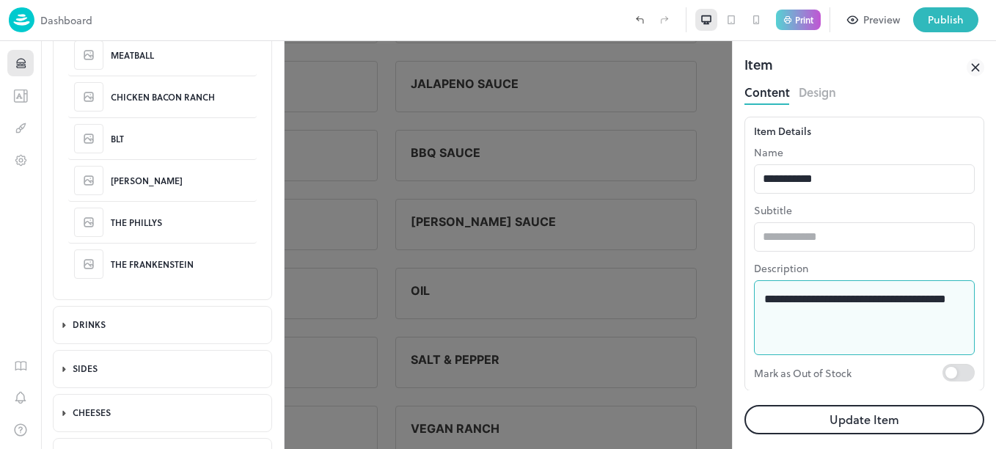
type textarea "**********"
click at [883, 421] on button "Update Item" at bounding box center [865, 419] width 240 height 29
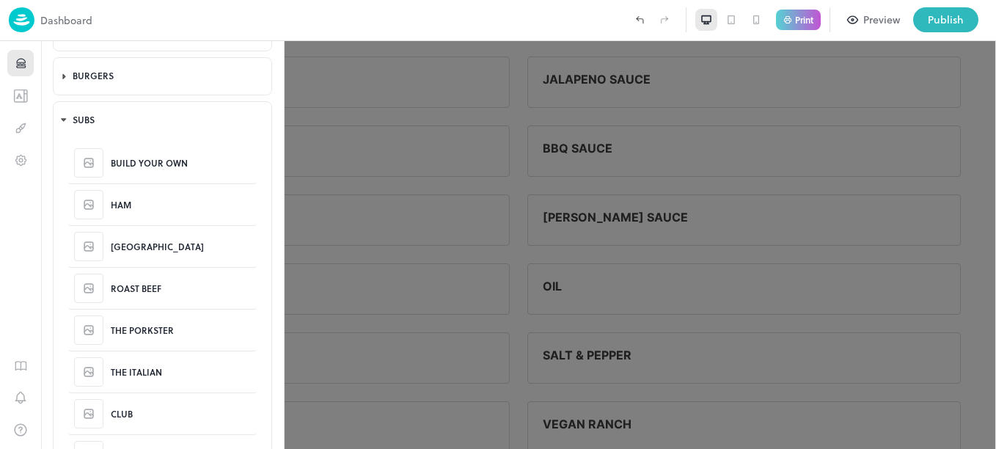
scroll to position [80, 0]
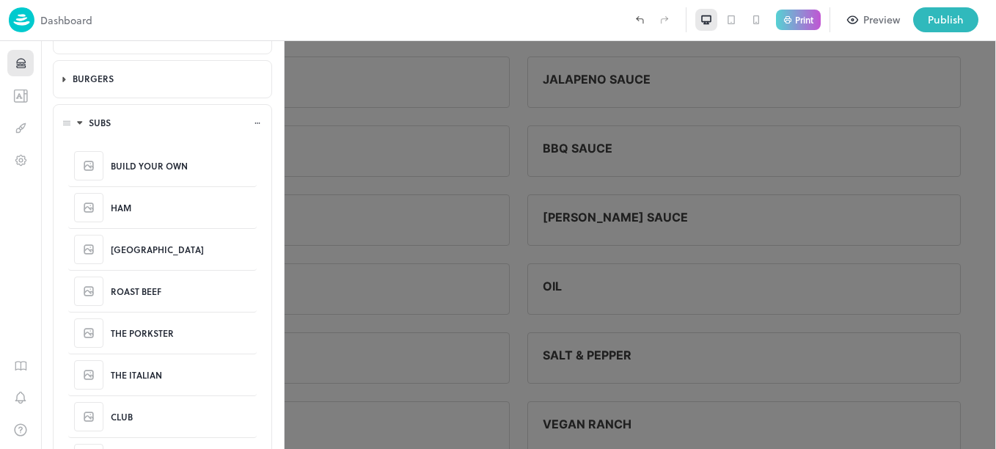
click at [78, 123] on icon at bounding box center [80, 123] width 10 height 10
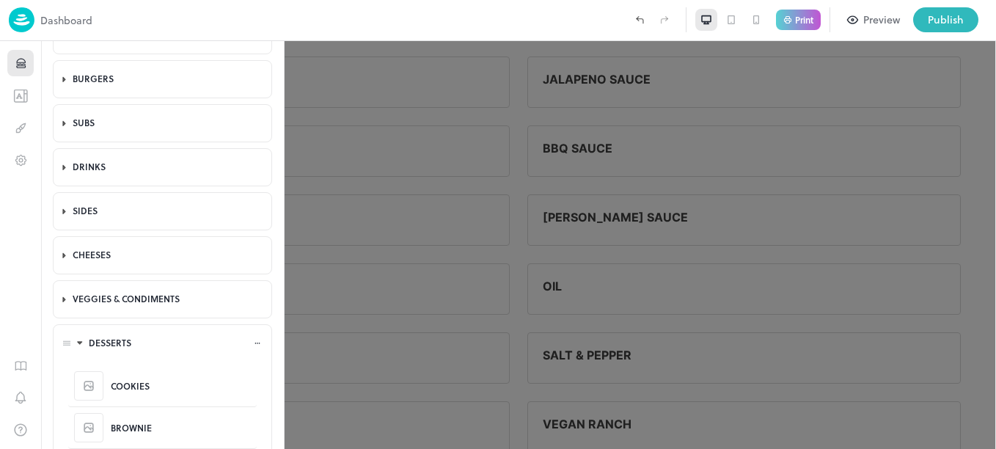
click at [67, 345] on div "DESSERTS" at bounding box center [163, 343] width 218 height 37
click at [81, 343] on icon at bounding box center [80, 343] width 4 height 2
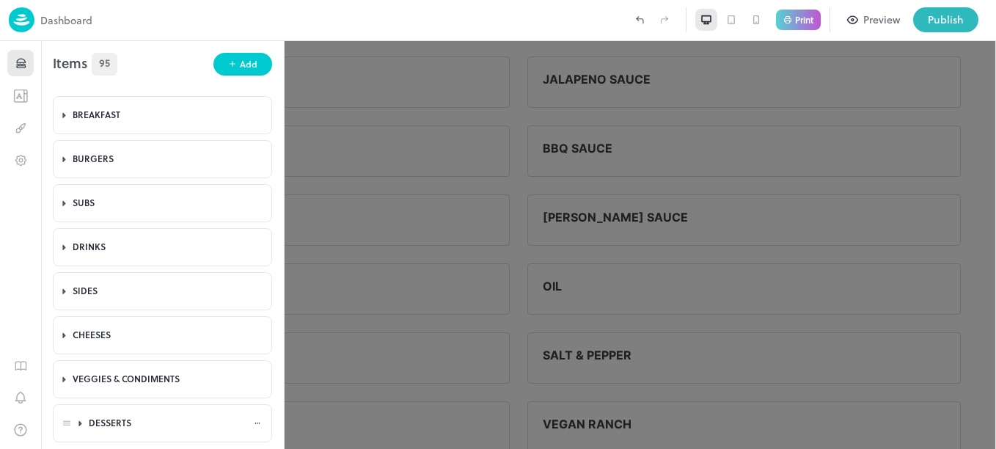
scroll to position [0, 0]
click at [310, 118] on div at bounding box center [498, 224] width 996 height 449
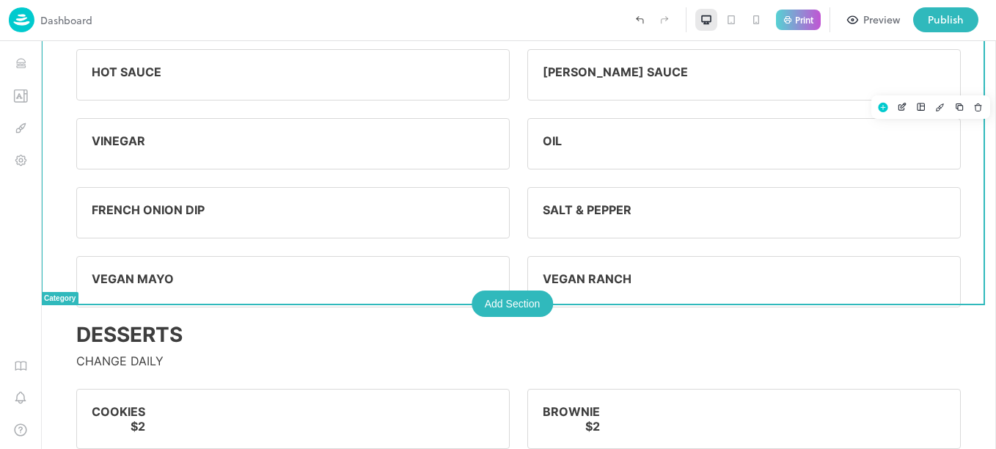
scroll to position [3716, 0]
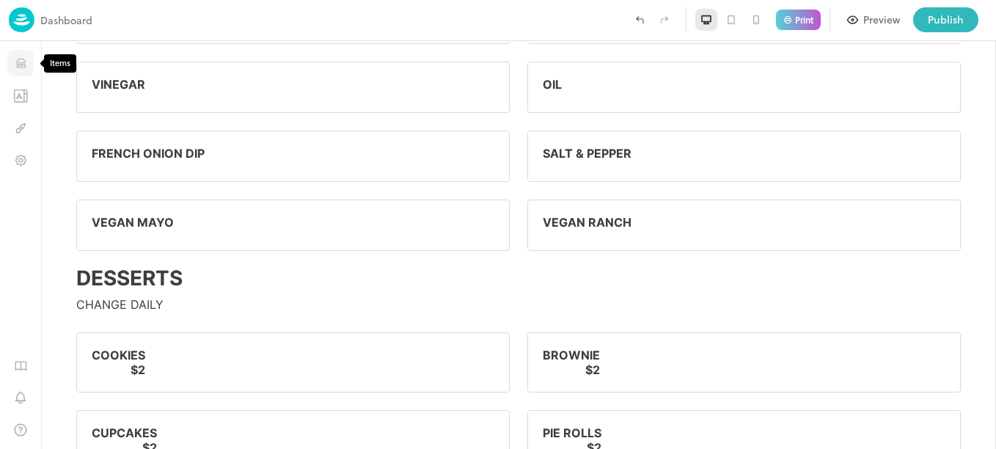
click at [9, 65] on button "Items" at bounding box center [20, 63] width 26 height 26
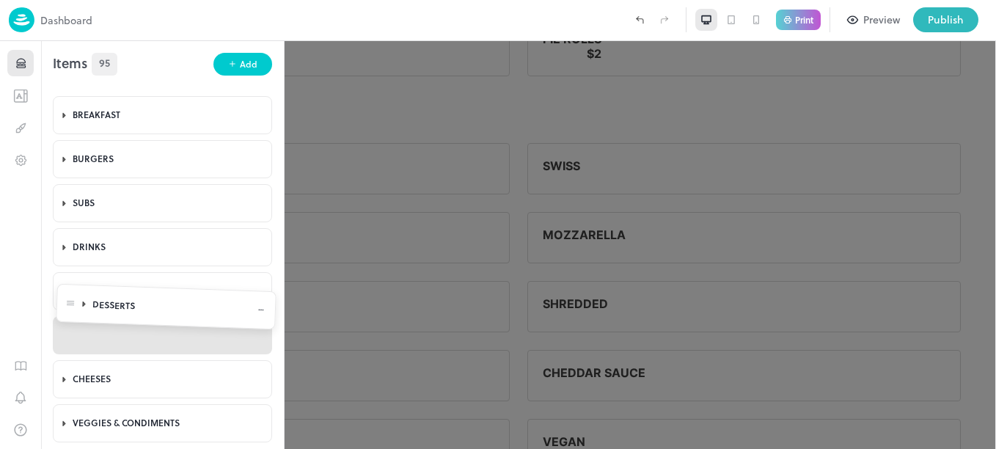
scroll to position [2170, 0]
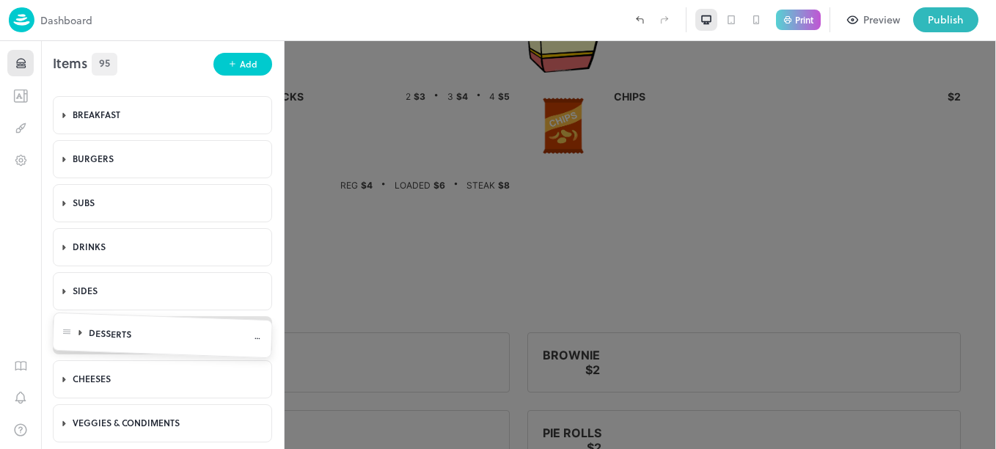
drag, startPoint x: 66, startPoint y: 425, endPoint x: 66, endPoint y: 337, distance: 88.0
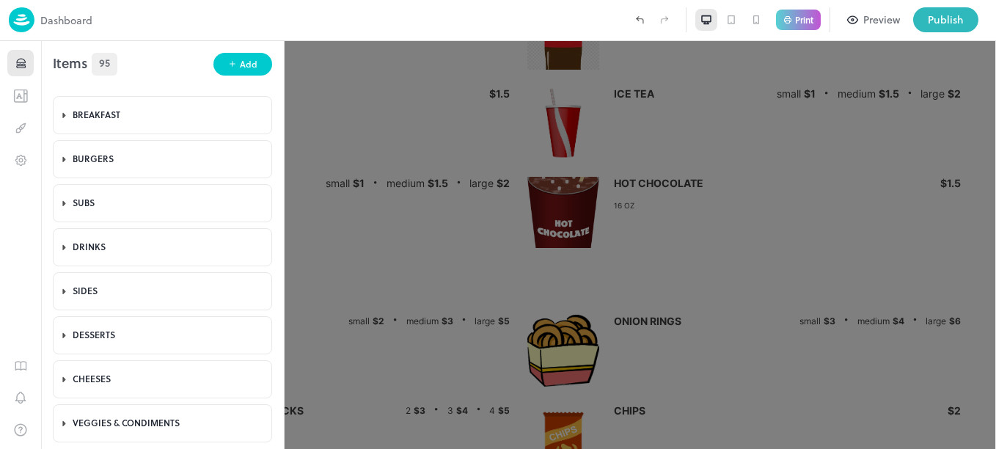
click at [367, 312] on div at bounding box center [498, 224] width 996 height 449
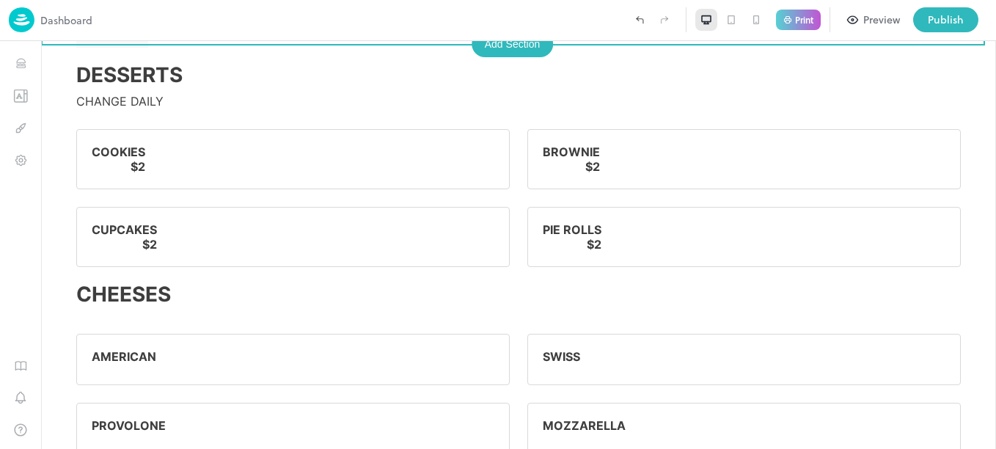
scroll to position [2349, 0]
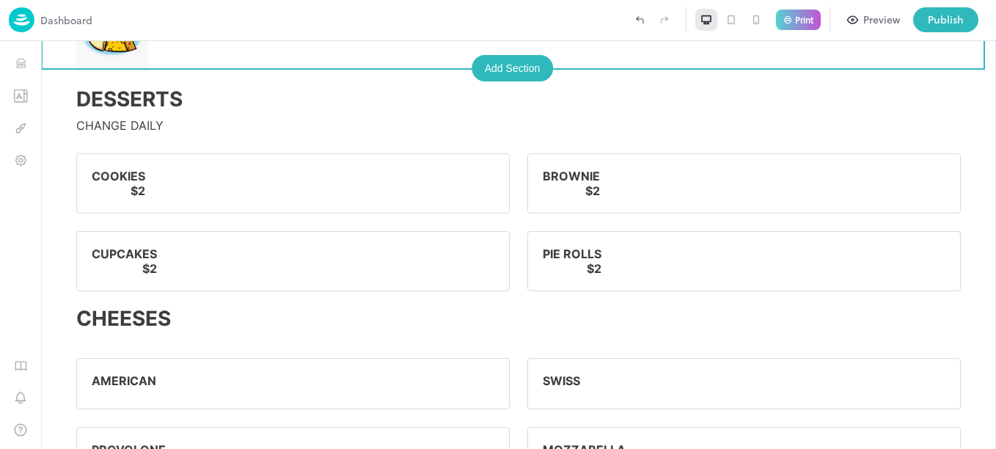
drag, startPoint x: 991, startPoint y: 244, endPoint x: 1036, endPoint y: 329, distance: 97.1
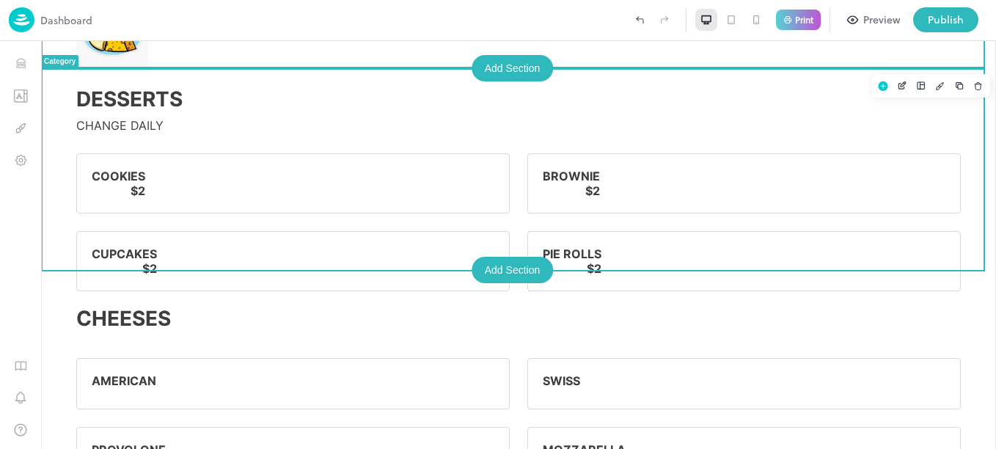
click at [181, 186] on div "COOKIES $2" at bounding box center [293, 183] width 434 height 60
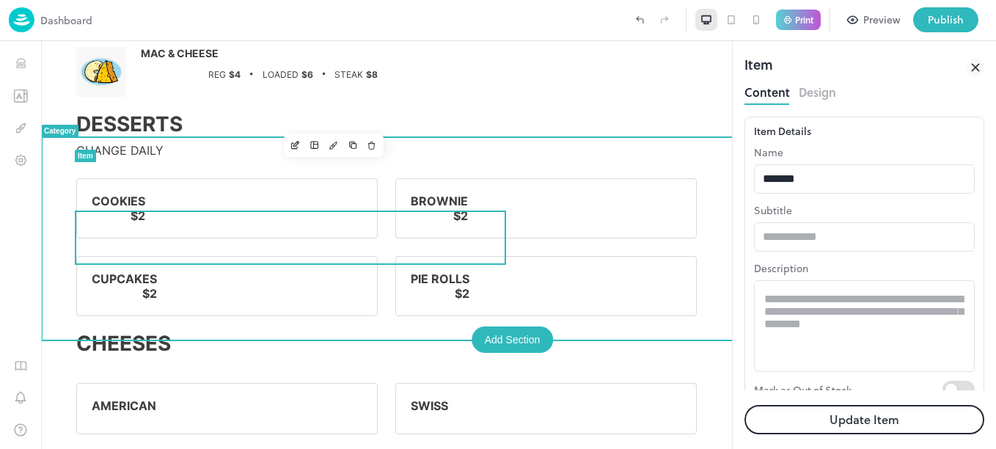
scroll to position [2322, 0]
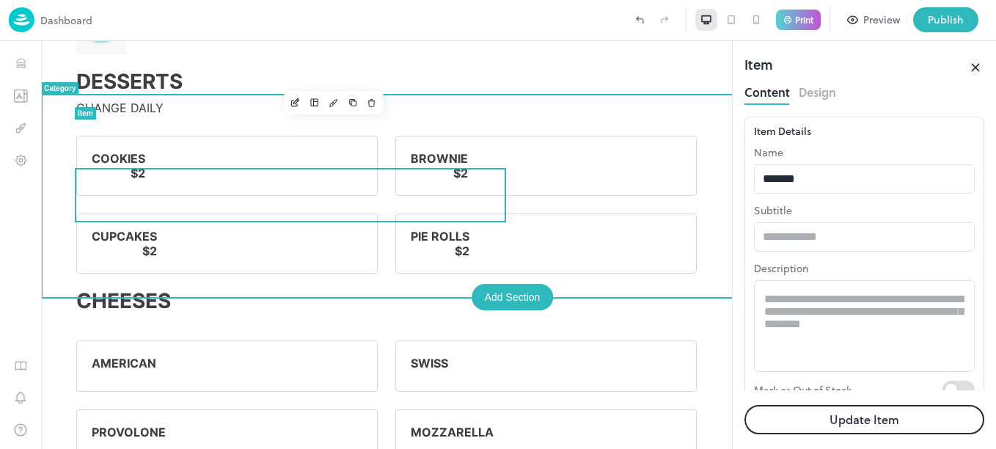
click at [343, 168] on div at bounding box center [290, 168] width 431 height 1
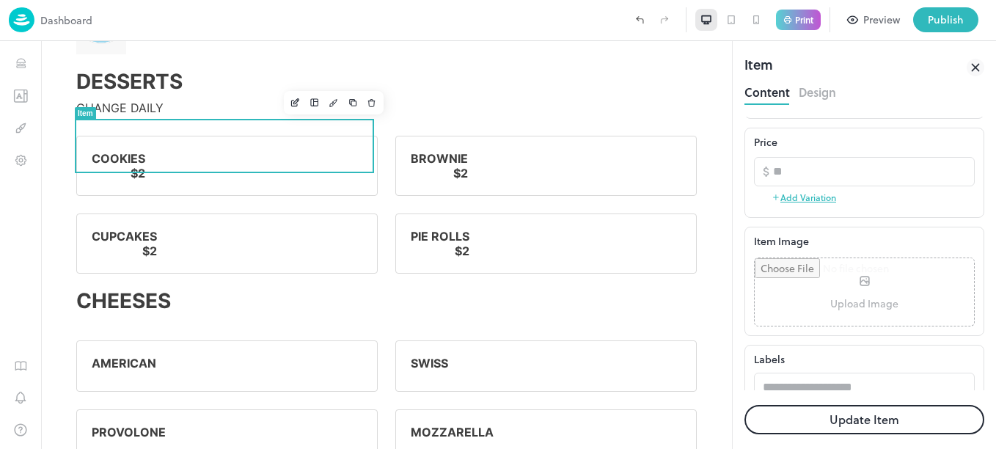
scroll to position [310, 0]
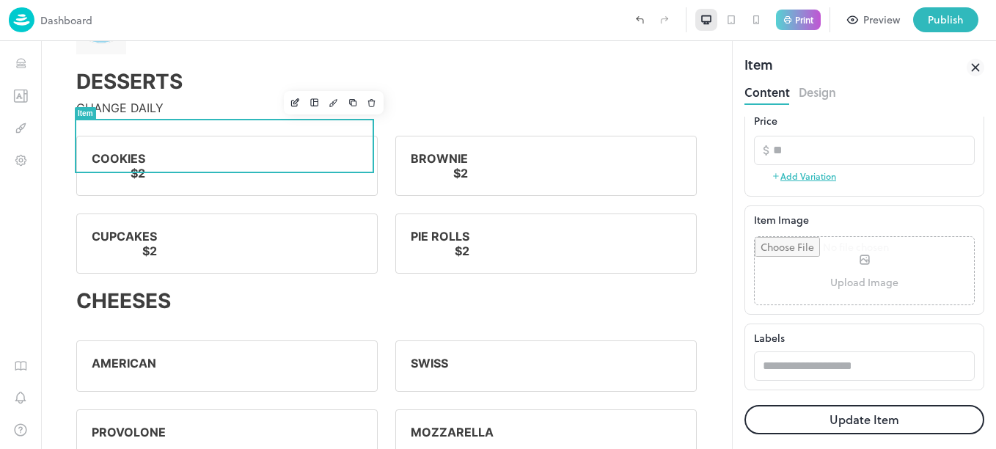
click at [875, 275] on input "file" at bounding box center [864, 270] width 219 height 67
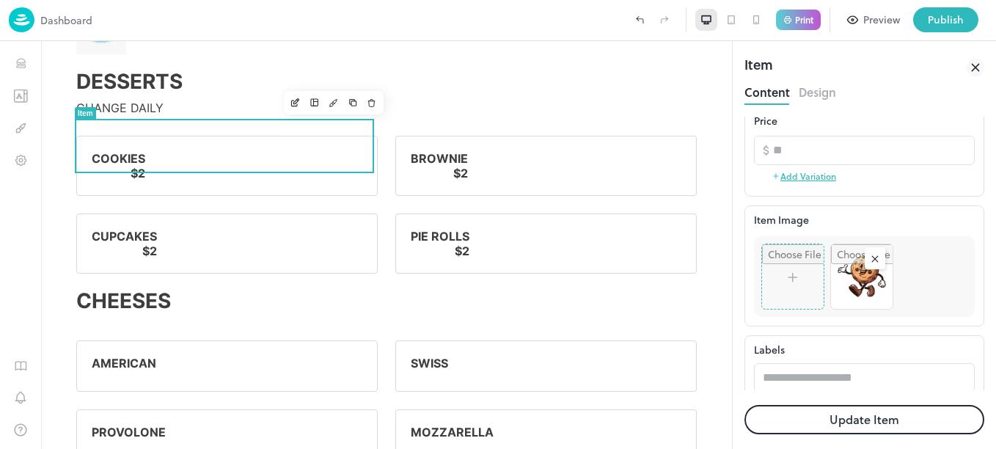
click at [890, 415] on button "Update Item" at bounding box center [865, 419] width 240 height 29
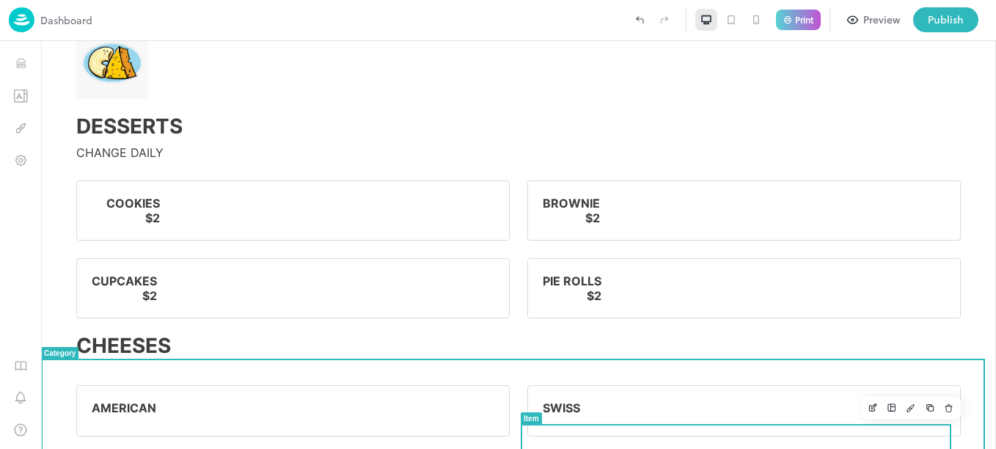
scroll to position [2349, 0]
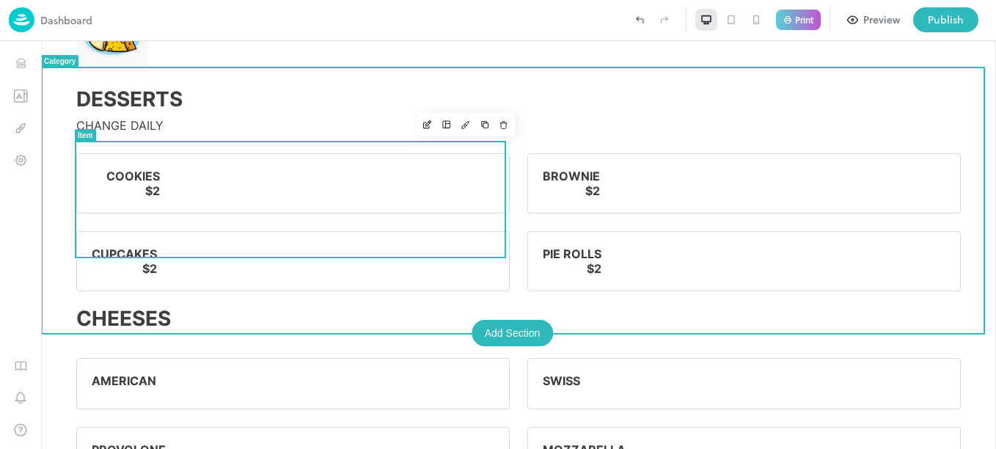
click at [419, 189] on div "COOKIES $2" at bounding box center [300, 183] width 388 height 29
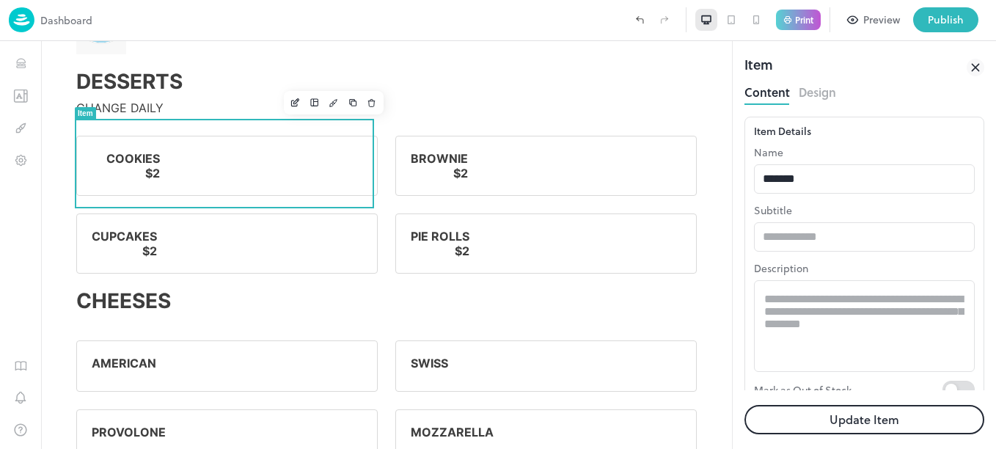
click at [825, 98] on button "Design" at bounding box center [817, 91] width 37 height 20
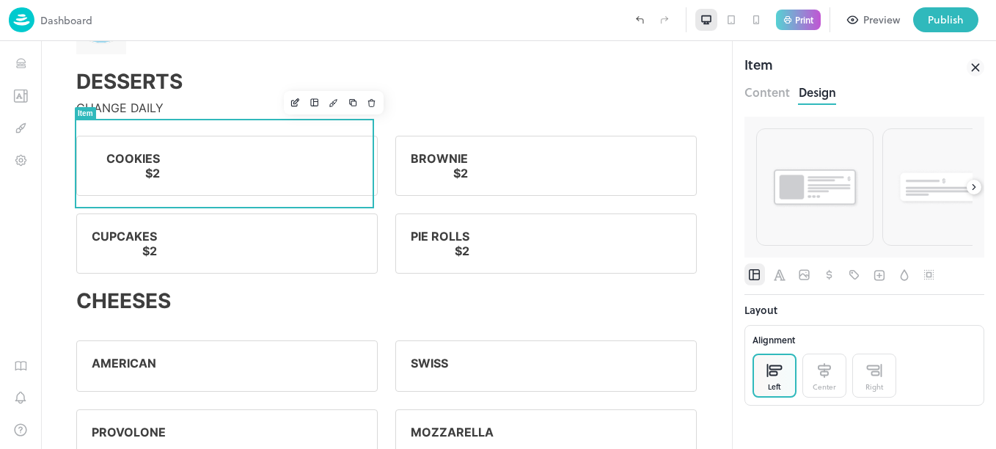
click at [976, 189] on icon at bounding box center [974, 187] width 10 height 10
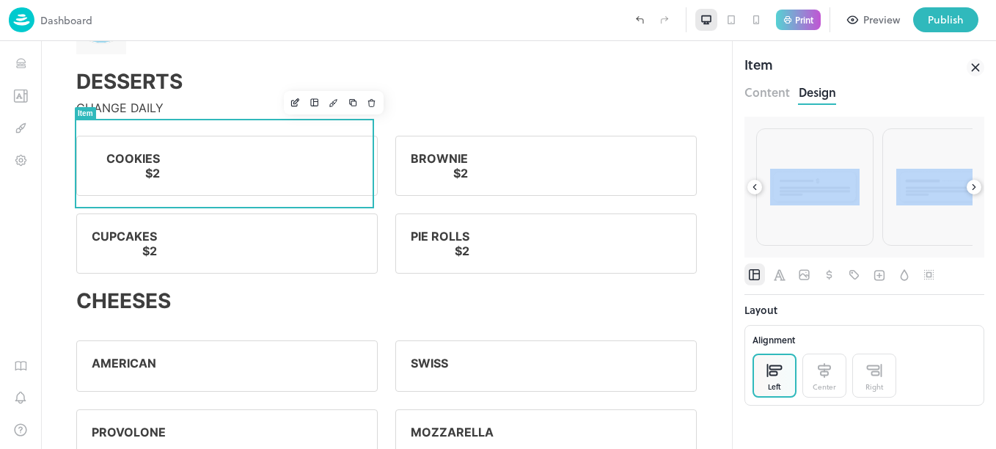
click at [976, 189] on icon at bounding box center [974, 187] width 10 height 10
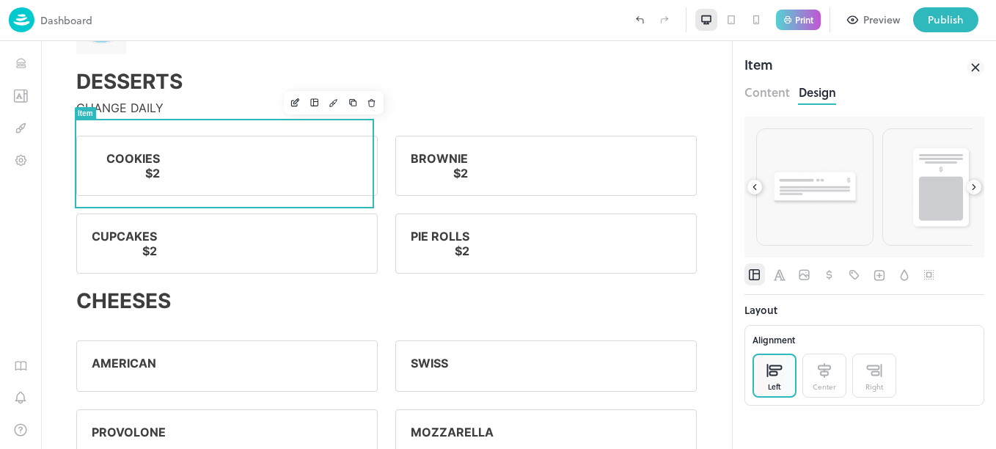
click at [976, 189] on icon at bounding box center [974, 187] width 10 height 10
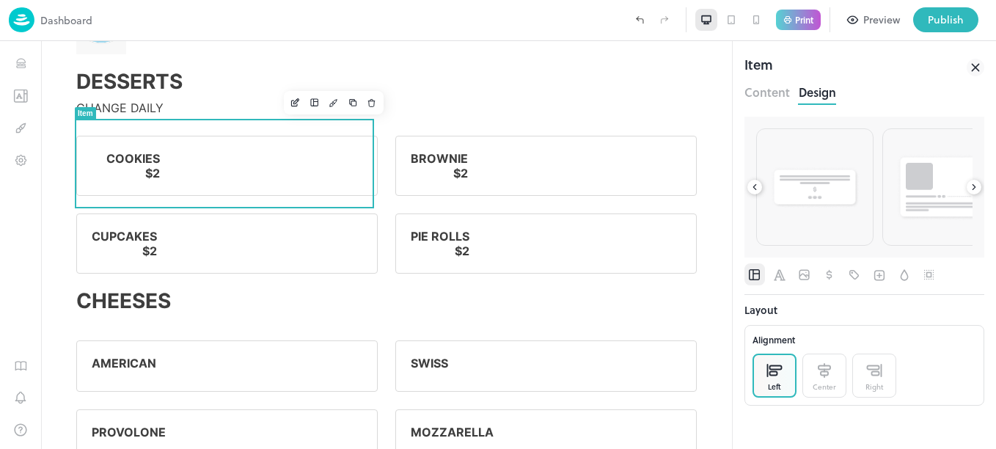
click at [976, 189] on icon at bounding box center [974, 187] width 10 height 10
click at [976, 189] on div at bounding box center [865, 187] width 240 height 141
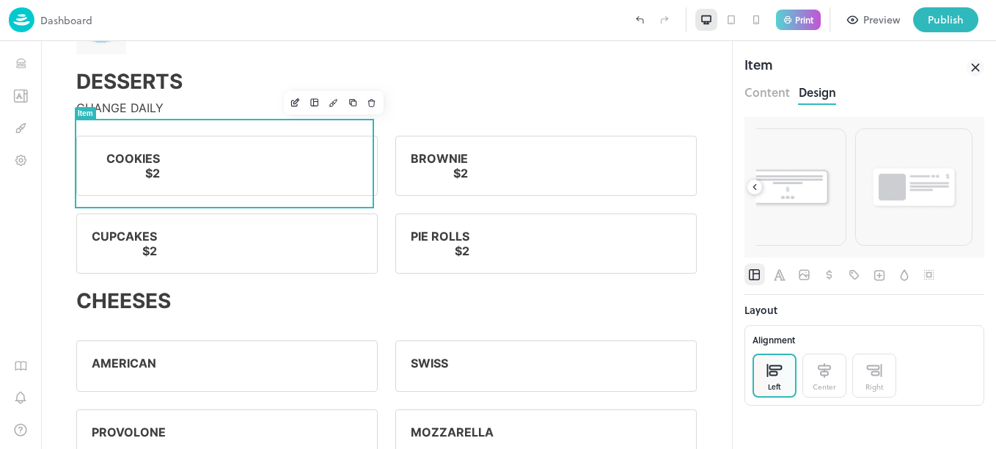
click at [929, 191] on img at bounding box center [913, 187] width 89 height 46
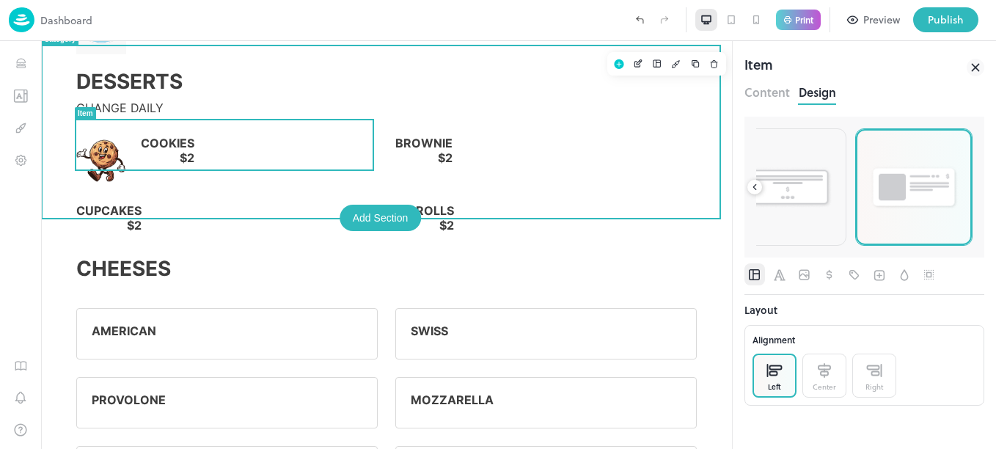
click at [453, 150] on div "$2" at bounding box center [423, 157] width 57 height 15
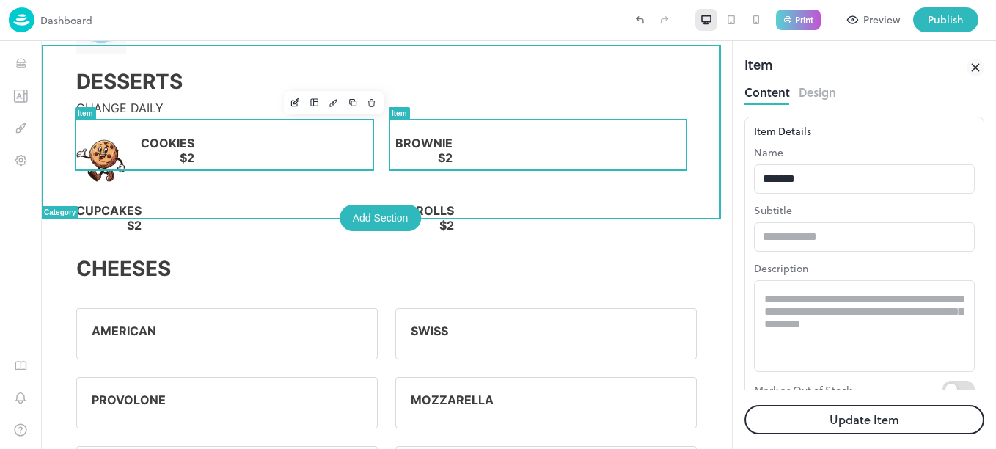
click at [142, 218] on div "$2" at bounding box center [108, 225] width 65 height 15
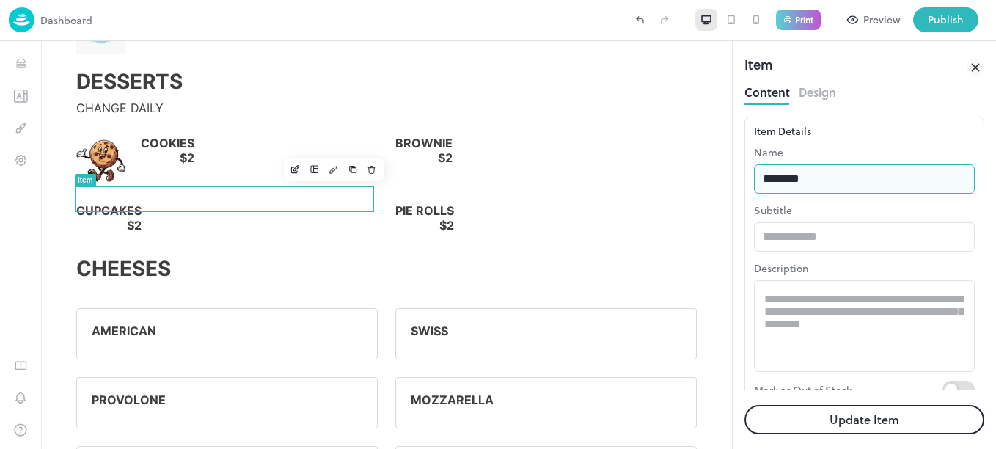
click at [915, 182] on input "********" at bounding box center [864, 178] width 221 height 29
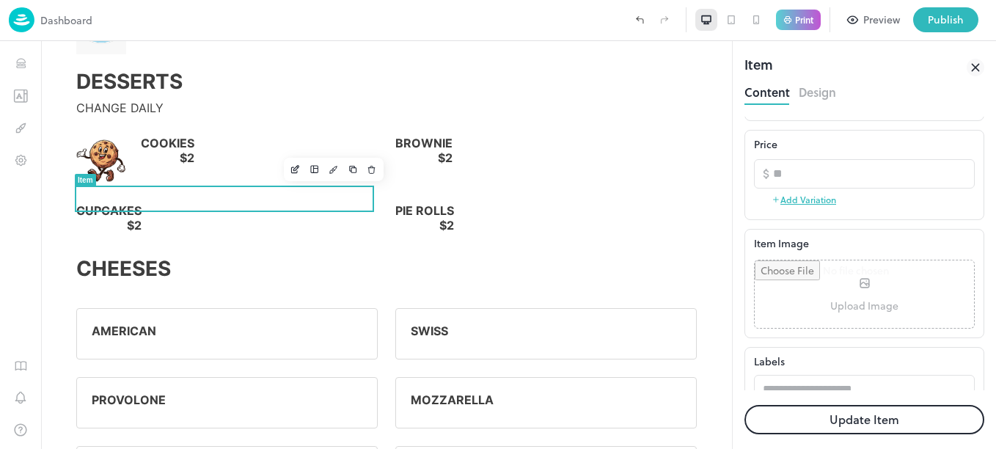
scroll to position [289, 0]
type input "*******"
click at [889, 275] on input "file" at bounding box center [864, 291] width 219 height 67
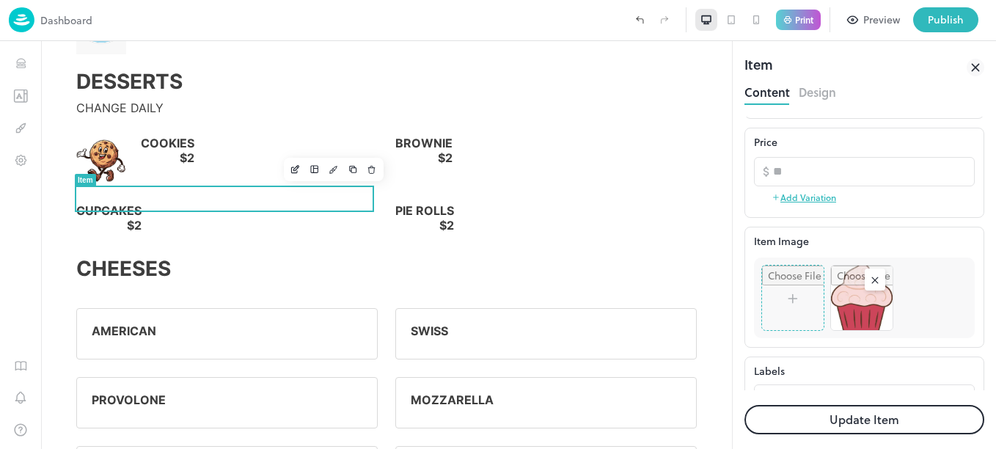
click at [900, 417] on button "Update Item" at bounding box center [865, 419] width 240 height 29
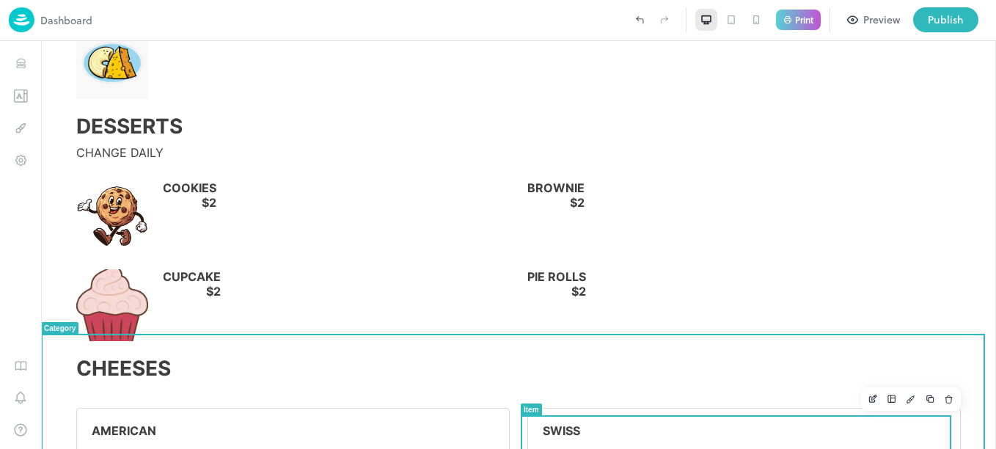
scroll to position [2349, 0]
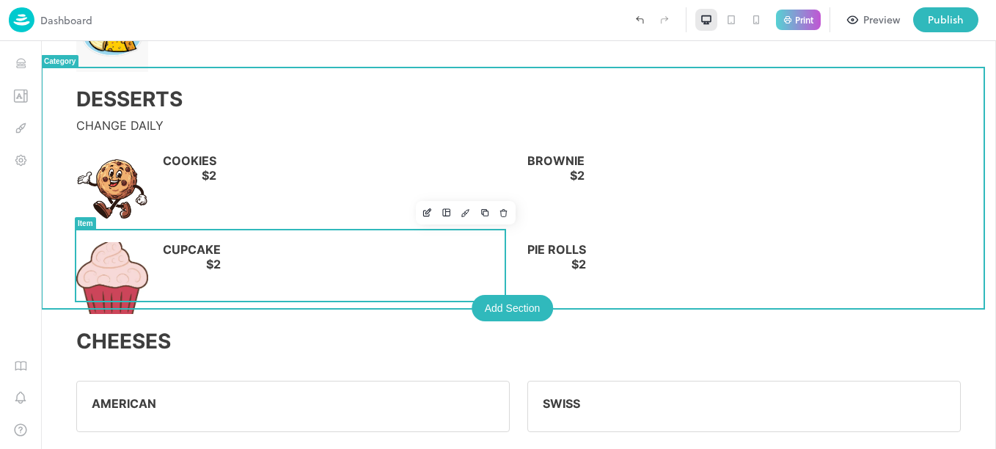
click at [368, 250] on div "CUPCAKE $2" at bounding box center [337, 261] width 348 height 38
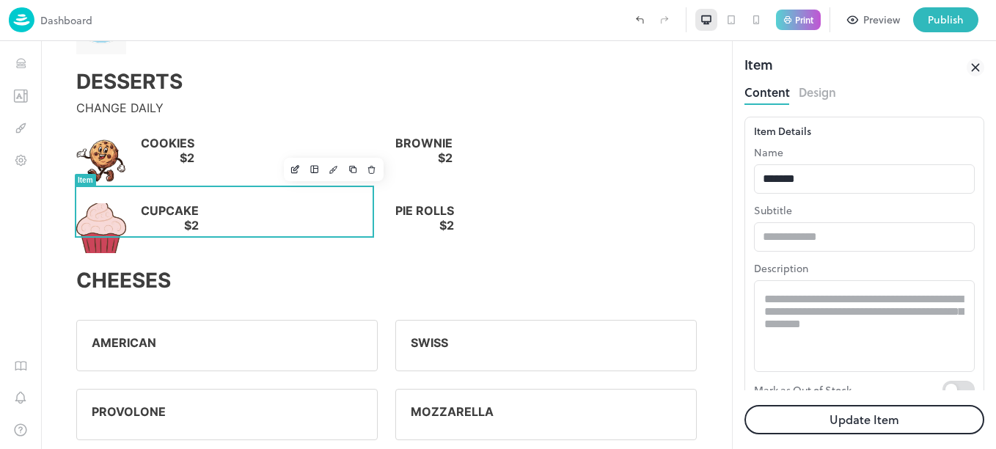
click at [824, 94] on button "Design" at bounding box center [817, 91] width 37 height 20
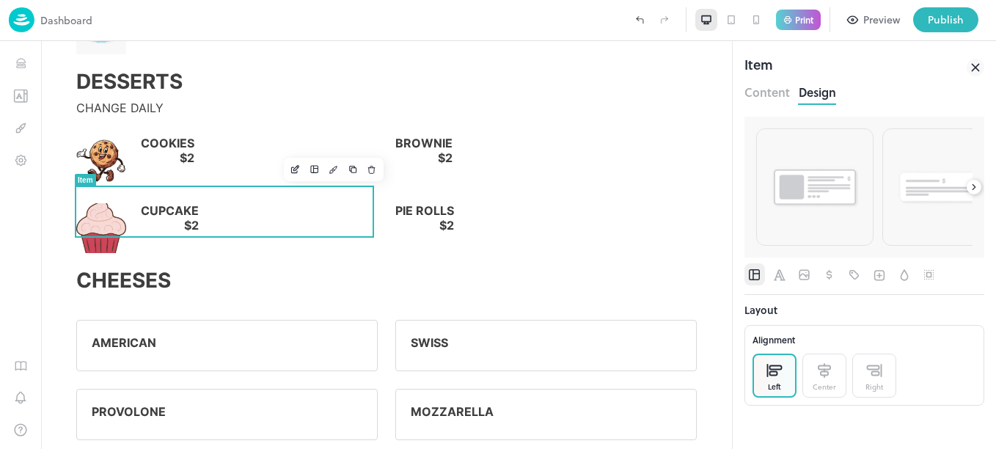
click at [970, 186] on icon at bounding box center [974, 187] width 10 height 10
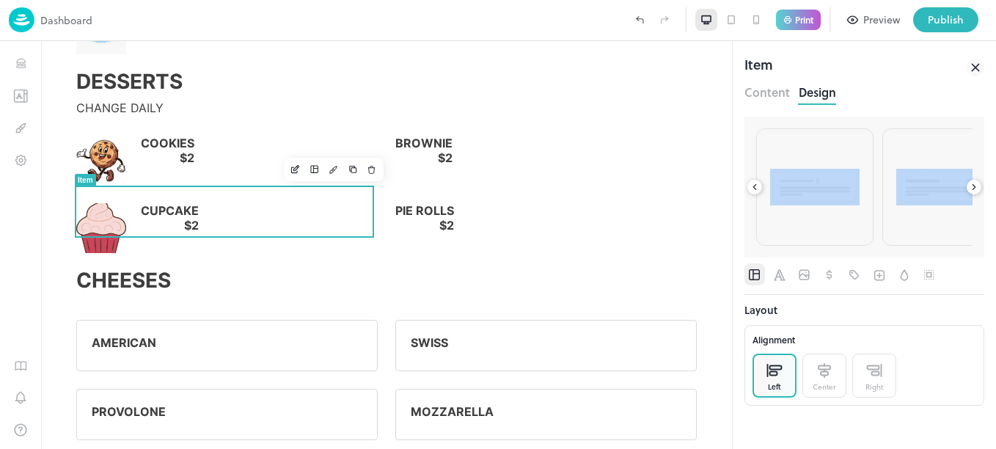
click at [970, 186] on icon at bounding box center [974, 187] width 10 height 10
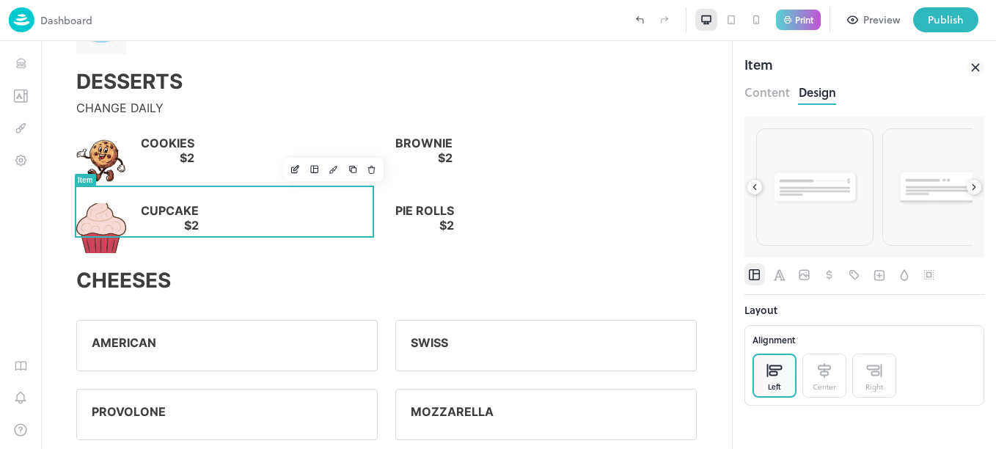
click at [970, 186] on icon at bounding box center [974, 187] width 10 height 10
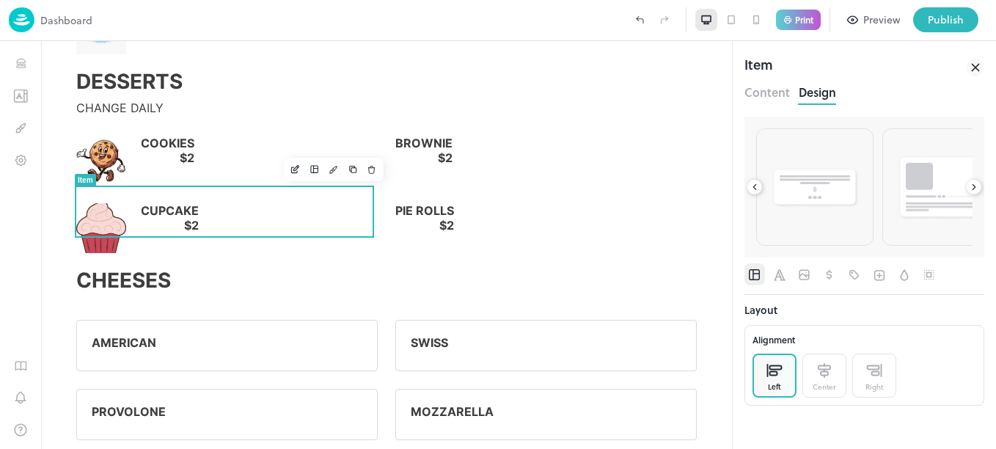
click at [970, 186] on icon at bounding box center [974, 187] width 10 height 10
click at [970, 186] on div at bounding box center [914, 187] width 116 height 116
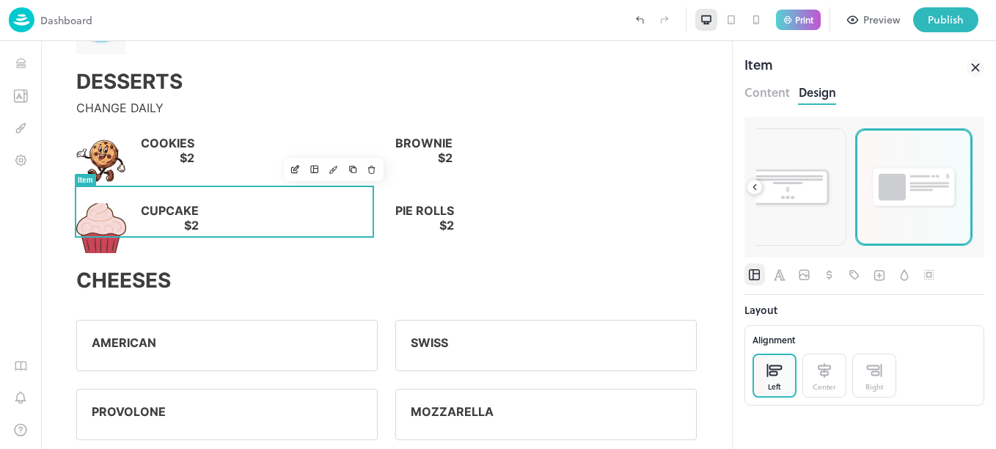
click at [970, 186] on div at bounding box center [914, 187] width 116 height 116
click at [910, 193] on img at bounding box center [913, 187] width 89 height 46
click at [811, 268] on icon "Image" at bounding box center [804, 275] width 15 height 15
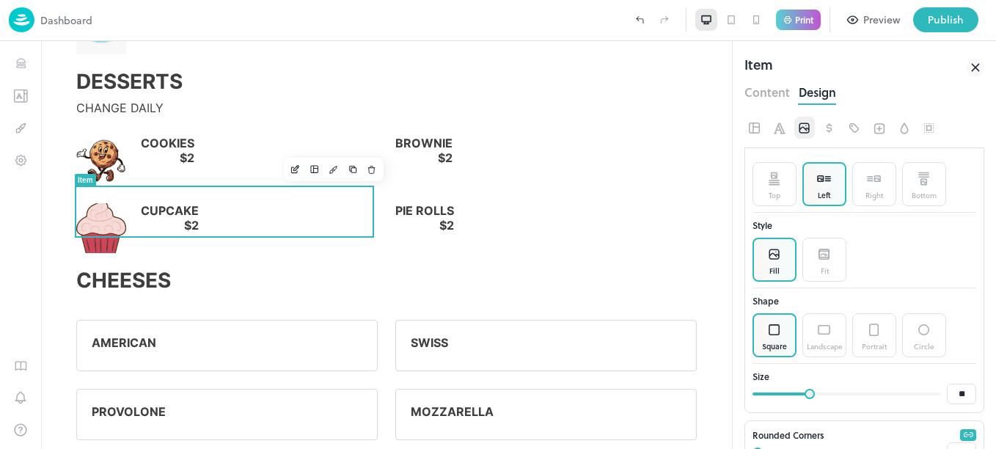
scroll to position [226, 0]
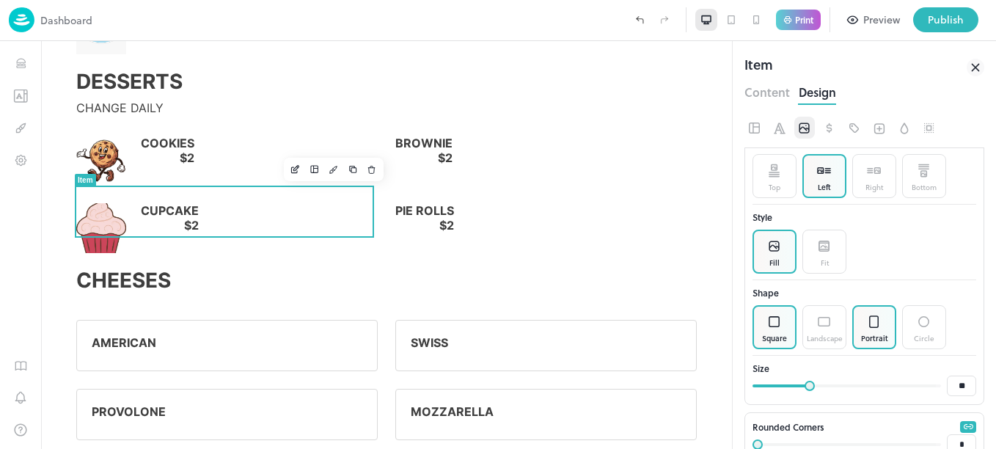
click at [879, 326] on icon at bounding box center [874, 322] width 14 height 15
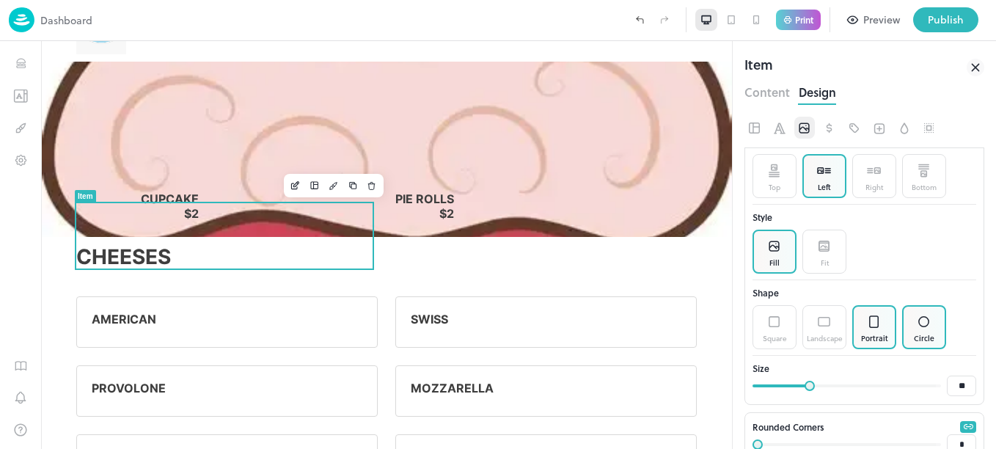
click at [926, 330] on p at bounding box center [924, 322] width 14 height 22
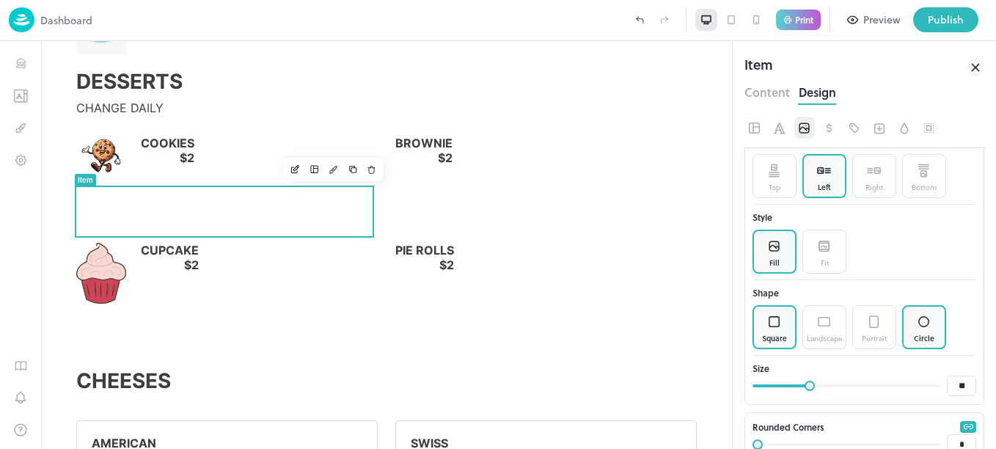
click at [766, 329] on div "Square" at bounding box center [775, 327] width 44 height 44
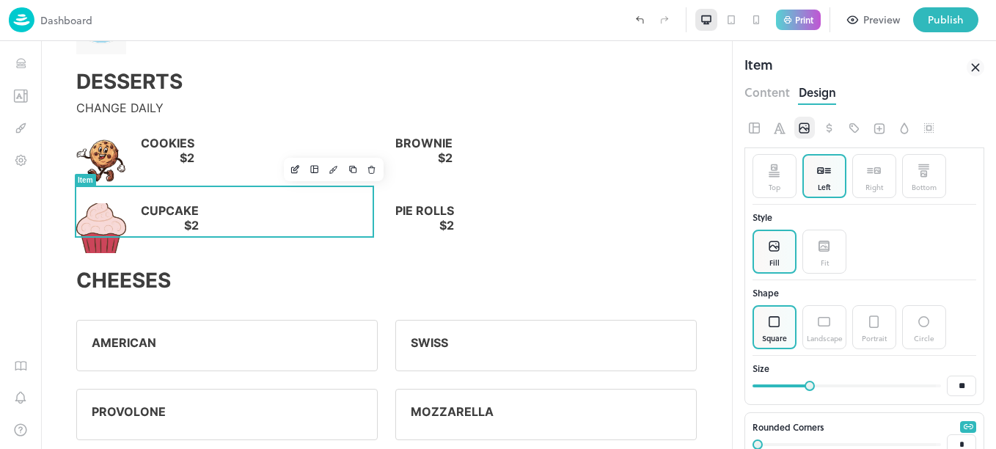
type input "**"
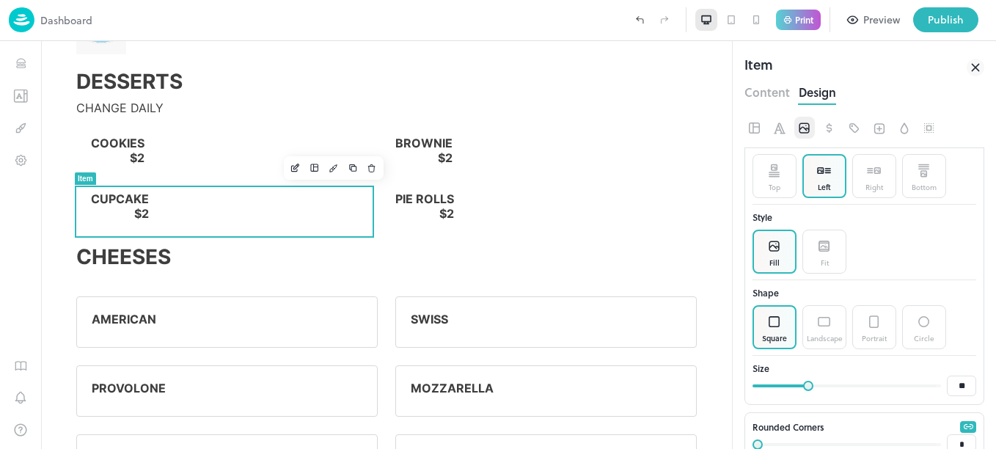
type input "**"
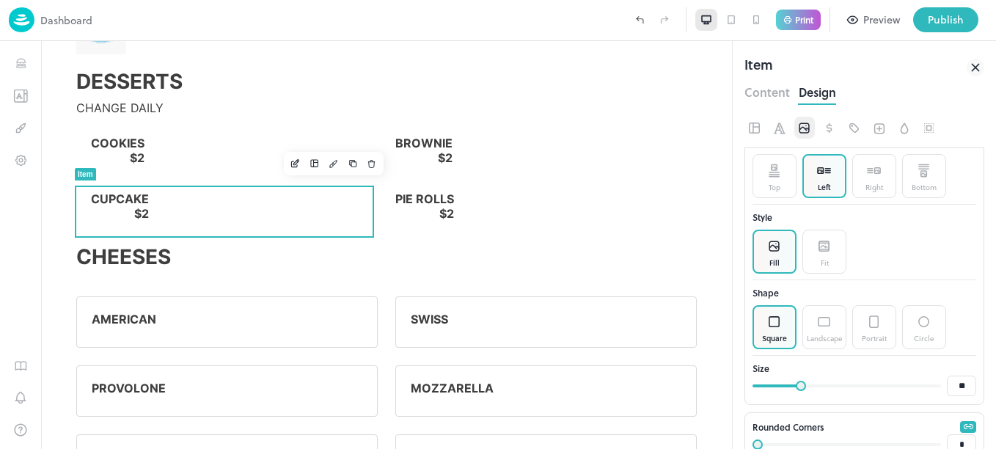
type input "**"
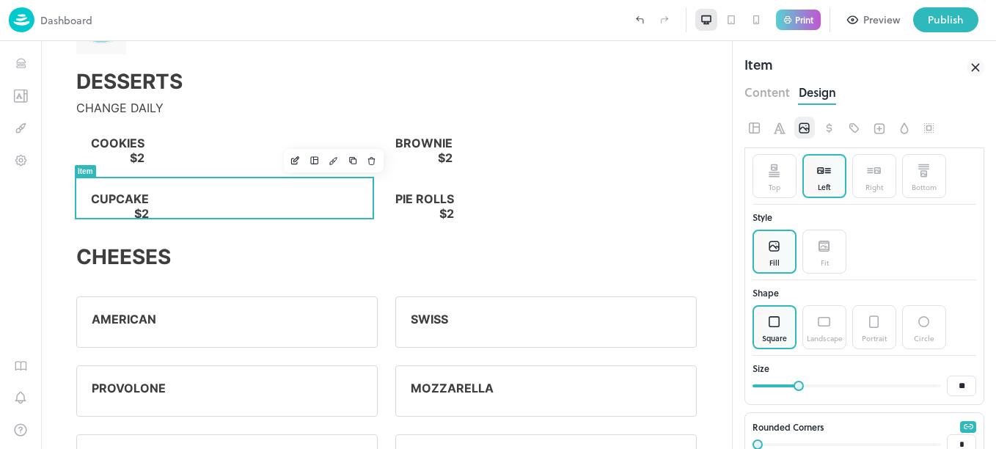
type input "**"
drag, startPoint x: 805, startPoint y: 386, endPoint x: 797, endPoint y: 388, distance: 9.1
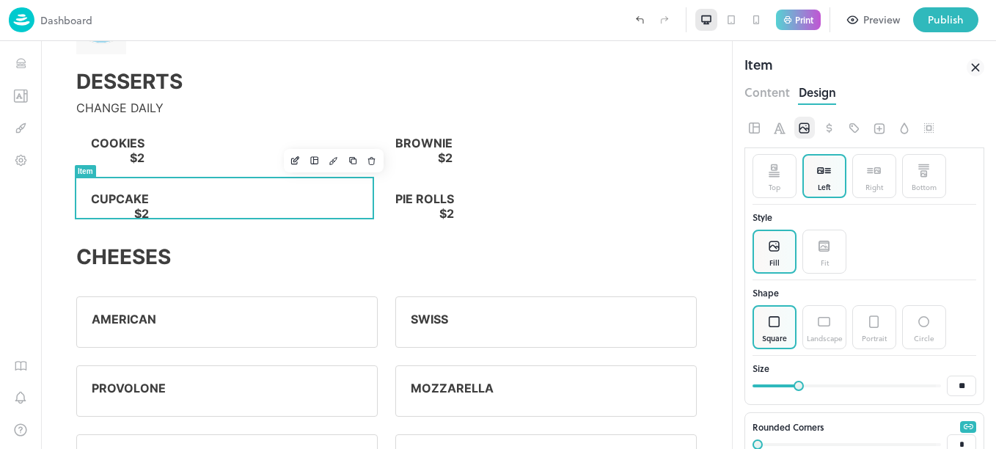
click at [797, 388] on span at bounding box center [799, 386] width 10 height 10
click at [970, 70] on icon at bounding box center [976, 68] width 18 height 18
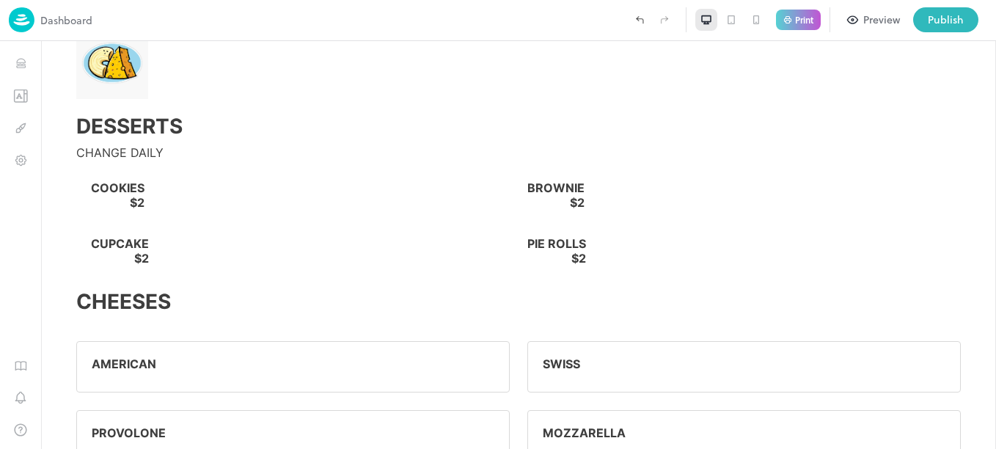
scroll to position [2349, 0]
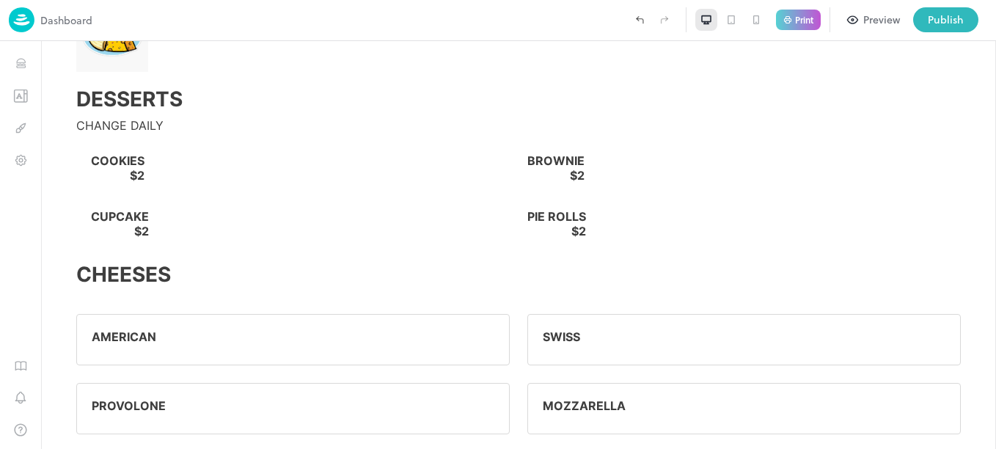
click at [570, 162] on div "BROWNIE $2" at bounding box center [744, 172] width 434 height 38
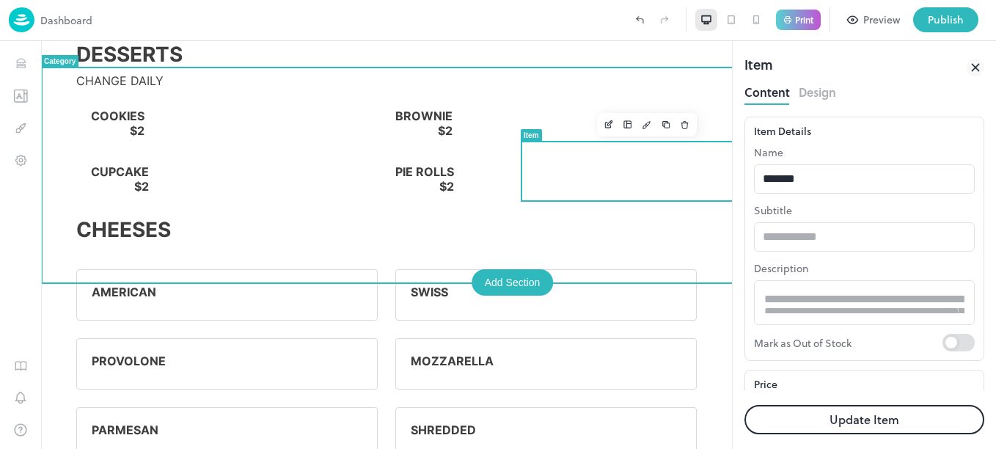
scroll to position [2322, 0]
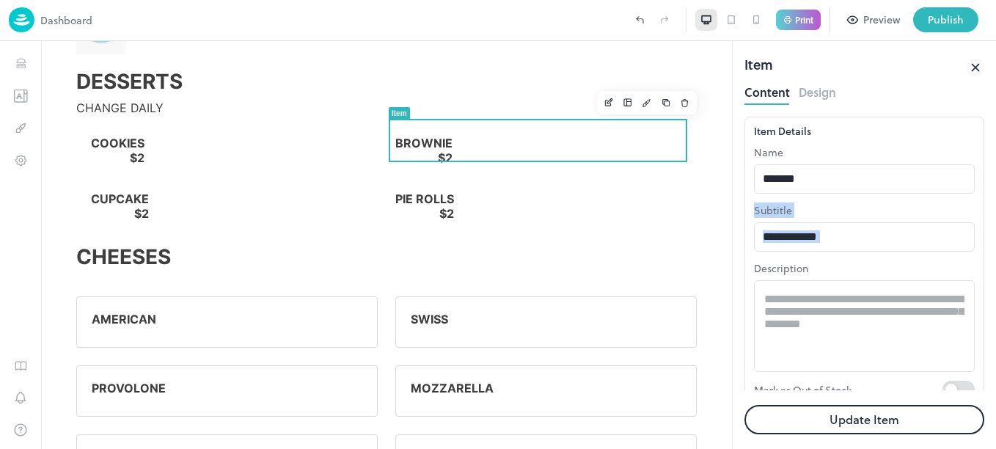
drag, startPoint x: 984, startPoint y: 196, endPoint x: 982, endPoint y: 244, distance: 48.5
click at [982, 244] on div "Item Content Design Item Details Name ******* ​ Subtitle ​ Description * ​ Mark…" at bounding box center [864, 245] width 263 height 408
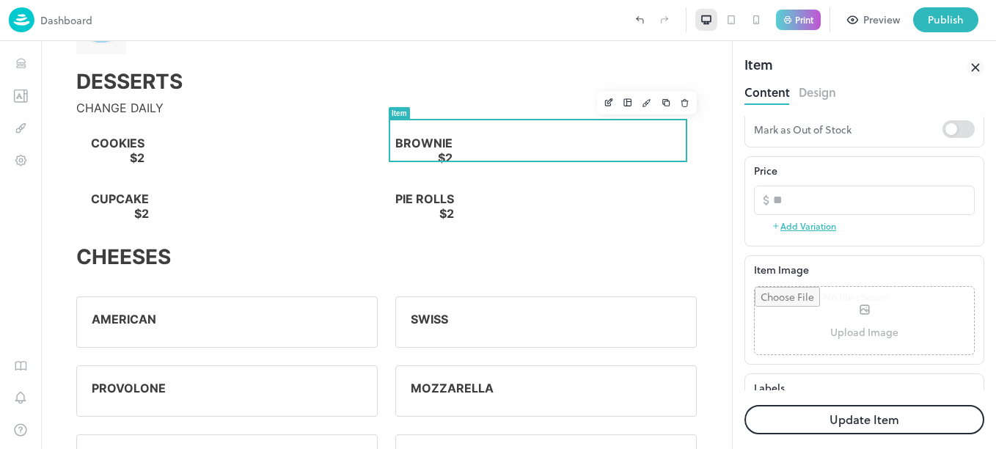
scroll to position [310, 0]
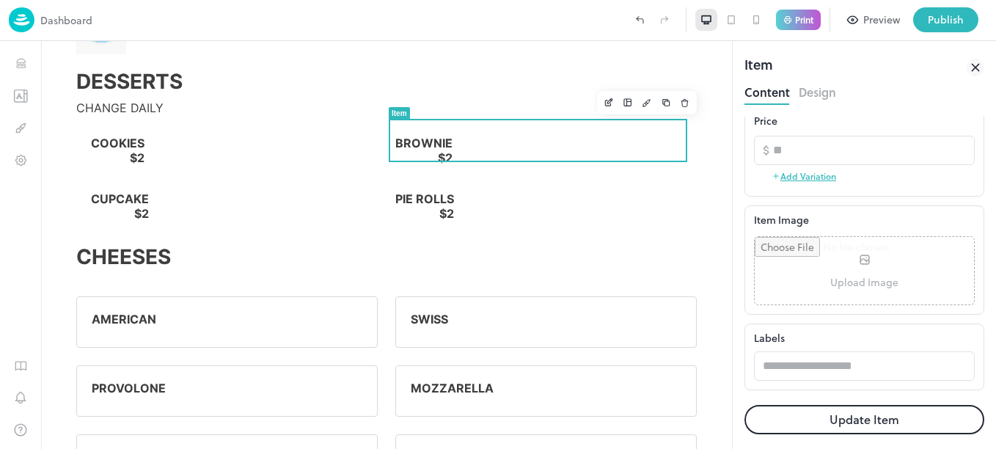
click at [869, 270] on input "file" at bounding box center [864, 270] width 219 height 67
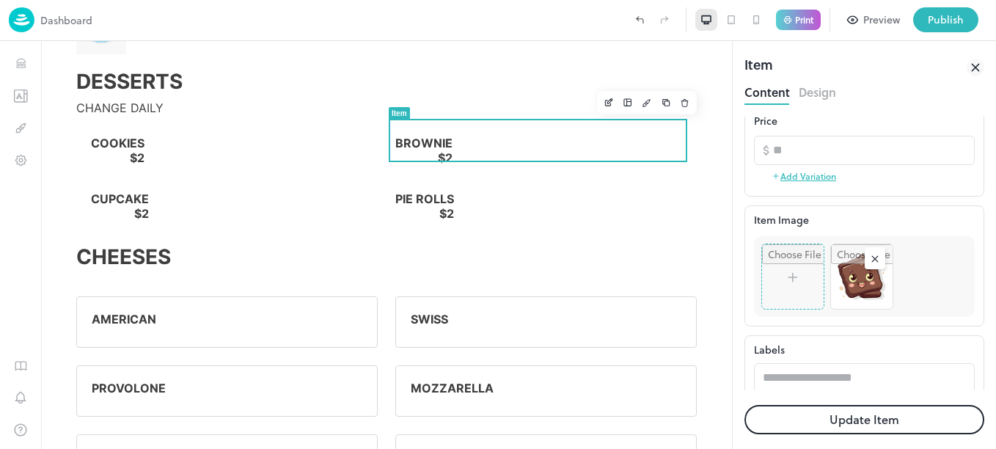
click at [899, 428] on button "Update Item" at bounding box center [865, 419] width 240 height 29
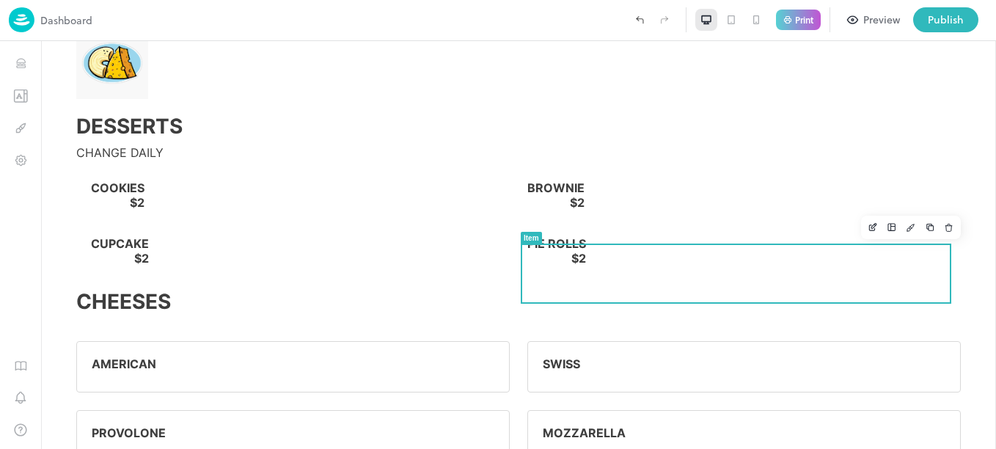
scroll to position [2349, 0]
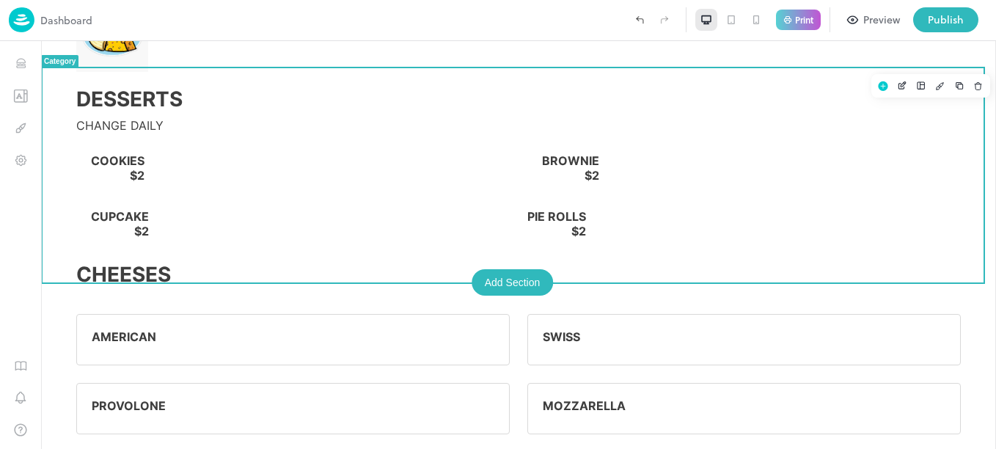
click at [586, 234] on div "PIE ROLLS $2" at bounding box center [744, 228] width 434 height 38
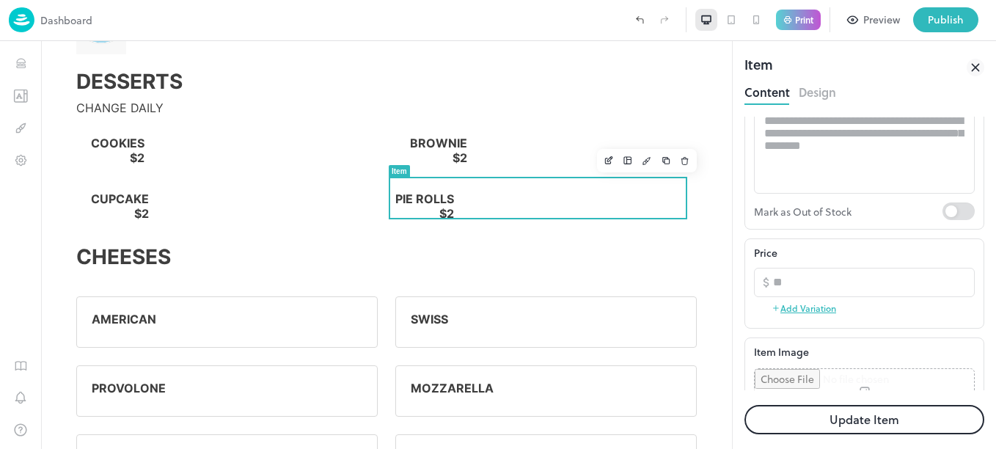
scroll to position [310, 0]
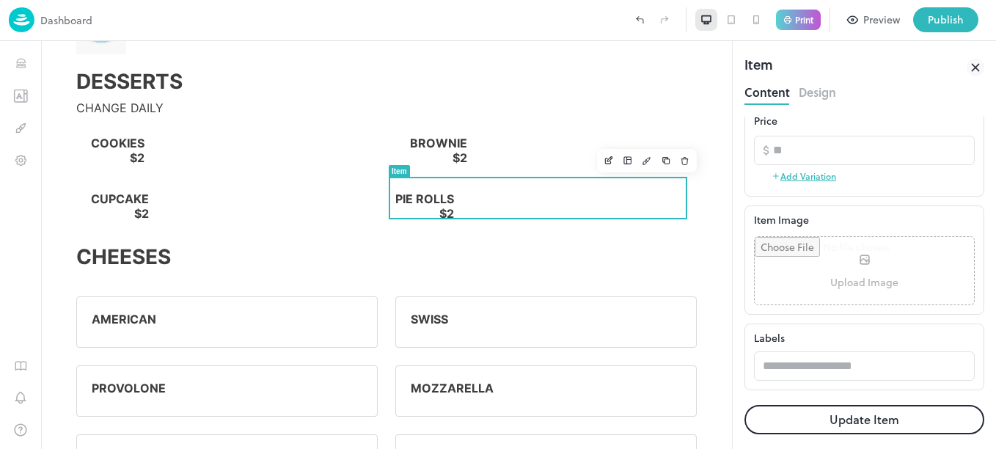
click at [855, 252] on input "file" at bounding box center [864, 270] width 219 height 67
type input "**********"
click at [898, 420] on button "Update Item" at bounding box center [865, 419] width 240 height 29
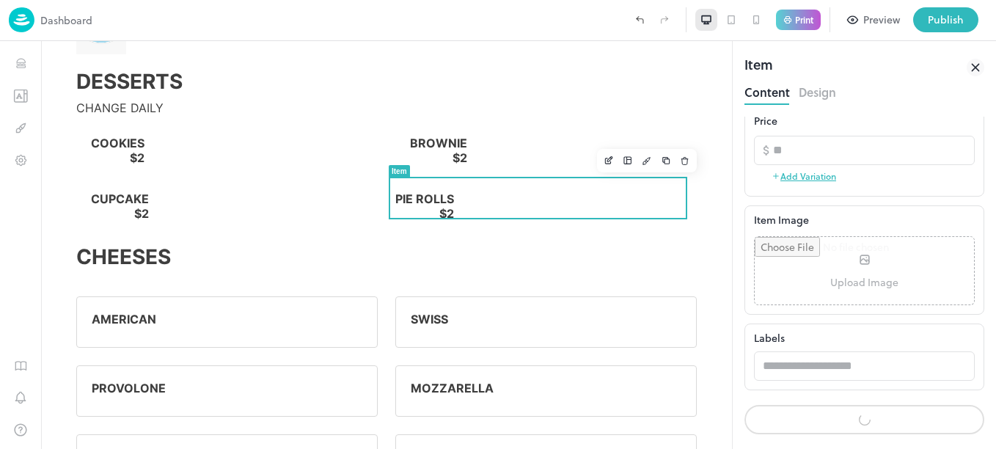
scroll to position [309, 0]
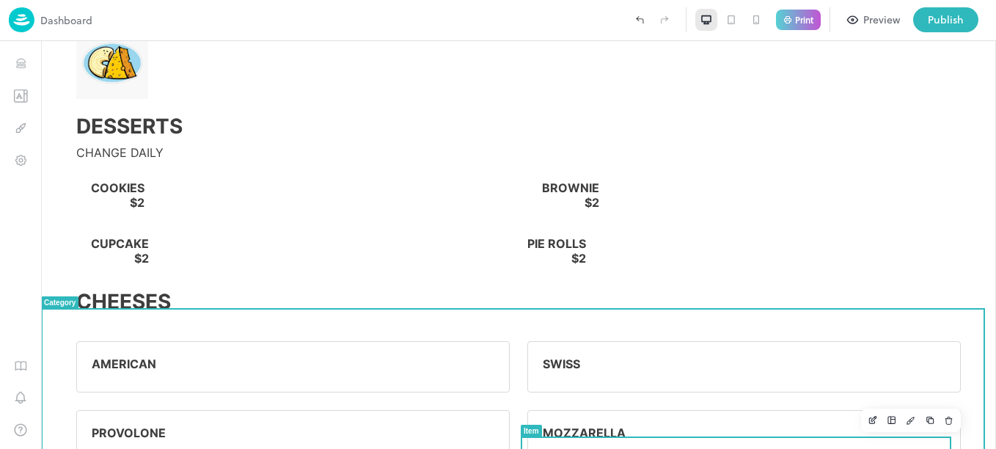
scroll to position [2349, 0]
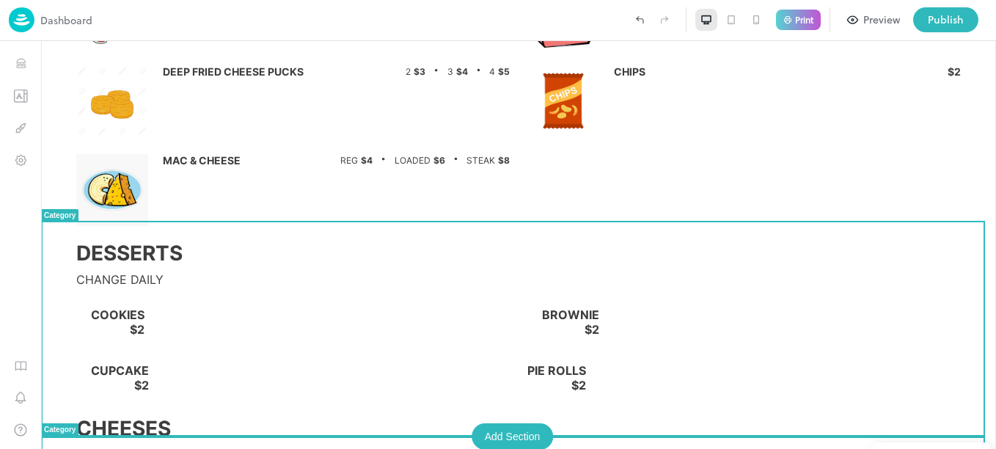
drag, startPoint x: 992, startPoint y: 281, endPoint x: 1036, endPoint y: 304, distance: 50.2
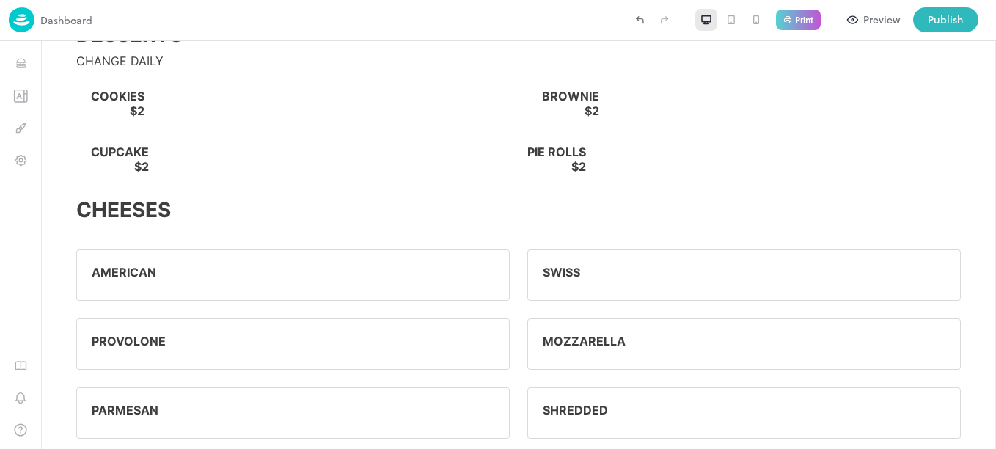
scroll to position [2421, 0]
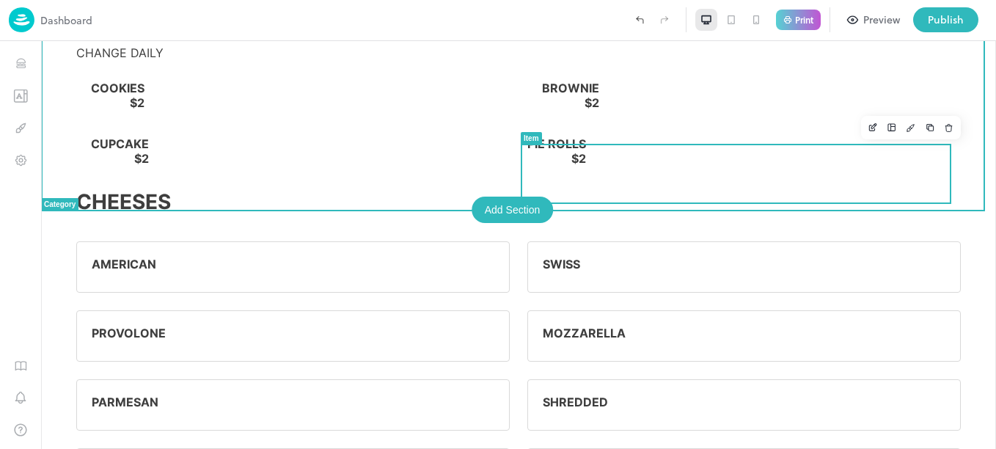
click at [799, 161] on div "PIE ROLLS $2" at bounding box center [744, 155] width 434 height 38
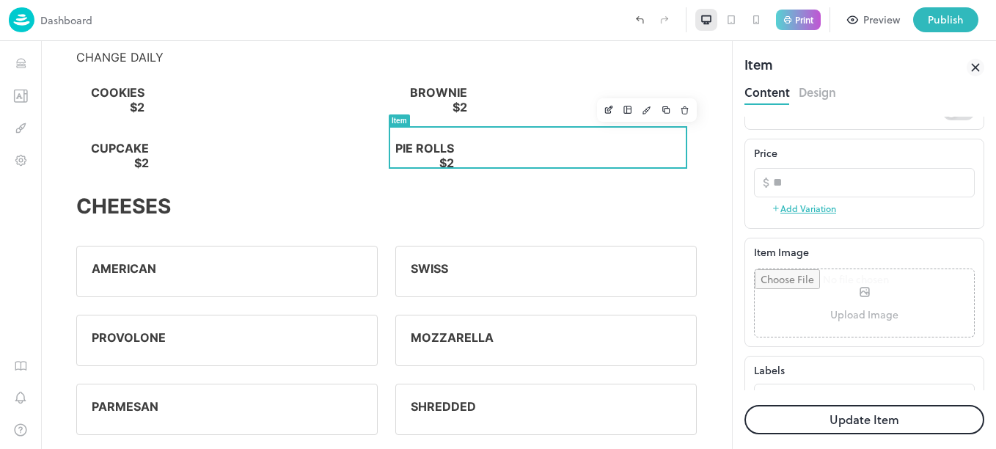
scroll to position [301, 0]
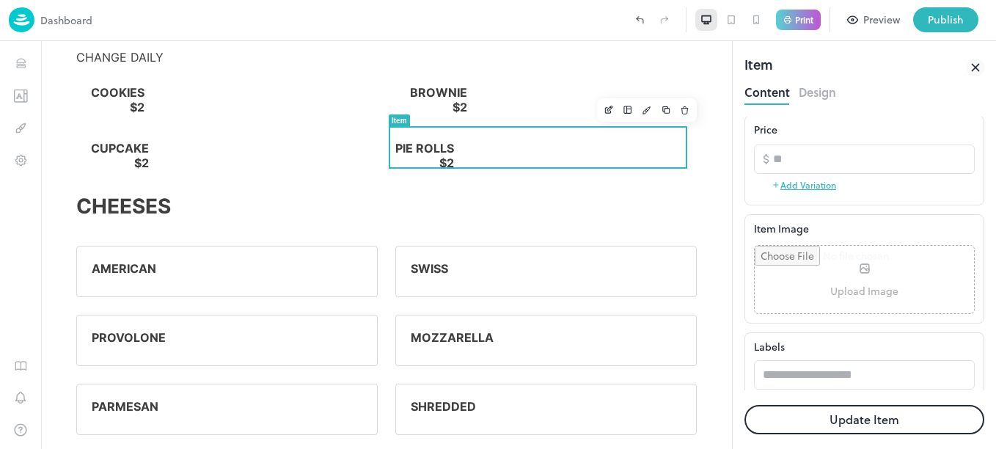
click at [861, 277] on input "file" at bounding box center [864, 279] width 219 height 67
type input "**********"
click at [869, 281] on input "file" at bounding box center [864, 279] width 219 height 67
click at [976, 72] on icon at bounding box center [976, 68] width 18 height 18
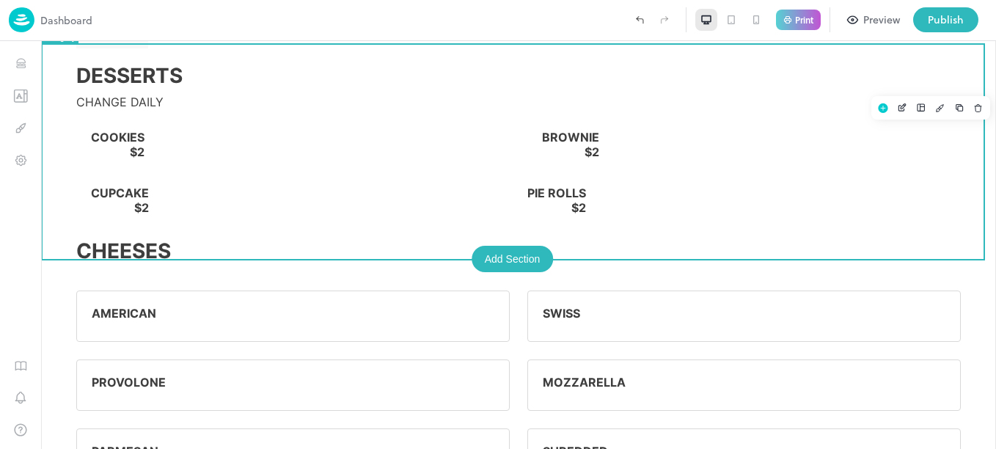
scroll to position [2421, 0]
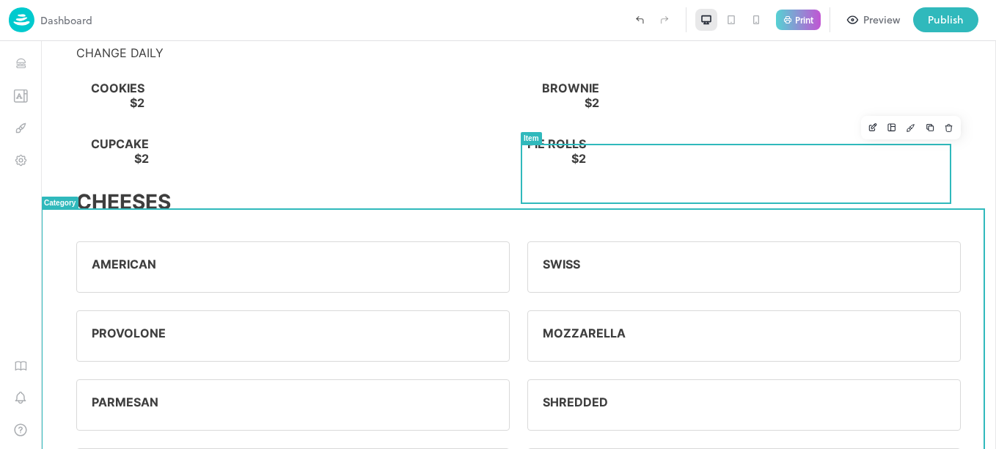
click at [657, 160] on div "PIE ROLLS $2" at bounding box center [744, 155] width 434 height 38
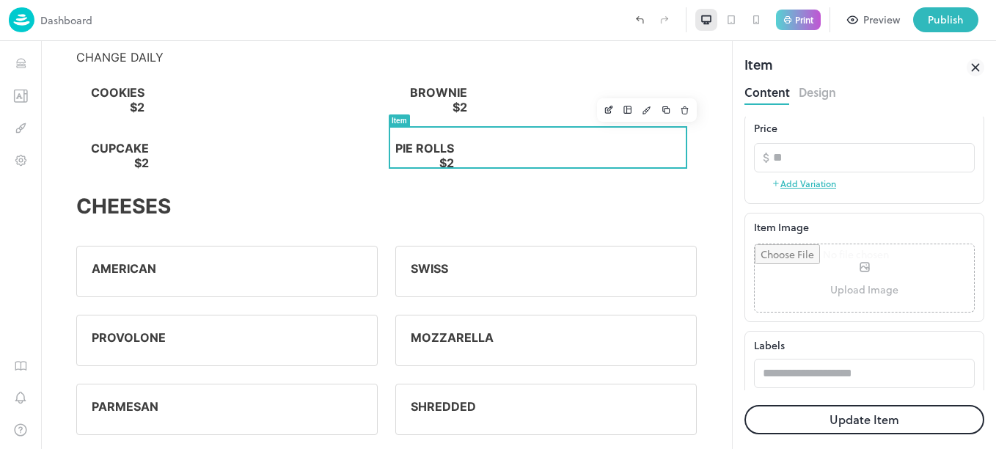
scroll to position [305, 0]
click at [857, 267] on input "file" at bounding box center [864, 275] width 219 height 67
type input "**********"
click at [856, 265] on input "file" at bounding box center [864, 275] width 219 height 67
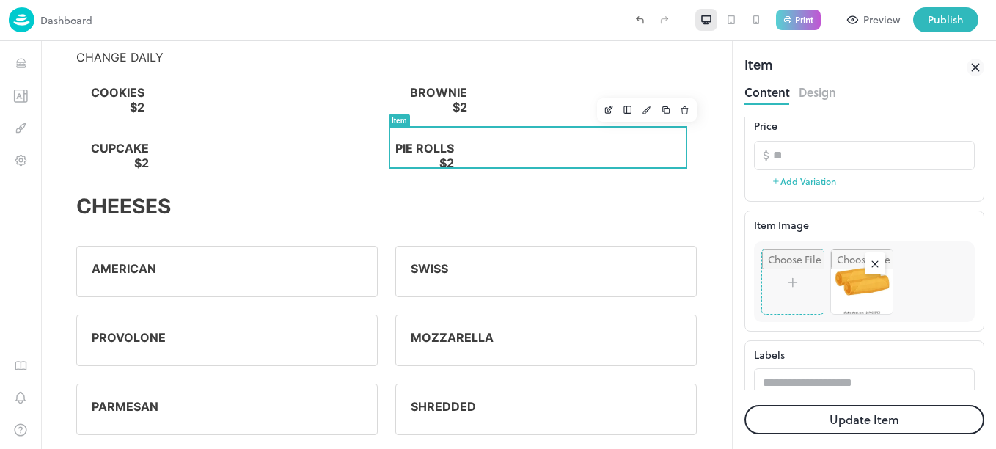
click at [893, 425] on button "Update Item" at bounding box center [865, 419] width 240 height 29
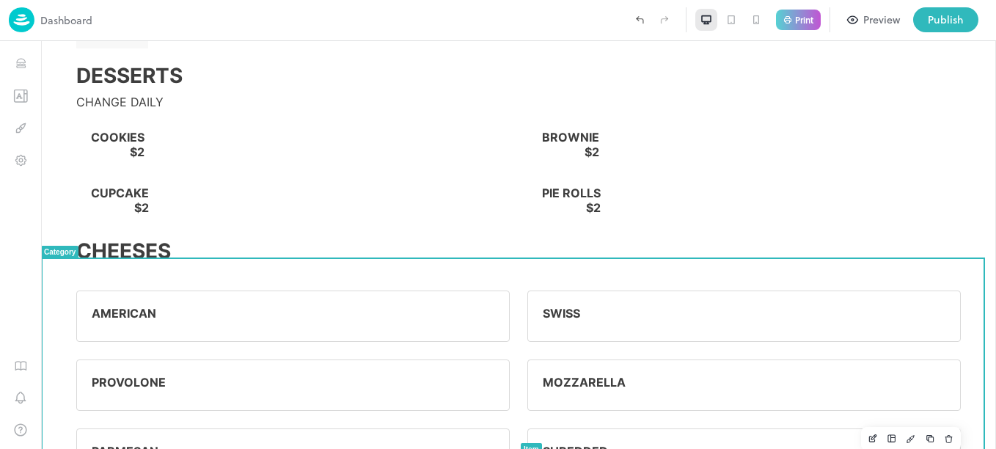
scroll to position [2421, 0]
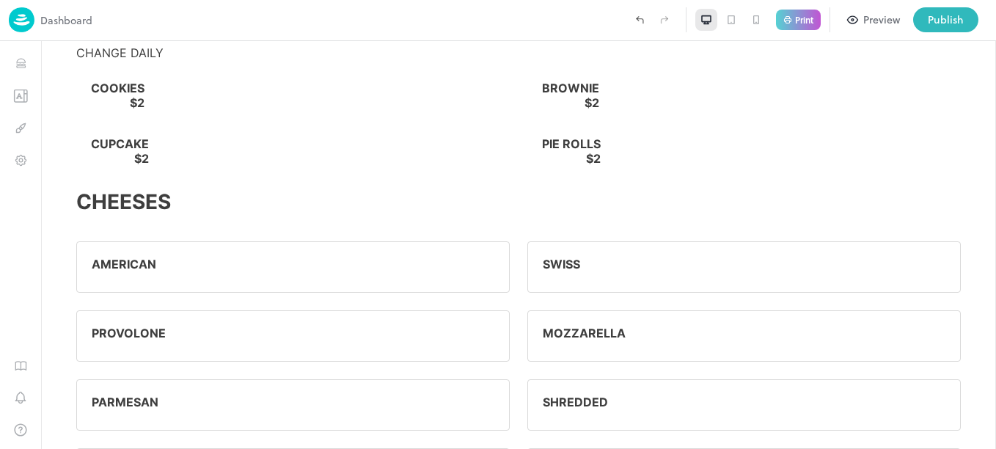
click at [800, 19] on p "Print" at bounding box center [804, 19] width 18 height 9
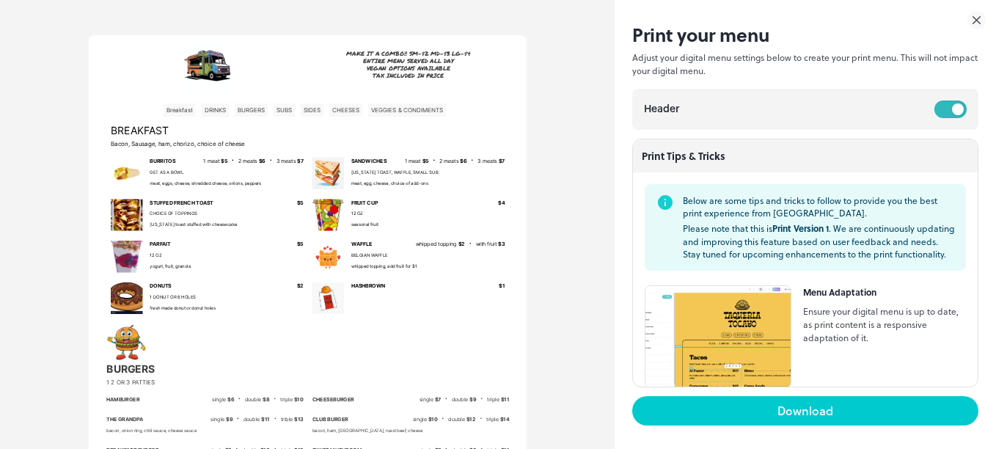
scroll to position [0, 0]
click at [979, 23] on icon at bounding box center [976, 20] width 7 height 7
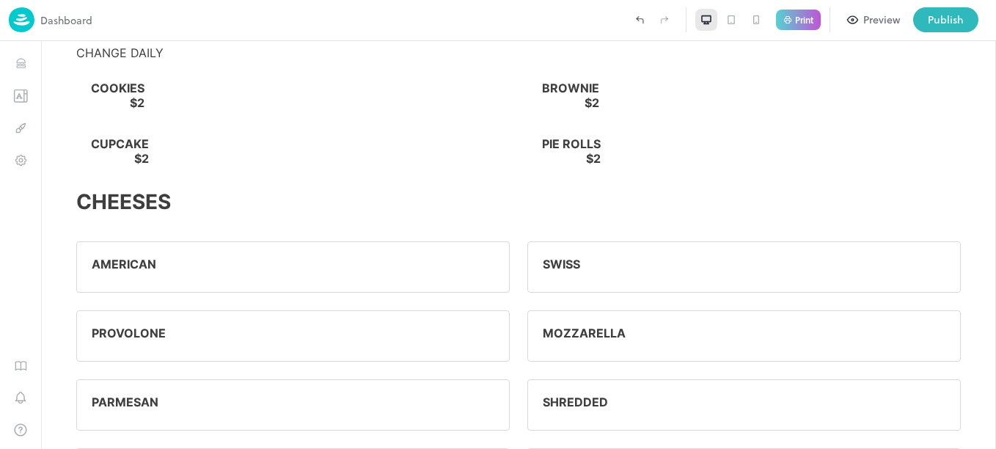
click at [801, 18] on p "Print" at bounding box center [804, 19] width 18 height 9
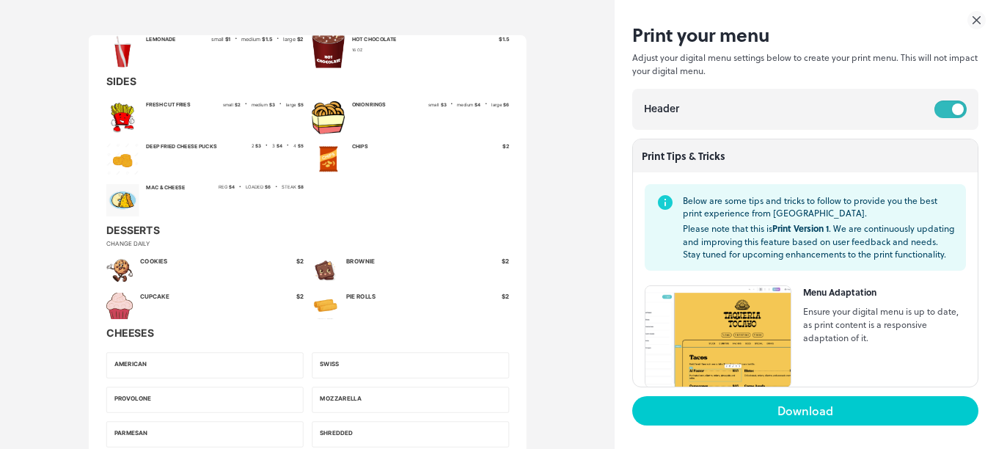
scroll to position [1950, 0]
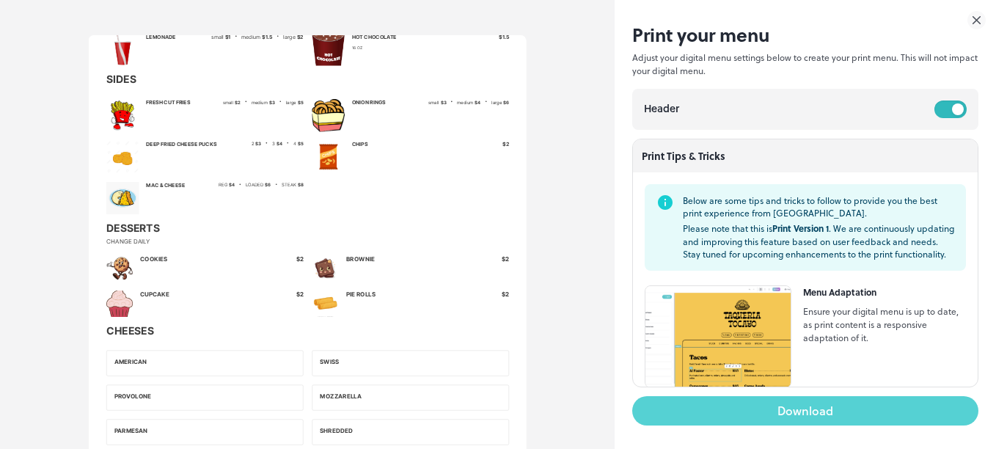
click at [791, 415] on button "Download" at bounding box center [805, 410] width 346 height 29
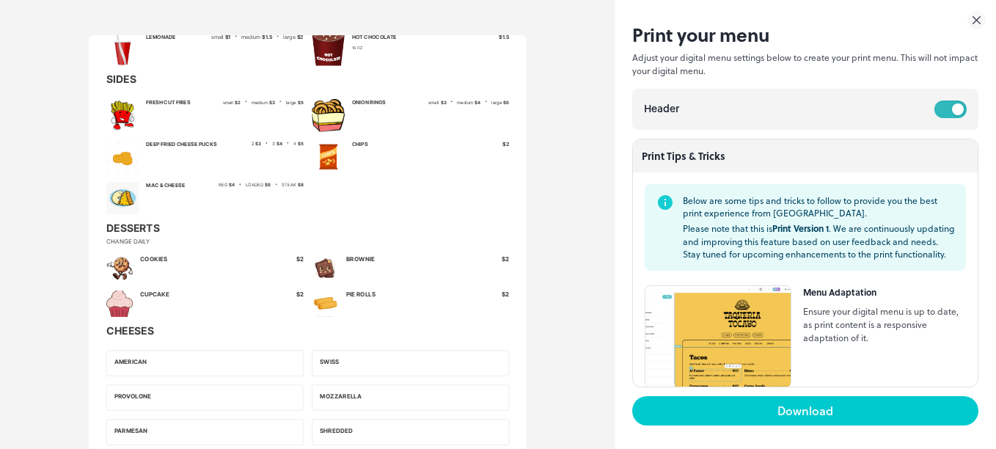
click at [978, 21] on icon at bounding box center [976, 20] width 7 height 7
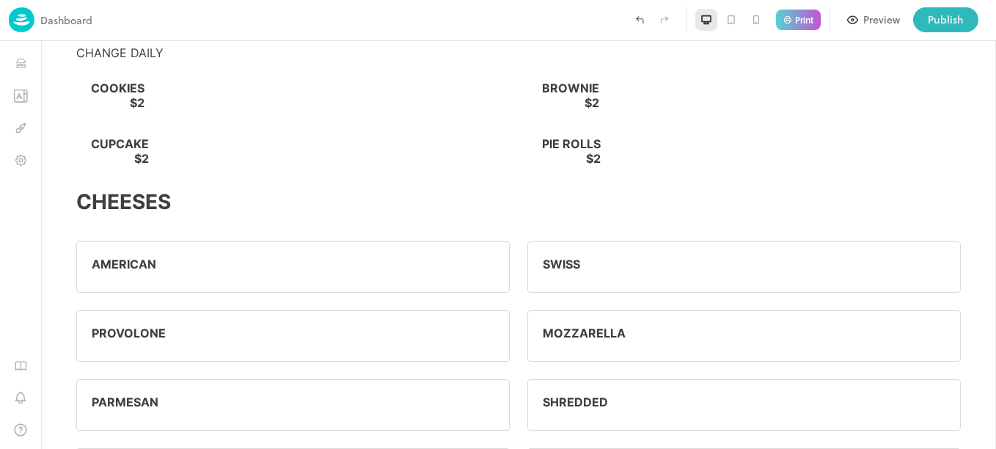
scroll to position [0, 0]
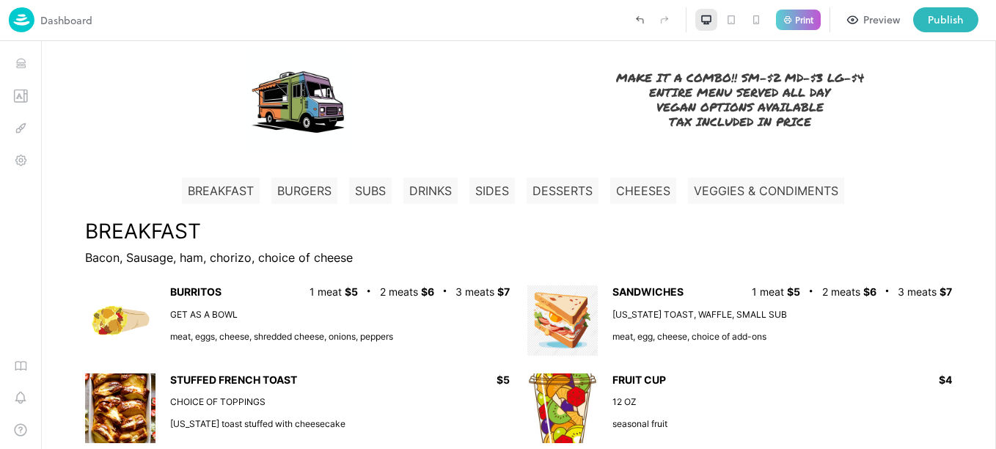
drag, startPoint x: 987, startPoint y: 301, endPoint x: 1036, endPoint y: 345, distance: 66.0
click at [21, 128] on icon "Design" at bounding box center [21, 128] width 14 height 14
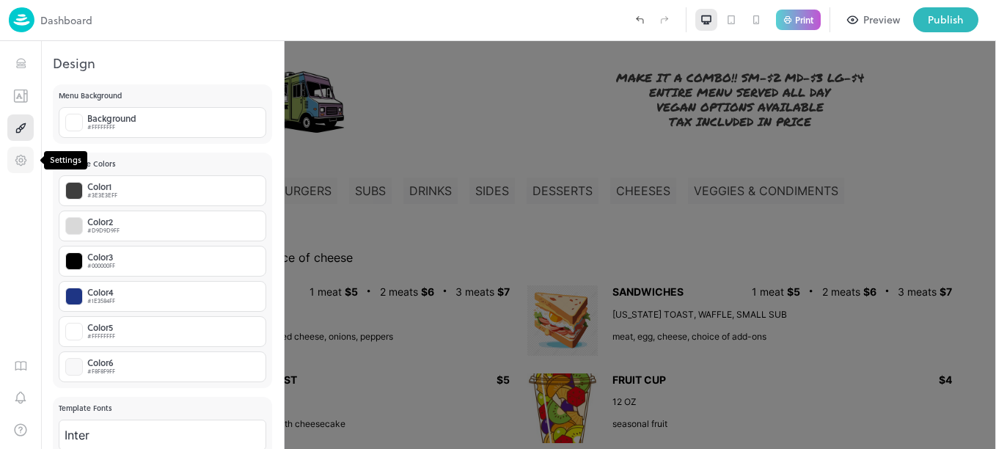
click at [20, 160] on icon "Settings" at bounding box center [21, 160] width 14 height 14
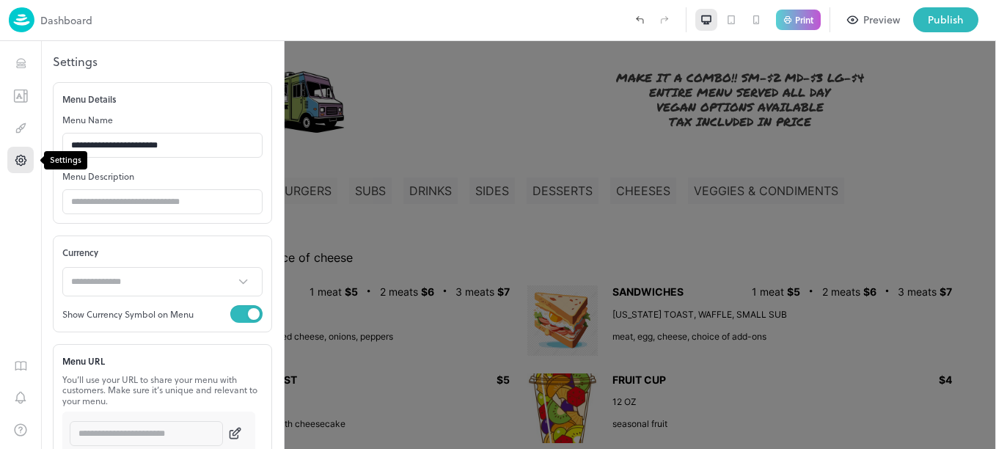
click at [12, 167] on button "Settings" at bounding box center [20, 160] width 26 height 26
click at [26, 201] on div "1" at bounding box center [20, 314] width 26 height 270
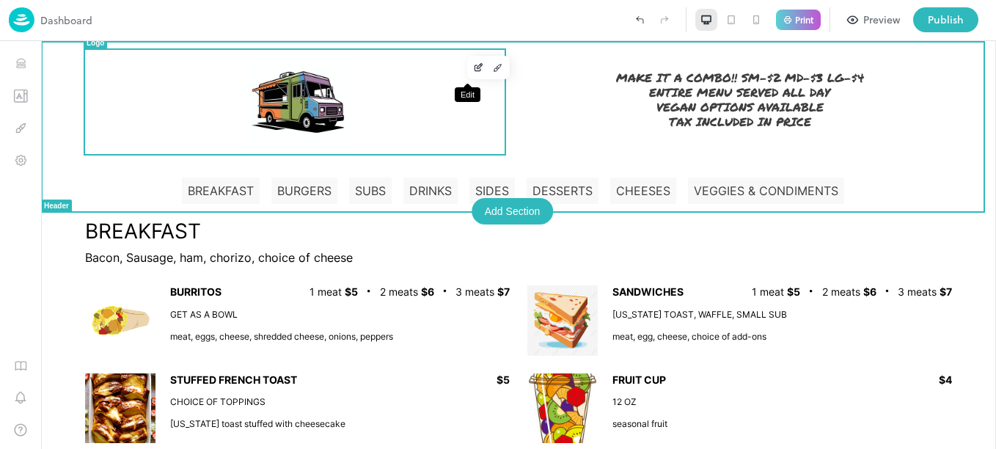
click at [478, 66] on icon "Edit" at bounding box center [480, 66] width 5 height 5
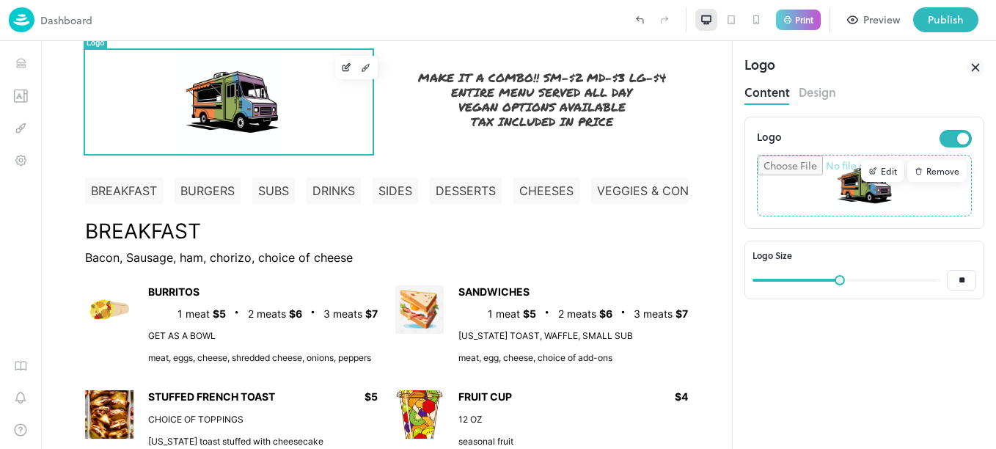
click at [819, 92] on button "Design" at bounding box center [817, 91] width 37 height 20
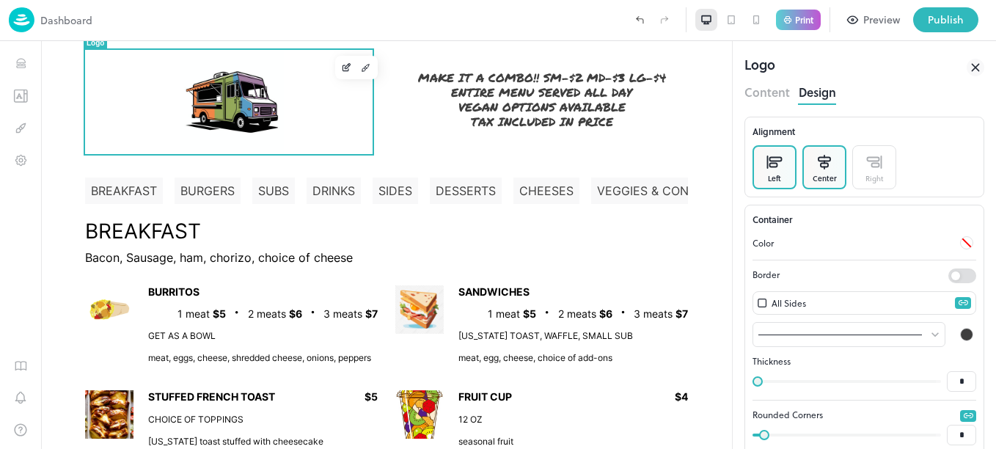
click at [775, 180] on div "Left" at bounding box center [774, 178] width 13 height 11
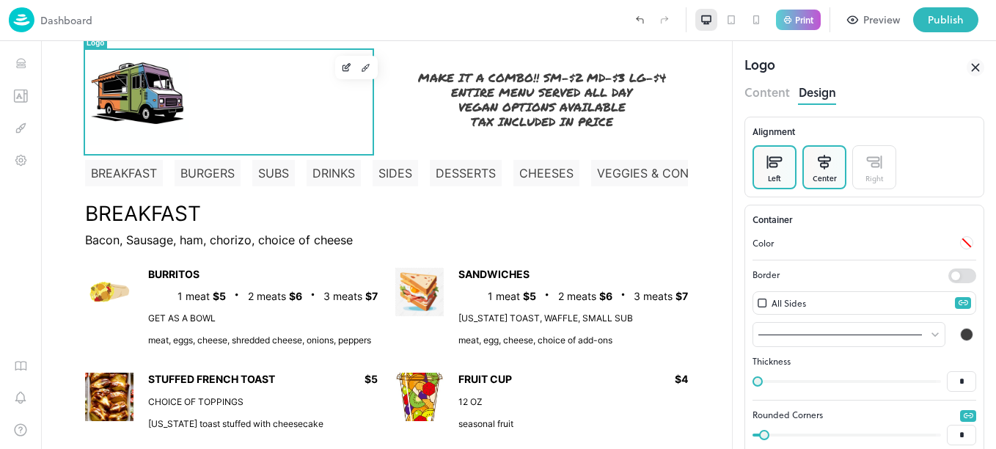
click at [825, 178] on div "Center" at bounding box center [825, 178] width 24 height 11
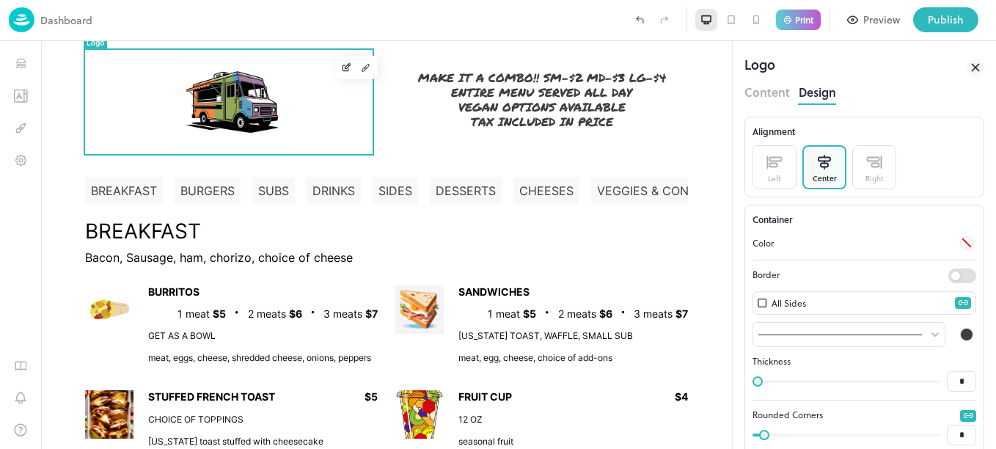
click at [769, 95] on button "Content" at bounding box center [767, 91] width 45 height 20
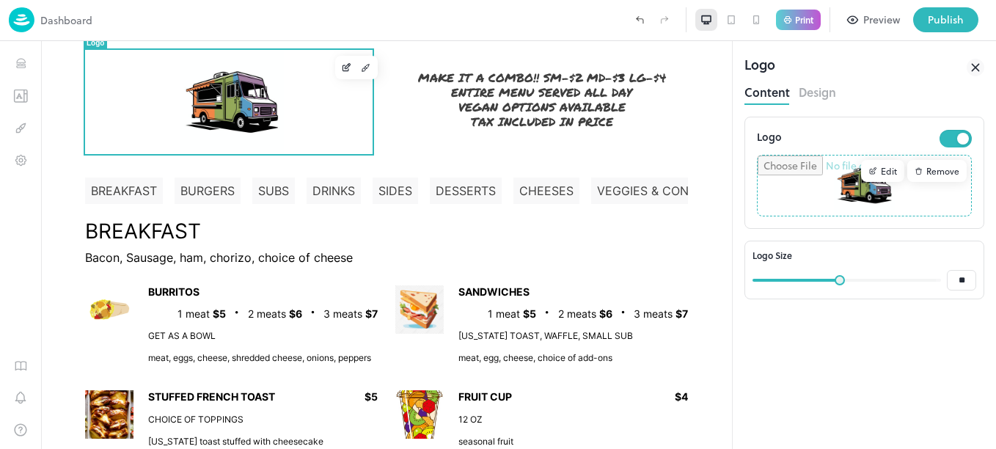
click at [887, 172] on div "Edit" at bounding box center [882, 171] width 43 height 22
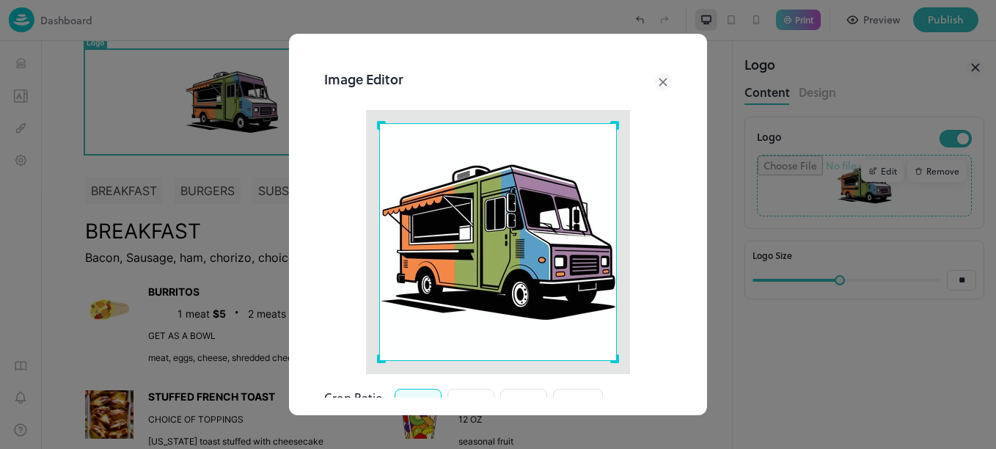
click at [654, 84] on icon at bounding box center [663, 82] width 18 height 18
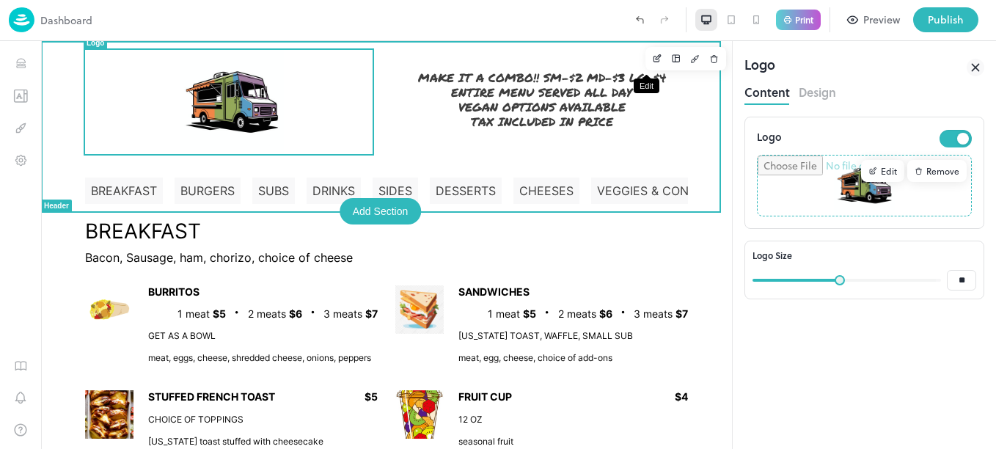
click at [652, 59] on icon "Edit" at bounding box center [657, 59] width 11 height 10
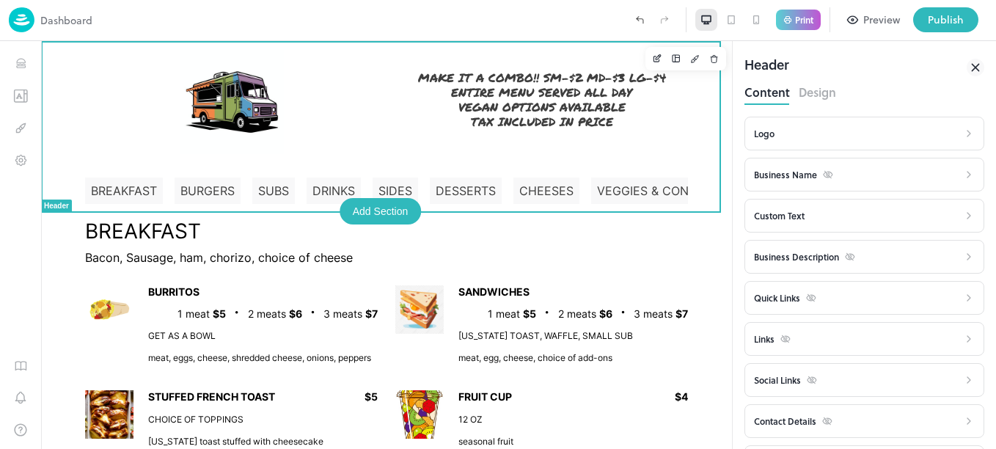
click at [807, 177] on div "Business Name" at bounding box center [793, 174] width 79 height 15
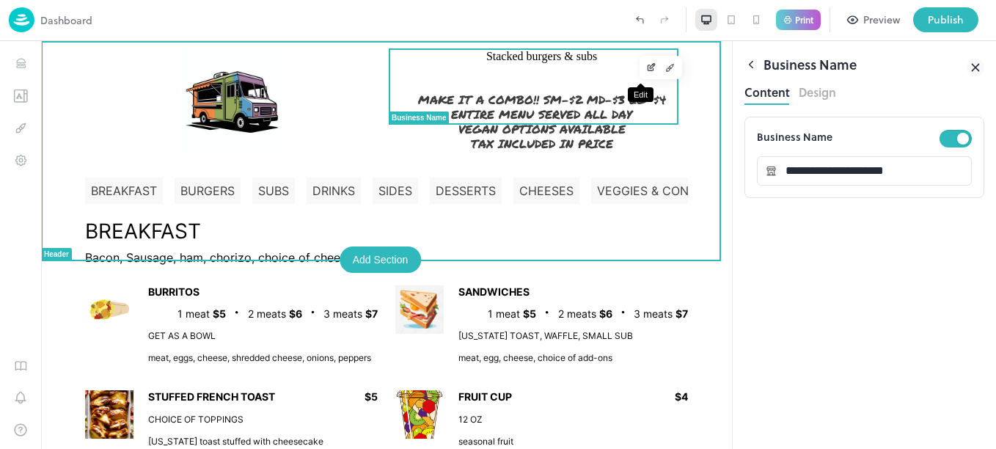
click at [650, 66] on icon "Edit" at bounding box center [652, 66] width 5 height 5
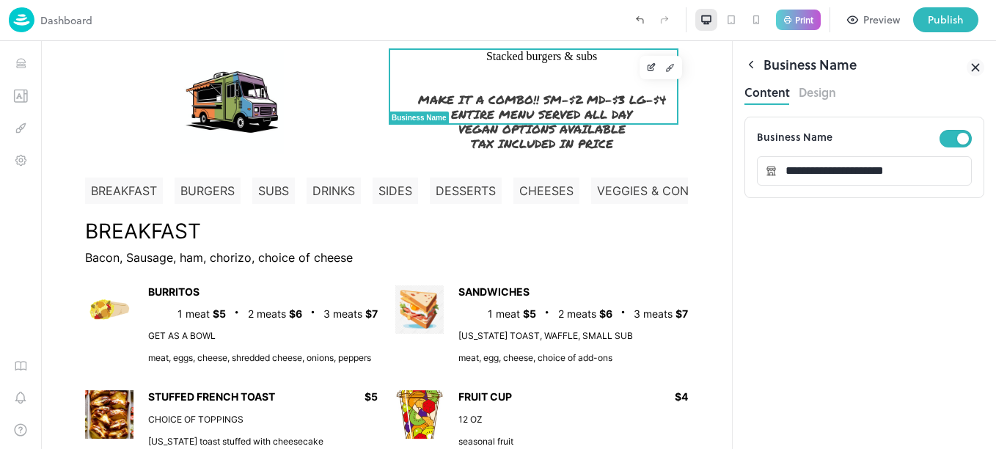
click at [486, 63] on span "Stacked burgers & subs" at bounding box center [541, 56] width 111 height 13
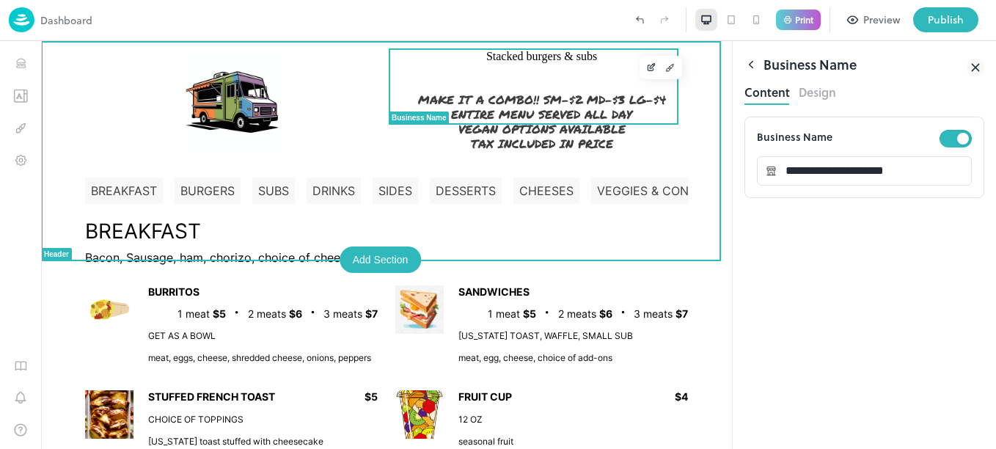
click at [515, 63] on span "Stacked burgers & subs" at bounding box center [541, 56] width 111 height 13
click at [508, 63] on span "Stacked burgers & subs" at bounding box center [541, 56] width 111 height 13
click at [672, 59] on icon "Layout" at bounding box center [676, 58] width 8 height 8
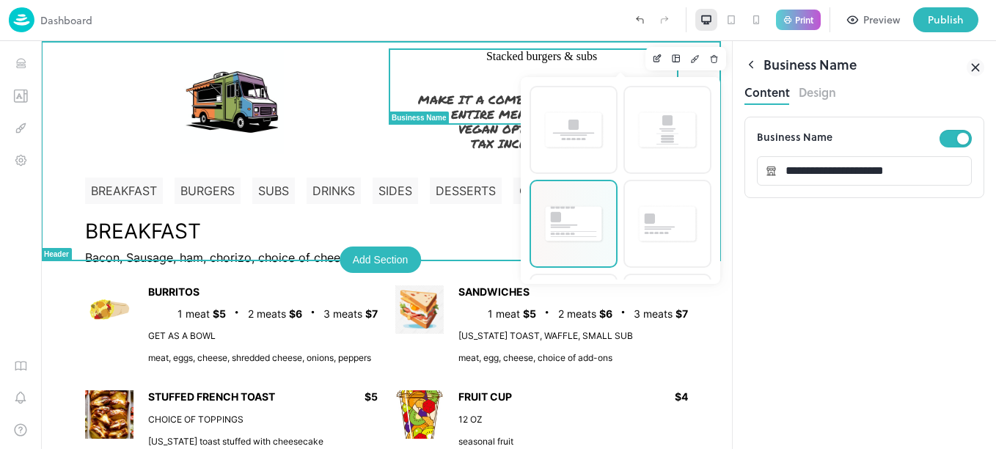
click at [569, 216] on img at bounding box center [574, 224] width 62 height 40
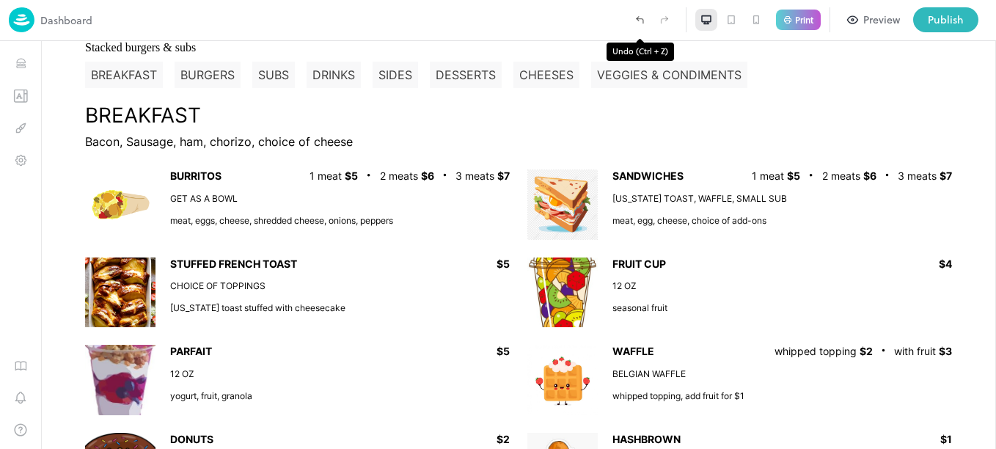
click at [638, 22] on icon "Undo (Ctrl + Z)" at bounding box center [639, 19] width 13 height 13
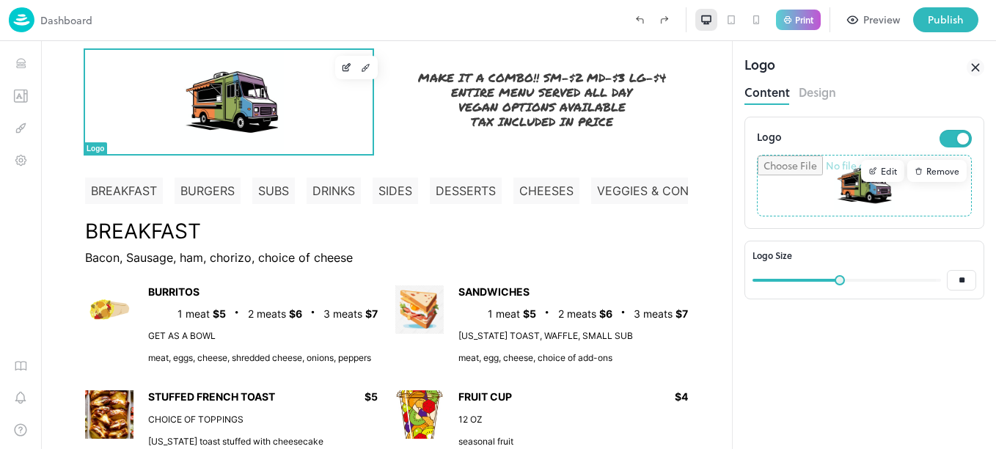
click at [887, 172] on div "Edit" at bounding box center [882, 171] width 43 height 22
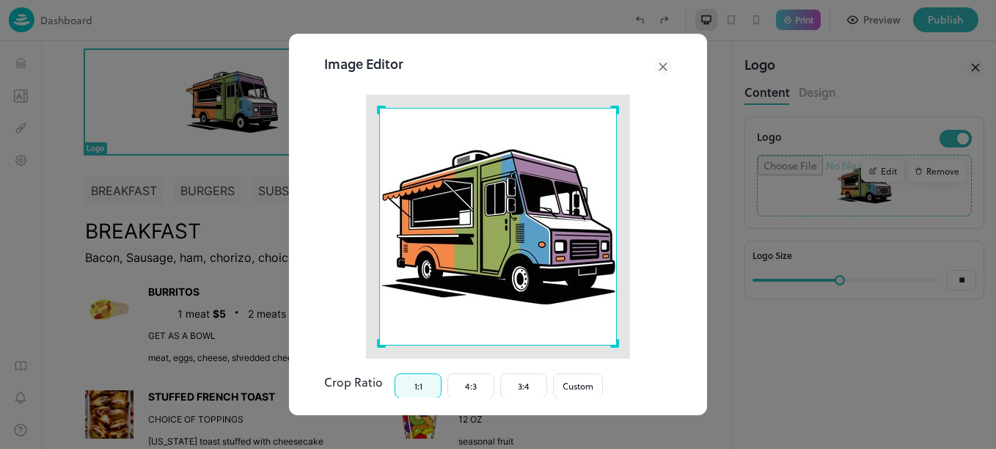
scroll to position [98, 0]
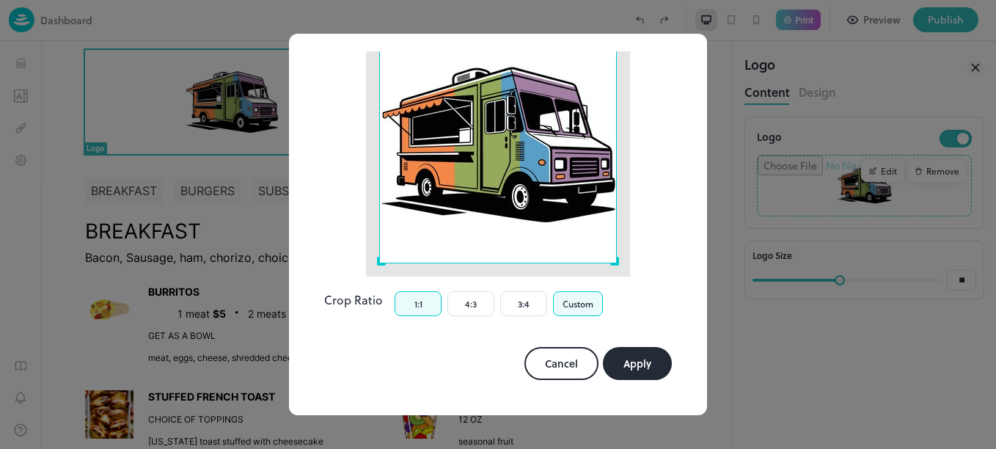
click at [579, 304] on button "Custom" at bounding box center [578, 303] width 50 height 25
click at [550, 365] on button "Cancel" at bounding box center [561, 363] width 74 height 33
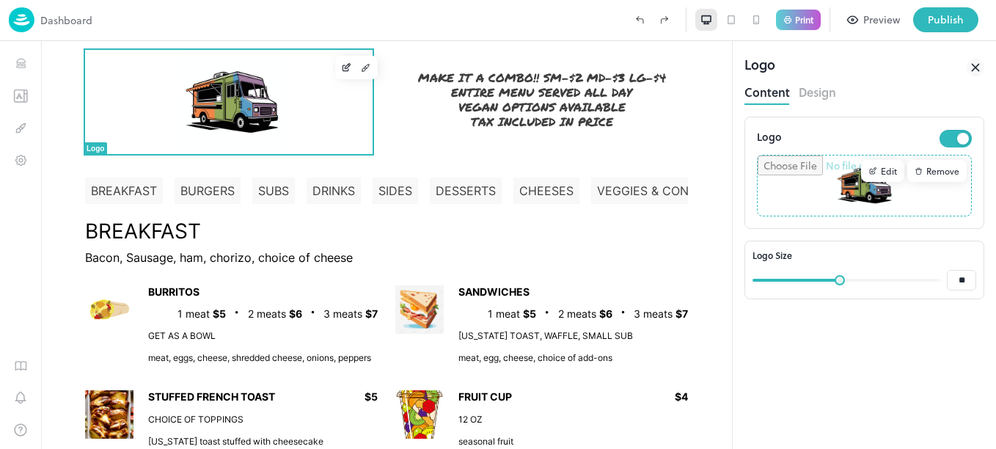
click at [822, 93] on button "Design" at bounding box center [817, 91] width 37 height 20
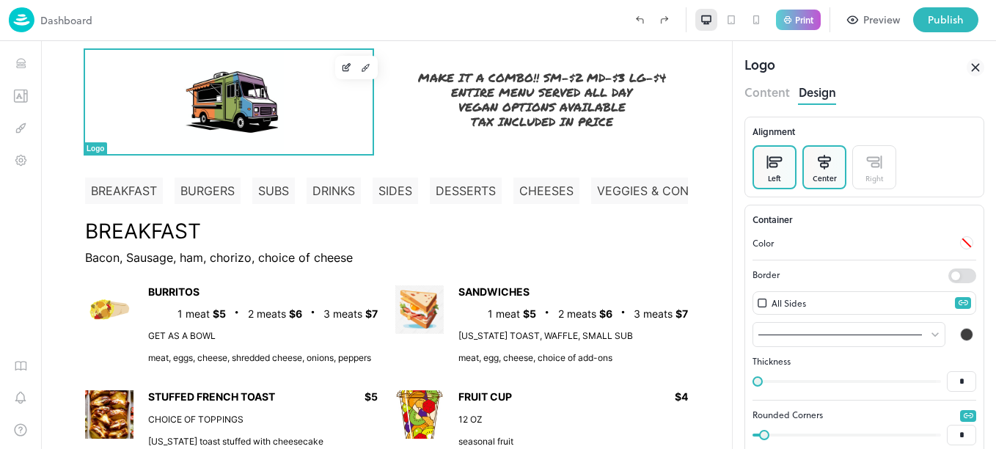
click at [780, 169] on p at bounding box center [775, 162] width 16 height 22
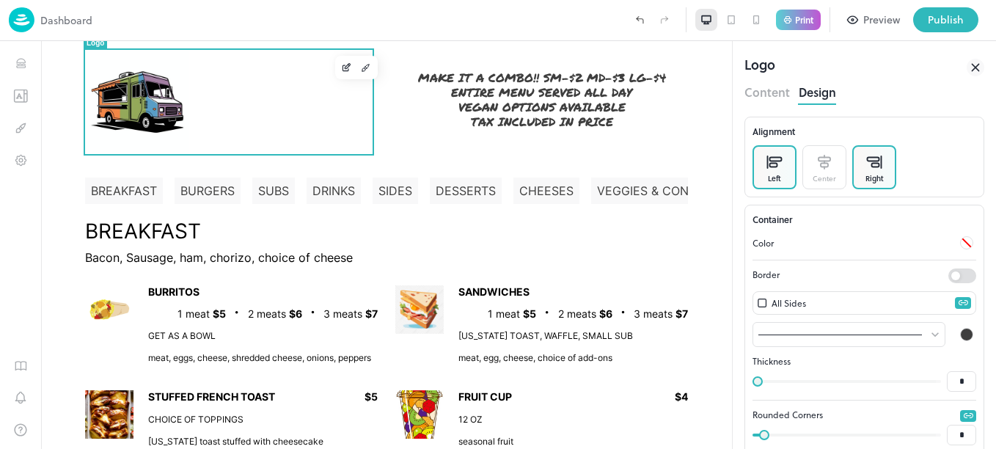
click at [875, 175] on div "Right" at bounding box center [875, 178] width 18 height 11
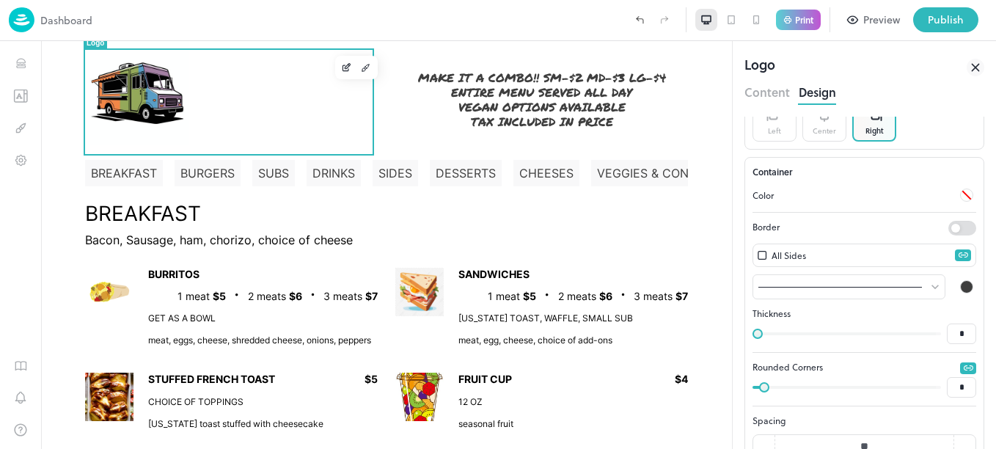
scroll to position [0, 0]
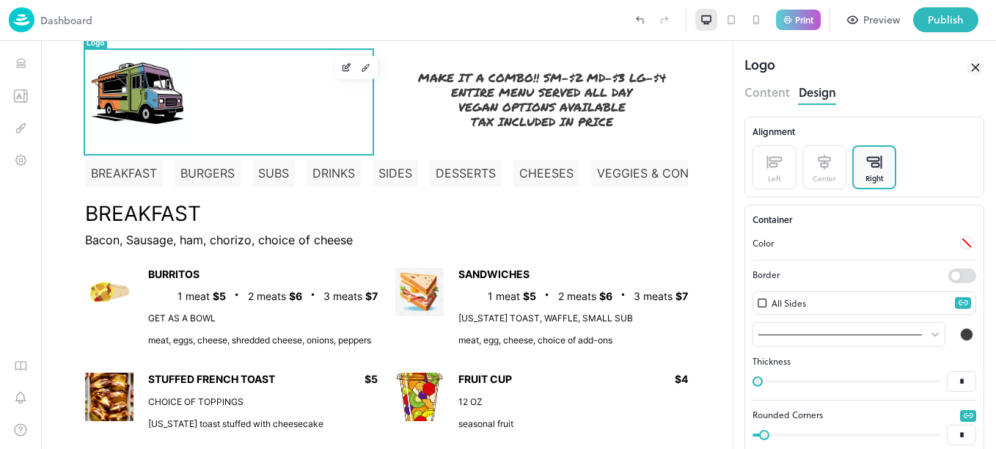
click at [764, 84] on button "Content" at bounding box center [767, 91] width 45 height 20
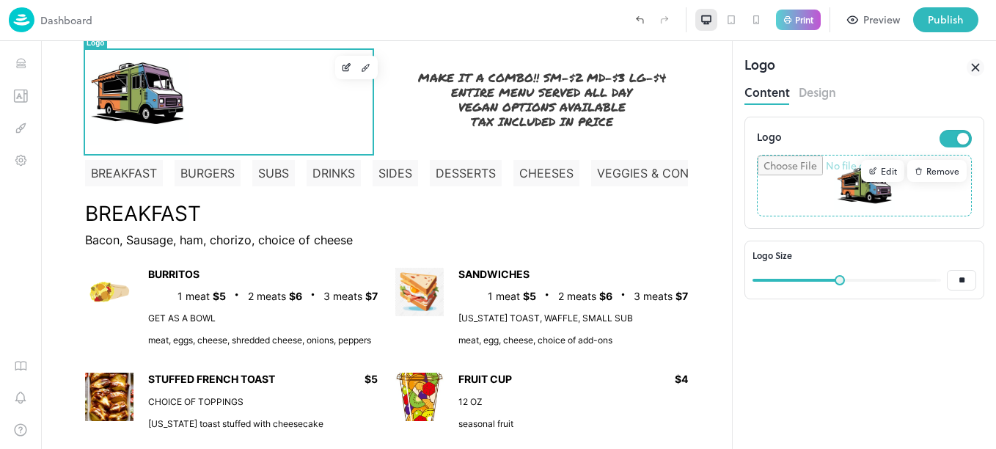
click at [767, 93] on button "Content" at bounding box center [767, 91] width 45 height 20
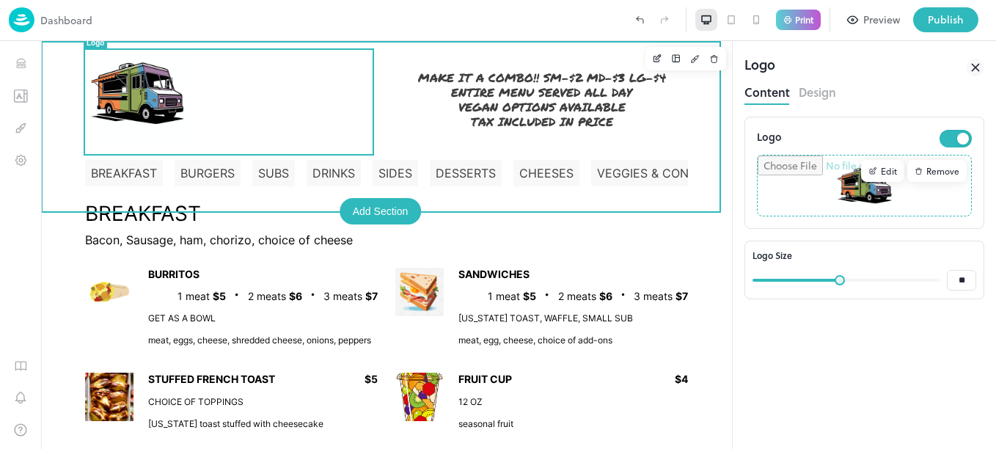
click at [408, 143] on div "MAKE IT A COMBO!! SM-$2 MD-$3 LG-$4 ENTIRE MENU SERVED ALL DAY VEGAN OPTIONS AV…" at bounding box center [542, 93] width 310 height 104
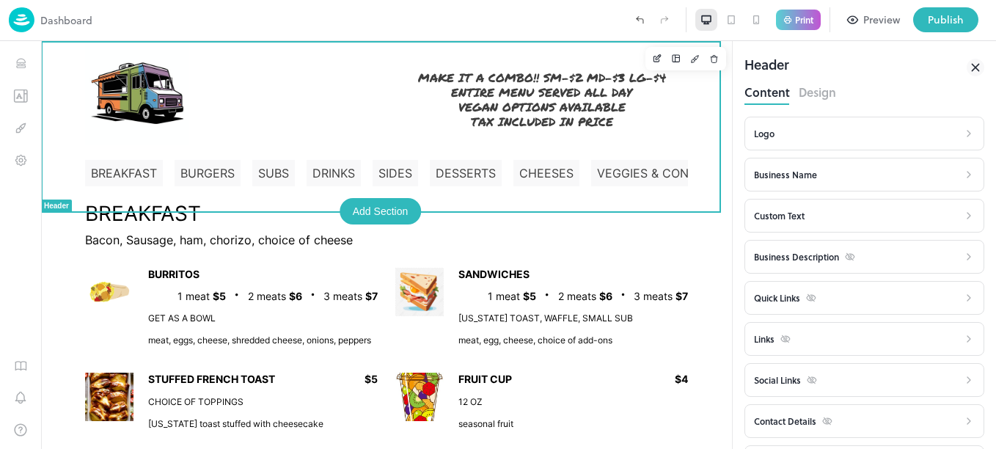
click at [486, 23] on div at bounding box center [359, 19] width 535 height 25
click at [795, 217] on div "Custom Text" at bounding box center [779, 215] width 51 height 13
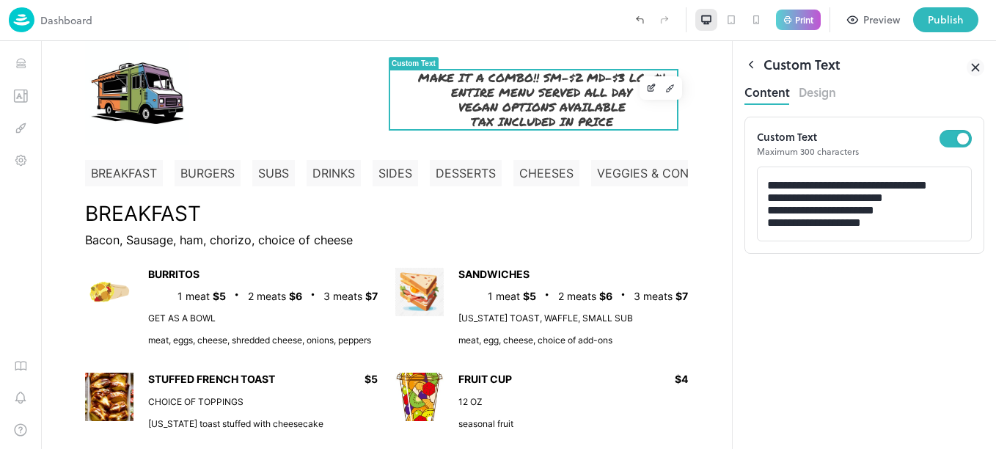
click at [750, 63] on icon at bounding box center [752, 65] width 4 height 7
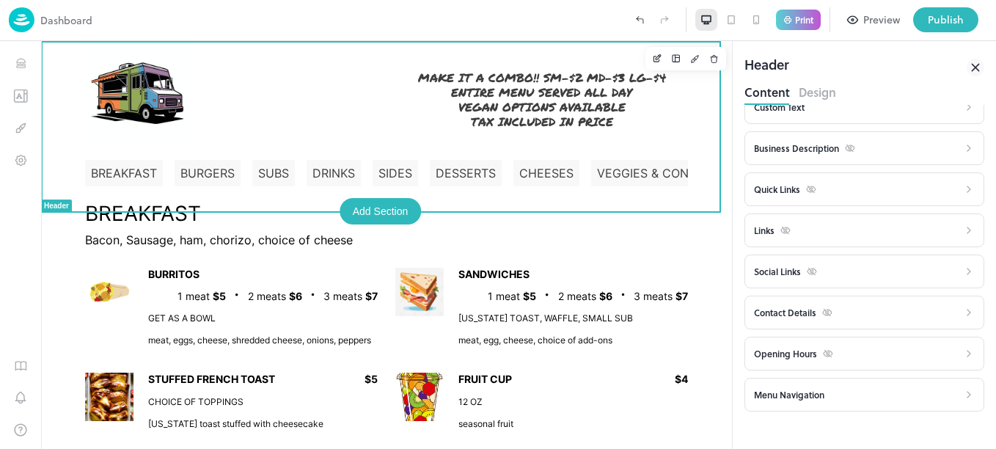
scroll to position [120, 0]
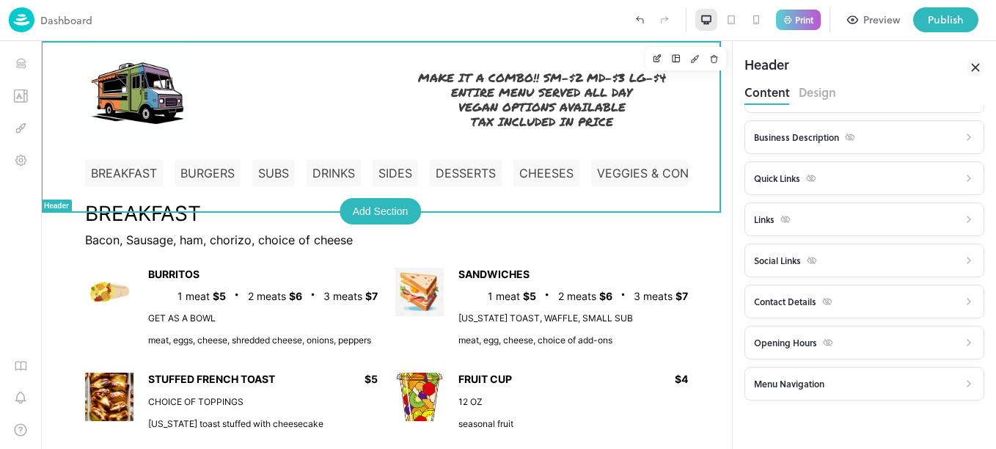
click at [824, 383] on div "Menu Navigation" at bounding box center [789, 383] width 70 height 13
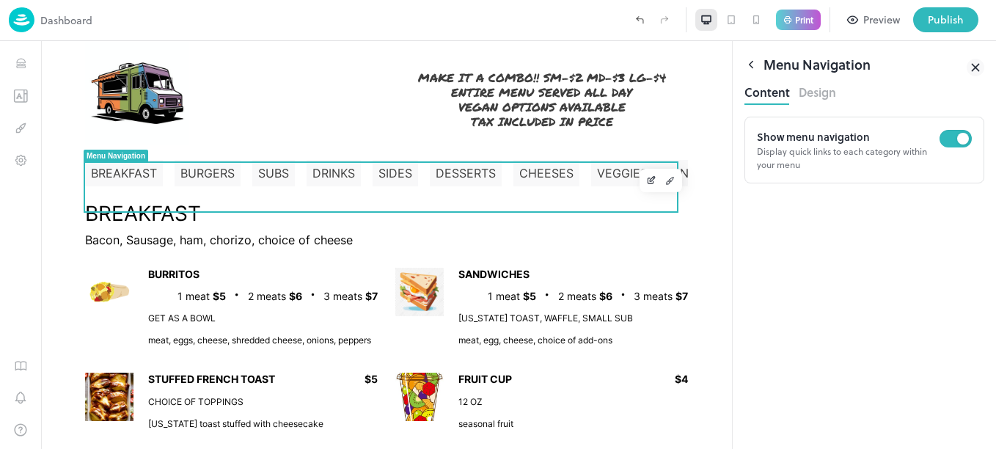
click at [751, 65] on icon at bounding box center [751, 64] width 13 height 13
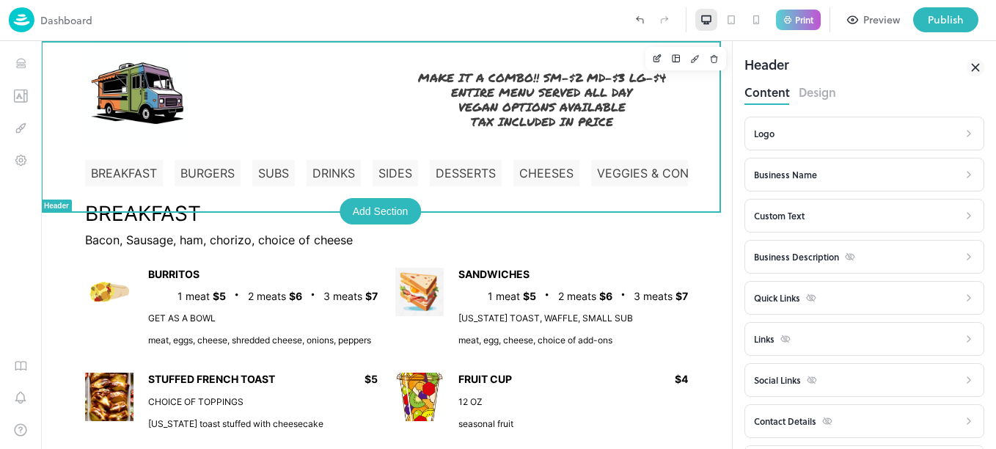
click at [816, 173] on div "Business Name" at bounding box center [785, 174] width 63 height 13
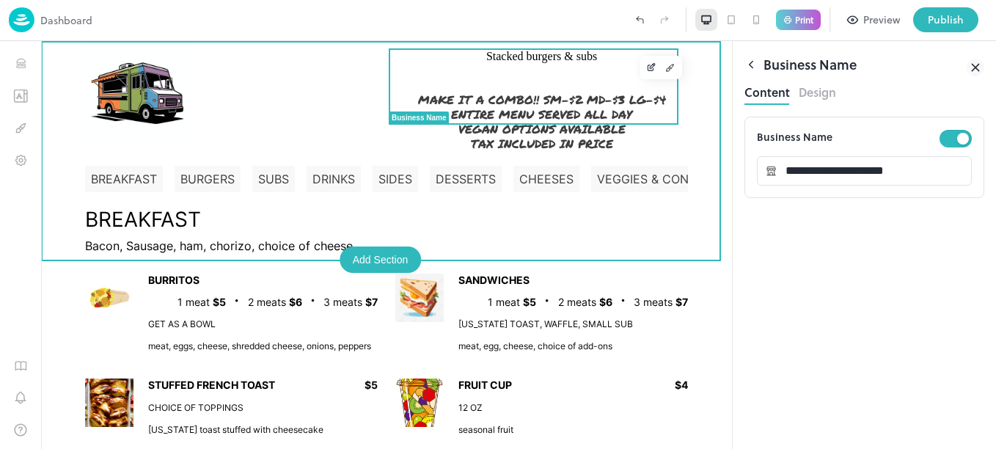
click at [571, 124] on div at bounding box center [534, 123] width 290 height 1
click at [671, 60] on icon "Layout" at bounding box center [676, 59] width 10 height 10
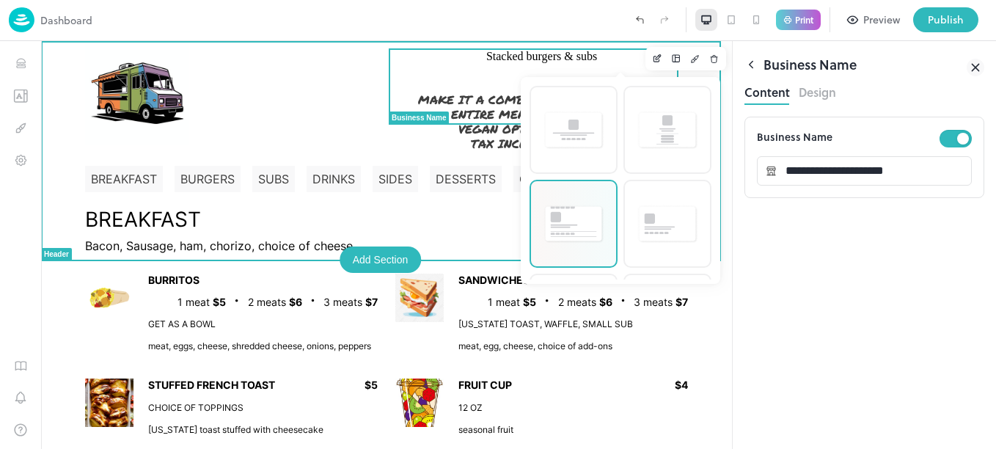
click at [577, 214] on img at bounding box center [574, 224] width 62 height 40
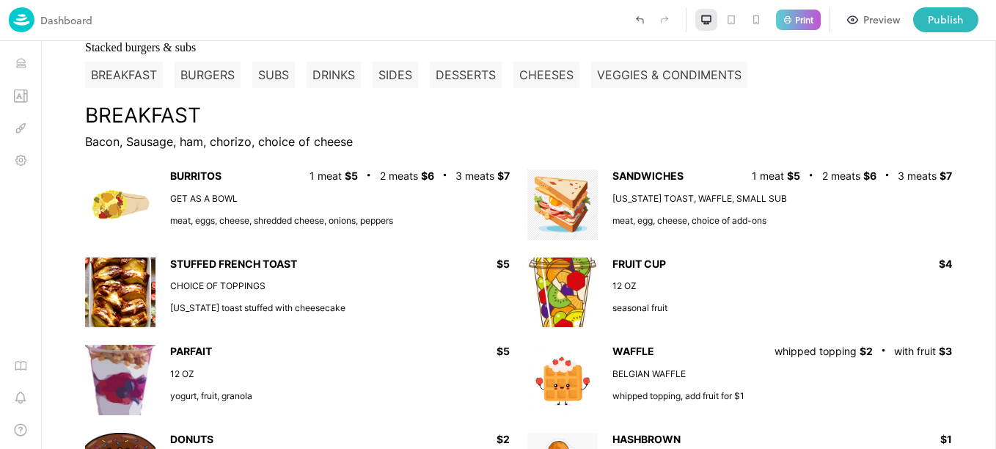
click at [731, 21] on icon at bounding box center [731, 20] width 12 height 12
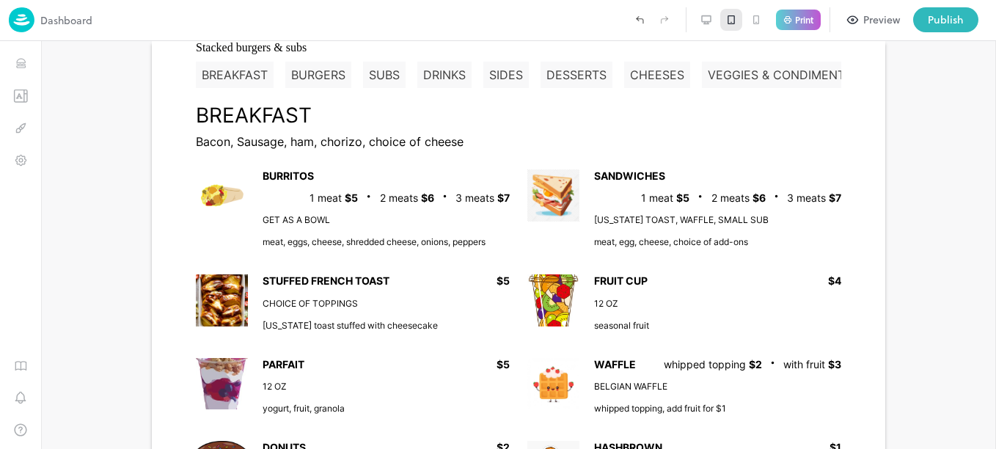
click at [758, 21] on icon at bounding box center [756, 20] width 5 height 8
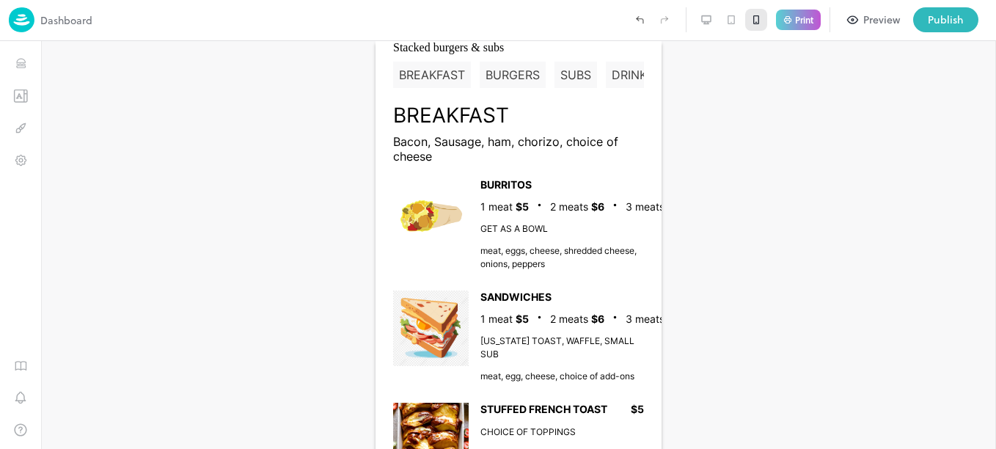
click at [707, 21] on icon at bounding box center [707, 20] width 12 height 12
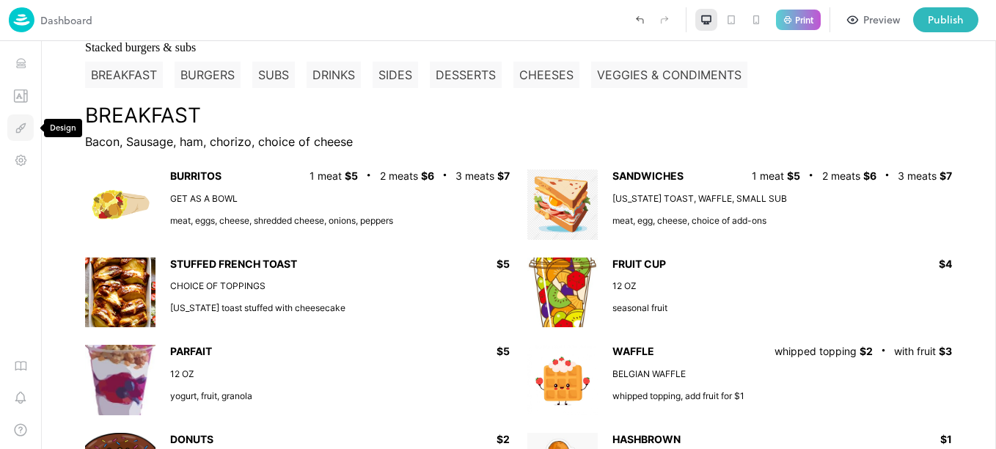
click at [18, 127] on icon "Design" at bounding box center [21, 128] width 14 height 14
click at [20, 128] on icon "Design" at bounding box center [18, 130] width 4 height 4
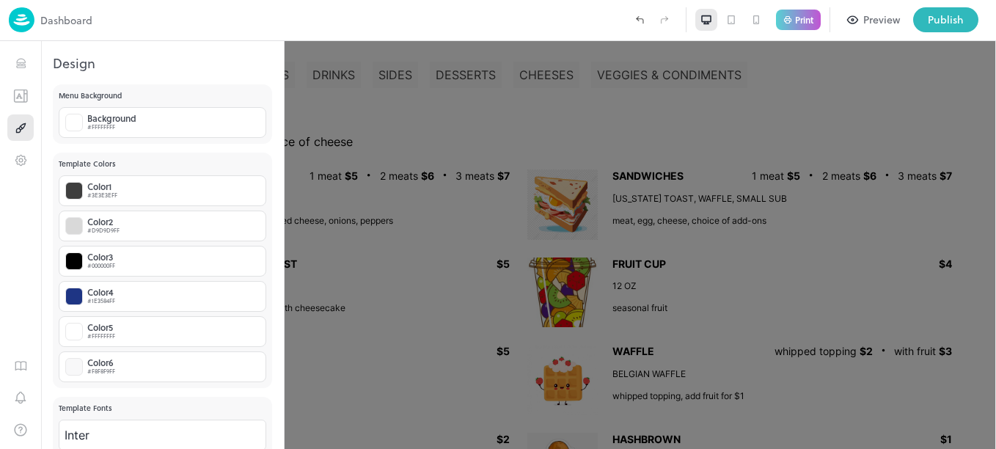
click at [442, 96] on div at bounding box center [498, 224] width 996 height 449
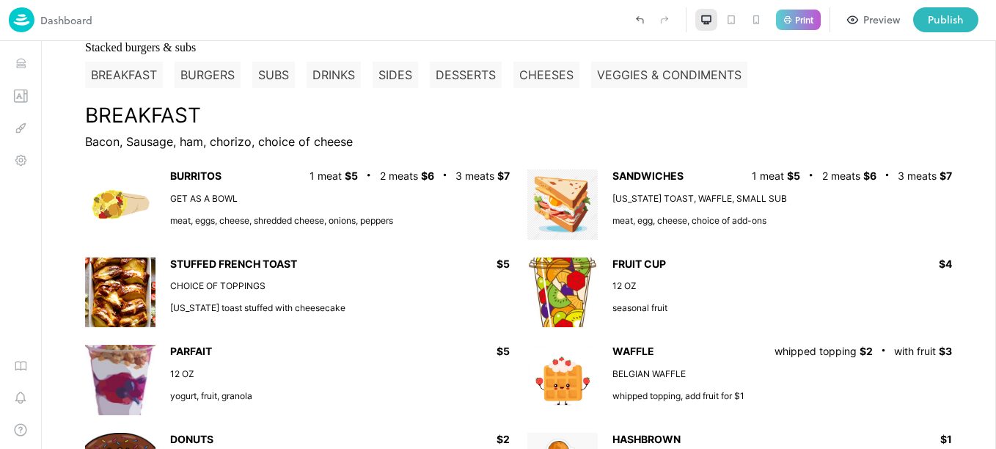
click at [643, 19] on icon "Undo (Ctrl + Z)" at bounding box center [640, 21] width 7 height 4
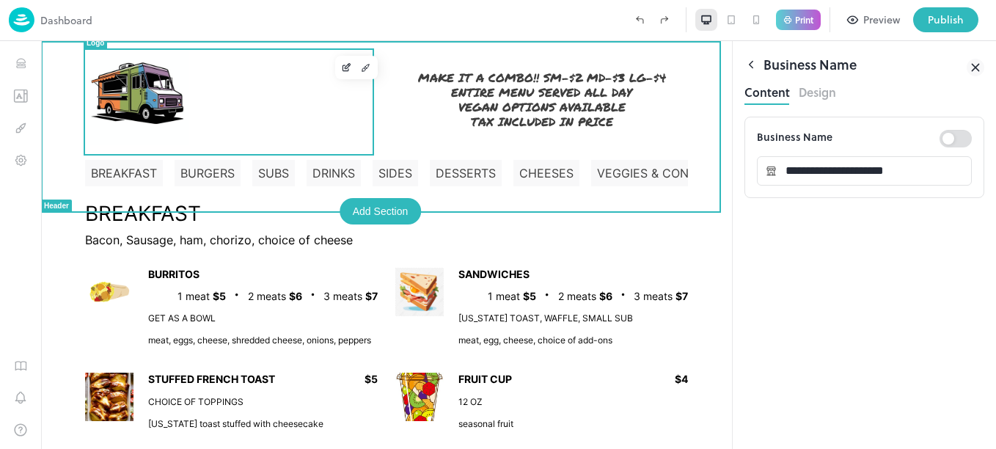
click at [189, 120] on img at bounding box center [137, 93] width 104 height 104
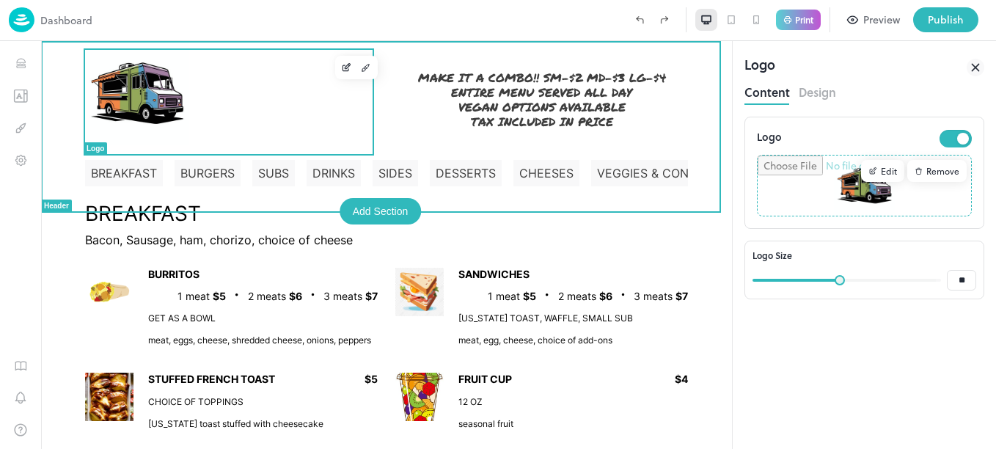
click at [189, 120] on img at bounding box center [137, 93] width 104 height 104
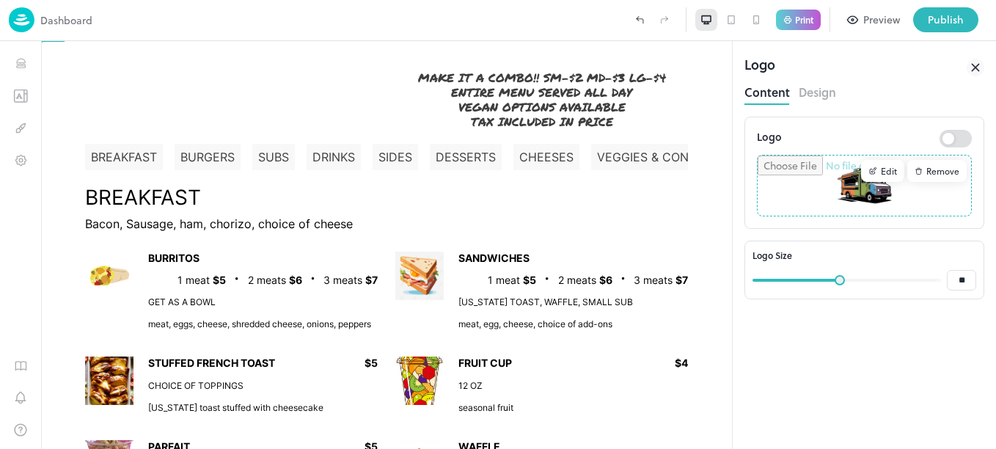
click at [977, 66] on icon at bounding box center [975, 67] width 7 height 7
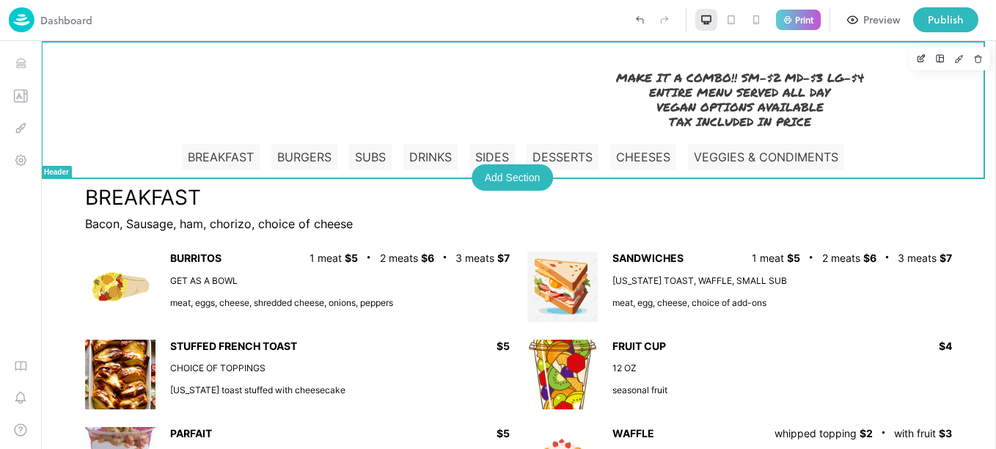
click at [144, 68] on div at bounding box center [297, 85] width 442 height 88
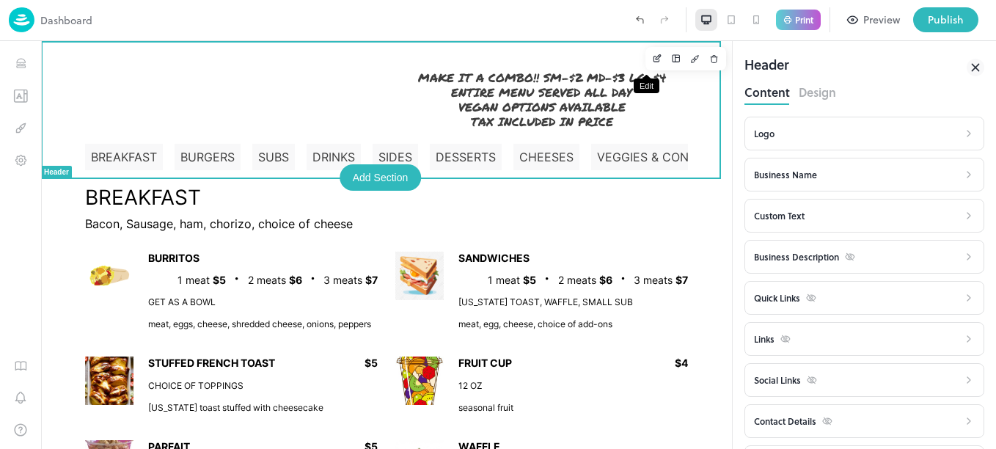
click at [649, 65] on button "Edit" at bounding box center [657, 58] width 19 height 19
click at [811, 177] on div "Business Name" at bounding box center [785, 174] width 63 height 13
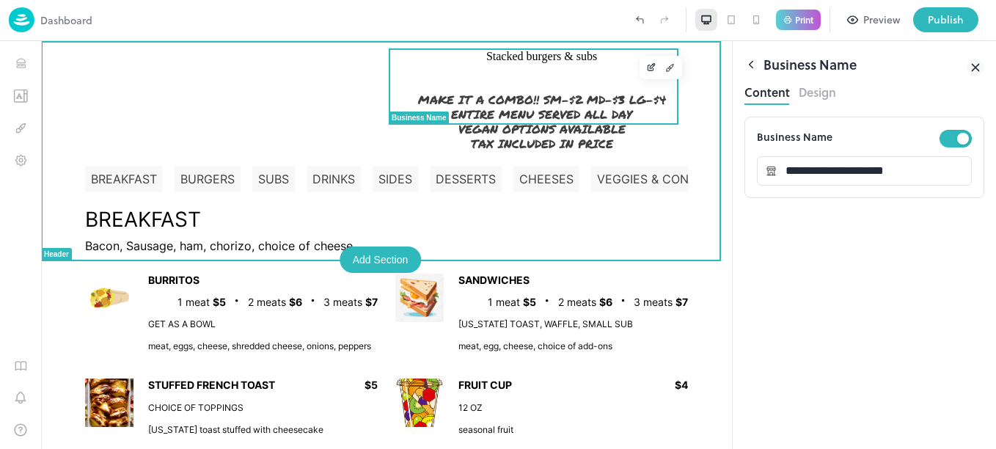
drag, startPoint x: 588, startPoint y: 99, endPoint x: 486, endPoint y: 96, distance: 102.0
click at [486, 63] on span "Stacked burgers & subs" at bounding box center [541, 56] width 111 height 13
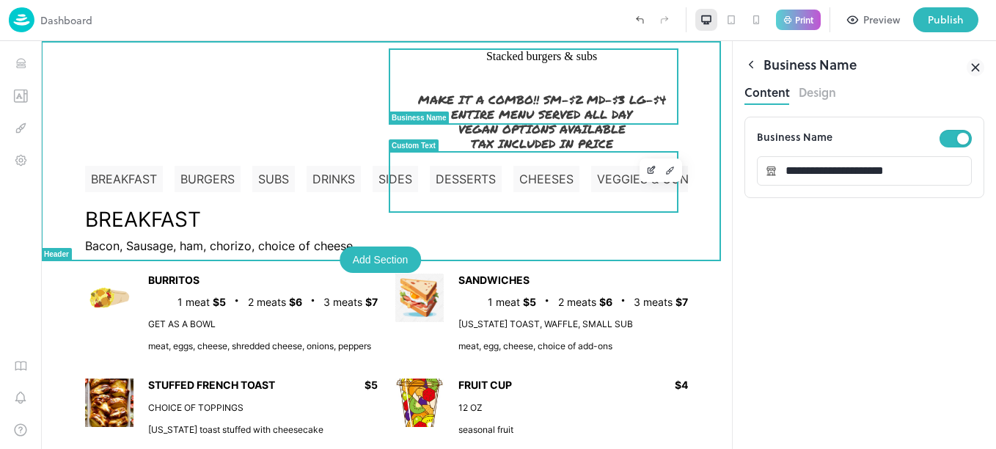
click at [589, 152] on span "MAKE IT A COMBO!! SM-$2 MD-$3 LG-$4 ENTIRE MENU SERVED ALL DAY VEGAN OPTIONS AV…" at bounding box center [542, 121] width 248 height 61
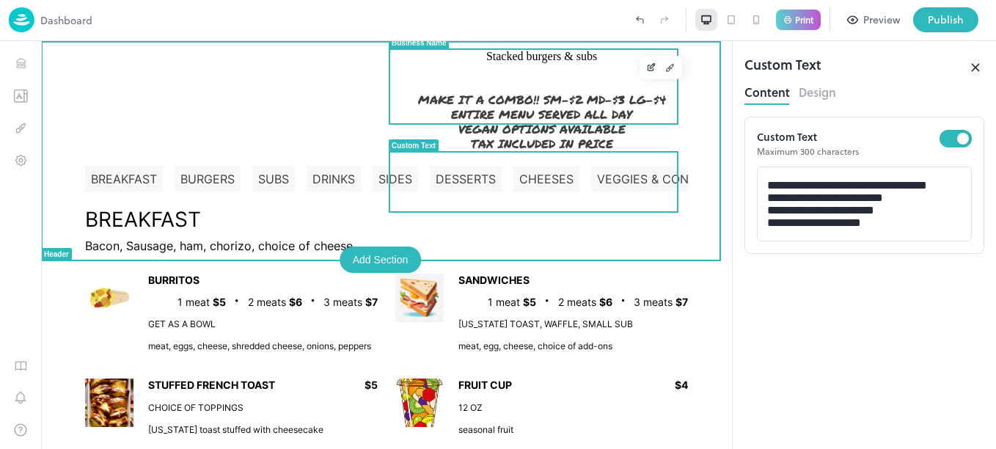
click at [519, 63] on span "Stacked burgers & subs" at bounding box center [541, 56] width 111 height 13
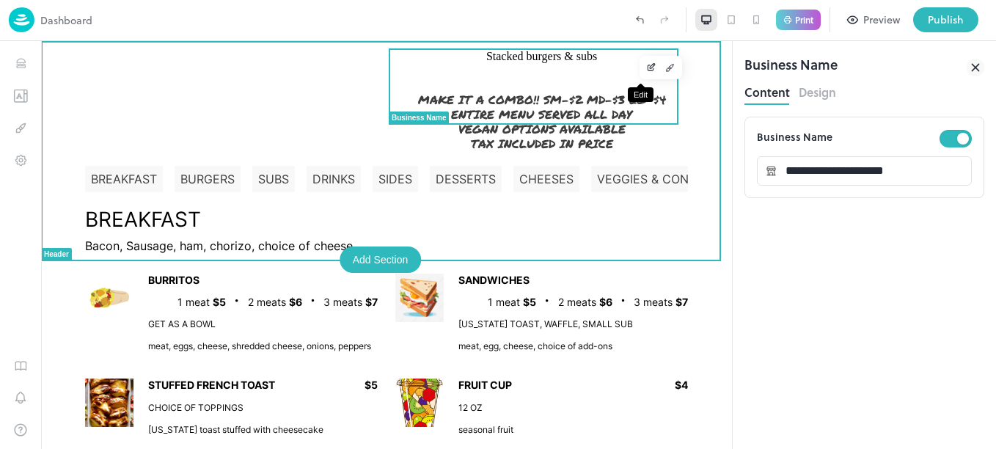
click at [646, 68] on icon "Edit" at bounding box center [651, 67] width 11 height 10
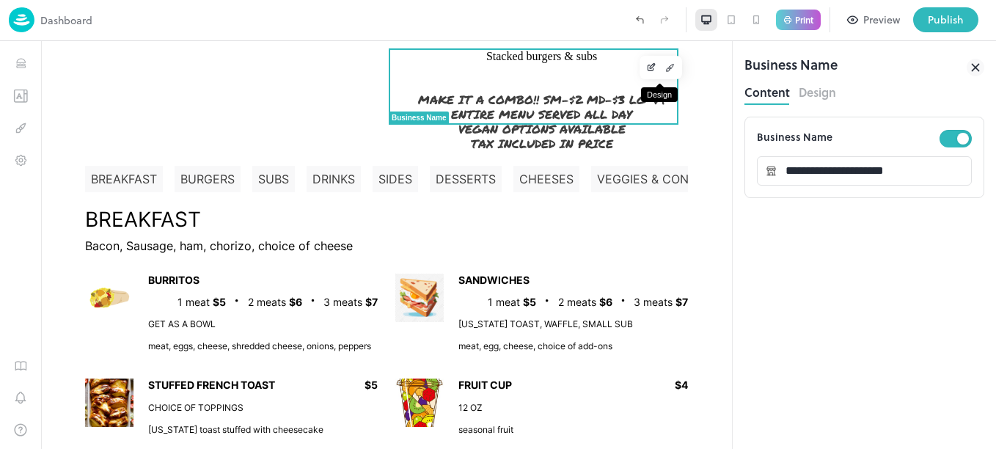
click at [669, 68] on icon "Design" at bounding box center [671, 67] width 4 height 4
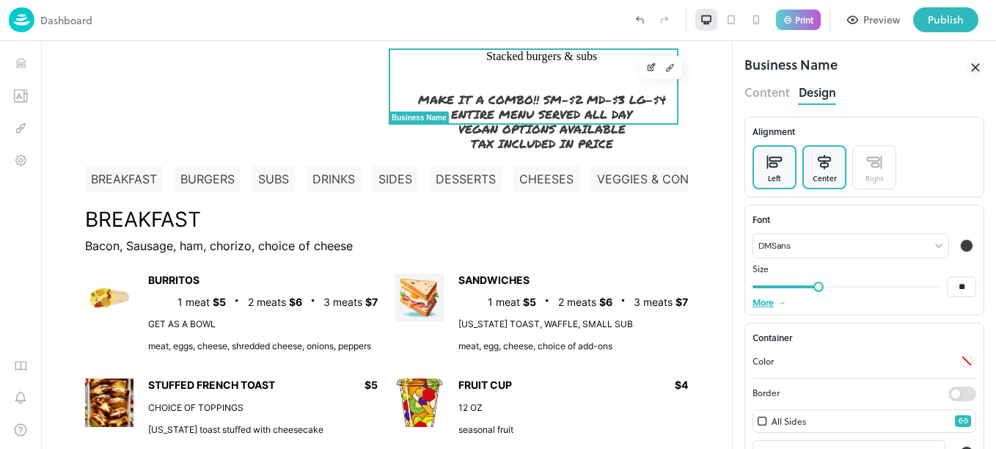
click at [773, 173] on div "Left" at bounding box center [774, 178] width 13 height 11
click at [818, 179] on div "Center" at bounding box center [825, 178] width 24 height 11
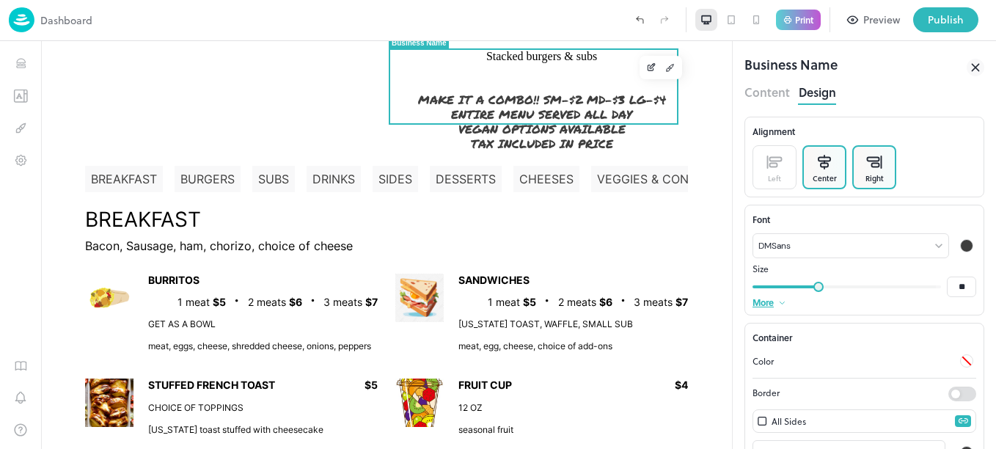
click at [877, 178] on div "Right" at bounding box center [875, 178] width 18 height 11
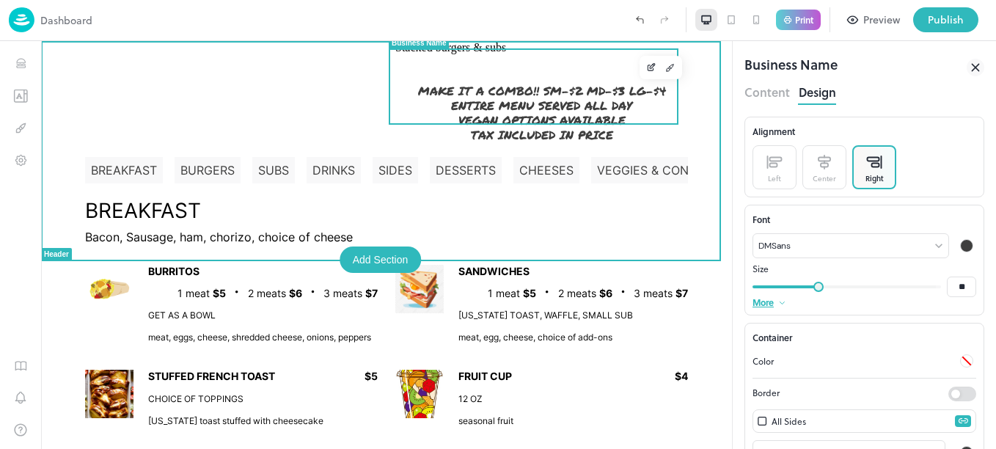
click at [506, 54] on span "Stacked burgers & subs" at bounding box center [450, 47] width 111 height 12
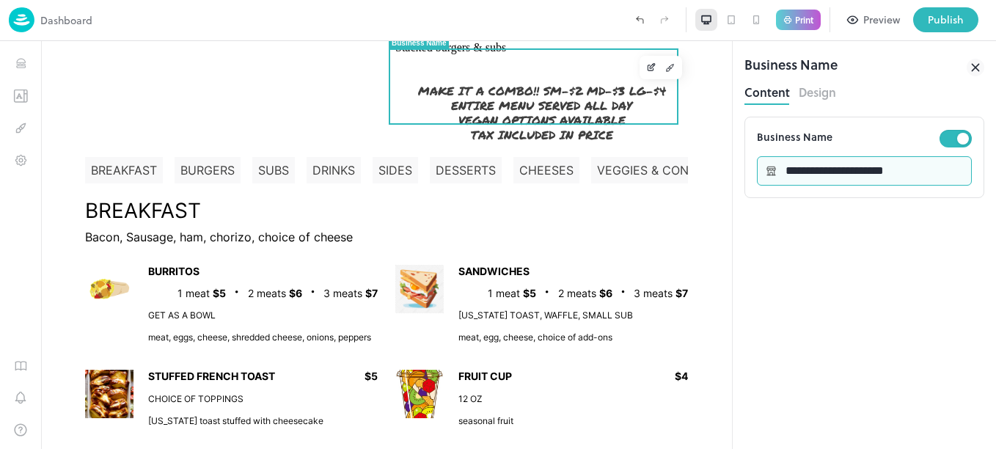
click at [838, 173] on input "**********" at bounding box center [874, 170] width 195 height 29
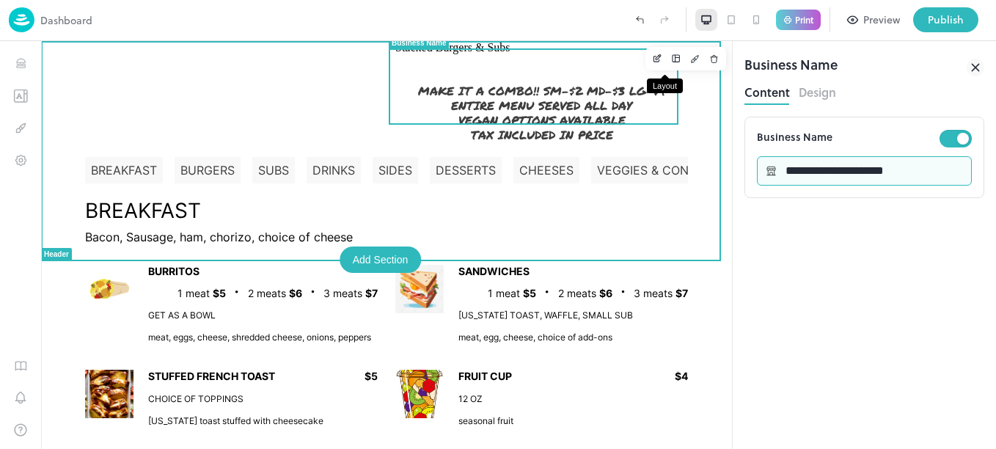
type input "**********"
click at [672, 58] on icon "Layout" at bounding box center [676, 58] width 8 height 8
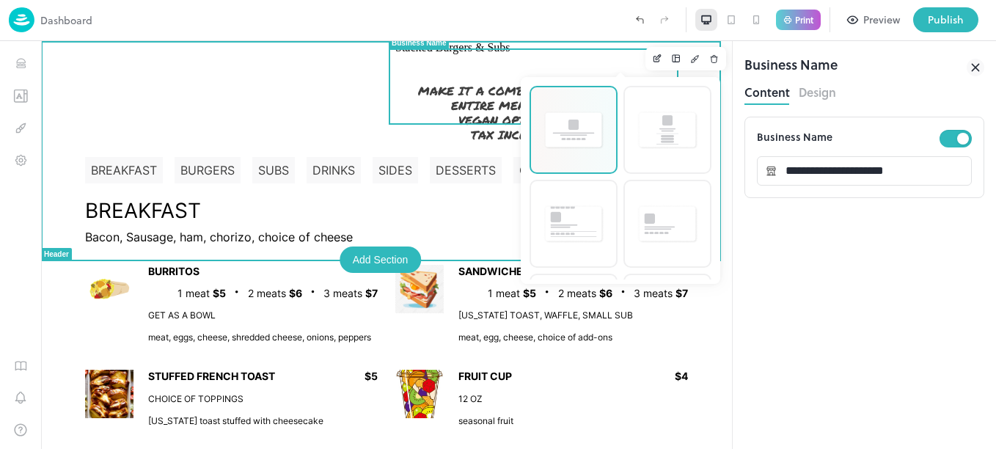
click at [582, 131] on img at bounding box center [574, 130] width 62 height 40
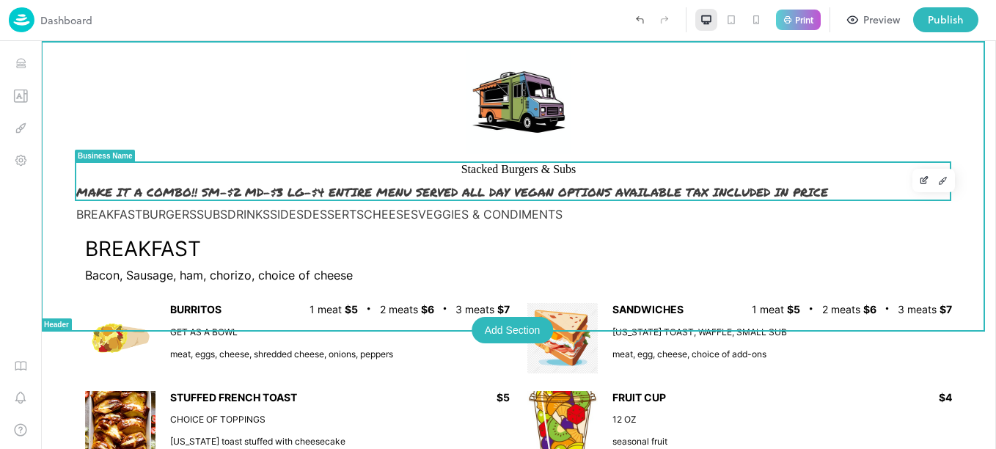
click at [461, 176] on span "Stacked Burgers & Subs" at bounding box center [518, 169] width 115 height 13
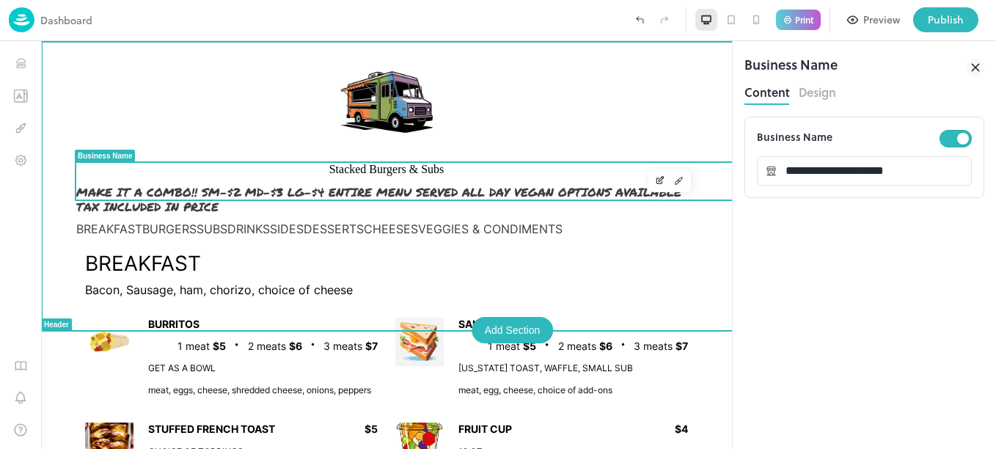
drag, startPoint x: 458, startPoint y: 178, endPoint x: 402, endPoint y: 178, distance: 55.8
click at [402, 176] on span "Stacked Burgers & Subs" at bounding box center [386, 169] width 115 height 13
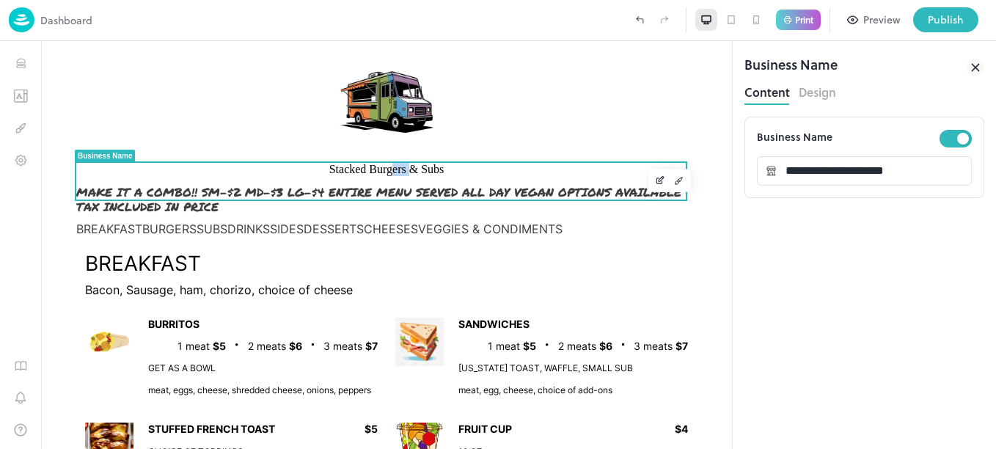
click at [329, 176] on span "Stacked Burgers & Subs" at bounding box center [386, 169] width 115 height 13
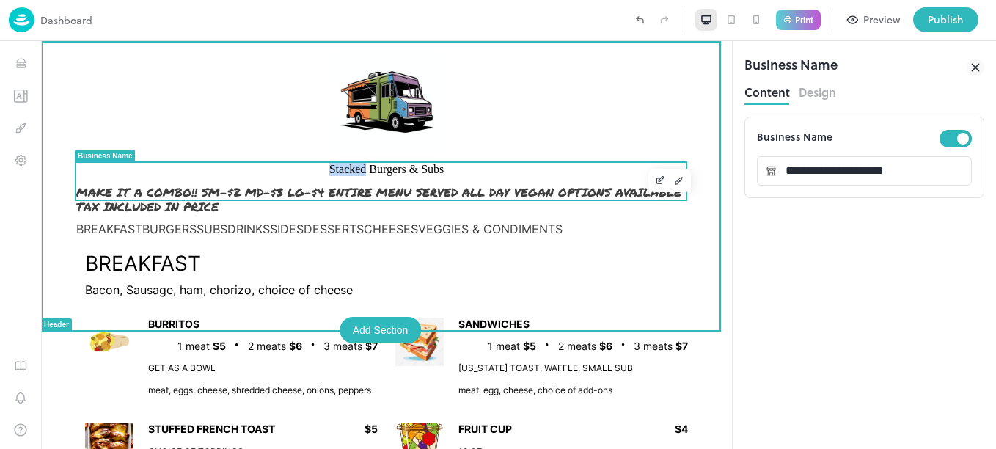
drag, startPoint x: 324, startPoint y: 181, endPoint x: 220, endPoint y: 180, distance: 104.2
click at [329, 176] on span "Stacked Burgers & Subs" at bounding box center [386, 169] width 115 height 13
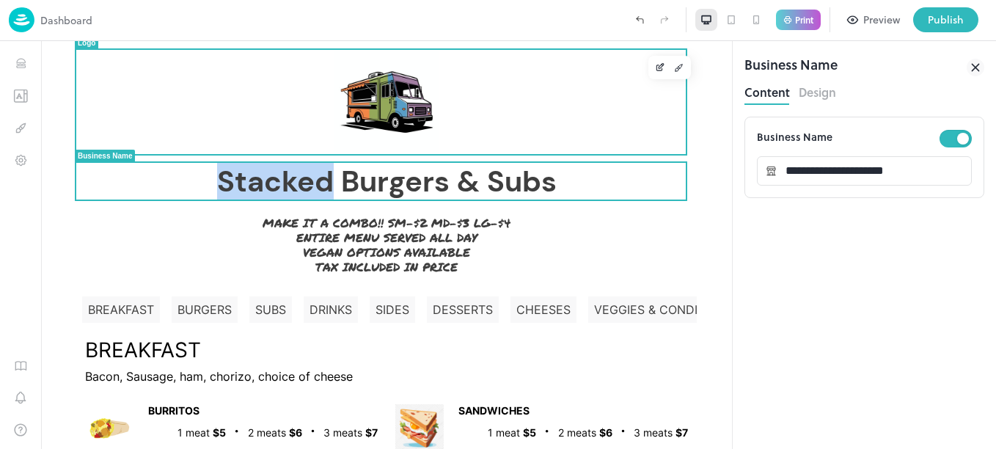
drag, startPoint x: 250, startPoint y: 88, endPoint x: 296, endPoint y: 130, distance: 61.8
click at [296, 119] on div at bounding box center [386, 102] width 621 height 104
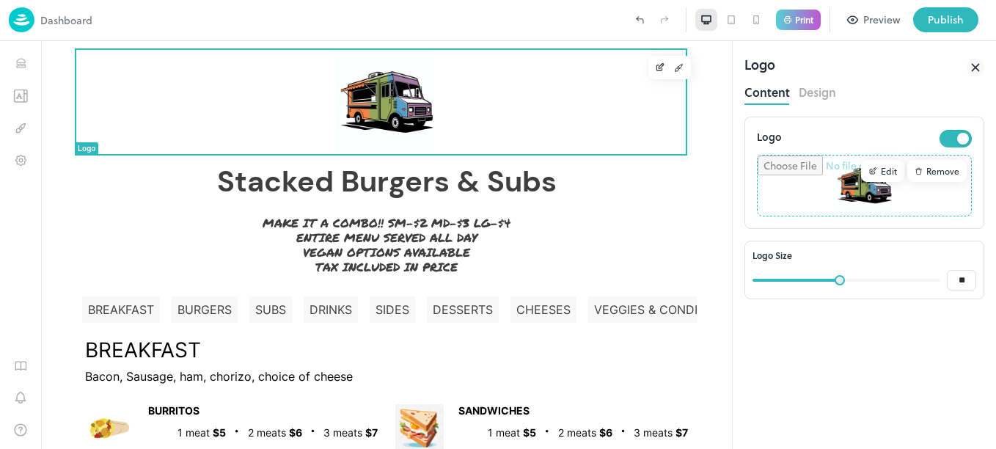
click at [979, 63] on icon at bounding box center [976, 68] width 18 height 18
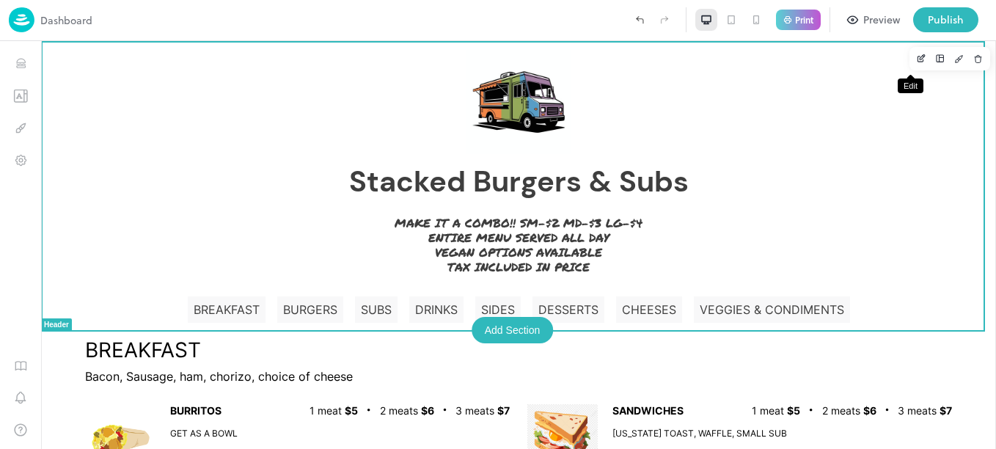
click at [918, 56] on icon "Edit" at bounding box center [921, 59] width 6 height 6
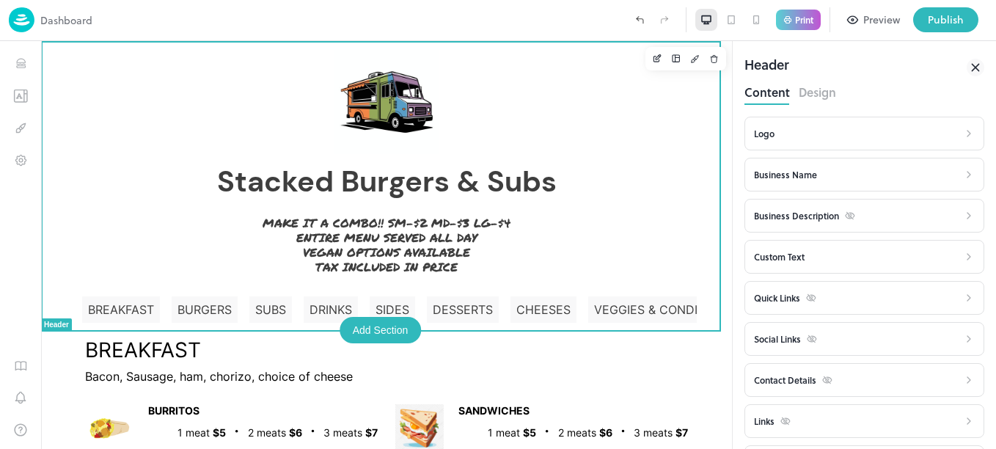
click at [963, 252] on icon at bounding box center [969, 257] width 12 height 12
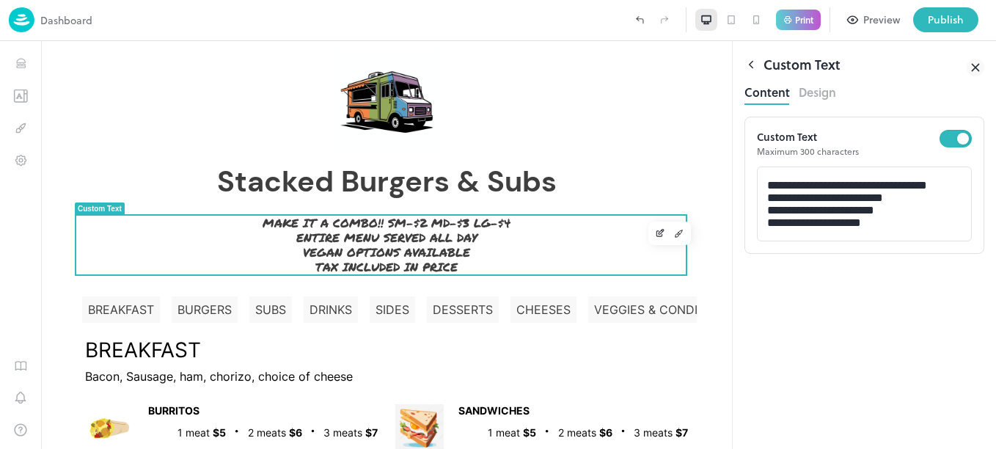
click at [751, 63] on icon at bounding box center [752, 65] width 4 height 7
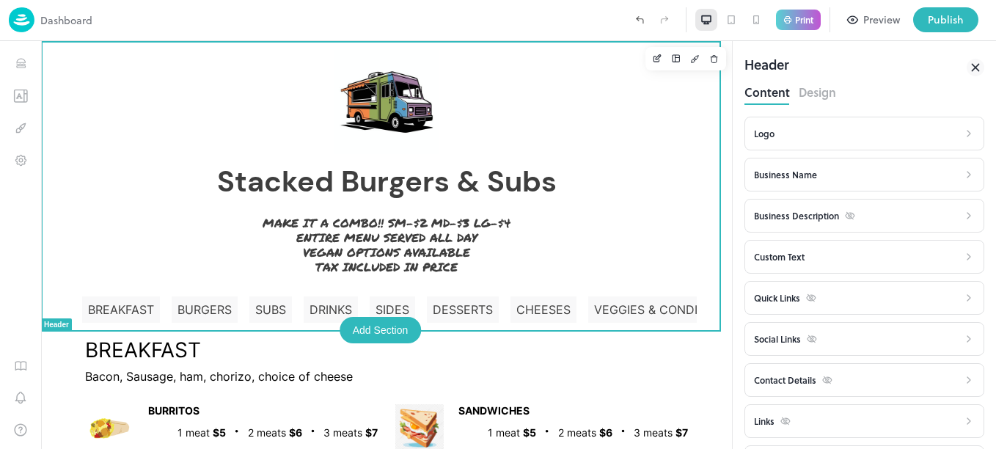
click at [825, 172] on div "Business Name" at bounding box center [856, 175] width 205 height 18
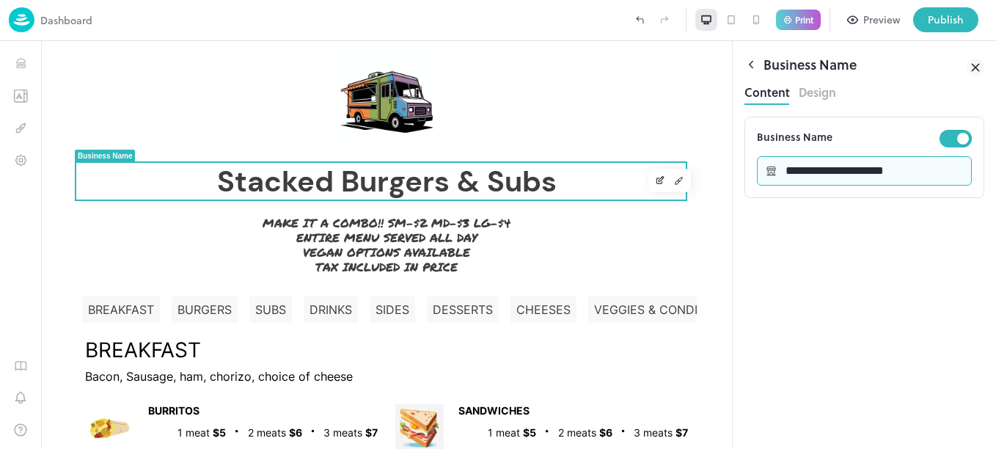
click at [826, 167] on input "**********" at bounding box center [874, 170] width 195 height 29
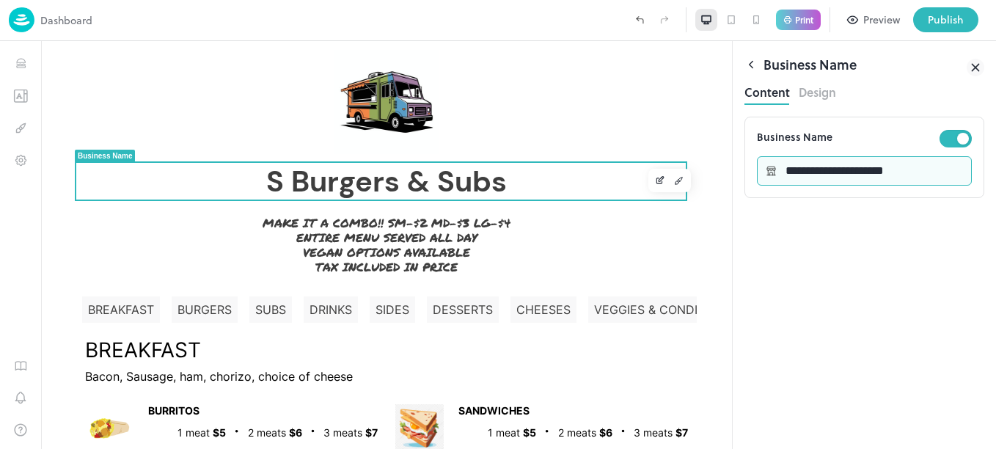
type input "**********"
click at [863, 229] on div "**********" at bounding box center [865, 283] width 240 height 332
click at [824, 94] on button "Design" at bounding box center [817, 91] width 37 height 20
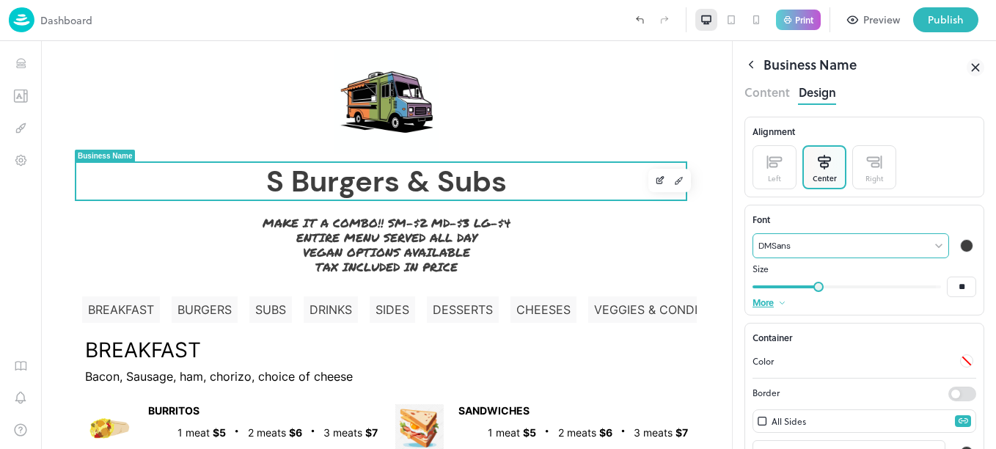
click at [929, 243] on body "Dashboard Print Preview Publish 1 Items 95 Add BREAKFAST BURRITOS SANDWICHES ST…" at bounding box center [498, 224] width 996 height 449
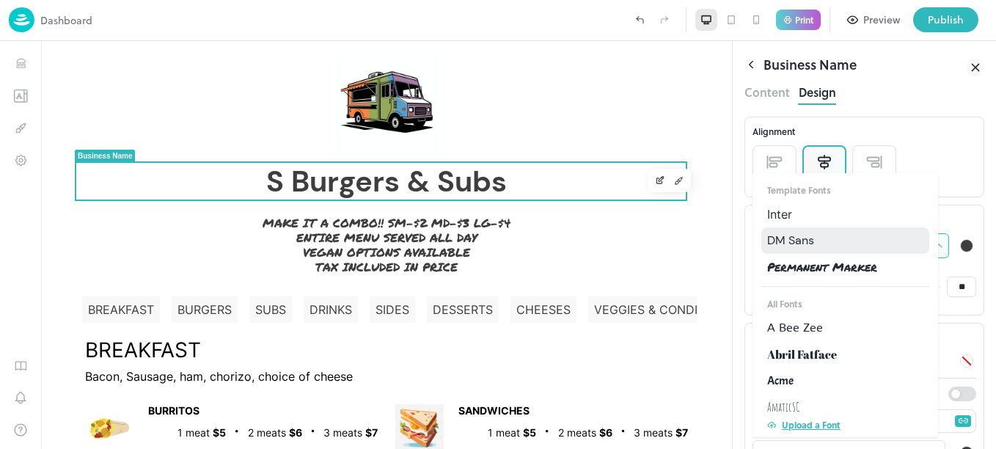
click at [827, 423] on p "Upload a Font" at bounding box center [811, 424] width 59 height 13
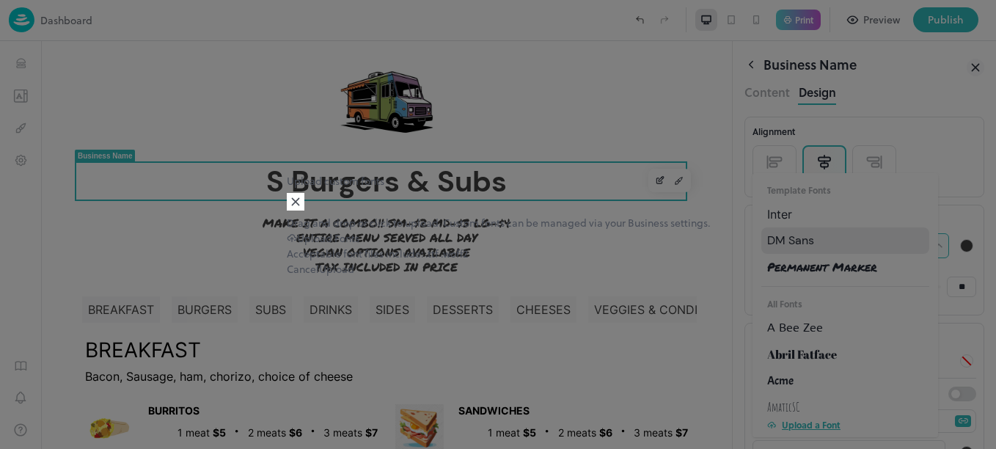
click at [495, 230] on div "Upload Fonts" at bounding box center [498, 237] width 423 height 15
click at [0, 0] on input "Upload Fonts" at bounding box center [0, 0] width 0 height 0
click at [319, 277] on button "Cancel" at bounding box center [303, 268] width 32 height 15
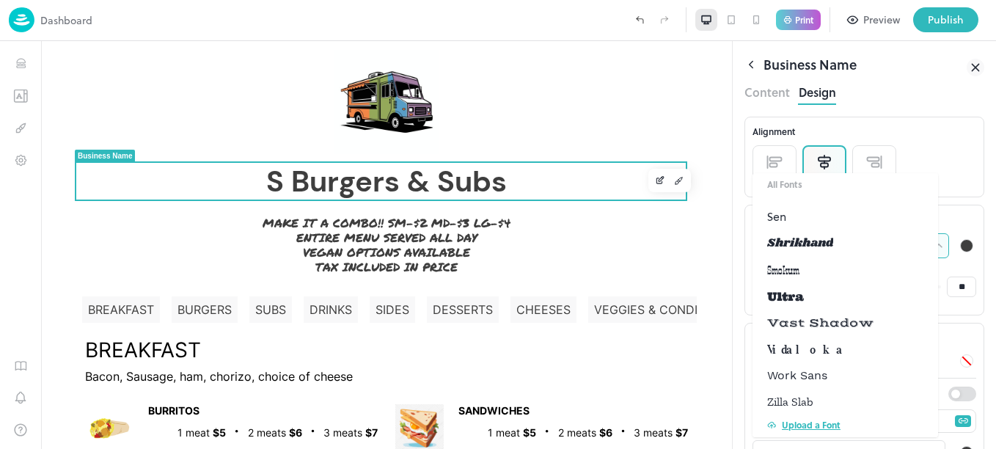
scroll to position [1994, 0]
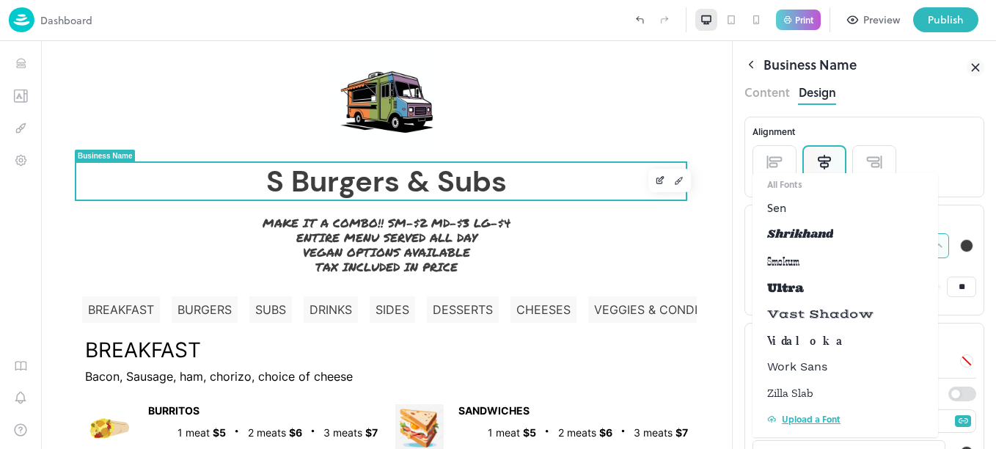
click at [853, 315] on span "Vast Shadow" at bounding box center [820, 314] width 106 height 18
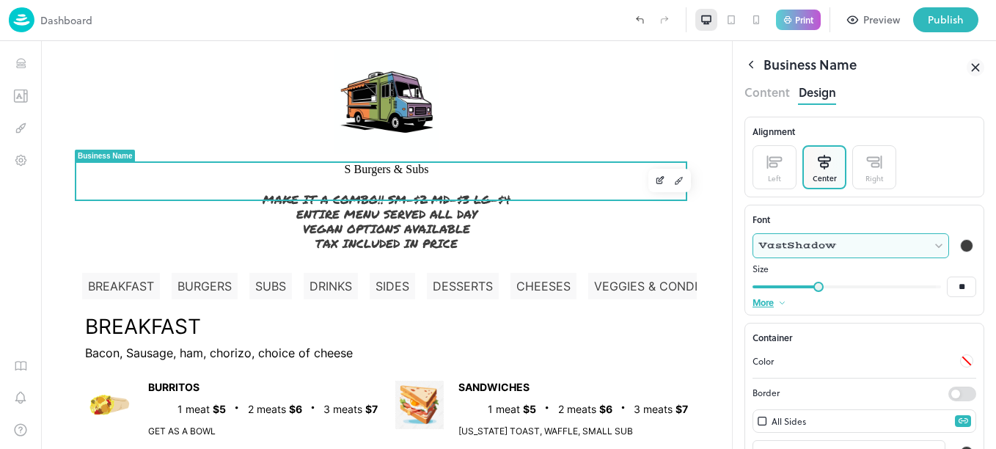
type input "**********"
type input "***"
click at [659, 182] on icon "Edit" at bounding box center [661, 179] width 5 height 5
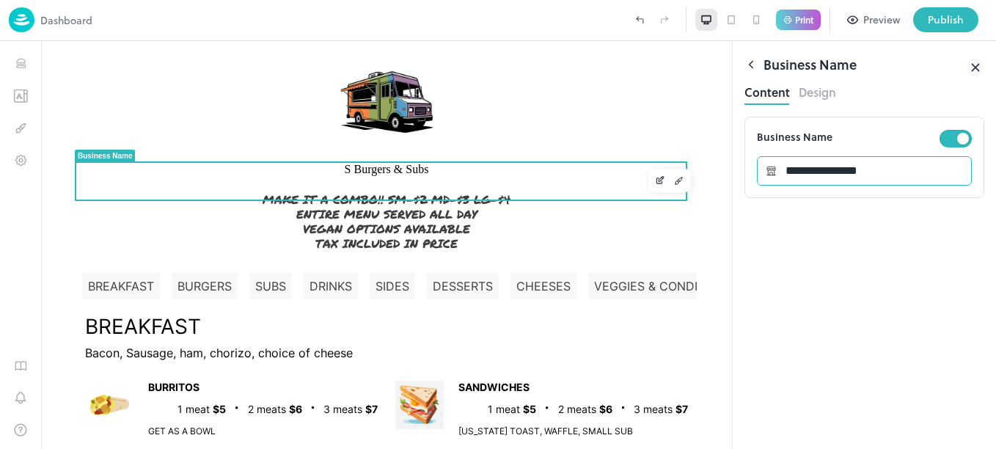
click at [790, 170] on input "**********" at bounding box center [874, 170] width 195 height 29
type input "**********"
click at [749, 64] on icon at bounding box center [751, 64] width 13 height 13
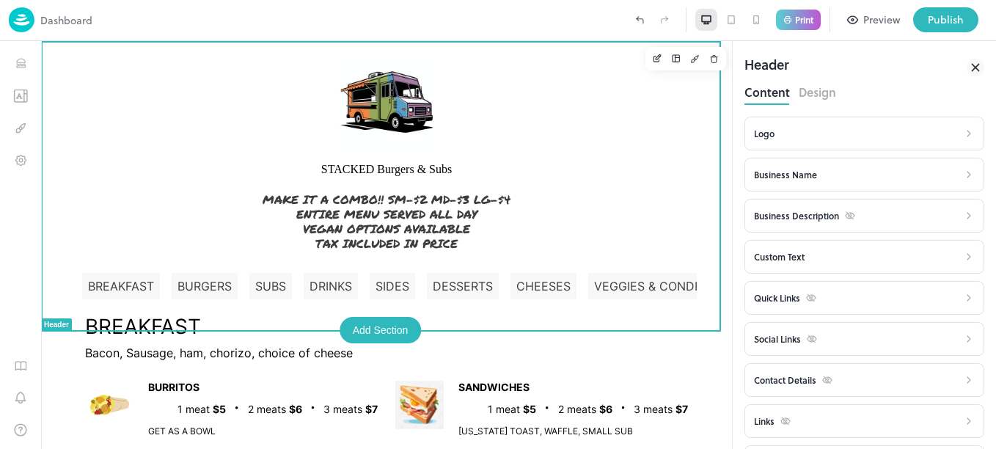
click at [826, 218] on div "Business Description" at bounding box center [804, 215] width 101 height 15
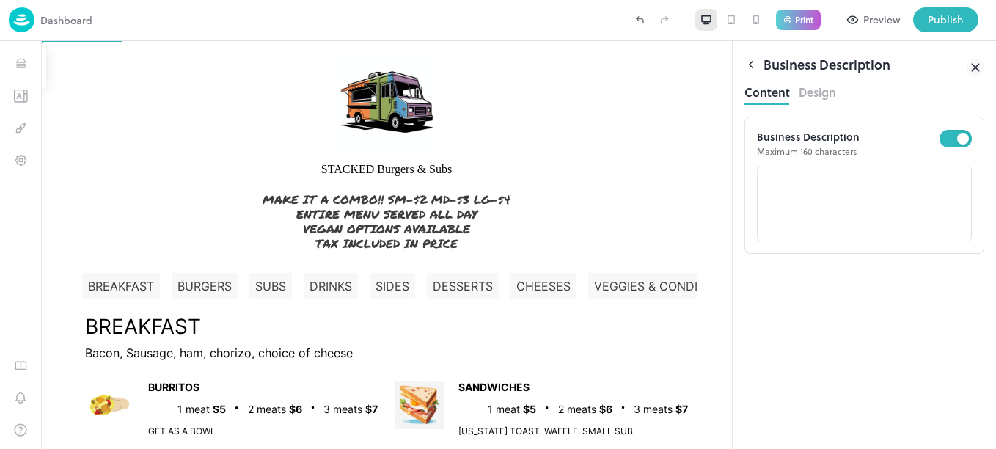
click at [752, 59] on icon at bounding box center [751, 64] width 13 height 13
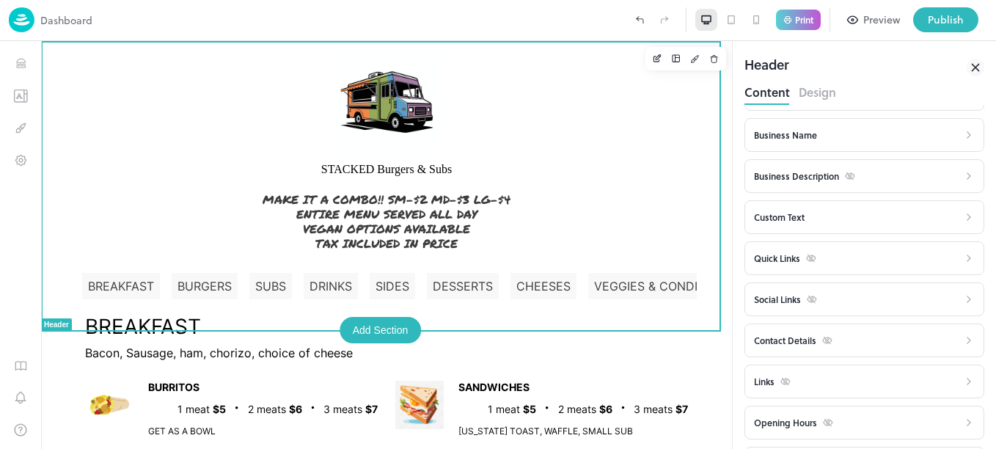
scroll to position [38, 0]
click at [841, 301] on div "Social Links" at bounding box center [856, 301] width 205 height 18
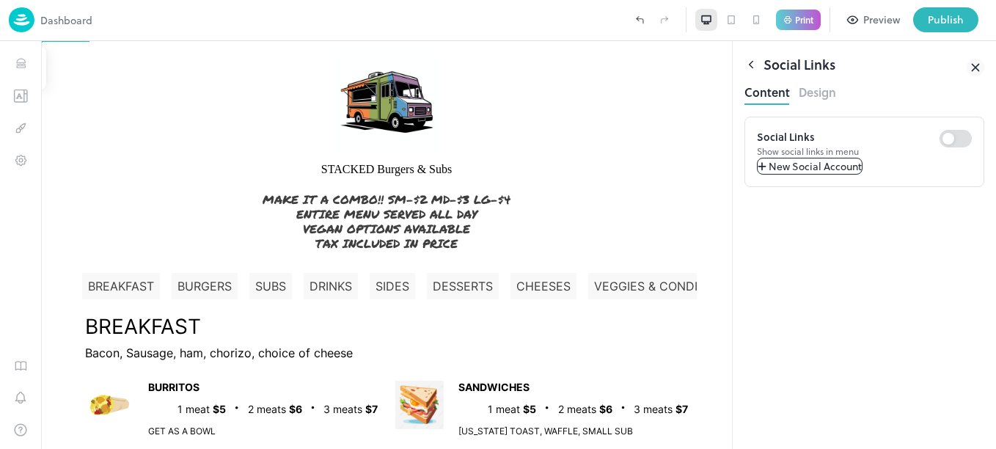
click at [828, 174] on span "New Social Account" at bounding box center [815, 165] width 93 height 15
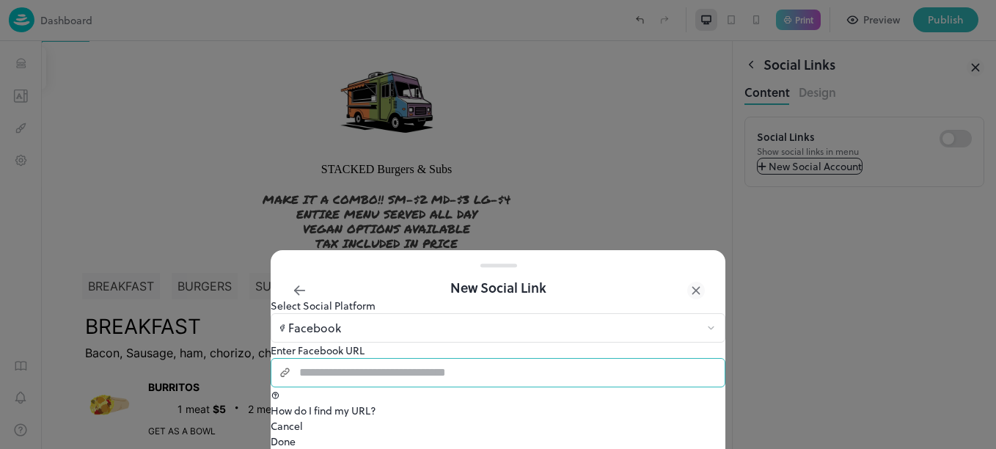
click at [527, 358] on input "text" at bounding box center [507, 372] width 435 height 29
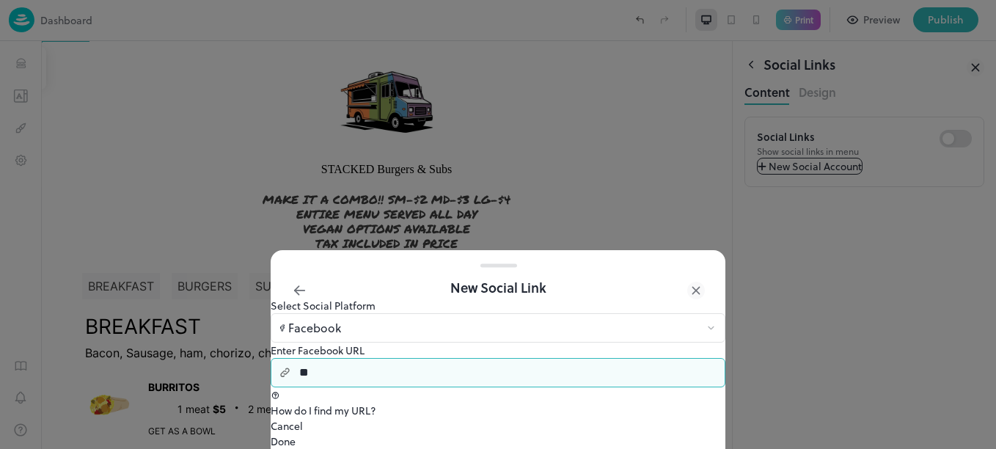
type input "*"
type input "**********"
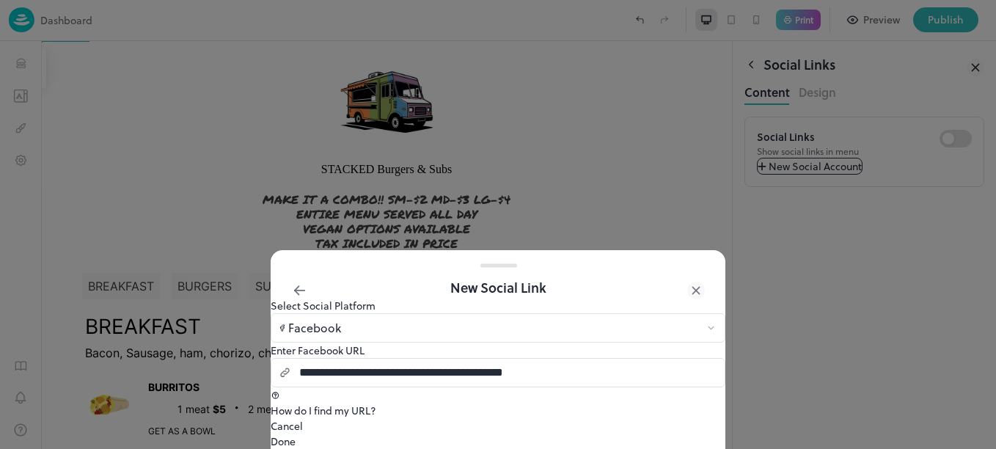
click at [296, 434] on button "Done" at bounding box center [283, 441] width 25 height 15
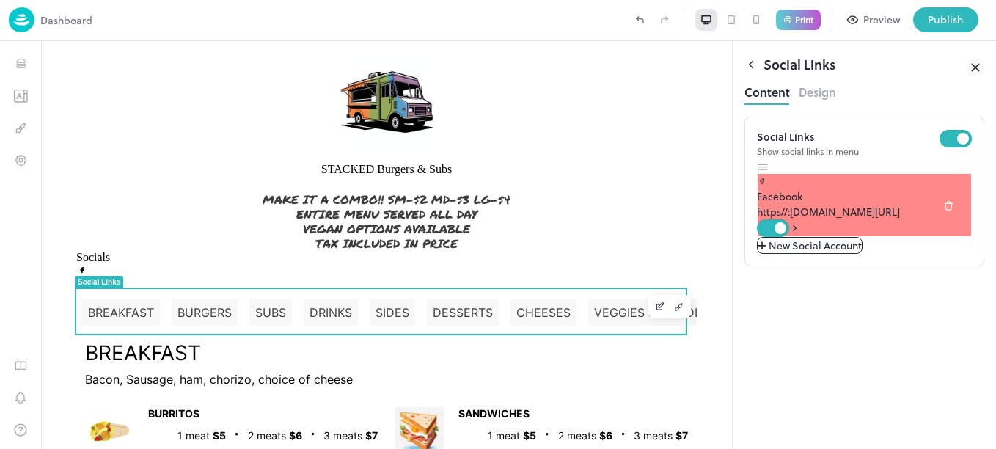
click at [840, 253] on span "New Social Account" at bounding box center [815, 245] width 93 height 15
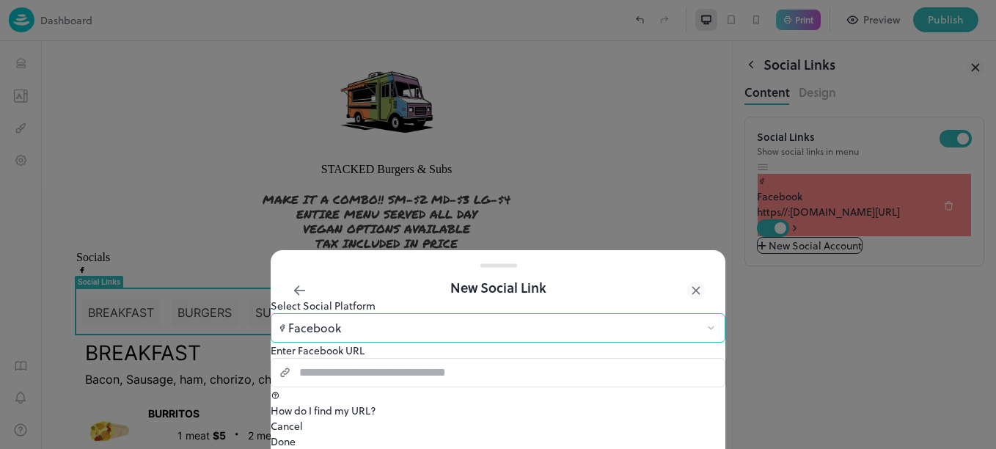
click at [706, 323] on icon at bounding box center [711, 328] width 11 height 10
click at [681, 260] on body "Dashboard Print Preview Publish 1 Items 95 Add BREAKFAST BURRITOS SANDWICHES ST…" at bounding box center [498, 224] width 996 height 449
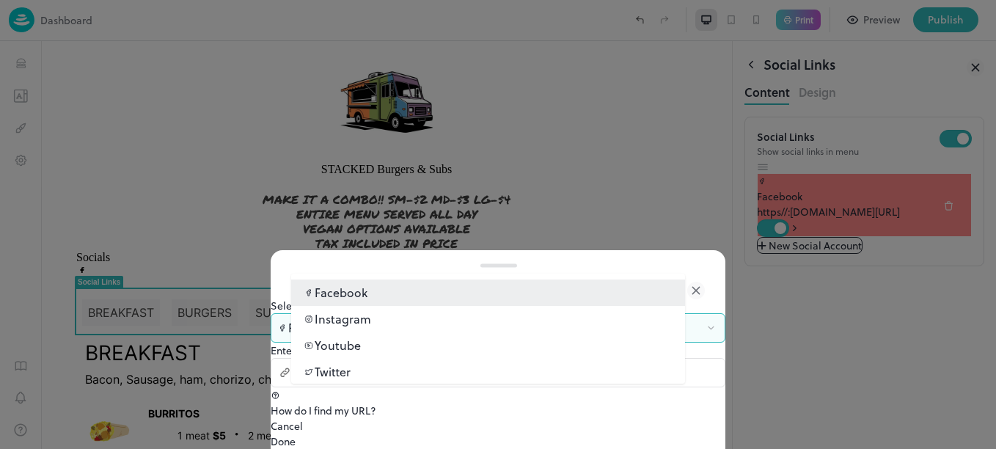
click at [371, 319] on p "Instagram" at bounding box center [343, 319] width 56 height 18
type input "*********"
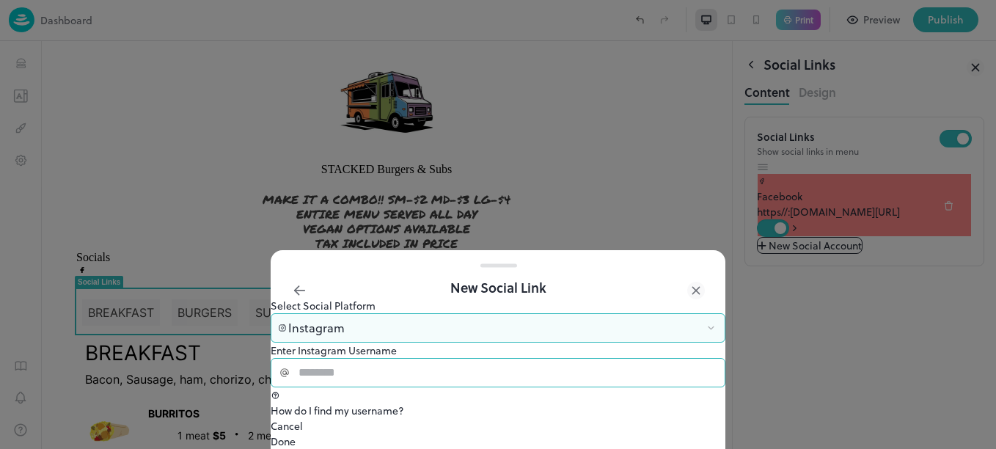
click at [378, 358] on input "text" at bounding box center [508, 372] width 436 height 29
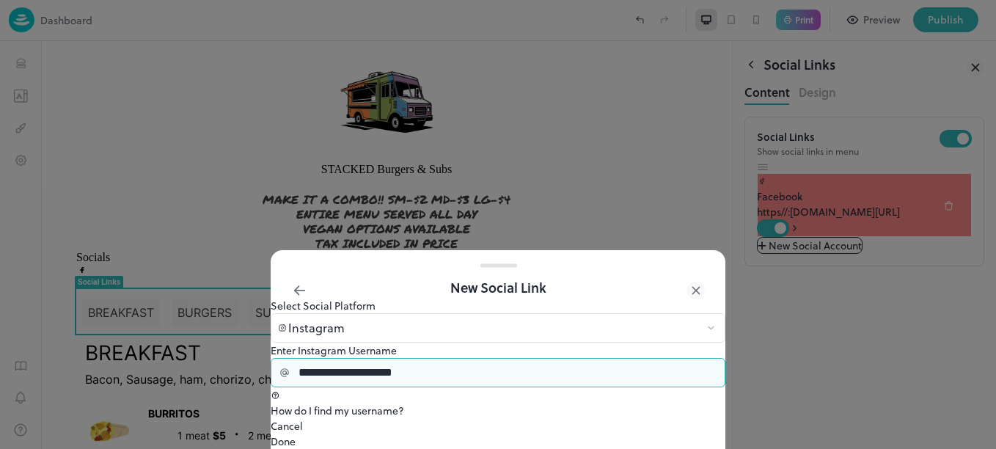
type input "**********"
click at [296, 434] on button "Done" at bounding box center [283, 441] width 25 height 15
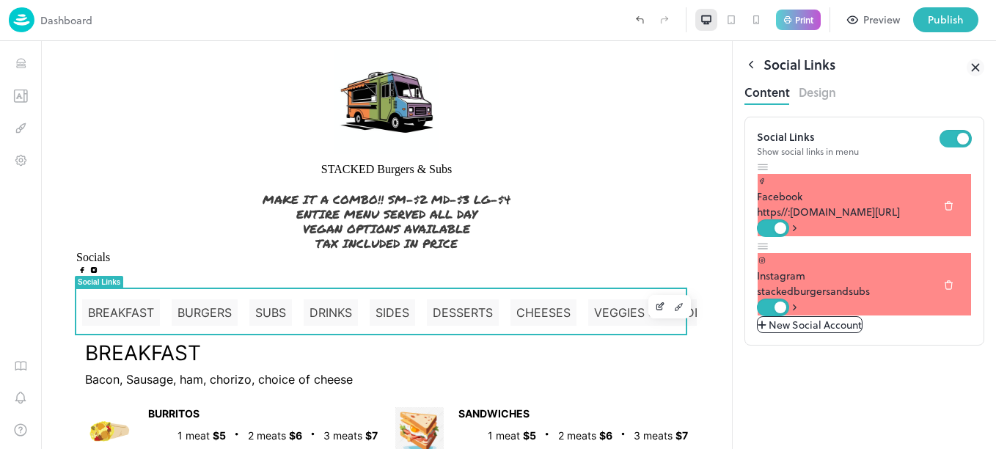
click at [751, 65] on icon at bounding box center [751, 64] width 13 height 13
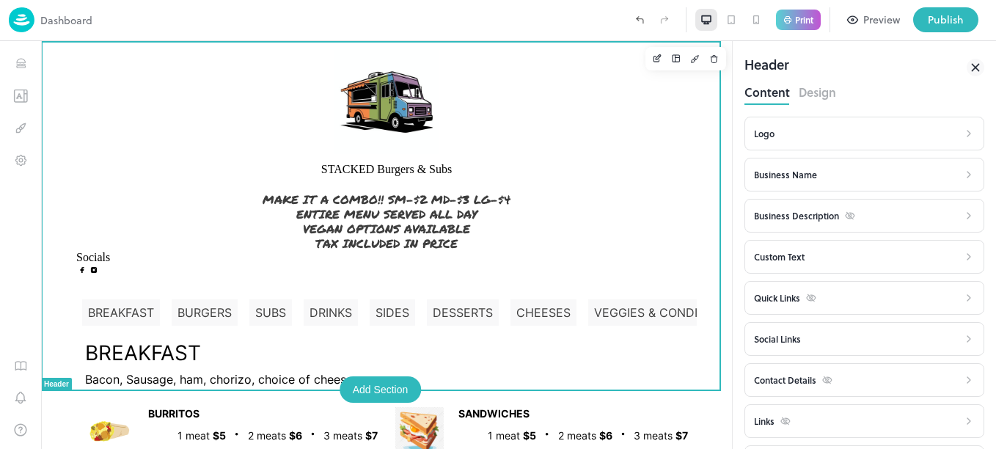
click at [979, 69] on icon at bounding box center [976, 68] width 18 height 18
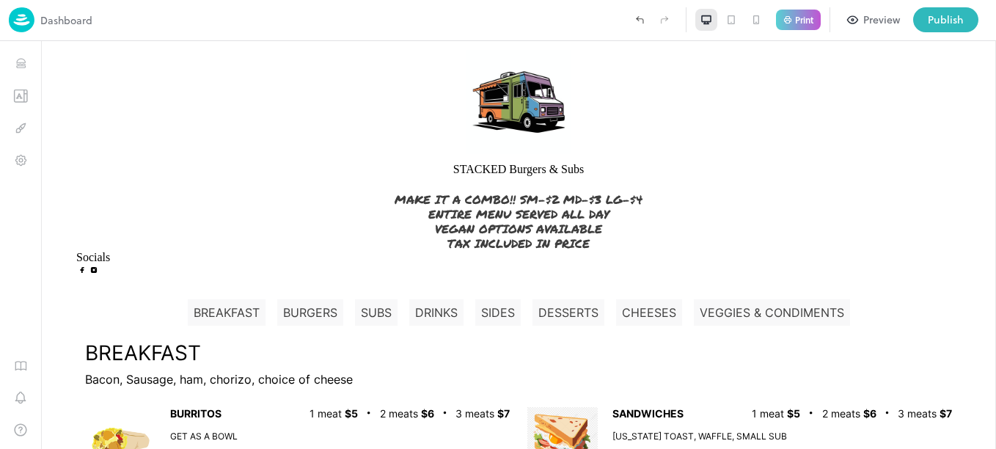
click at [882, 21] on div "Preview" at bounding box center [881, 20] width 37 height 16
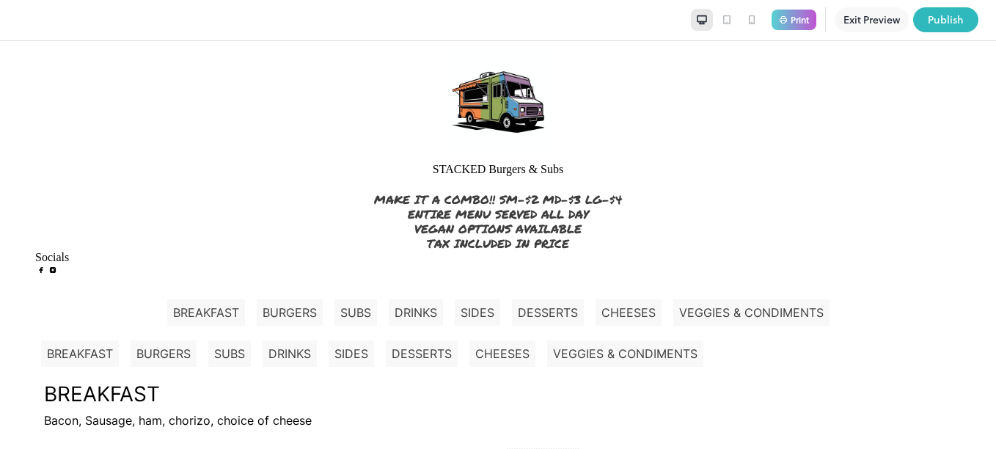
click at [799, 23] on p "Print" at bounding box center [800, 19] width 18 height 9
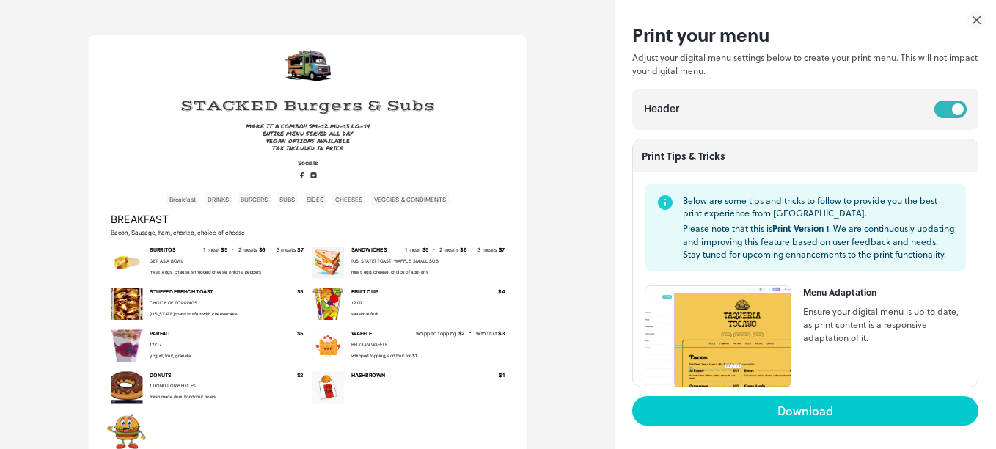
drag, startPoint x: 956, startPoint y: 714, endPoint x: 617, endPoint y: 52, distance: 744.0
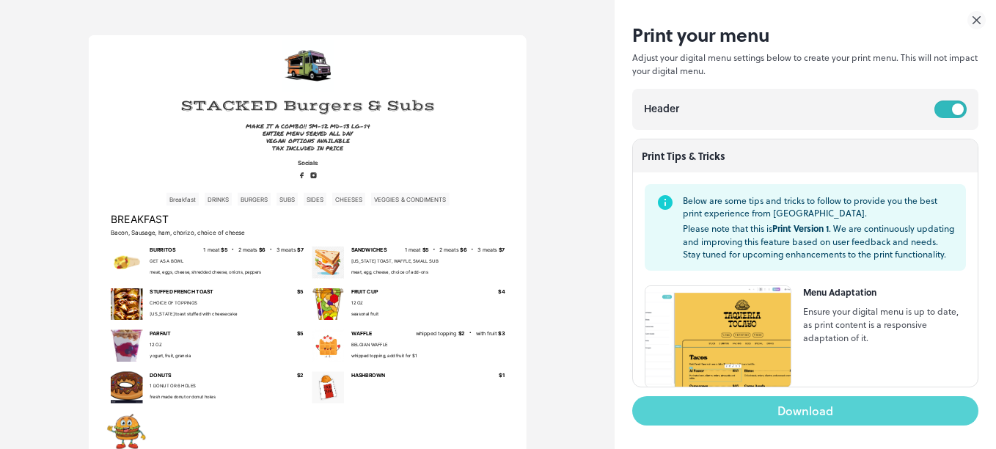
click at [824, 409] on button "Download" at bounding box center [805, 410] width 346 height 29
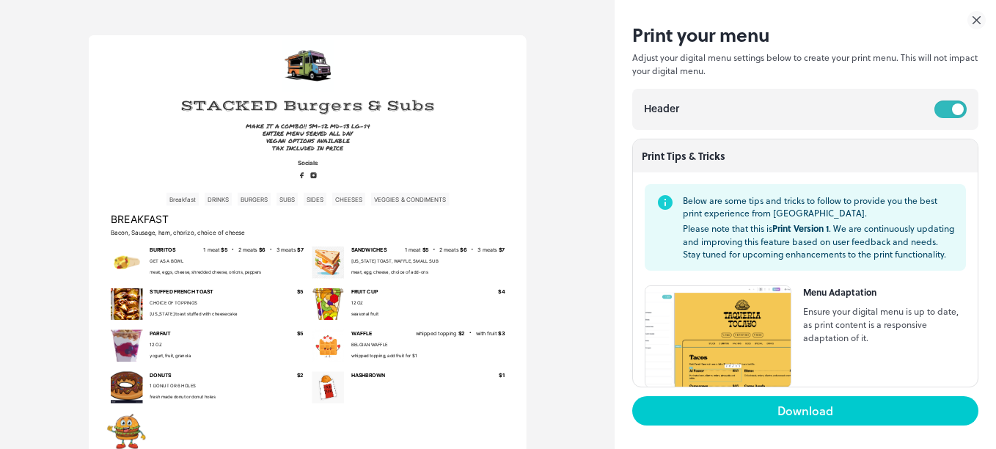
click at [905, 17] on div "Print your menu Adjust your digital menu settings below to create your print me…" at bounding box center [805, 224] width 381 height 449
click at [972, 17] on icon at bounding box center [977, 20] width 18 height 18
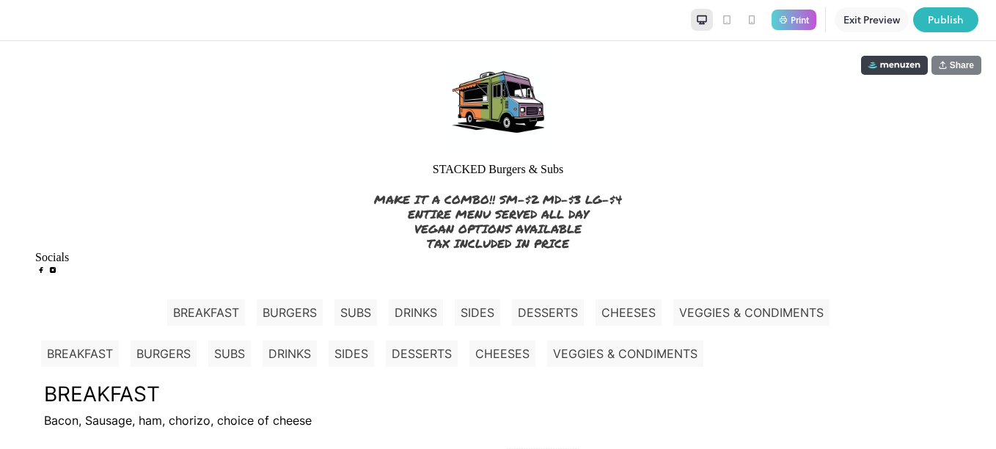
click at [857, 18] on button "Exit Preview" at bounding box center [872, 19] width 74 height 25
